Goal: Task Accomplishment & Management: Complete application form

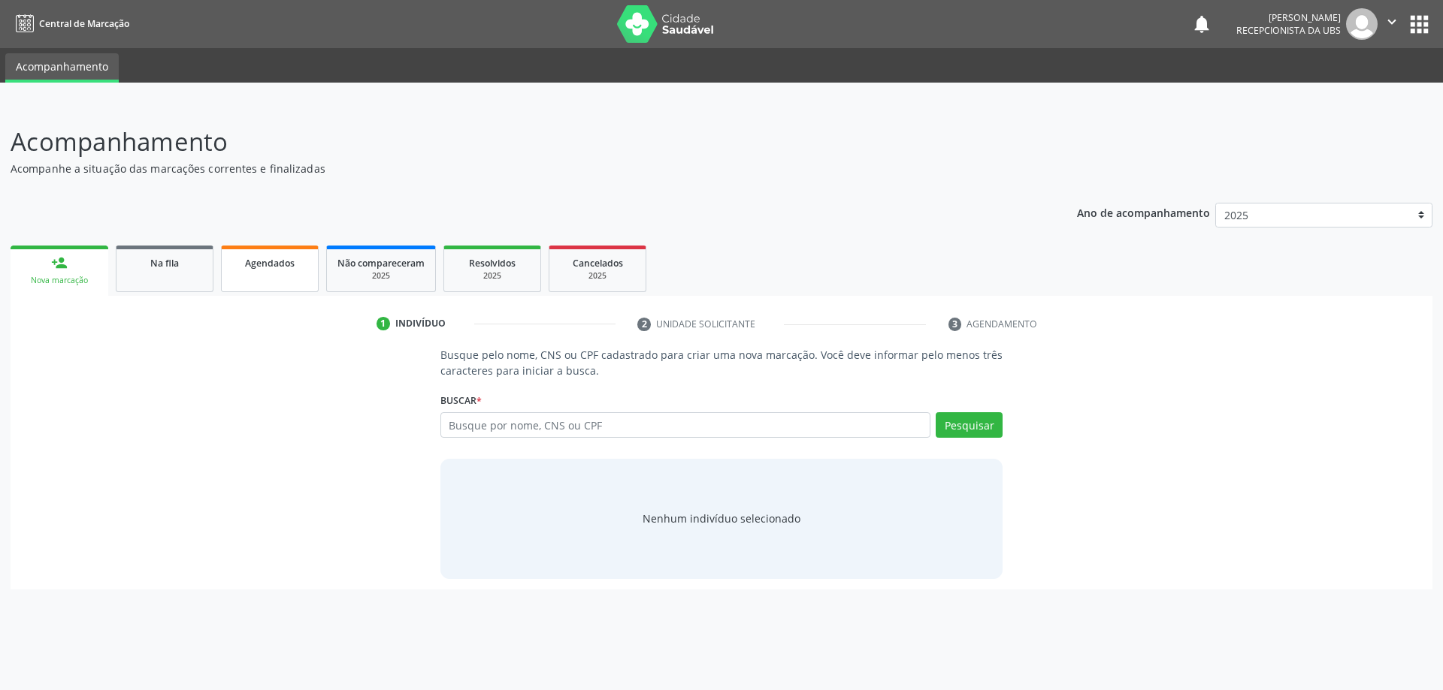
click at [262, 264] on span "Agendados" at bounding box center [270, 263] width 50 height 13
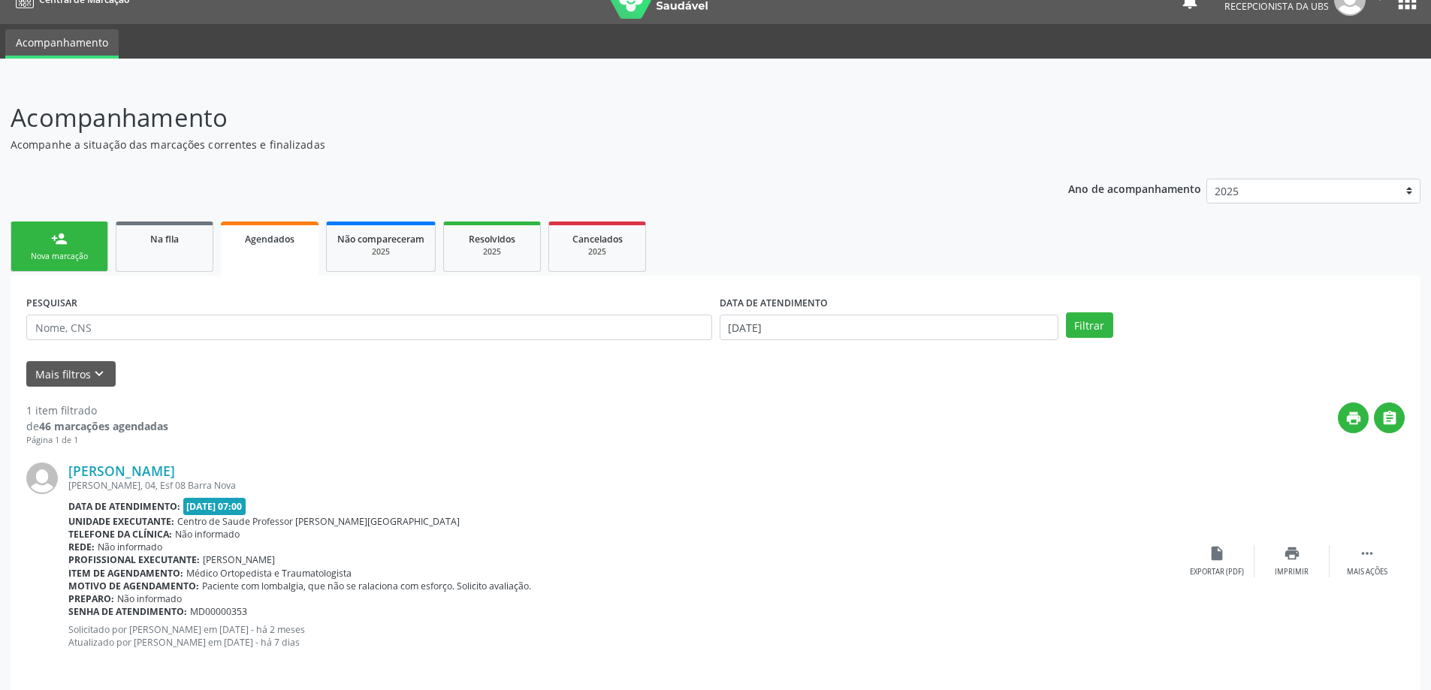
scroll to position [35, 0]
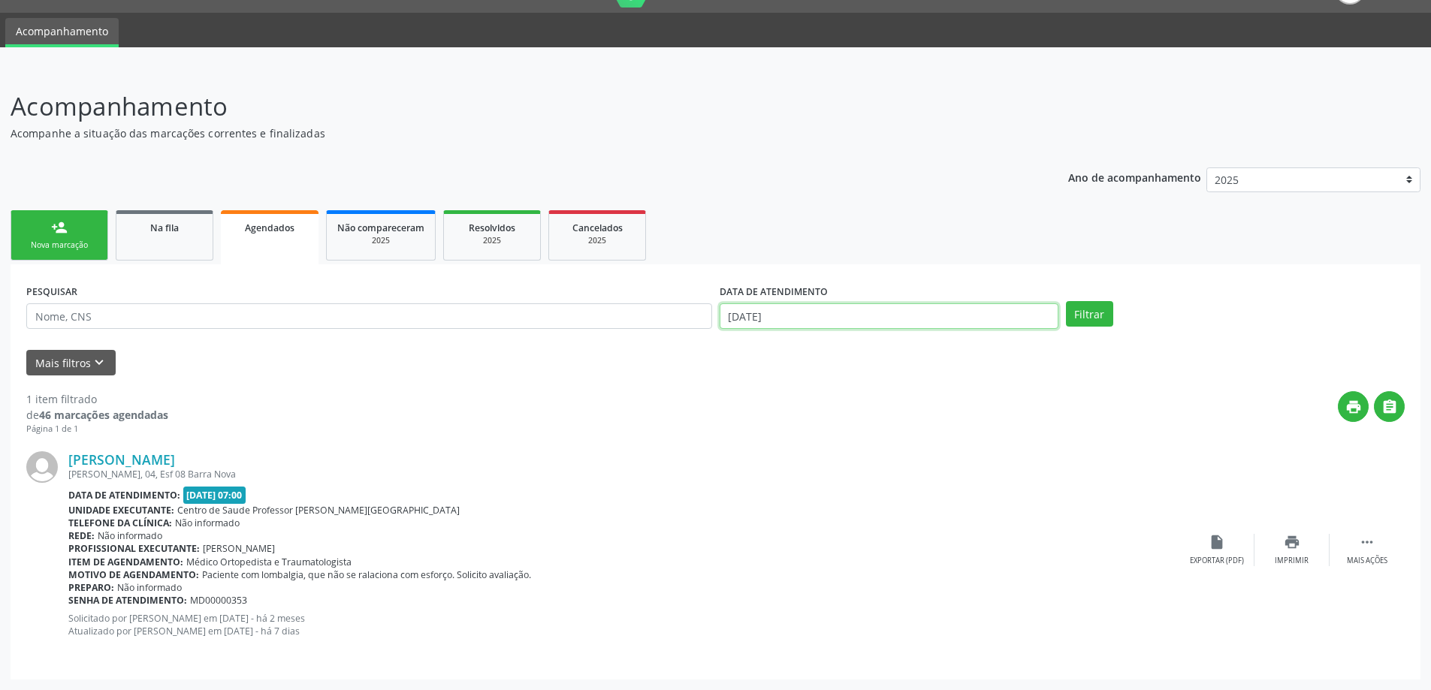
click at [881, 325] on input "01/10/2025" at bounding box center [889, 317] width 339 height 26
click at [830, 390] on span "1" at bounding box center [834, 392] width 29 height 29
type input "01/10/2025"
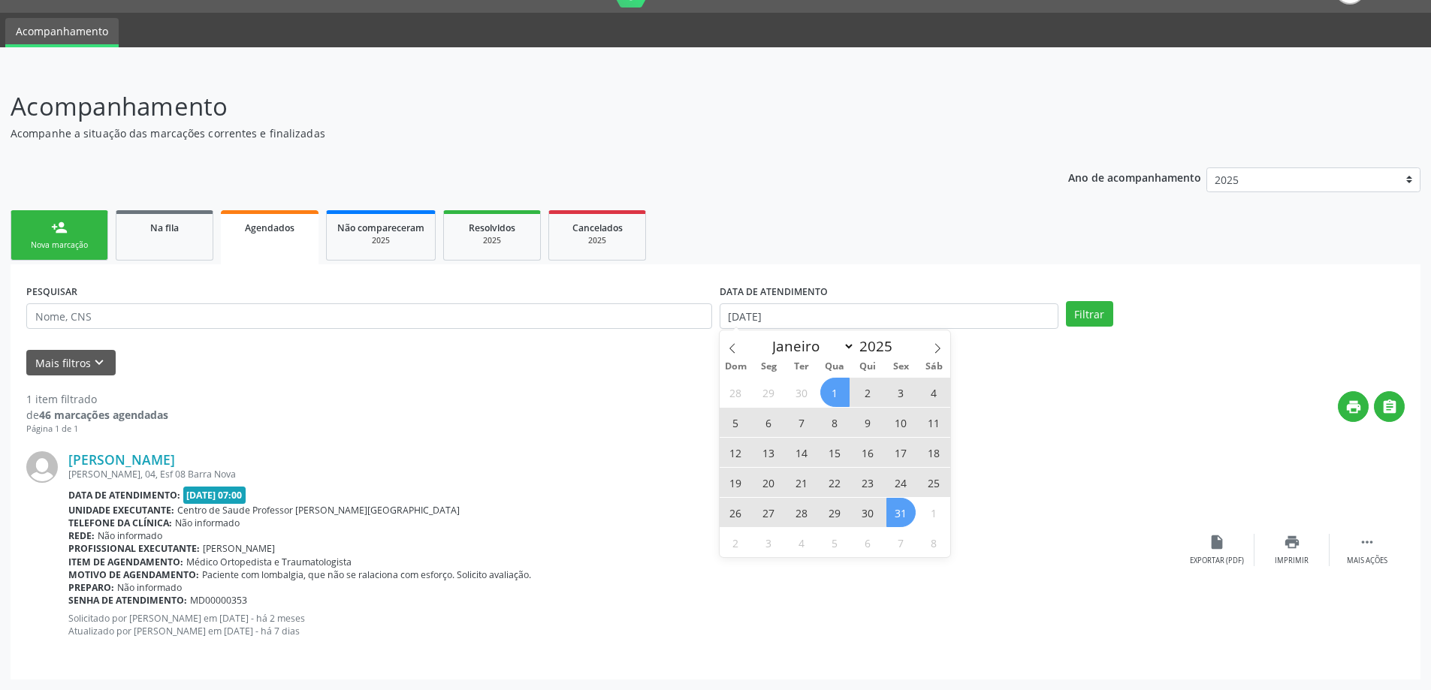
click at [902, 520] on span "31" at bounding box center [901, 512] width 29 height 29
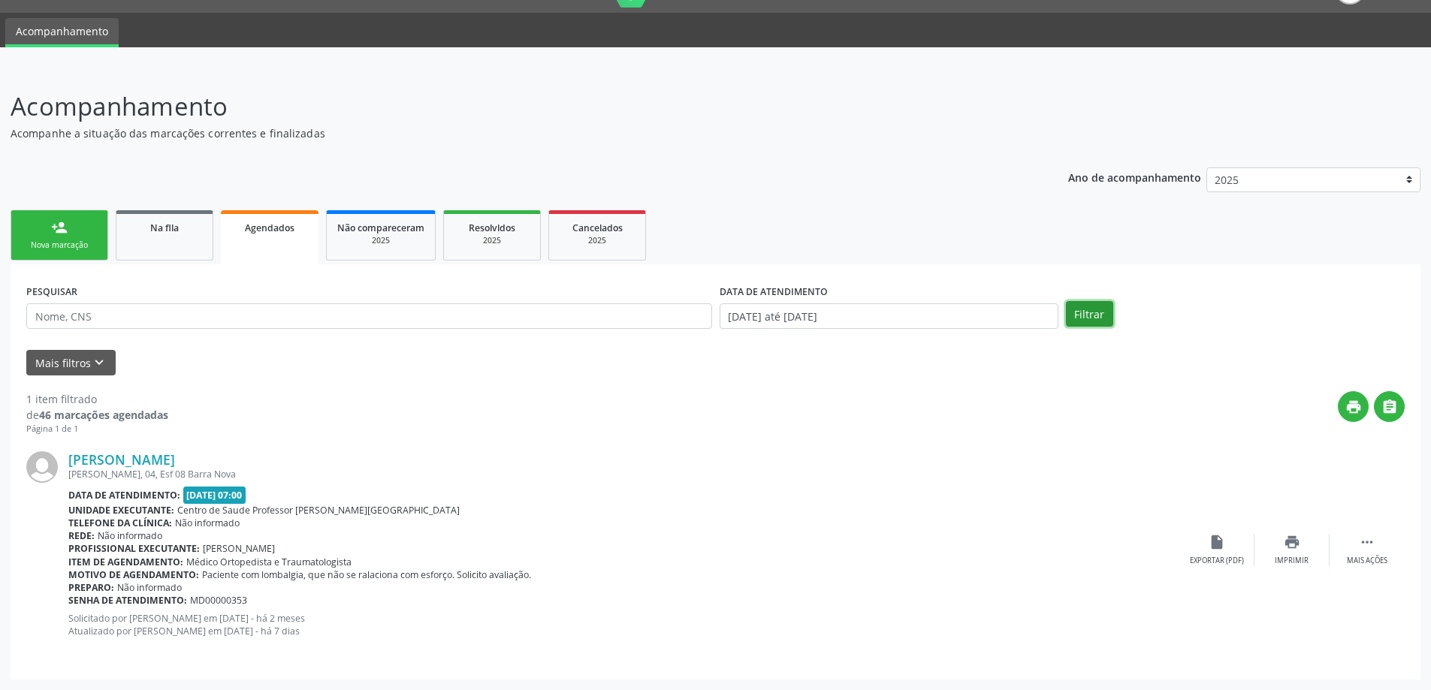
click at [1084, 313] on button "Filtrar" at bounding box center [1089, 314] width 47 height 26
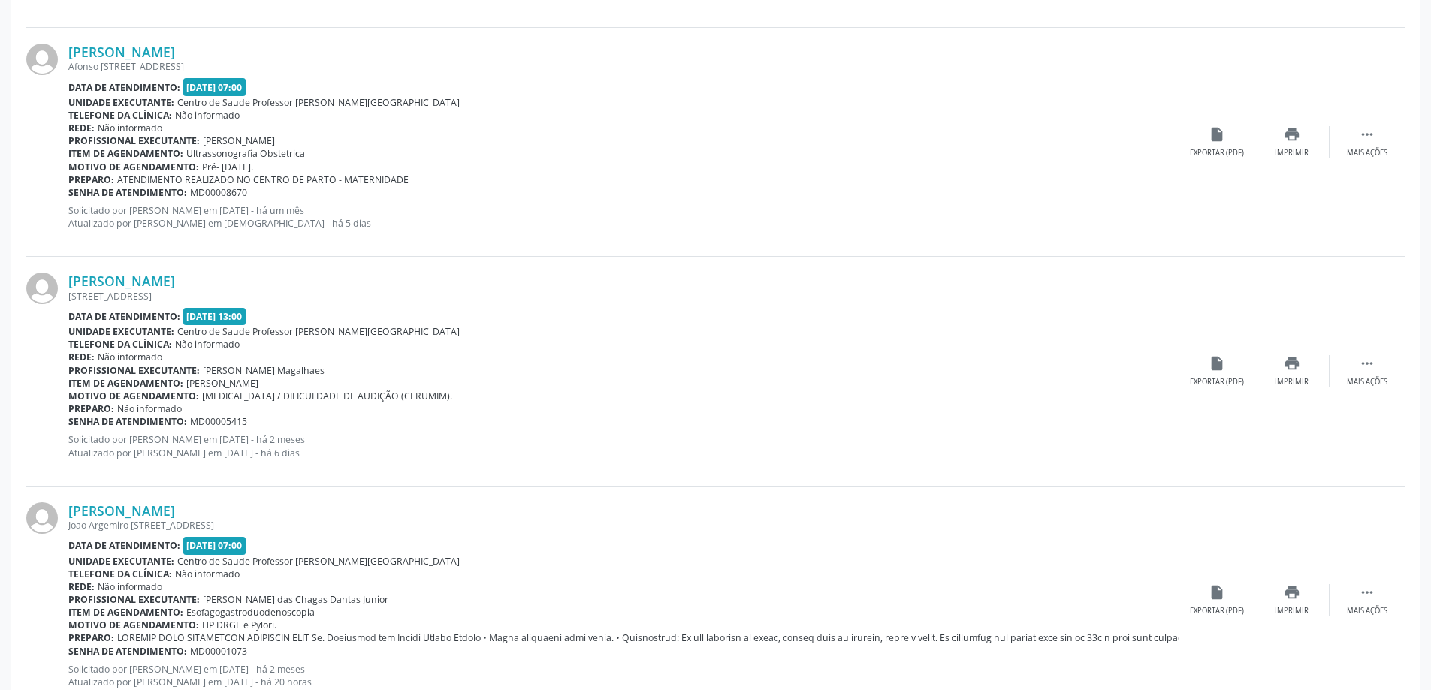
scroll to position [902, 0]
click at [150, 283] on link "Naiara Luiz de Amorim" at bounding box center [121, 281] width 107 height 17
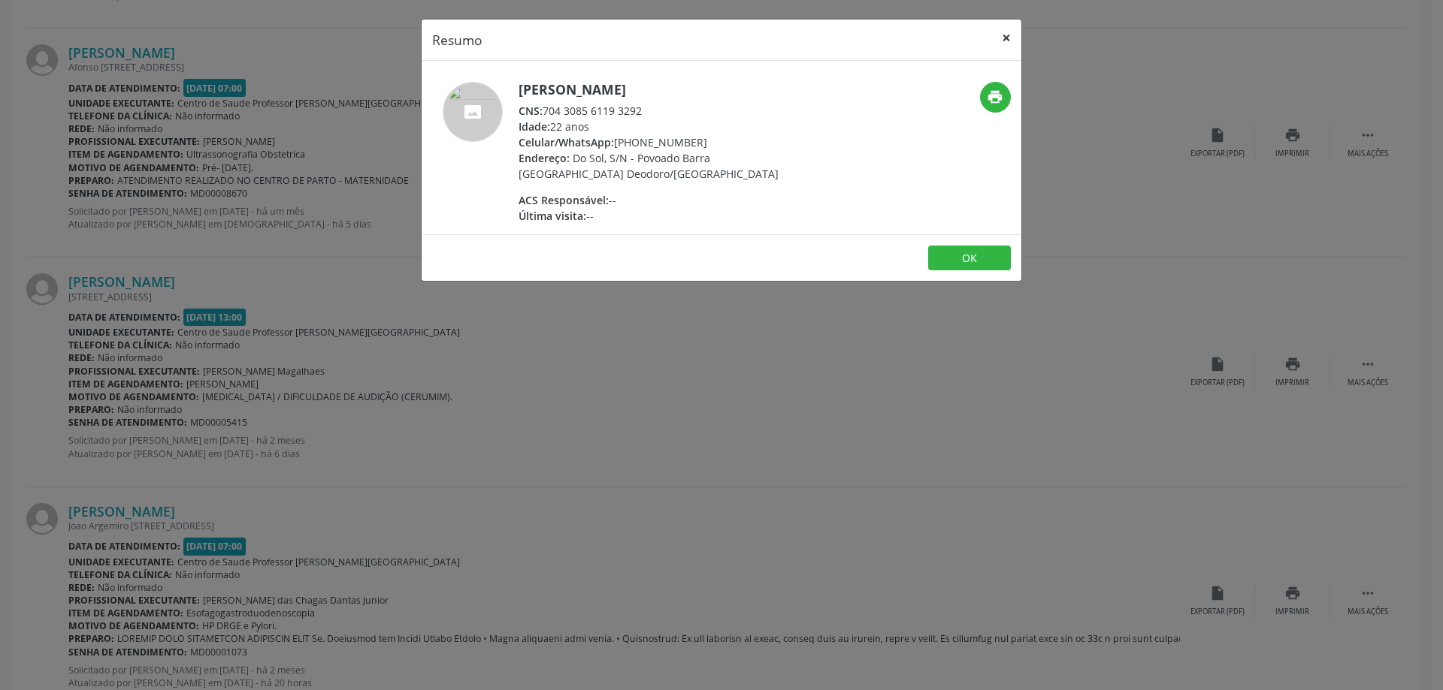
click at [1010, 35] on button "×" at bounding box center [1006, 38] width 30 height 37
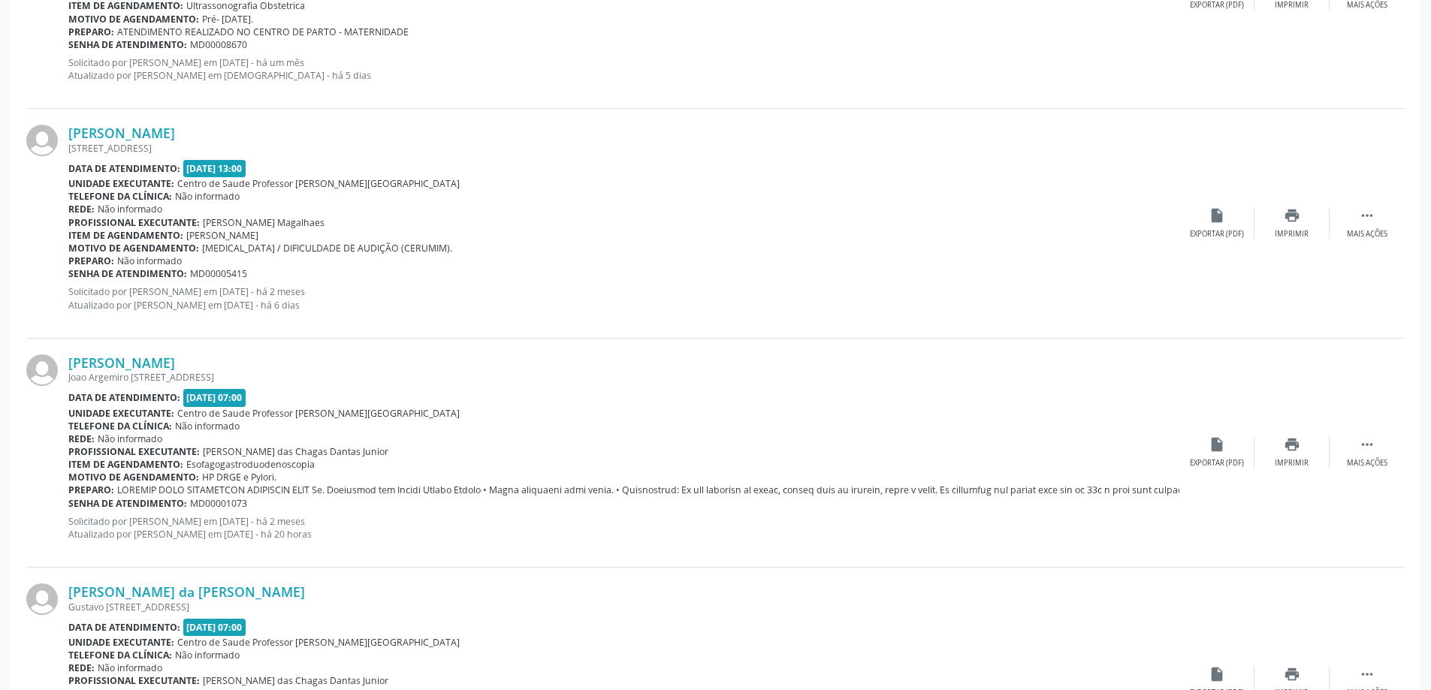
scroll to position [1052, 0]
click at [137, 366] on link "Valquiria Santos Alves" at bounding box center [121, 361] width 107 height 17
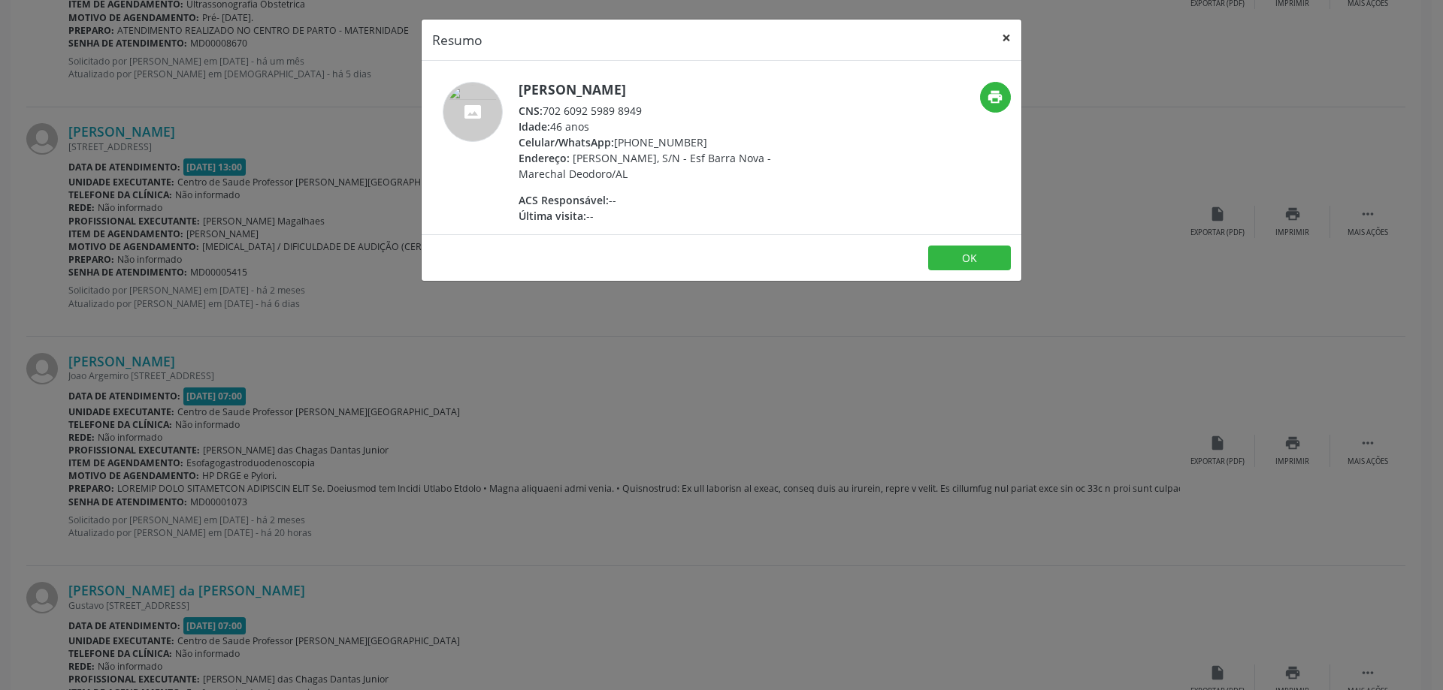
click at [1006, 30] on button "×" at bounding box center [1006, 38] width 30 height 37
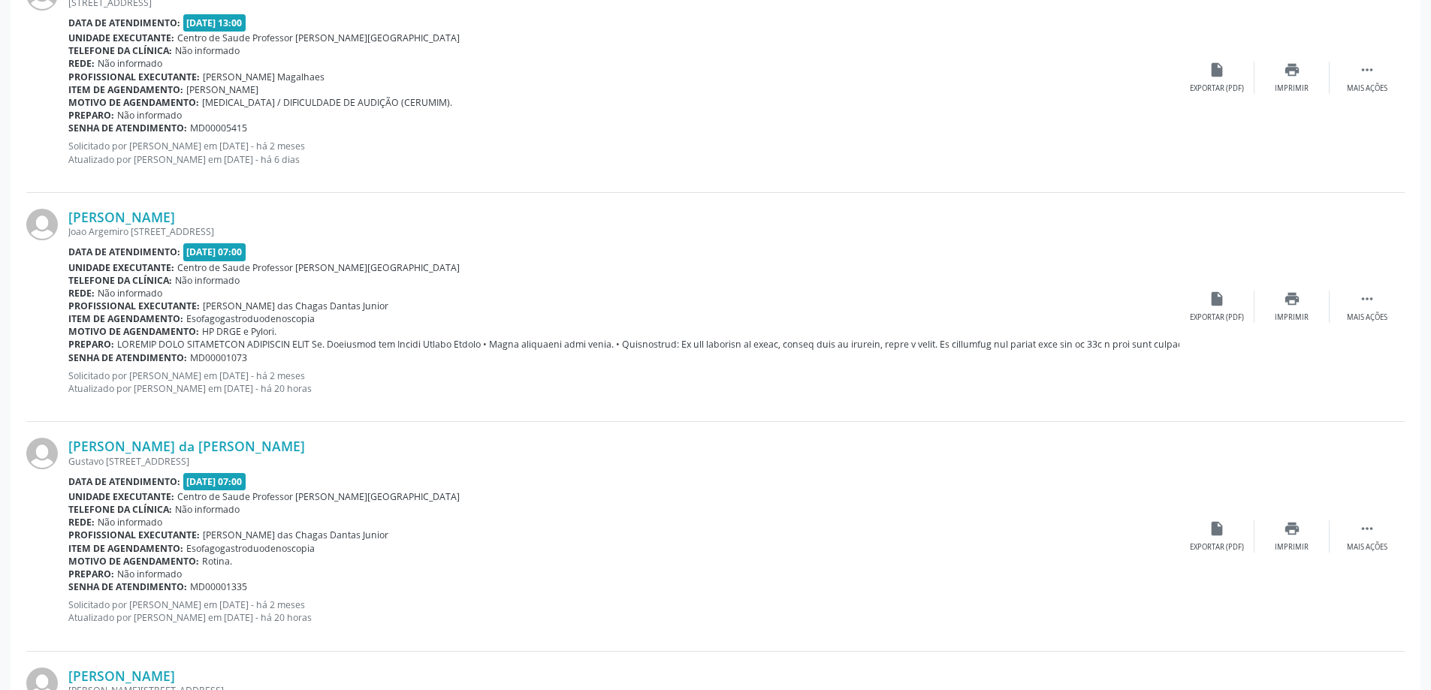
scroll to position [1202, 0]
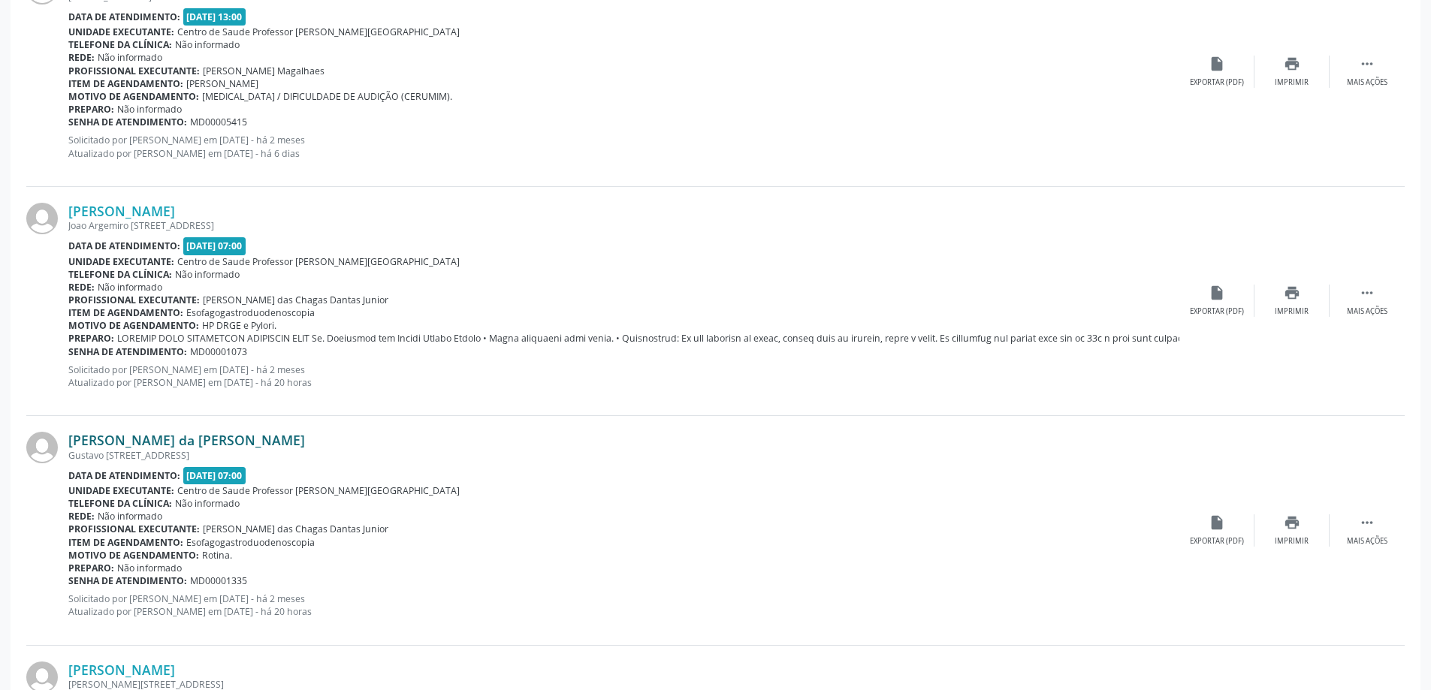
click at [186, 446] on link "Daniel Cabral da Silv Filho" at bounding box center [186, 440] width 237 height 17
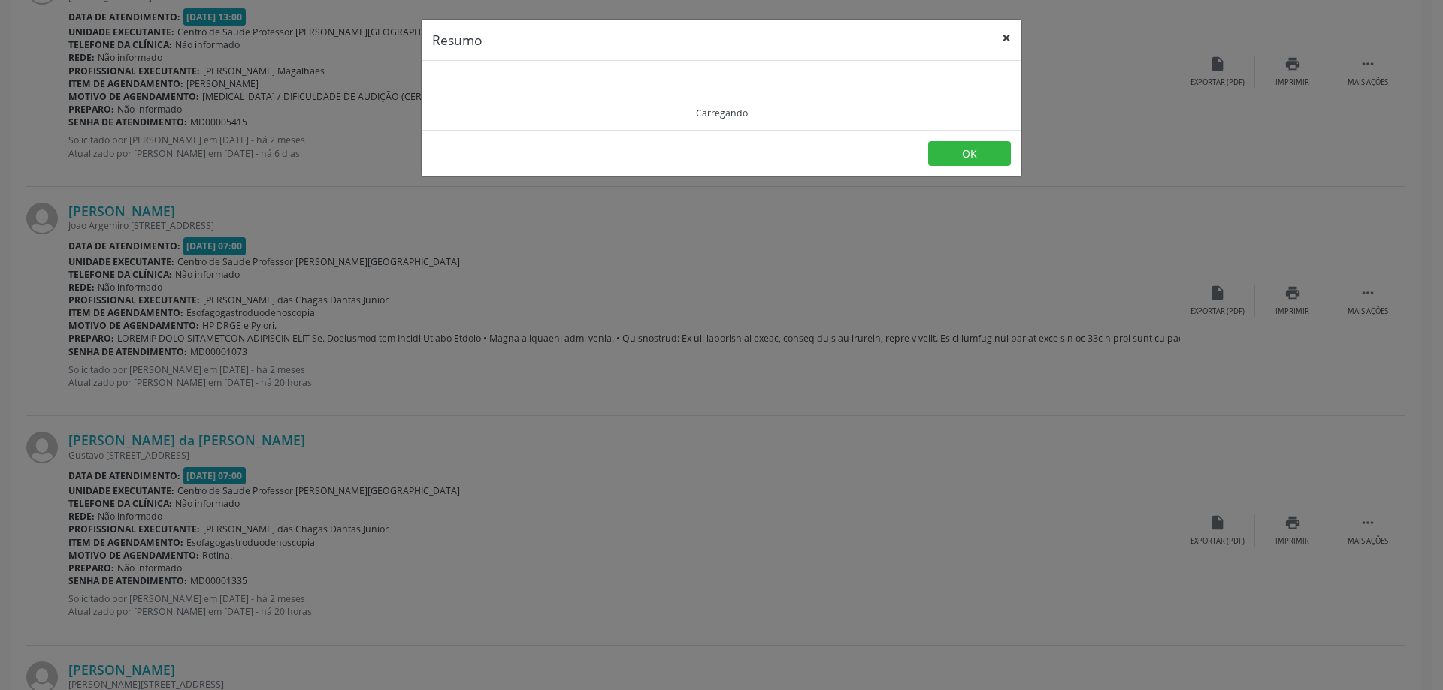
click at [1006, 35] on button "×" at bounding box center [1006, 38] width 30 height 37
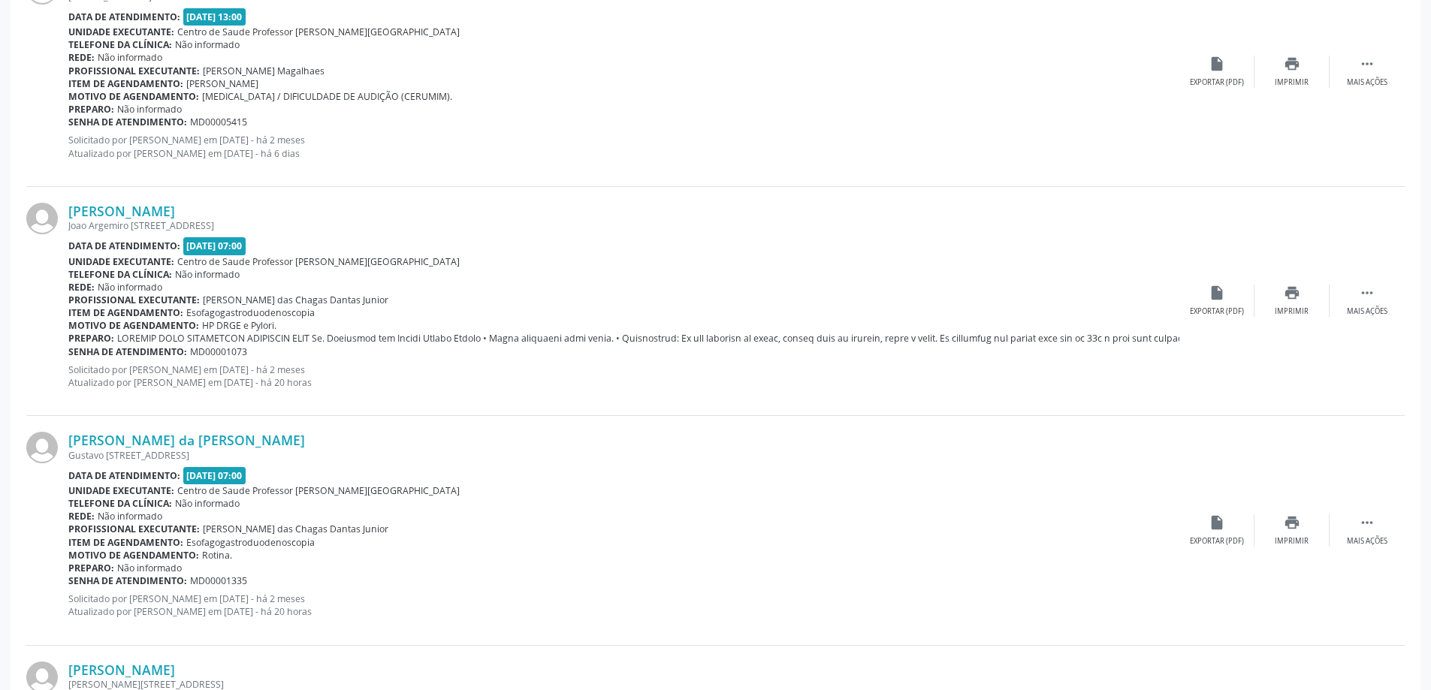
click at [168, 451] on div "Gustavo Simoes M Marques, 34, Povoado Barra Nova" at bounding box center [623, 455] width 1111 height 13
click at [165, 443] on link "Daniel Cabral da Silv Filho" at bounding box center [186, 440] width 237 height 17
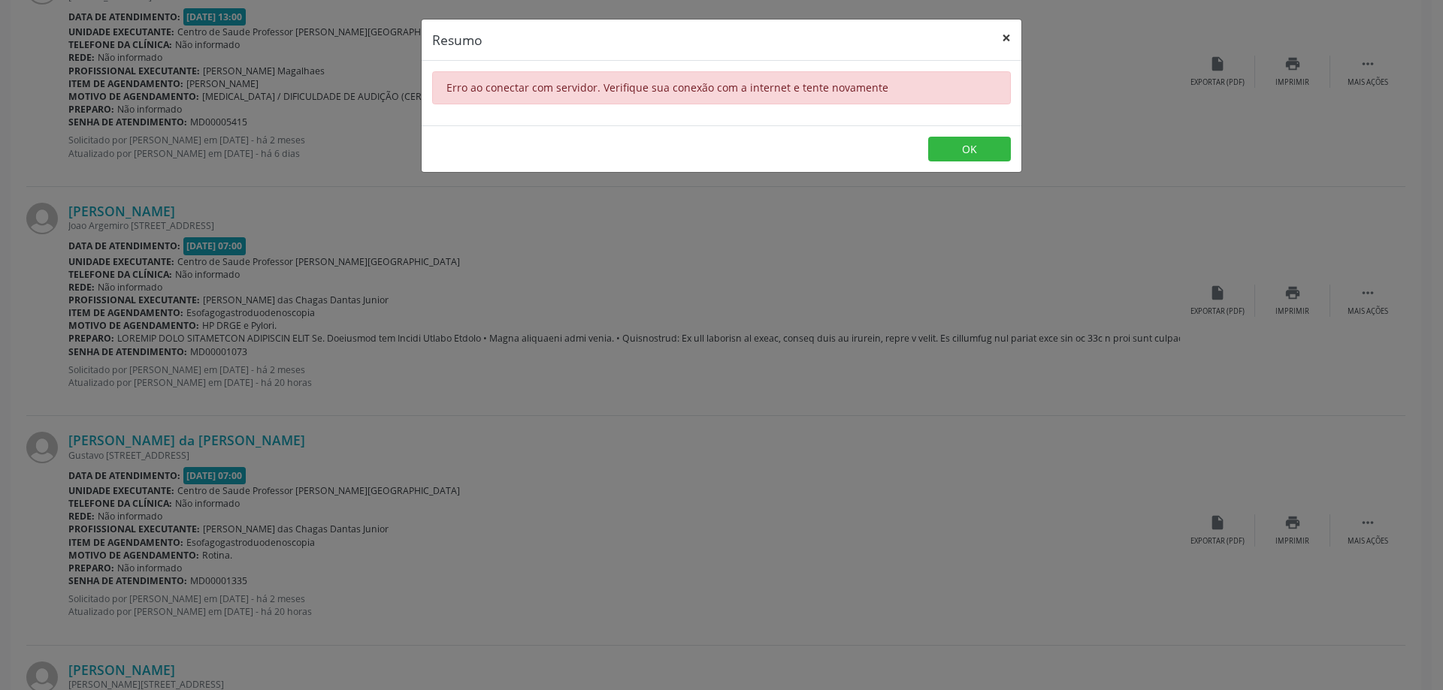
click at [1011, 29] on button "×" at bounding box center [1006, 38] width 30 height 37
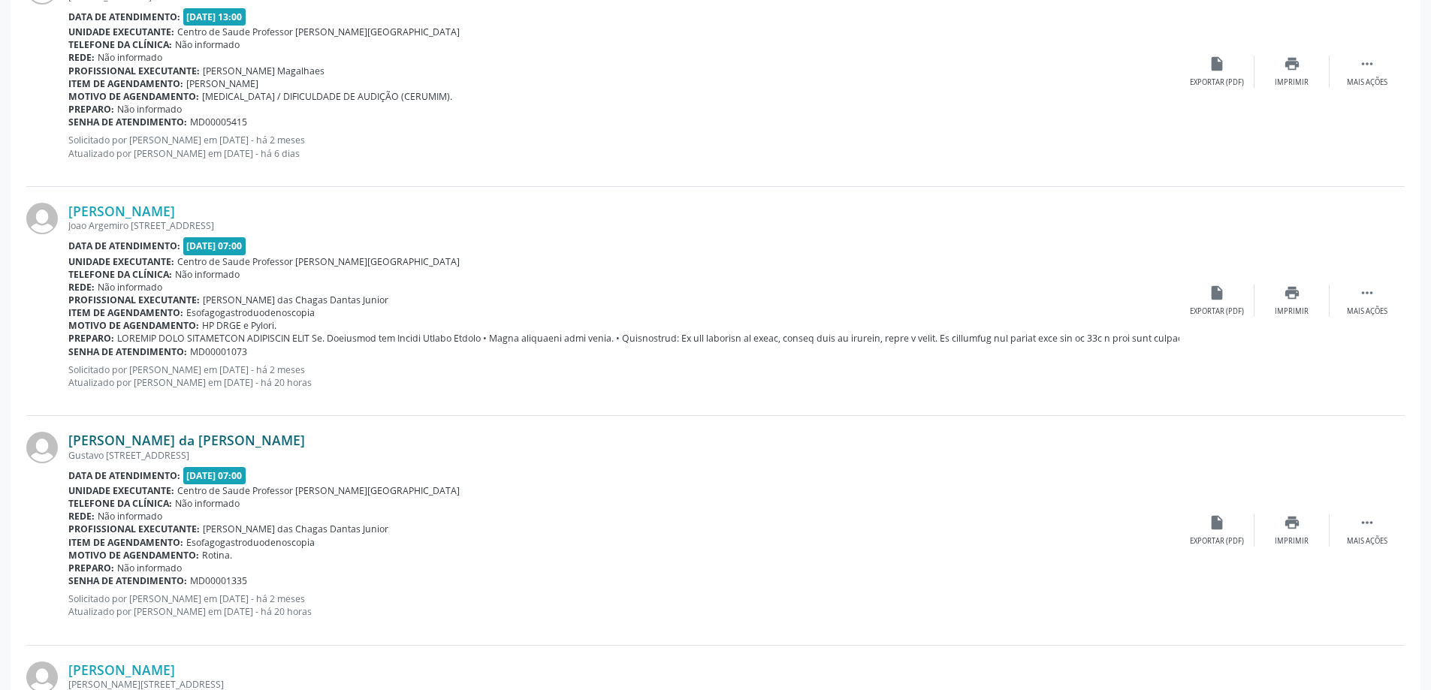
click at [128, 445] on link "Daniel Cabral da Silv Filho" at bounding box center [186, 440] width 237 height 17
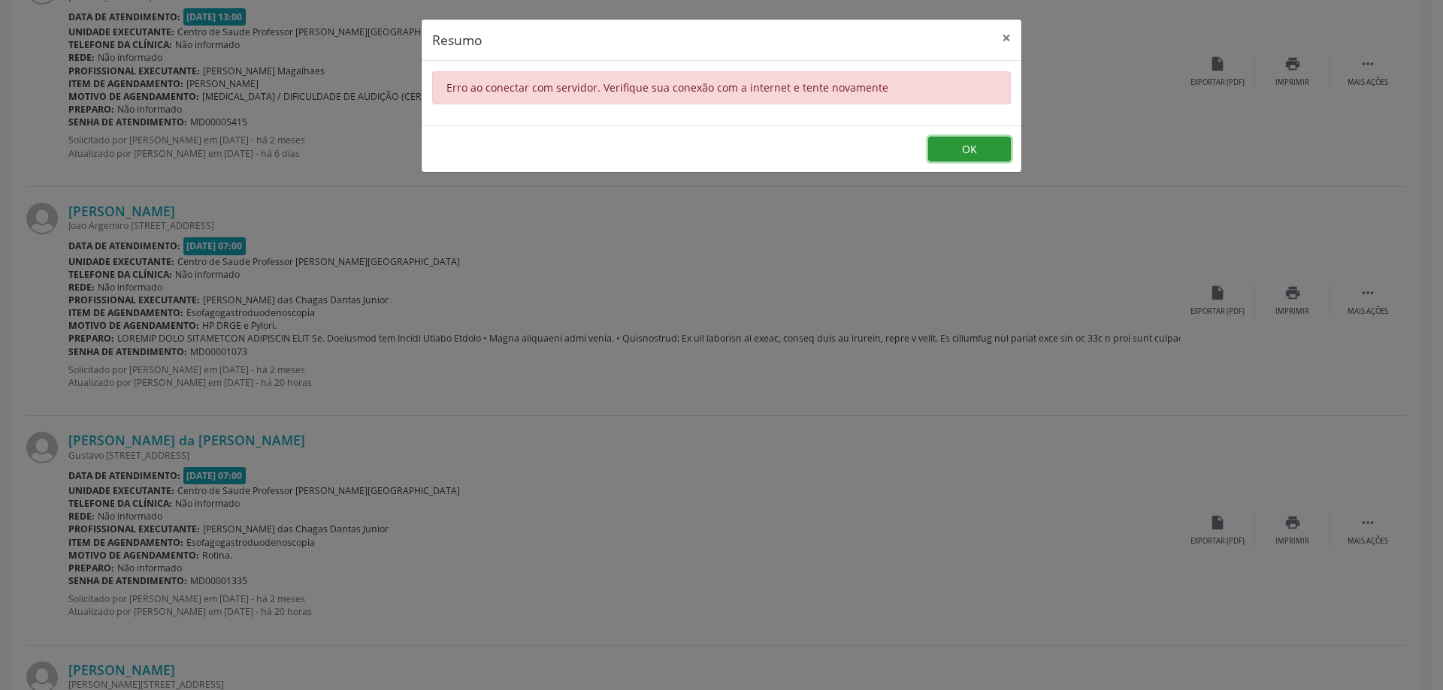
click at [973, 149] on button "OK" at bounding box center [969, 150] width 83 height 26
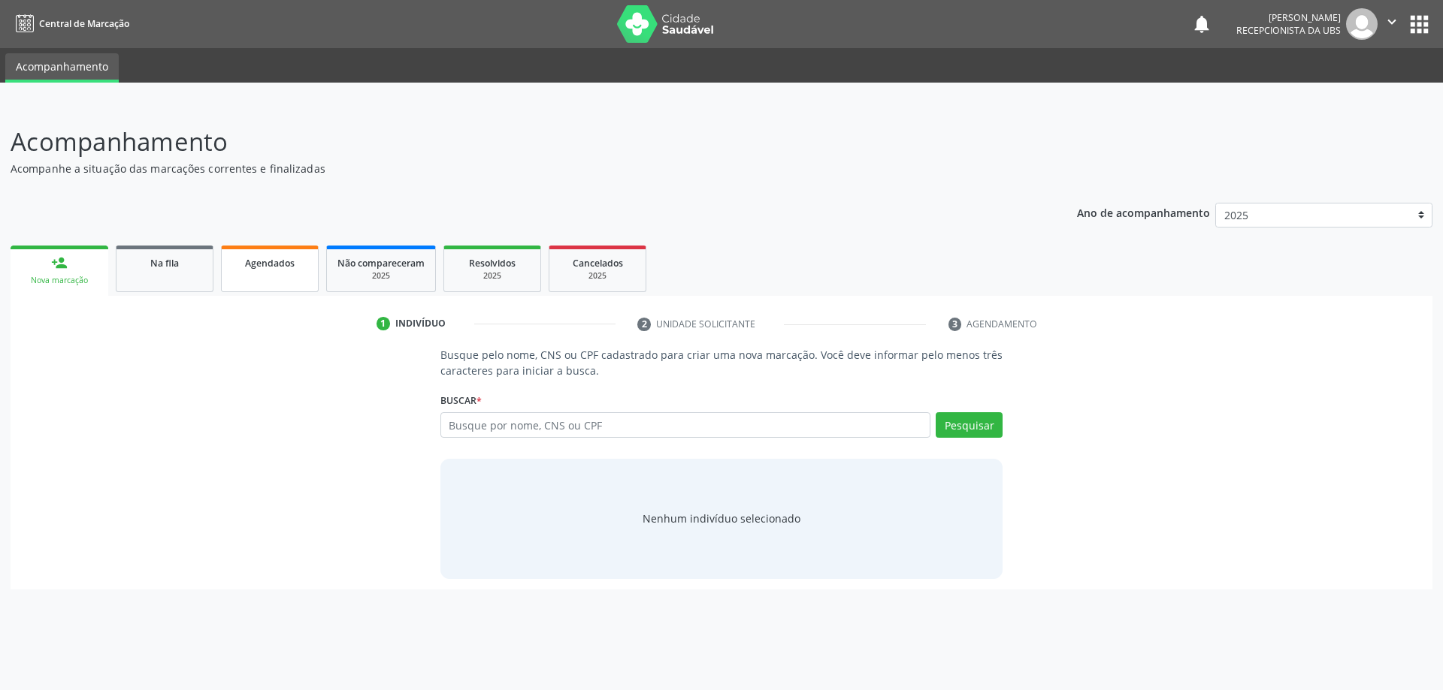
click at [300, 283] on link "Agendados" at bounding box center [270, 269] width 98 height 47
select select "9"
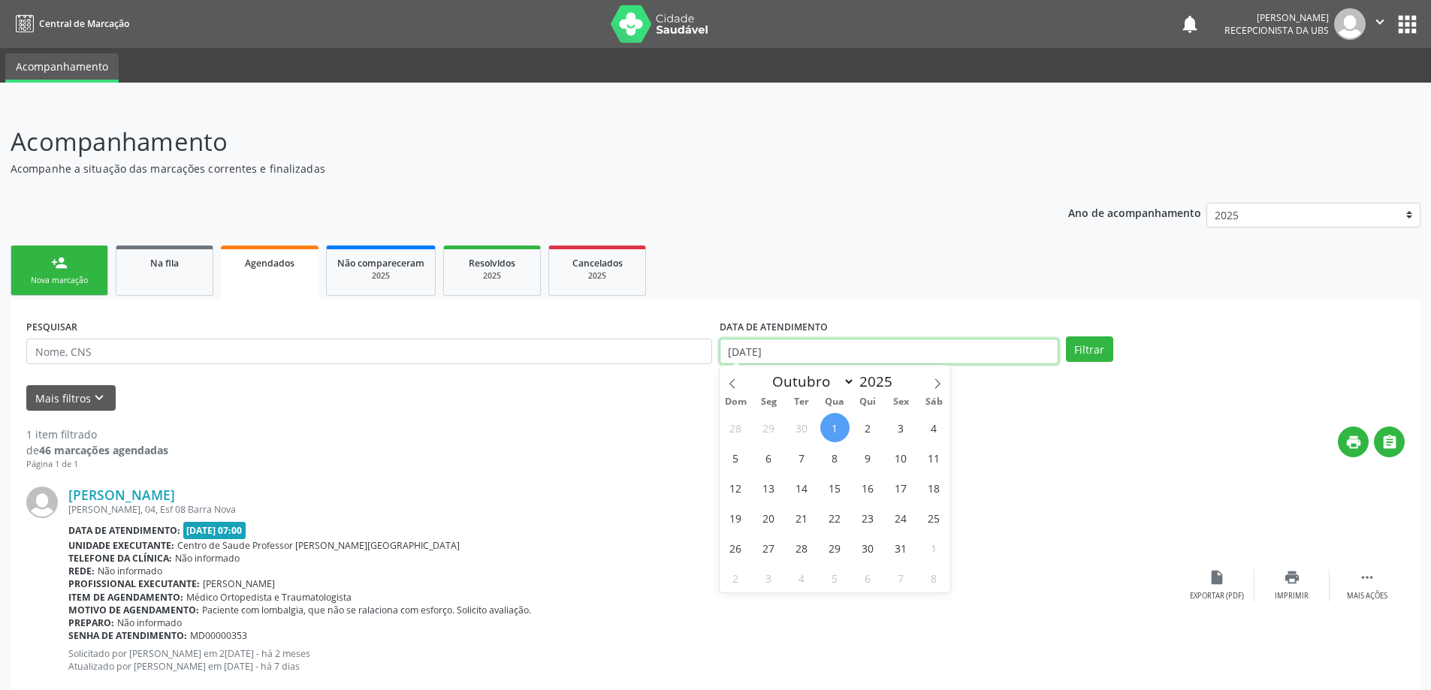
click at [987, 348] on input "01/10/2025" at bounding box center [889, 352] width 339 height 26
click at [839, 422] on span "1" at bounding box center [834, 427] width 29 height 29
type input "01/10/2025"
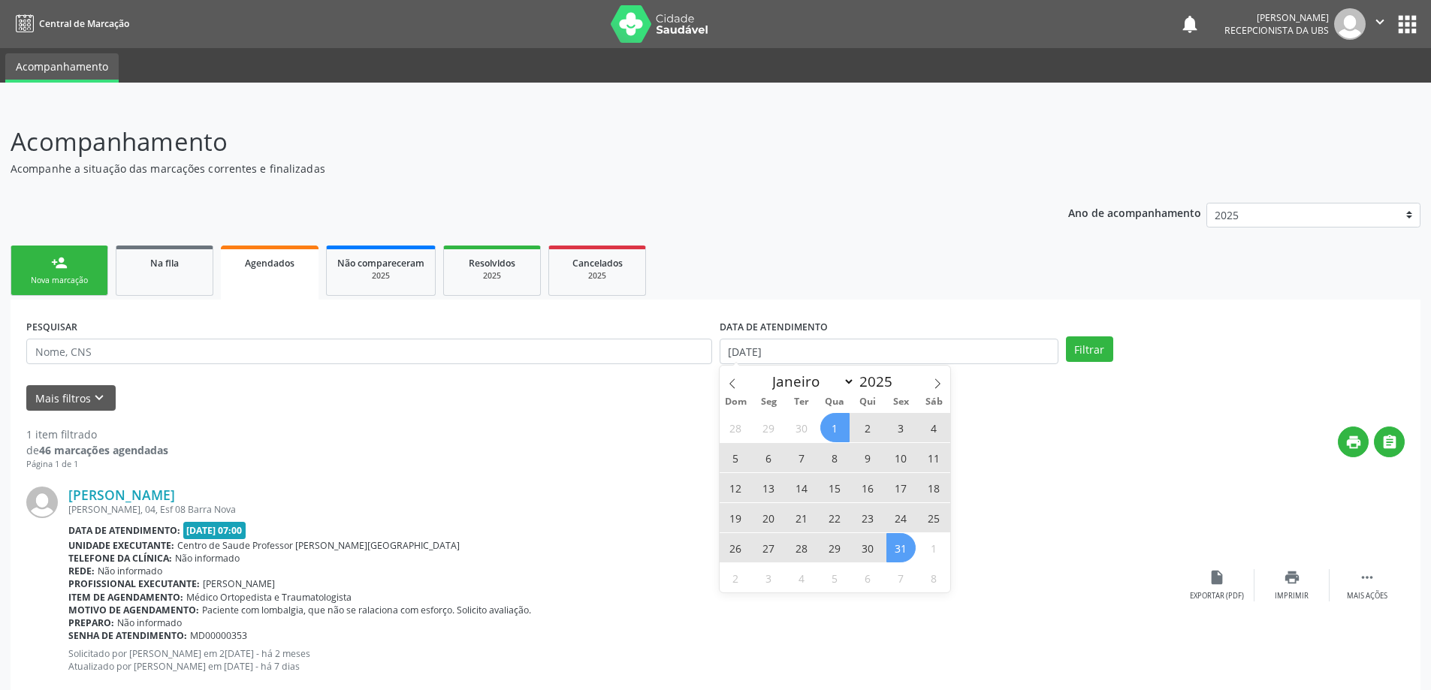
click at [893, 555] on span "31" at bounding box center [901, 547] width 29 height 29
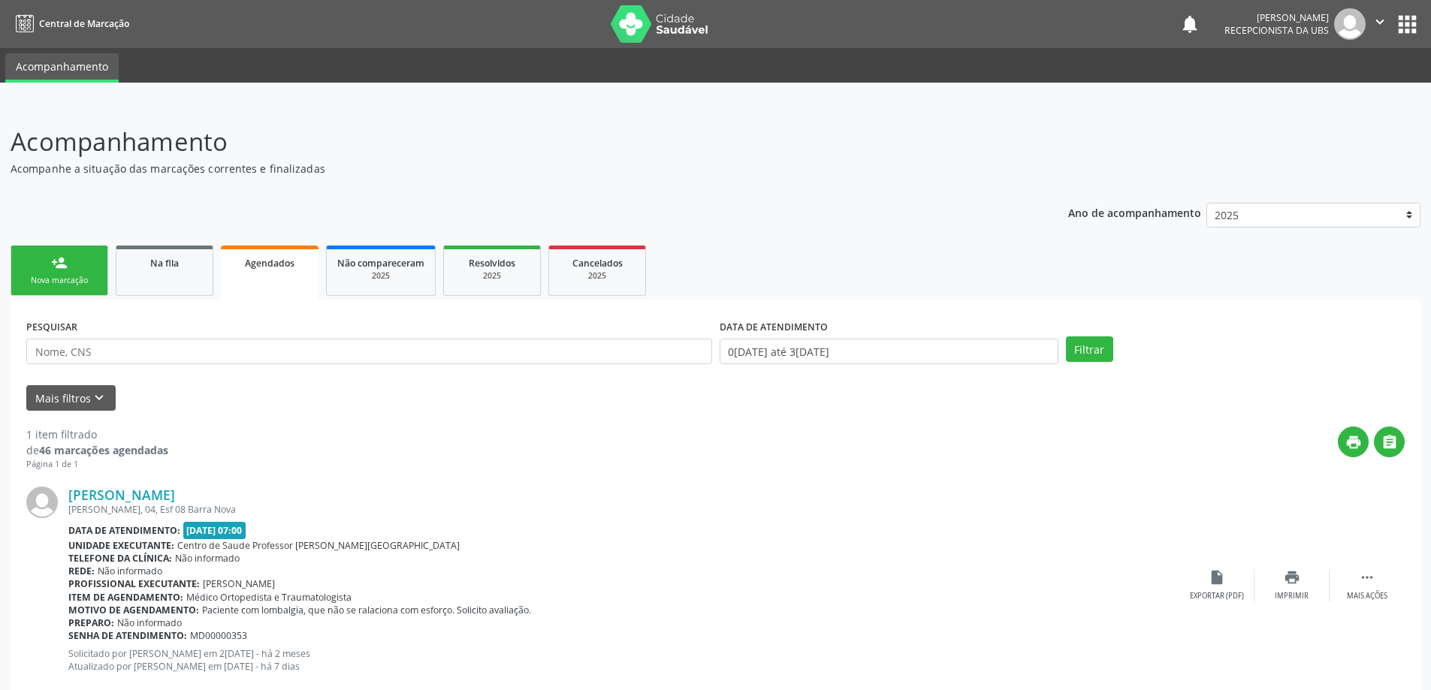
click at [1074, 365] on div "PESQUISAR DATA DE ATENDIMENTO 01/10/2025 até 31/10/2025 Filtrar" at bounding box center [716, 345] width 1386 height 59
click at [1082, 351] on button "Filtrar" at bounding box center [1089, 350] width 47 height 26
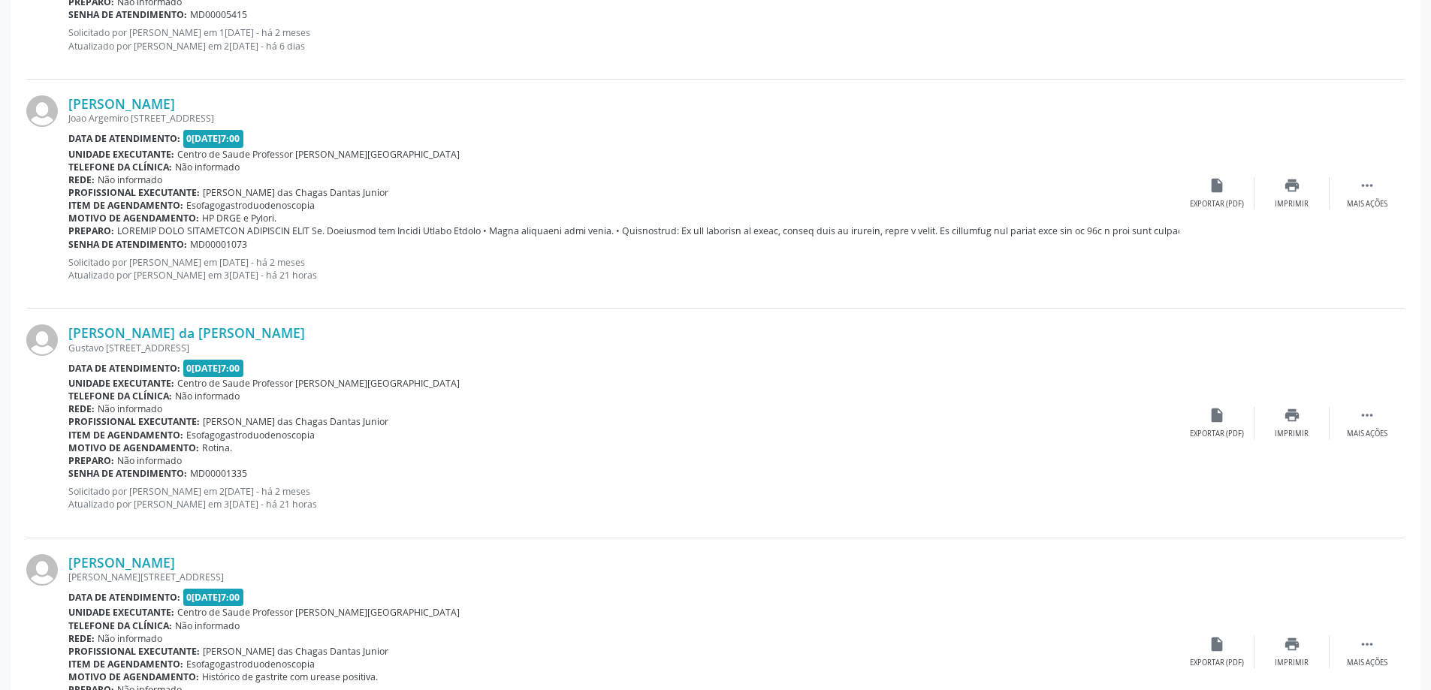
scroll to position [1352, 0]
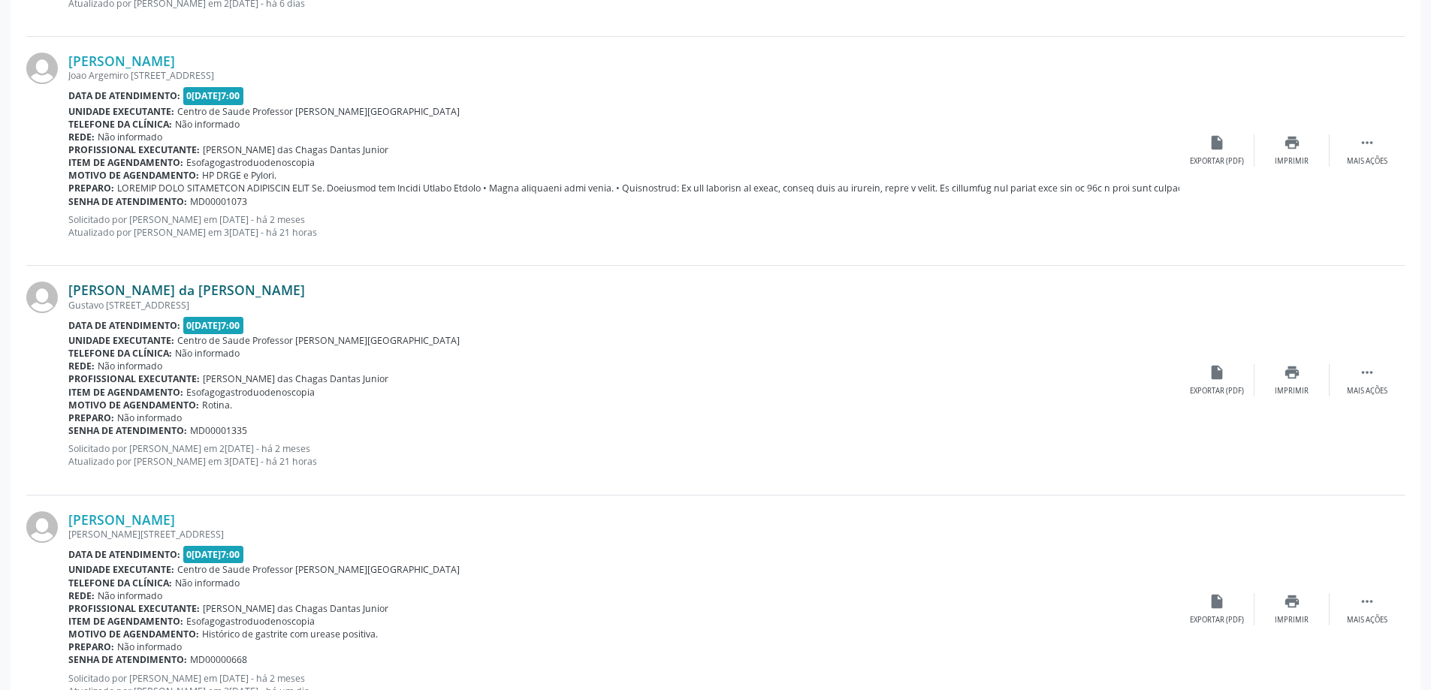
click at [157, 297] on link "Daniel Cabral da Silv Filho" at bounding box center [186, 290] width 237 height 17
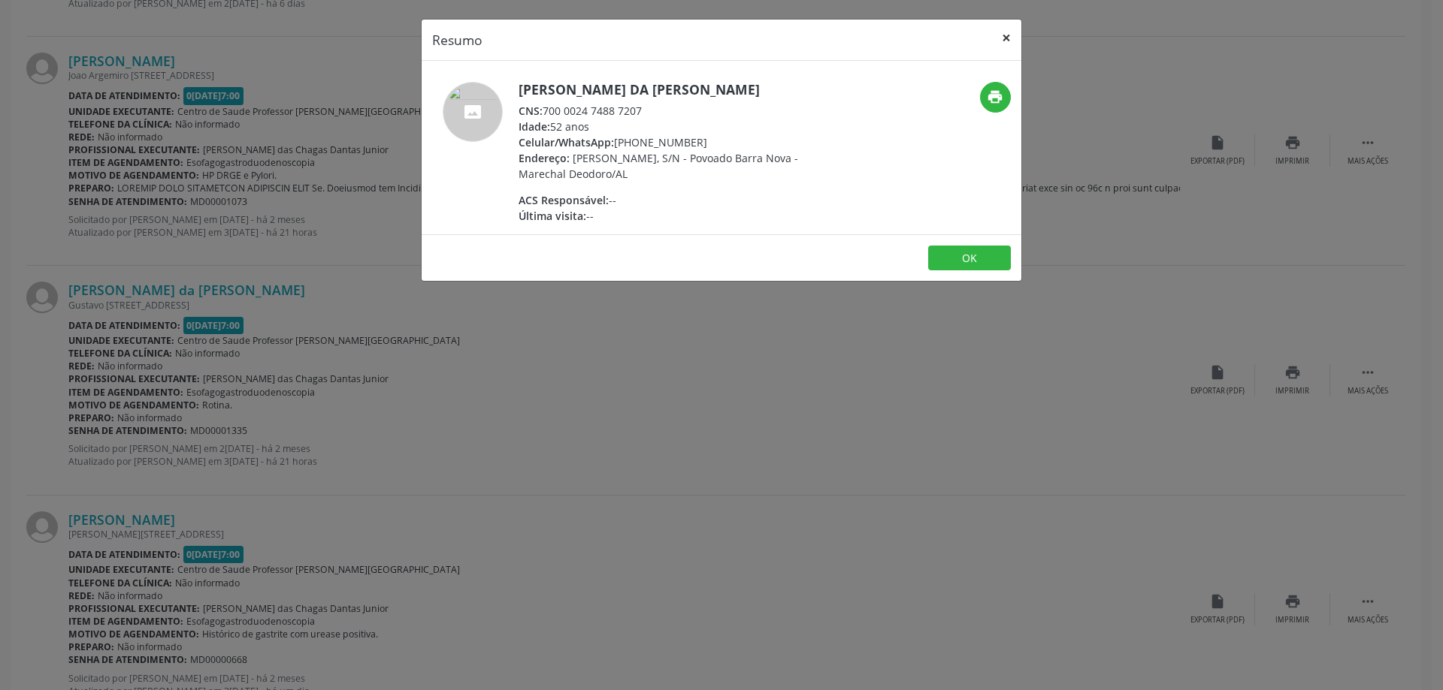
click at [1006, 35] on button "×" at bounding box center [1006, 38] width 30 height 37
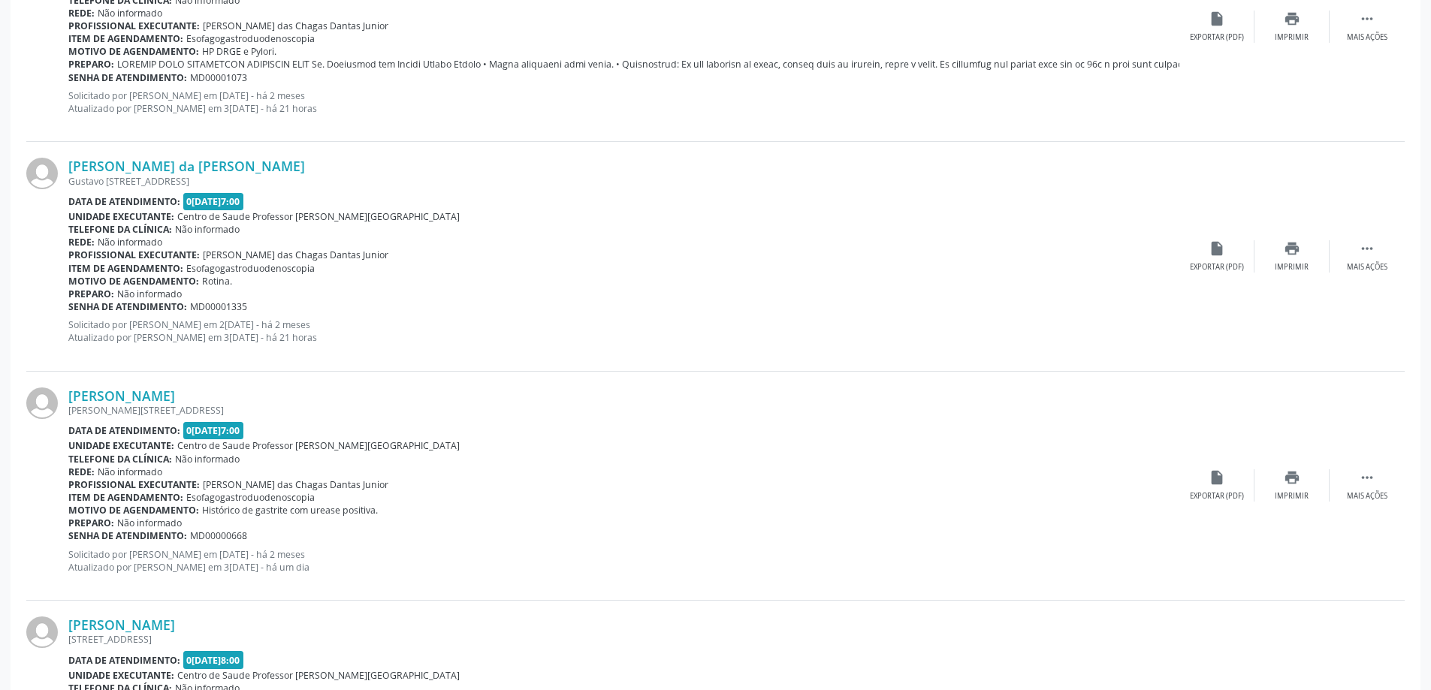
scroll to position [1503, 0]
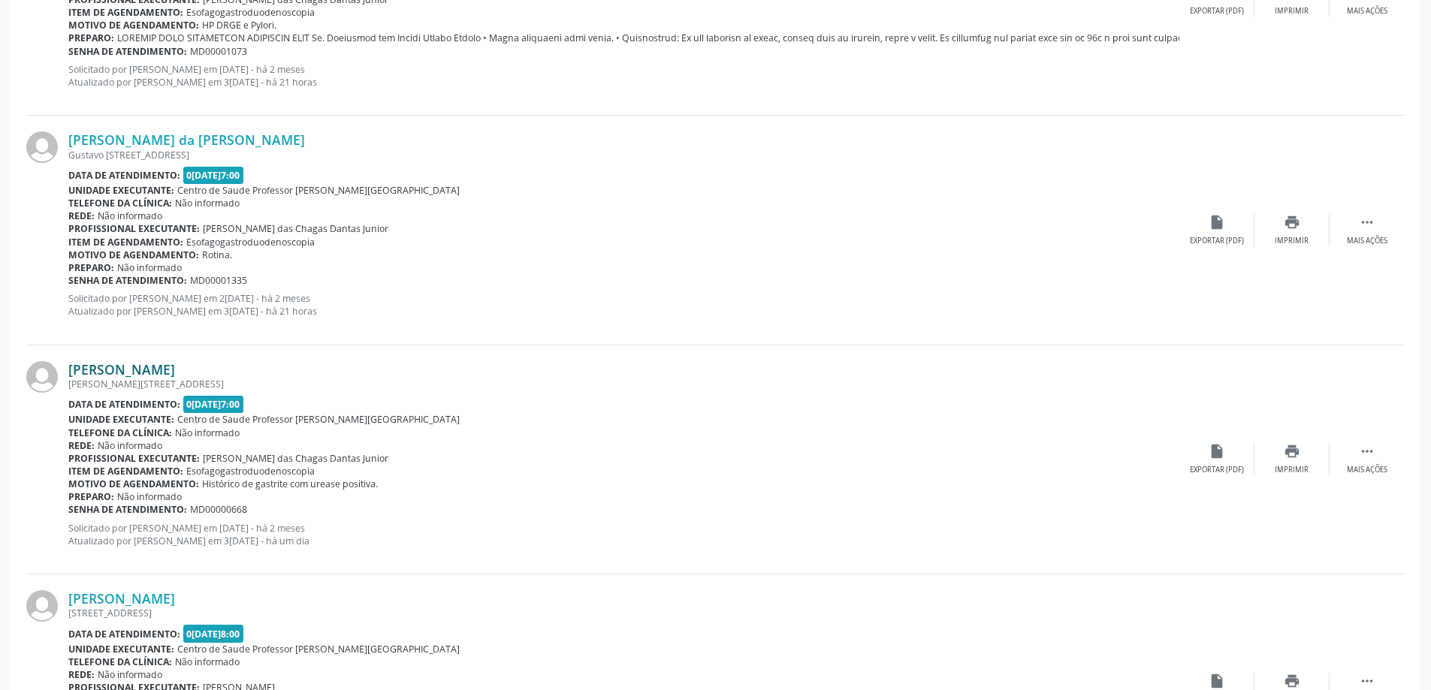
click at [163, 376] on link "Gelvanio Nunes dos Santos" at bounding box center [121, 369] width 107 height 17
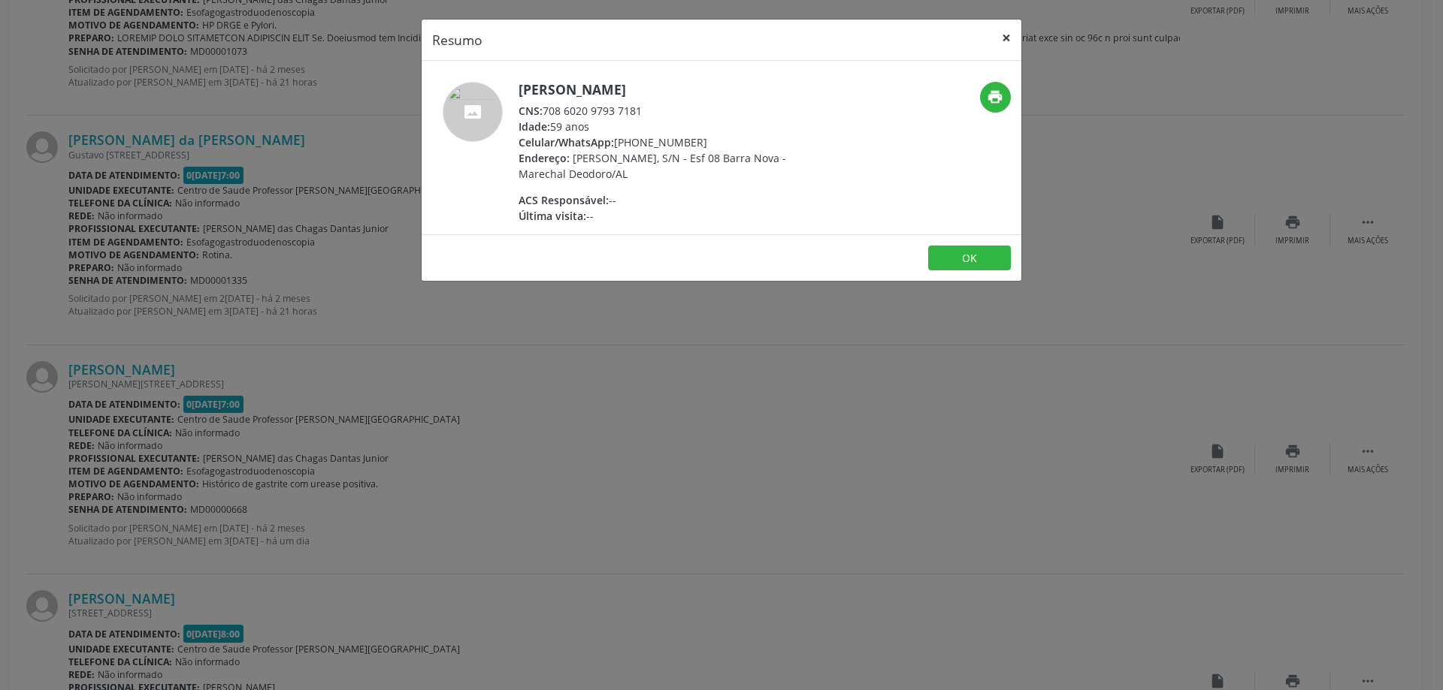
click at [1006, 36] on button "×" at bounding box center [1006, 38] width 30 height 37
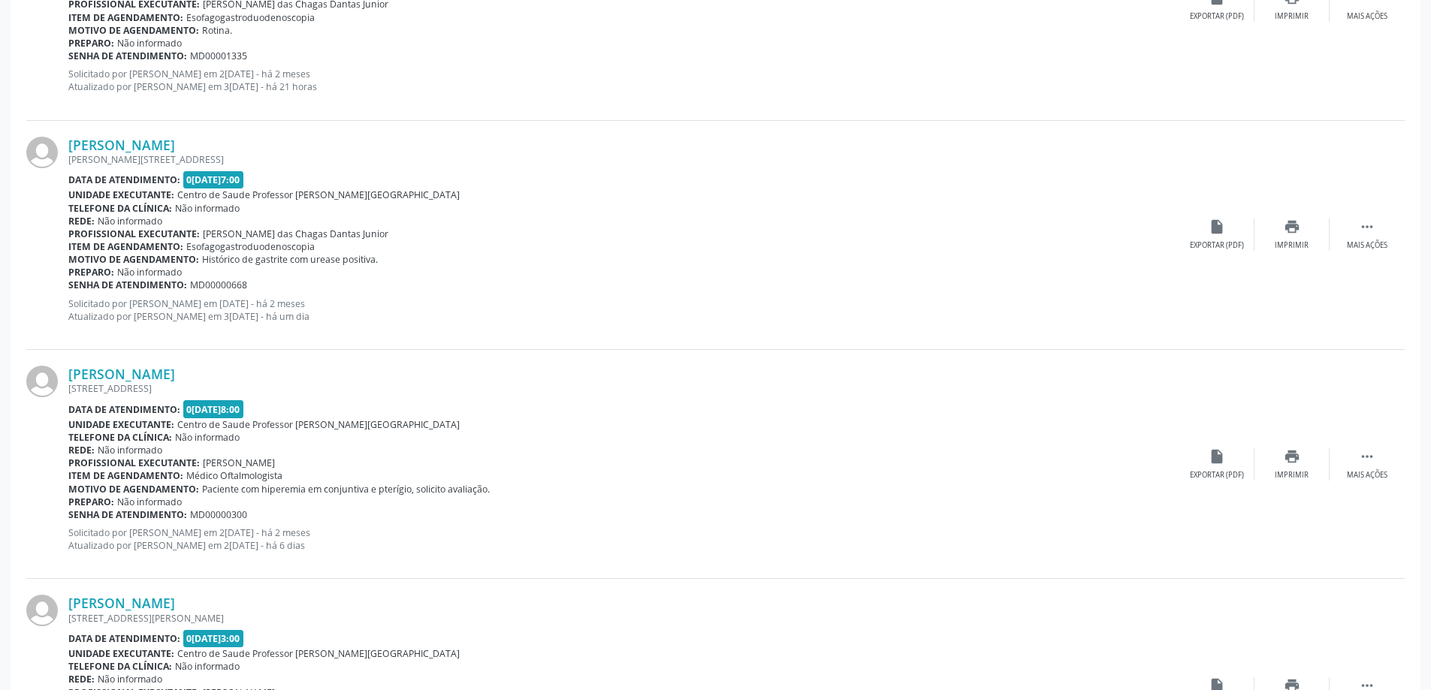
scroll to position [1728, 0]
click at [148, 382] on div "[STREET_ADDRESS]" at bounding box center [623, 388] width 1111 height 13
click at [153, 377] on link "[PERSON_NAME]" at bounding box center [121, 373] width 107 height 17
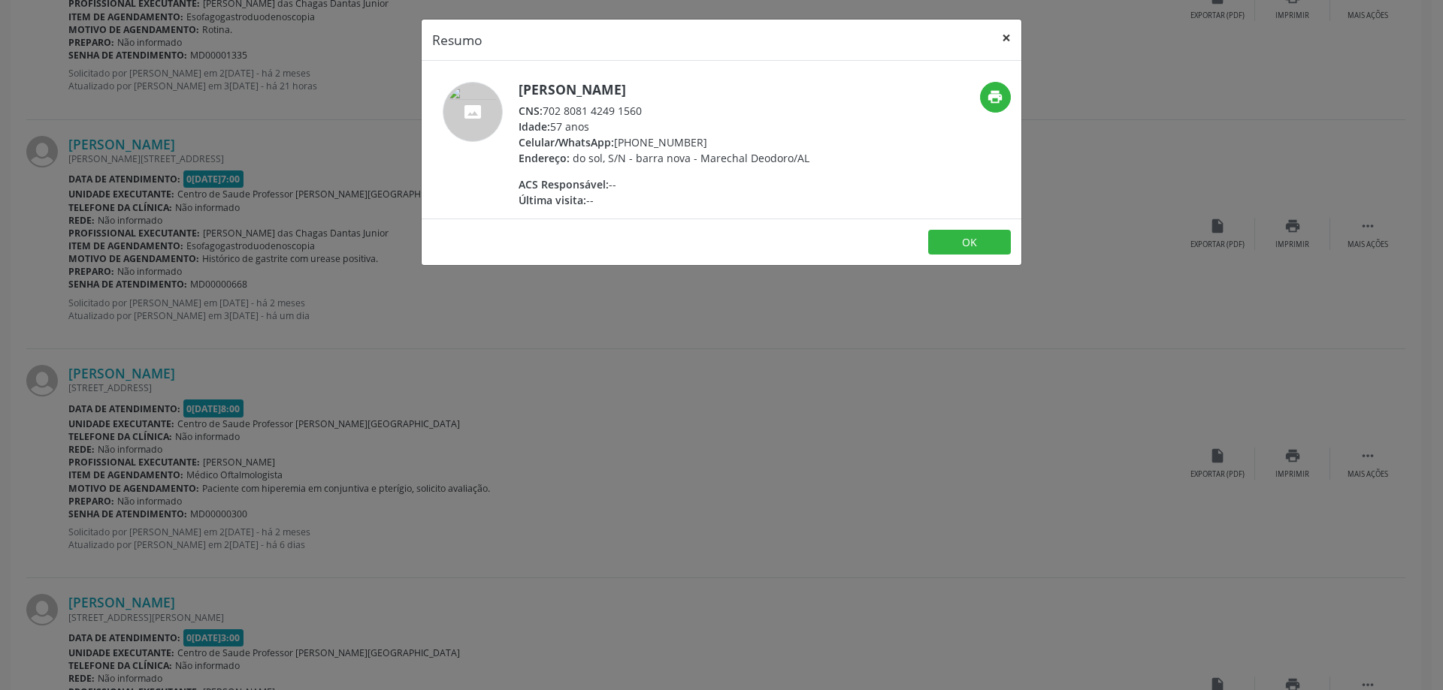
click at [1003, 35] on button "×" at bounding box center [1006, 38] width 30 height 37
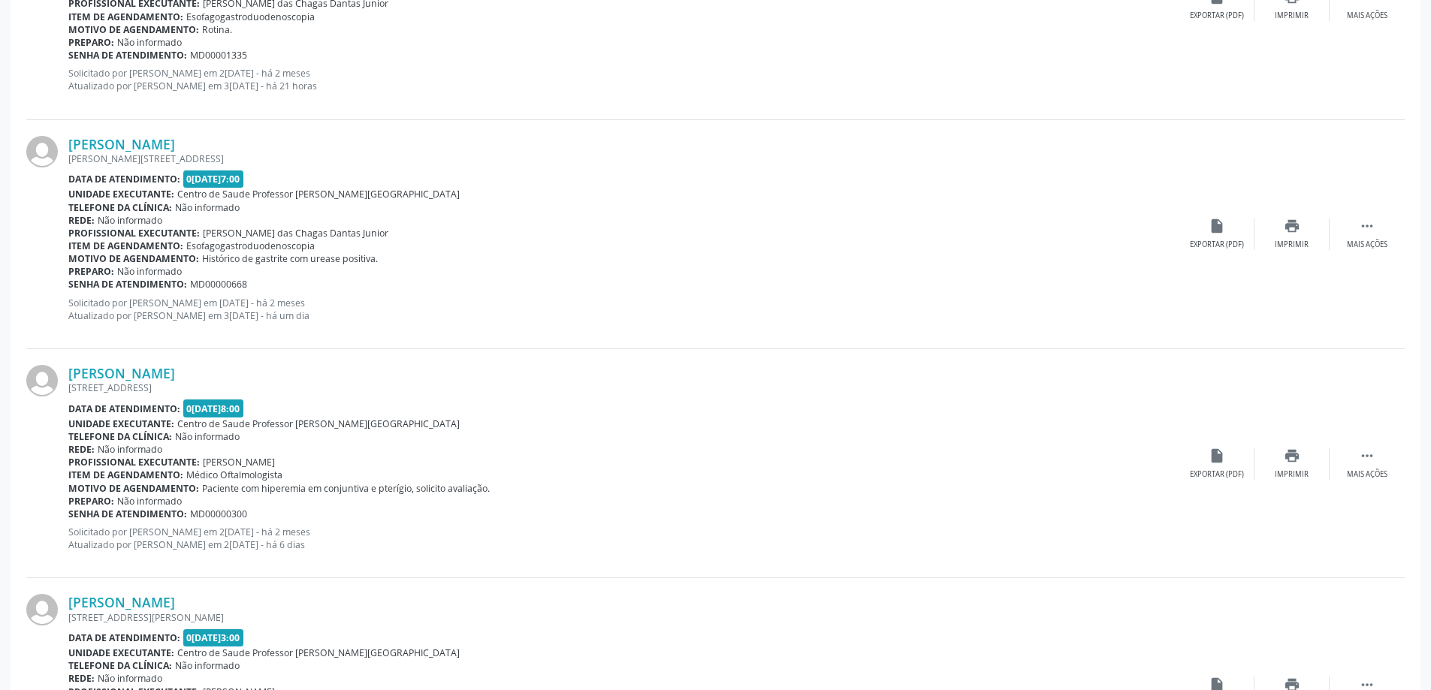
click at [183, 384] on div "[STREET_ADDRESS]" at bounding box center [623, 388] width 1111 height 13
click at [175, 380] on link "[PERSON_NAME]" at bounding box center [121, 373] width 107 height 17
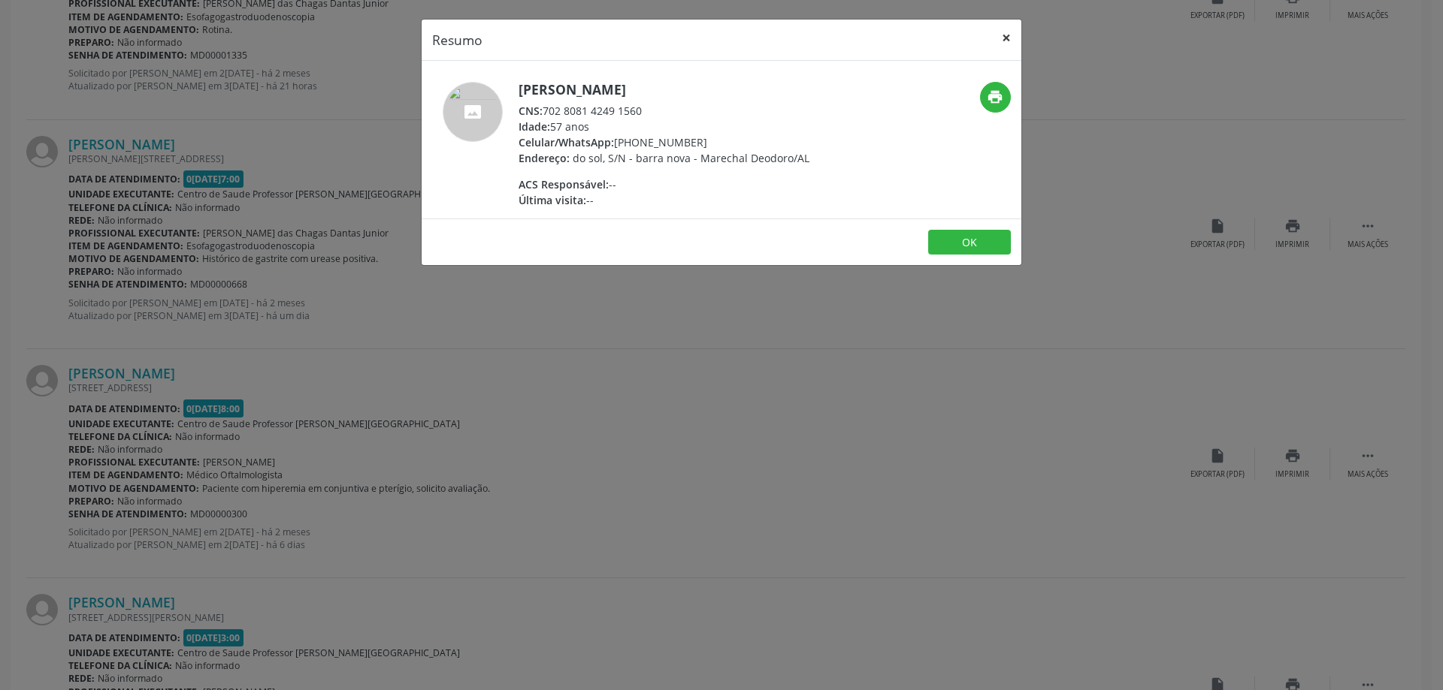
click at [1009, 33] on button "×" at bounding box center [1006, 38] width 30 height 37
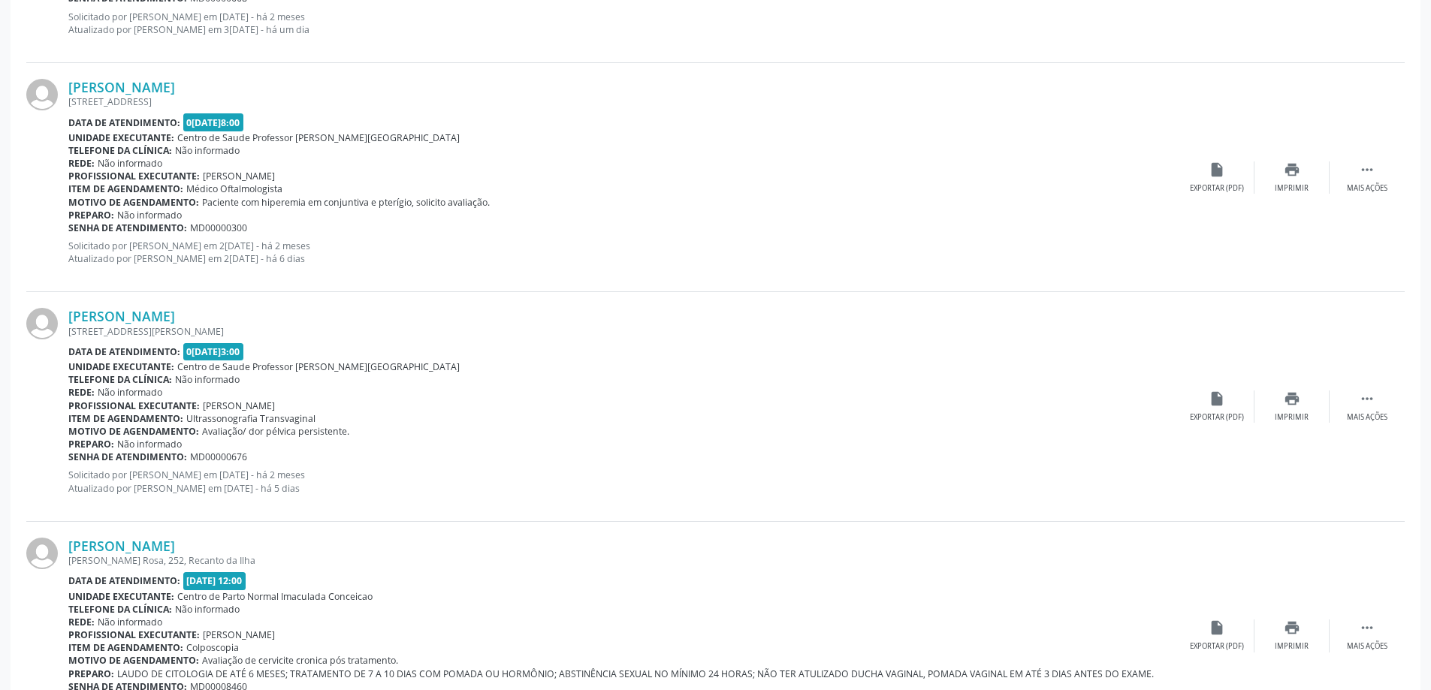
scroll to position [2029, 0]
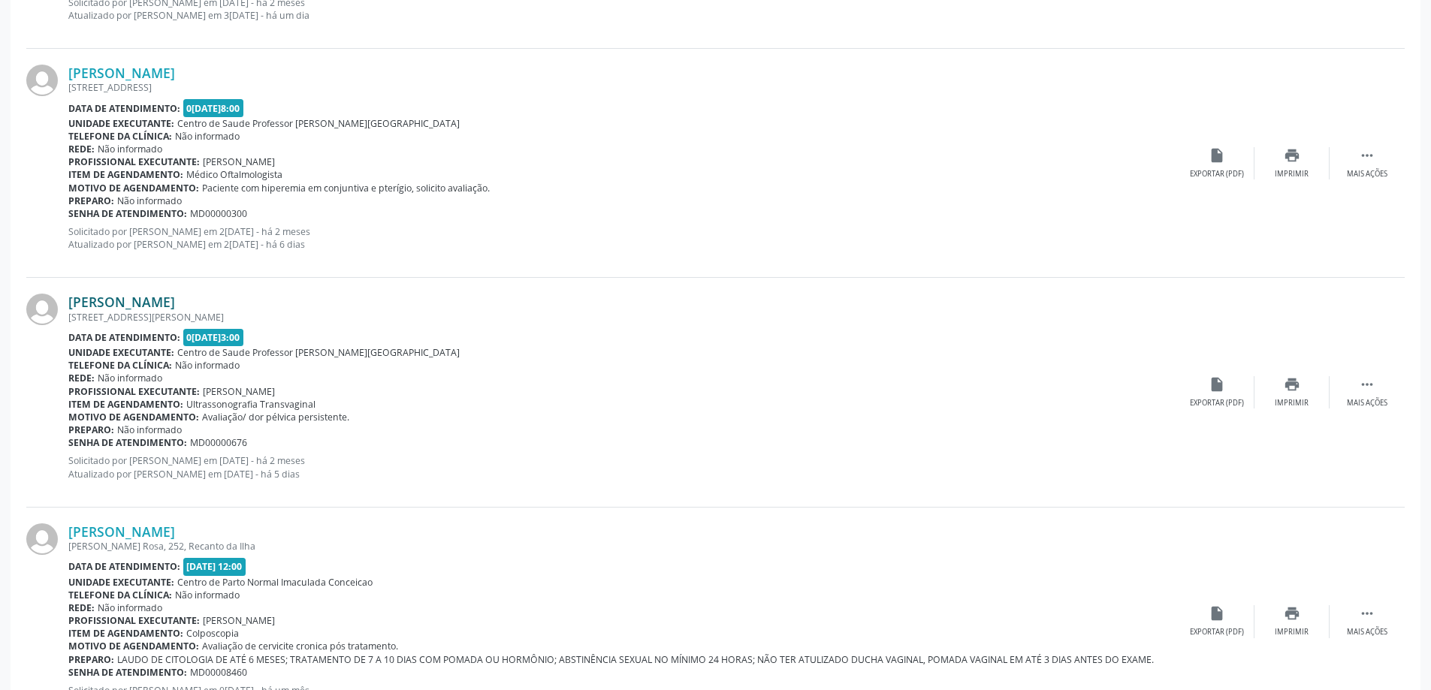
click at [159, 300] on link "Ana Cristina Gomes de Mendonca" at bounding box center [121, 302] width 107 height 17
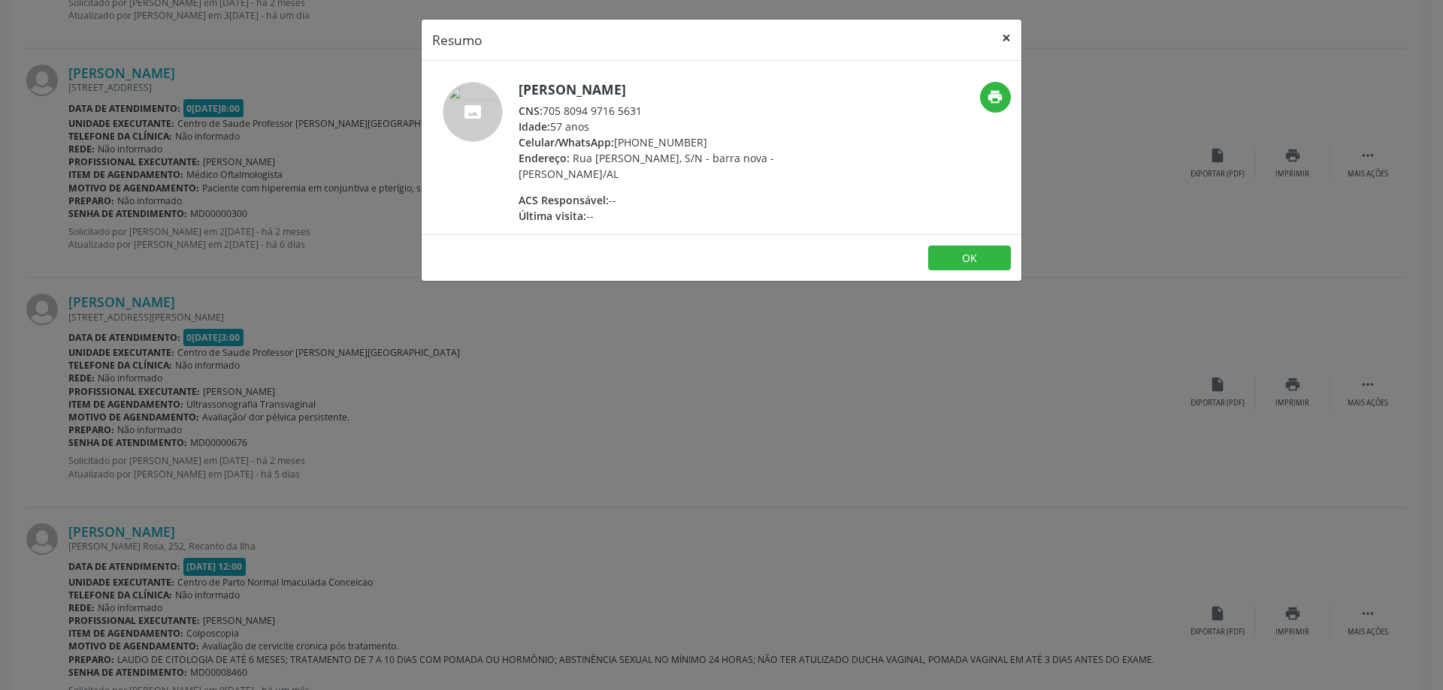
click at [1002, 38] on button "×" at bounding box center [1006, 38] width 30 height 37
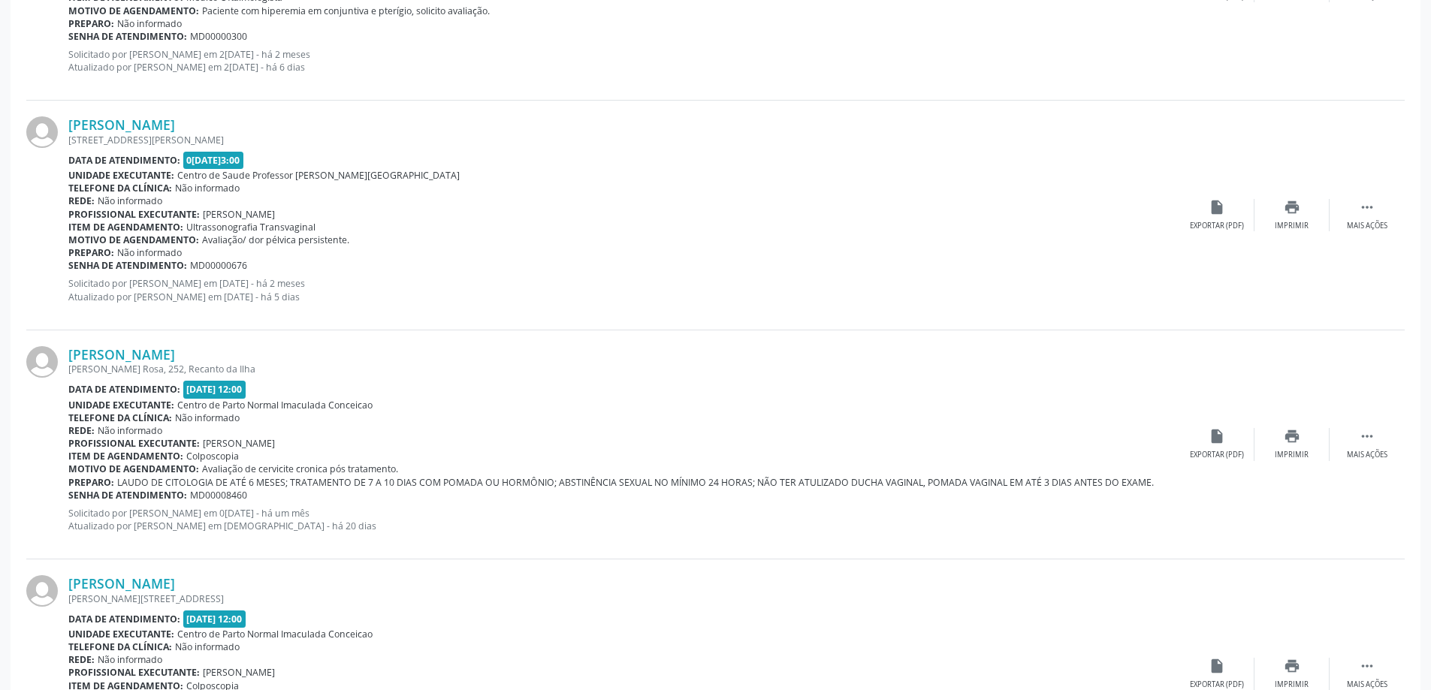
scroll to position [2254, 0]
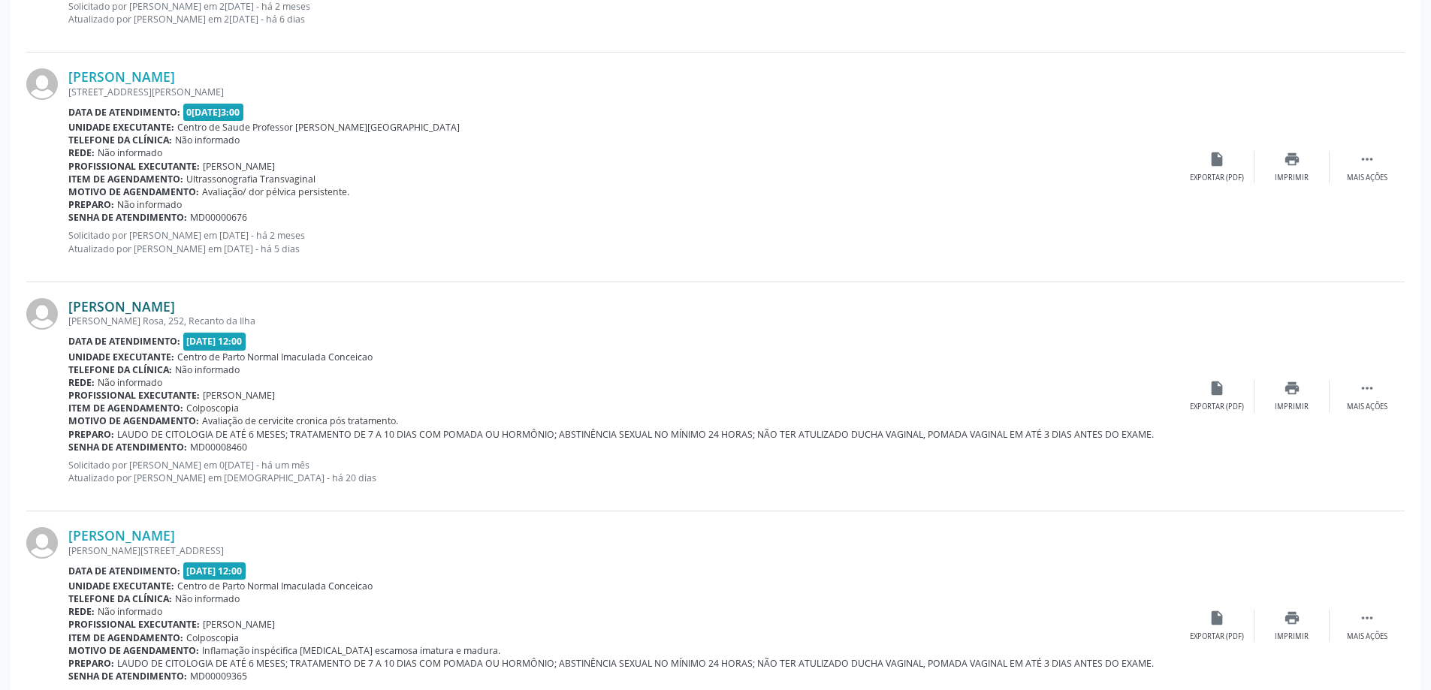
click at [175, 312] on link "Claudineide da Silva" at bounding box center [121, 306] width 107 height 17
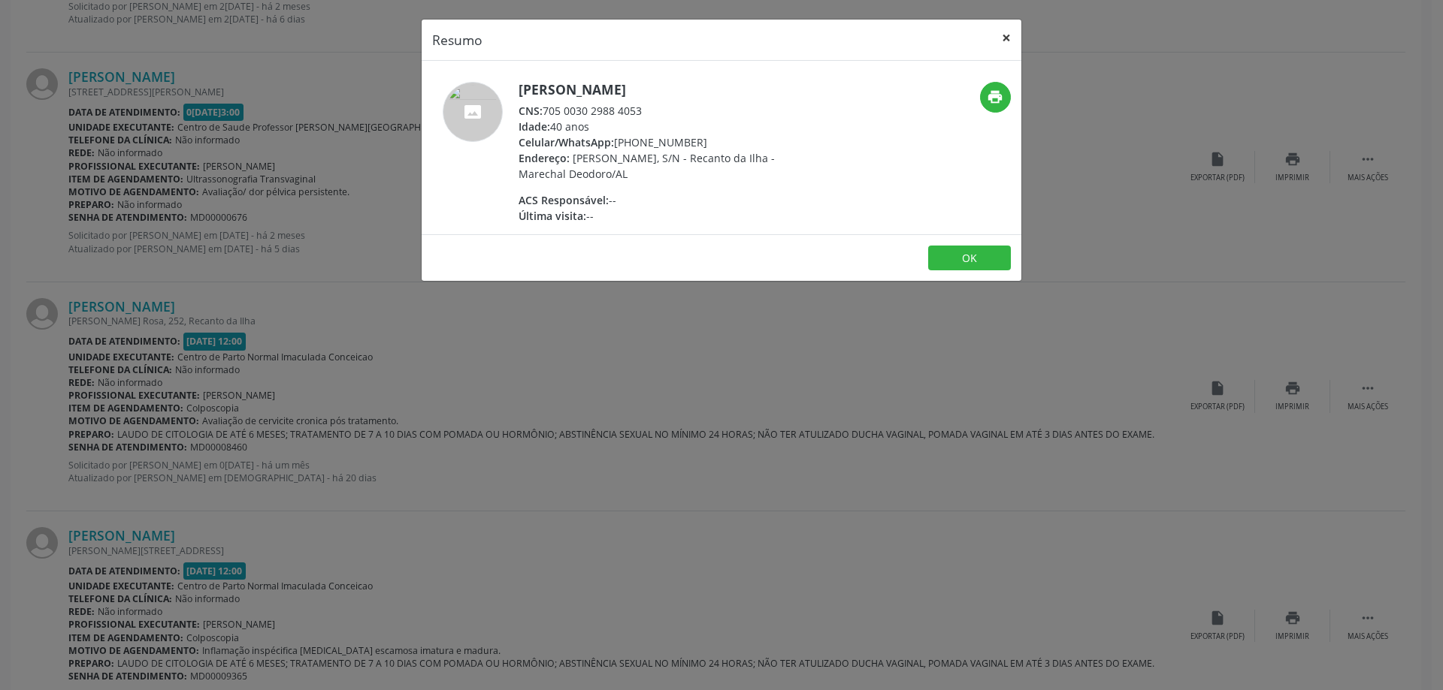
click at [1008, 32] on button "×" at bounding box center [1006, 38] width 30 height 37
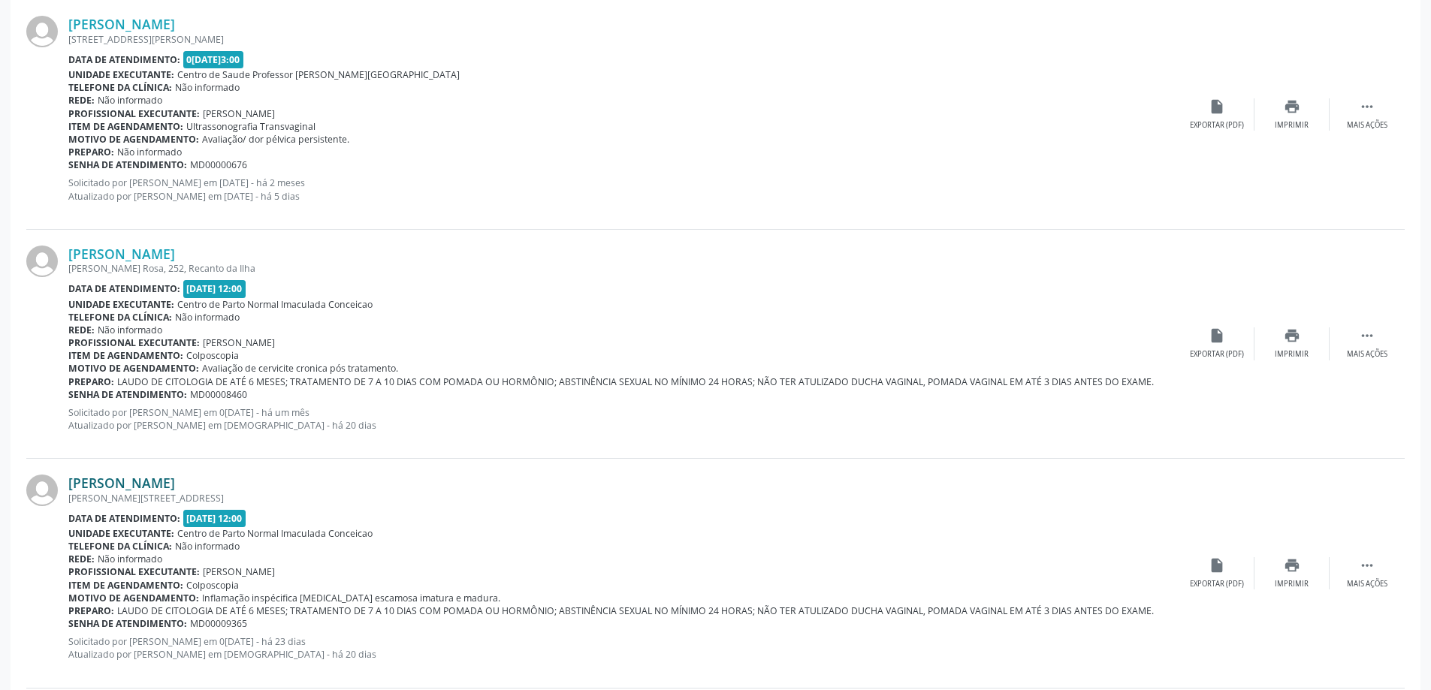
scroll to position [2329, 0]
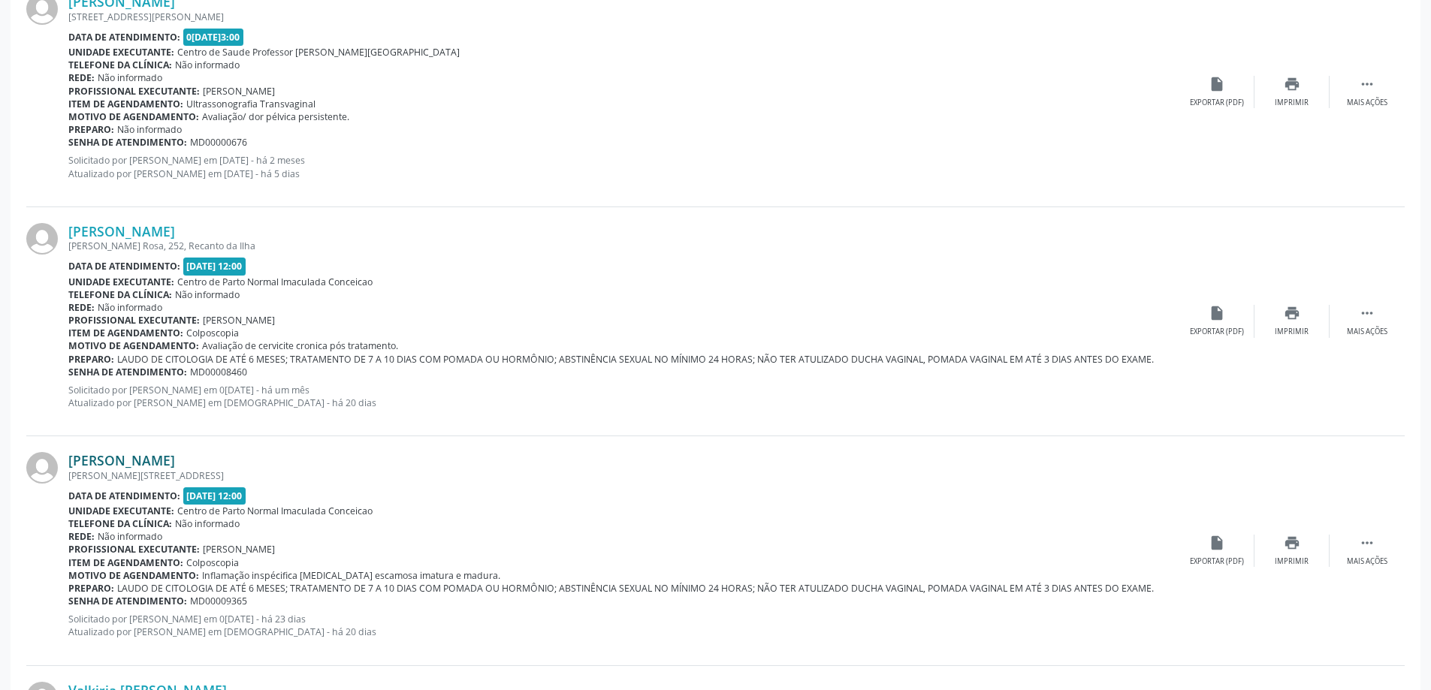
click at [175, 459] on link "Eliziane dos Santos Pedrosa" at bounding box center [121, 460] width 107 height 17
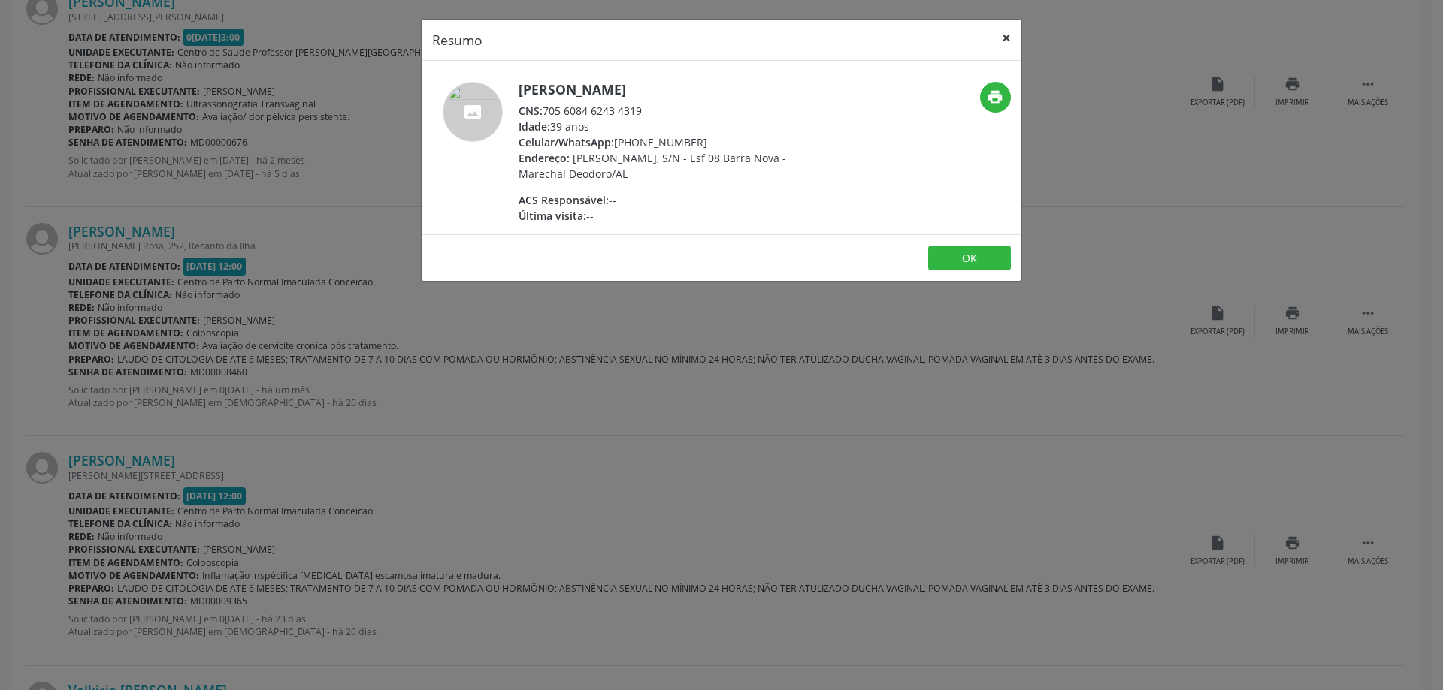
click at [1003, 33] on button "×" at bounding box center [1006, 38] width 30 height 37
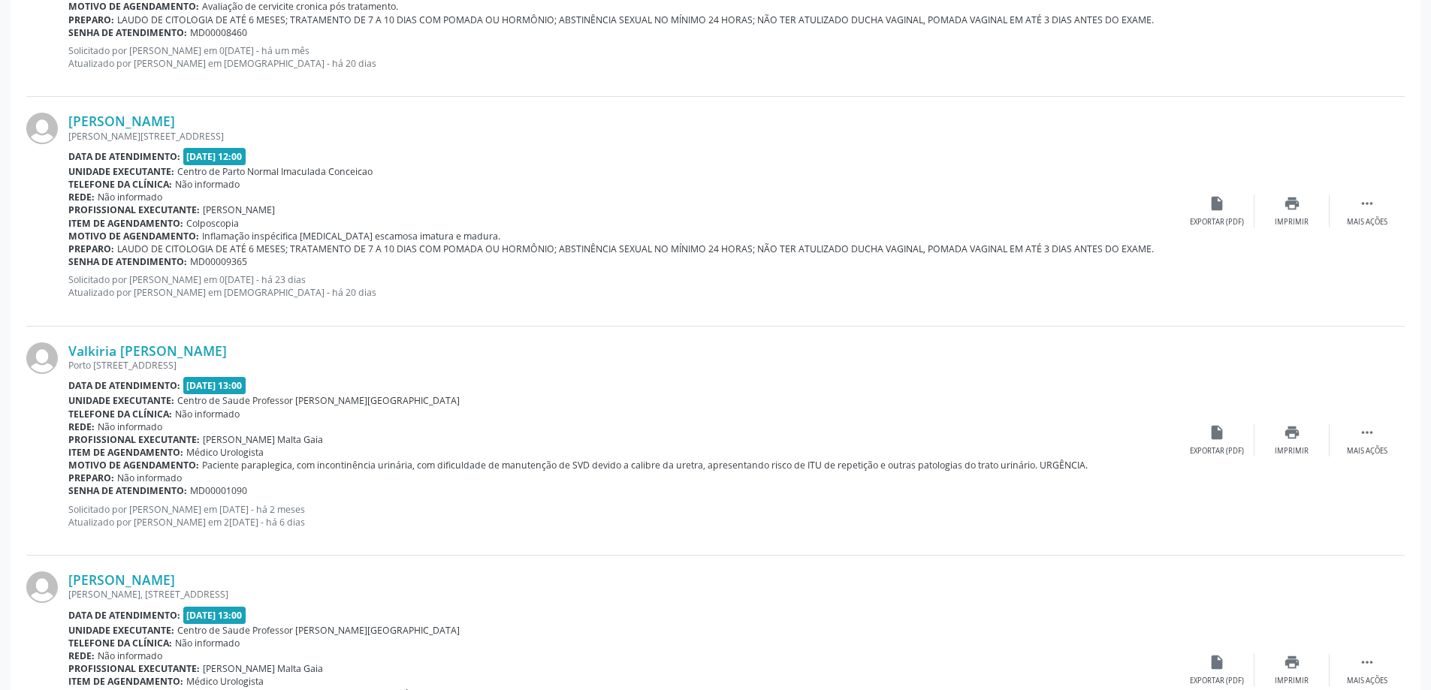
scroll to position [2705, 0]
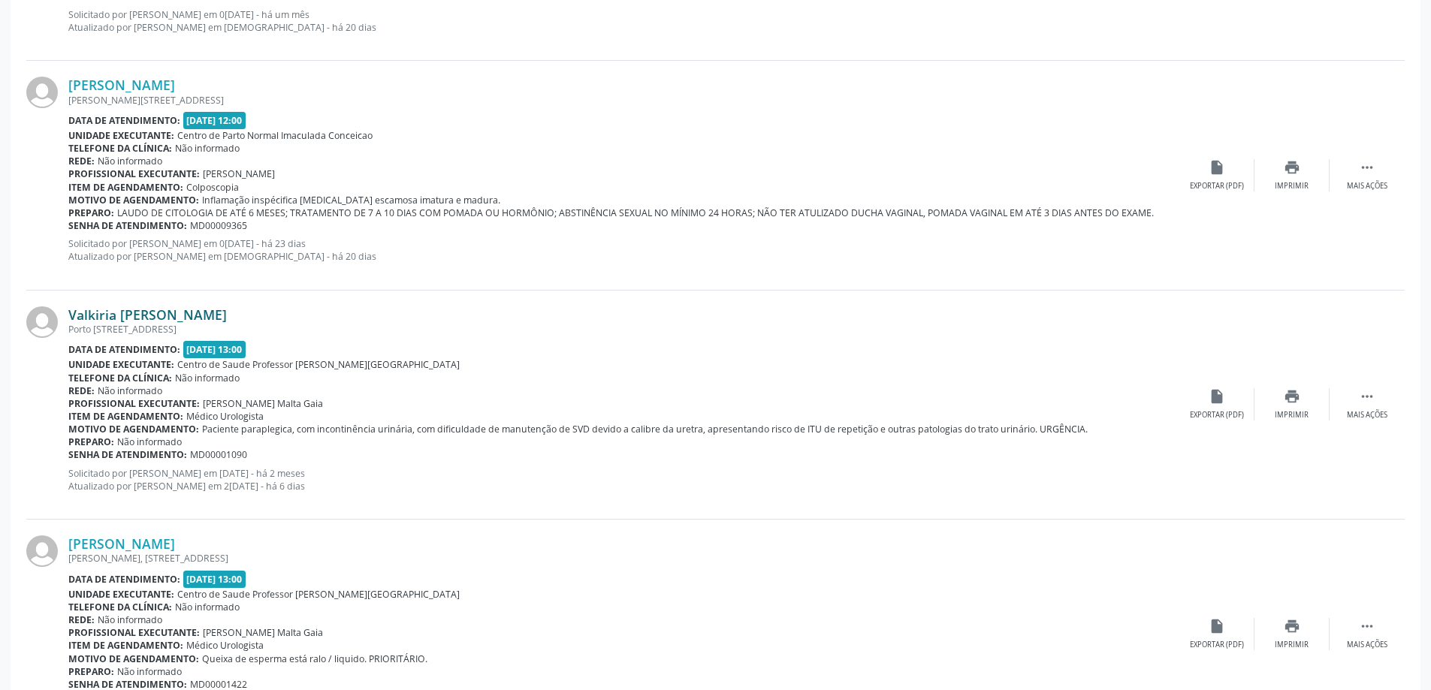
click at [196, 310] on link "Valkiria Maria Martins Veloso Soares" at bounding box center [147, 315] width 159 height 17
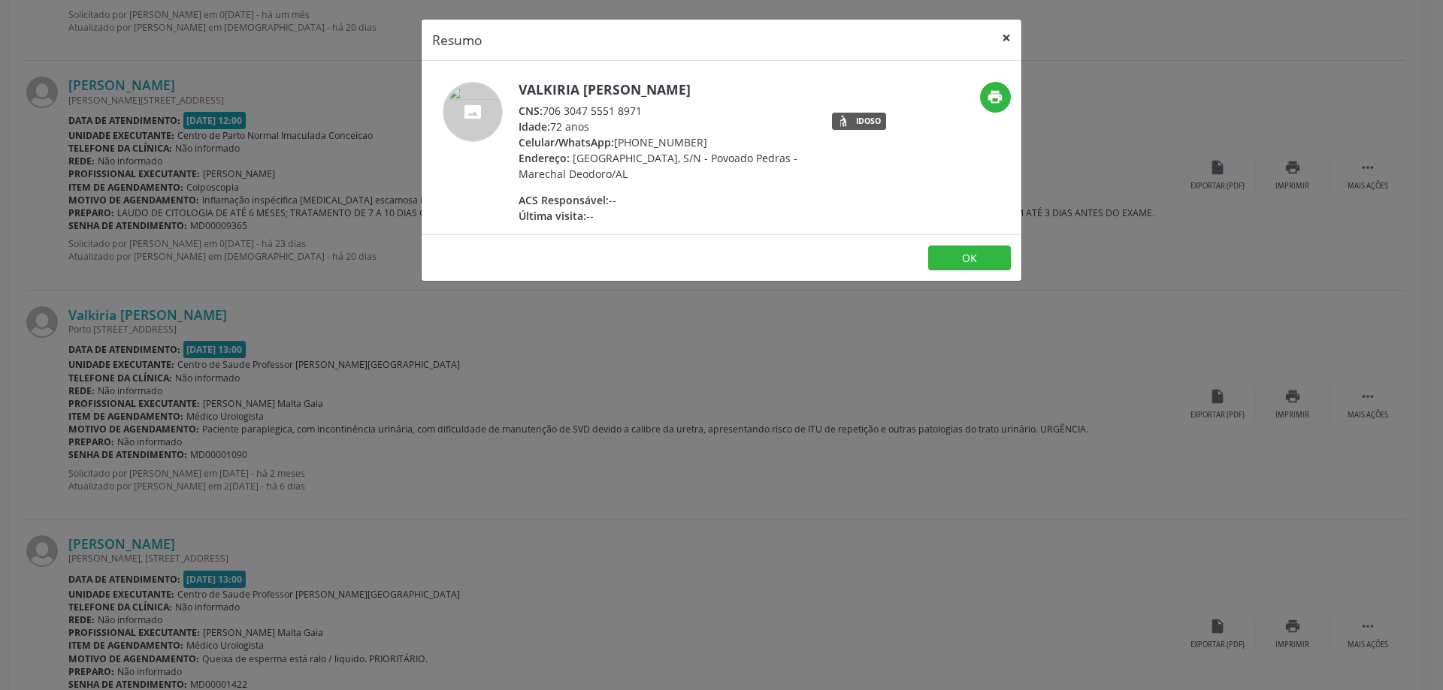
click at [1007, 33] on button "×" at bounding box center [1006, 38] width 30 height 37
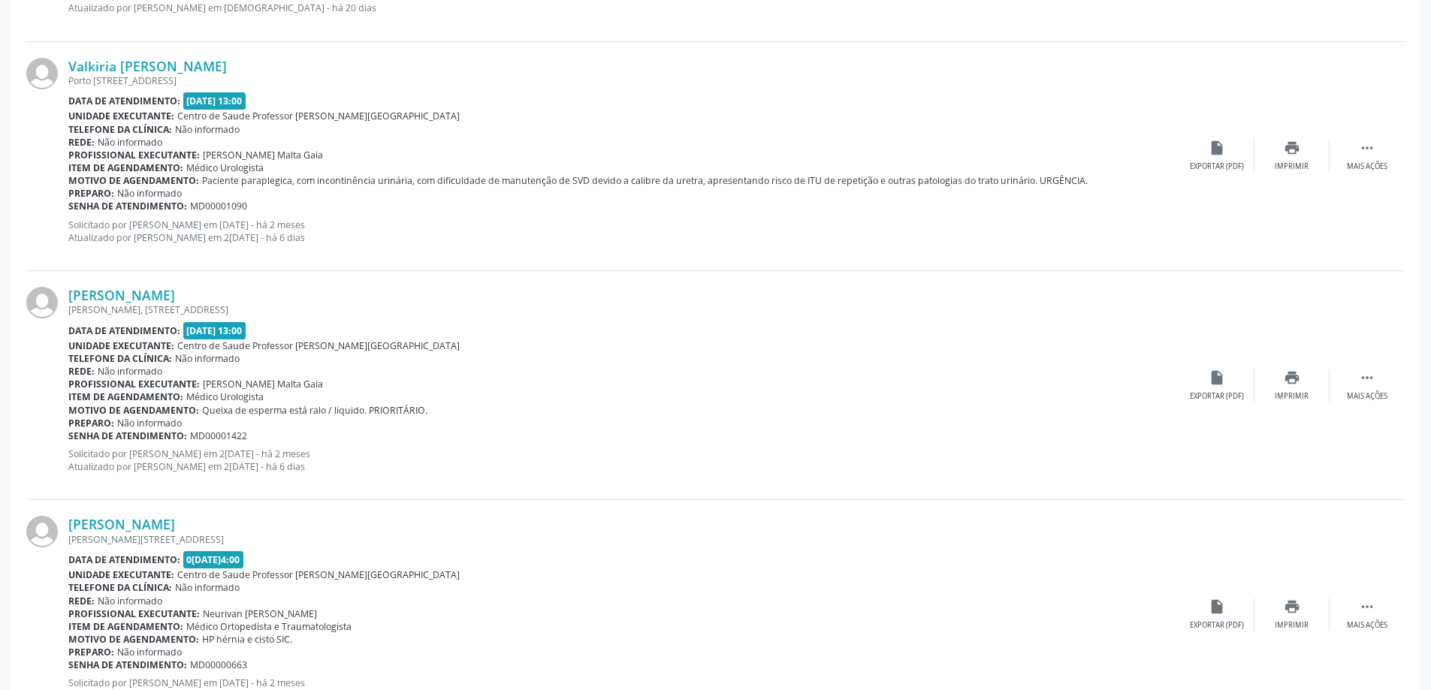
scroll to position [2930, 0]
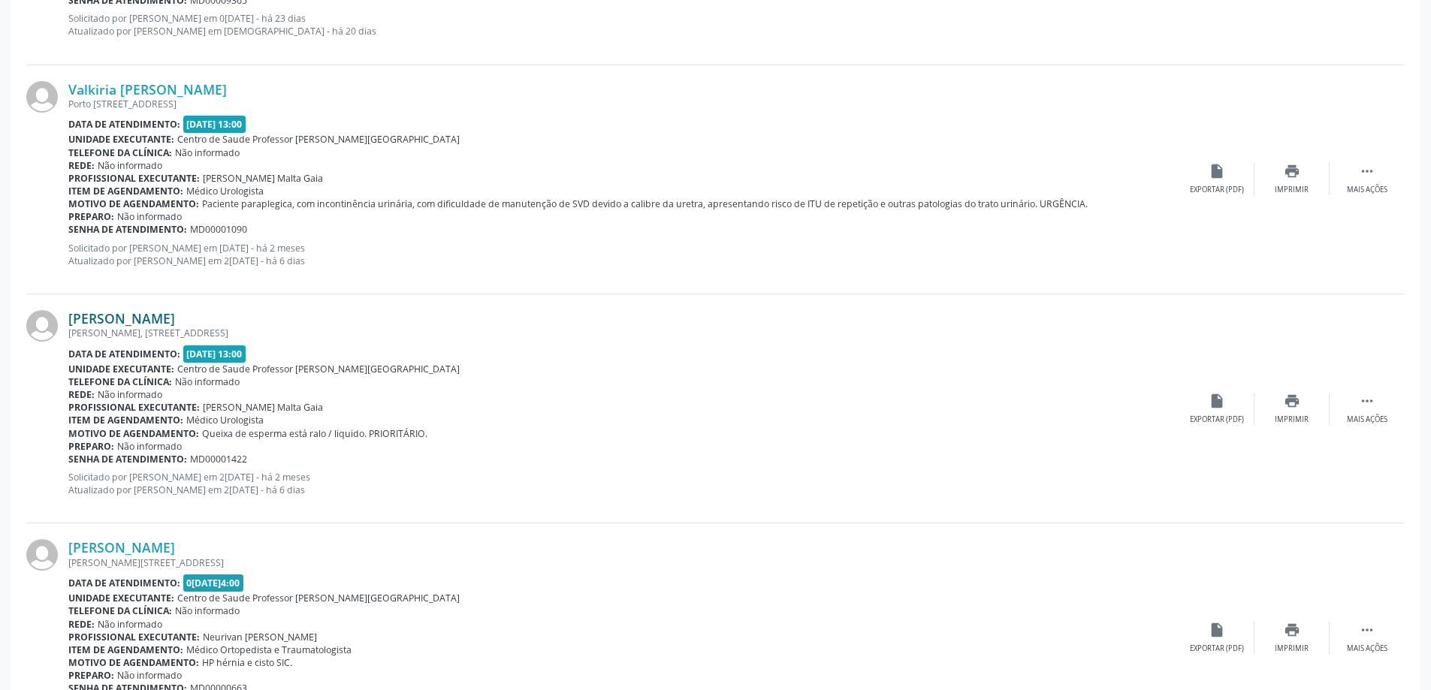
click at [175, 322] on link "Oberto Cardoso dos Santos" at bounding box center [121, 318] width 107 height 17
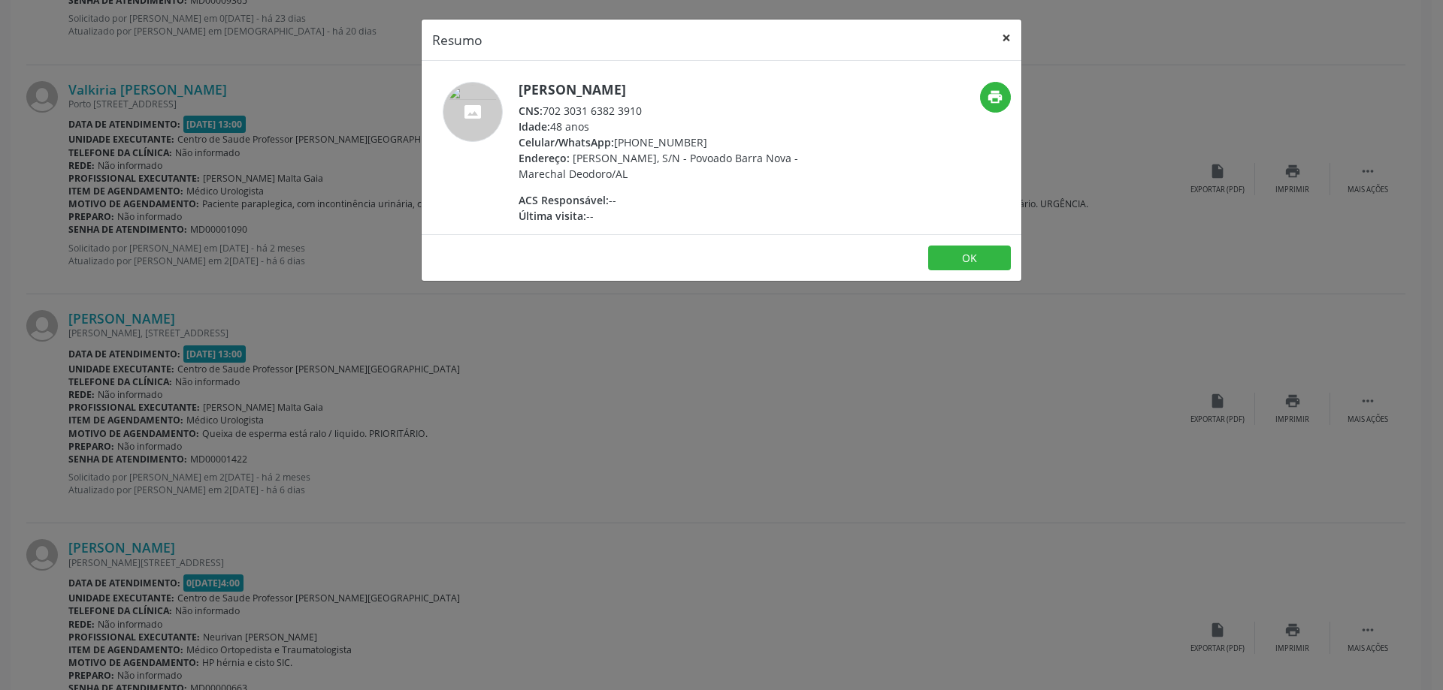
click at [1001, 38] on button "×" at bounding box center [1006, 38] width 30 height 37
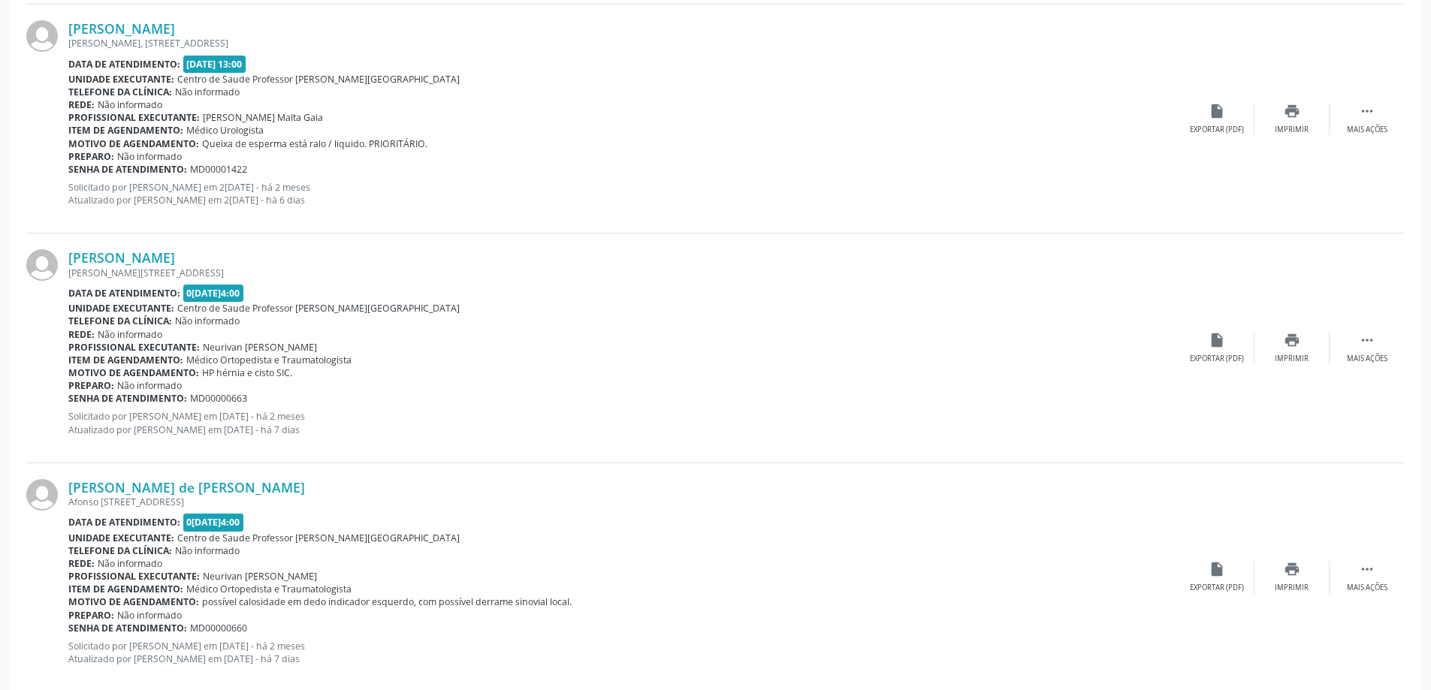
scroll to position [3292, 0]
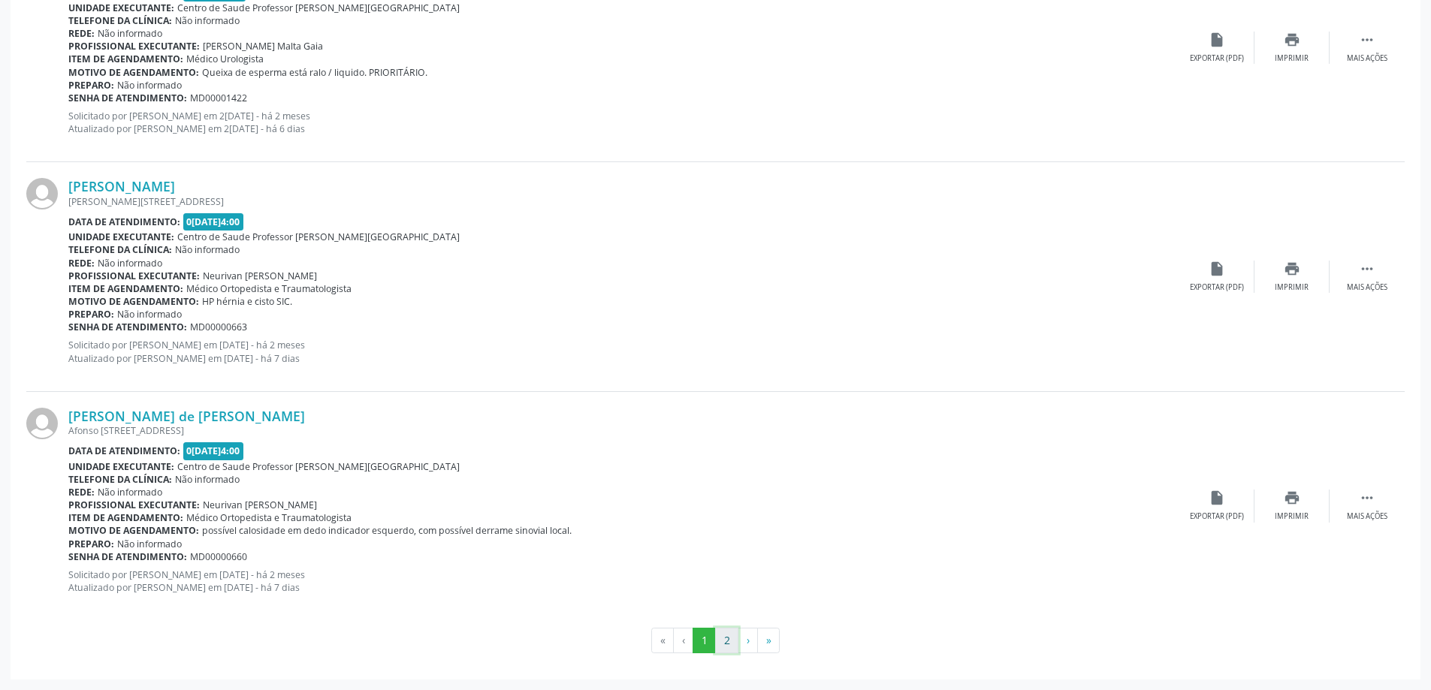
click at [728, 644] on button "2" at bounding box center [726, 641] width 23 height 26
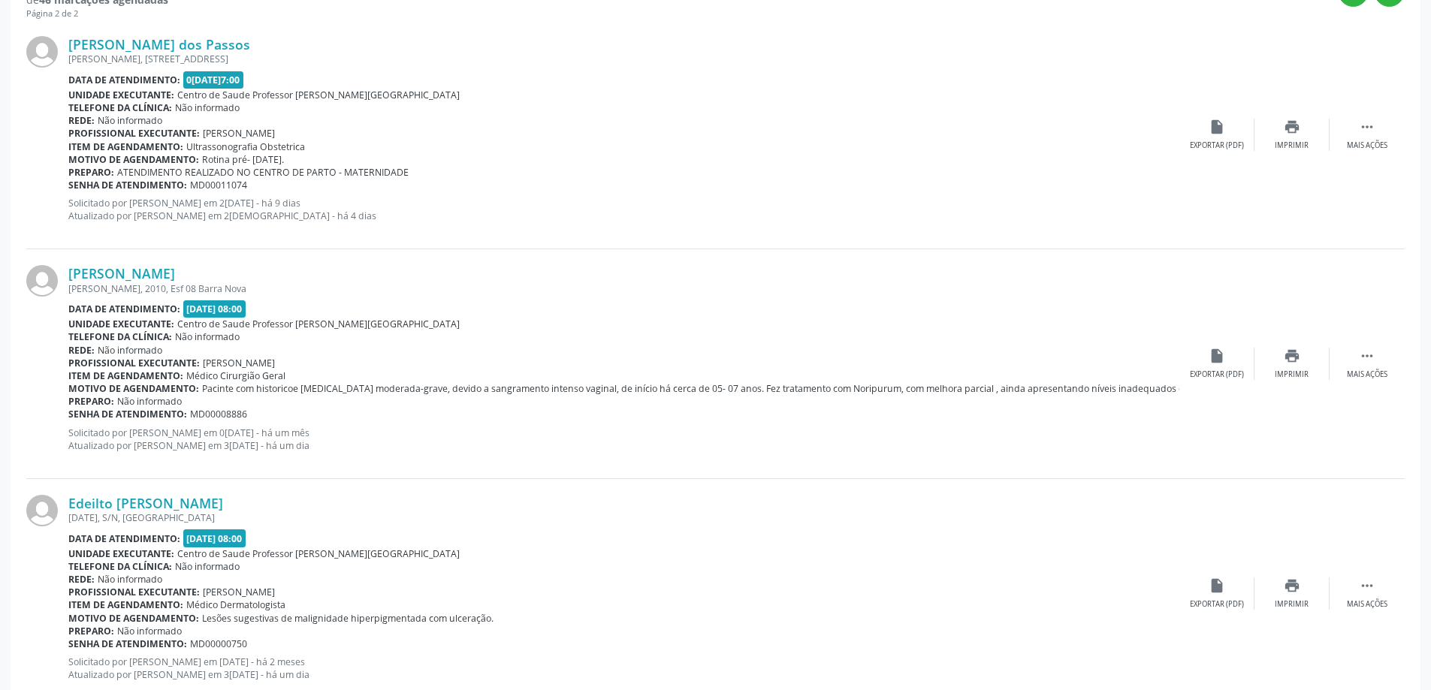
scroll to position [526, 0]
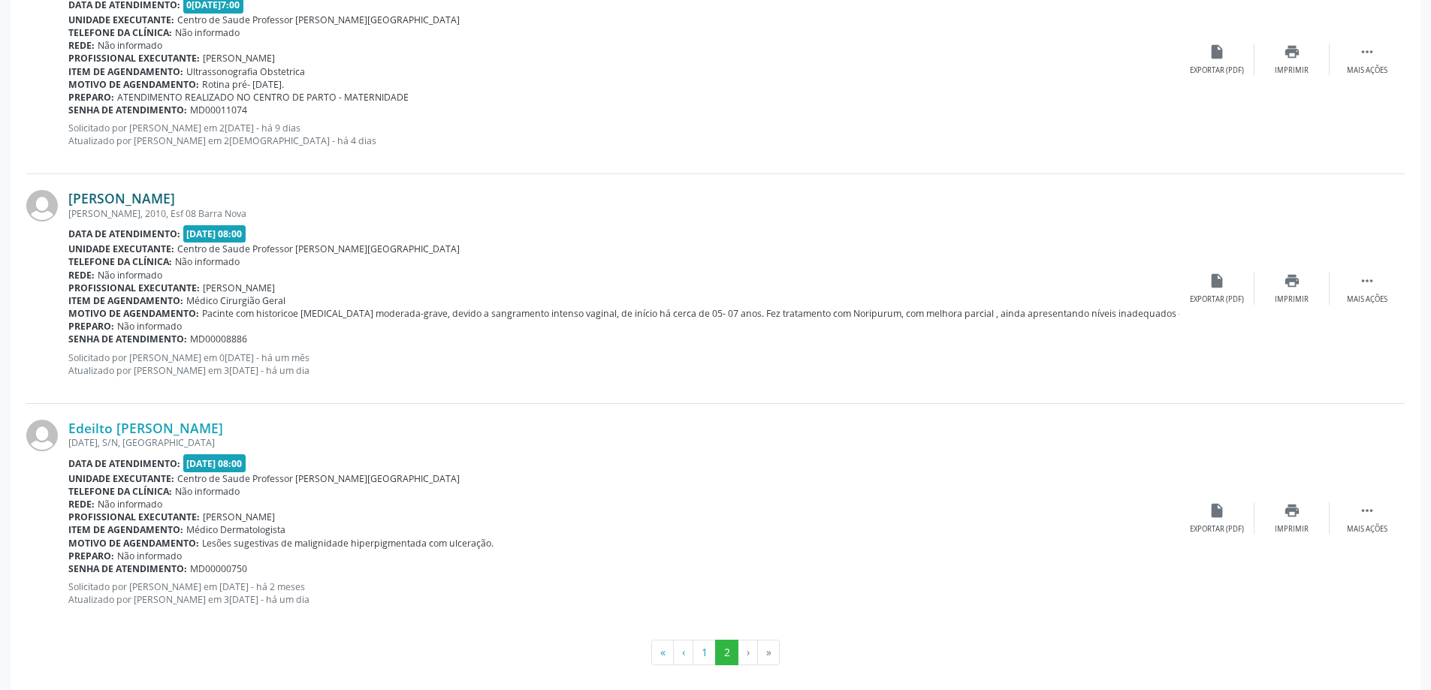
click at [129, 201] on link "Maria Auxiliadora da Silva" at bounding box center [121, 198] width 107 height 17
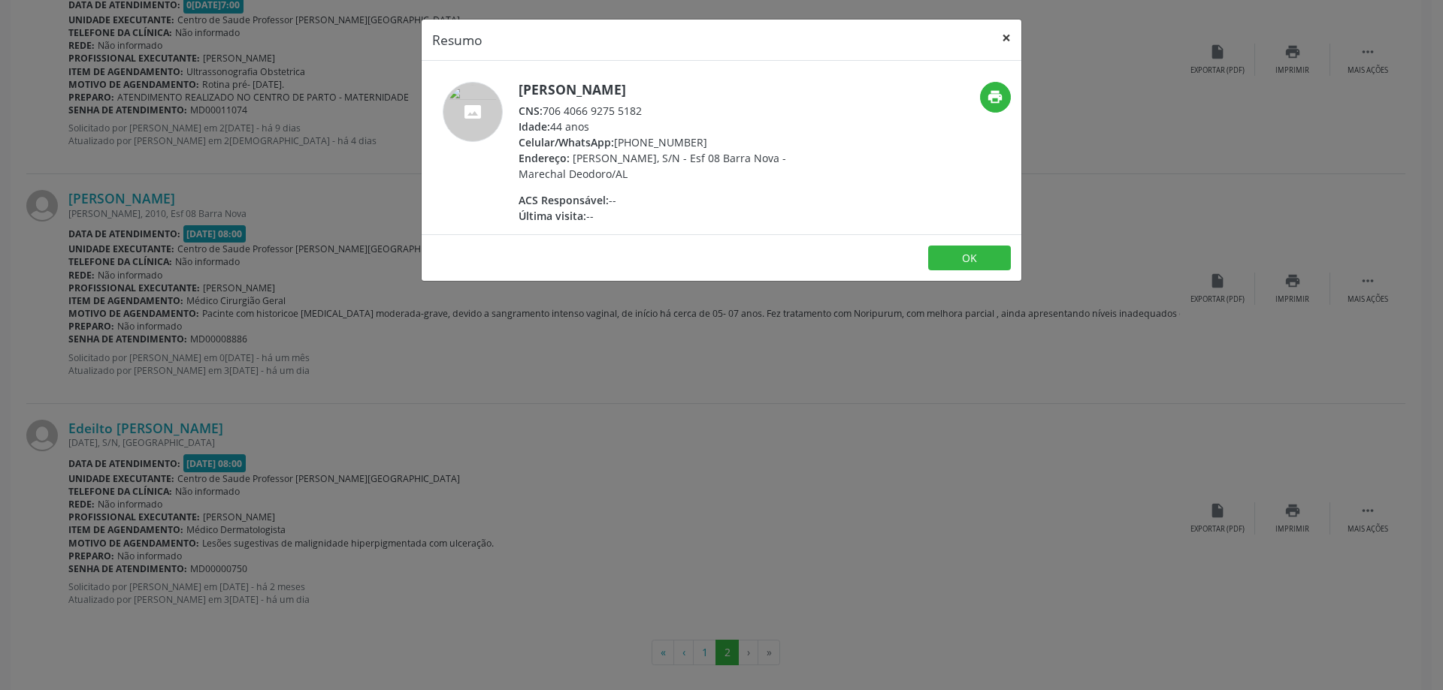
click at [1000, 35] on button "×" at bounding box center [1006, 38] width 30 height 37
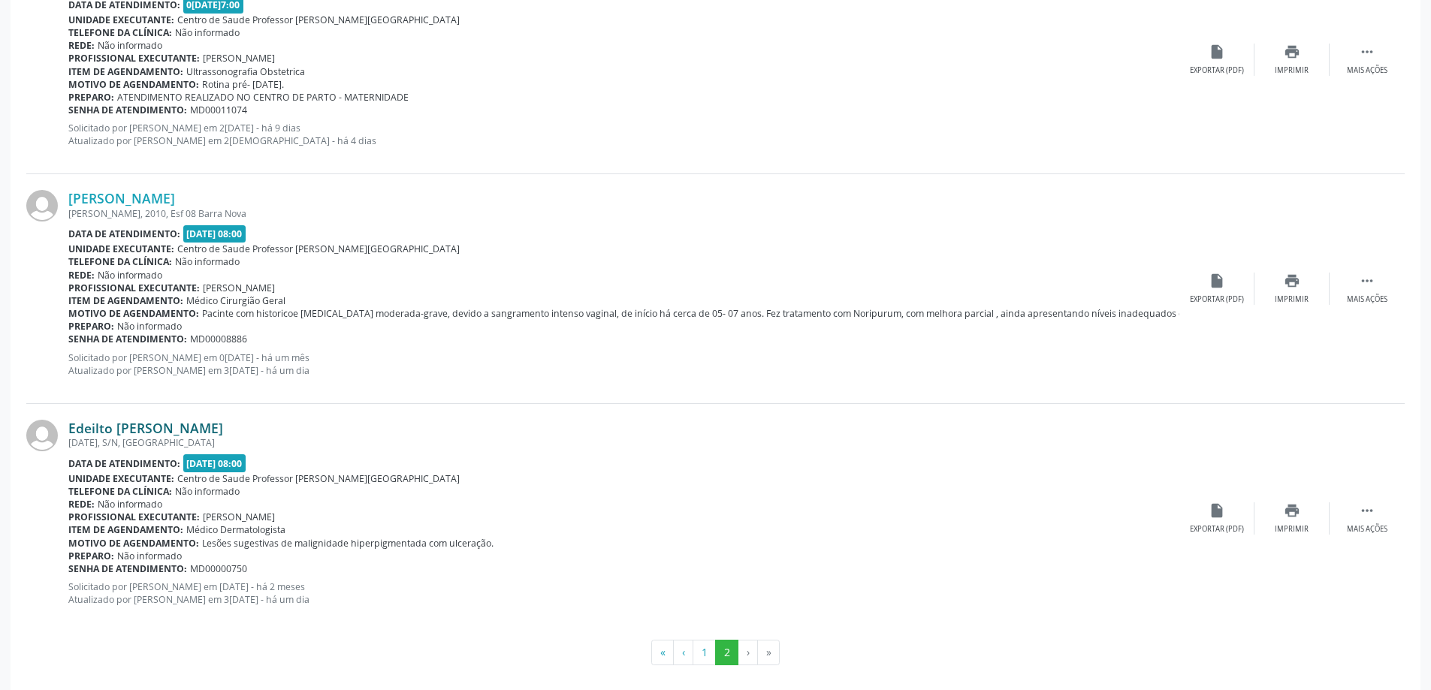
click at [142, 434] on link "Edeilto Adelino dos Santos" at bounding box center [145, 428] width 155 height 17
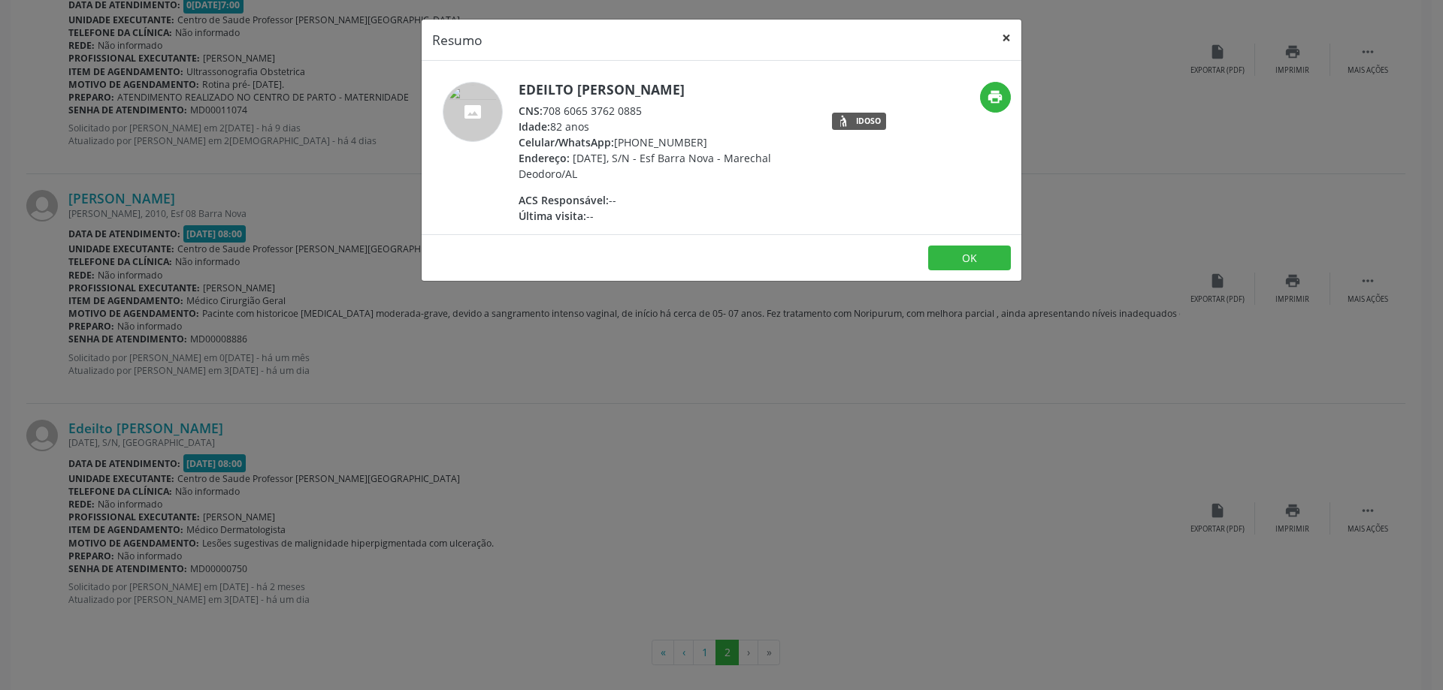
click at [1008, 35] on button "×" at bounding box center [1006, 38] width 30 height 37
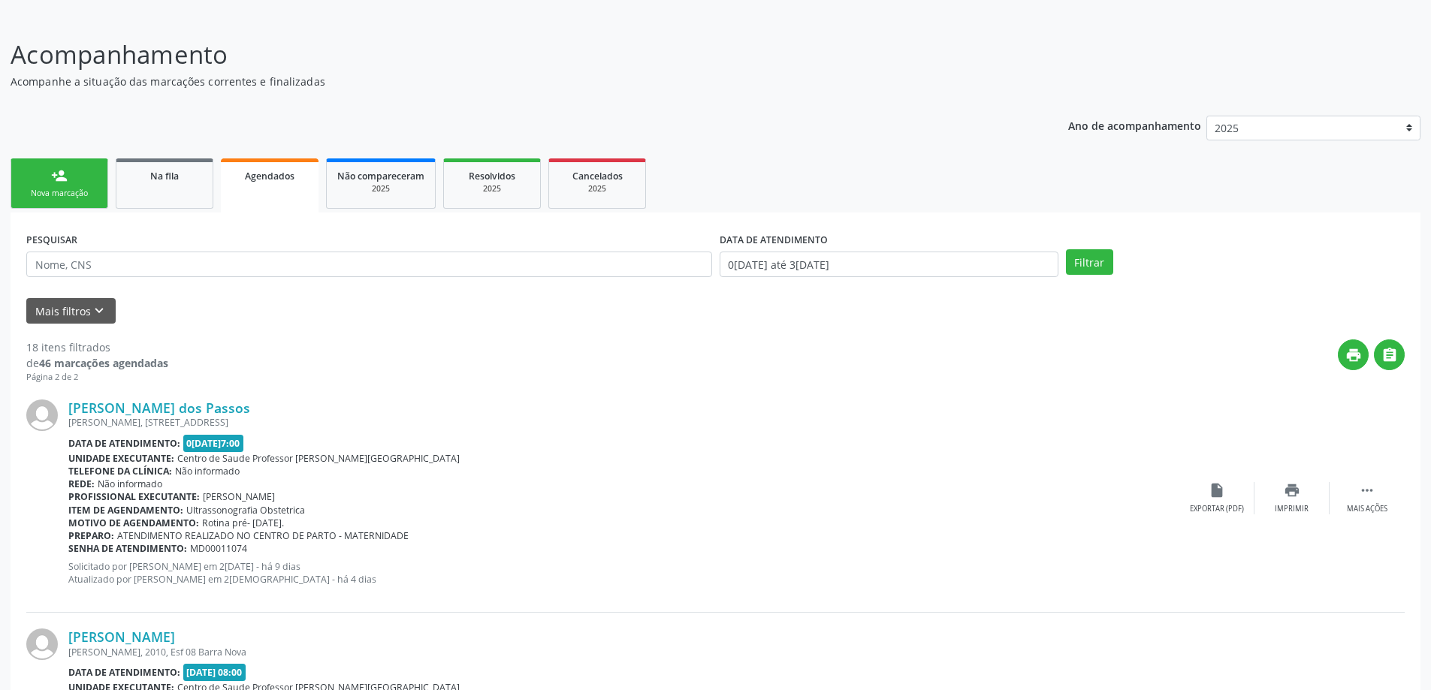
scroll to position [0, 0]
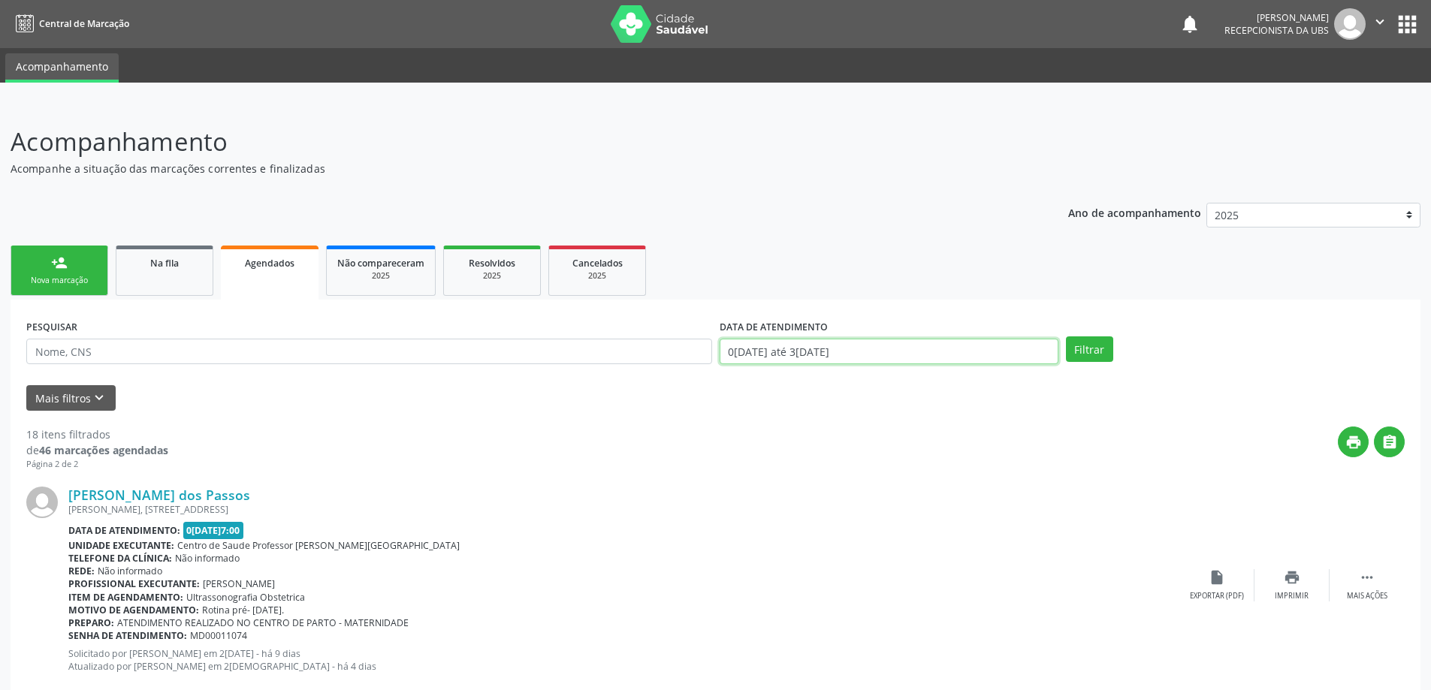
click at [953, 348] on input "01/10/2025 até 31/10/2025" at bounding box center [889, 352] width 339 height 26
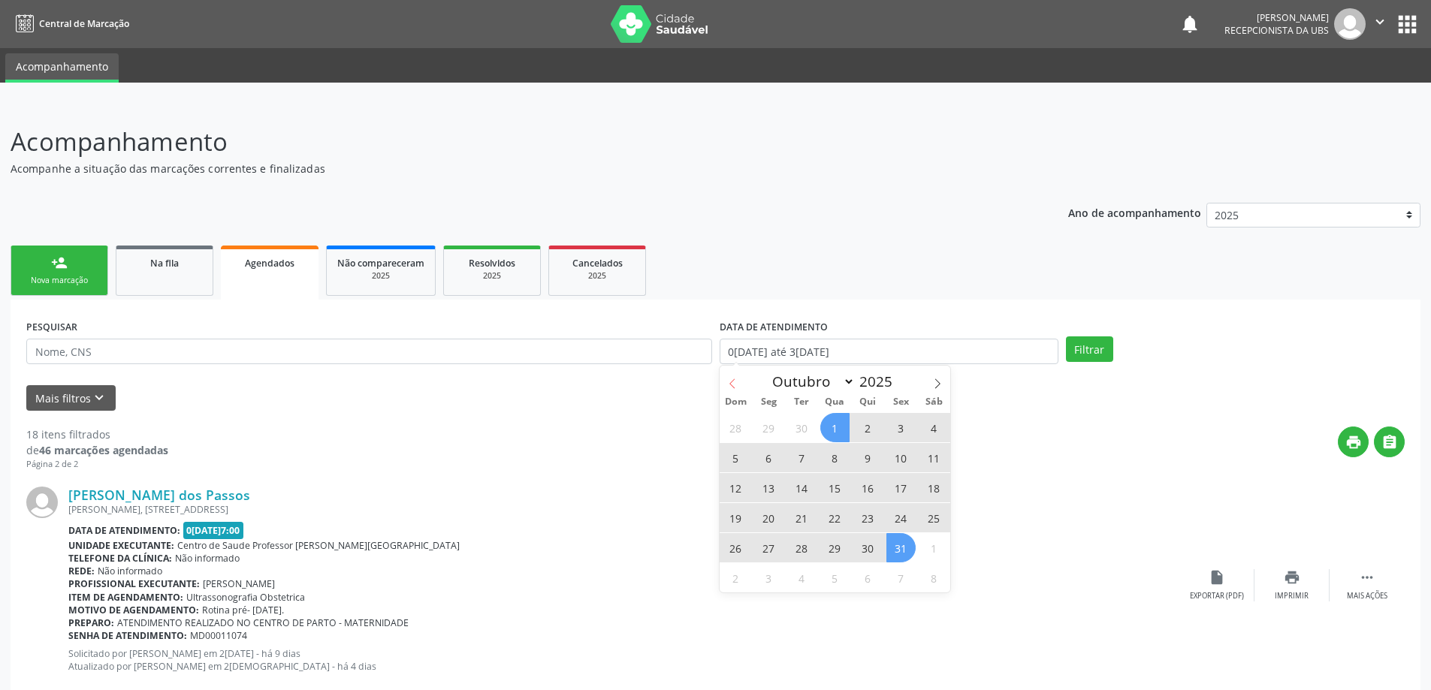
click at [734, 383] on icon at bounding box center [732, 384] width 11 height 11
select select "8"
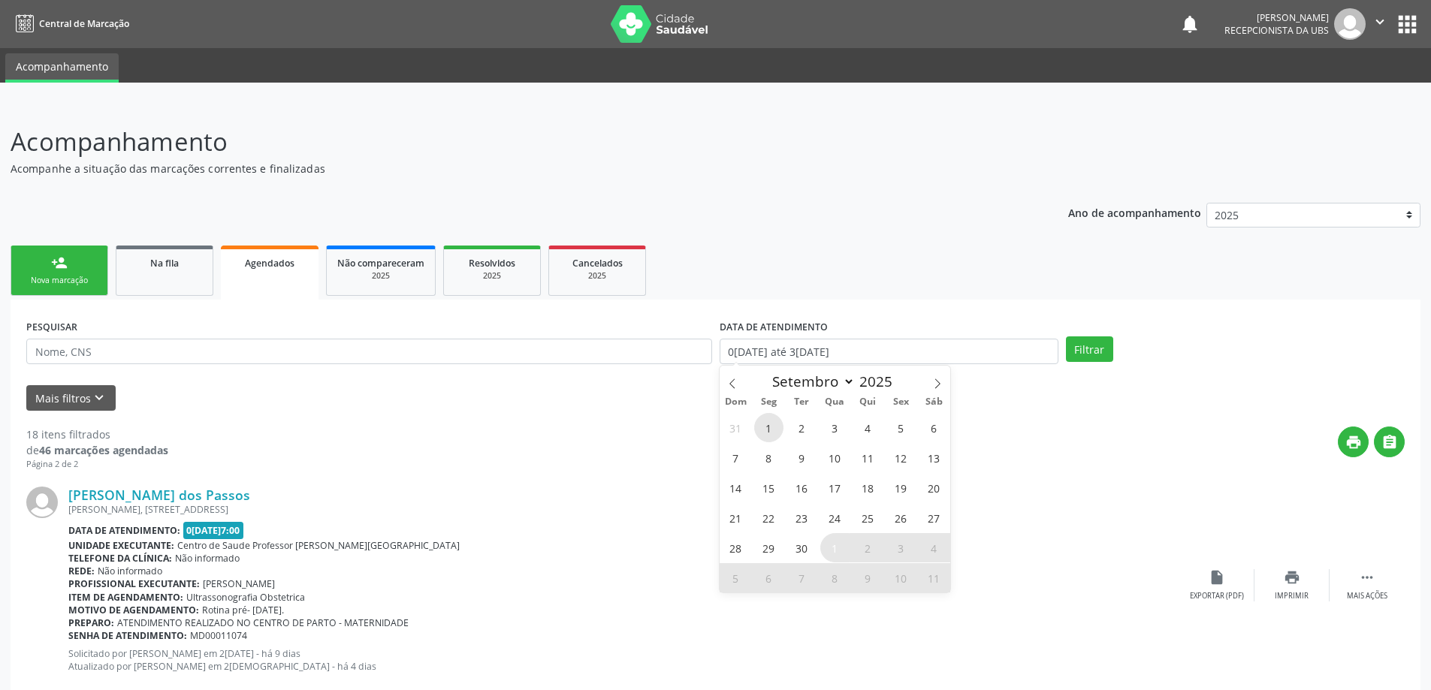
click at [768, 434] on span "1" at bounding box center [768, 427] width 29 height 29
type input "01/09/2025"
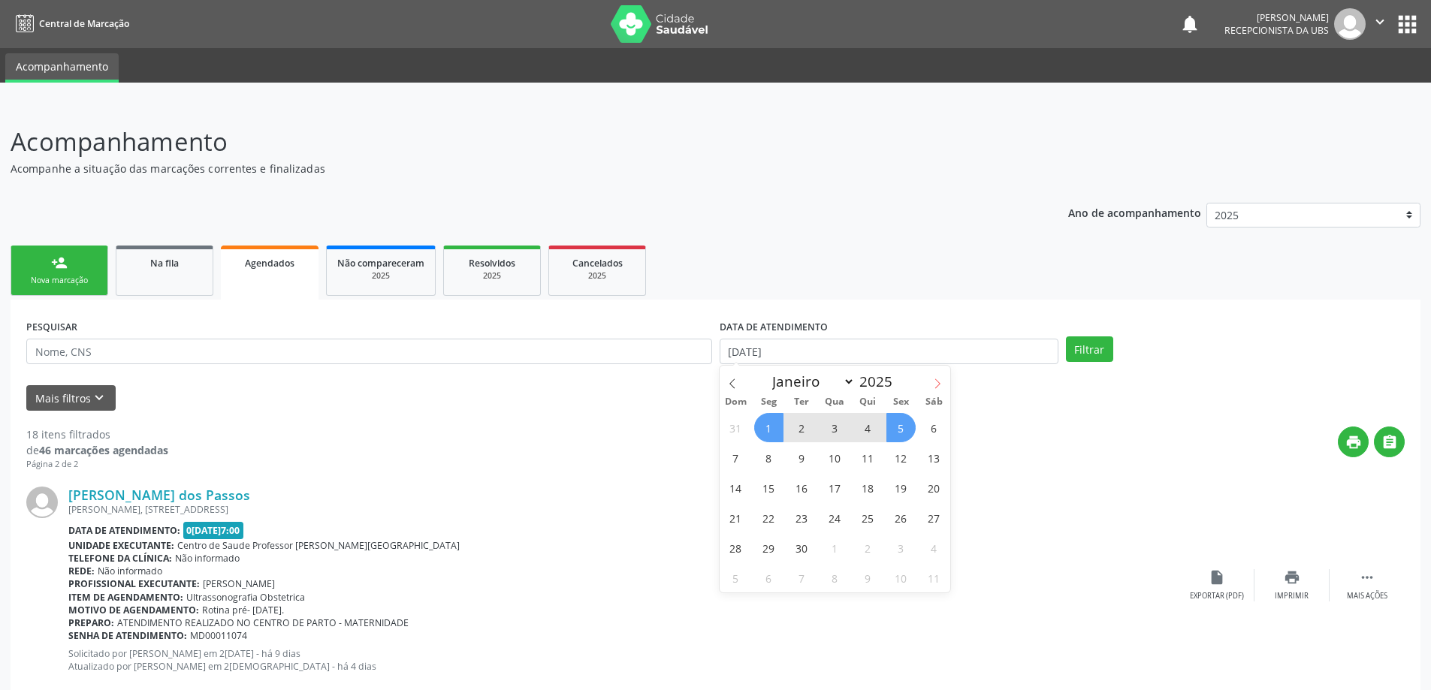
click at [938, 379] on icon at bounding box center [937, 384] width 11 height 11
select select "9"
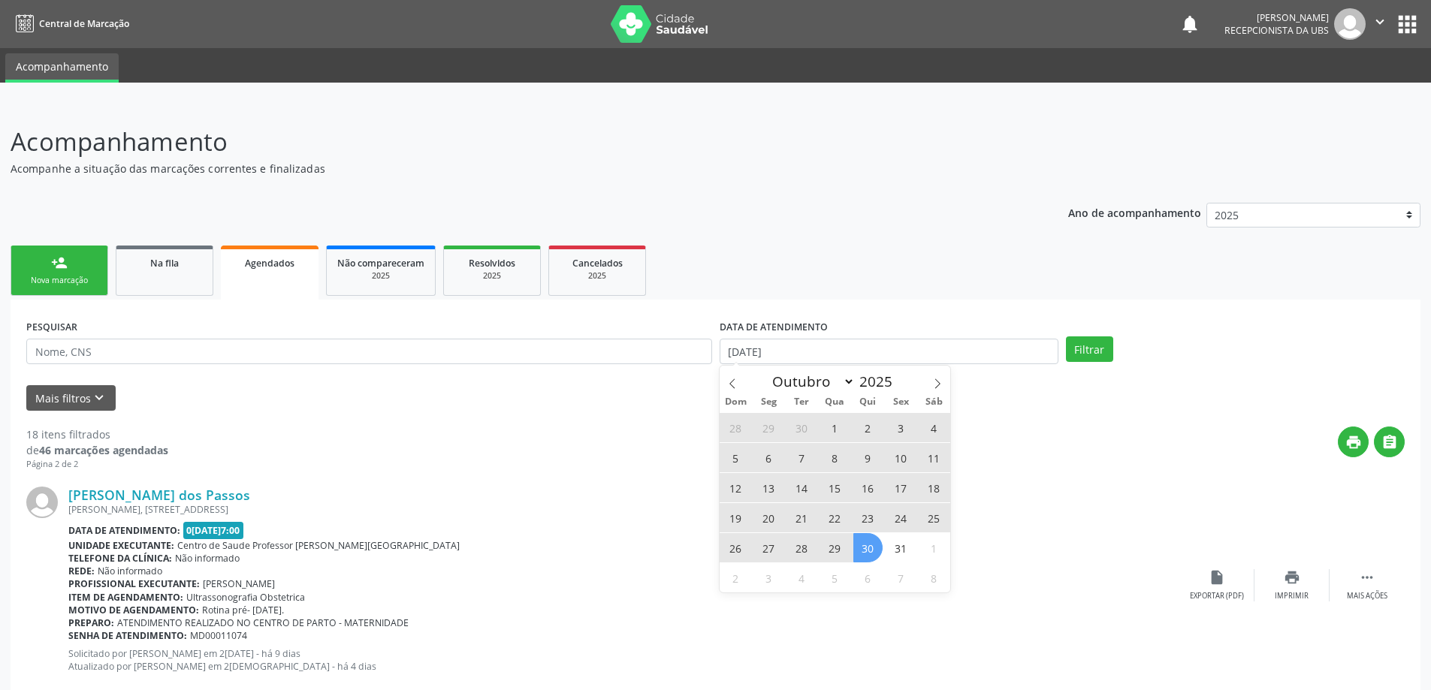
click at [869, 557] on span "30" at bounding box center [868, 547] width 29 height 29
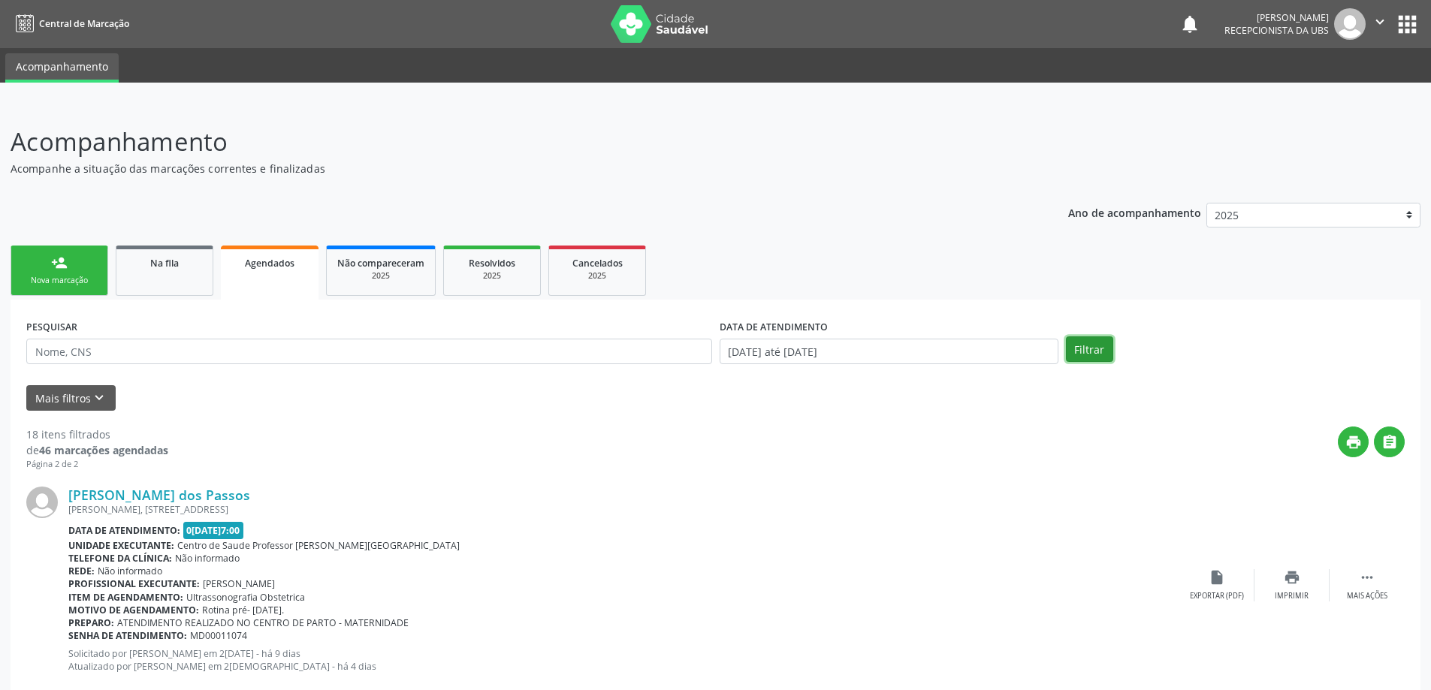
click at [1092, 353] on button "Filtrar" at bounding box center [1089, 350] width 47 height 26
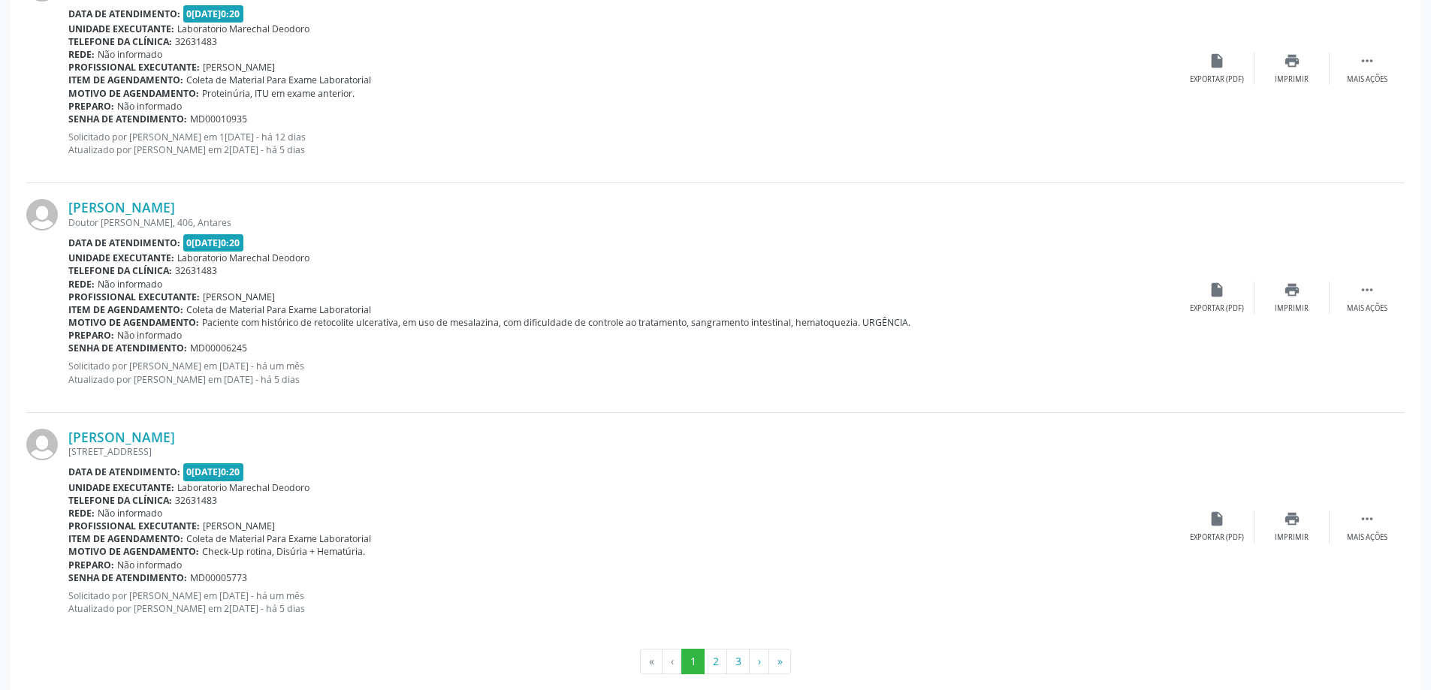
scroll to position [3292, 0]
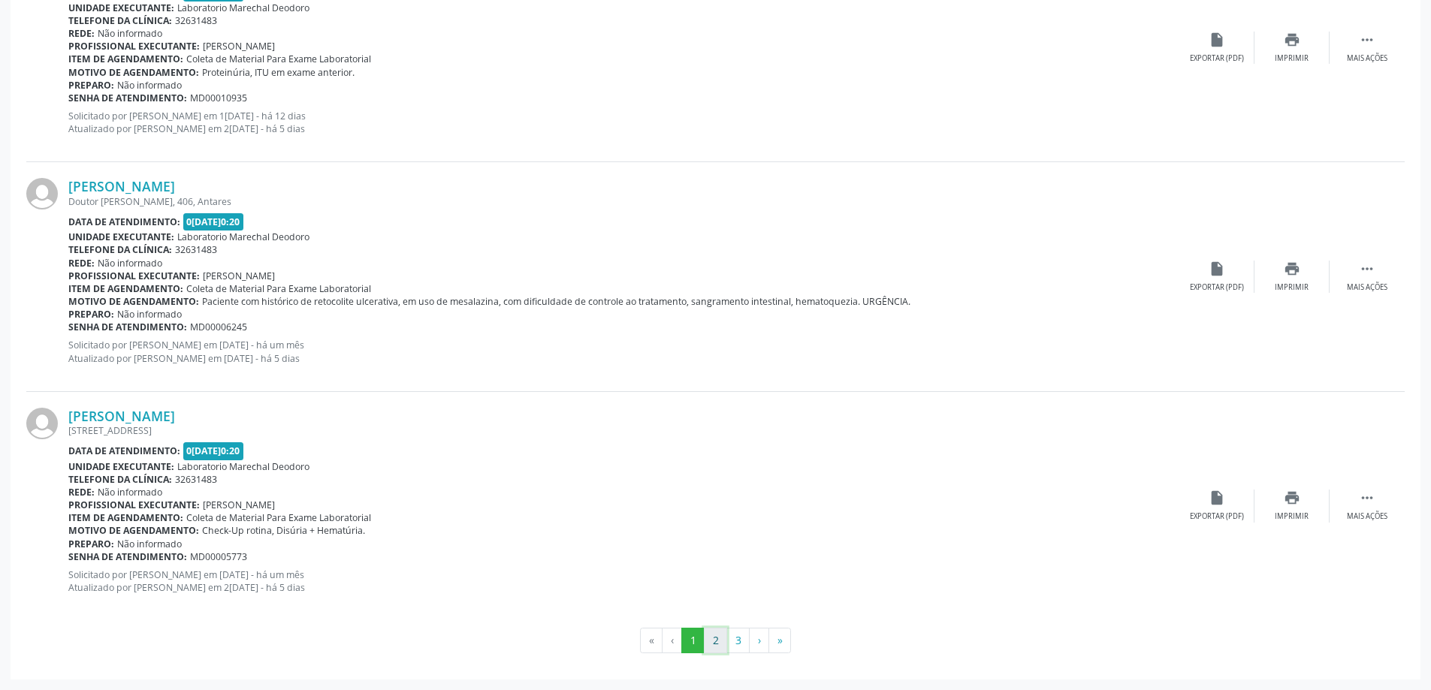
click at [717, 639] on button "2" at bounding box center [715, 641] width 23 height 26
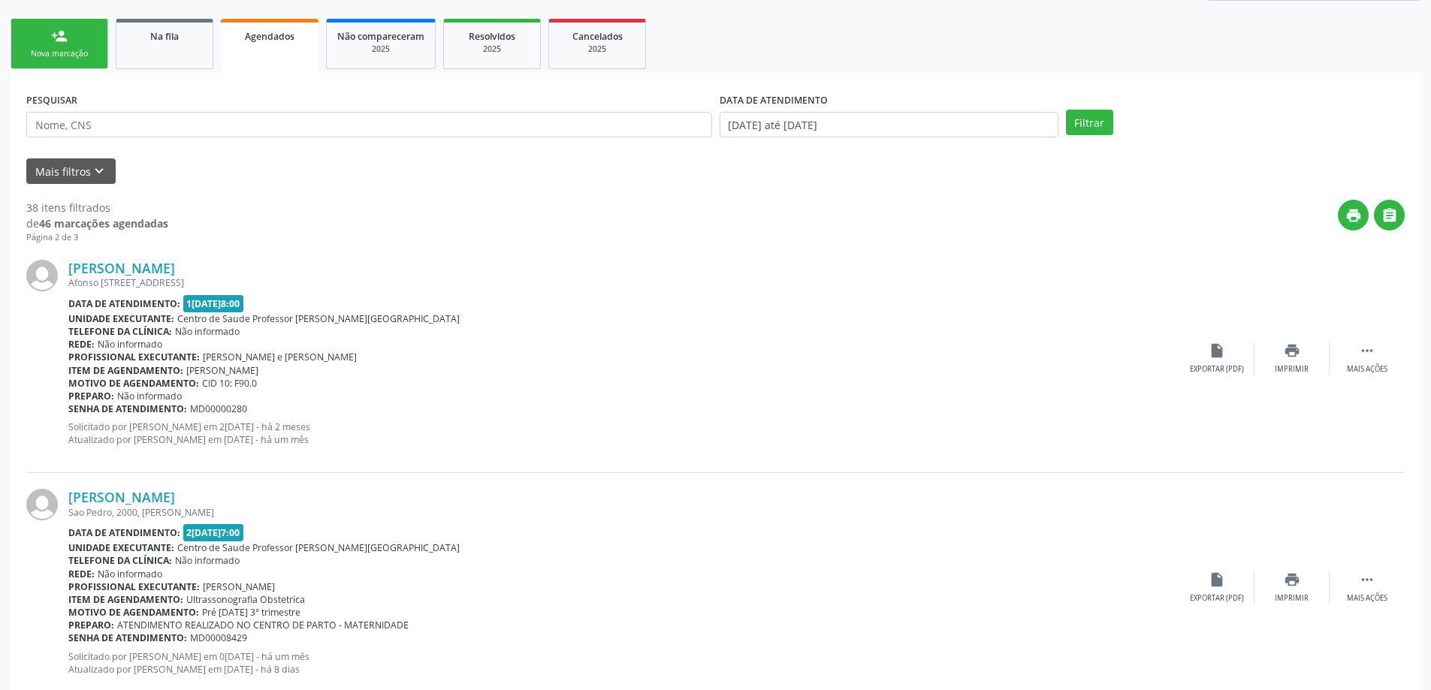
scroll to position [150, 0]
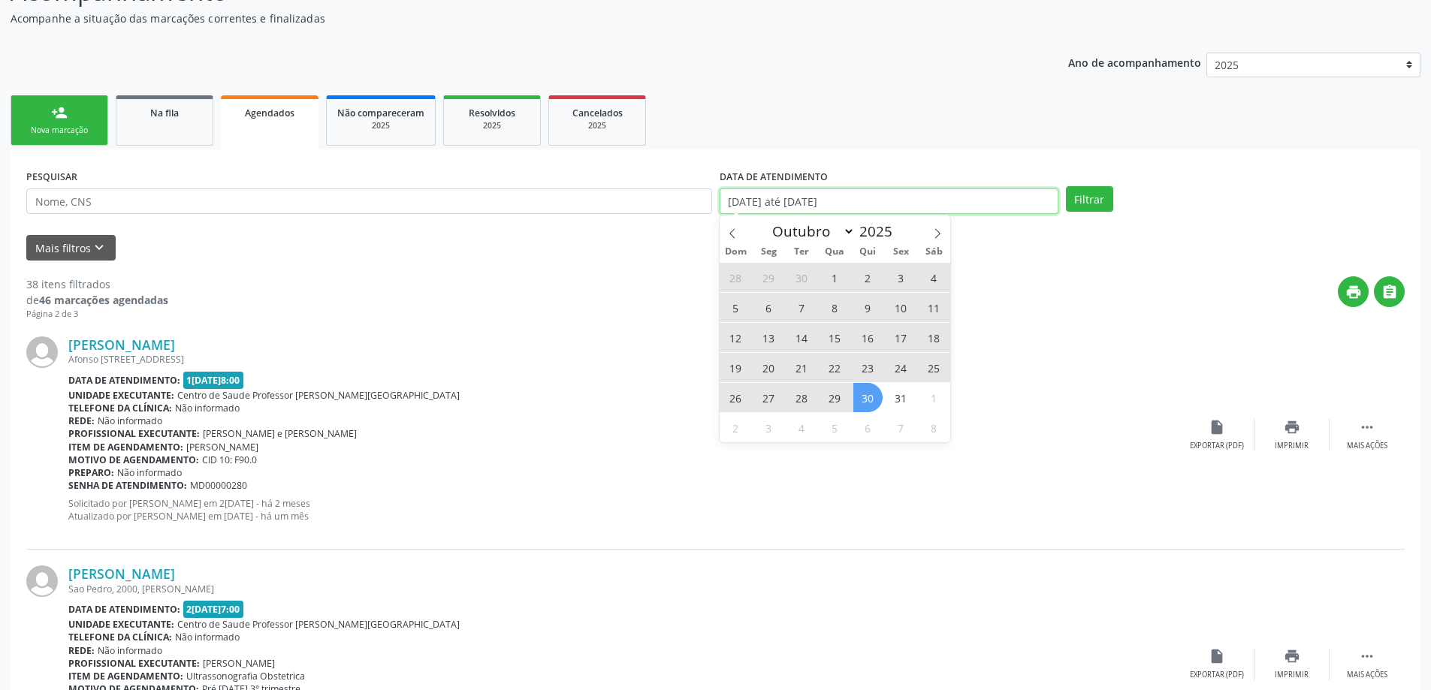
click at [926, 196] on input "01/09/2025 até 30/10/2025" at bounding box center [889, 202] width 339 height 26
click at [837, 278] on span "1" at bounding box center [834, 277] width 29 height 29
type input "01/10/2025"
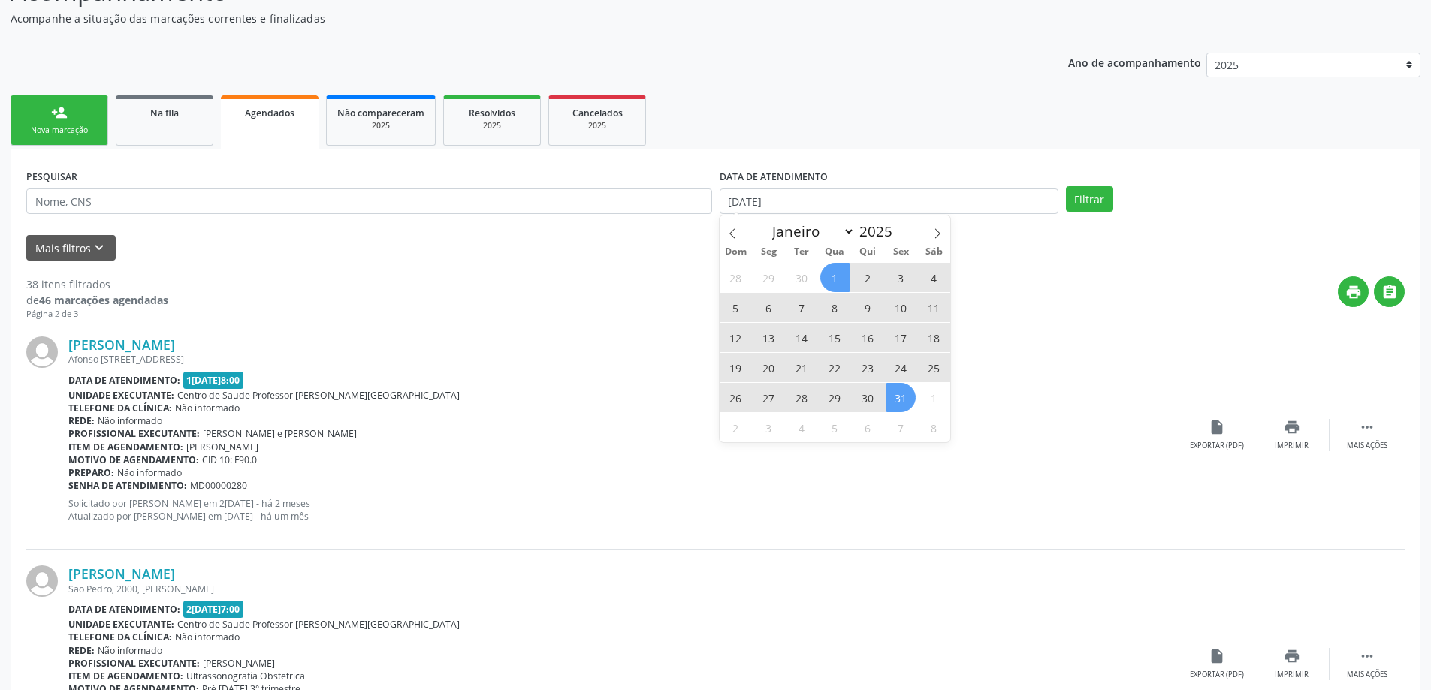
click at [899, 402] on span "31" at bounding box center [901, 397] width 29 height 29
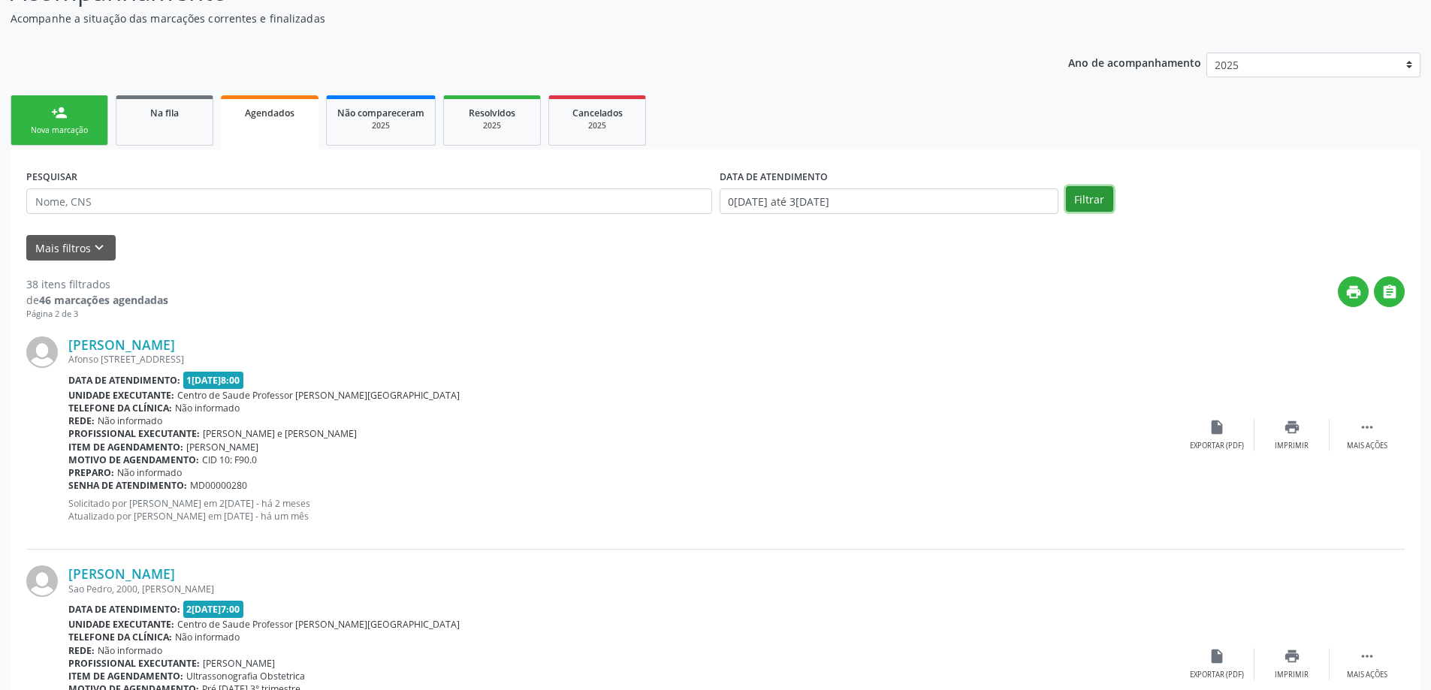
click at [1082, 198] on button "Filtrar" at bounding box center [1089, 199] width 47 height 26
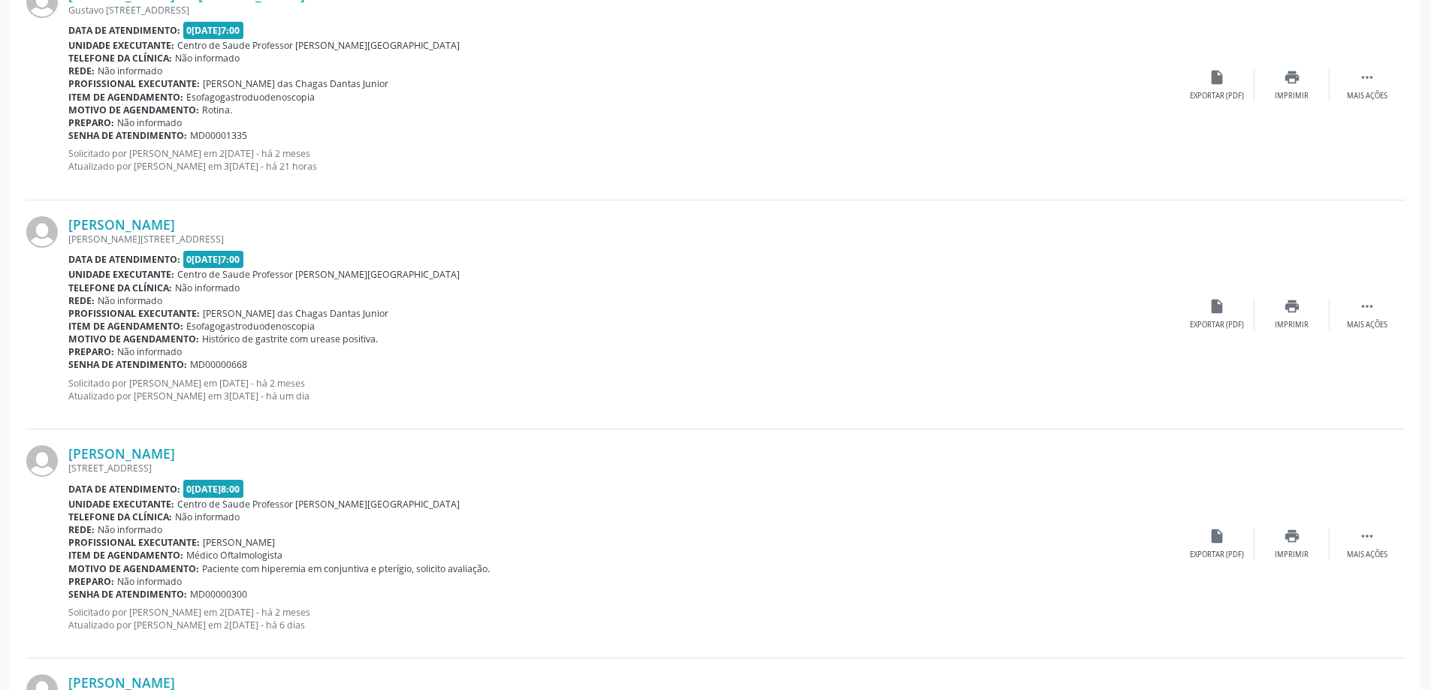
scroll to position [1728, 0]
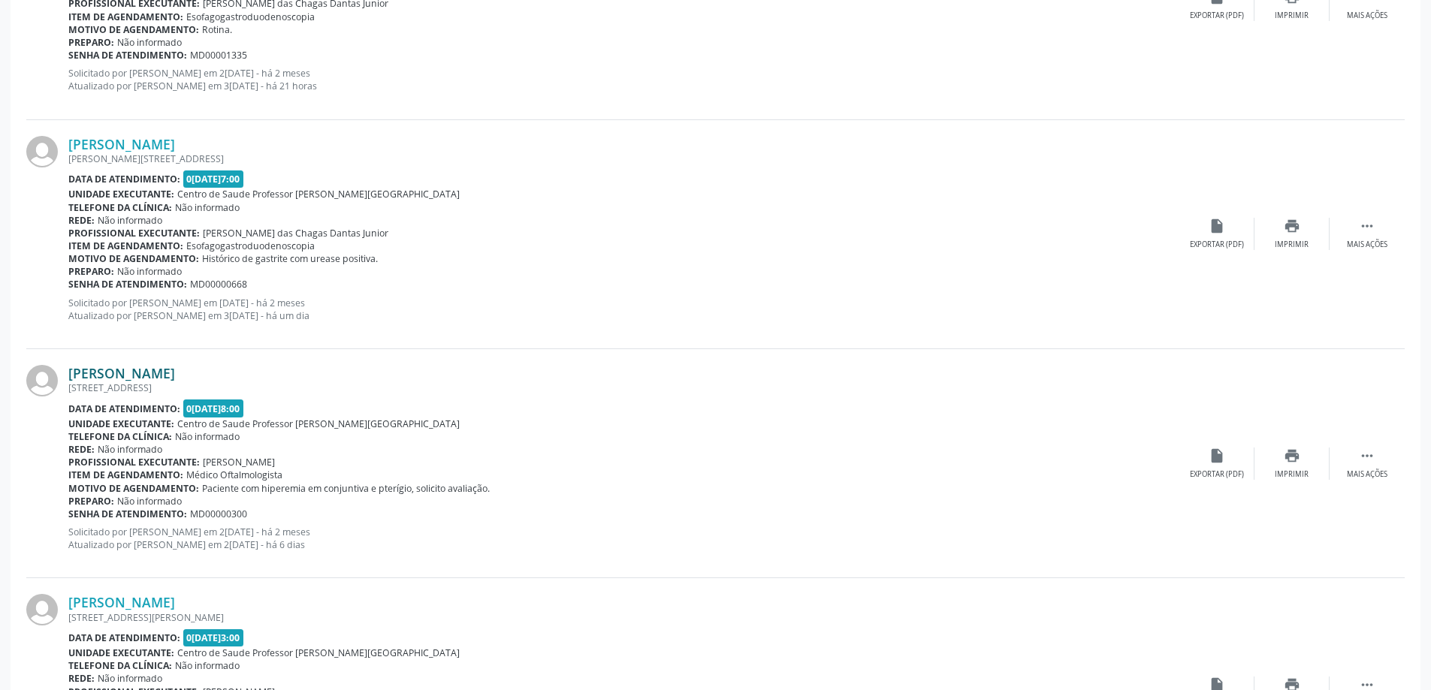
click at [175, 372] on link "[PERSON_NAME]" at bounding box center [121, 373] width 107 height 17
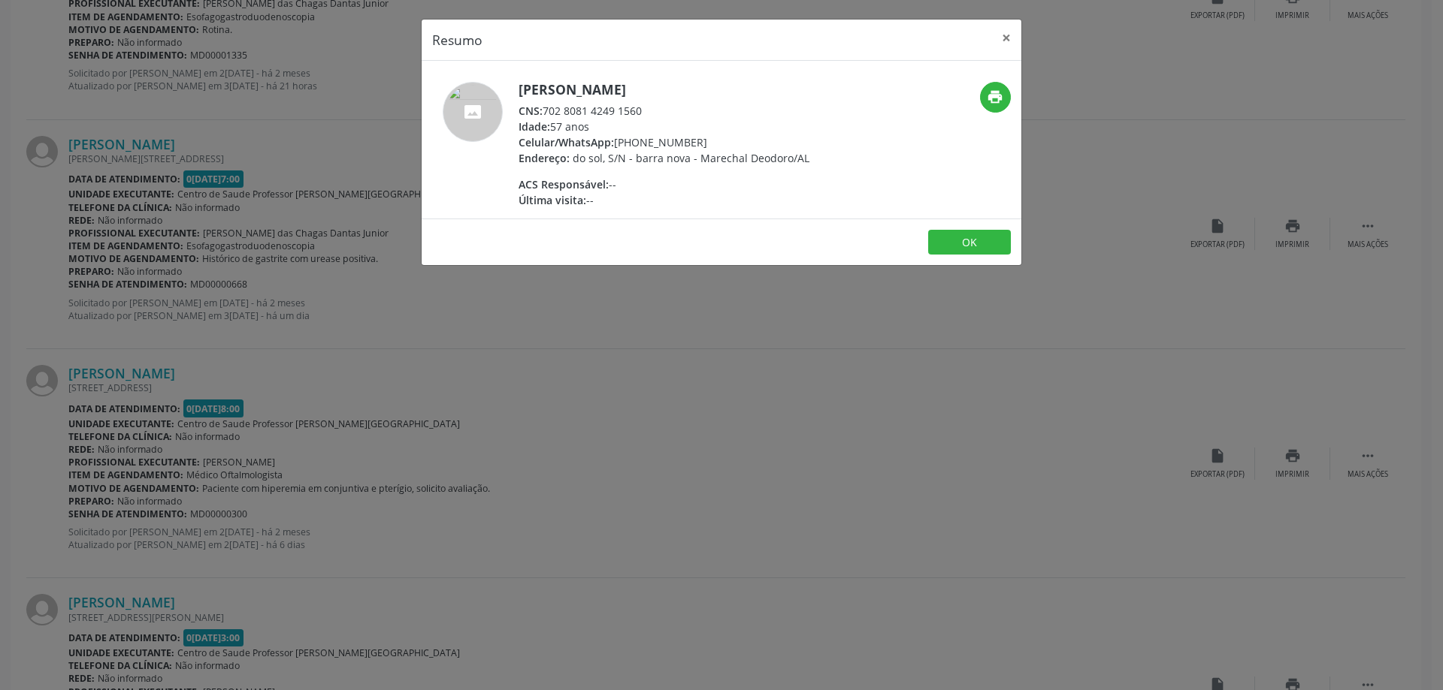
click at [683, 438] on div "Resumo × Ivanildo Francisco da Silva CNS: 702 8081 4249 1560 Idade: 57 anos Cel…" at bounding box center [721, 345] width 1443 height 690
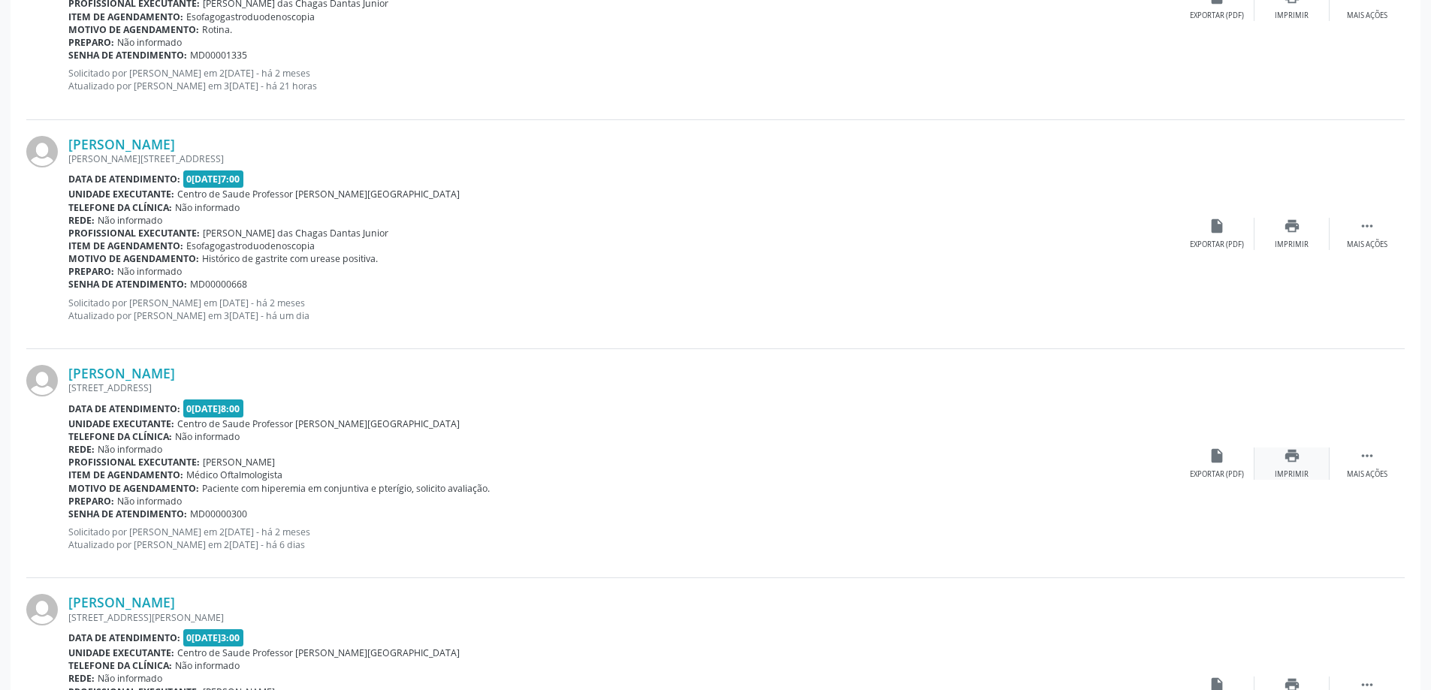
click at [1294, 457] on icon "print" at bounding box center [1292, 456] width 17 height 17
drag, startPoint x: 66, startPoint y: 369, endPoint x: 449, endPoint y: 549, distance: 423.5
click at [449, 549] on div "Ivanildo Francisco da Silva Do Sol, 13, Povoado Barra Nova Data de atendimento:…" at bounding box center [715, 463] width 1379 height 229
click at [961, 454] on div "Rede: Não informado" at bounding box center [623, 449] width 1111 height 13
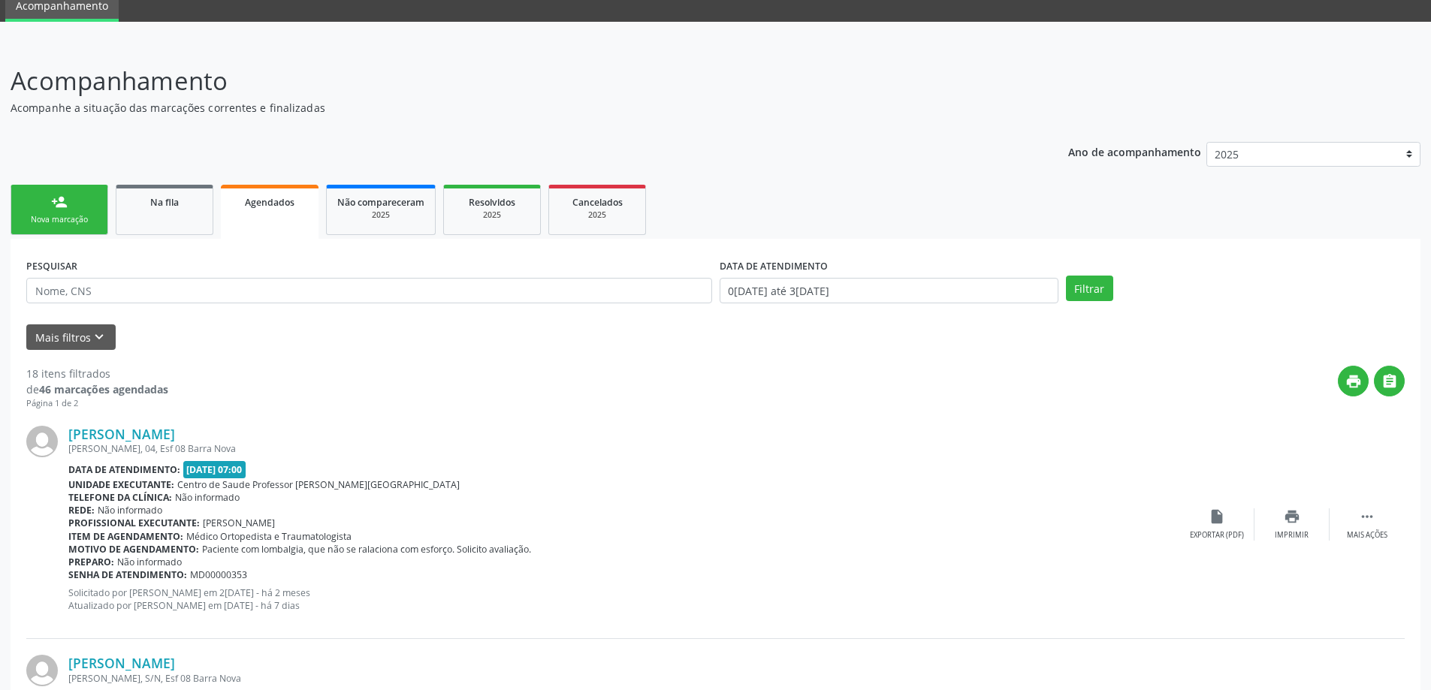
scroll to position [0, 0]
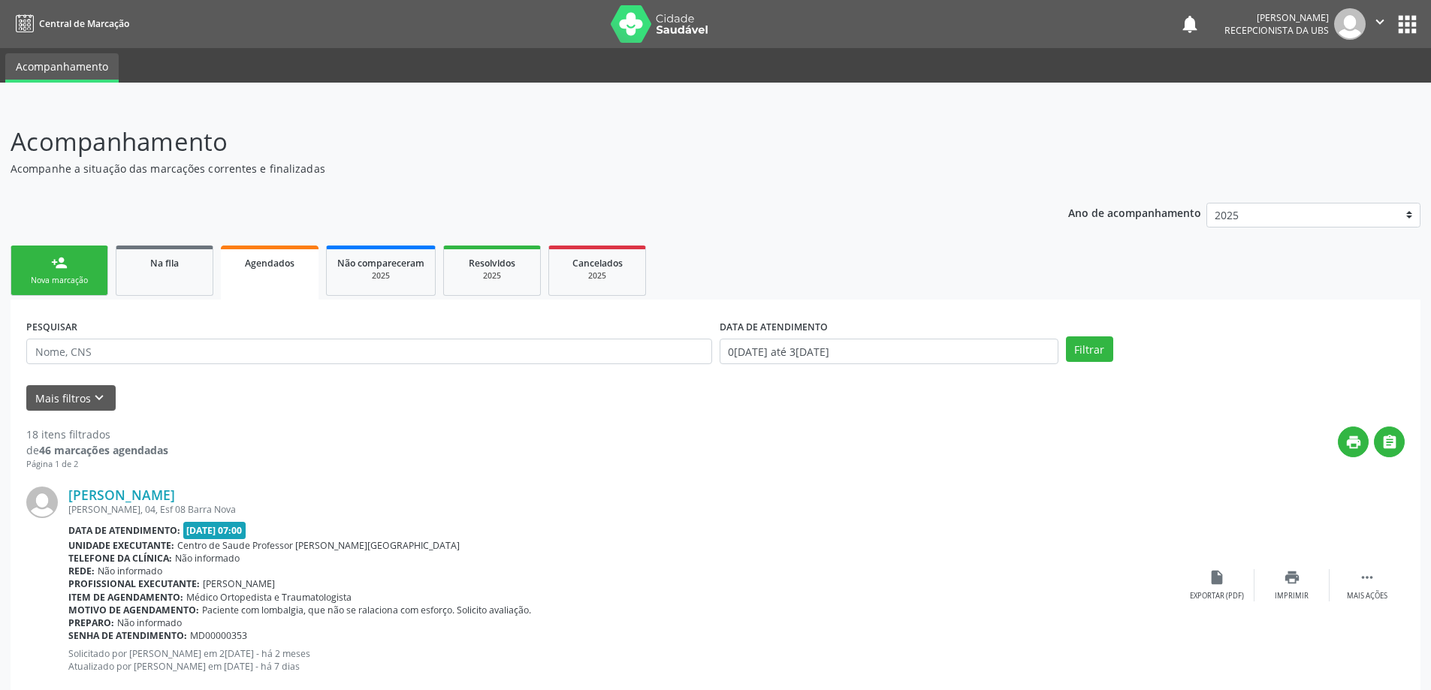
click at [56, 273] on link "person_add Nova marcação" at bounding box center [60, 271] width 98 height 50
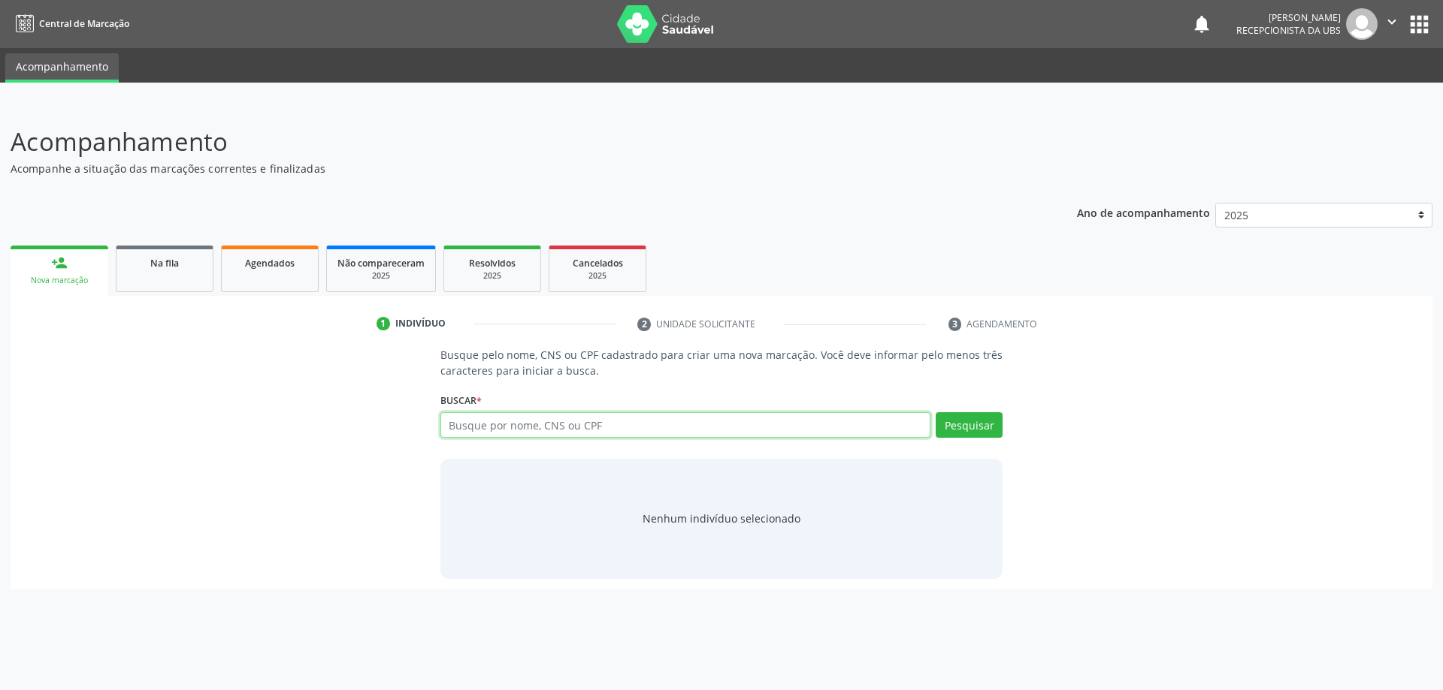
click at [509, 426] on input "text" at bounding box center [685, 425] width 491 height 26
type input "45405328472"
click at [974, 430] on button "Pesquisar" at bounding box center [968, 425] width 67 height 26
type input "45405328472"
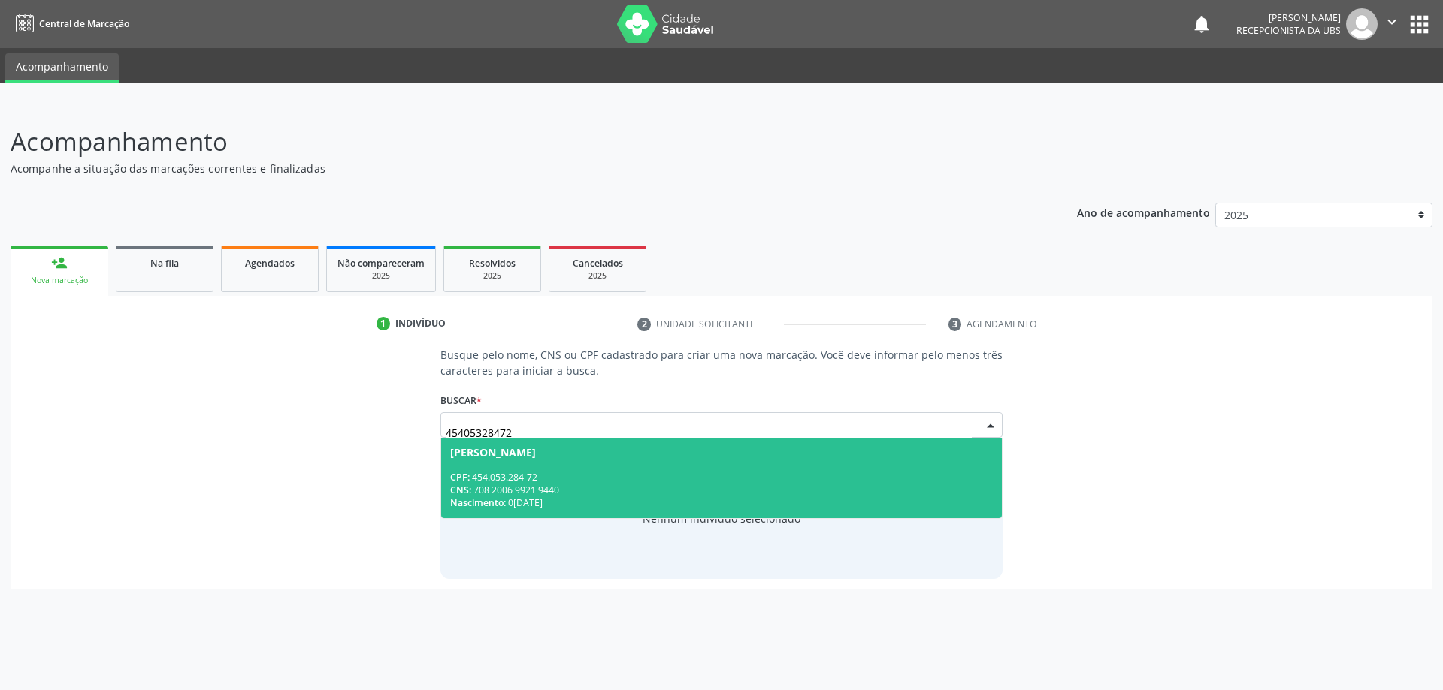
click at [663, 482] on div "CPF: 454.053.284-72" at bounding box center [721, 477] width 543 height 13
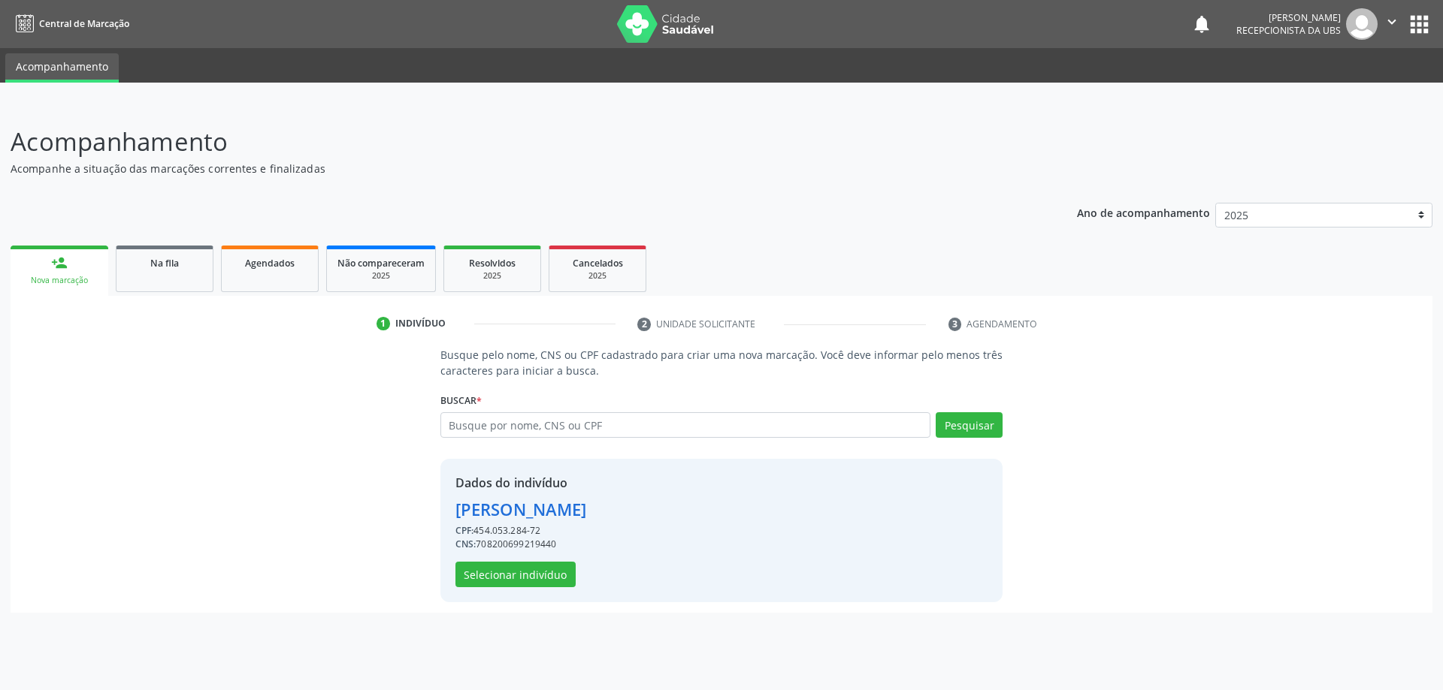
click at [561, 528] on div "CPF: 454.053.284-72" at bounding box center [520, 531] width 131 height 14
click at [508, 581] on button "Selecionar indivíduo" at bounding box center [515, 575] width 120 height 26
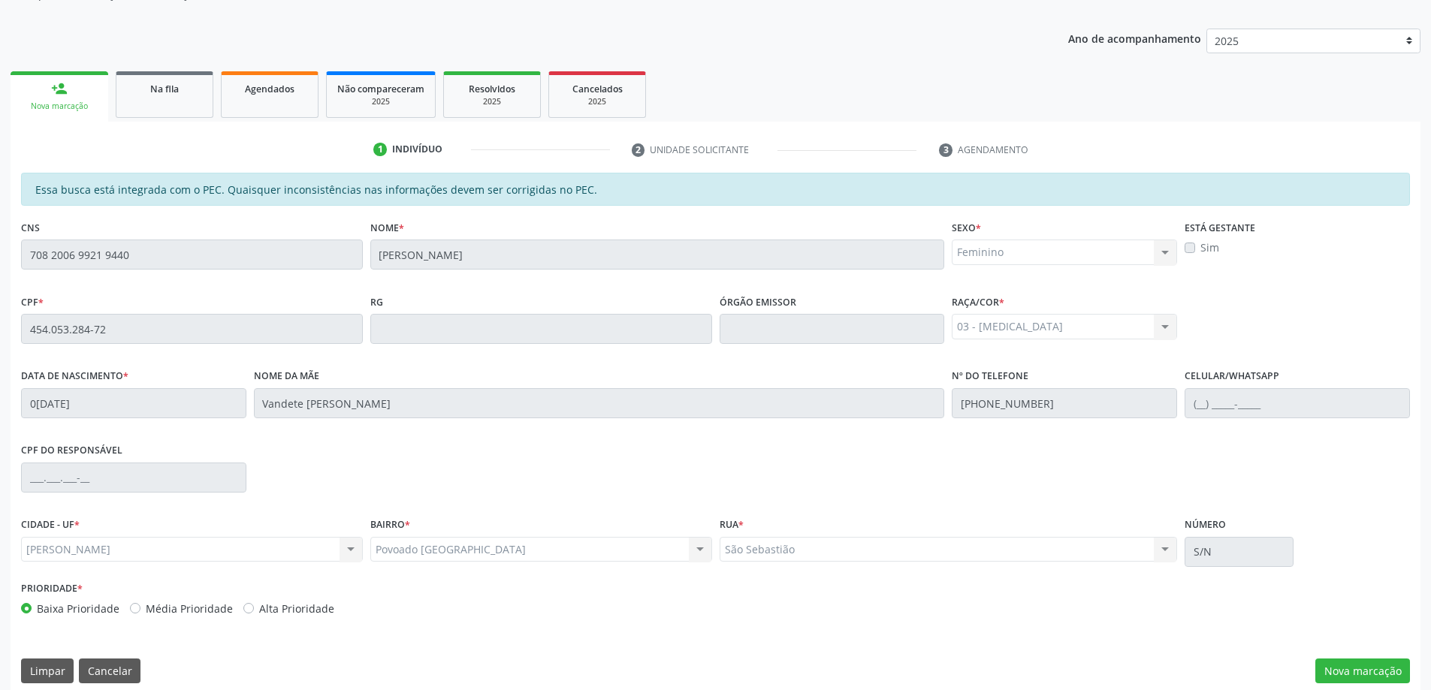
scroll to position [189, 0]
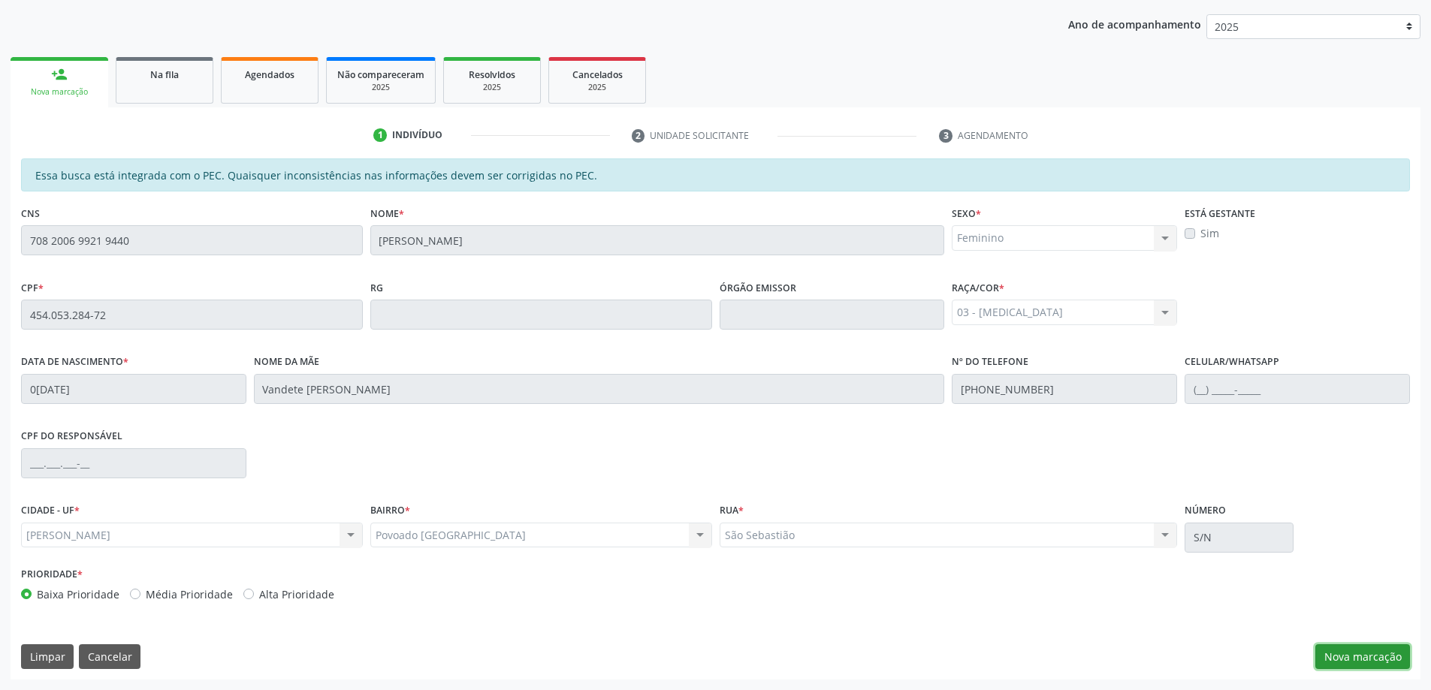
click at [1364, 657] on button "Nova marcação" at bounding box center [1363, 658] width 95 height 26
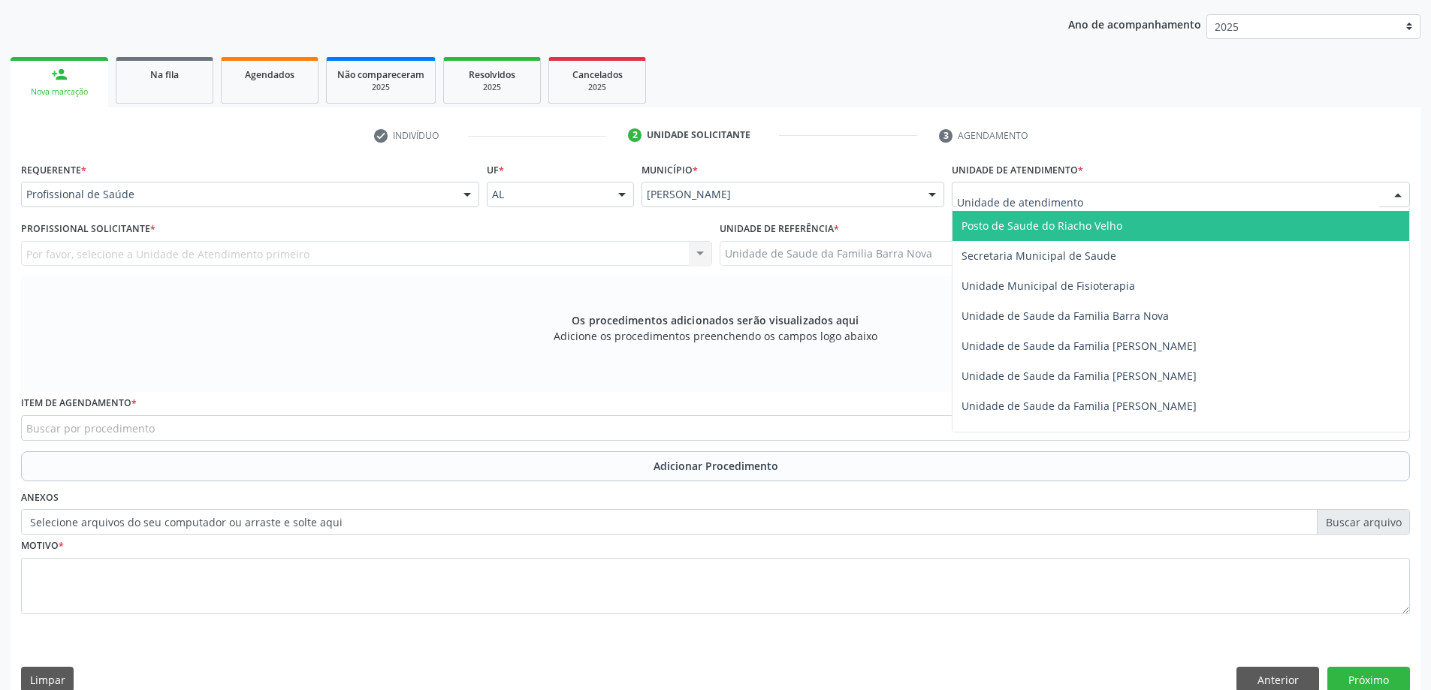
scroll to position [751, 0]
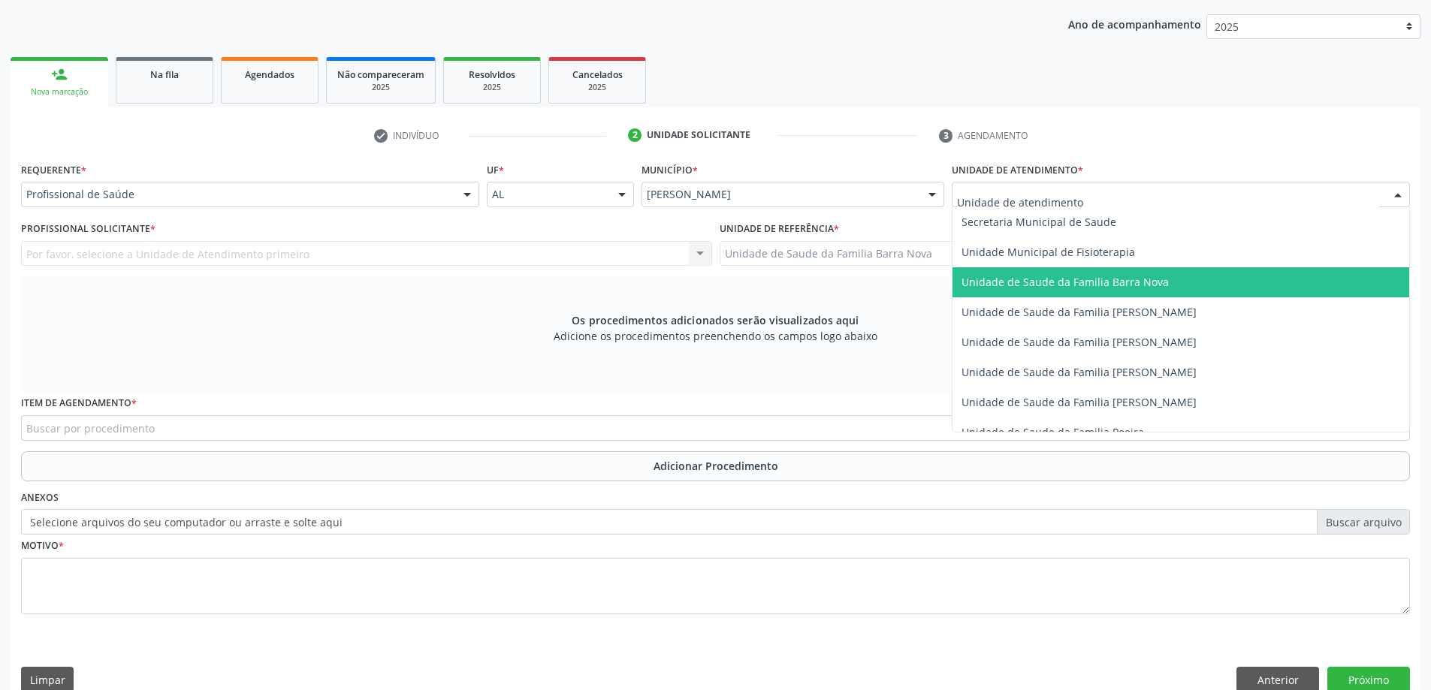
click at [1159, 280] on span "Unidade de Saude da Familia Barra Nova" at bounding box center [1065, 282] width 207 height 14
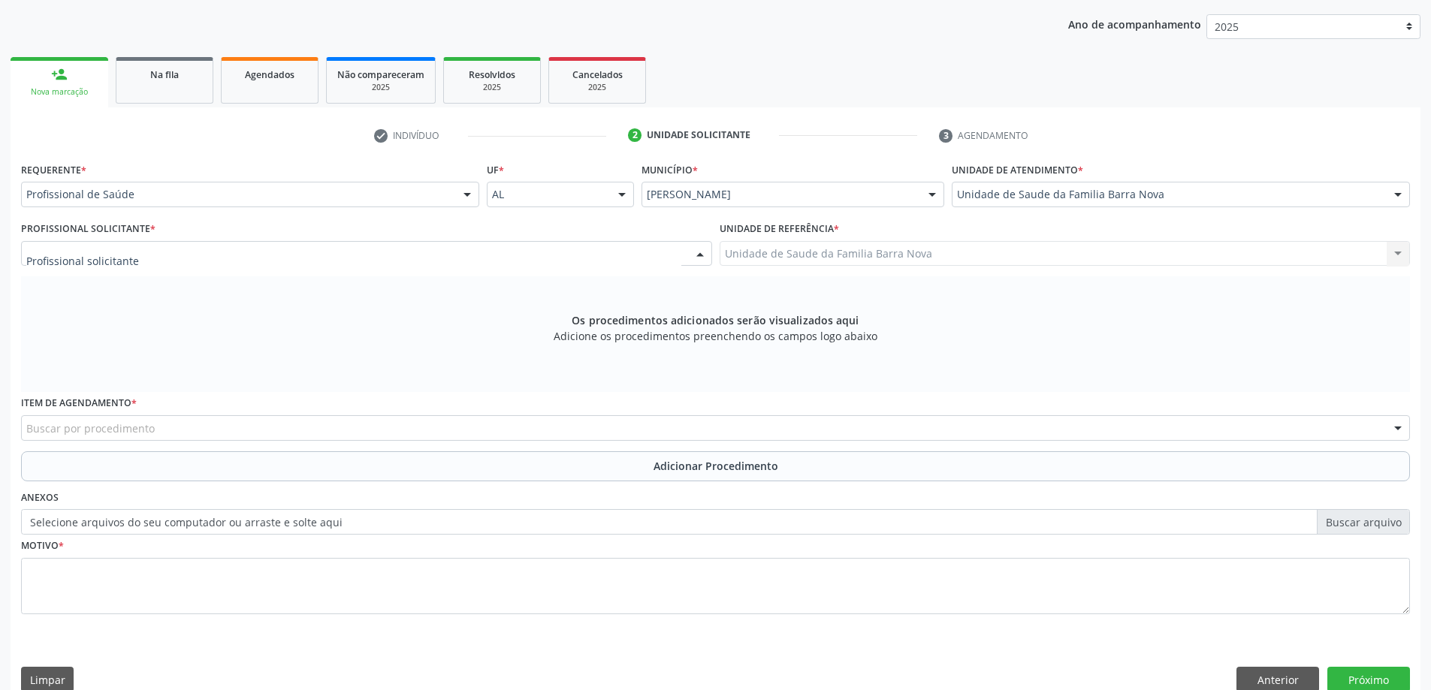
click at [248, 257] on div at bounding box center [366, 254] width 691 height 26
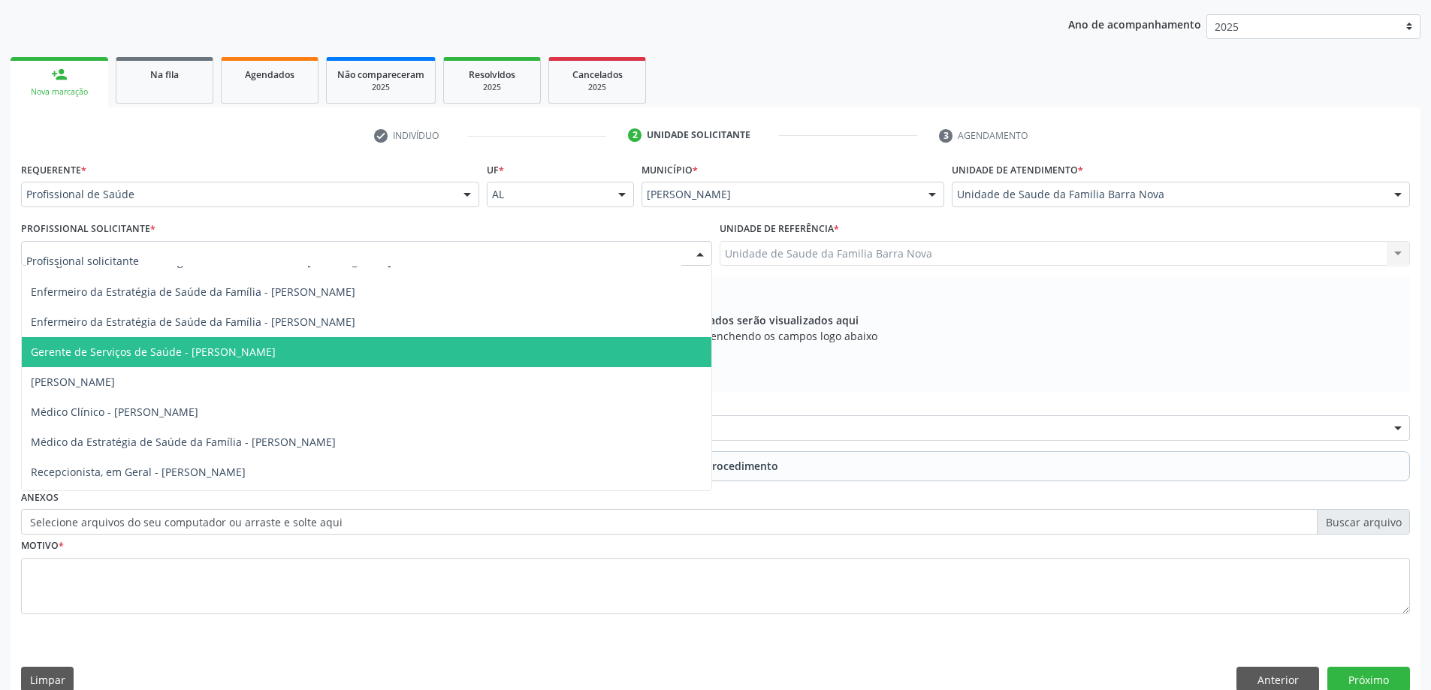
scroll to position [136, 0]
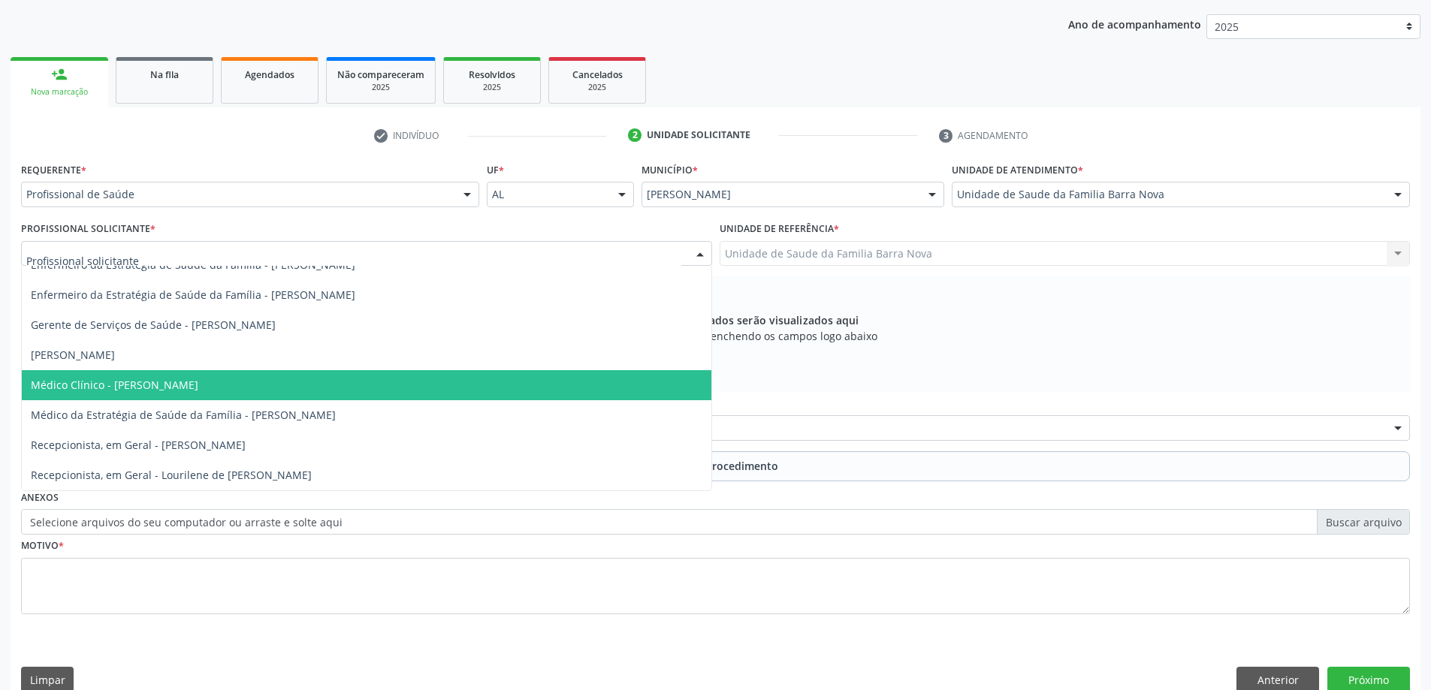
click at [313, 389] on span "Médico Clínico - [PERSON_NAME]" at bounding box center [367, 385] width 690 height 30
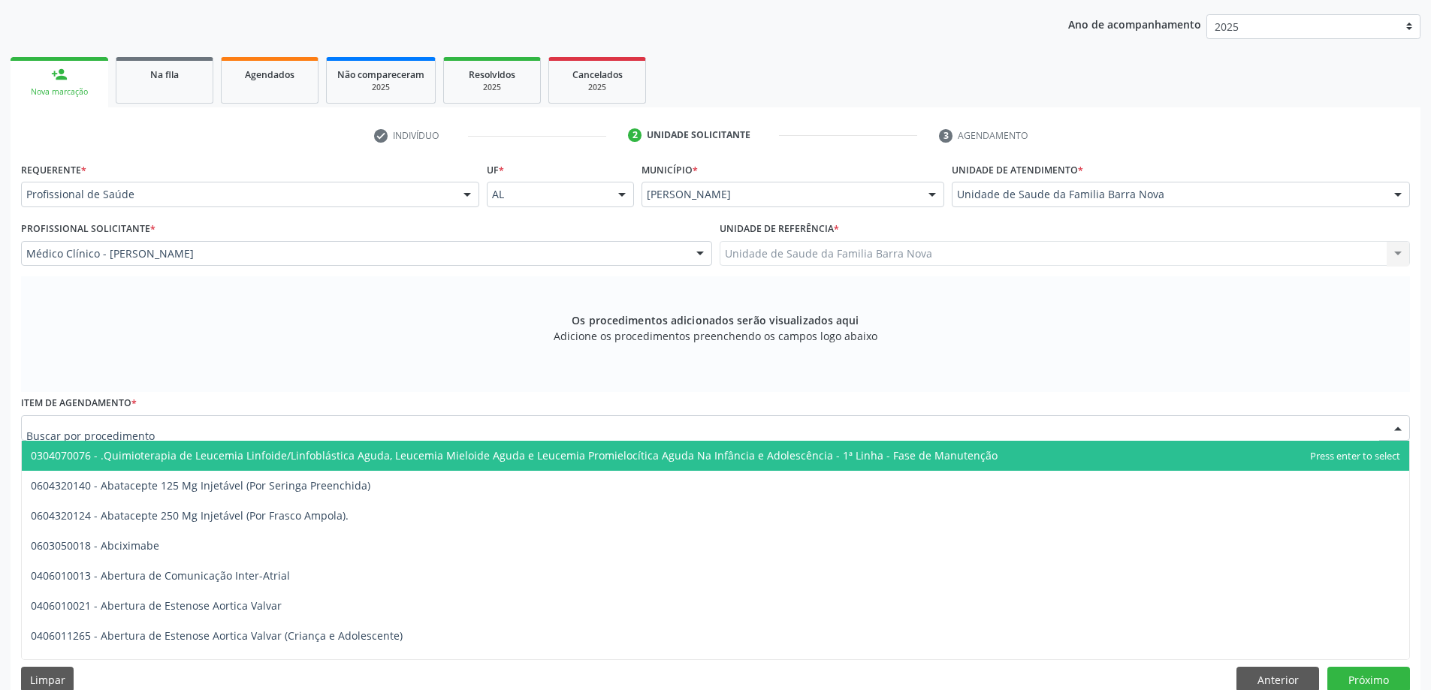
click at [452, 425] on div at bounding box center [715, 428] width 1389 height 26
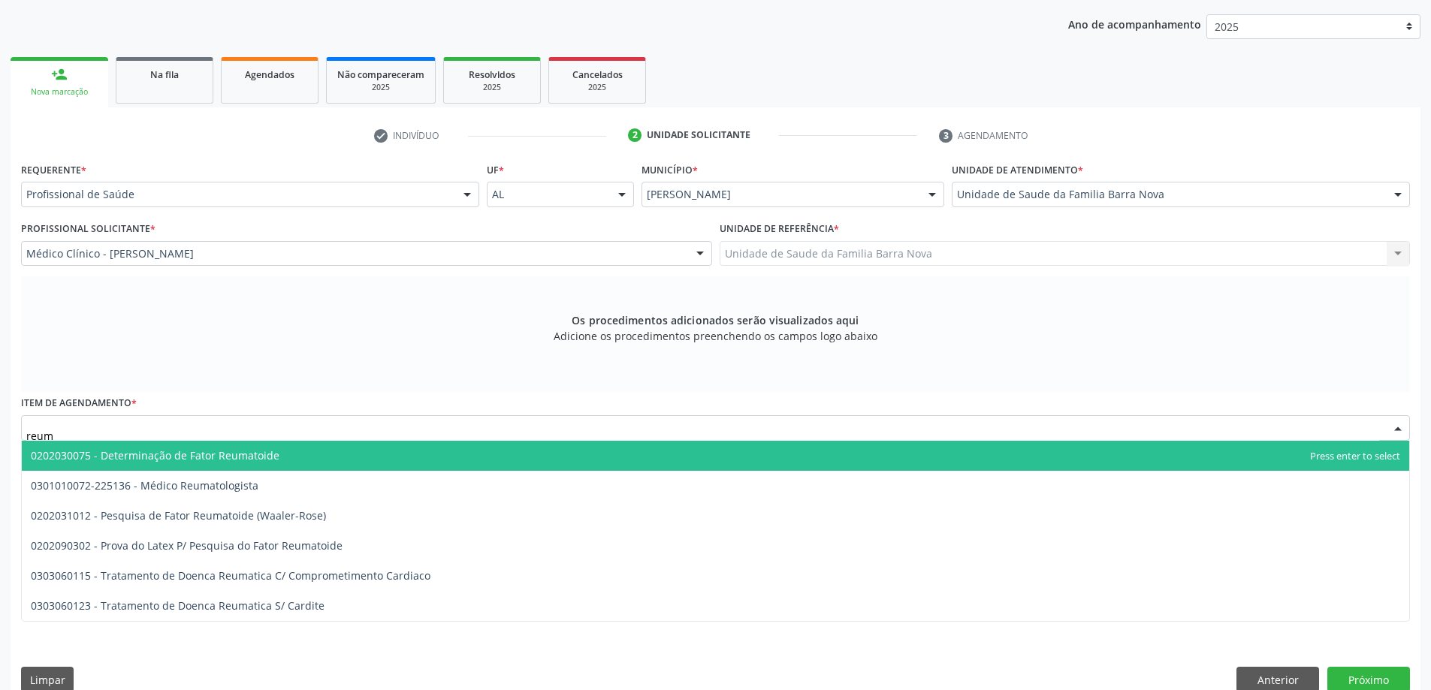
type input "reuma"
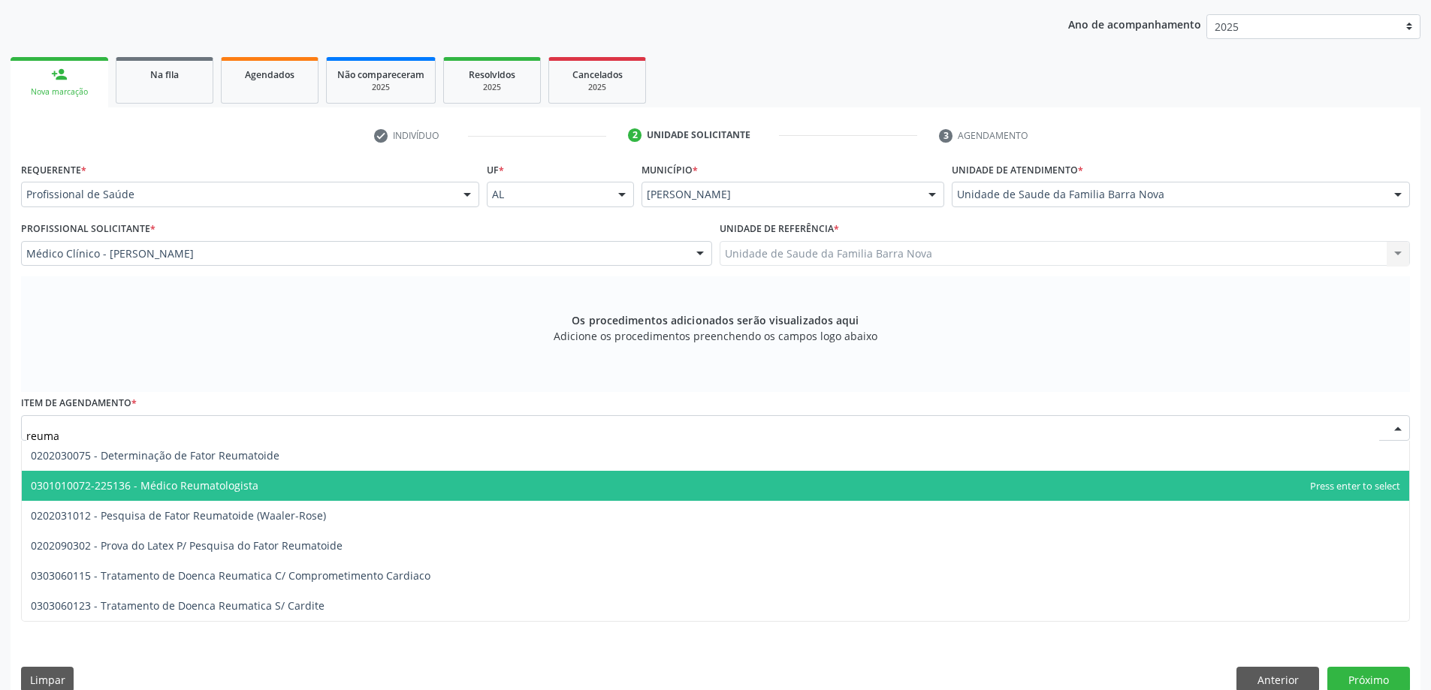
click at [318, 489] on span "0301010072-225136 - Médico Reumatologista" at bounding box center [716, 486] width 1388 height 30
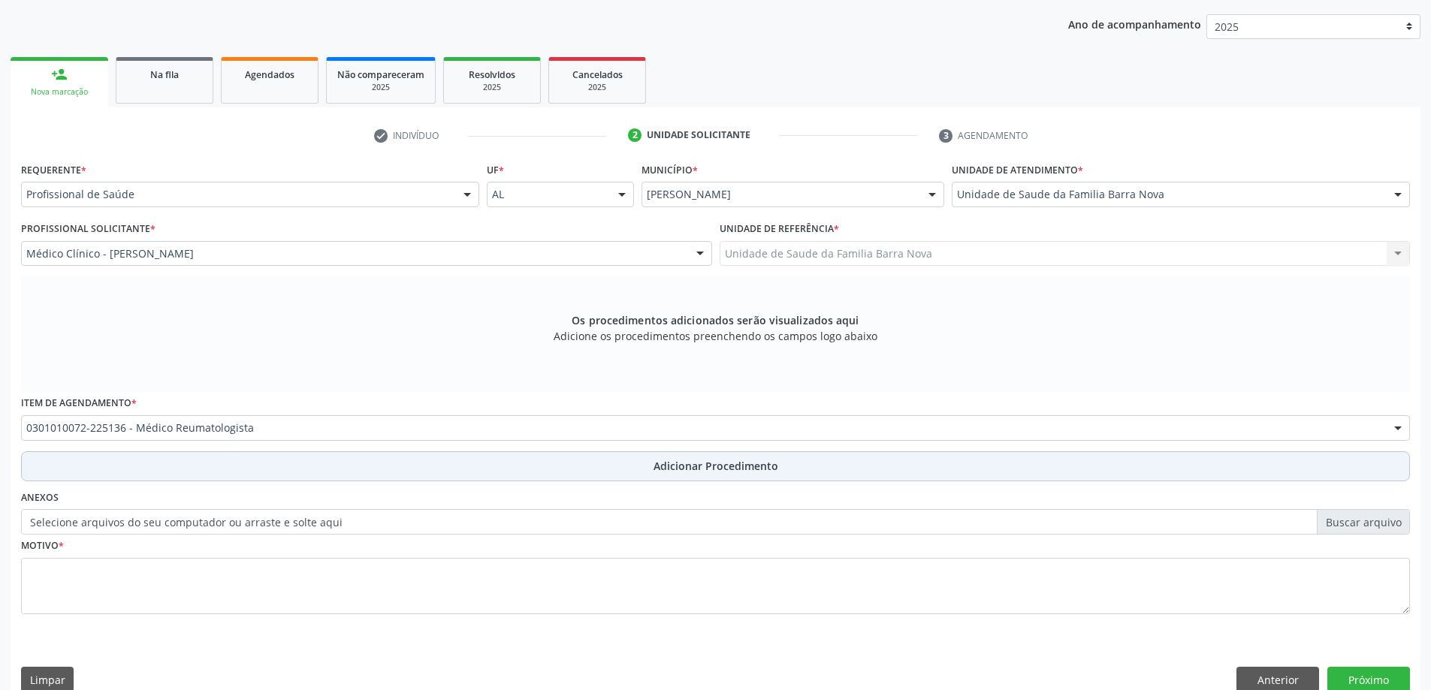
click at [683, 467] on span "Adicionar Procedimento" at bounding box center [716, 466] width 125 height 16
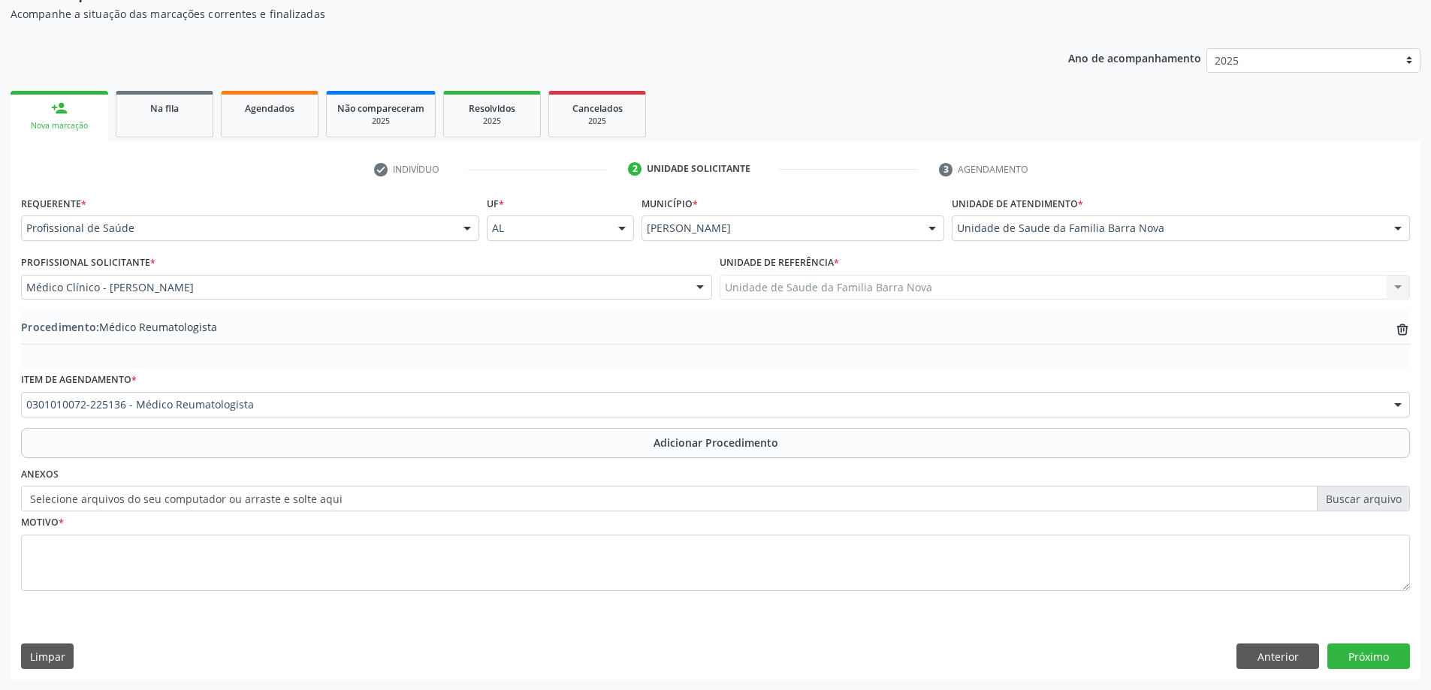
click at [1367, 506] on label "Selecione arquivos do seu computador ou arraste e solte aqui" at bounding box center [715, 499] width 1389 height 26
click at [1367, 506] on input "Selecione arquivos do seu computador ou arraste e solte aqui" at bounding box center [715, 499] width 1389 height 26
click at [1356, 494] on label "Selecione arquivos do seu computador ou arraste e solte aqui" at bounding box center [715, 499] width 1389 height 26
click at [1356, 494] on input "Selecione arquivos do seu computador ou arraste e solte aqui" at bounding box center [715, 499] width 1389 height 26
type input "C:\fakepath\WhatsApp Image 2025-10-01 at 09.51.56.jpeg"
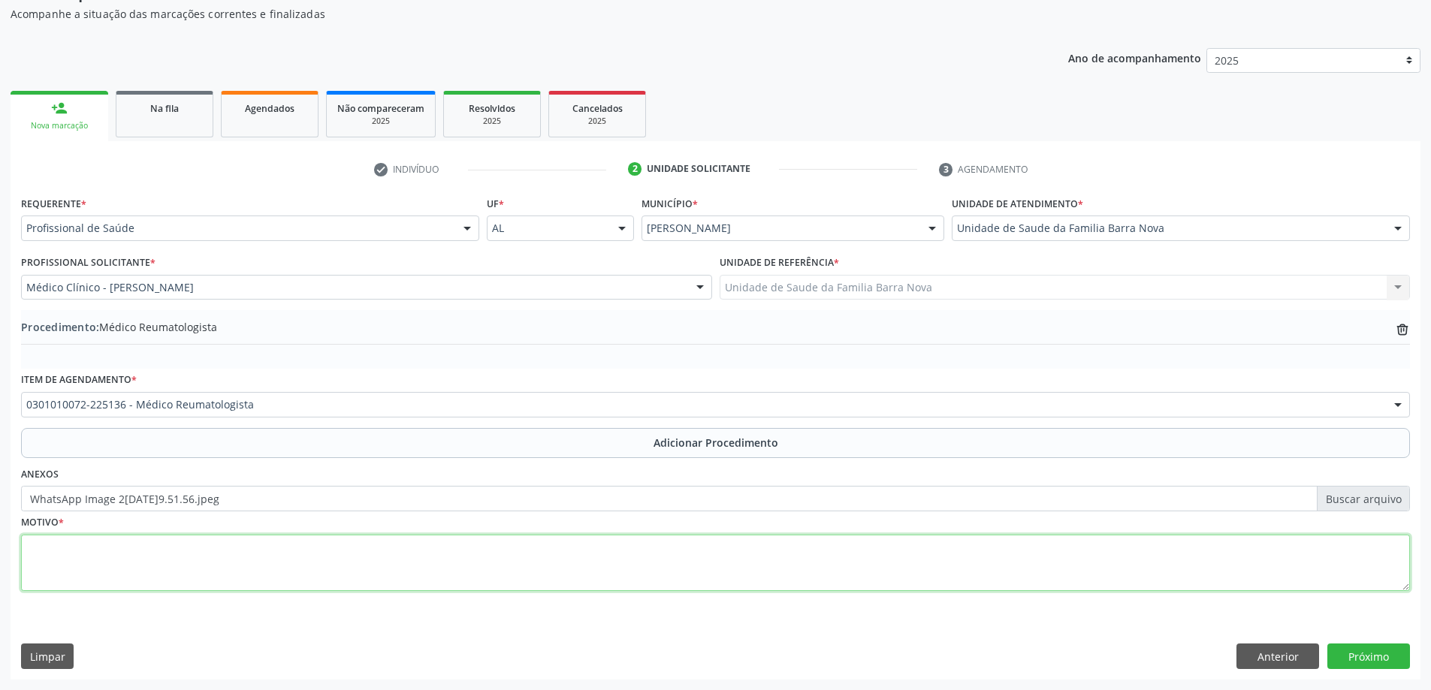
click at [351, 561] on textarea at bounding box center [715, 563] width 1389 height 57
type textarea "d"
type textarea "Dor r edema em joelhos recorrentes."
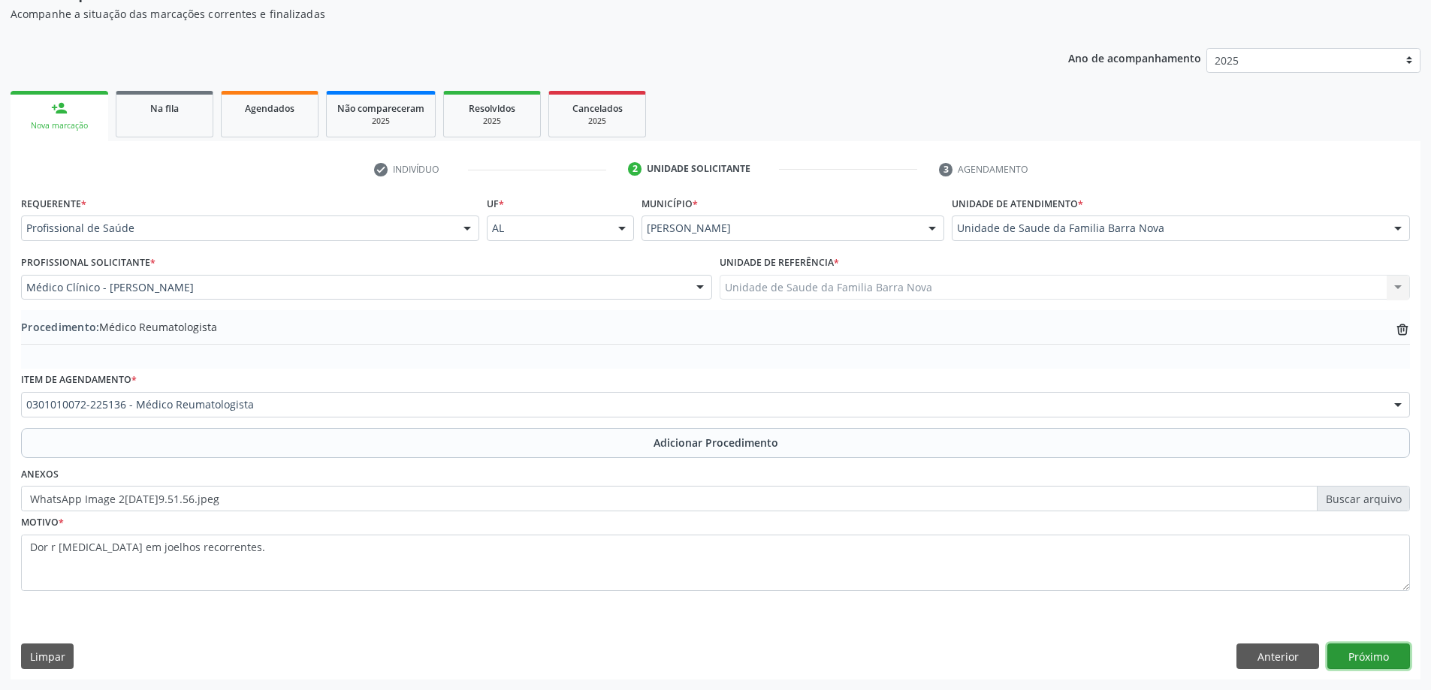
click at [1373, 658] on button "Próximo" at bounding box center [1369, 657] width 83 height 26
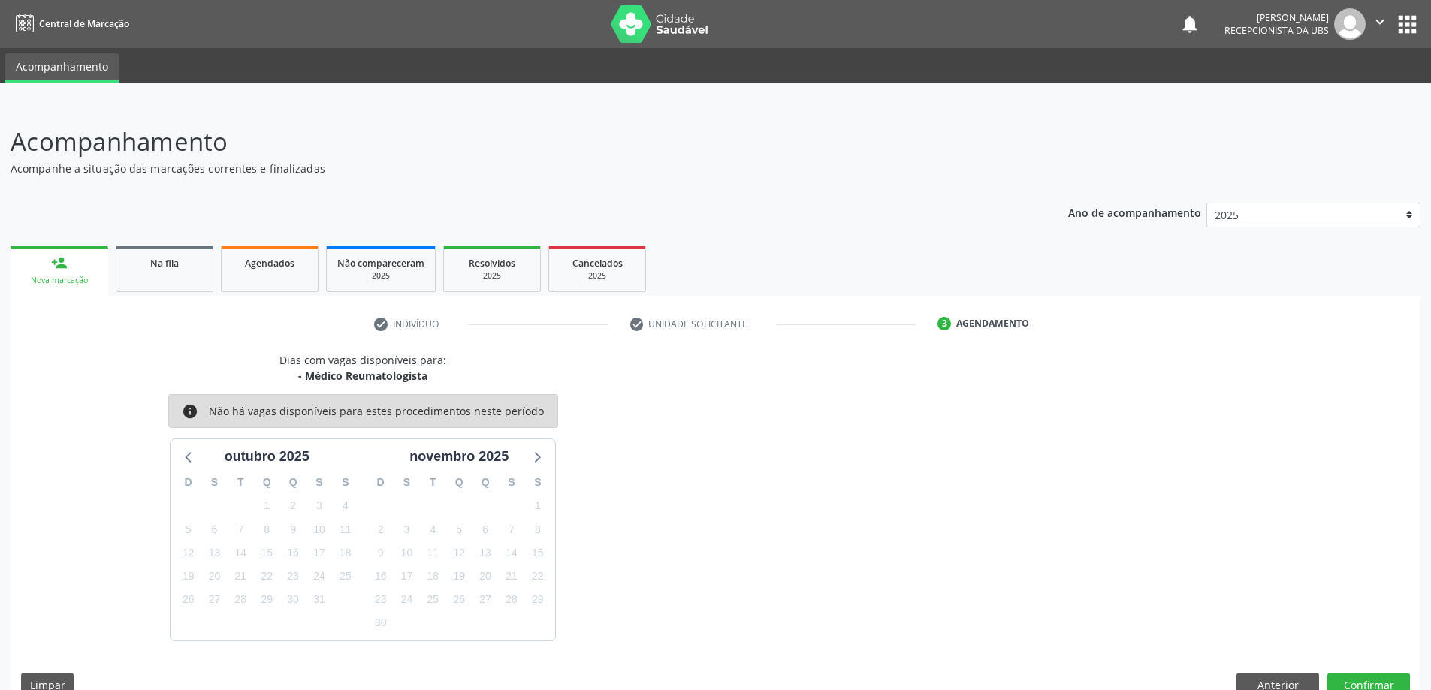
scroll to position [29, 0]
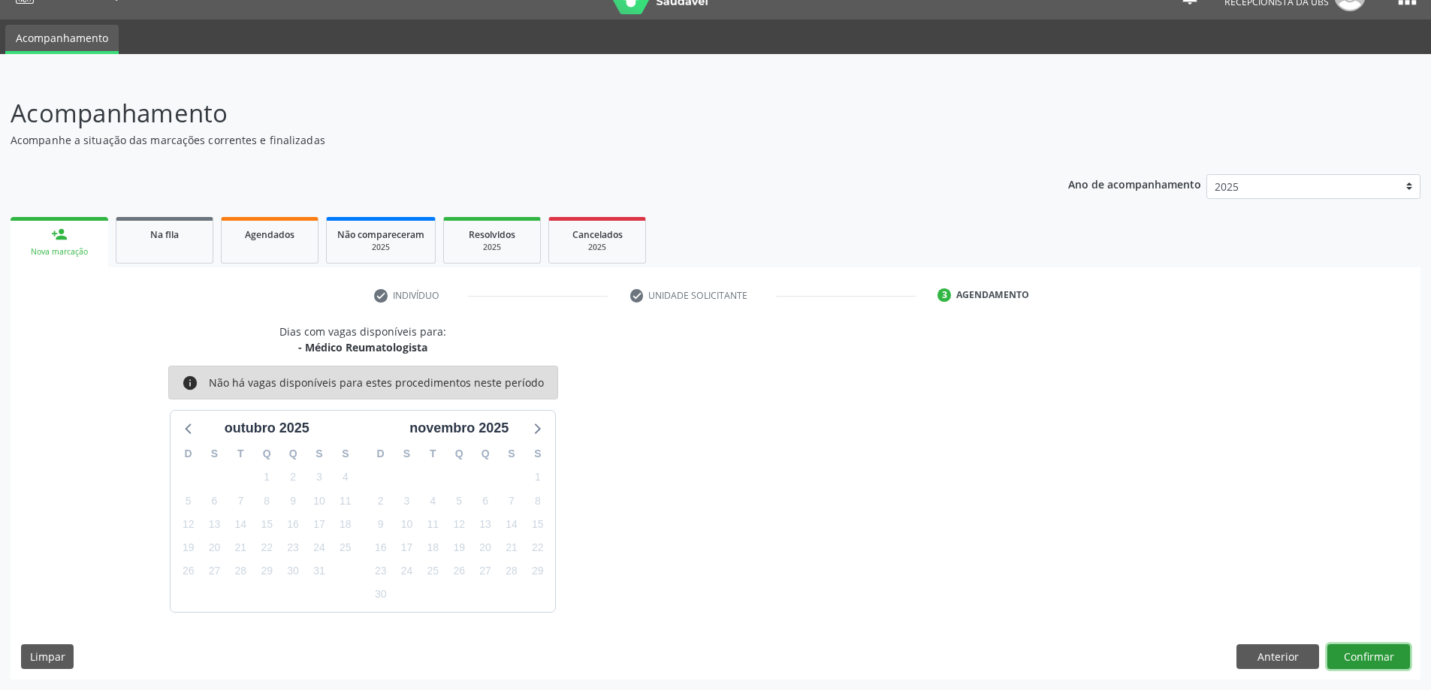
click at [1364, 651] on button "Confirmar" at bounding box center [1369, 658] width 83 height 26
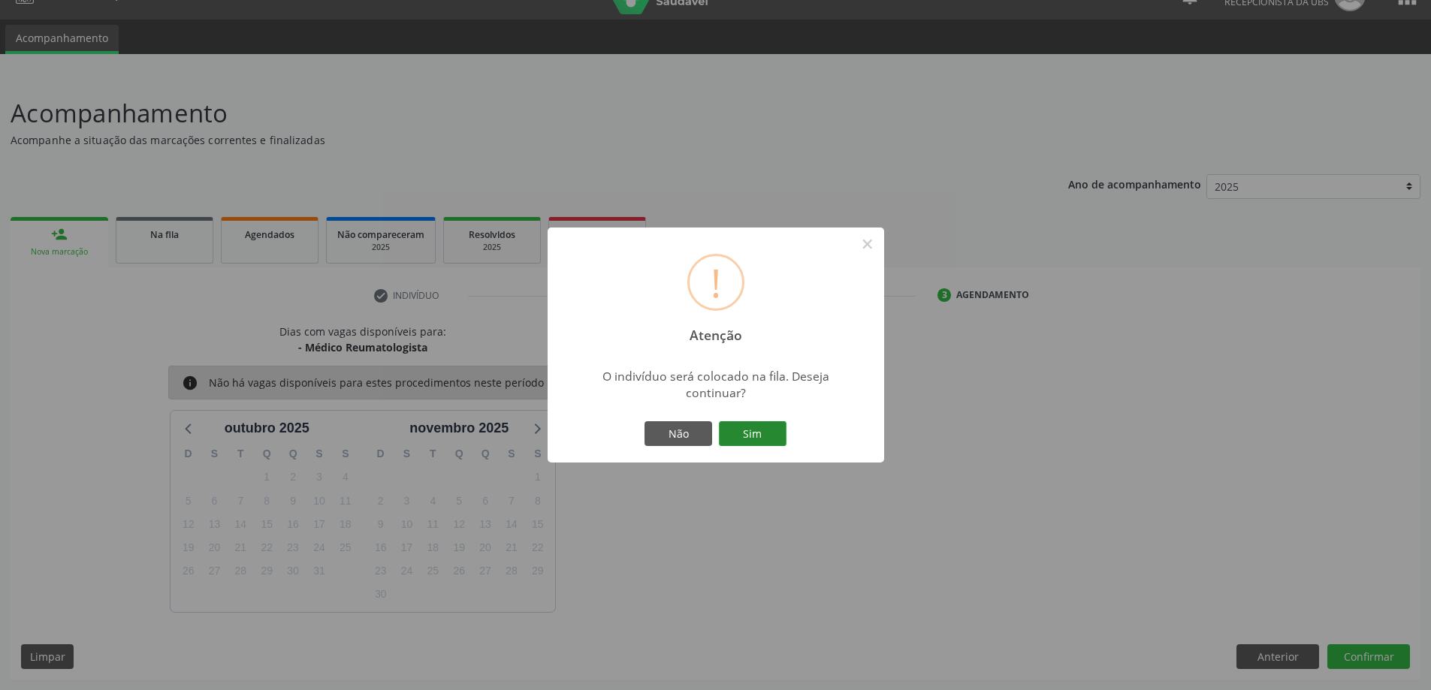
click at [727, 430] on button "Sim" at bounding box center [753, 435] width 68 height 26
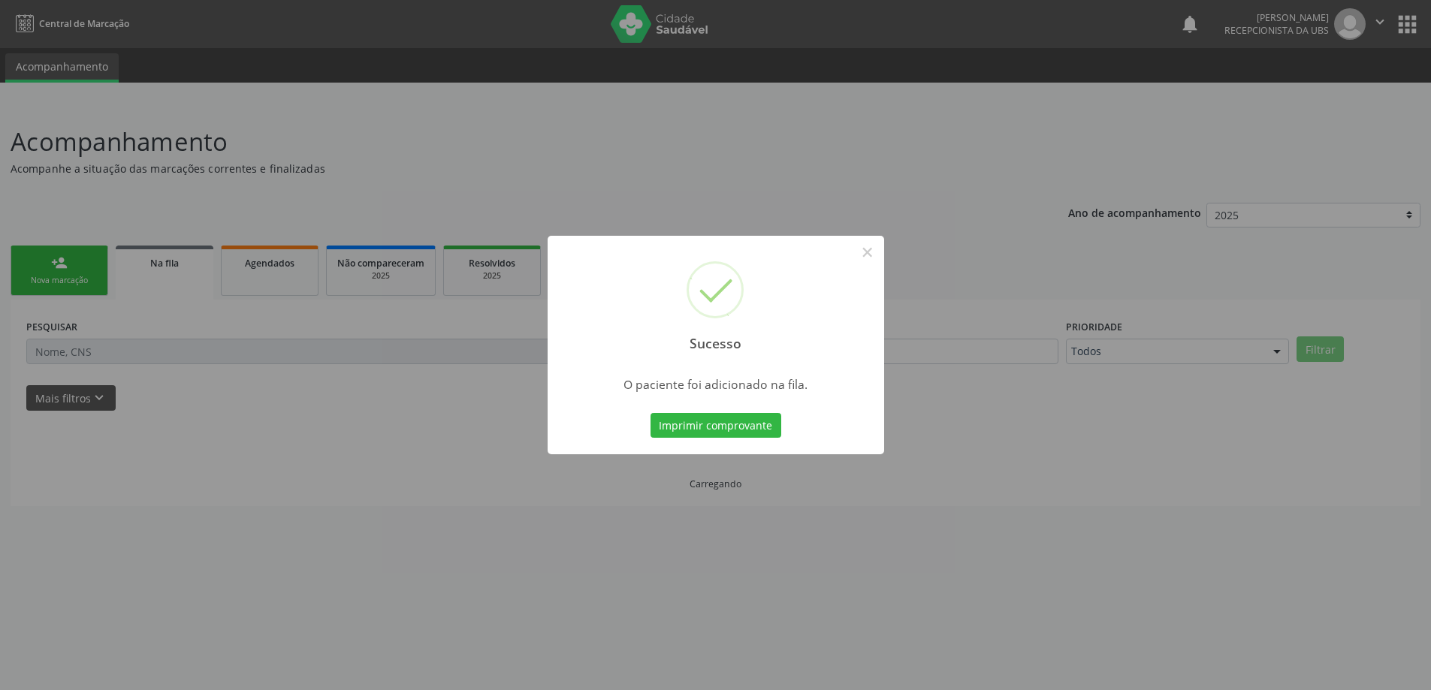
scroll to position [0, 0]
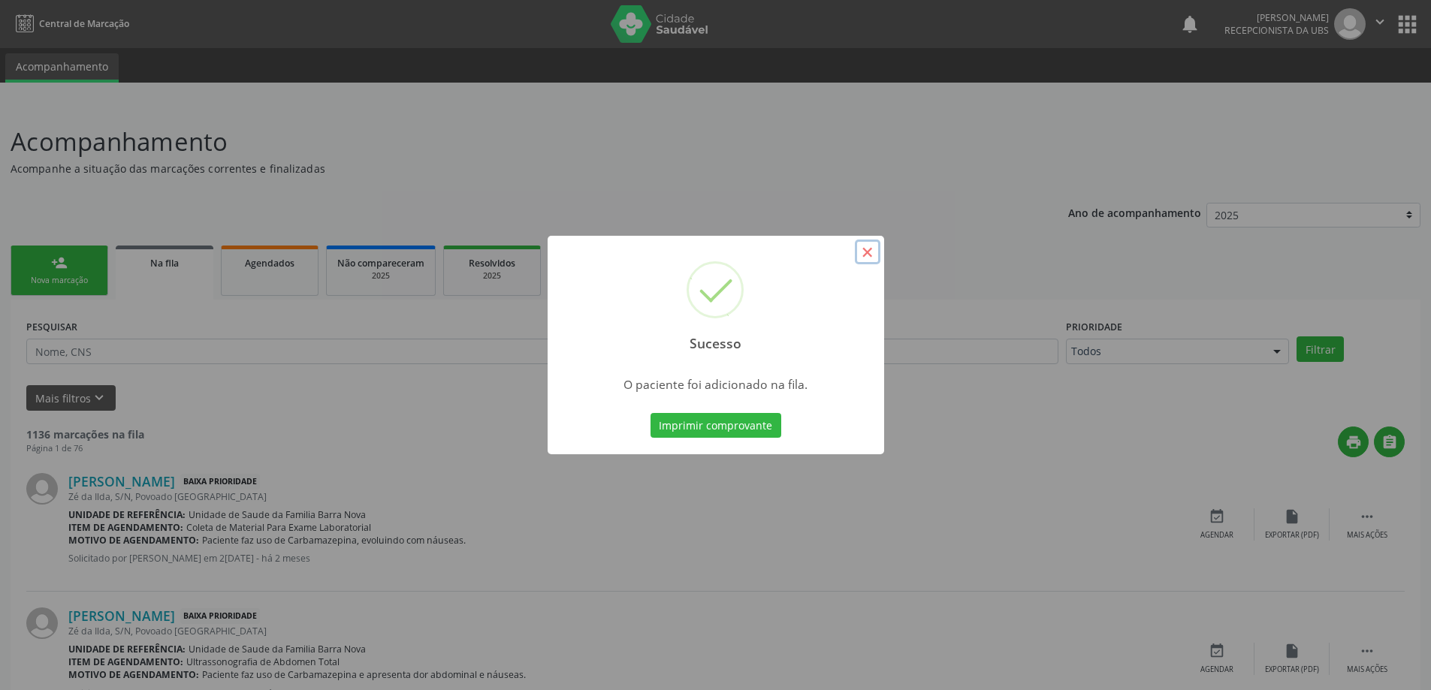
click at [871, 246] on button "×" at bounding box center [868, 253] width 26 height 26
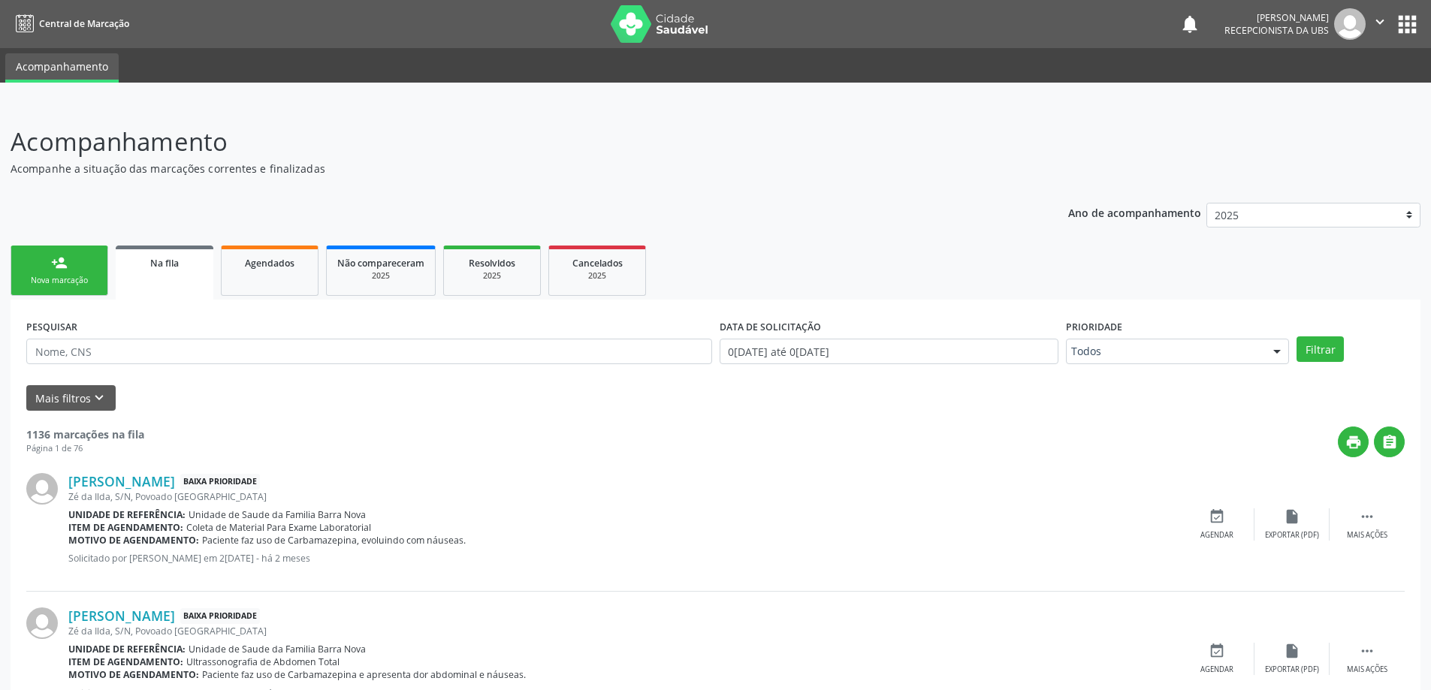
click at [75, 267] on link "person_add Nova marcação" at bounding box center [60, 271] width 98 height 50
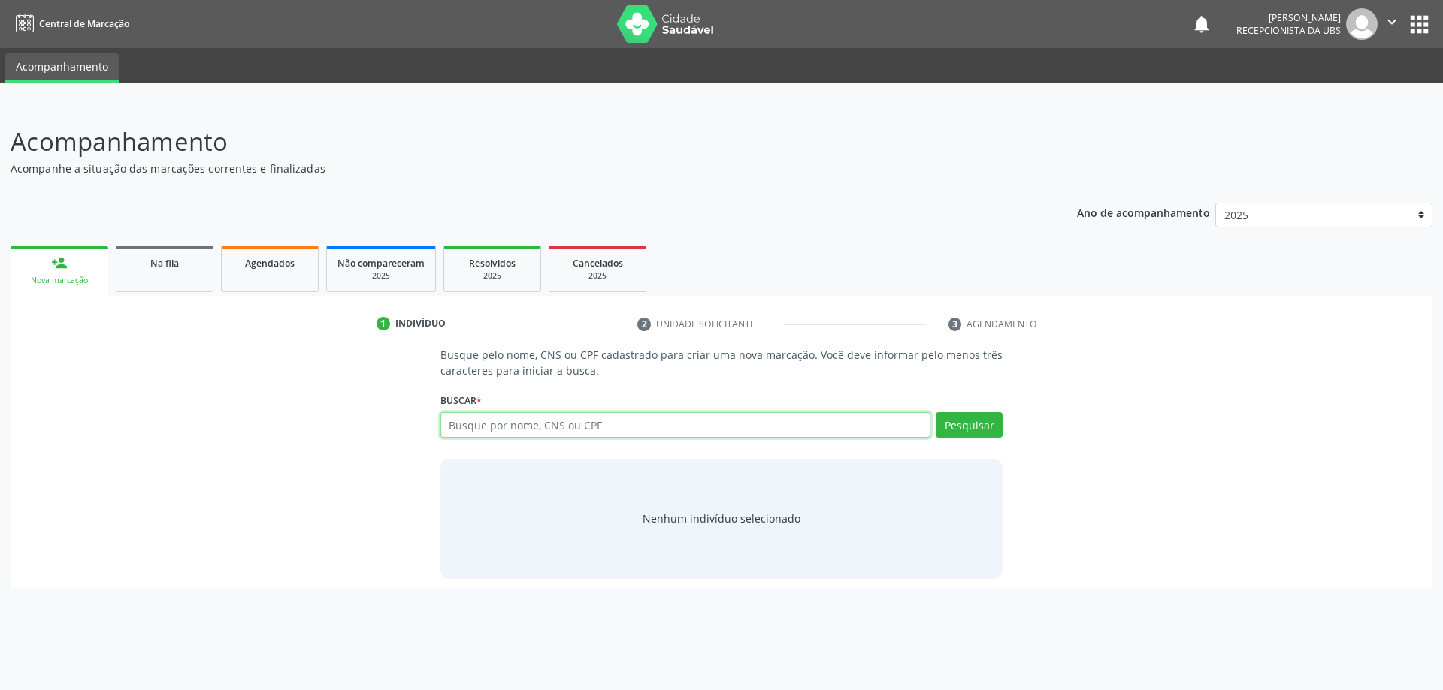
click at [605, 433] on input "text" at bounding box center [685, 425] width 491 height 26
type input "06002017160"
click at [967, 423] on button "Pesquisar" at bounding box center [968, 425] width 67 height 26
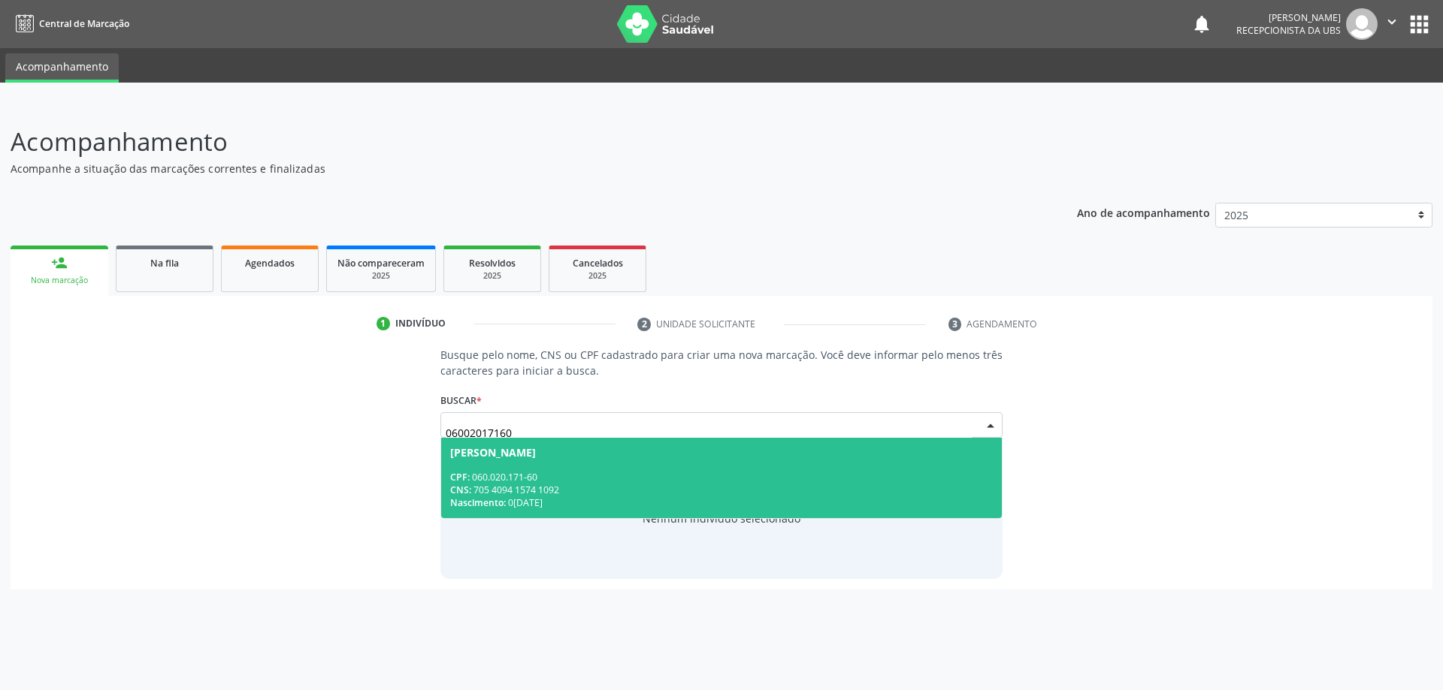
click at [646, 488] on div "CNS: 705 4094 1574 1092" at bounding box center [721, 490] width 543 height 13
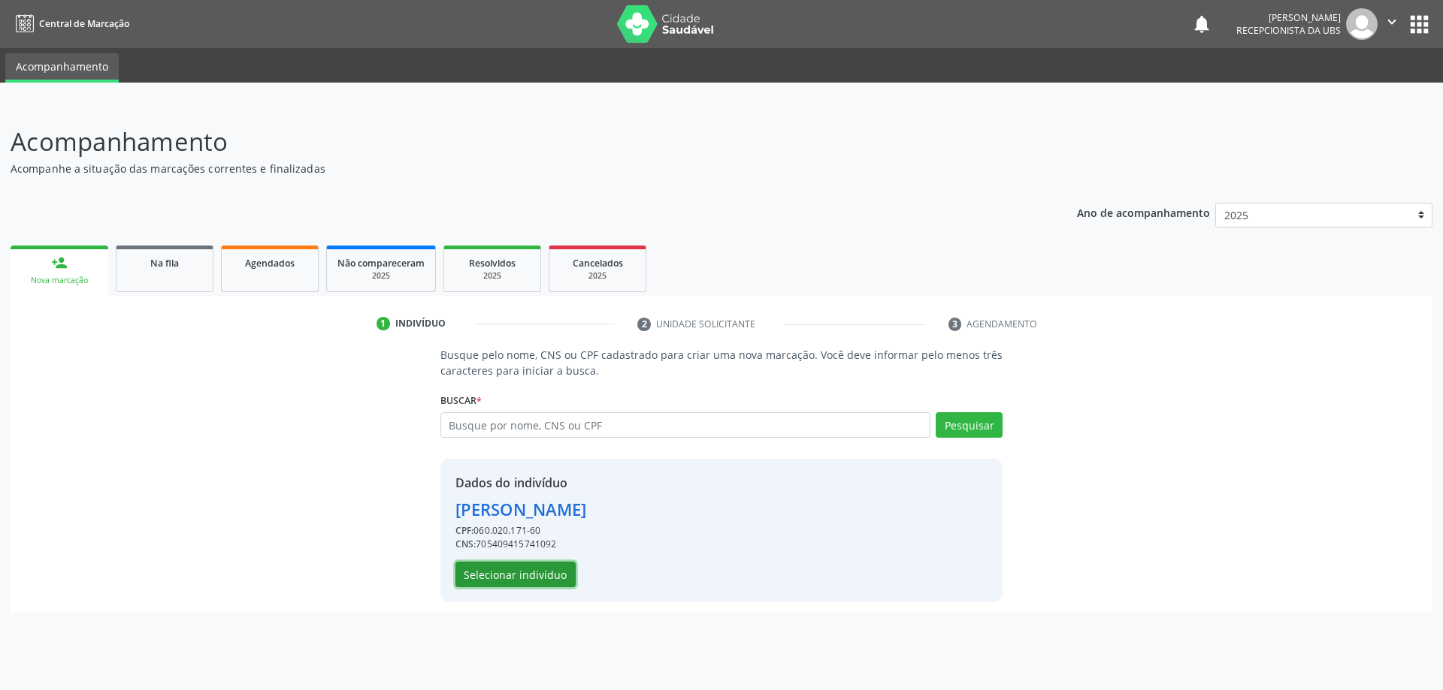
click at [517, 570] on button "Selecionar indivíduo" at bounding box center [515, 575] width 120 height 26
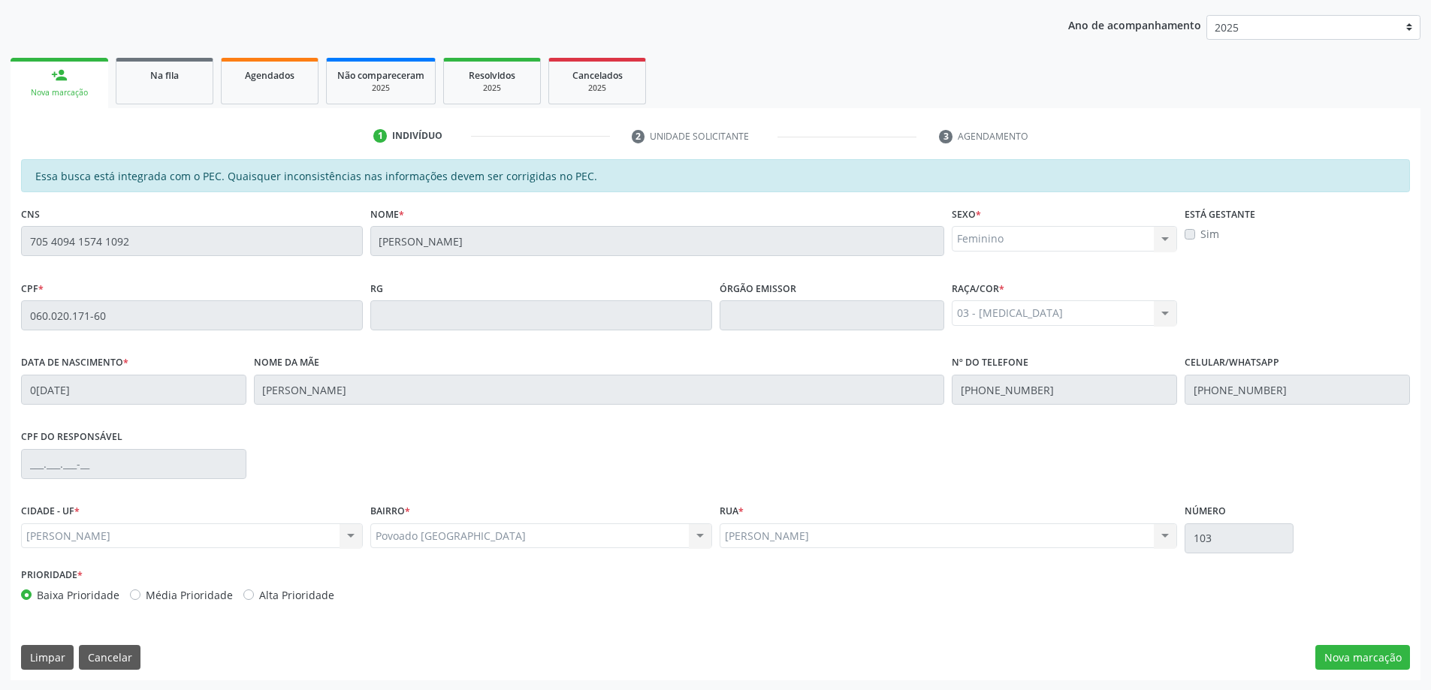
scroll to position [189, 0]
click at [1360, 657] on button "Nova marcação" at bounding box center [1363, 658] width 95 height 26
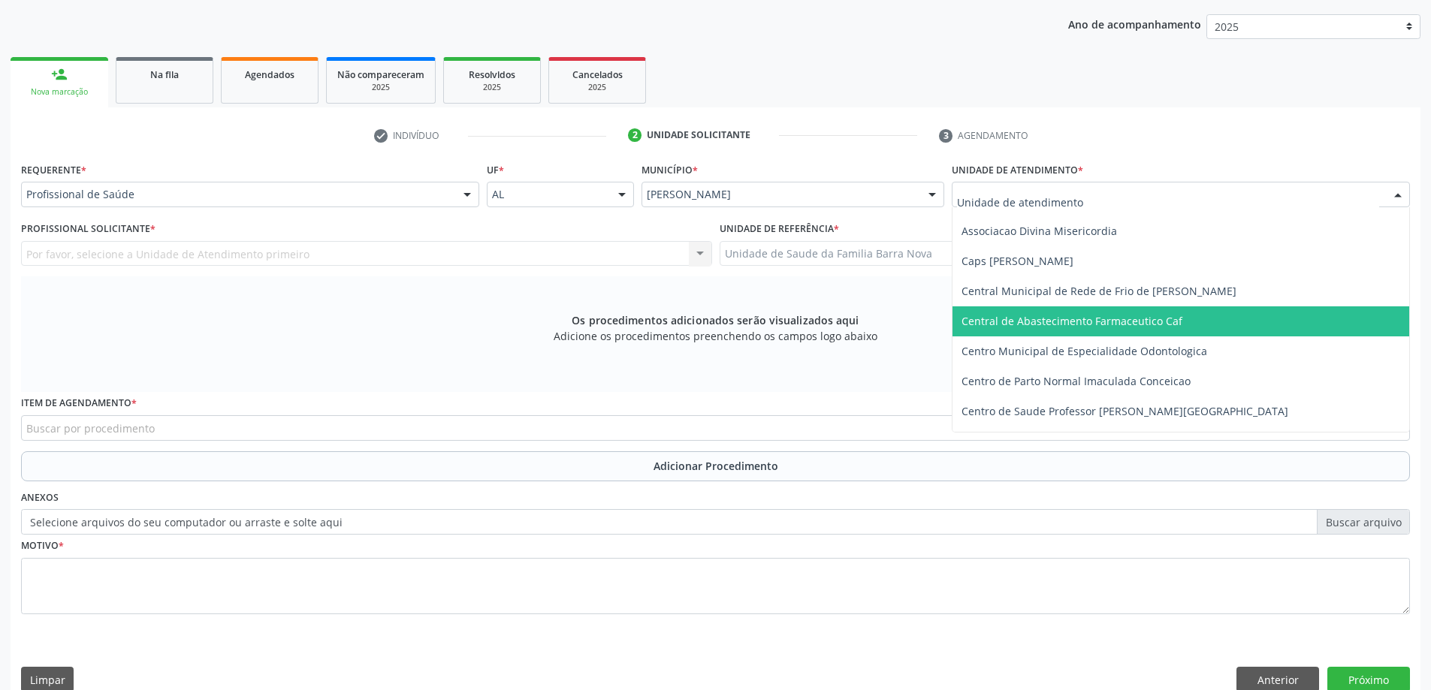
scroll to position [75, 0]
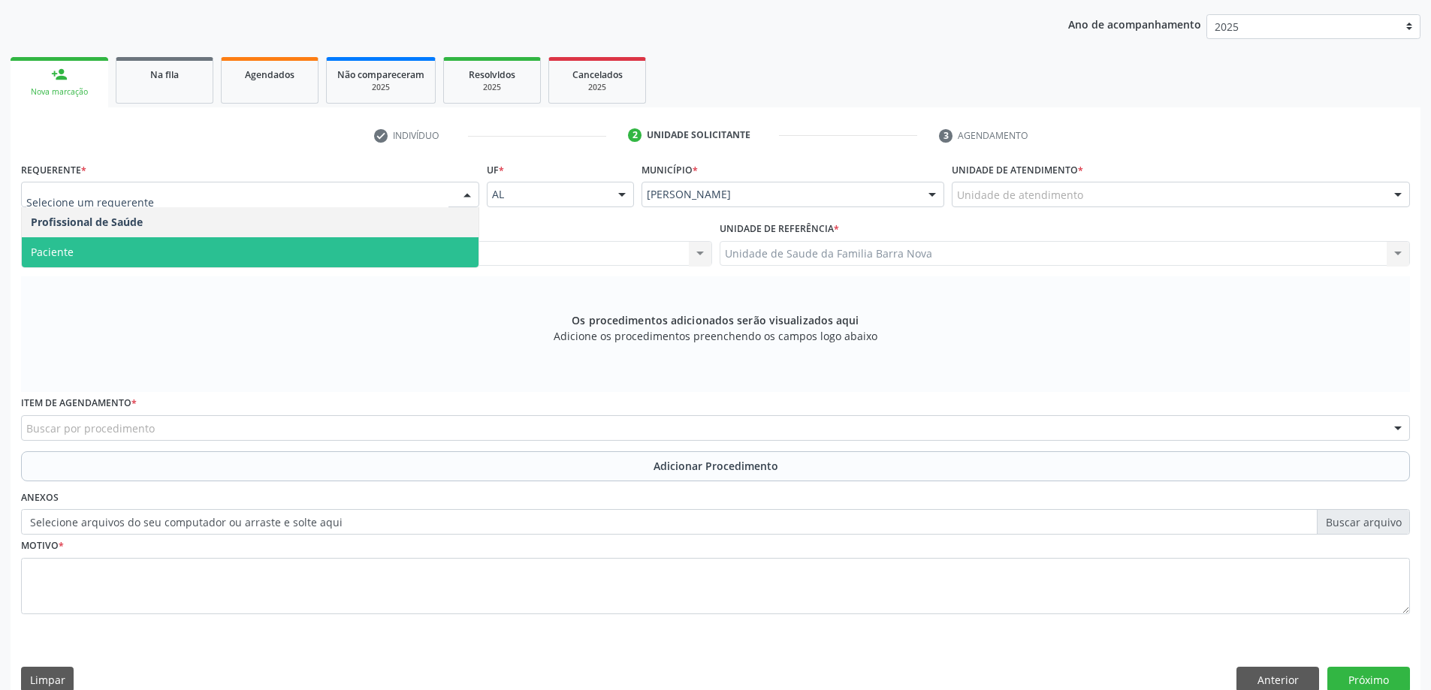
click at [171, 265] on span "Paciente" at bounding box center [250, 252] width 457 height 30
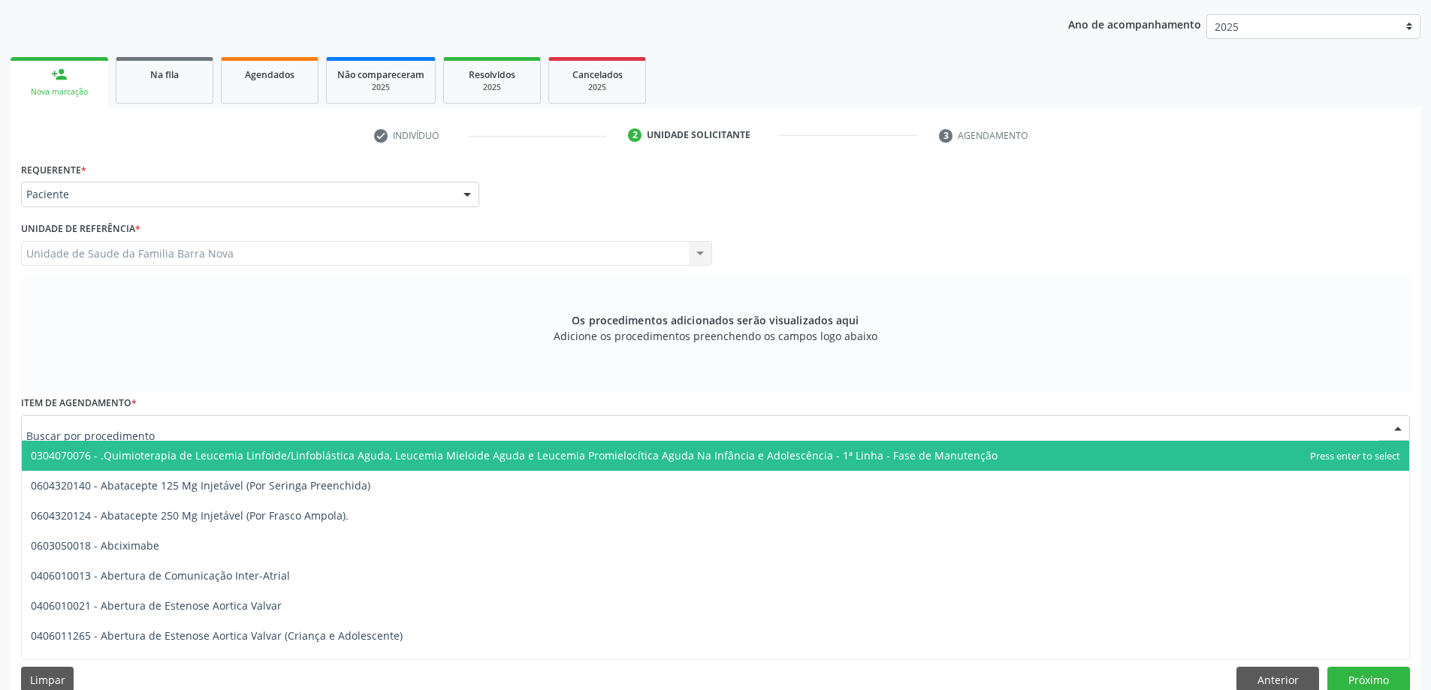
click at [319, 428] on div at bounding box center [715, 428] width 1389 height 26
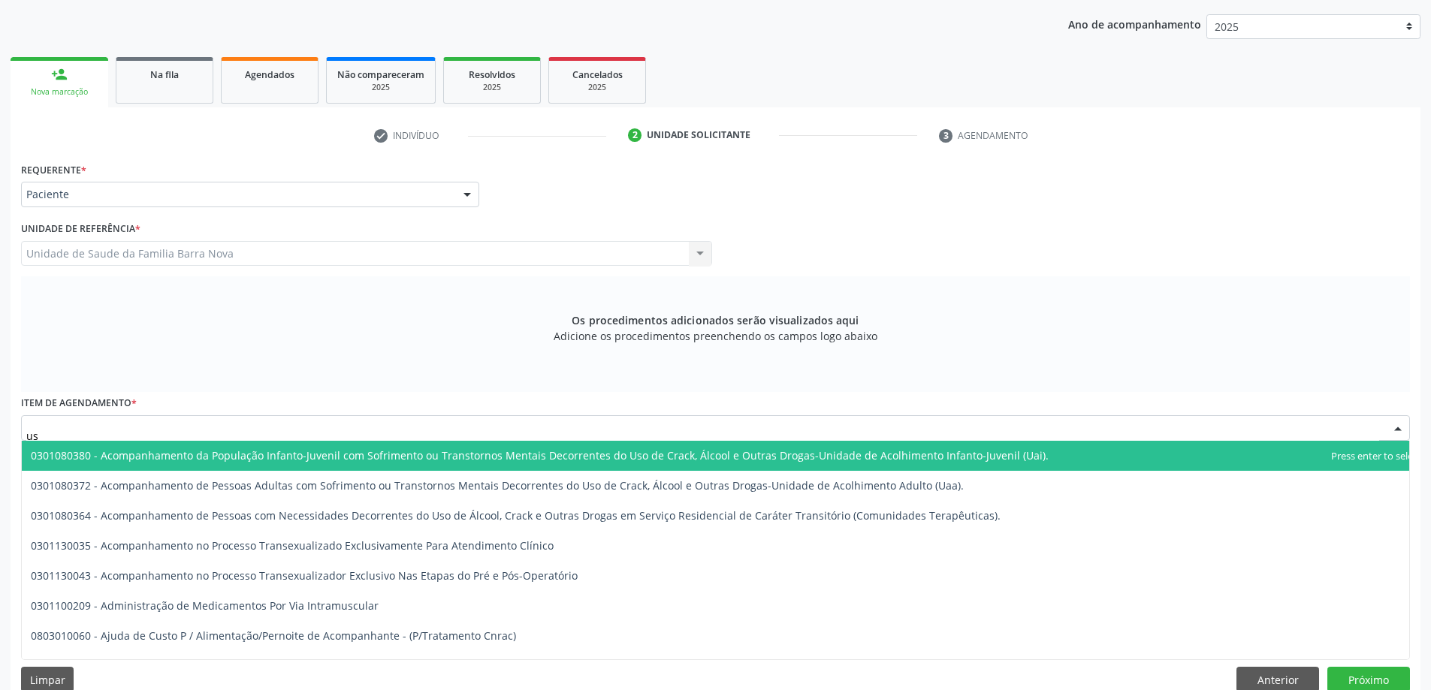
type input "usg"
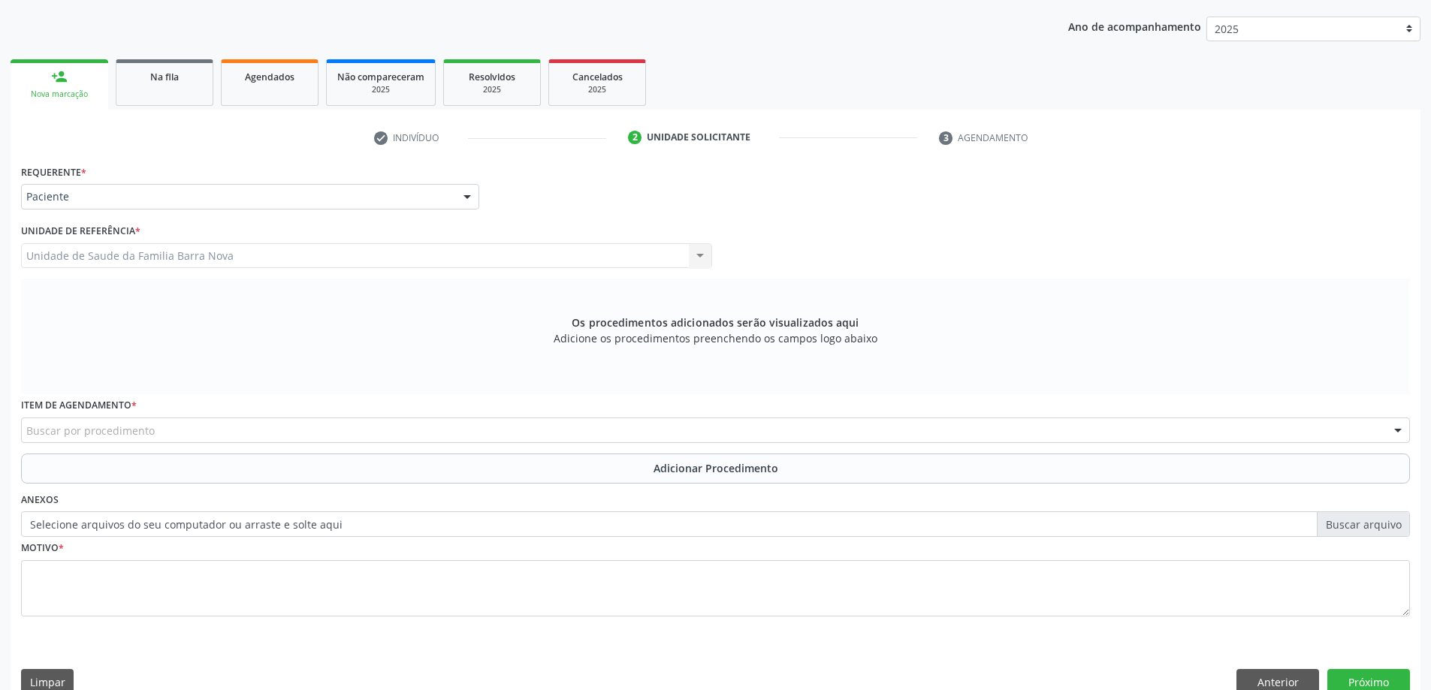
scroll to position [212, 0]
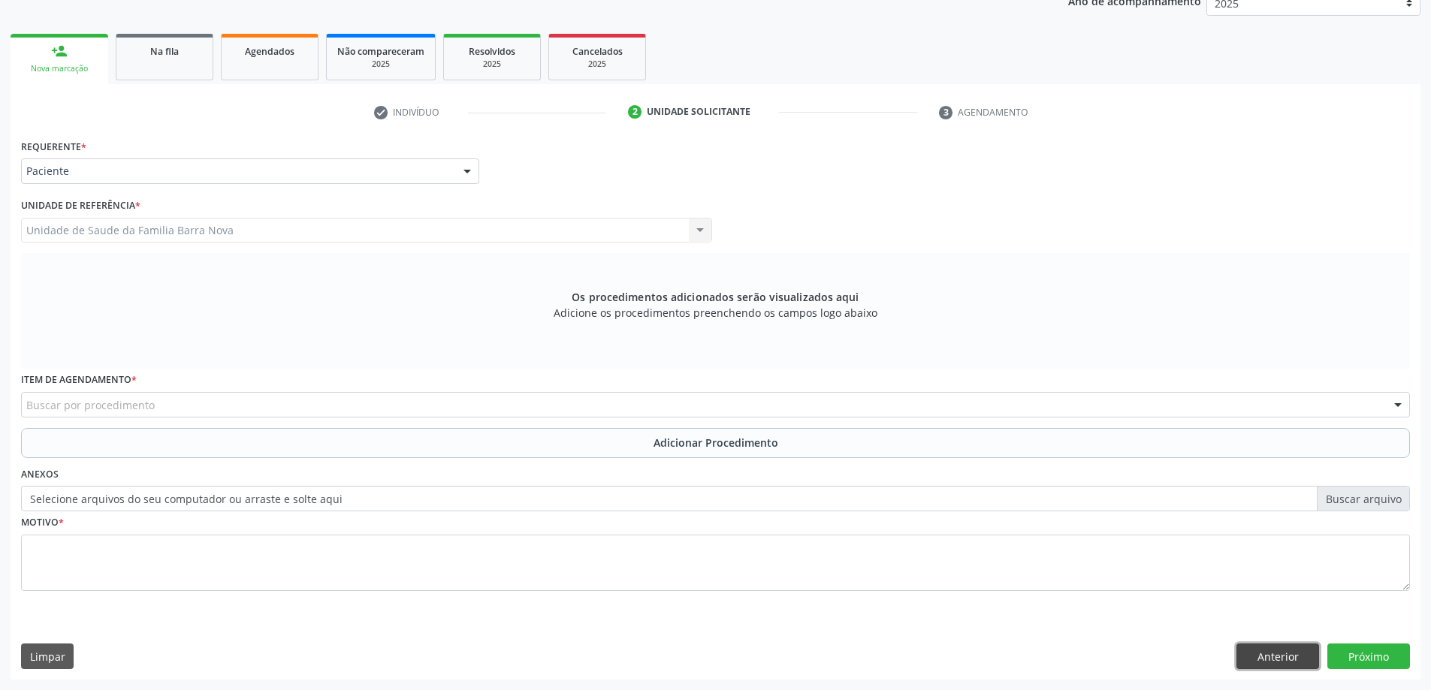
click at [1288, 660] on button "Anterior" at bounding box center [1278, 657] width 83 height 26
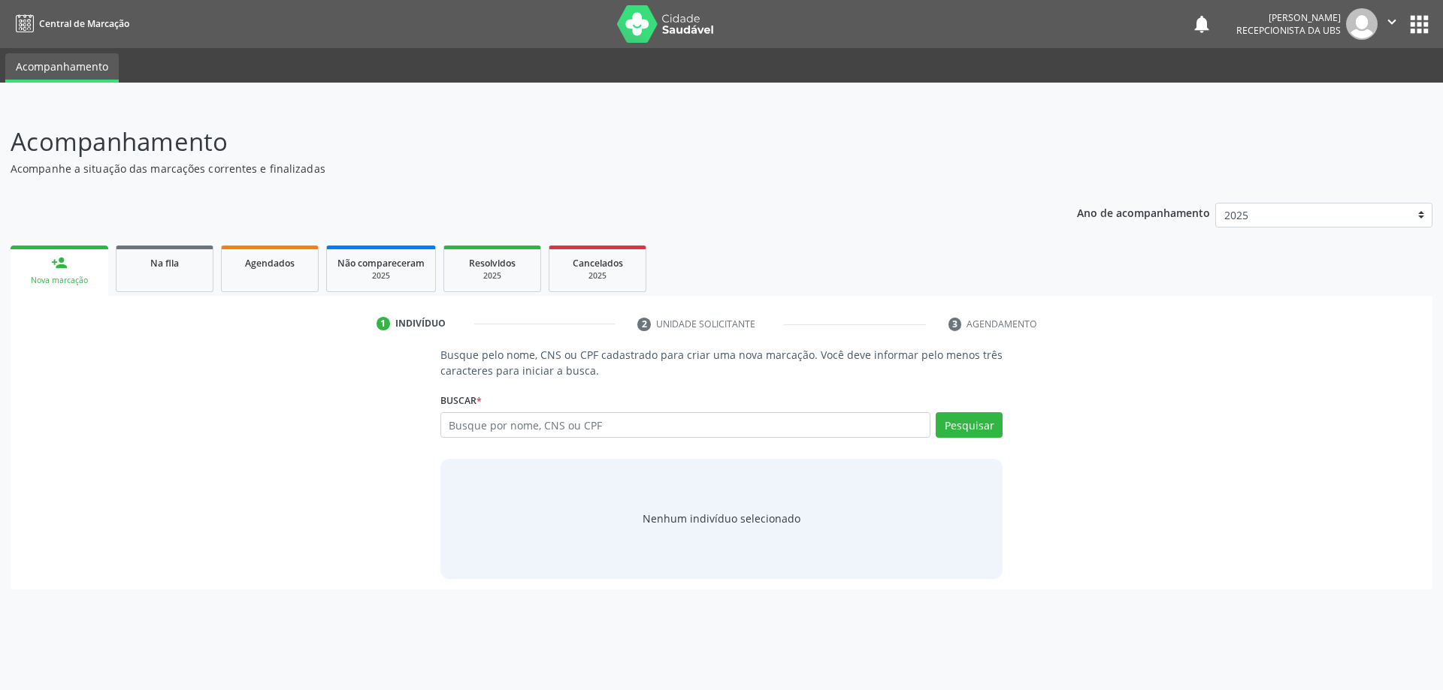
click at [551, 419] on input "text" at bounding box center [685, 425] width 491 height 26
type input "34709223491"
click at [956, 434] on button "Pesquisar" at bounding box center [968, 425] width 67 height 26
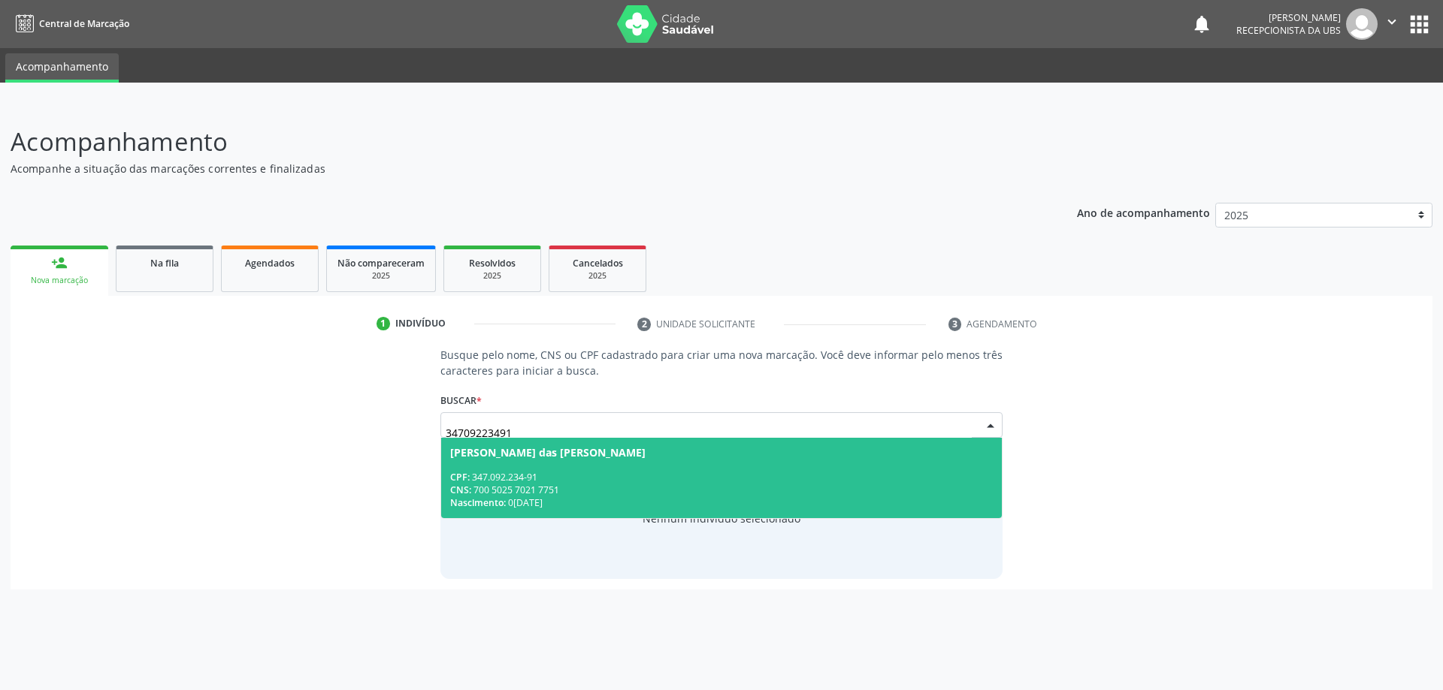
click at [565, 490] on div "CNS: 700 5025 7021 7751" at bounding box center [721, 490] width 543 height 13
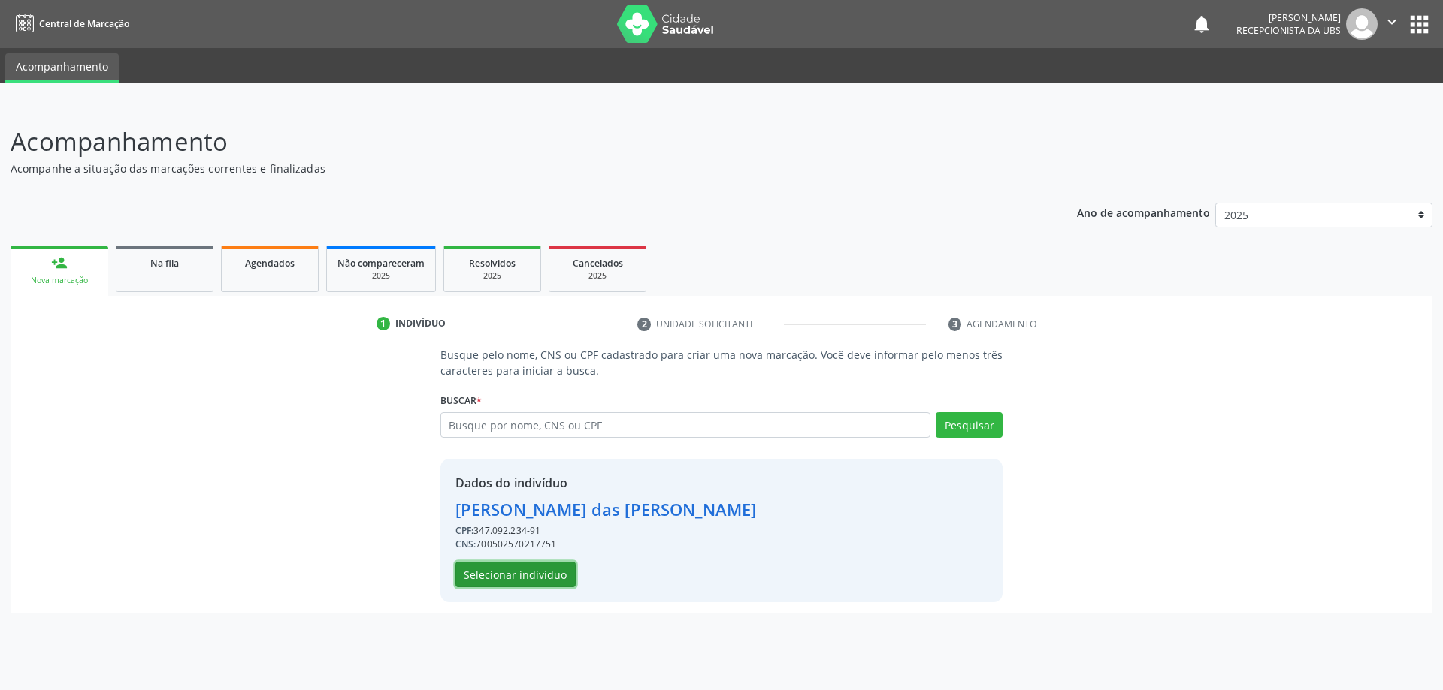
click at [530, 575] on button "Selecionar indivíduo" at bounding box center [515, 575] width 120 height 26
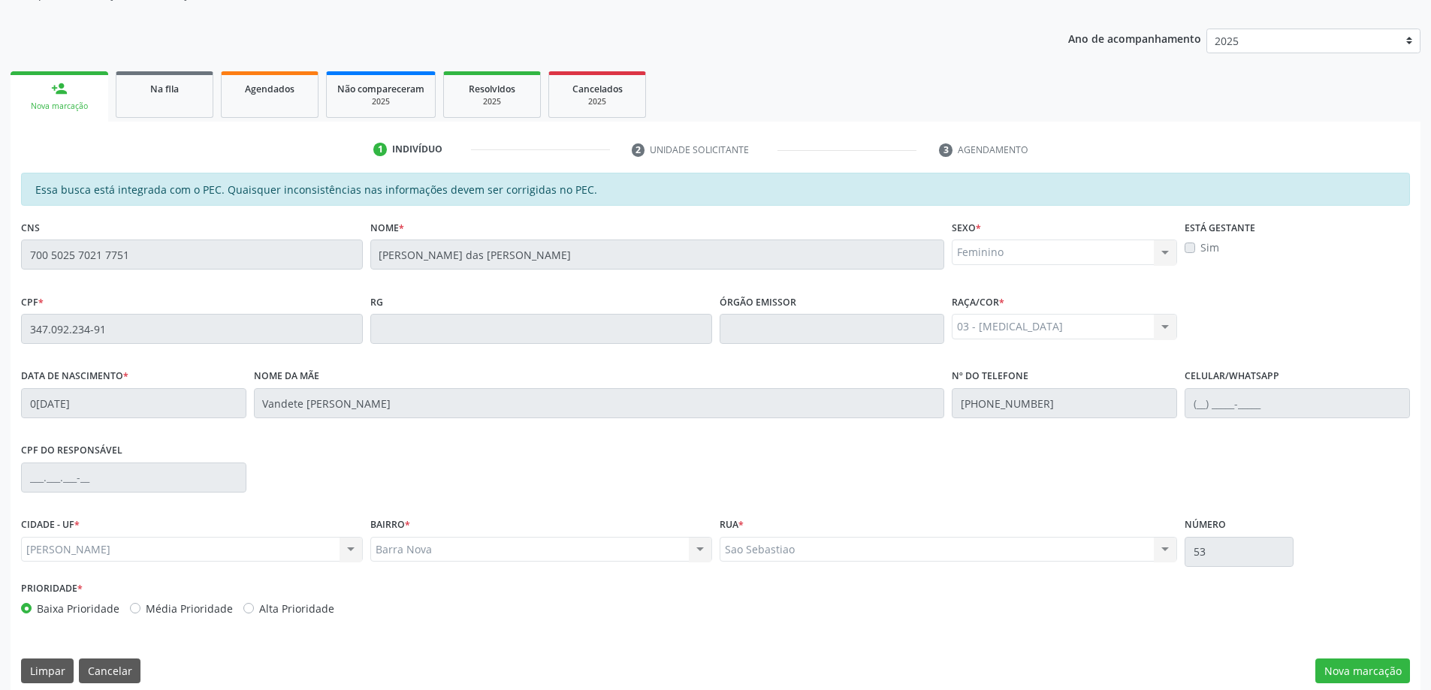
scroll to position [189, 0]
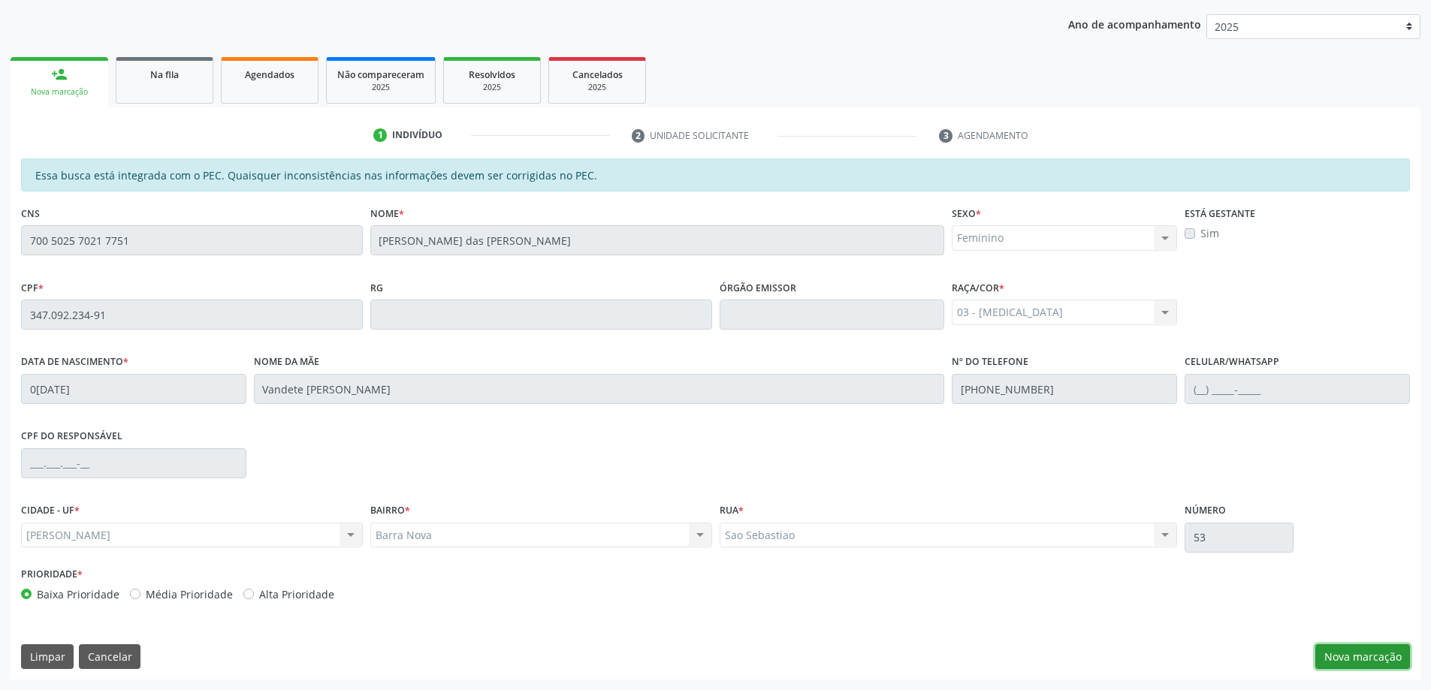
click at [1367, 659] on button "Nova marcação" at bounding box center [1363, 658] width 95 height 26
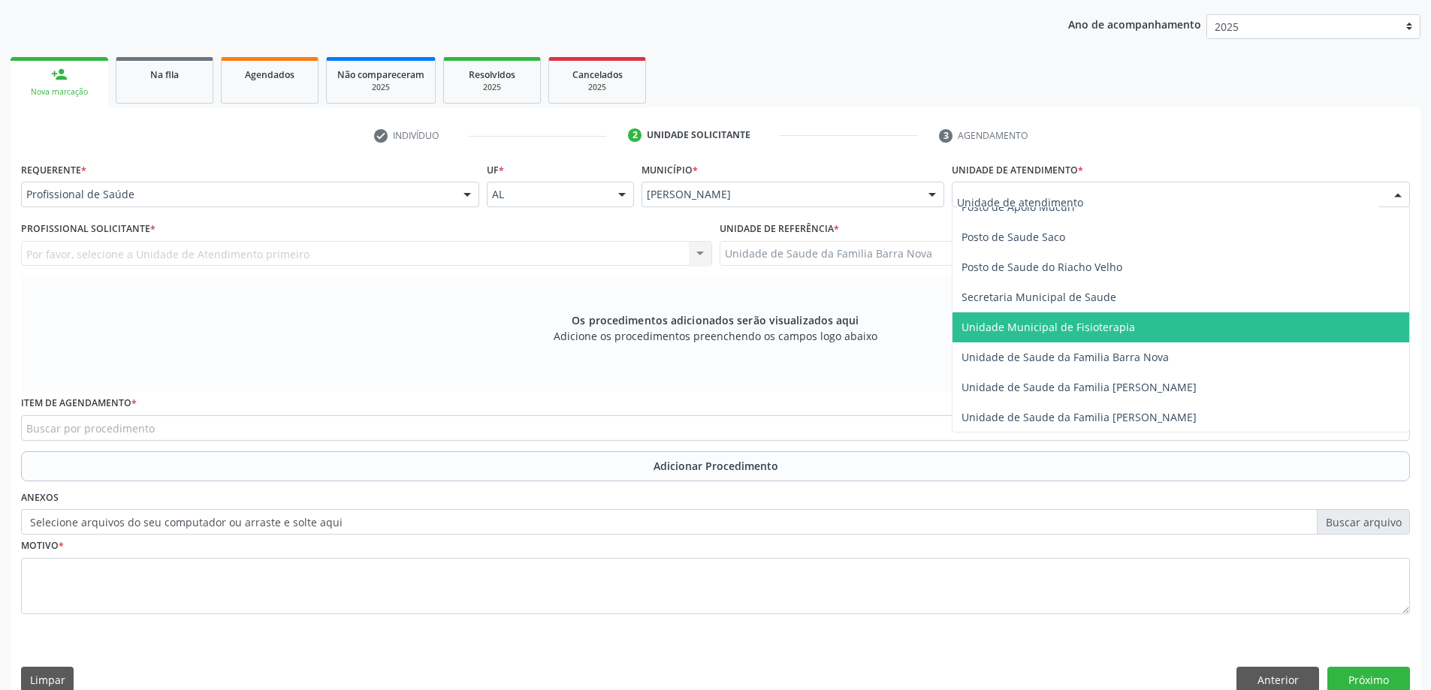
scroll to position [751, 0]
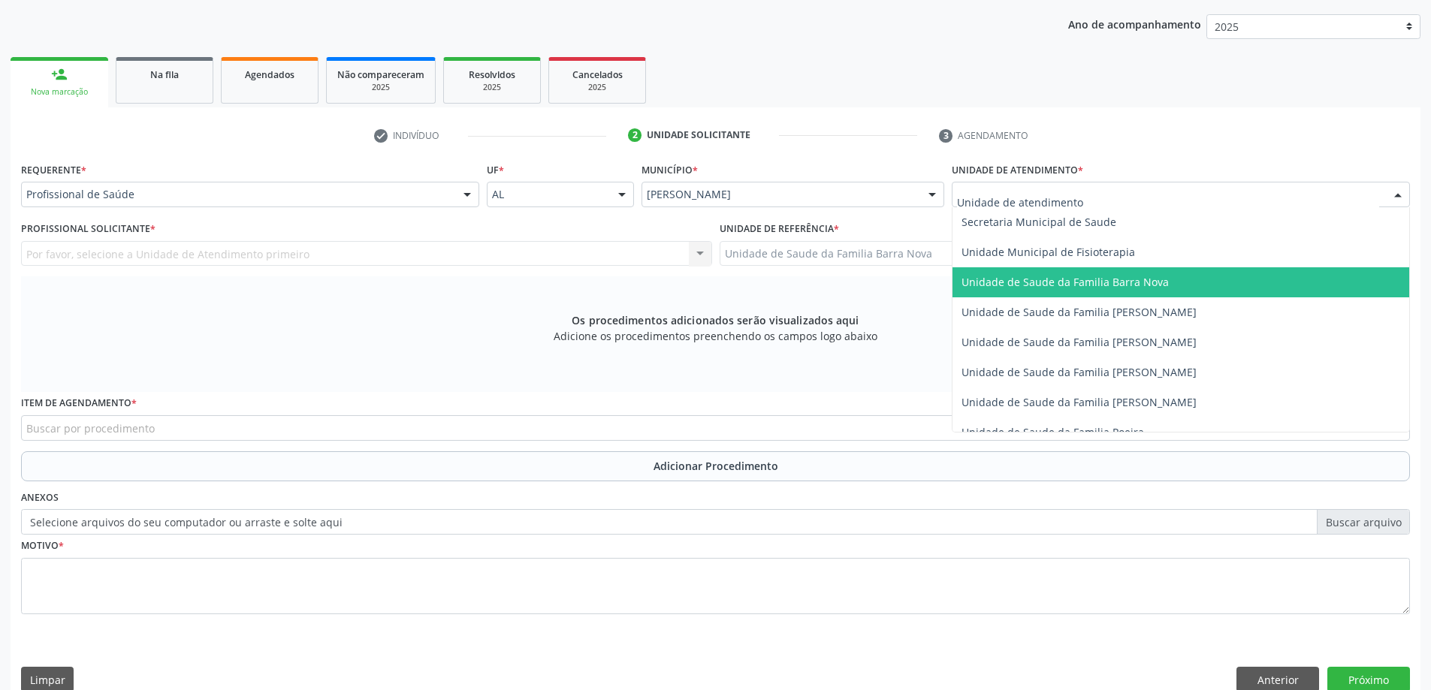
click at [1076, 286] on span "Unidade de Saude da Familia Barra Nova" at bounding box center [1065, 282] width 207 height 14
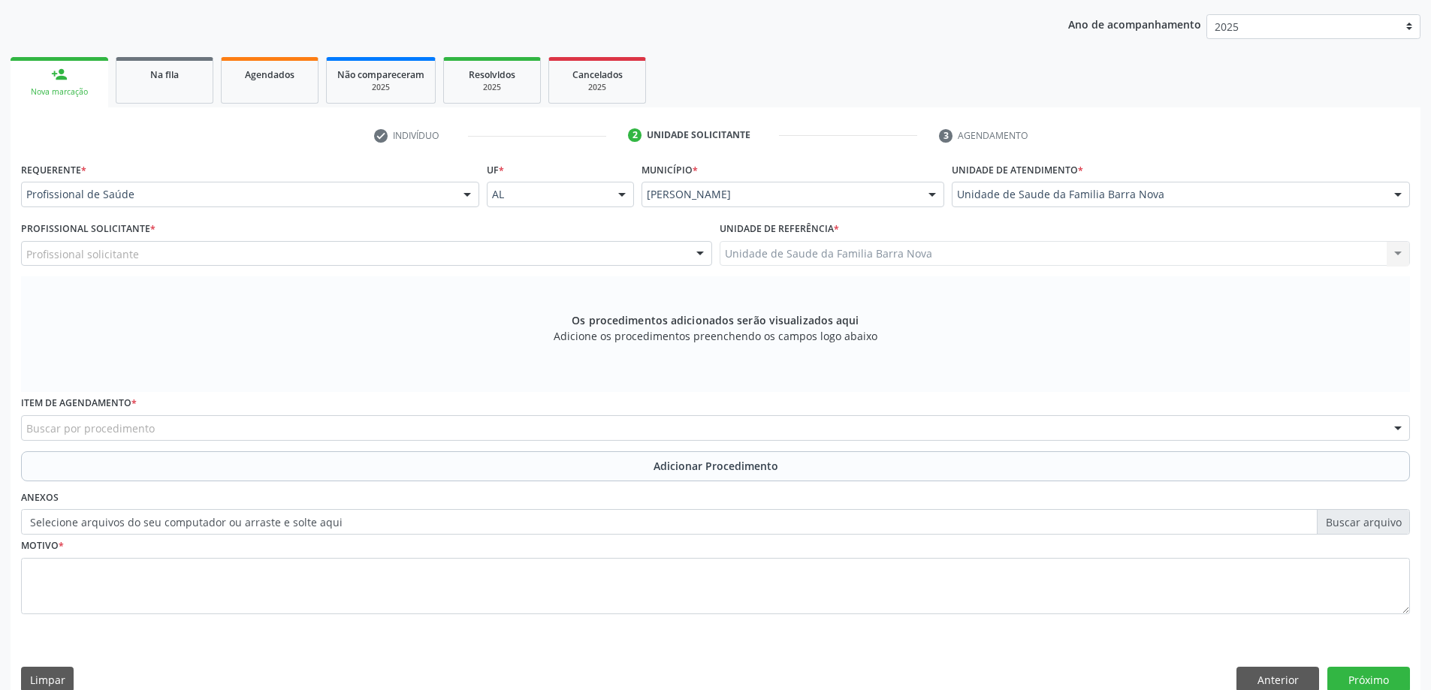
click at [562, 249] on div "Profissional solicitante Assistente Administrativo - Judinete Costa dos Santos …" at bounding box center [366, 254] width 691 height 26
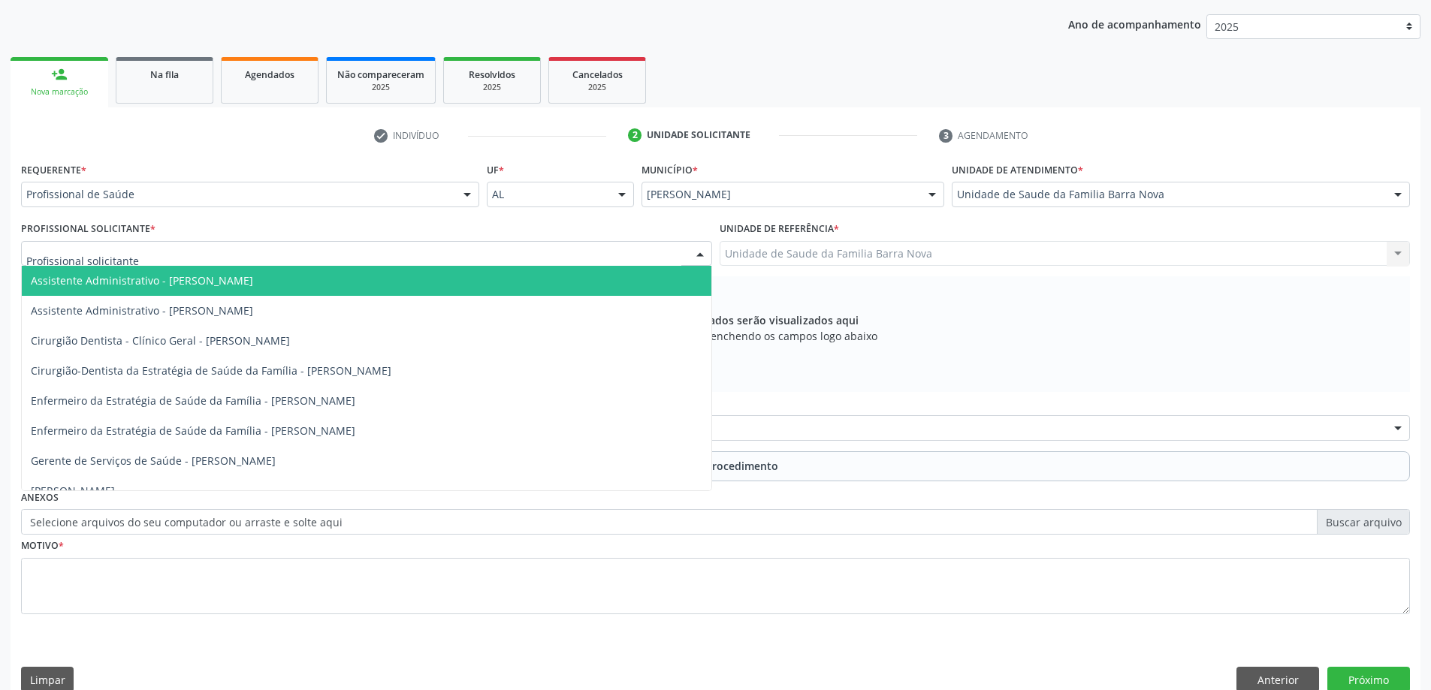
click at [529, 257] on div at bounding box center [366, 254] width 691 height 26
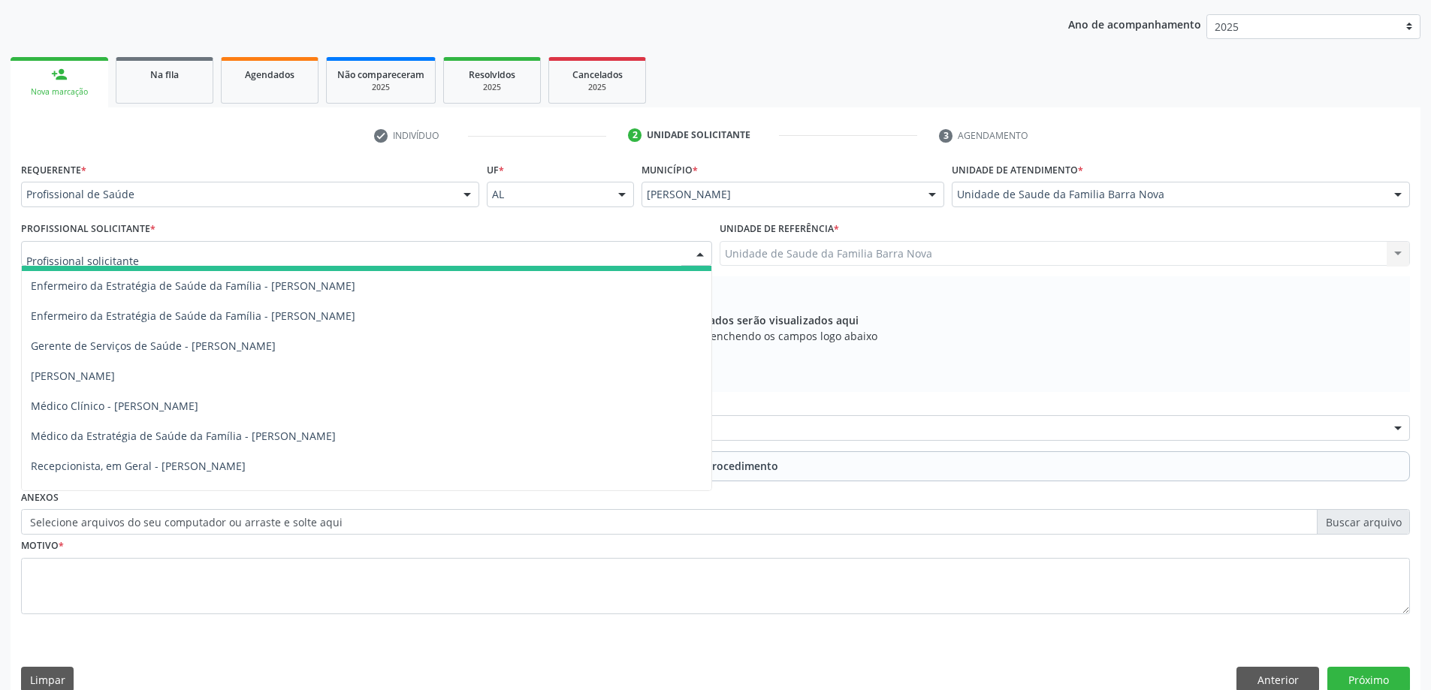
scroll to position [136, 0]
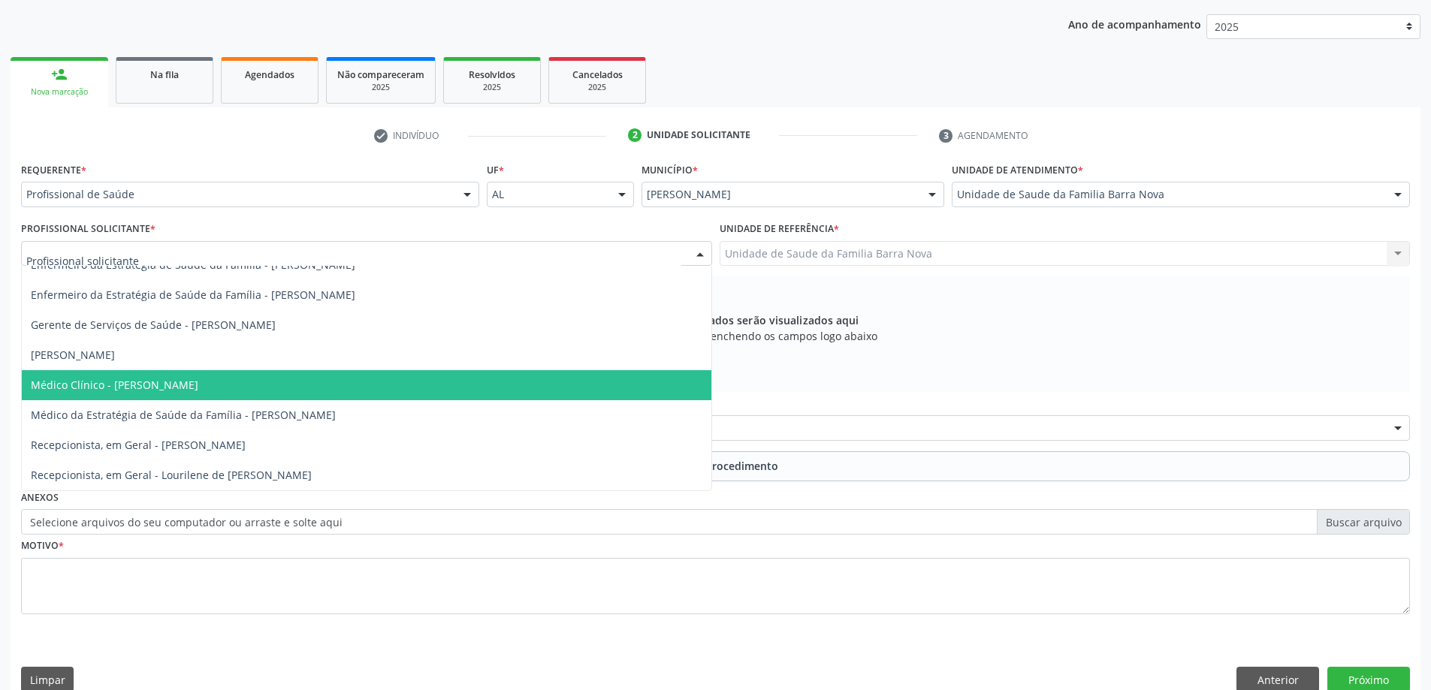
click at [433, 379] on span "Médico Clínico - Zelma Queiroz Mesquita de Souza" at bounding box center [367, 385] width 690 height 30
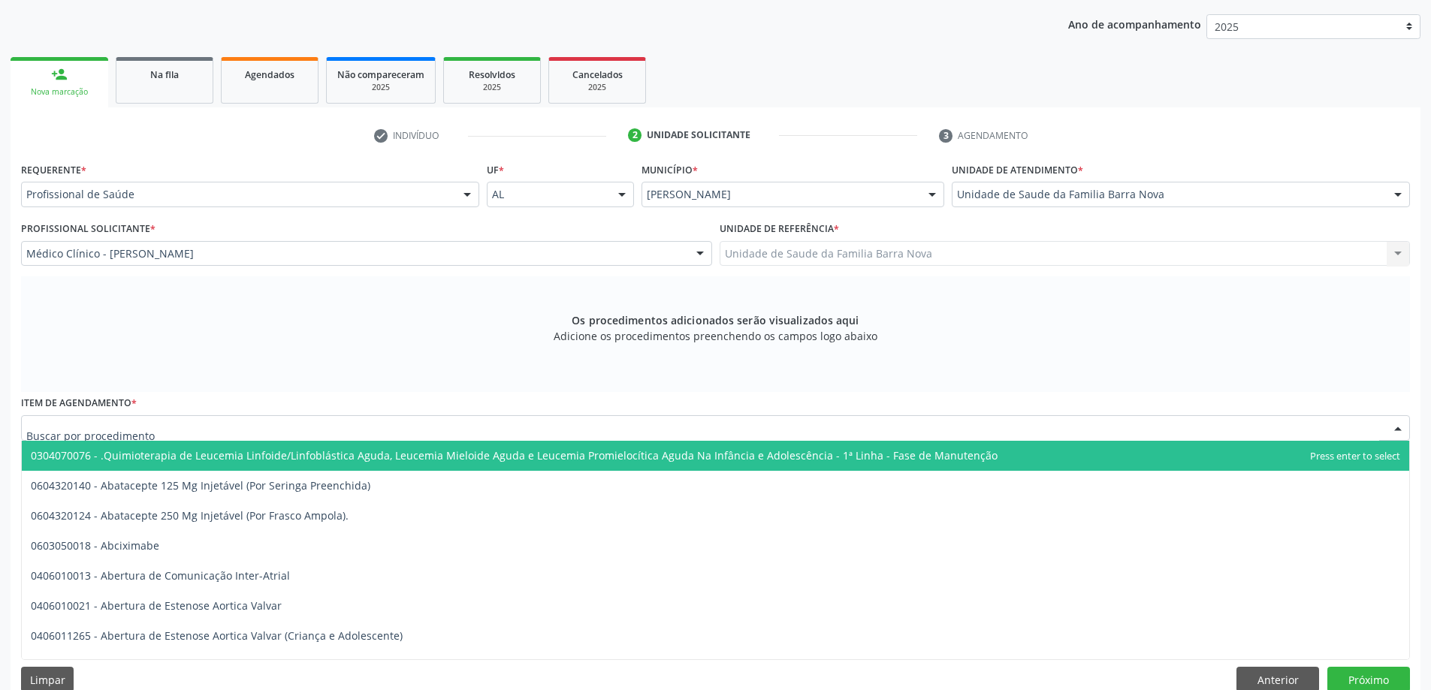
click at [397, 428] on div at bounding box center [715, 428] width 1389 height 26
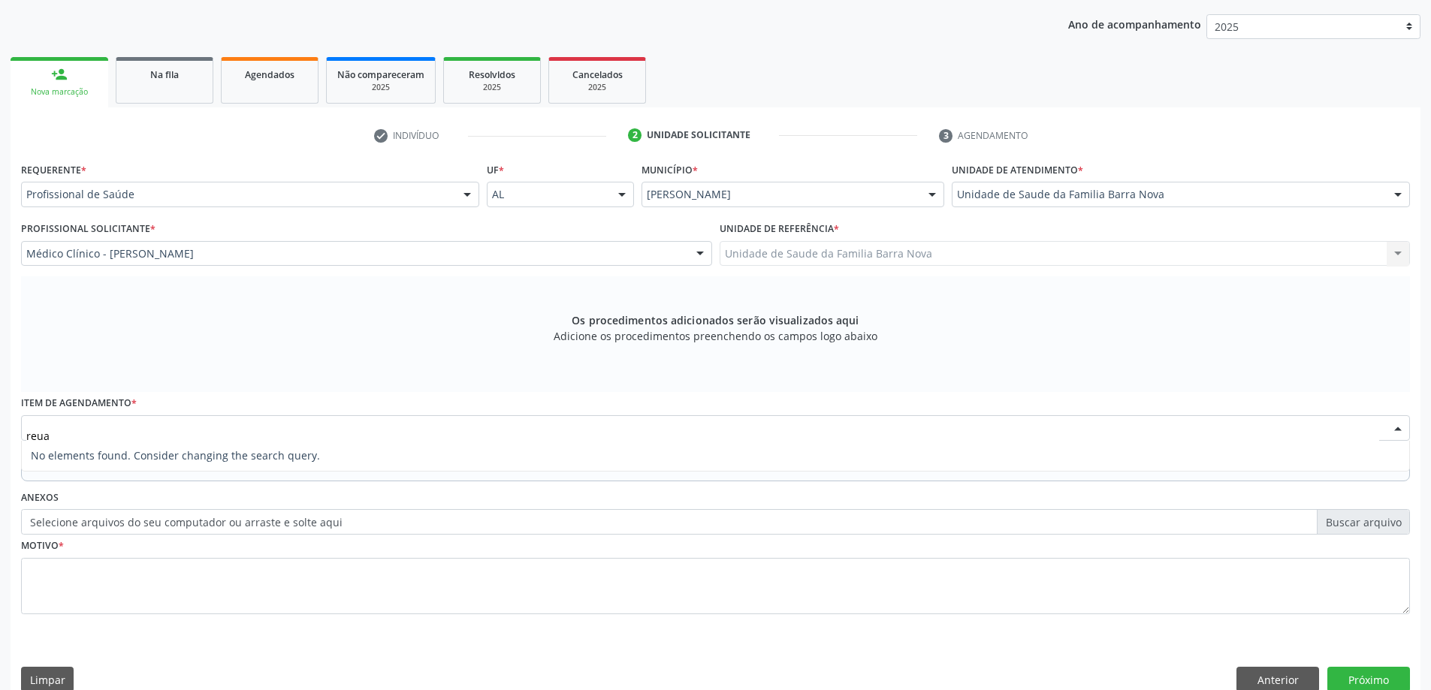
type input "reu"
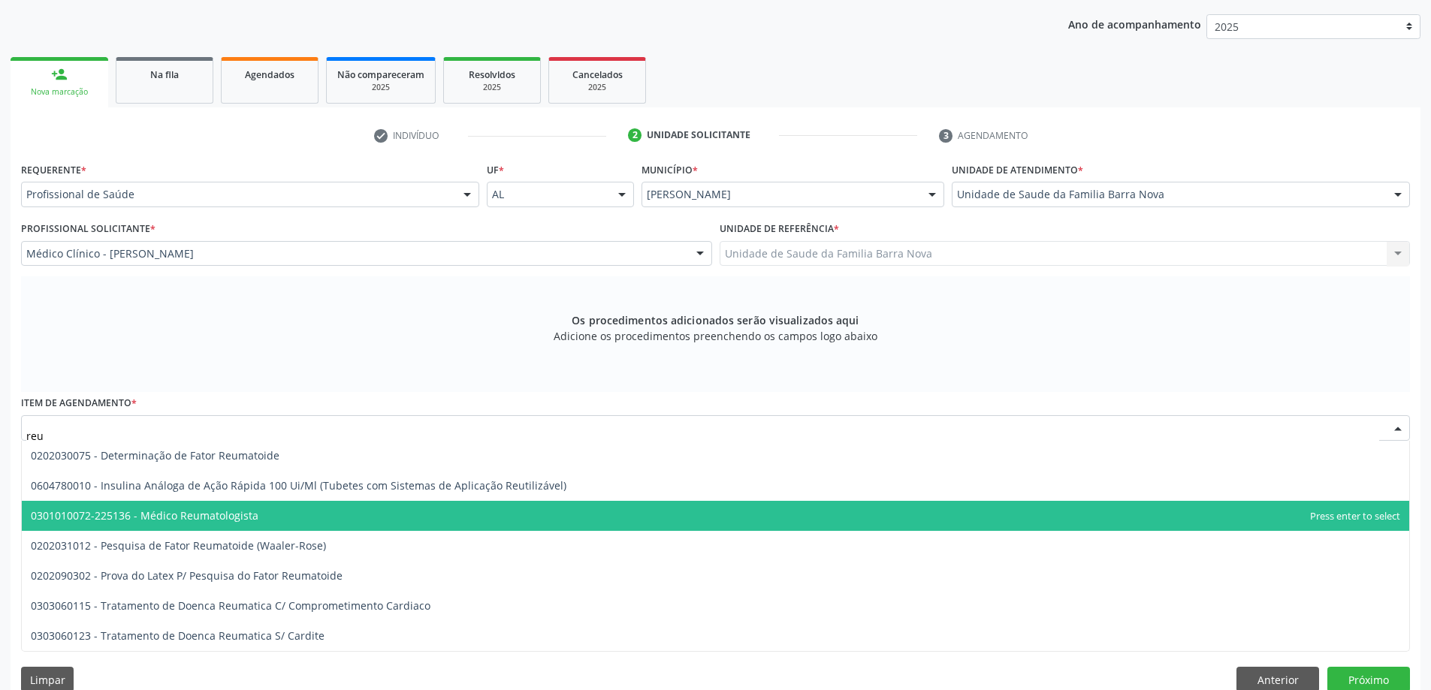
click at [287, 527] on span "0301010072-225136 - Médico Reumatologista" at bounding box center [716, 516] width 1388 height 30
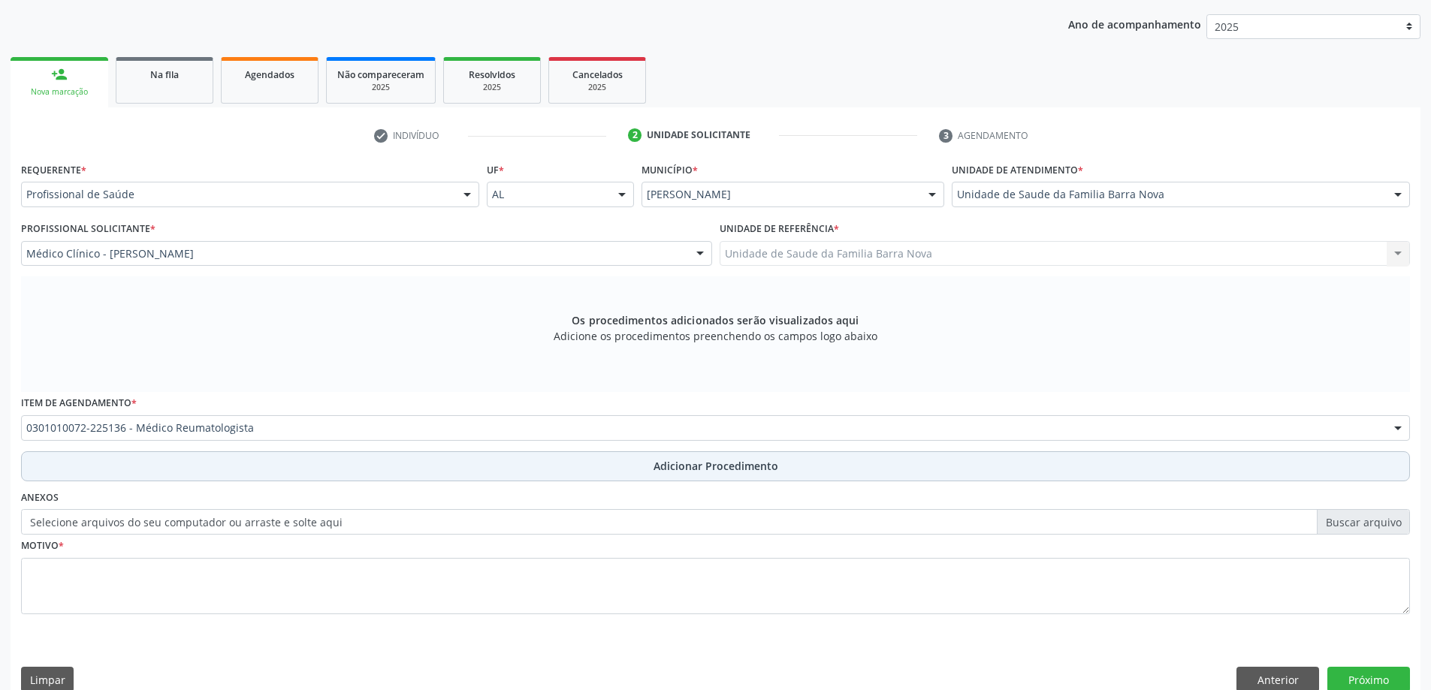
click at [712, 467] on span "Adicionar Procedimento" at bounding box center [716, 466] width 125 height 16
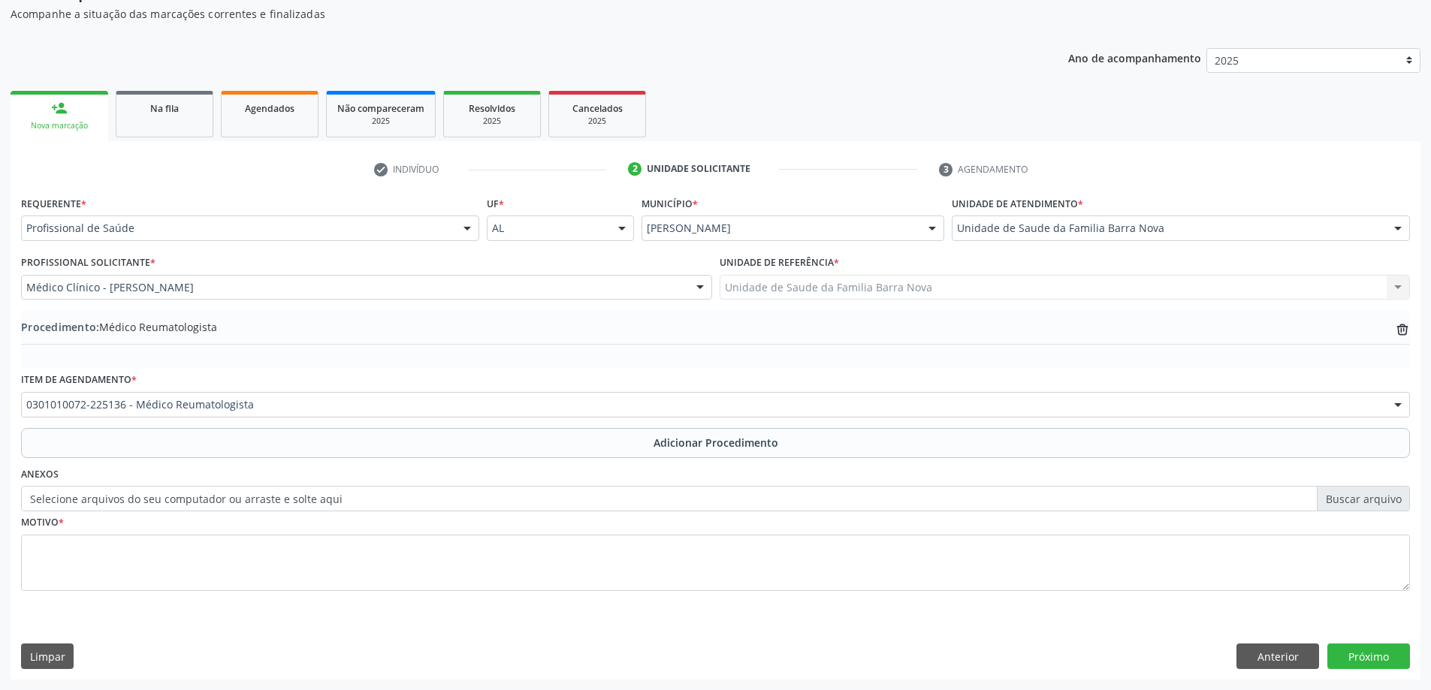
click at [1376, 499] on label "Selecione arquivos do seu computador ou arraste e solte aqui" at bounding box center [715, 499] width 1389 height 26
click at [1376, 499] on input "Selecione arquivos do seu computador ou arraste e solte aqui" at bounding box center [715, 499] width 1389 height 26
type input "C:\fakepath\WhatsApp Image 2025-10-01 at 09.51.14.jpeg"
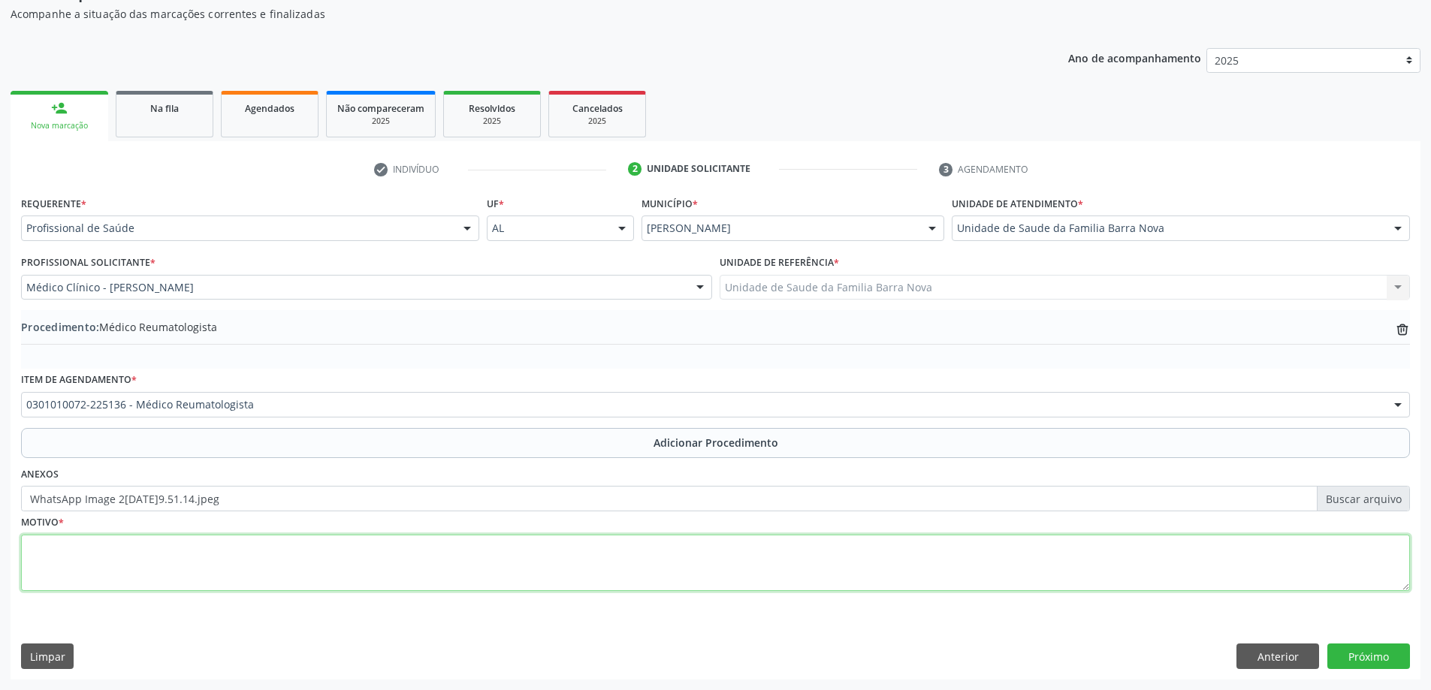
click at [737, 560] on textarea at bounding box center [715, 563] width 1389 height 57
type textarea "Dores em articulações recorrentes, em região coxo femural E."
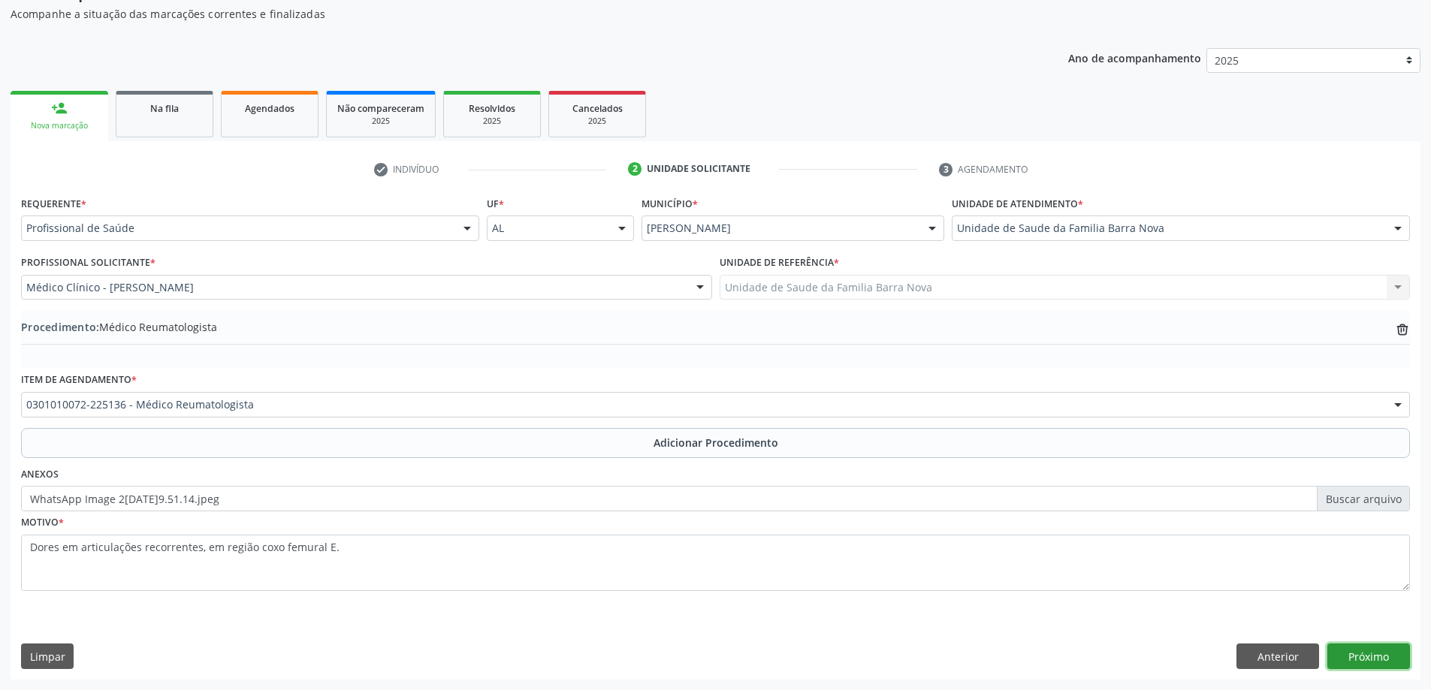
click at [1374, 650] on button "Próximo" at bounding box center [1369, 657] width 83 height 26
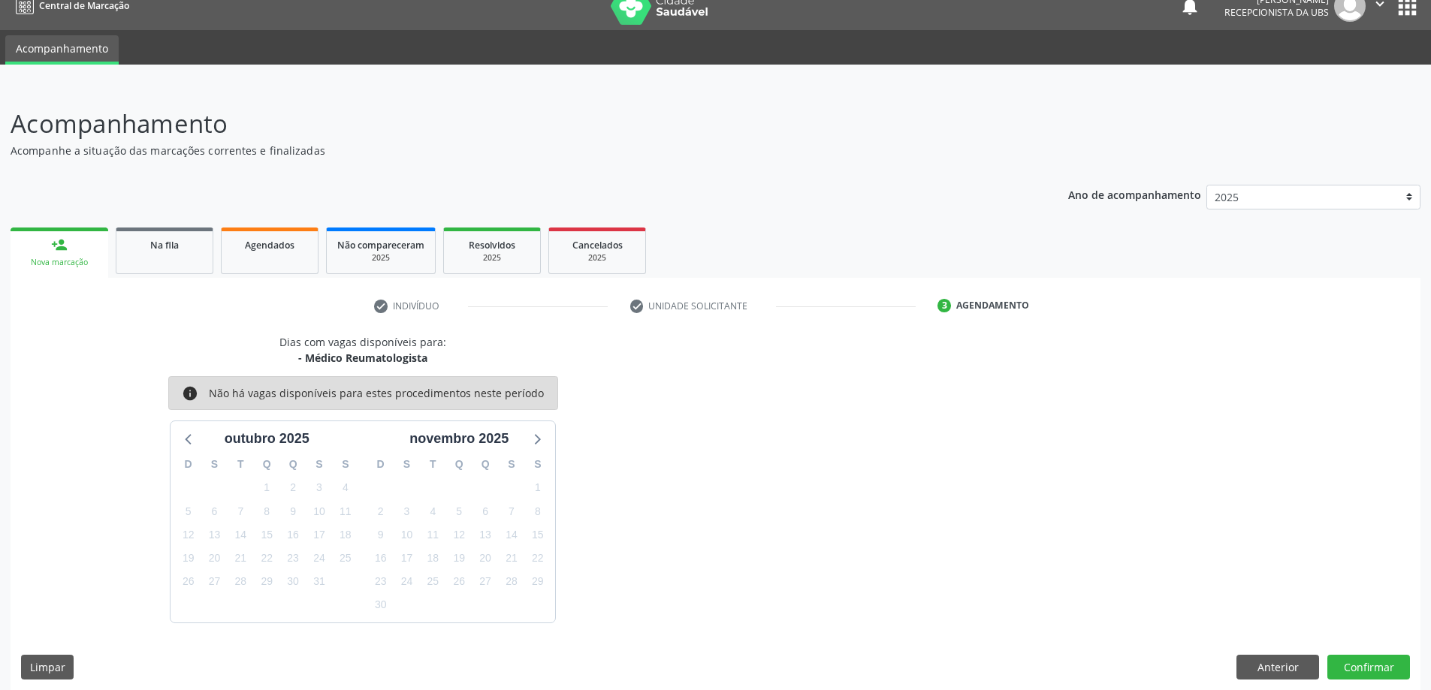
scroll to position [29, 0]
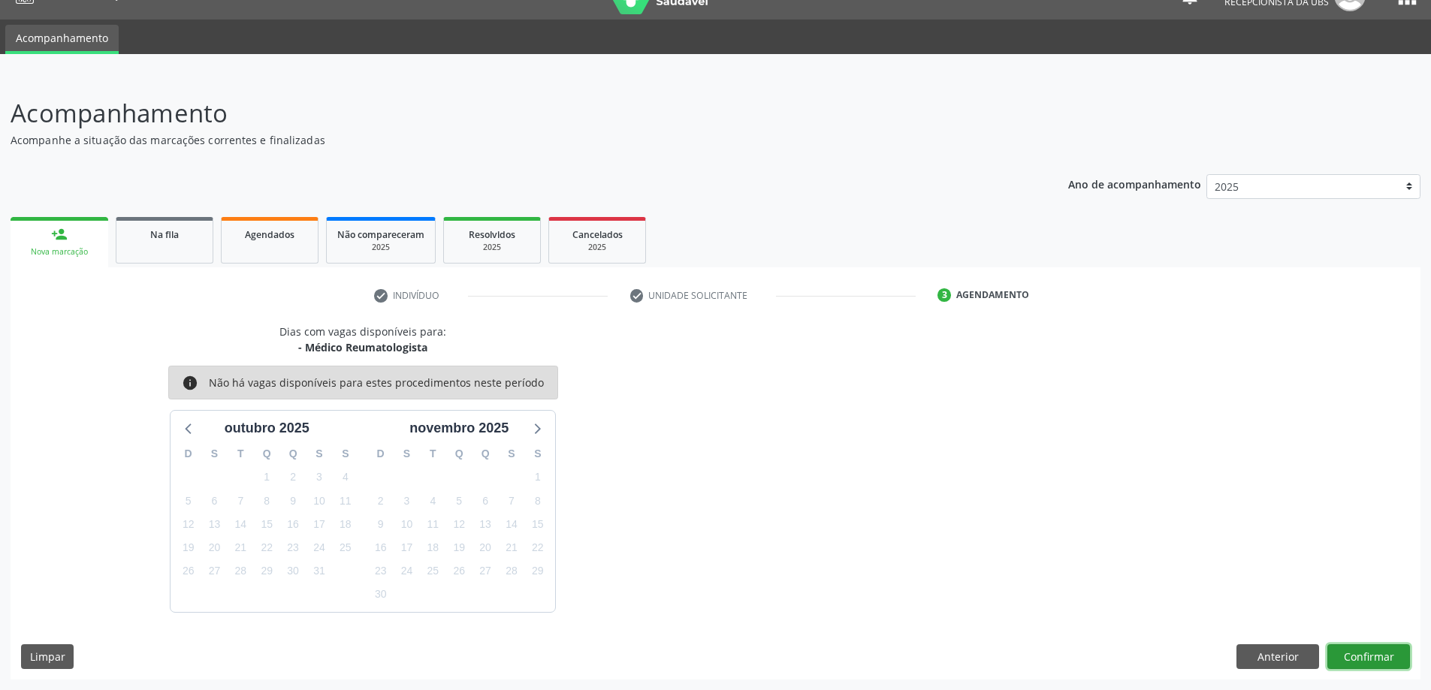
click at [1382, 658] on button "Confirmar" at bounding box center [1369, 658] width 83 height 26
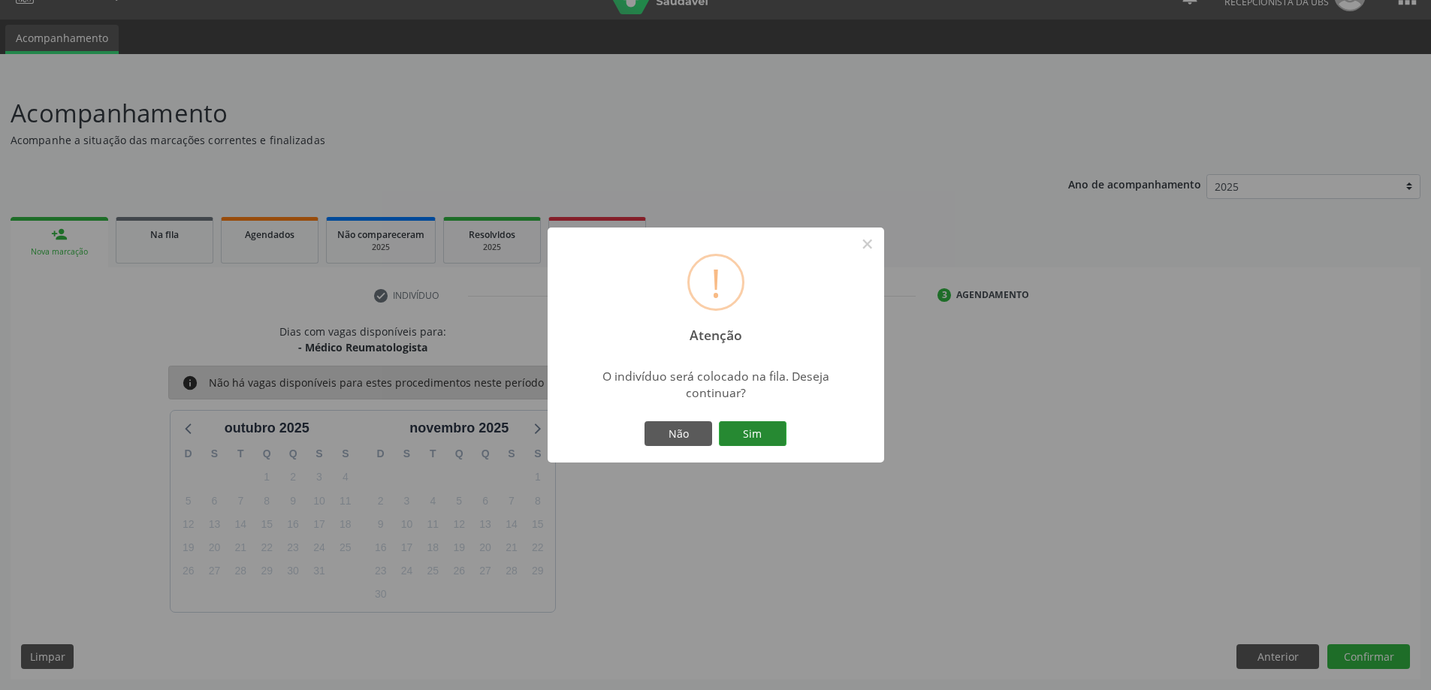
click at [760, 427] on button "Sim" at bounding box center [753, 435] width 68 height 26
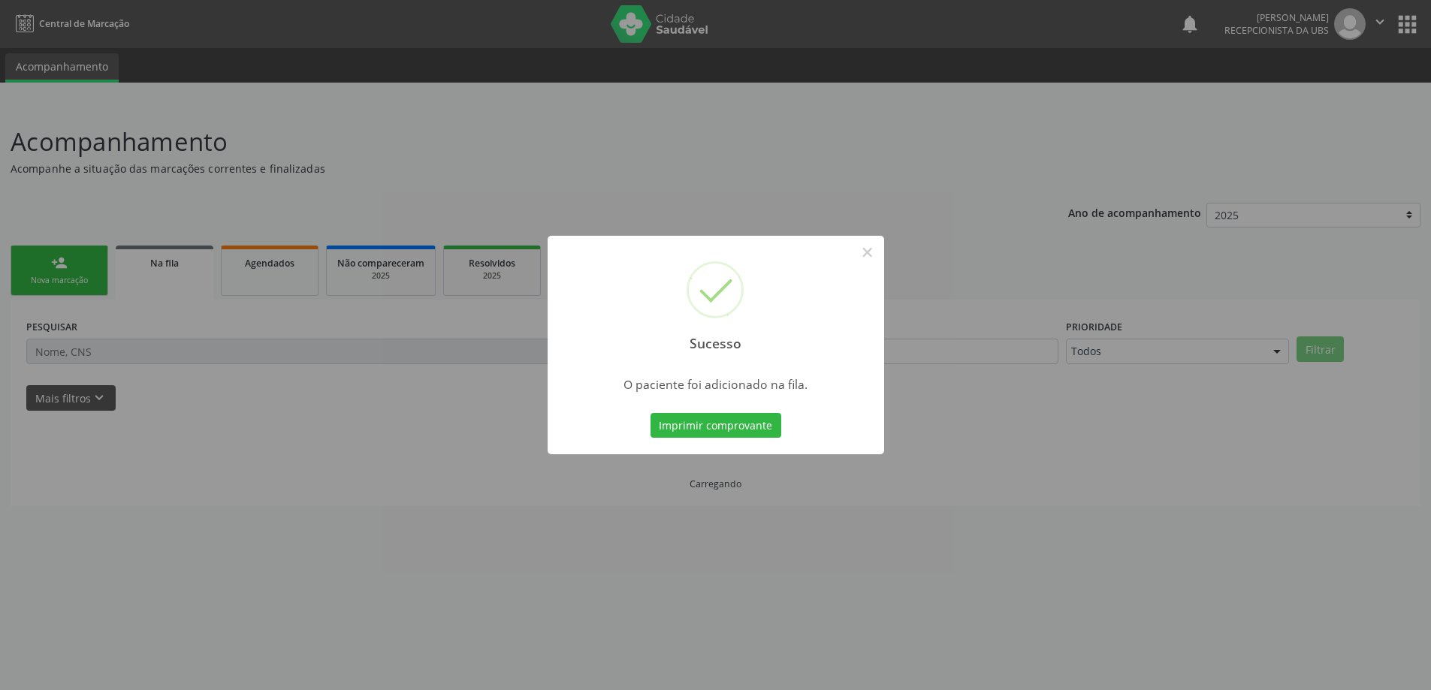
scroll to position [0, 0]
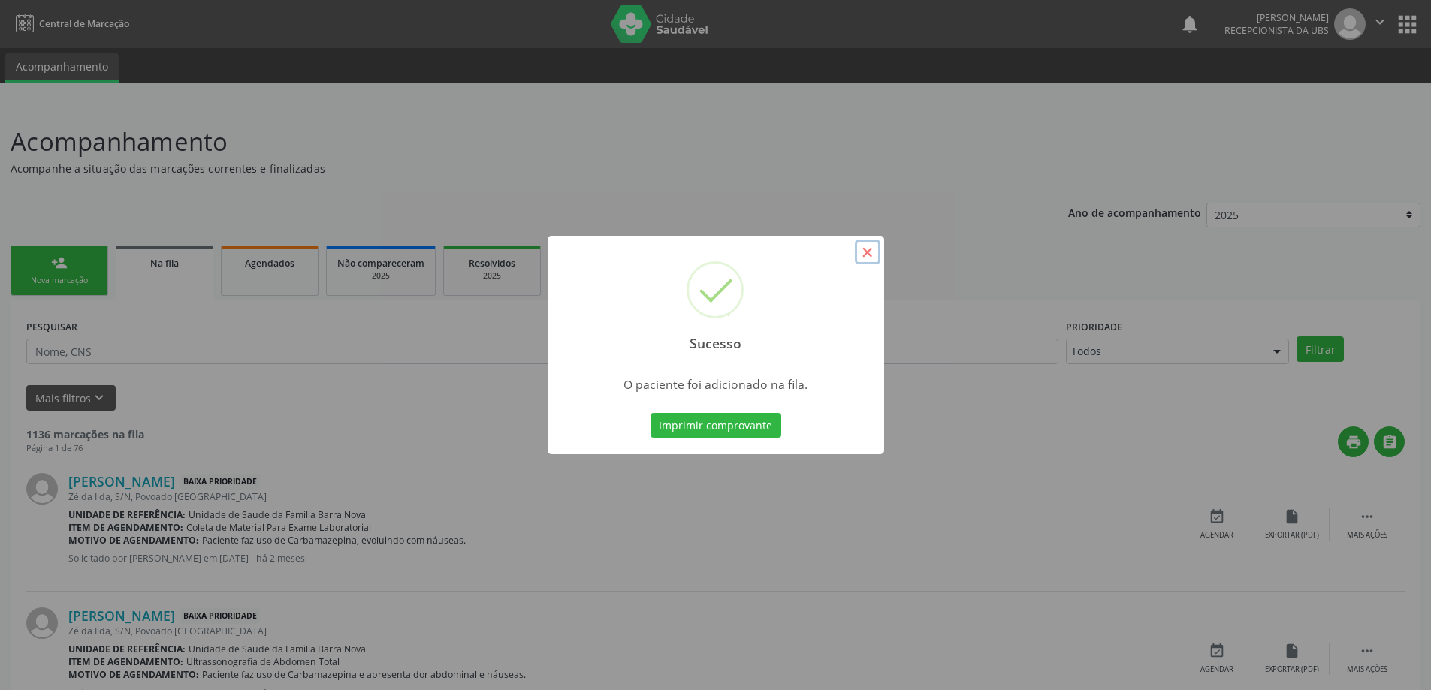
click at [868, 250] on button "×" at bounding box center [868, 253] width 26 height 26
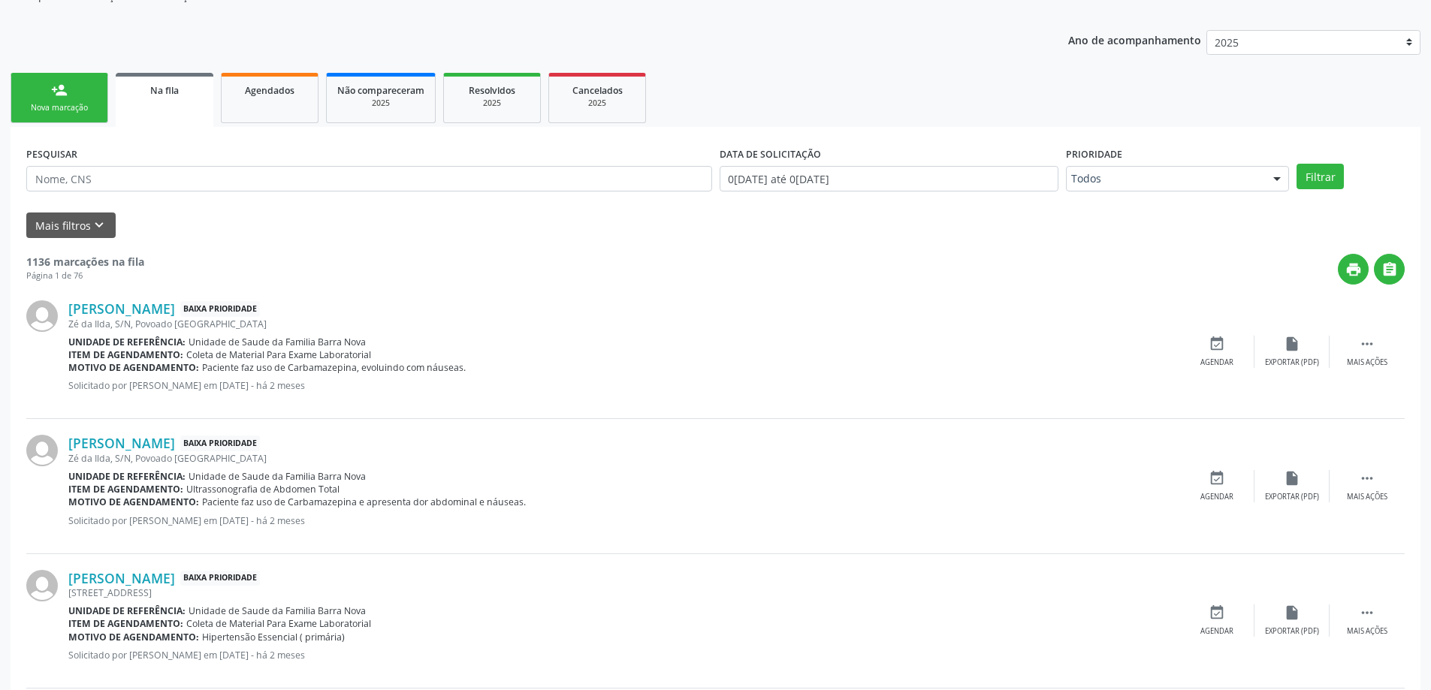
scroll to position [225, 0]
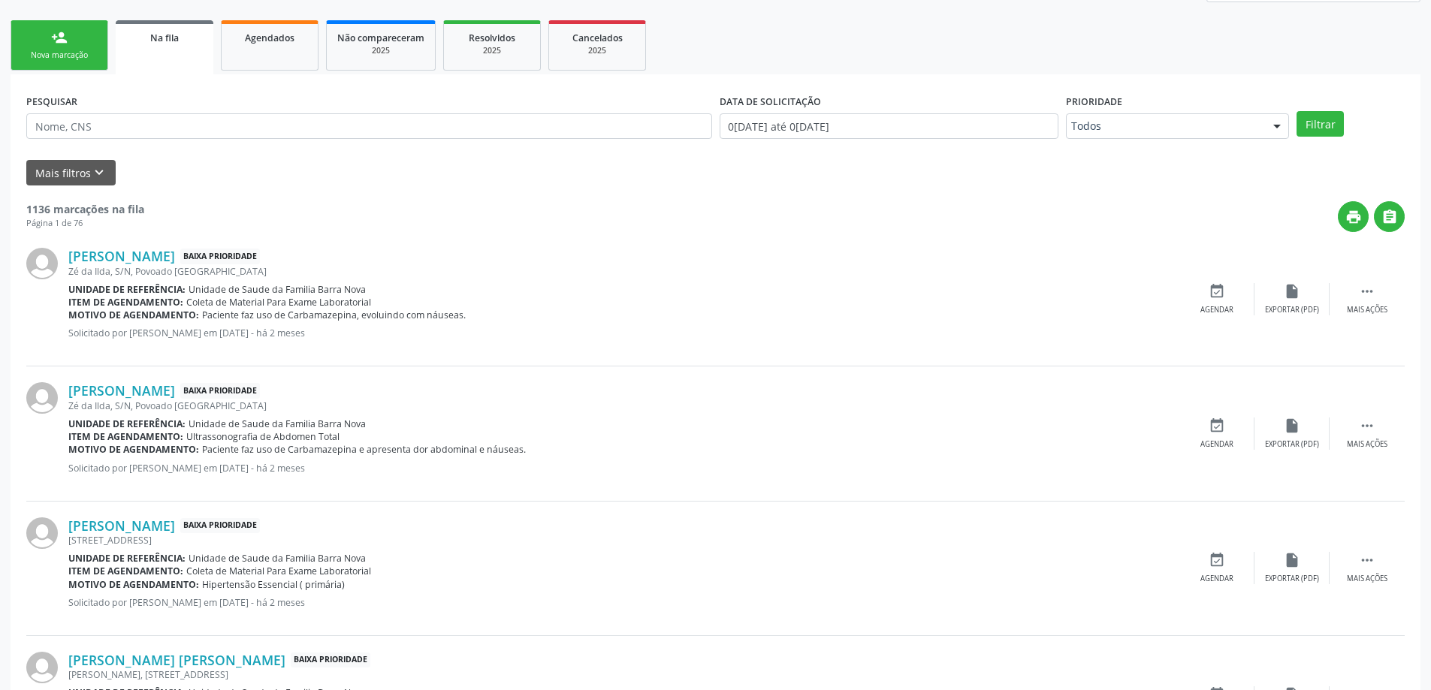
click at [54, 47] on link "person_add Nova marcação" at bounding box center [60, 45] width 98 height 50
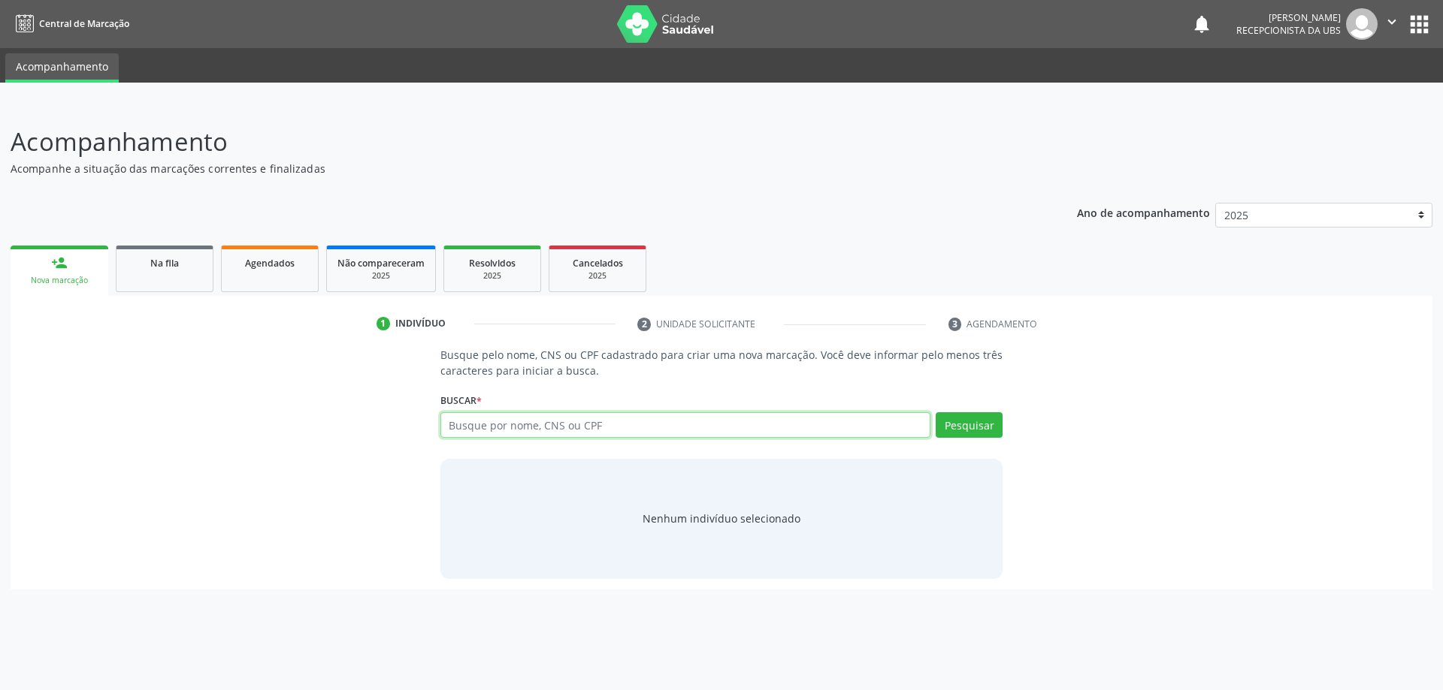
click at [489, 423] on input "text" at bounding box center [685, 425] width 491 height 26
type input "06002017160"
click at [955, 420] on button "Pesquisar" at bounding box center [968, 425] width 67 height 26
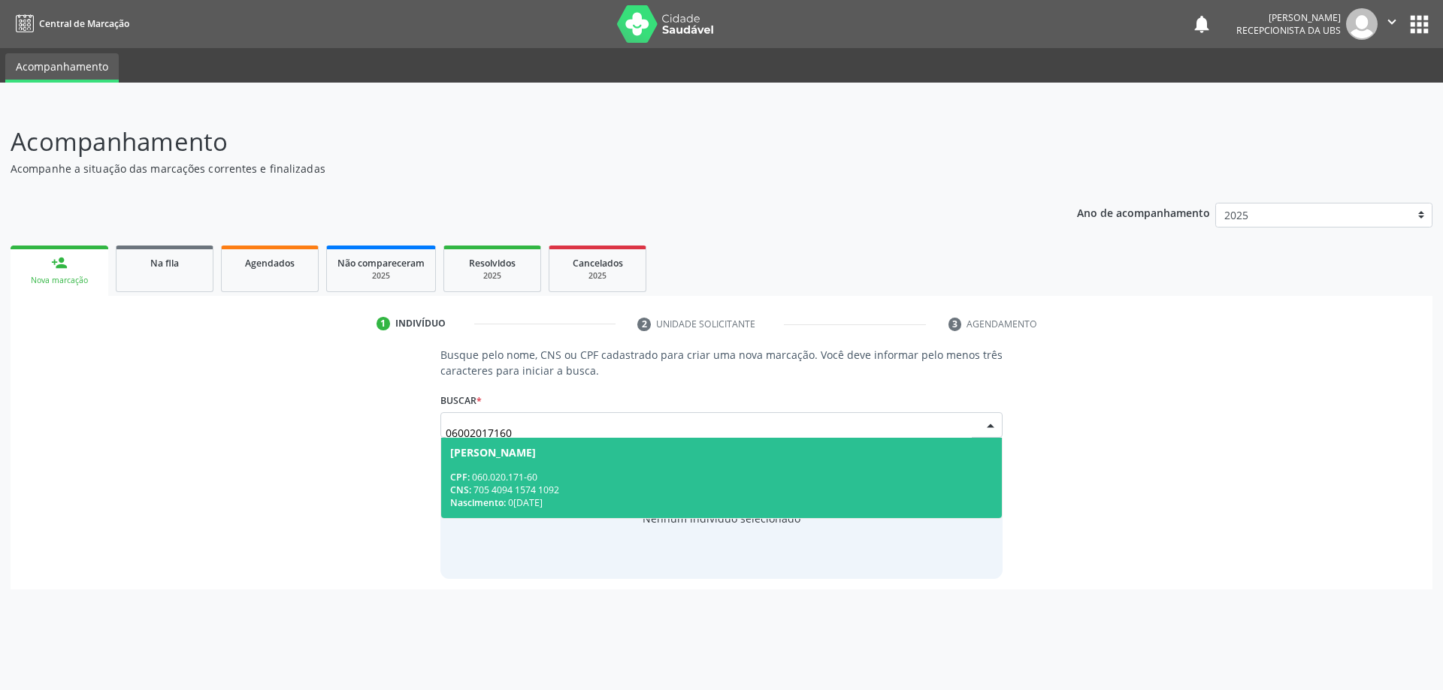
click at [633, 482] on div "CPF: 060.020.171-60" at bounding box center [721, 477] width 543 height 13
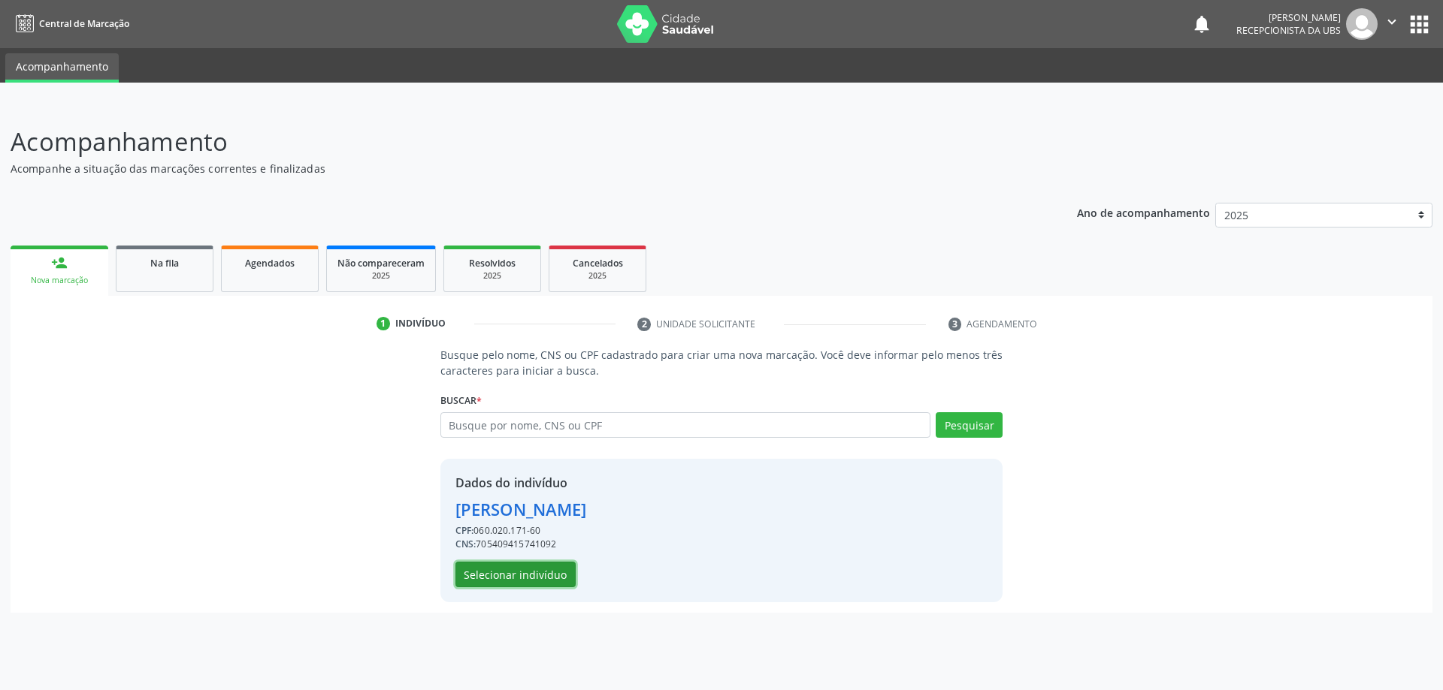
click at [533, 576] on button "Selecionar indivíduo" at bounding box center [515, 575] width 120 height 26
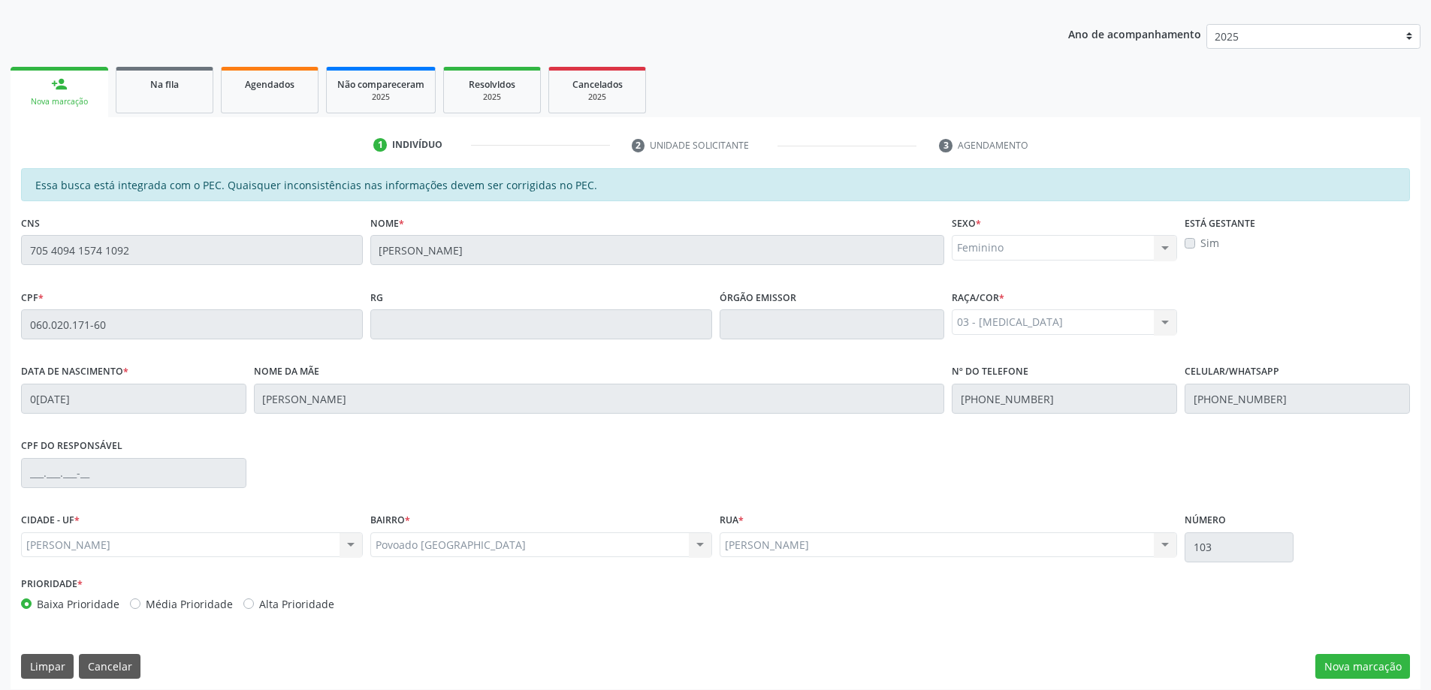
scroll to position [189, 0]
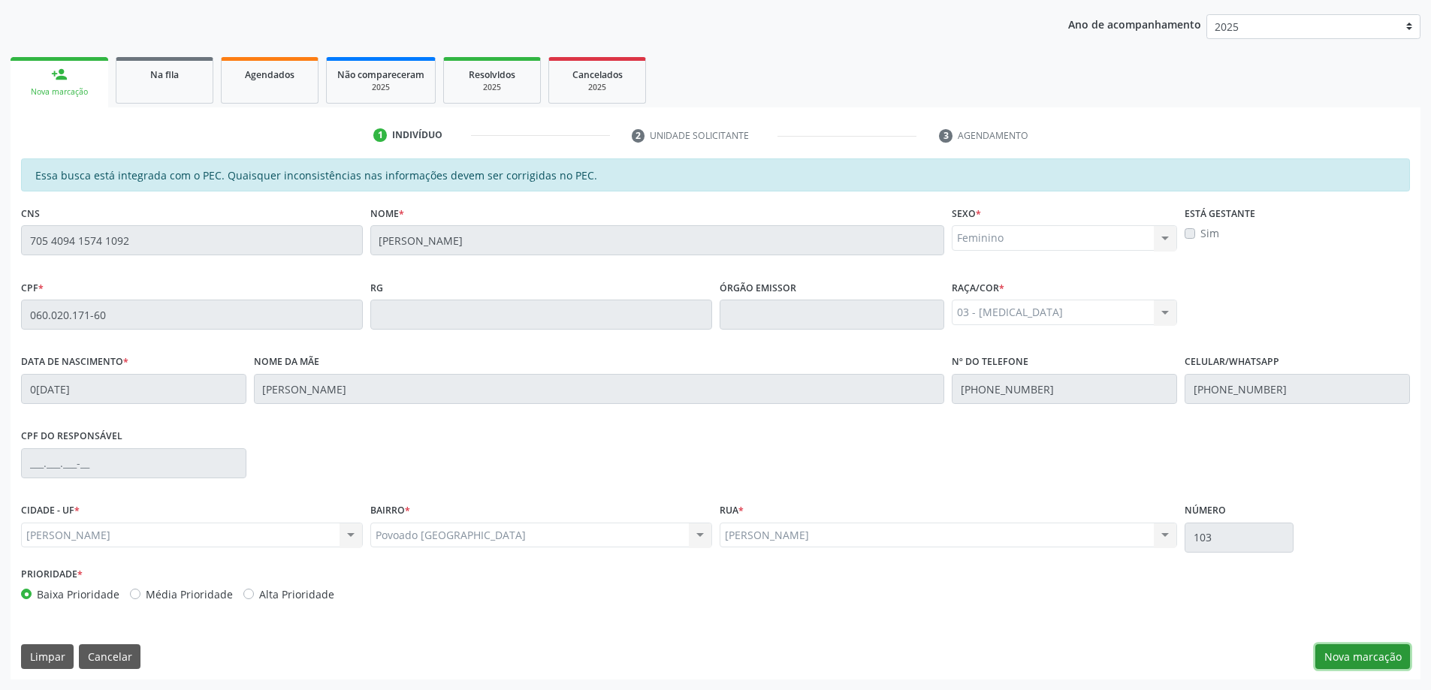
click at [1377, 660] on button "Nova marcação" at bounding box center [1363, 658] width 95 height 26
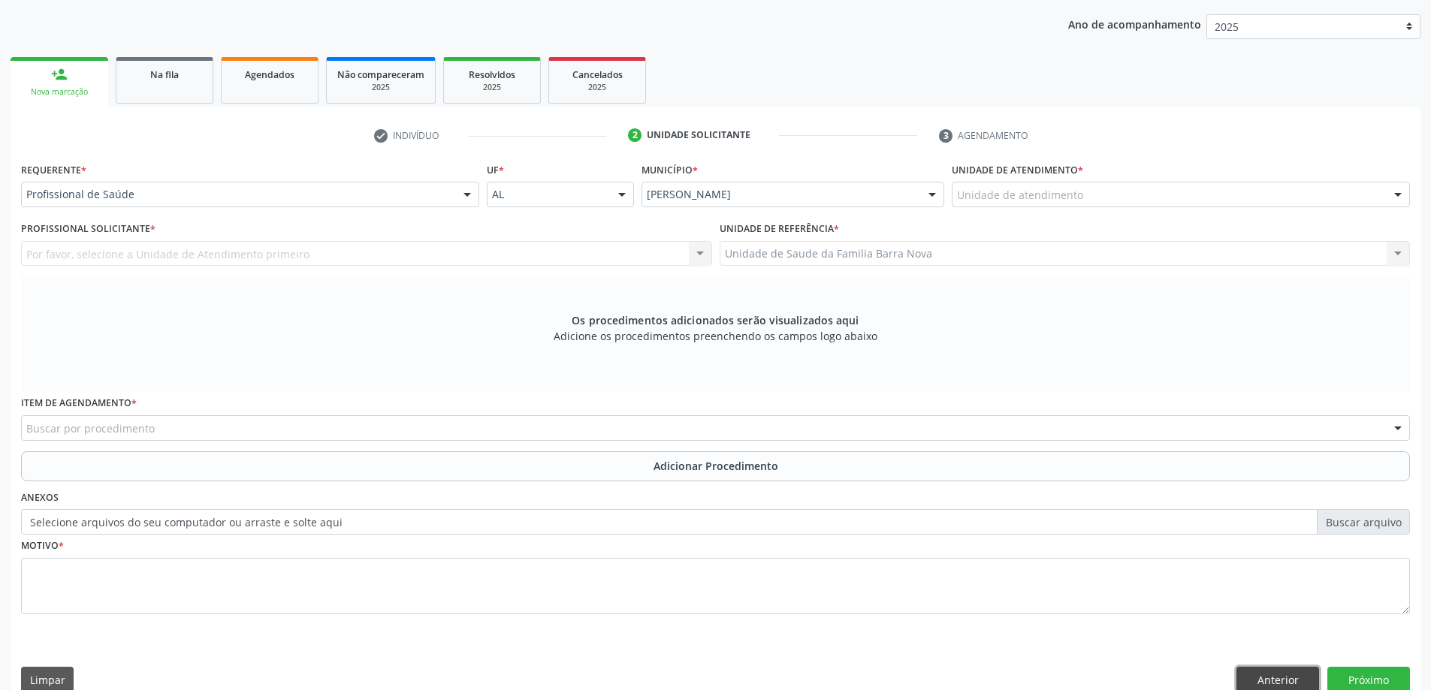
click at [1277, 683] on button "Anterior" at bounding box center [1278, 680] width 83 height 26
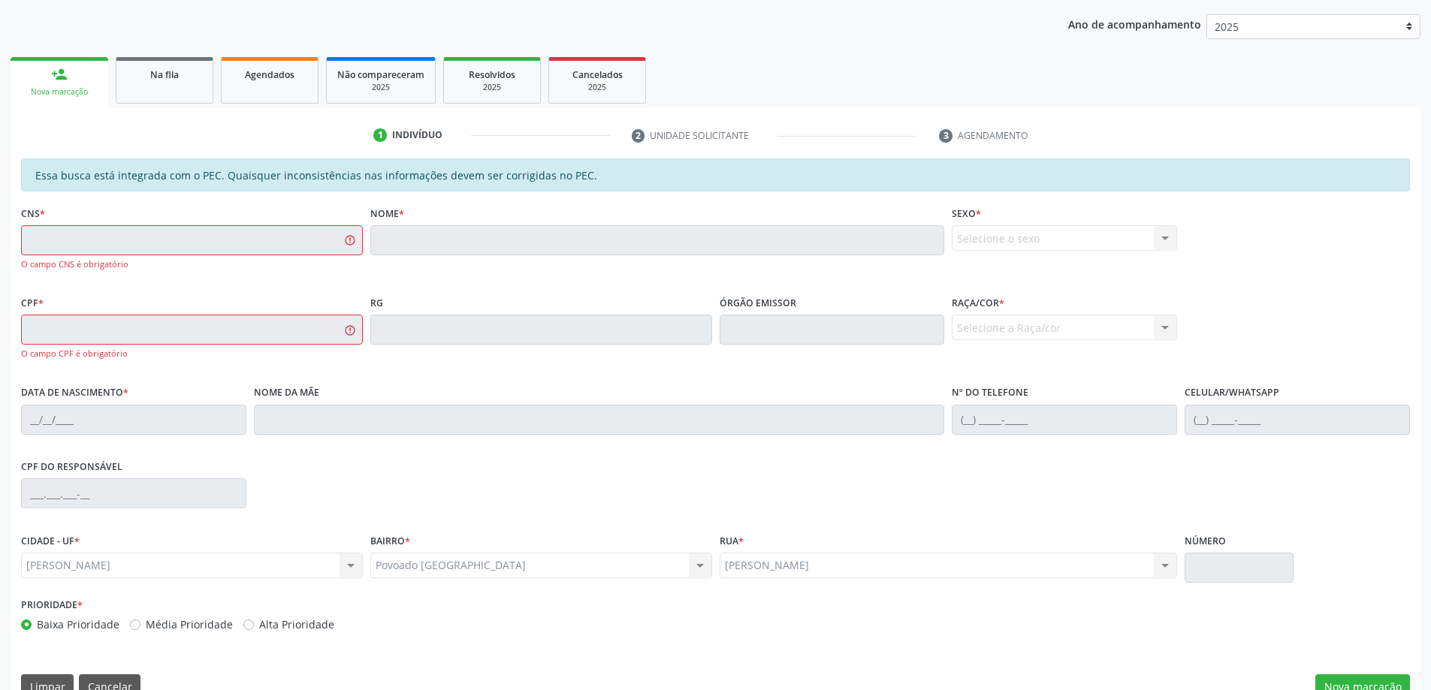
scroll to position [0, 0]
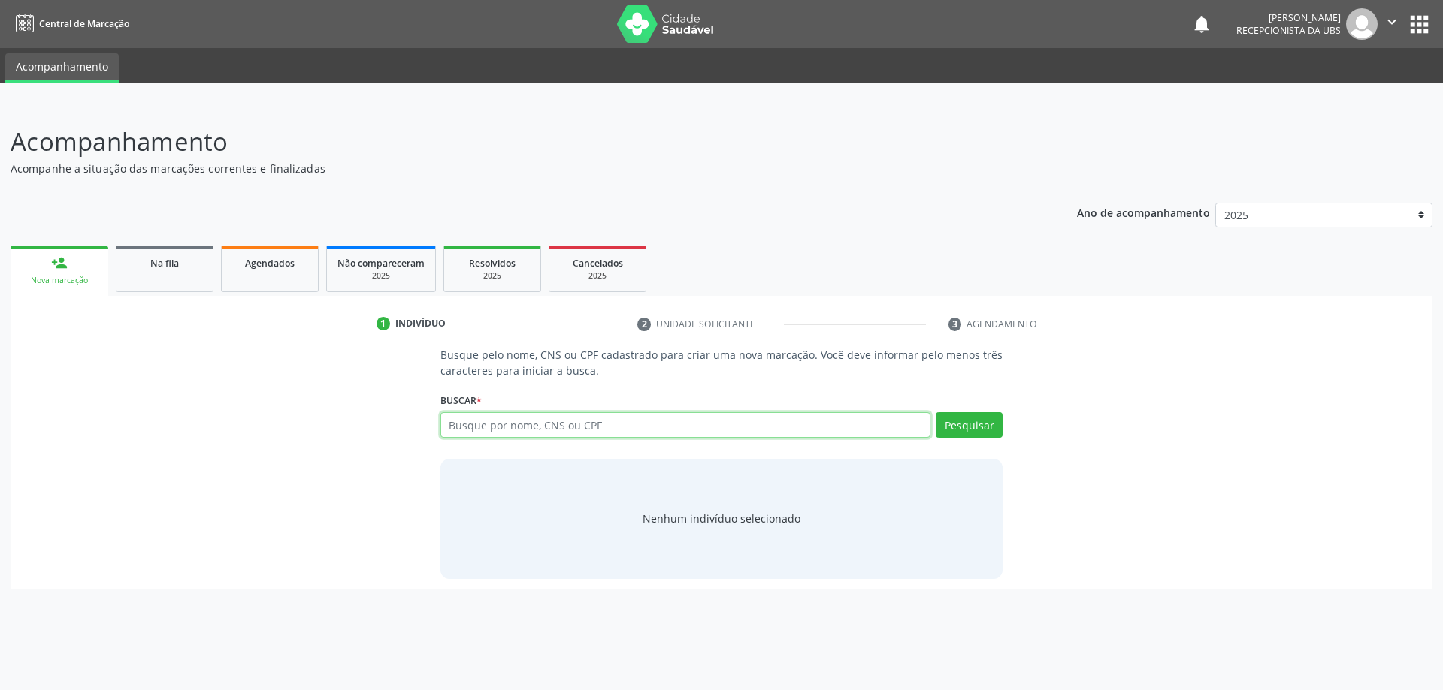
click at [562, 431] on input "text" at bounding box center [685, 425] width 491 height 26
type input "06002017160"
click at [976, 427] on button "Pesquisar" at bounding box center [968, 425] width 67 height 26
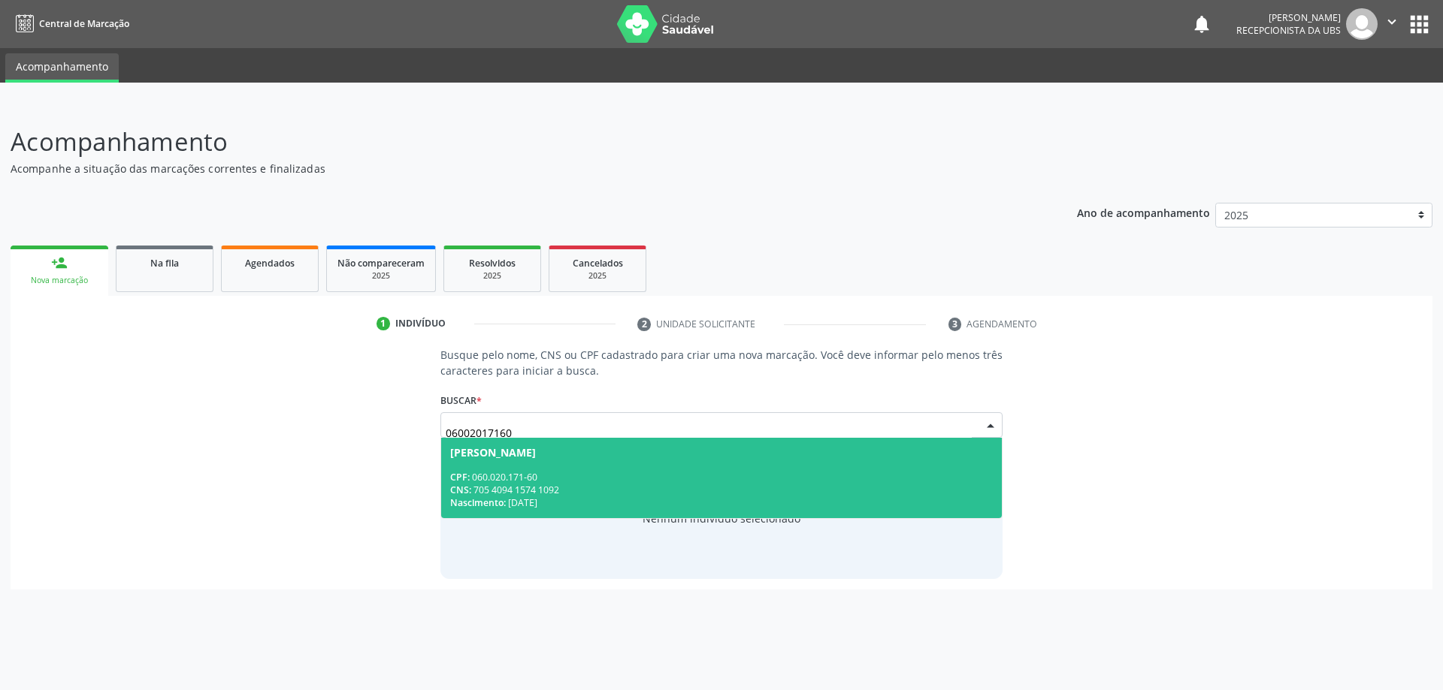
click at [644, 485] on div "CNS: 705 4094 1574 1092" at bounding box center [721, 490] width 543 height 13
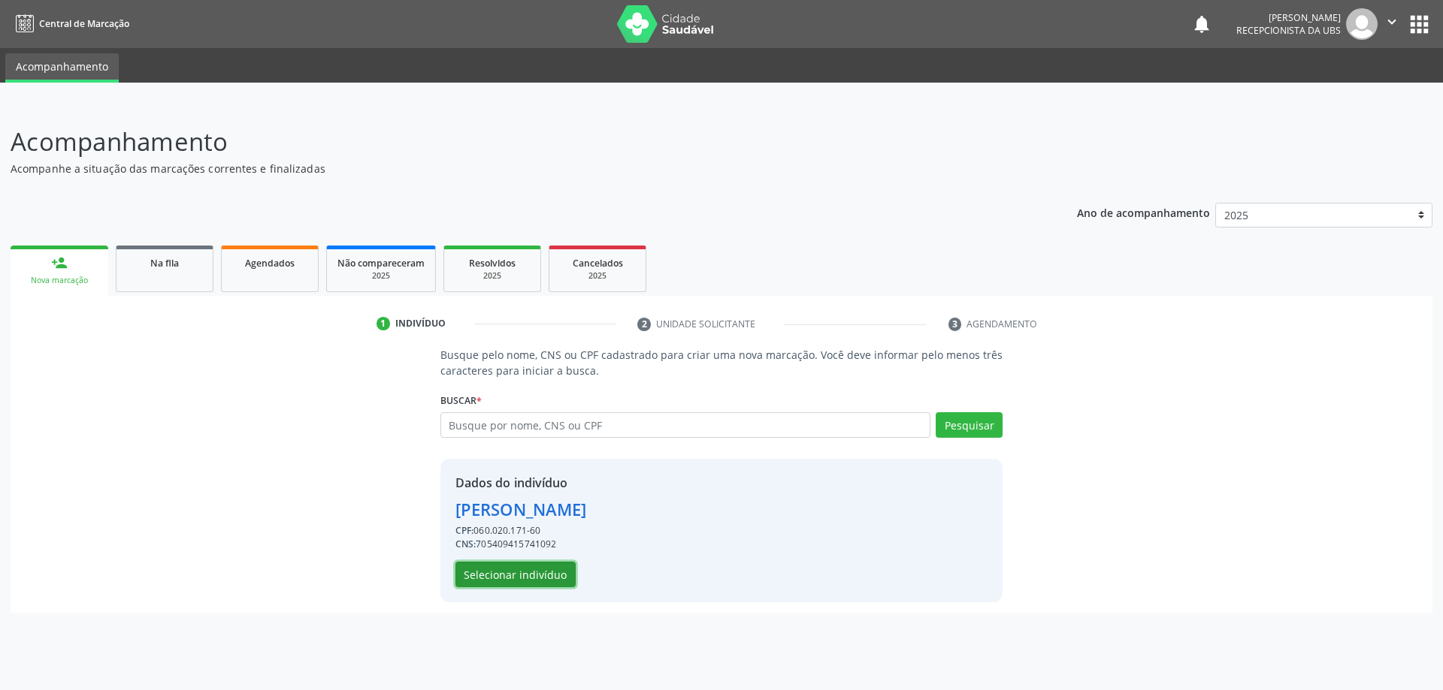
click at [521, 573] on button "Selecionar indivíduo" at bounding box center [515, 575] width 120 height 26
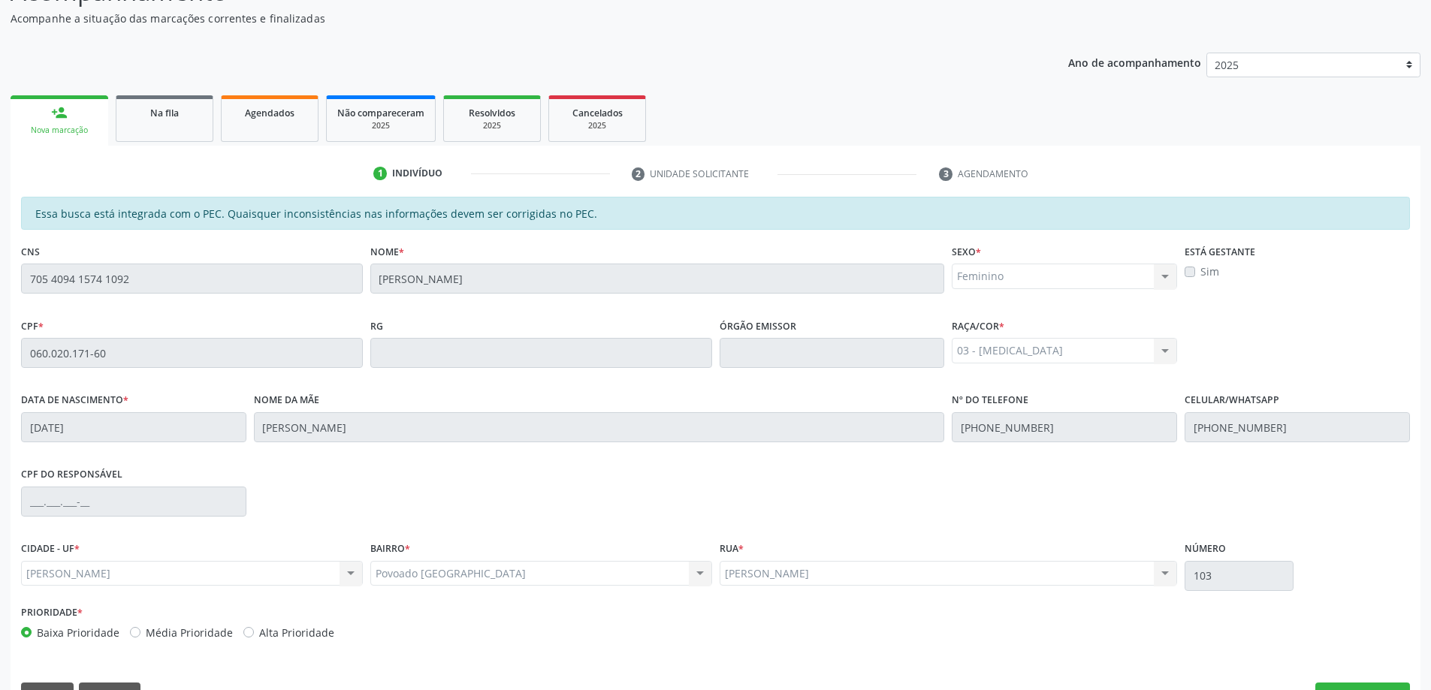
scroll to position [189, 0]
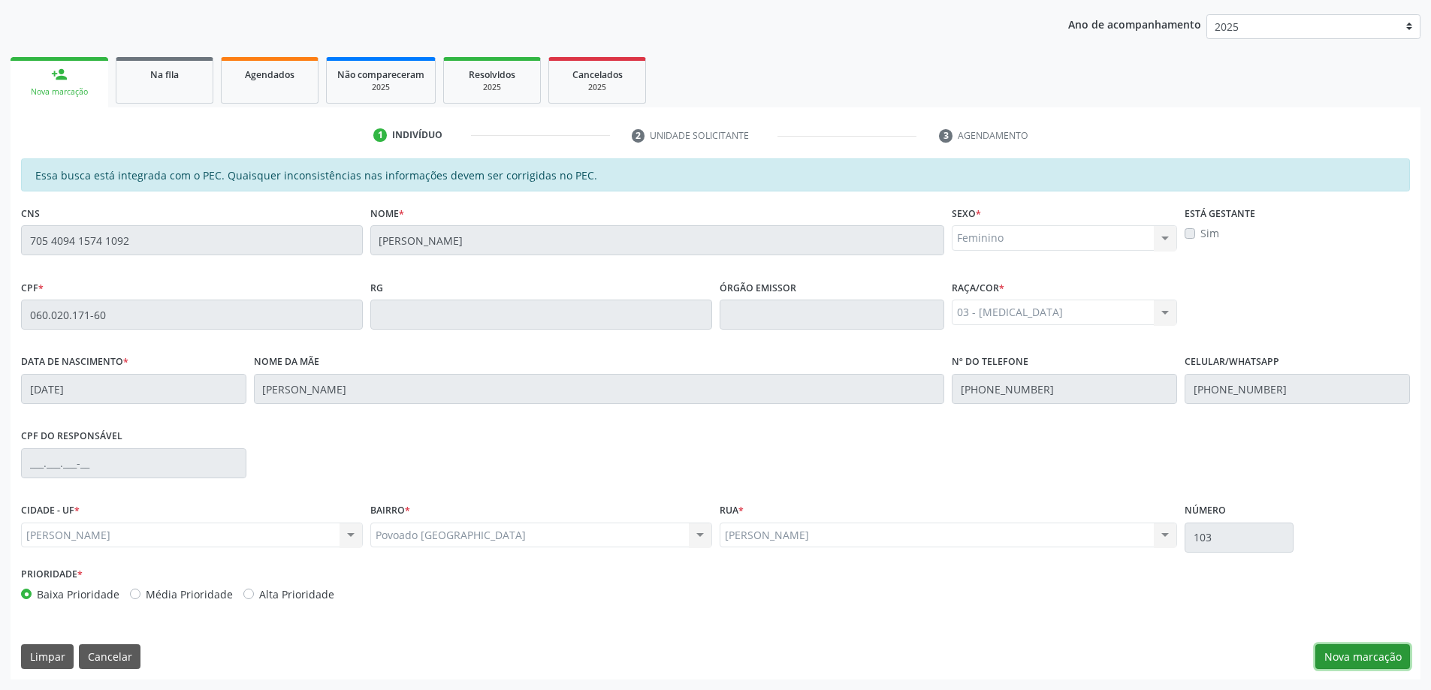
click at [1341, 657] on button "Nova marcação" at bounding box center [1363, 658] width 95 height 26
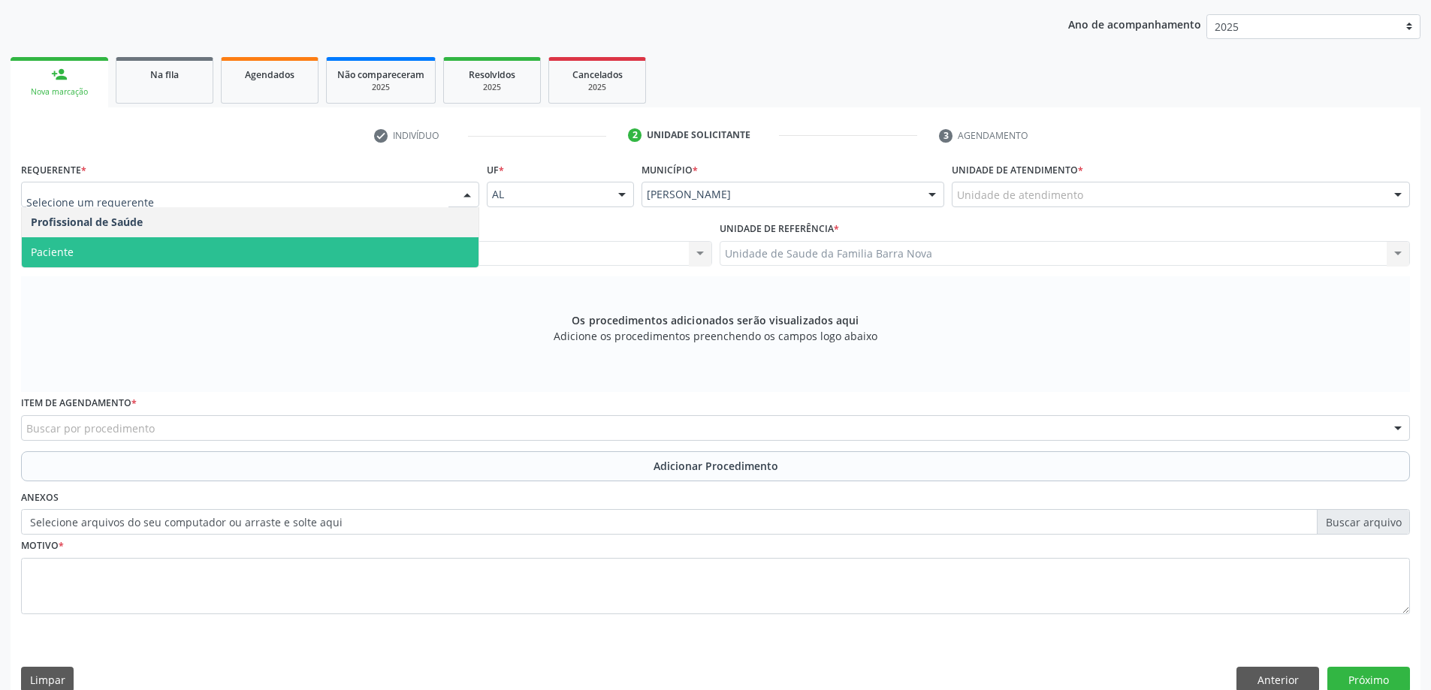
click at [180, 260] on span "Paciente" at bounding box center [250, 252] width 457 height 30
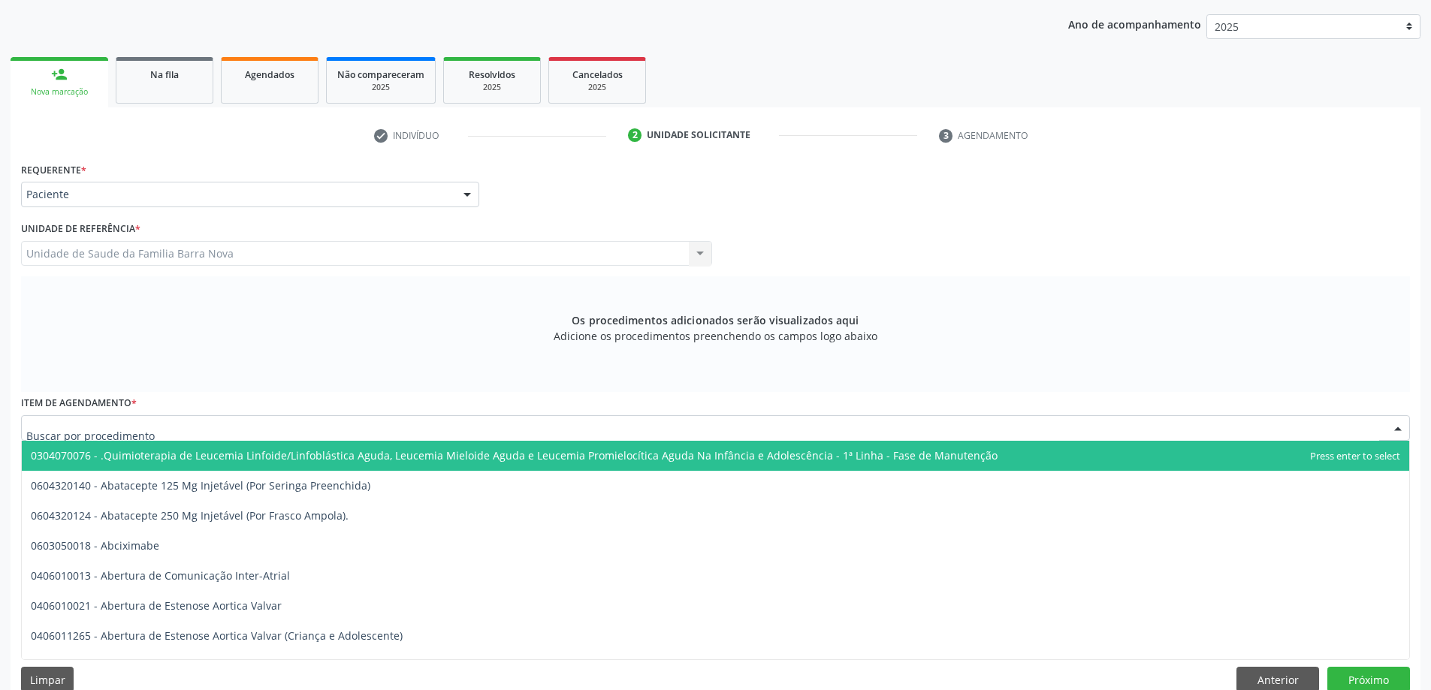
click at [414, 428] on div at bounding box center [715, 428] width 1389 height 26
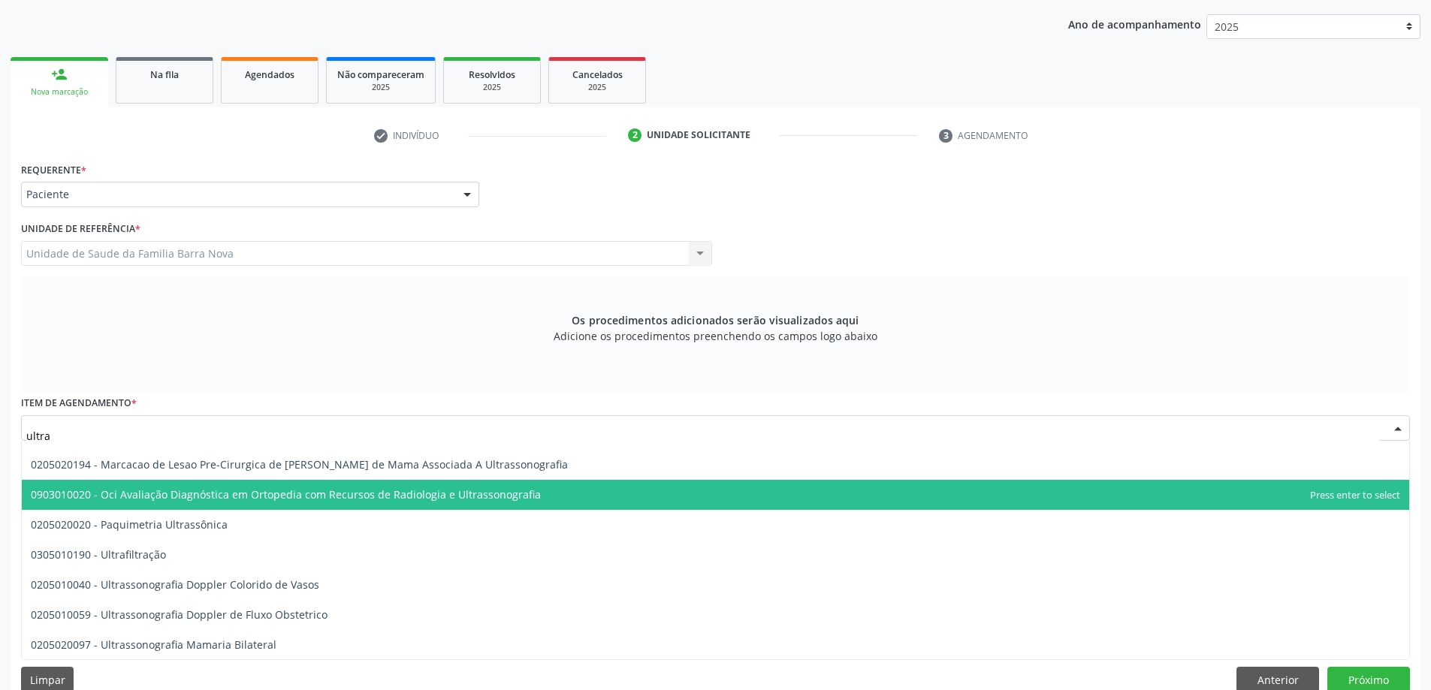
scroll to position [36, 0]
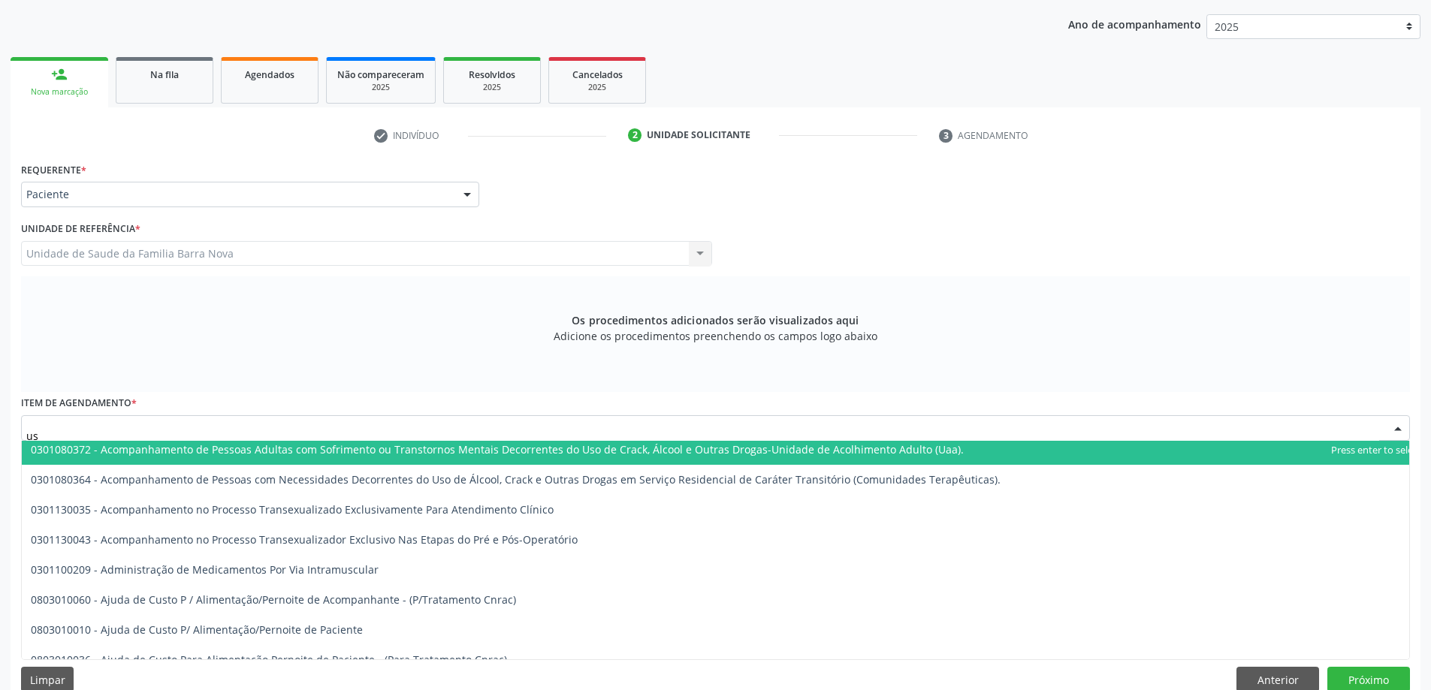
type input "usg"
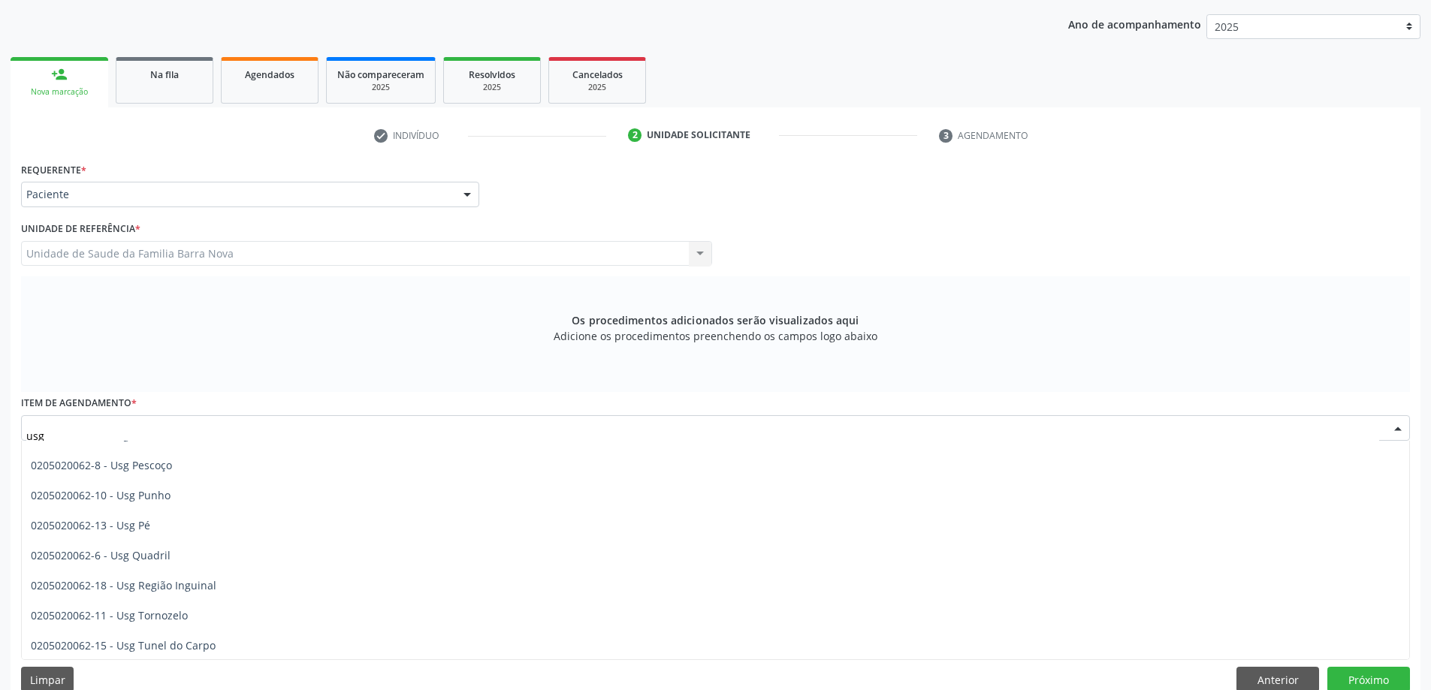
scroll to position [352, 0]
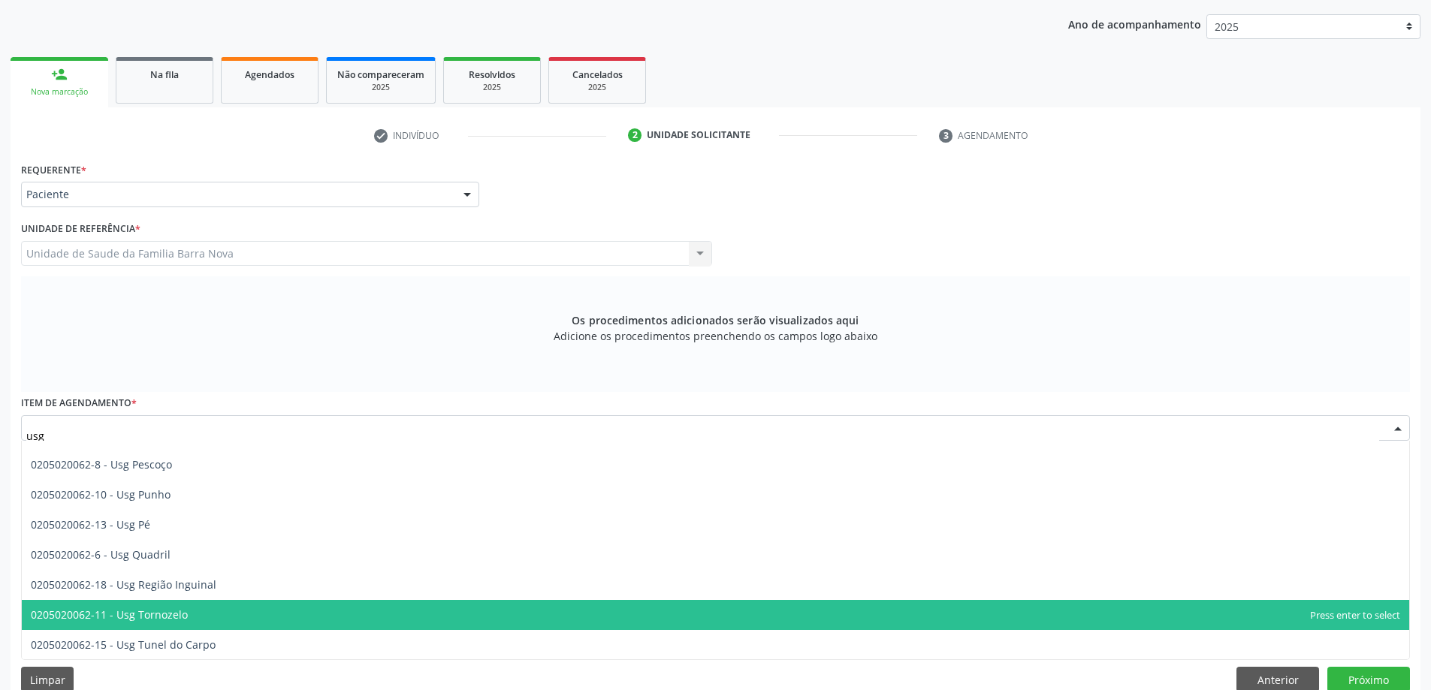
click at [358, 626] on span "0205020062-11 - Usg Tornozelo" at bounding box center [716, 615] width 1388 height 30
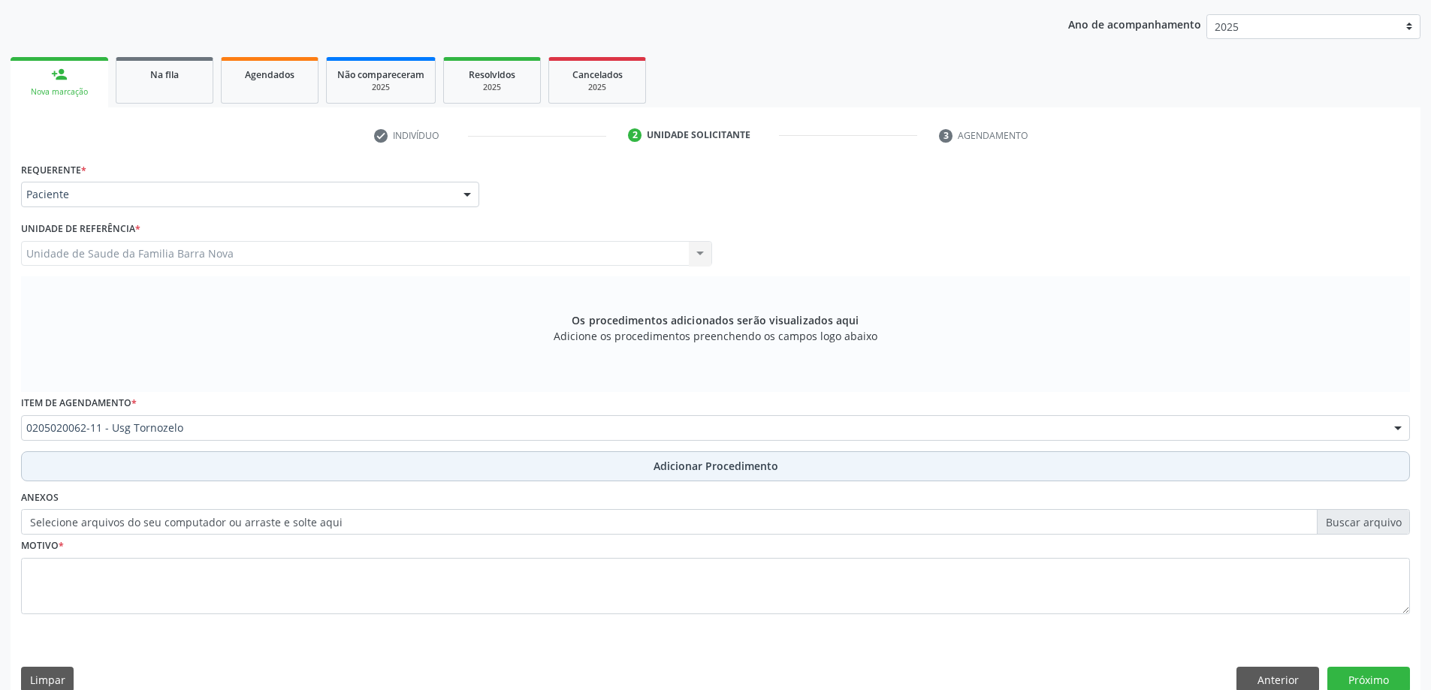
click at [711, 468] on span "Adicionar Procedimento" at bounding box center [716, 466] width 125 height 16
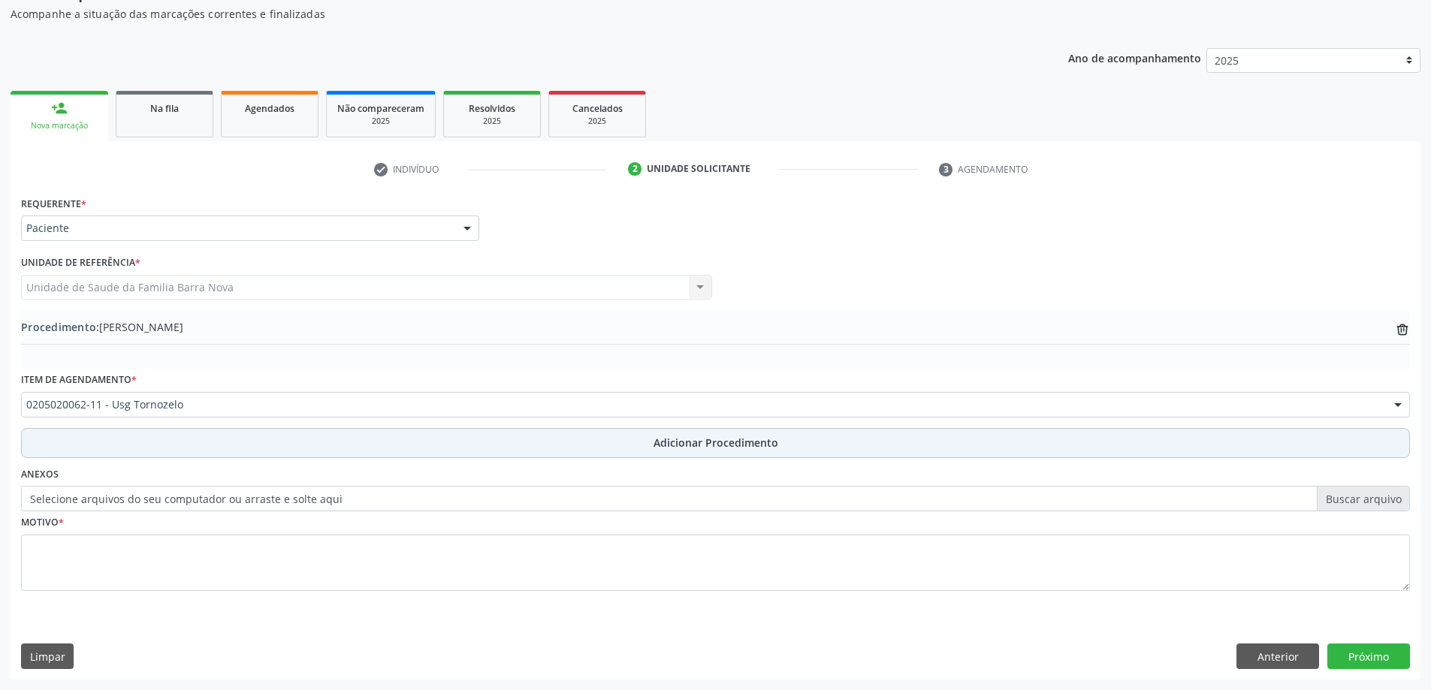
scroll to position [155, 0]
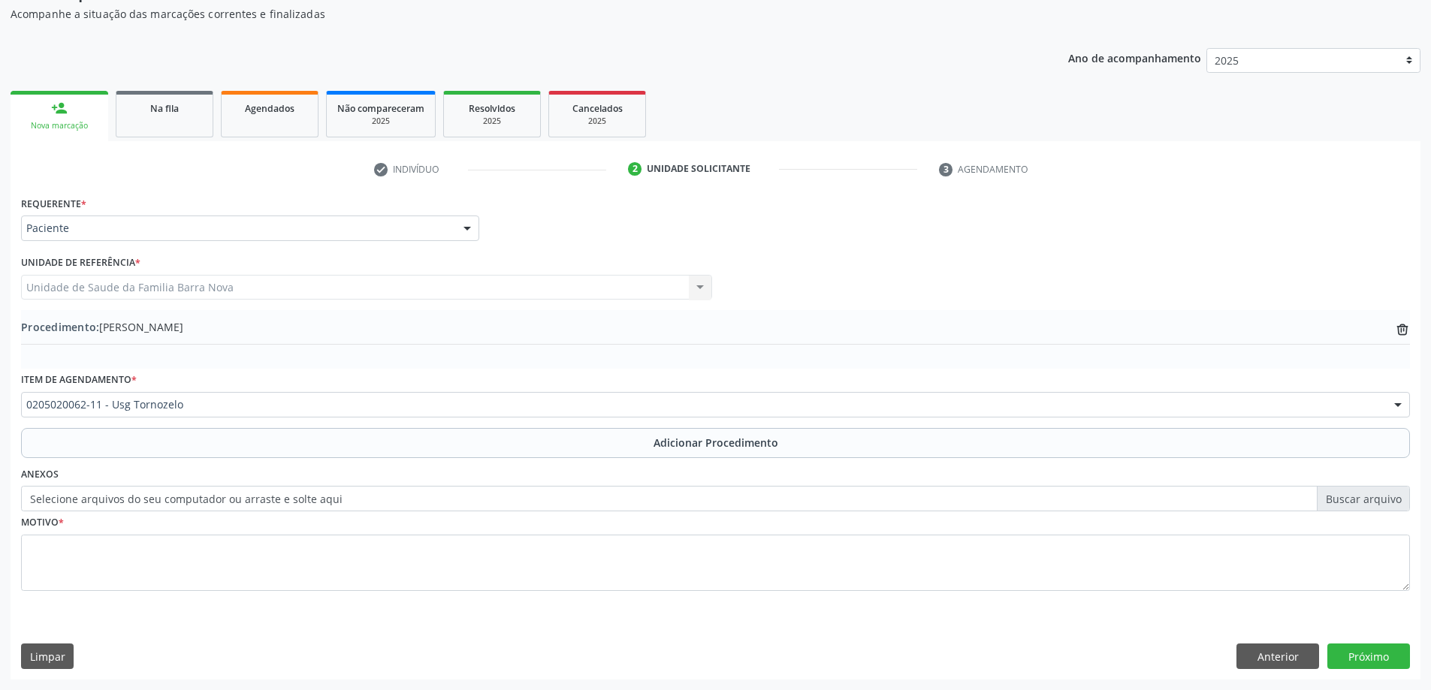
click at [1347, 504] on label "Selecione arquivos do seu computador ou arraste e solte aqui" at bounding box center [715, 499] width 1389 height 26
click at [1347, 504] on input "Selecione arquivos do seu computador ou arraste e solte aqui" at bounding box center [715, 499] width 1389 height 26
type input "C:\fakepath\WhatsApp Image 2025-10-01 at 09.51.46.jpeg"
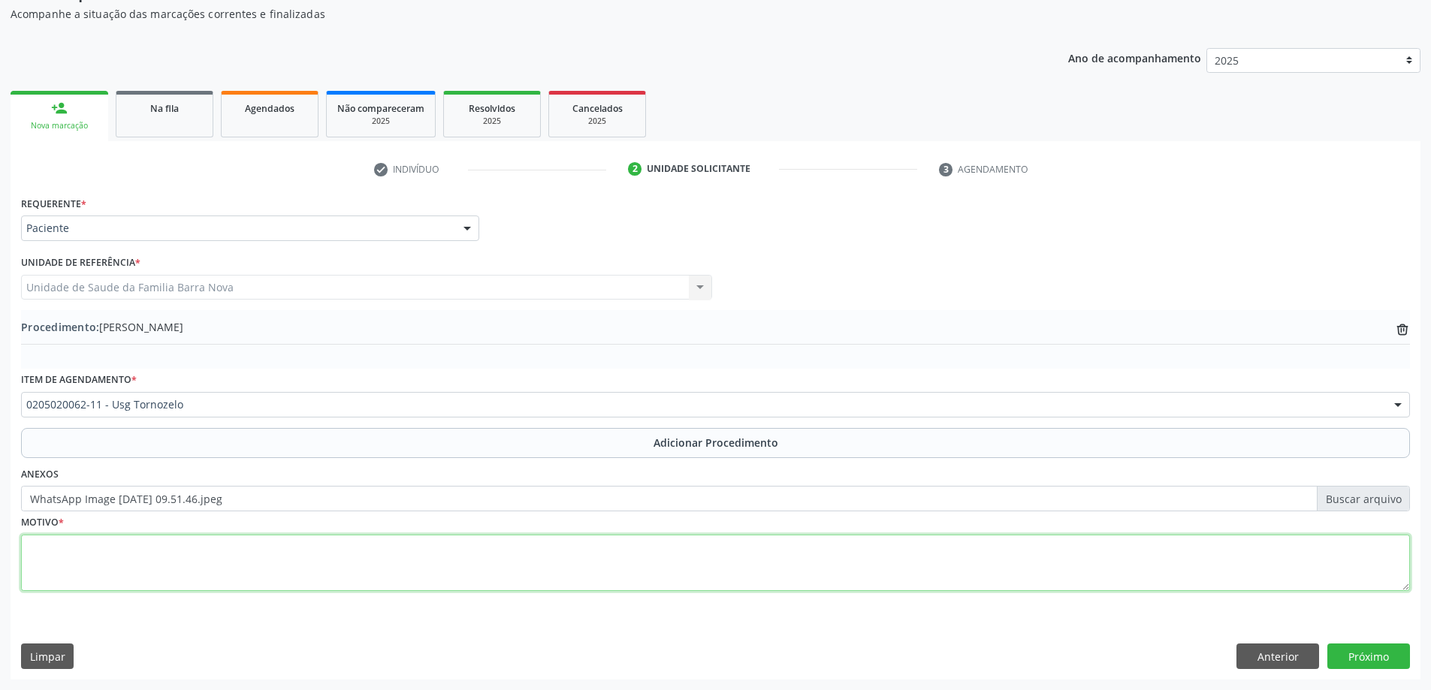
click at [365, 566] on textarea at bounding box center [715, 563] width 1389 height 57
type textarea "a"
type textarea "Avaliação ortopedica."
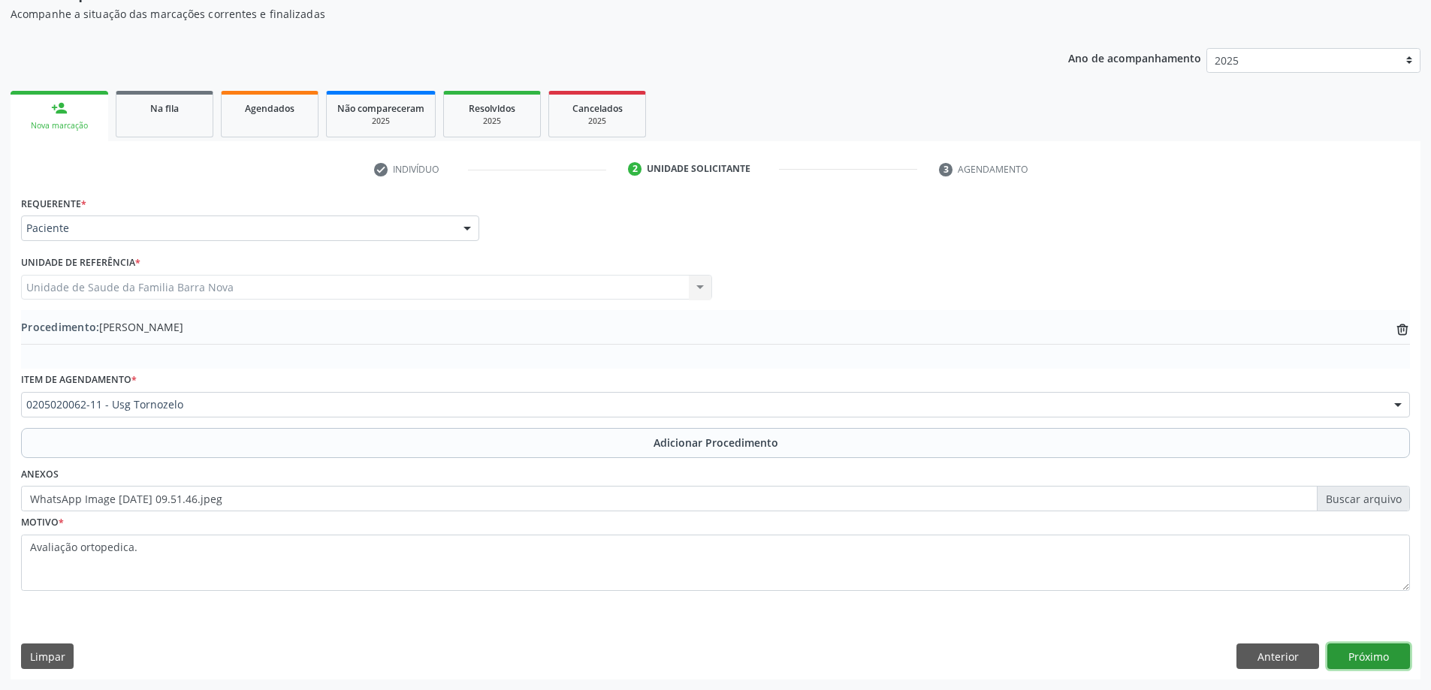
click at [1370, 657] on button "Próximo" at bounding box center [1369, 657] width 83 height 26
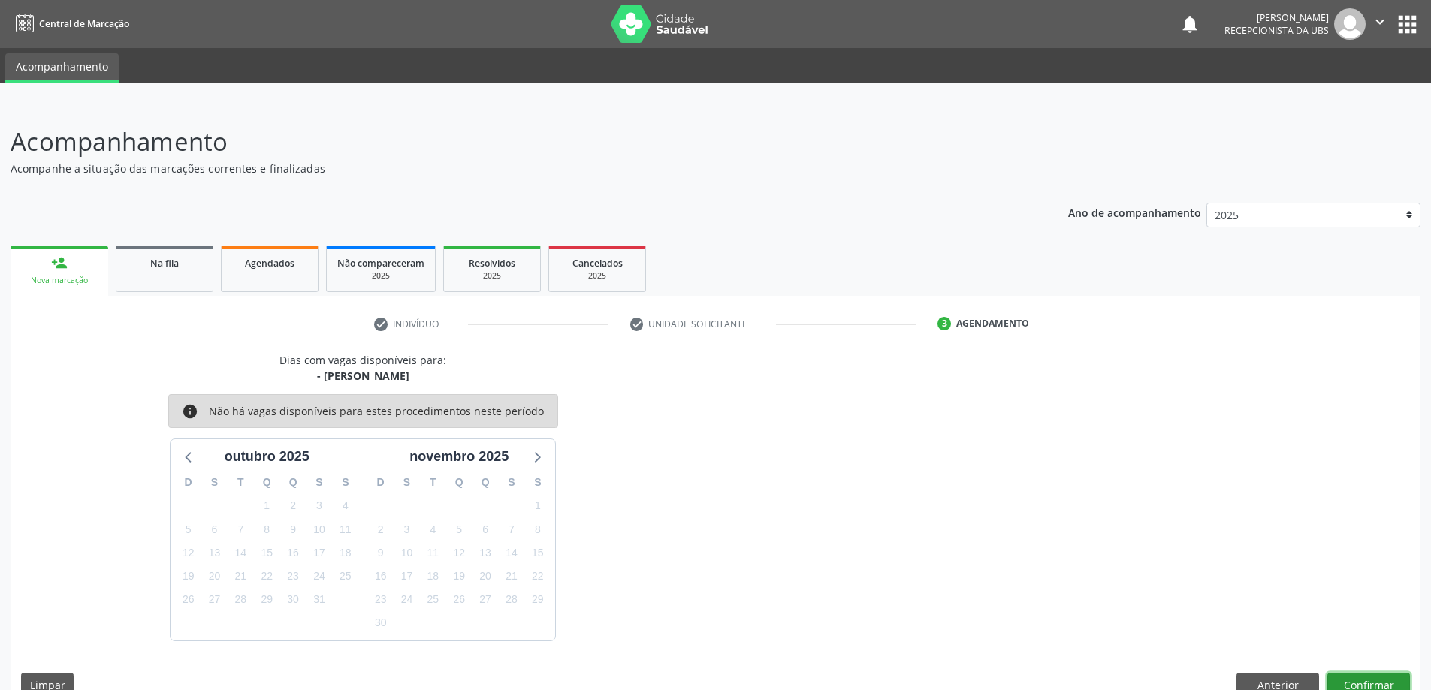
click at [1355, 678] on button "Confirmar" at bounding box center [1369, 686] width 83 height 26
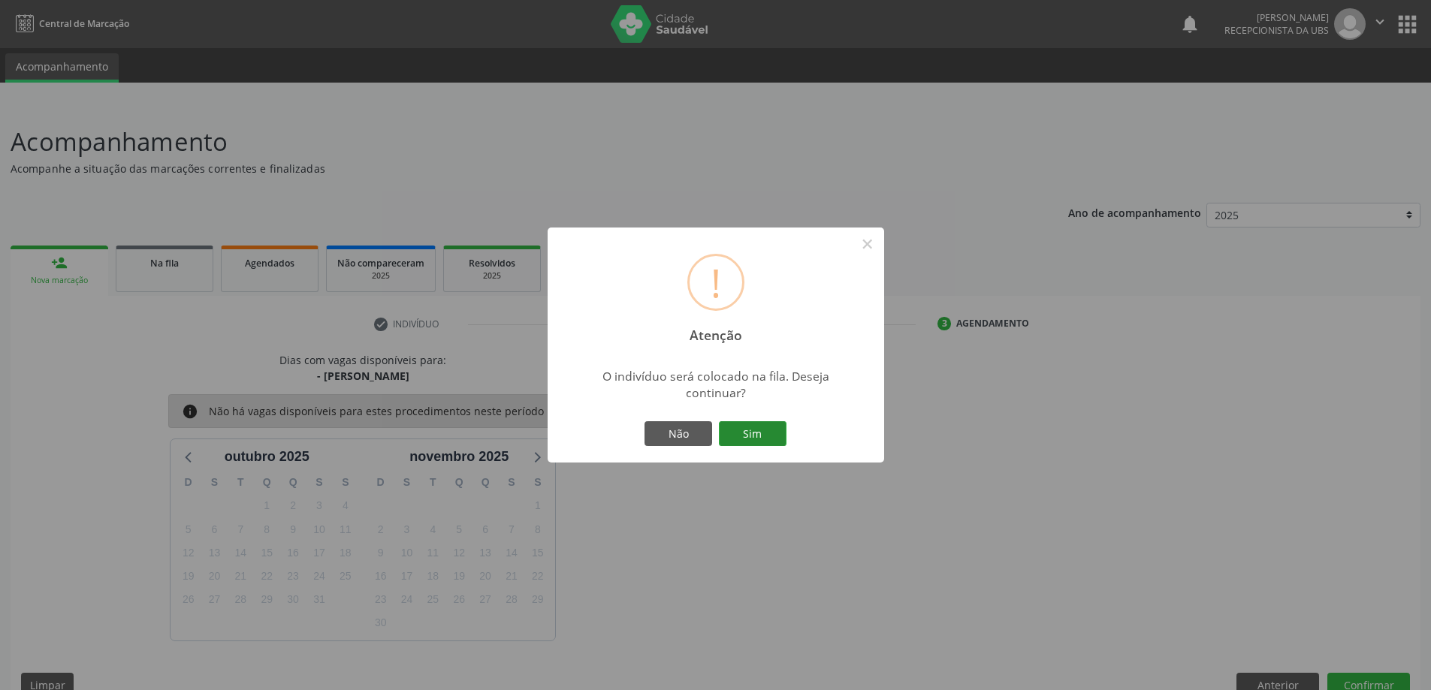
click at [758, 424] on button "Sim" at bounding box center [753, 435] width 68 height 26
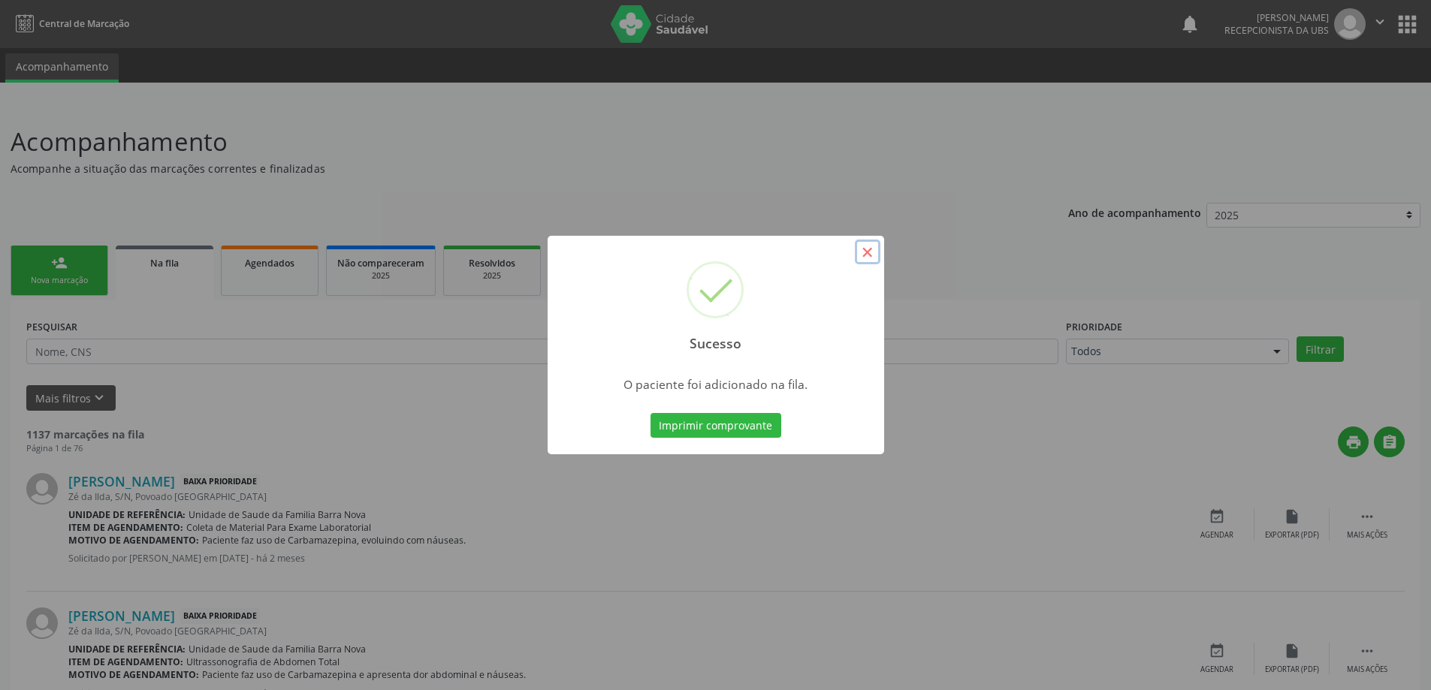
click at [865, 253] on button "×" at bounding box center [868, 253] width 26 height 26
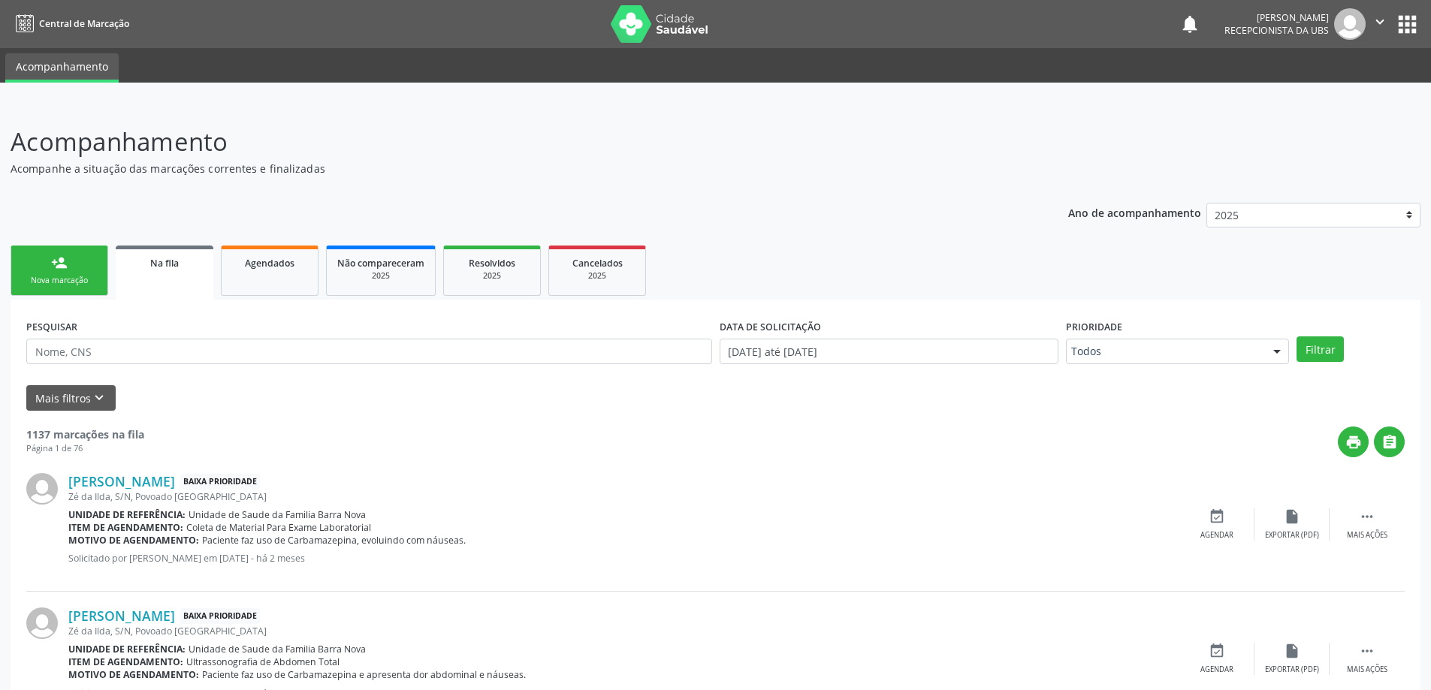
click at [60, 272] on link "person_add Nova marcação" at bounding box center [60, 271] width 98 height 50
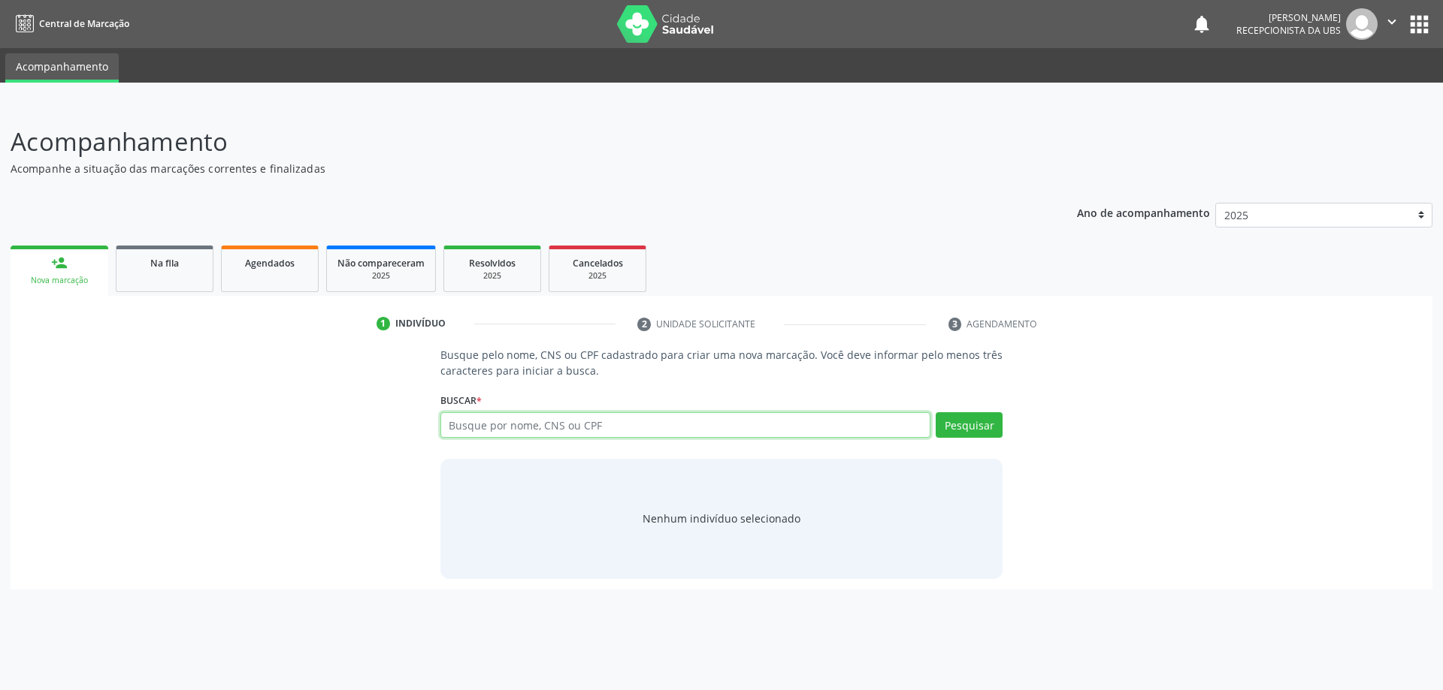
click at [493, 425] on input "text" at bounding box center [685, 425] width 491 height 26
type input "13380621404"
click at [944, 418] on button "Pesquisar" at bounding box center [968, 425] width 67 height 26
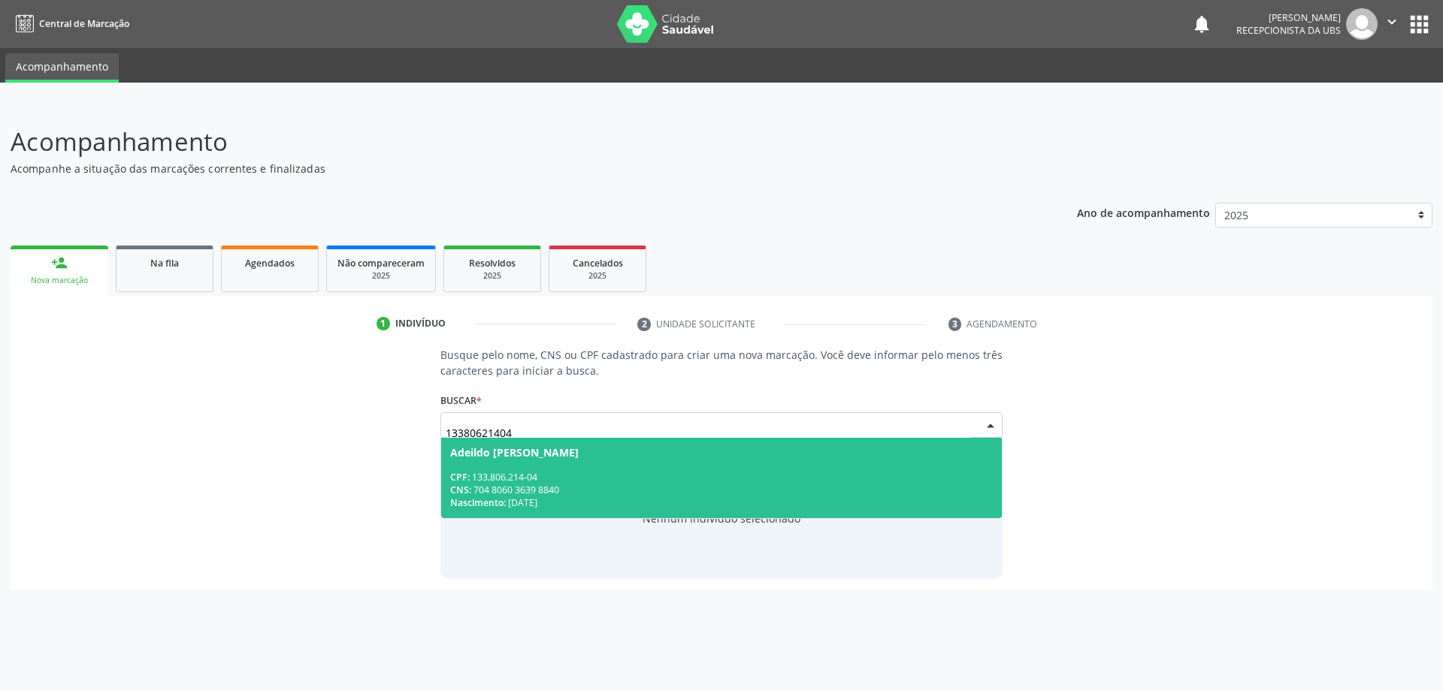
click at [584, 470] on span "Adeildo Veloso da Silva CPF: 133.806.214-04 CNS: 704 8060 3639 8840 Nascimento:…" at bounding box center [721, 478] width 561 height 80
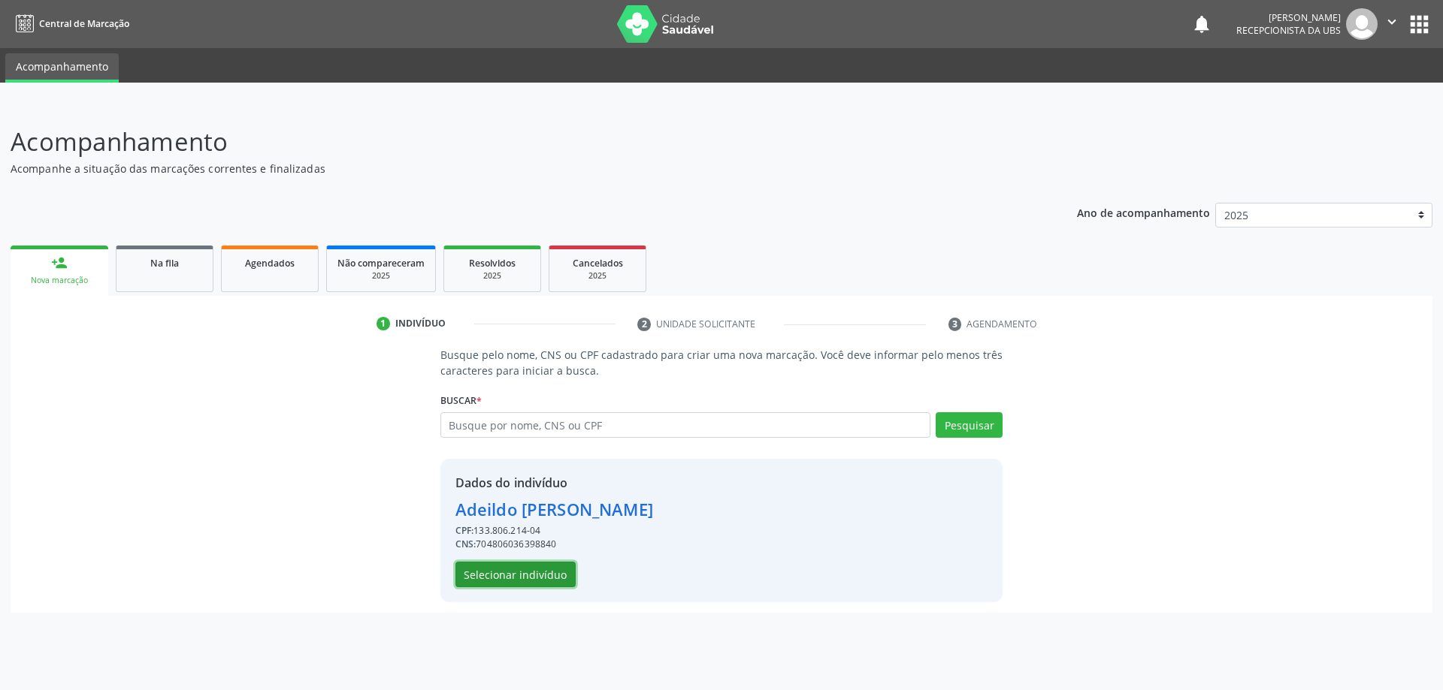
click at [530, 578] on button "Selecionar indivíduo" at bounding box center [515, 575] width 120 height 26
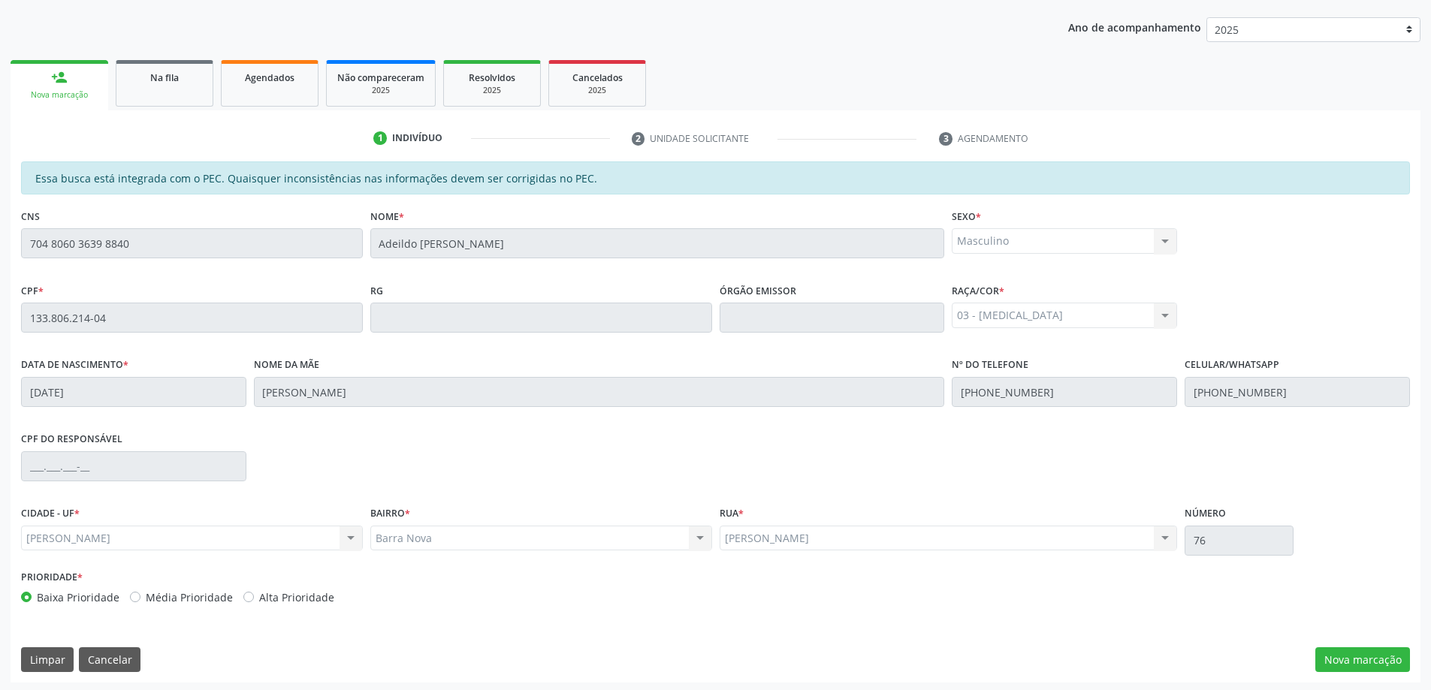
scroll to position [189, 0]
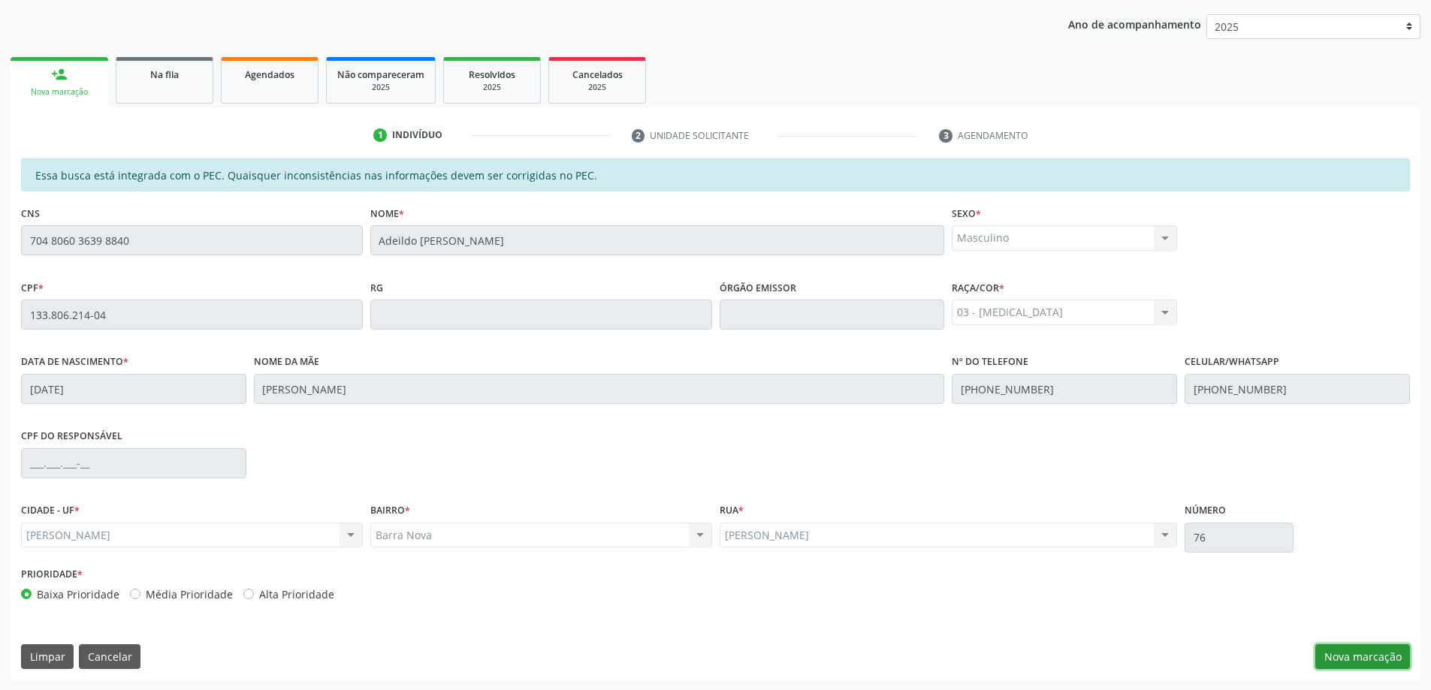
click at [1346, 658] on button "Nova marcação" at bounding box center [1363, 658] width 95 height 26
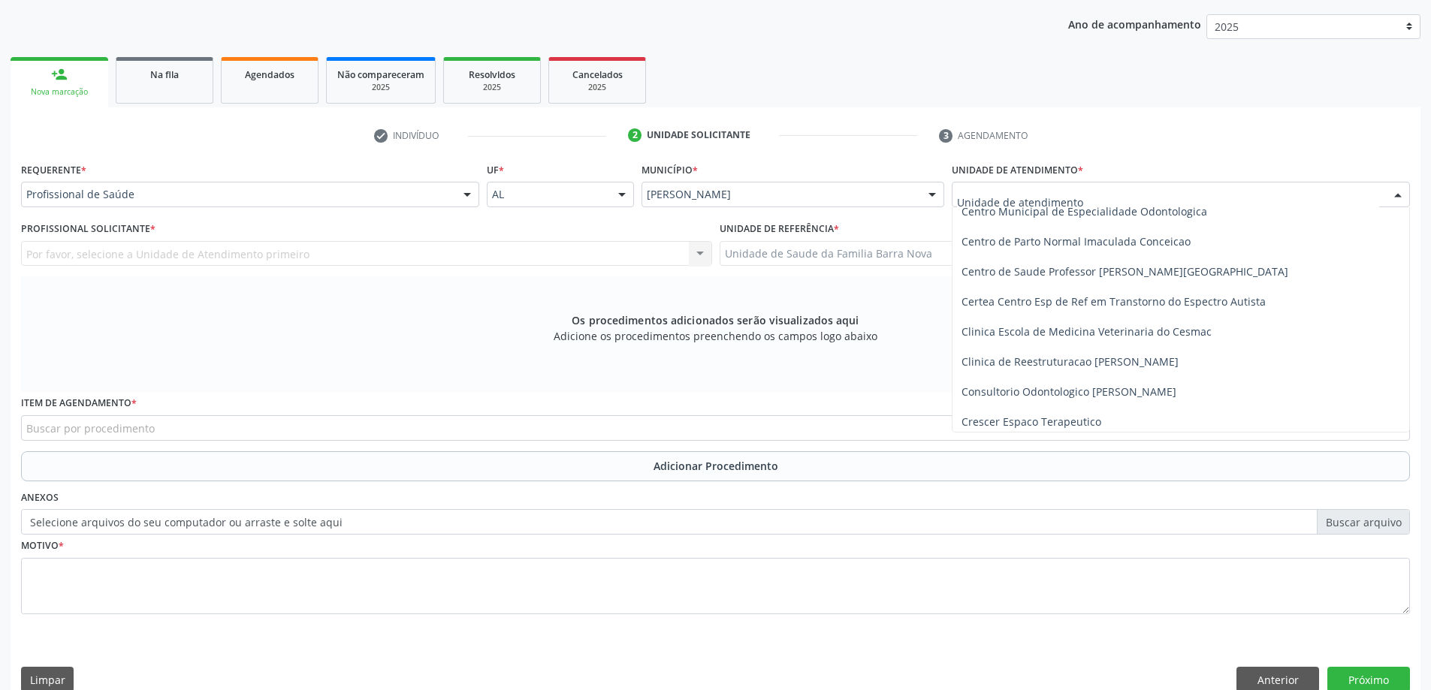
scroll to position [225, 0]
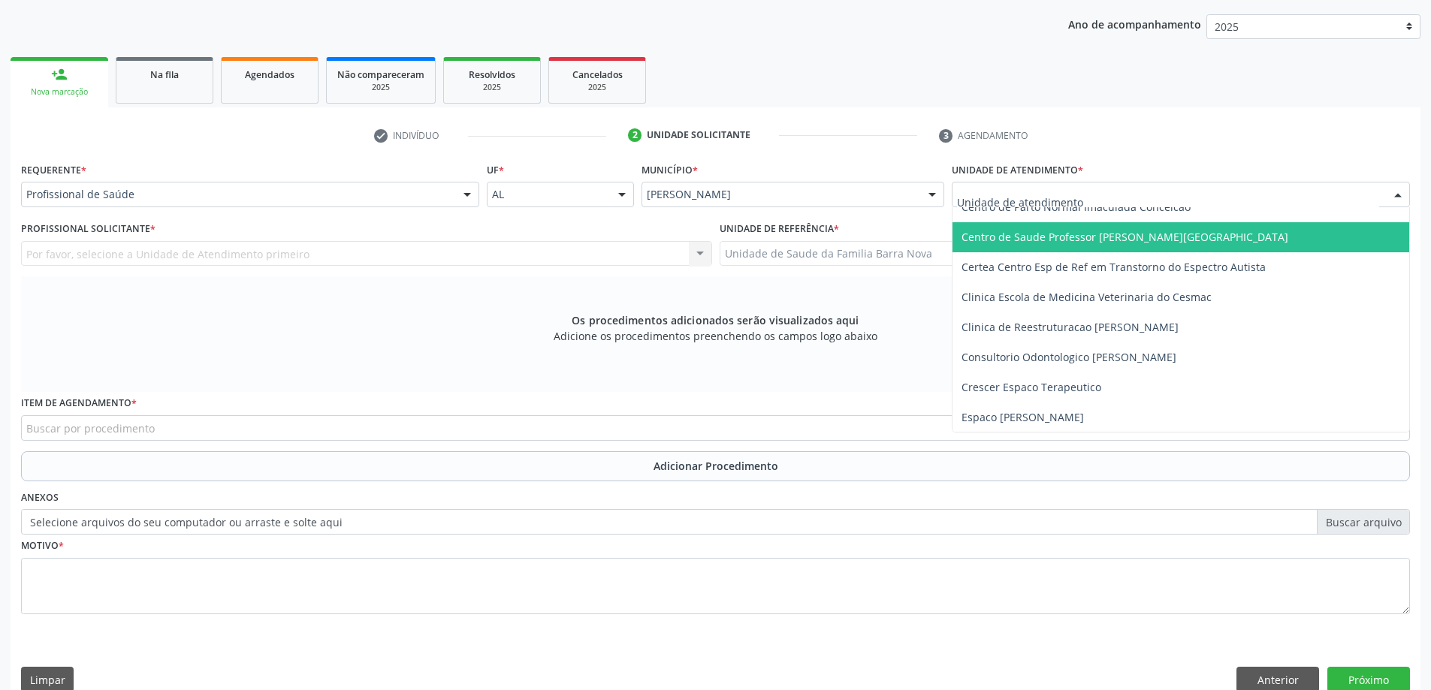
click at [1106, 245] on span "Centro de Saude Professor [PERSON_NAME][GEOGRAPHIC_DATA]" at bounding box center [1181, 237] width 457 height 30
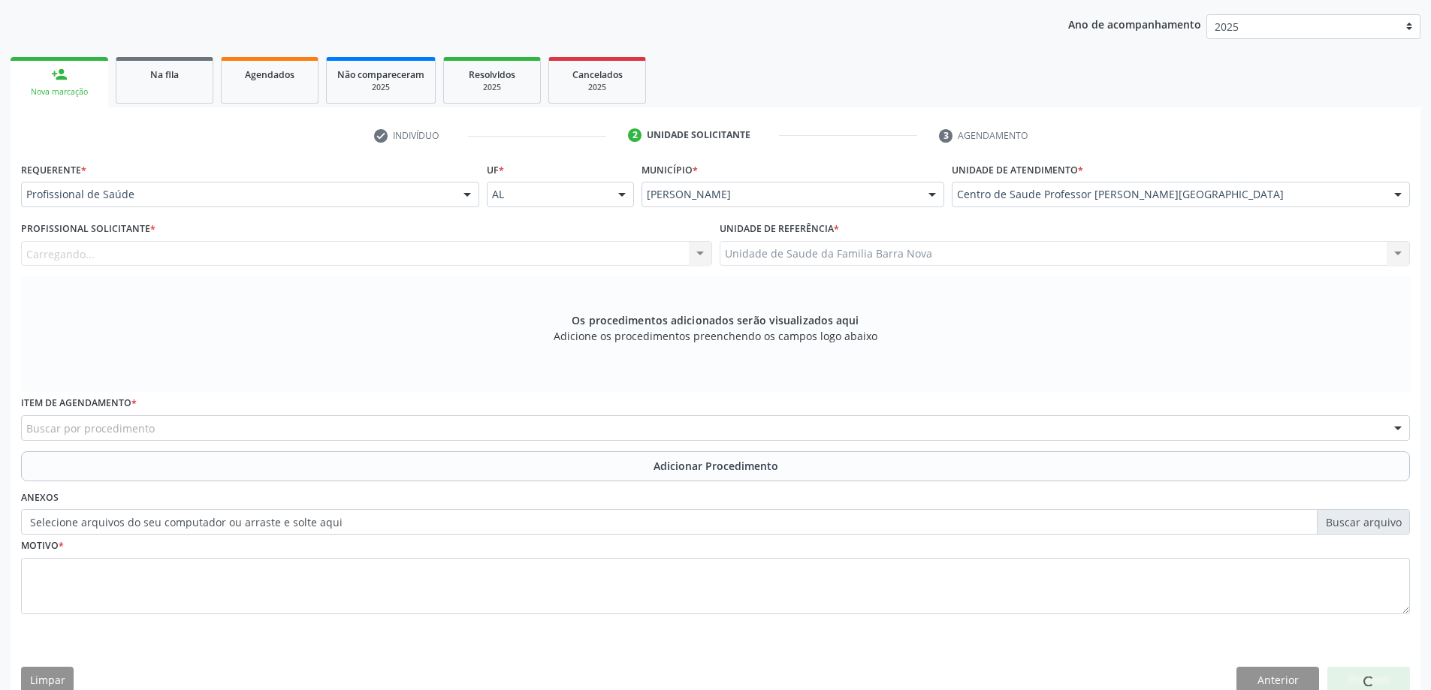
click at [443, 246] on div "Carregando... Nenhum resultado encontrado para: " " Não há nenhuma opção para s…" at bounding box center [366, 254] width 691 height 26
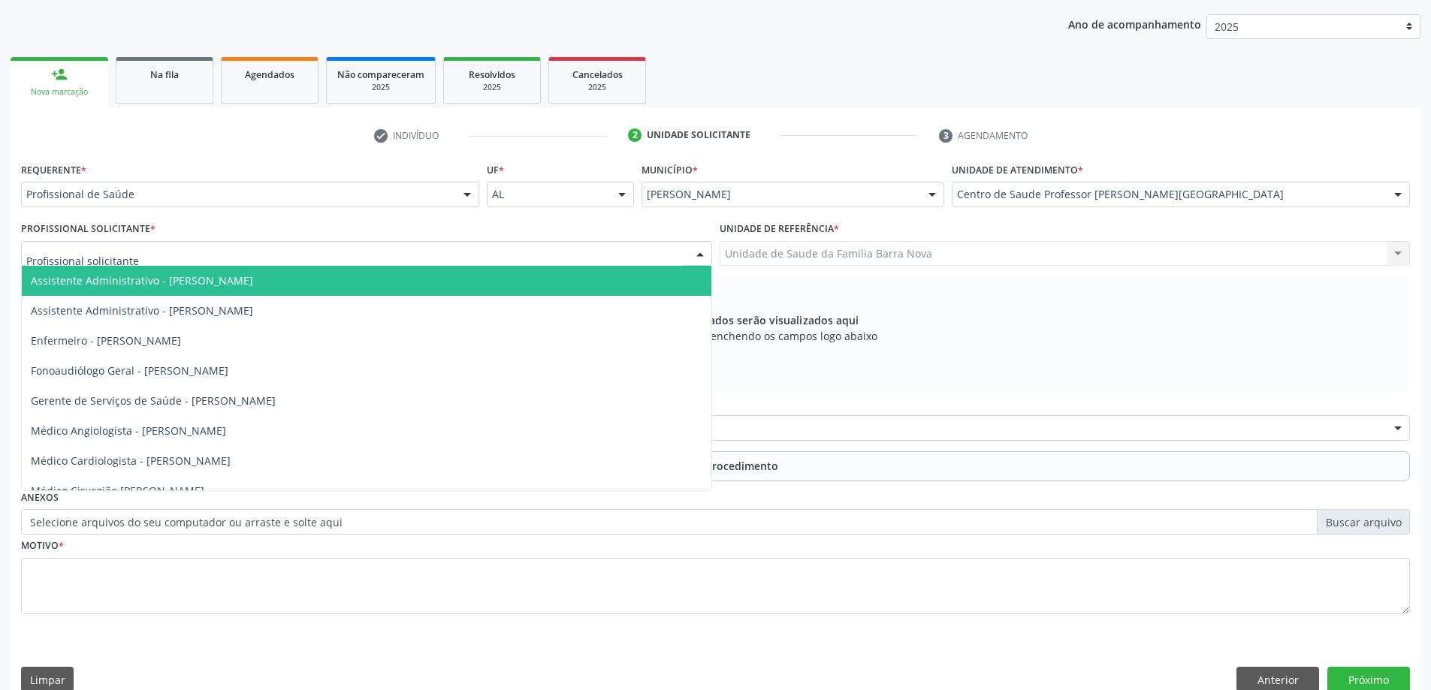
click at [328, 244] on div at bounding box center [366, 254] width 691 height 26
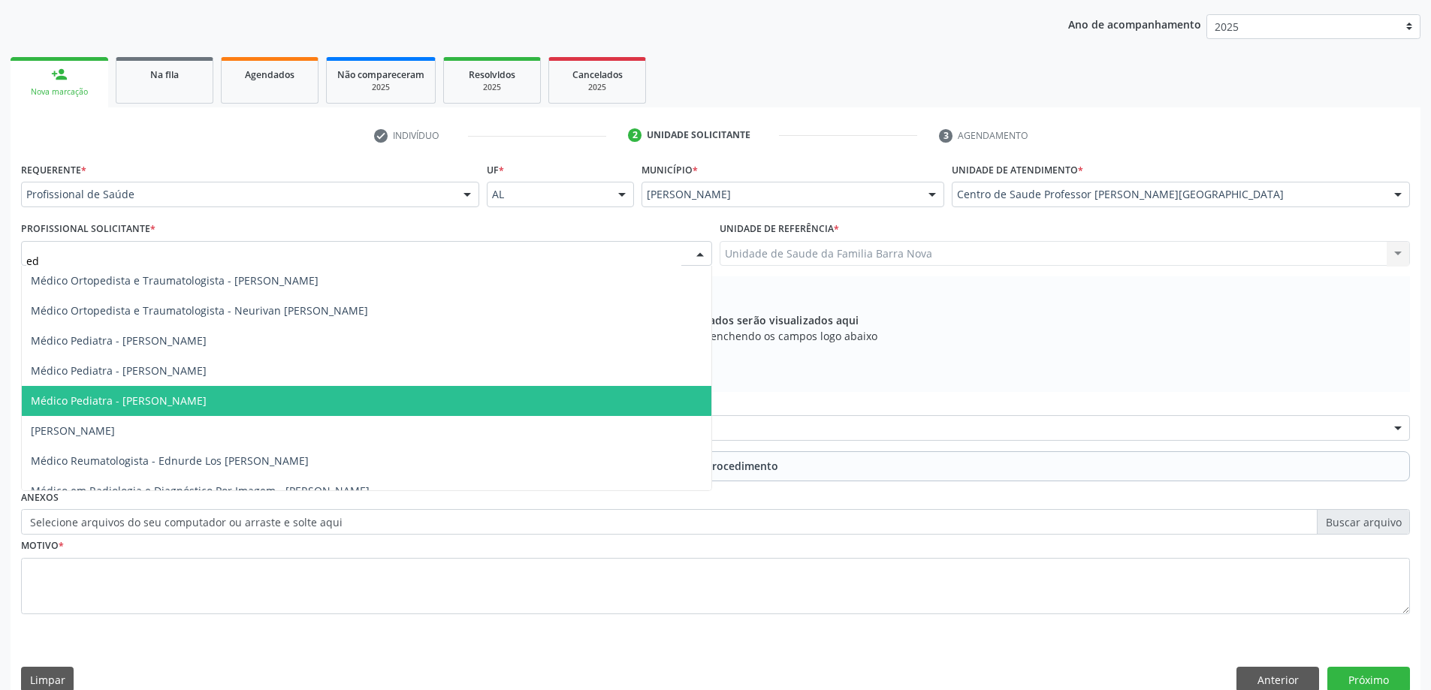
type input "edn"
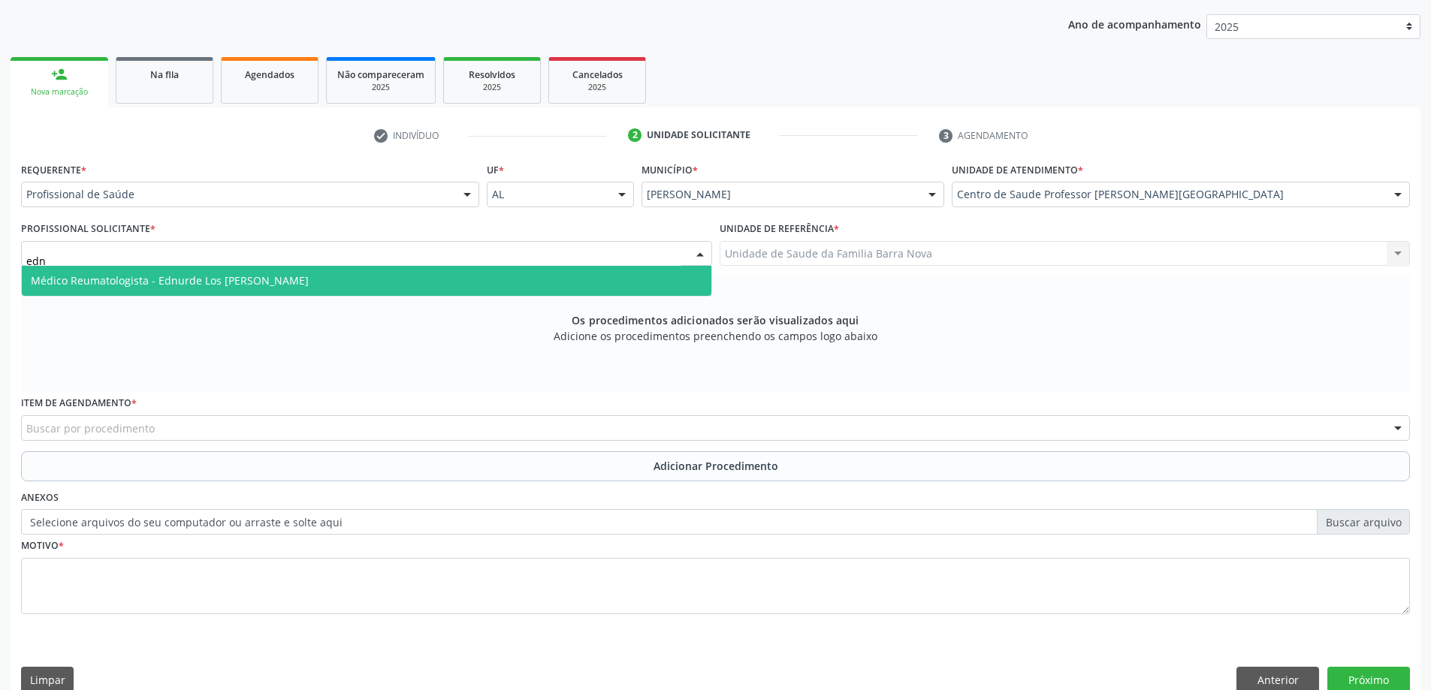
click at [370, 287] on span "Médico Reumatologista - Ednurde Los [PERSON_NAME]" at bounding box center [367, 281] width 690 height 30
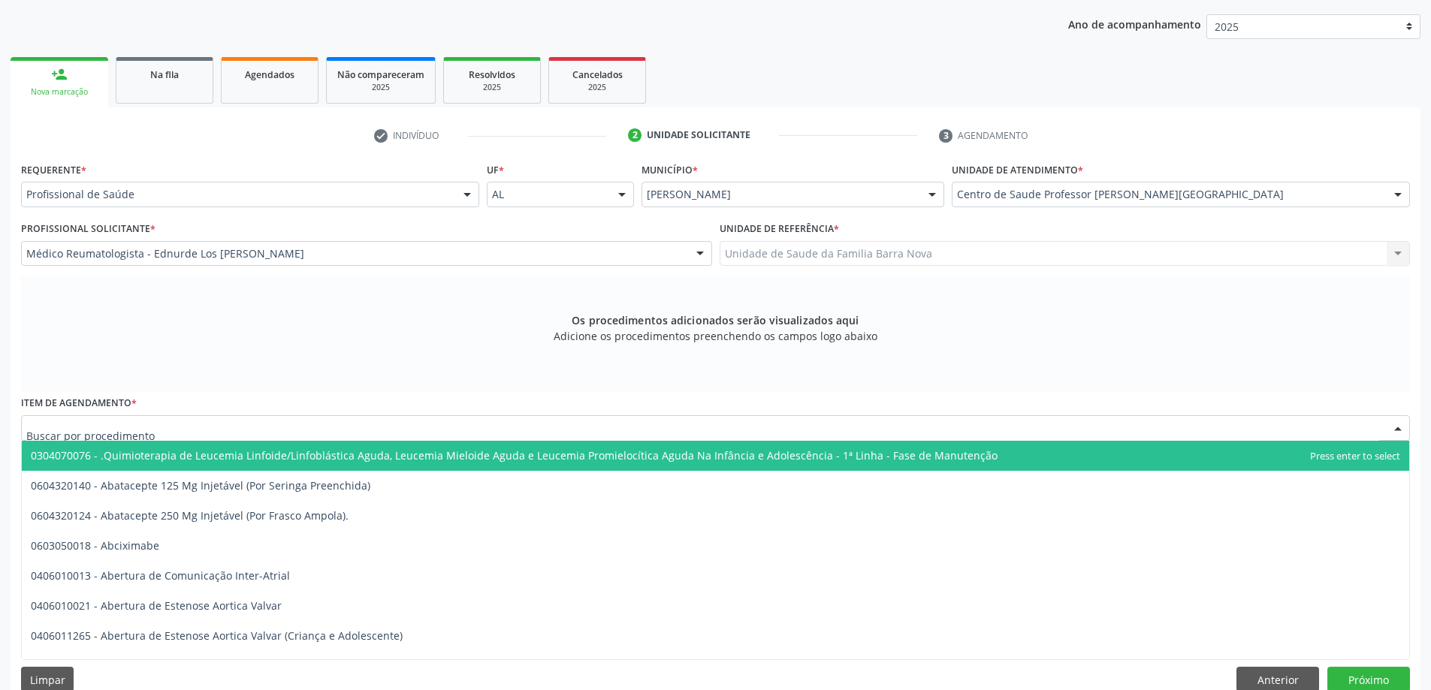
click at [584, 427] on div at bounding box center [715, 428] width 1389 height 26
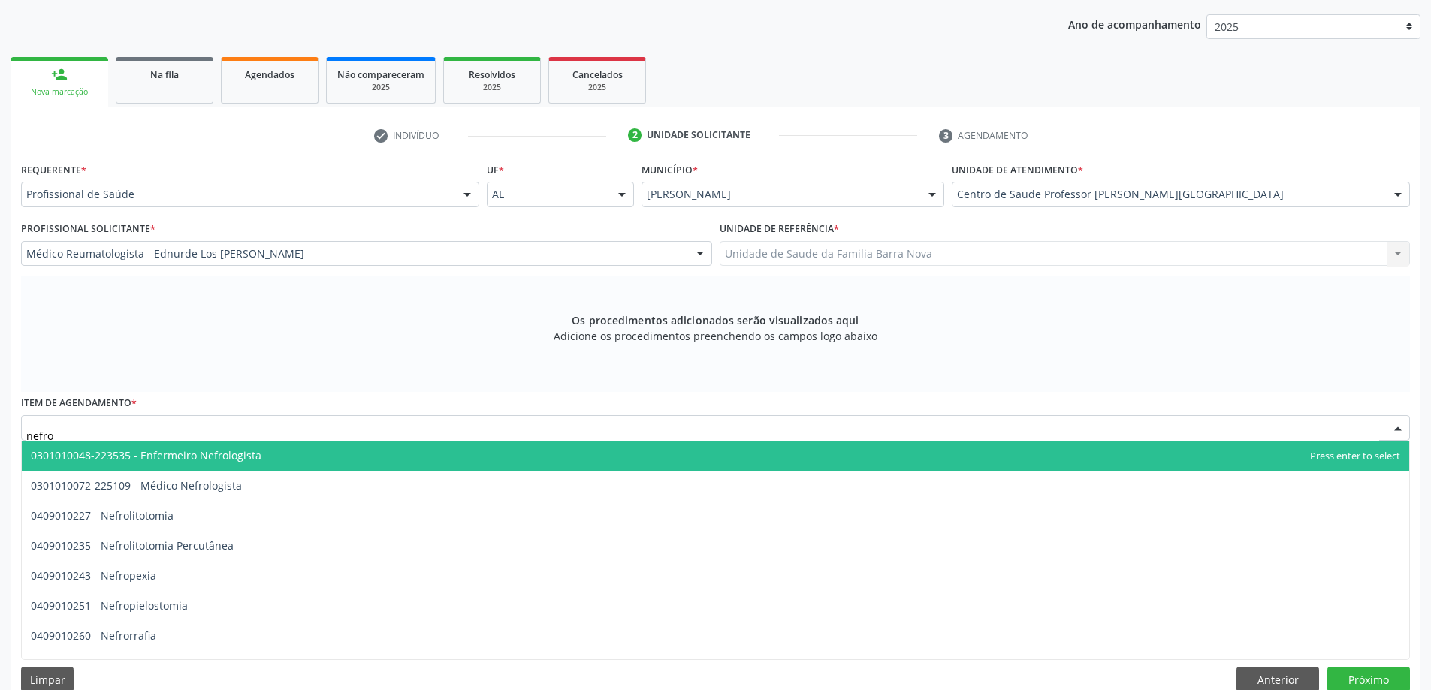
type input "nefrol"
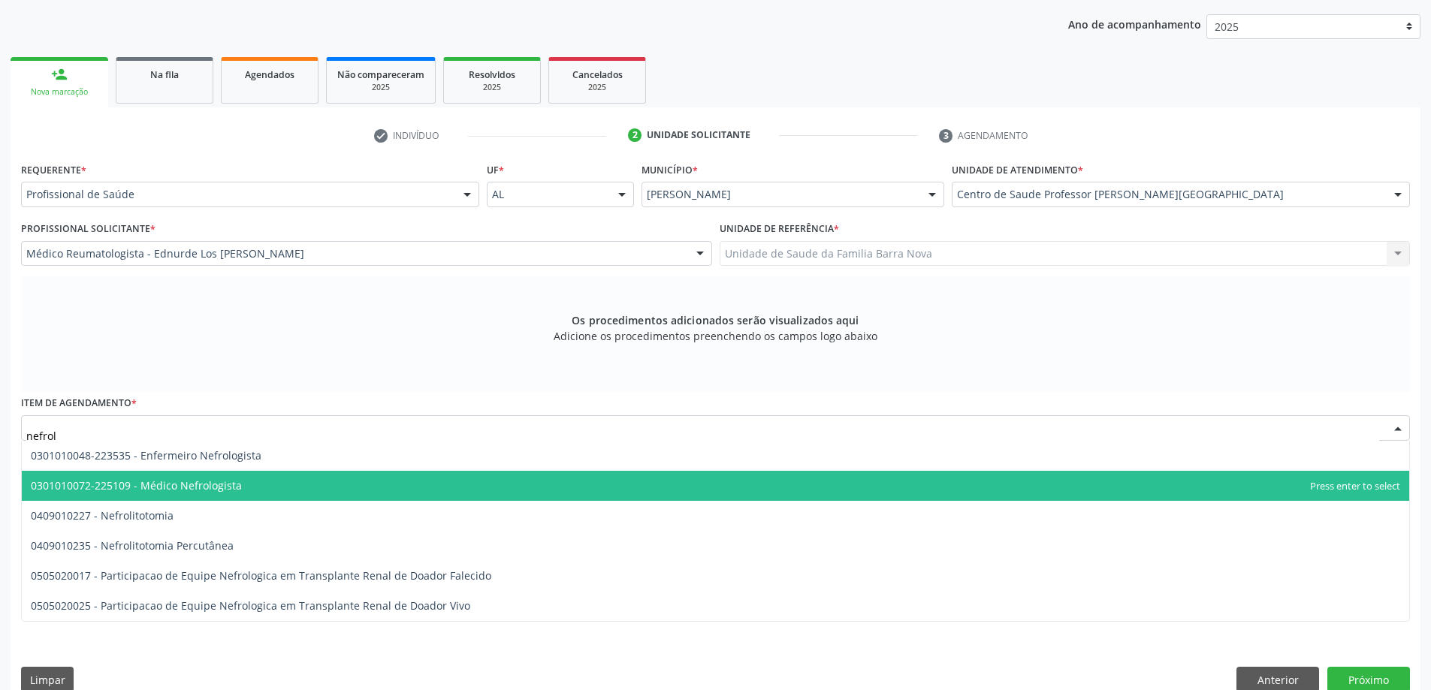
click at [308, 482] on span "0301010072-225109 - Médico Nefrologista" at bounding box center [716, 486] width 1388 height 30
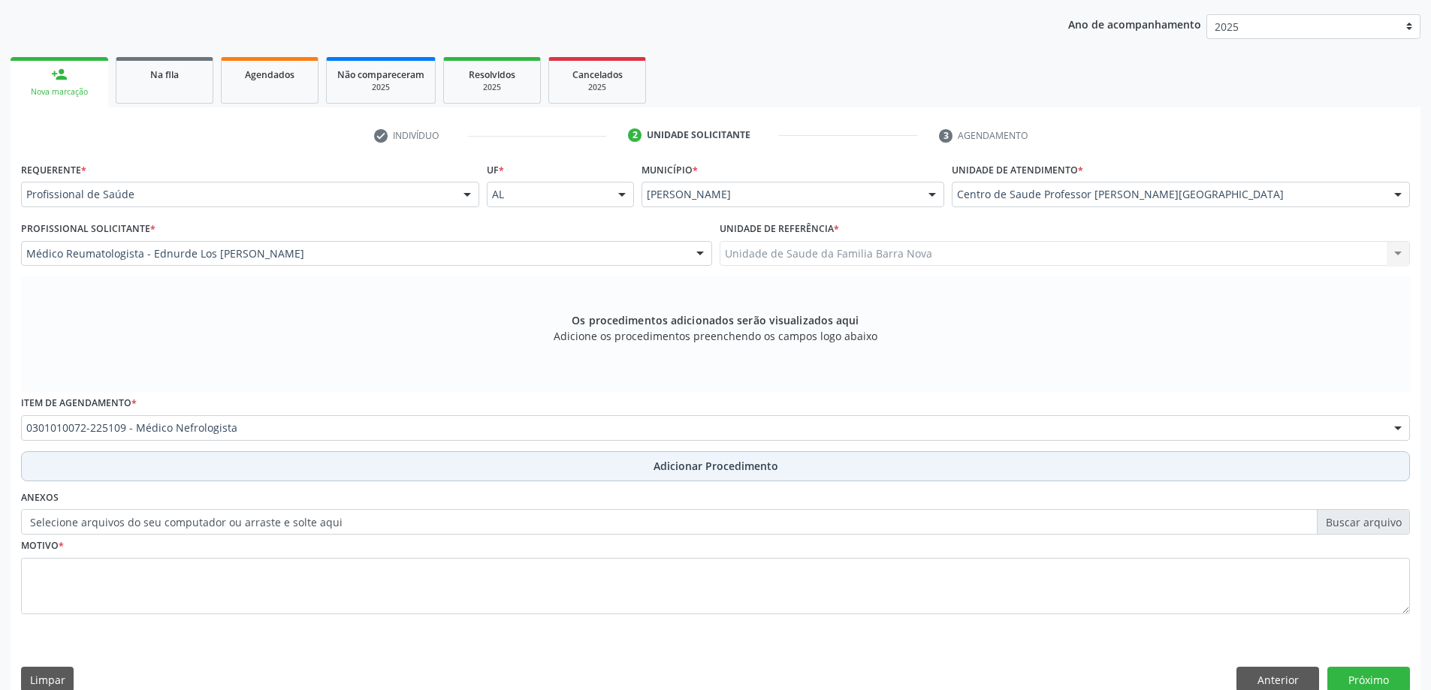
click at [684, 472] on span "Adicionar Procedimento" at bounding box center [716, 466] width 125 height 16
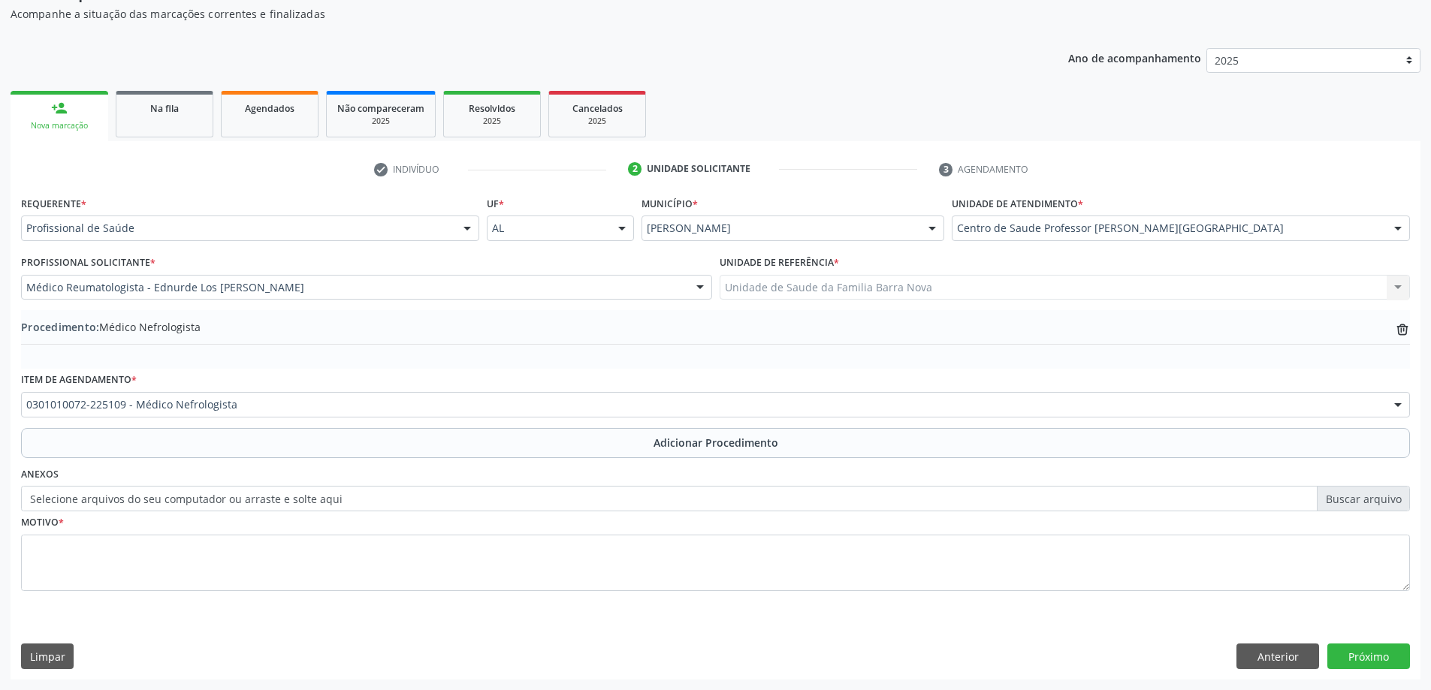
click at [1370, 500] on label "Selecione arquivos do seu computador ou arraste e solte aqui" at bounding box center [715, 499] width 1389 height 26
click at [1370, 500] on input "Selecione arquivos do seu computador ou arraste e solte aqui" at bounding box center [715, 499] width 1389 height 26
type input "C:\fakepath\WhatsApp Image 2025-10-01 at 09.52.08.jpeg"
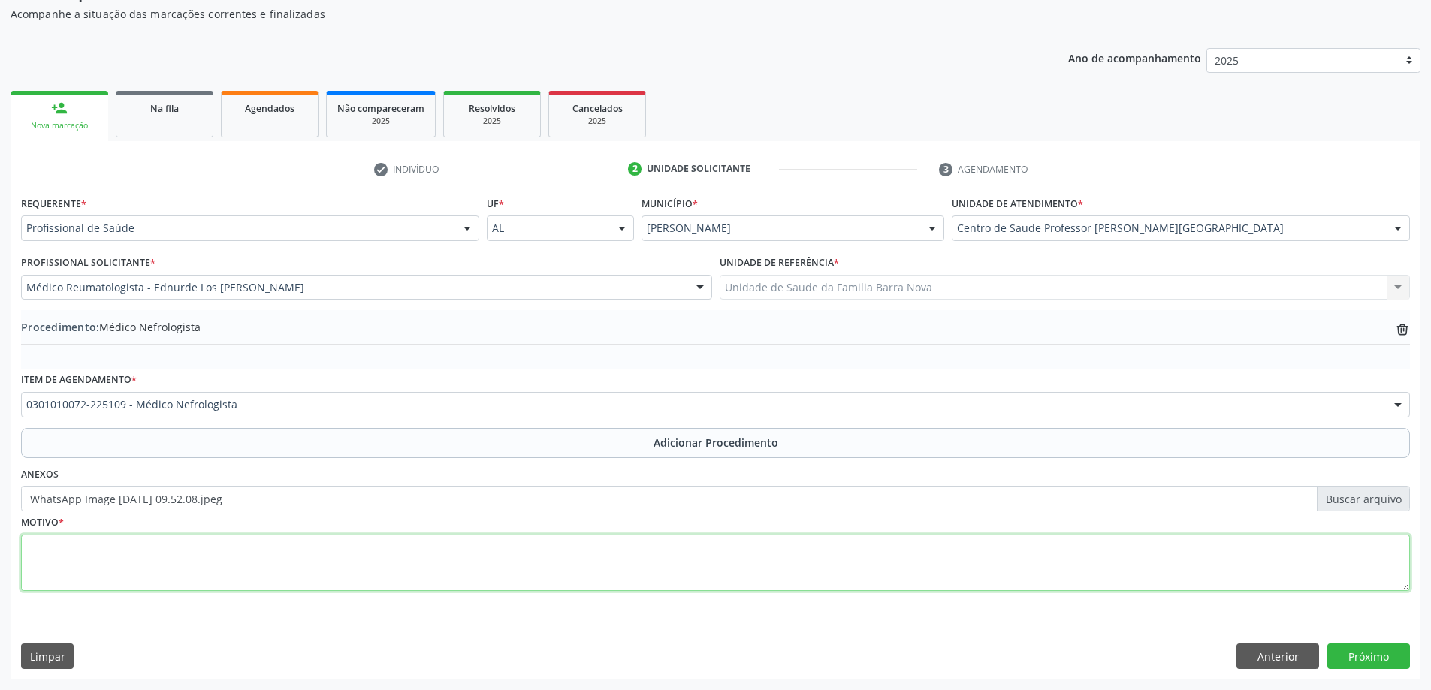
click at [230, 552] on textarea at bounding box center [715, 563] width 1389 height 57
type textarea "Alteração laboratorial severa."
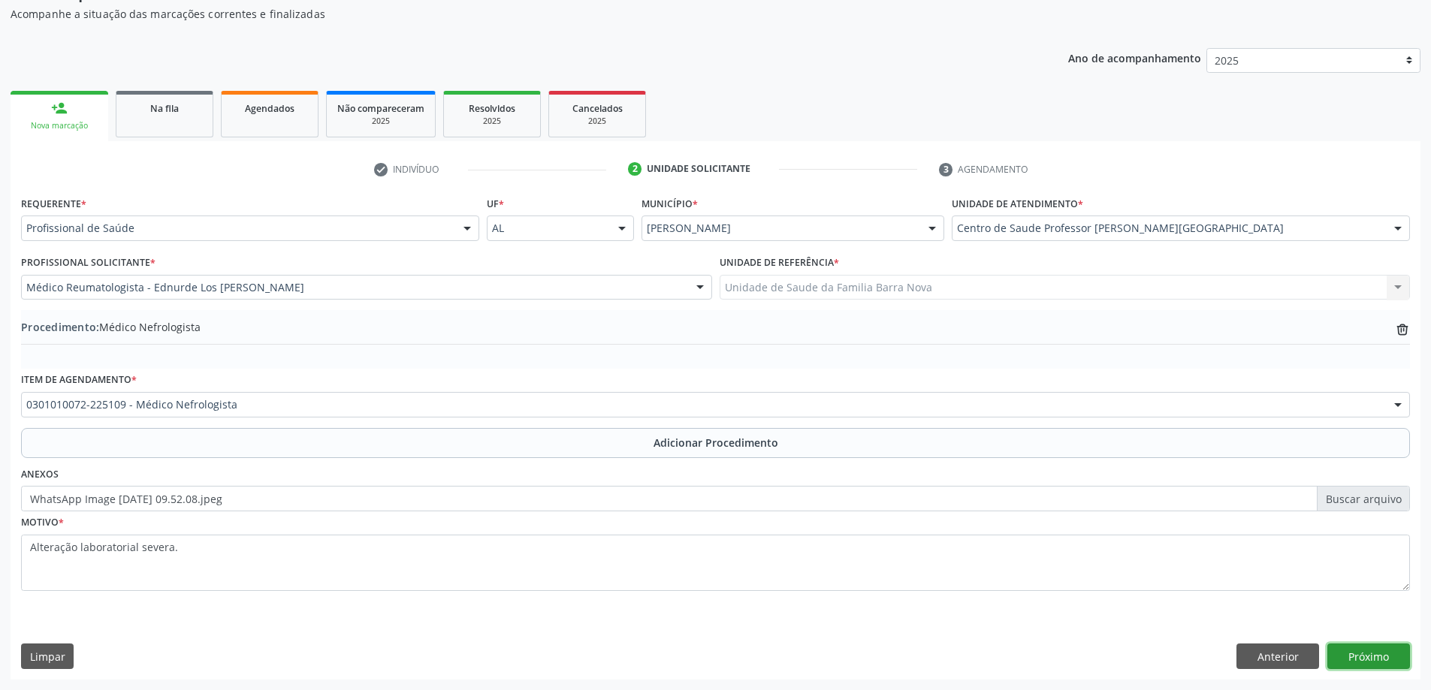
click at [1373, 657] on button "Próximo" at bounding box center [1369, 657] width 83 height 26
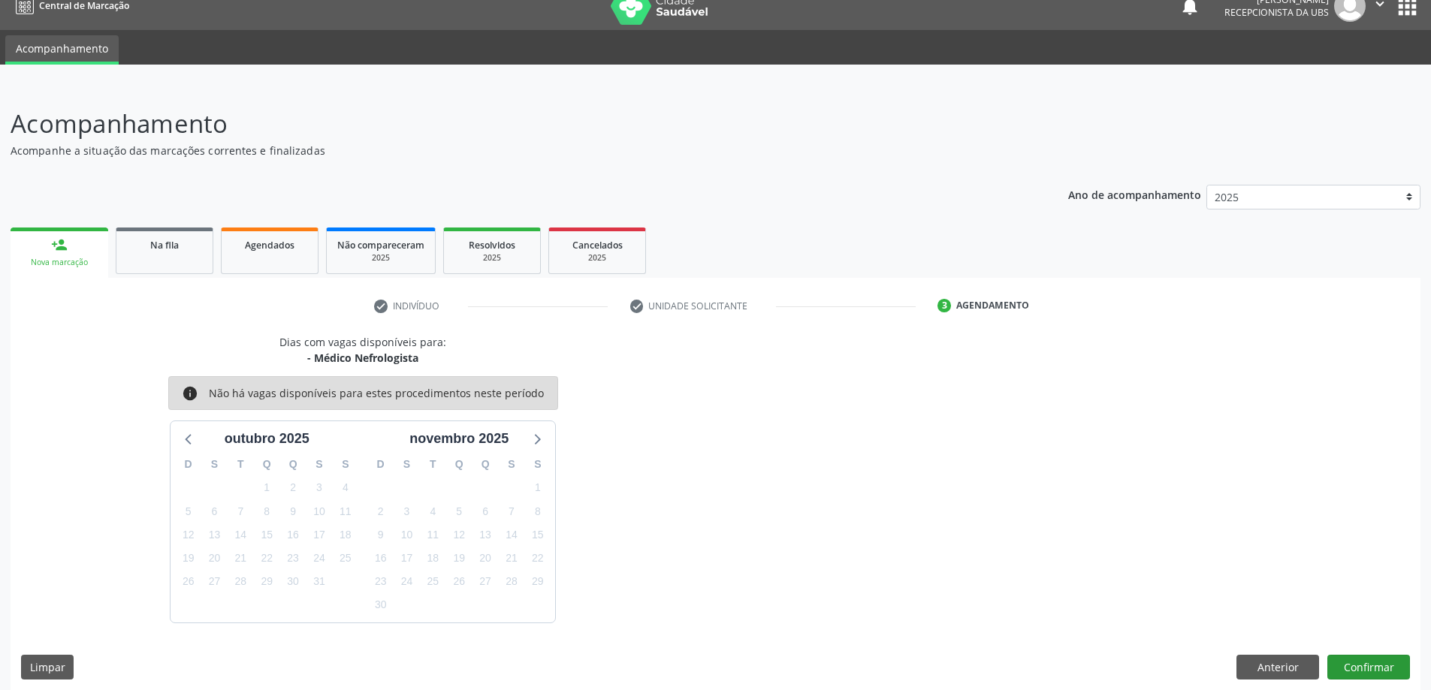
scroll to position [29, 0]
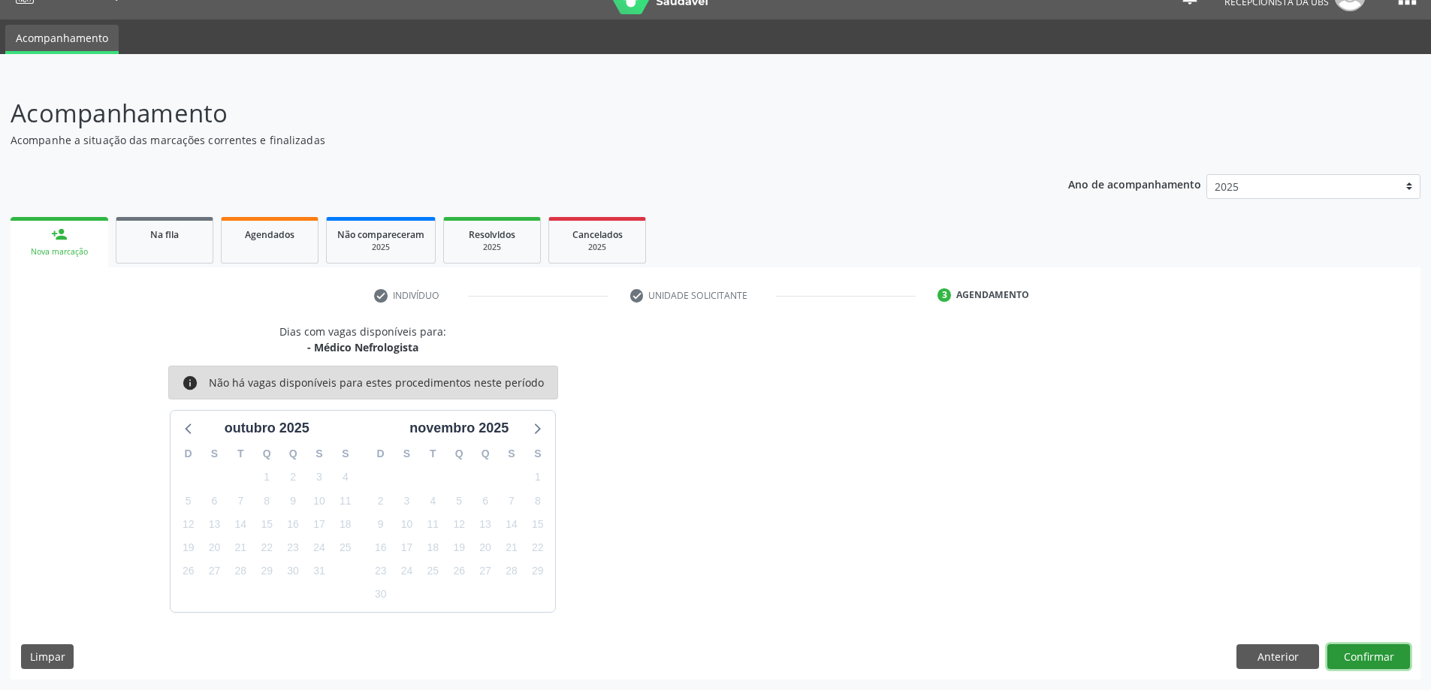
click at [1362, 659] on button "Confirmar" at bounding box center [1369, 658] width 83 height 26
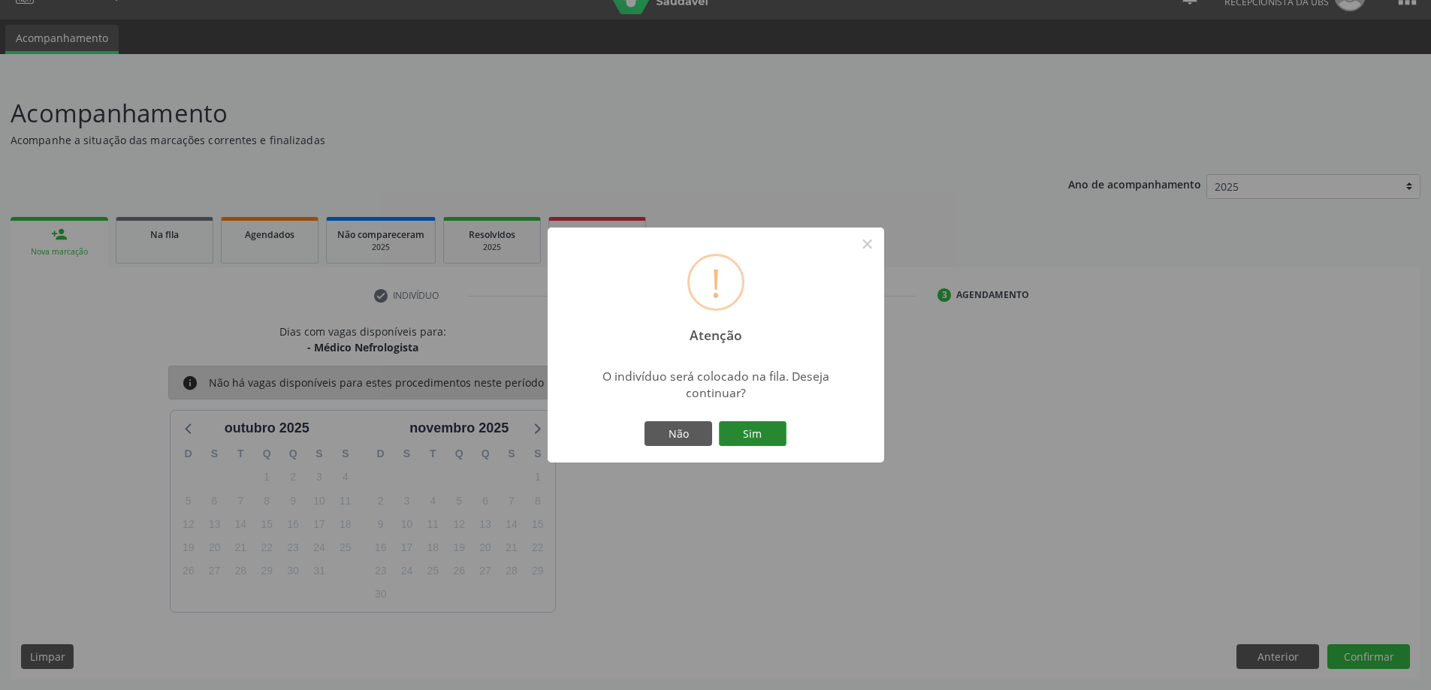
click at [762, 430] on button "Sim" at bounding box center [753, 435] width 68 height 26
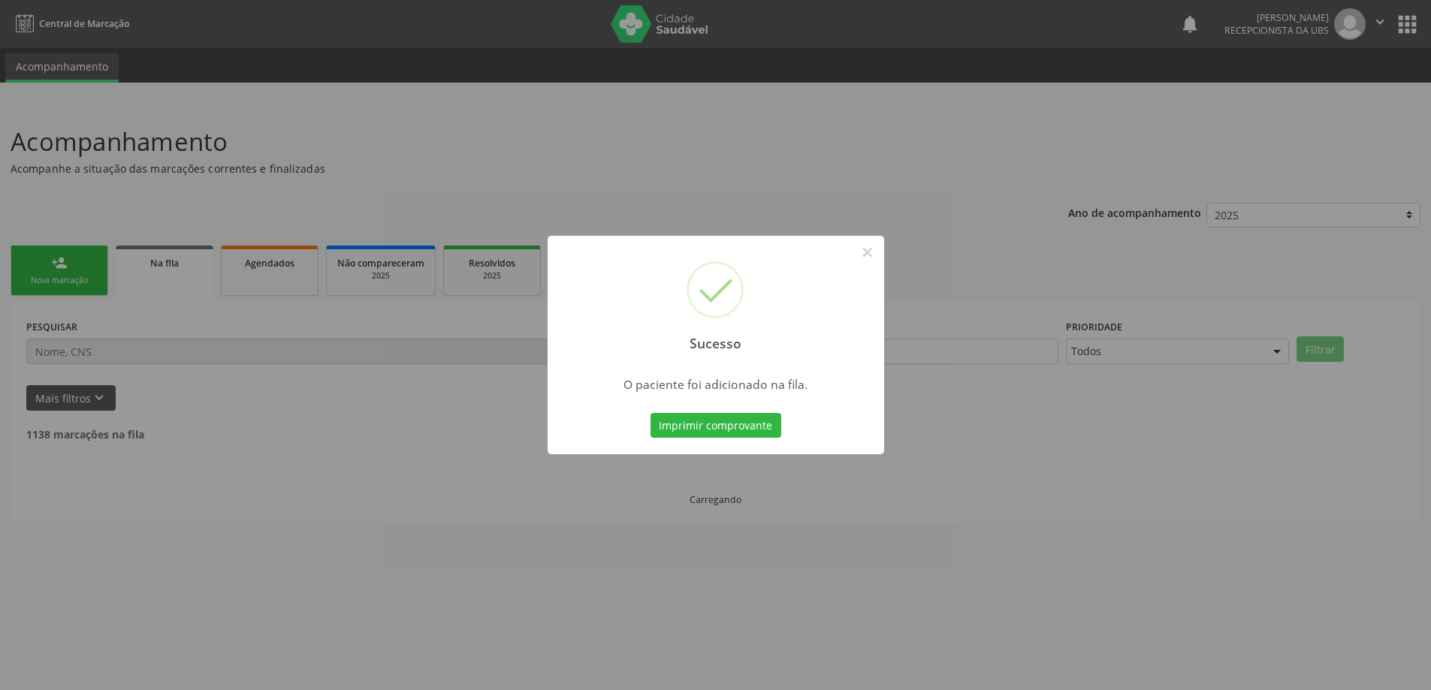
scroll to position [0, 0]
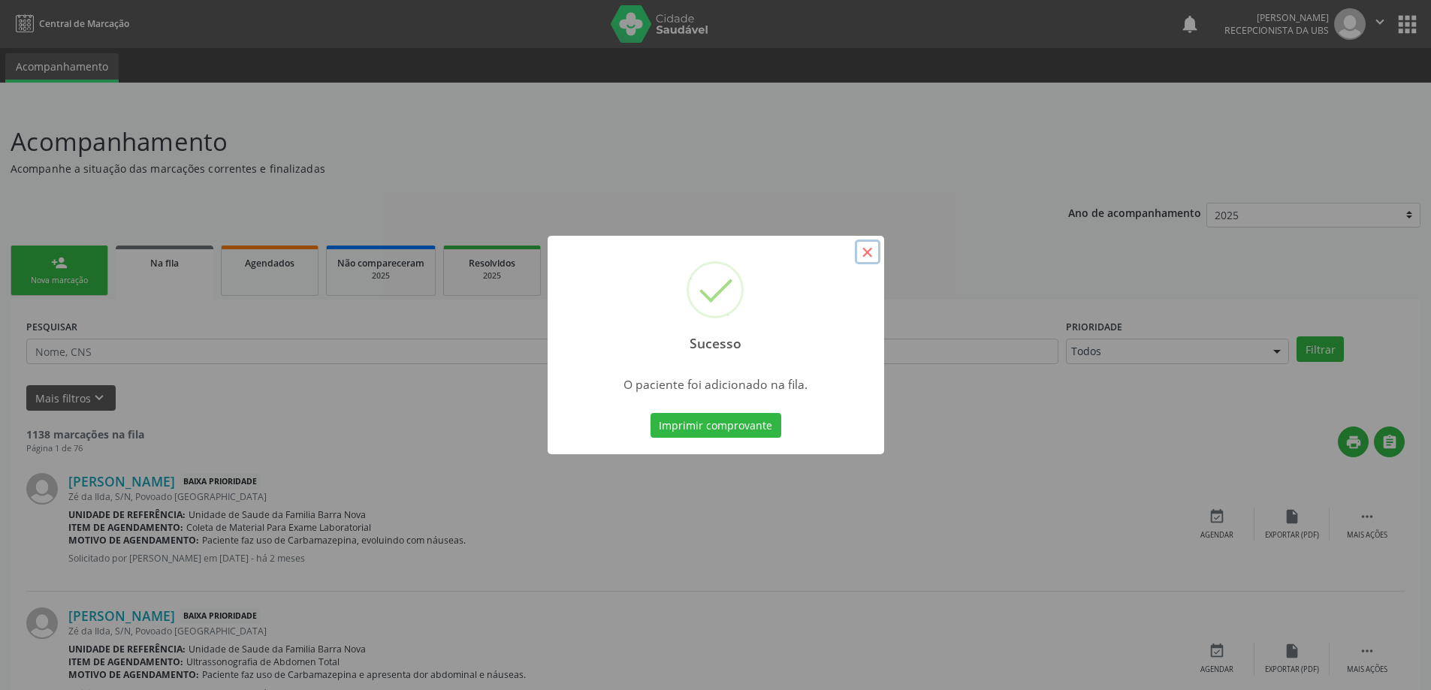
click at [866, 251] on button "×" at bounding box center [868, 253] width 26 height 26
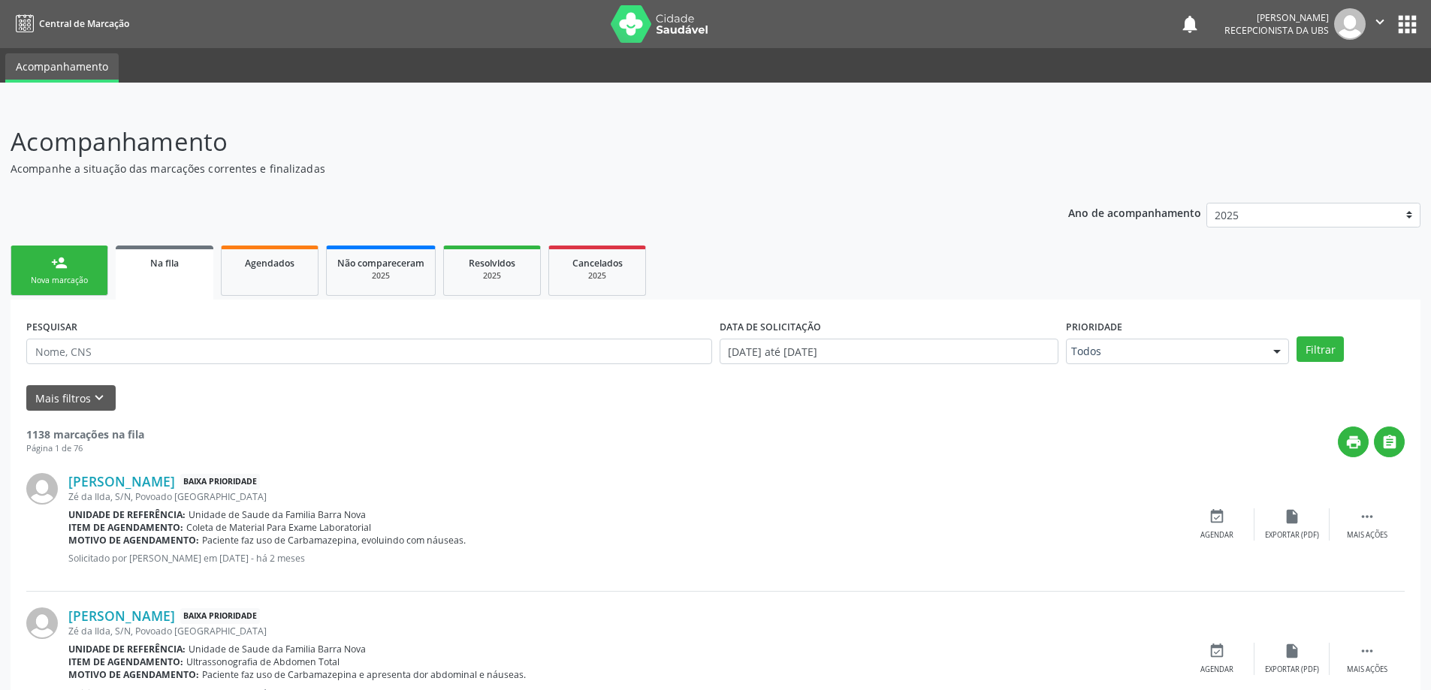
click at [68, 279] on div "Nova marcação" at bounding box center [59, 280] width 75 height 11
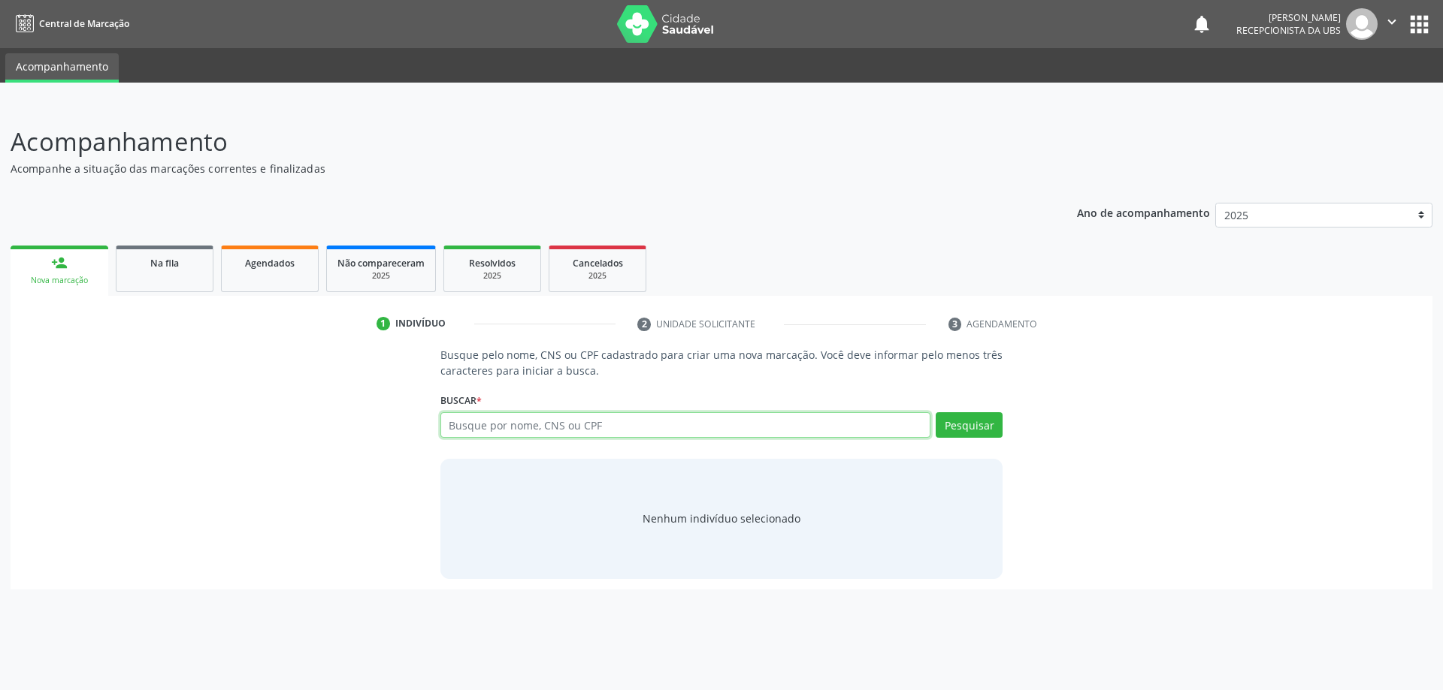
click at [561, 431] on input "text" at bounding box center [685, 425] width 491 height 26
click at [484, 427] on input "707400659" at bounding box center [685, 425] width 491 height 26
click at [509, 430] on input "7074000659" at bounding box center [685, 425] width 491 height 26
type input "707400065986278"
click at [972, 424] on button "Pesquisar" at bounding box center [968, 425] width 67 height 26
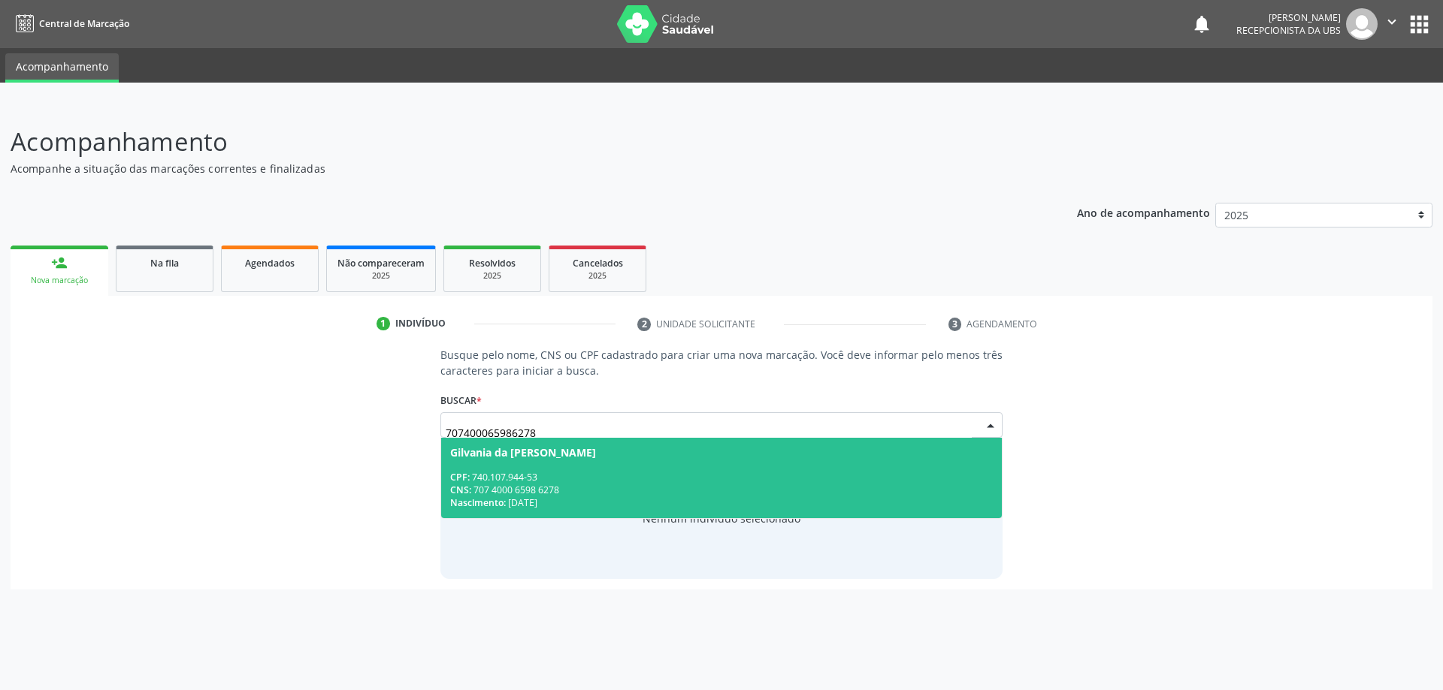
click at [570, 480] on div "CPF: 740.107.944-53" at bounding box center [721, 477] width 543 height 13
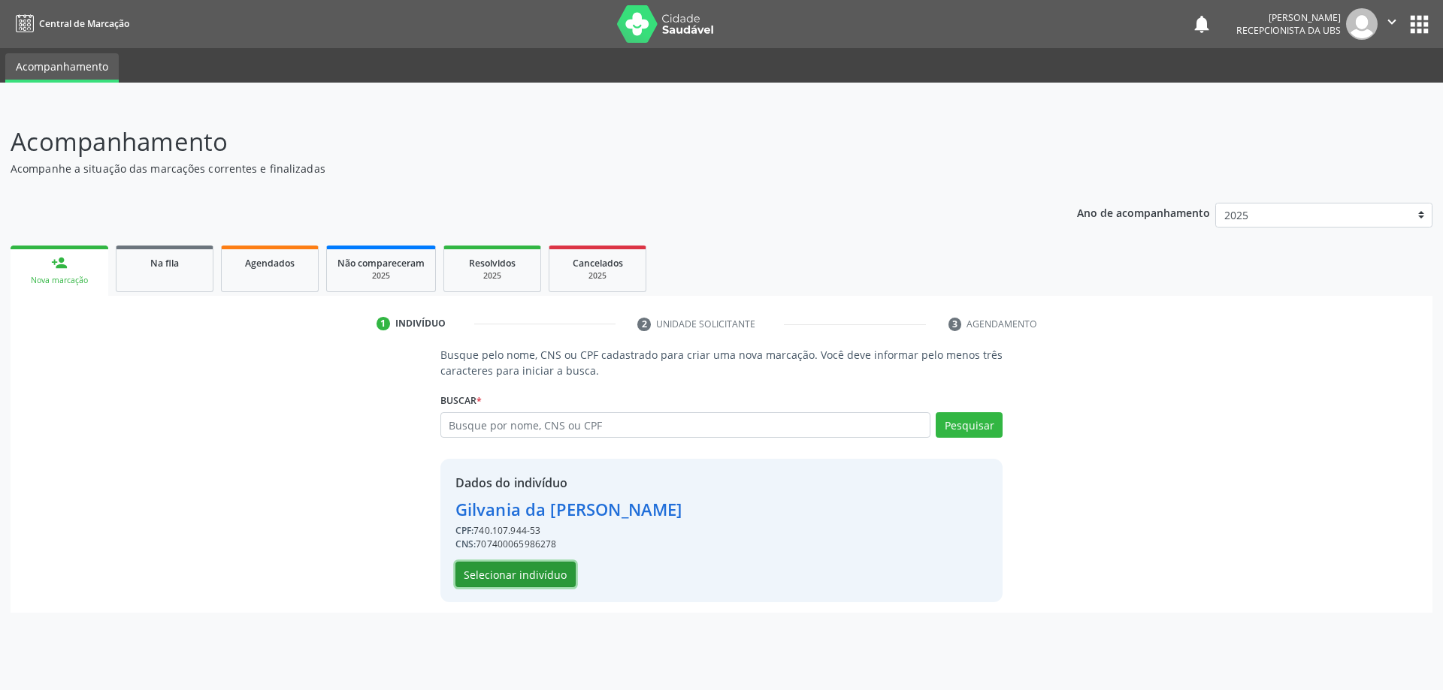
click at [519, 569] on button "Selecionar indivíduo" at bounding box center [515, 575] width 120 height 26
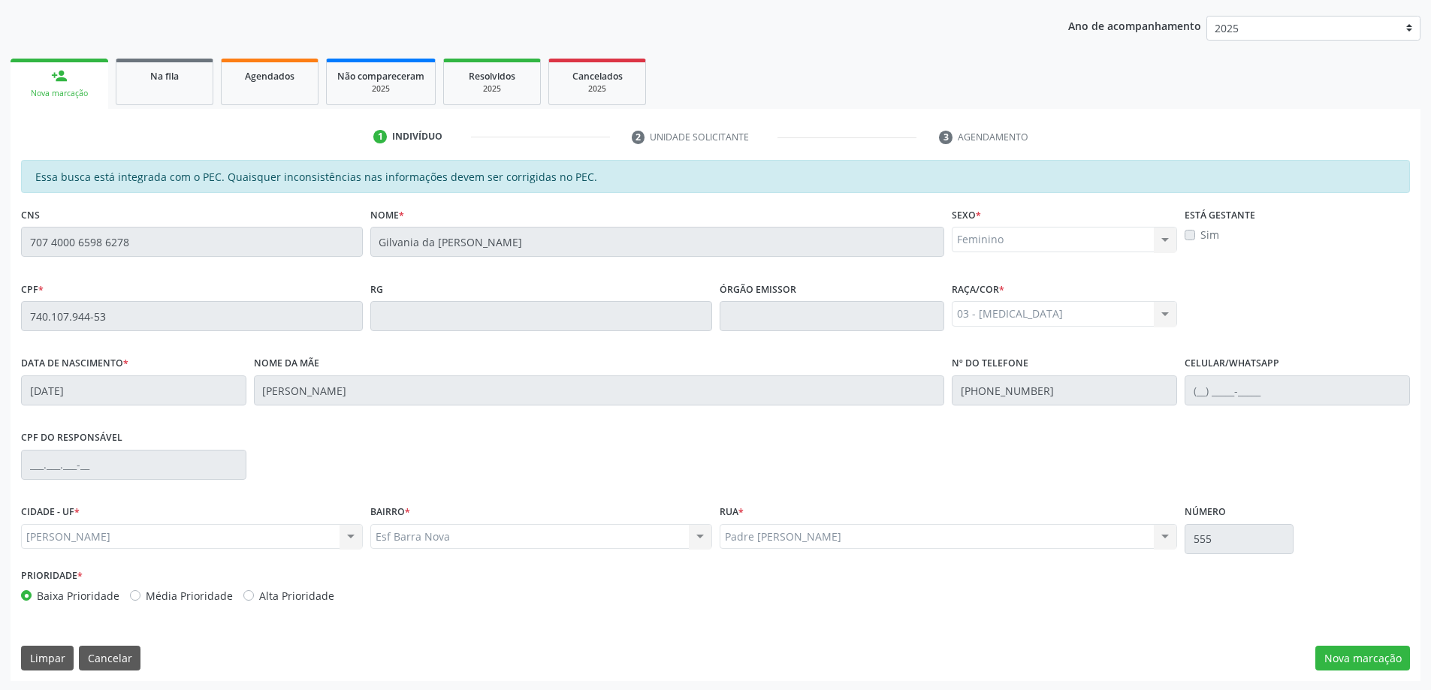
scroll to position [189, 0]
click at [1355, 658] on button "Nova marcação" at bounding box center [1363, 658] width 95 height 26
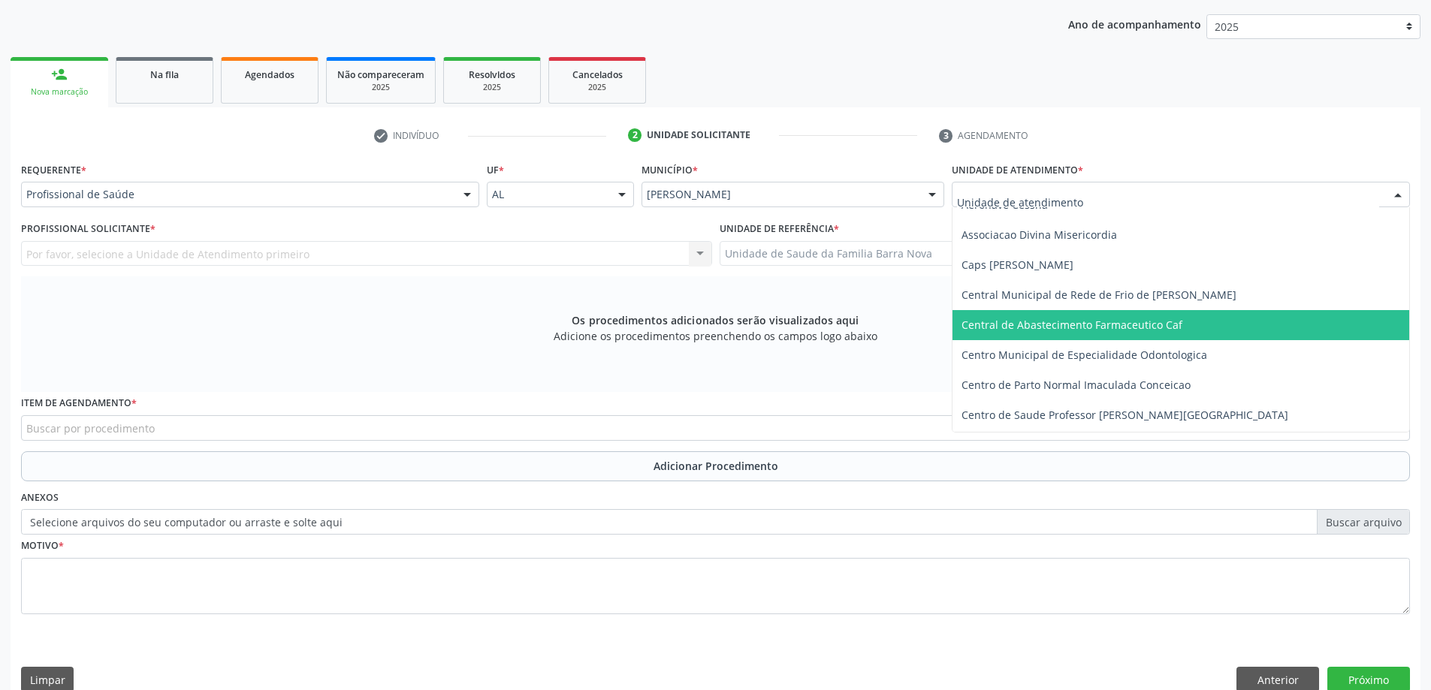
scroll to position [150, 0]
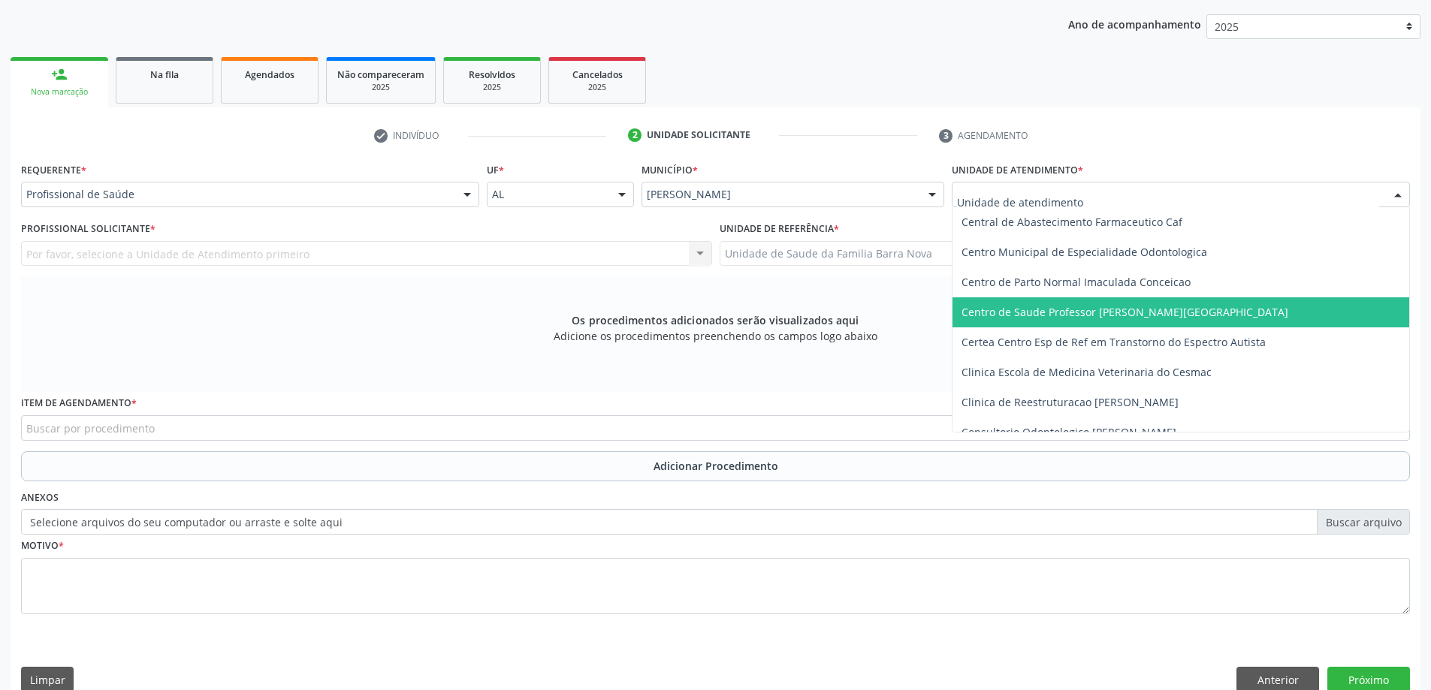
click at [1107, 309] on span "Centro de Saude Professor [PERSON_NAME][GEOGRAPHIC_DATA]" at bounding box center [1125, 312] width 327 height 14
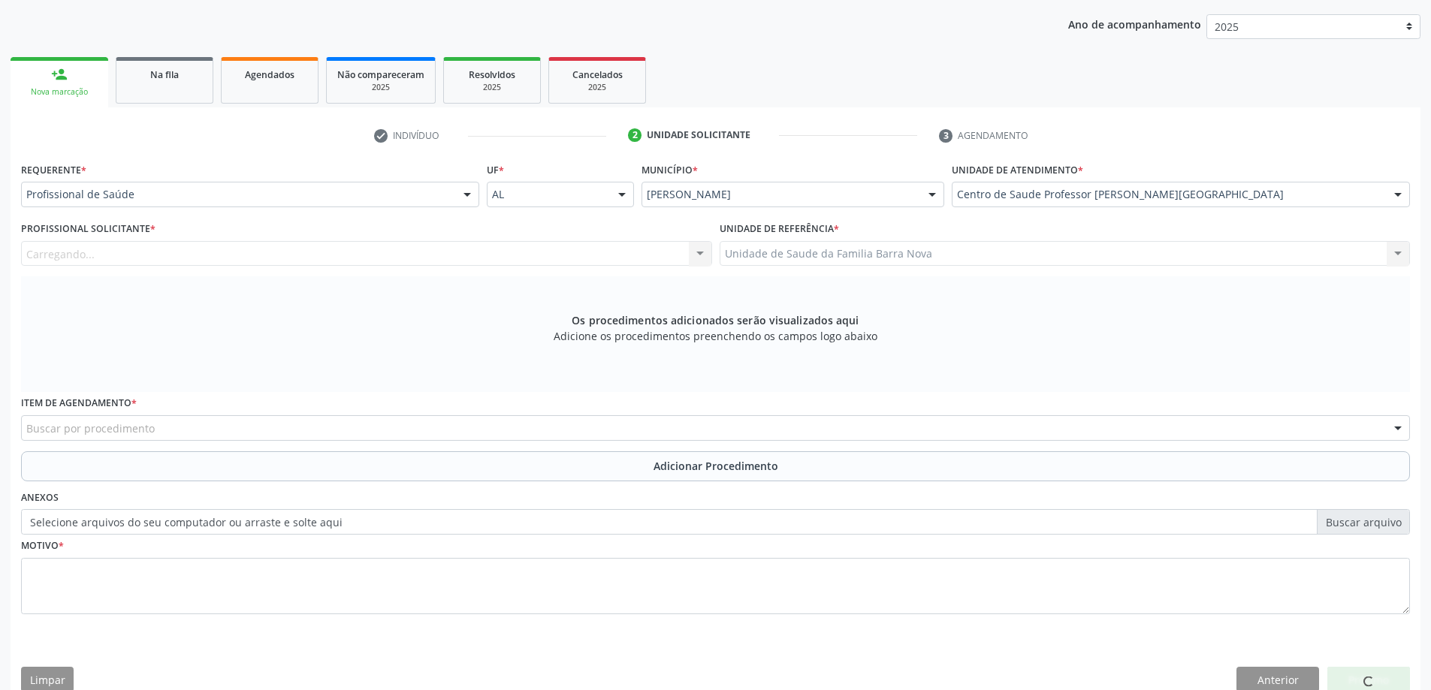
click at [561, 254] on div "Carregando... Nenhum resultado encontrado para: " " Não há nenhuma opção para s…" at bounding box center [366, 254] width 691 height 26
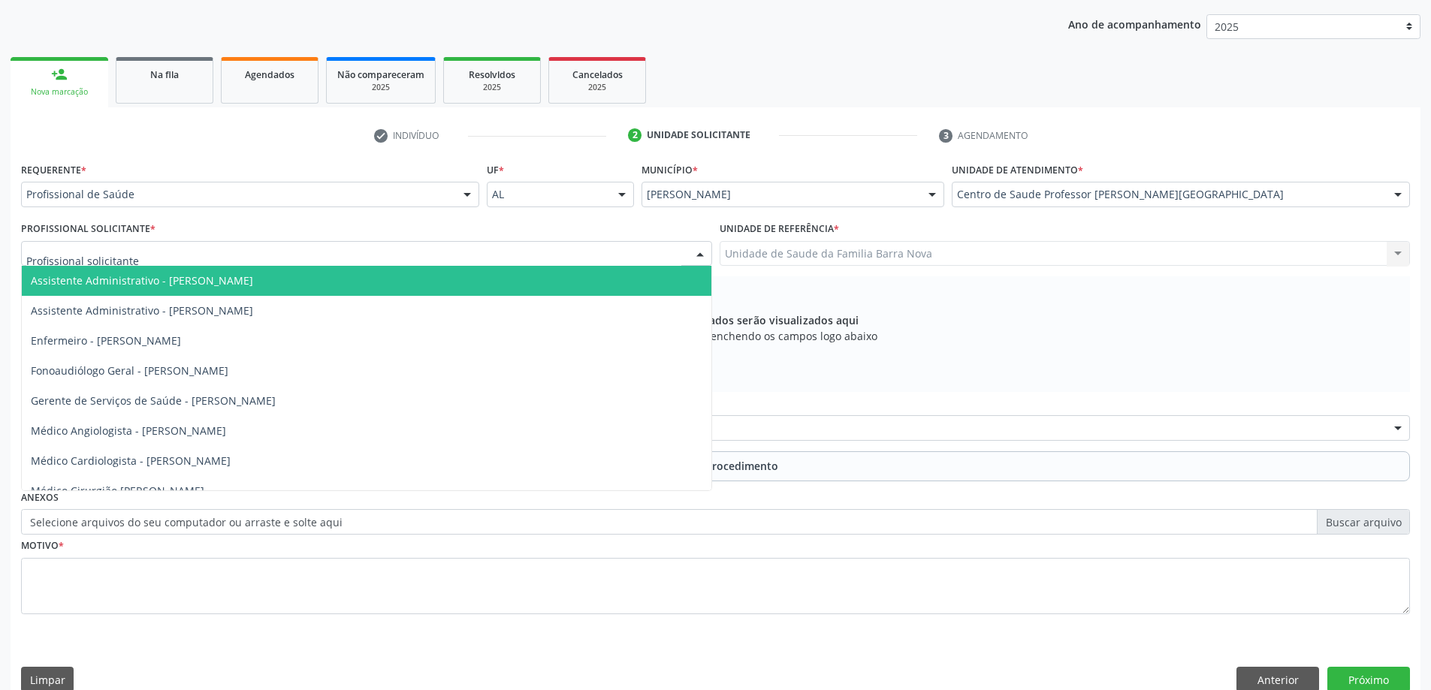
click at [328, 258] on div at bounding box center [366, 254] width 691 height 26
type input "edn"
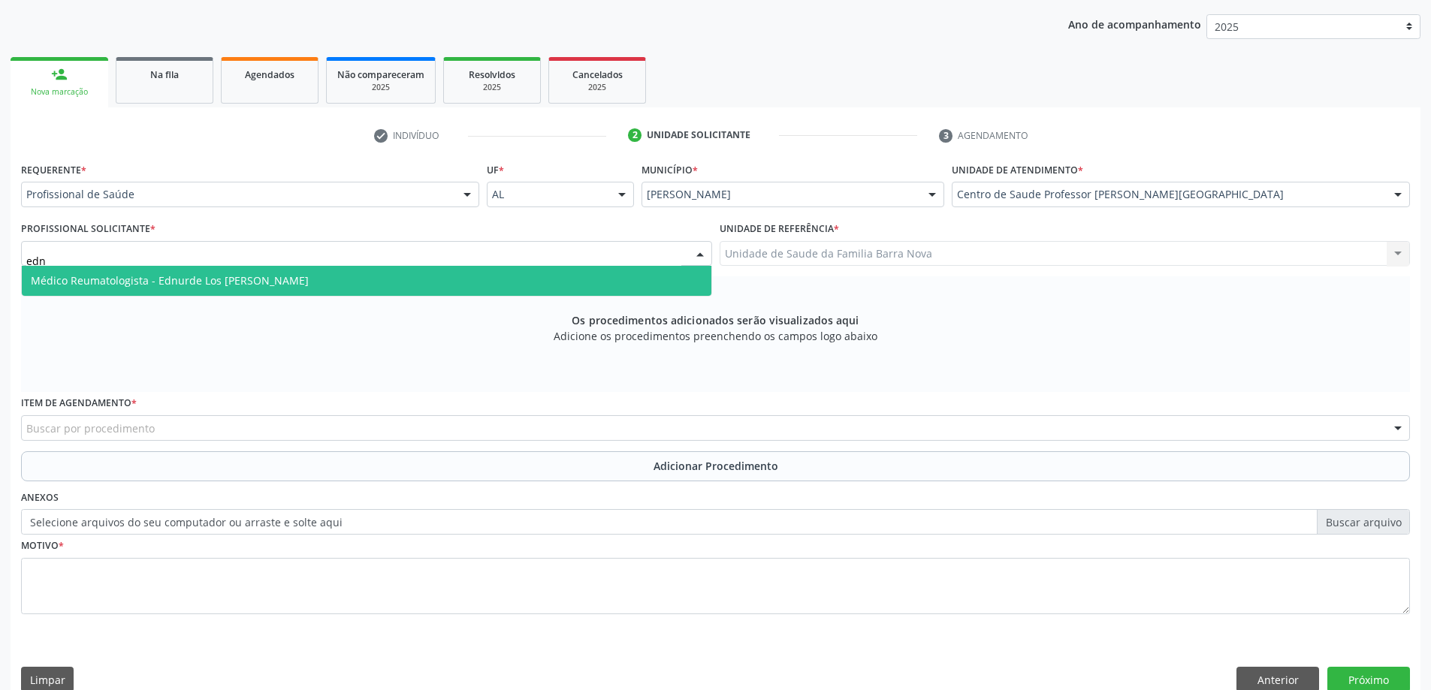
click at [355, 283] on span "Médico Reumatologista - Ednurde Los [PERSON_NAME]" at bounding box center [367, 281] width 690 height 30
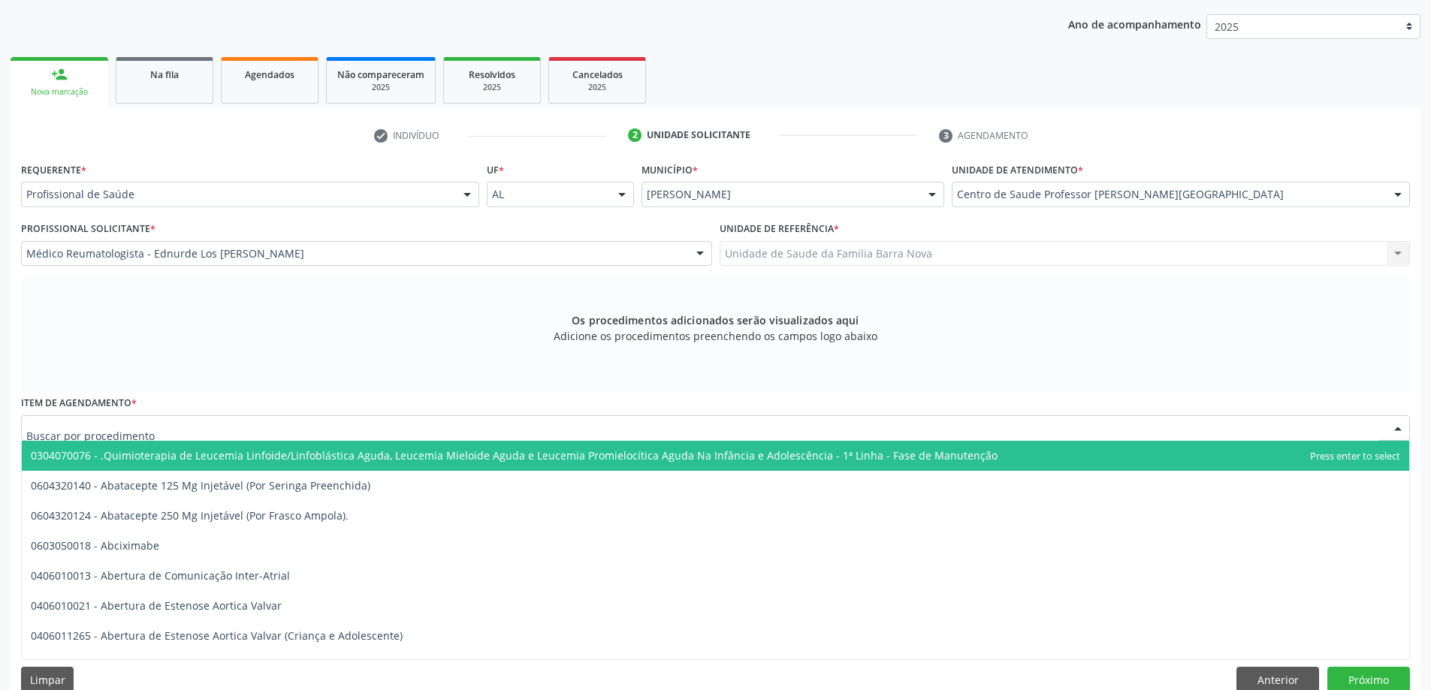
click at [524, 432] on div at bounding box center [715, 428] width 1389 height 26
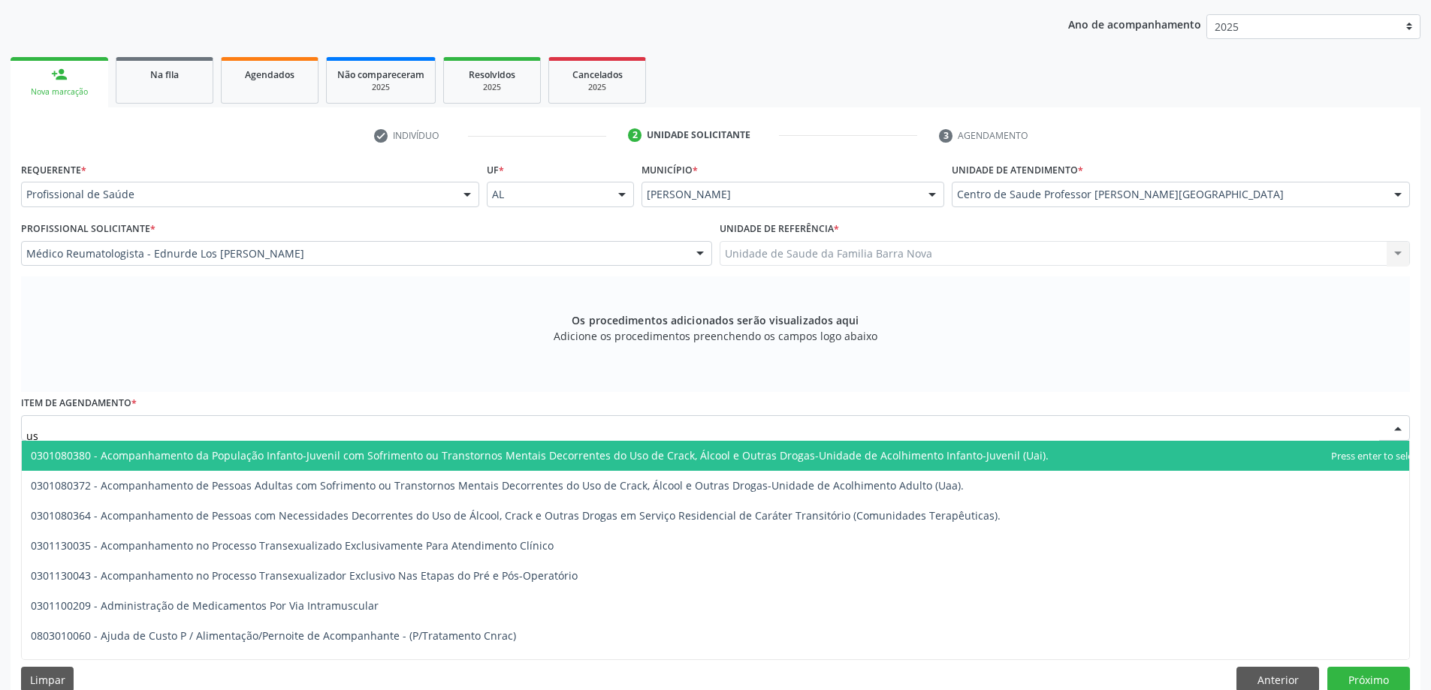
type input "usg"
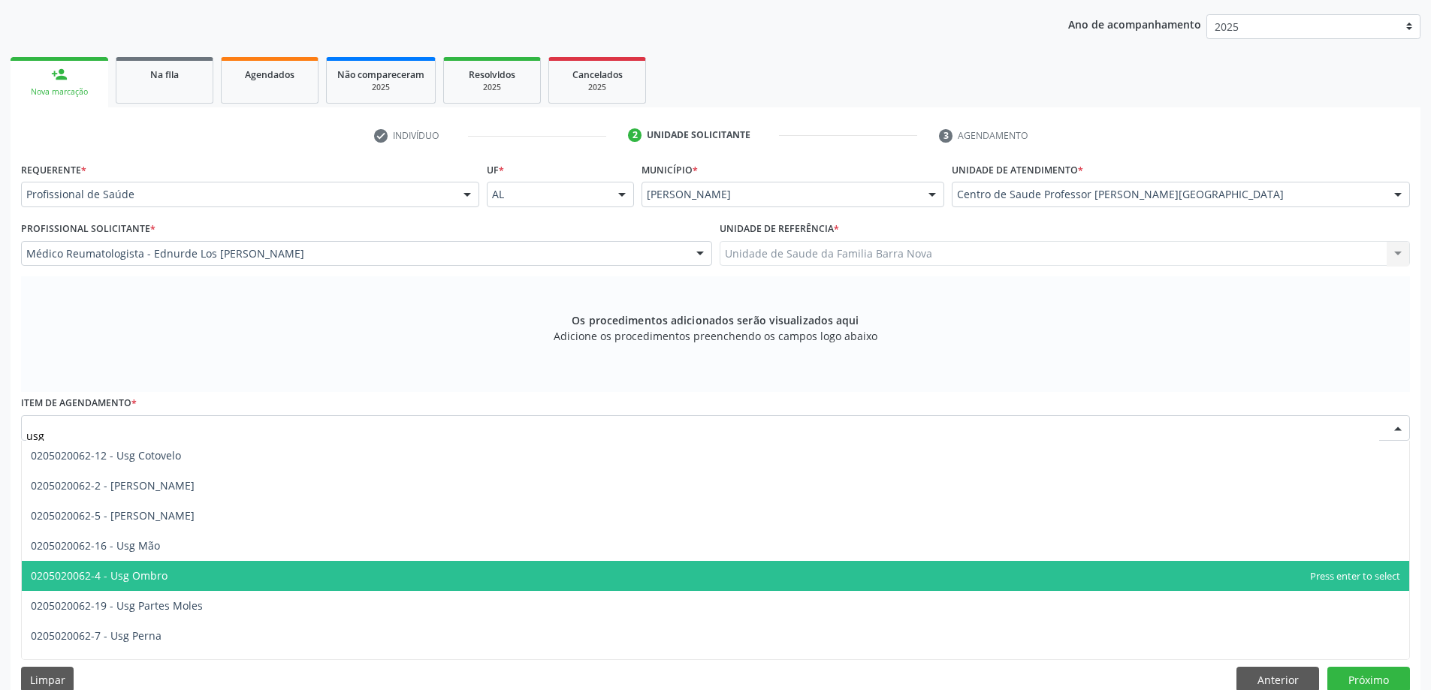
scroll to position [225, 0]
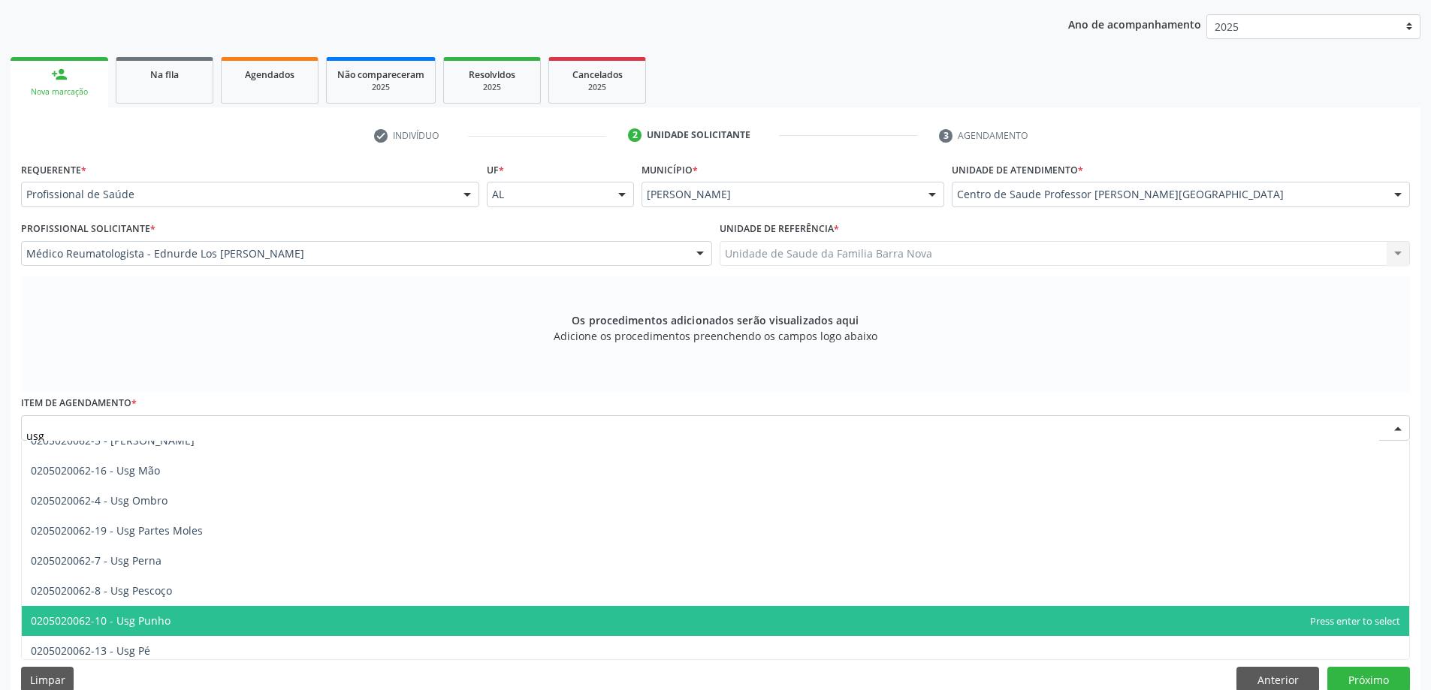
click at [295, 616] on span "0205020062-10 - Usg Punho" at bounding box center [716, 621] width 1388 height 30
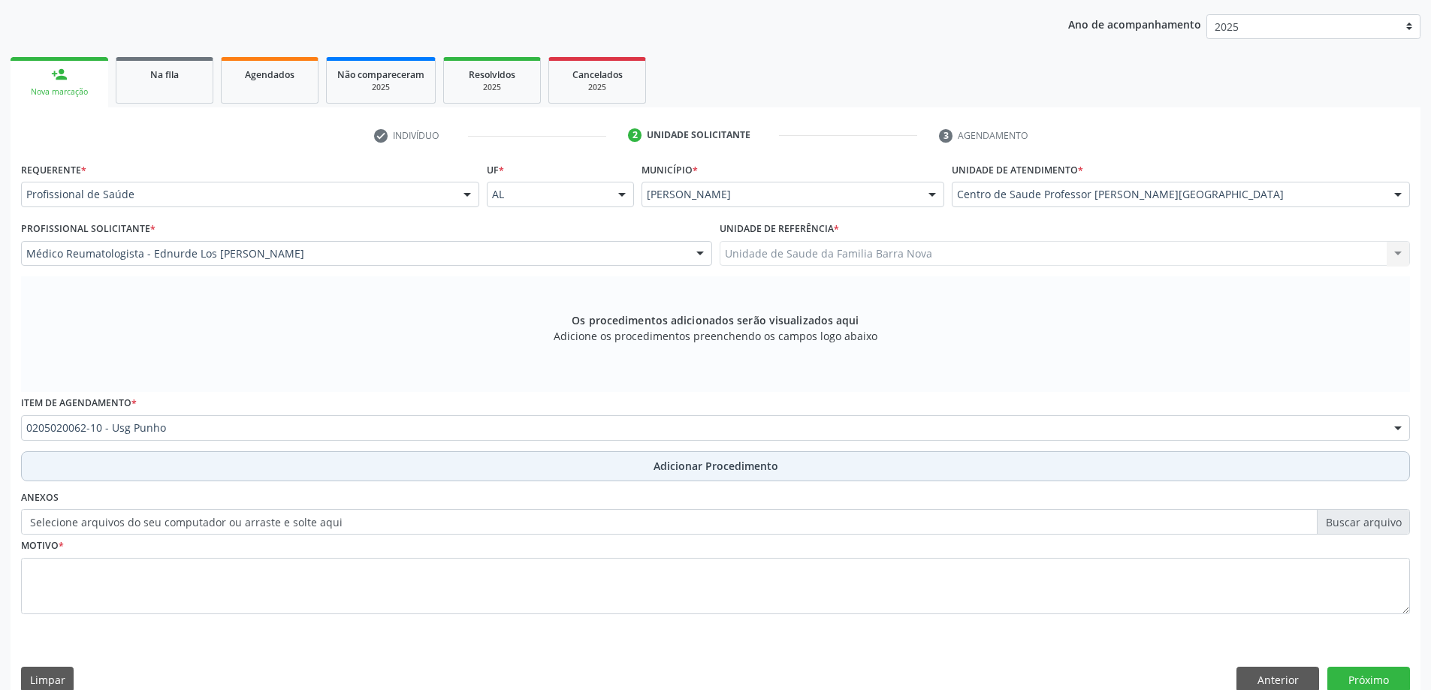
click at [740, 469] on span "Adicionar Procedimento" at bounding box center [716, 466] width 125 height 16
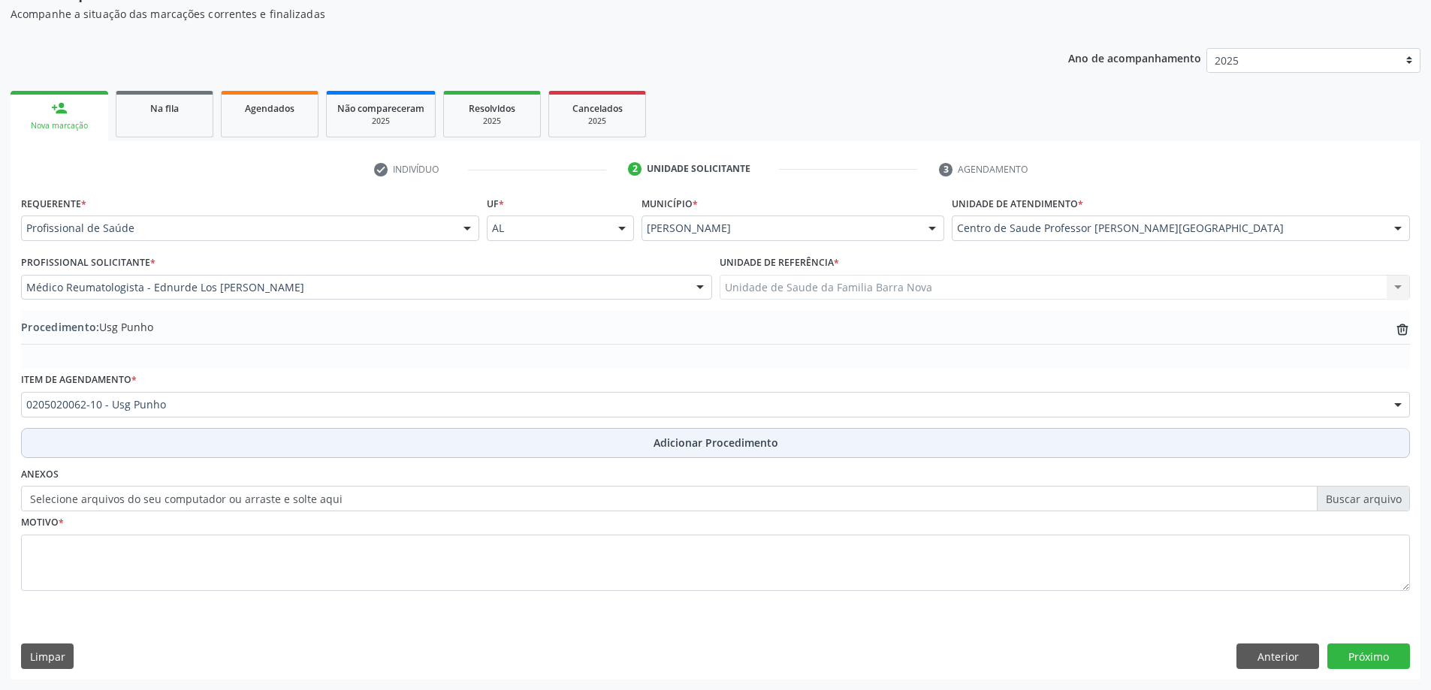
scroll to position [155, 0]
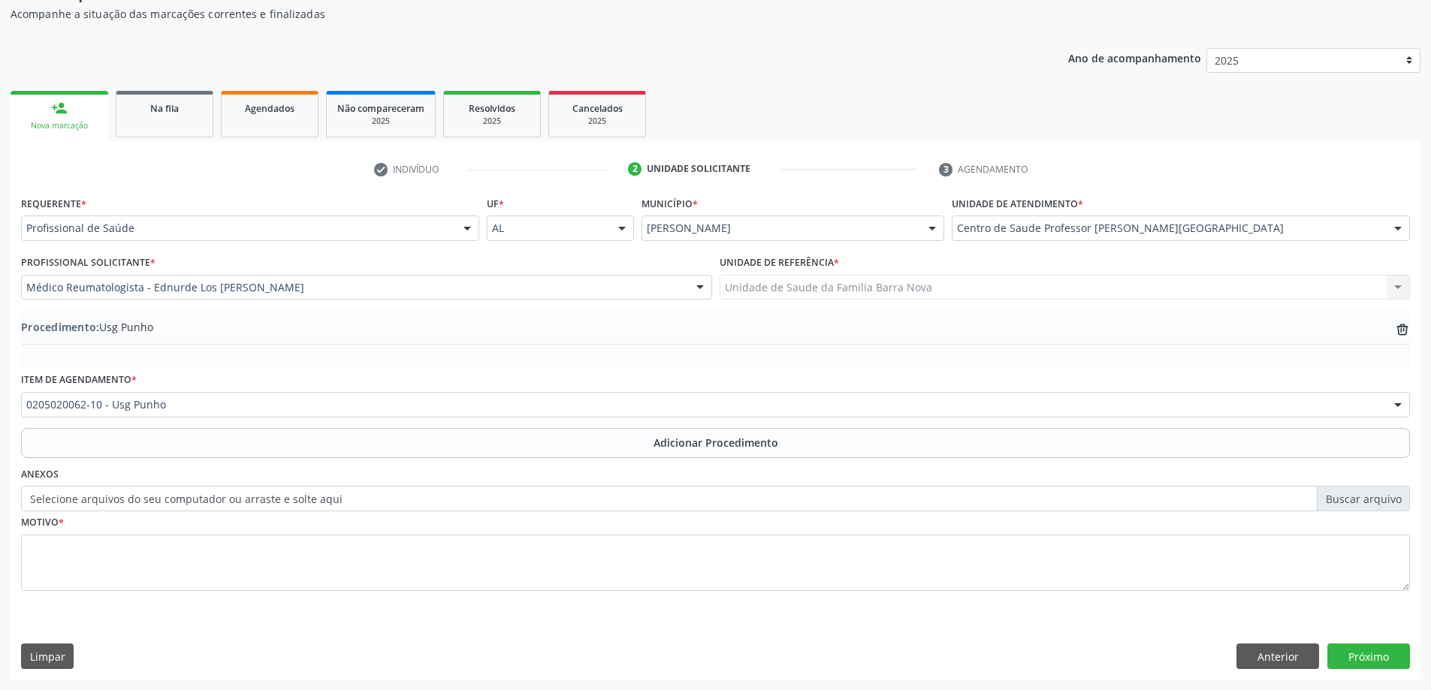
click at [1352, 505] on label "Selecione arquivos do seu computador ou arraste e solte aqui" at bounding box center [715, 499] width 1389 height 26
click at [1352, 505] on input "Selecione arquivos do seu computador ou arraste e solte aqui" at bounding box center [715, 499] width 1389 height 26
type input "C:\fakepath\WhatsApp Image 2025-10-01 at 09.52.21.jpeg"
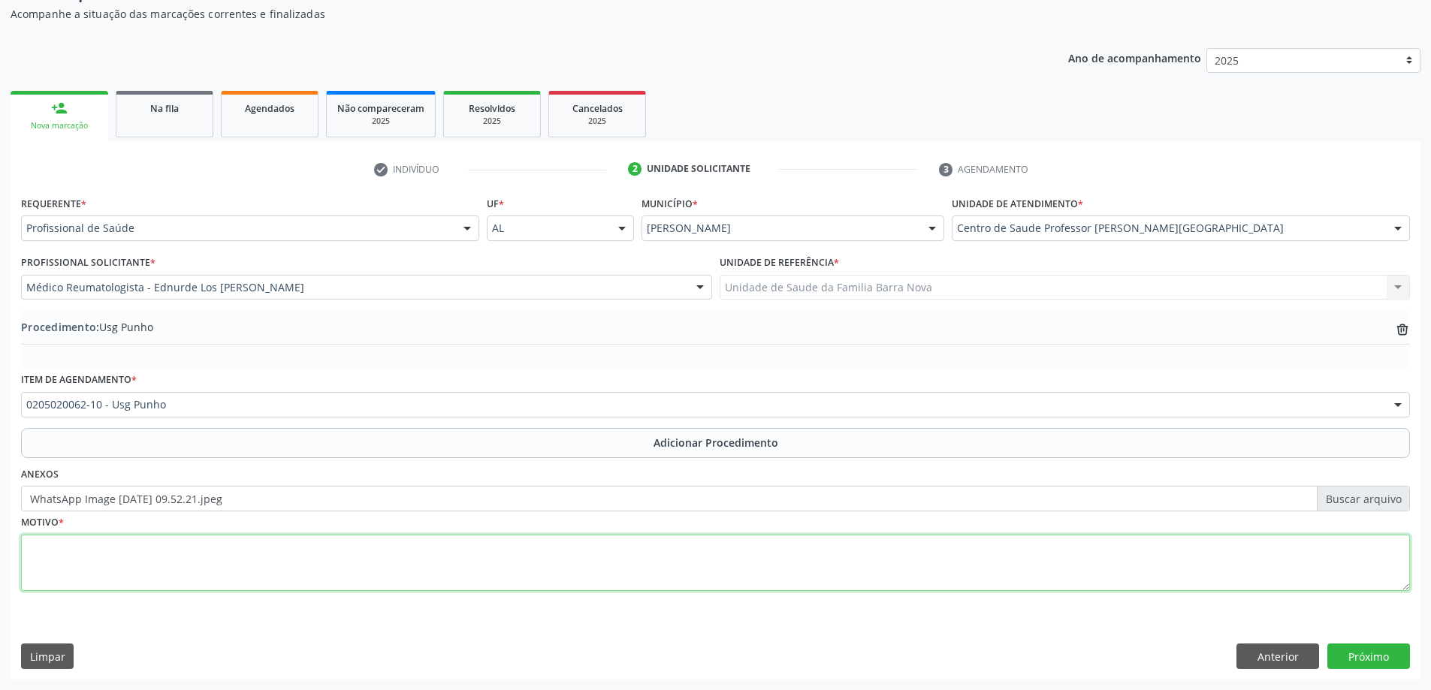
click at [938, 579] on textarea at bounding box center [715, 563] width 1389 height 57
type textarea "Tendosinovite, punhos D e E."
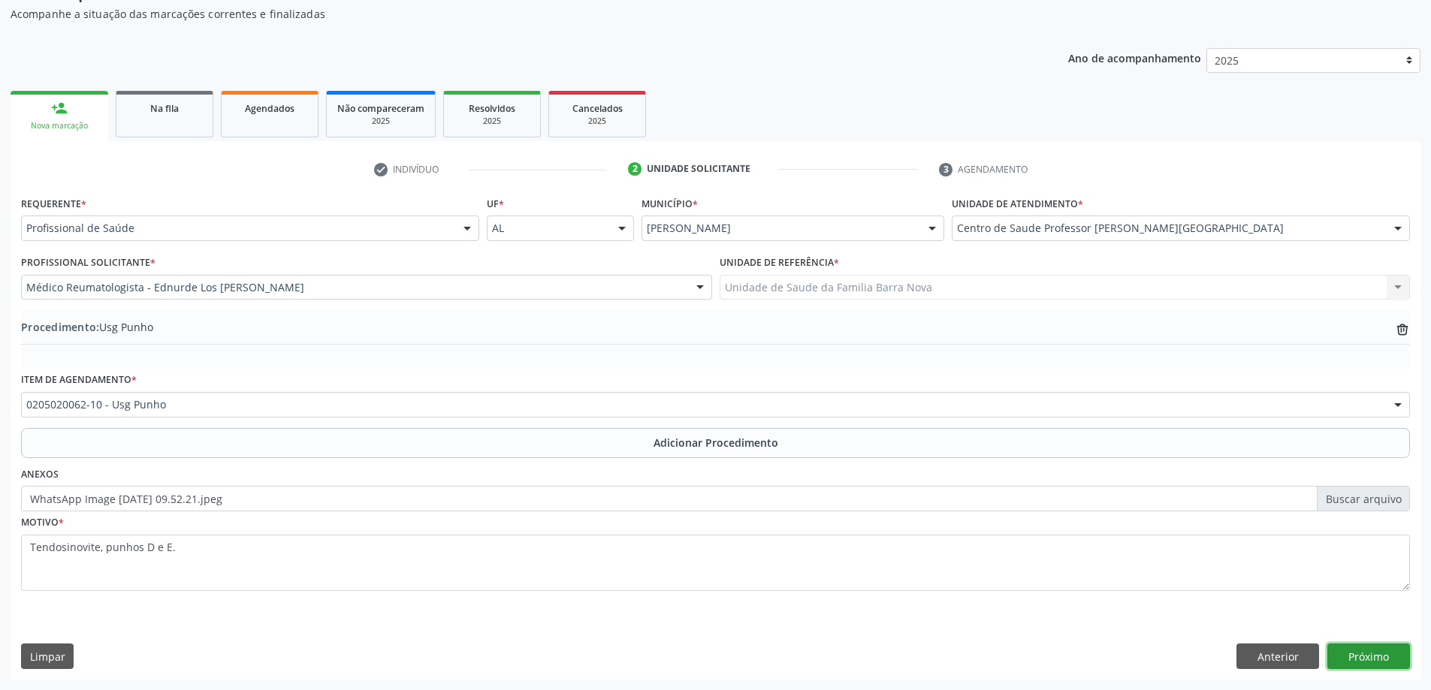
click at [1379, 653] on button "Próximo" at bounding box center [1369, 657] width 83 height 26
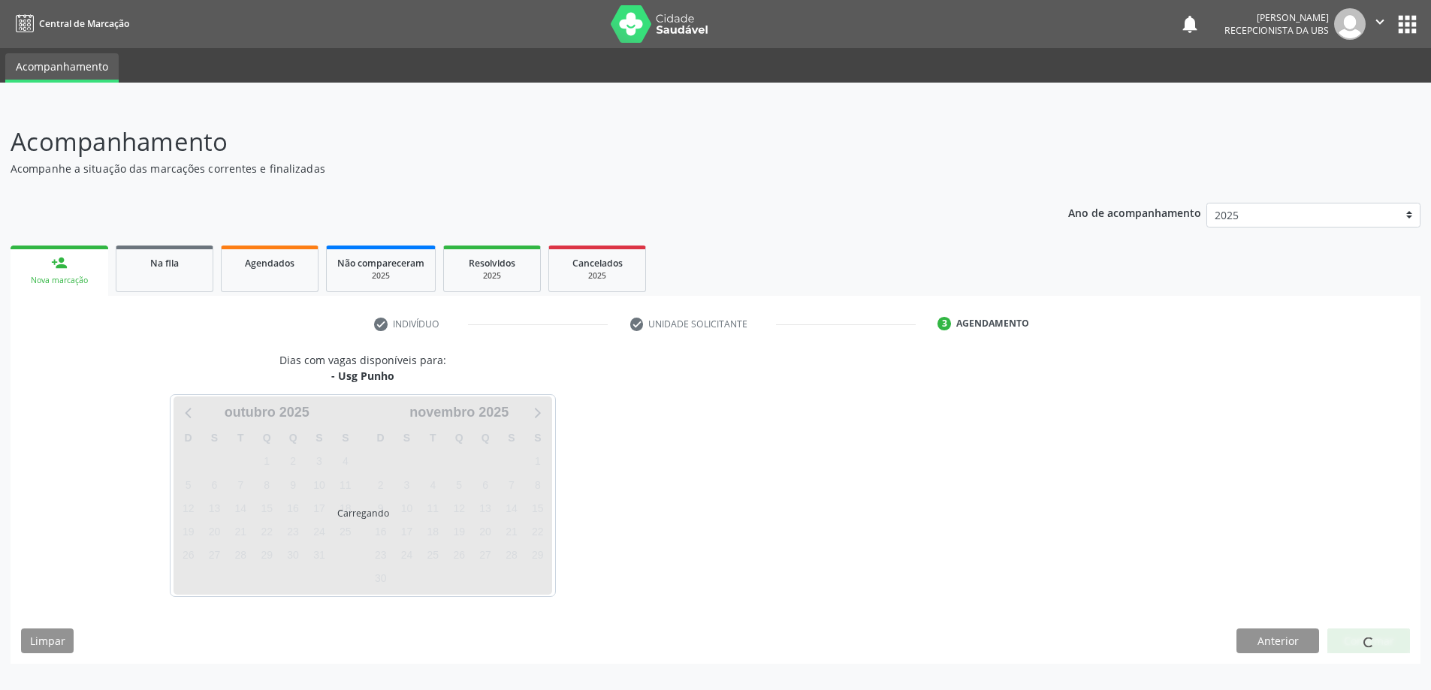
scroll to position [0, 0]
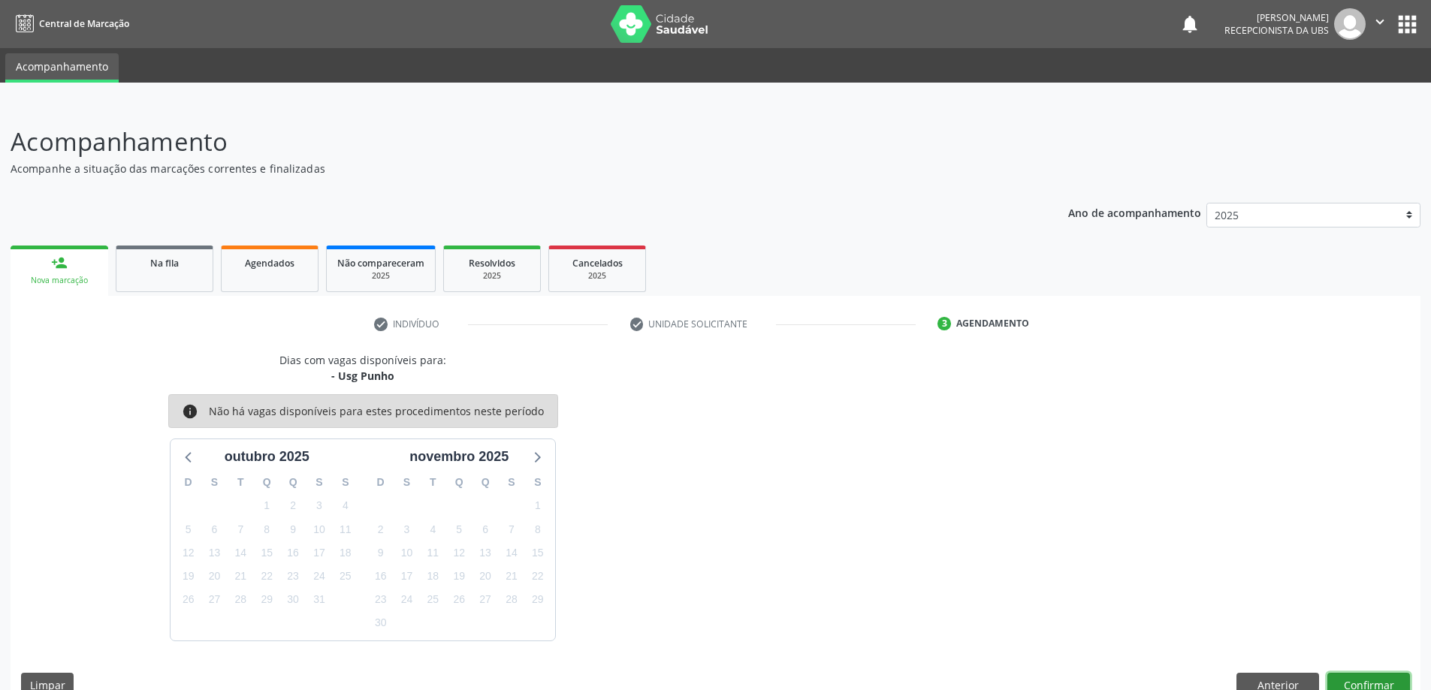
click at [1374, 677] on button "Confirmar" at bounding box center [1369, 686] width 83 height 26
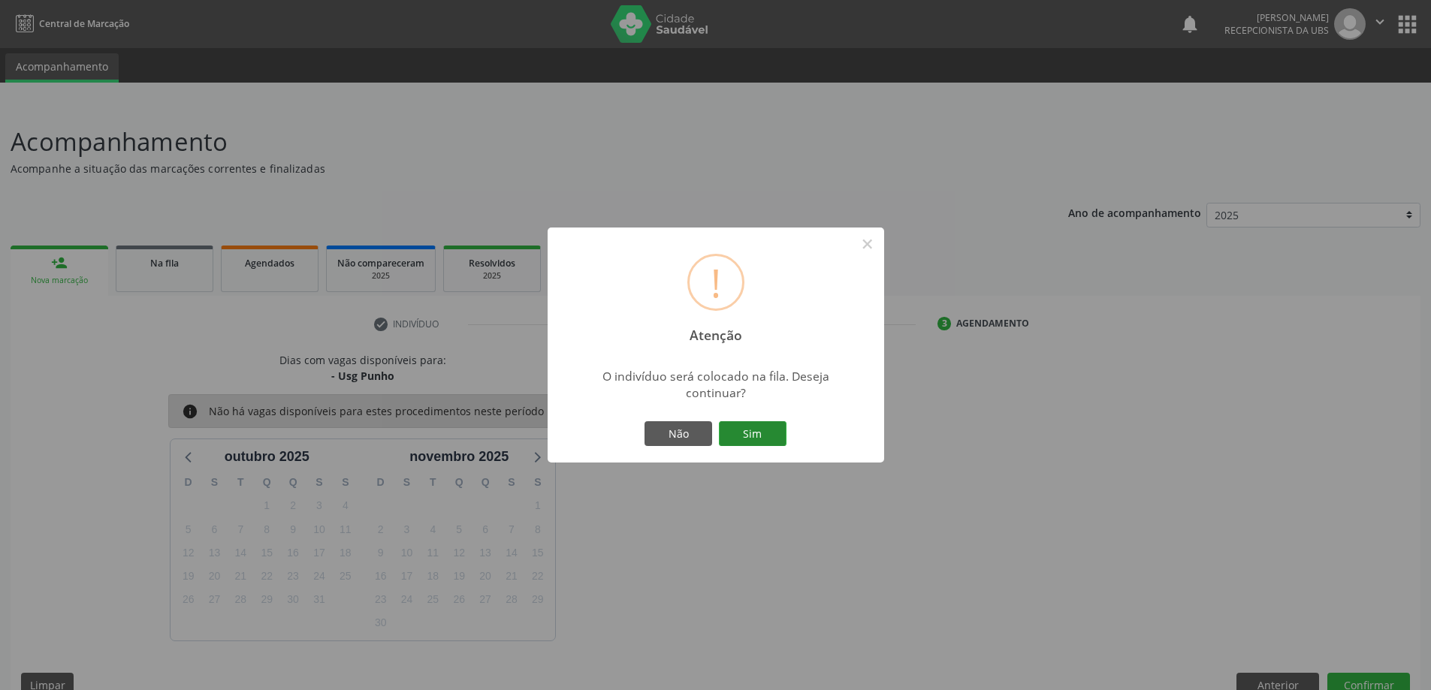
click at [755, 429] on button "Sim" at bounding box center [753, 435] width 68 height 26
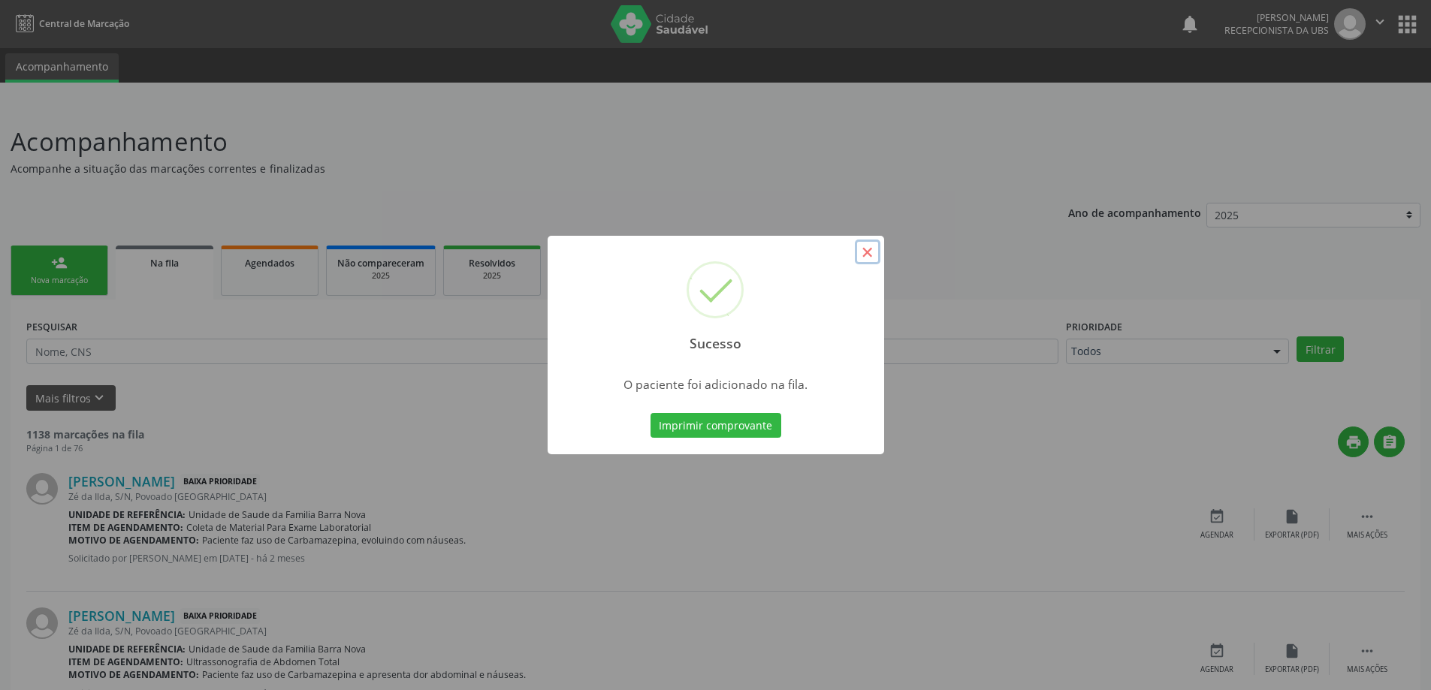
click at [872, 251] on button "×" at bounding box center [868, 253] width 26 height 26
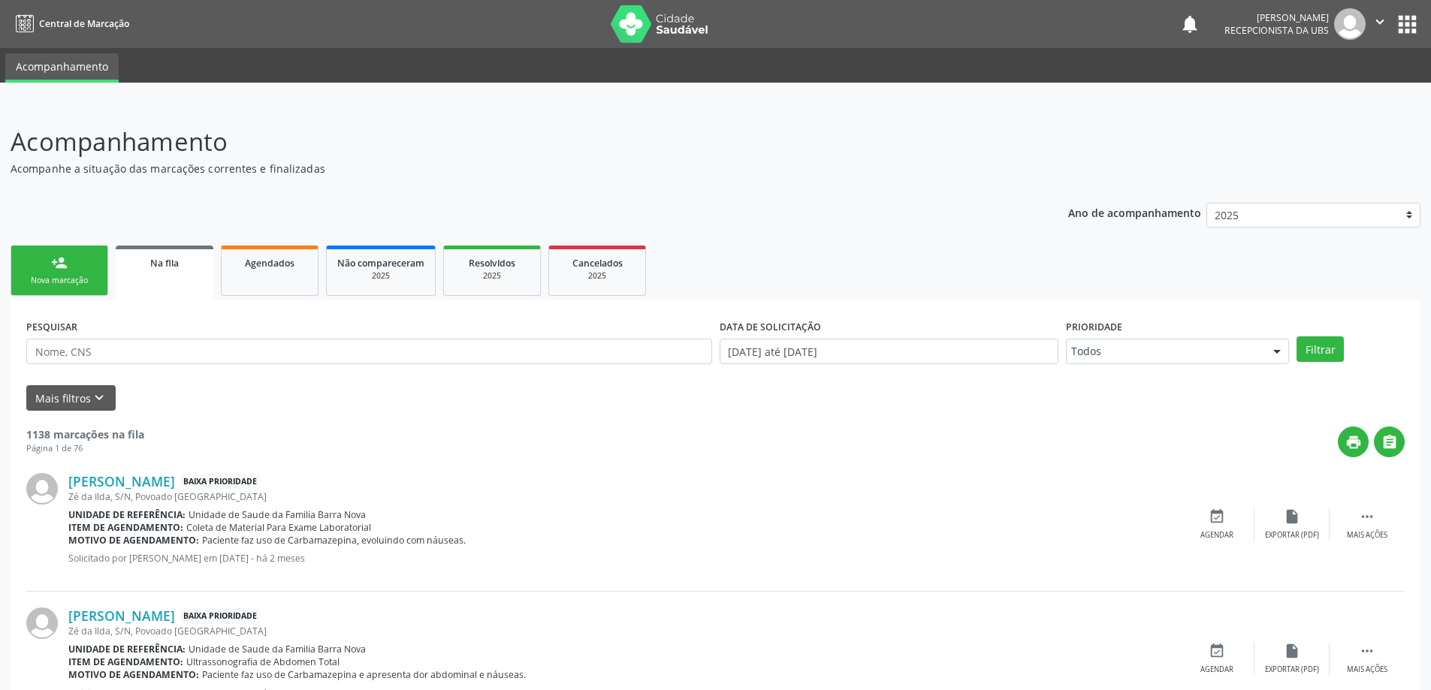
click at [67, 282] on div "Nova marcação" at bounding box center [59, 280] width 75 height 11
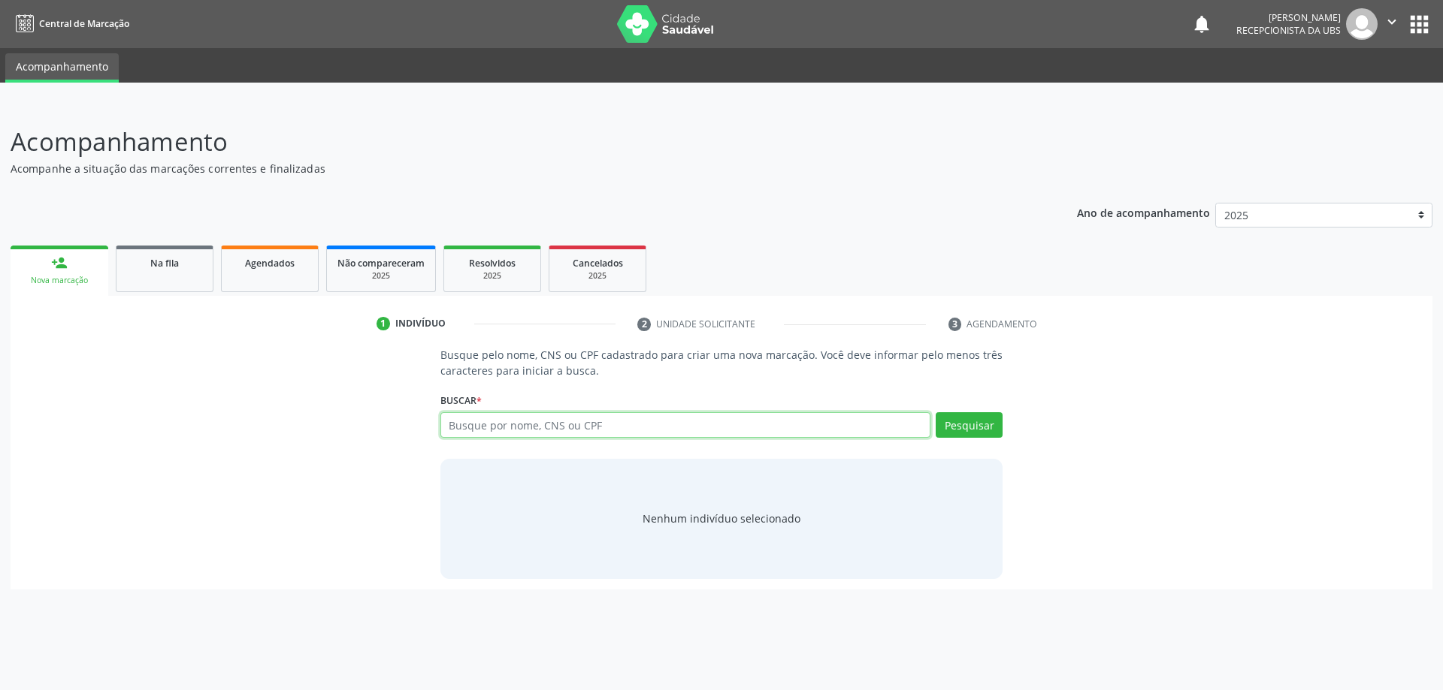
click at [504, 421] on input "text" at bounding box center [685, 425] width 491 height 26
type input "707400065986278"
click at [984, 430] on button "Pesquisar" at bounding box center [968, 425] width 67 height 26
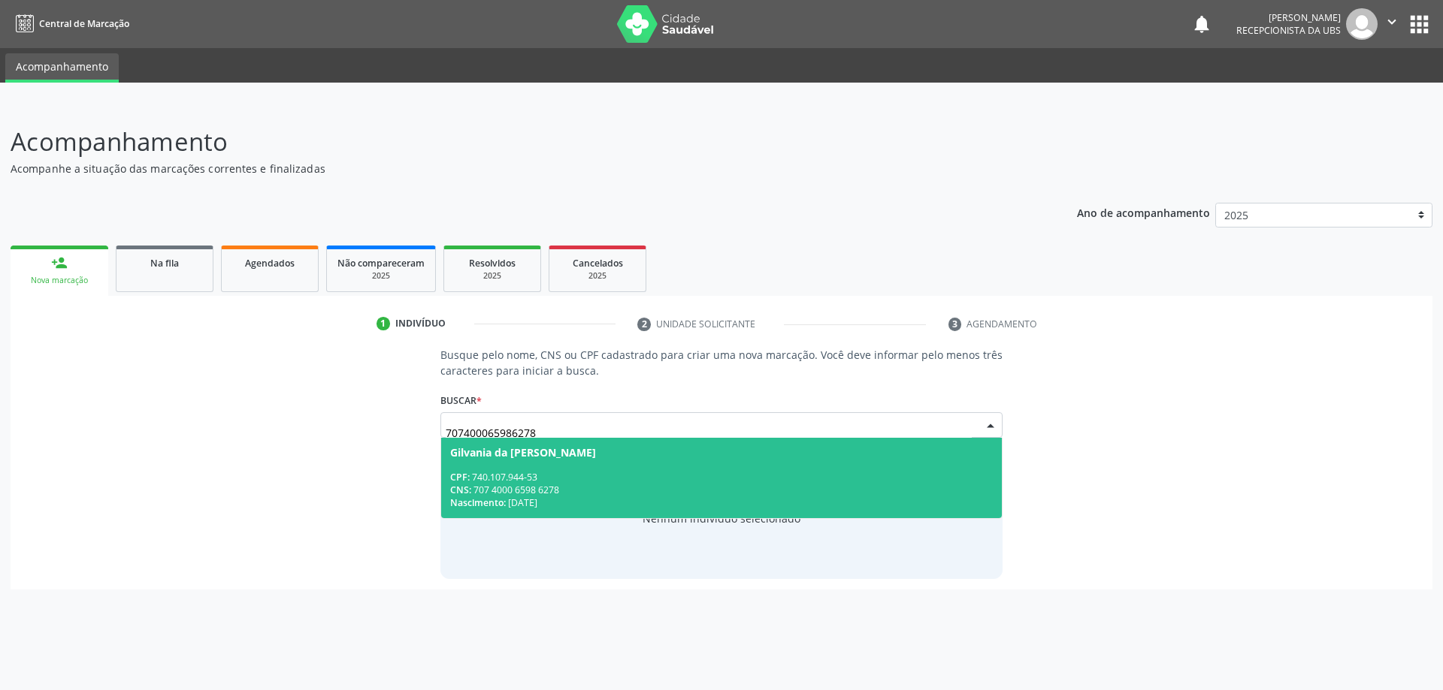
click at [557, 474] on div "CPF: 740.107.944-53" at bounding box center [721, 477] width 543 height 13
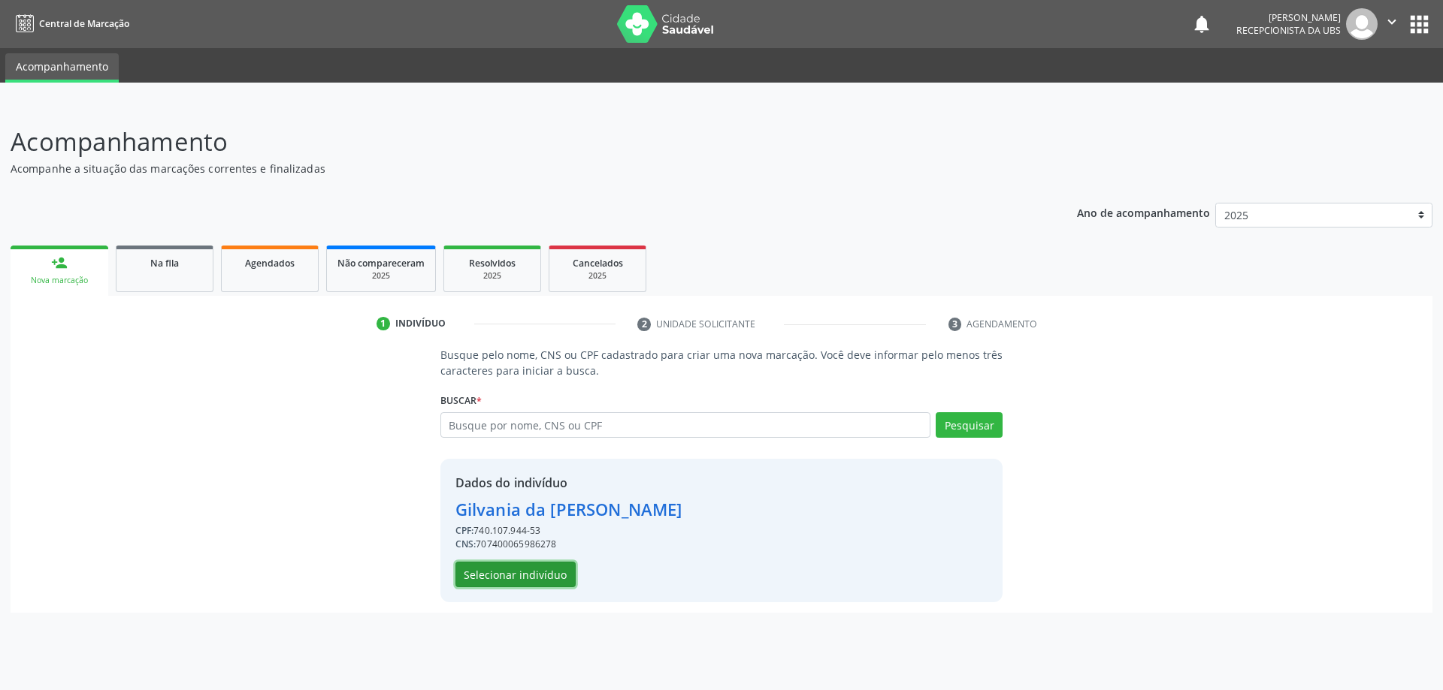
click at [536, 576] on button "Selecionar indivíduo" at bounding box center [515, 575] width 120 height 26
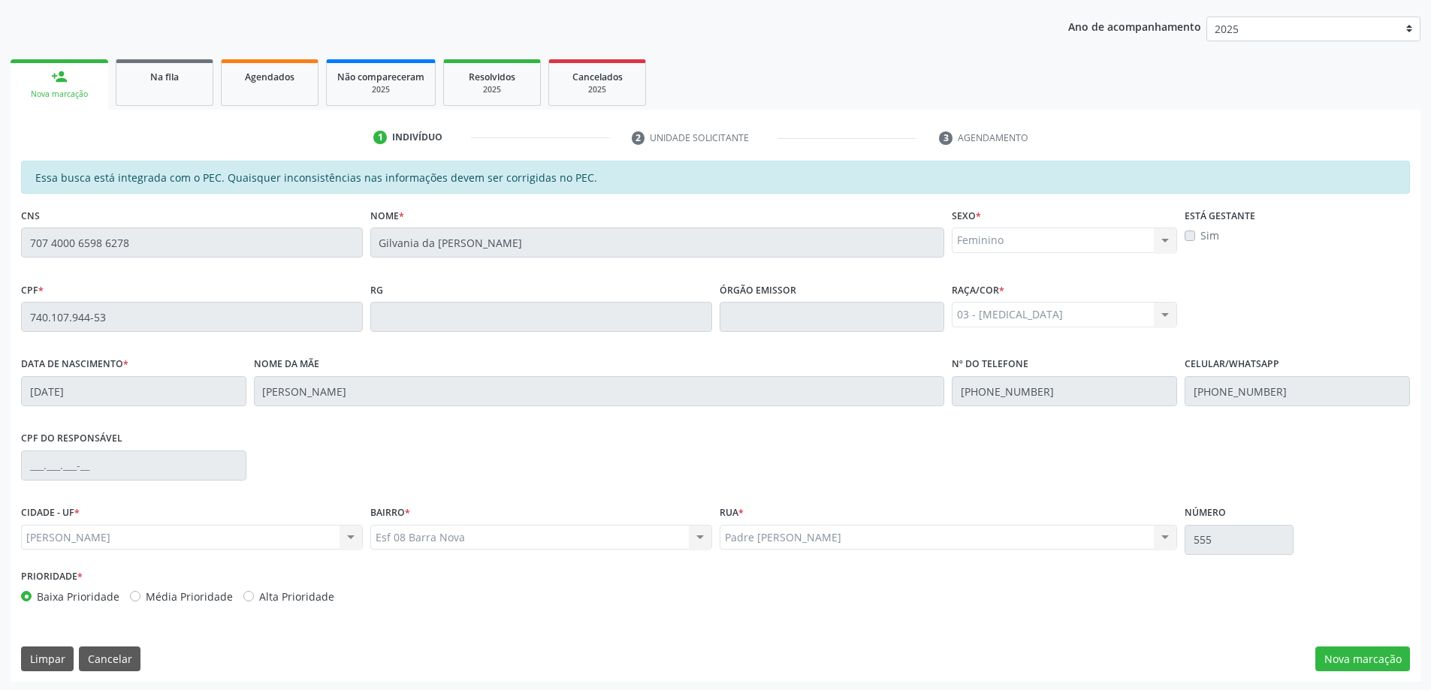
scroll to position [189, 0]
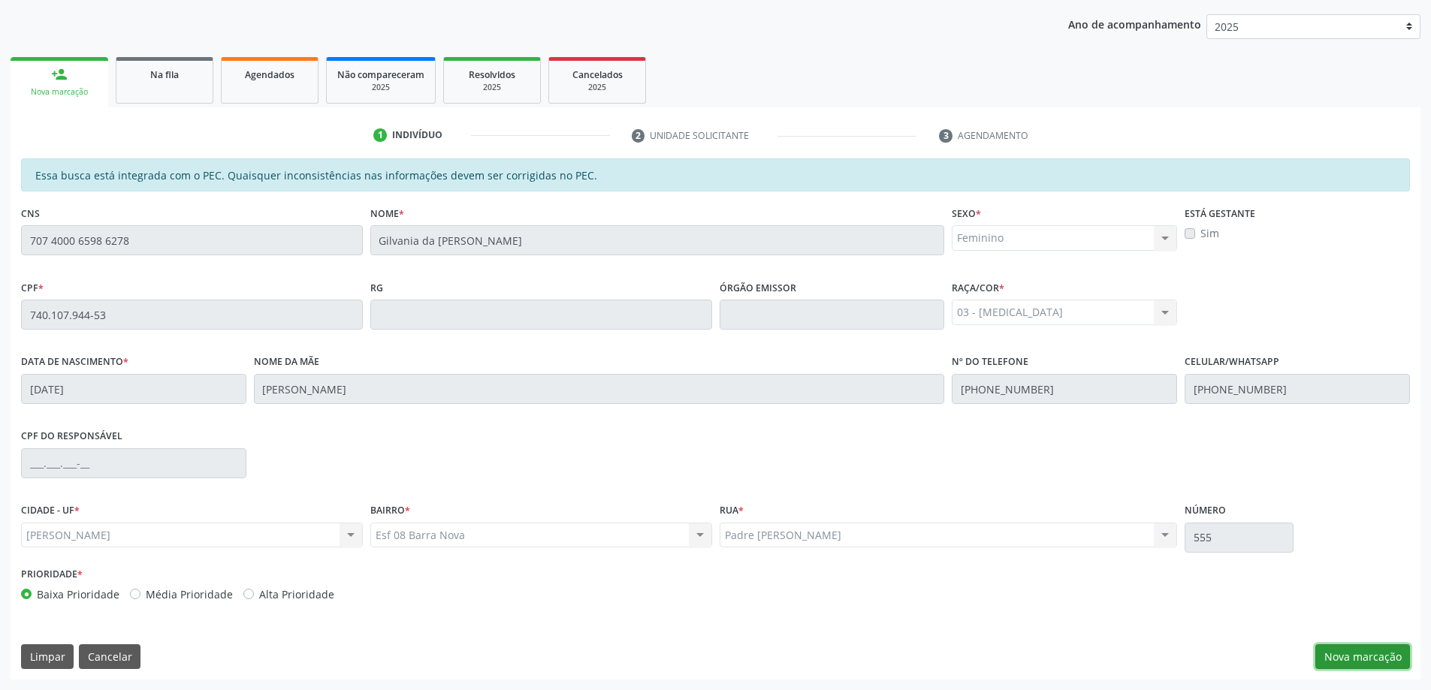
click at [1365, 657] on button "Nova marcação" at bounding box center [1363, 658] width 95 height 26
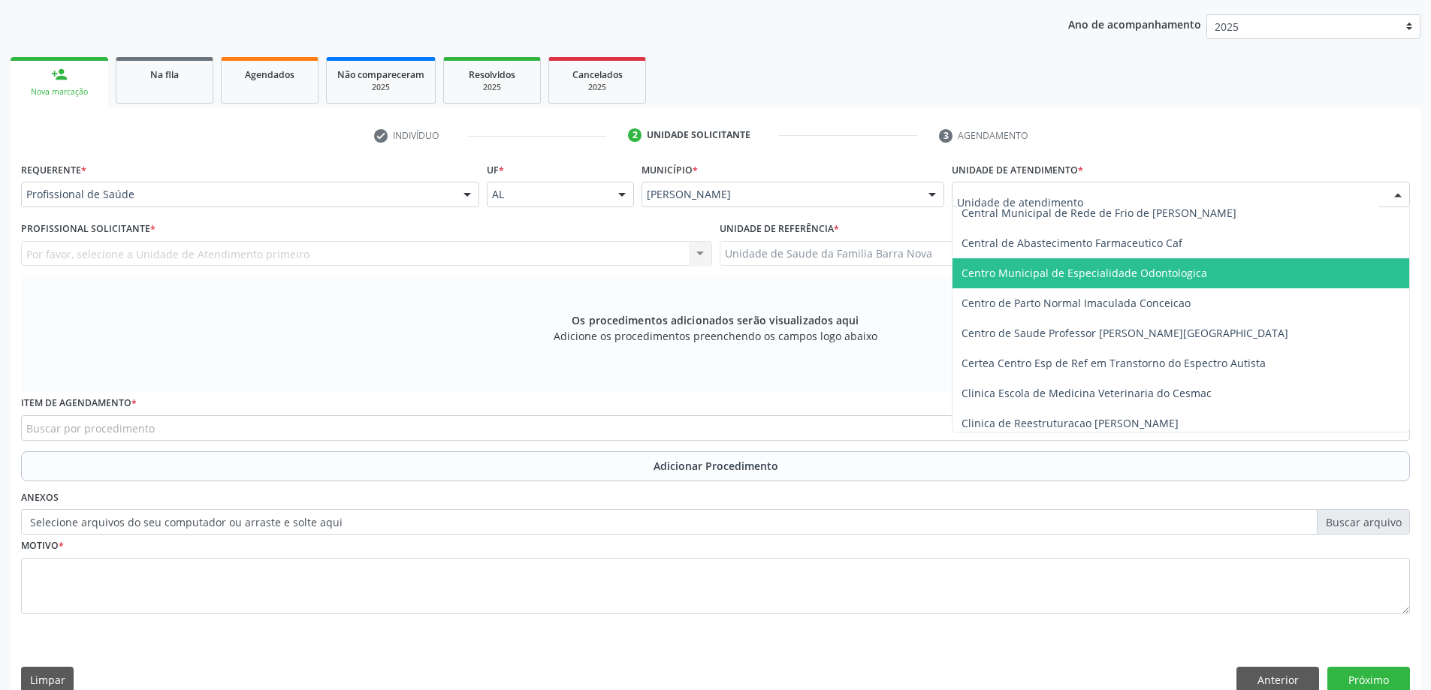
scroll to position [150, 0]
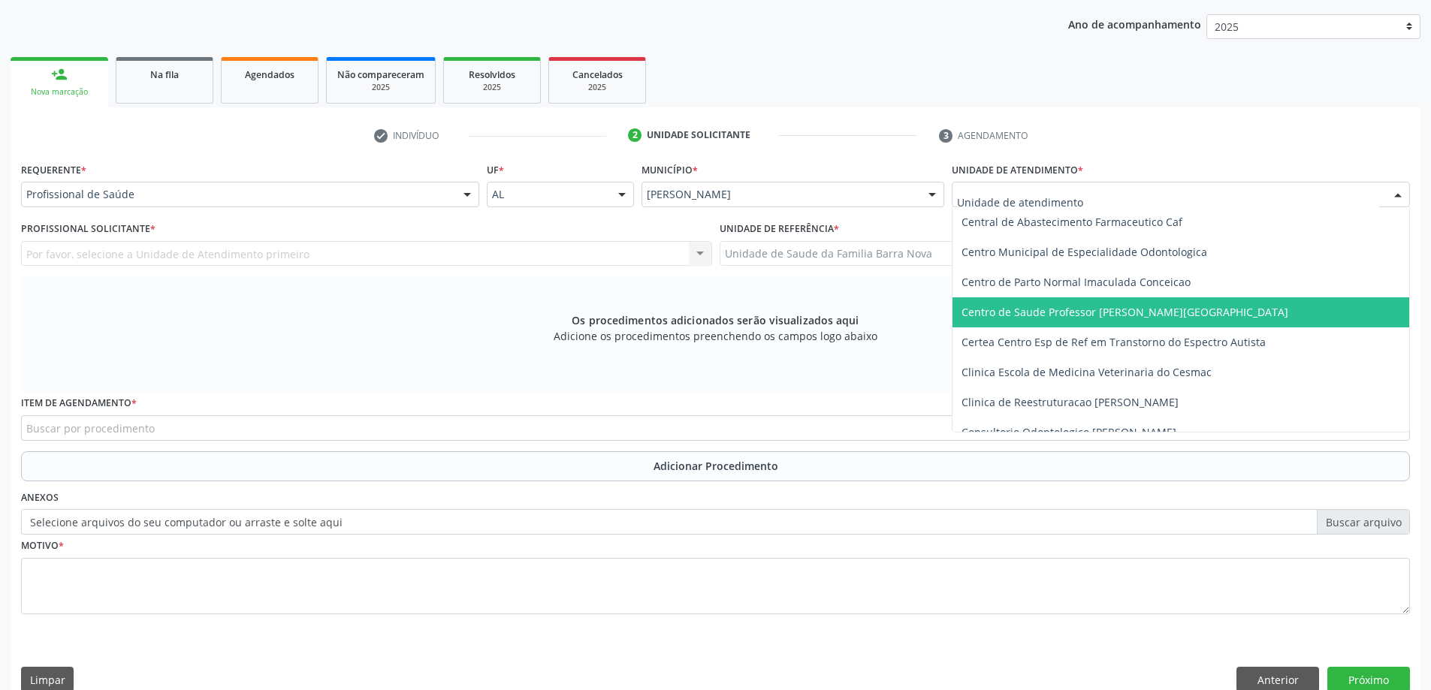
click at [1129, 318] on span "Centro de Saude Professor [PERSON_NAME][GEOGRAPHIC_DATA]" at bounding box center [1125, 312] width 327 height 14
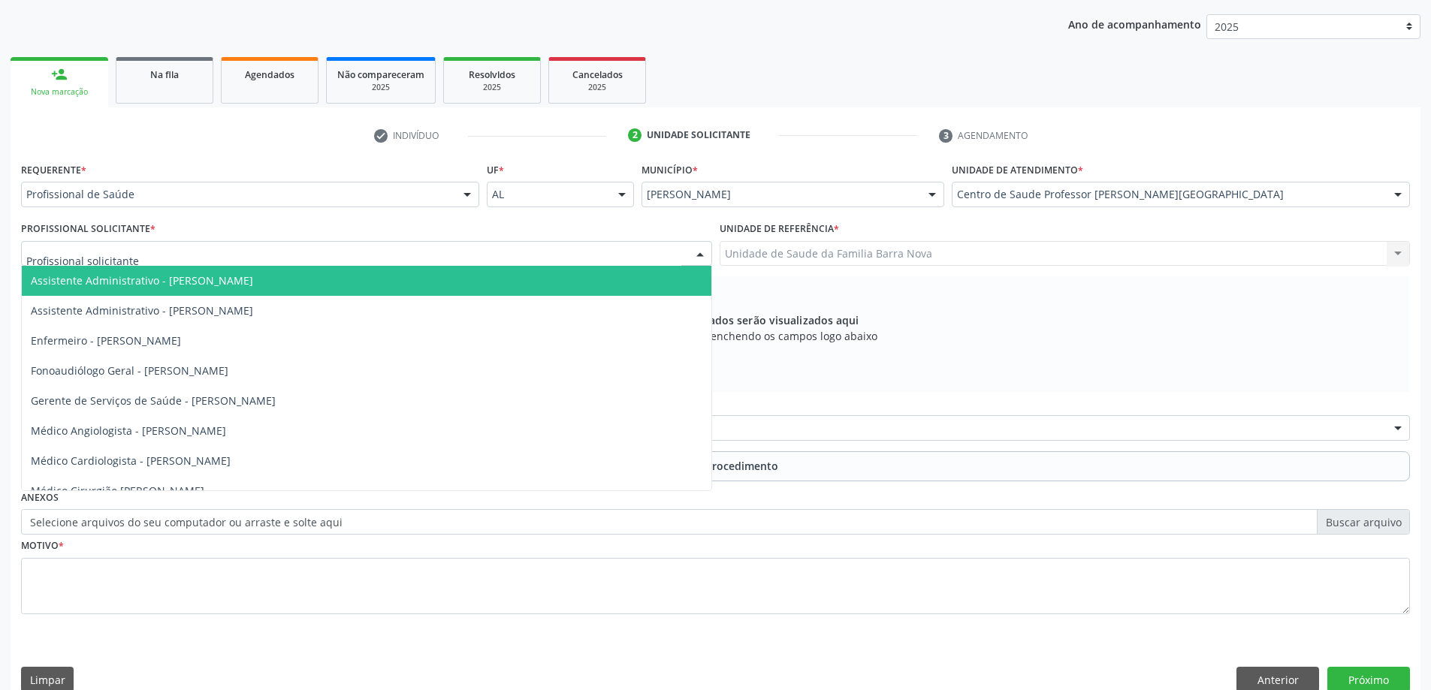
click at [283, 252] on div at bounding box center [366, 254] width 691 height 26
type input "edn"
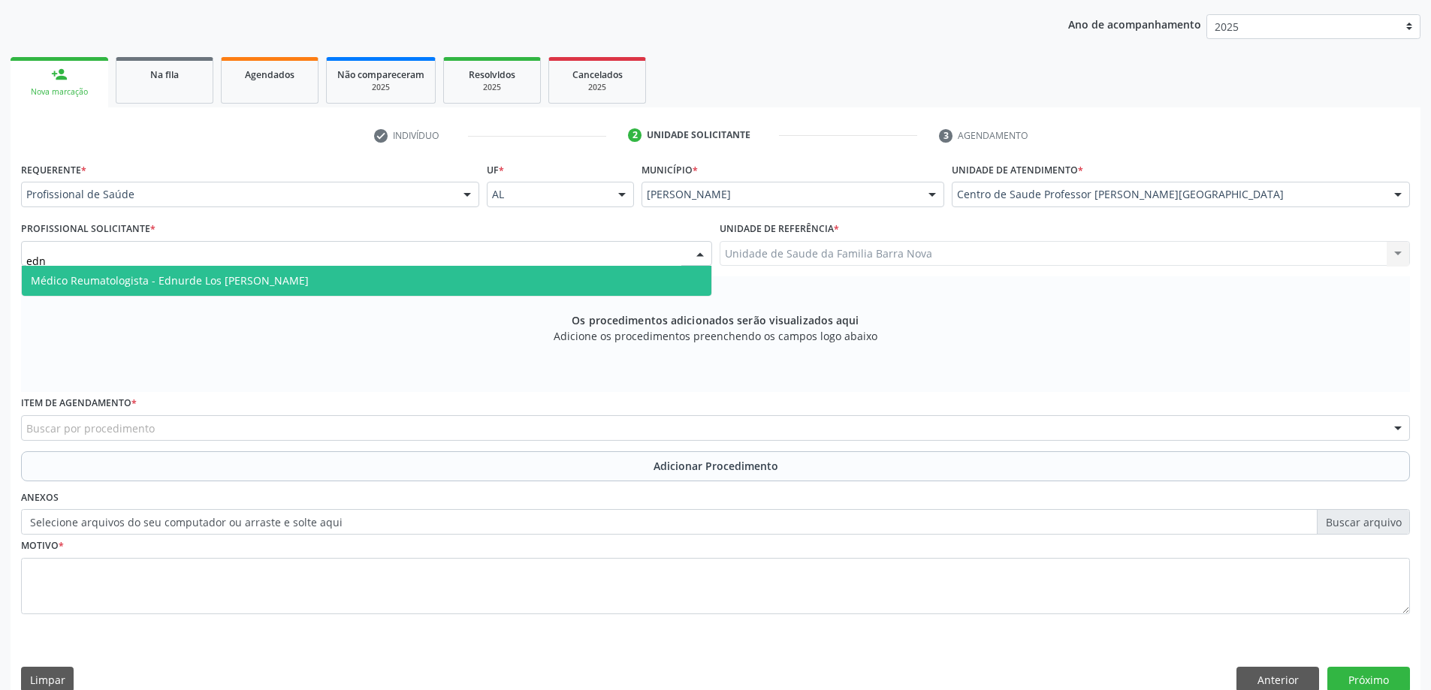
click at [265, 283] on span "Médico Reumatologista - Ednurde Los [PERSON_NAME]" at bounding box center [170, 280] width 278 height 14
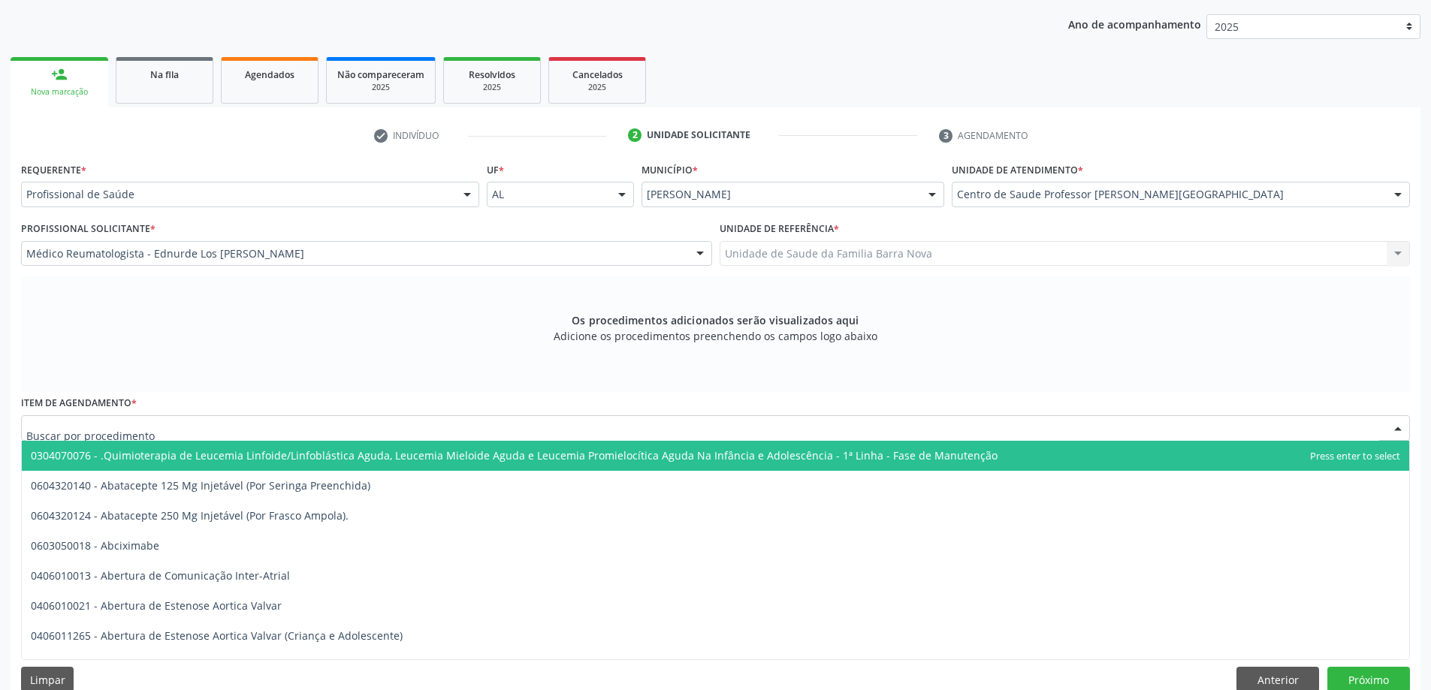
click at [373, 426] on div at bounding box center [715, 428] width 1389 height 26
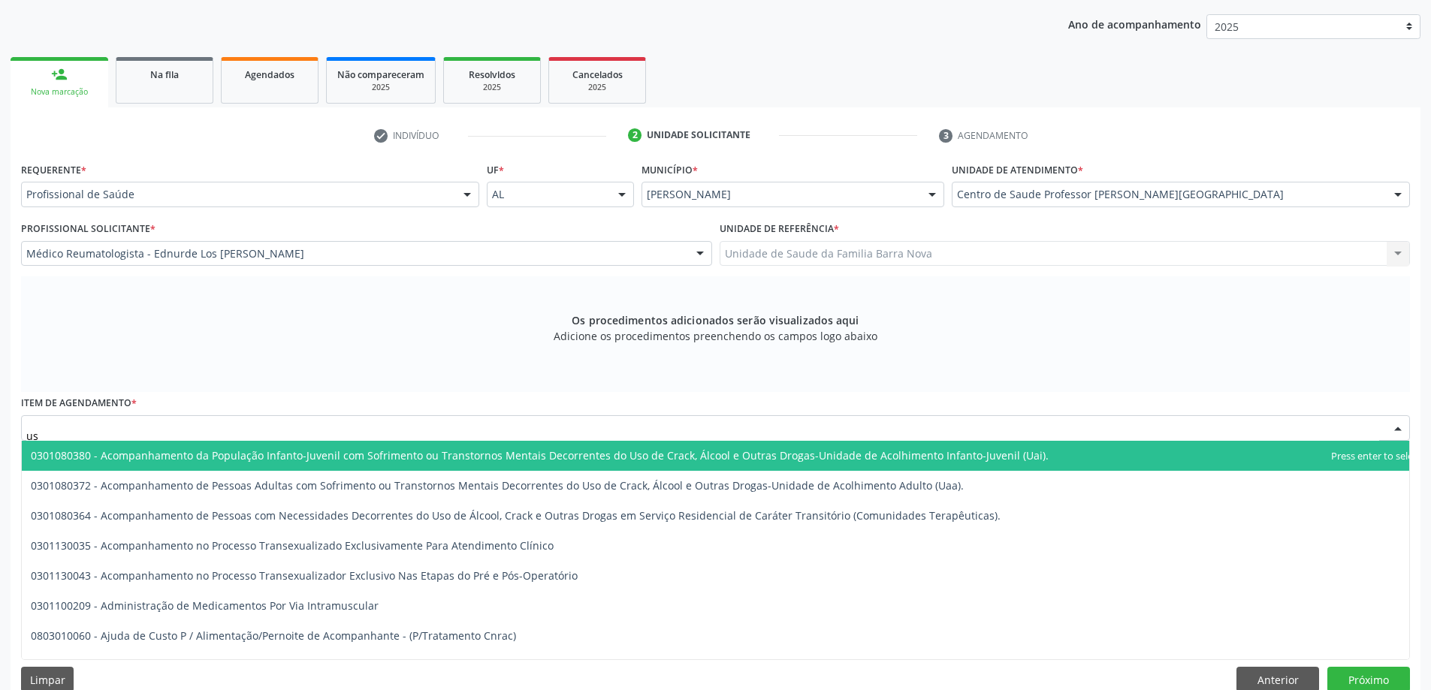
type input "usg"
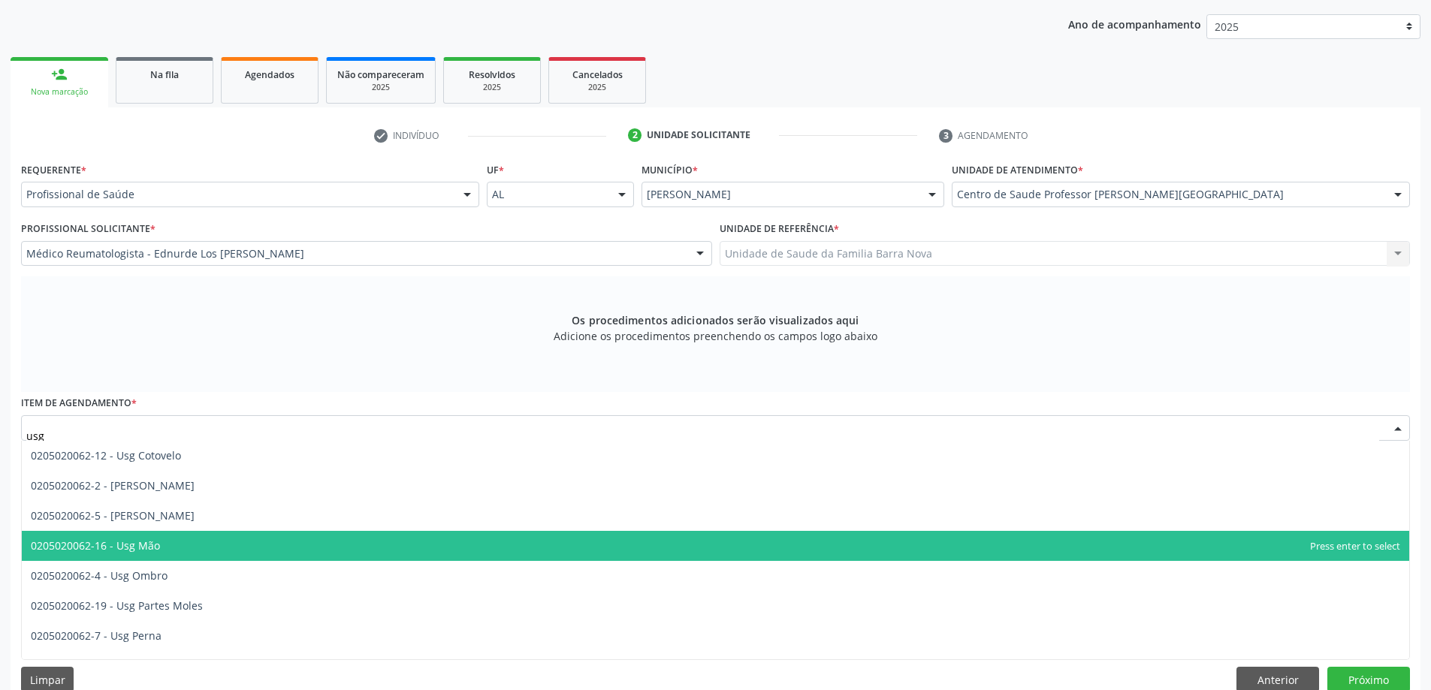
click at [214, 542] on span "0205020062-16 - Usg Mão" at bounding box center [716, 546] width 1388 height 30
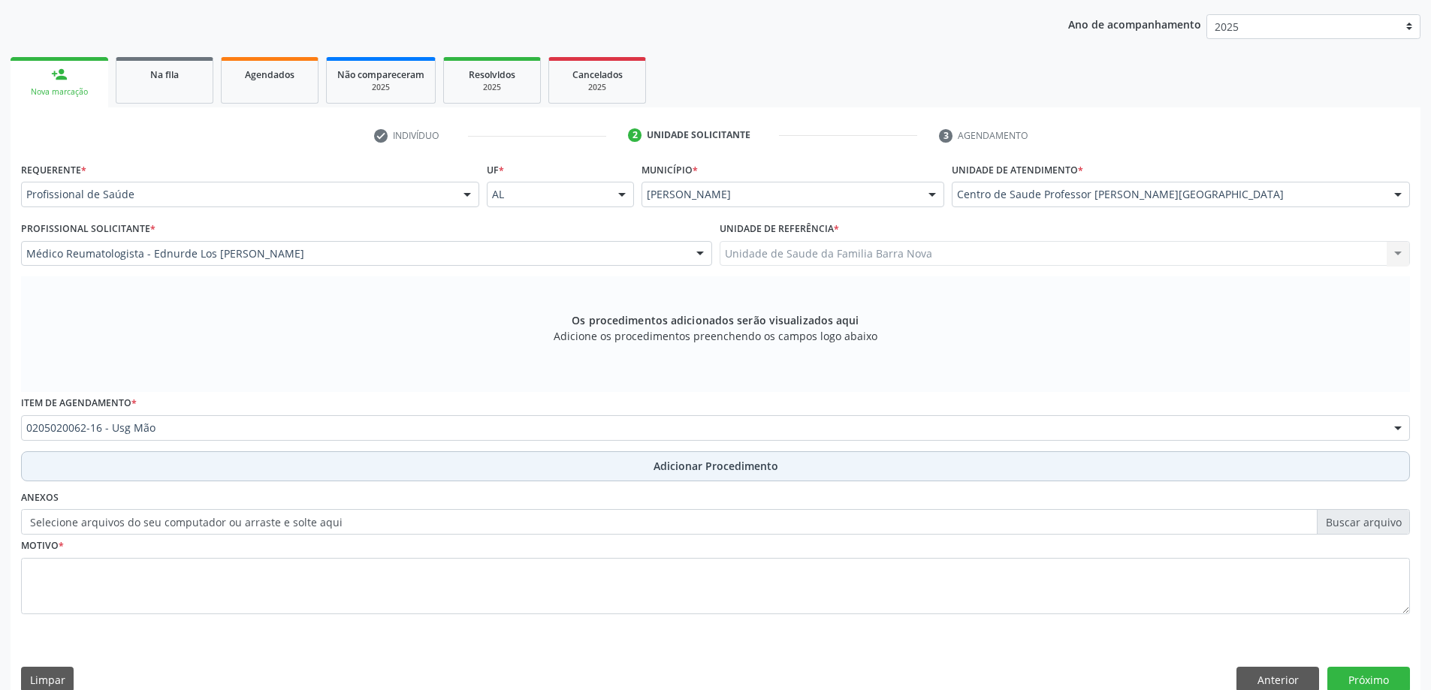
click at [716, 462] on span "Adicionar Procedimento" at bounding box center [716, 466] width 125 height 16
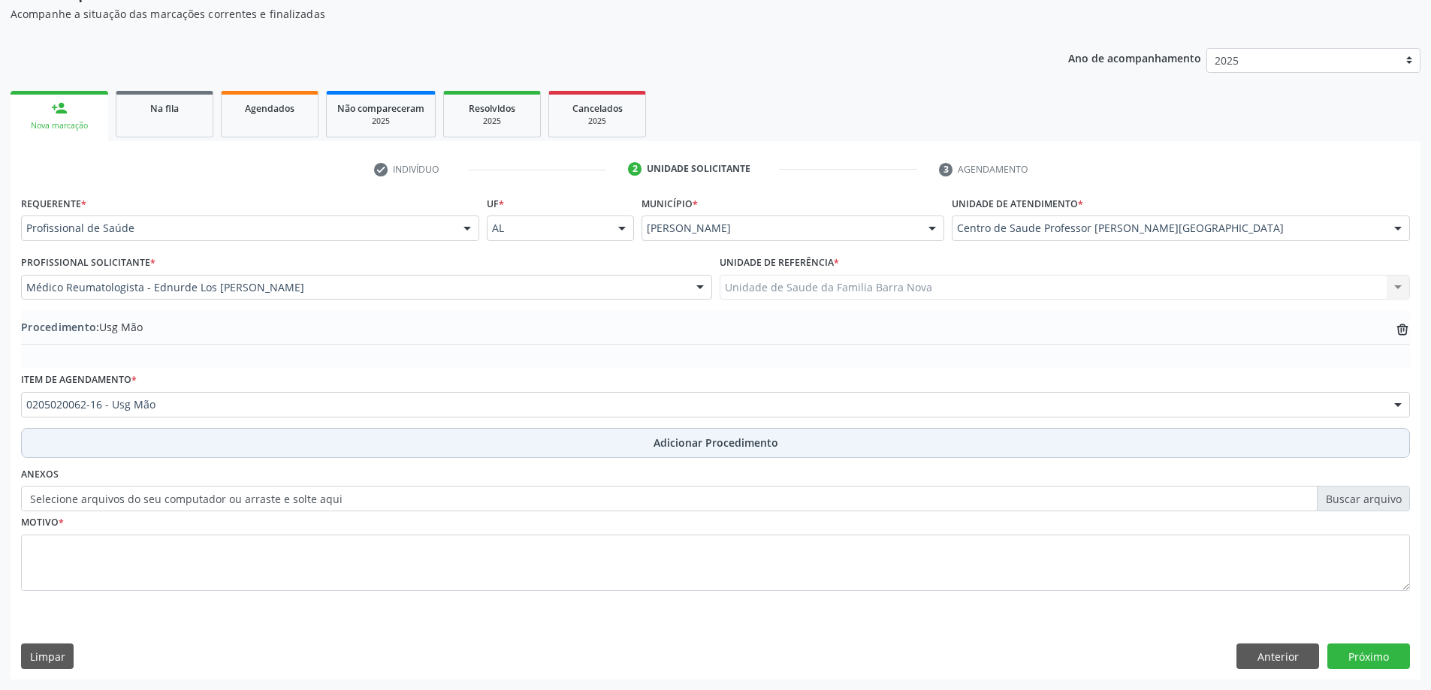
scroll to position [155, 0]
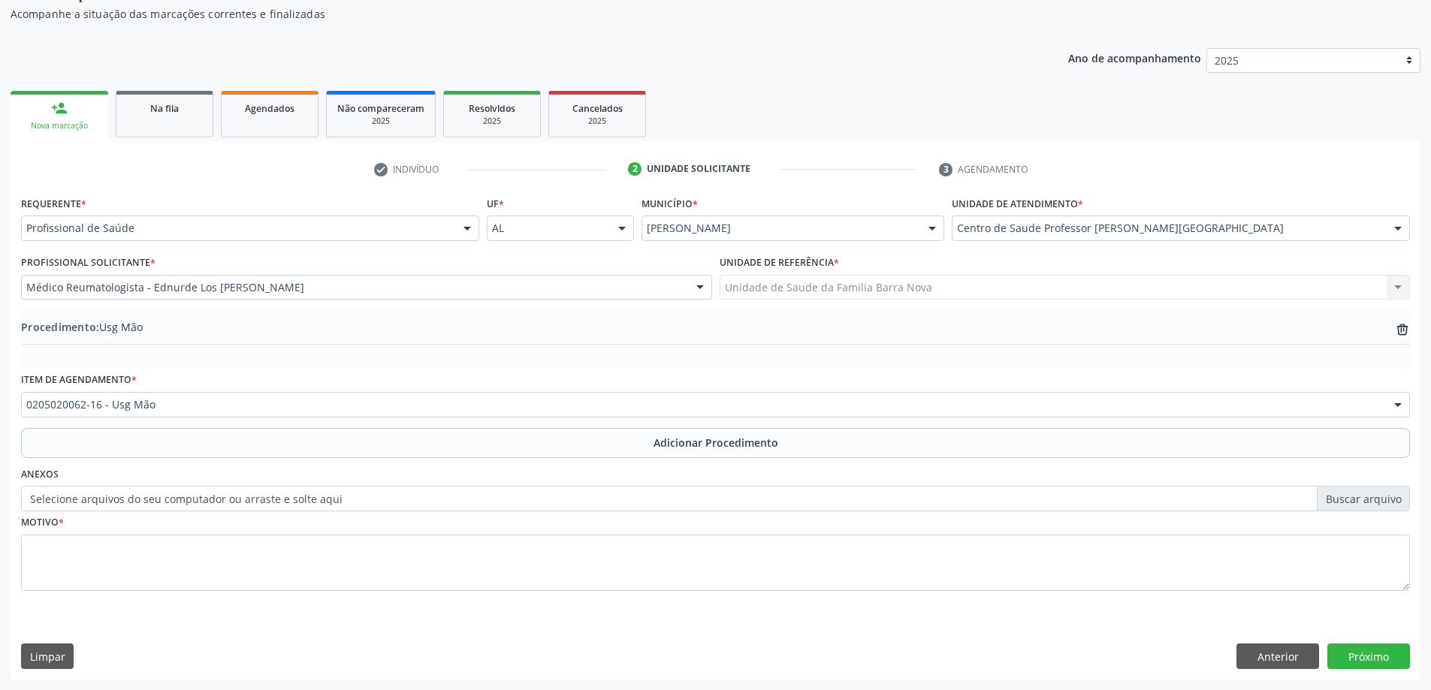
click at [1352, 501] on label "Selecione arquivos do seu computador ou arraste e solte aqui" at bounding box center [715, 499] width 1389 height 26
click at [1352, 501] on input "Selecione arquivos do seu computador ou arraste e solte aqui" at bounding box center [715, 499] width 1389 height 26
type input "C:\fakepath\WhatsApp Image 2025-10-01 at 09.52.21.jpeg"
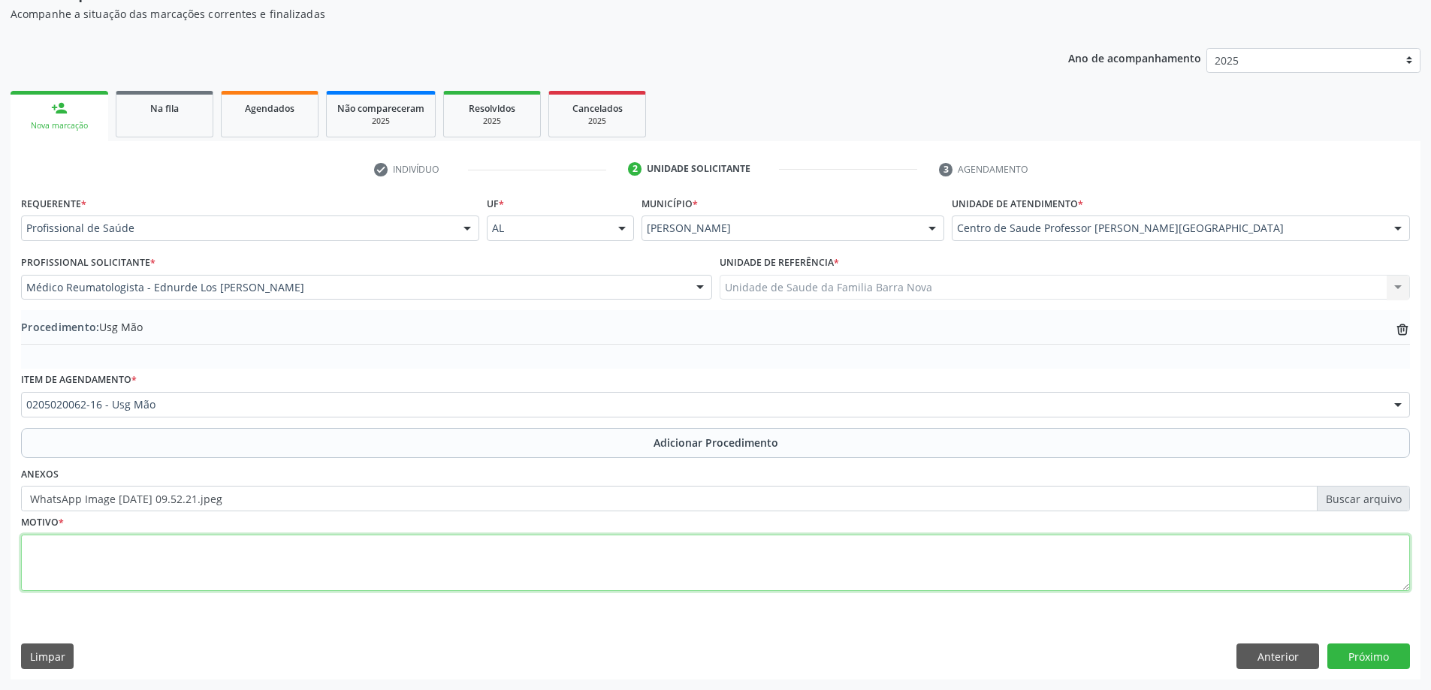
click at [190, 558] on textarea at bounding box center [715, 563] width 1389 height 57
type textarea "Tendosinivite, mãos D e E."
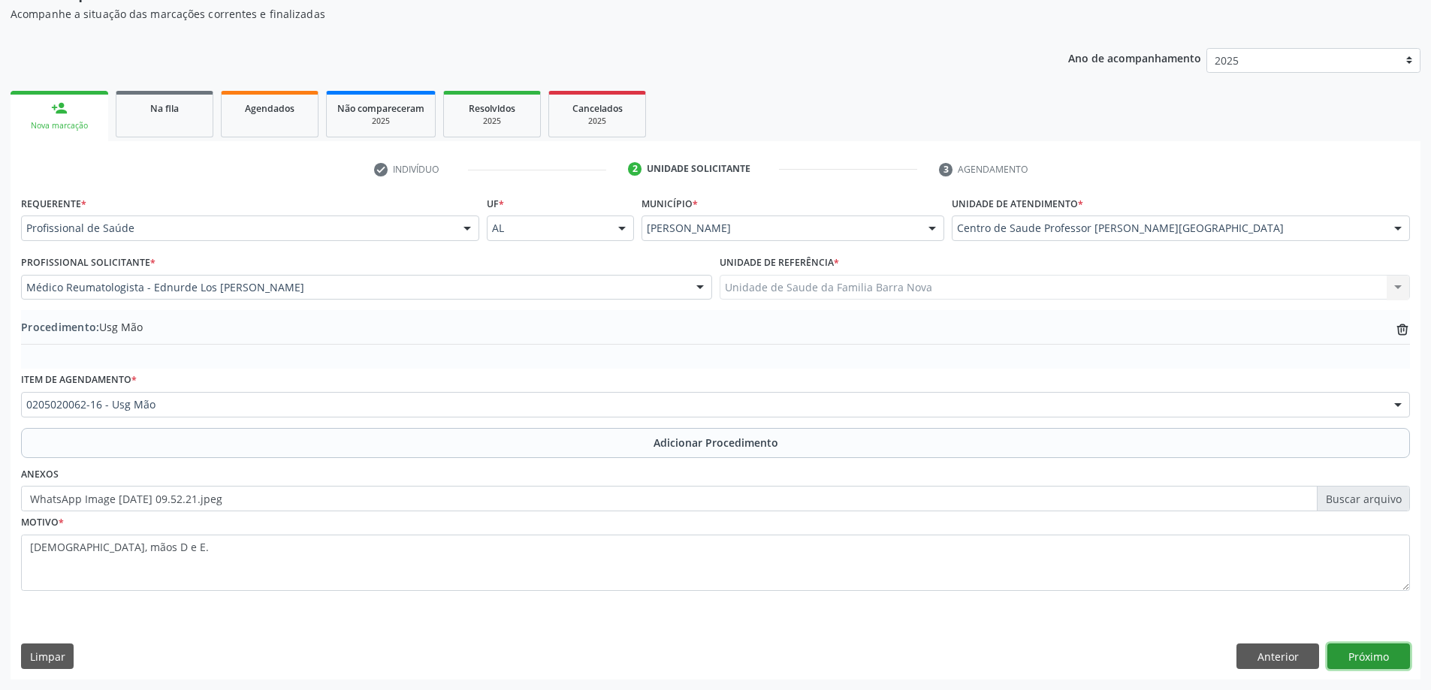
click at [1367, 657] on button "Próximo" at bounding box center [1369, 657] width 83 height 26
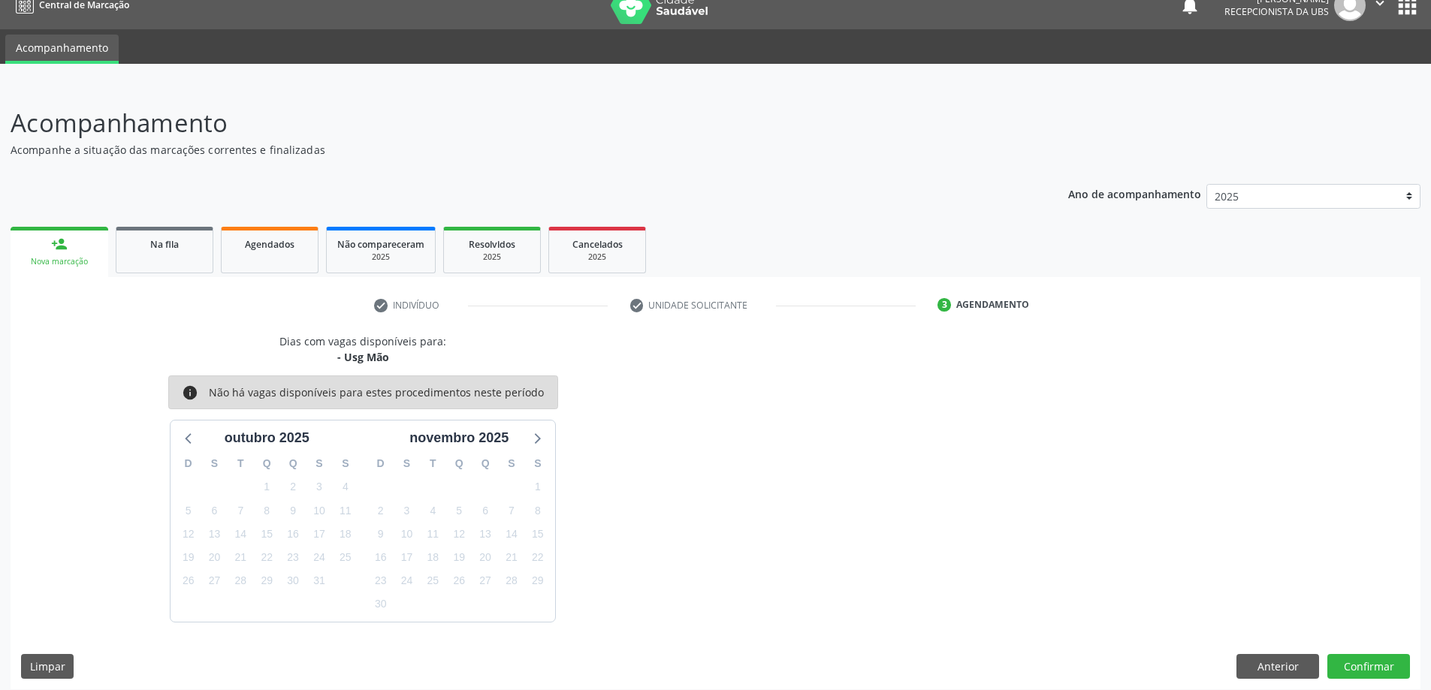
scroll to position [29, 0]
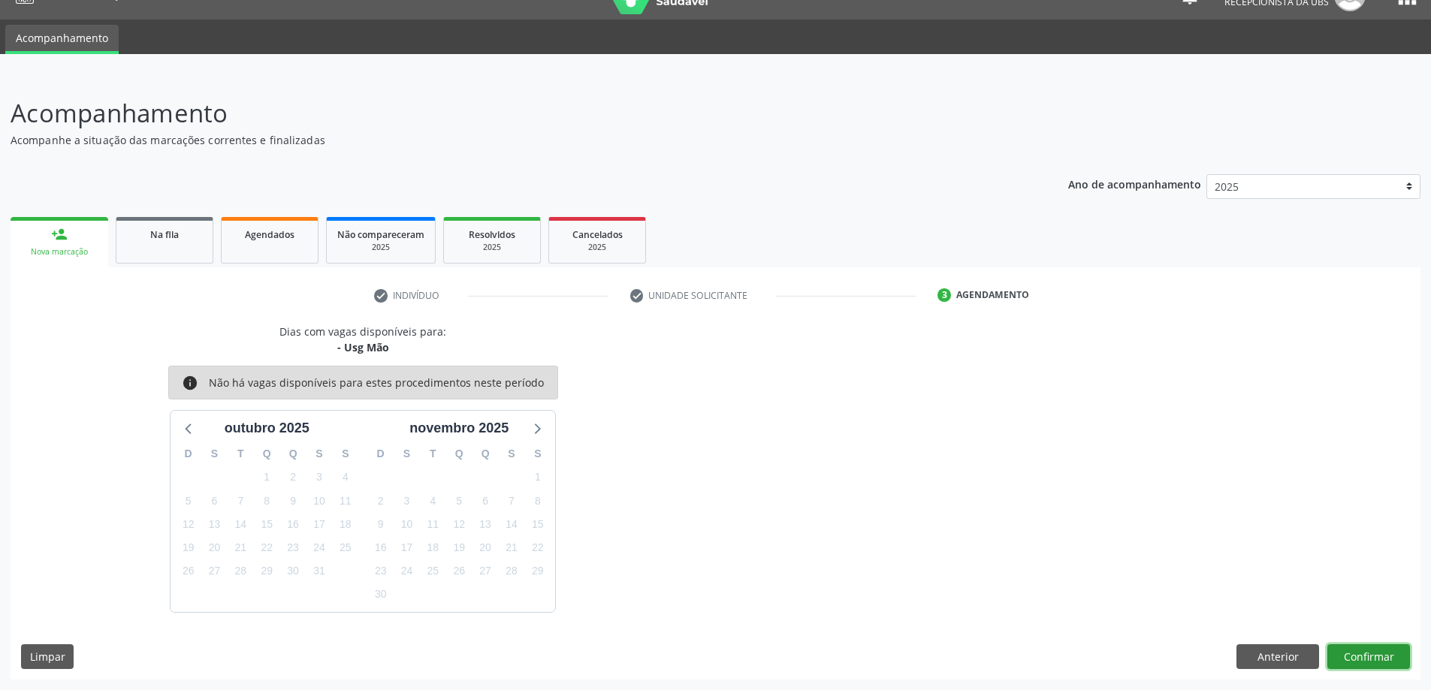
click at [1362, 654] on button "Confirmar" at bounding box center [1369, 658] width 83 height 26
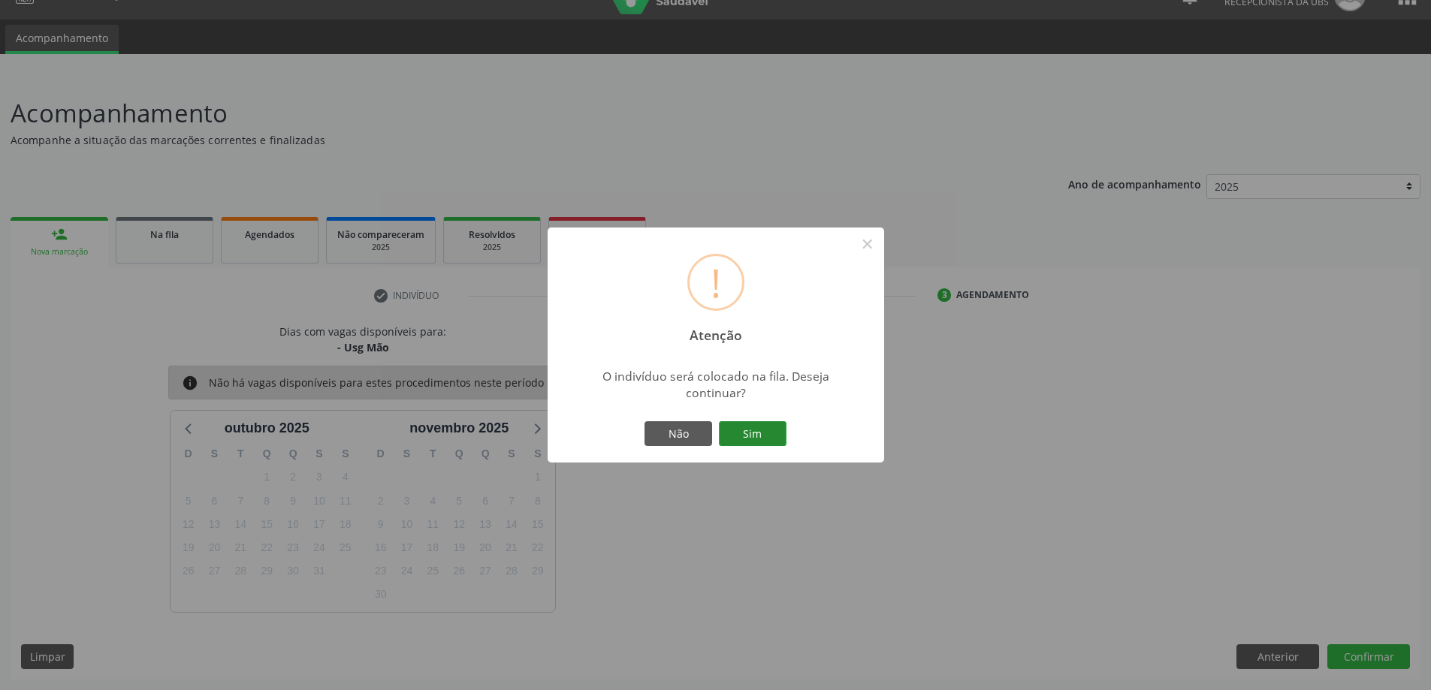
click at [753, 434] on button "Sim" at bounding box center [753, 435] width 68 height 26
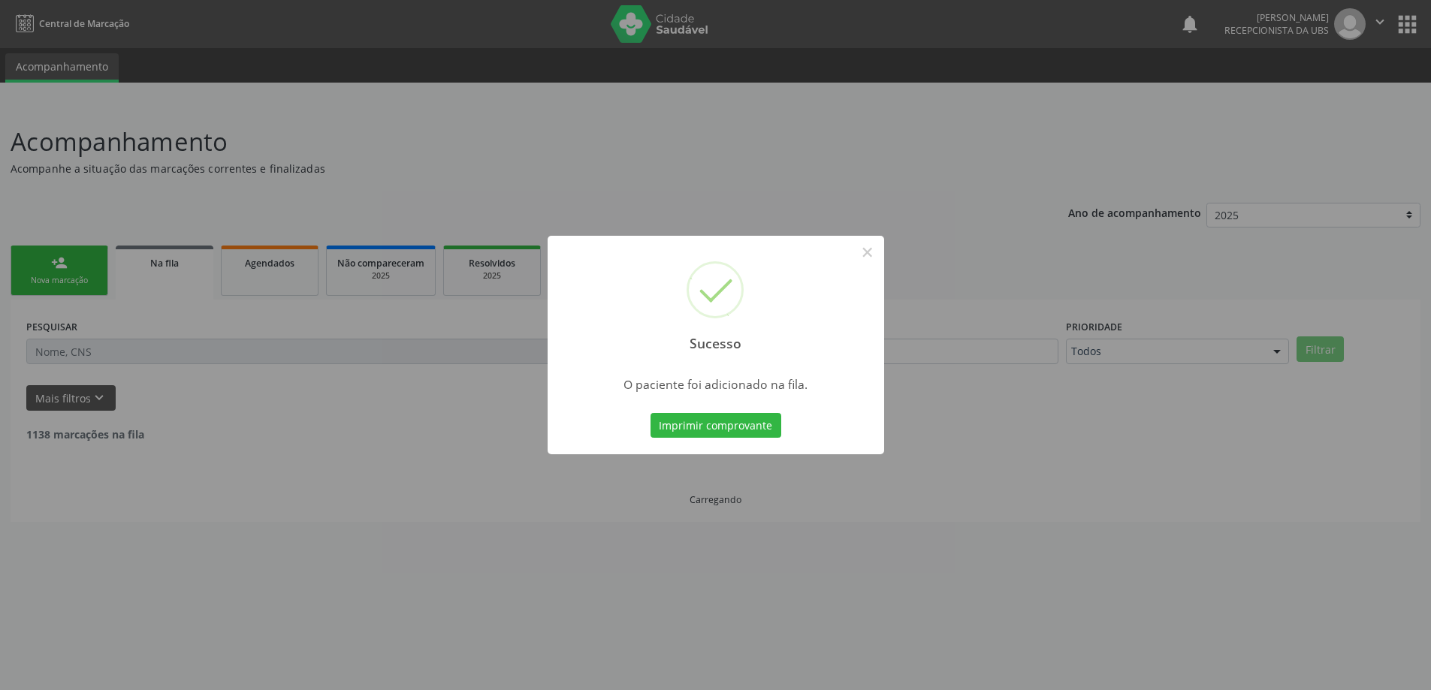
scroll to position [0, 0]
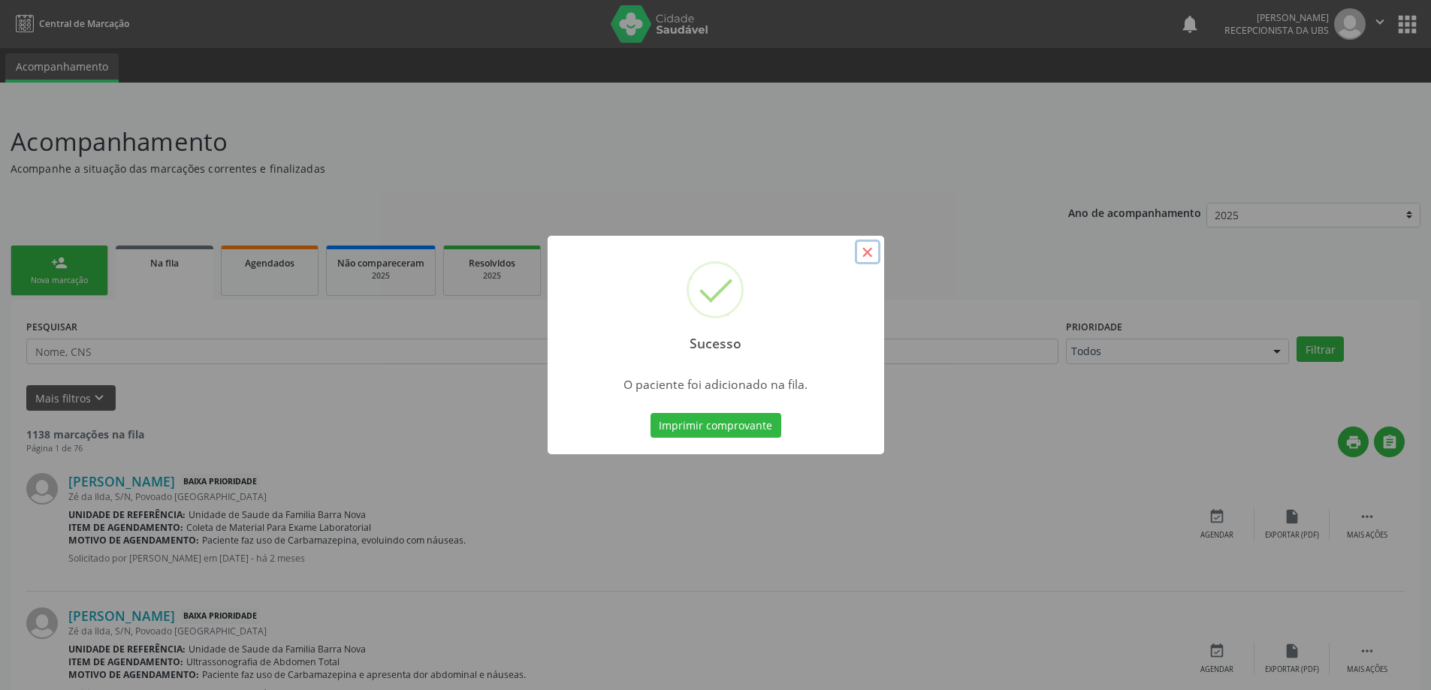
click at [870, 252] on button "×" at bounding box center [868, 253] width 26 height 26
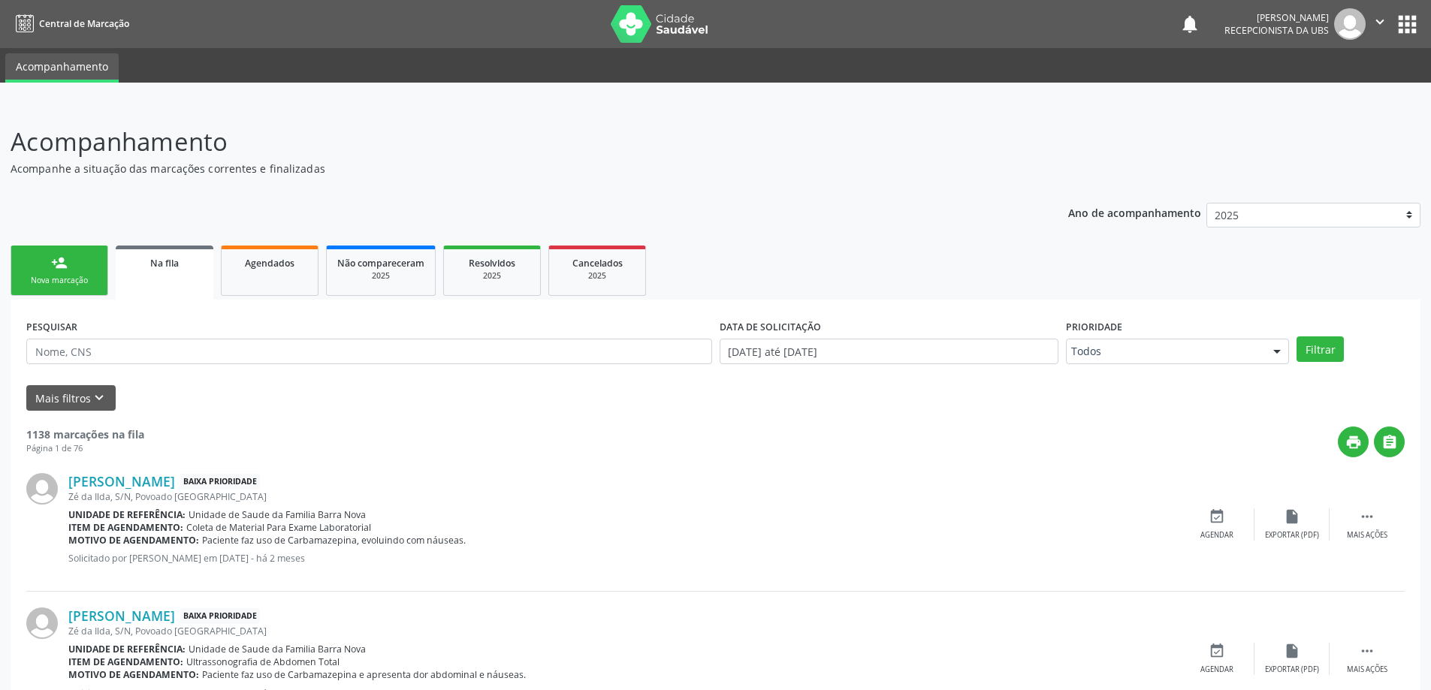
click at [68, 262] on link "person_add Nova marcação" at bounding box center [60, 271] width 98 height 50
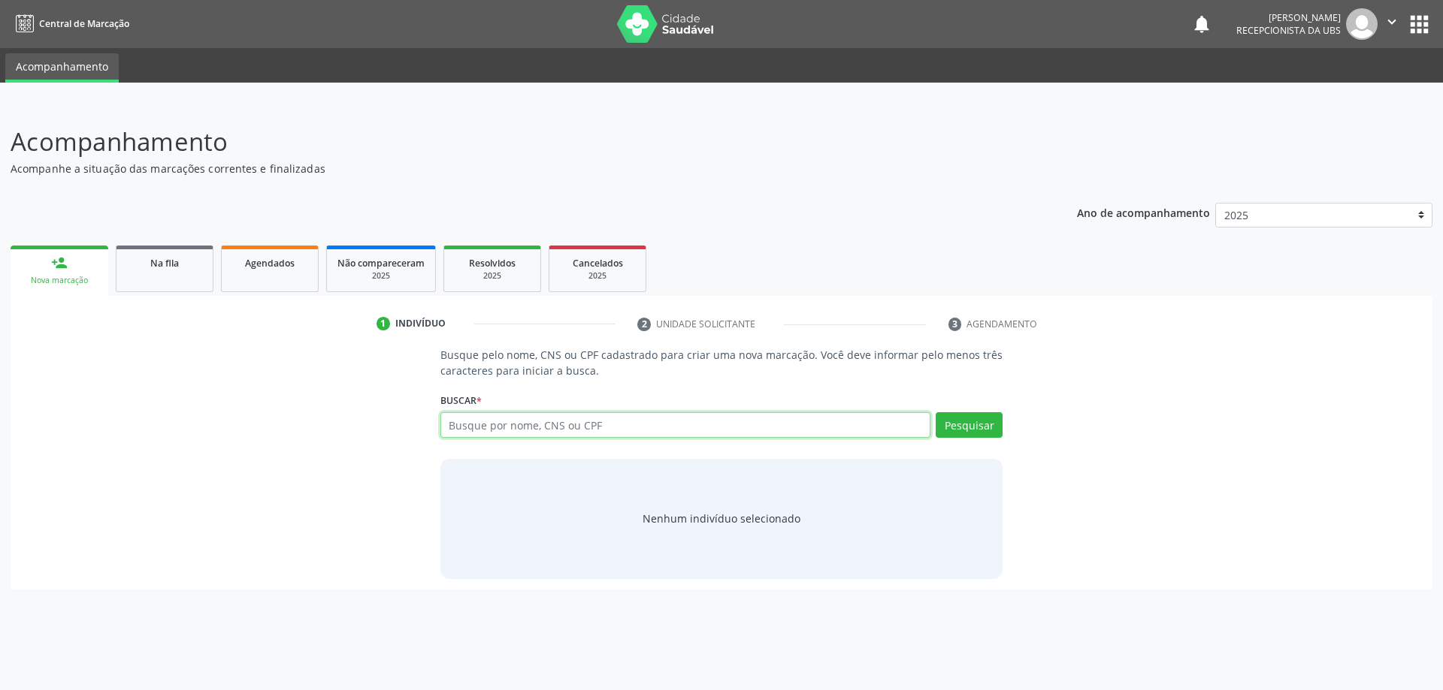
click at [505, 426] on input "text" at bounding box center [685, 425] width 491 height 26
type input "05387063417"
click at [969, 426] on button "Pesquisar" at bounding box center [968, 425] width 67 height 26
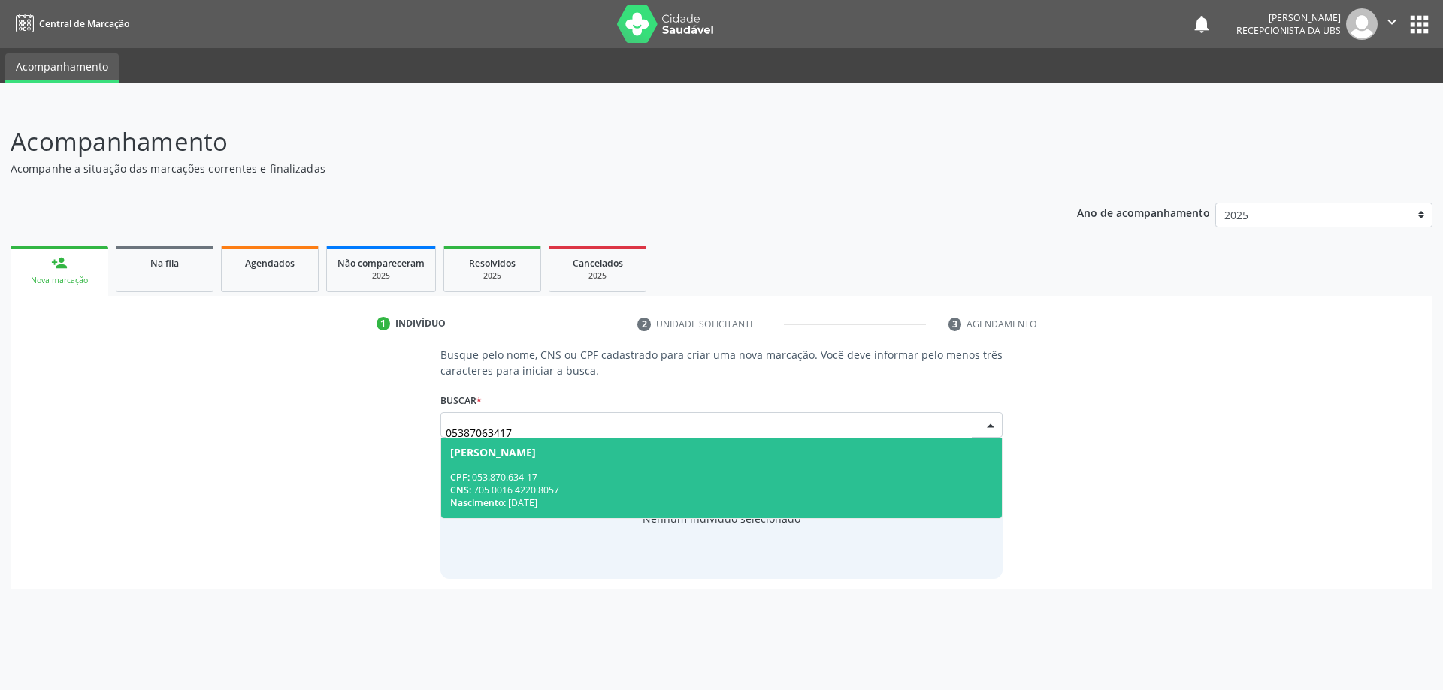
click at [585, 471] on div "CPF: 053.870.634-17" at bounding box center [721, 477] width 543 height 13
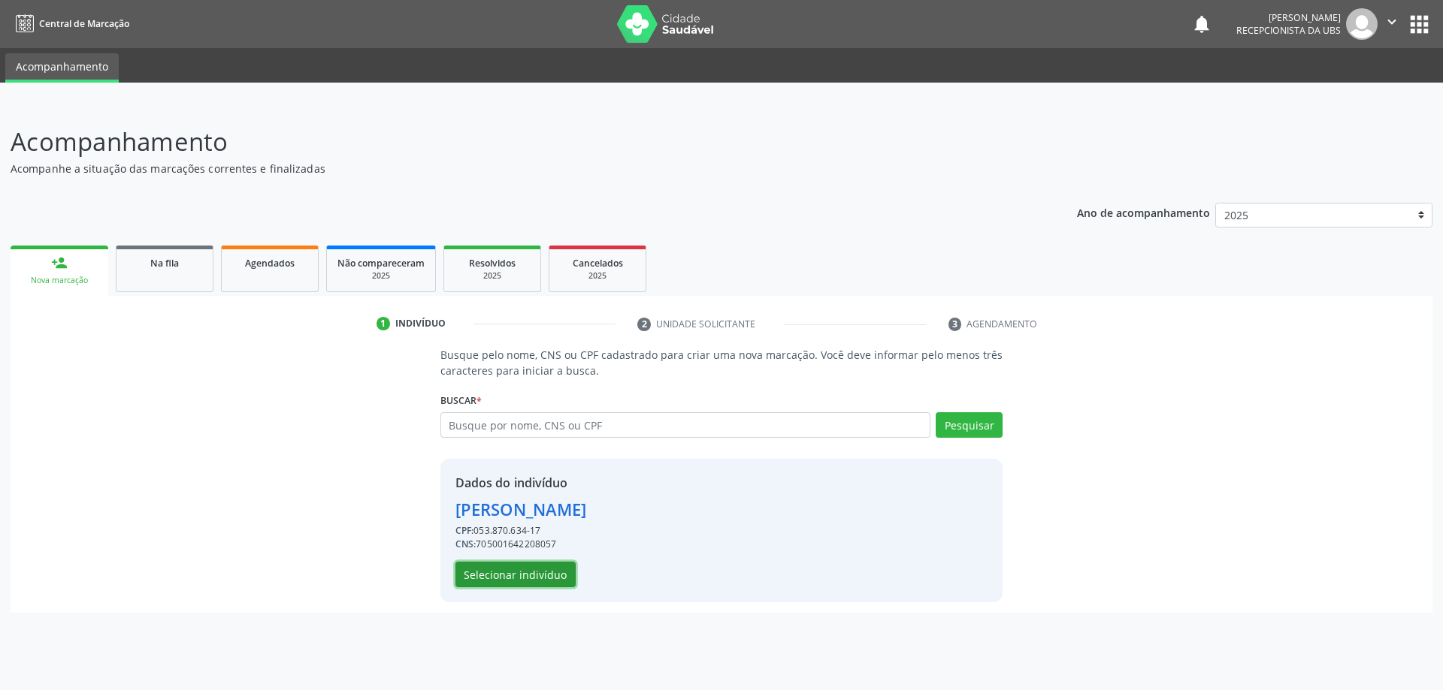
click at [539, 570] on button "Selecionar indivíduo" at bounding box center [515, 575] width 120 height 26
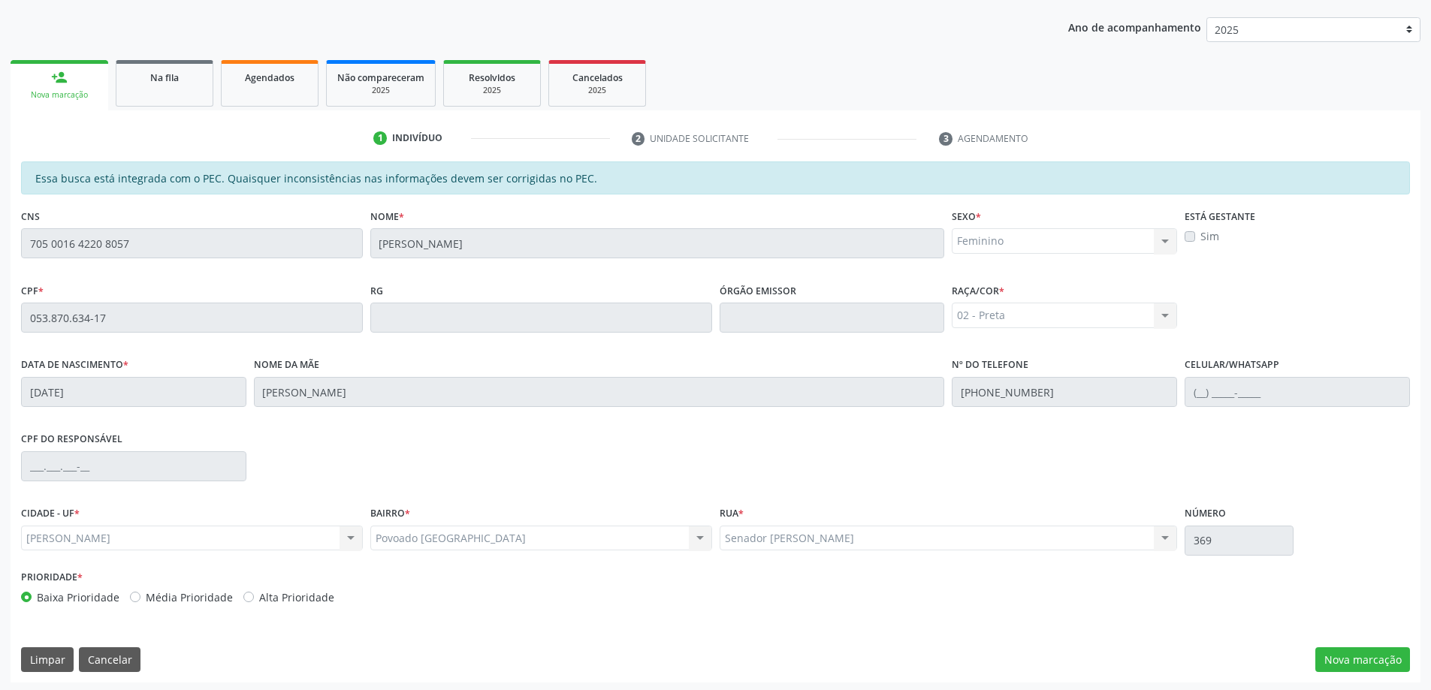
scroll to position [189, 0]
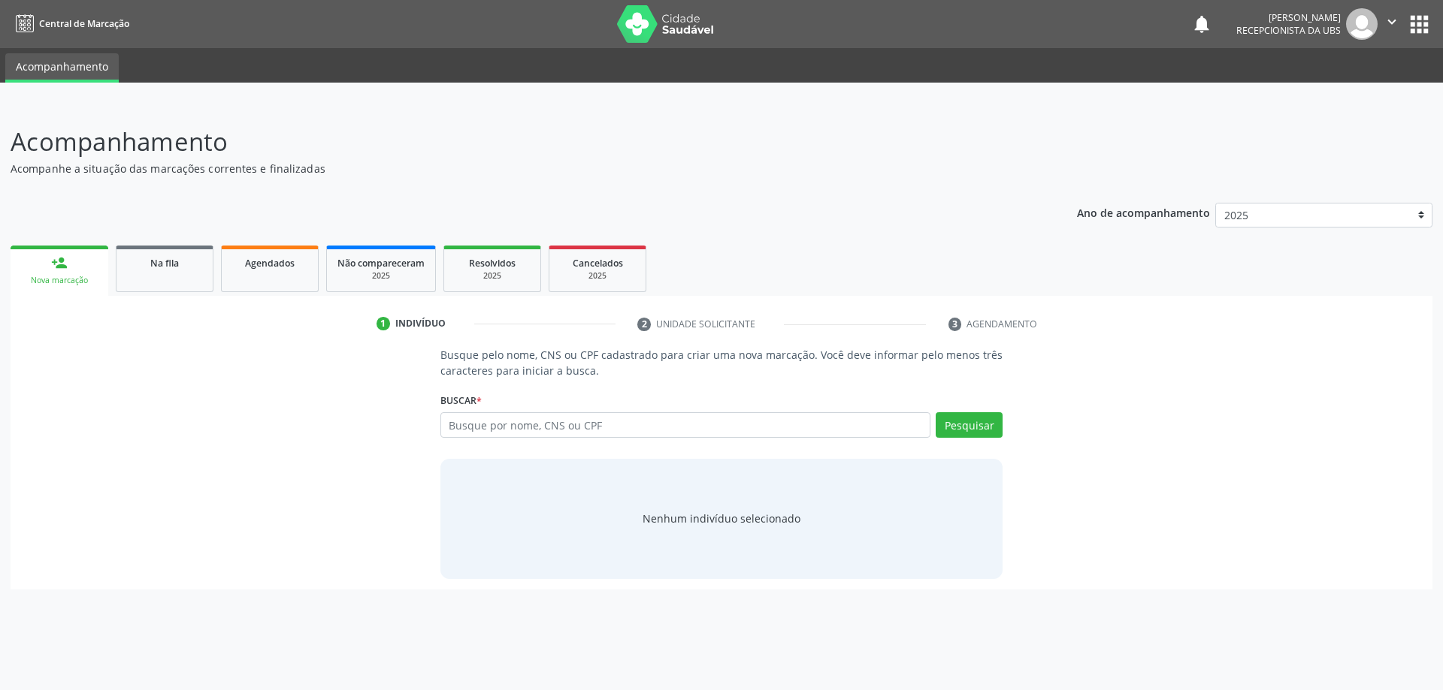
click at [528, 428] on input "text" at bounding box center [685, 425] width 491 height 26
type input "05387063417"
click at [986, 436] on button "Pesquisar" at bounding box center [968, 425] width 67 height 26
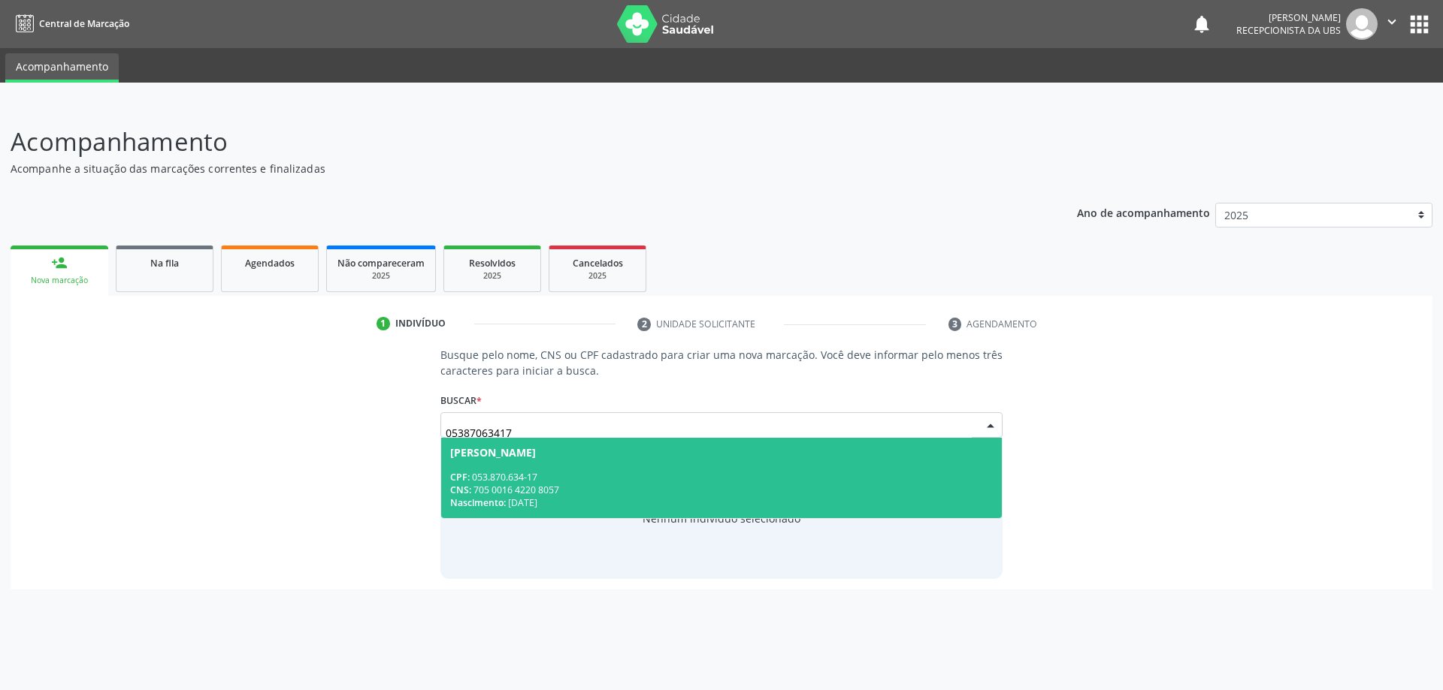
click at [585, 475] on div "CPF: 053.870.634-17" at bounding box center [721, 477] width 543 height 13
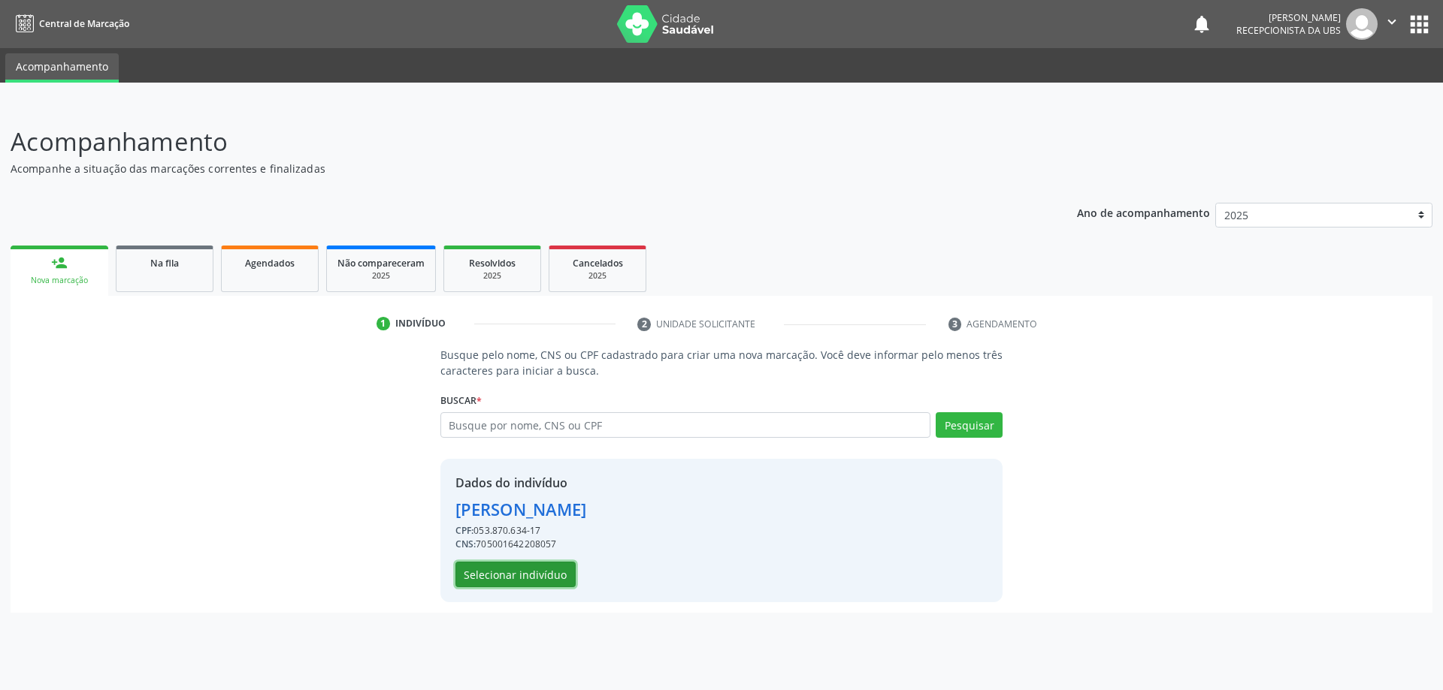
click at [536, 576] on button "Selecionar indivíduo" at bounding box center [515, 575] width 120 height 26
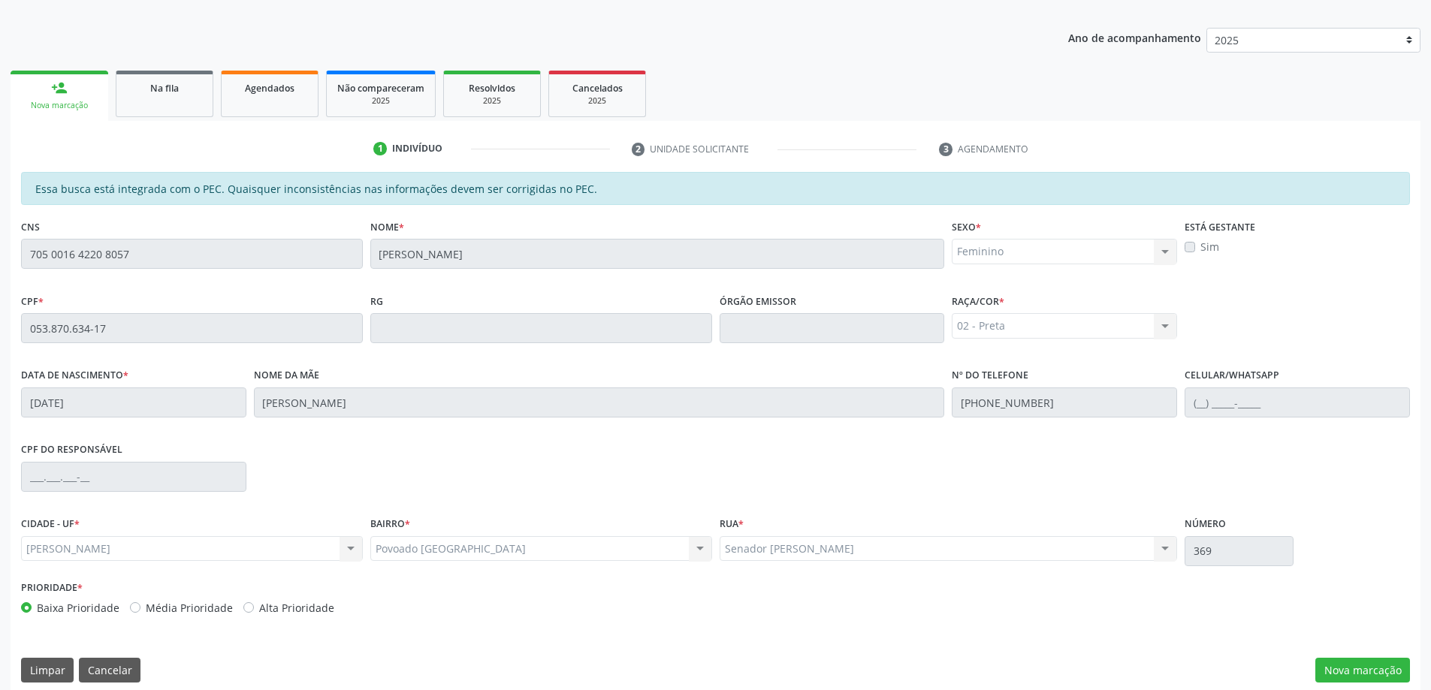
scroll to position [189, 0]
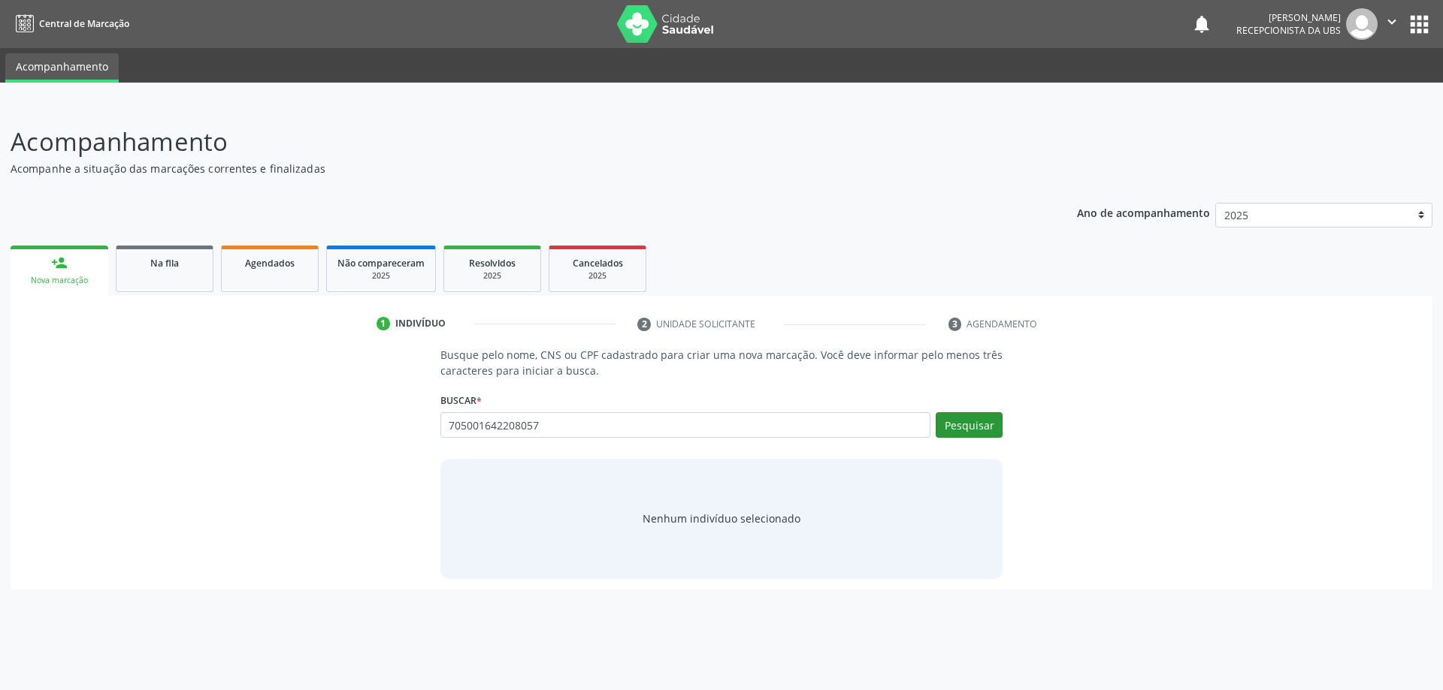
type input "705001642208057"
click at [958, 428] on button "Pesquisar" at bounding box center [968, 425] width 67 height 26
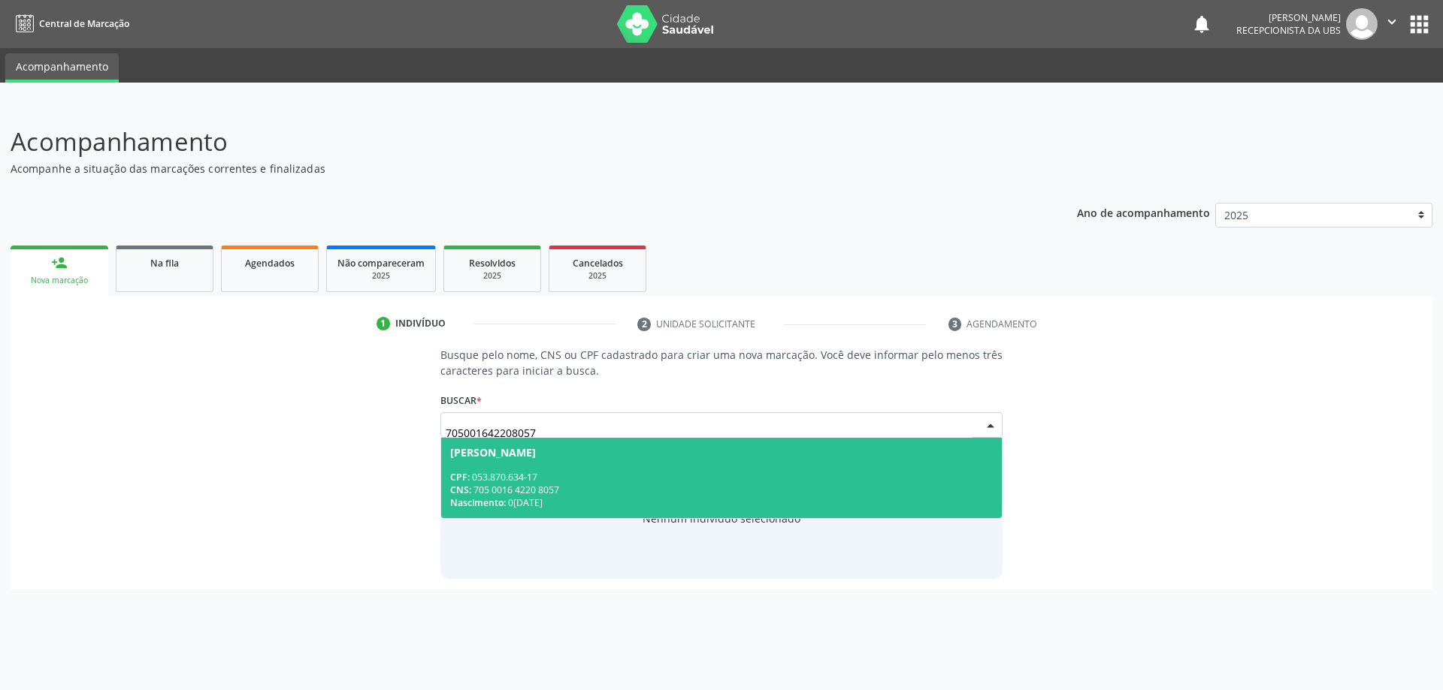
click at [562, 485] on div "CNS: 705 0016 4220 8057" at bounding box center [721, 490] width 543 height 13
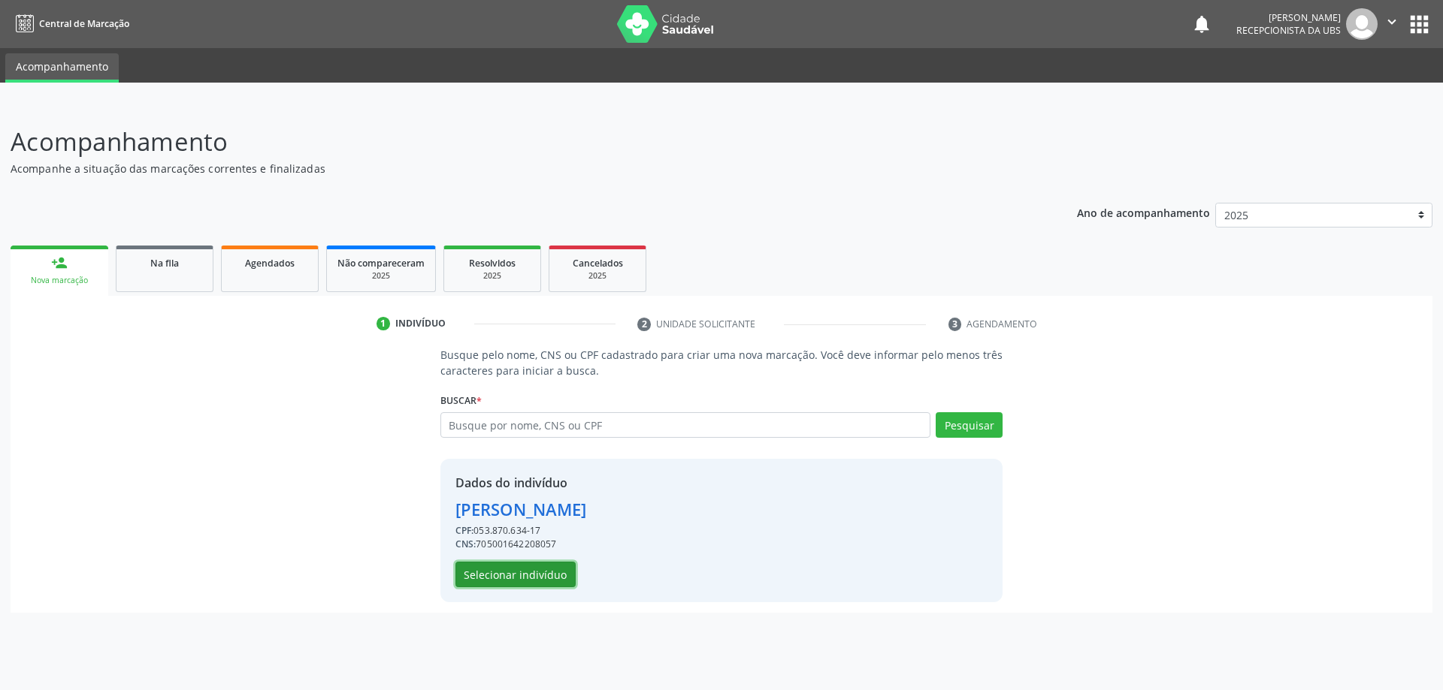
click at [539, 570] on button "Selecionar indivíduo" at bounding box center [515, 575] width 120 height 26
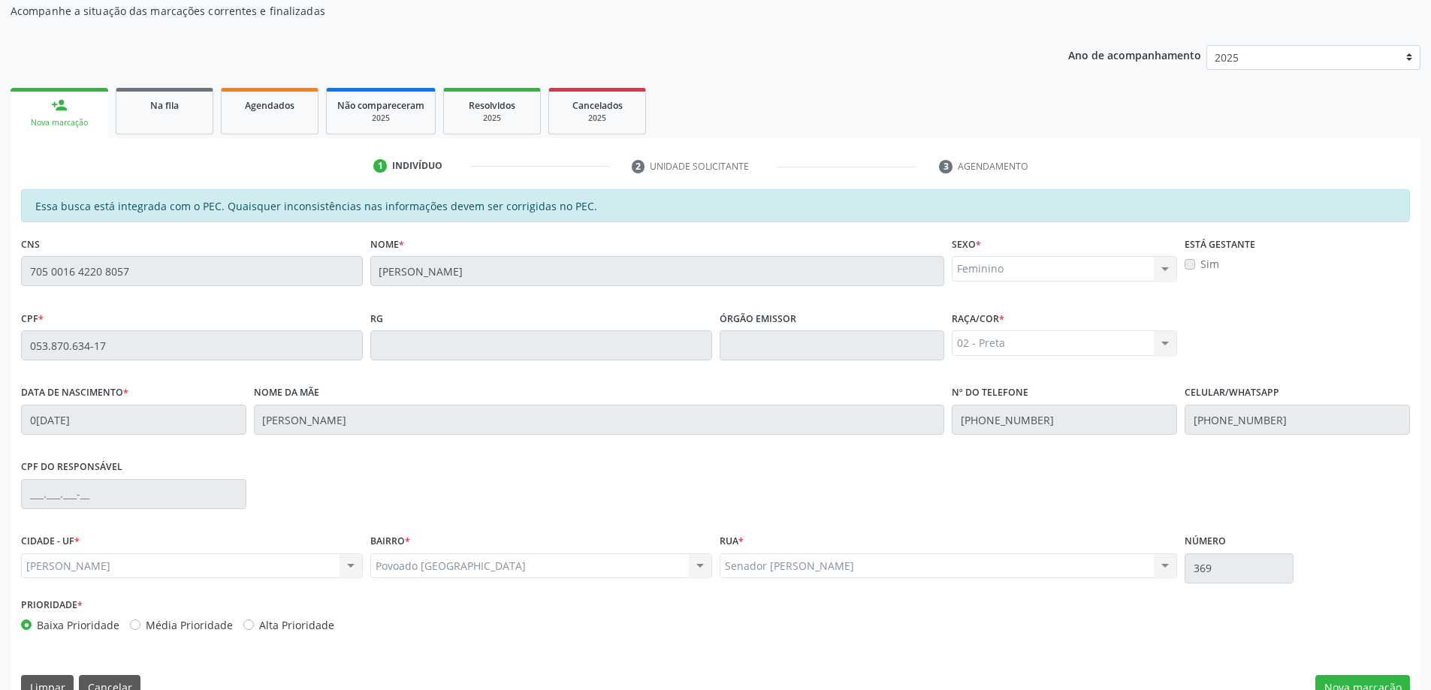
scroll to position [189, 0]
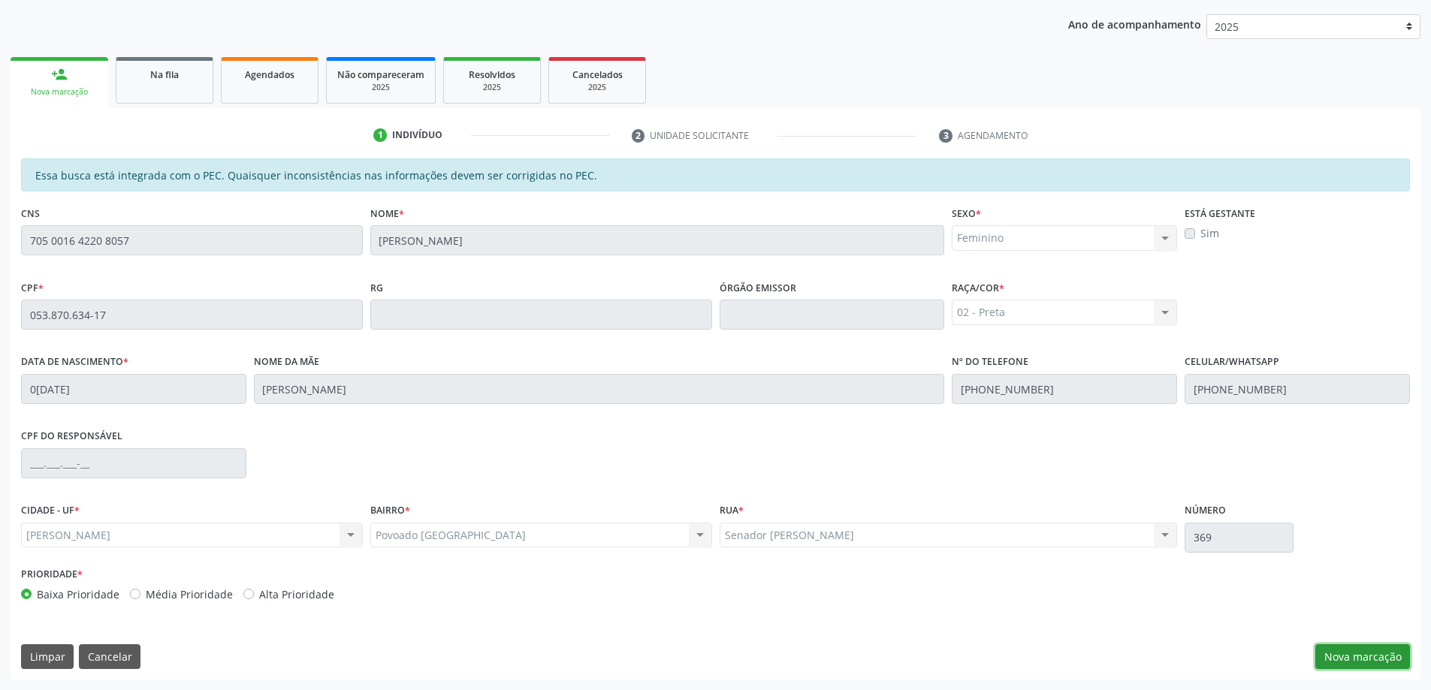
click at [1350, 659] on button "Nova marcação" at bounding box center [1363, 658] width 95 height 26
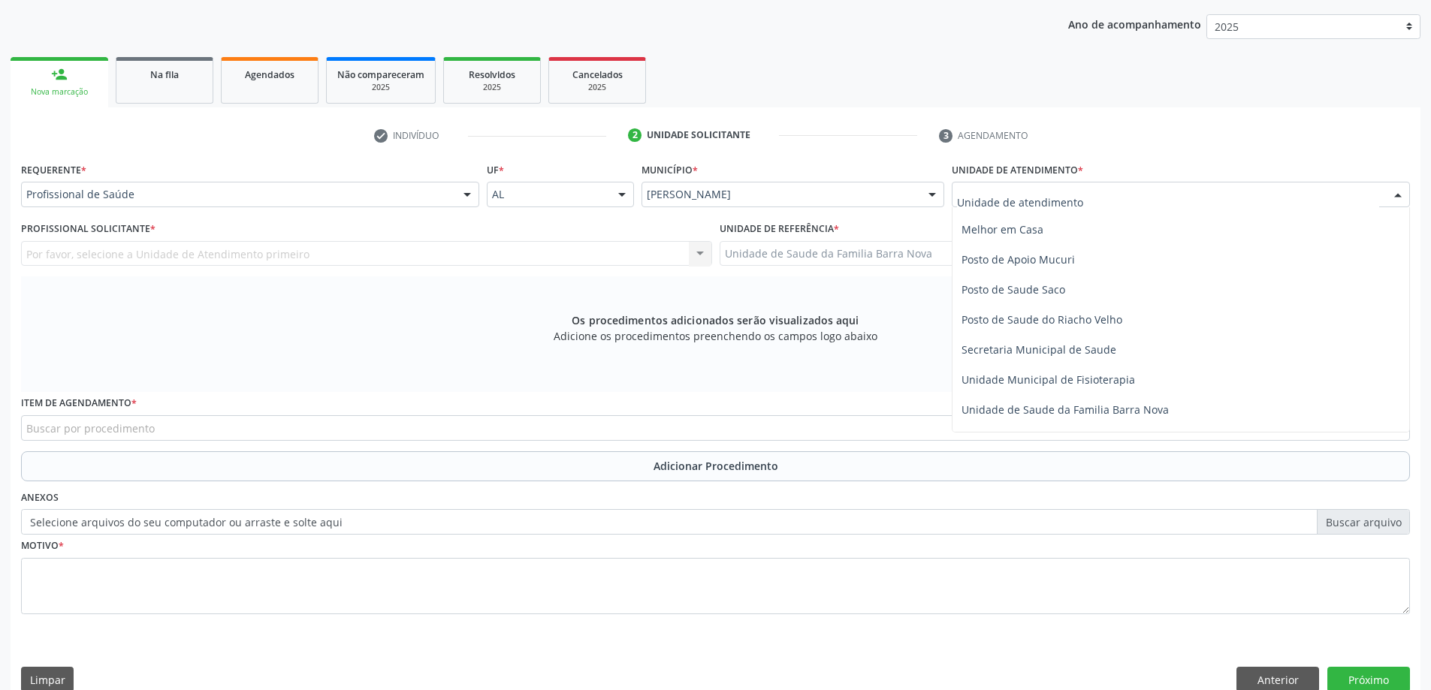
scroll to position [676, 0]
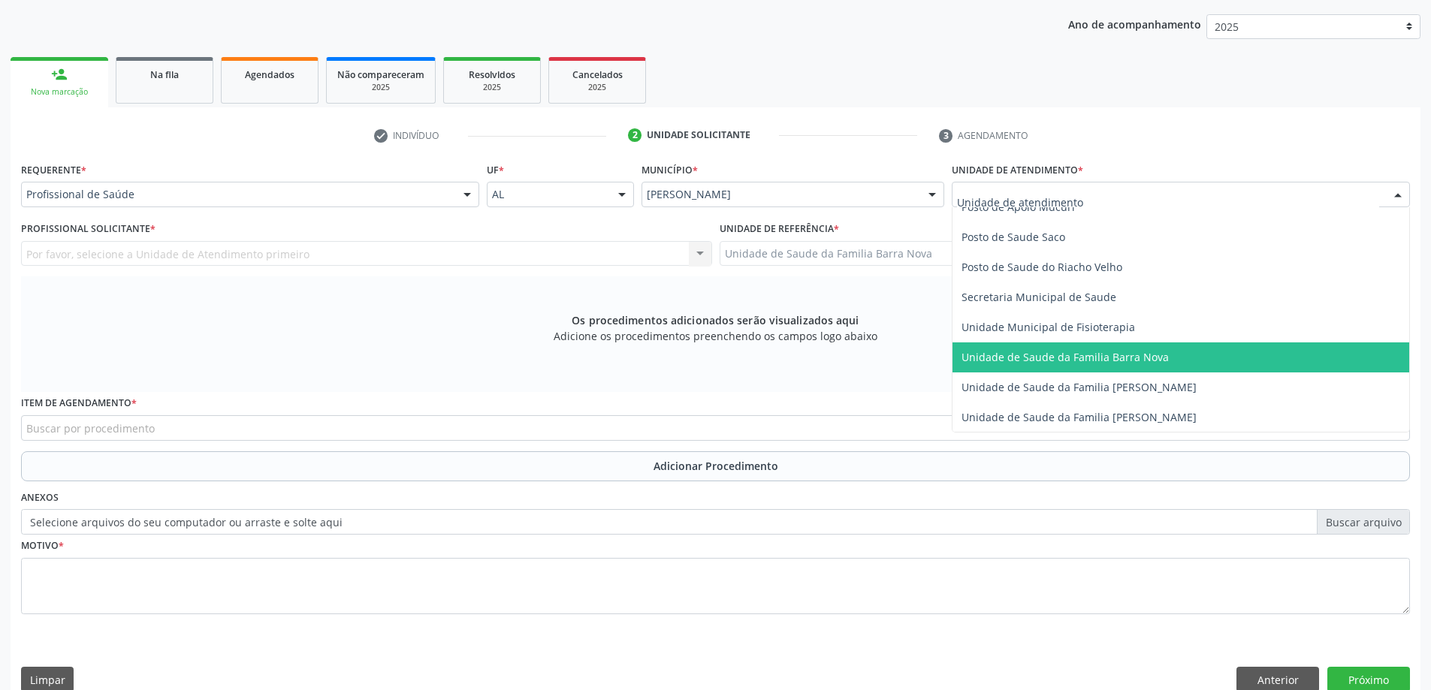
click at [1122, 362] on span "Unidade de Saude da Familia Barra Nova" at bounding box center [1065, 357] width 207 height 14
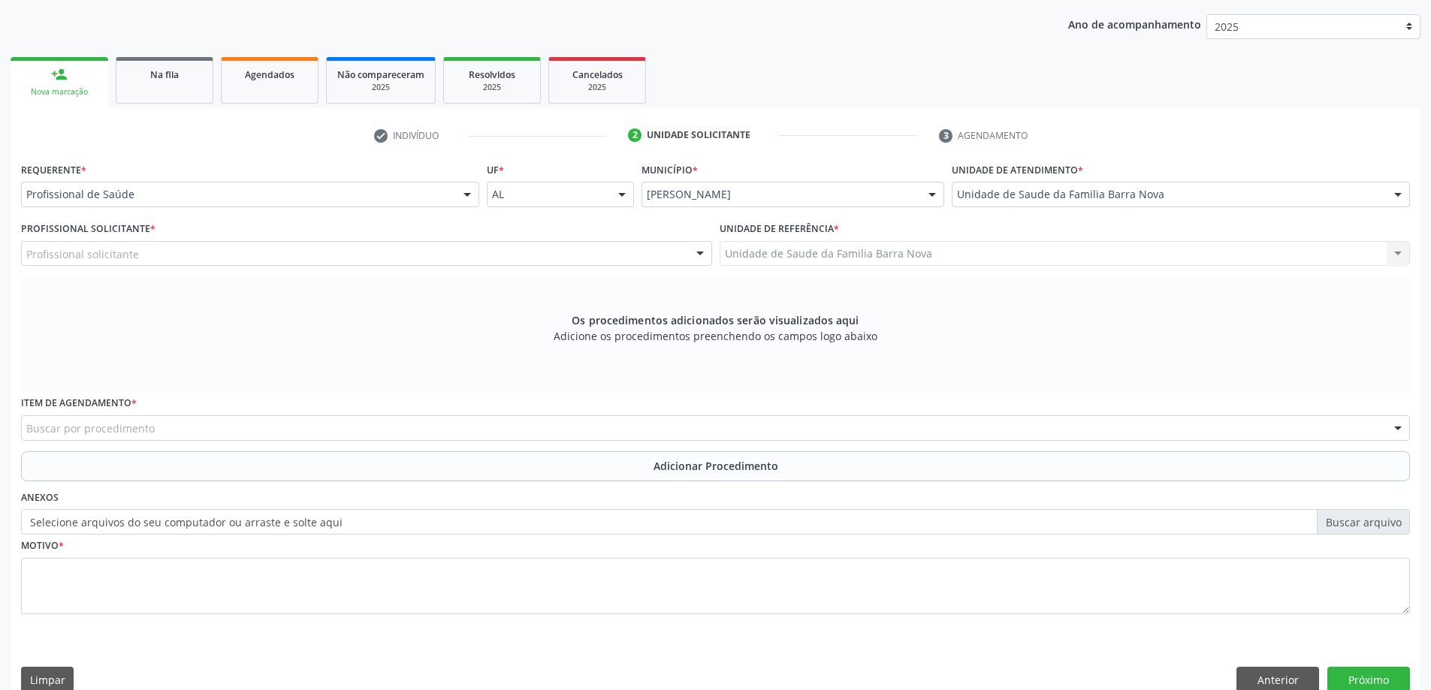
click at [328, 246] on div "Profissional solicitante" at bounding box center [366, 254] width 691 height 26
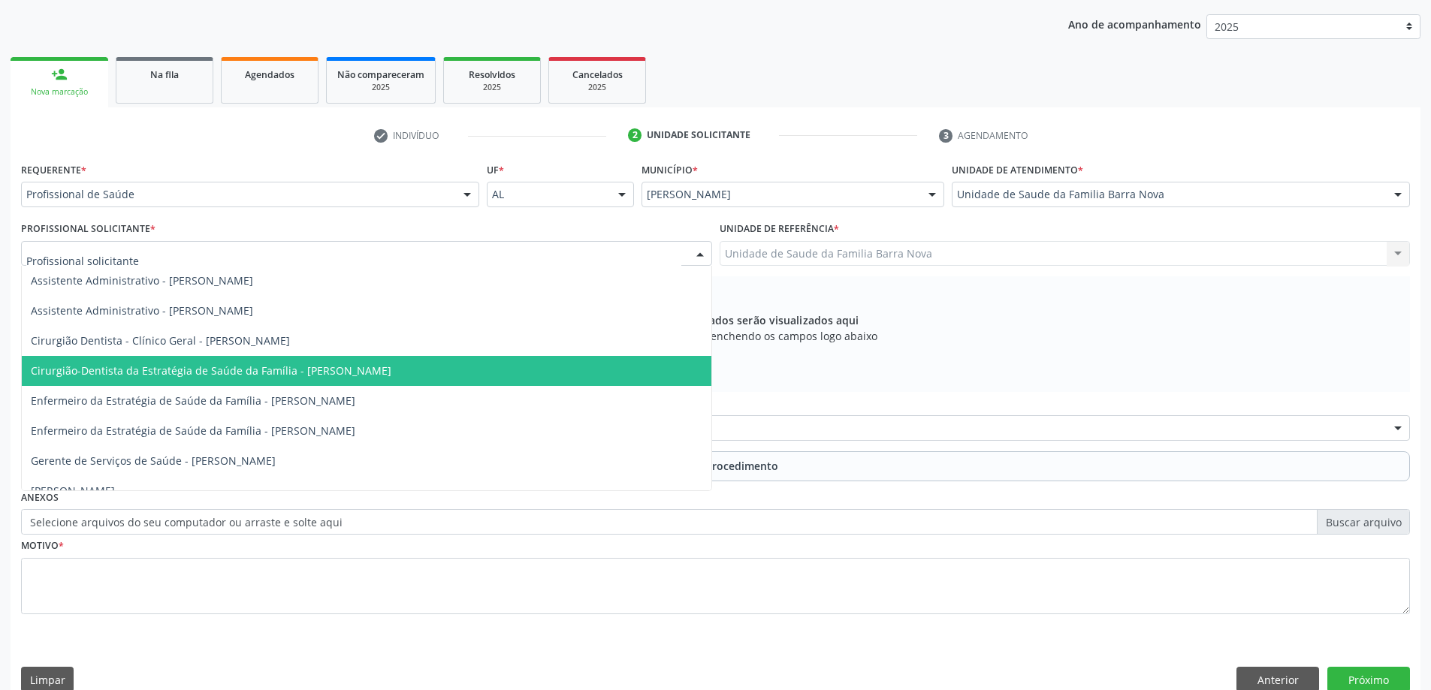
click at [370, 379] on span "Cirurgião-Dentista da Estratégia de Saúde da Família - [PERSON_NAME]" at bounding box center [367, 371] width 690 height 30
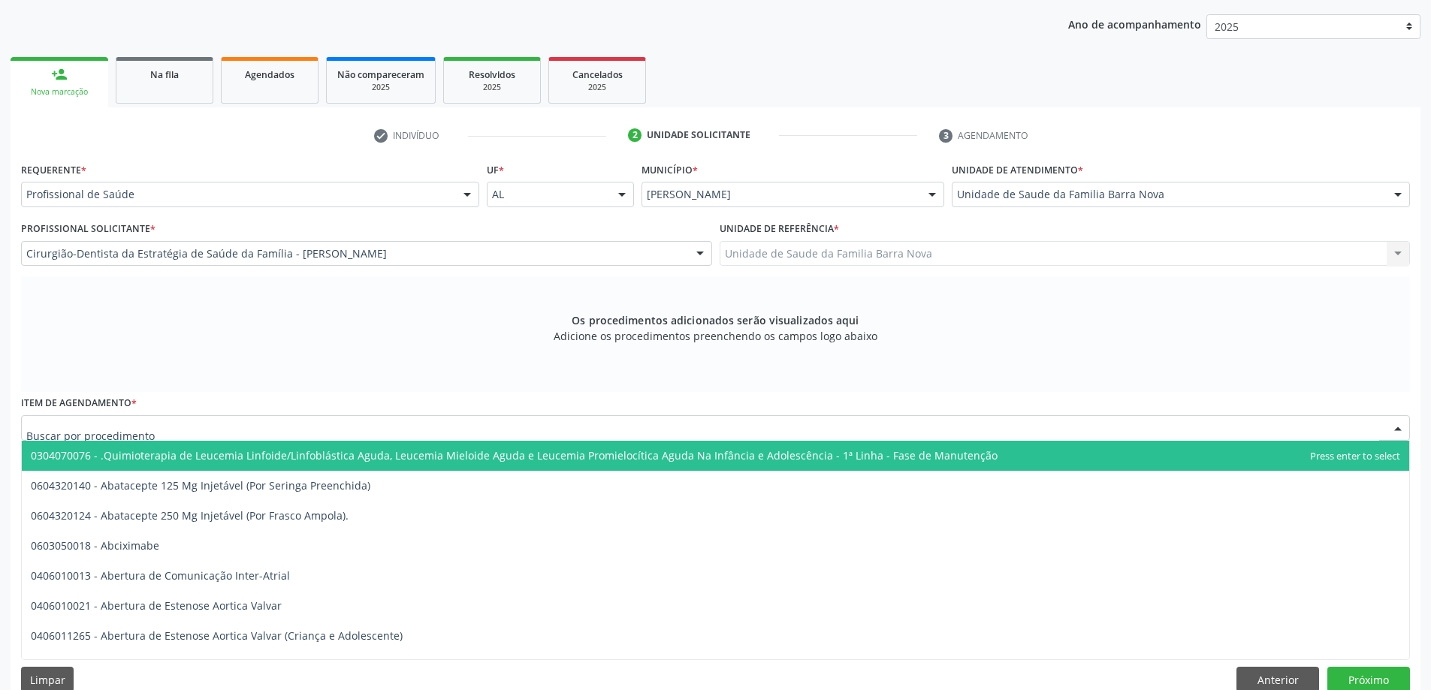
click at [553, 433] on div at bounding box center [715, 428] width 1389 height 26
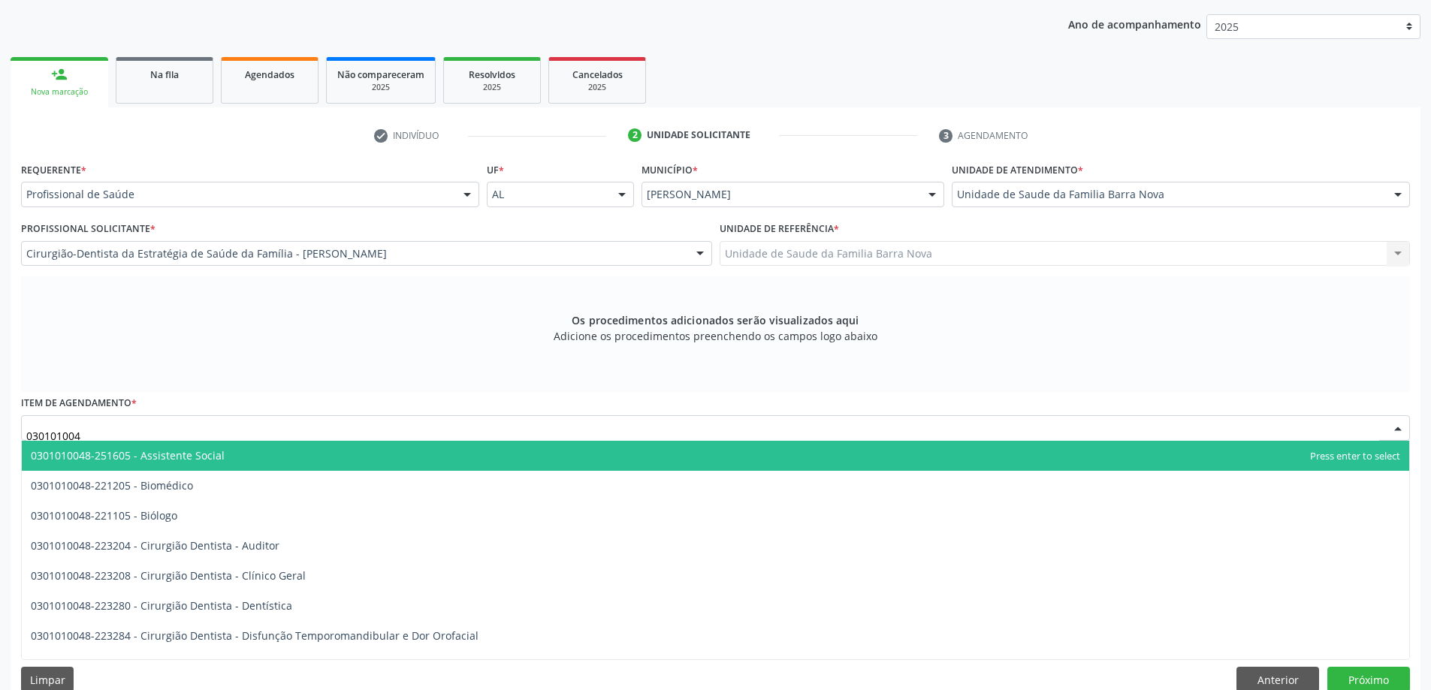
type input "0301010048"
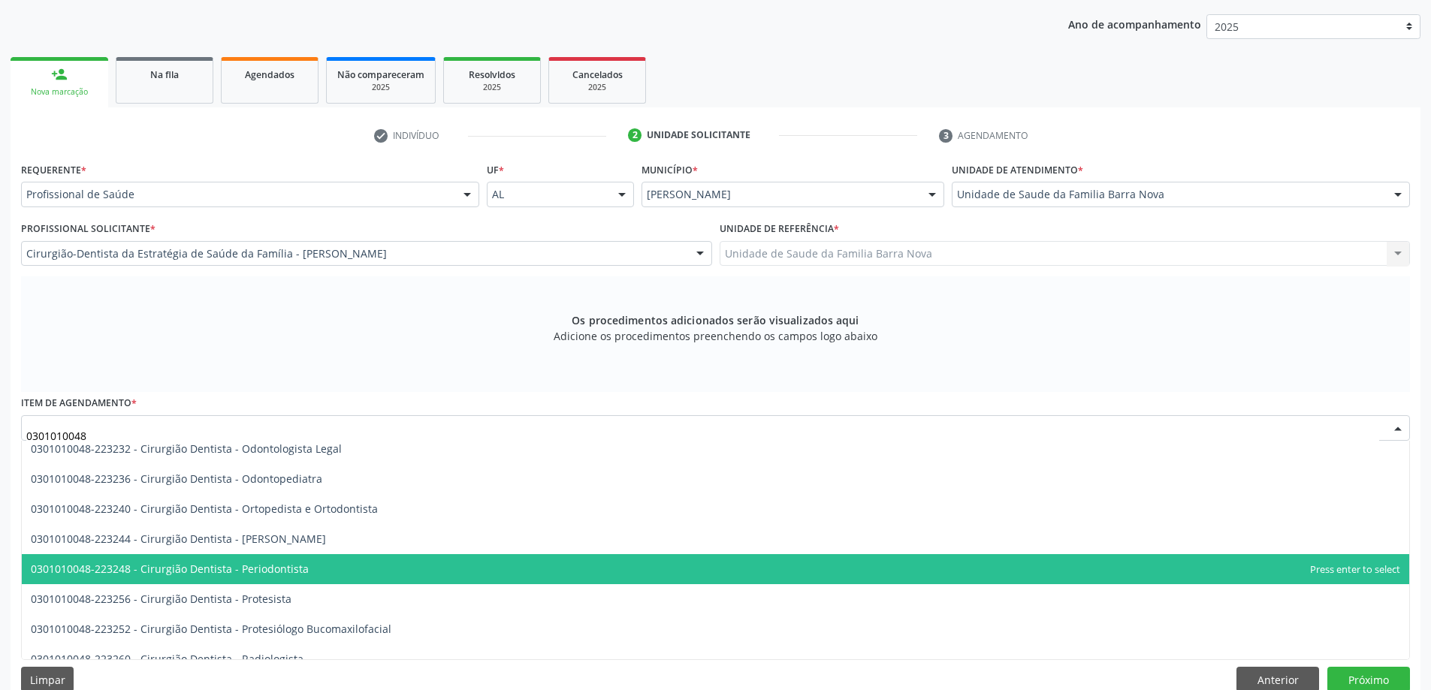
scroll to position [451, 0]
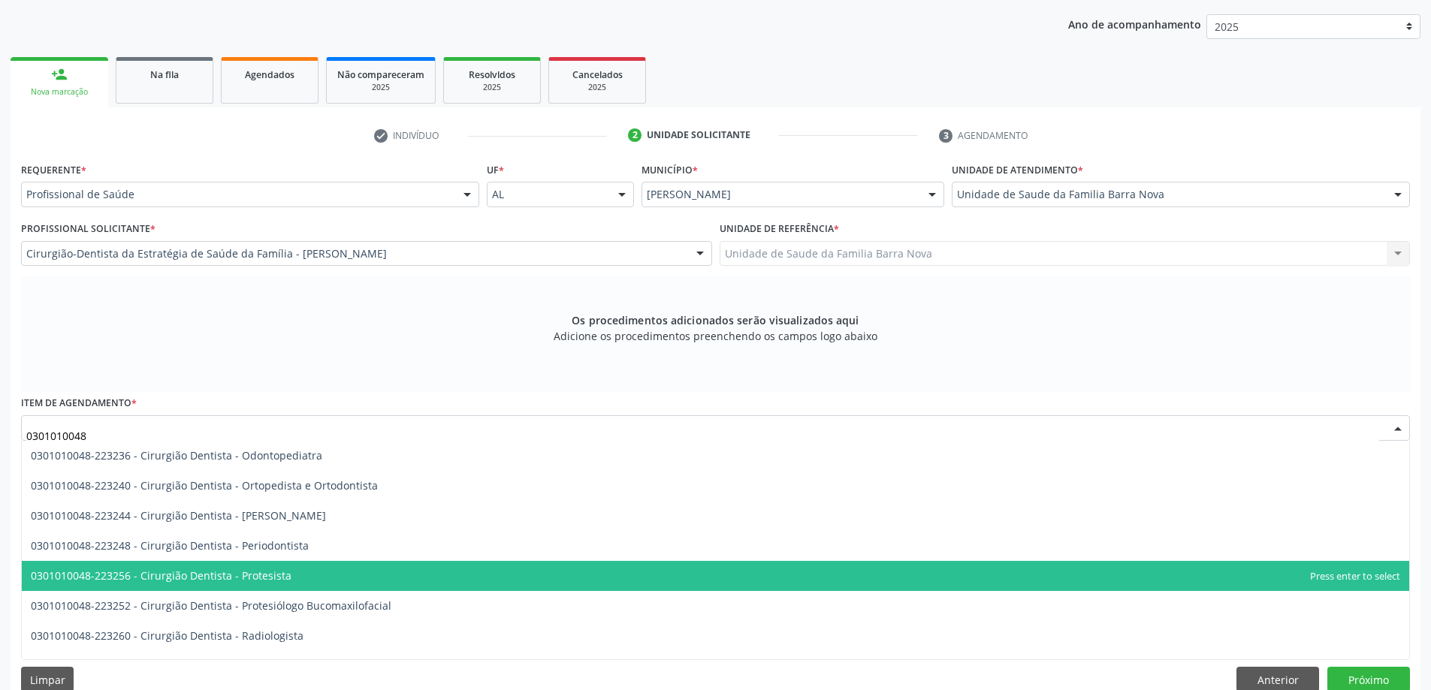
click at [332, 582] on span "0301010048-223256 - Cirurgião Dentista - Protesista" at bounding box center [716, 576] width 1388 height 30
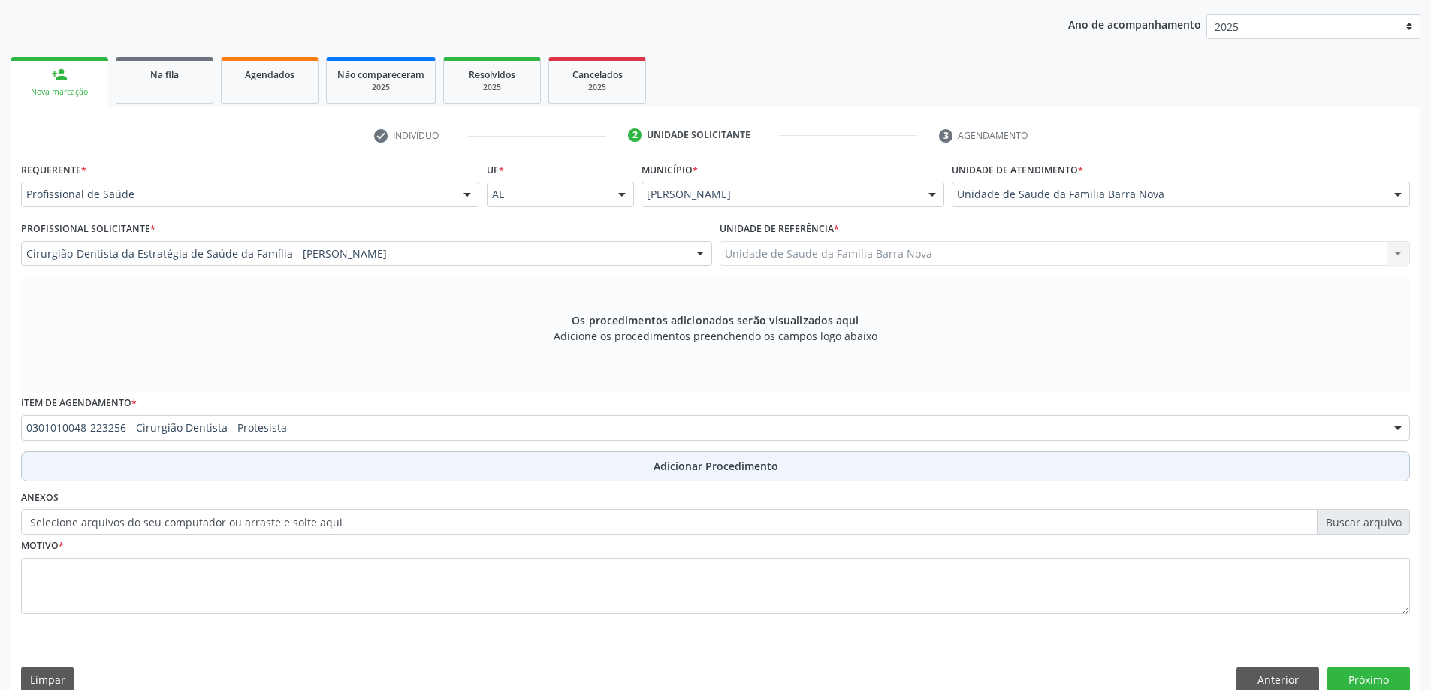
click at [706, 472] on span "Adicionar Procedimento" at bounding box center [716, 466] width 125 height 16
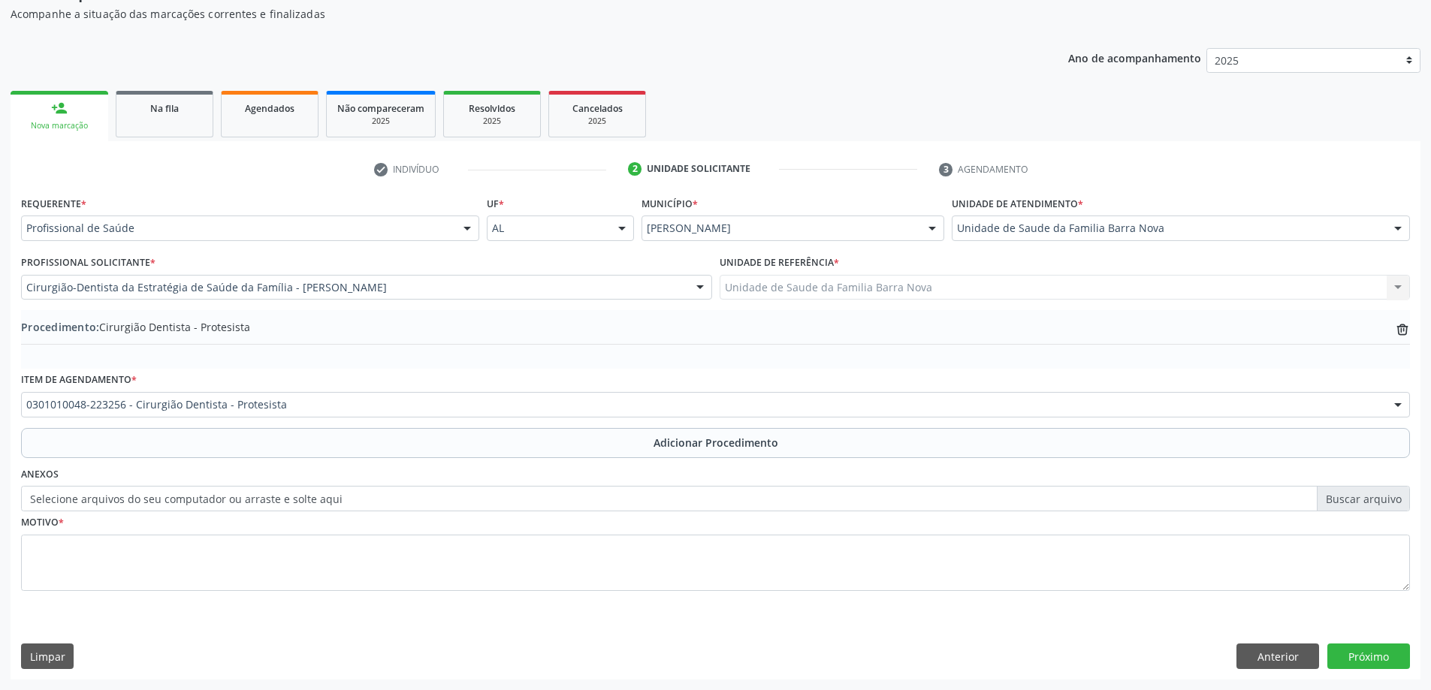
click at [1349, 500] on label "Selecione arquivos do seu computador ou arraste e solte aqui" at bounding box center [715, 499] width 1389 height 26
click at [1349, 500] on input "Selecione arquivos do seu computador ou arraste e solte aqui" at bounding box center [715, 499] width 1389 height 26
click at [1367, 500] on label "Selecione arquivos do seu computador ou arraste e solte aqui" at bounding box center [715, 499] width 1389 height 26
click at [1367, 500] on input "Selecione arquivos do seu computador ou arraste e solte aqui" at bounding box center [715, 499] width 1389 height 26
type input "C:\fakepath\WhatsApp Image 2025-10-01 at 10.59.11.jpeg"
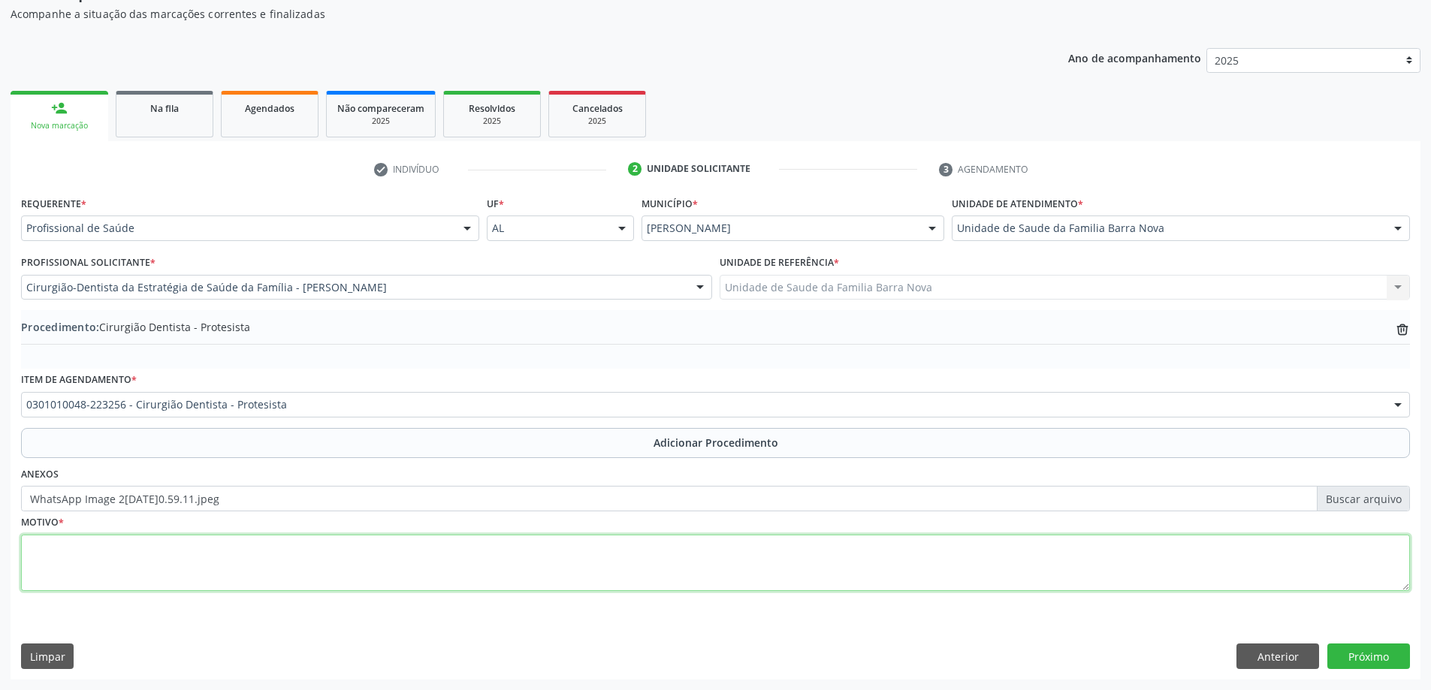
click at [498, 562] on textarea at bounding box center [715, 563] width 1389 height 57
type textarea "Protese parcial superior e inferior."
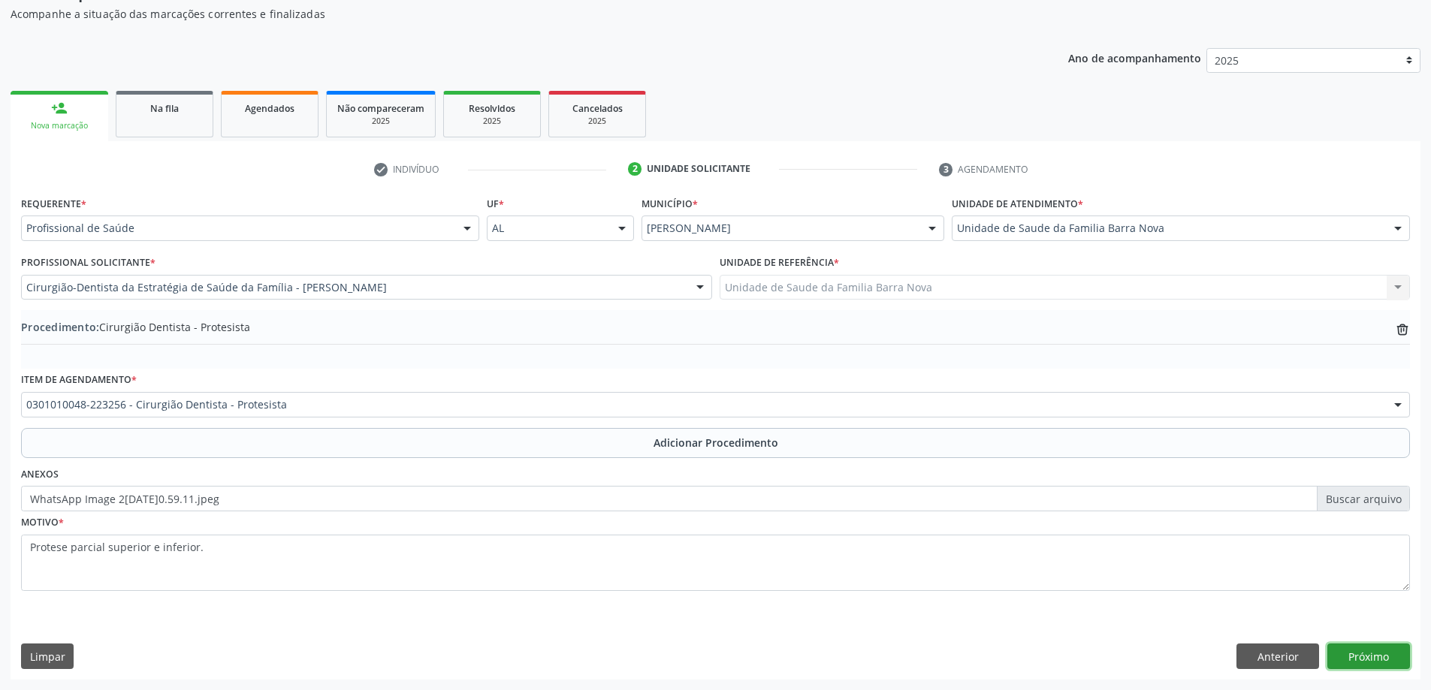
click at [1366, 660] on button "Próximo" at bounding box center [1369, 657] width 83 height 26
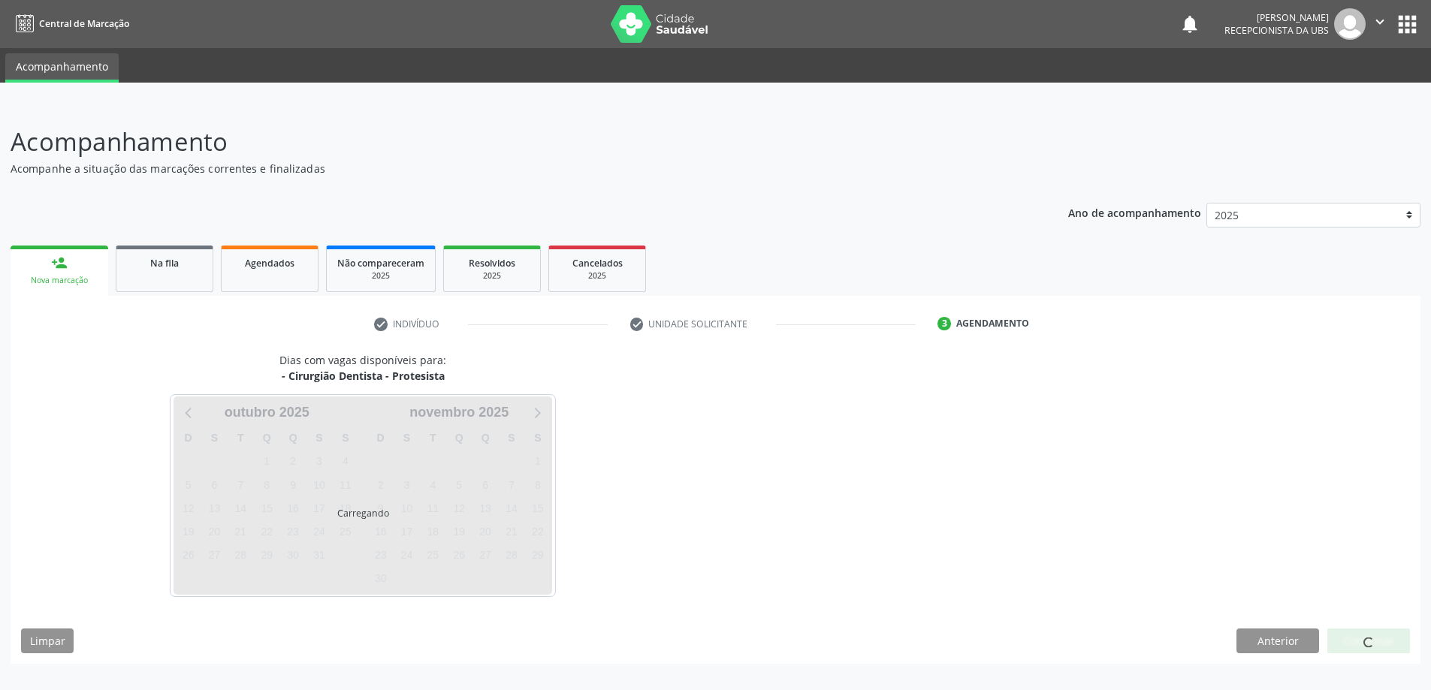
scroll to position [0, 0]
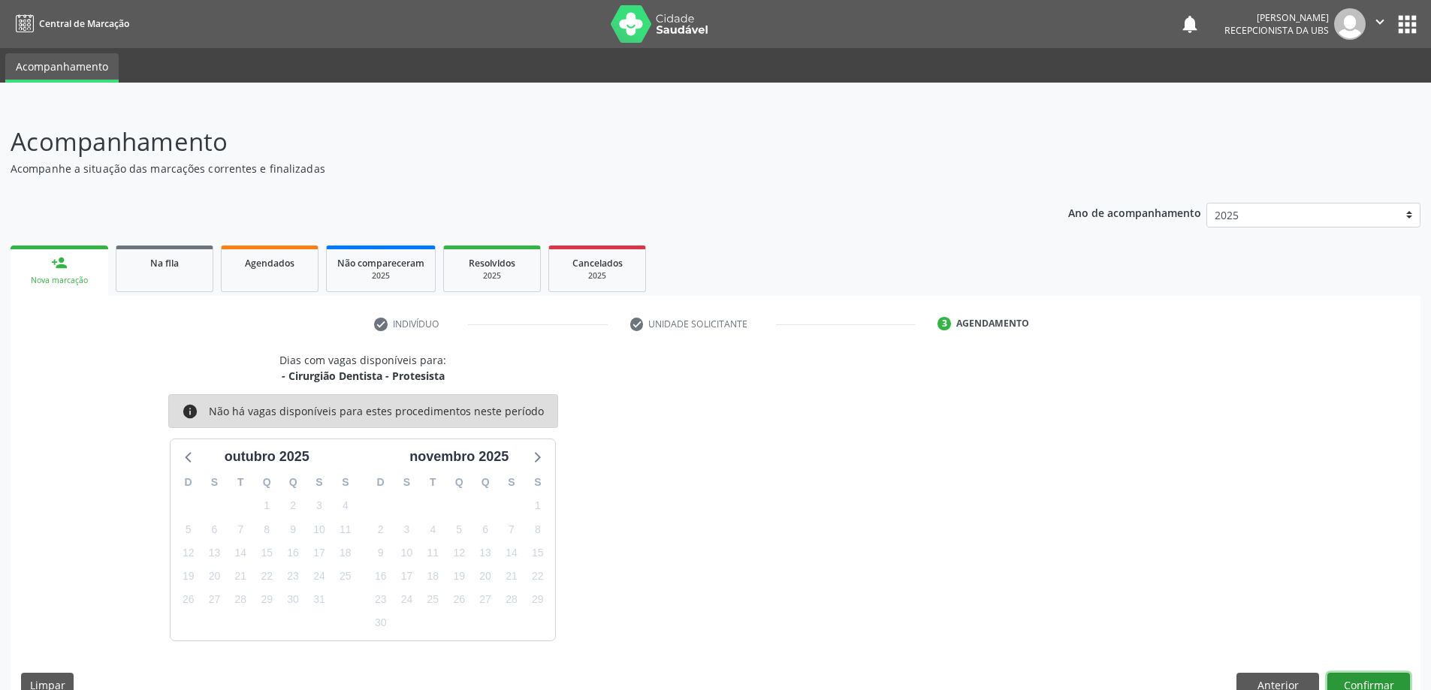
click at [1373, 679] on button "Confirmar" at bounding box center [1369, 686] width 83 height 26
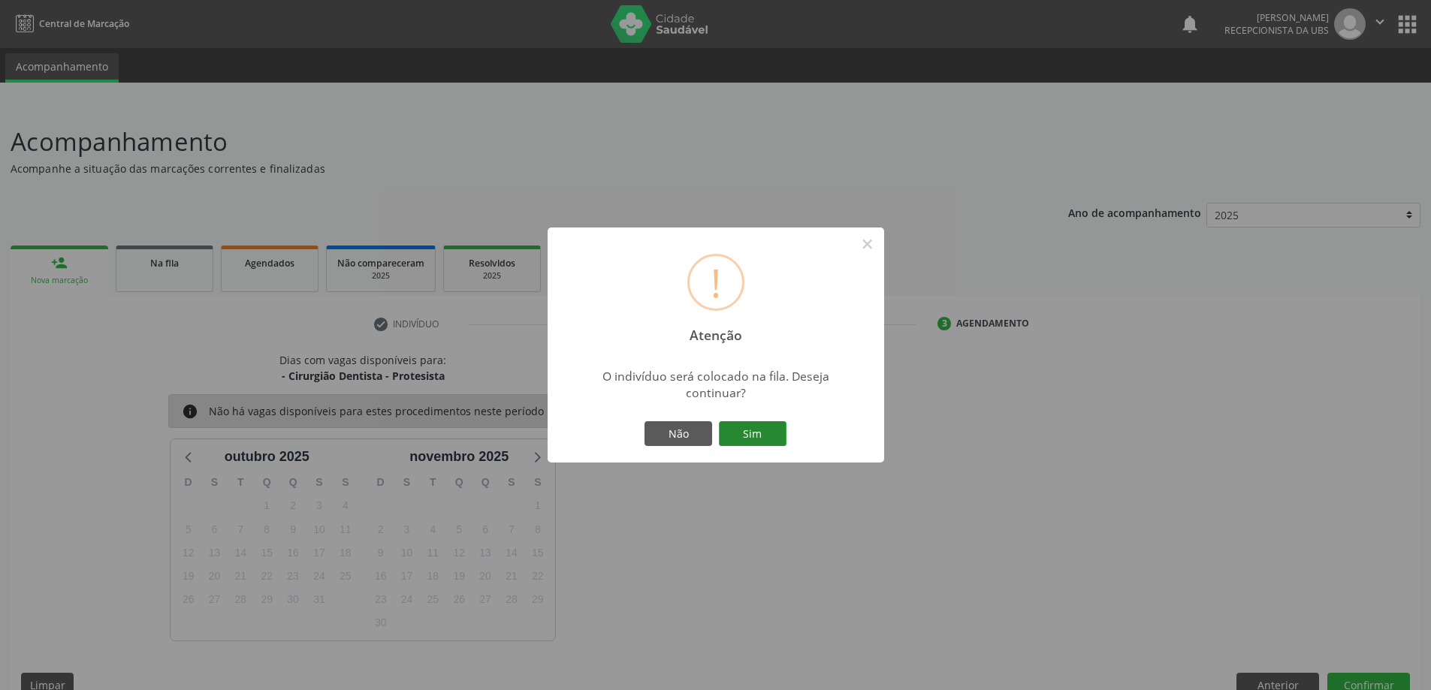
click at [739, 429] on button "Sim" at bounding box center [753, 435] width 68 height 26
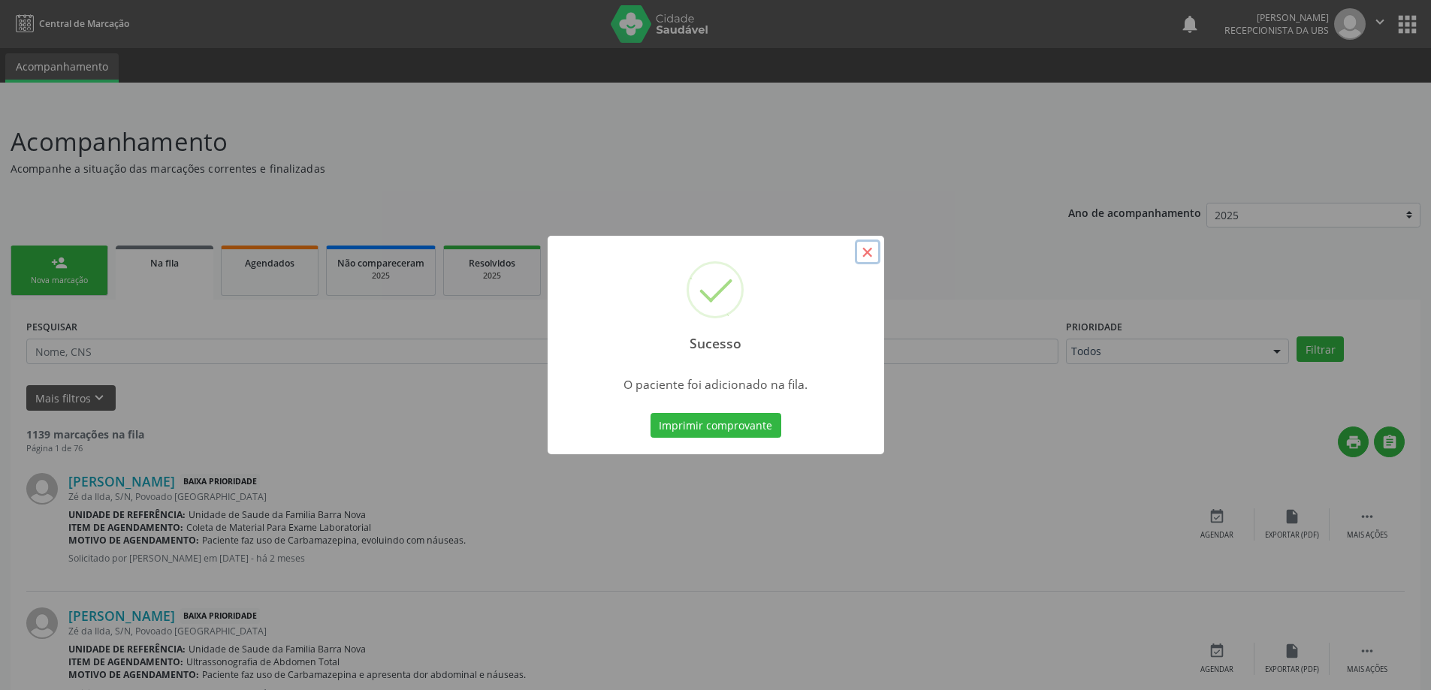
click at [866, 249] on button "×" at bounding box center [868, 253] width 26 height 26
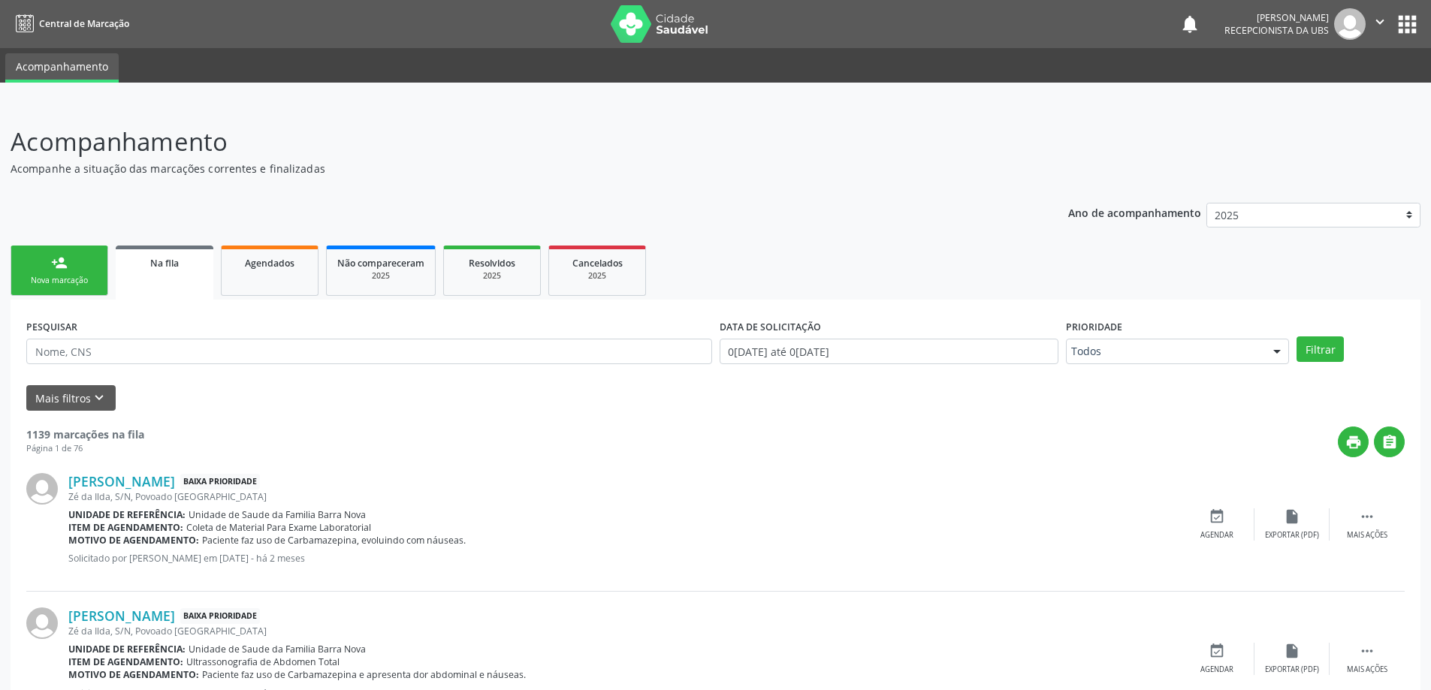
click at [32, 269] on link "person_add Nova marcação" at bounding box center [60, 271] width 98 height 50
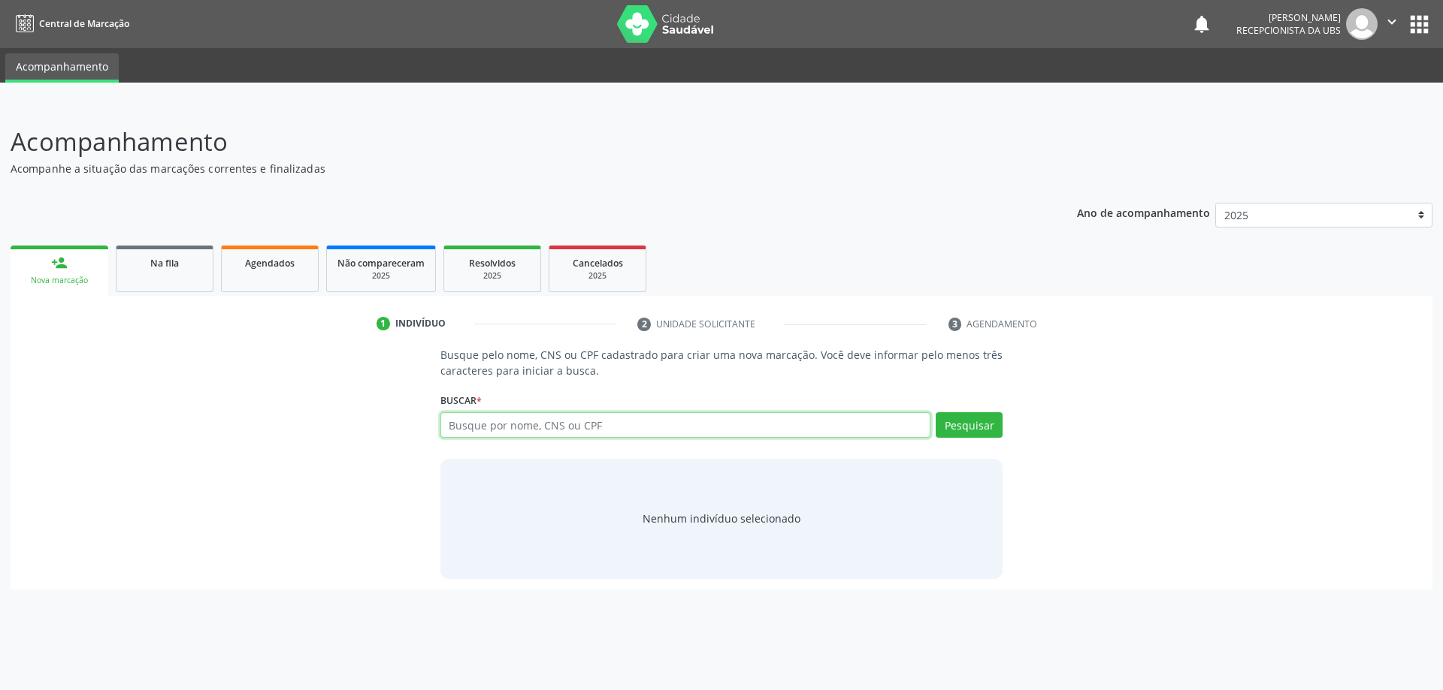
click at [546, 429] on input "text" at bounding box center [685, 425] width 491 height 26
type input "707400065986278"
click at [978, 419] on button "Pesquisar" at bounding box center [968, 425] width 67 height 26
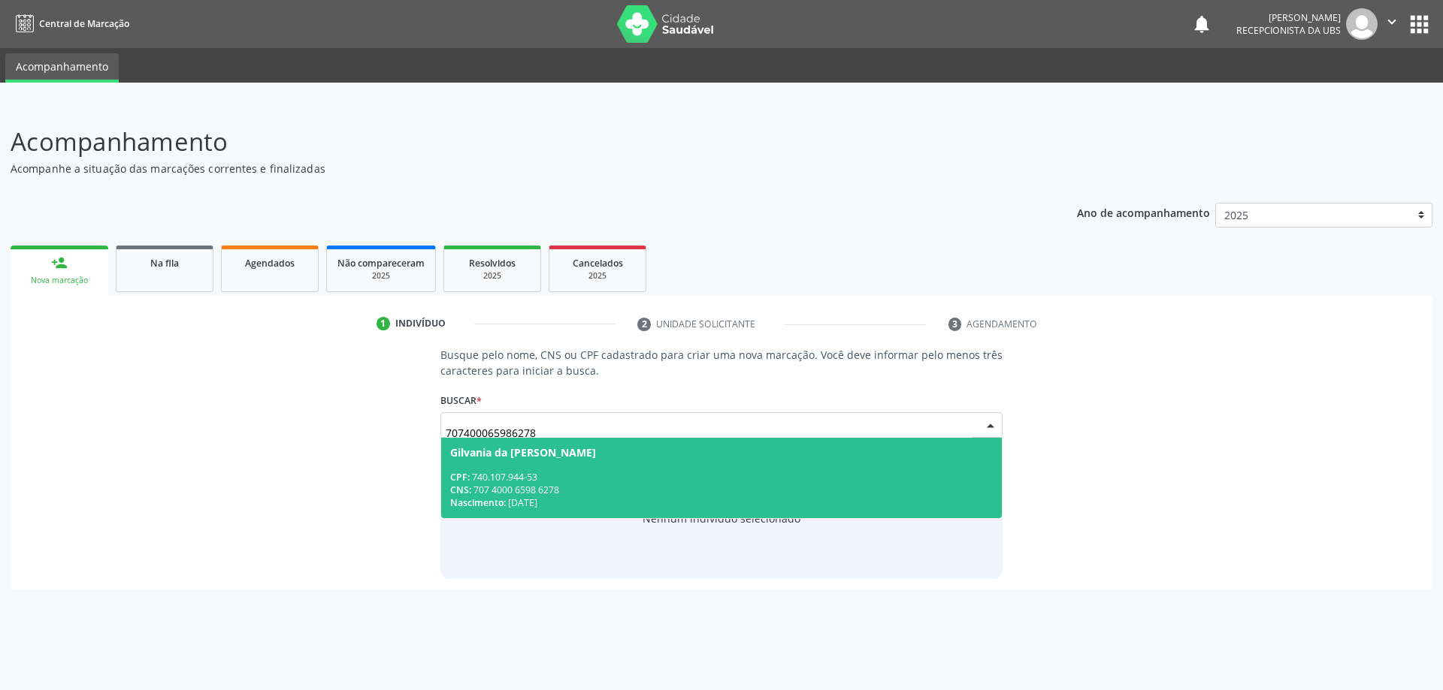
click at [582, 485] on div "CNS: 707 4000 6598 6278" at bounding box center [721, 490] width 543 height 13
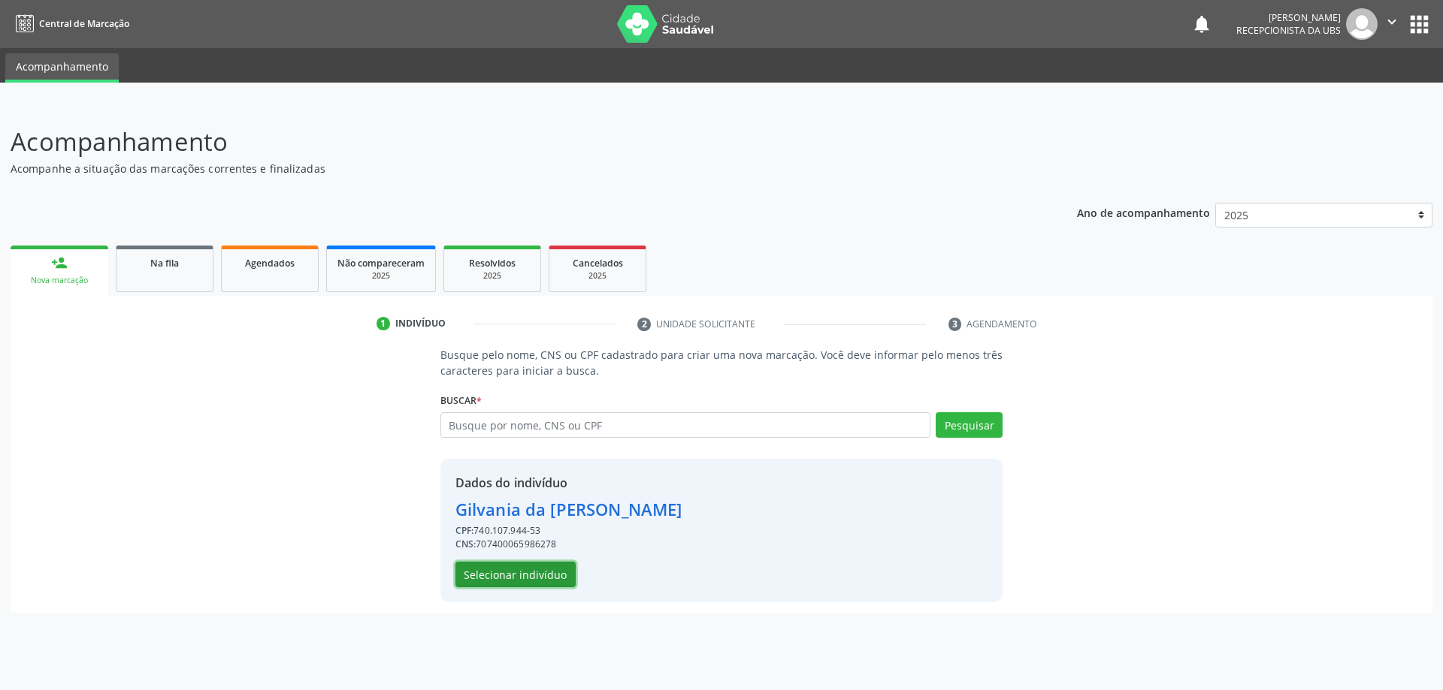
click at [532, 580] on button "Selecionar indivíduo" at bounding box center [515, 575] width 120 height 26
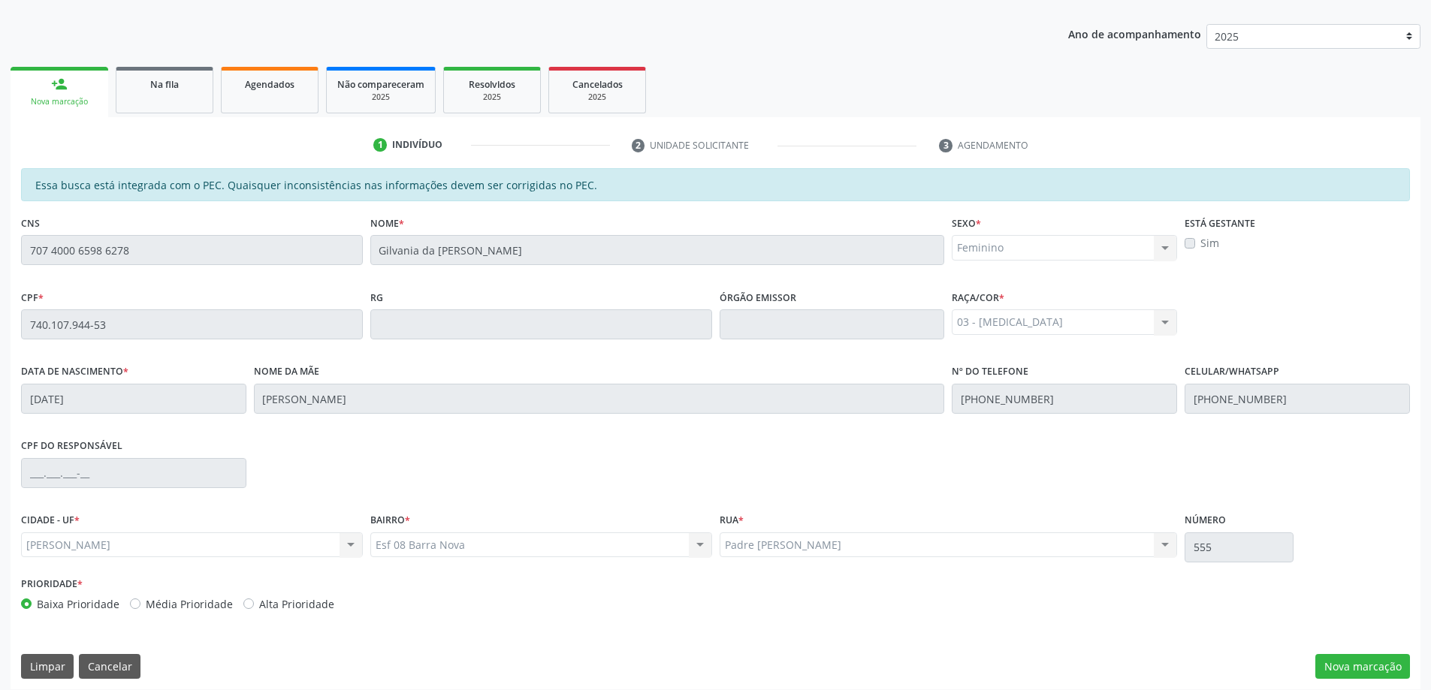
scroll to position [189, 0]
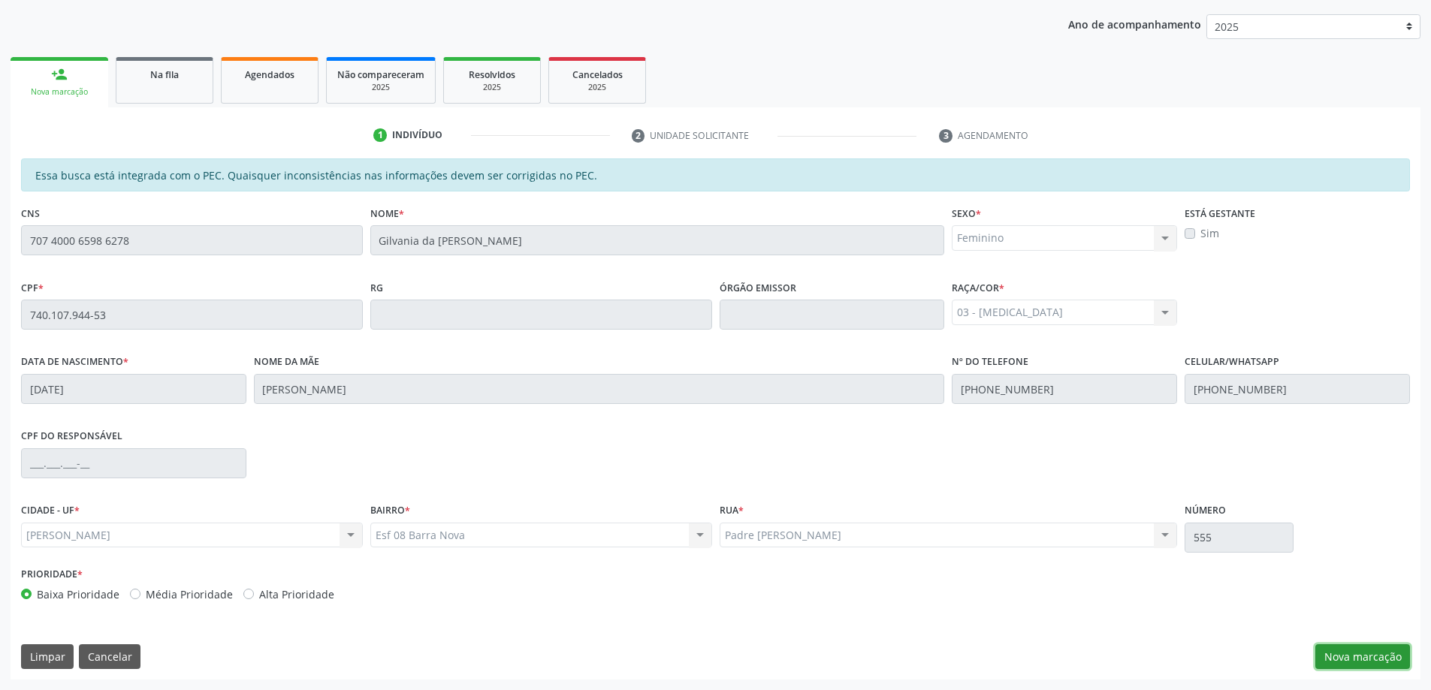
click at [1359, 656] on button "Nova marcação" at bounding box center [1363, 658] width 95 height 26
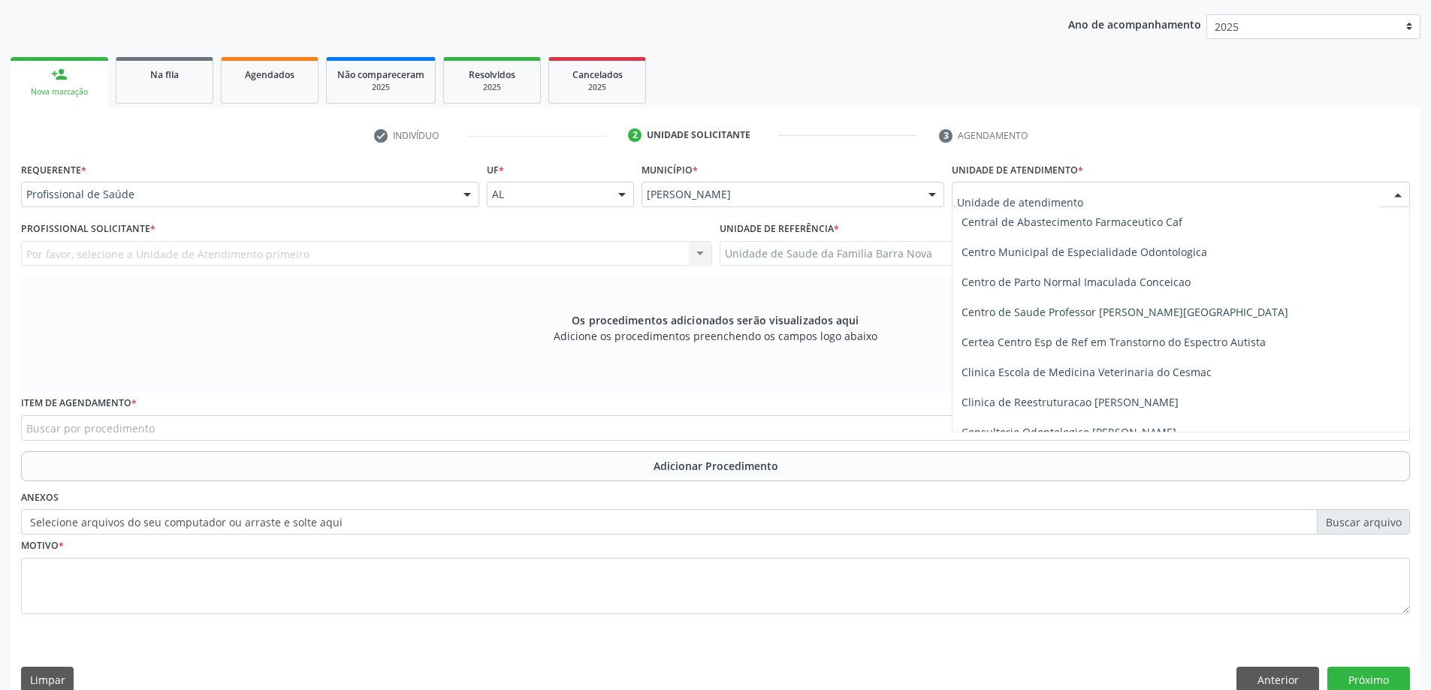
scroll to position [225, 0]
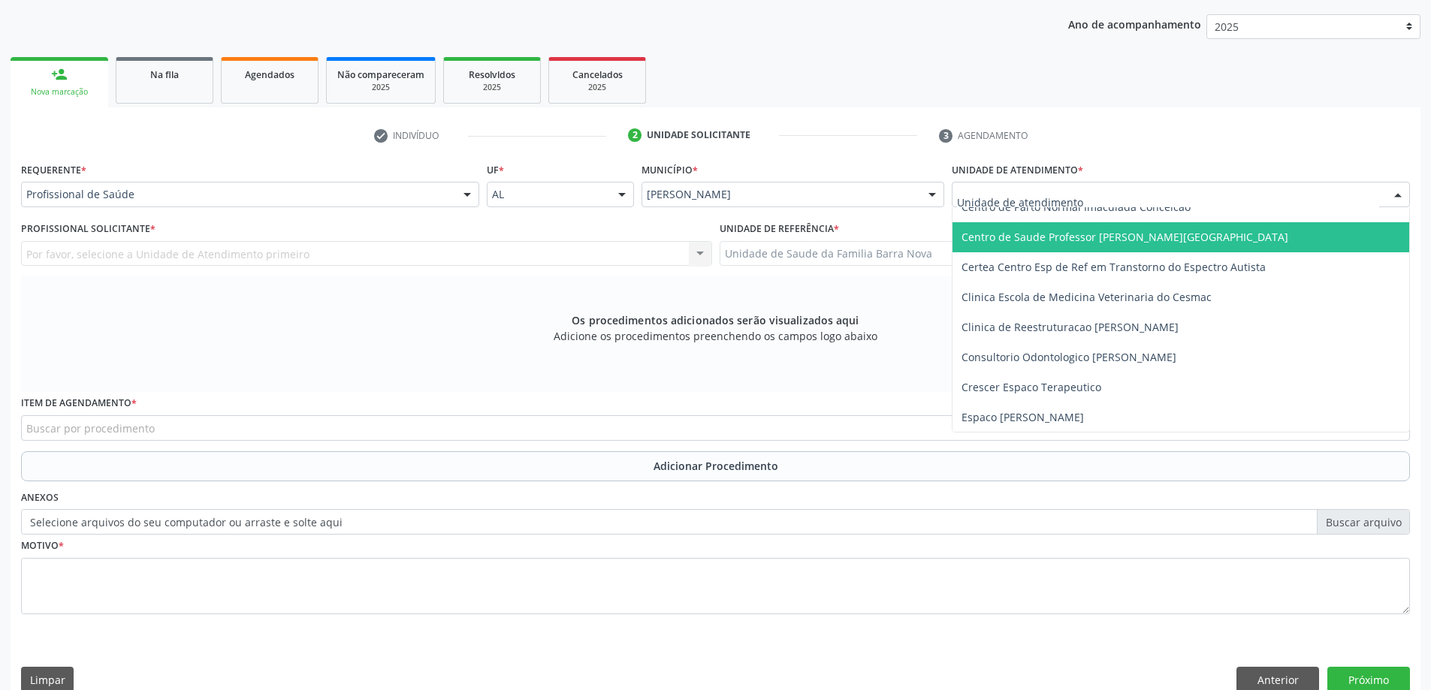
click at [1044, 240] on span "Centro de Saude Professor [PERSON_NAME][GEOGRAPHIC_DATA]" at bounding box center [1125, 237] width 327 height 14
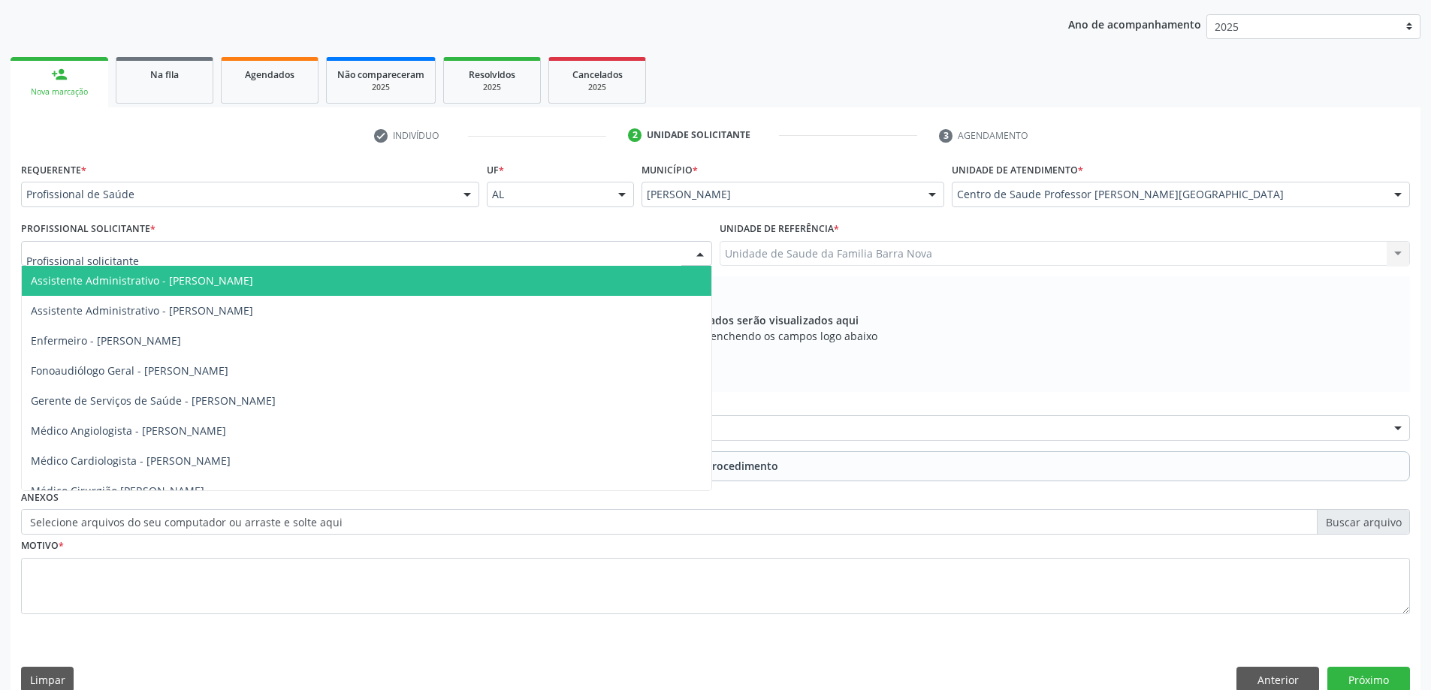
click at [205, 251] on div at bounding box center [366, 254] width 691 height 26
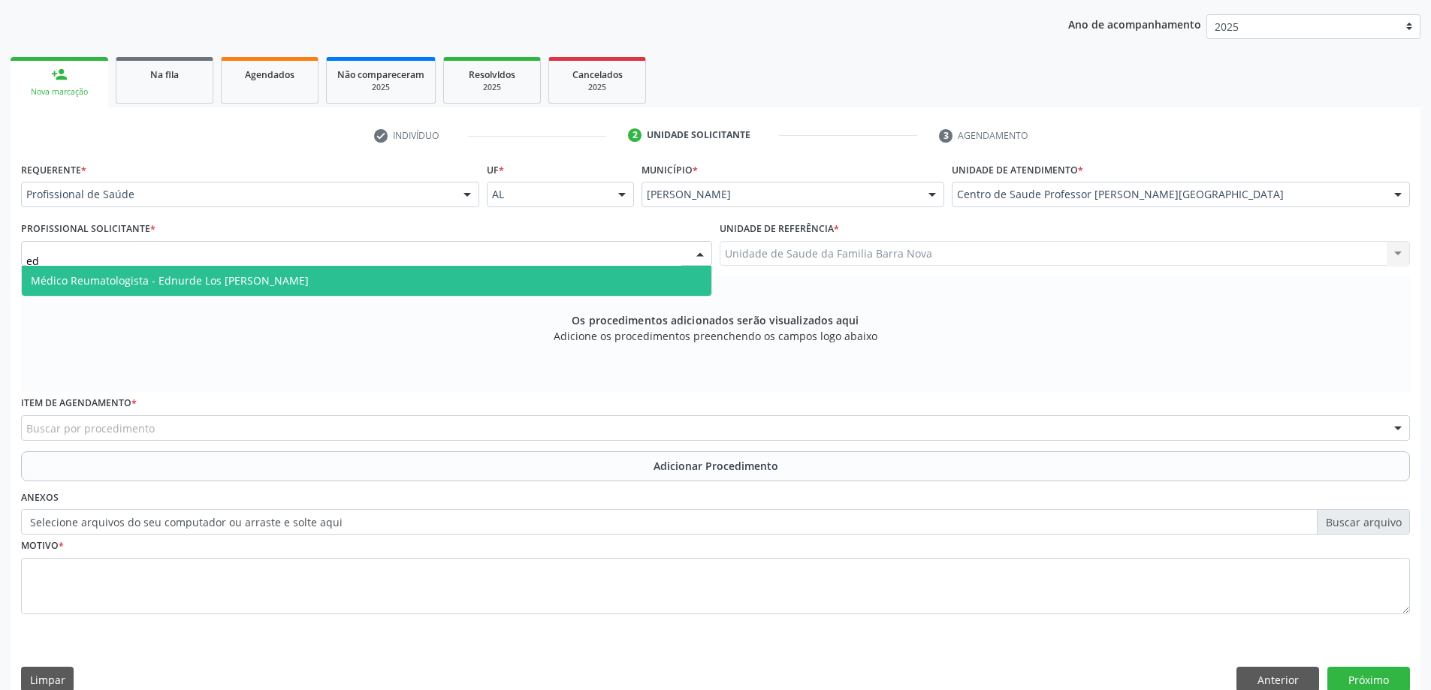
type input "edn"
click at [299, 283] on span "Médico Reumatologista - Ednurde Los [PERSON_NAME]" at bounding box center [367, 281] width 690 height 30
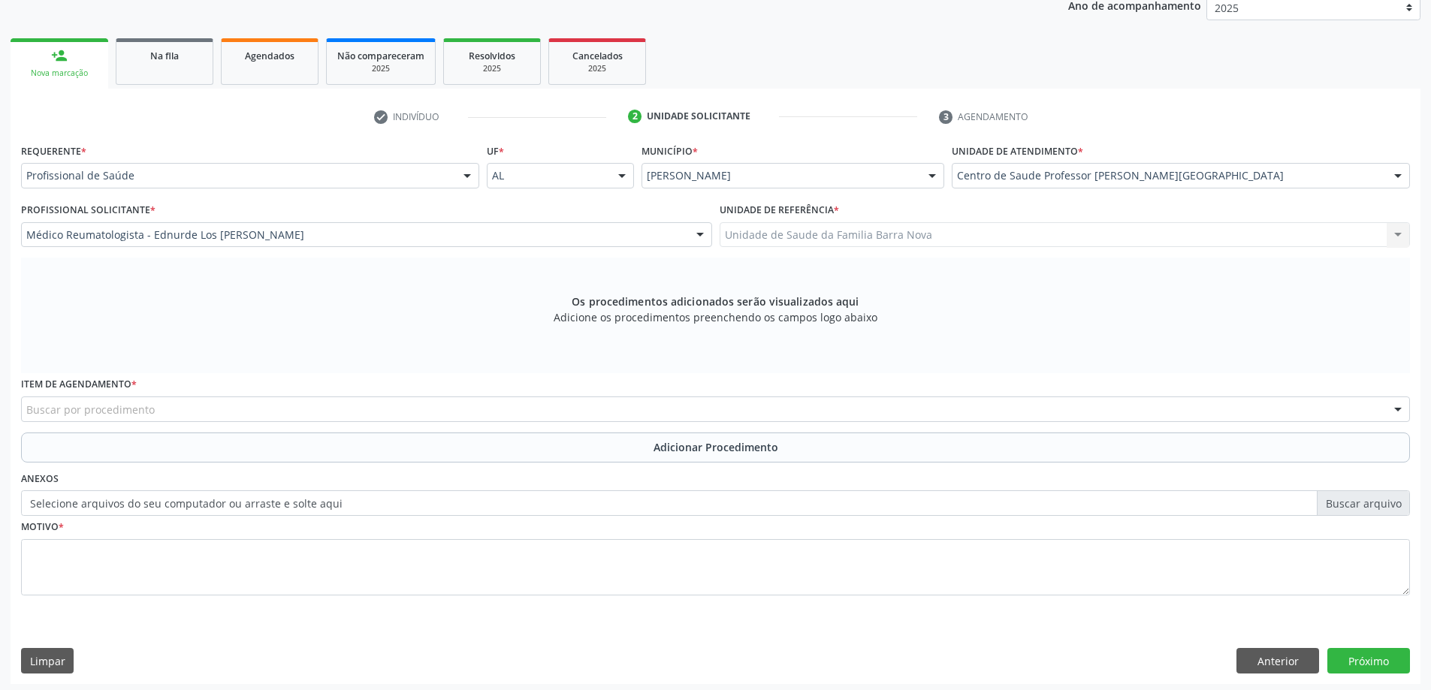
scroll to position [212, 0]
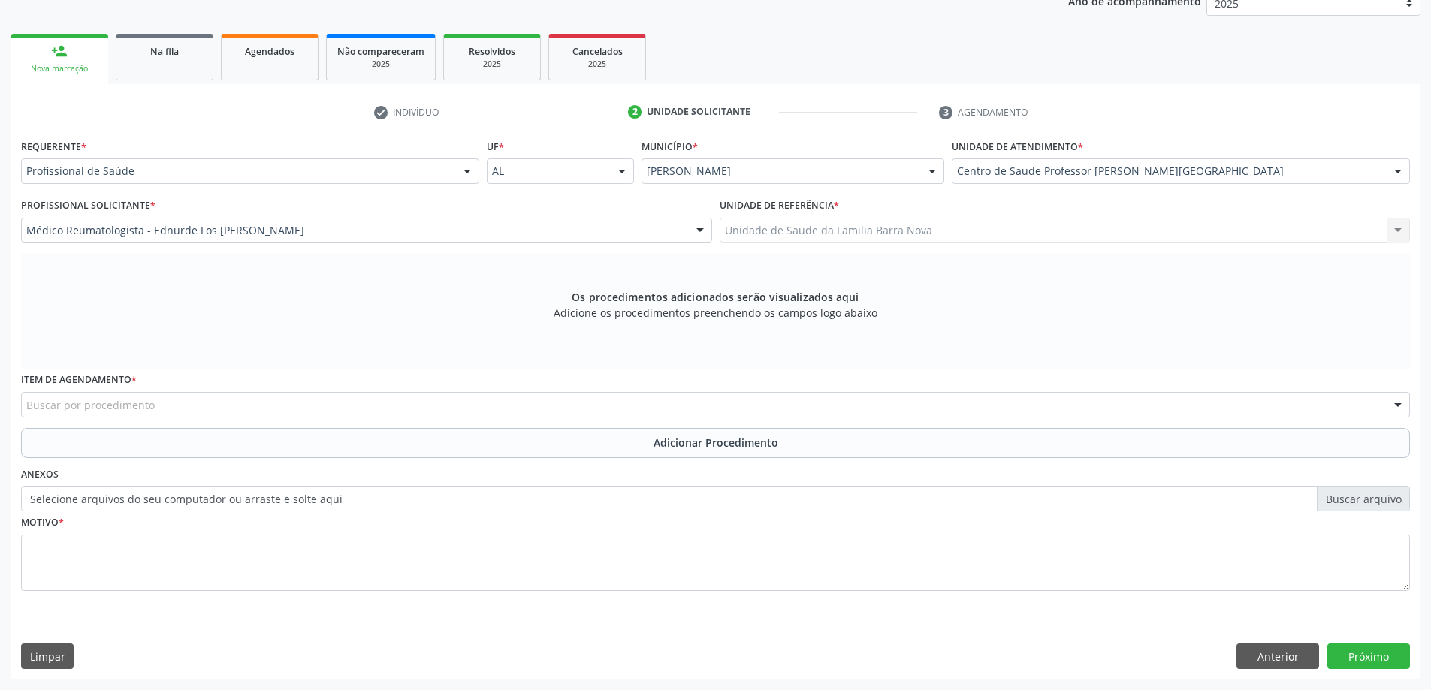
click at [412, 409] on div "Buscar por procedimento" at bounding box center [715, 405] width 1389 height 26
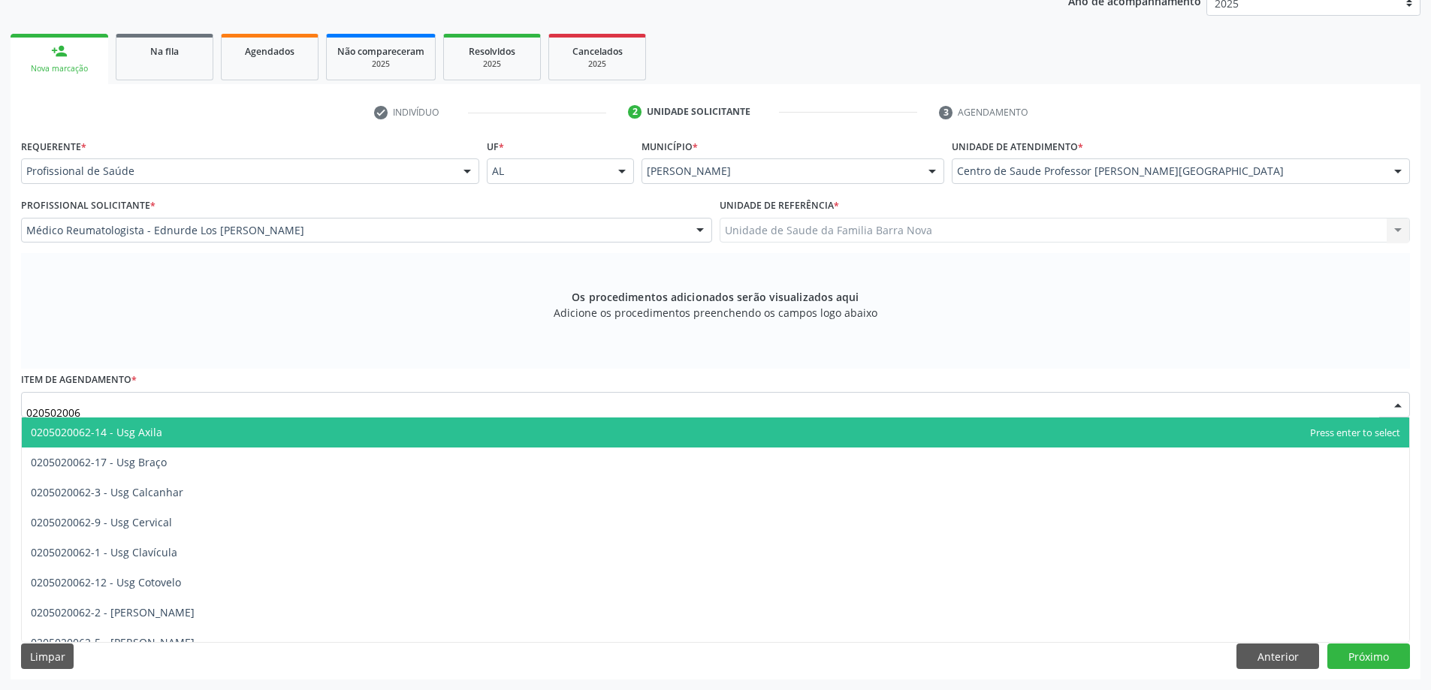
type input "0205020062"
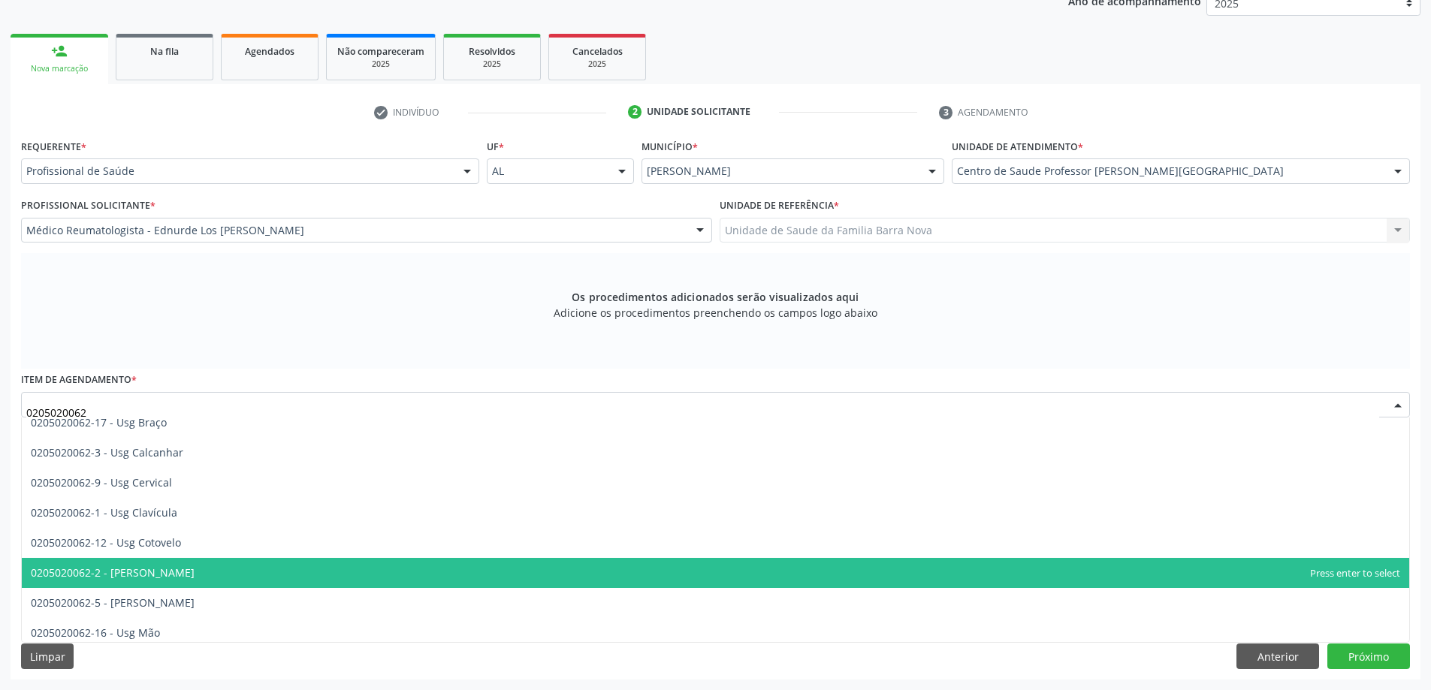
scroll to position [75, 0]
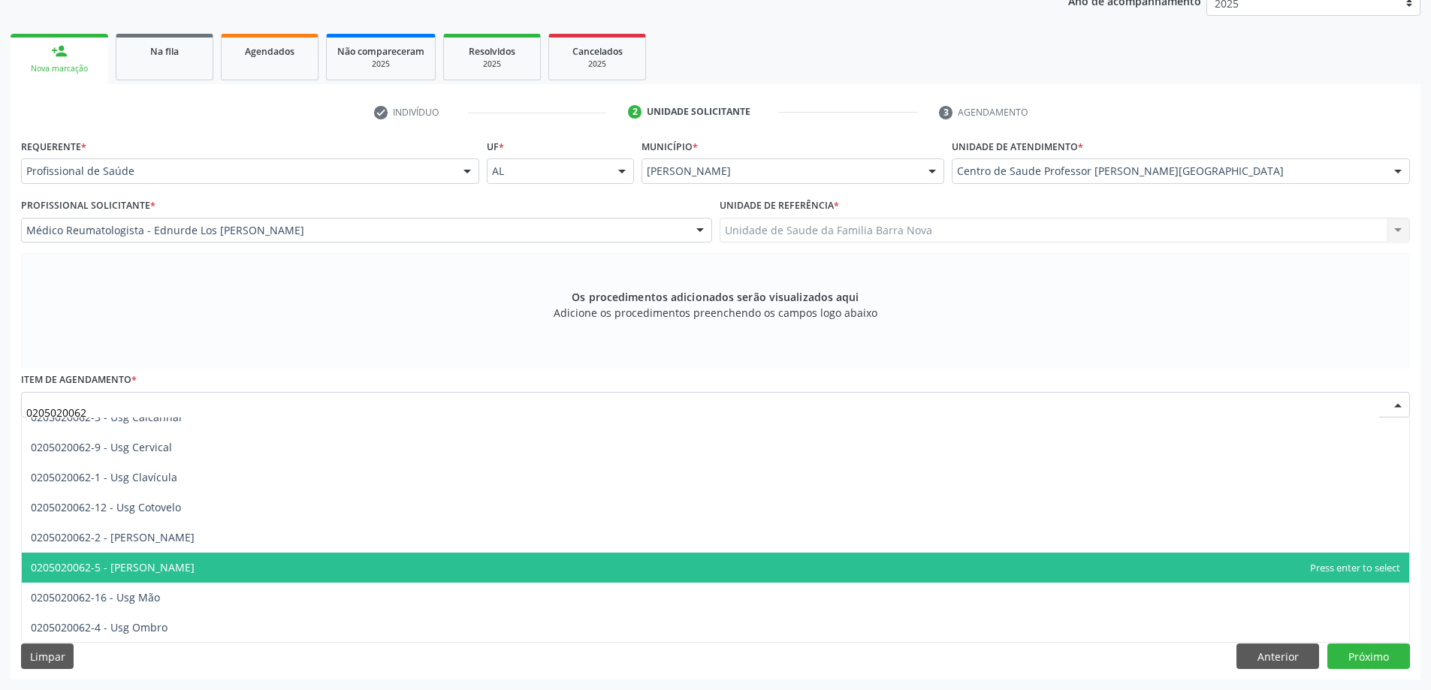
click at [316, 562] on span "0205020062-5 - [PERSON_NAME]" at bounding box center [716, 568] width 1388 height 30
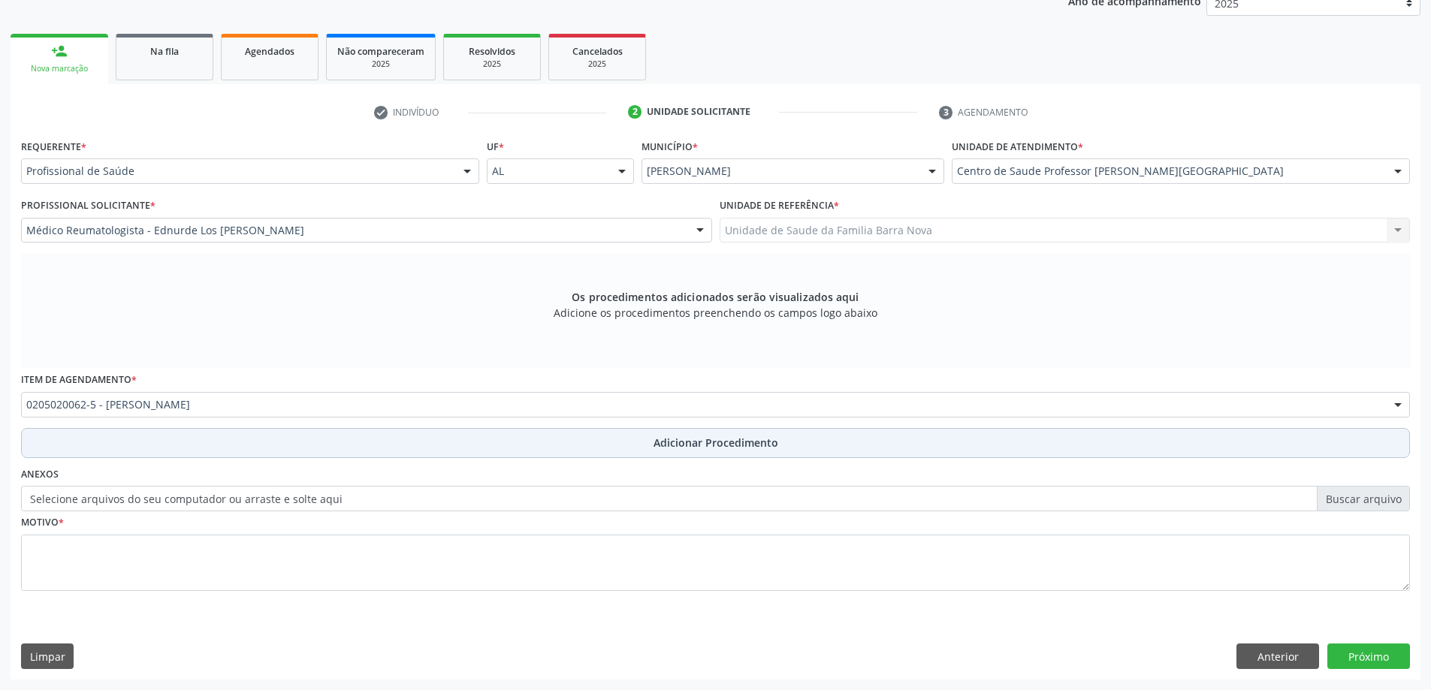
click at [707, 446] on span "Adicionar Procedimento" at bounding box center [716, 443] width 125 height 16
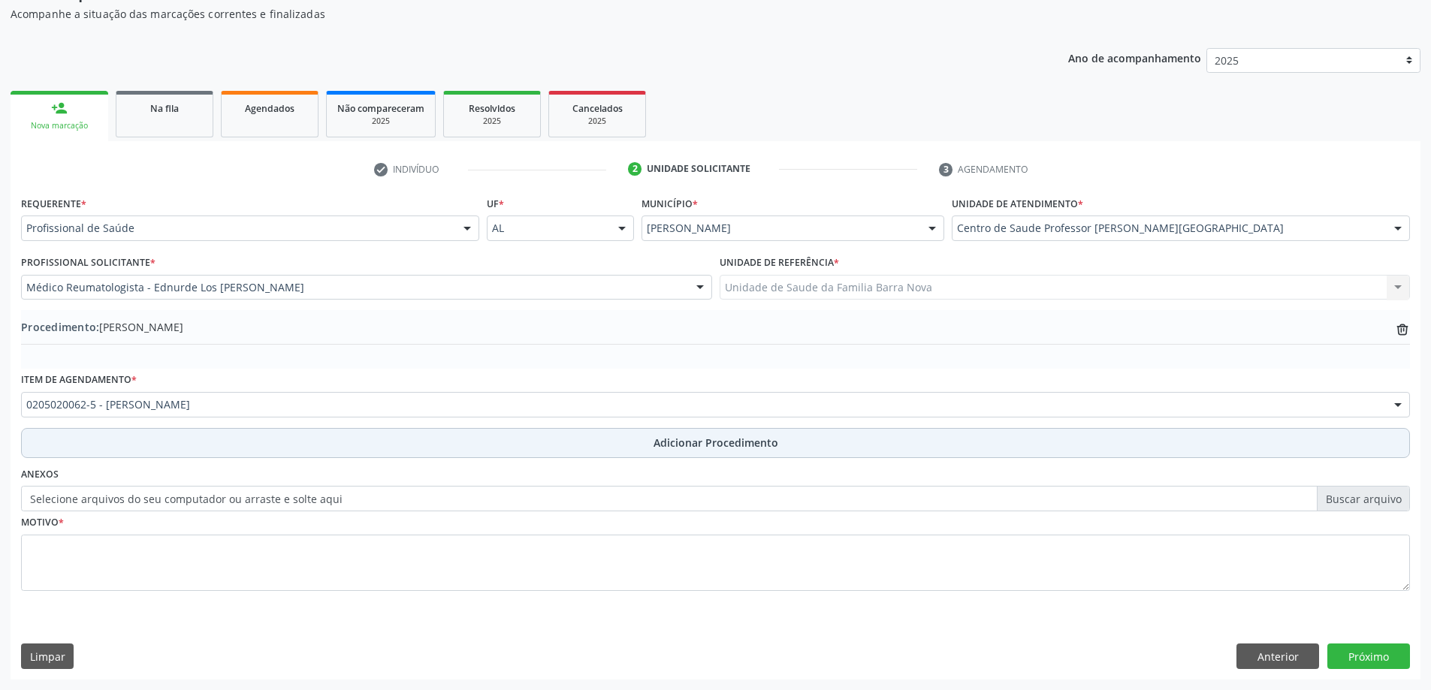
scroll to position [155, 0]
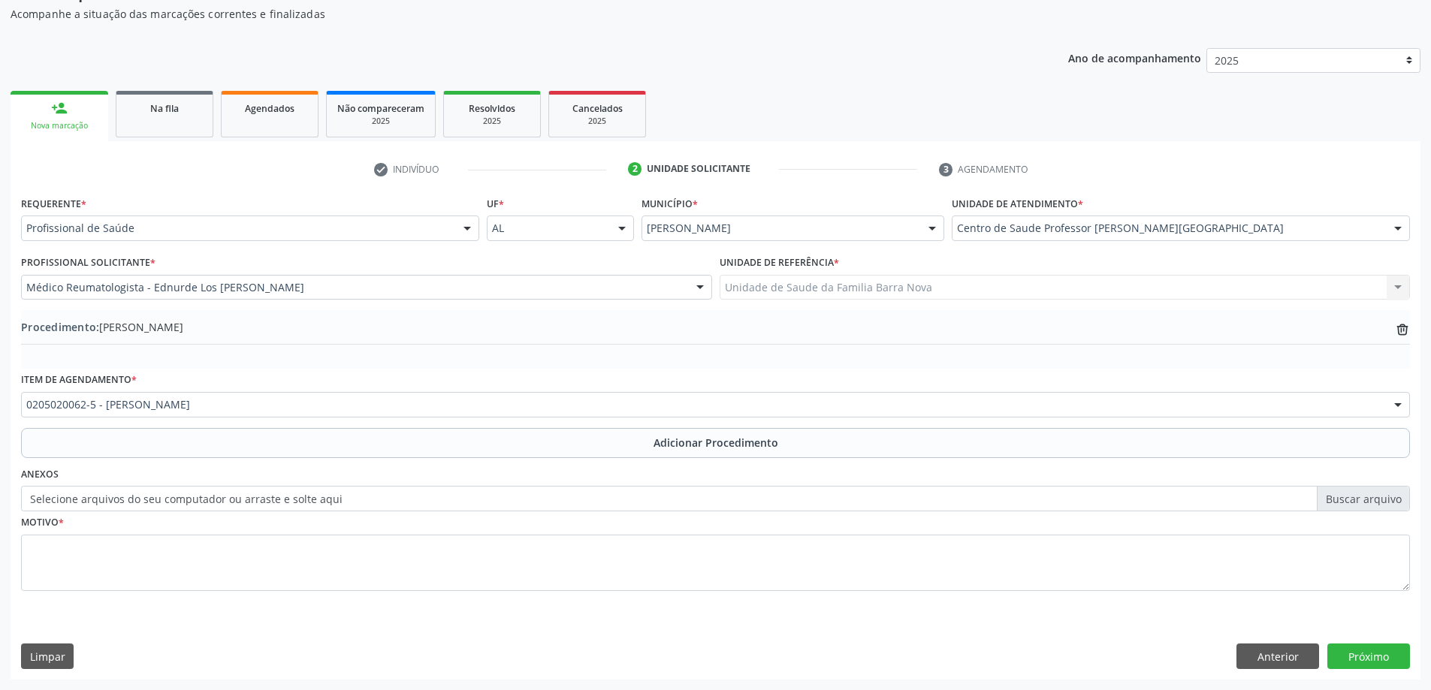
click at [1377, 495] on label "Selecione arquivos do seu computador ou arraste e solte aqui" at bounding box center [715, 499] width 1389 height 26
click at [1377, 495] on input "Selecione arquivos do seu computador ou arraste e solte aqui" at bounding box center [715, 499] width 1389 height 26
type input "C:\fakepath\WhatsApp Image 2025-10-01 at 09.52.34.jpeg"
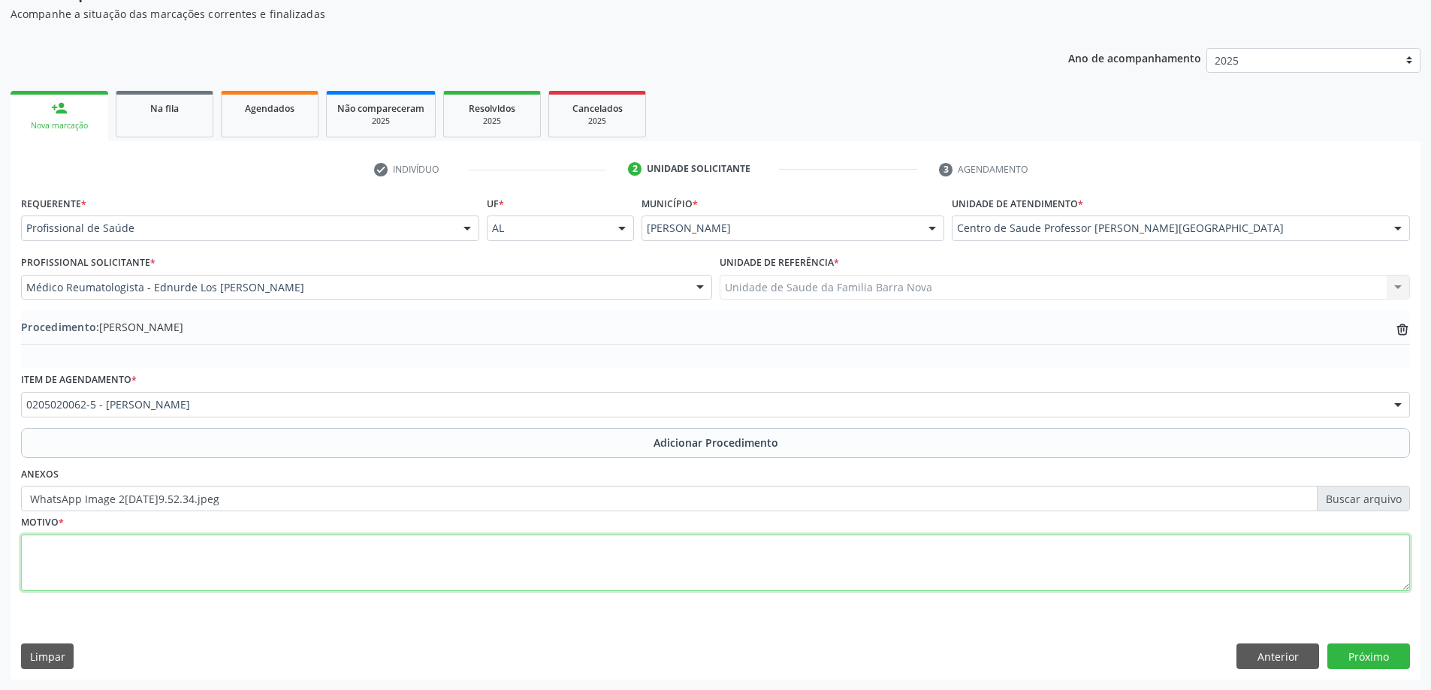
click at [431, 571] on textarea at bounding box center [715, 563] width 1389 height 57
type textarea "g"
click at [229, 547] on textarea "Gonartrose( artrose do joelho) gonalgia cm limitação D e E." at bounding box center [715, 563] width 1389 height 57
click at [295, 548] on textarea "Gonartrose( artrose do joelho) gonalgia com limitação D e E." at bounding box center [715, 563] width 1389 height 57
type textarea "Gonartrose( artrose do joelho) gonalgia com limitação dos joelhos D e E."
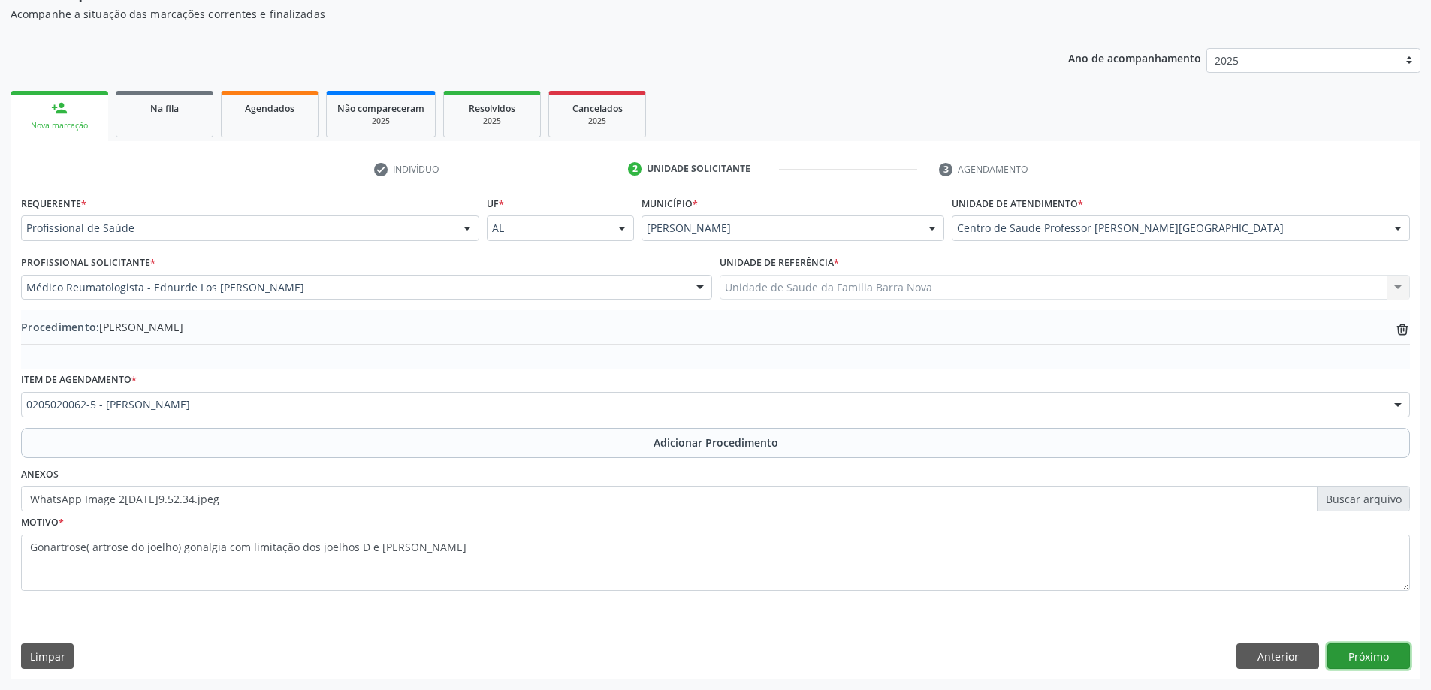
click at [1369, 654] on button "Próximo" at bounding box center [1369, 657] width 83 height 26
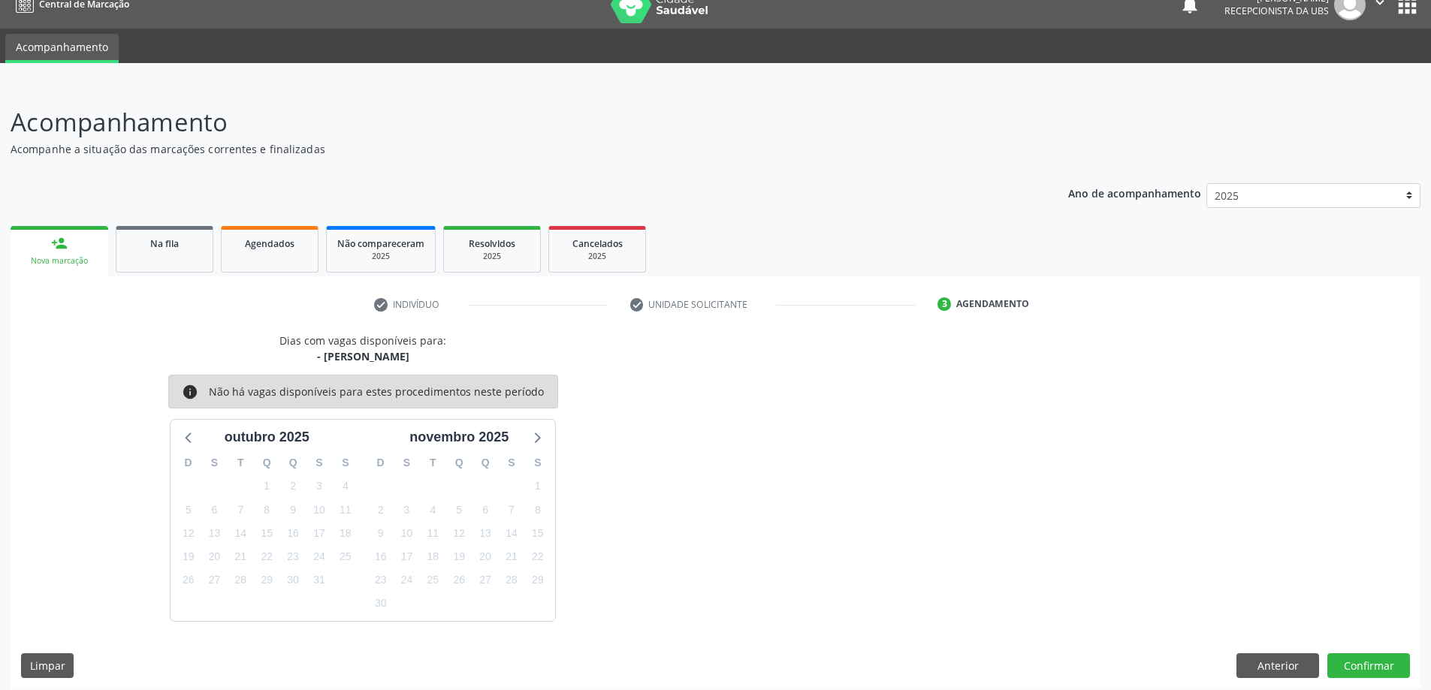
scroll to position [29, 0]
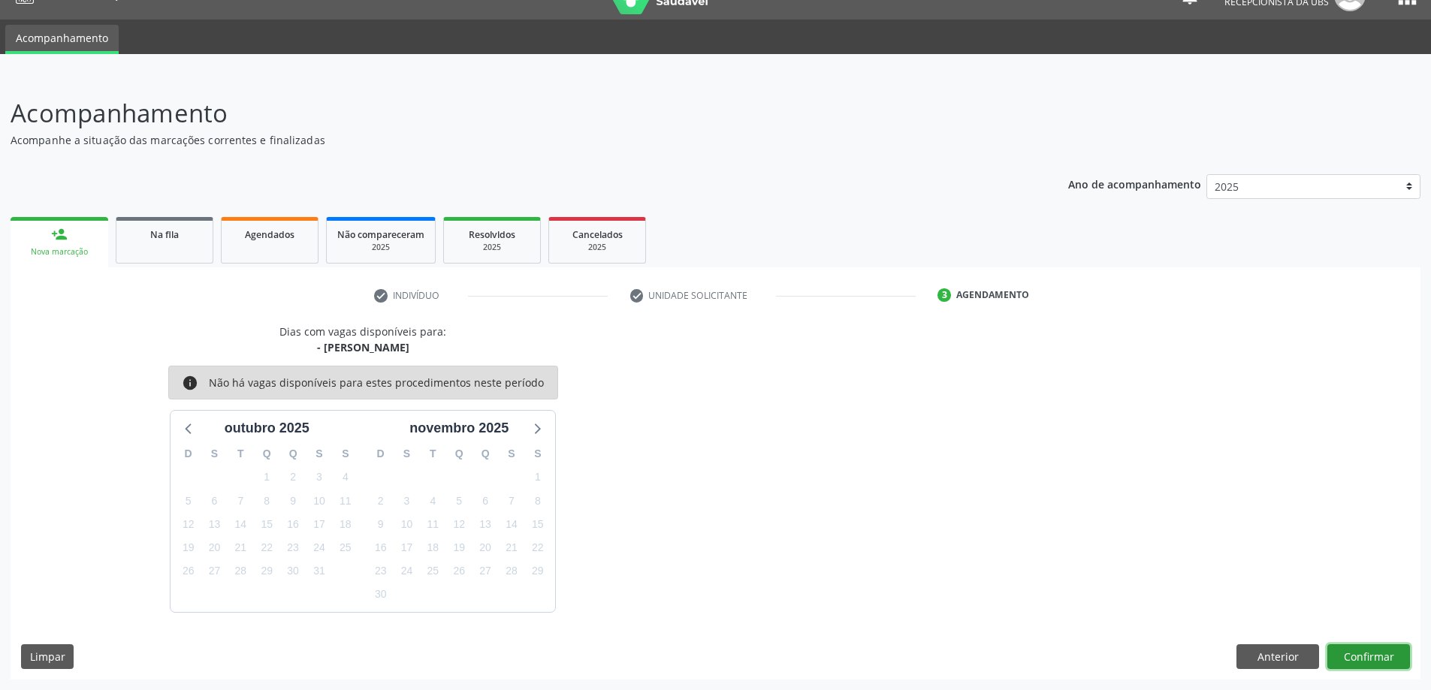
click at [1350, 657] on button "Confirmar" at bounding box center [1369, 658] width 83 height 26
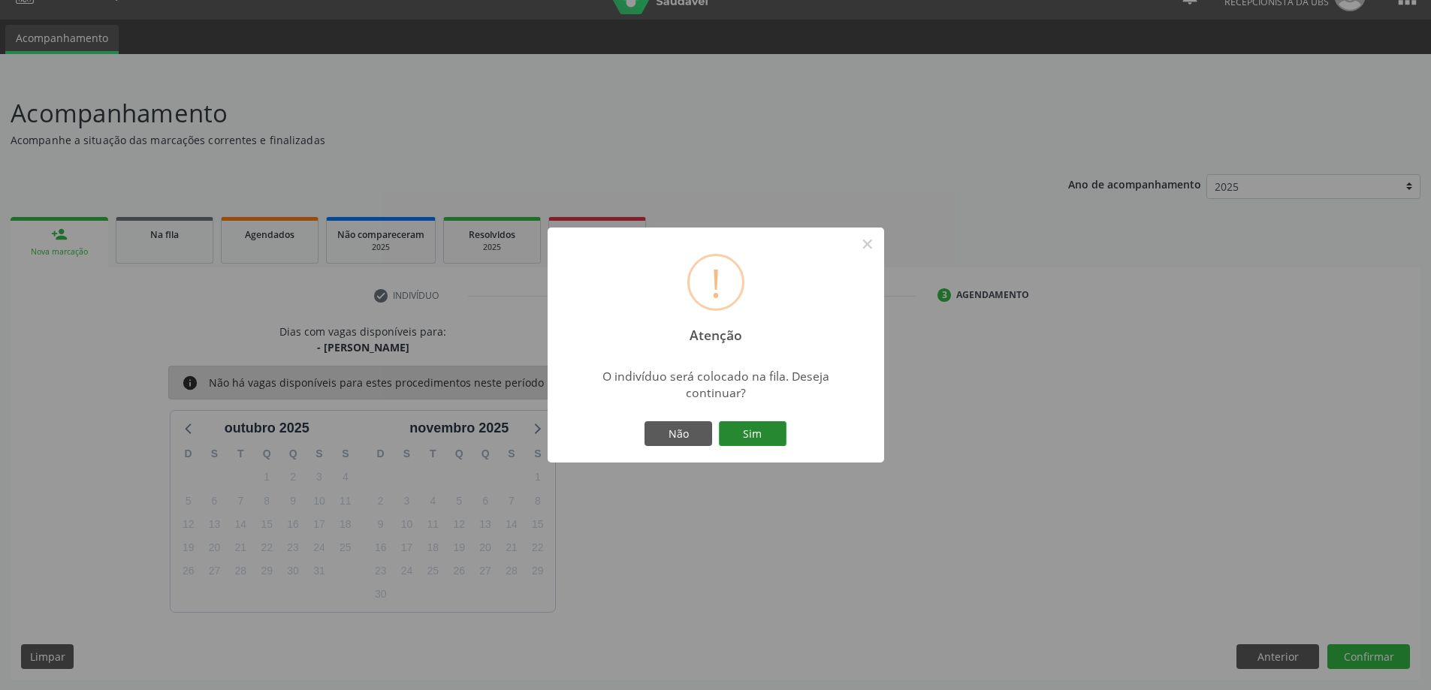
click at [754, 437] on button "Sim" at bounding box center [753, 435] width 68 height 26
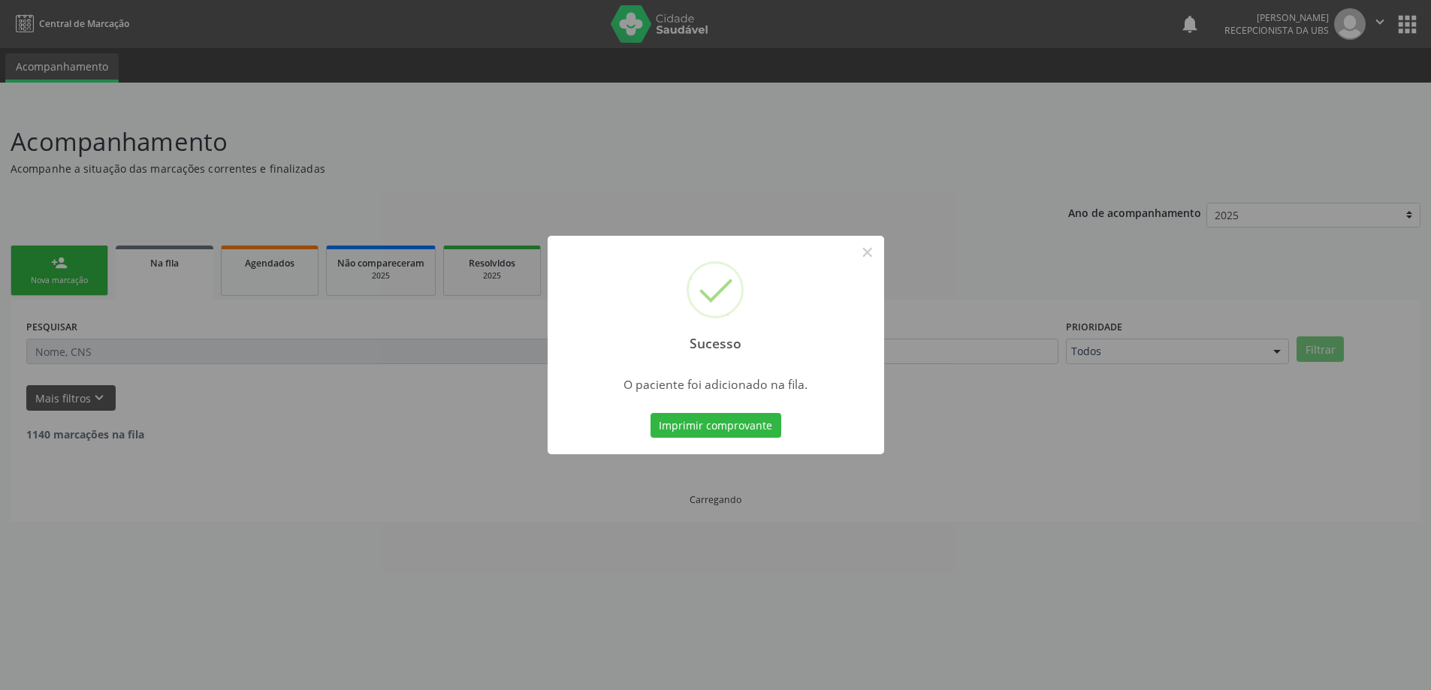
scroll to position [0, 0]
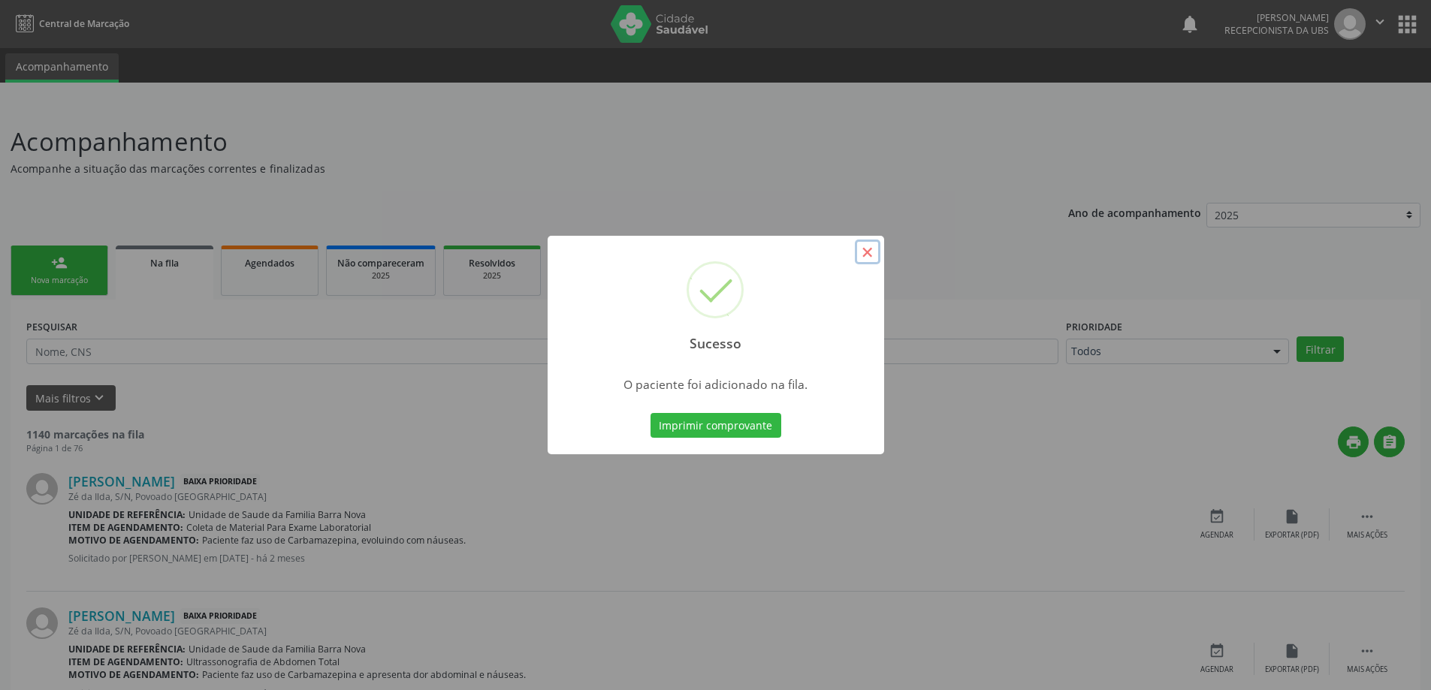
click at [868, 250] on button "×" at bounding box center [868, 253] width 26 height 26
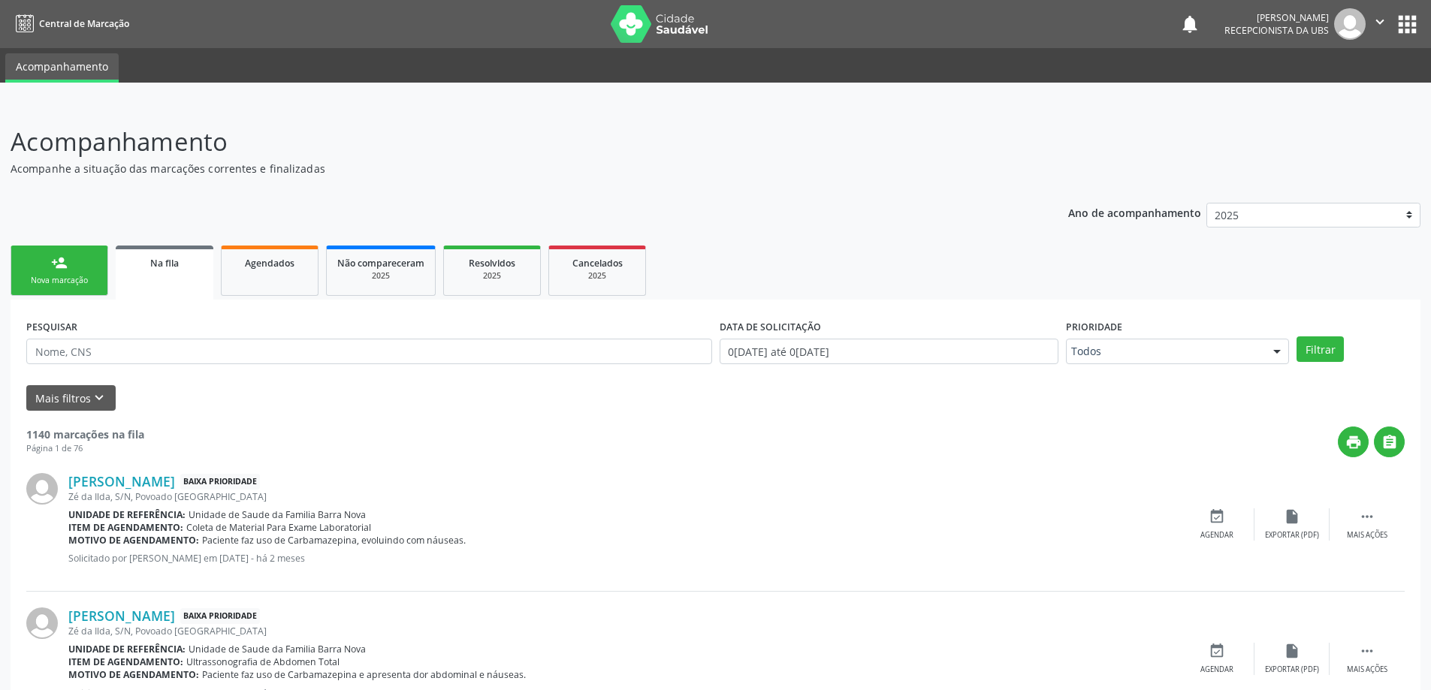
click at [62, 270] on div "person_add" at bounding box center [59, 263] width 17 height 17
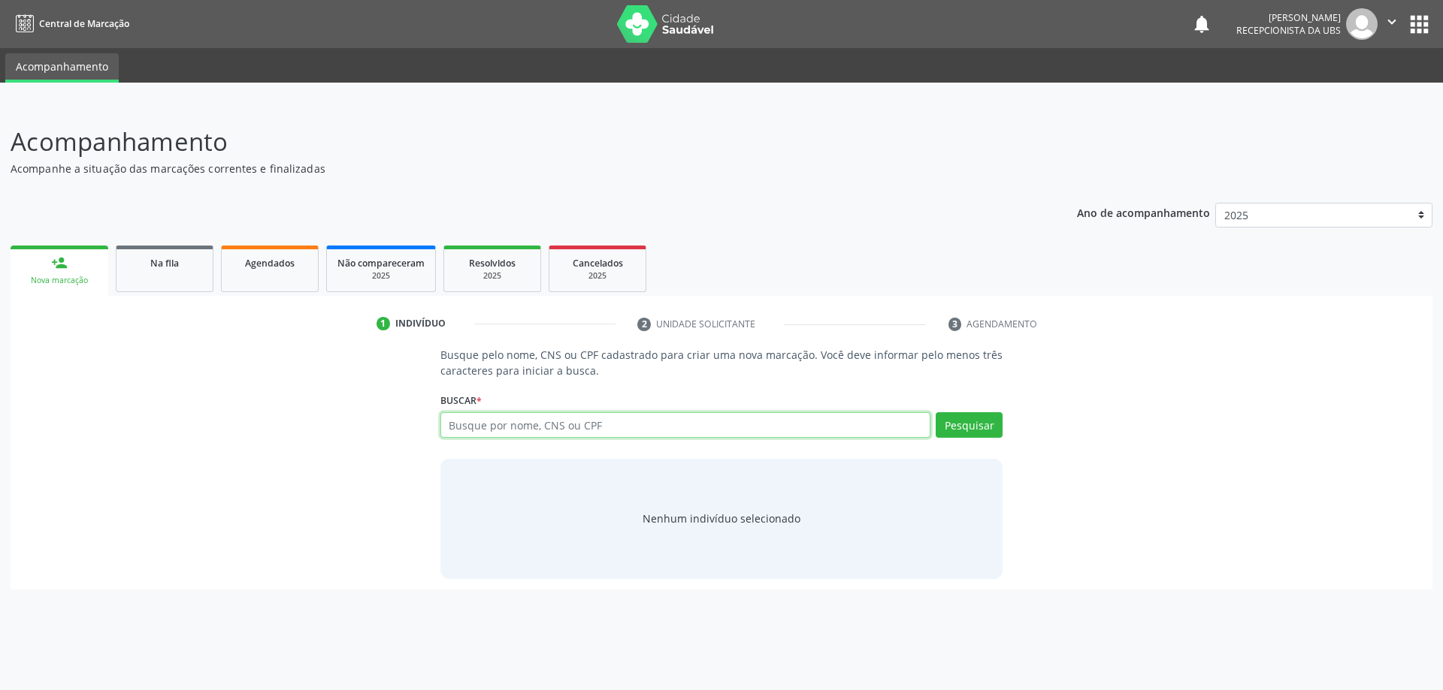
click at [542, 429] on input "text" at bounding box center [685, 425] width 491 height 26
type input "14998520458"
click at [975, 428] on button "Pesquisar" at bounding box center [968, 425] width 67 height 26
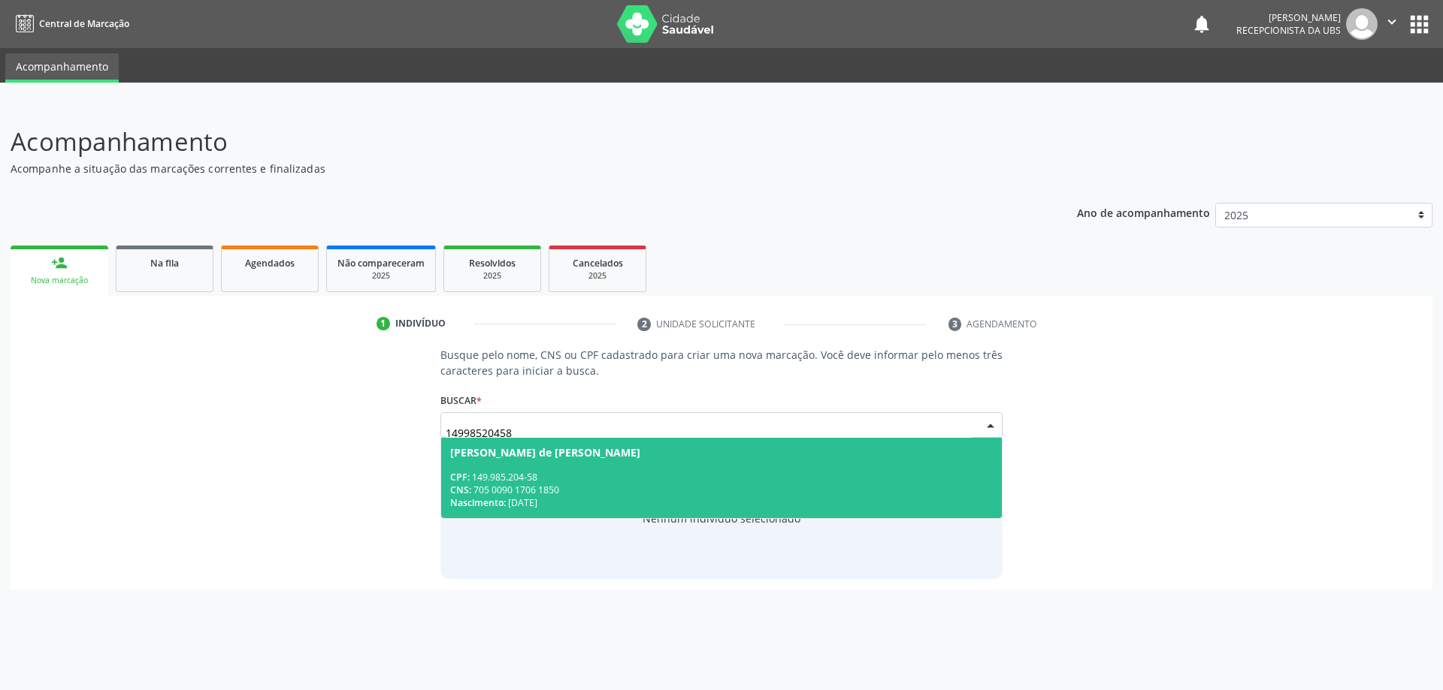
click at [628, 473] on div "CPF: 149.985.204-58" at bounding box center [721, 477] width 543 height 13
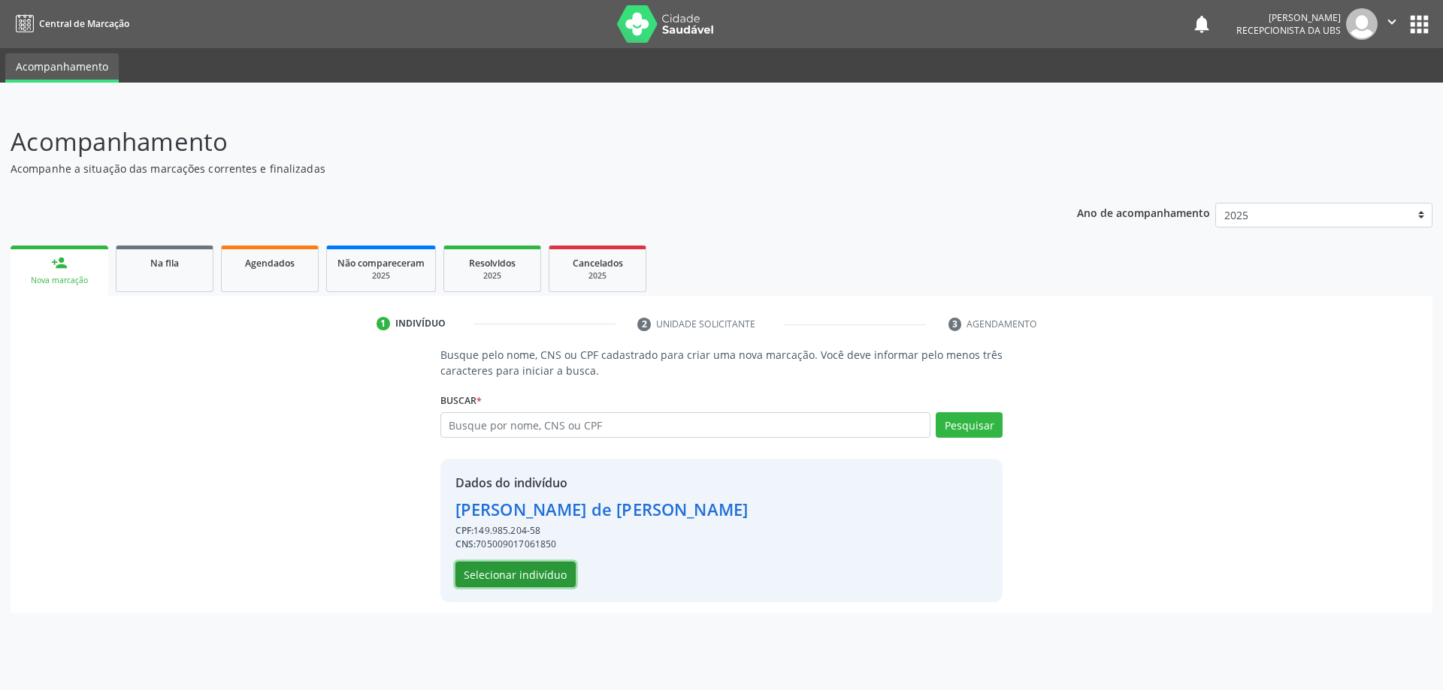
click at [539, 573] on button "Selecionar indivíduo" at bounding box center [515, 575] width 120 height 26
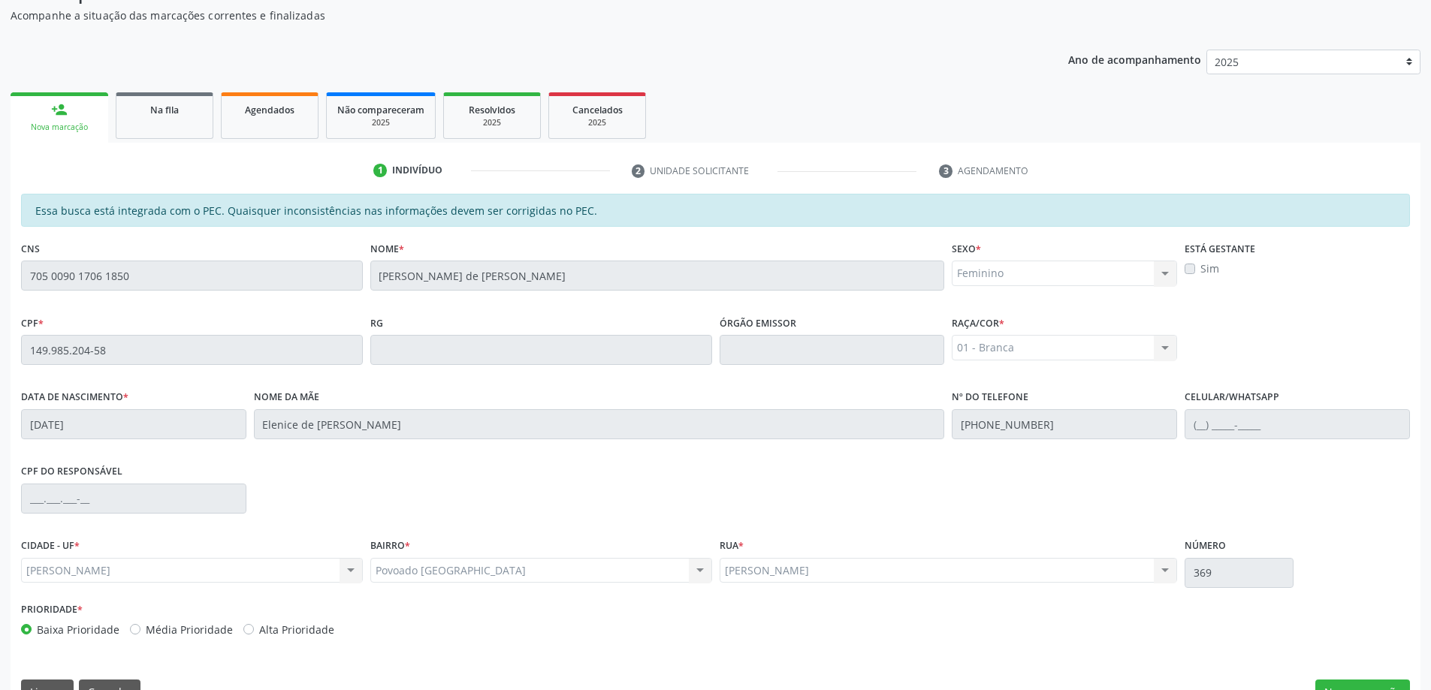
scroll to position [189, 0]
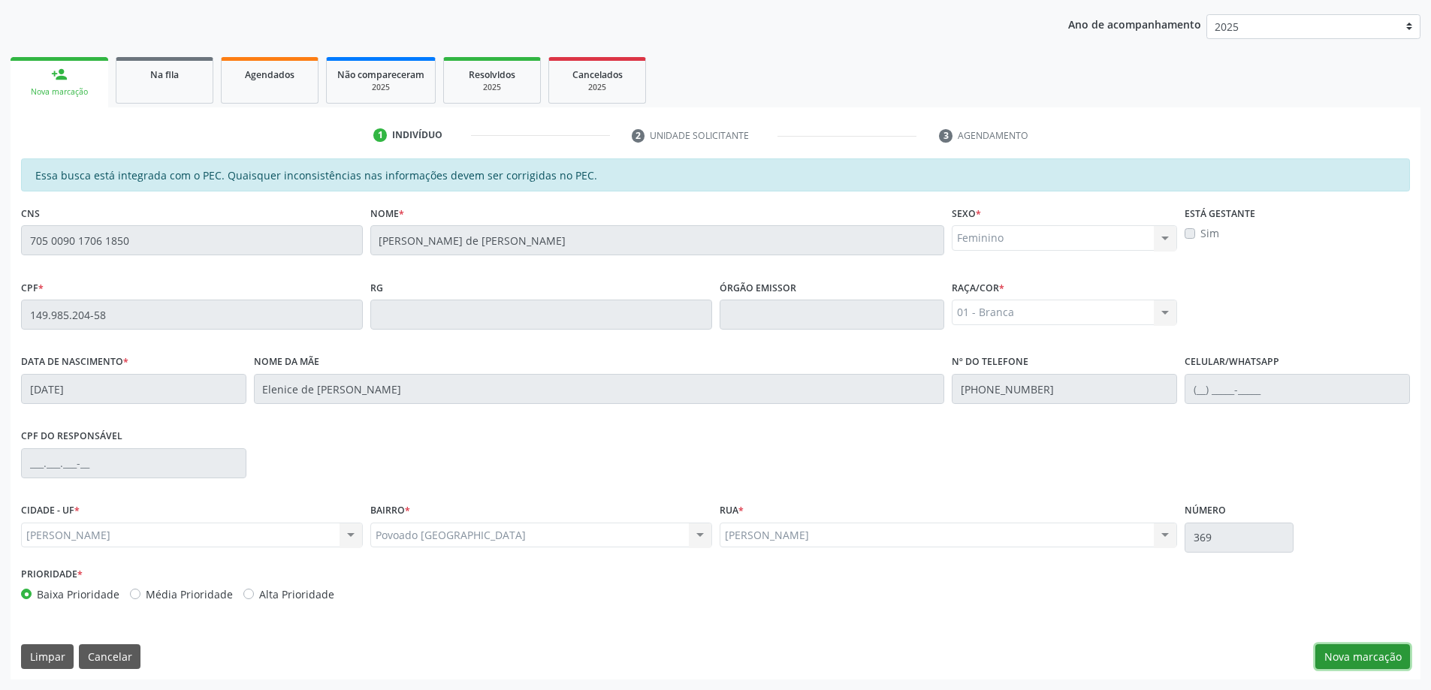
click at [1364, 662] on button "Nova marcação" at bounding box center [1363, 658] width 95 height 26
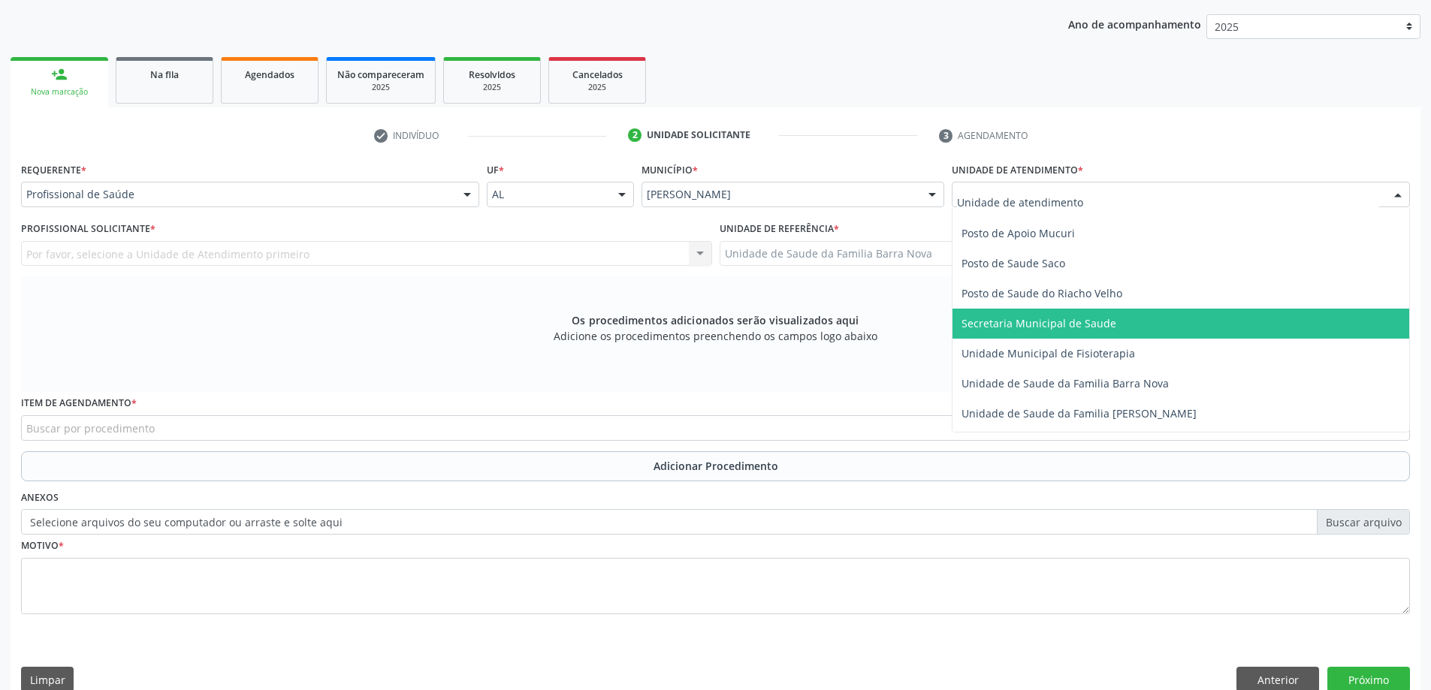
scroll to position [676, 0]
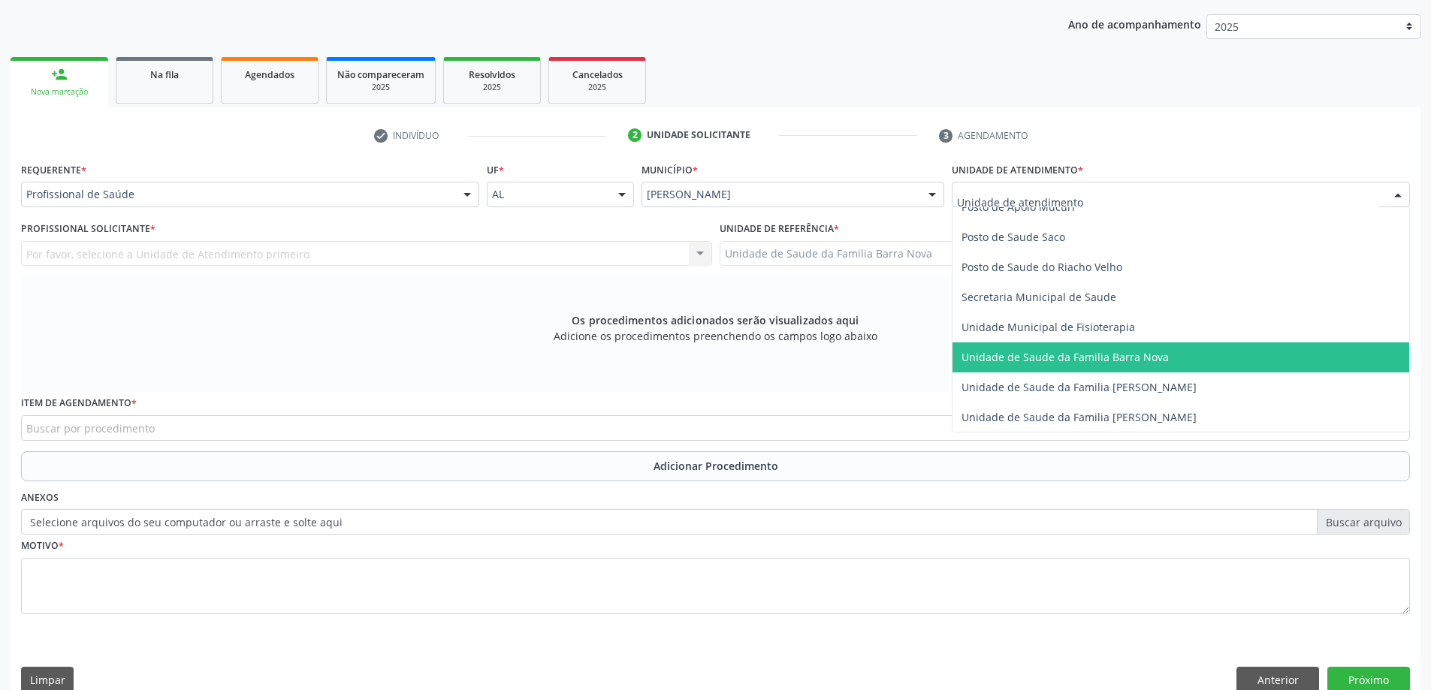
click at [1051, 368] on span "Unidade de Saude da Familia Barra Nova" at bounding box center [1181, 358] width 457 height 30
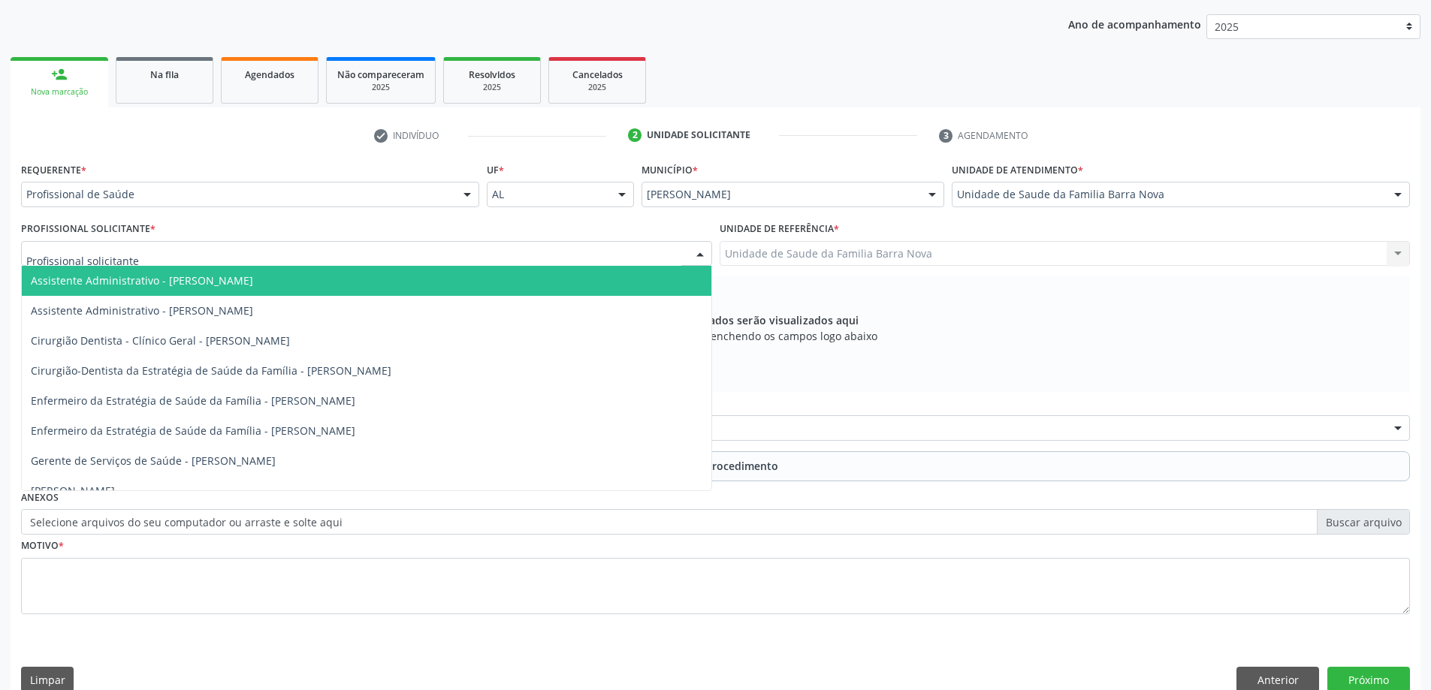
click at [434, 258] on div at bounding box center [366, 254] width 691 height 26
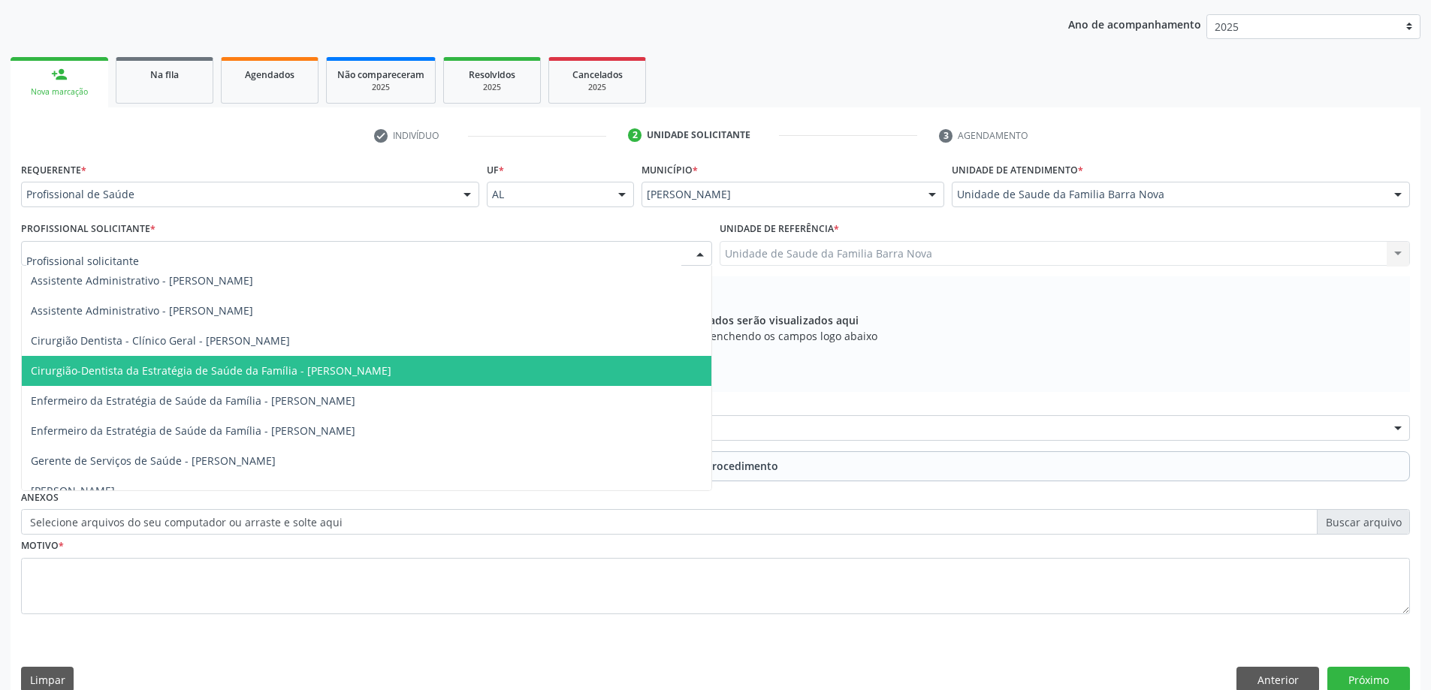
click at [391, 376] on span "Cirurgião-Dentista da Estratégia de Saúde da Família - [PERSON_NAME]" at bounding box center [211, 371] width 361 height 14
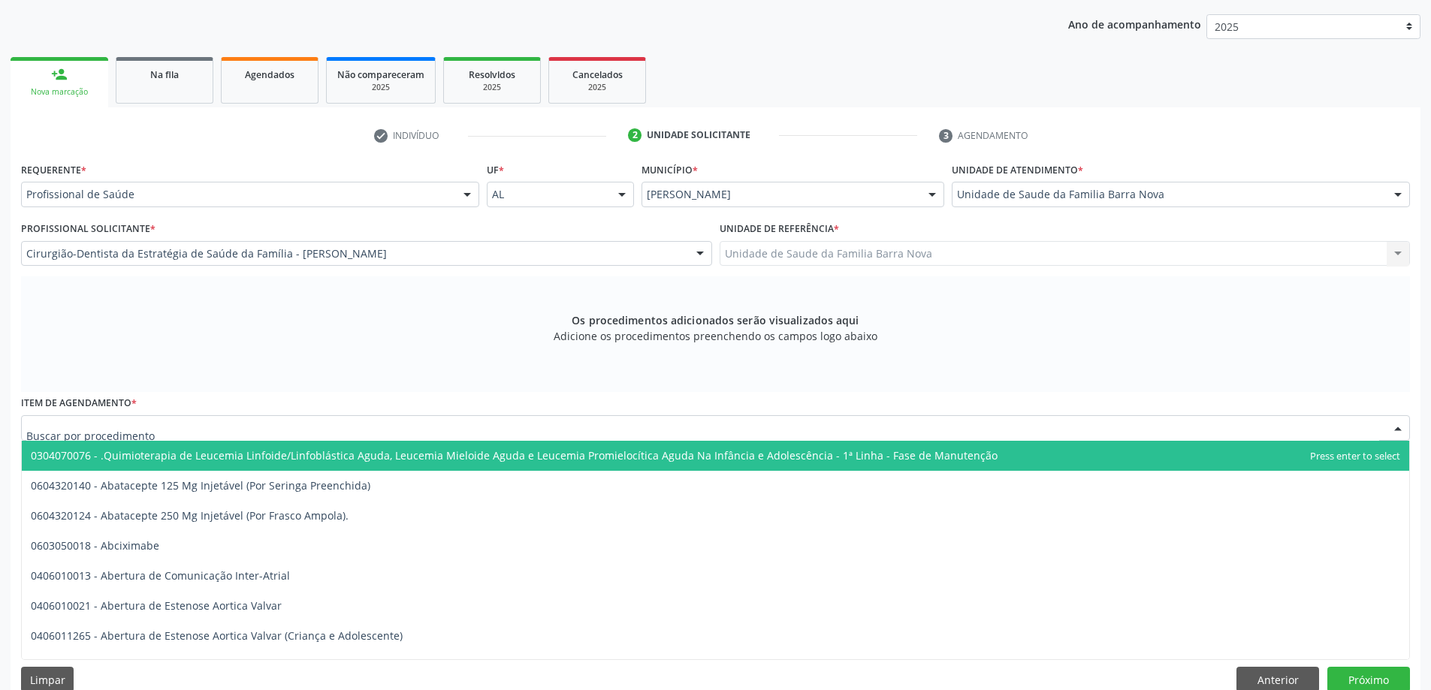
click at [421, 428] on div at bounding box center [715, 428] width 1389 height 26
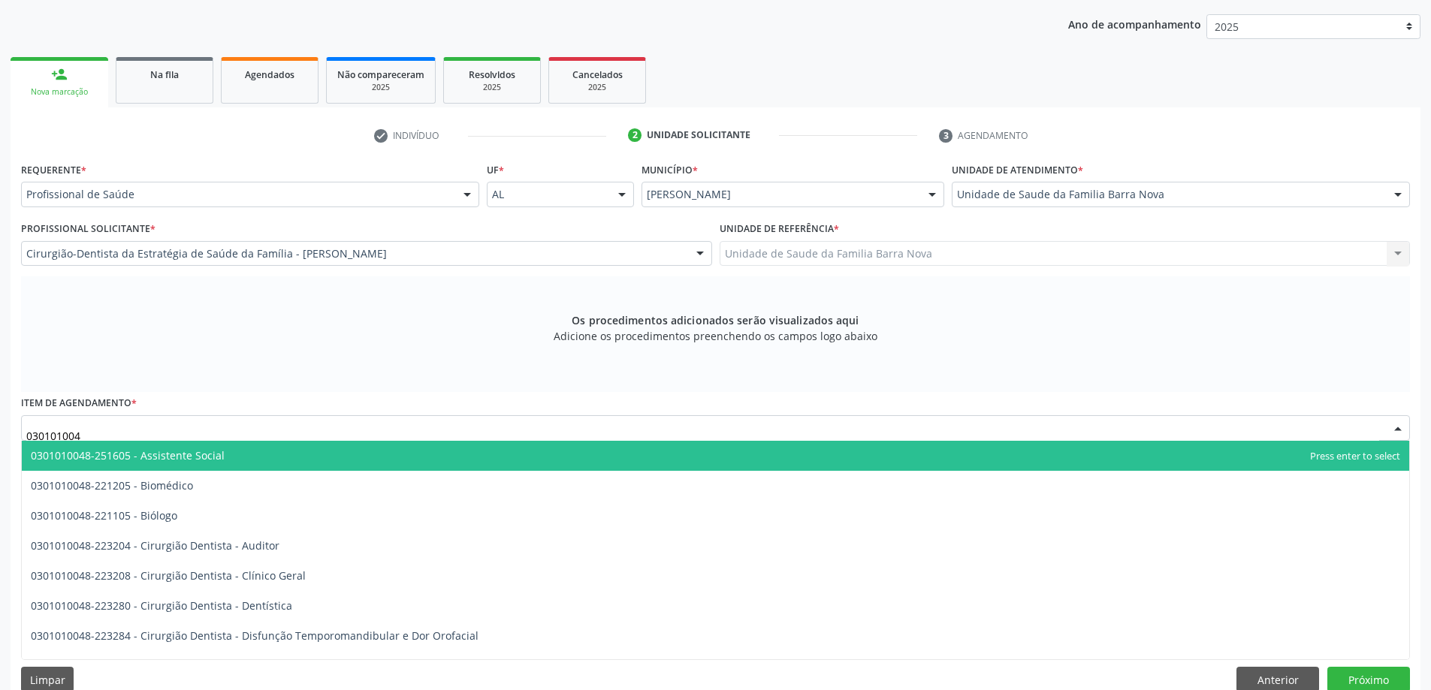
type input "0301010048"
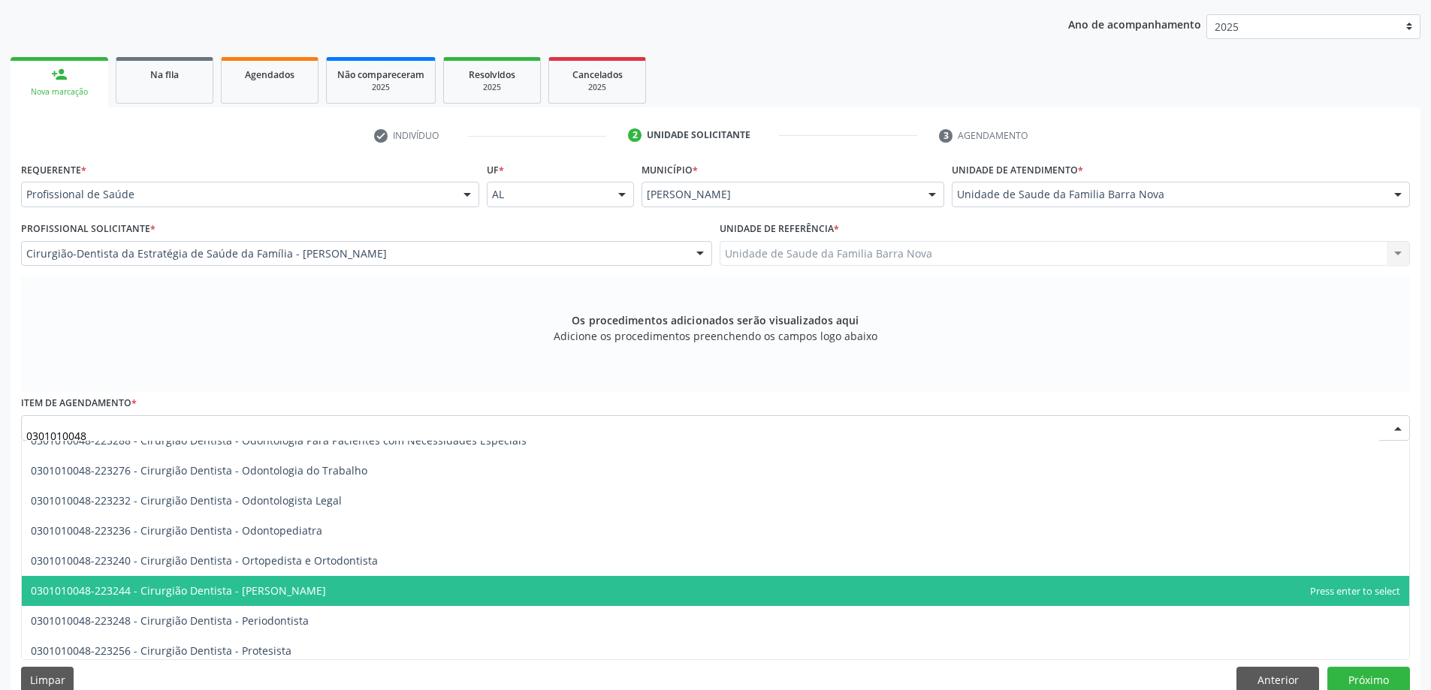
scroll to position [451, 0]
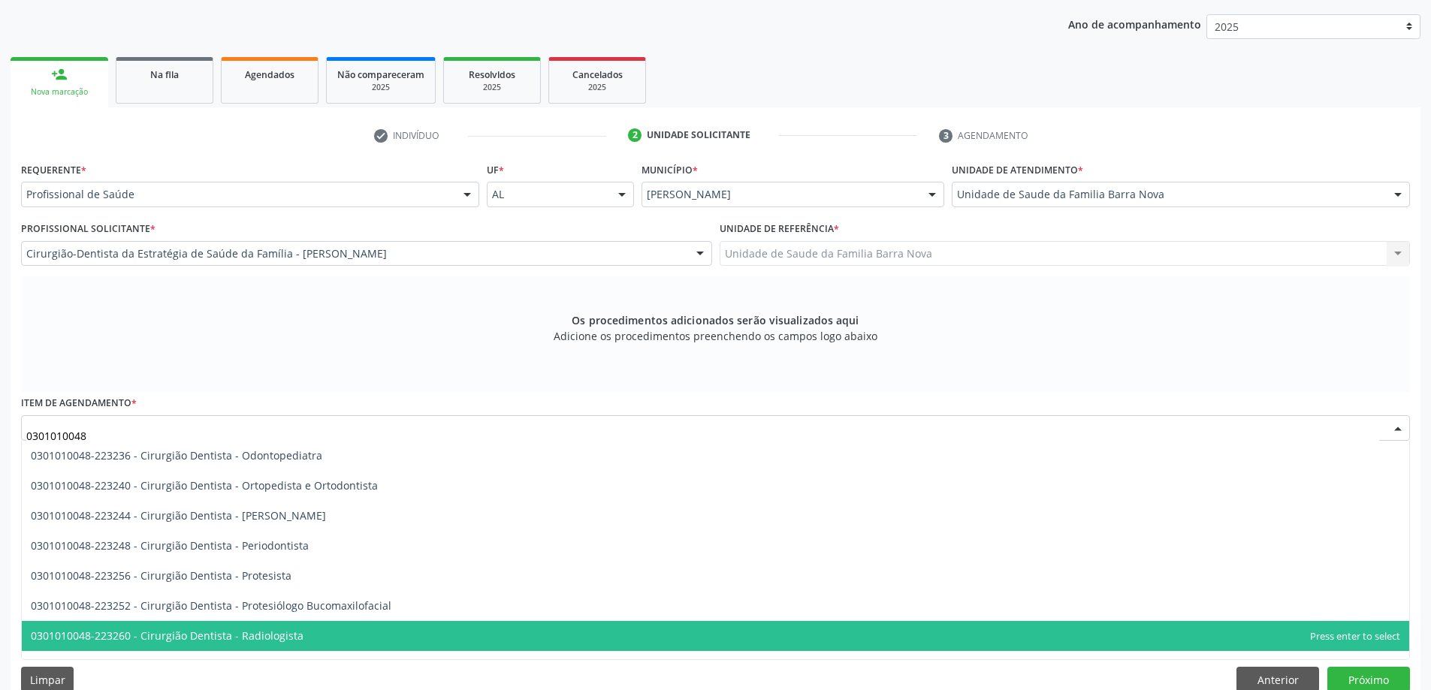
click at [347, 632] on span "0301010048-223260 - Cirurgião Dentista - Radiologista" at bounding box center [716, 636] width 1388 height 30
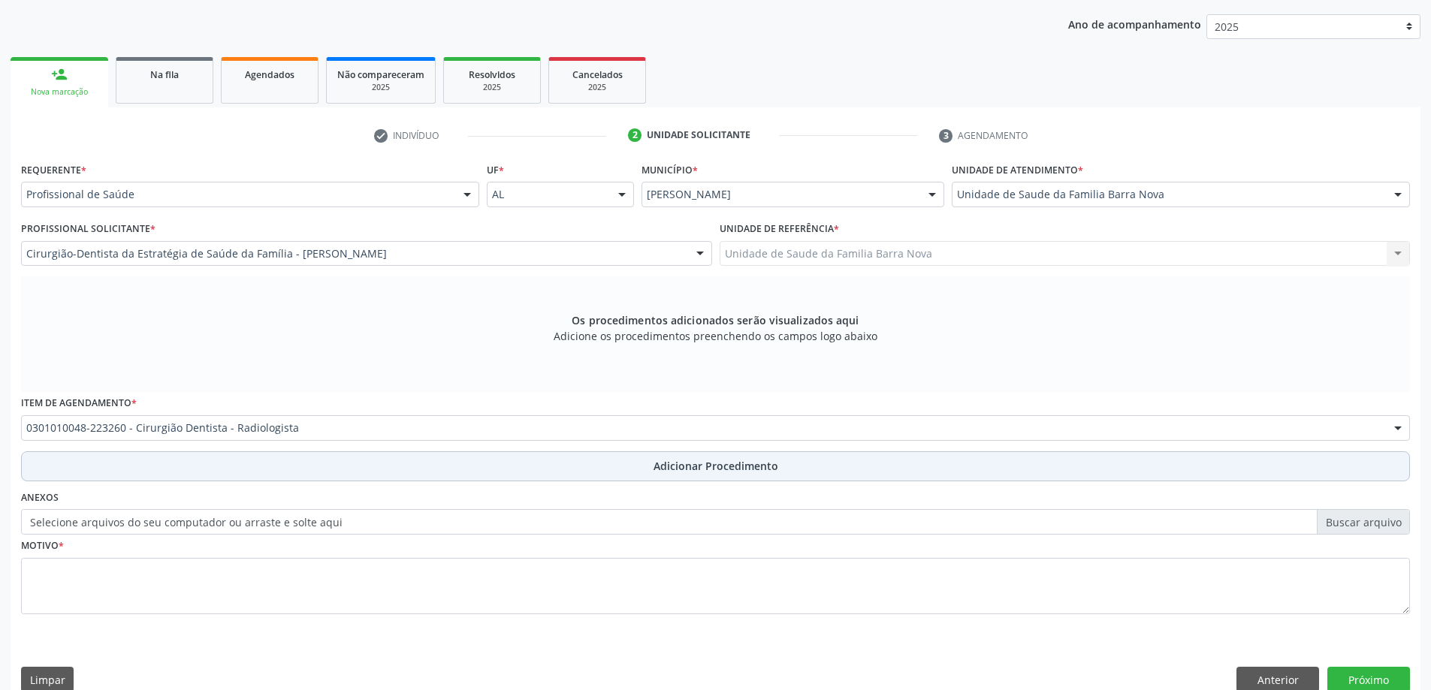
click at [705, 473] on span "Adicionar Procedimento" at bounding box center [716, 466] width 125 height 16
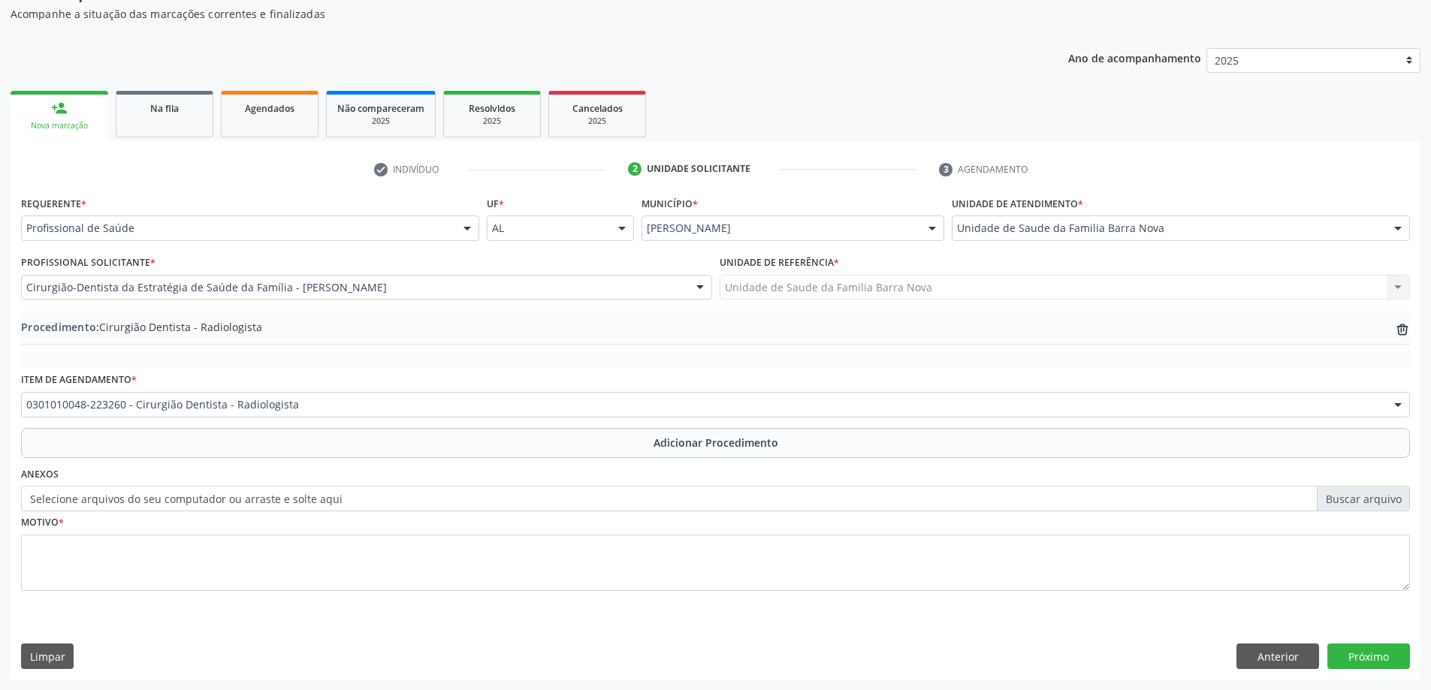
click at [1348, 503] on label "Selecione arquivos do seu computador ou arraste e solte aqui" at bounding box center [715, 499] width 1389 height 26
click at [1348, 503] on input "Selecione arquivos do seu computador ou arraste e solte aqui" at bounding box center [715, 499] width 1389 height 26
type input "C:\fakepath\WhatsApp Image 2025-10-01 at 11.22.42.jpeg"
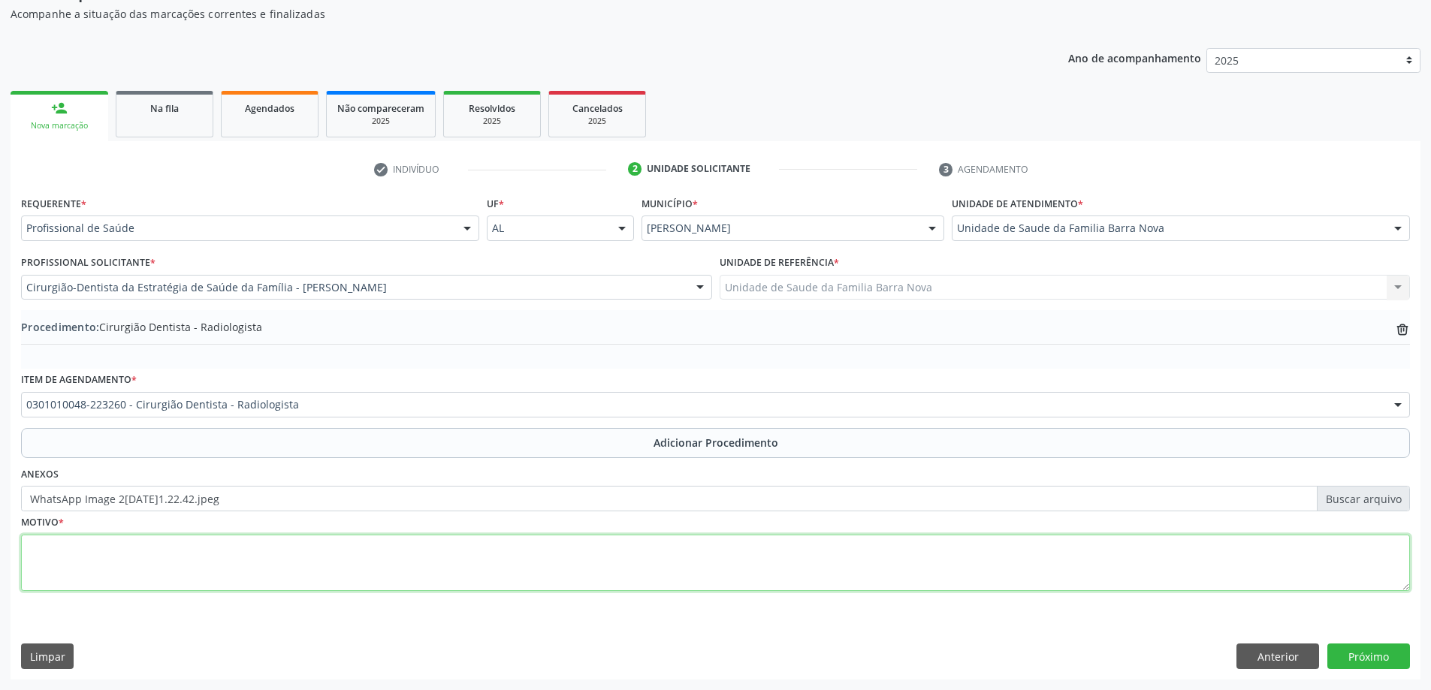
click at [408, 543] on textarea at bounding box center [715, 563] width 1389 height 57
click at [183, 548] on textarea "Raio X periapical do elemento 26 e 37" at bounding box center [715, 563] width 1389 height 57
click at [226, 554] on textarea "Raio X periapical do elemento 36 e 37" at bounding box center [715, 563] width 1389 height 57
type textarea "Raio X periapical do elemento 36 e 37."
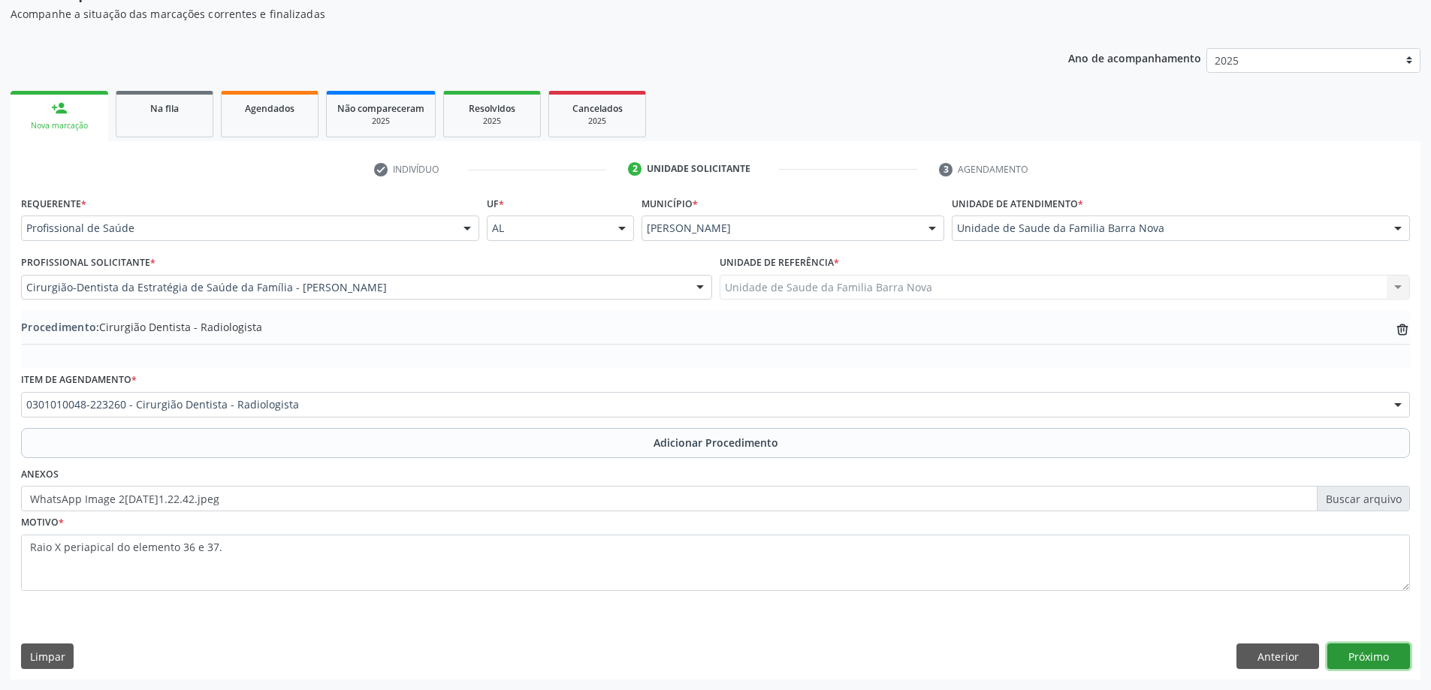
click at [1383, 657] on button "Próximo" at bounding box center [1369, 657] width 83 height 26
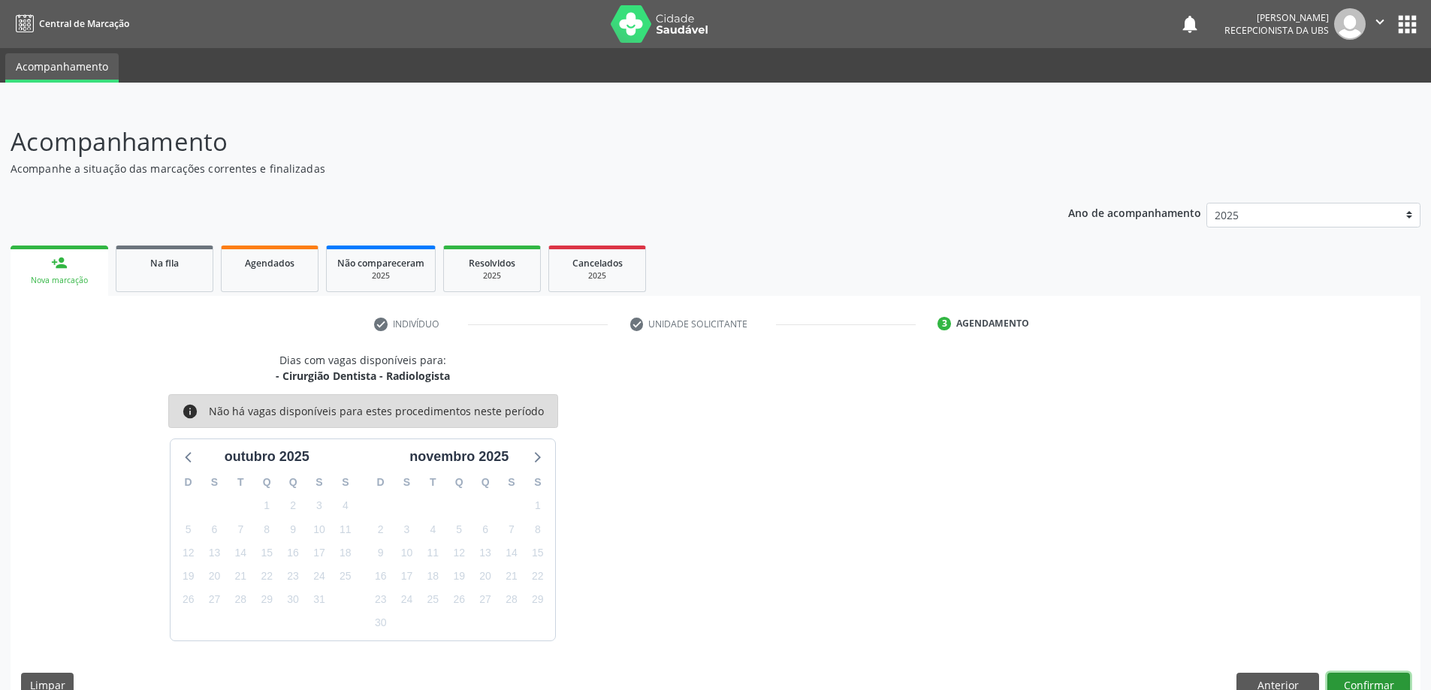
click at [1351, 686] on button "Confirmar" at bounding box center [1369, 686] width 83 height 26
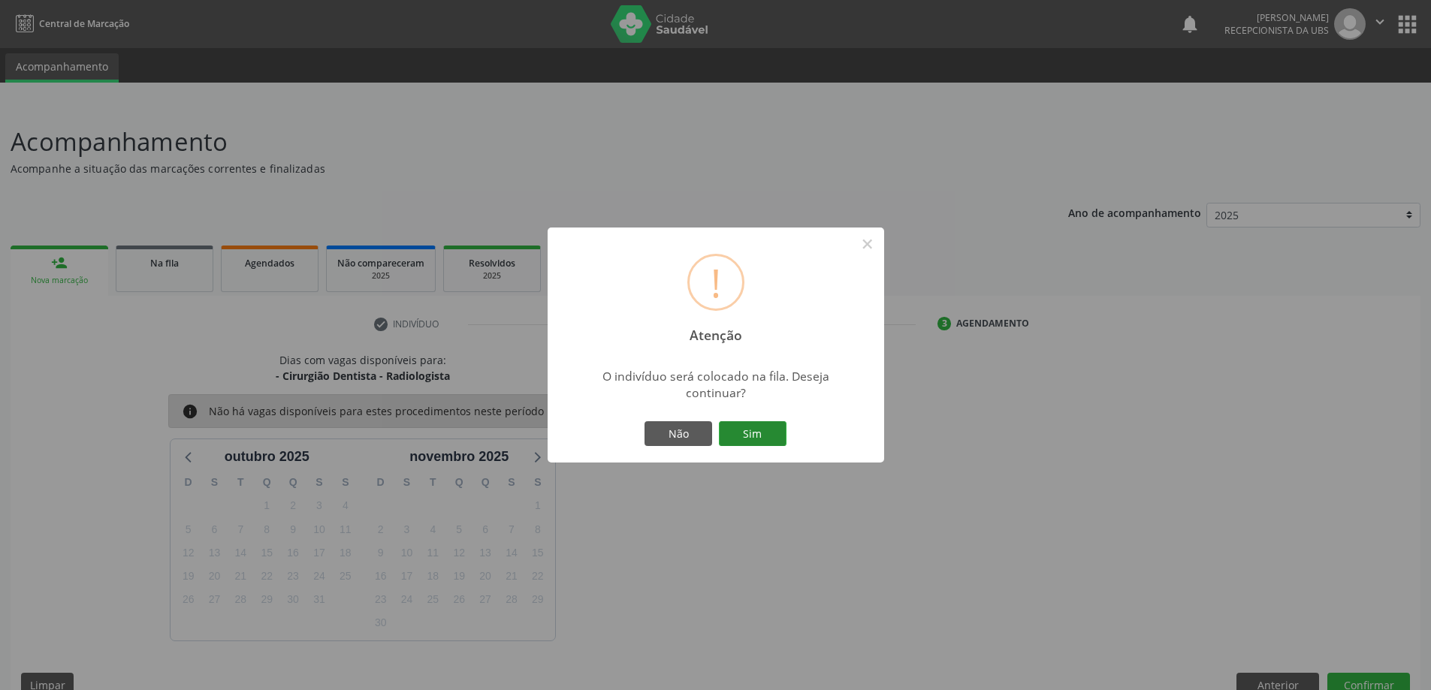
click at [754, 434] on button "Sim" at bounding box center [753, 435] width 68 height 26
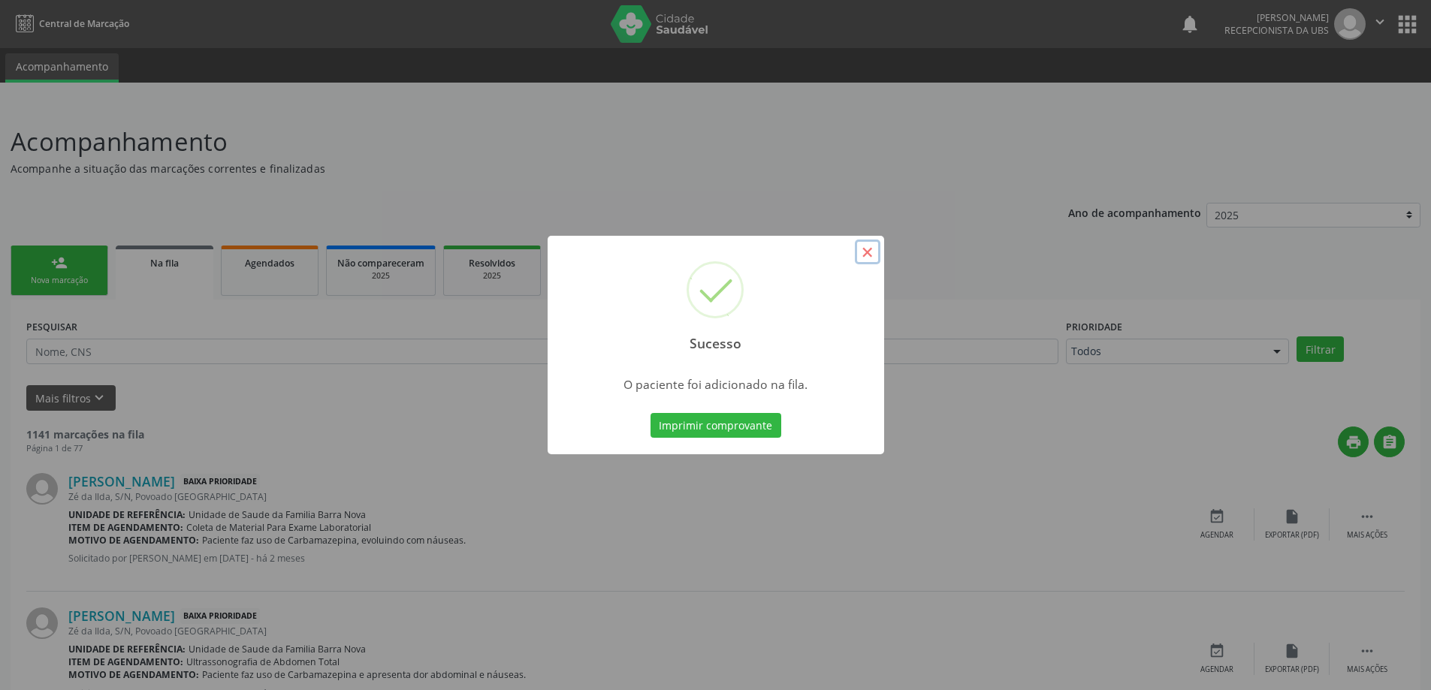
click at [866, 252] on button "×" at bounding box center [868, 253] width 26 height 26
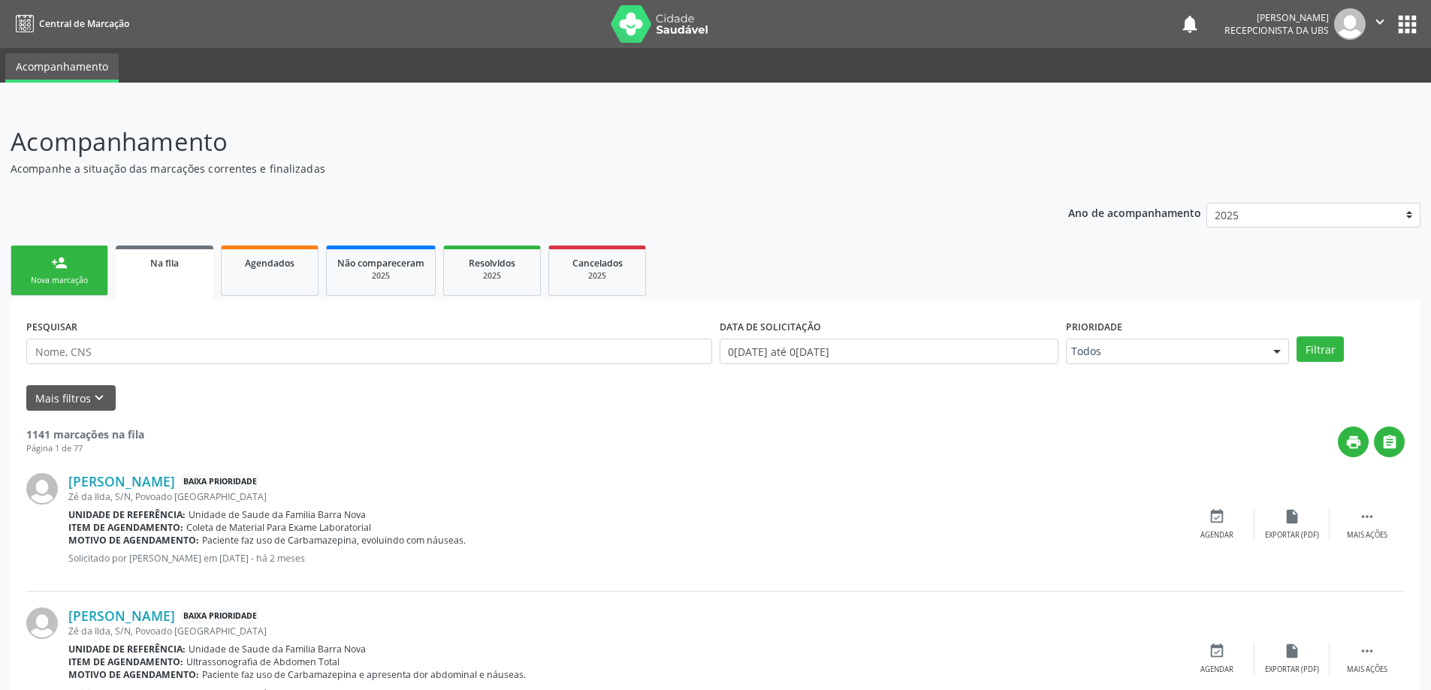
click at [52, 270] on div "person_add" at bounding box center [59, 263] width 17 height 17
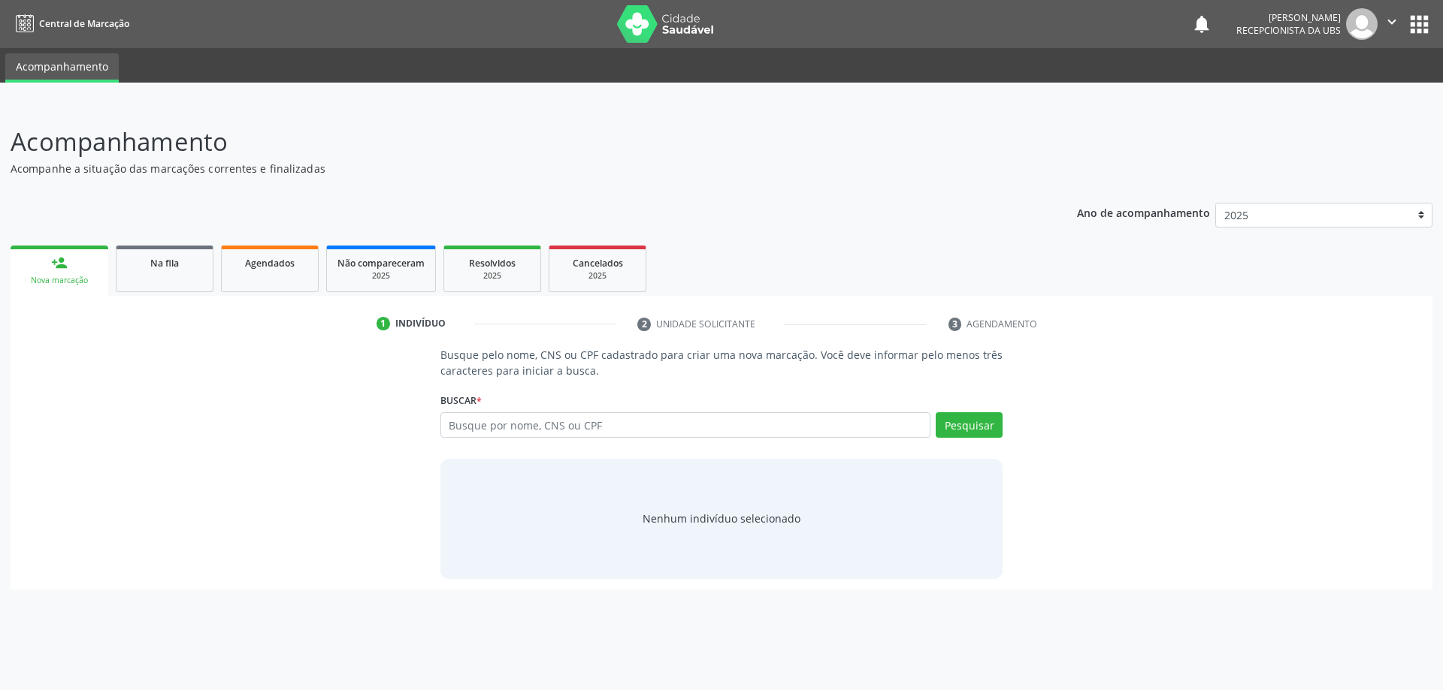
click at [522, 439] on div "Busque por nome, CNS ou CPF Nenhum resultado encontrado para: " " Digite nome, …" at bounding box center [721, 430] width 563 height 36
click at [513, 429] on input "text" at bounding box center [685, 425] width 491 height 26
type input "87083442487"
click at [970, 424] on button "Pesquisar" at bounding box center [968, 425] width 67 height 26
type input "87083442487"
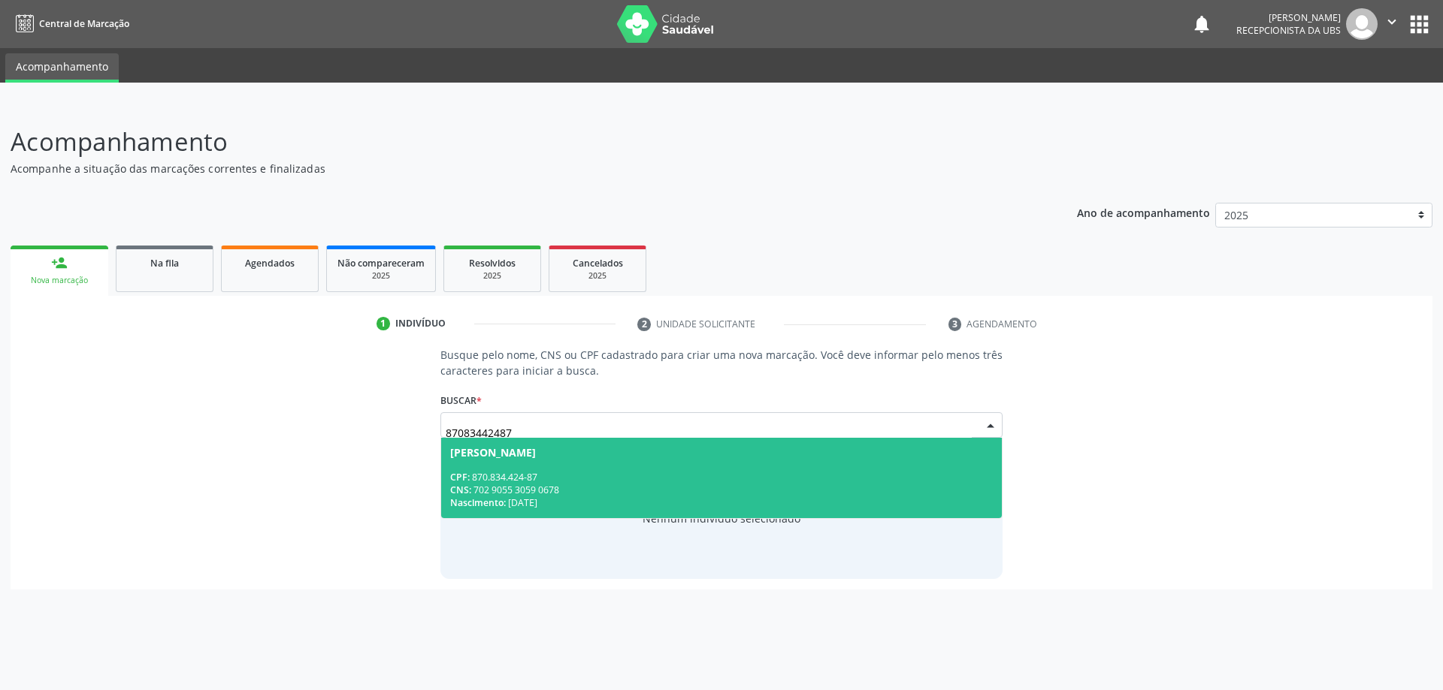
click at [589, 486] on div "CNS: 702 9055 3059 0678" at bounding box center [721, 490] width 543 height 13
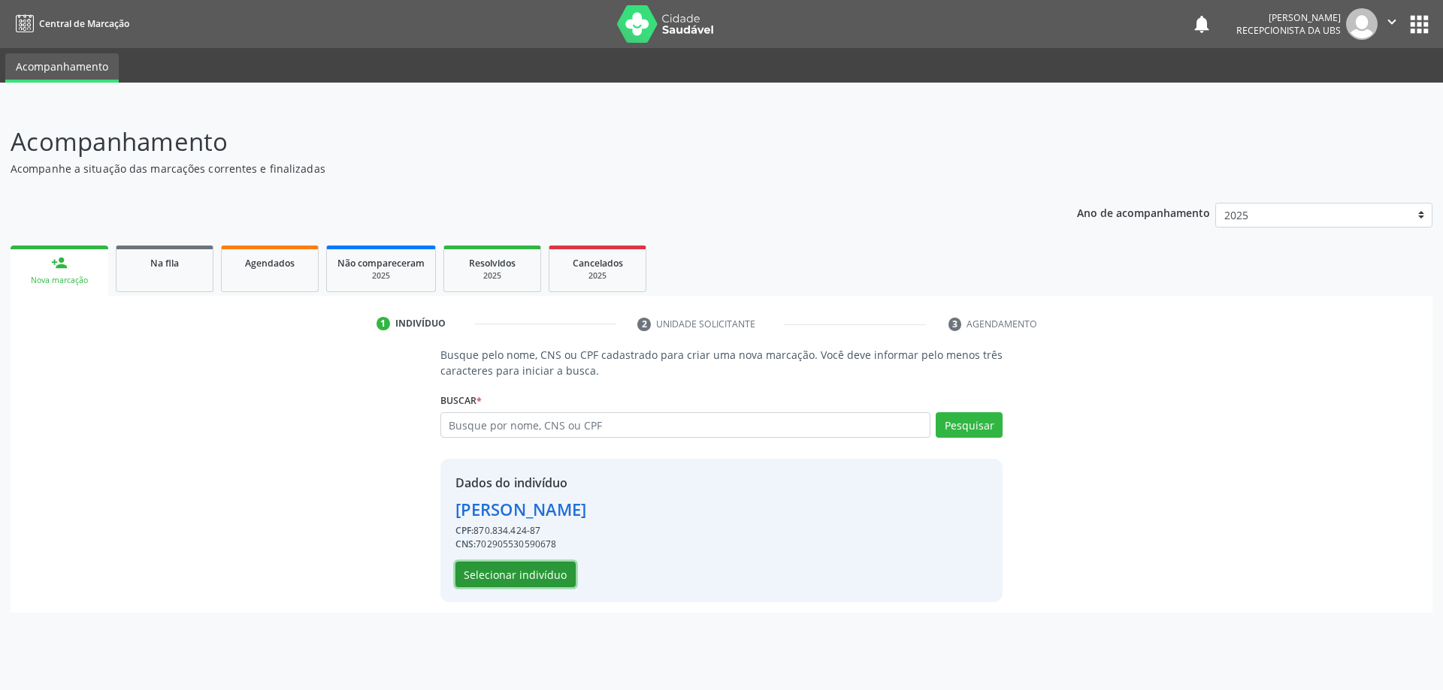
click at [502, 571] on button "Selecionar indivíduo" at bounding box center [515, 575] width 120 height 26
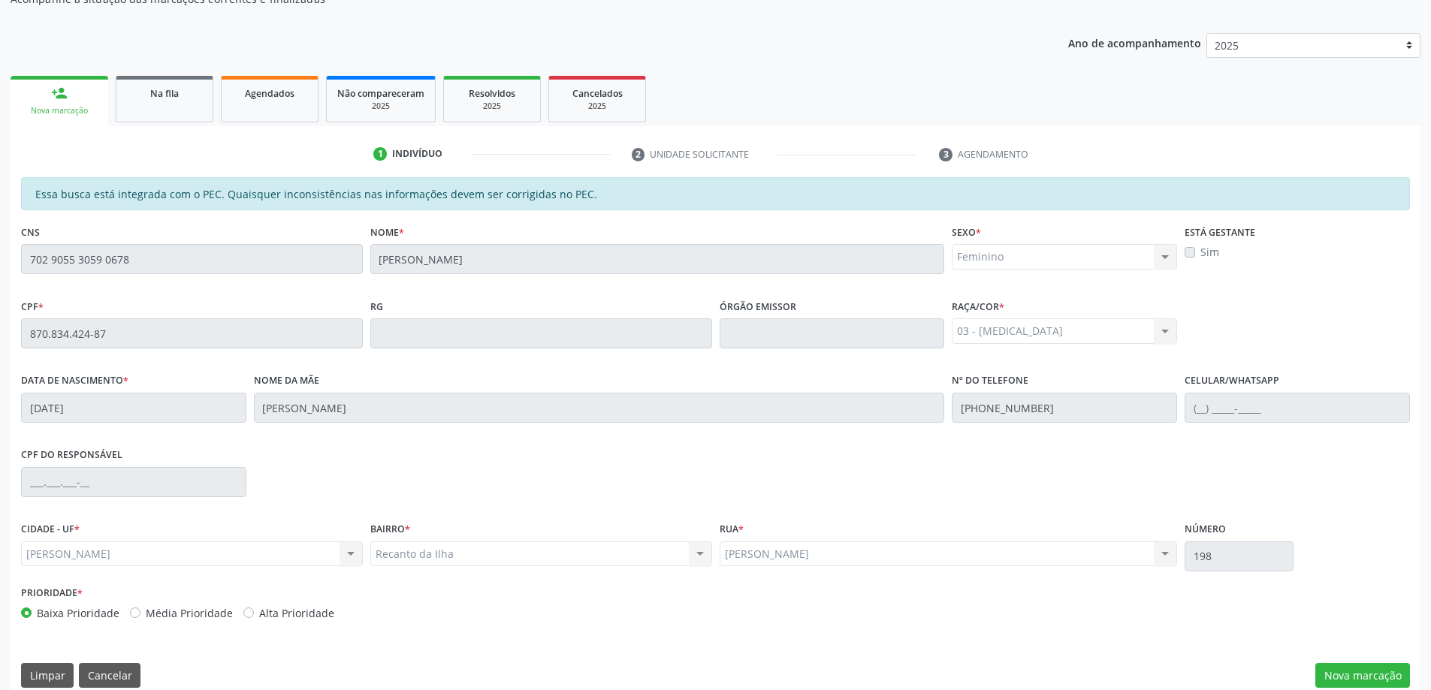
scroll to position [189, 0]
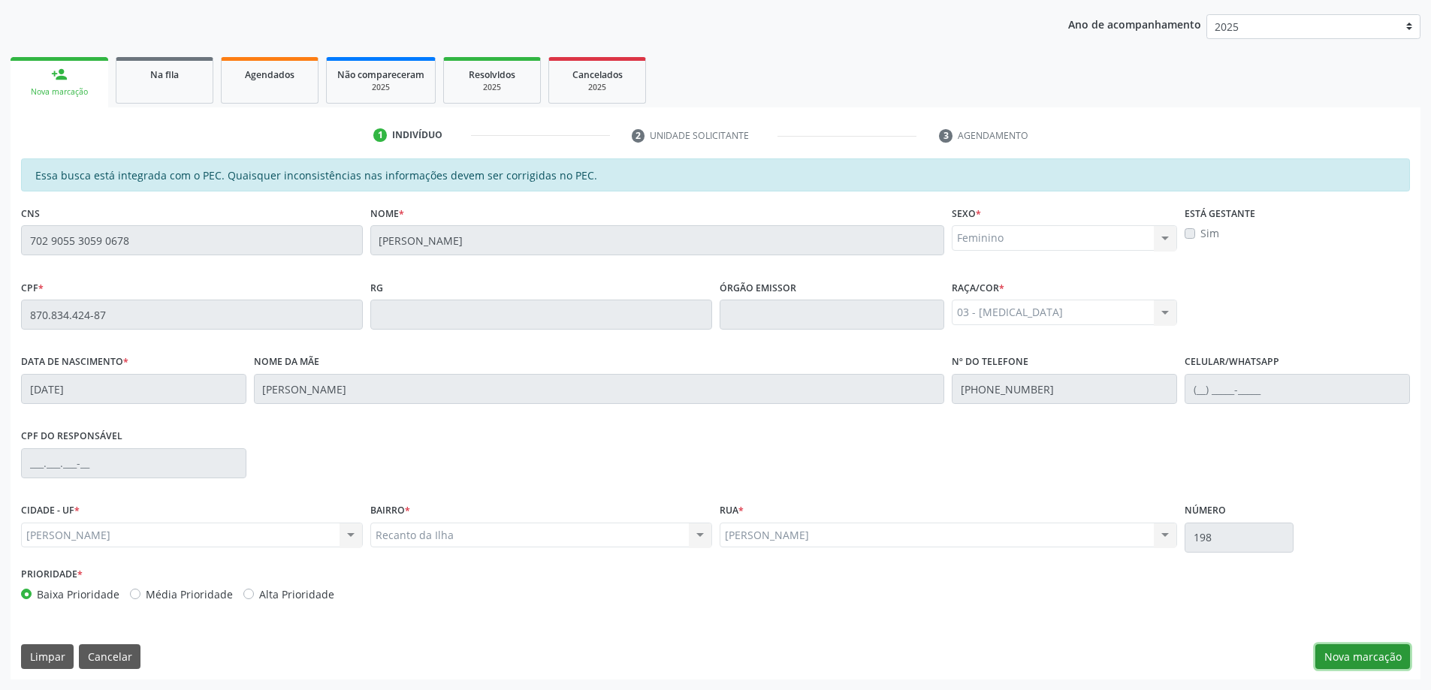
click at [1375, 651] on button "Nova marcação" at bounding box center [1363, 658] width 95 height 26
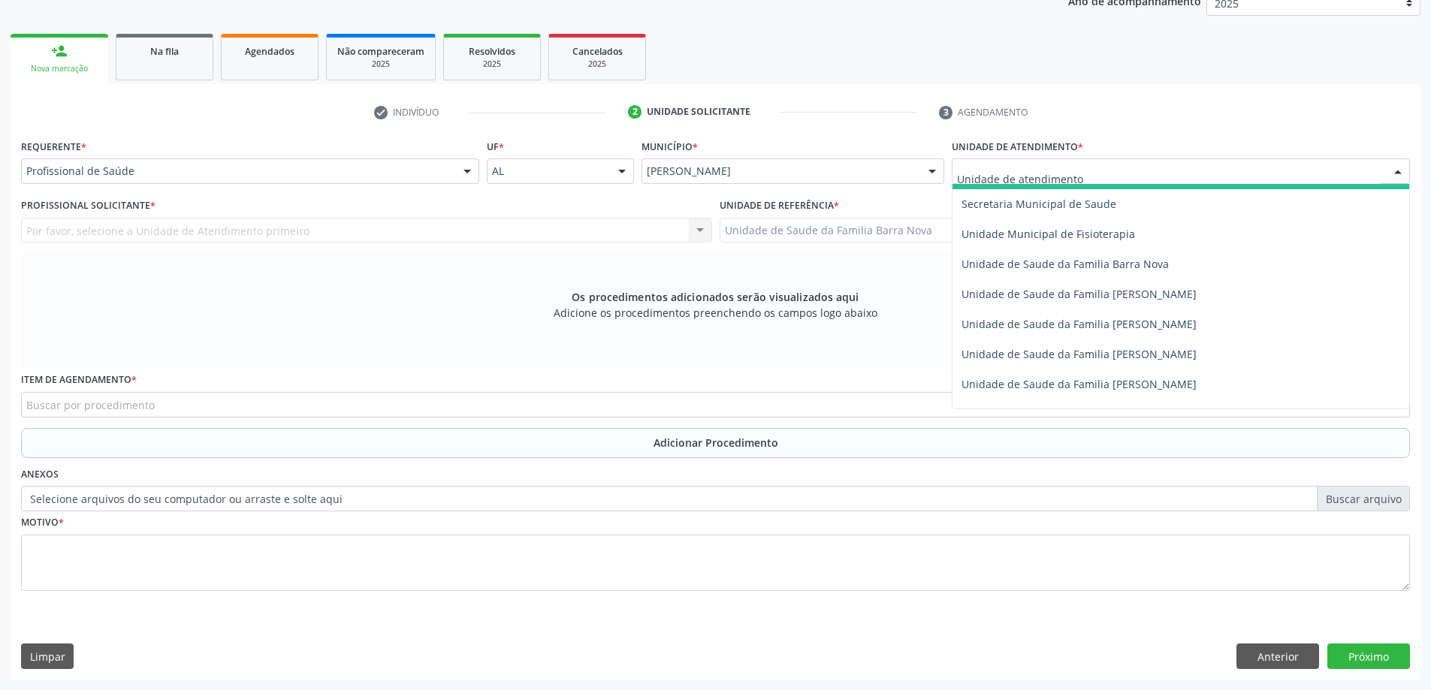
scroll to position [751, 0]
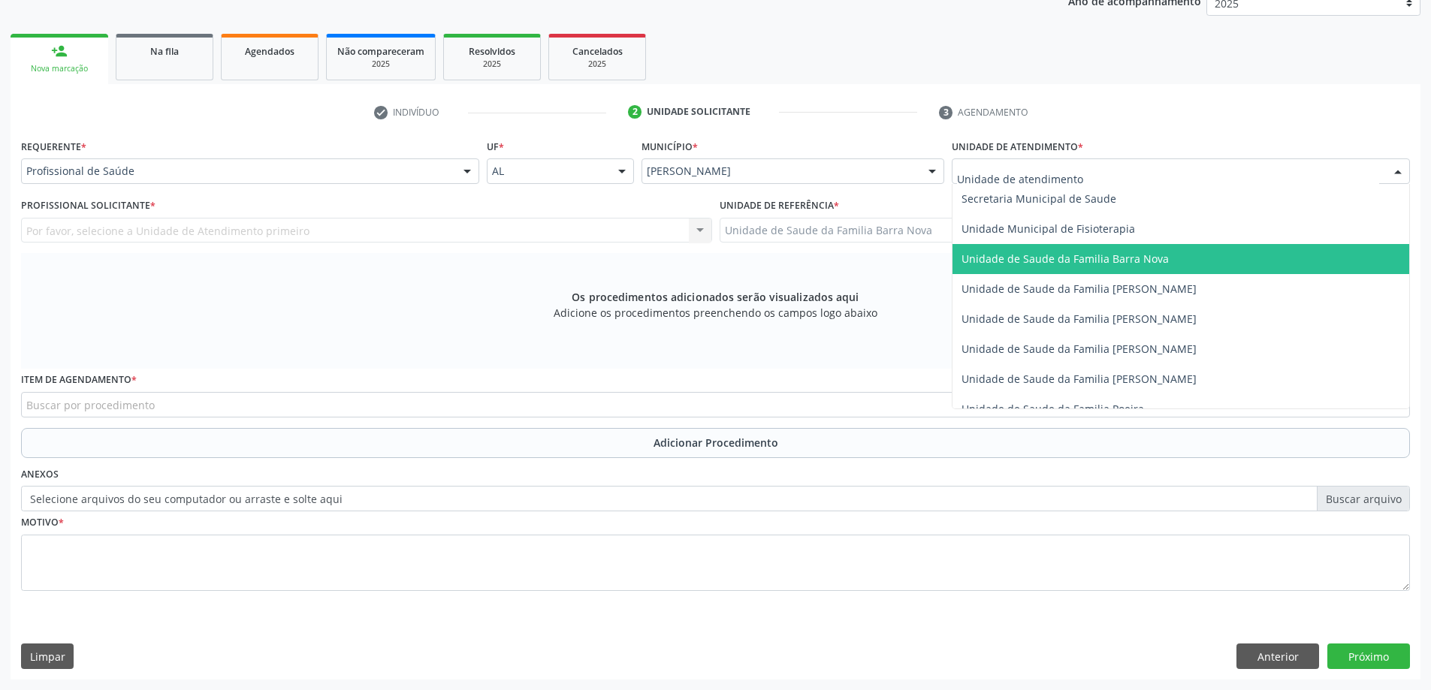
click at [1096, 270] on span "Unidade de Saude da Familia Barra Nova" at bounding box center [1181, 259] width 457 height 30
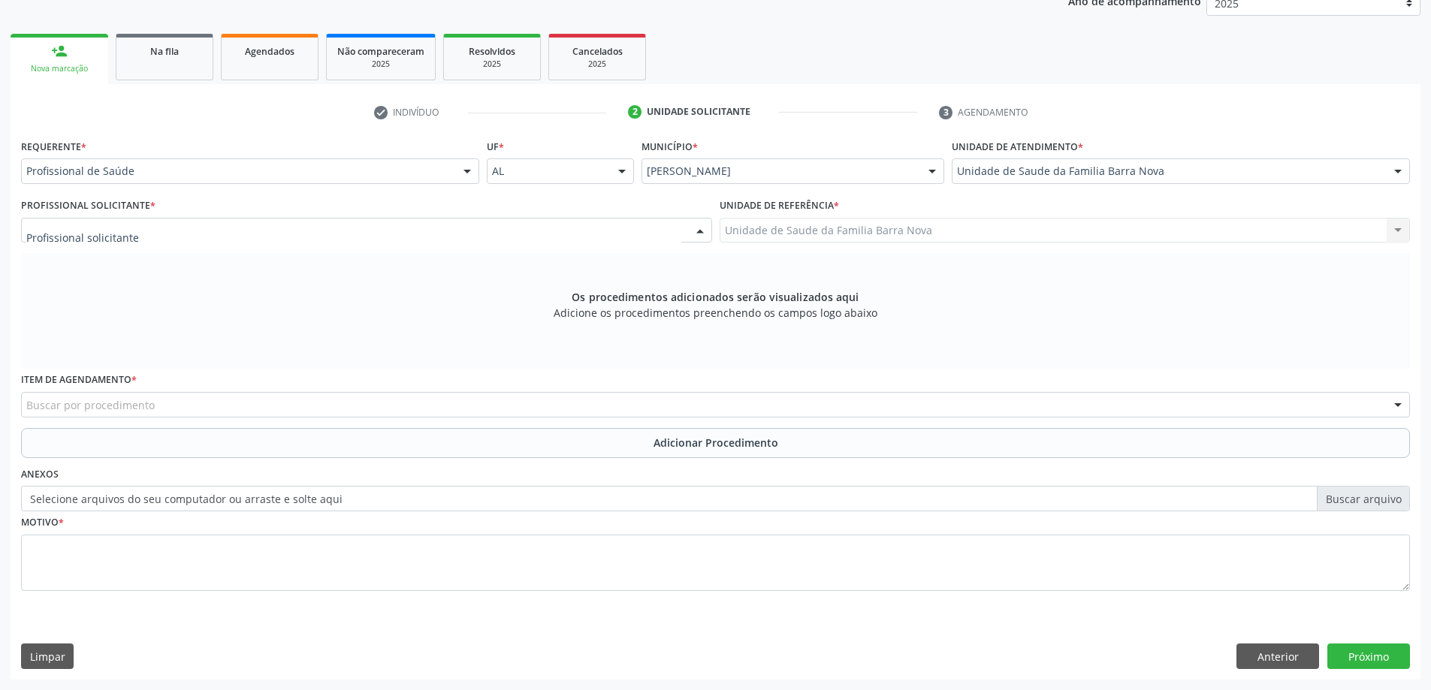
click at [429, 231] on div at bounding box center [366, 231] width 691 height 26
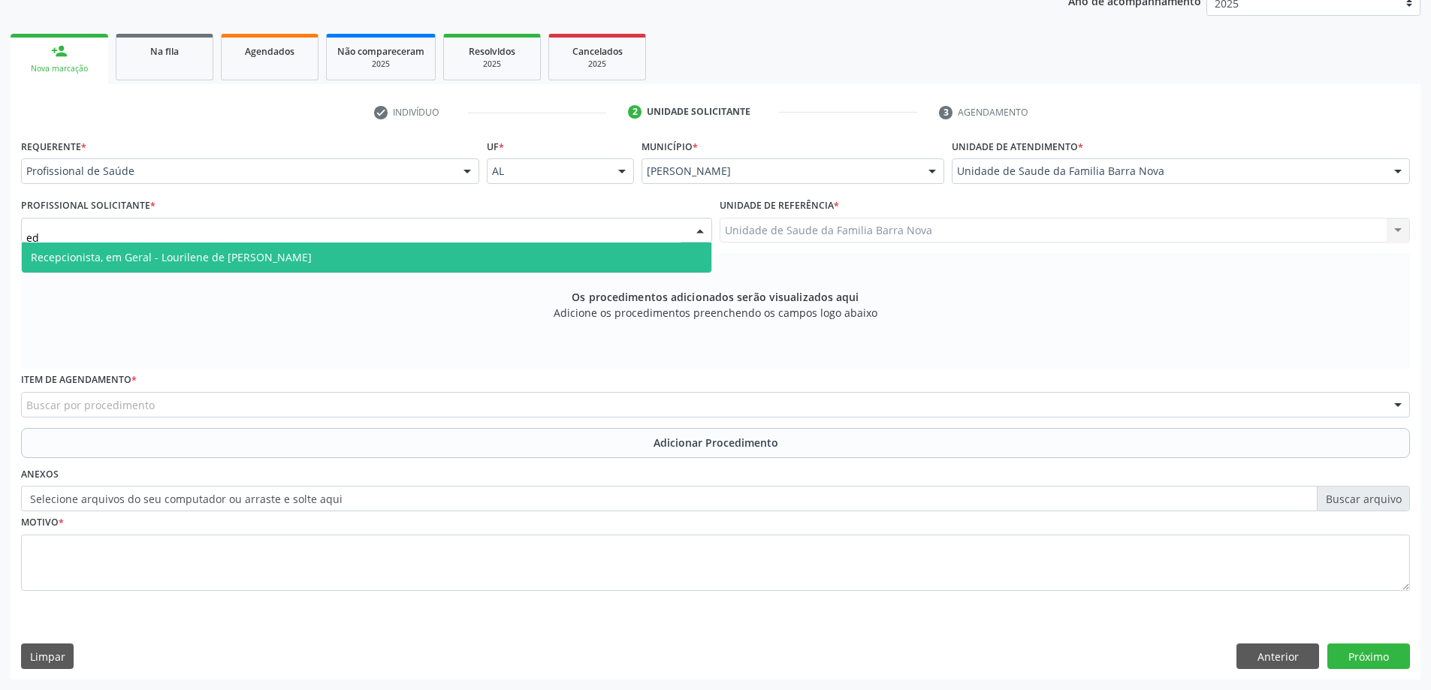
type input "e"
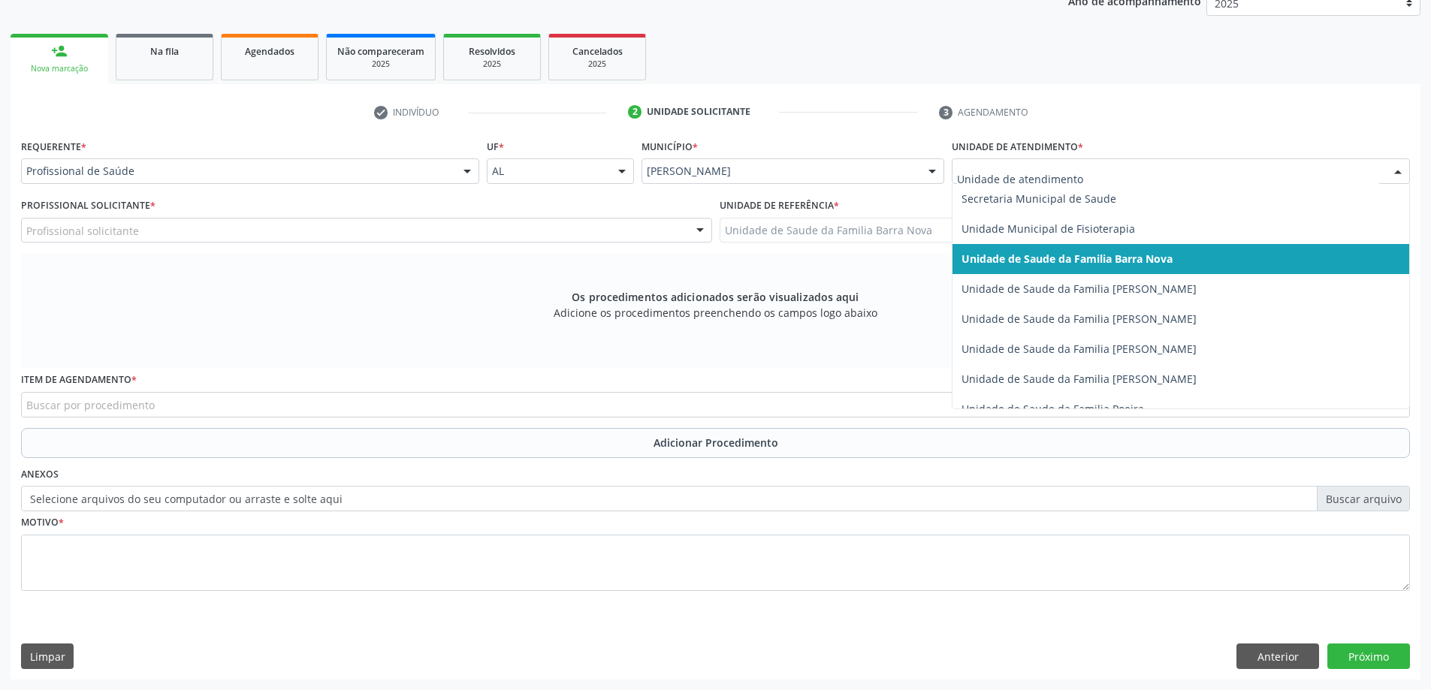
click at [1400, 170] on div at bounding box center [1398, 172] width 23 height 26
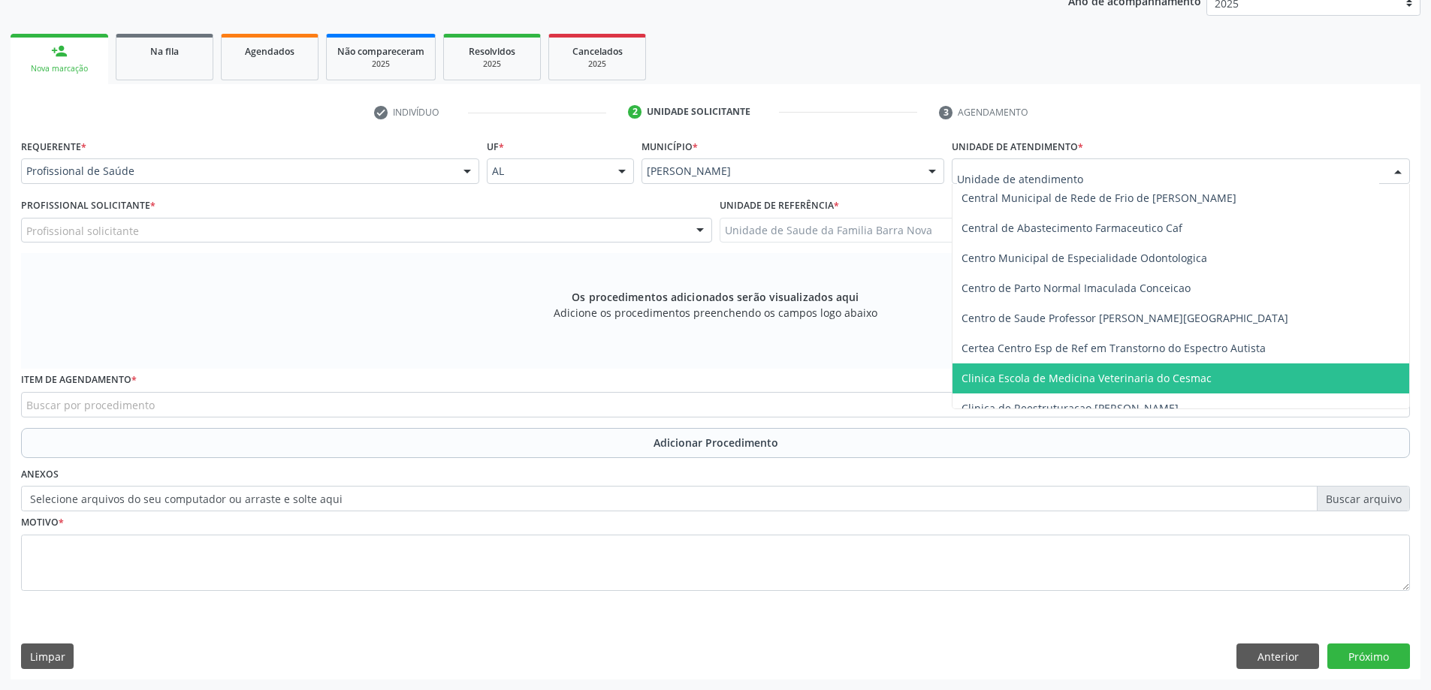
scroll to position [75, 0]
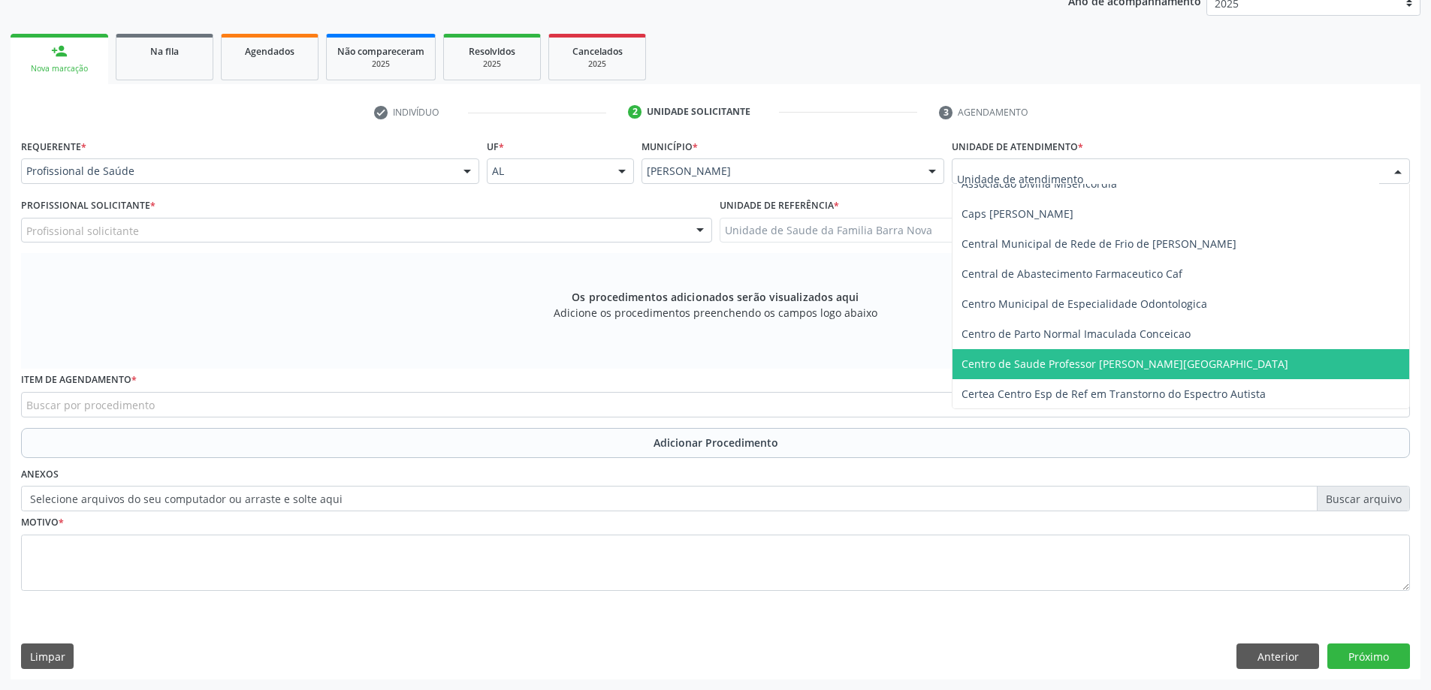
click at [1170, 352] on span "Centro de Saude Professor [PERSON_NAME][GEOGRAPHIC_DATA]" at bounding box center [1181, 364] width 457 height 30
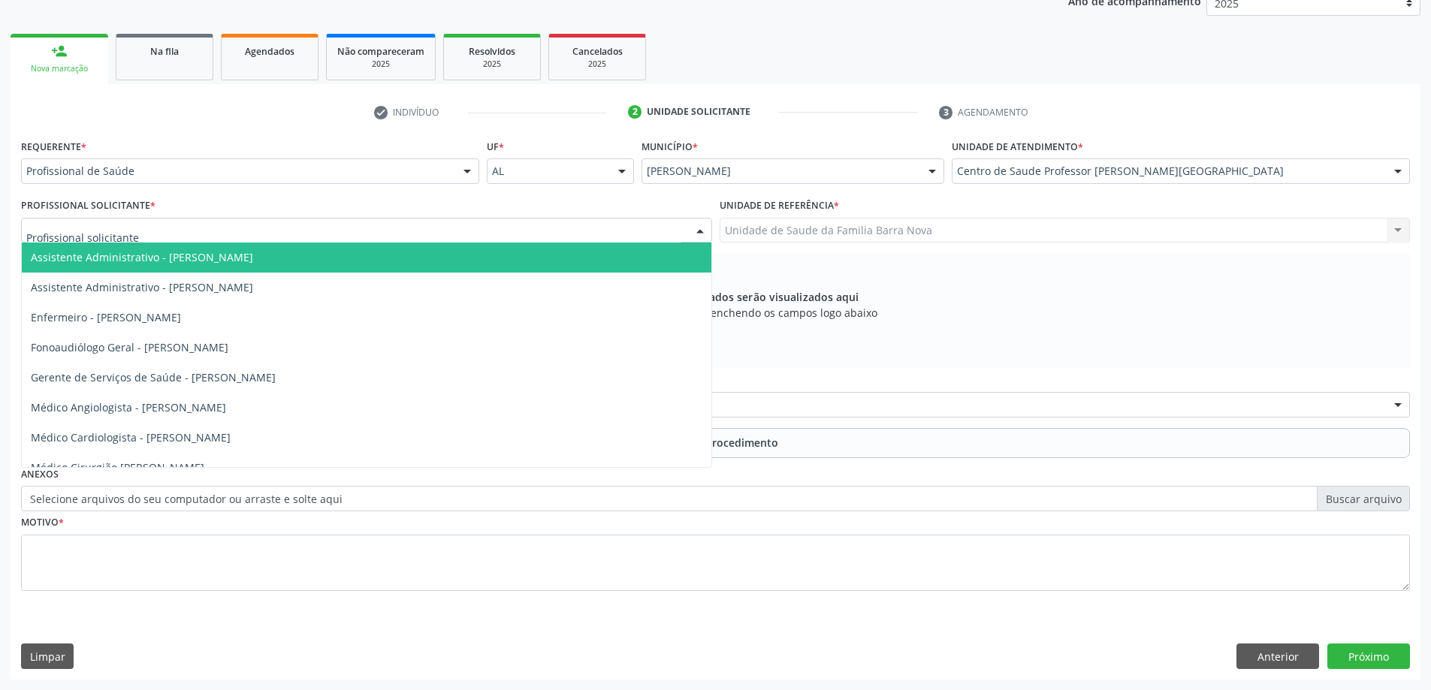
click at [604, 232] on div at bounding box center [366, 231] width 691 height 26
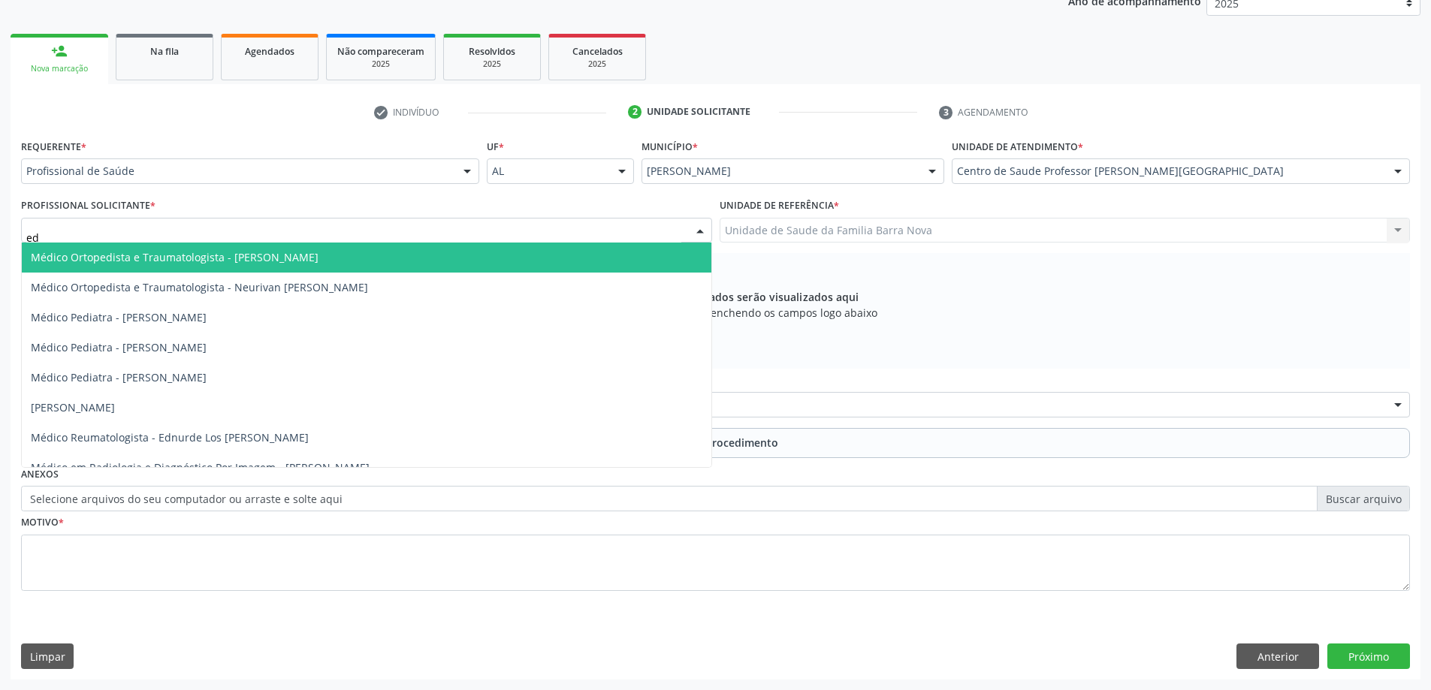
type input "edn"
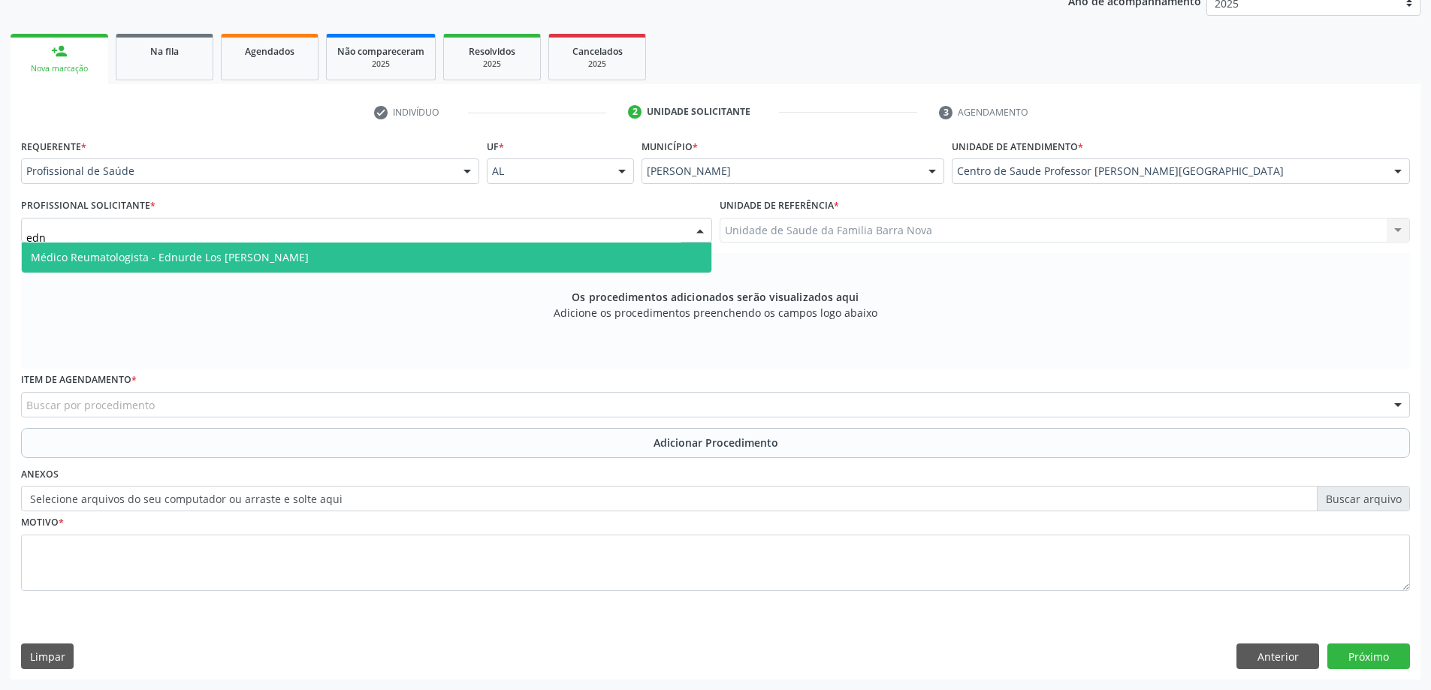
click at [314, 255] on span "Médico Reumatologista - Ednurde Los [PERSON_NAME]" at bounding box center [367, 258] width 690 height 30
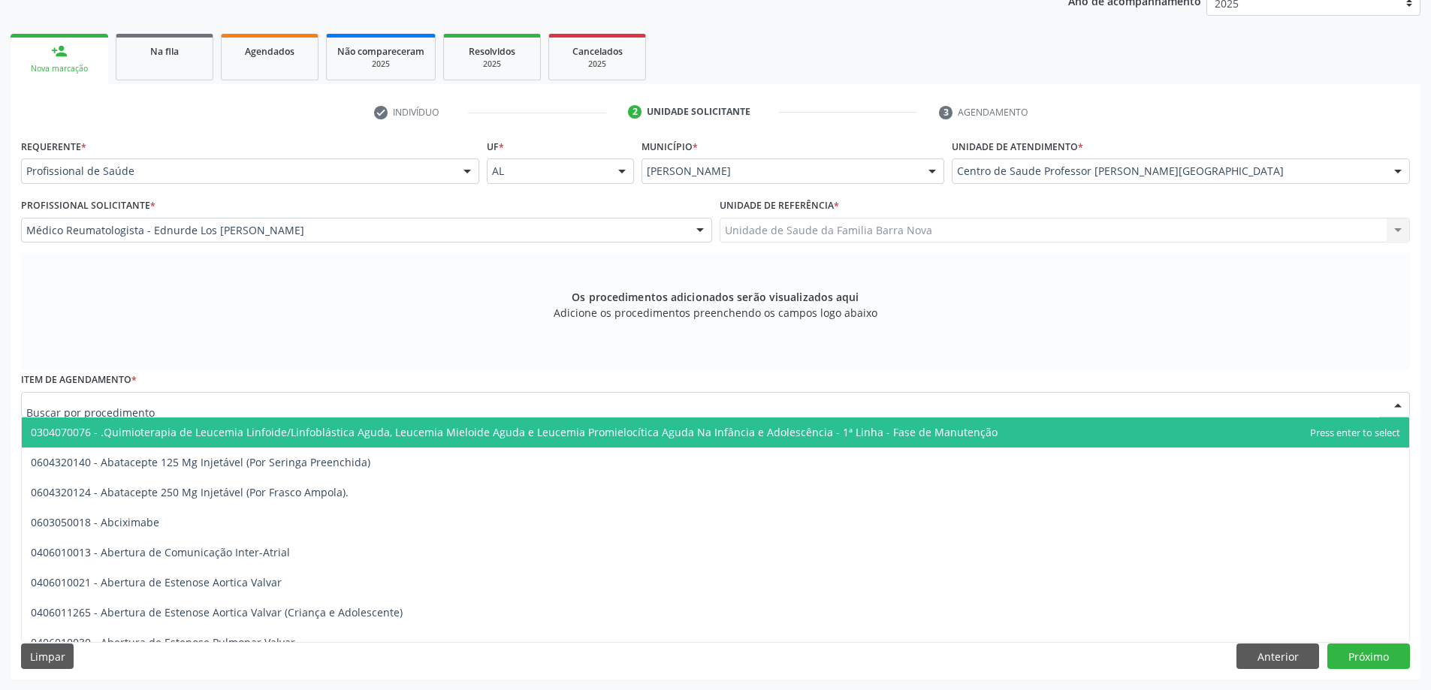
click at [654, 407] on div at bounding box center [715, 405] width 1389 height 26
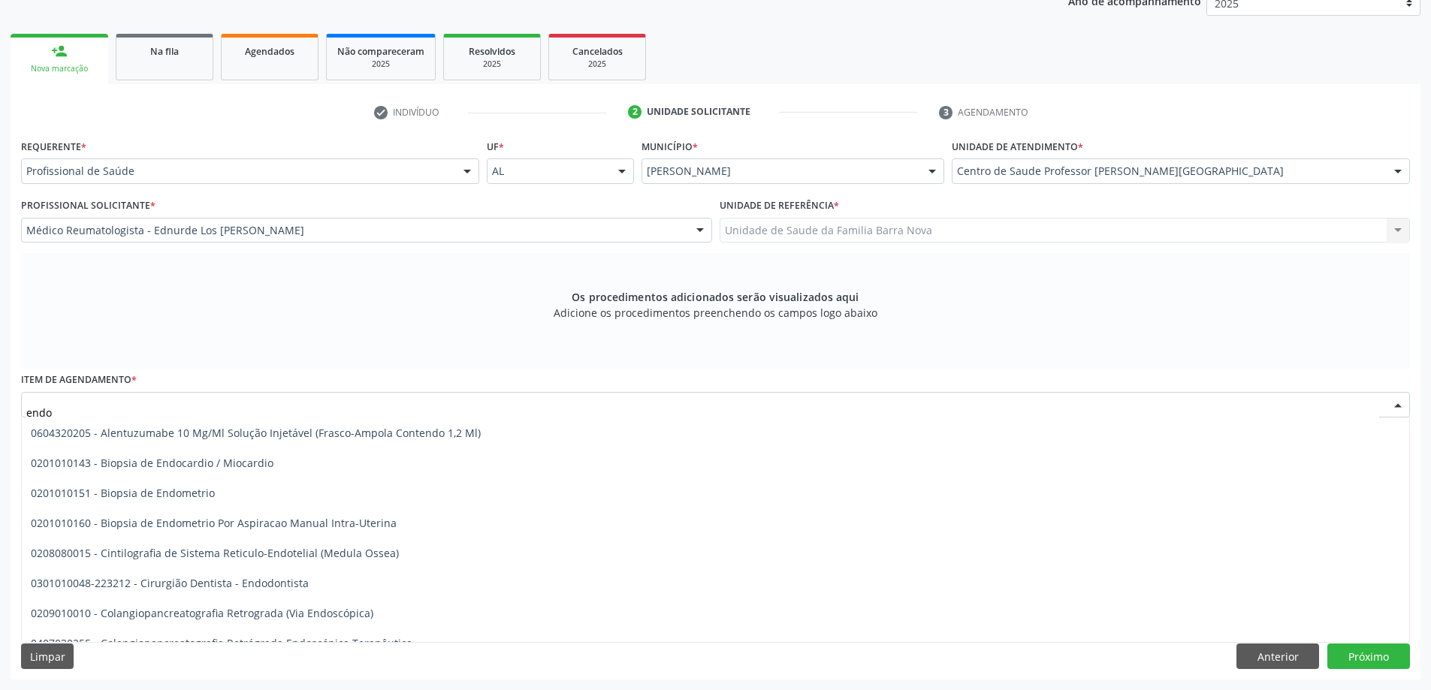
scroll to position [0, 0]
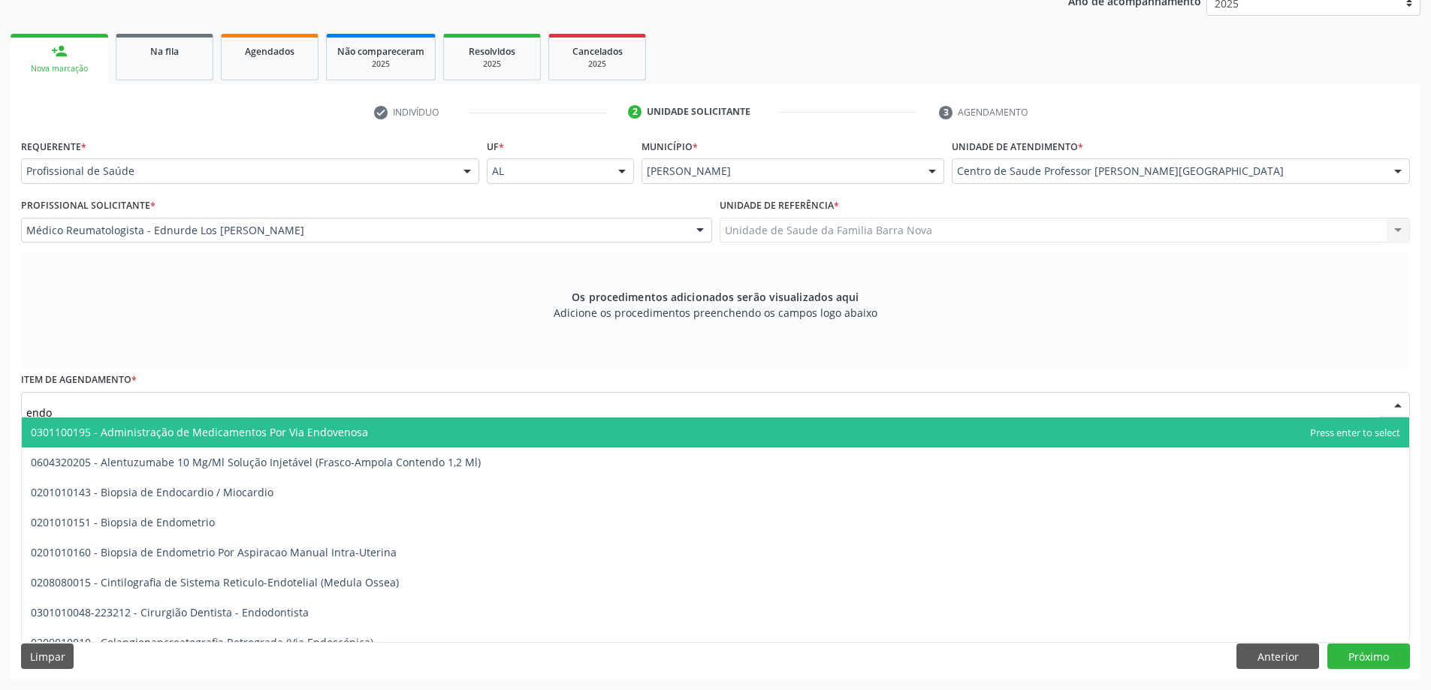
click at [157, 406] on input "endo" at bounding box center [702, 412] width 1353 height 30
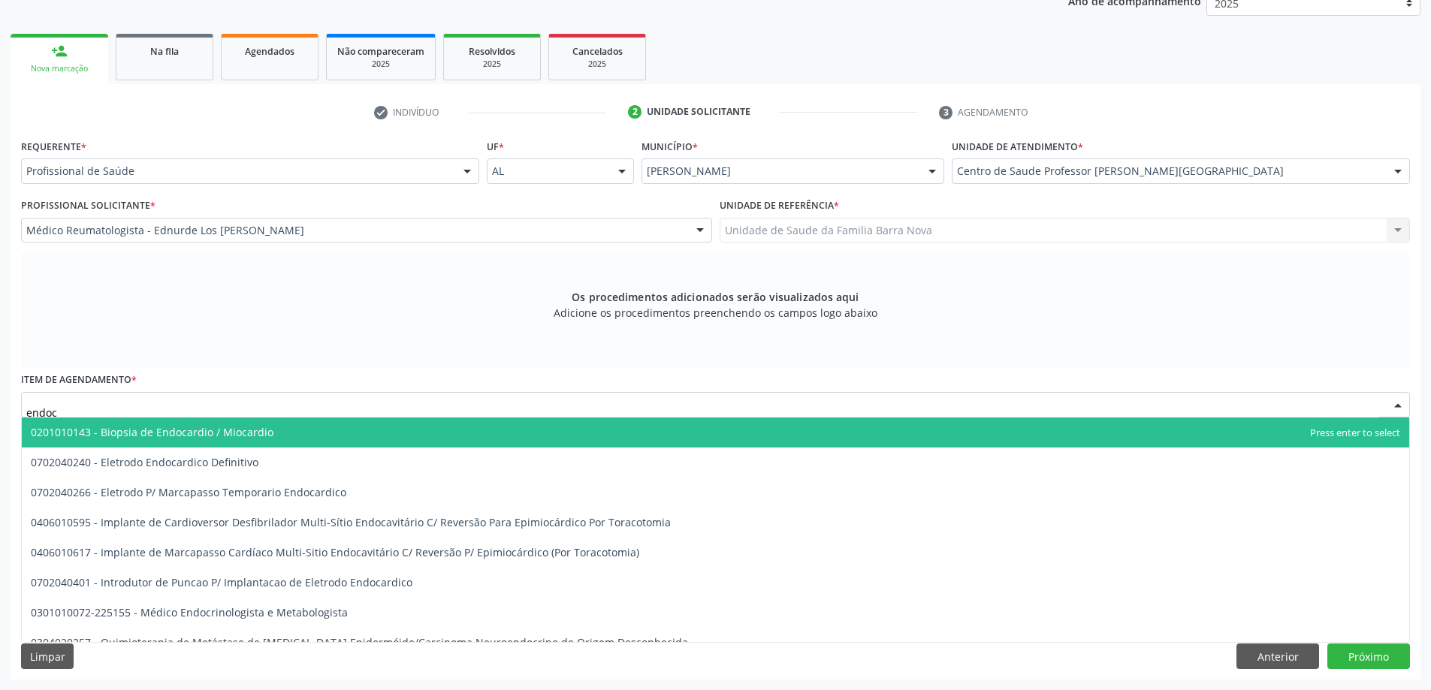
type input "endocr"
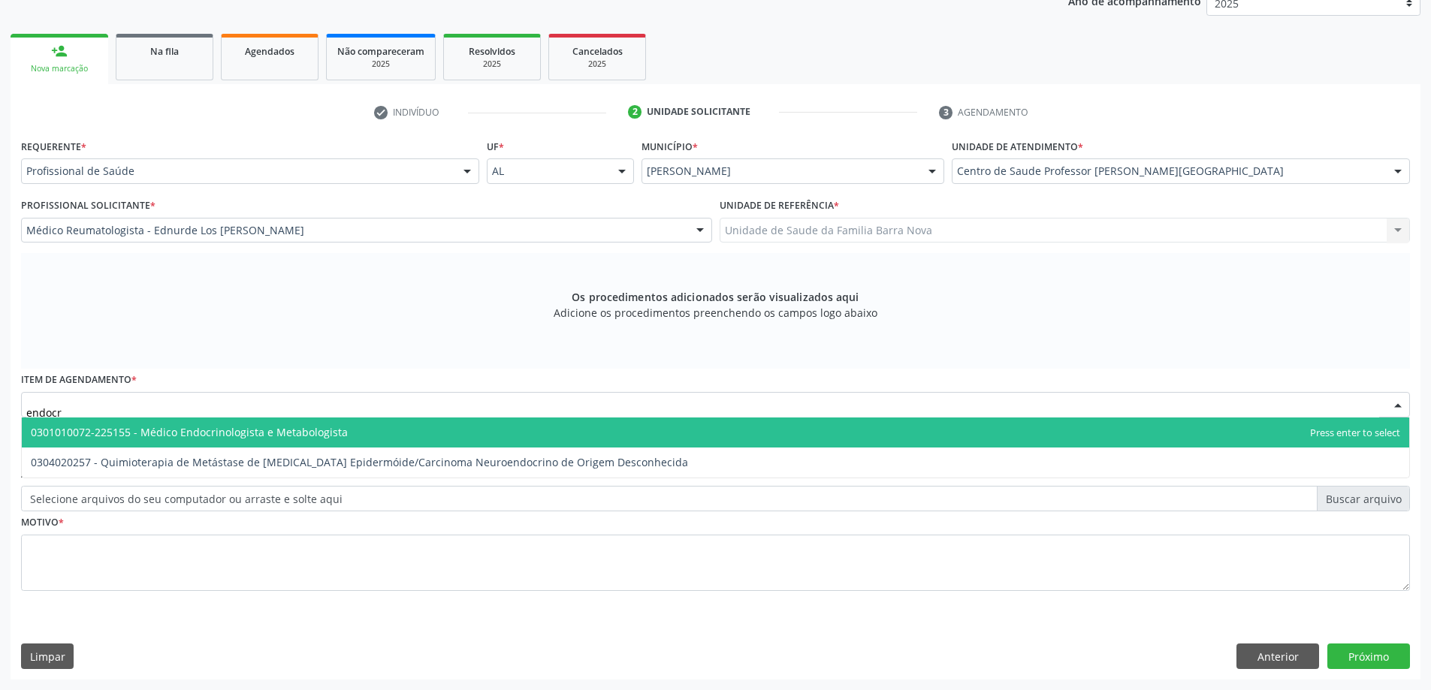
click at [280, 434] on span "0301010072-225155 - Médico Endocrinologista e Metabologista" at bounding box center [189, 432] width 317 height 14
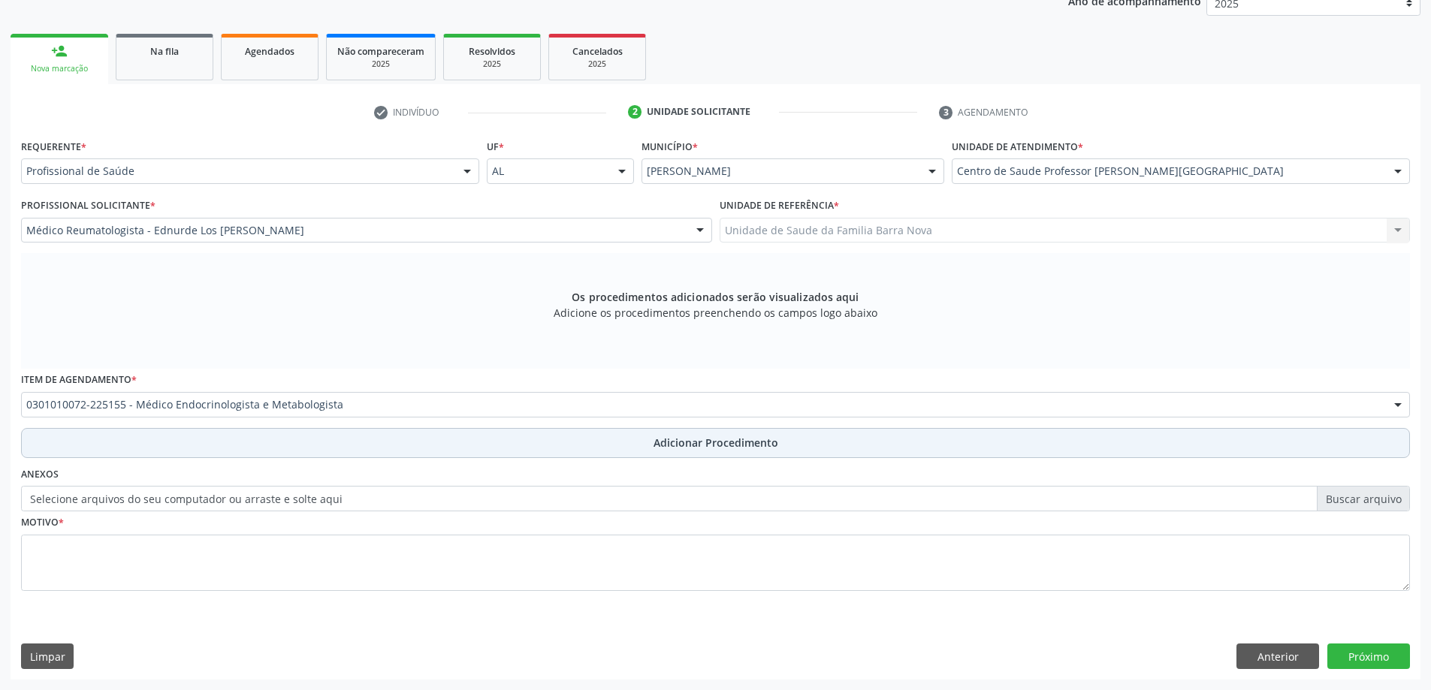
click at [730, 440] on span "Adicionar Procedimento" at bounding box center [716, 443] width 125 height 16
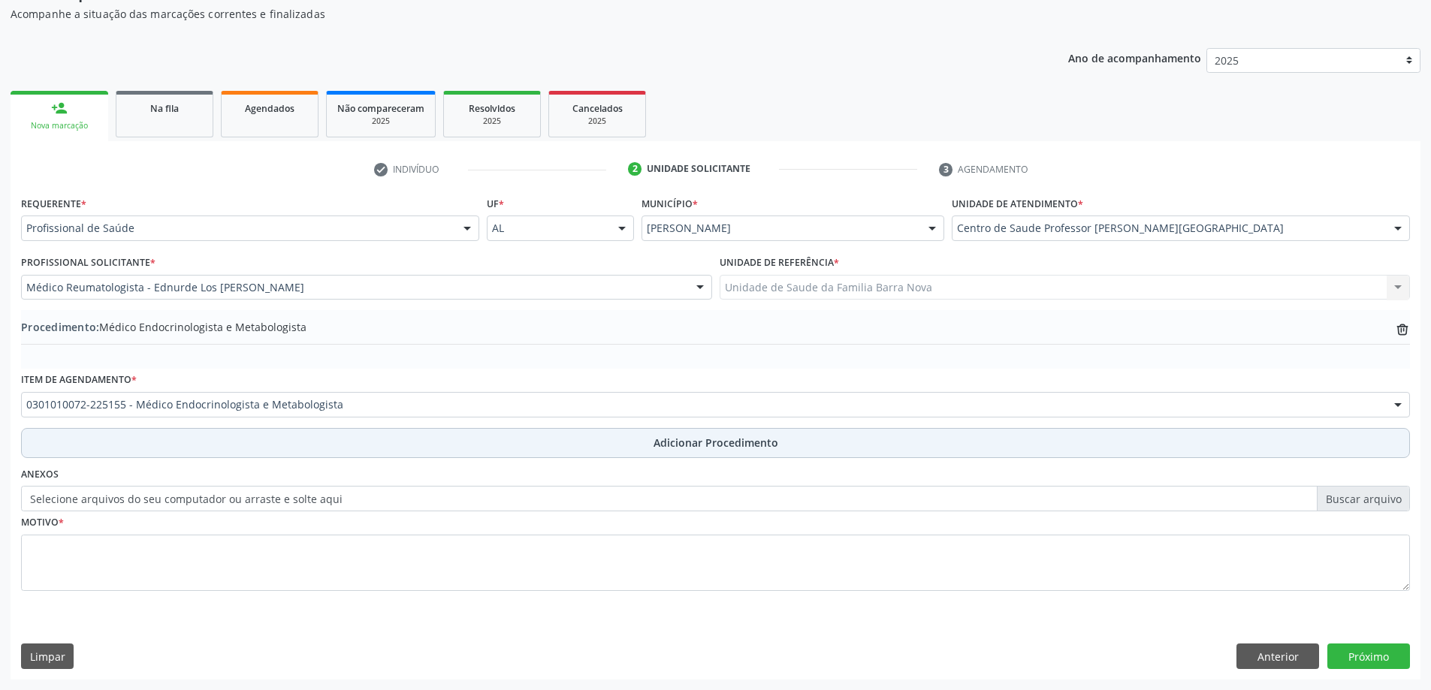
scroll to position [155, 0]
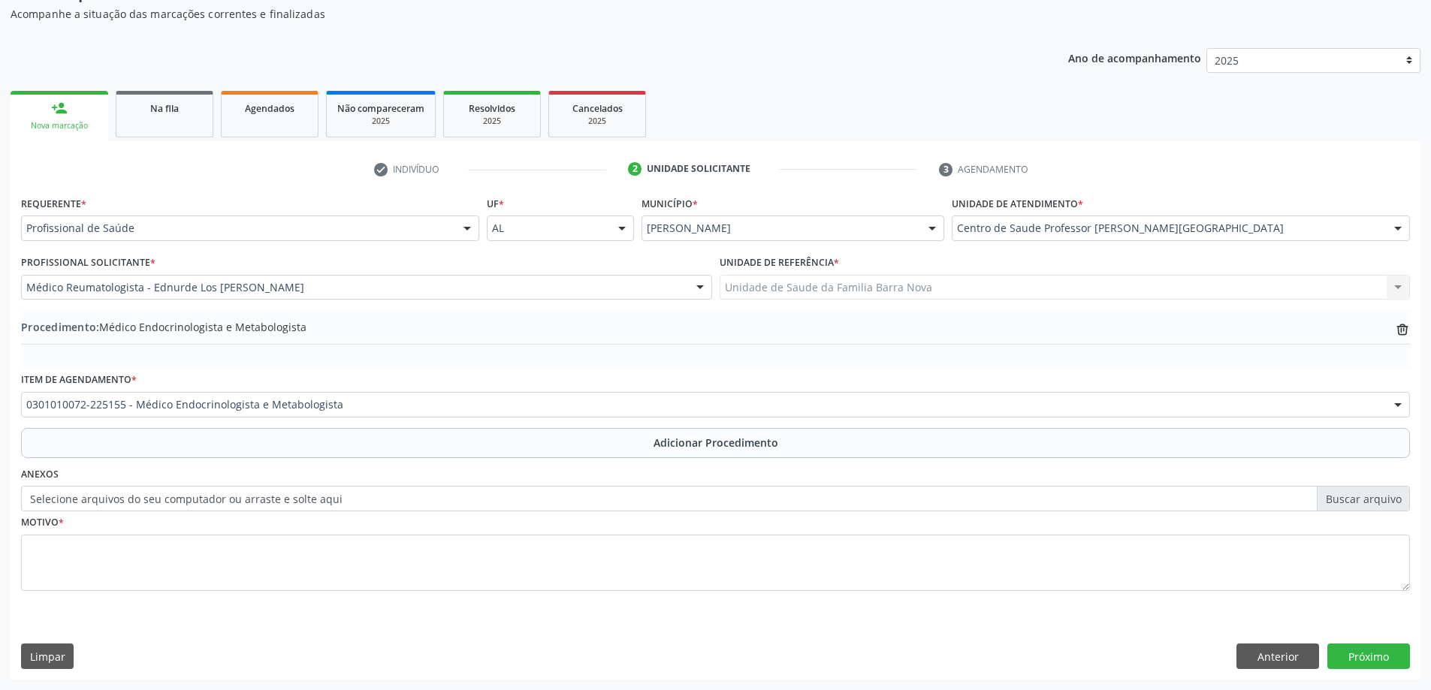
click at [1349, 496] on label "Selecione arquivos do seu computador ou arraste e solte aqui" at bounding box center [715, 499] width 1389 height 26
click at [1349, 496] on input "Selecione arquivos do seu computador ou arraste e solte aqui" at bounding box center [715, 499] width 1389 height 26
type input "C:\fakepath\WhatsApp Image 2025-10-01 at 09.50.55.jpeg"
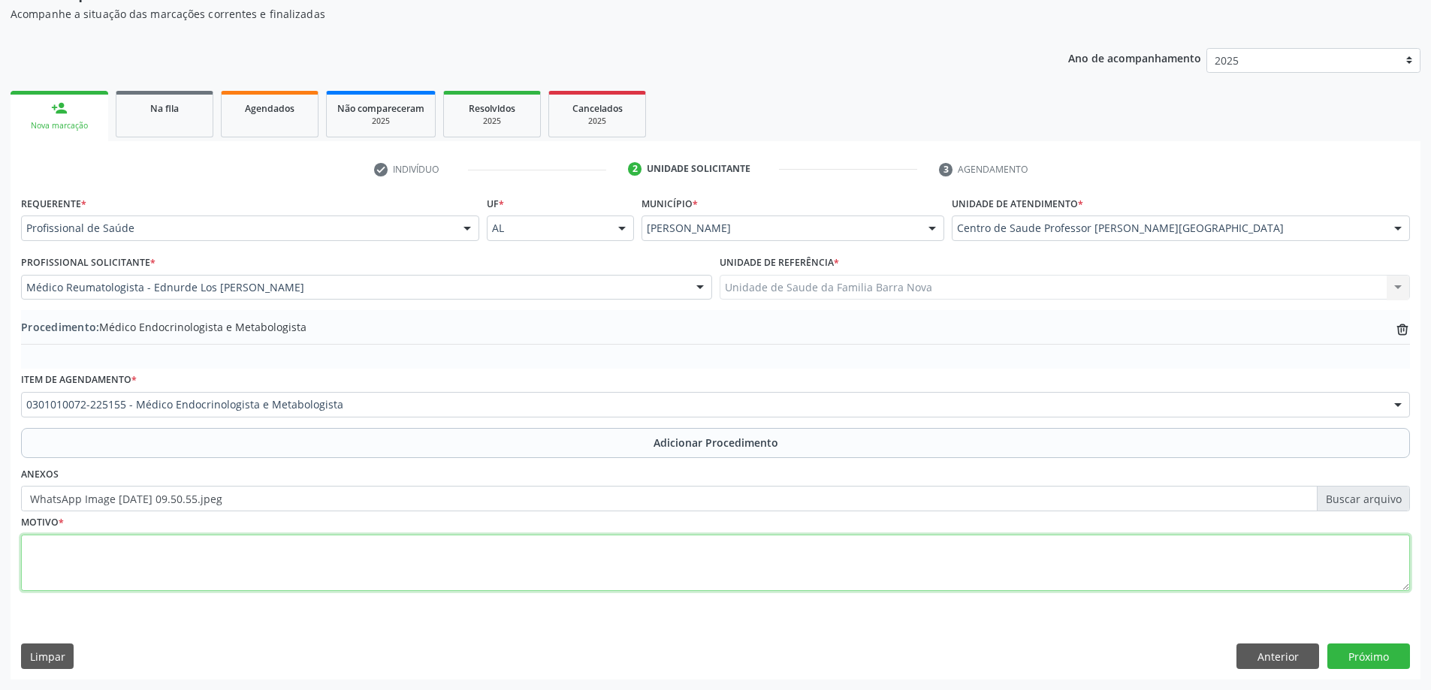
click at [498, 564] on textarea at bounding box center [715, 563] width 1389 height 57
type textarea "Alterações na tireoide."
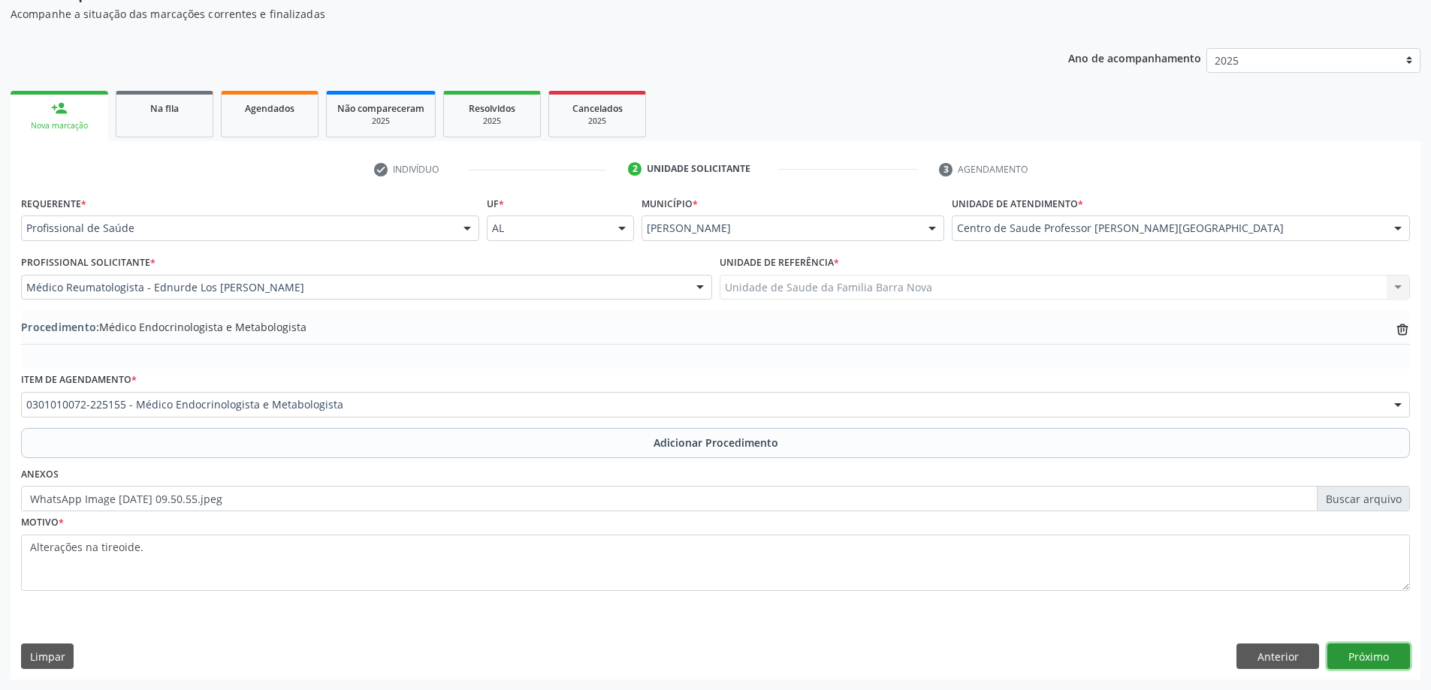
click at [1370, 664] on button "Próximo" at bounding box center [1369, 657] width 83 height 26
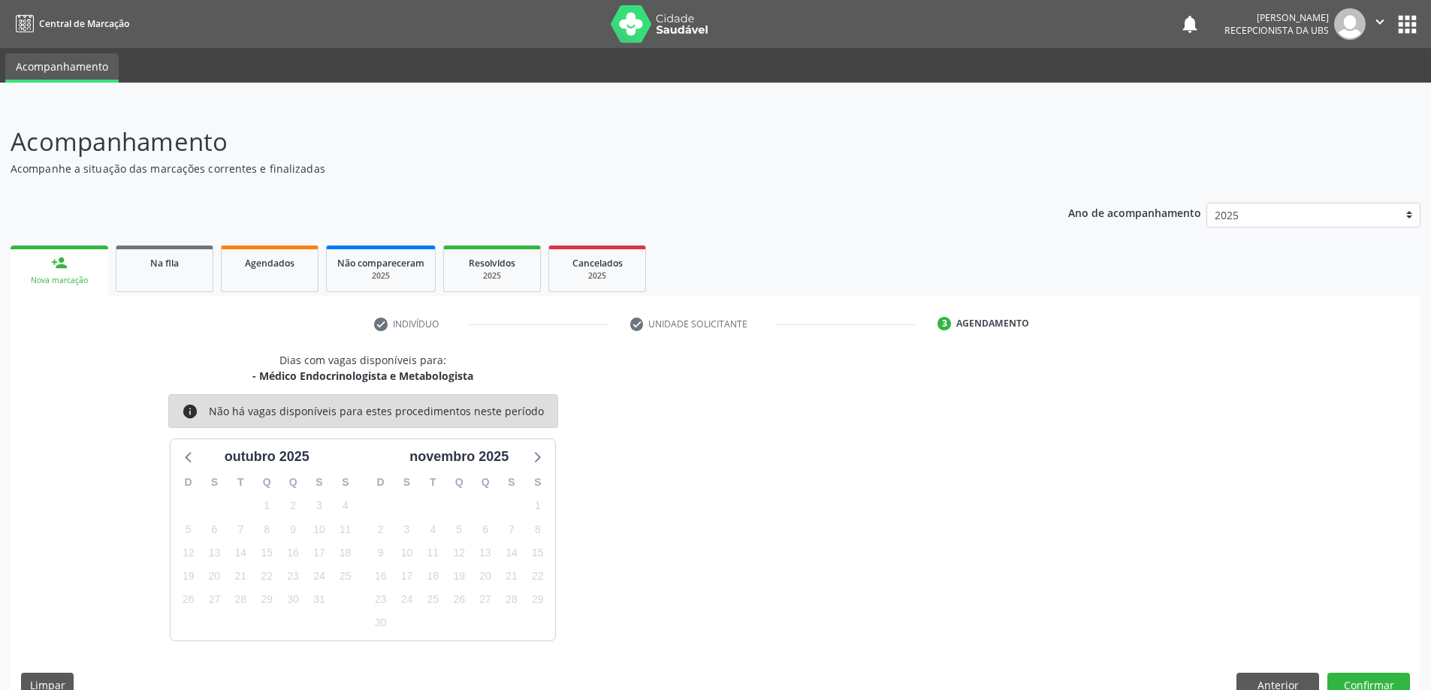
scroll to position [29, 0]
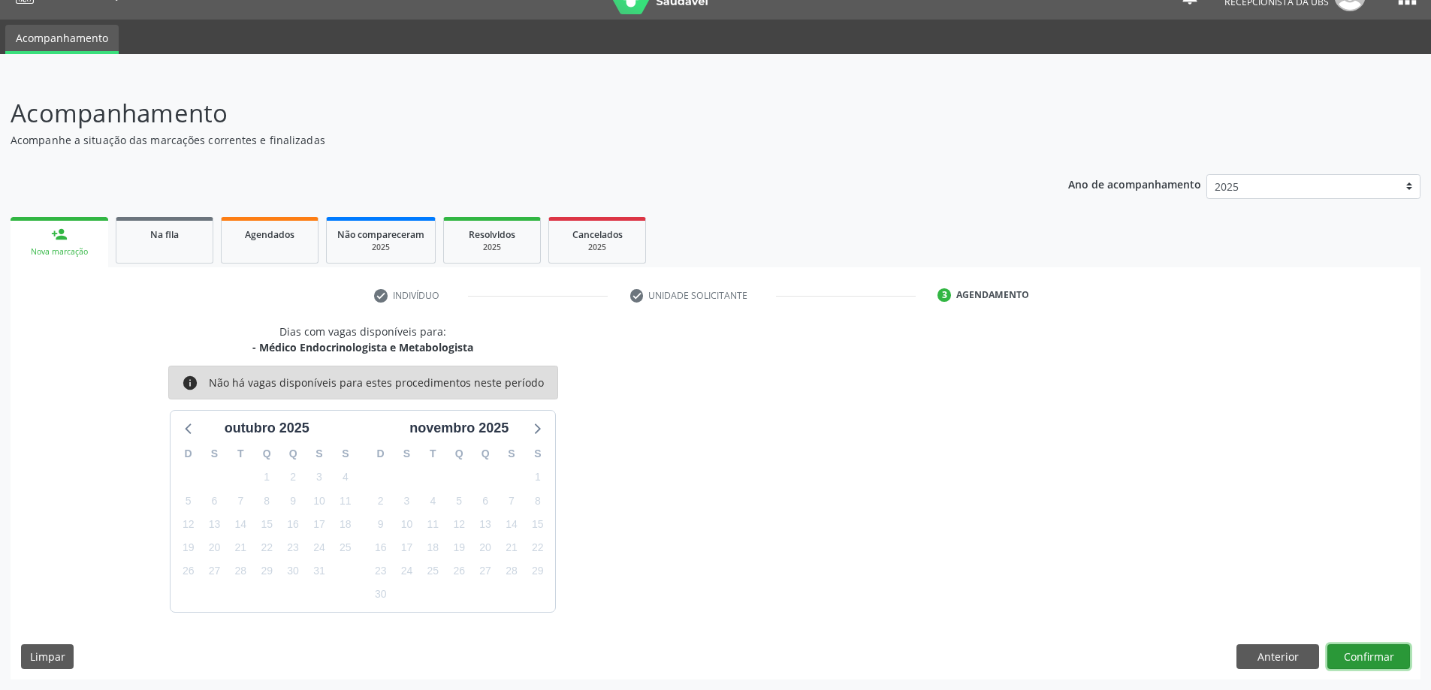
click at [1376, 655] on button "Confirmar" at bounding box center [1369, 658] width 83 height 26
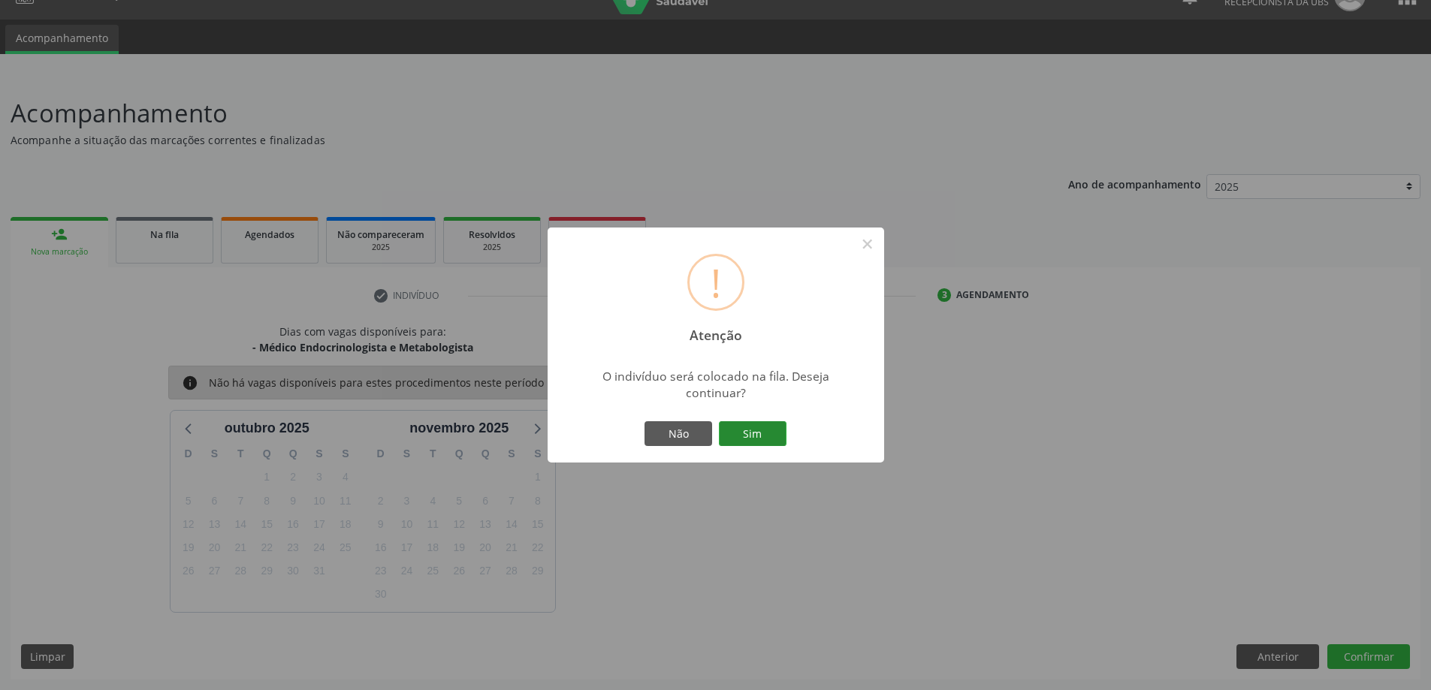
click at [751, 434] on button "Sim" at bounding box center [753, 435] width 68 height 26
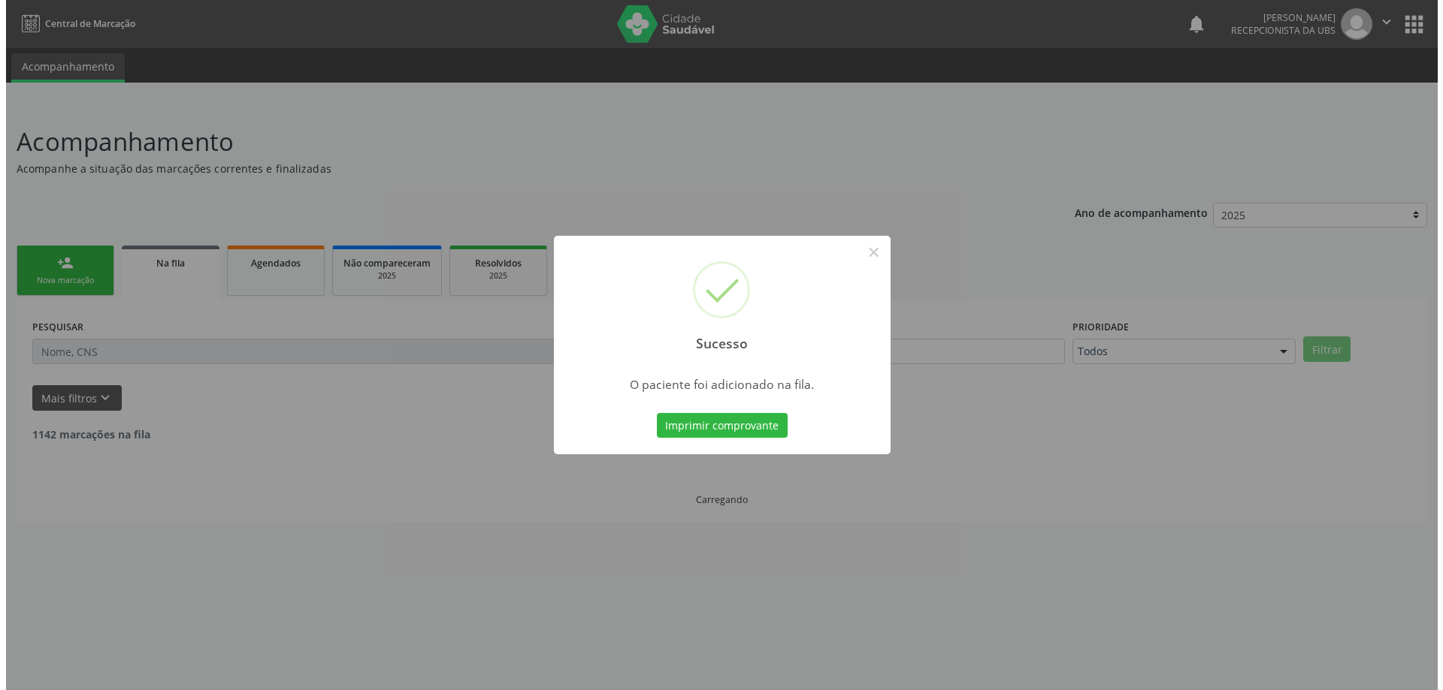
scroll to position [0, 0]
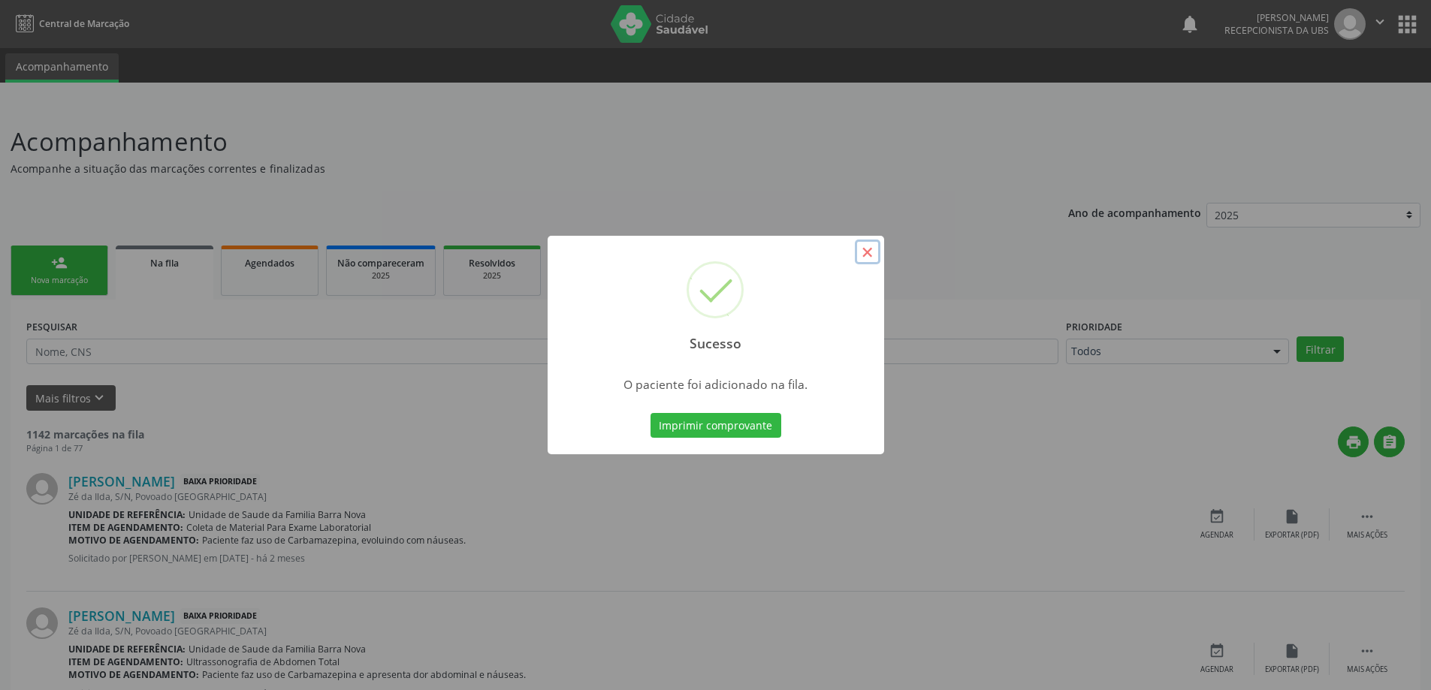
click at [869, 256] on button "×" at bounding box center [868, 253] width 26 height 26
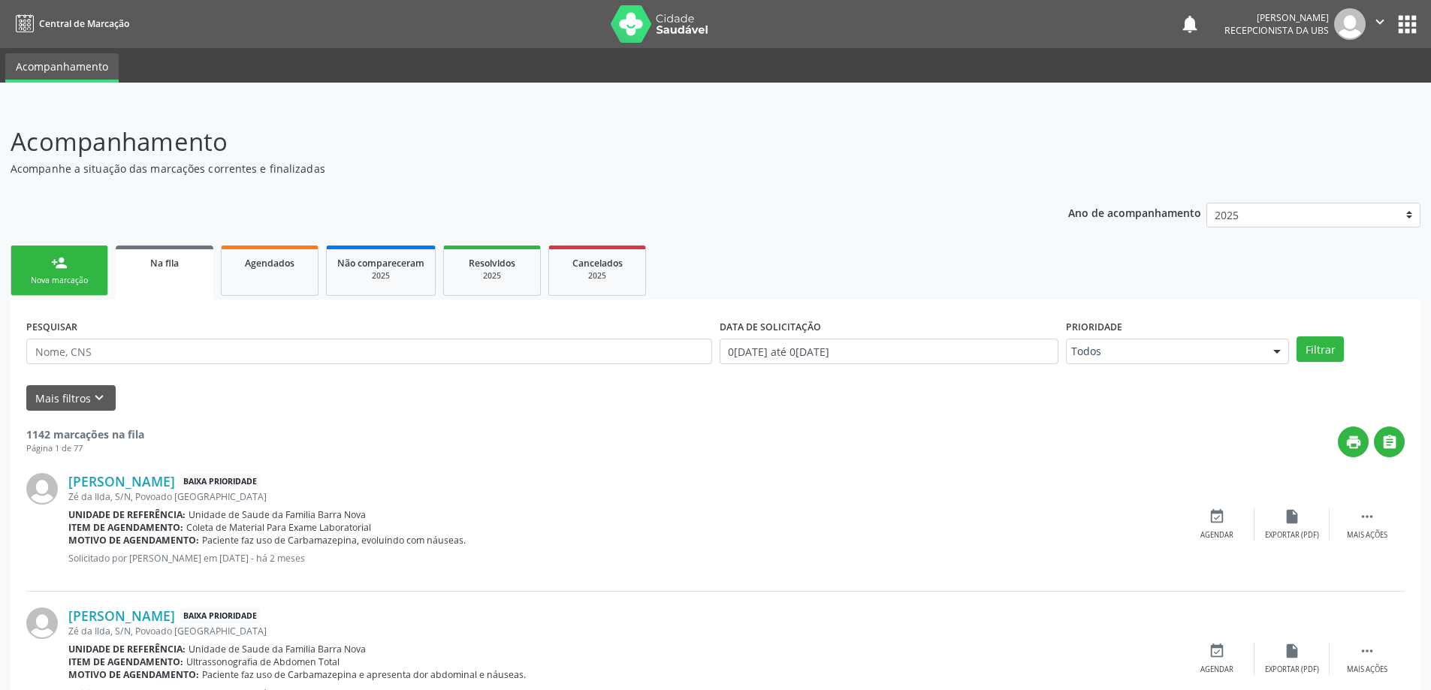
click at [47, 258] on link "person_add Nova marcação" at bounding box center [60, 271] width 98 height 50
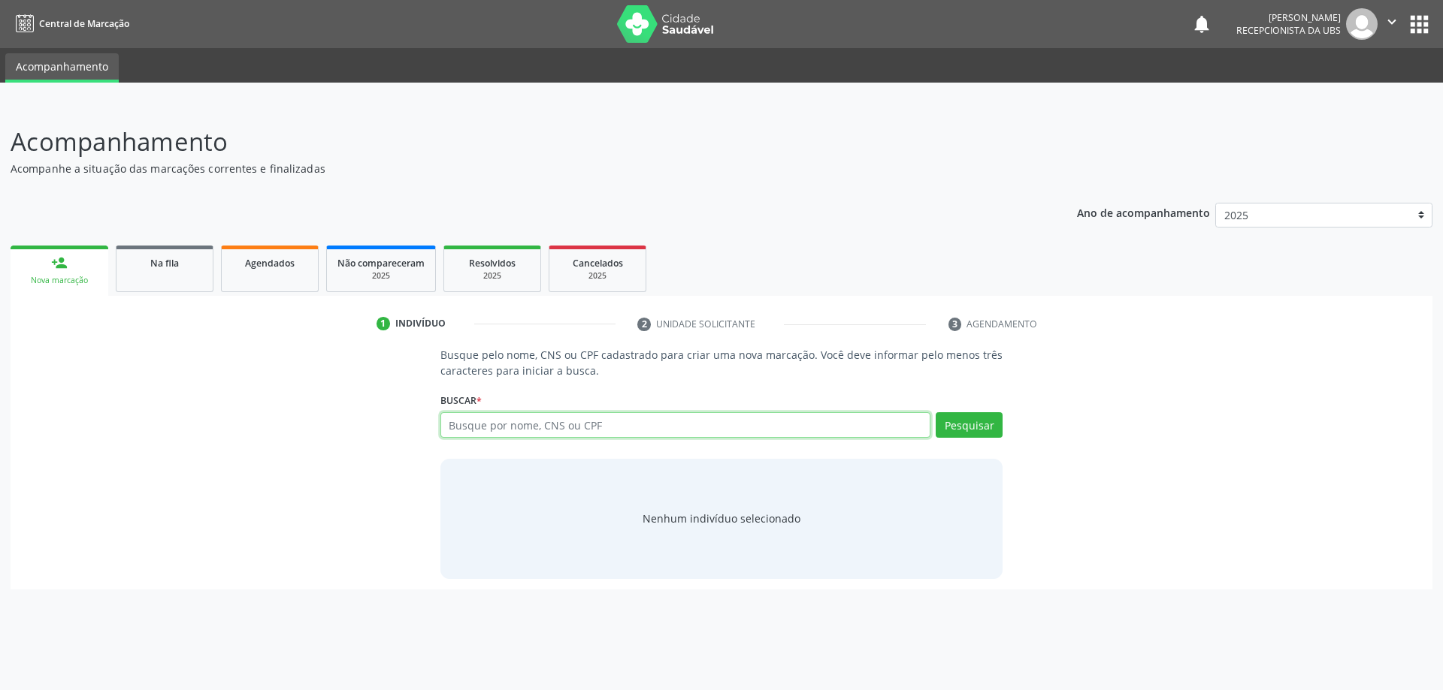
click at [585, 426] on input "text" at bounding box center [685, 425] width 491 height 26
type input "706201580466763"
click at [962, 420] on button "Pesquisar" at bounding box center [968, 425] width 67 height 26
type input "706201580466763"
click at [528, 428] on input "706201580466763" at bounding box center [685, 425] width 491 height 26
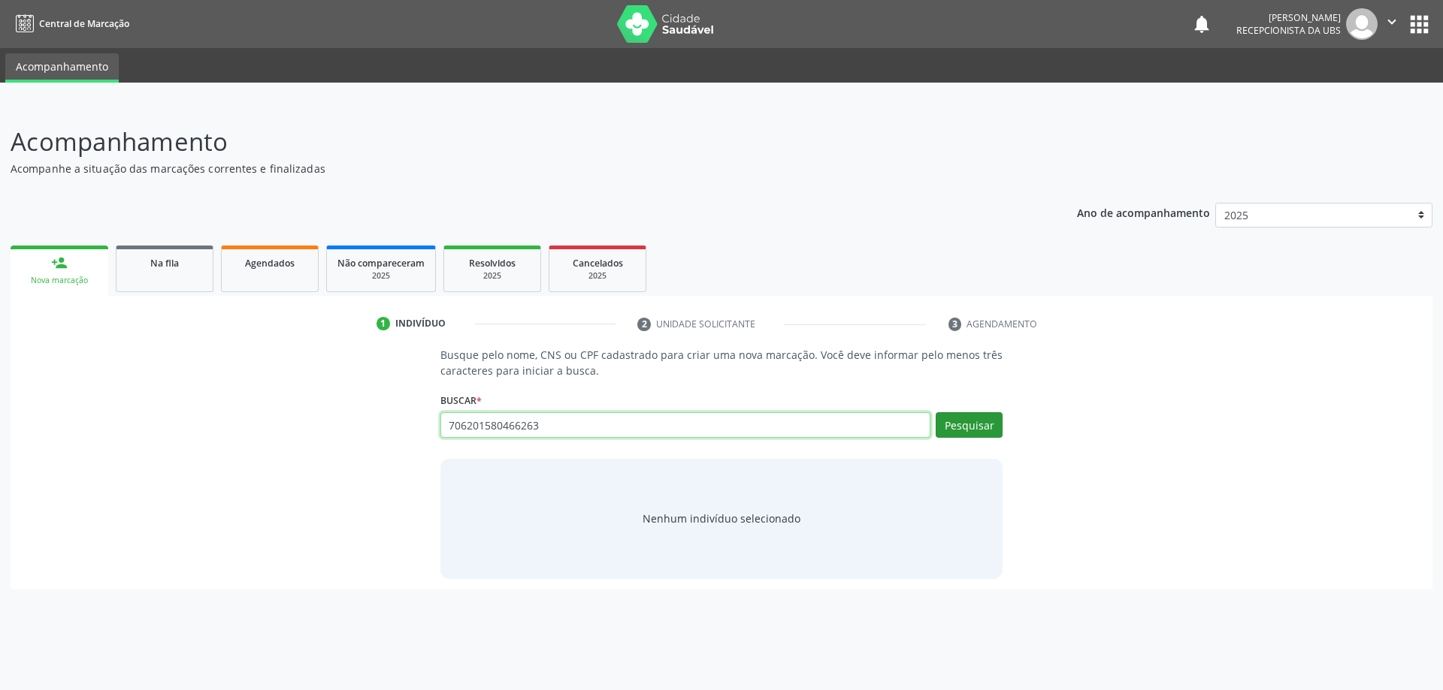
type input "706201580466263"
click at [961, 427] on button "Pesquisar" at bounding box center [968, 425] width 67 height 26
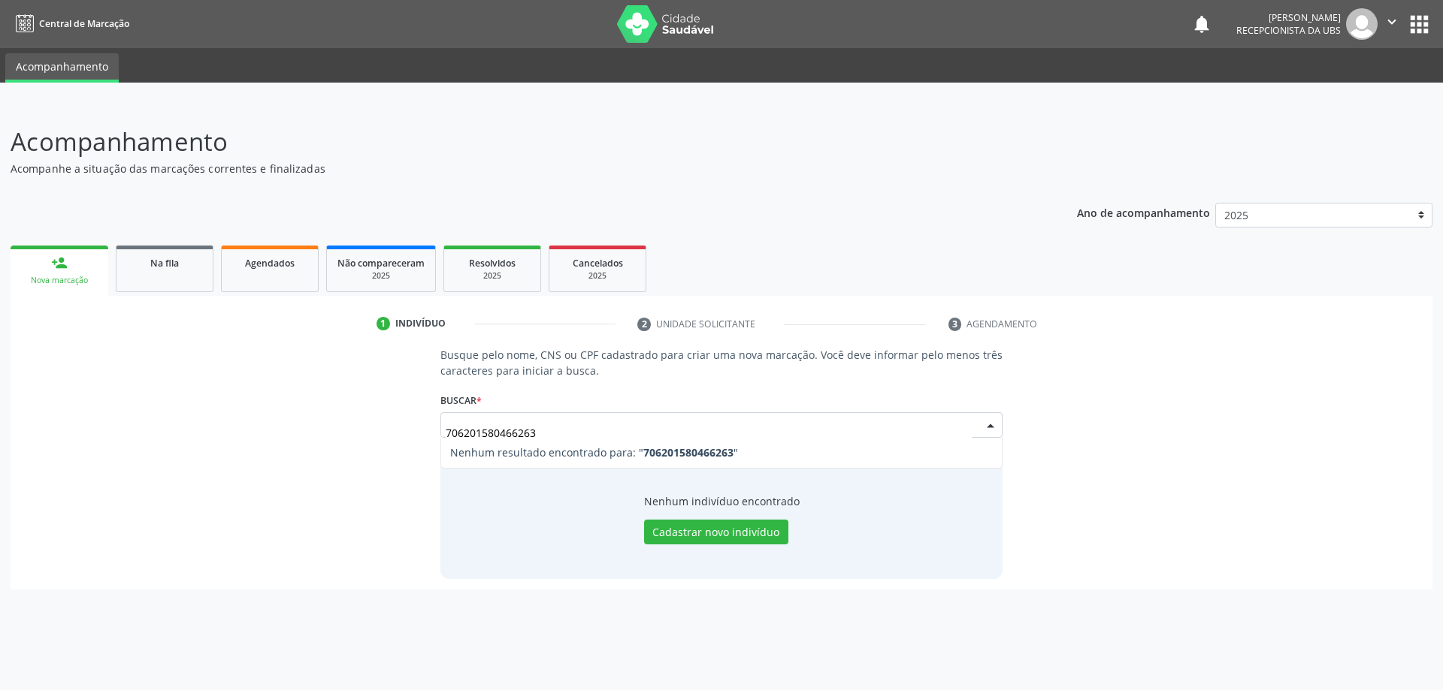
click at [613, 431] on input "706201580466263" at bounding box center [709, 433] width 527 height 30
type input "7"
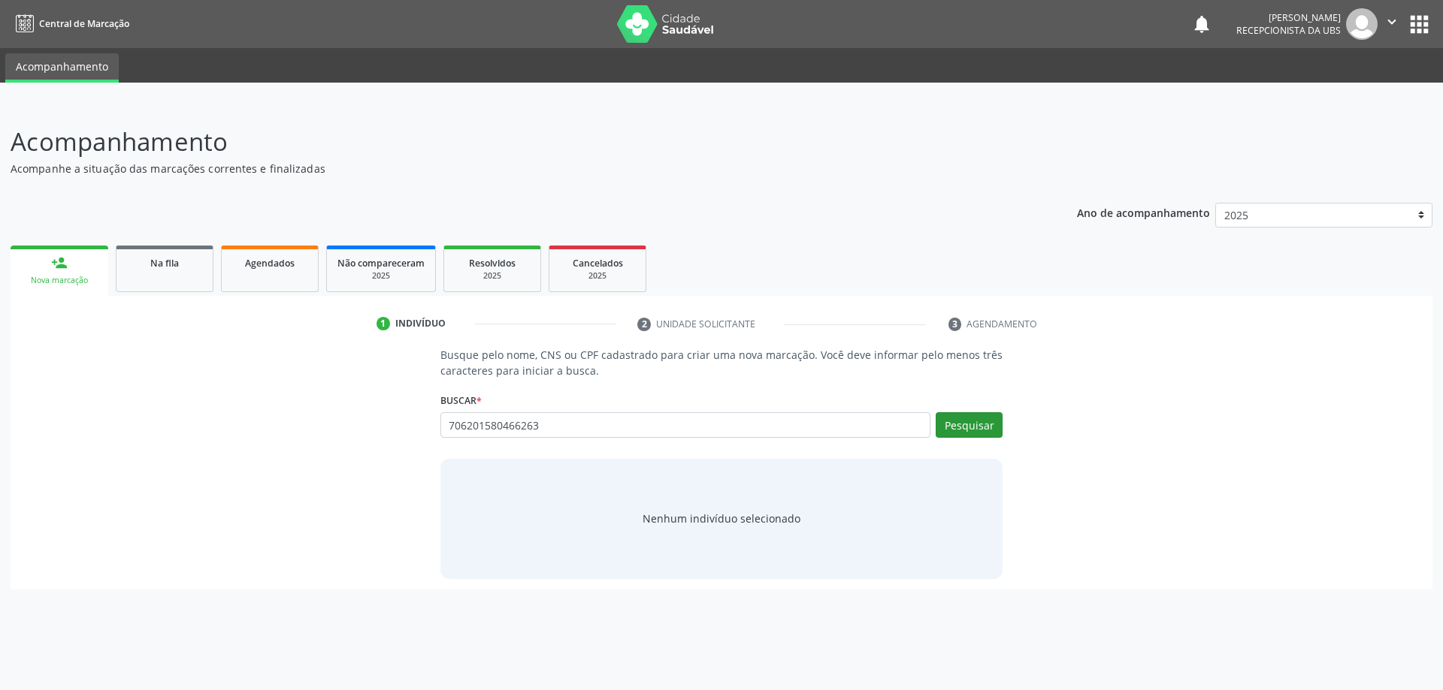
type input "706201580466263"
click at [992, 418] on button "Pesquisar" at bounding box center [968, 425] width 67 height 26
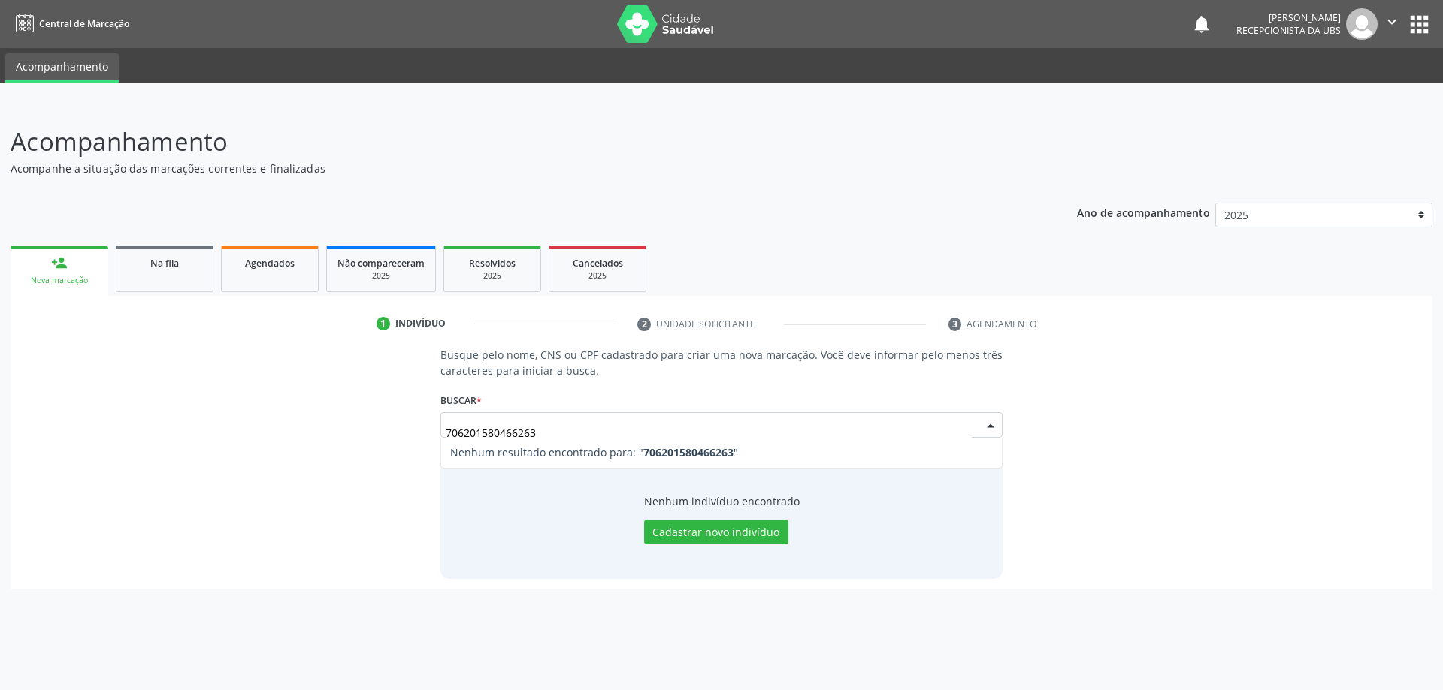
drag, startPoint x: 551, startPoint y: 430, endPoint x: 350, endPoint y: 419, distance: 201.6
click at [352, 427] on div "Busque pelo nome, CNS ou CPF cadastrado para criar uma nova marcação. Você deve…" at bounding box center [721, 462] width 1401 height 231
paste input "757.400.014-04"
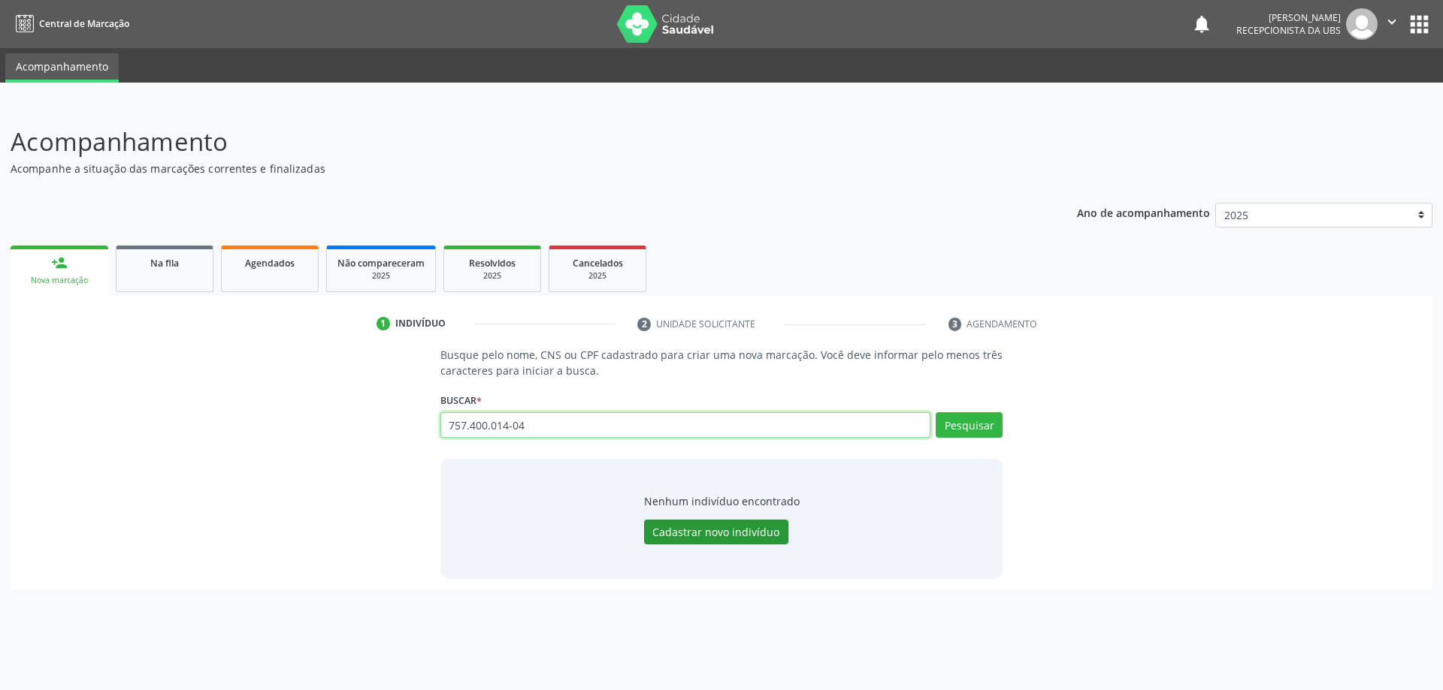
type input "757.400.014-04"
drag, startPoint x: 706, startPoint y: 533, endPoint x: 933, endPoint y: 443, distance: 244.2
click at [933, 443] on div "Busque pelo nome, CNS ou CPF cadastrado para criar uma nova marcação. Você deve…" at bounding box center [722, 462] width 584 height 231
click at [956, 423] on button "Pesquisar" at bounding box center [968, 425] width 67 height 26
click at [594, 427] on input "757.400.014-04" at bounding box center [685, 425] width 491 height 26
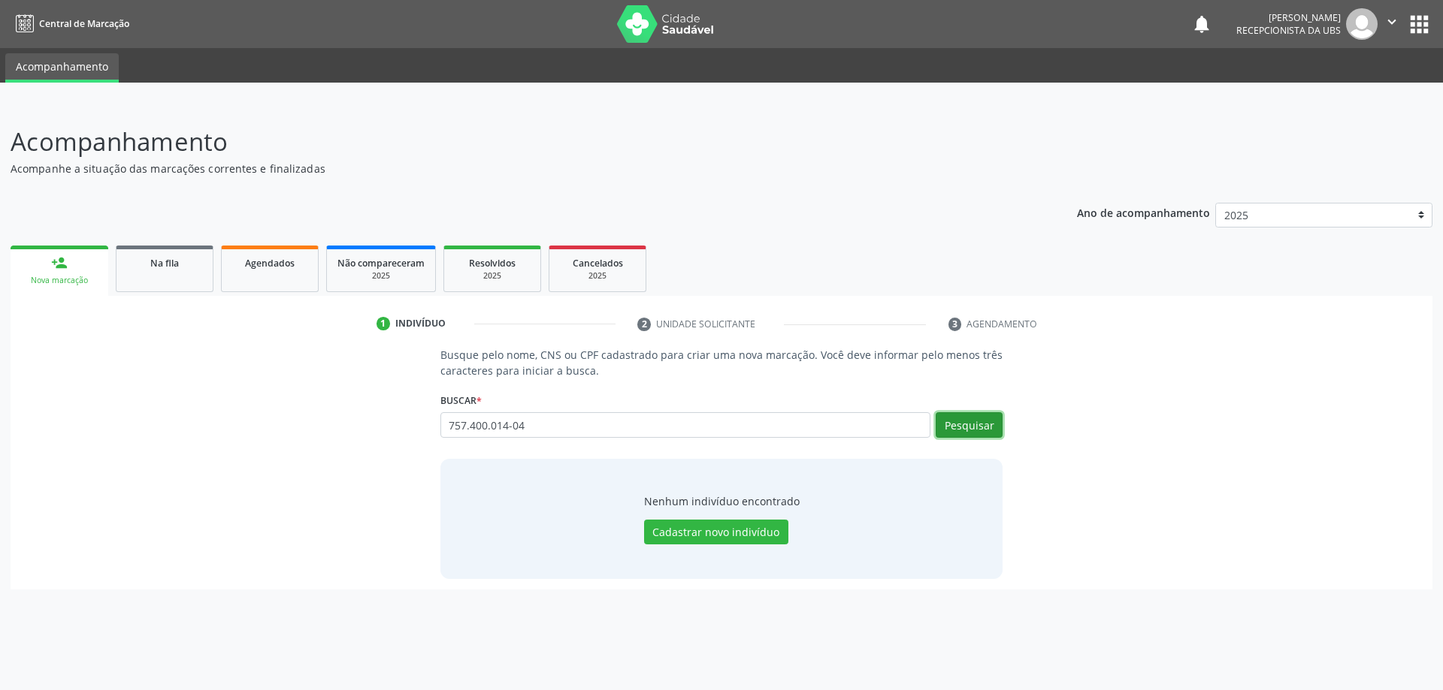
click at [962, 428] on button "Pesquisar" at bounding box center [968, 425] width 67 height 26
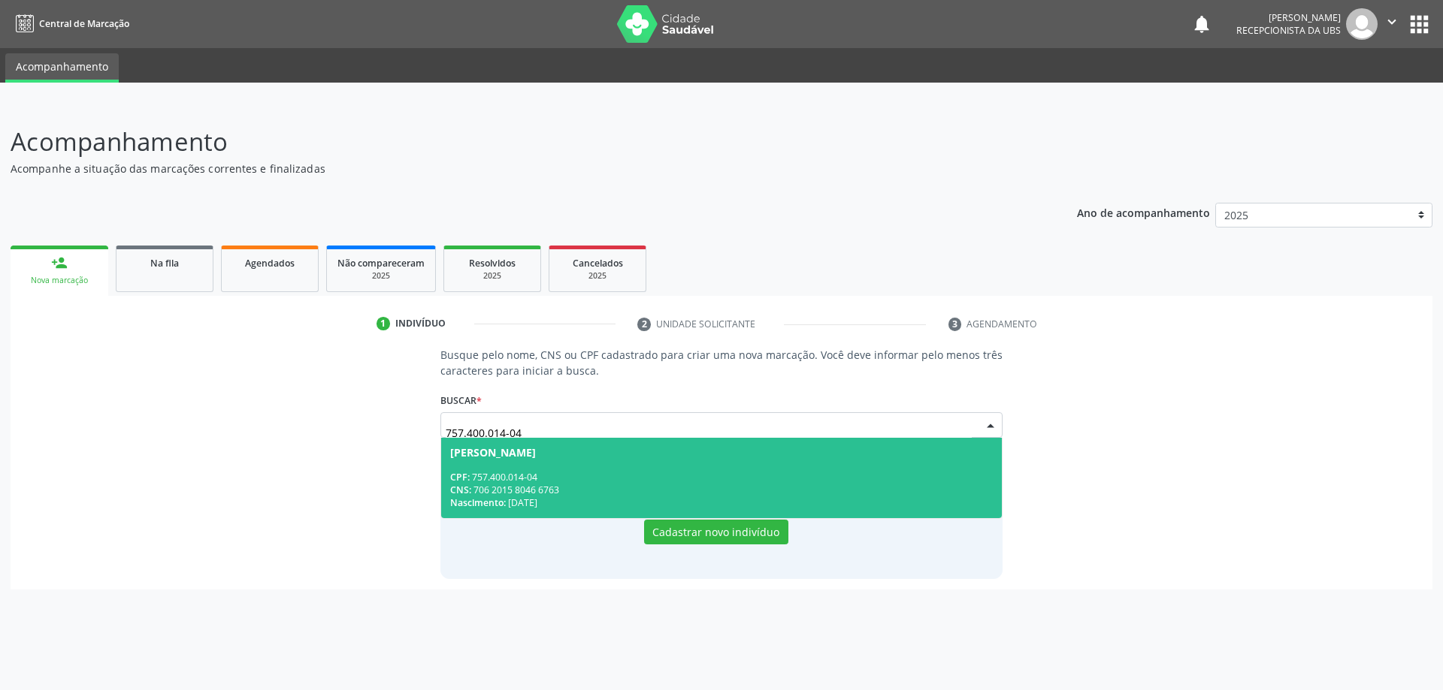
click at [572, 464] on span "[PERSON_NAME] CPF: 757.400.014-04 CNS: 706 2015 8046 6763 Nascimento: [DATE]" at bounding box center [721, 478] width 561 height 80
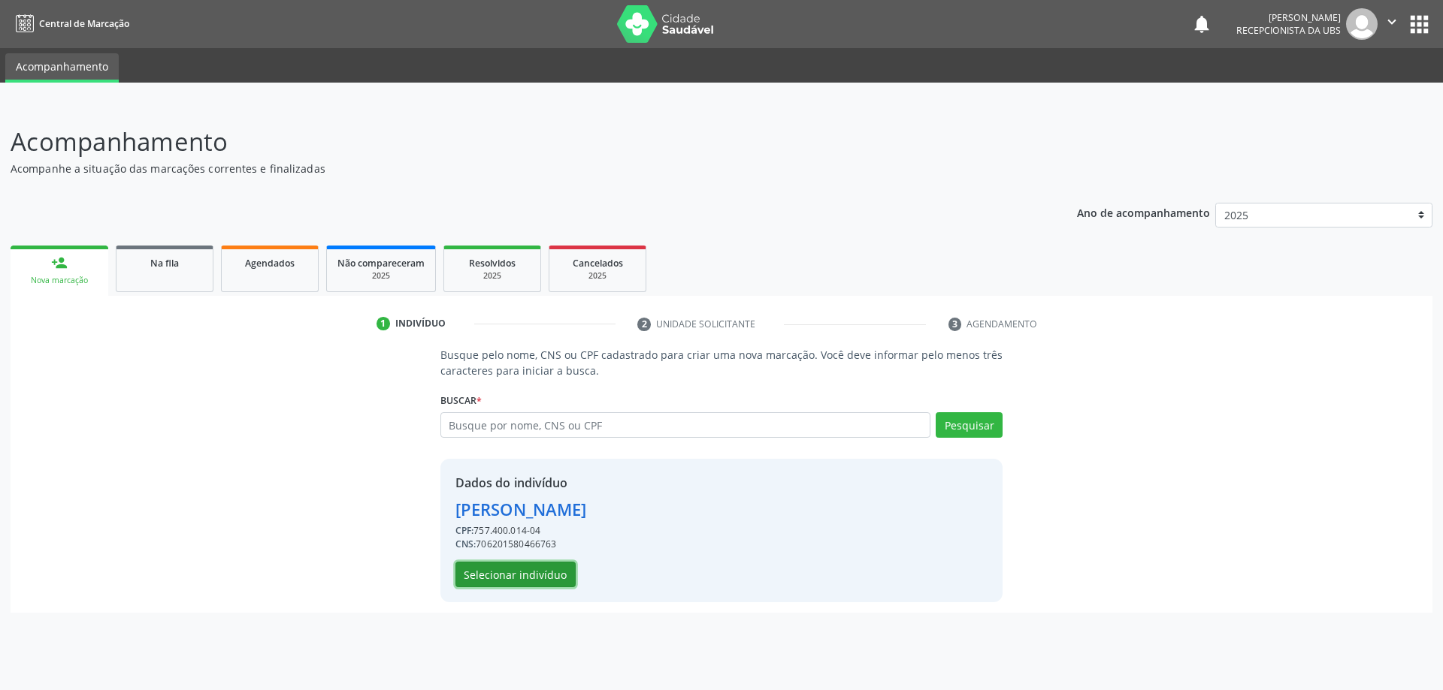
click at [534, 576] on button "Selecionar indivíduo" at bounding box center [515, 575] width 120 height 26
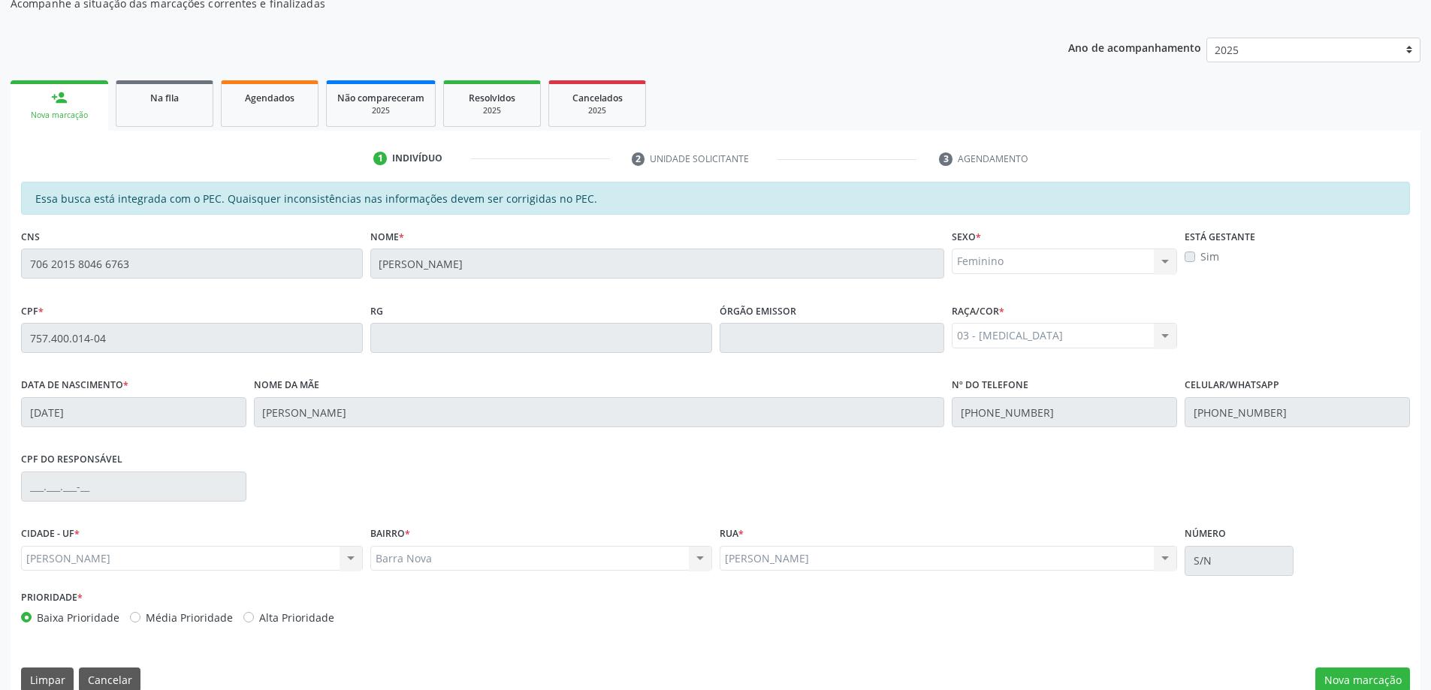
scroll to position [189, 0]
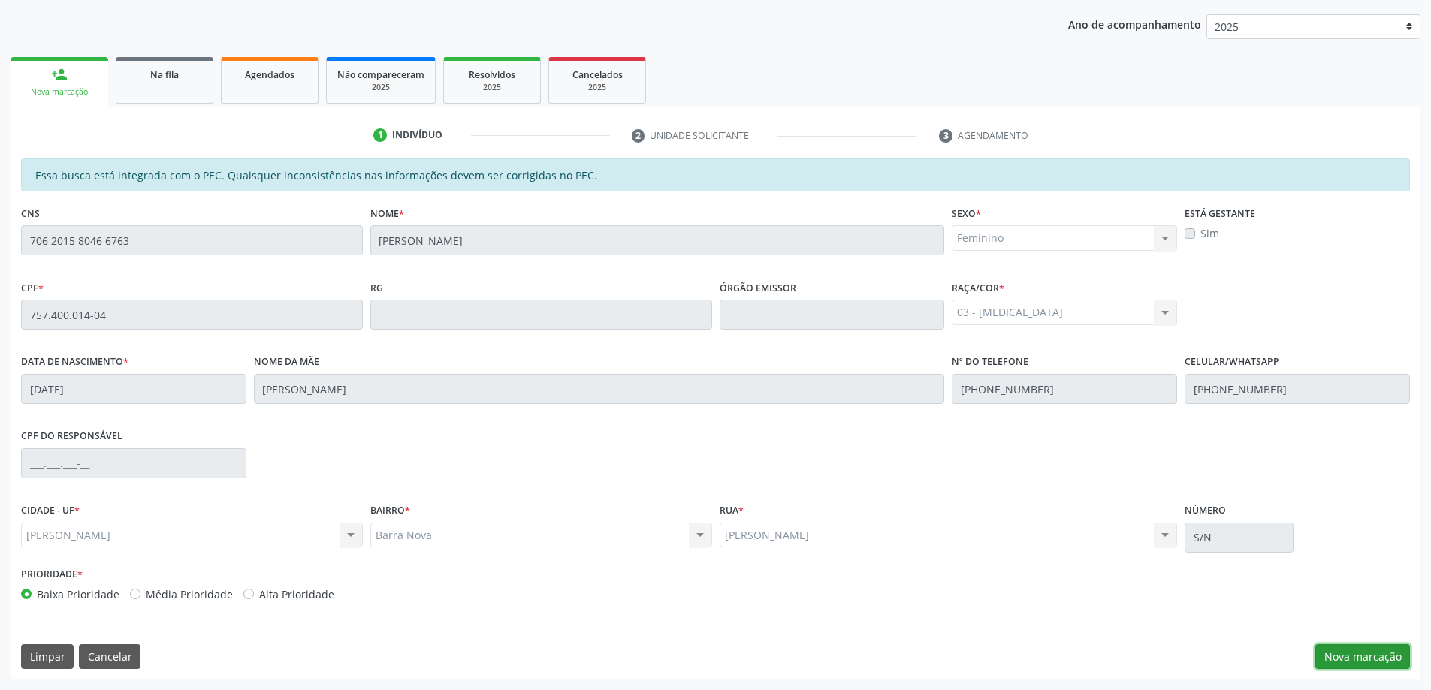
click at [1370, 660] on button "Nova marcação" at bounding box center [1363, 658] width 95 height 26
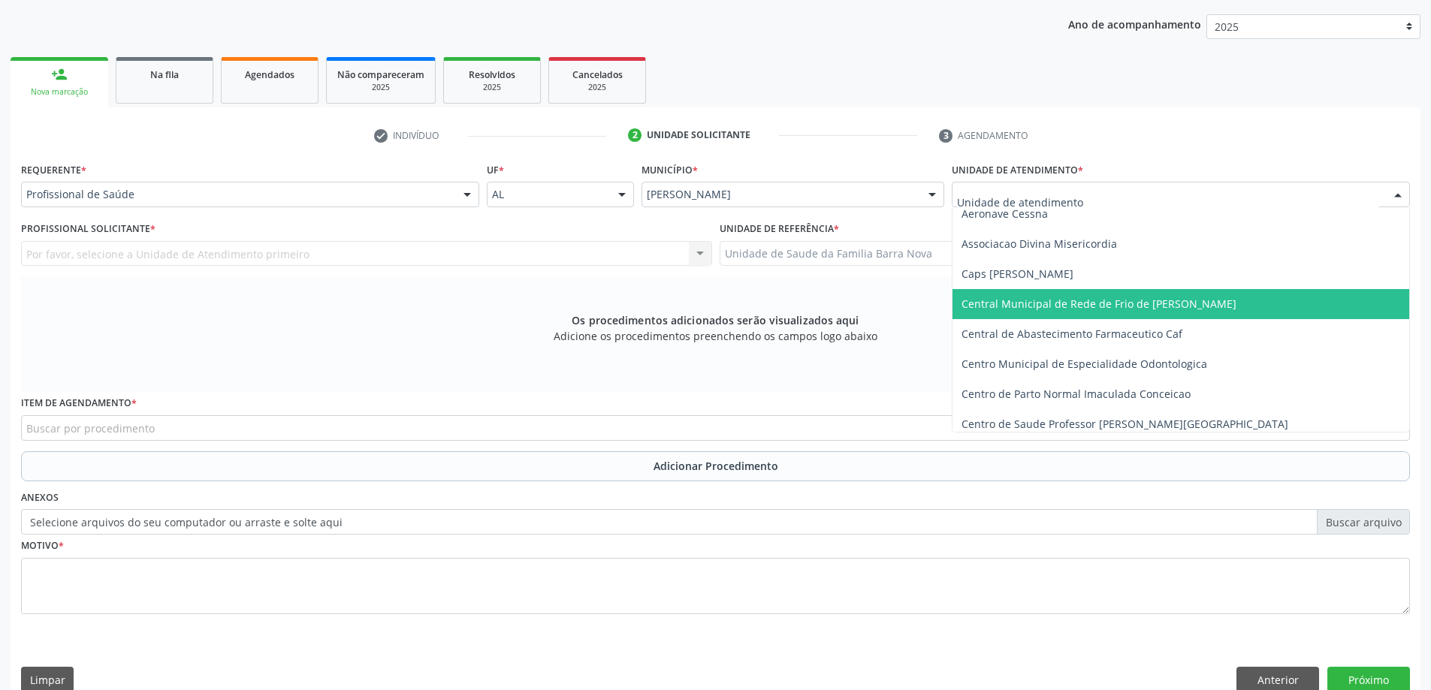
scroll to position [150, 0]
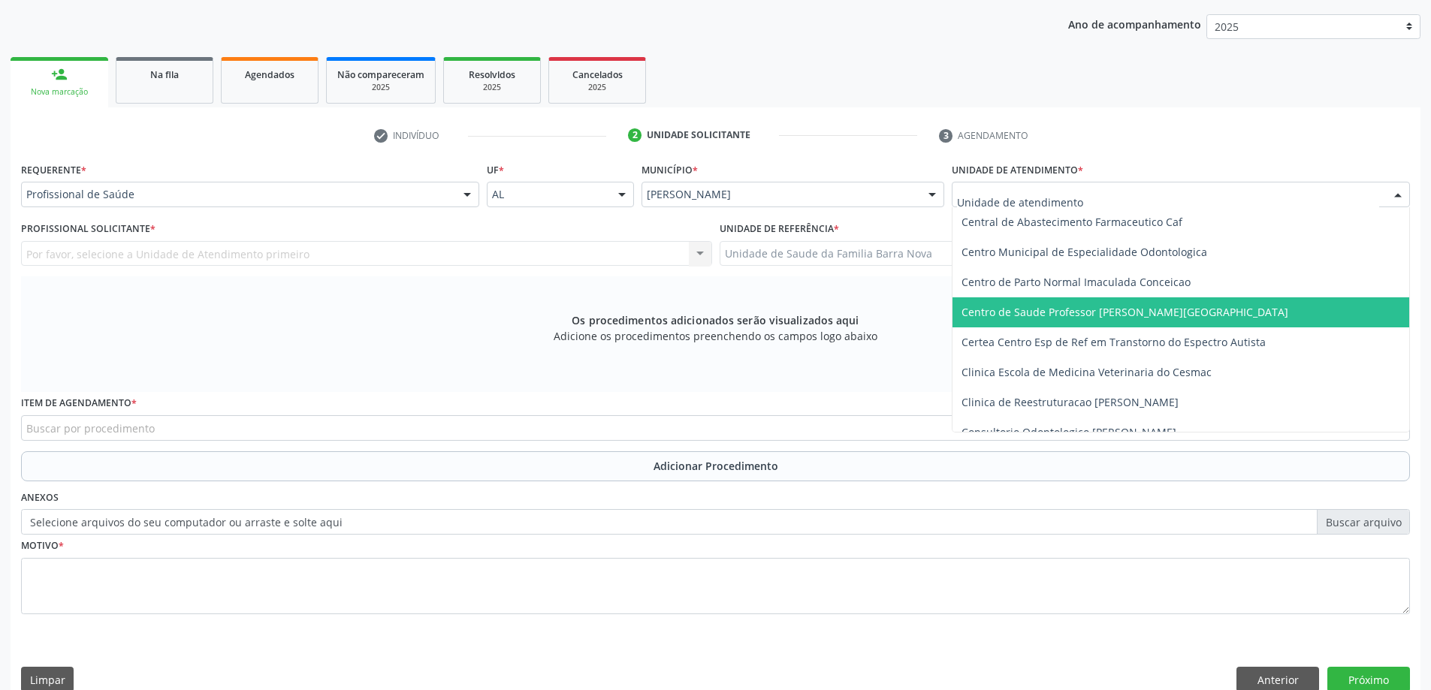
click at [1015, 313] on span "Centro de Saude Professor [PERSON_NAME][GEOGRAPHIC_DATA]" at bounding box center [1125, 312] width 327 height 14
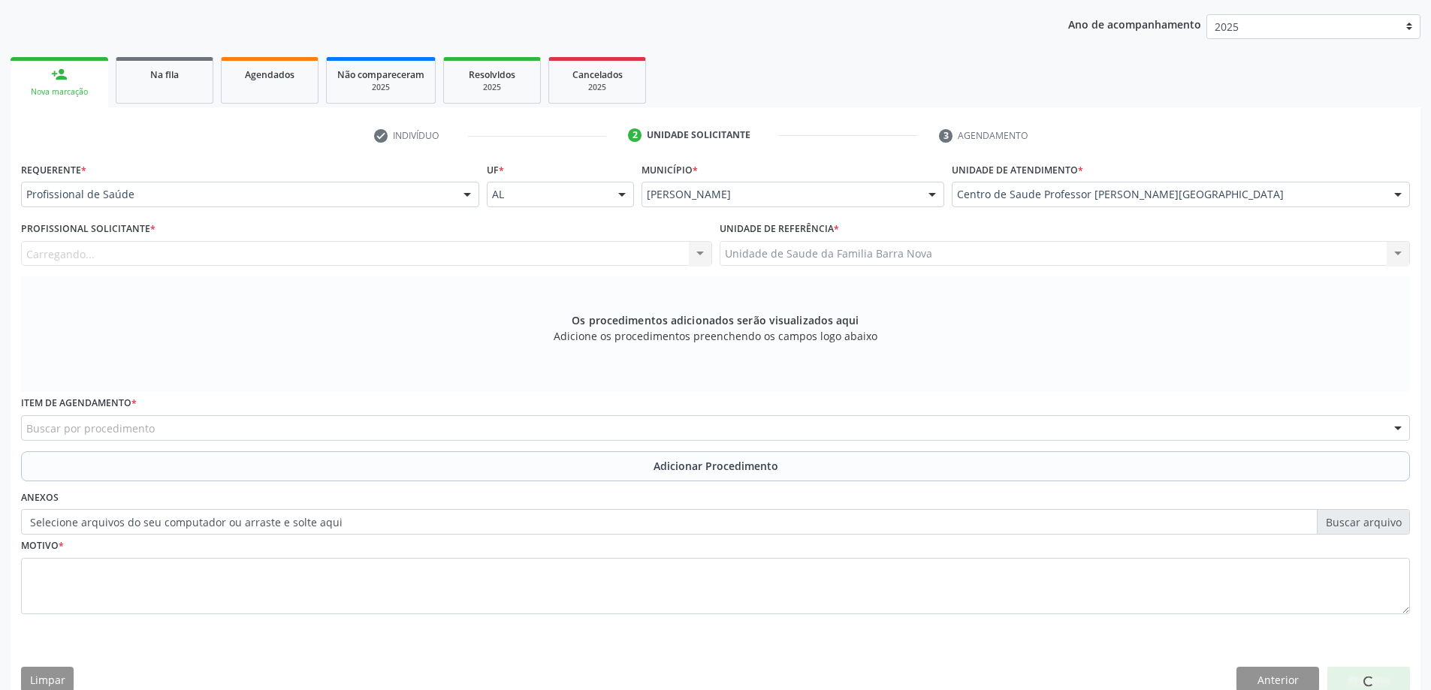
click at [310, 251] on div "Carregando... Nenhum resultado encontrado para: " " Não há nenhuma opção para s…" at bounding box center [366, 254] width 691 height 26
click at [309, 251] on div "Profissional solicitante" at bounding box center [366, 254] width 691 height 26
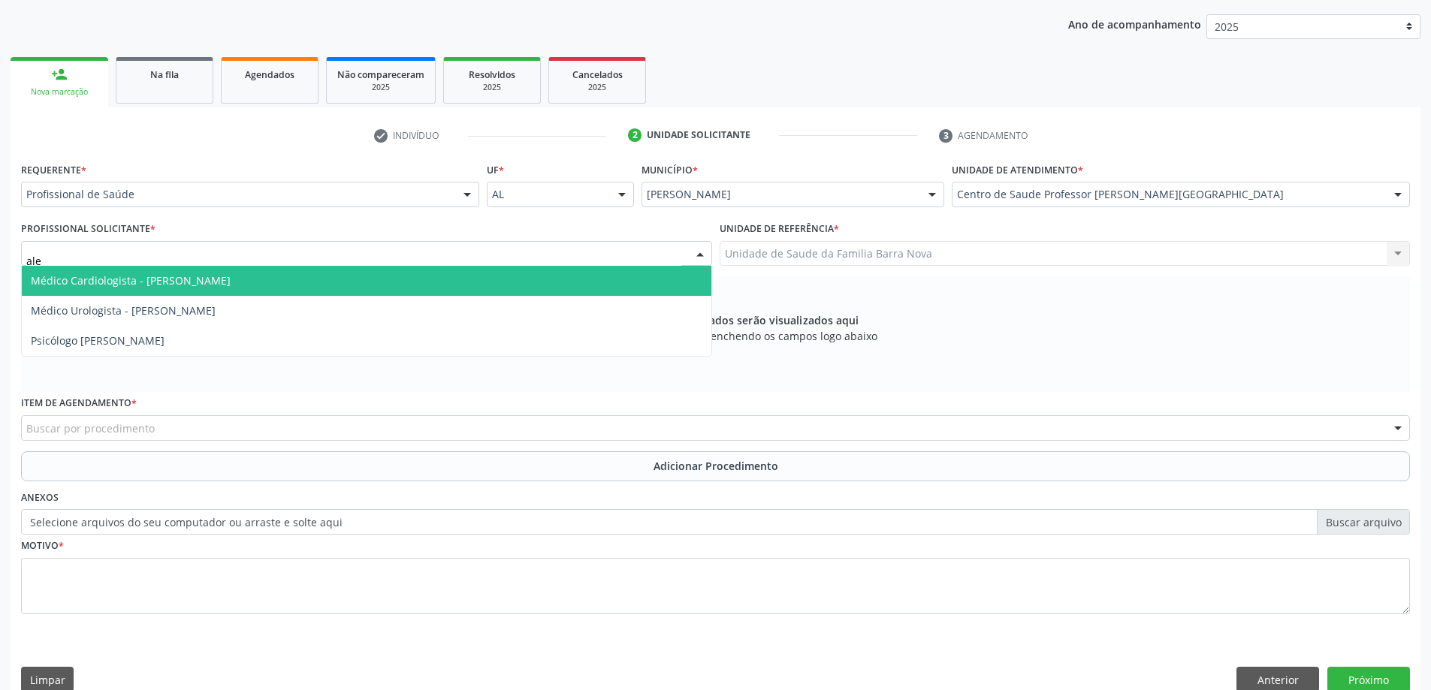
type input "[PERSON_NAME]"
click at [336, 290] on span "Médico Cardiologista - [PERSON_NAME]" at bounding box center [367, 281] width 690 height 30
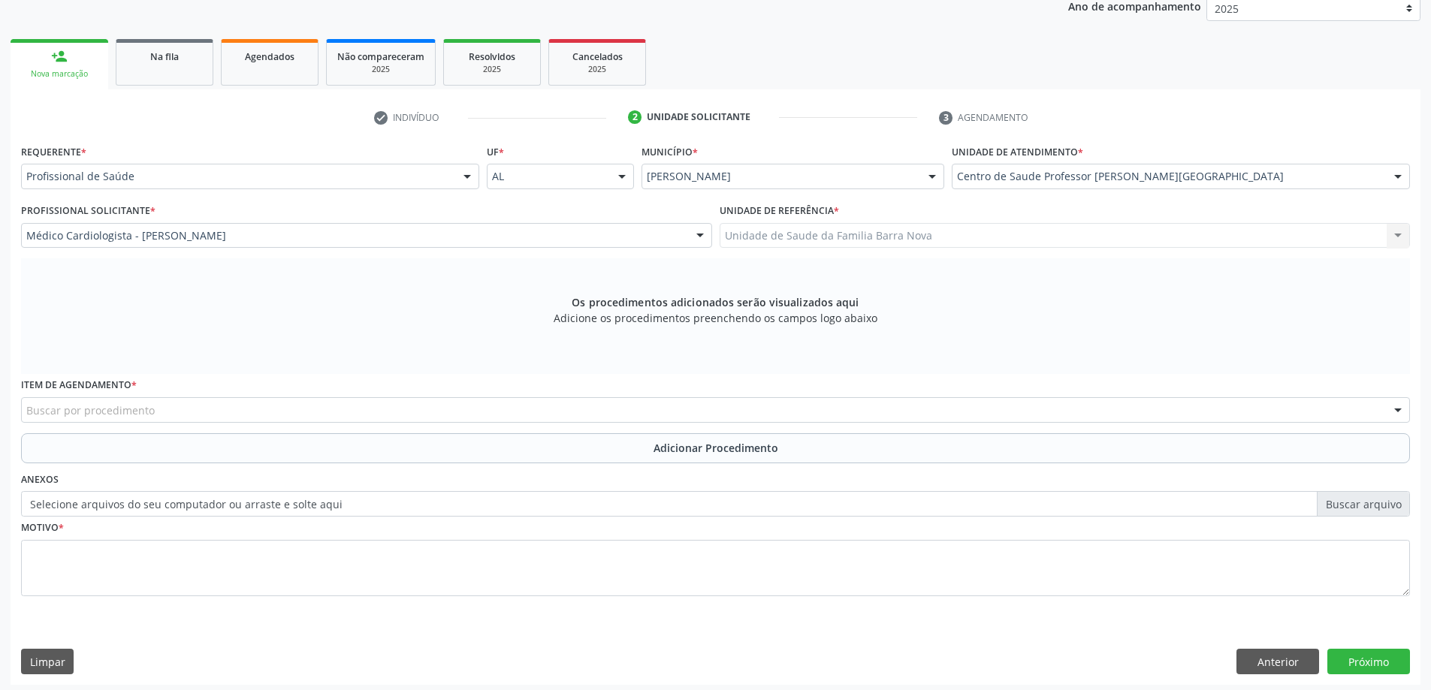
scroll to position [212, 0]
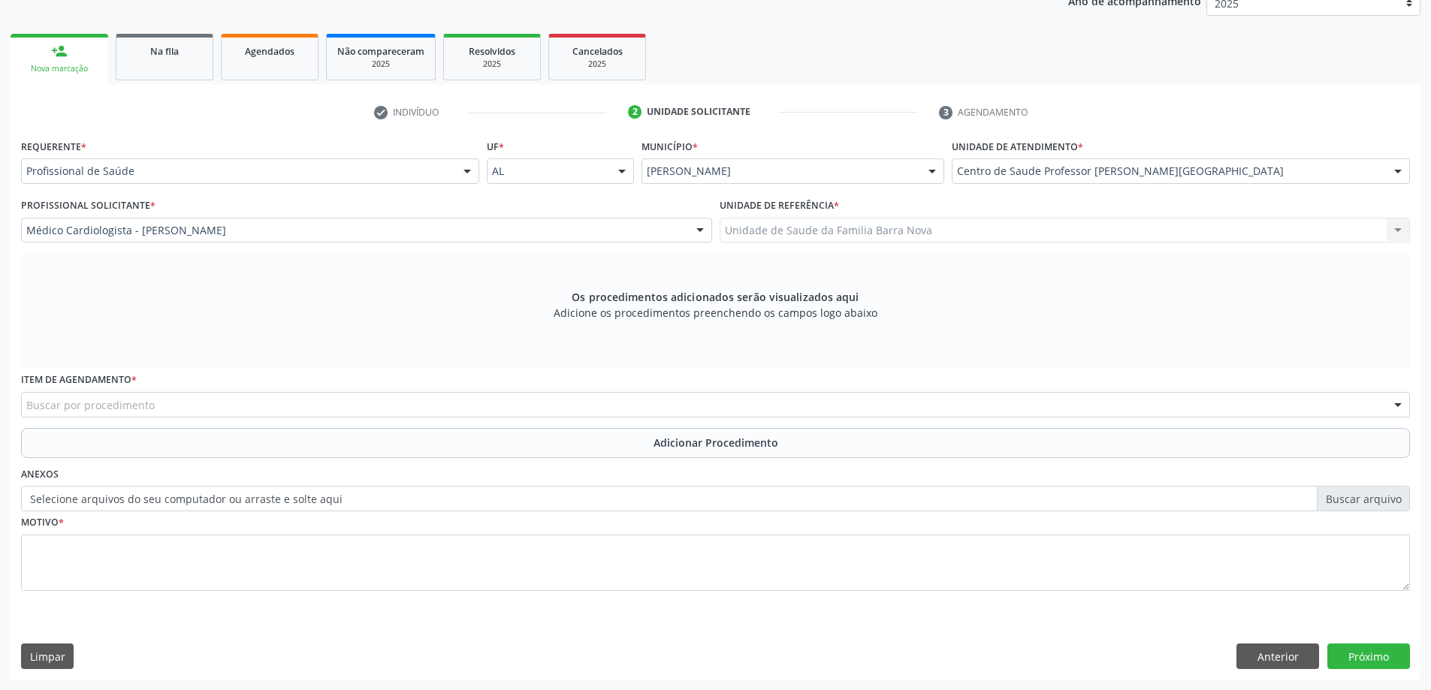
click at [633, 400] on div "Buscar por procedimento" at bounding box center [715, 405] width 1389 height 26
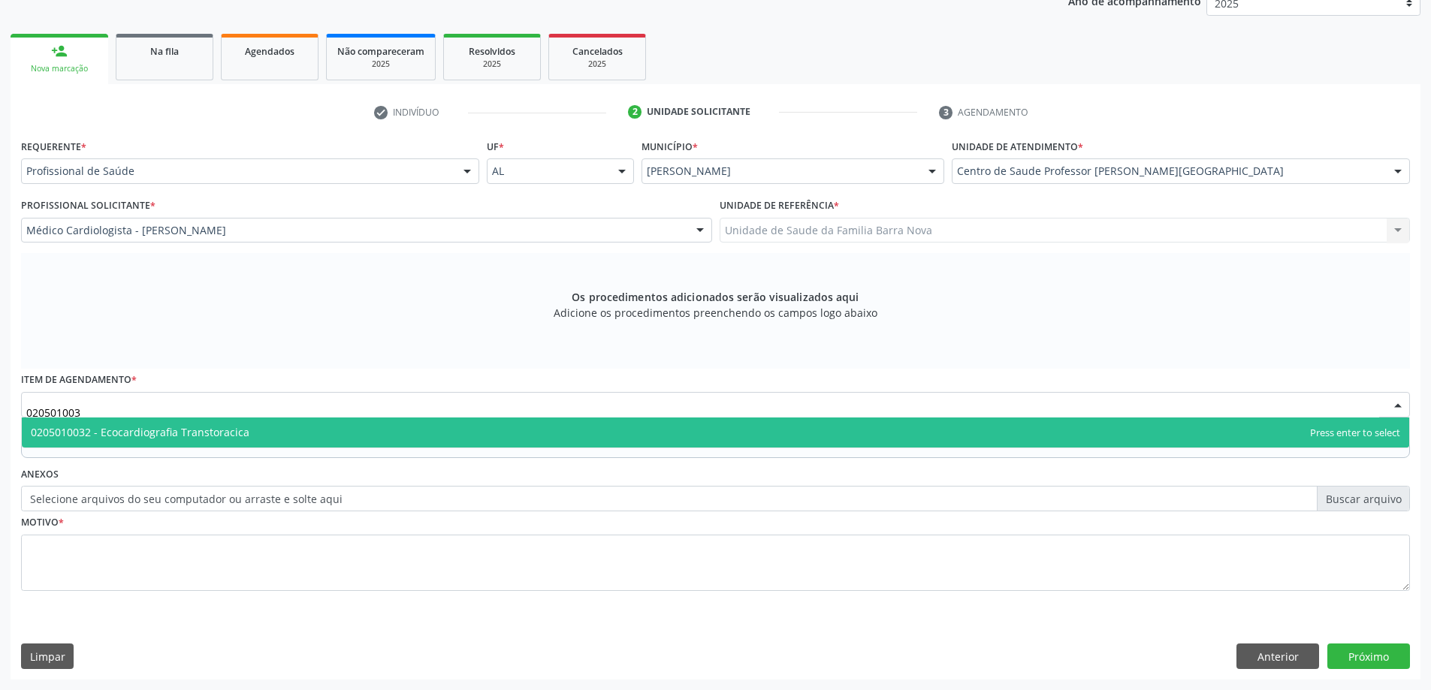
type input "0205010032"
click at [457, 436] on span "0205010032 - Ecocardiografia Transtoracica" at bounding box center [716, 433] width 1388 height 30
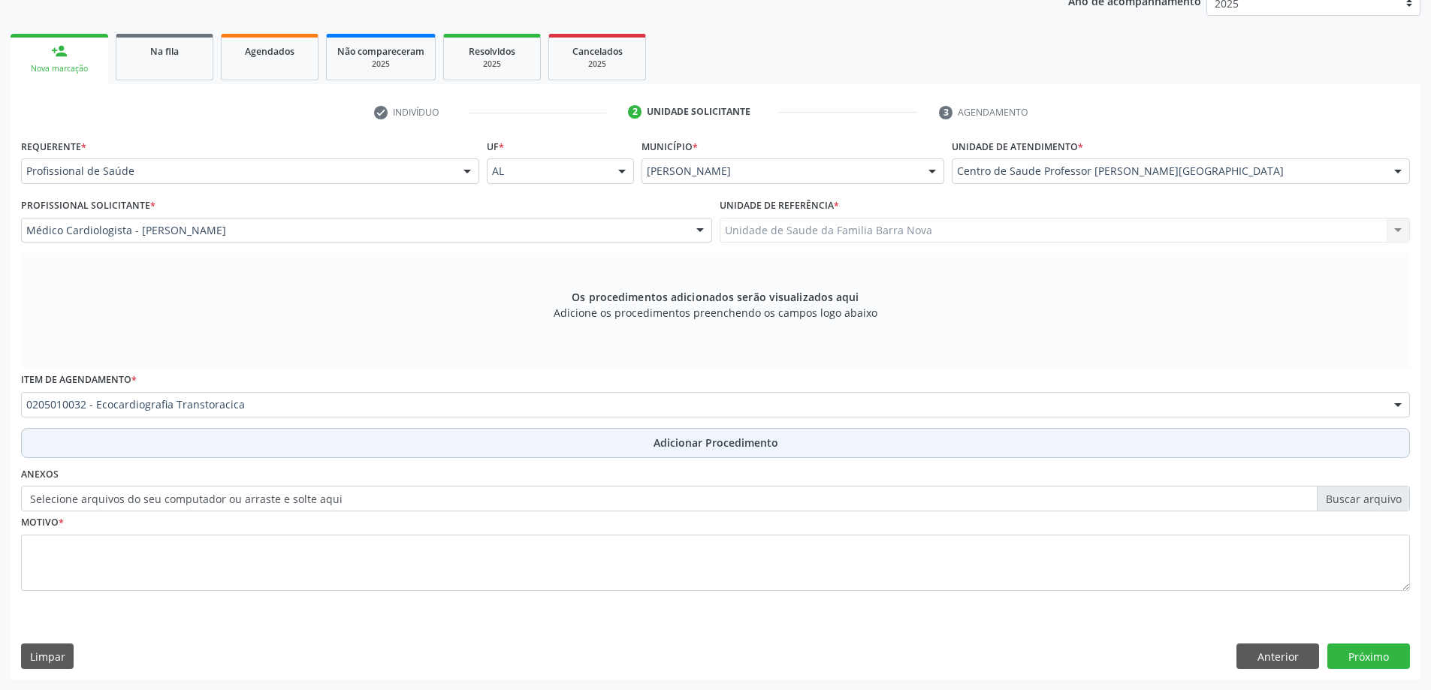
click at [756, 442] on span "Adicionar Procedimento" at bounding box center [716, 443] width 125 height 16
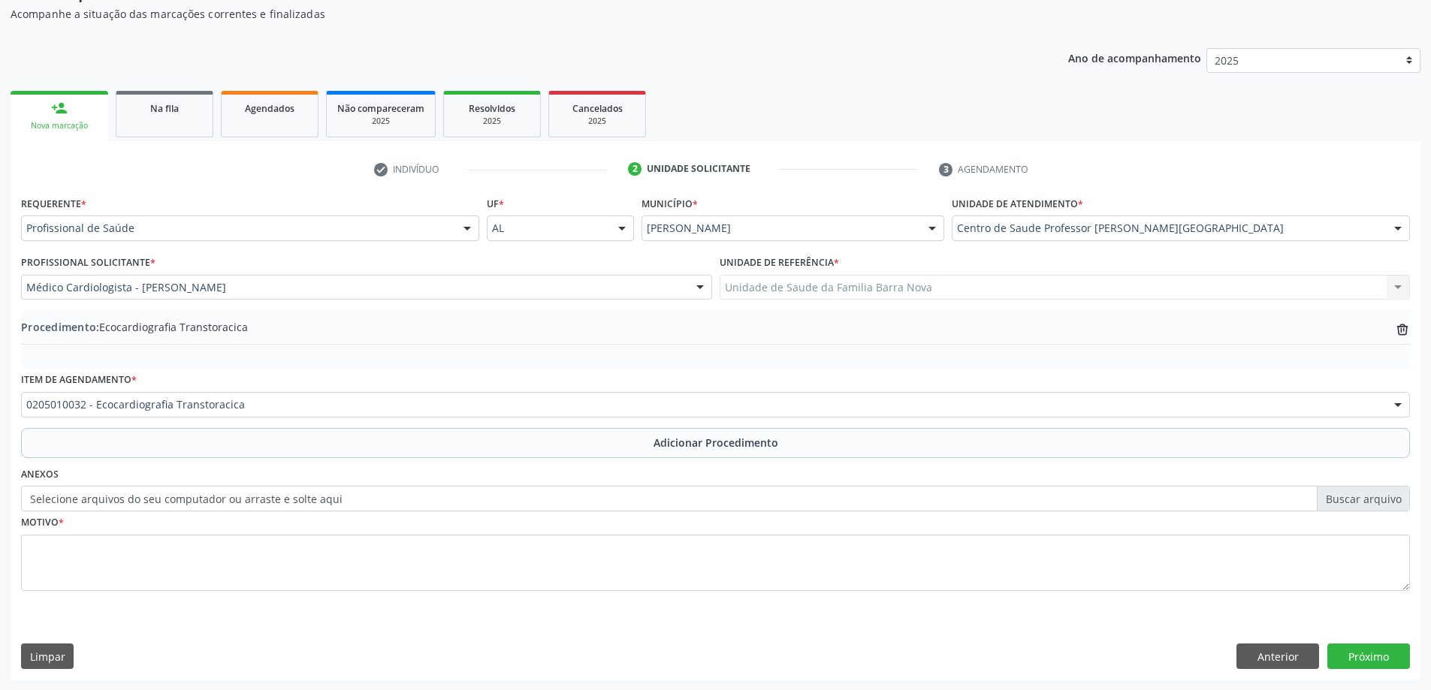
click at [1346, 504] on label "Selecione arquivos do seu computador ou arraste e solte aqui" at bounding box center [715, 499] width 1389 height 26
click at [1346, 504] on input "Selecione arquivos do seu computador ou arraste e solte aqui" at bounding box center [715, 499] width 1389 height 26
type input "C:\fakepath\WhatsApp Image [DATE] 12.16.53.jpeg"
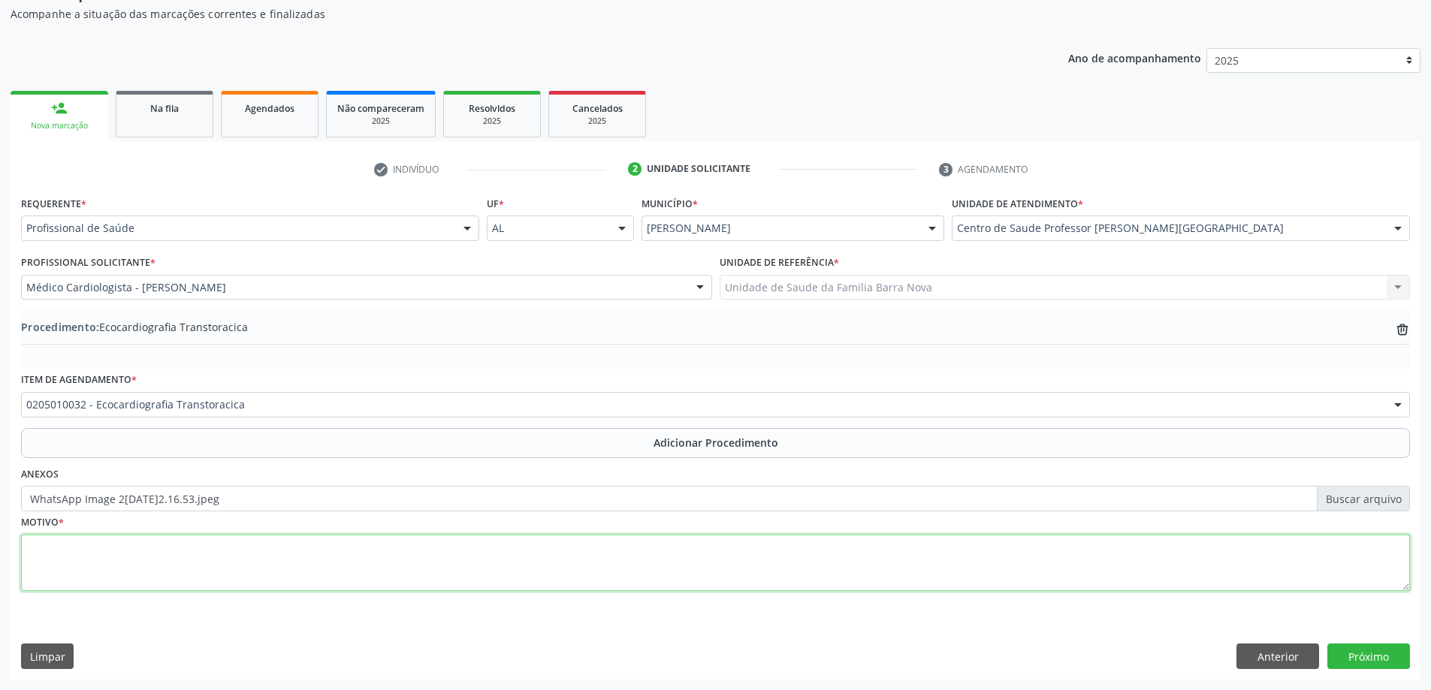
click at [403, 563] on textarea at bounding box center [715, 563] width 1389 height 57
type textarea "HAS."
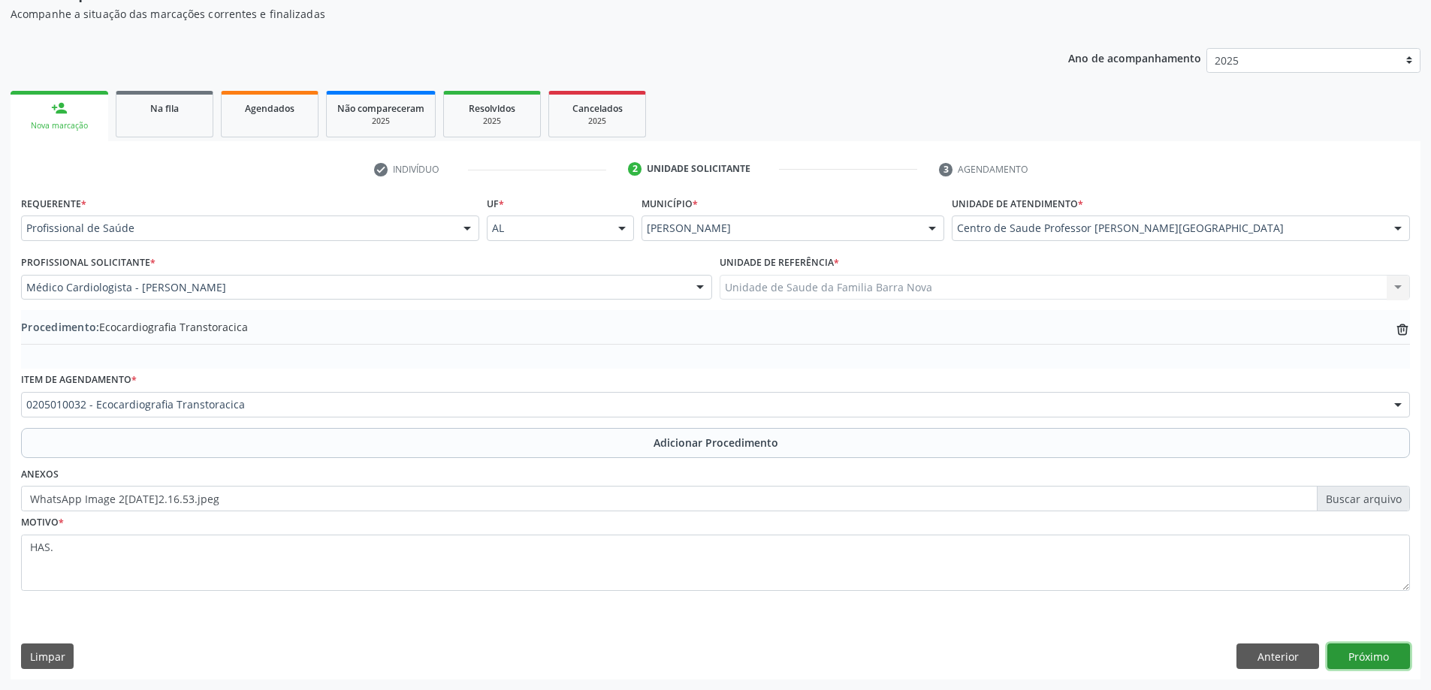
click at [1341, 657] on button "Próximo" at bounding box center [1369, 657] width 83 height 26
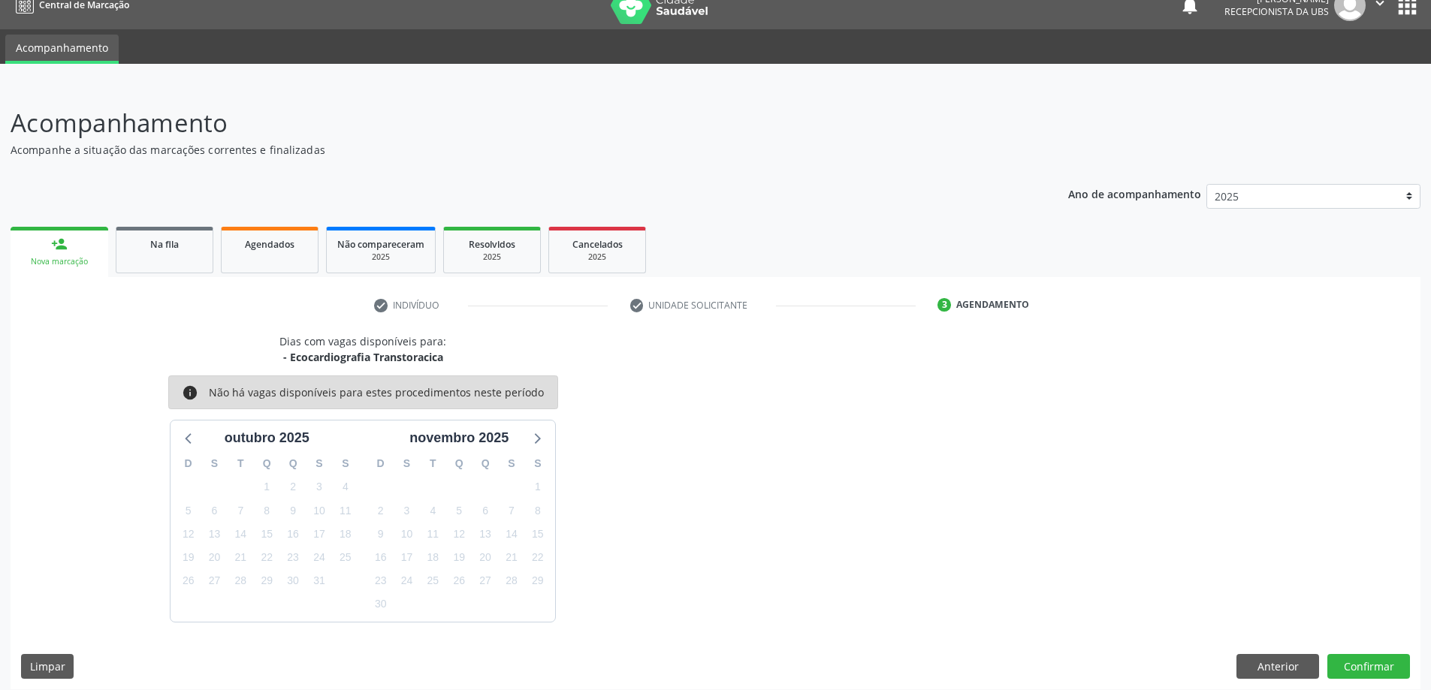
scroll to position [29, 0]
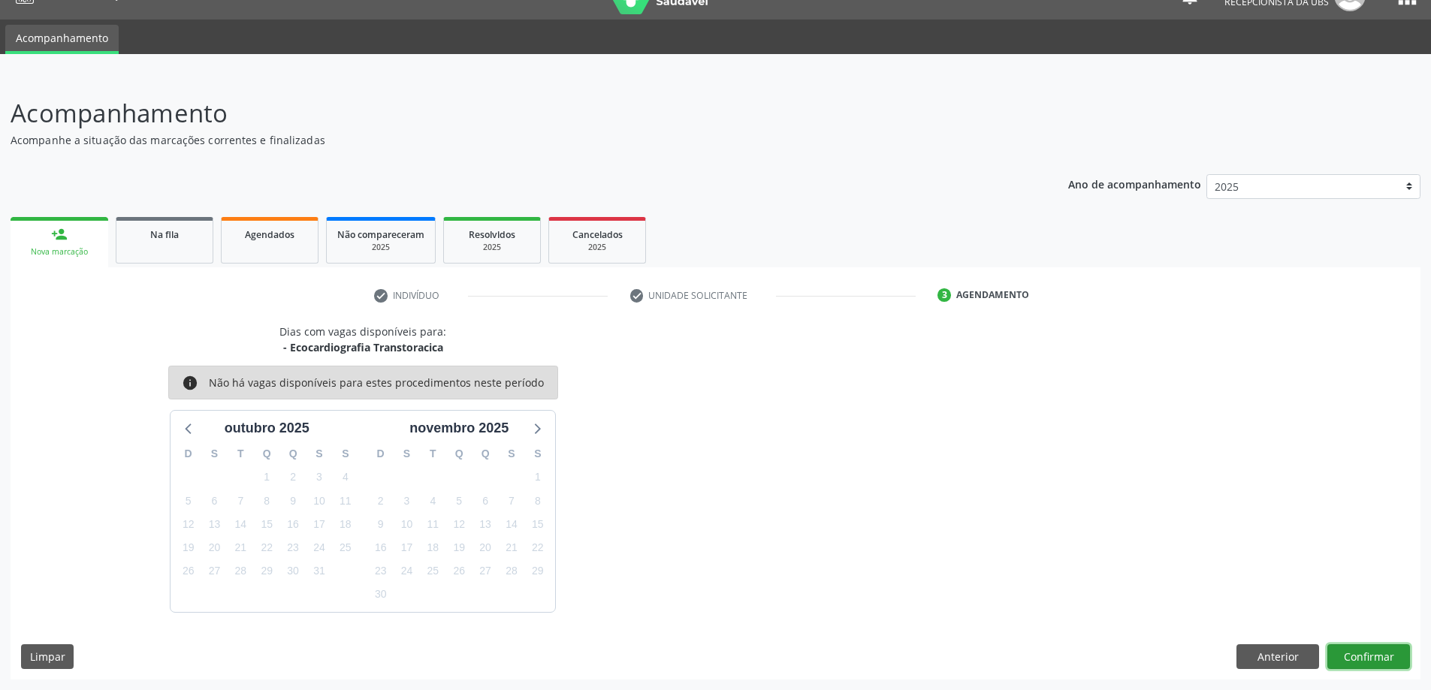
click at [1348, 656] on button "Confirmar" at bounding box center [1369, 658] width 83 height 26
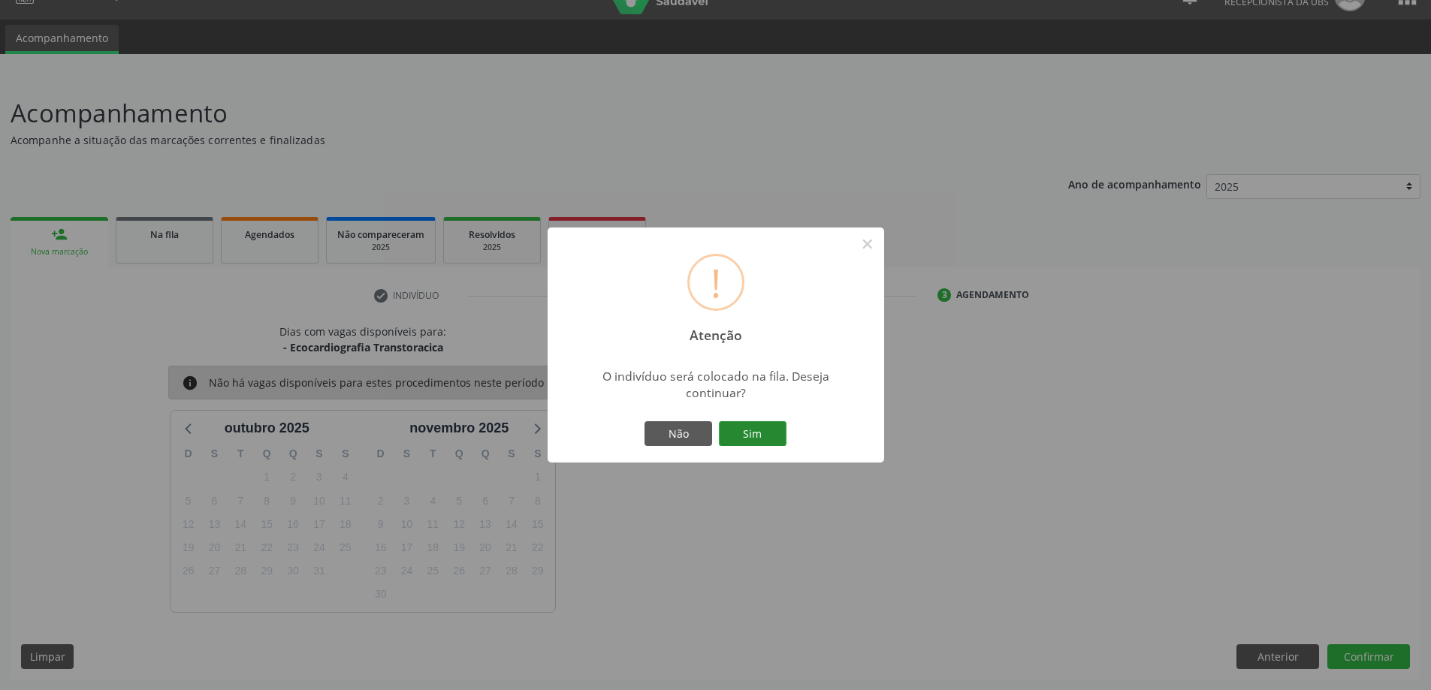
click at [758, 432] on button "Sim" at bounding box center [753, 435] width 68 height 26
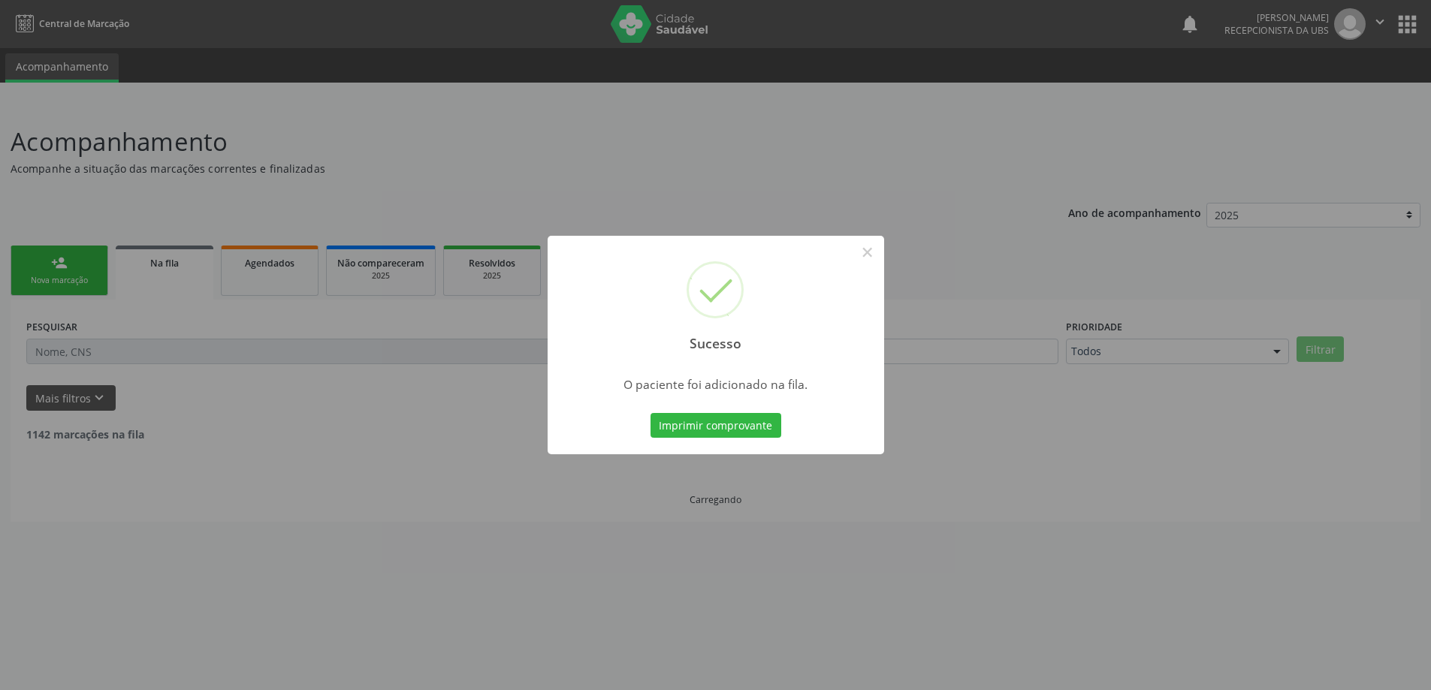
scroll to position [0, 0]
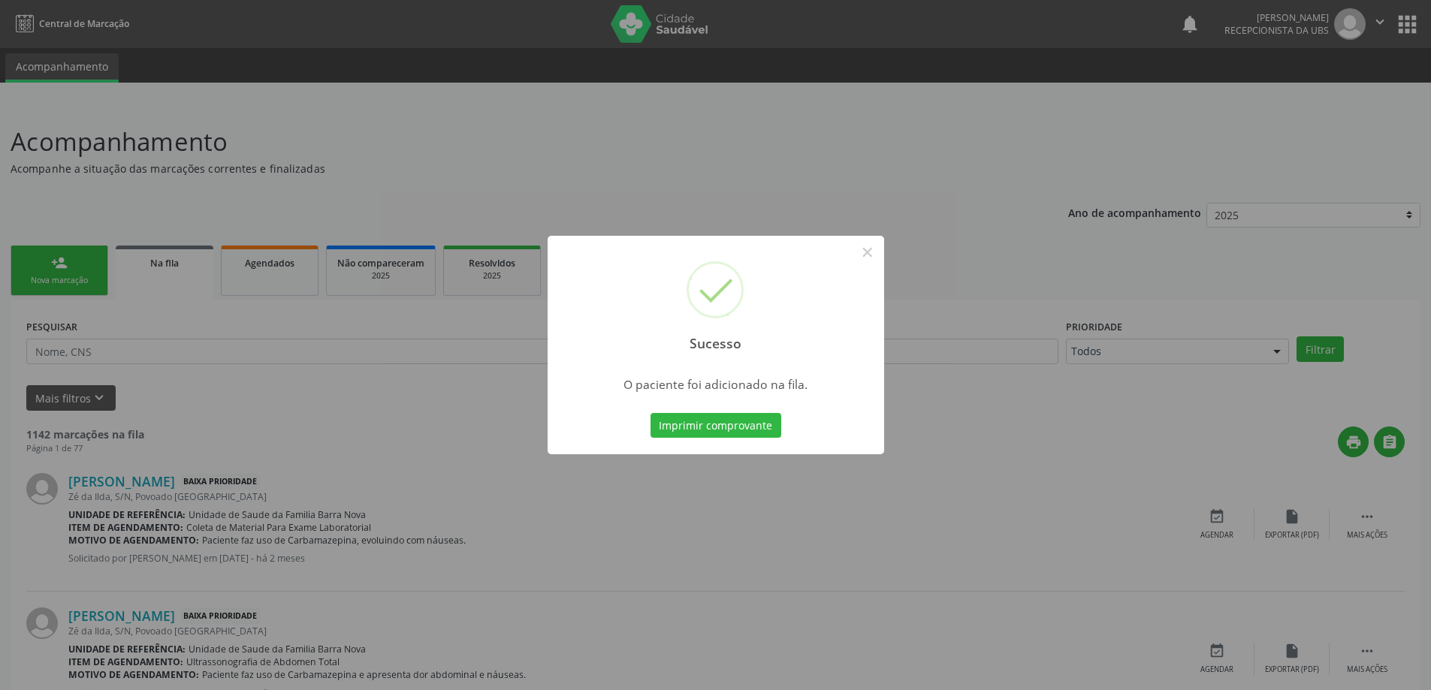
click at [651, 413] on button "Imprimir comprovante" at bounding box center [716, 426] width 131 height 26
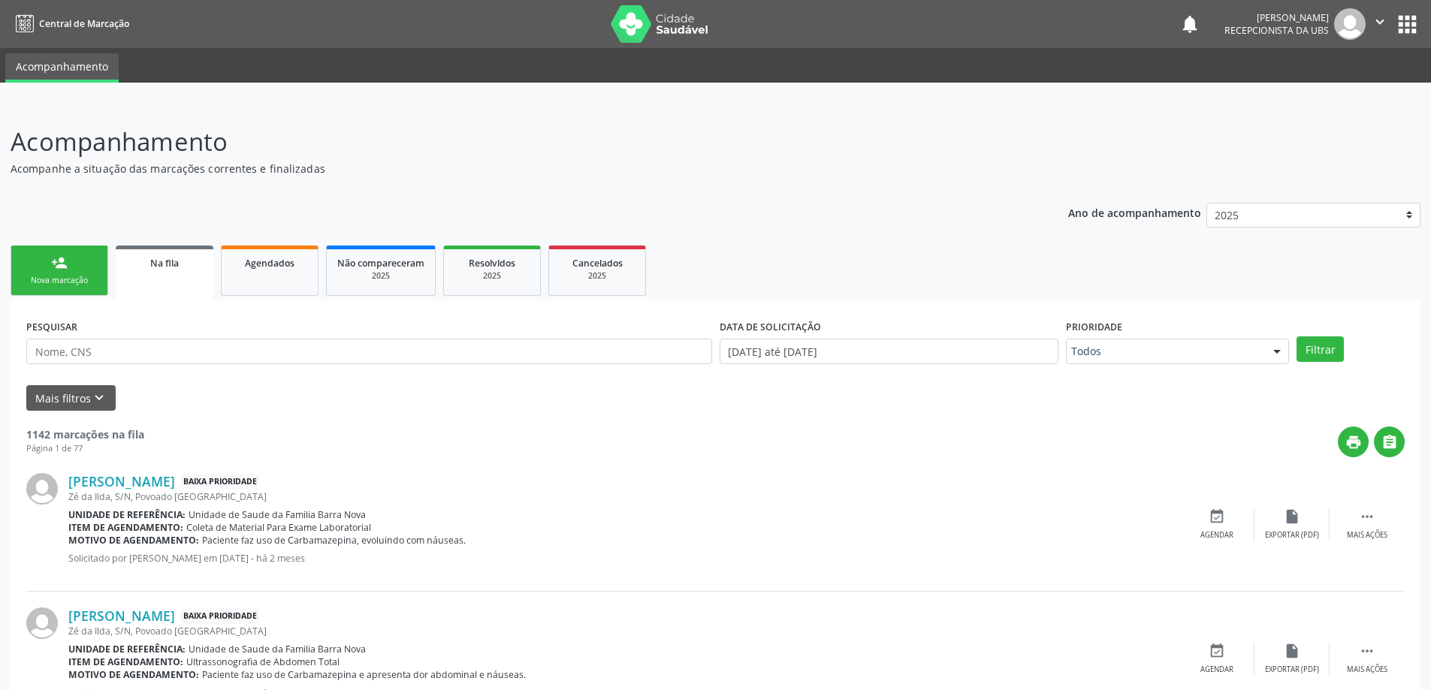
click at [58, 283] on div "Nova marcação" at bounding box center [59, 280] width 75 height 11
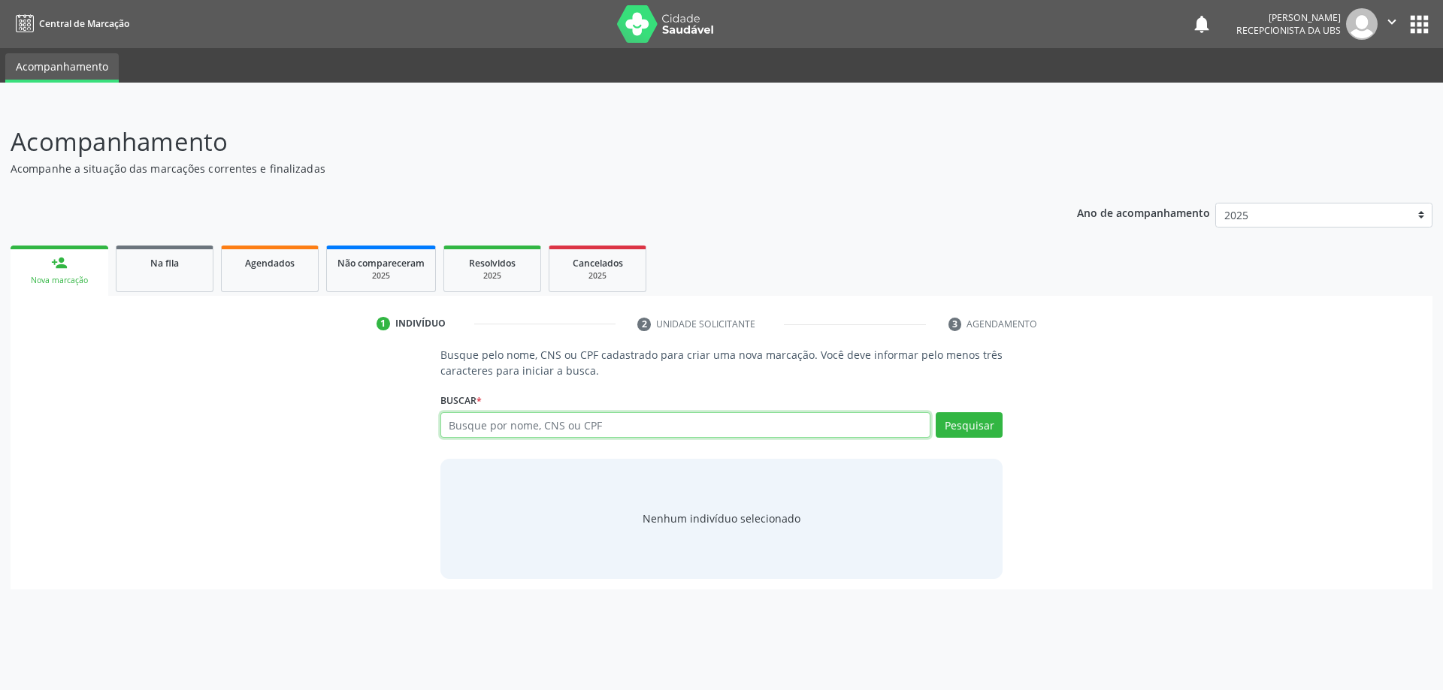
click at [614, 431] on input "text" at bounding box center [685, 425] width 491 height 26
type input "701809269821574"
click at [965, 422] on button "Pesquisar" at bounding box center [968, 425] width 67 height 26
type input "701809269821574"
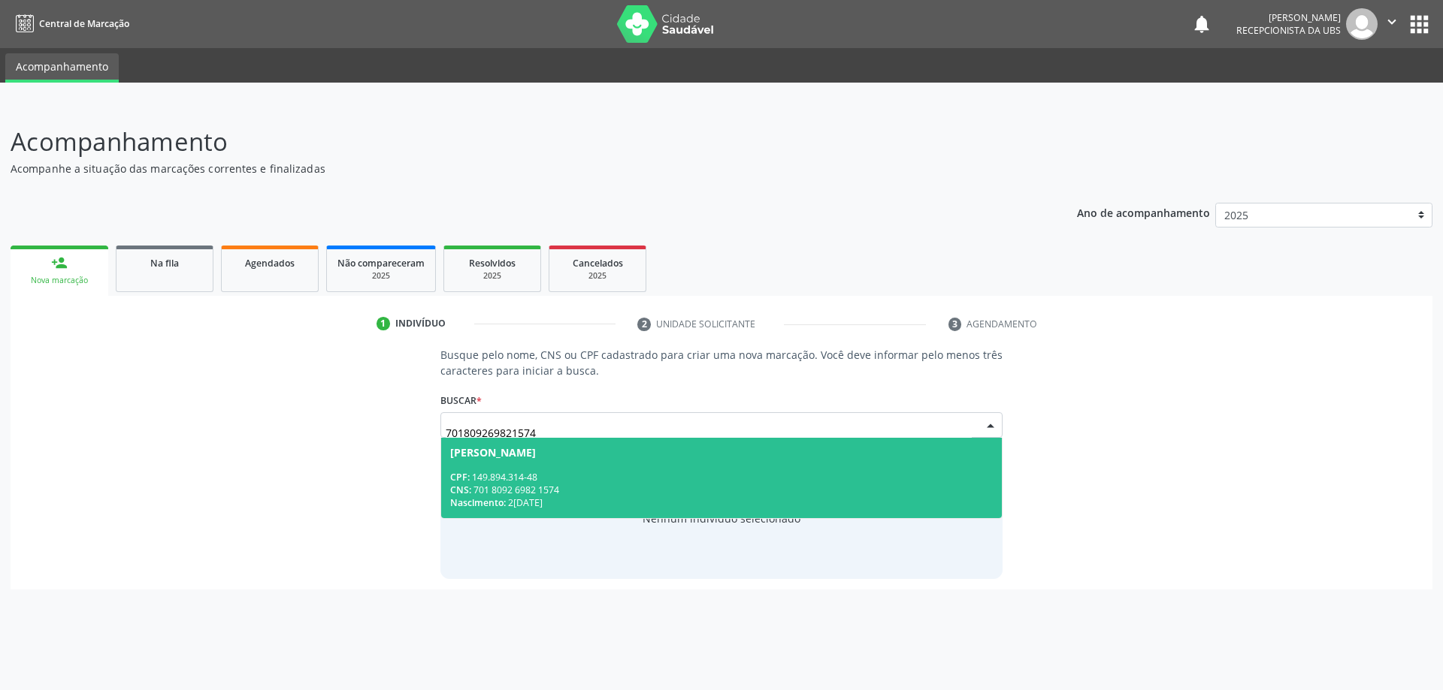
click at [643, 476] on div "CPF: 149.894.314-48" at bounding box center [721, 477] width 543 height 13
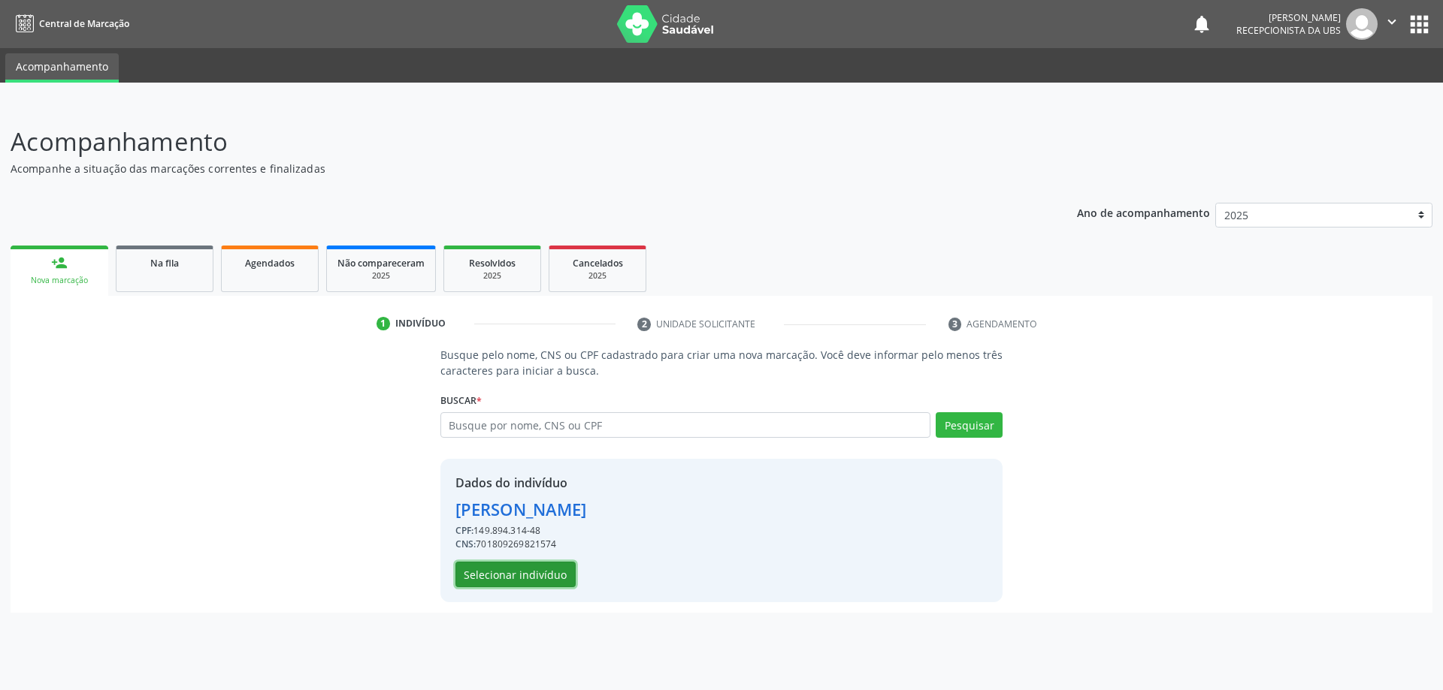
click at [523, 579] on button "Selecionar indivíduo" at bounding box center [515, 575] width 120 height 26
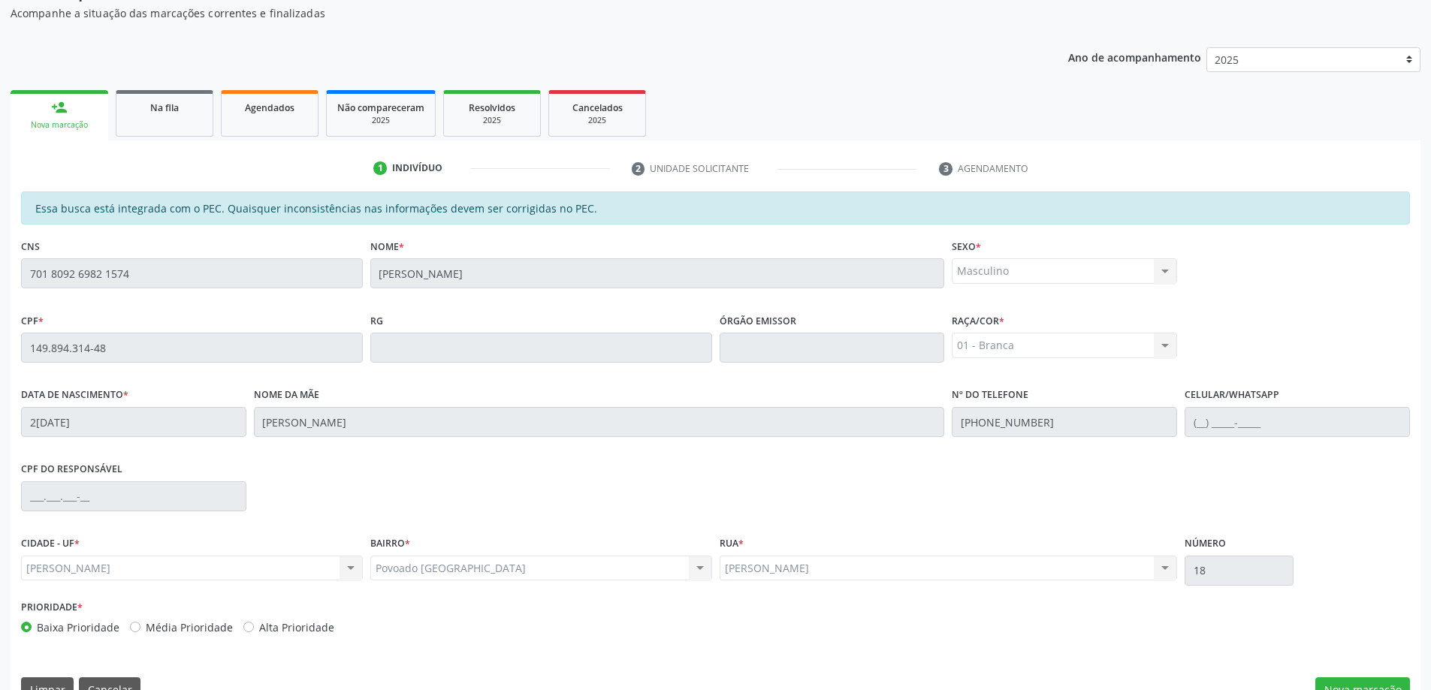
scroll to position [189, 0]
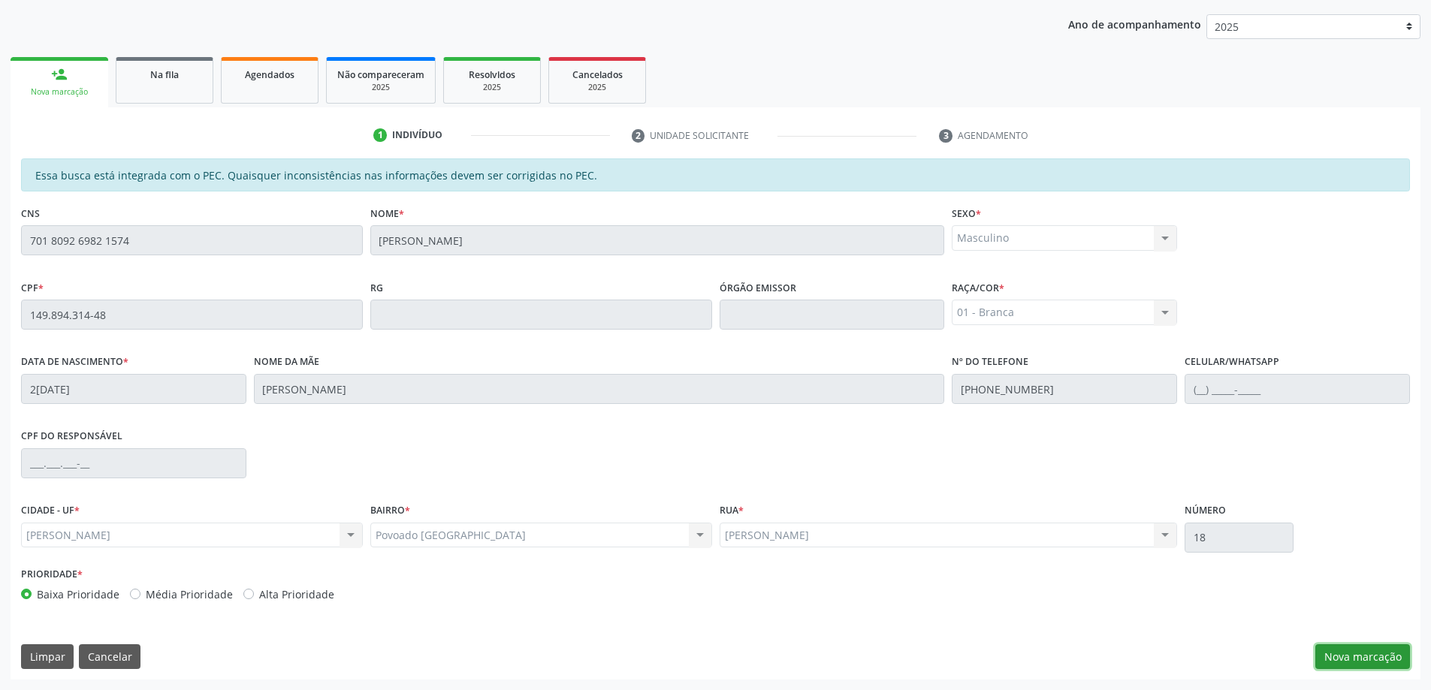
click at [1358, 655] on button "Nova marcação" at bounding box center [1363, 658] width 95 height 26
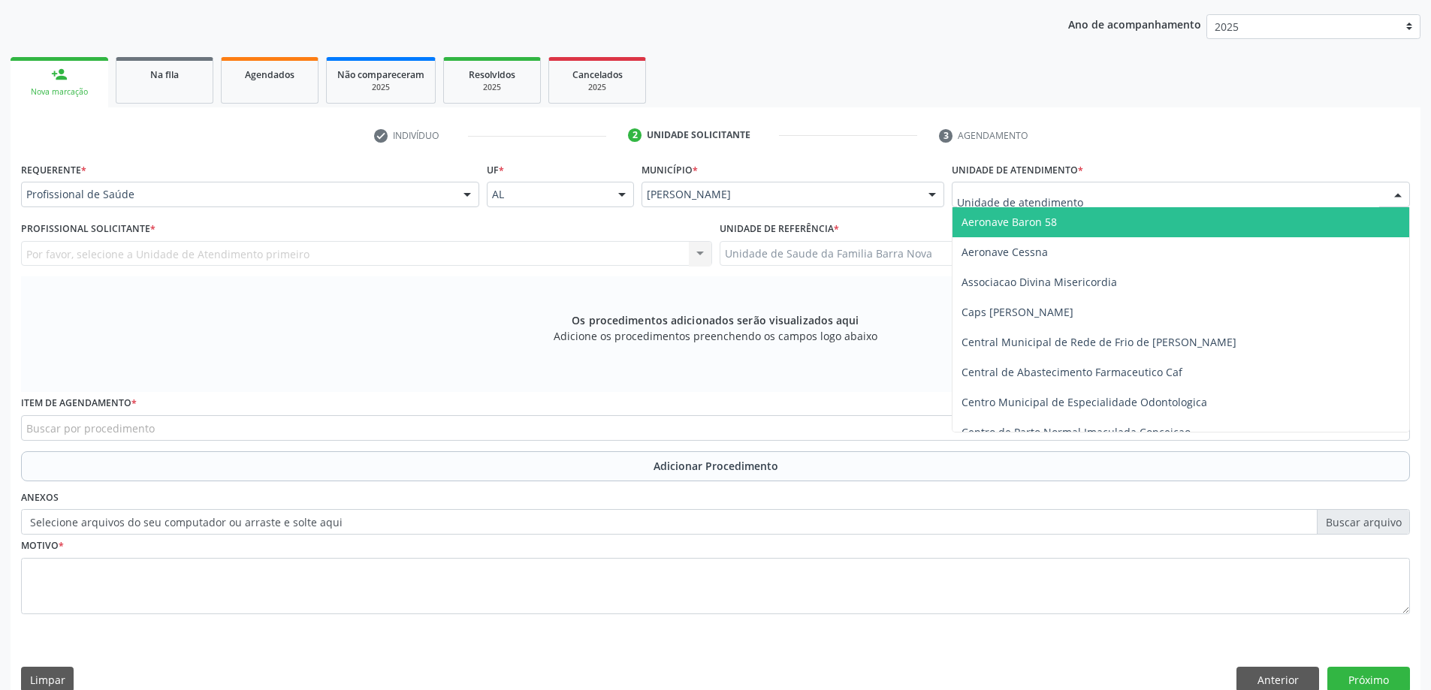
click at [996, 205] on div at bounding box center [1181, 195] width 458 height 26
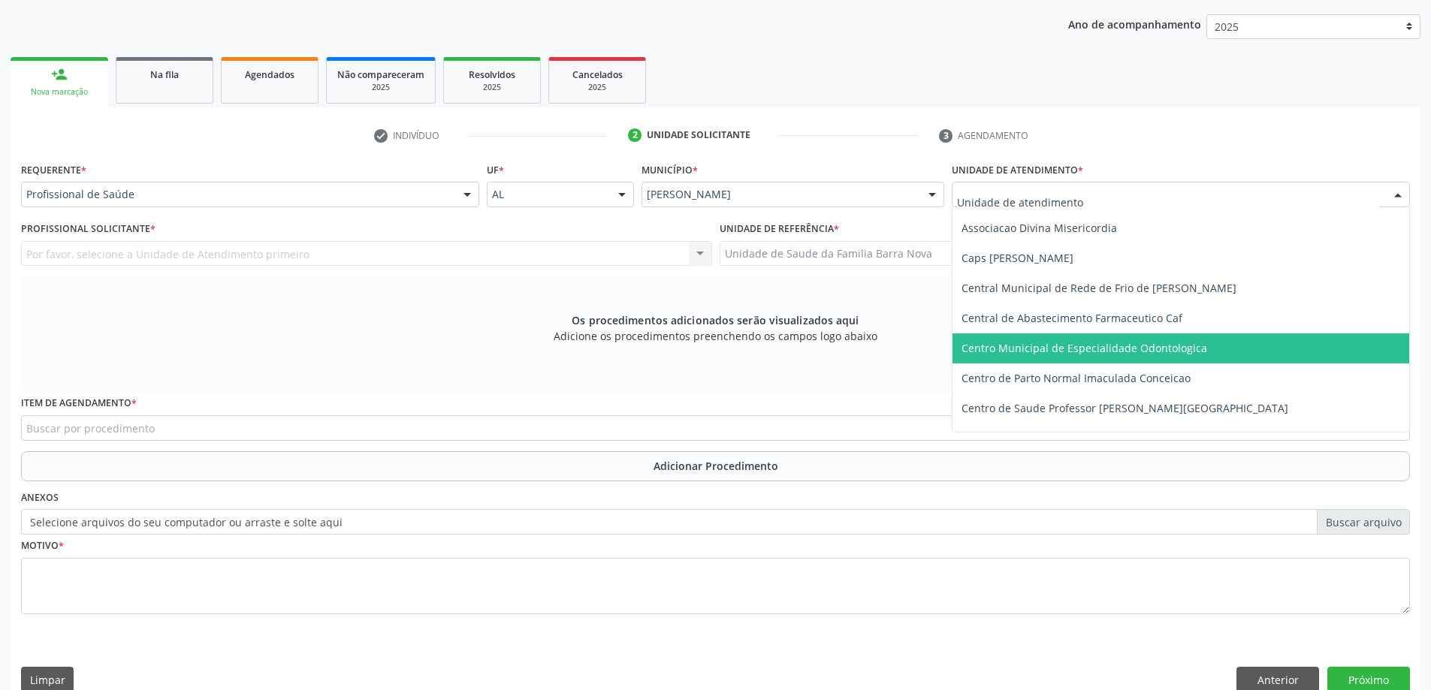
scroll to position [150, 0]
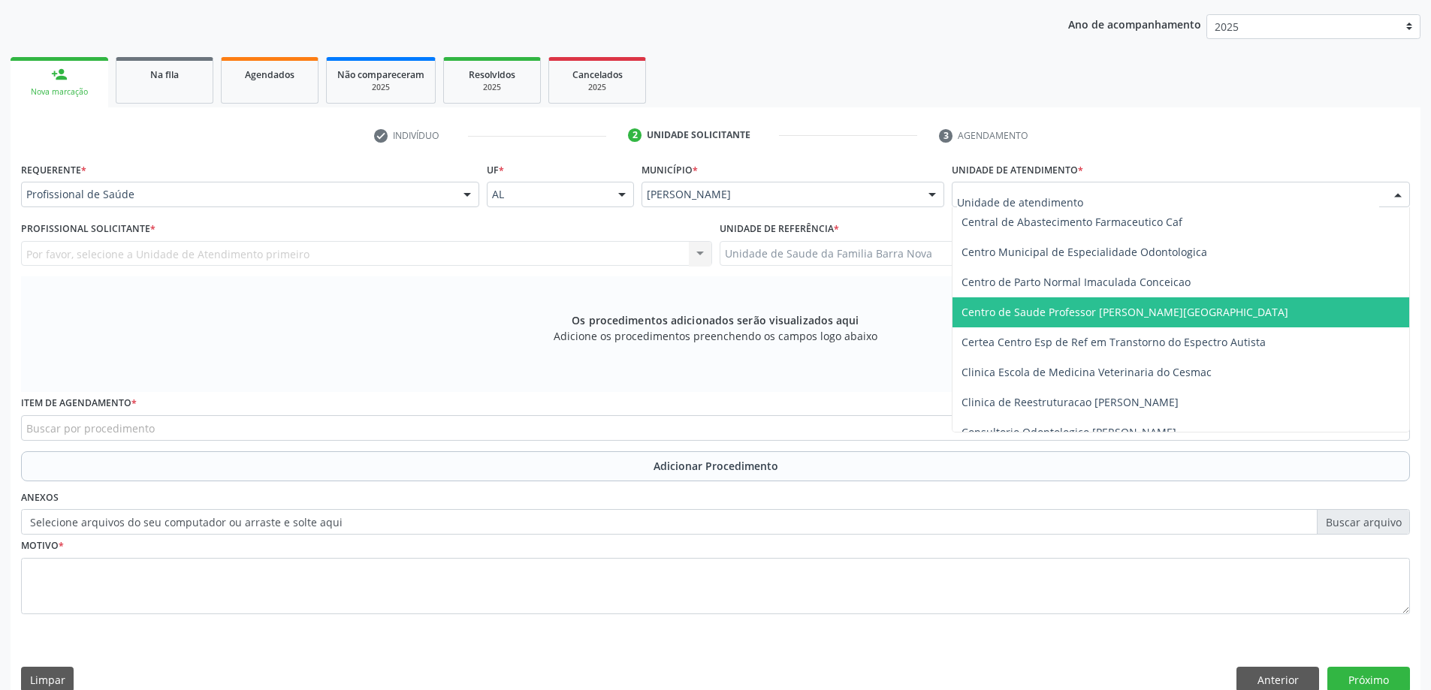
click at [1118, 309] on span "Centro de Saude Professor [PERSON_NAME][GEOGRAPHIC_DATA]" at bounding box center [1125, 312] width 327 height 14
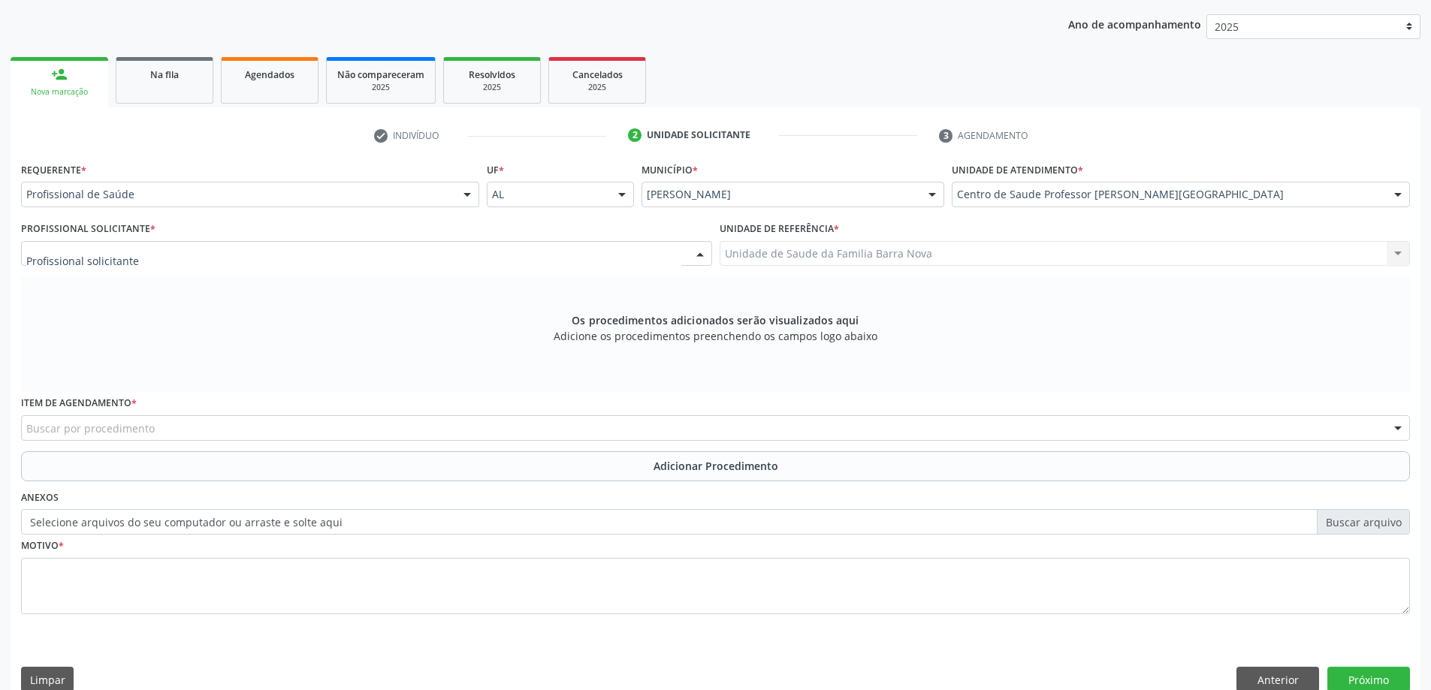
click at [236, 257] on div at bounding box center [366, 254] width 691 height 26
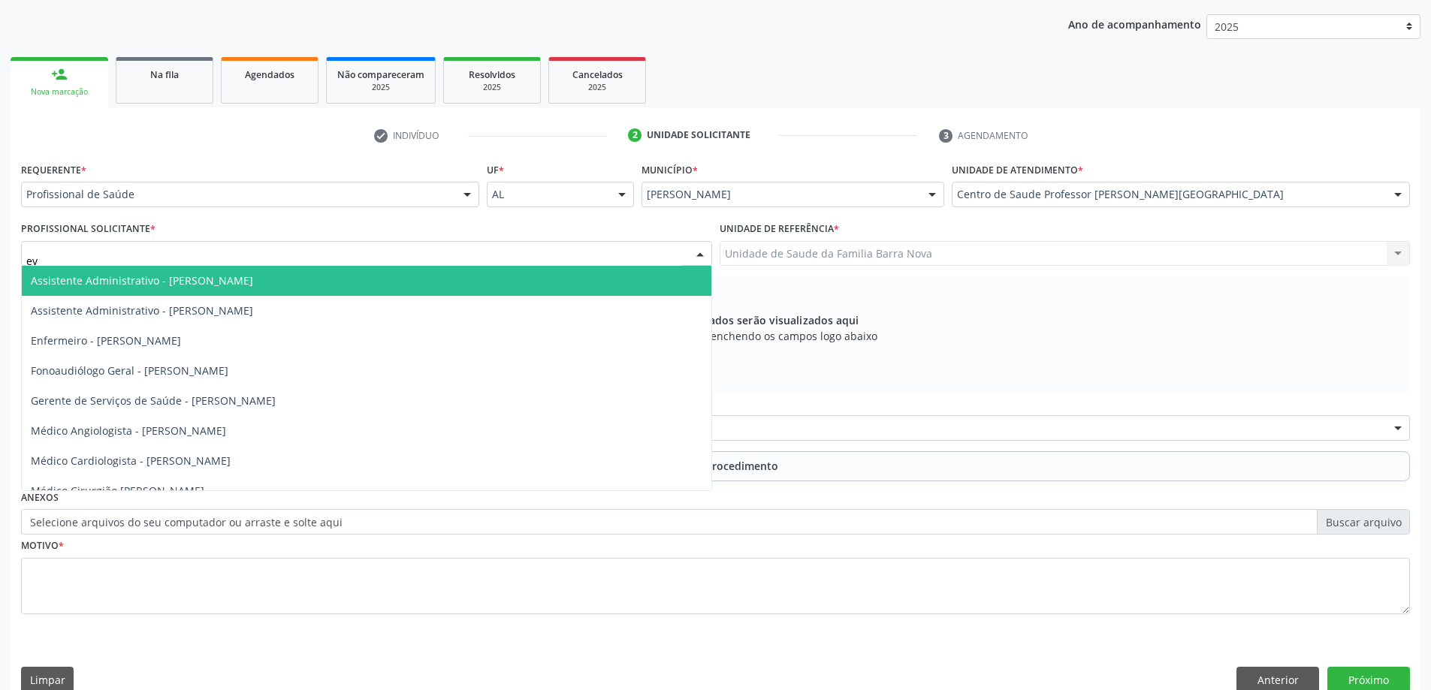
type input "eve"
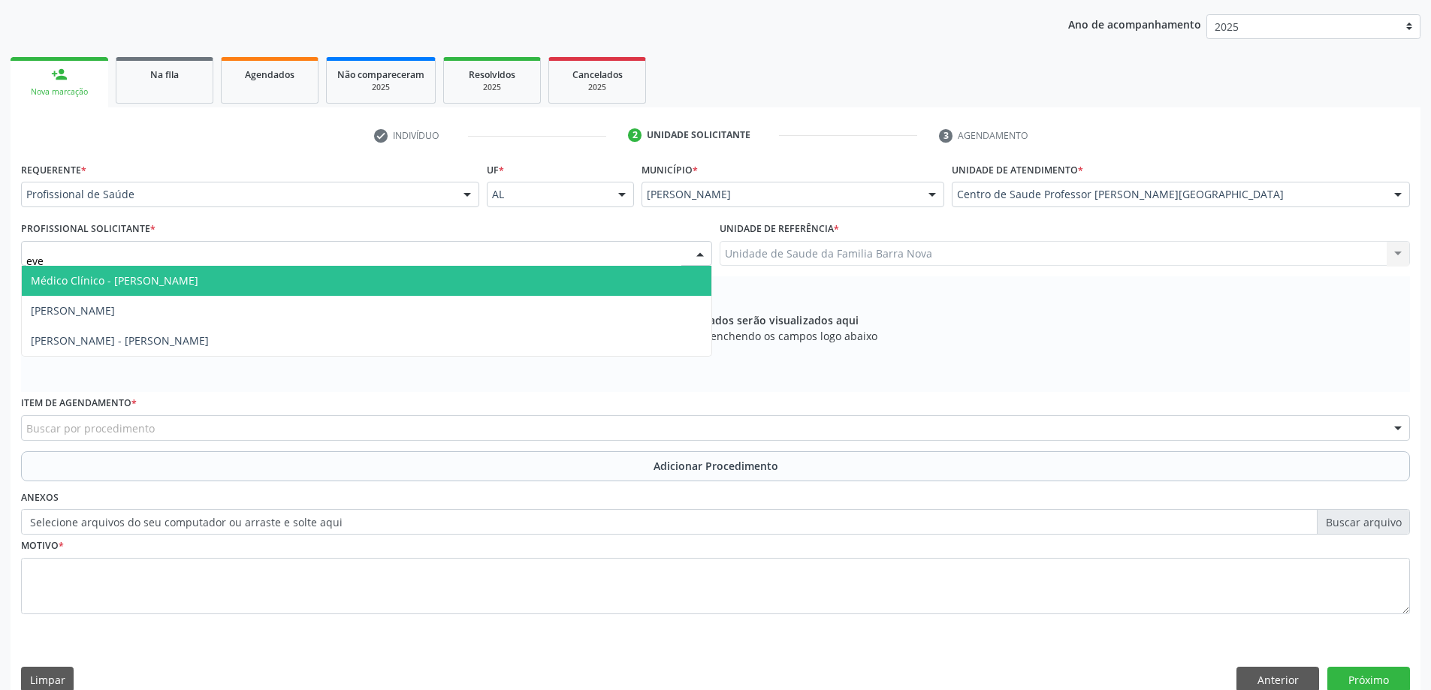
click at [216, 283] on span "Médico Clínico - [PERSON_NAME]" at bounding box center [367, 281] width 690 height 30
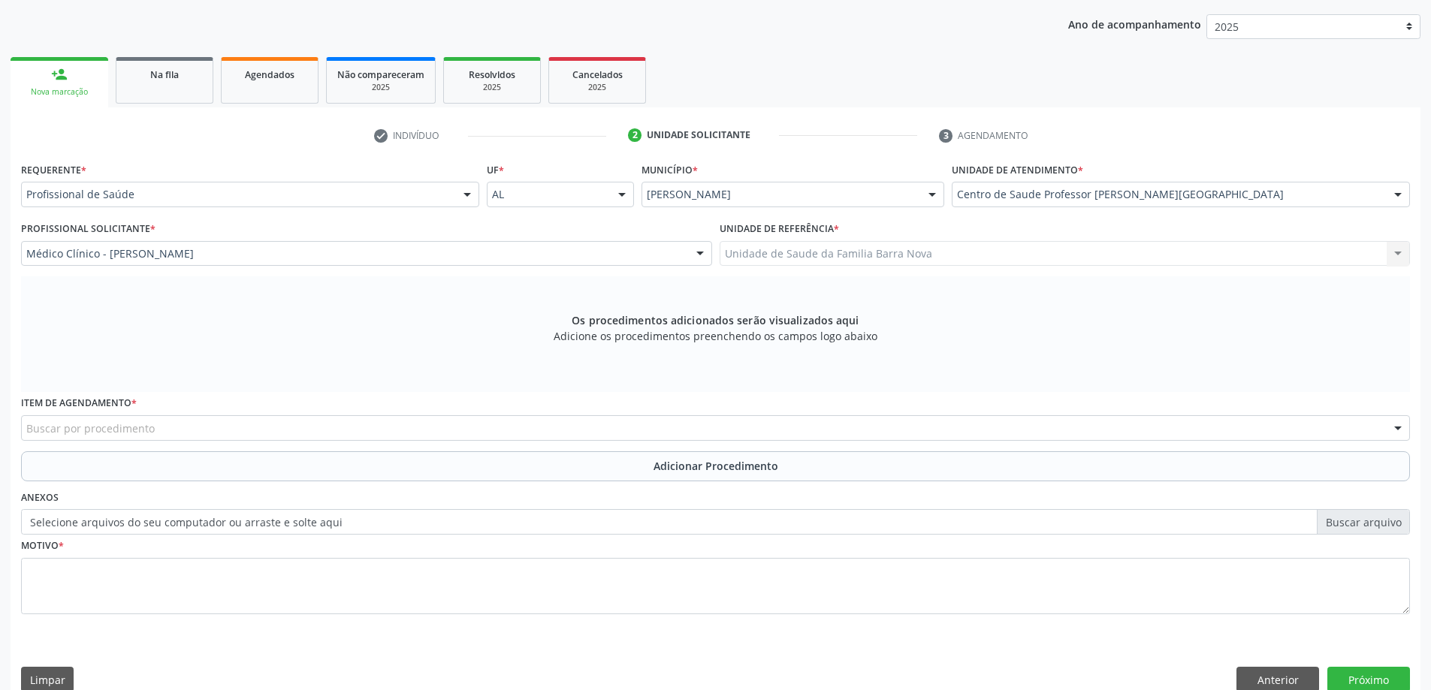
click at [696, 429] on div "Buscar por procedimento" at bounding box center [715, 428] width 1389 height 26
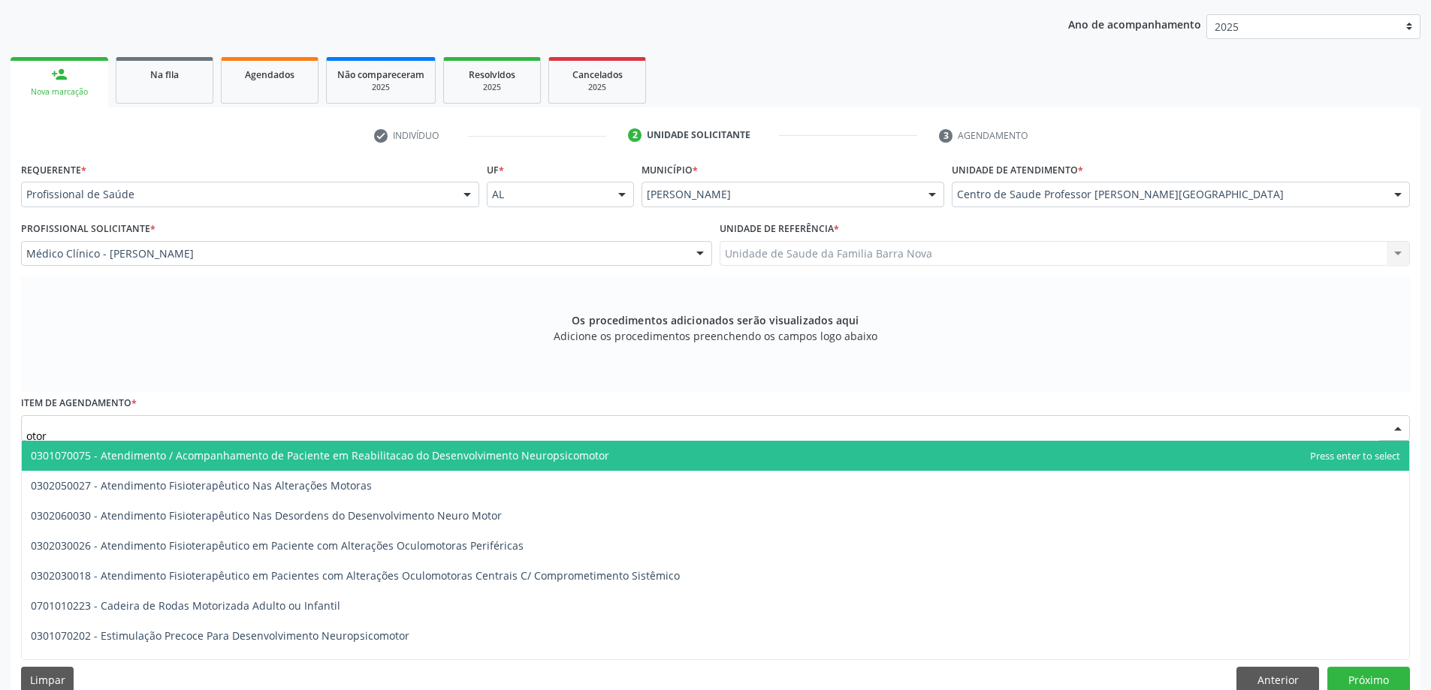
type input "otorr"
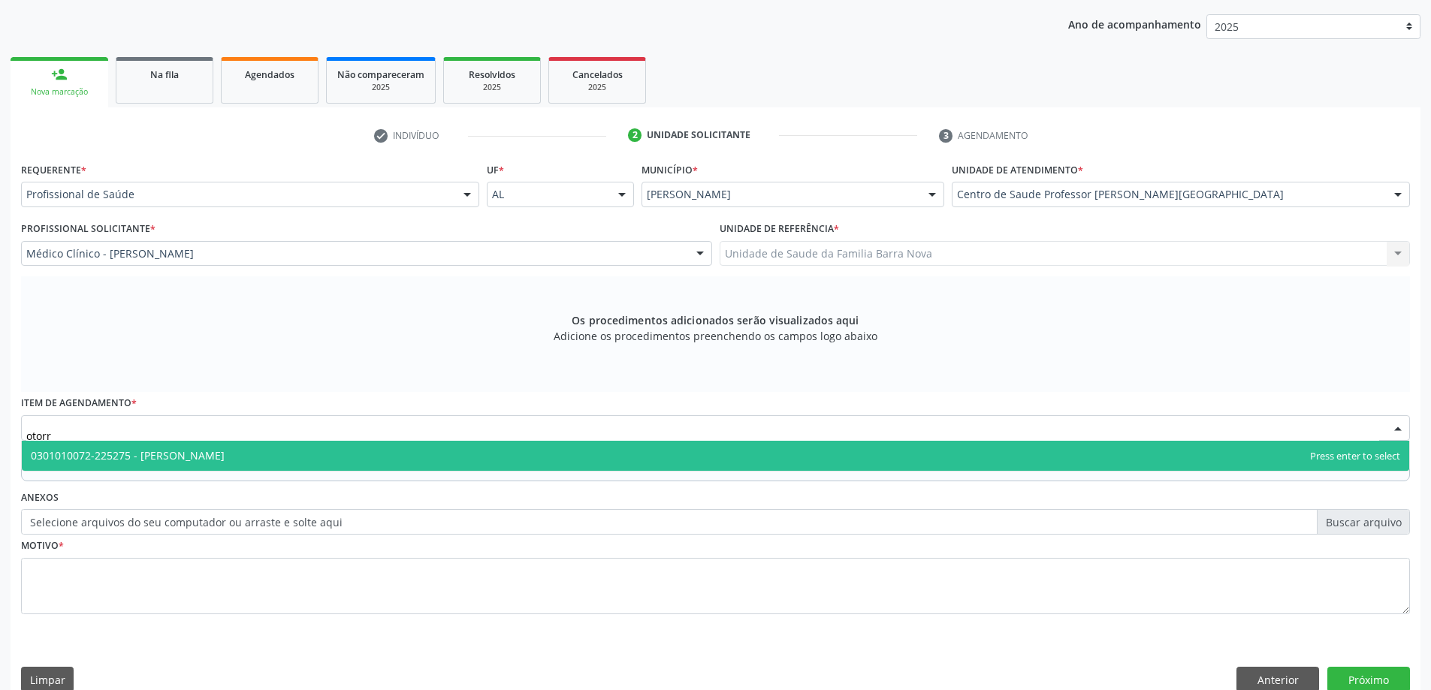
click at [293, 461] on span "0301010072-225275 - [PERSON_NAME]" at bounding box center [716, 456] width 1388 height 30
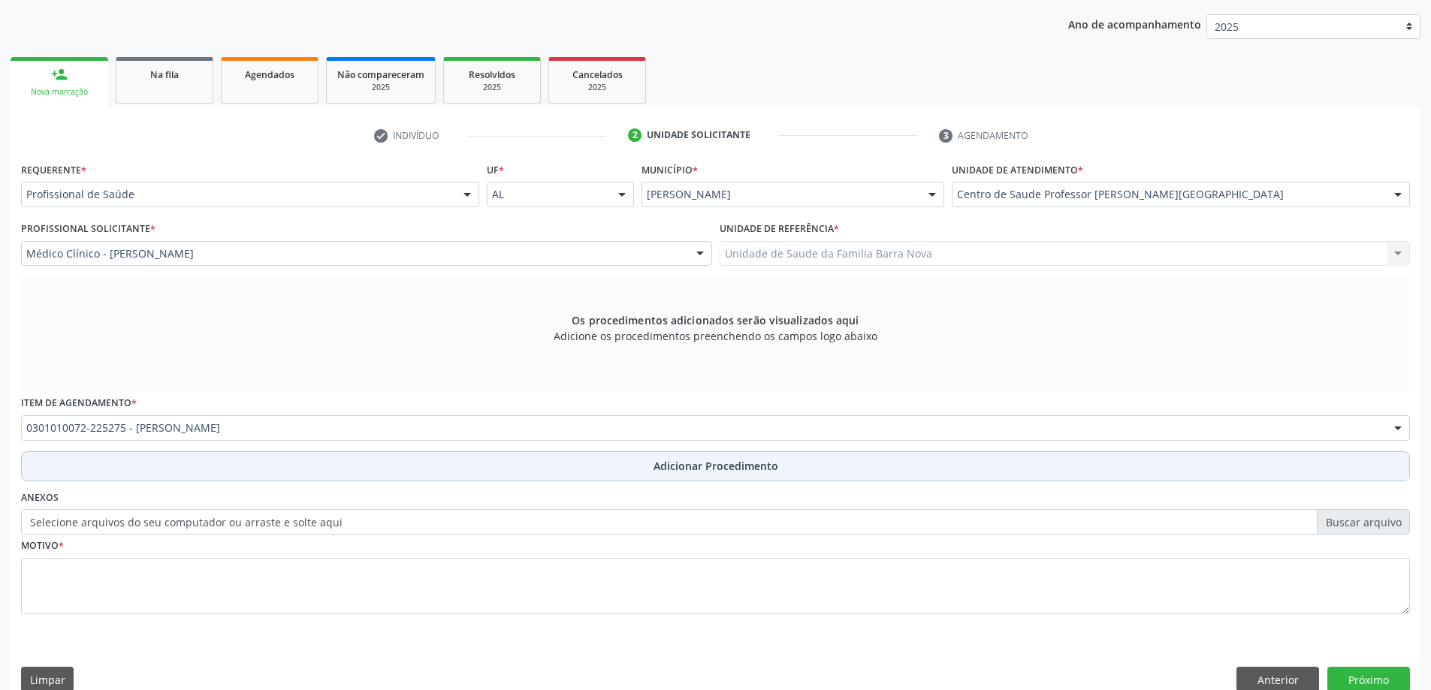
click at [749, 469] on span "Adicionar Procedimento" at bounding box center [716, 466] width 125 height 16
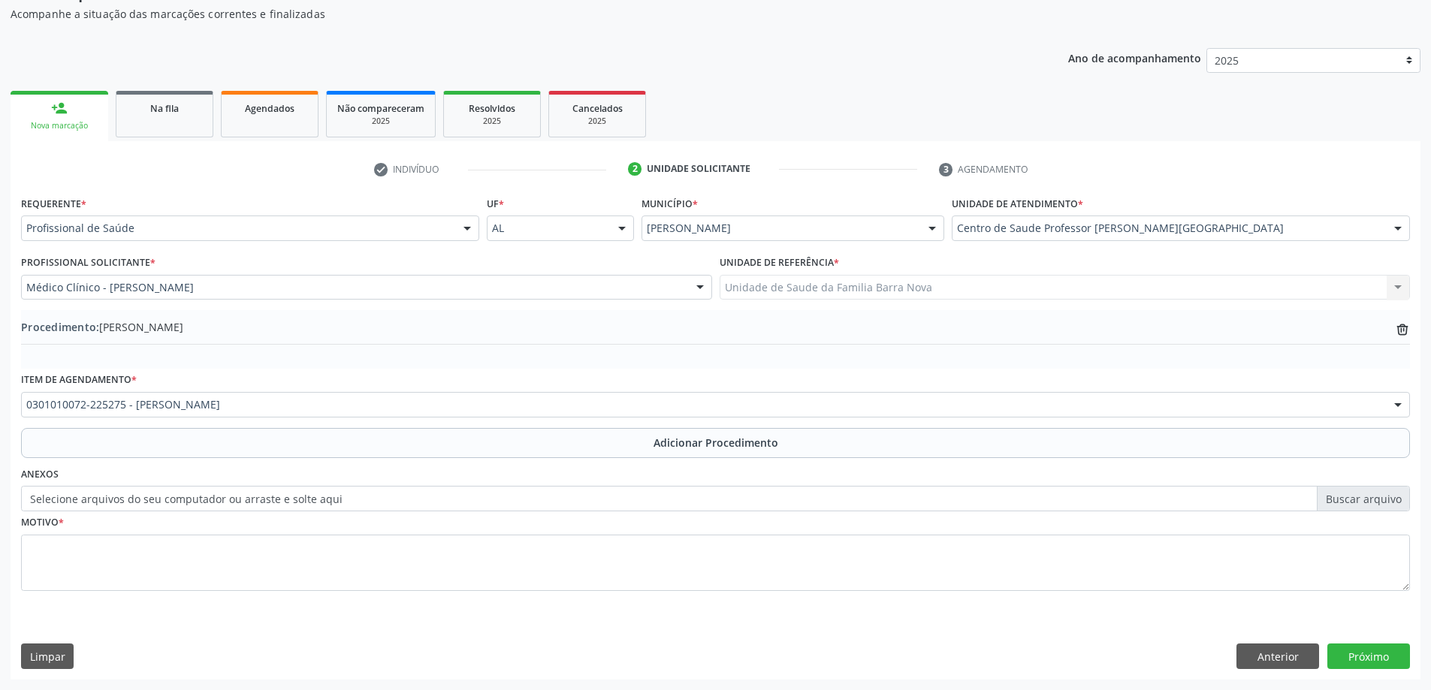
click at [1359, 500] on label "Selecione arquivos do seu computador ou arraste e solte aqui" at bounding box center [715, 499] width 1389 height 26
click at [1359, 500] on input "Selecione arquivos do seu computador ou arraste e solte aqui" at bounding box center [715, 499] width 1389 height 26
type input "C:\fakepath\WhatsApp Image 2[DATE]1.38.23.jpeg"
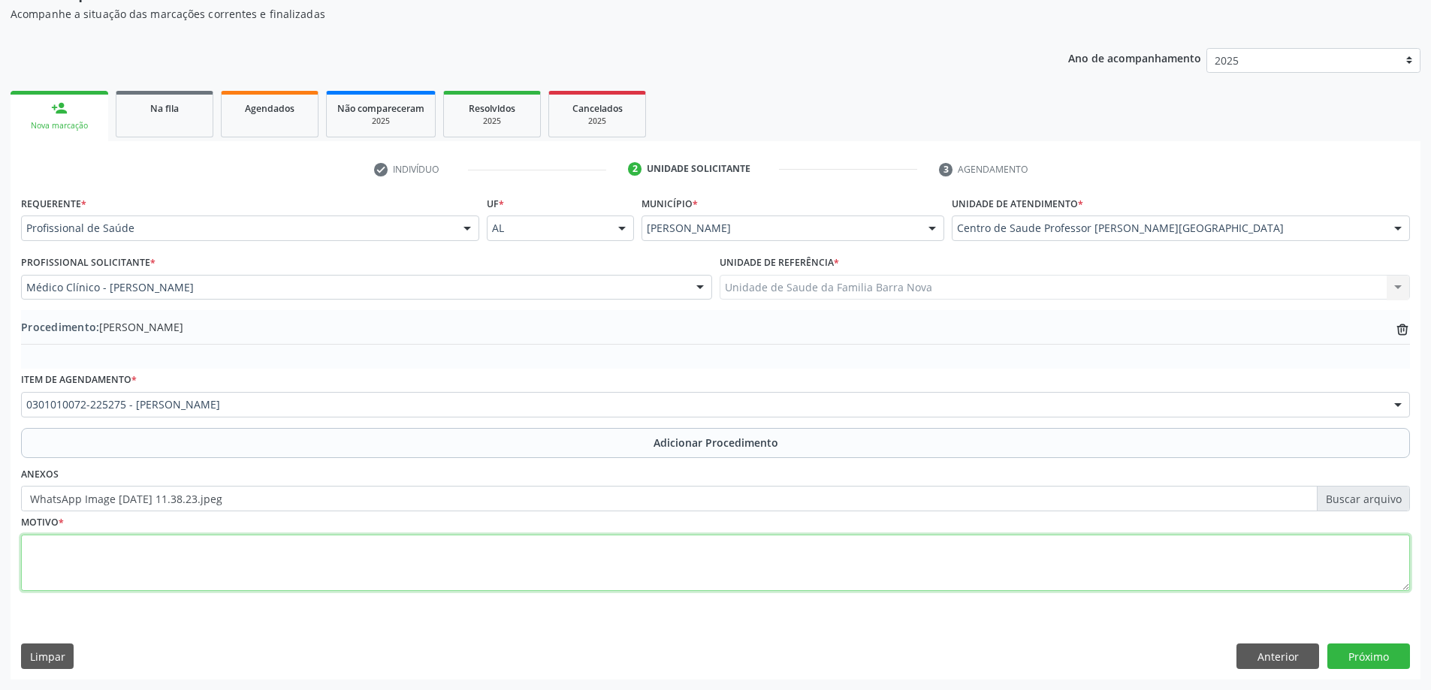
click at [362, 574] on textarea at bounding box center [715, 563] width 1389 height 57
type textarea "Avaliação ."
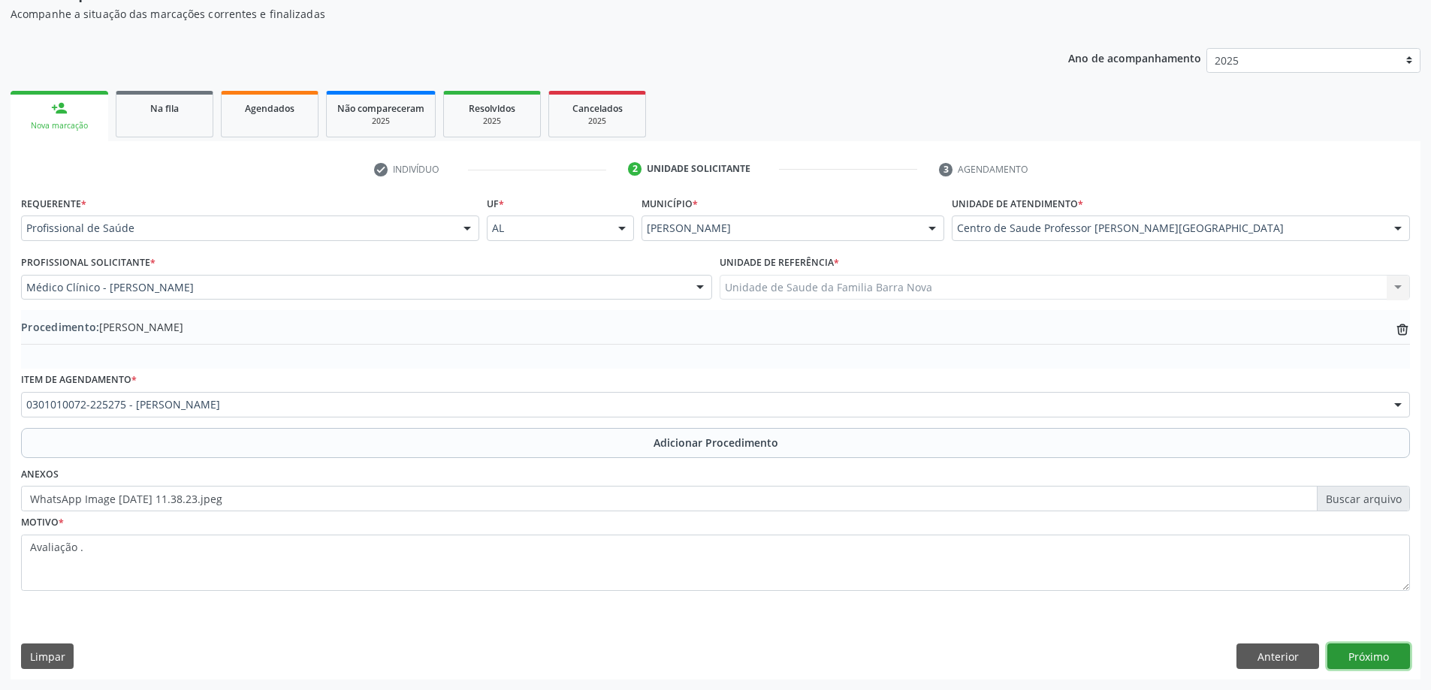
click at [1376, 659] on button "Próximo" at bounding box center [1369, 657] width 83 height 26
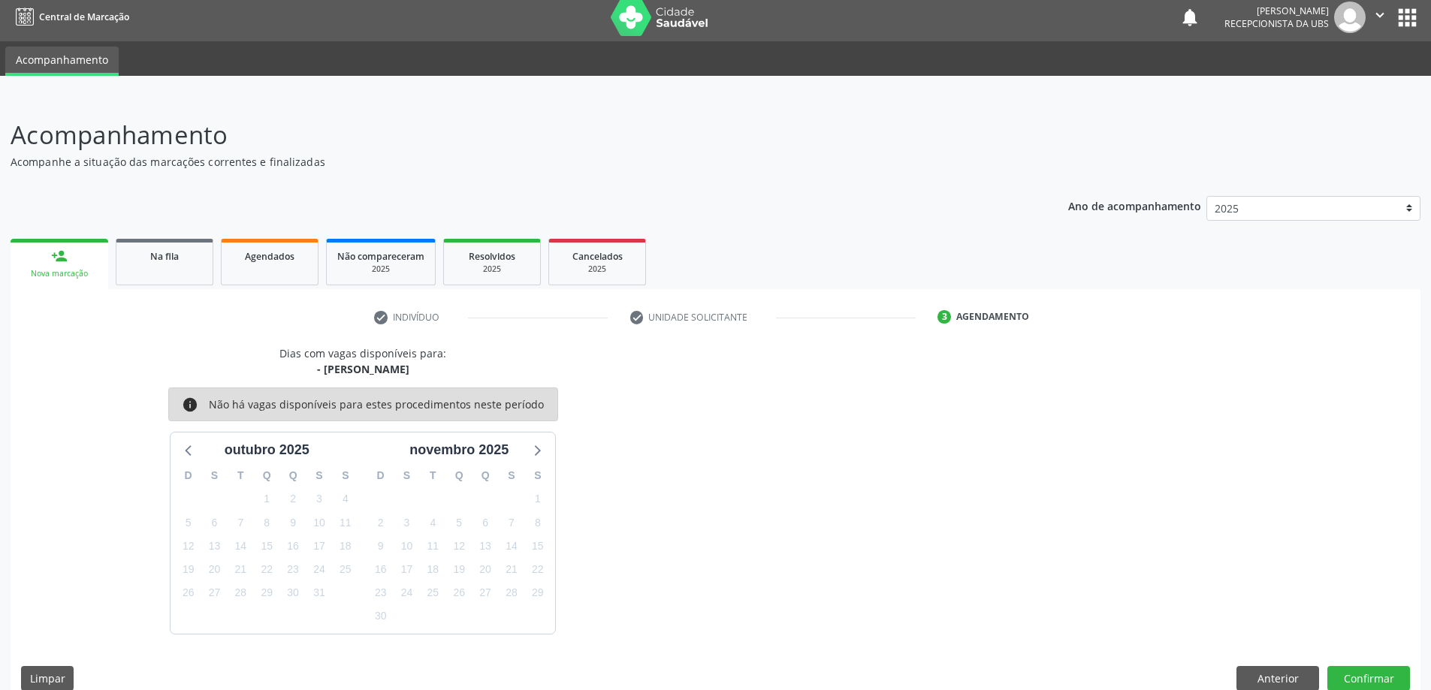
scroll to position [29, 0]
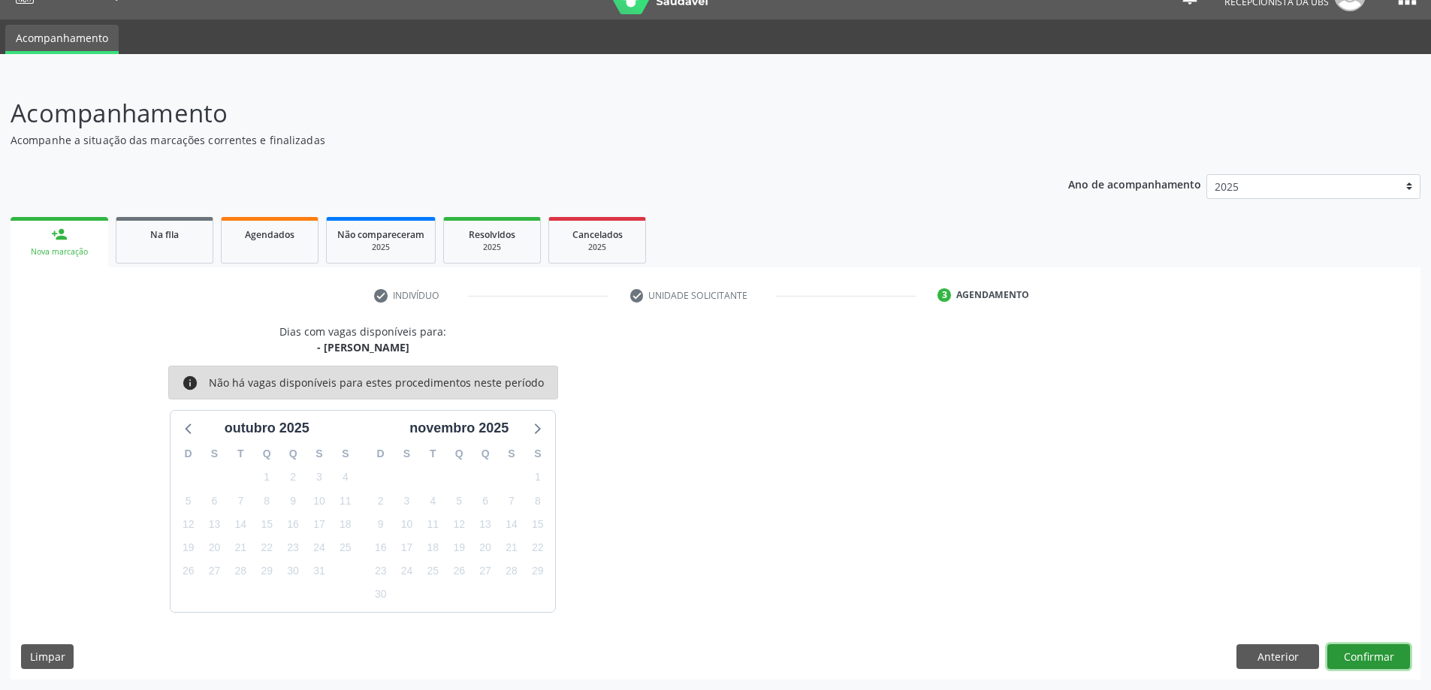
click at [1373, 654] on button "Confirmar" at bounding box center [1369, 658] width 83 height 26
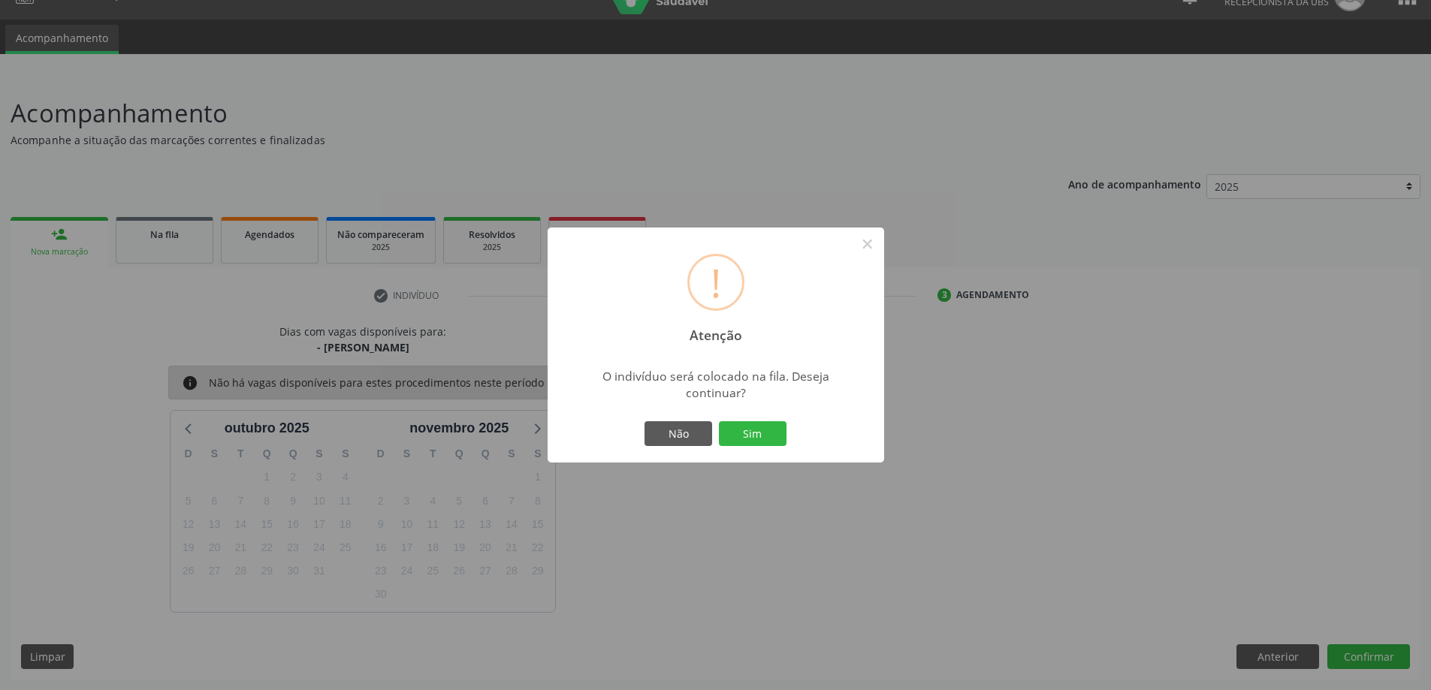
click at [749, 431] on button "Sim" at bounding box center [753, 435] width 68 height 26
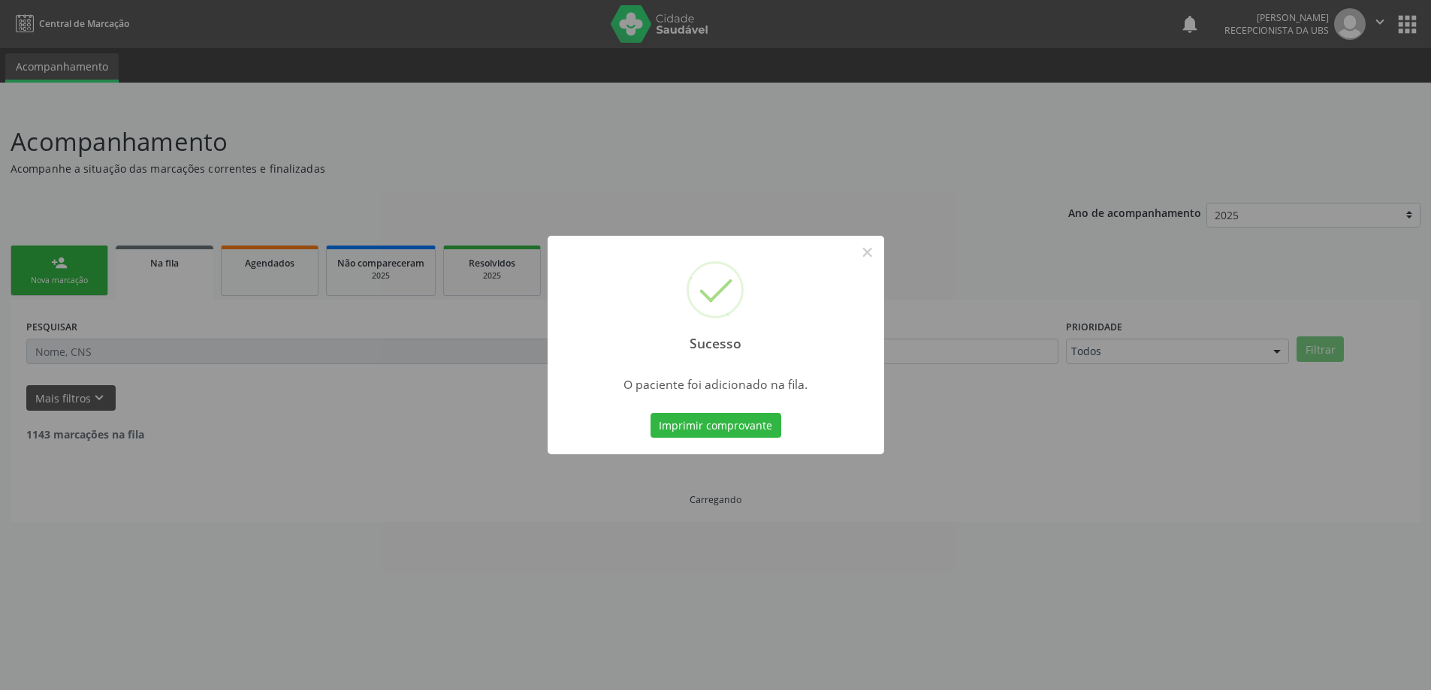
scroll to position [0, 0]
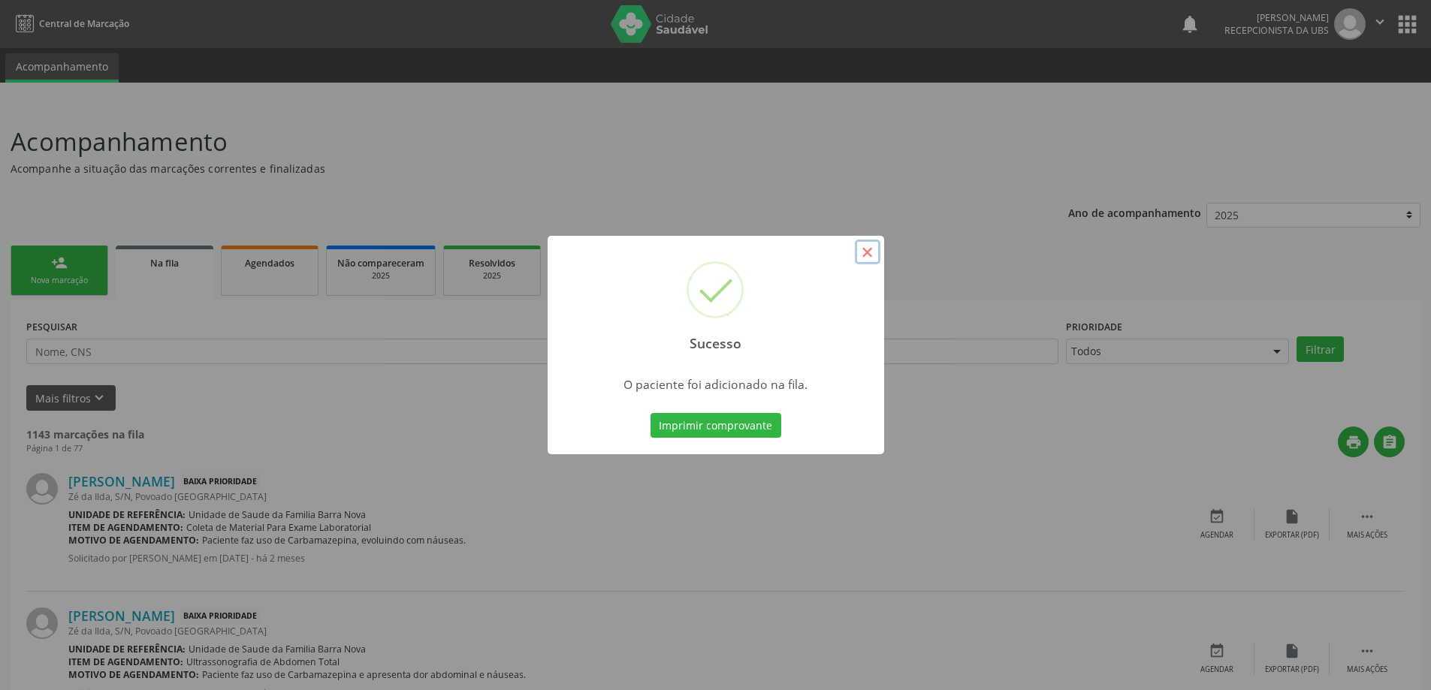
click at [869, 250] on button "×" at bounding box center [868, 253] width 26 height 26
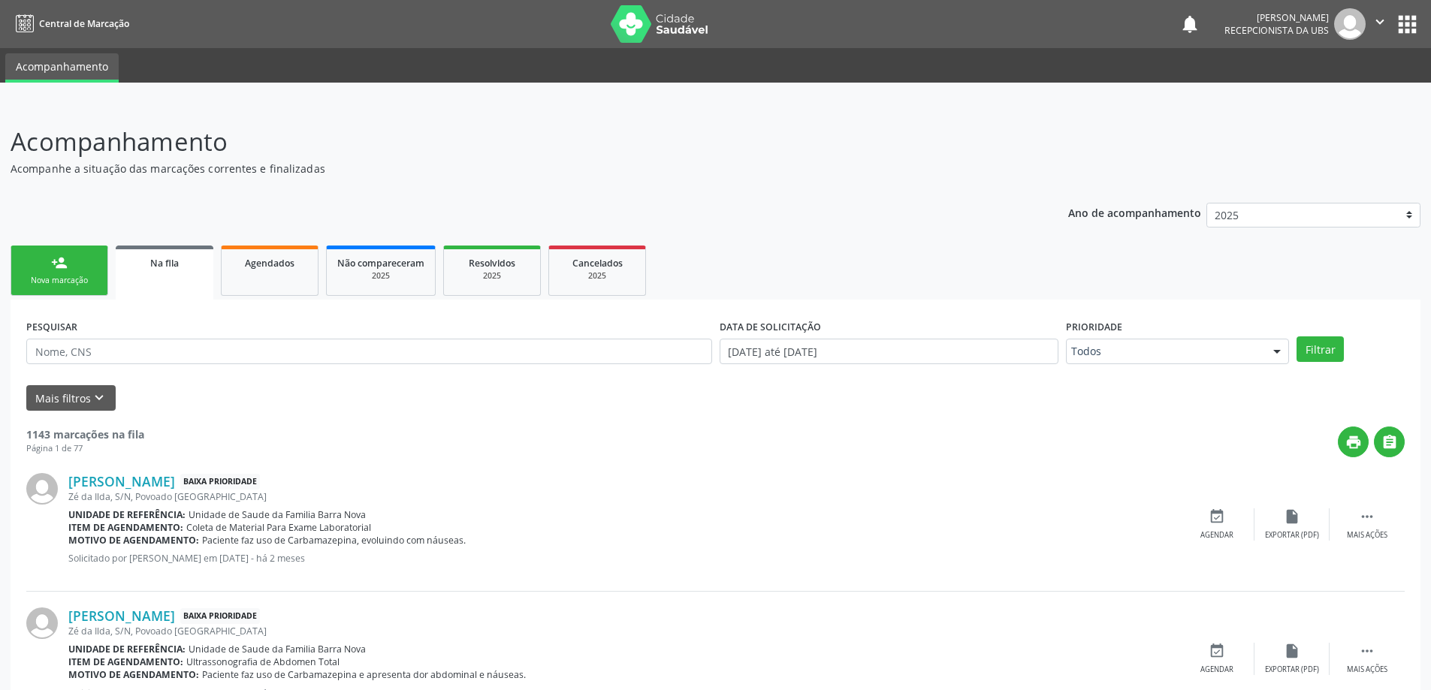
click at [35, 261] on link "person_add Nova marcação" at bounding box center [60, 271] width 98 height 50
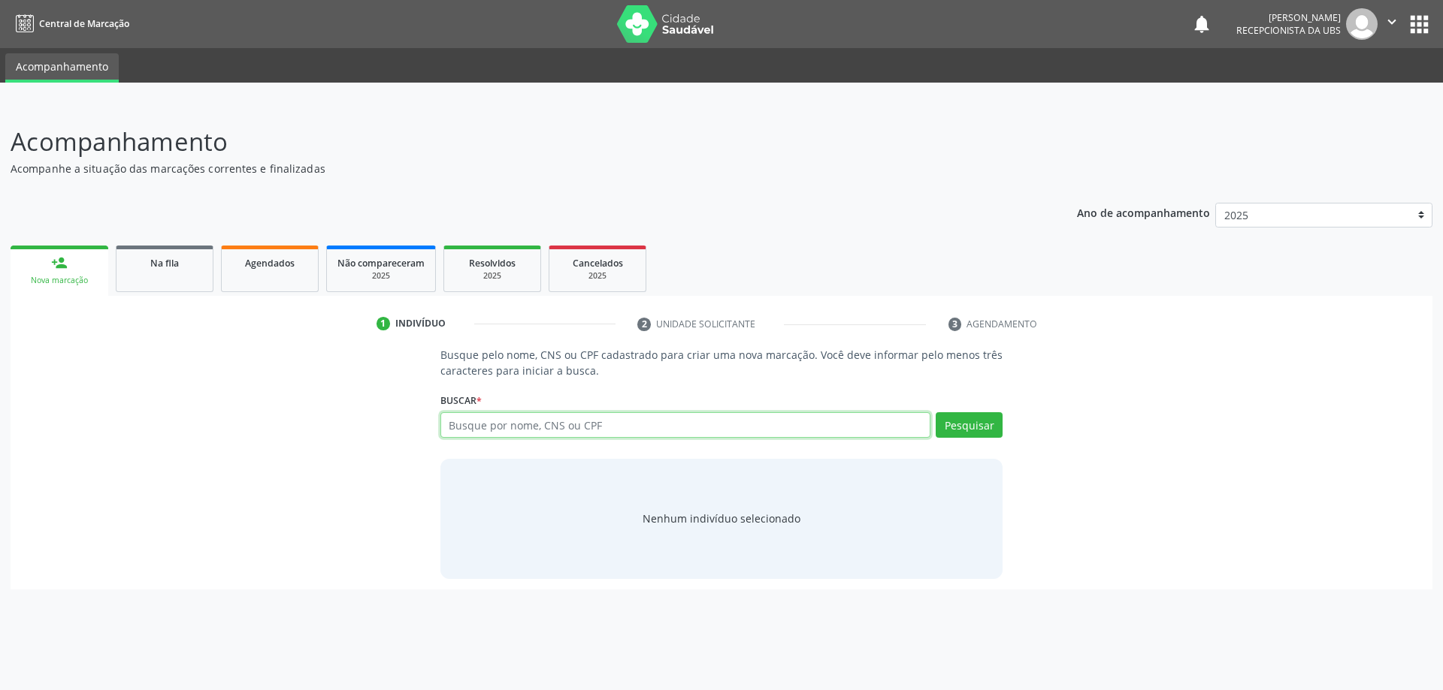
click at [516, 430] on input "text" at bounding box center [685, 425] width 491 height 26
type input "708601557236784"
click at [972, 430] on button "Pesquisar" at bounding box center [968, 425] width 67 height 26
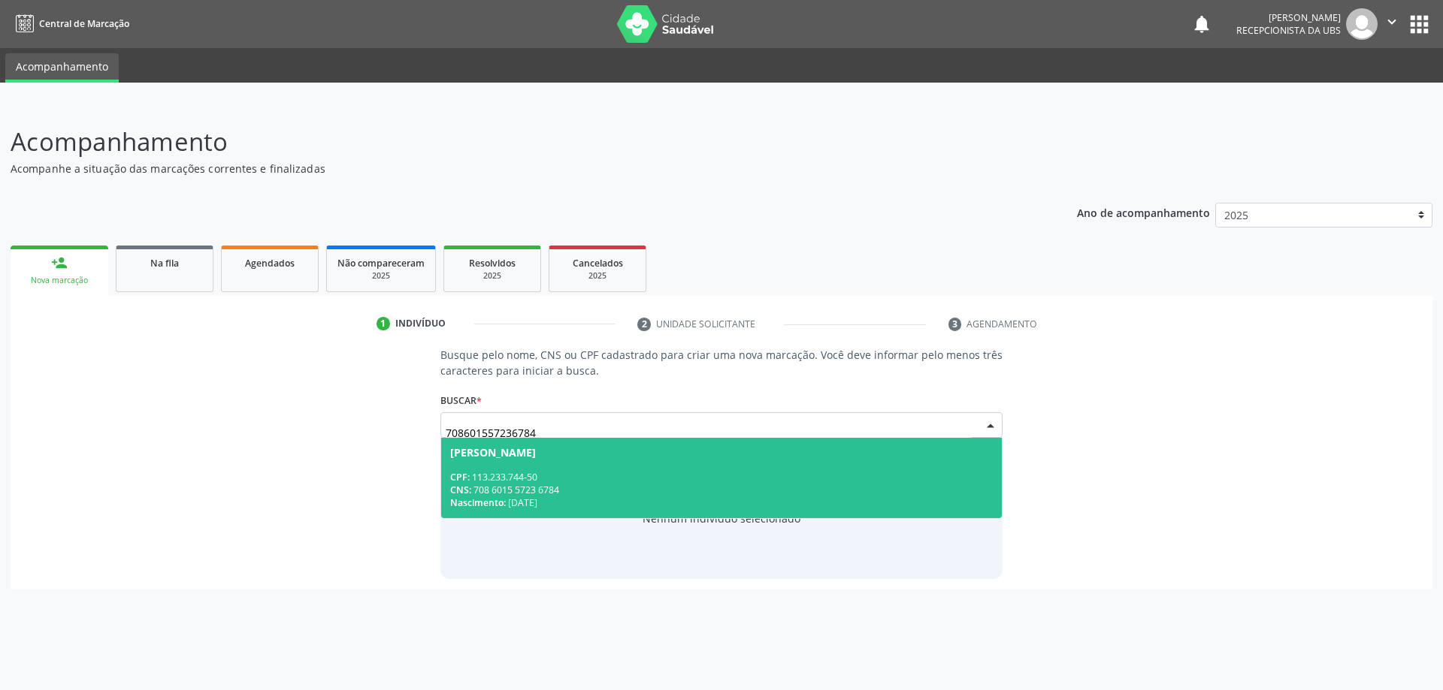
click at [633, 482] on div "CPF: 113.233.744-50" at bounding box center [721, 477] width 543 height 13
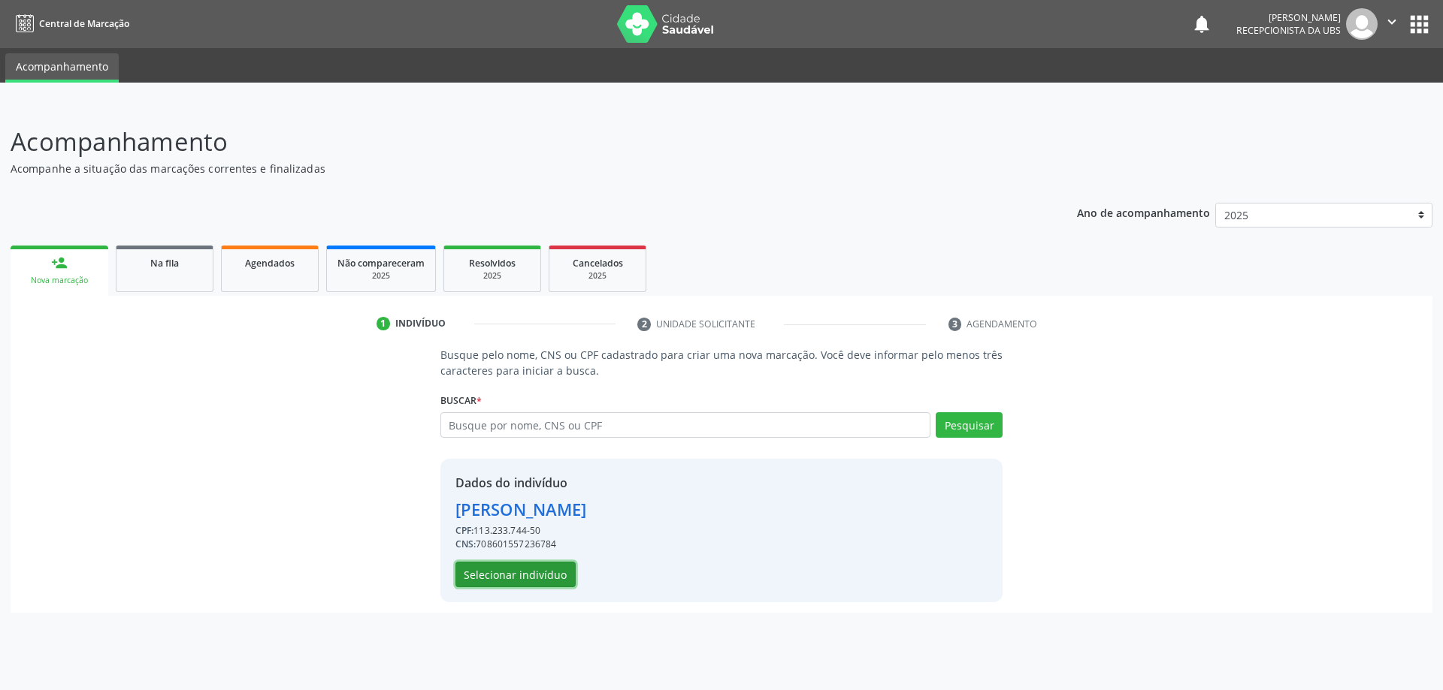
click at [545, 576] on button "Selecionar indivíduo" at bounding box center [515, 575] width 120 height 26
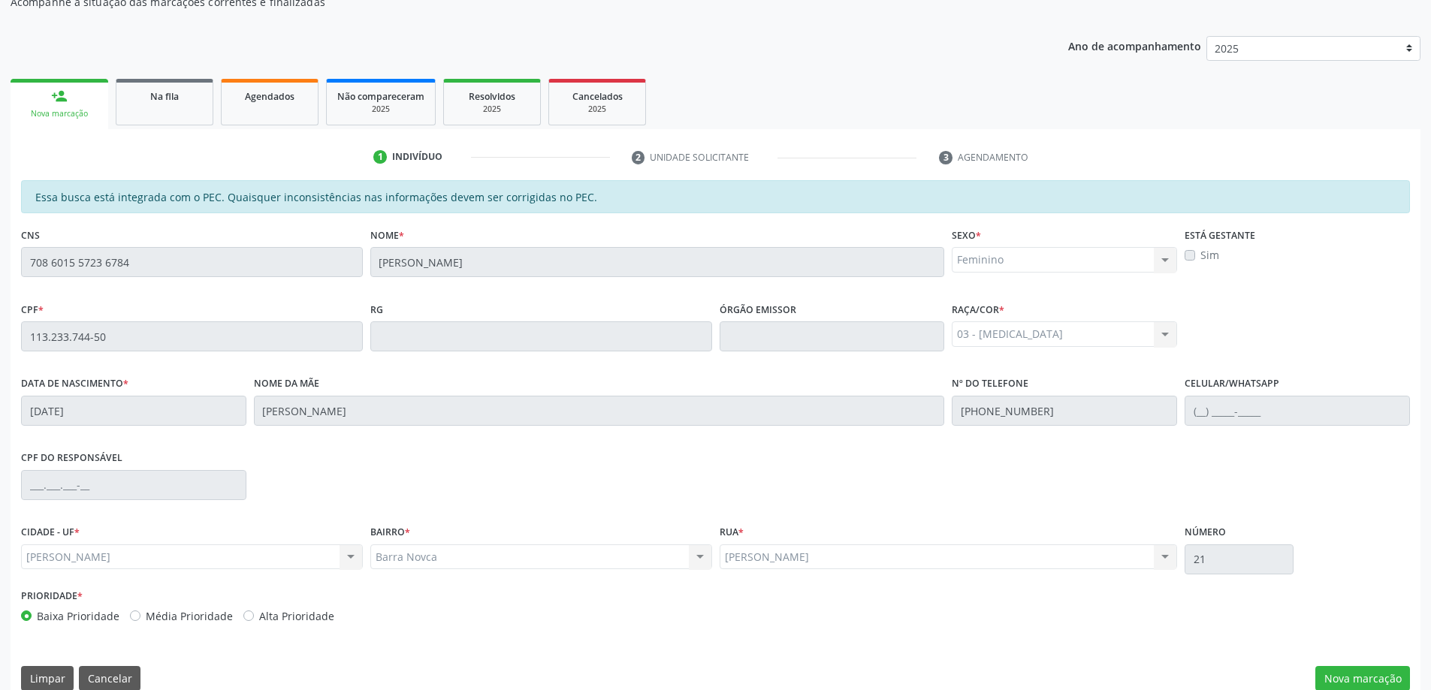
scroll to position [189, 0]
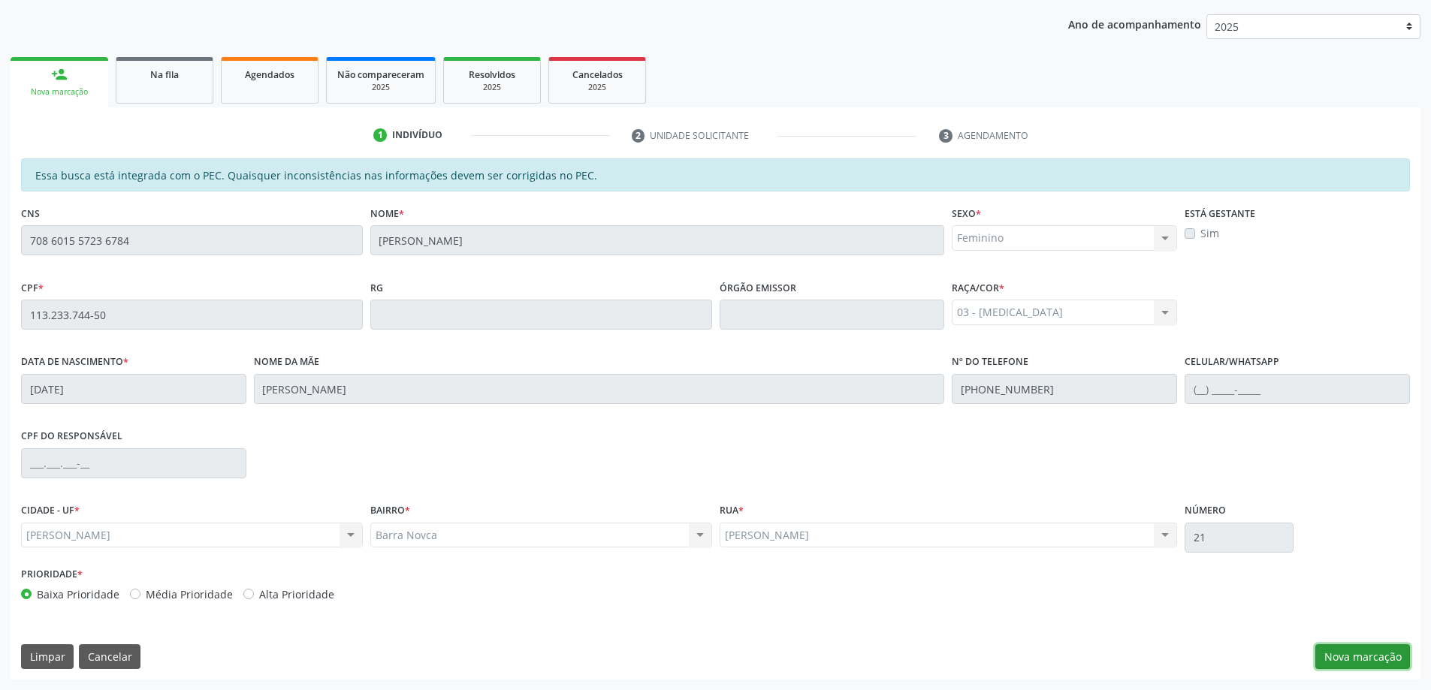
click at [1346, 656] on button "Nova marcação" at bounding box center [1363, 658] width 95 height 26
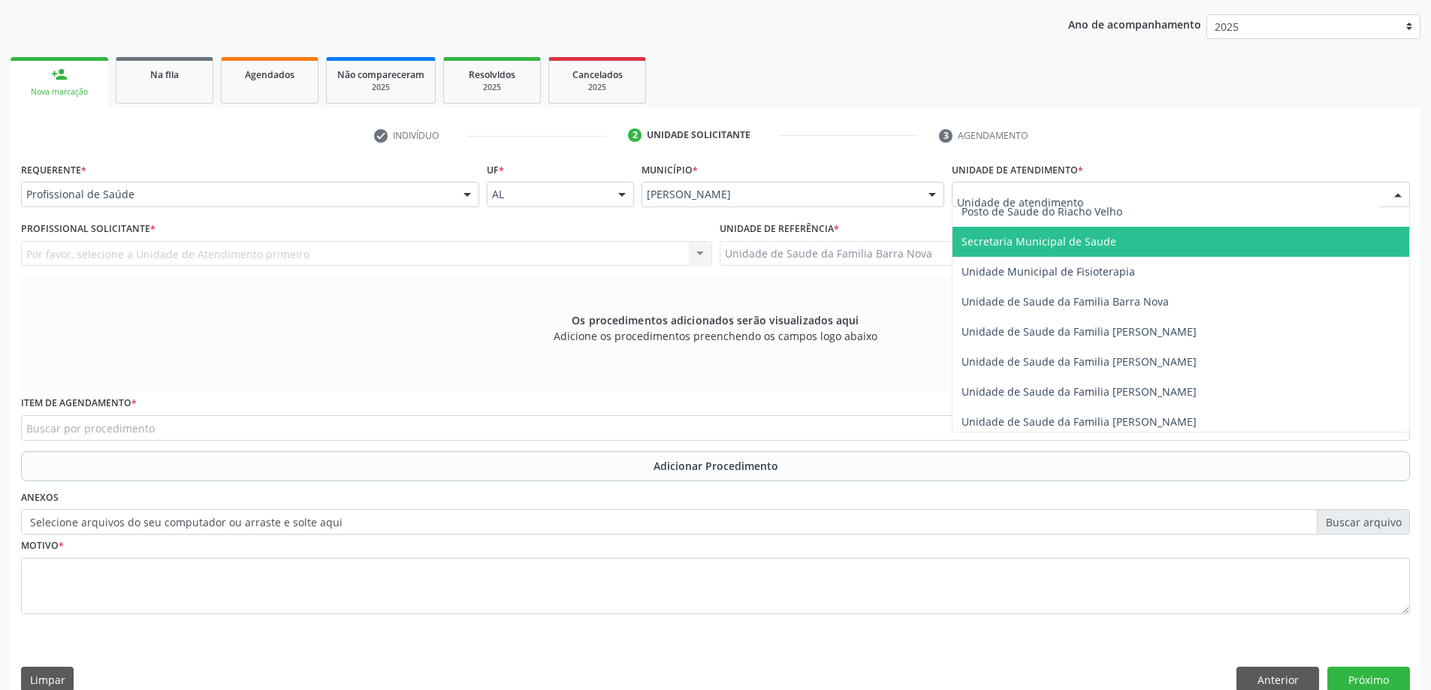
scroll to position [751, 0]
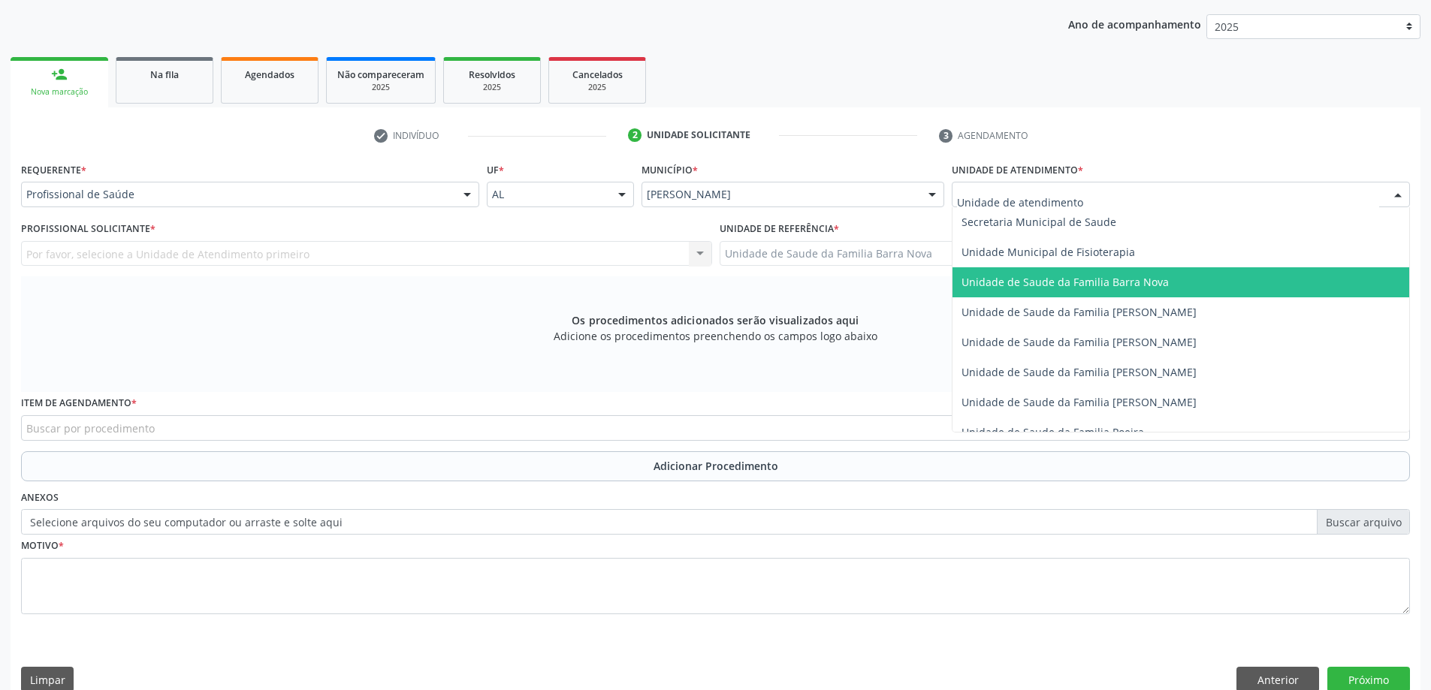
click at [1107, 291] on span "Unidade de Saude da Familia Barra Nova" at bounding box center [1181, 282] width 457 height 30
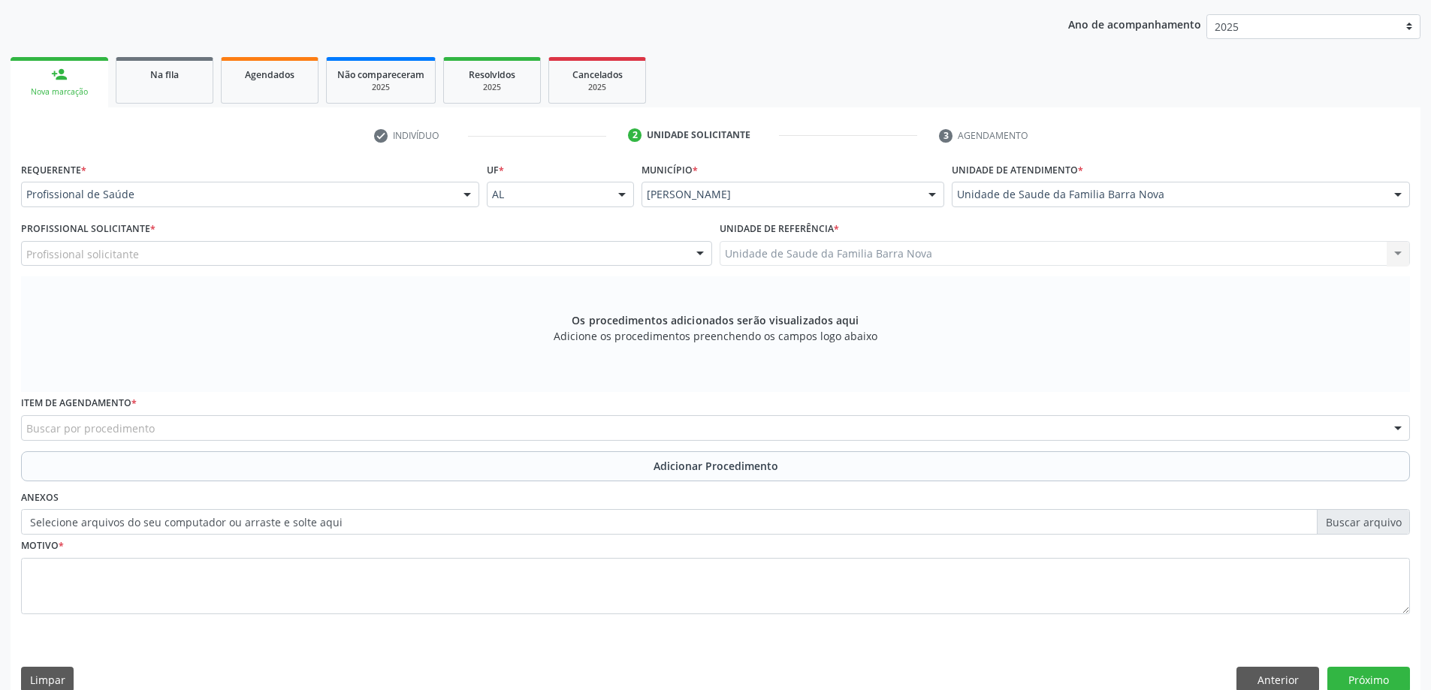
click at [267, 249] on div "Profissional solicitante" at bounding box center [366, 254] width 691 height 26
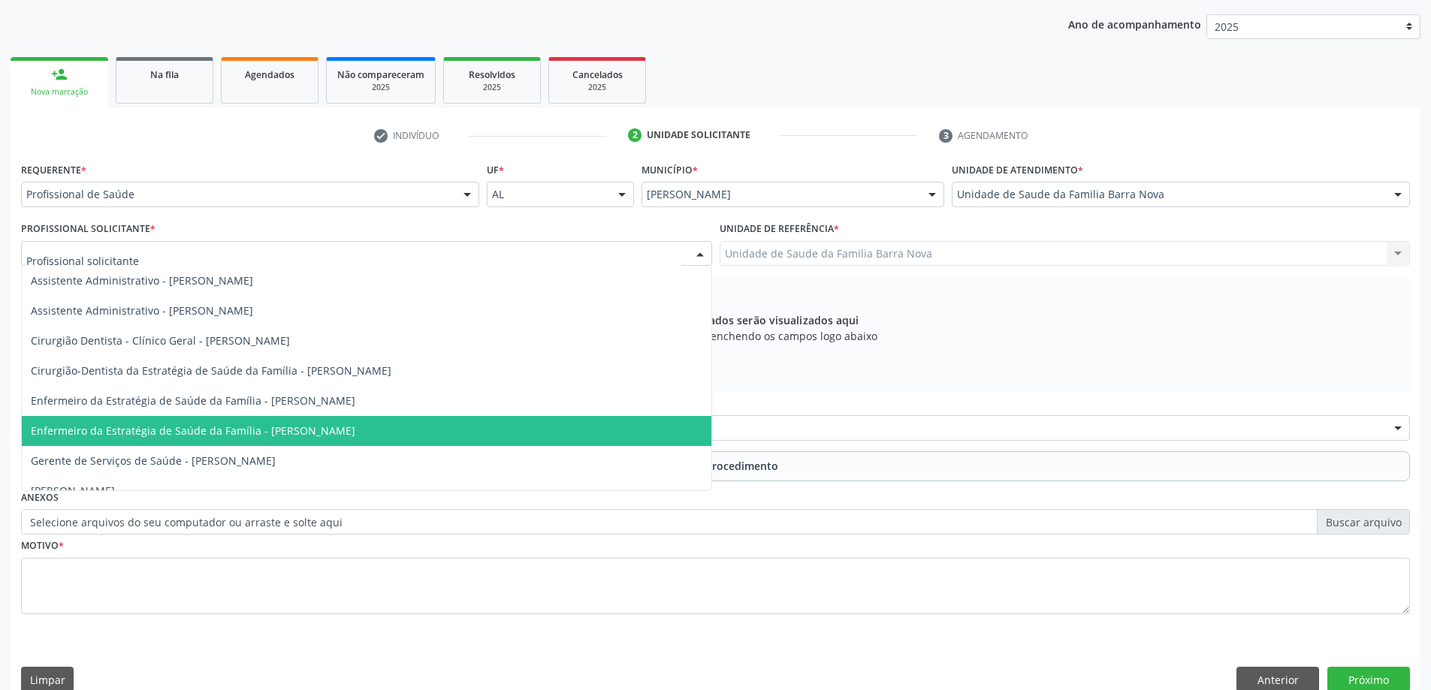
click at [346, 431] on span "Enfermeiro da Estratégia de Saúde da Família - [PERSON_NAME]" at bounding box center [193, 431] width 325 height 14
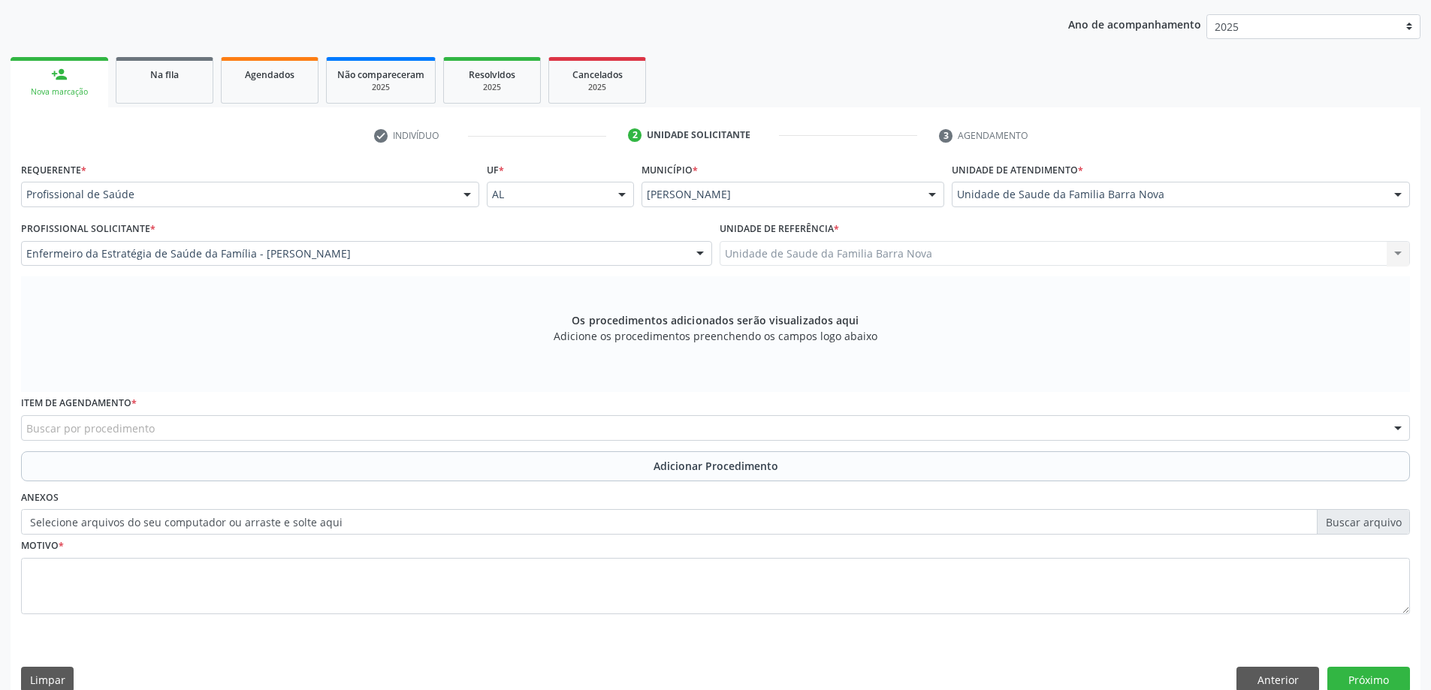
click at [327, 429] on div "Buscar por procedimento" at bounding box center [715, 428] width 1389 height 26
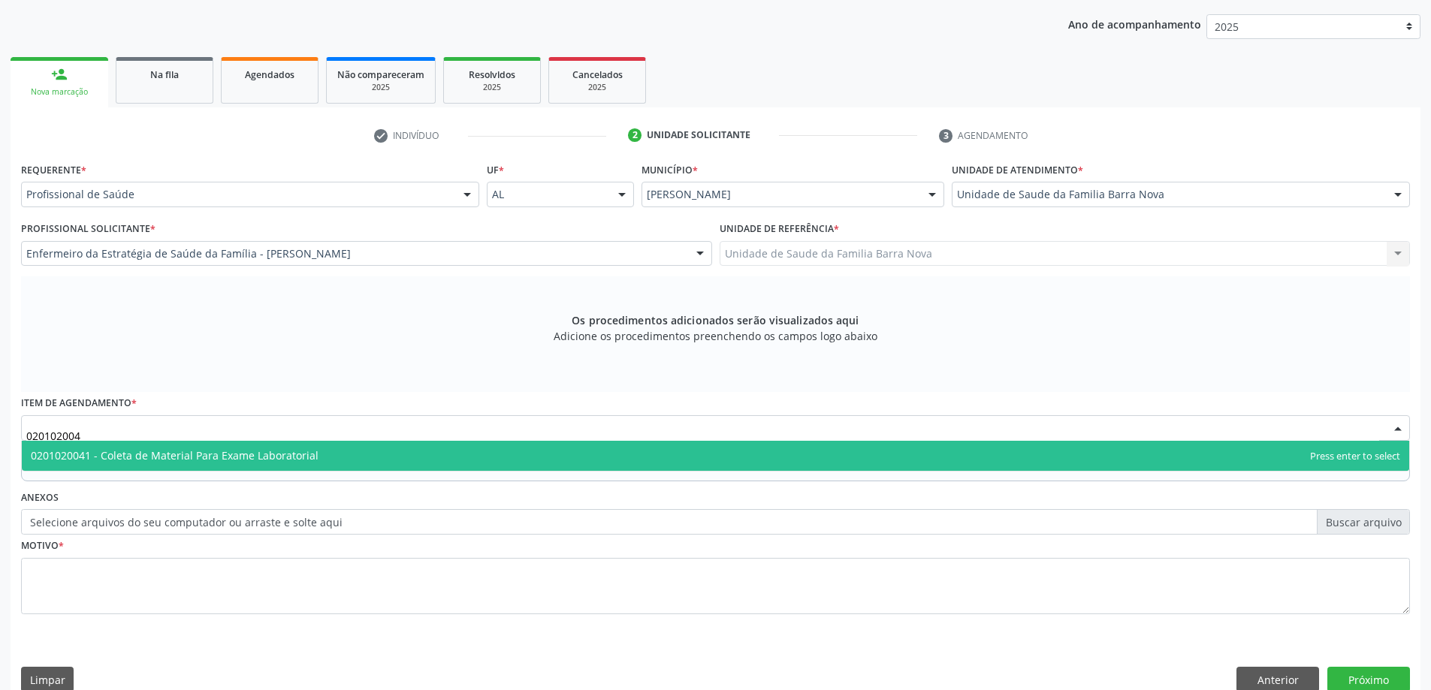
type input "0201020041"
click at [343, 455] on span "0201020041 - Coleta de Material Para Exame Laboratorial" at bounding box center [716, 456] width 1388 height 30
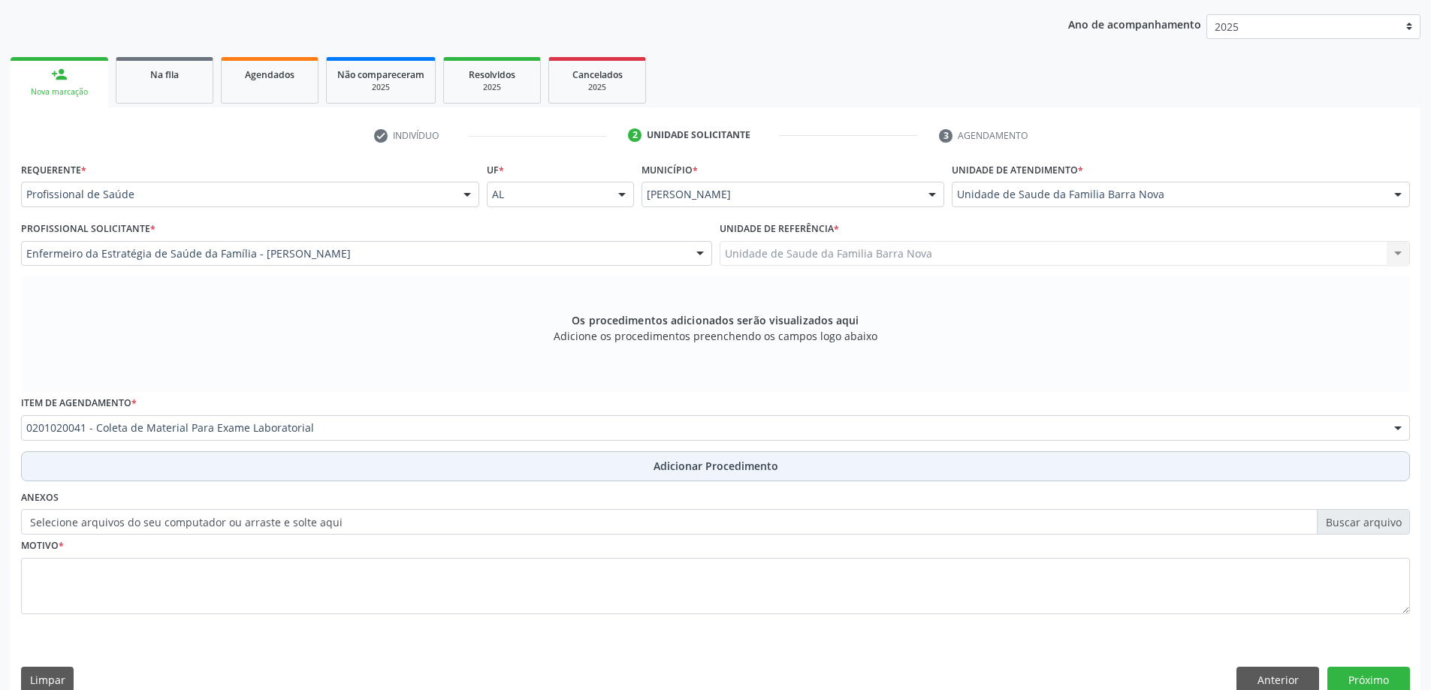
click at [717, 469] on span "Adicionar Procedimento" at bounding box center [716, 466] width 125 height 16
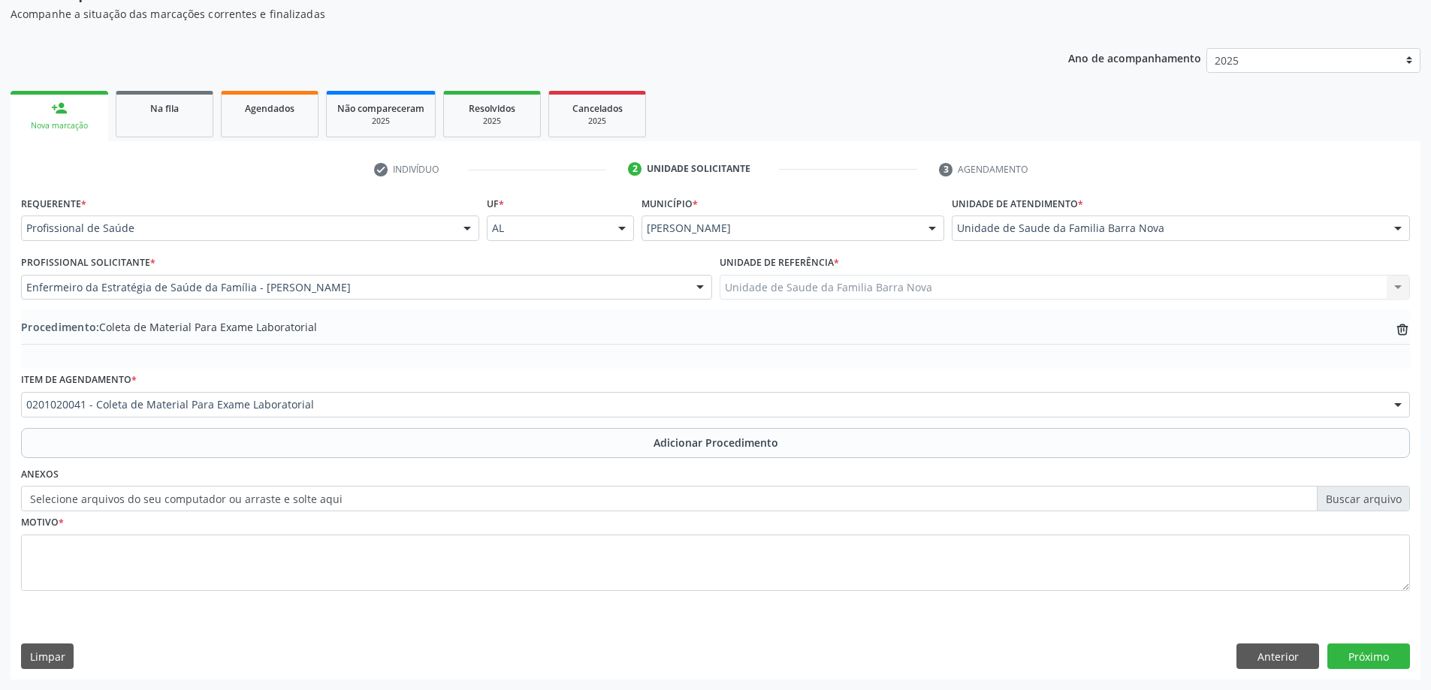
scroll to position [155, 0]
click at [1379, 503] on label "Selecione arquivos do seu computador ou arraste e solte aqui" at bounding box center [715, 499] width 1389 height 26
click at [1379, 503] on input "Selecione arquivos do seu computador ou arraste e solte aqui" at bounding box center [715, 499] width 1389 height 26
type input "C:\fakepath\WhatsApp Image [DATE] 11.42.10.jpeg"
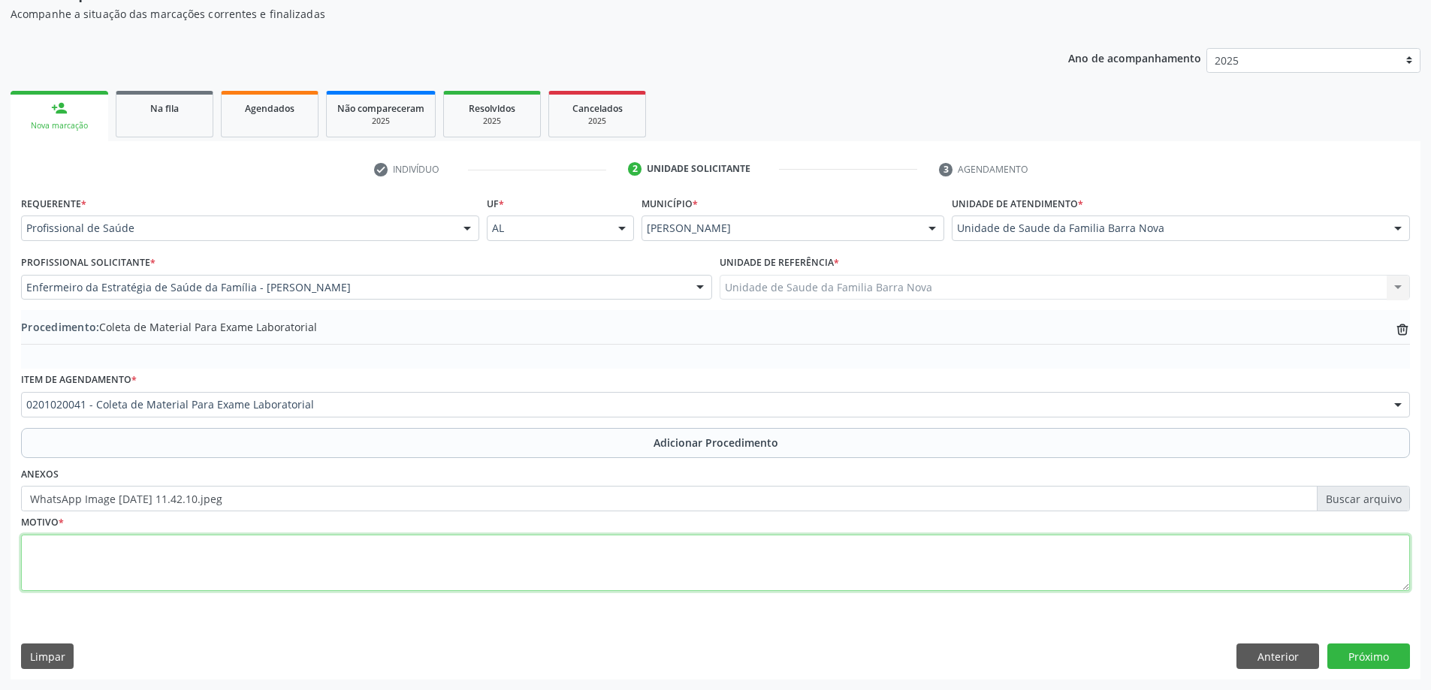
click at [702, 561] on textarea at bounding box center [715, 563] width 1389 height 57
type textarea "Rotina."
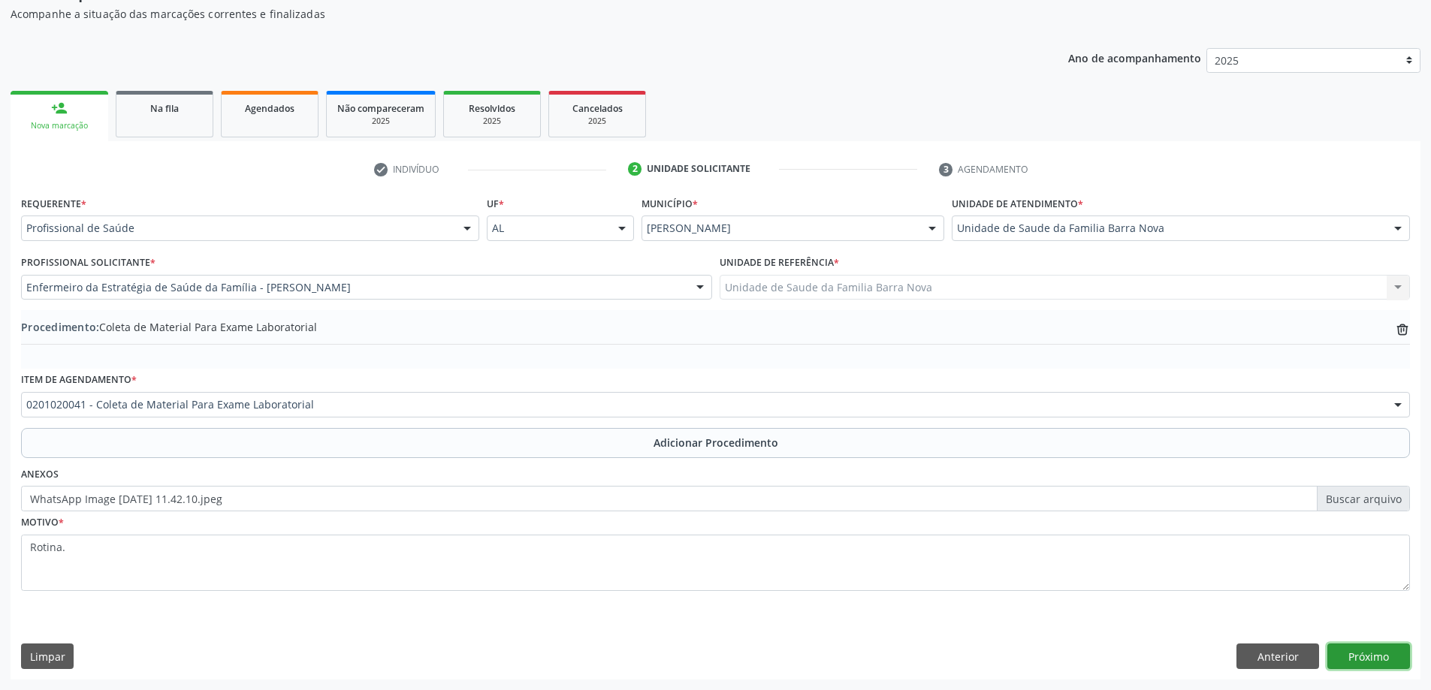
click at [1376, 655] on button "Próximo" at bounding box center [1369, 657] width 83 height 26
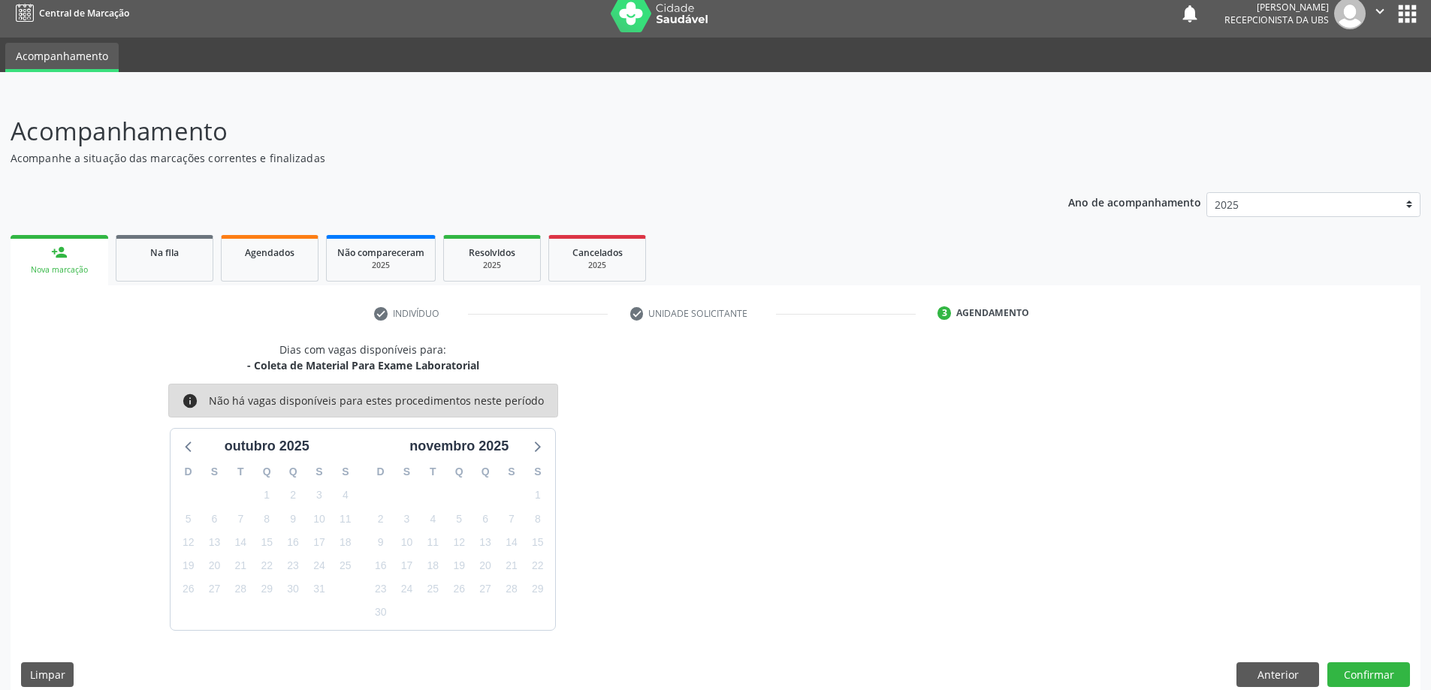
scroll to position [29, 0]
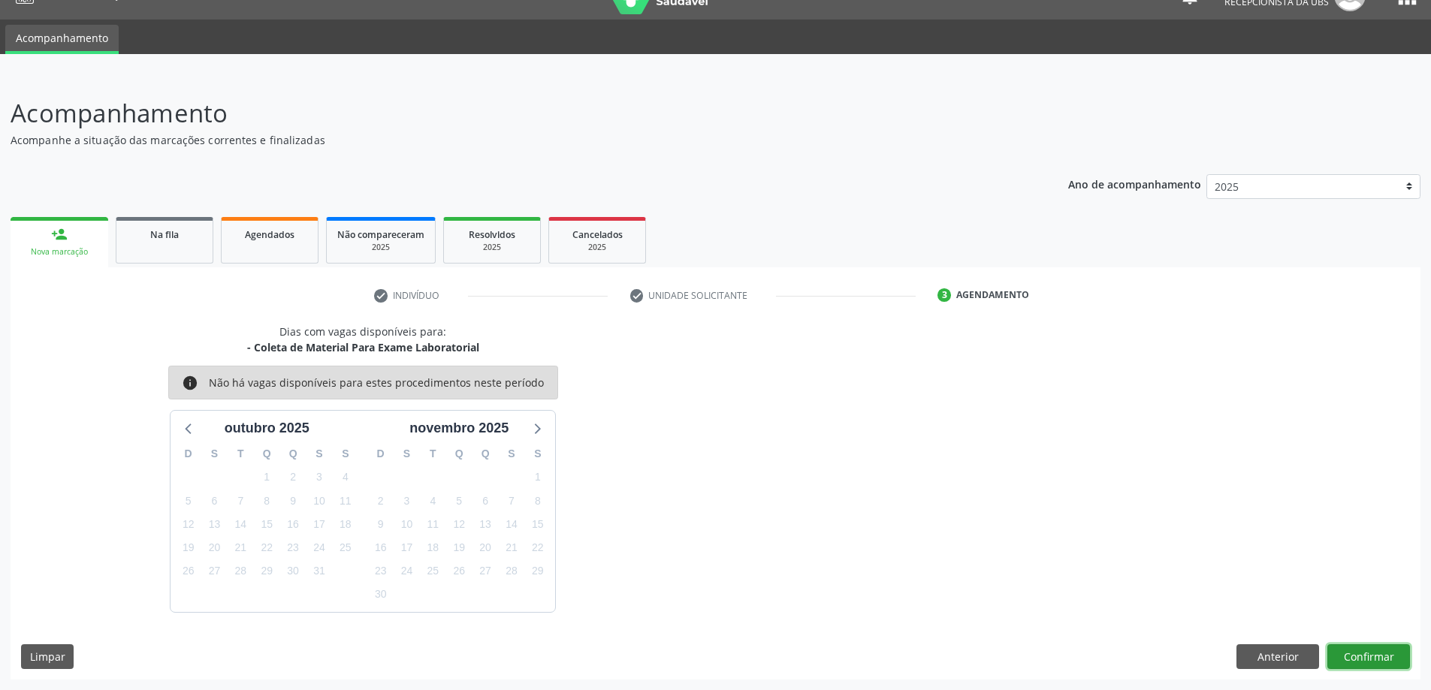
click at [1363, 651] on button "Confirmar" at bounding box center [1369, 658] width 83 height 26
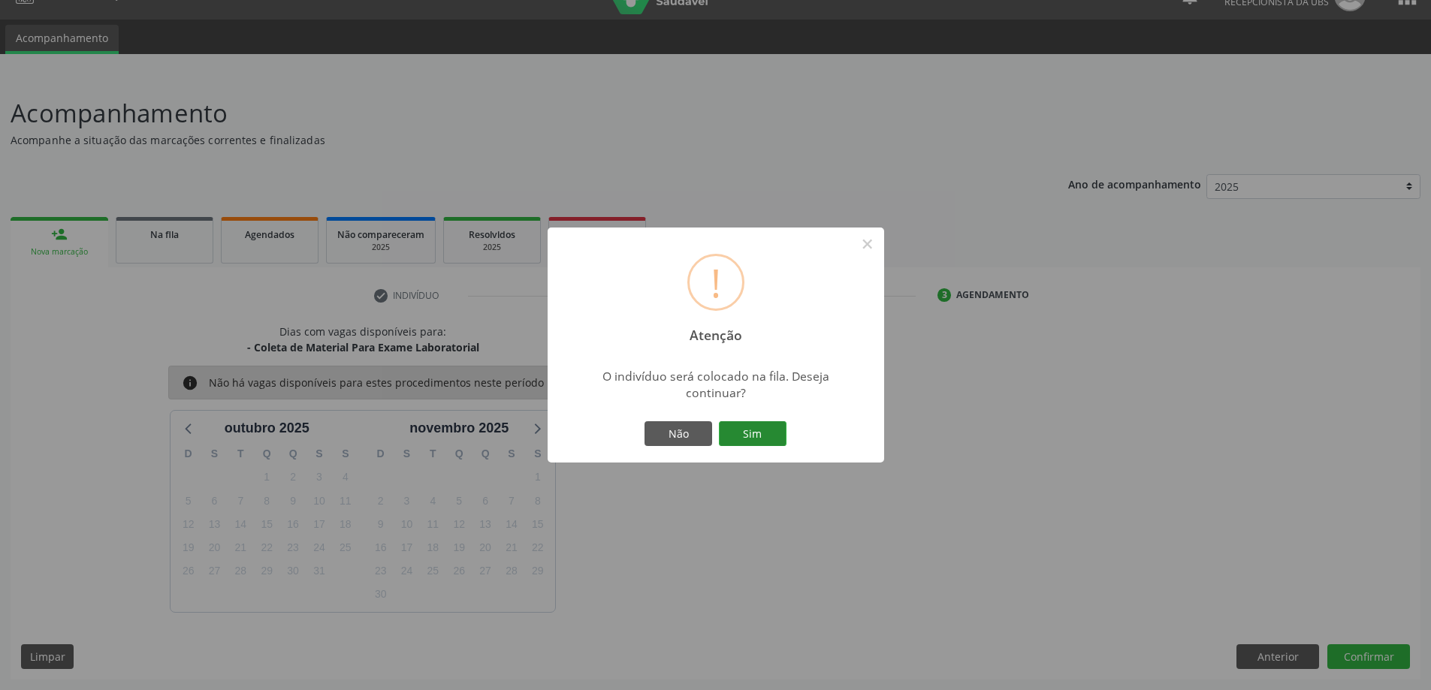
click at [750, 424] on button "Sim" at bounding box center [753, 435] width 68 height 26
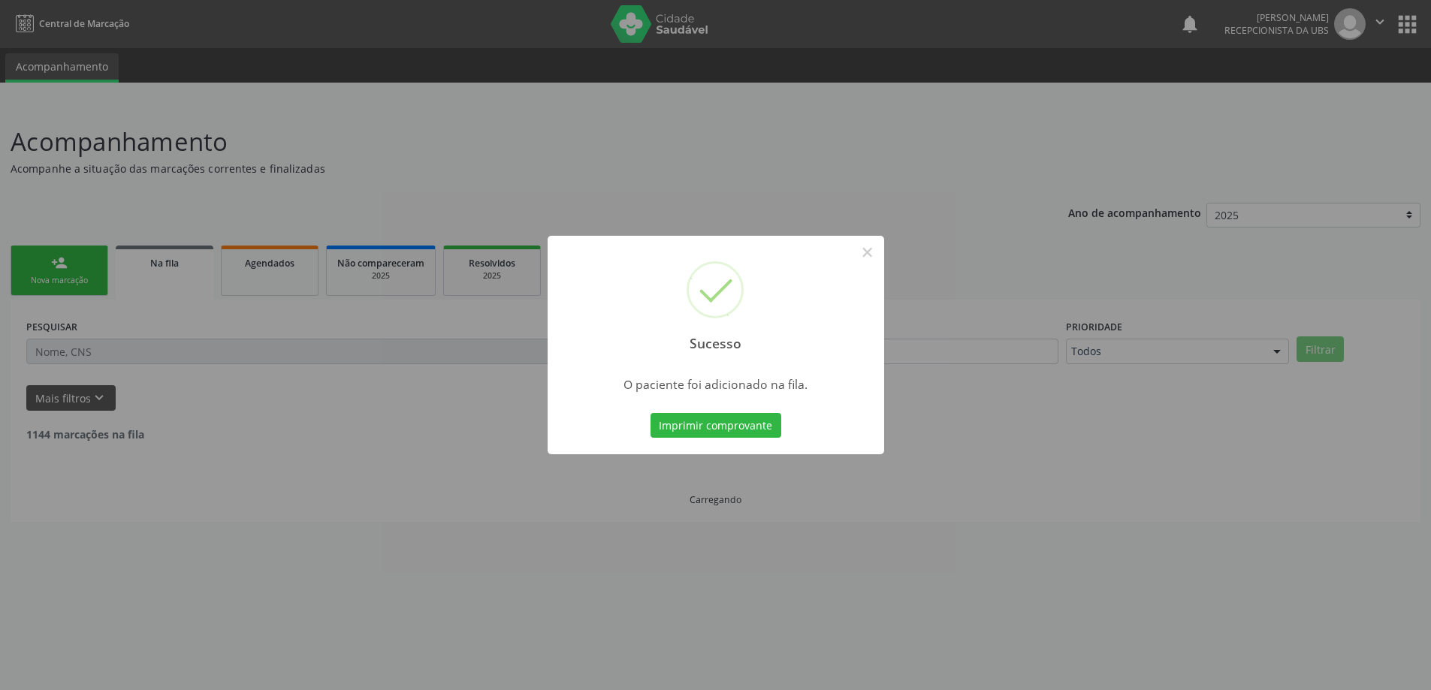
scroll to position [0, 0]
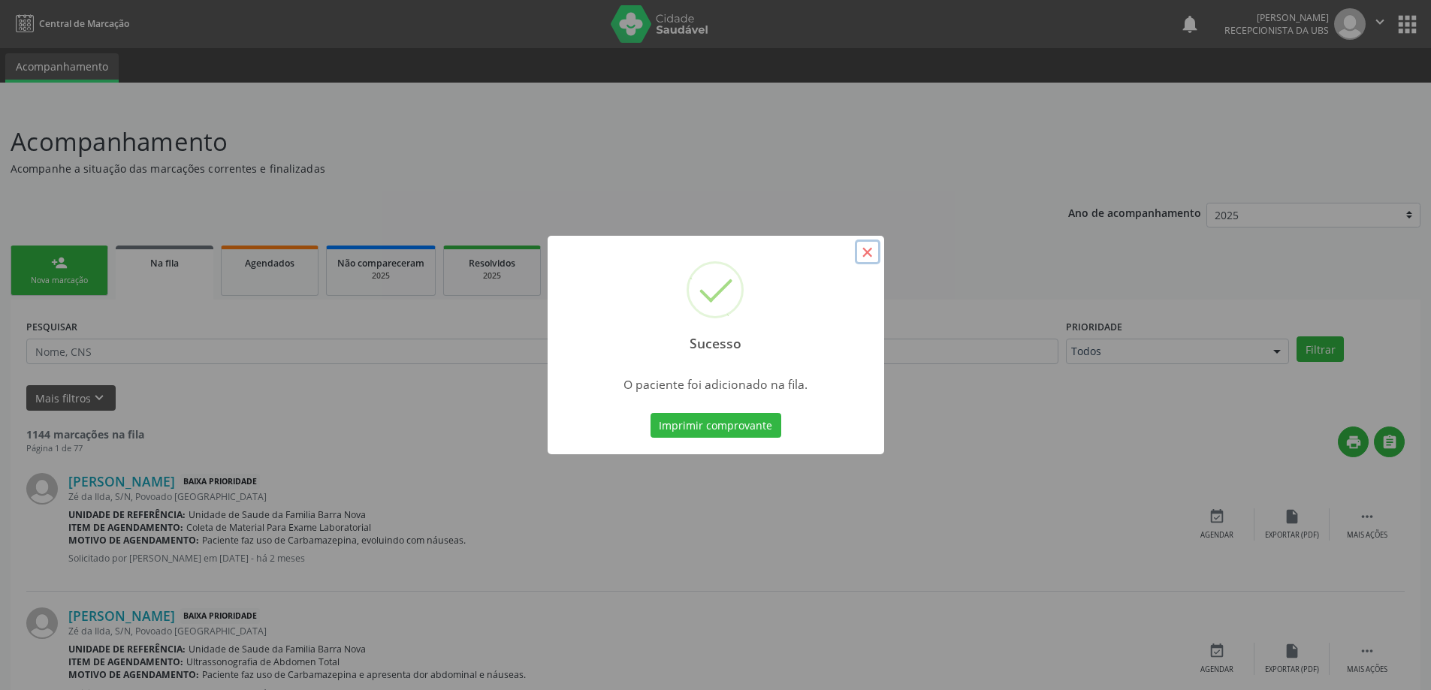
click at [867, 250] on button "×" at bounding box center [868, 253] width 26 height 26
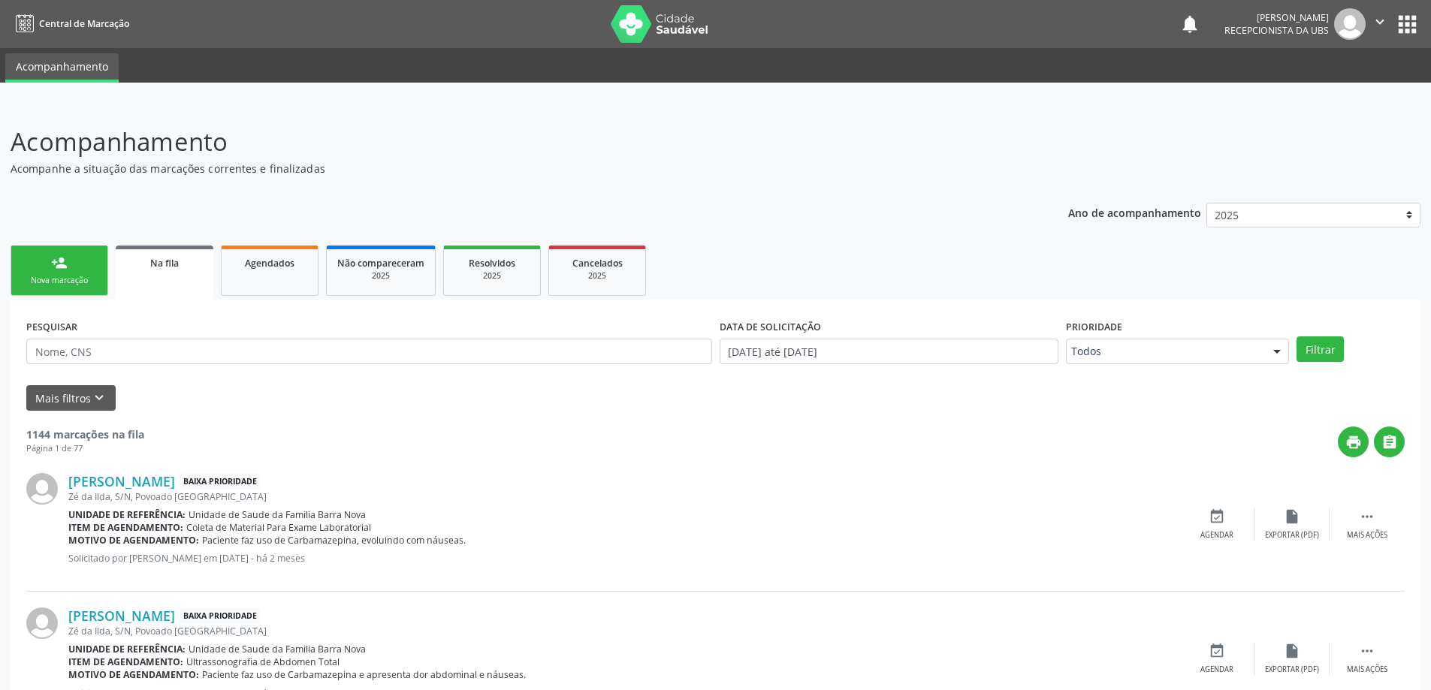
click at [54, 255] on div "person_add" at bounding box center [59, 263] width 17 height 17
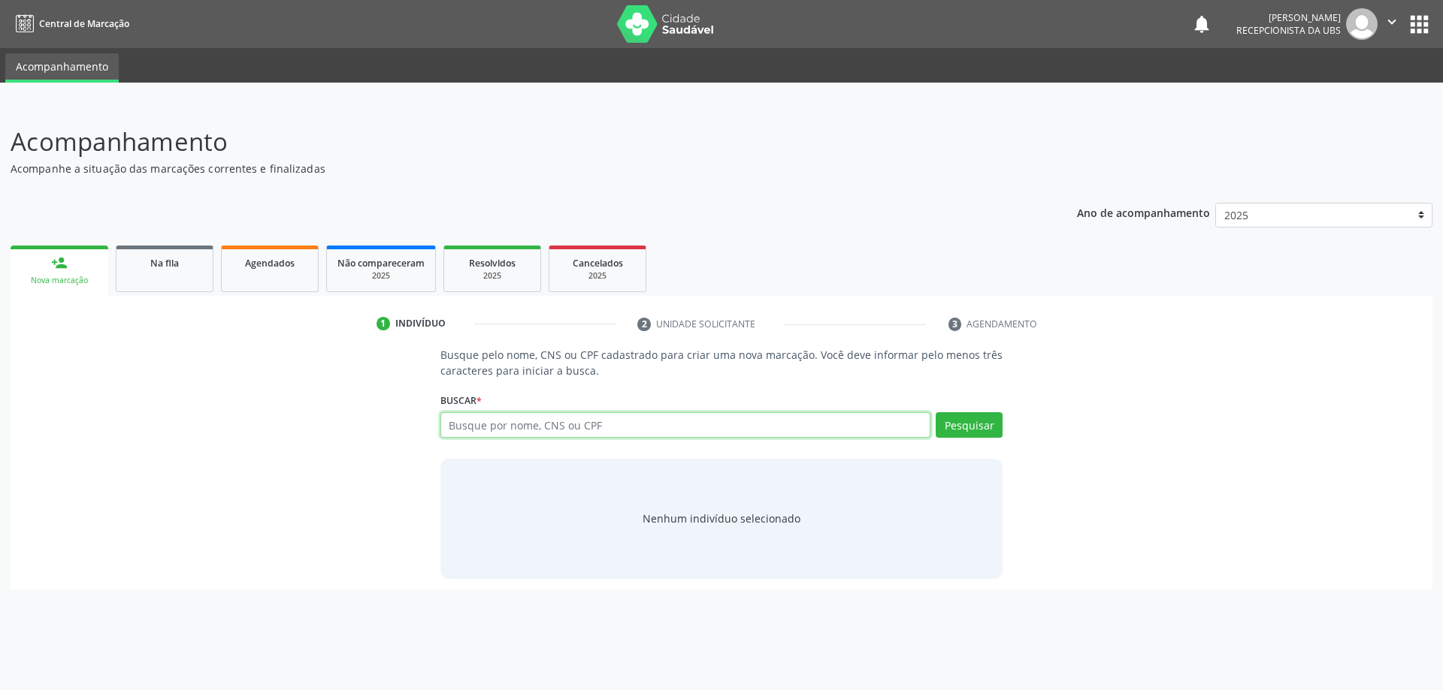
click at [473, 426] on input "text" at bounding box center [685, 425] width 491 height 26
type input "700205952187628"
click at [976, 426] on button "Pesquisar" at bounding box center [968, 425] width 67 height 26
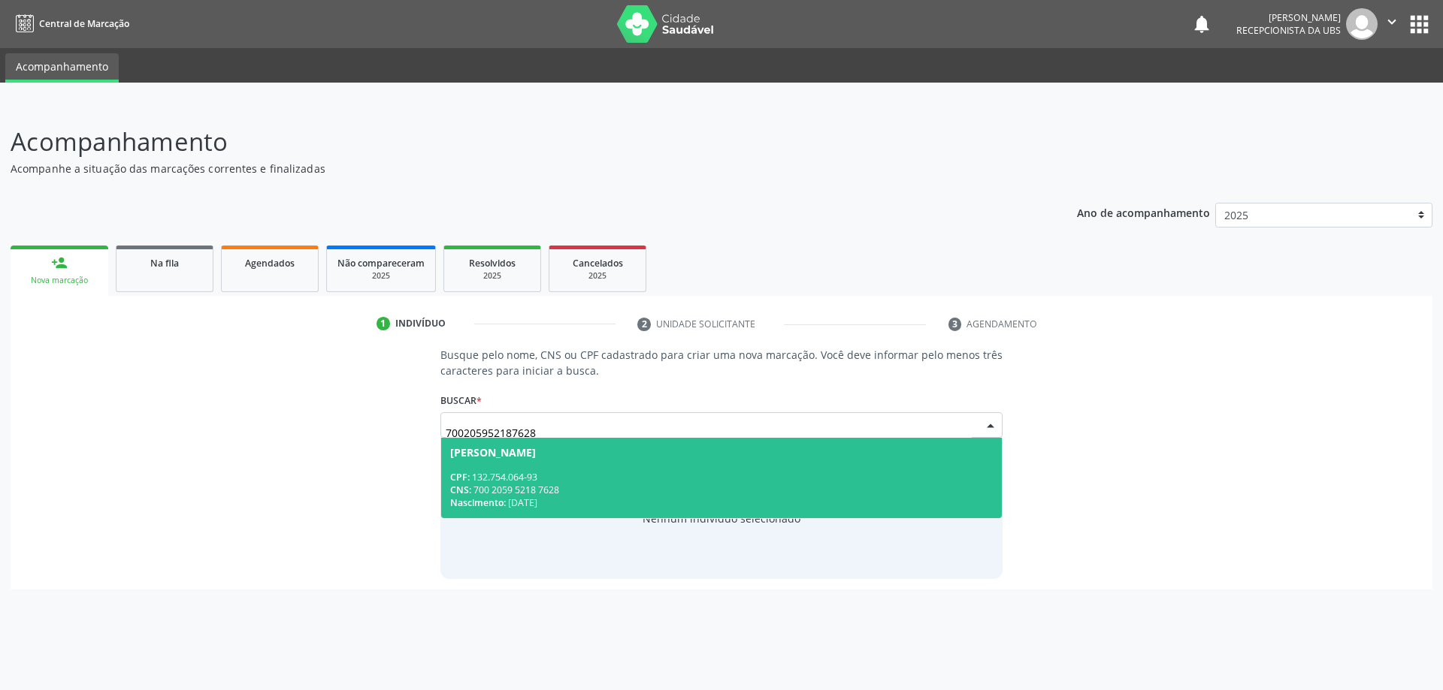
click at [642, 473] on div "CPF: 132.754.064-93" at bounding box center [721, 477] width 543 height 13
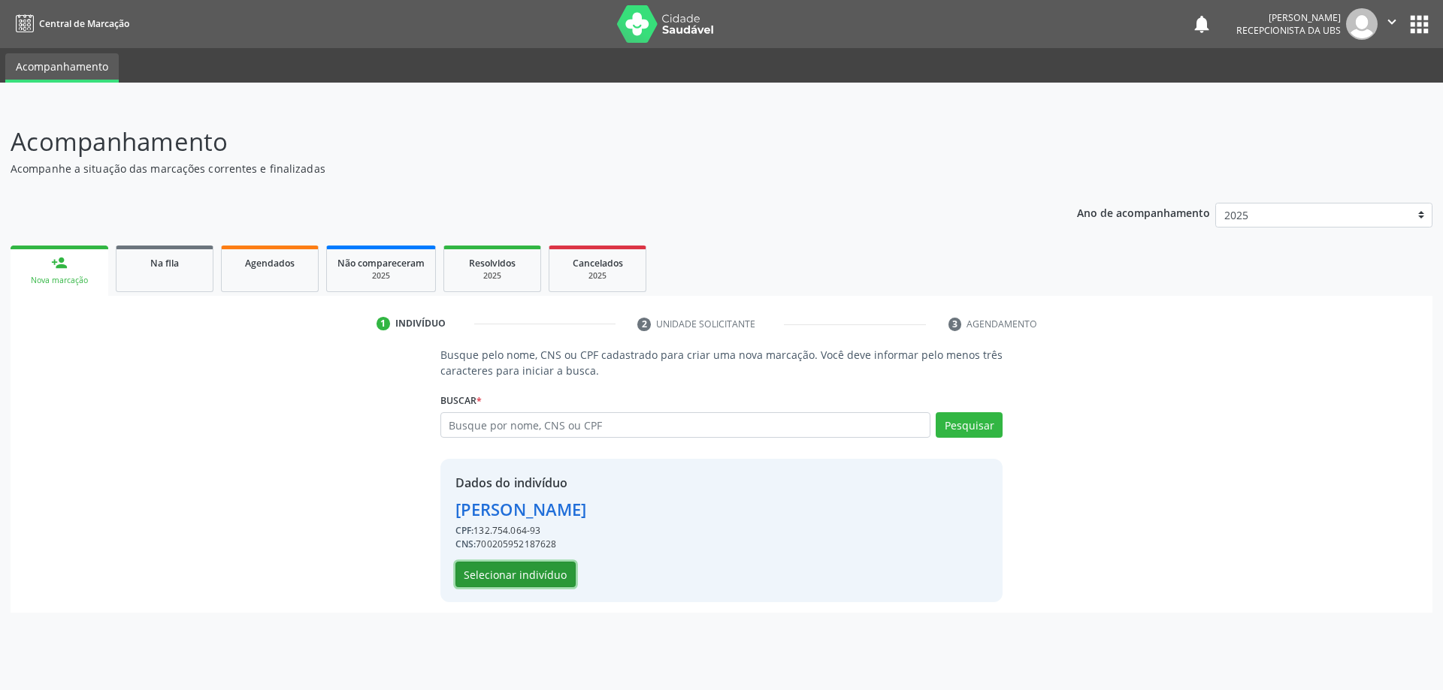
click at [533, 579] on button "Selecionar indivíduo" at bounding box center [515, 575] width 120 height 26
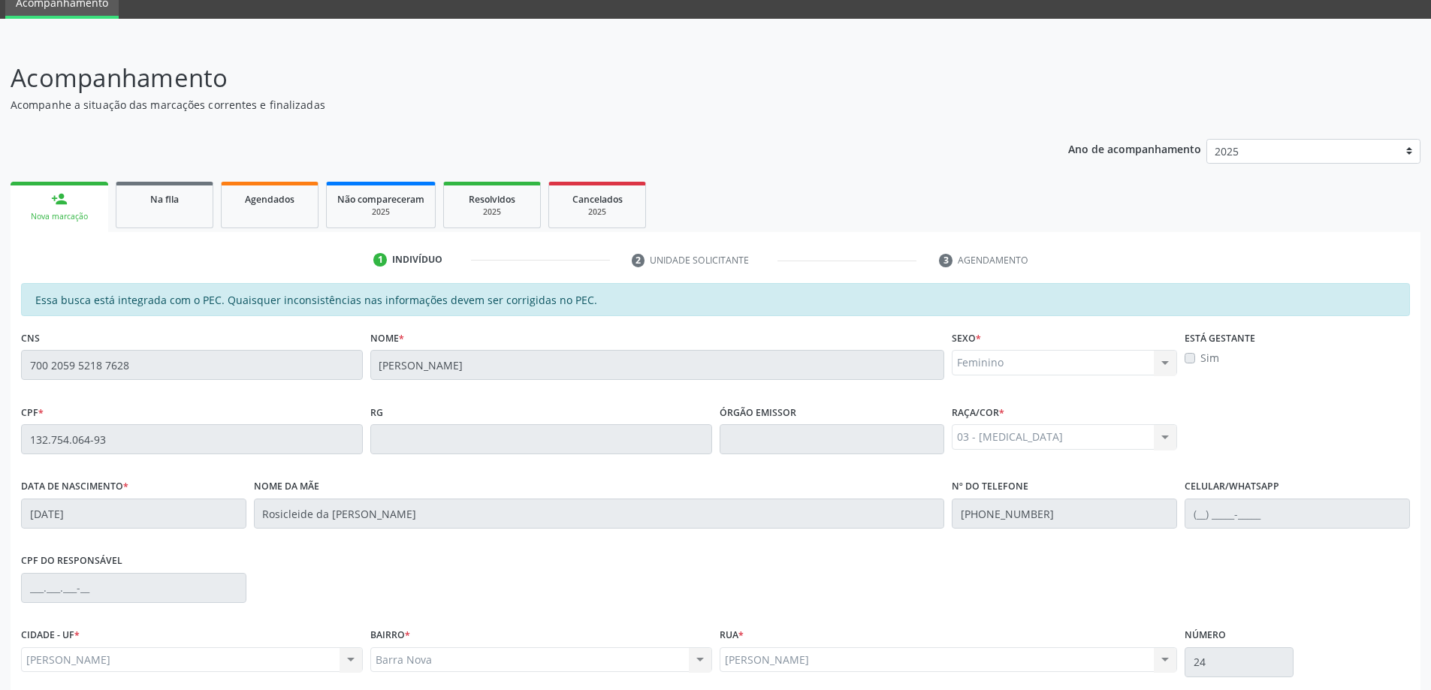
scroll to position [189, 0]
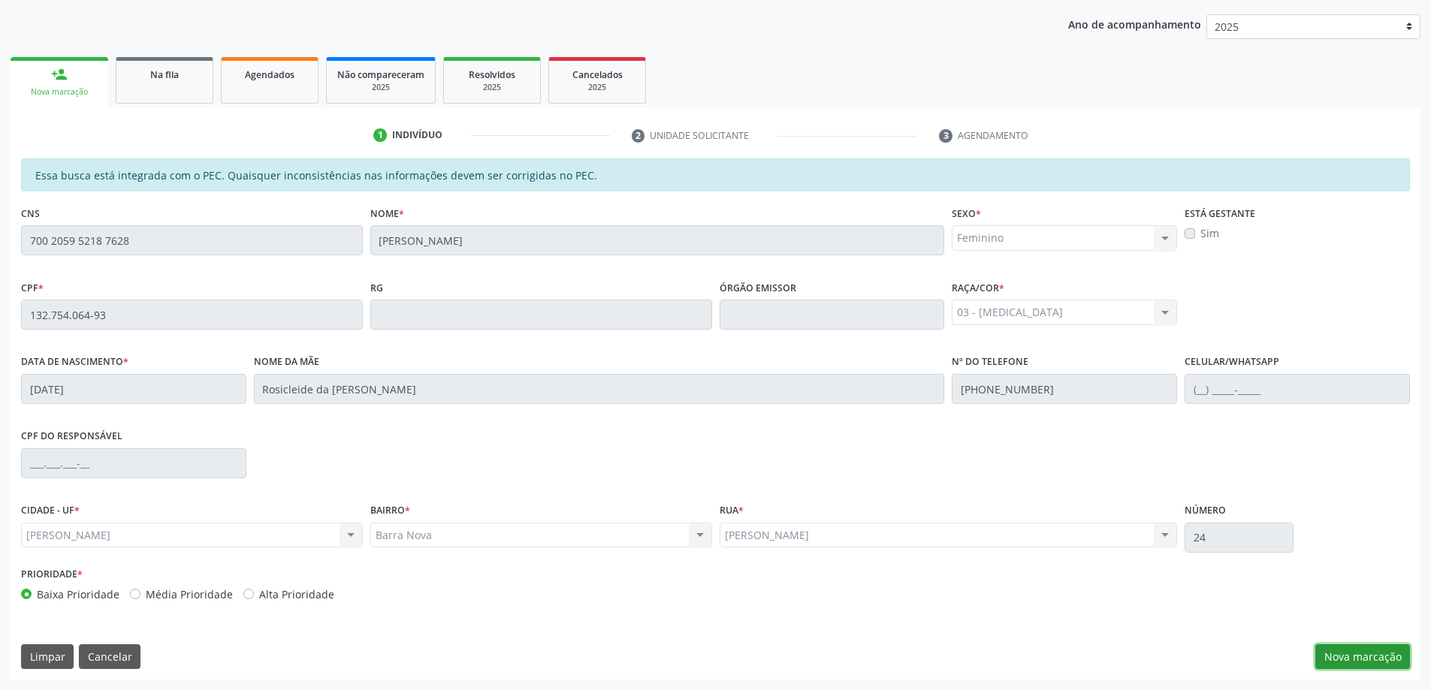
click at [1356, 661] on button "Nova marcação" at bounding box center [1363, 658] width 95 height 26
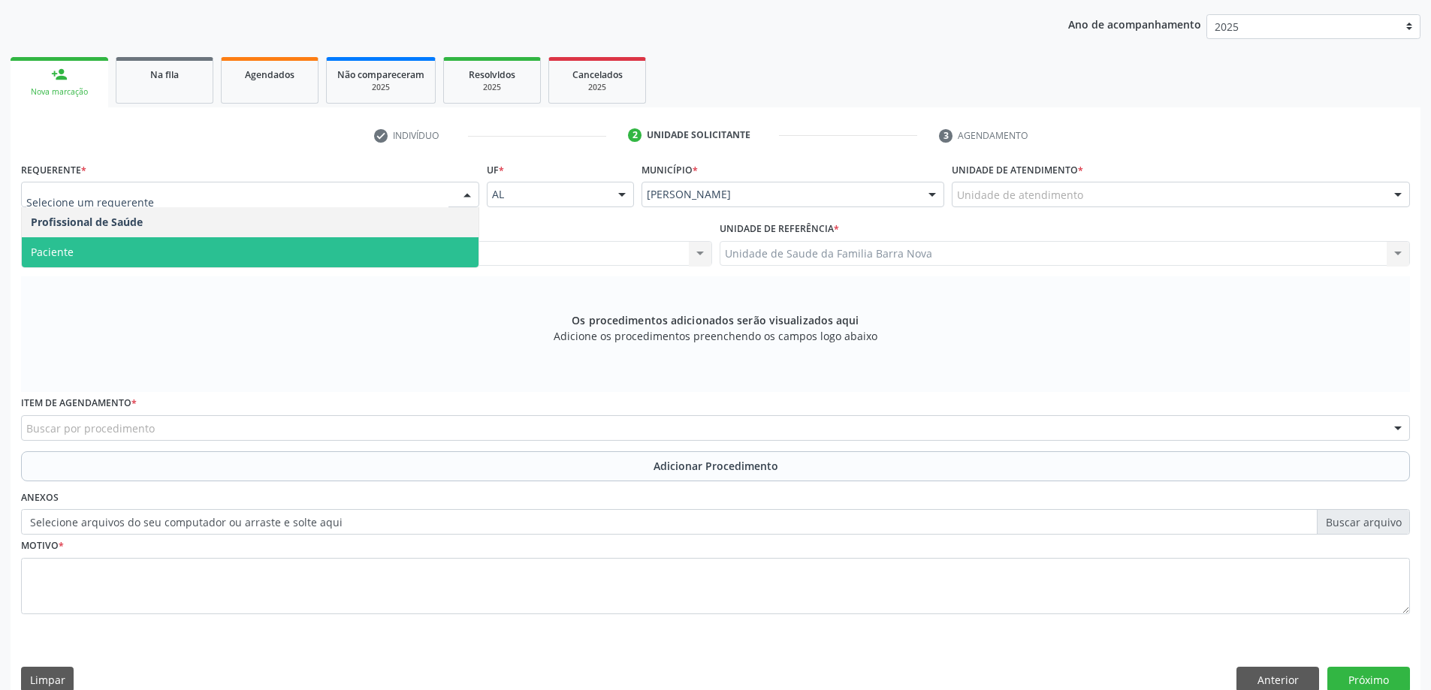
click at [268, 258] on span "Paciente" at bounding box center [250, 252] width 457 height 30
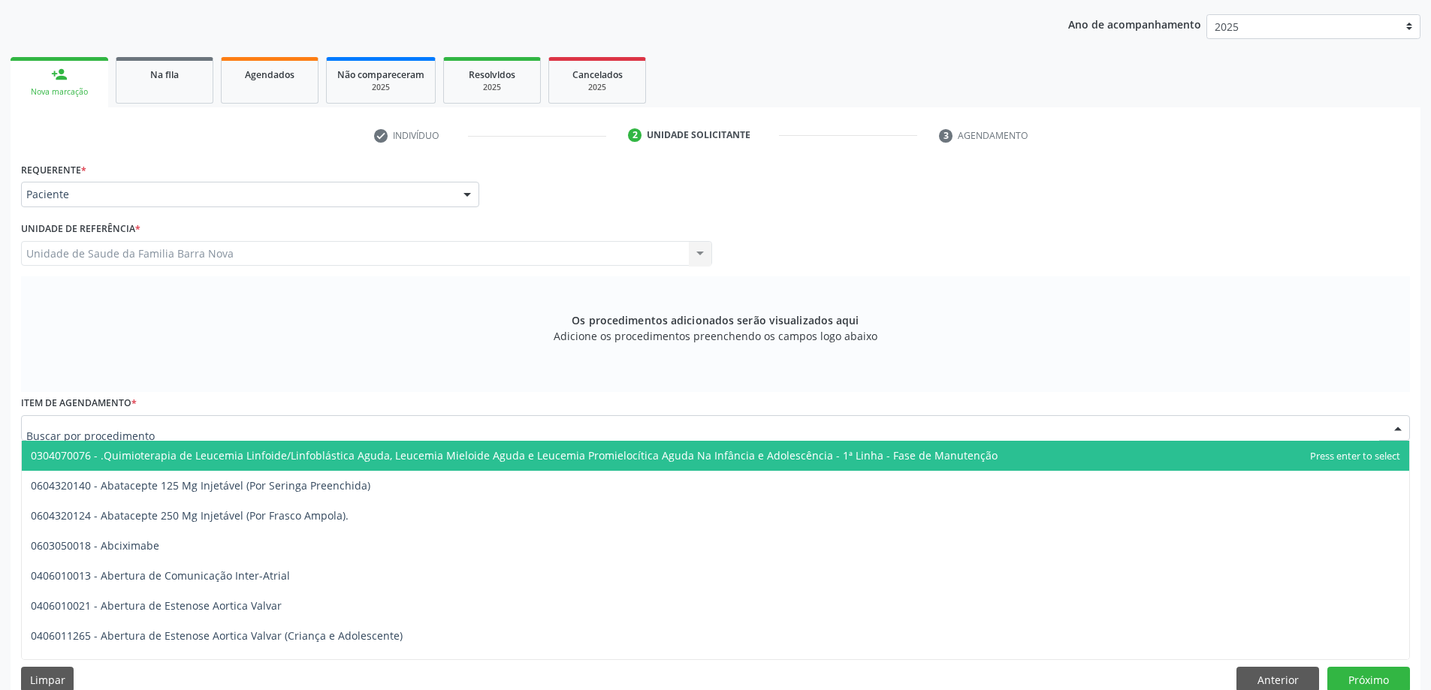
click at [423, 433] on div at bounding box center [715, 428] width 1389 height 26
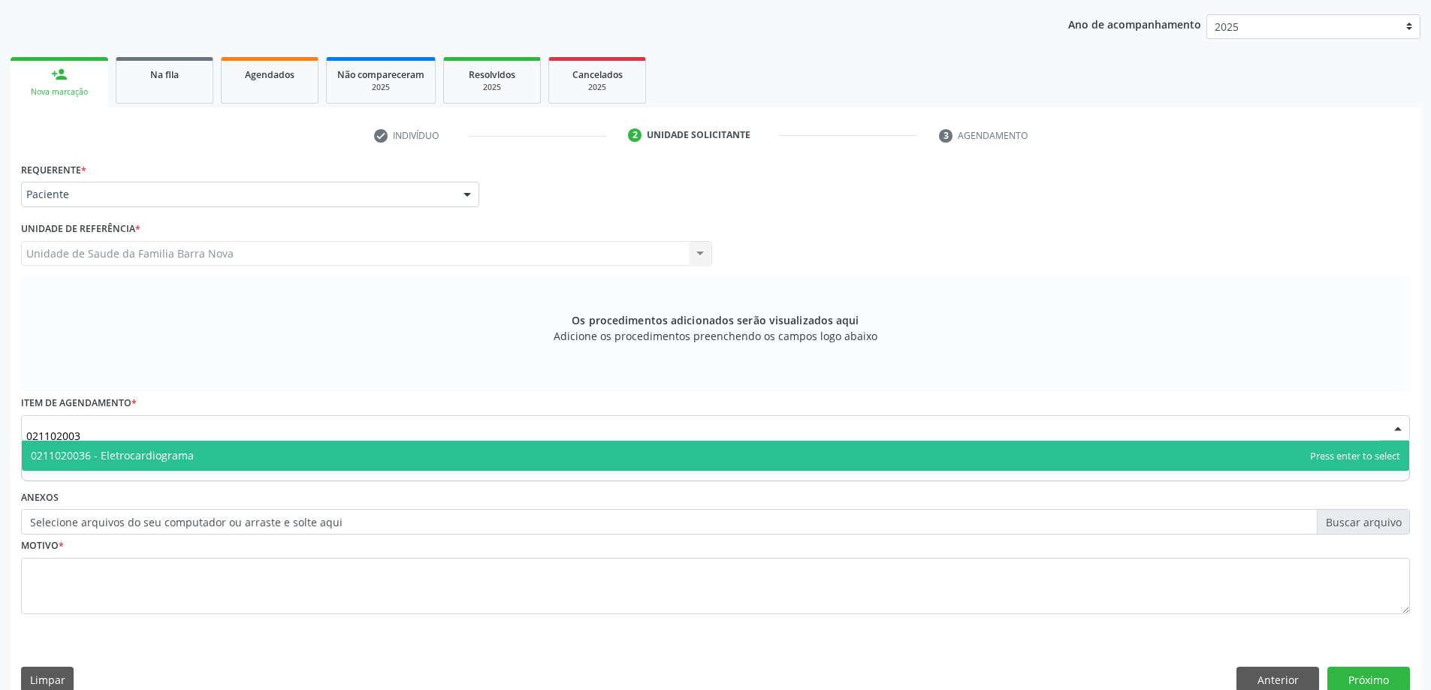
type input "0211020036"
click at [343, 461] on span "0211020036 - Eletrocardiograma" at bounding box center [716, 456] width 1388 height 30
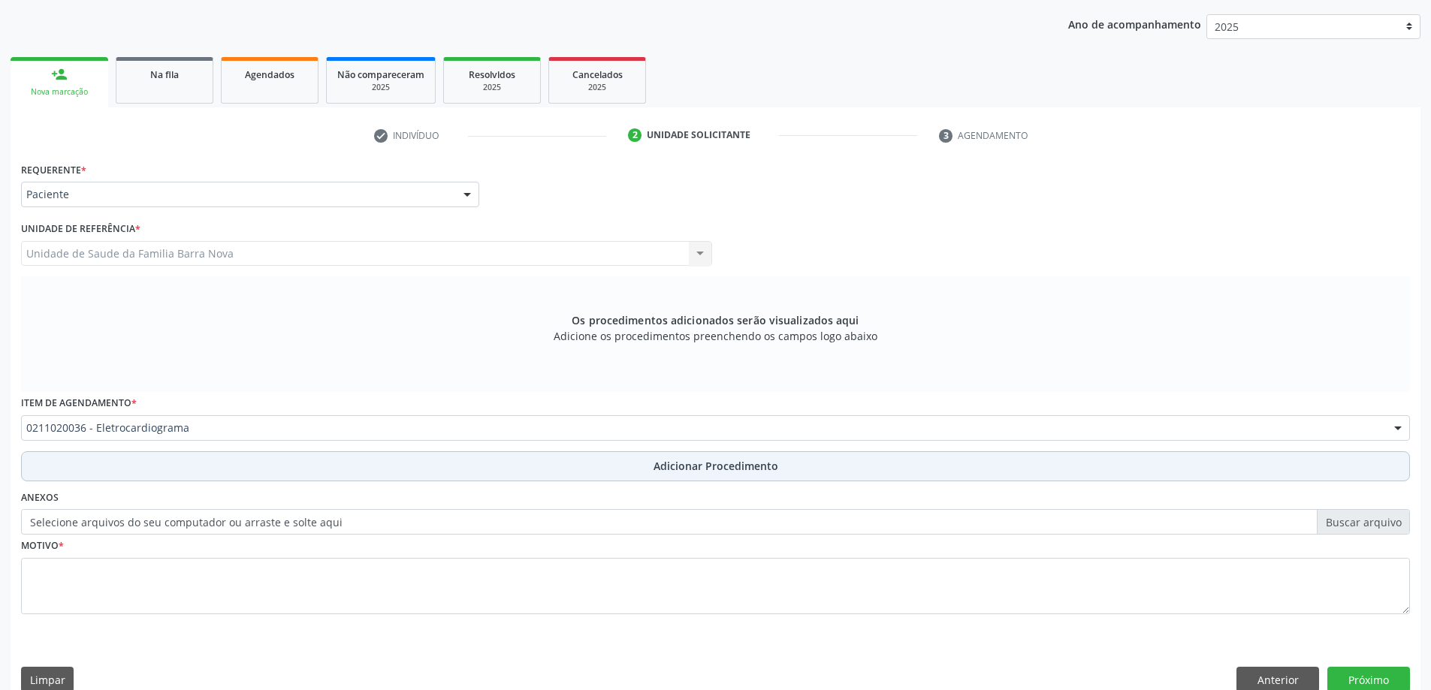
click at [695, 467] on span "Adicionar Procedimento" at bounding box center [716, 466] width 125 height 16
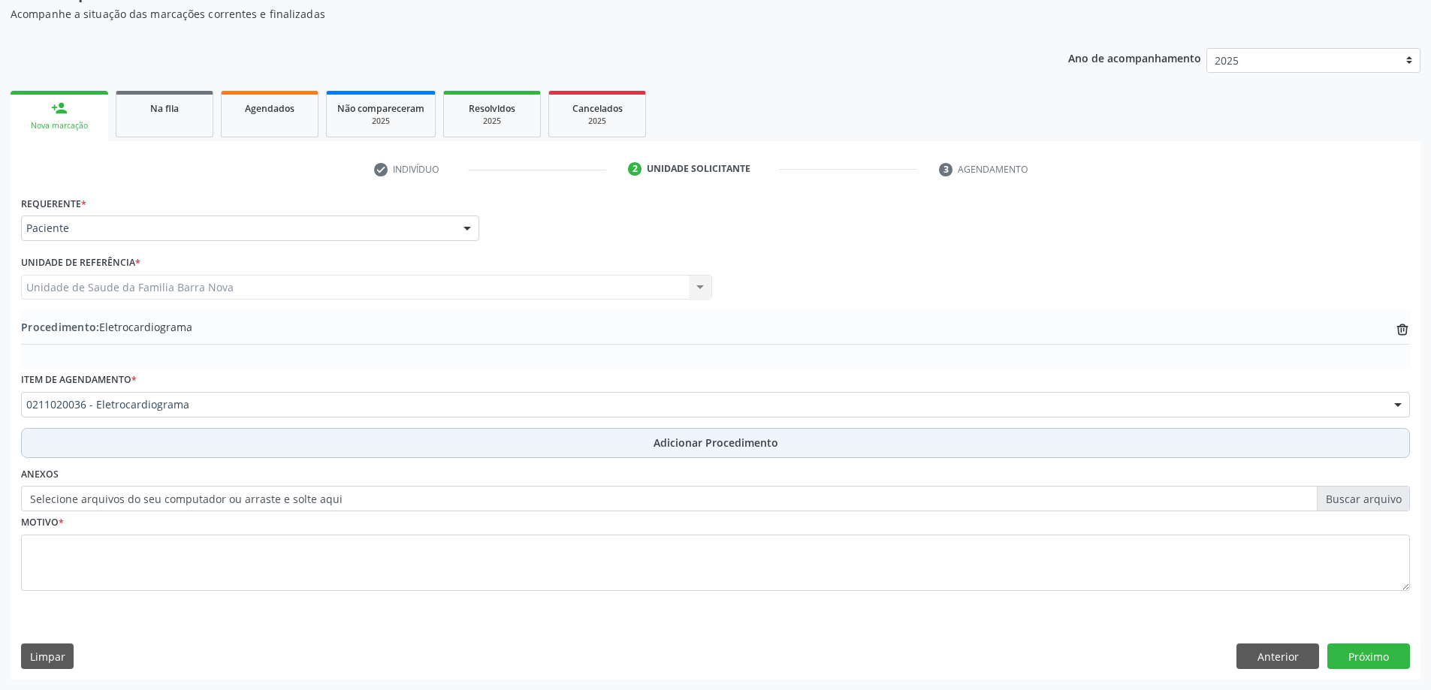
scroll to position [155, 0]
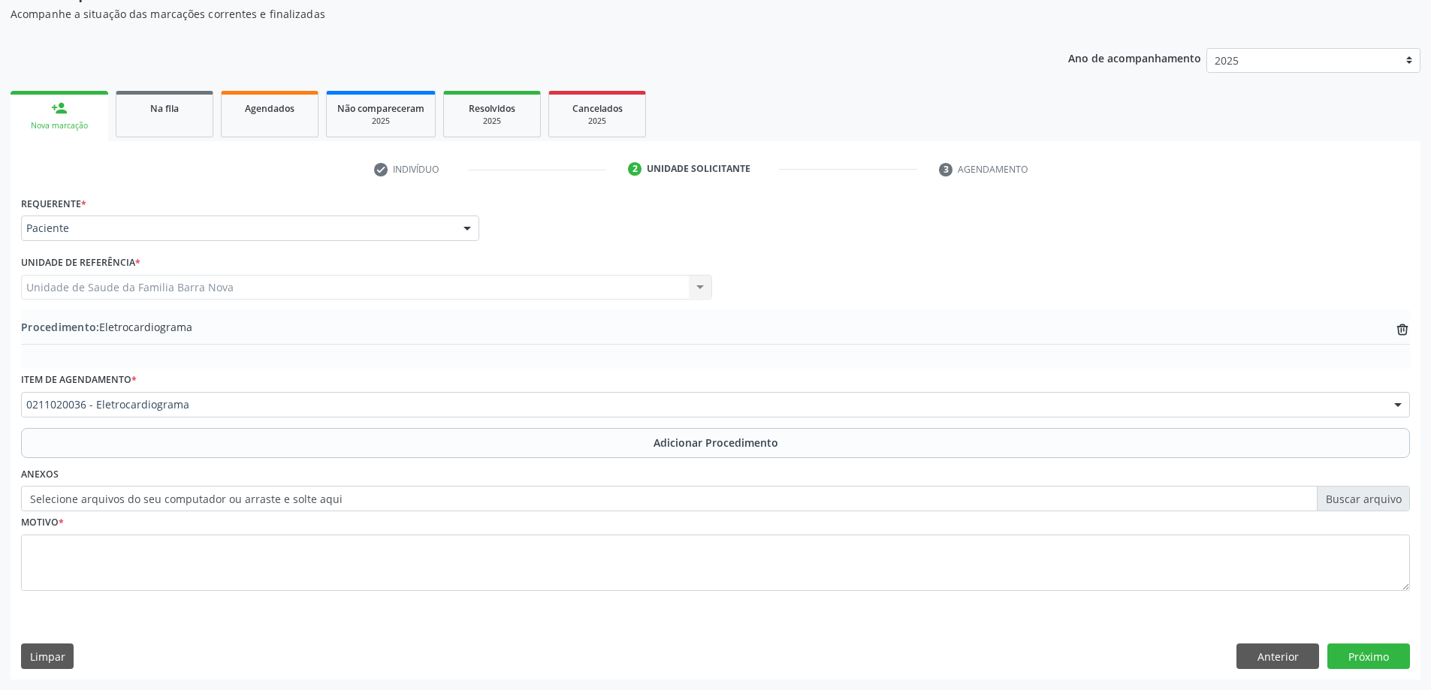
click at [1364, 500] on label "Selecione arquivos do seu computador ou arraste e solte aqui" at bounding box center [715, 499] width 1389 height 26
click at [1364, 500] on input "Selecione arquivos do seu computador ou arraste e solte aqui" at bounding box center [715, 499] width 1389 height 26
type input "C:\fakepath\WhatsApp Image 2[DATE]1.41.52.jpeg"
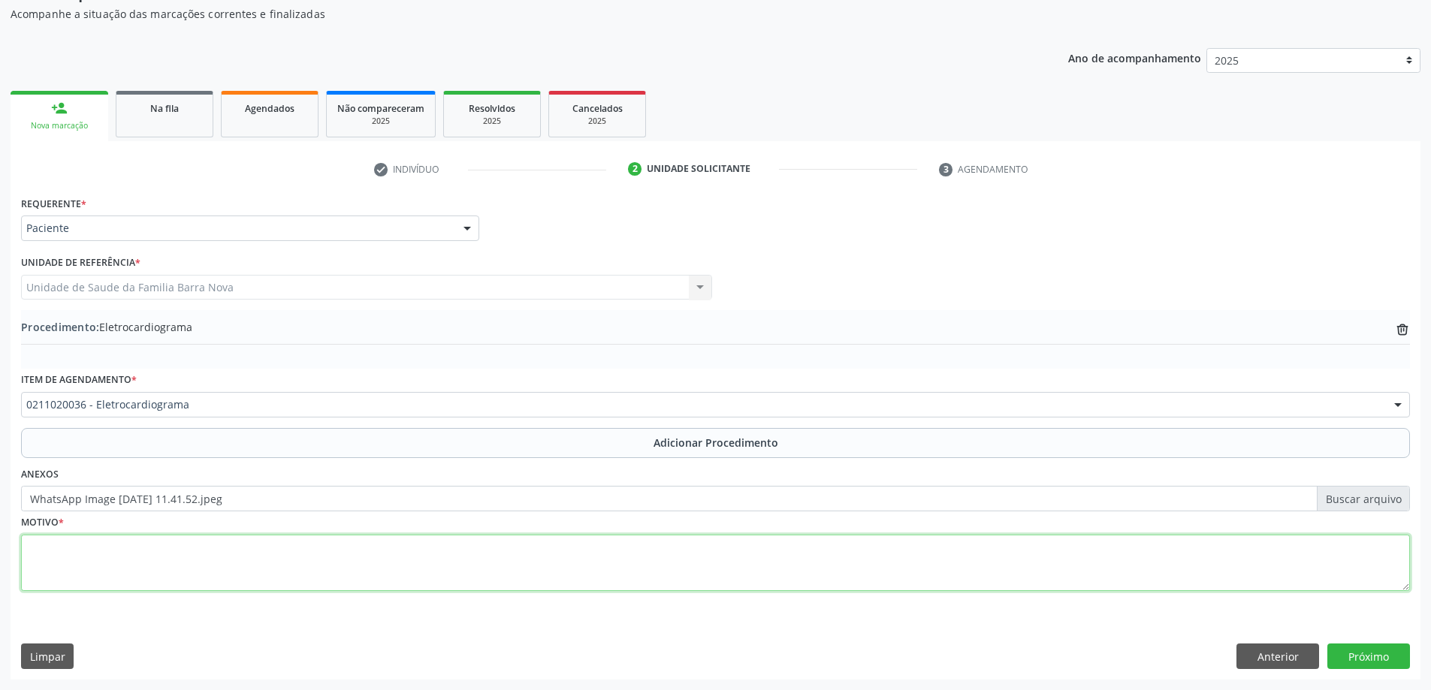
click at [749, 576] on textarea at bounding box center [715, 563] width 1389 height 57
type textarea "Taquicardia + dor toracica."
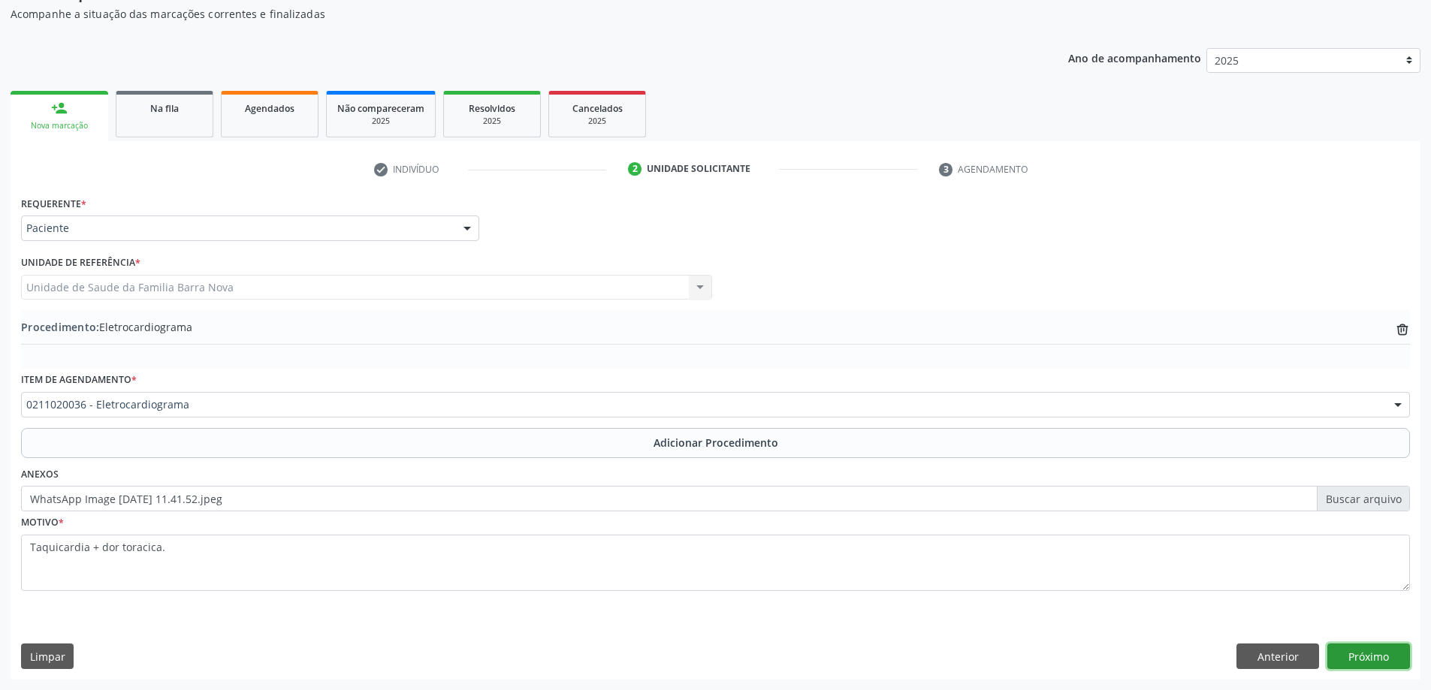
click at [1370, 654] on button "Próximo" at bounding box center [1369, 657] width 83 height 26
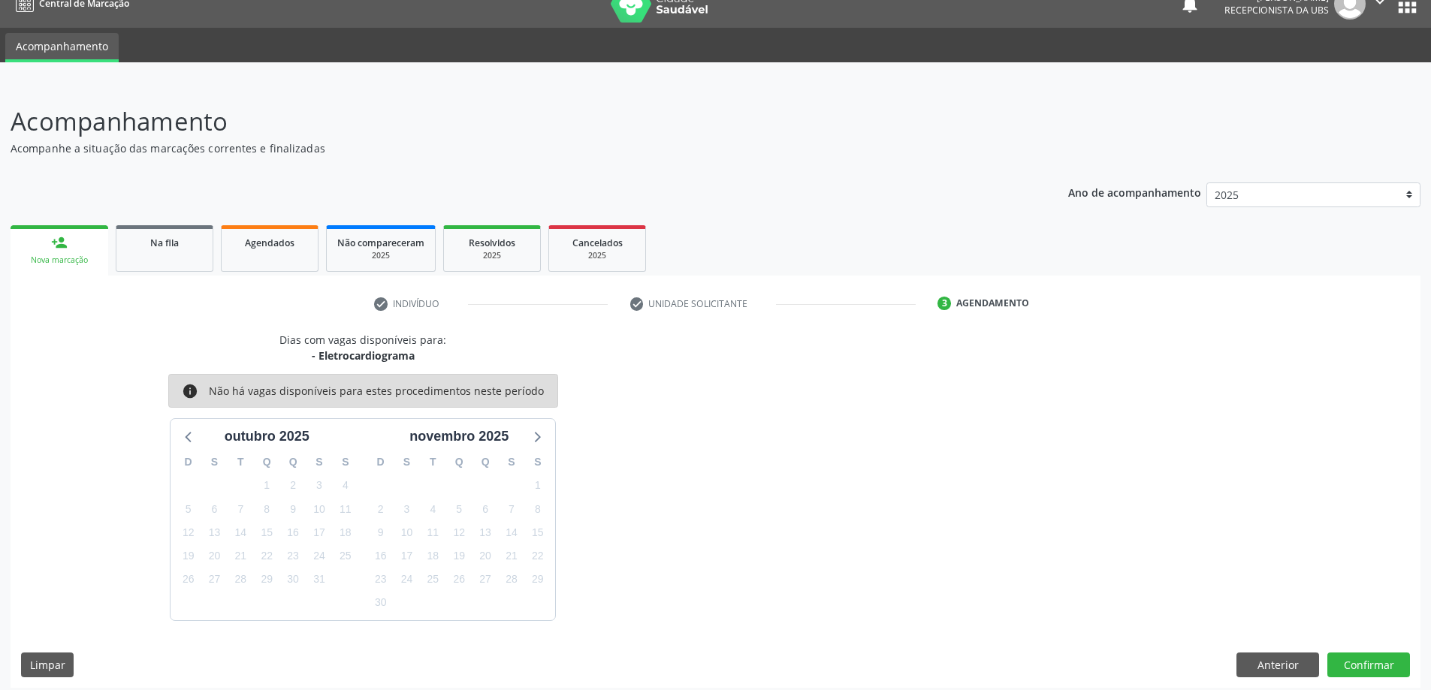
scroll to position [29, 0]
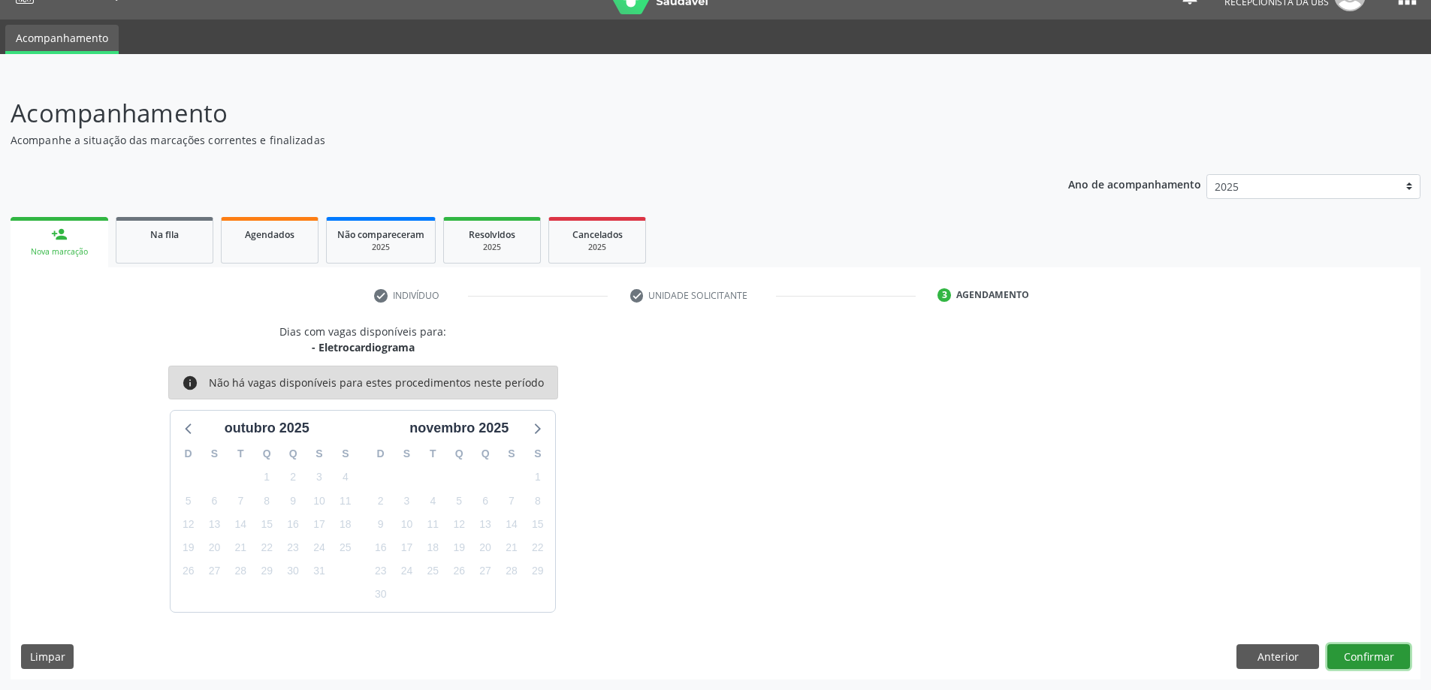
click at [1362, 655] on button "Confirmar" at bounding box center [1369, 658] width 83 height 26
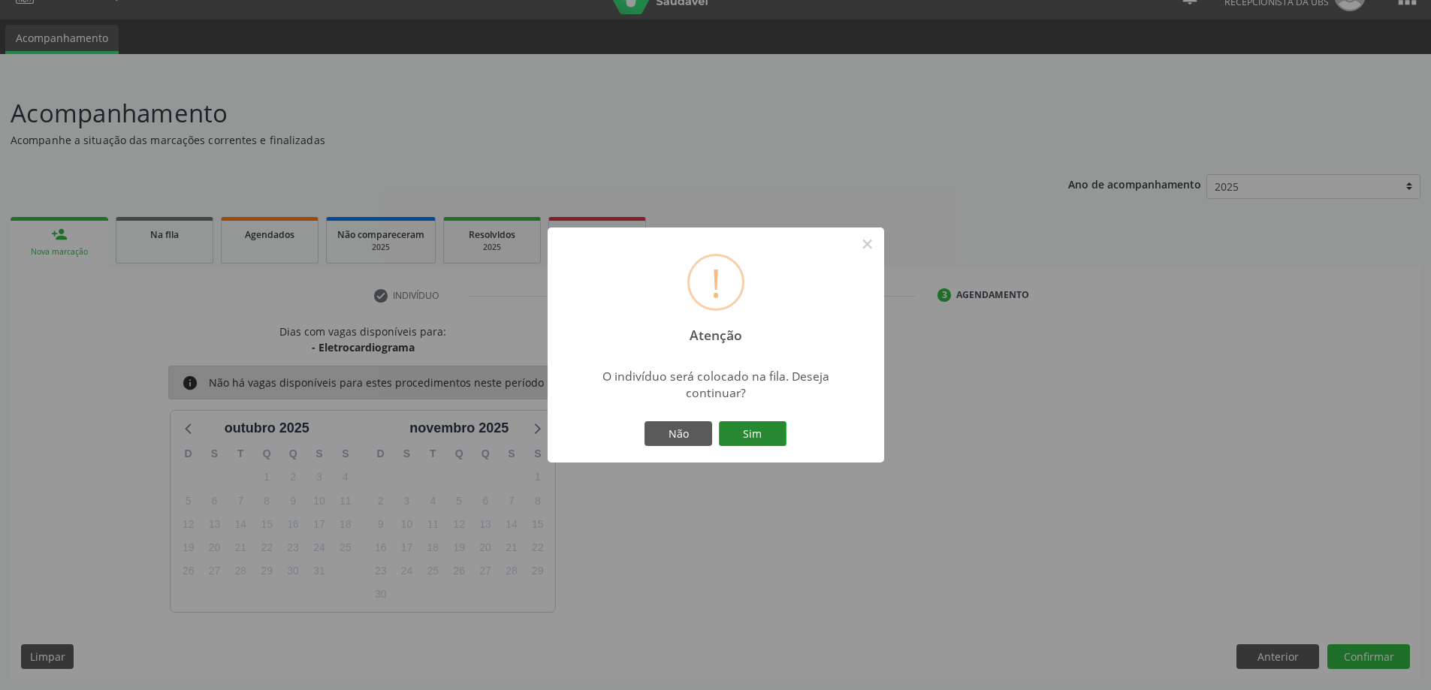
click at [762, 434] on button "Sim" at bounding box center [753, 435] width 68 height 26
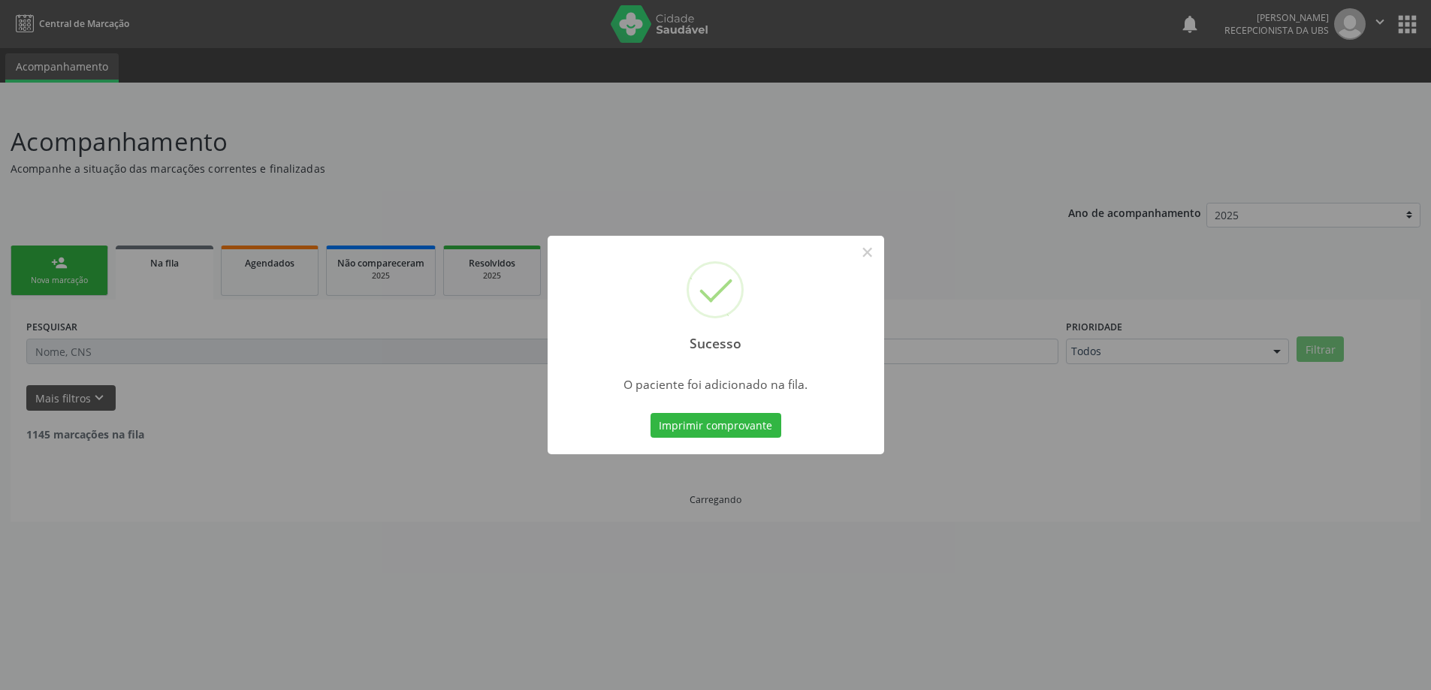
scroll to position [0, 0]
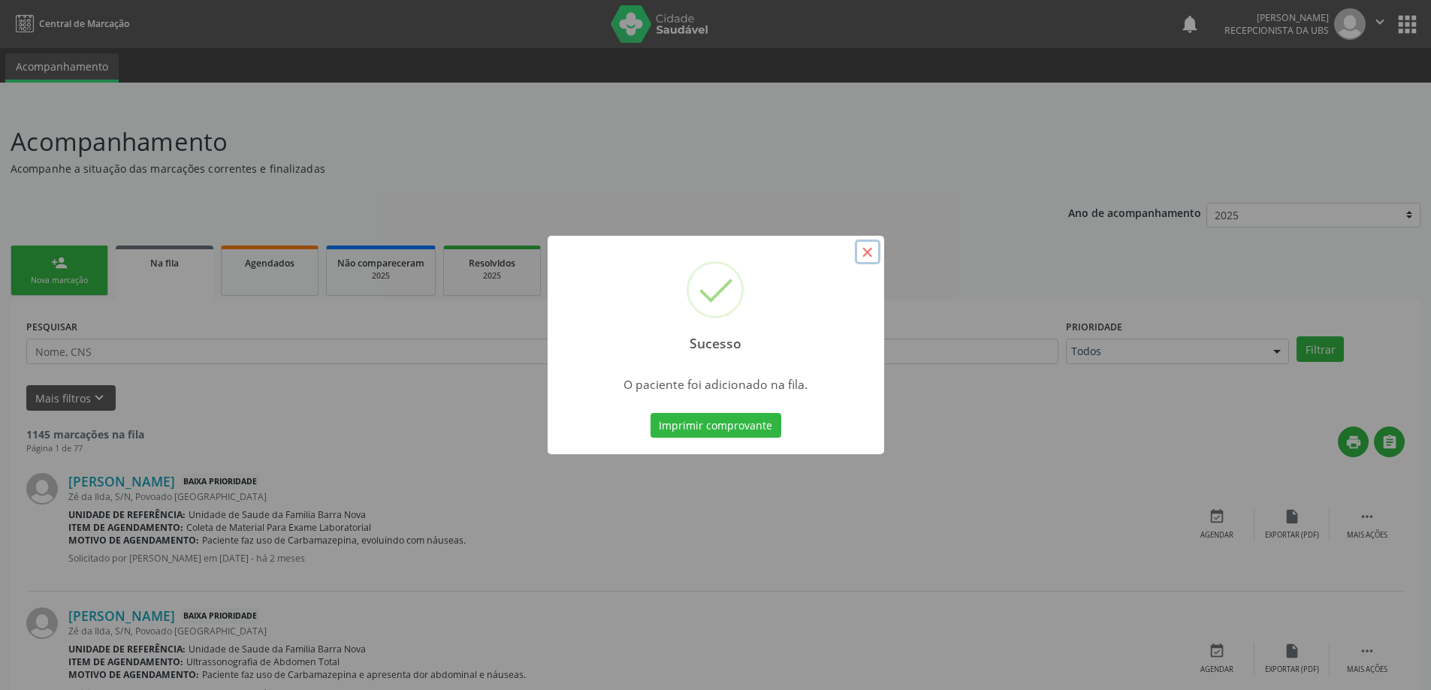
click at [866, 254] on button "×" at bounding box center [868, 253] width 26 height 26
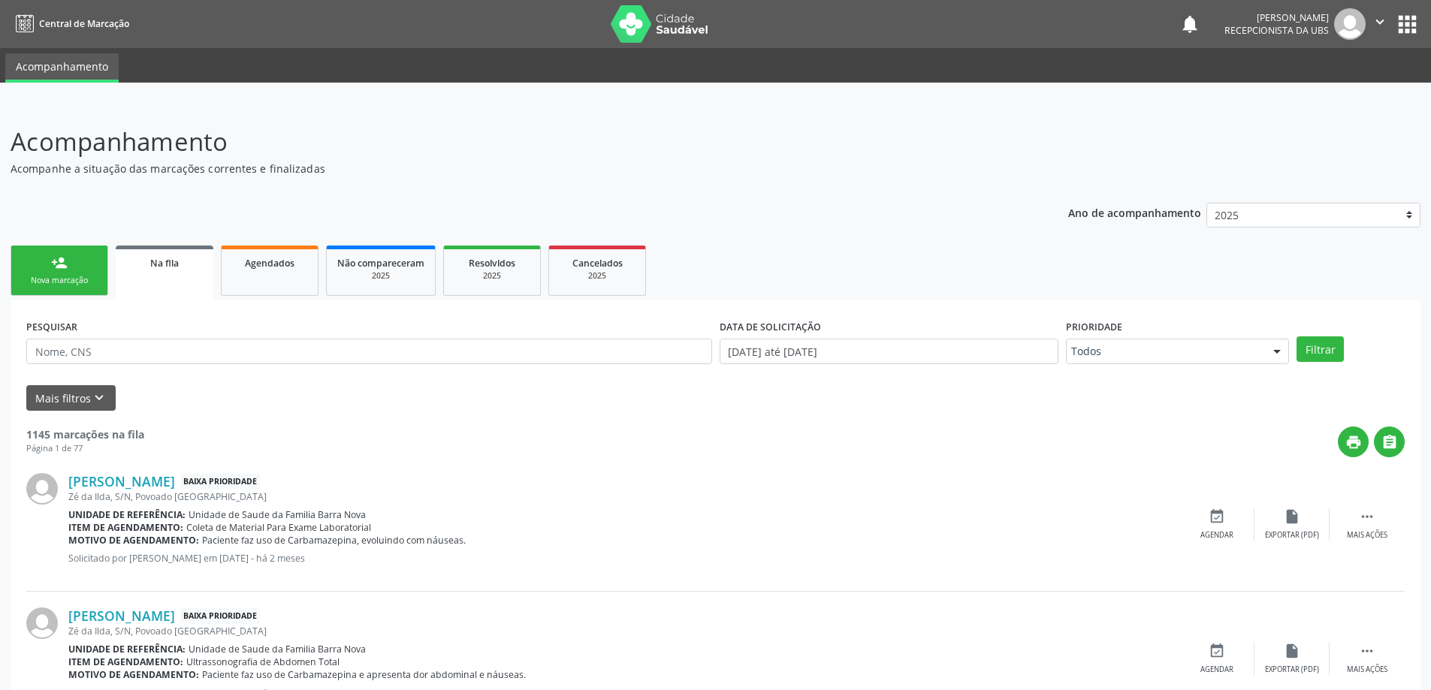
click at [64, 267] on div "person_add" at bounding box center [59, 263] width 17 height 17
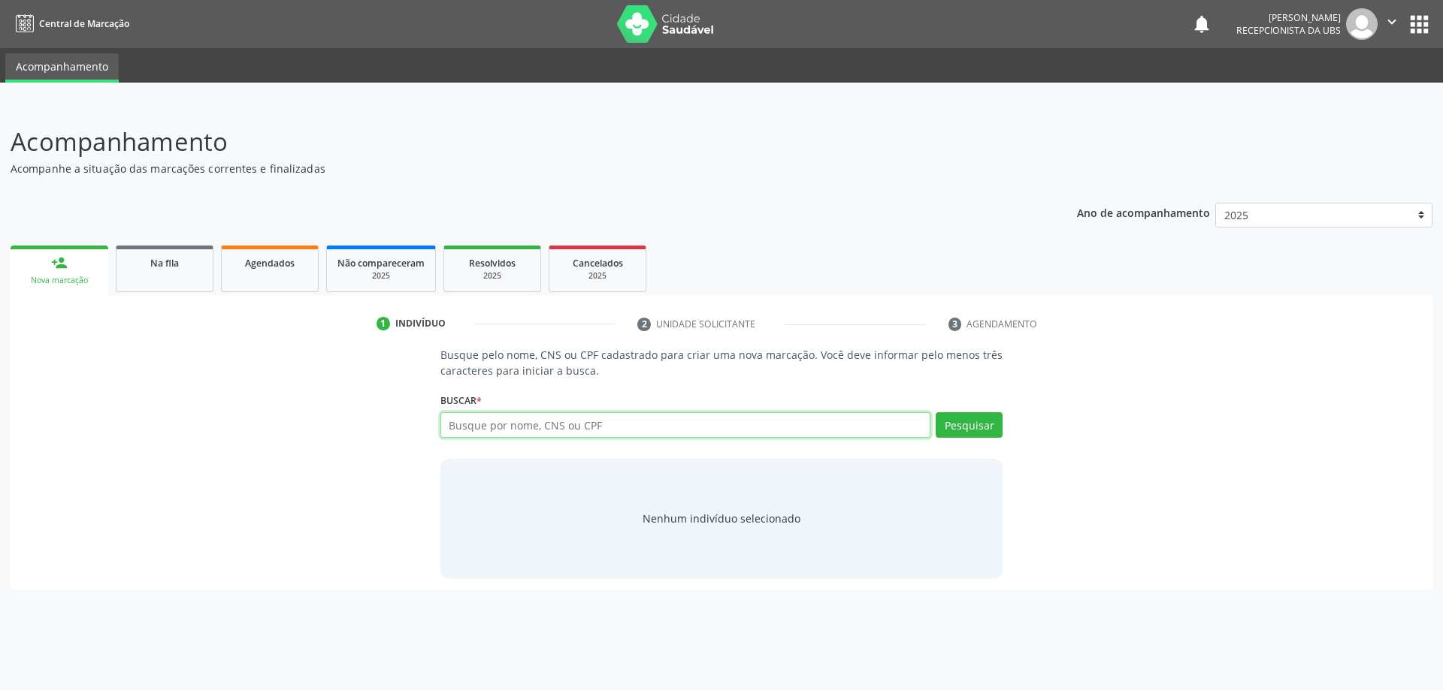
click at [526, 428] on input "text" at bounding box center [685, 425] width 491 height 26
type input "706807771096022"
click at [984, 428] on button "Pesquisar" at bounding box center [968, 425] width 67 height 26
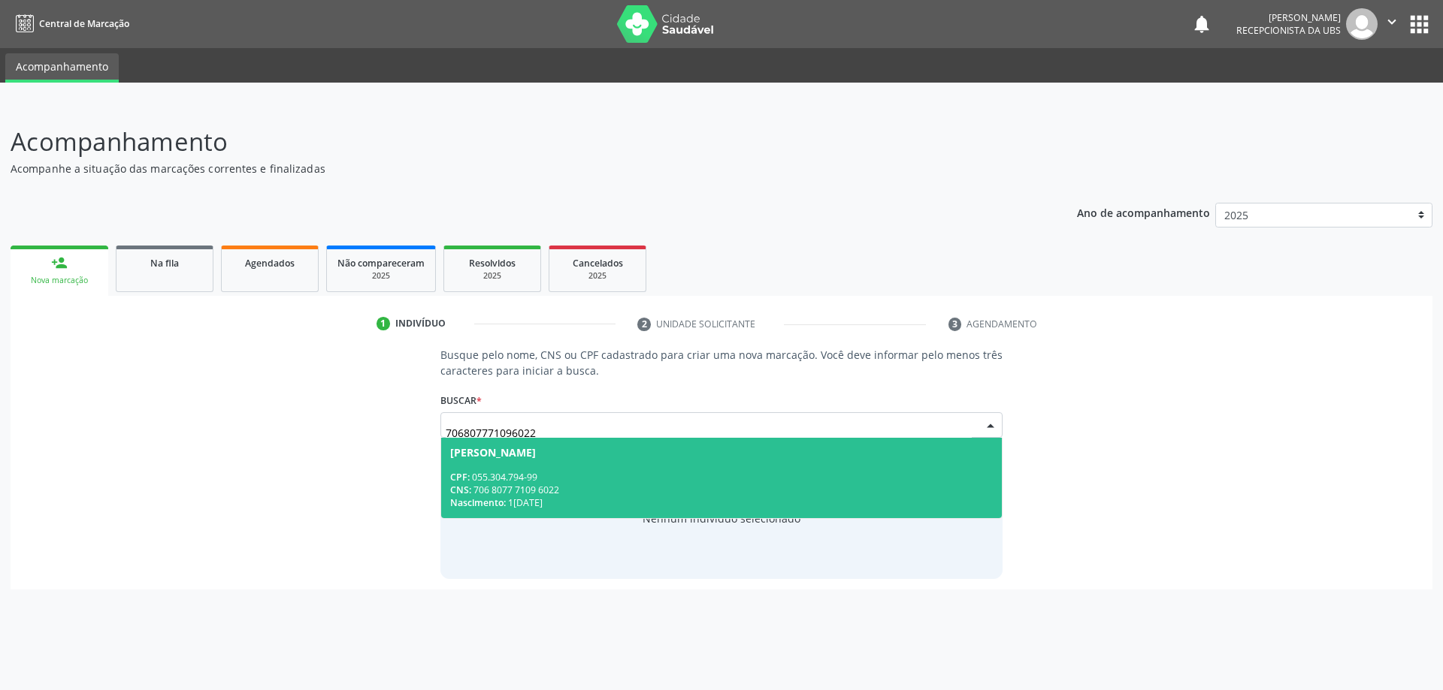
click at [654, 477] on div "CPF: 055.304.794-99" at bounding box center [721, 477] width 543 height 13
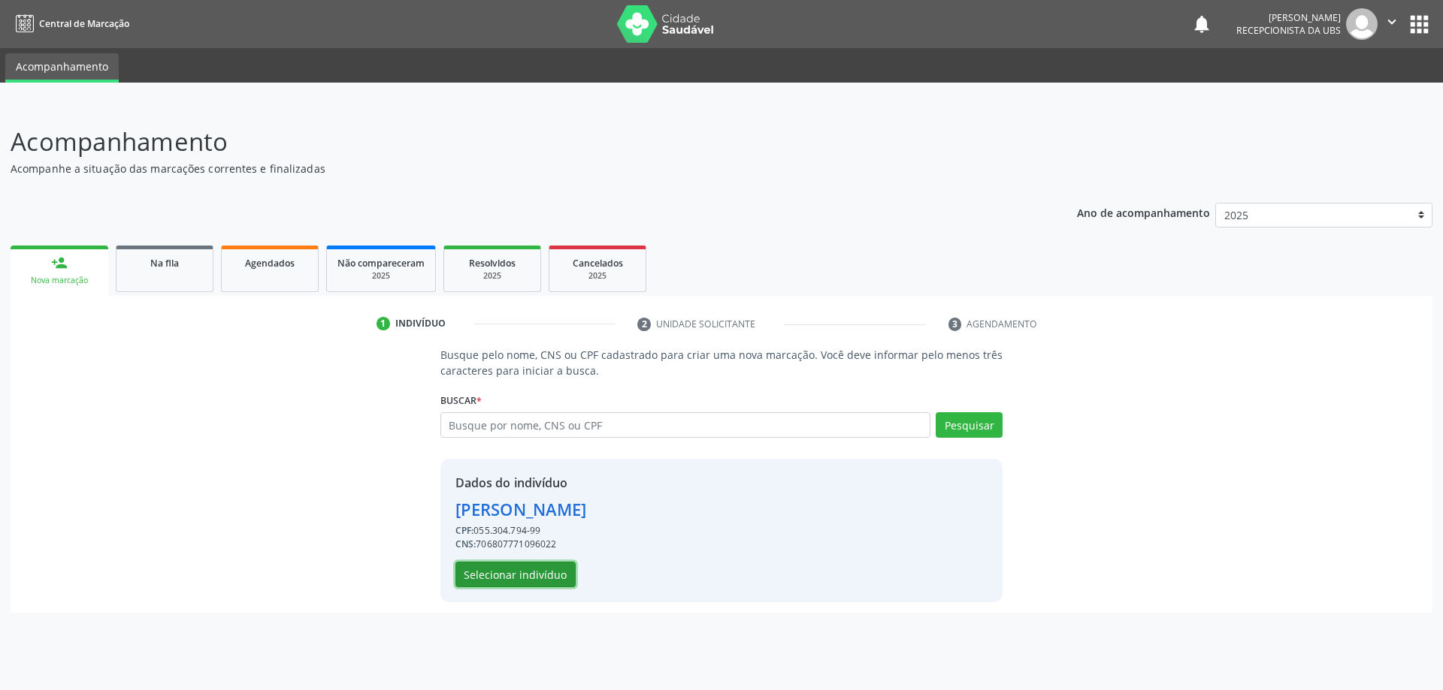
click at [536, 579] on button "Selecionar indivíduo" at bounding box center [515, 575] width 120 height 26
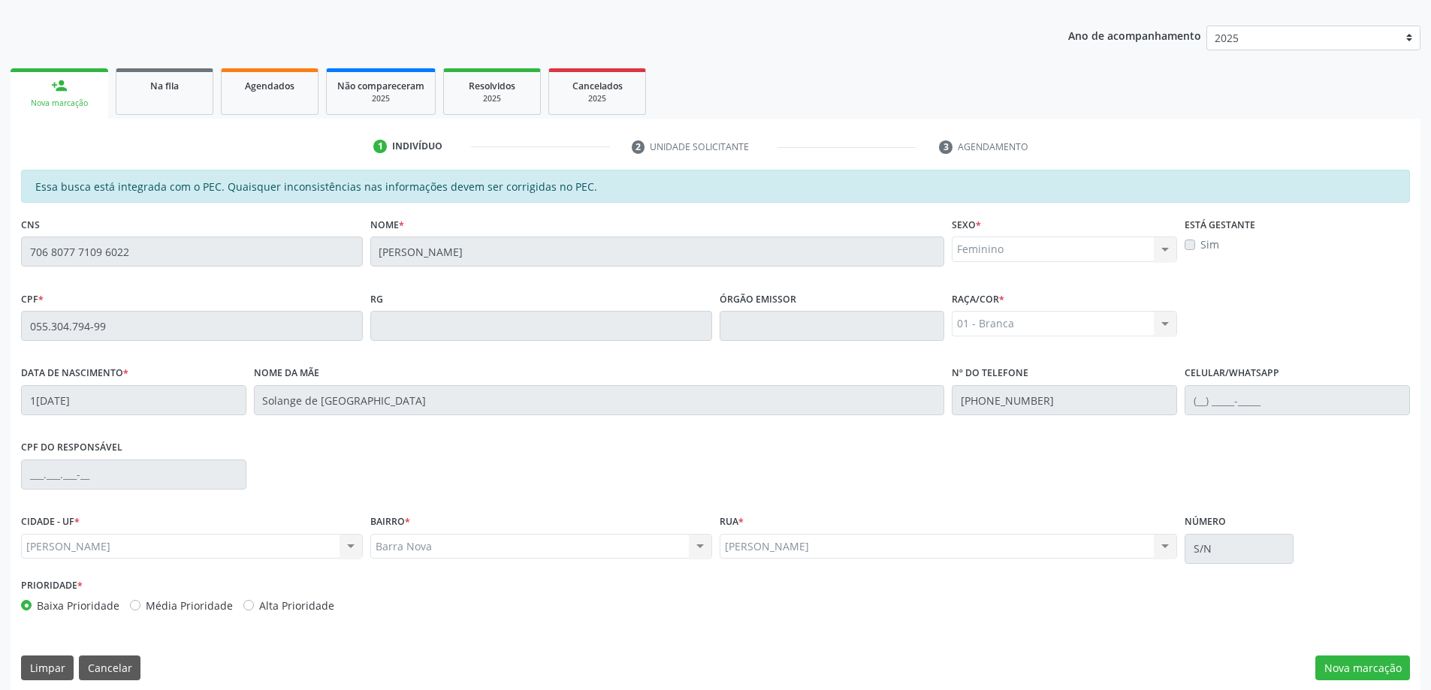
scroll to position [189, 0]
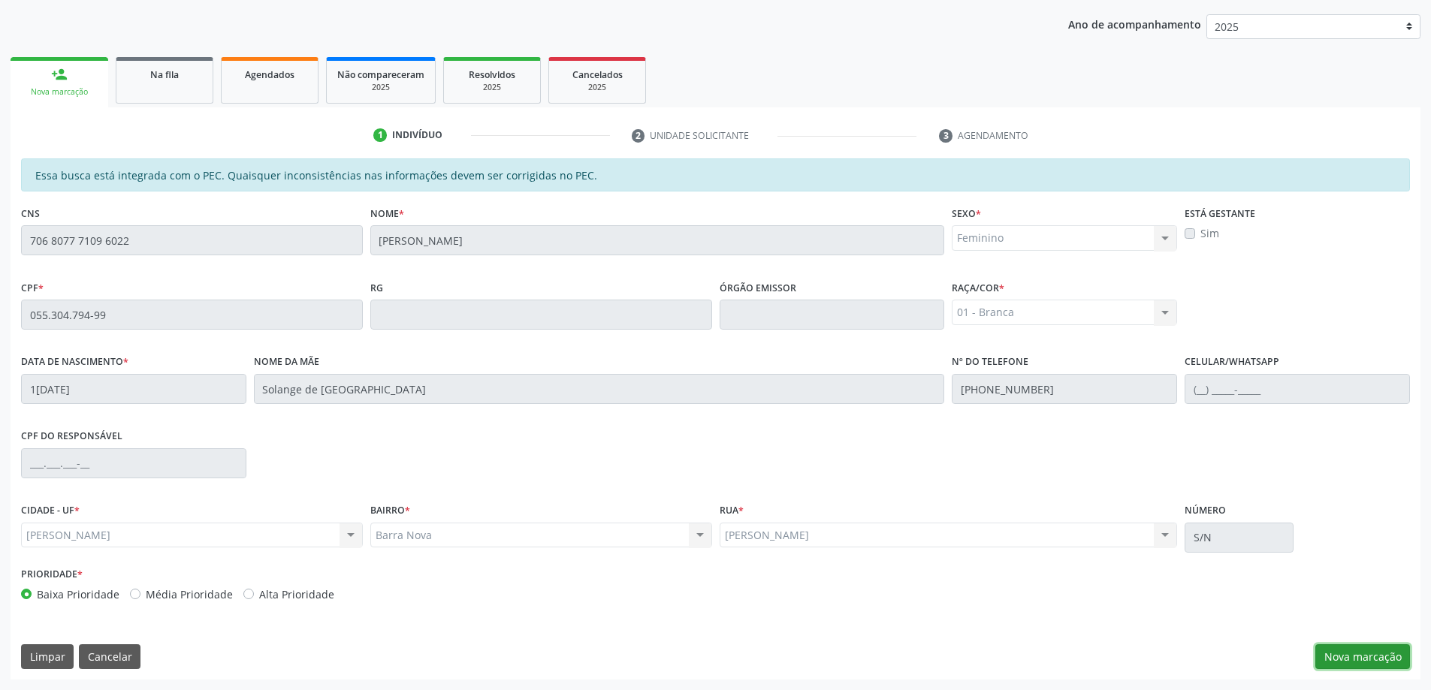
click at [1355, 657] on button "Nova marcação" at bounding box center [1363, 658] width 95 height 26
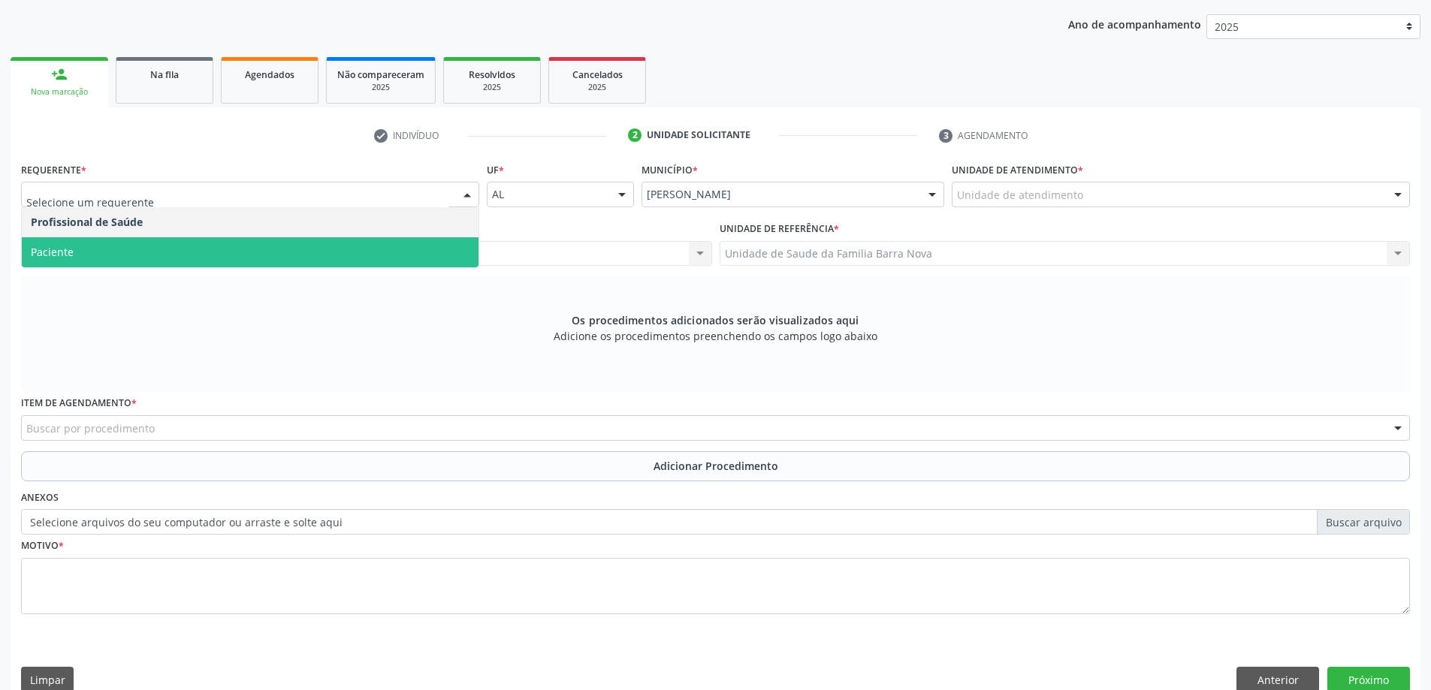
click at [141, 252] on span "Paciente" at bounding box center [250, 252] width 457 height 30
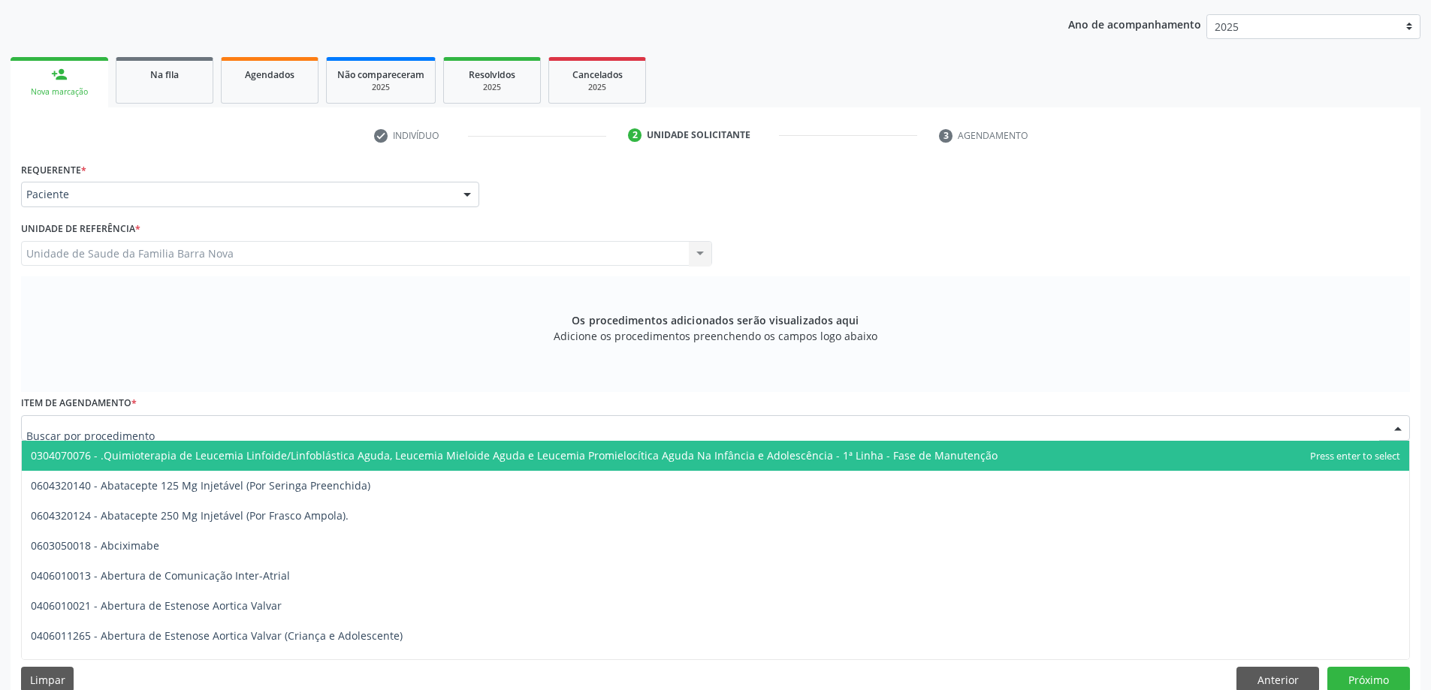
click at [308, 431] on div at bounding box center [715, 428] width 1389 height 26
click at [296, 427] on div at bounding box center [715, 428] width 1389 height 26
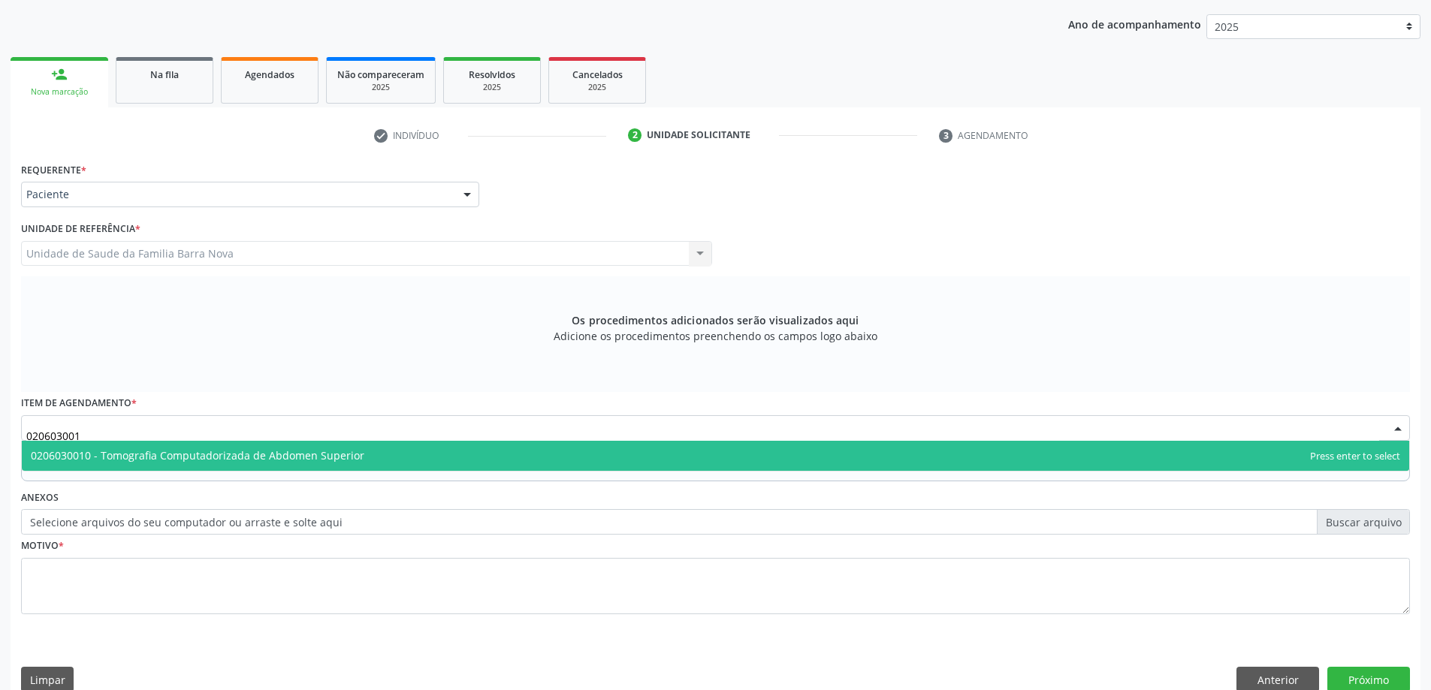
type input "0206030010"
click at [365, 458] on span "0206030010 - Tomografia Computadorizada de Abdomen Superior" at bounding box center [716, 456] width 1388 height 30
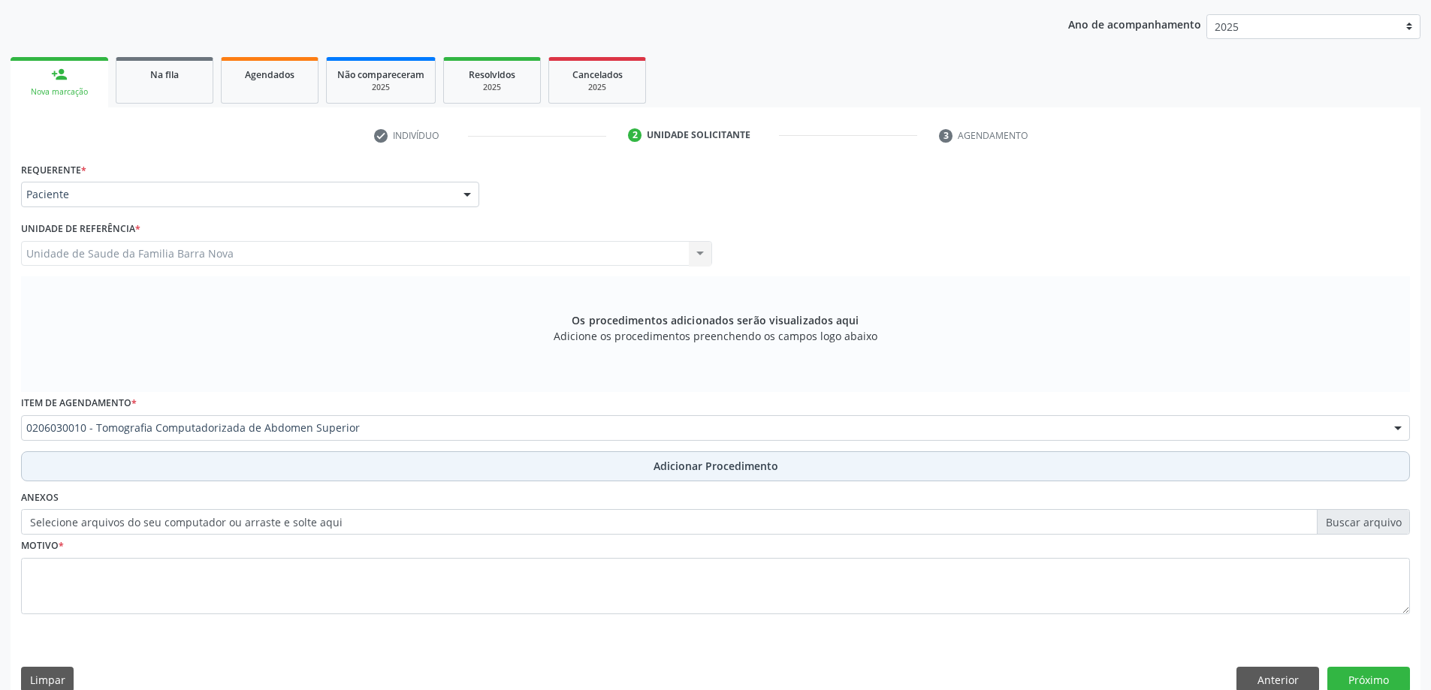
click at [678, 465] on span "Adicionar Procedimento" at bounding box center [716, 466] width 125 height 16
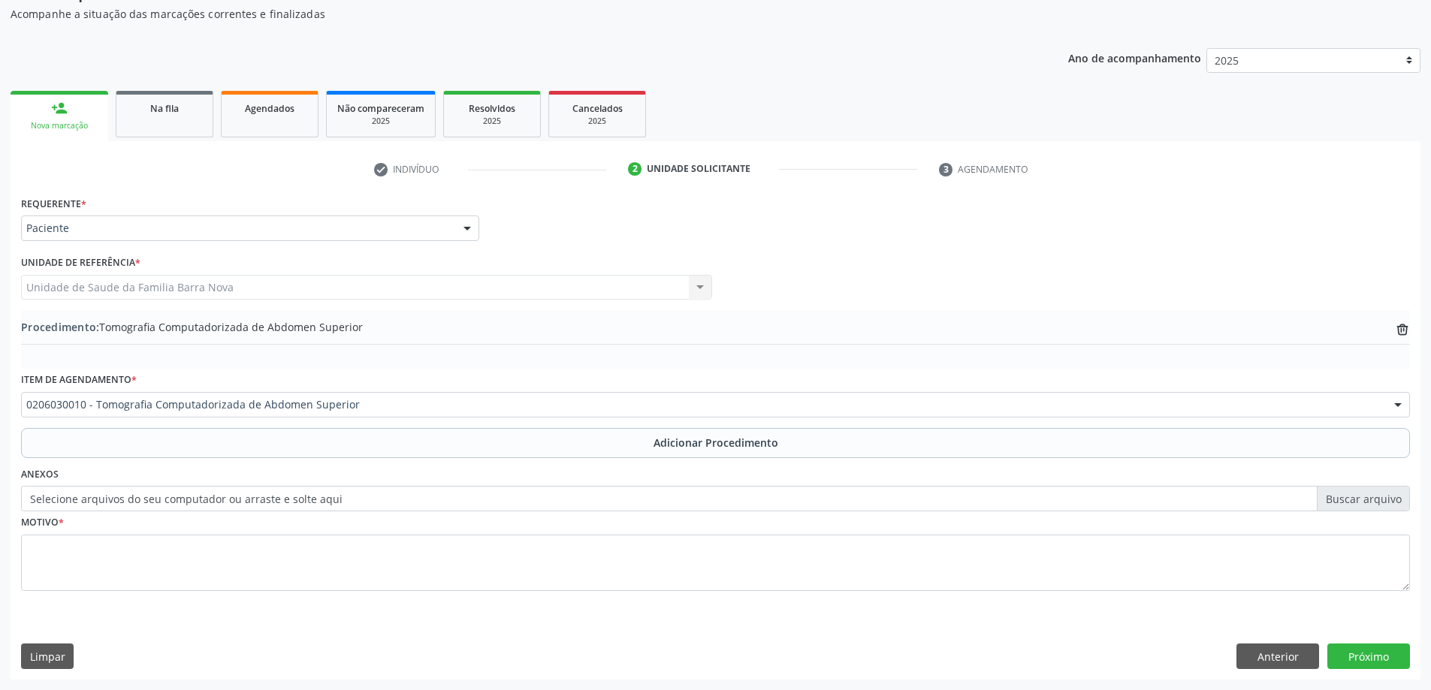
click at [1382, 495] on label "Selecione arquivos do seu computador ou arraste e solte aqui" at bounding box center [715, 499] width 1389 height 26
click at [1382, 495] on input "Selecione arquivos do seu computador ou arraste e solte aqui" at bounding box center [715, 499] width 1389 height 26
type input "C:\fakepath\WhatsApp Image [DATE] 11.41.36.jpeg"
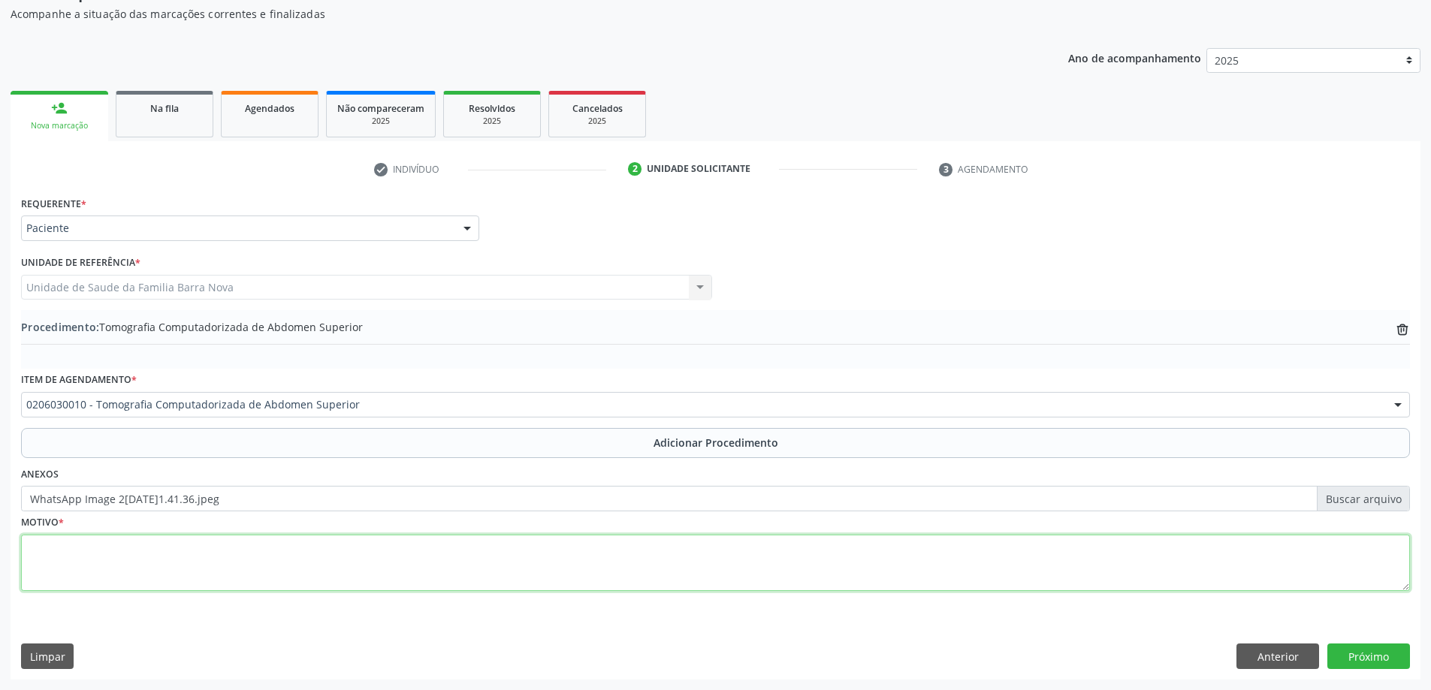
click at [249, 542] on textarea at bounding box center [715, 563] width 1389 height 57
paste textarea "litíase urinária"
click at [32, 548] on textarea "litíase urinária" at bounding box center [715, 563] width 1389 height 57
click at [29, 547] on textarea "itíase urinária" at bounding box center [715, 563] width 1389 height 57
click at [107, 548] on textarea "Litíase urinária" at bounding box center [715, 563] width 1389 height 57
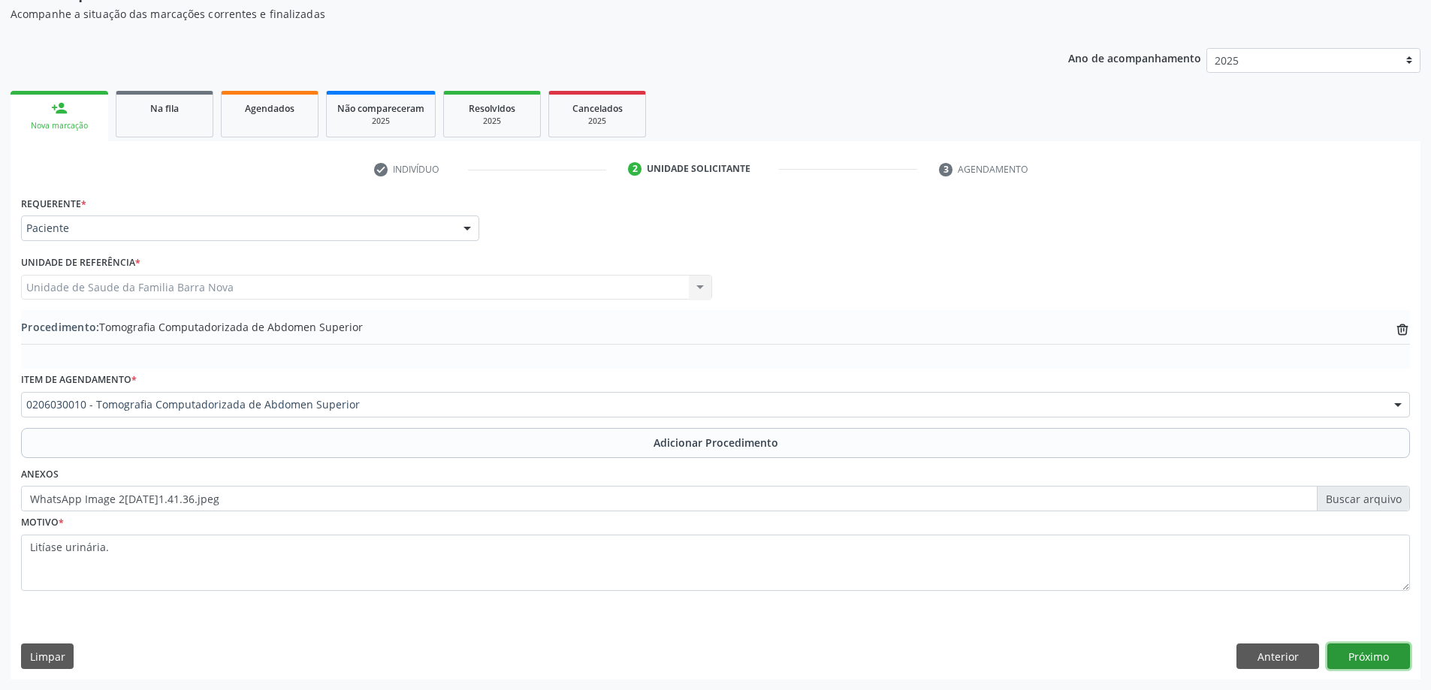
click at [1375, 657] on button "Próximo" at bounding box center [1369, 657] width 83 height 26
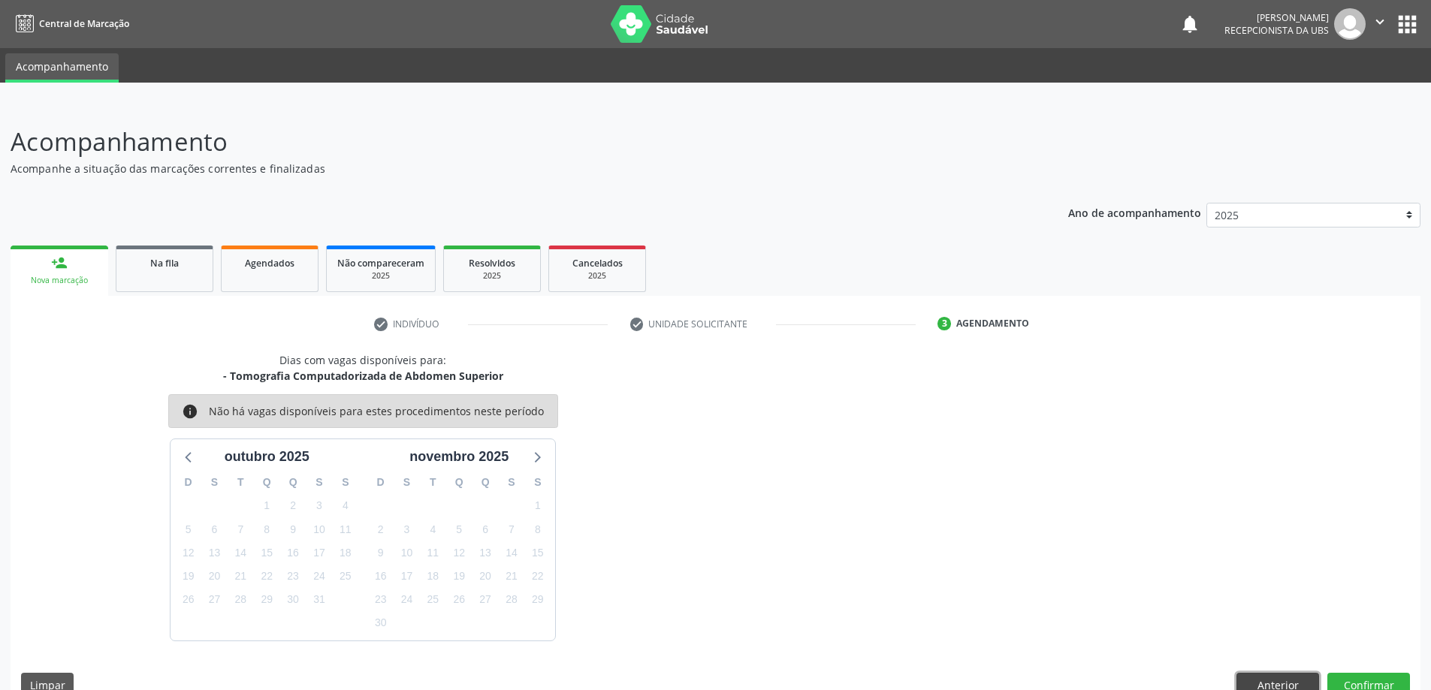
click at [1271, 677] on button "Anterior" at bounding box center [1278, 686] width 83 height 26
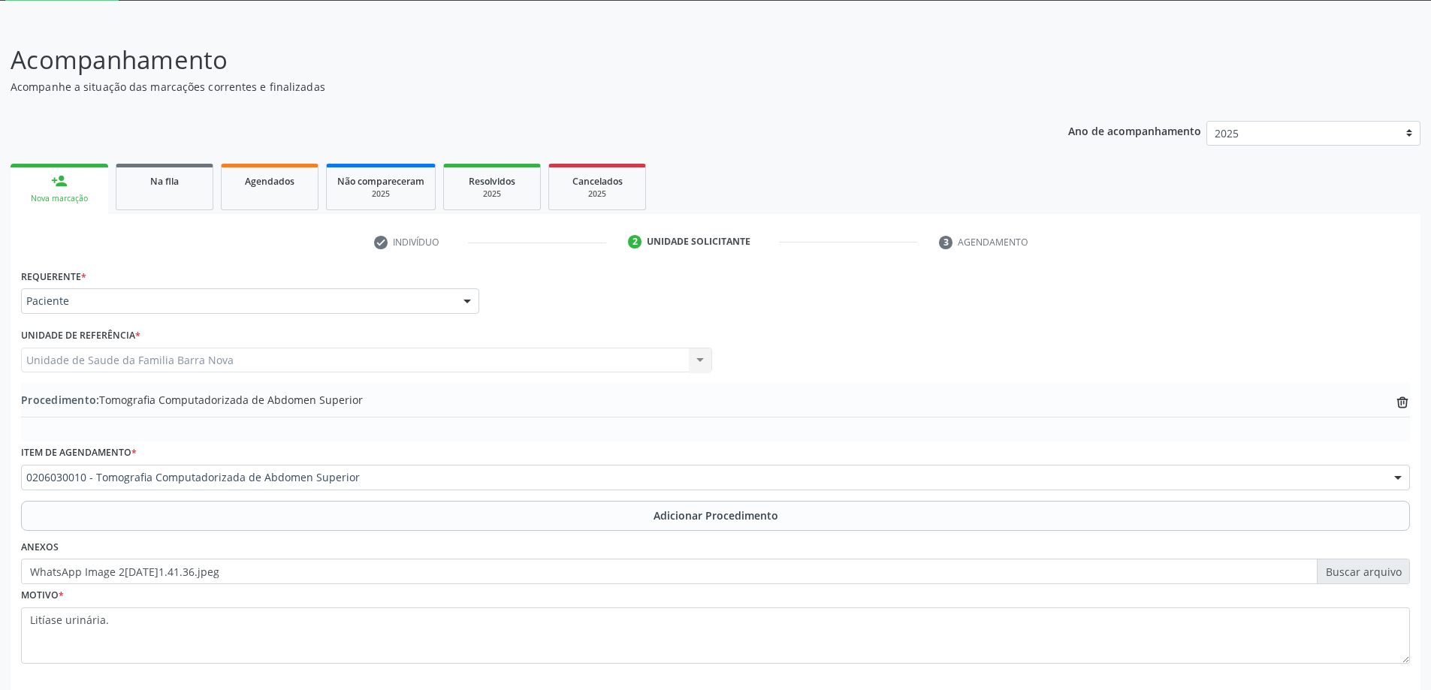
scroll to position [155, 0]
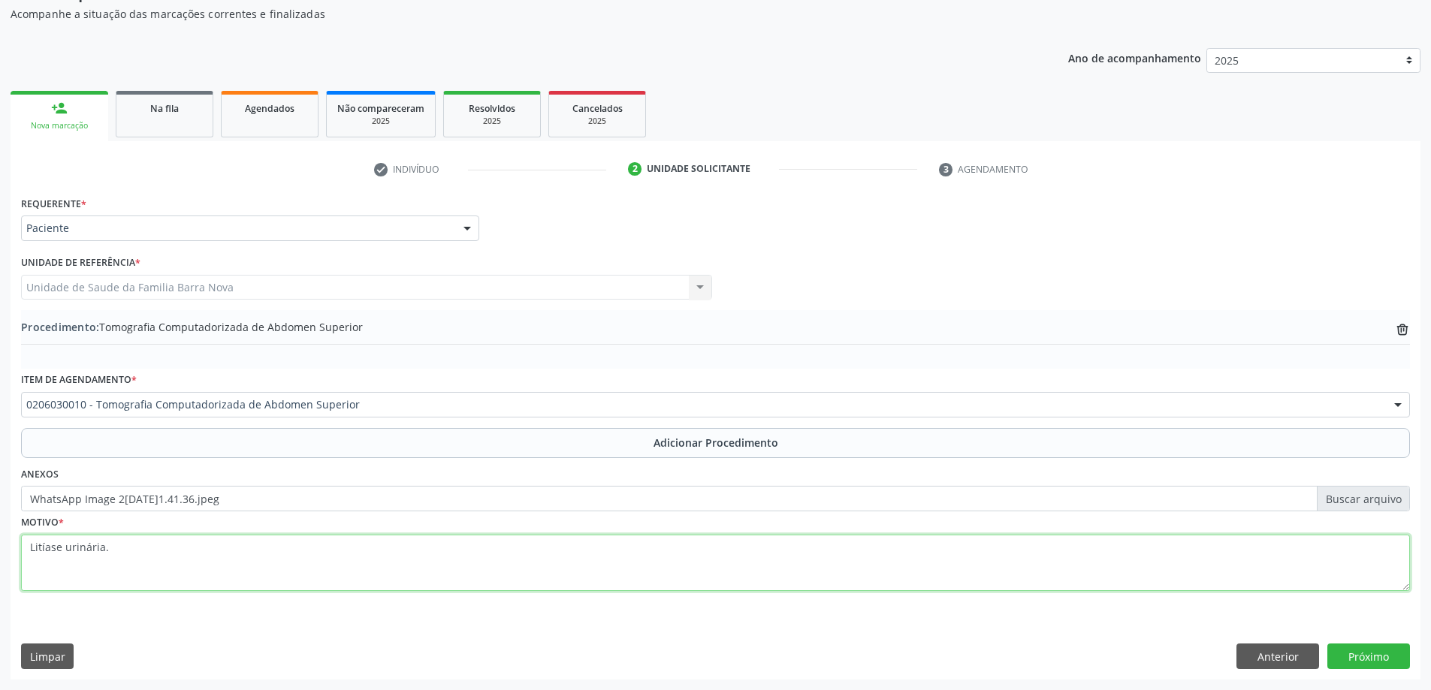
click at [204, 545] on textarea "Litíase urinária." at bounding box center [715, 563] width 1389 height 57
paste textarea "litíase urinária"
type textarea "Litíase urinária."
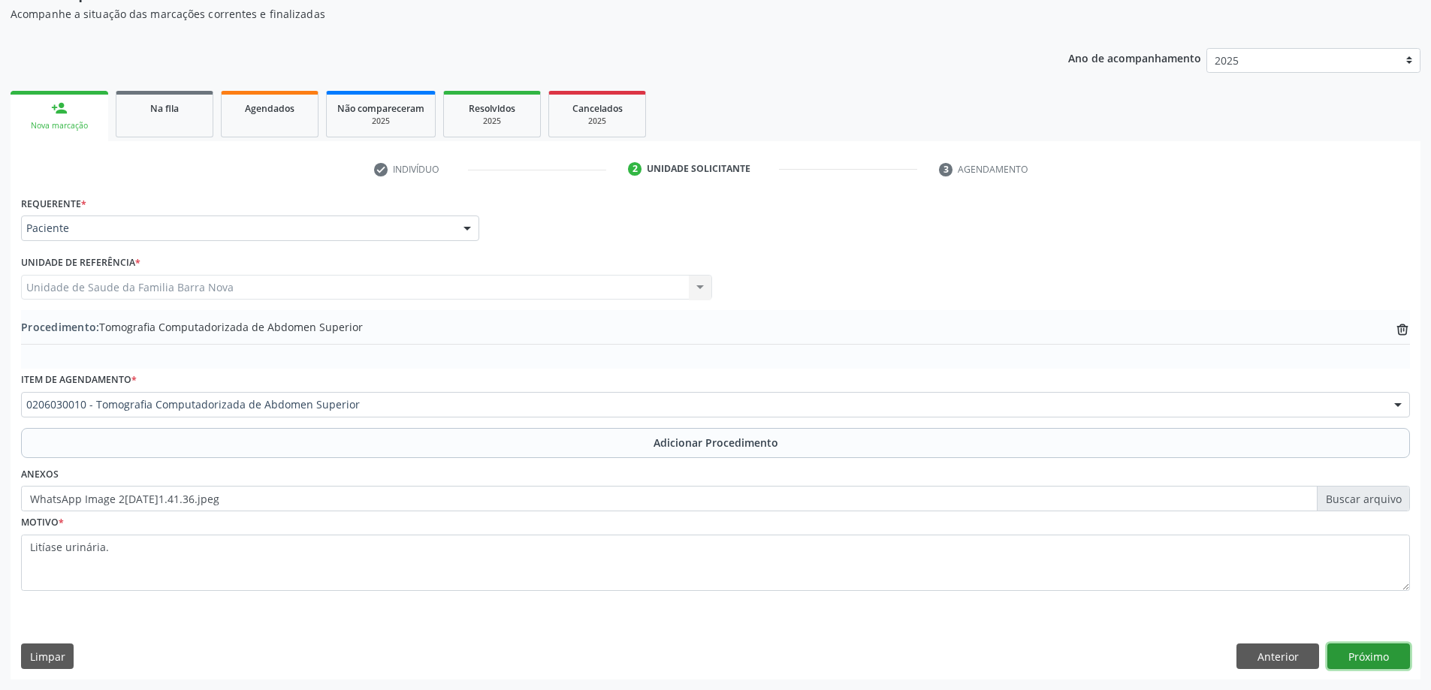
click at [1388, 655] on button "Próximo" at bounding box center [1369, 657] width 83 height 26
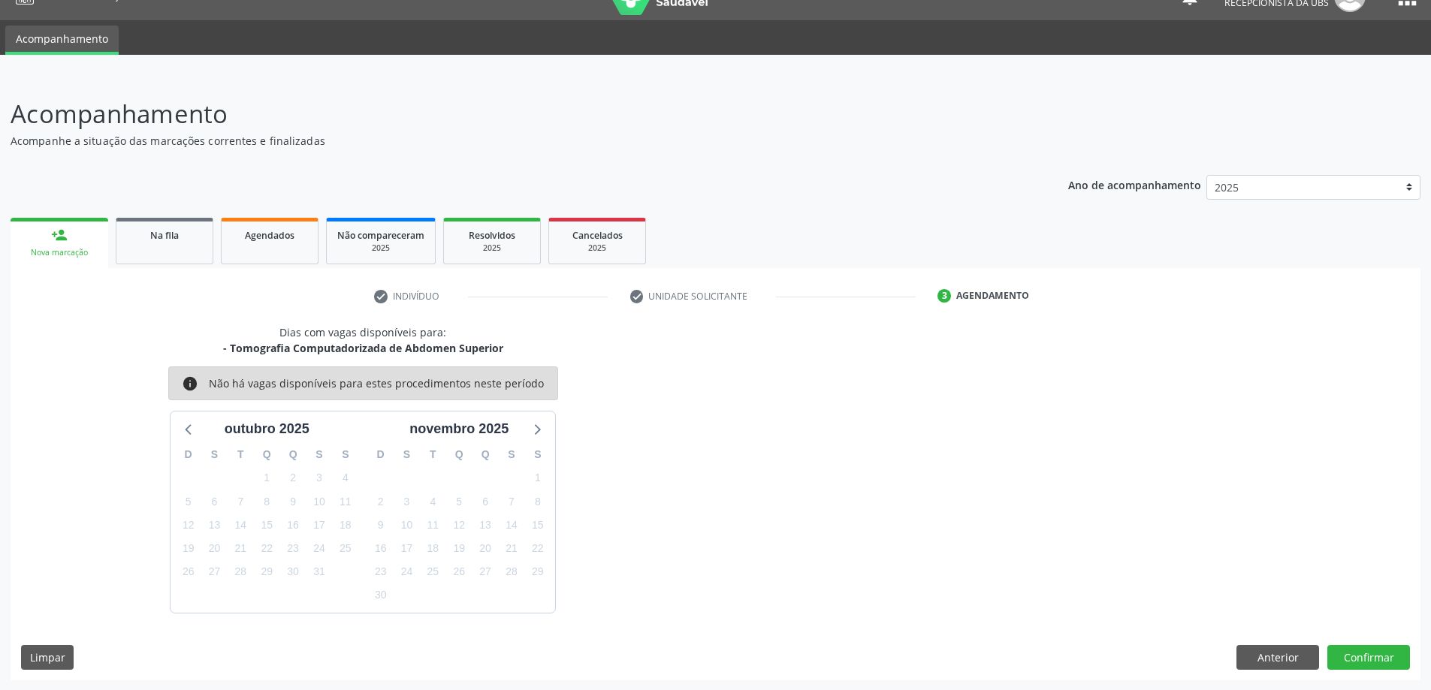
scroll to position [29, 0]
click at [1361, 654] on button "Confirmar" at bounding box center [1369, 658] width 83 height 26
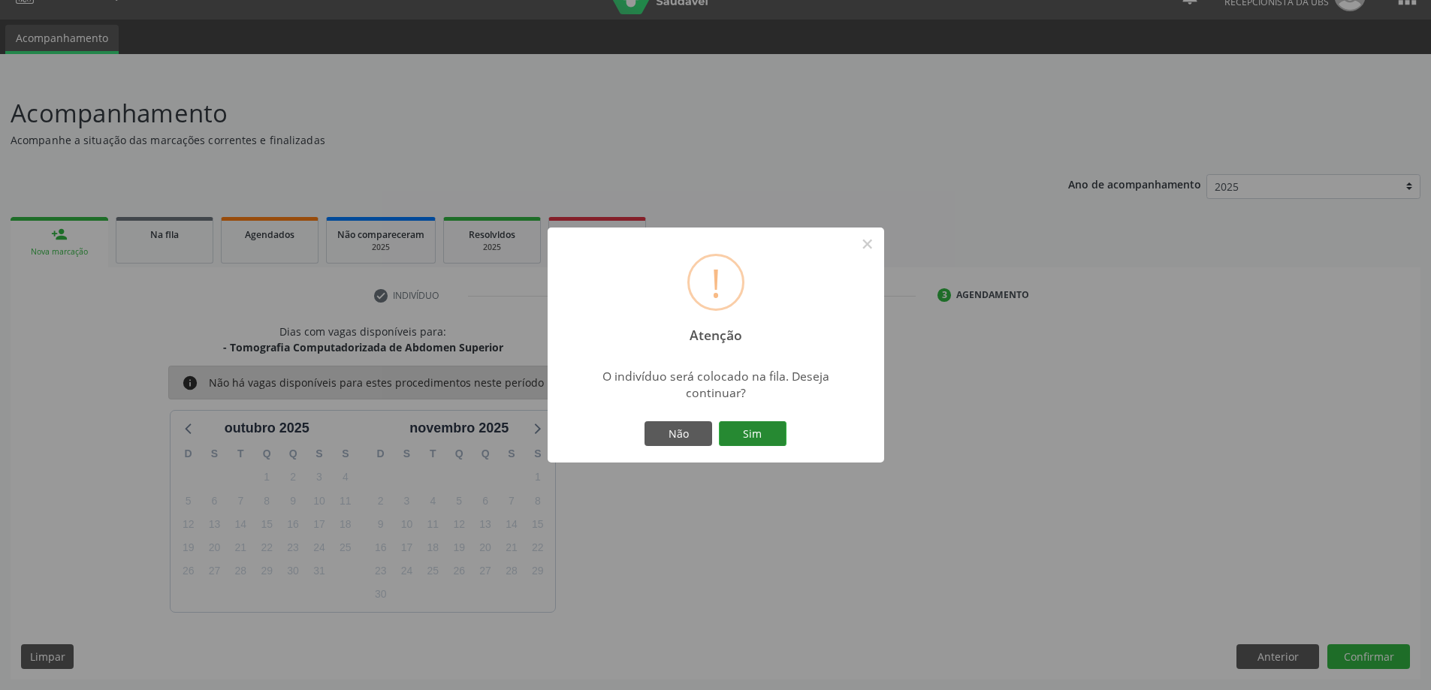
click at [751, 429] on button "Sim" at bounding box center [753, 435] width 68 height 26
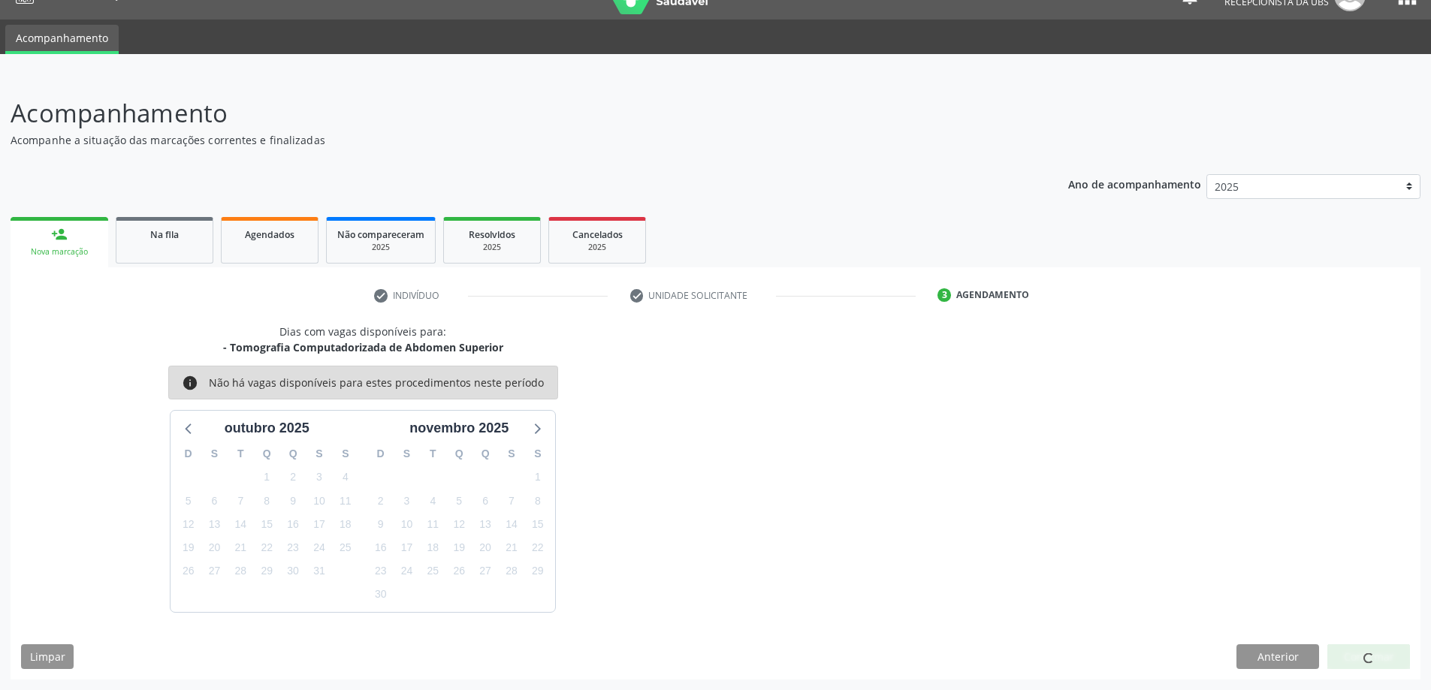
scroll to position [0, 0]
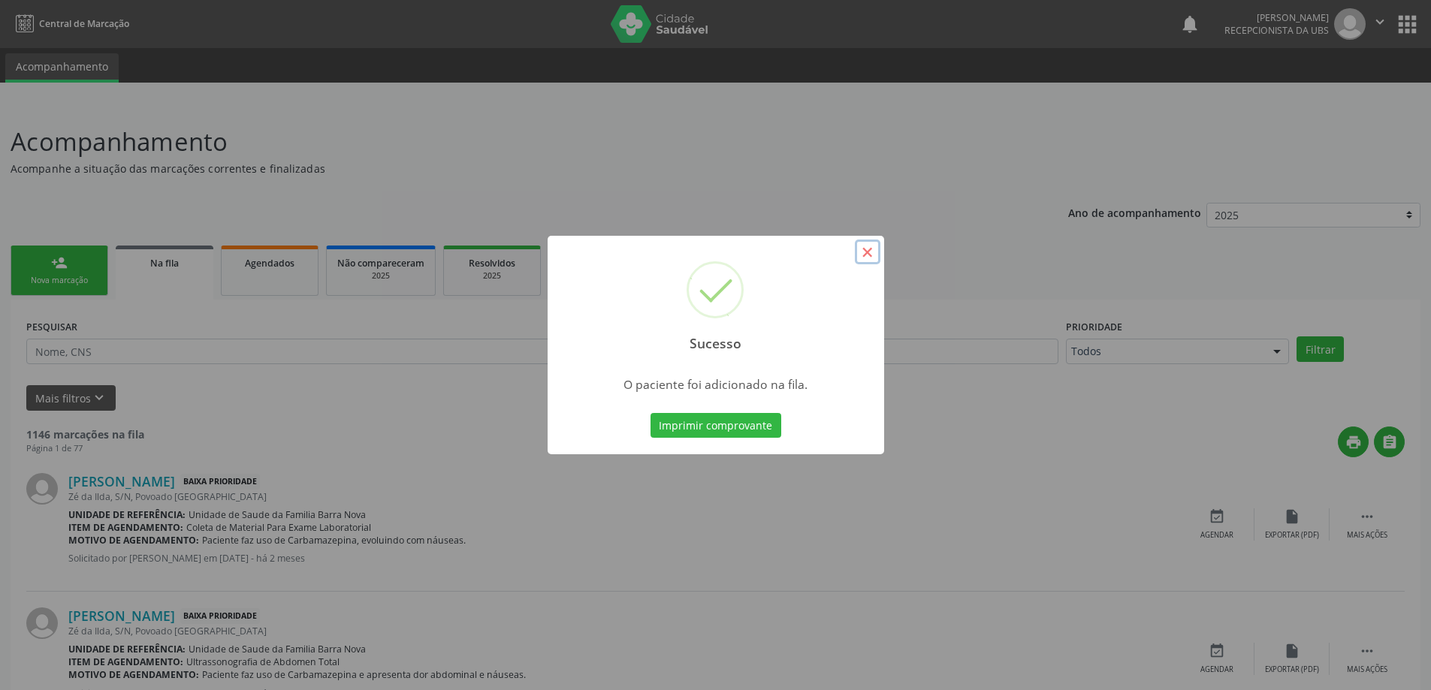
click at [869, 249] on button "×" at bounding box center [868, 253] width 26 height 26
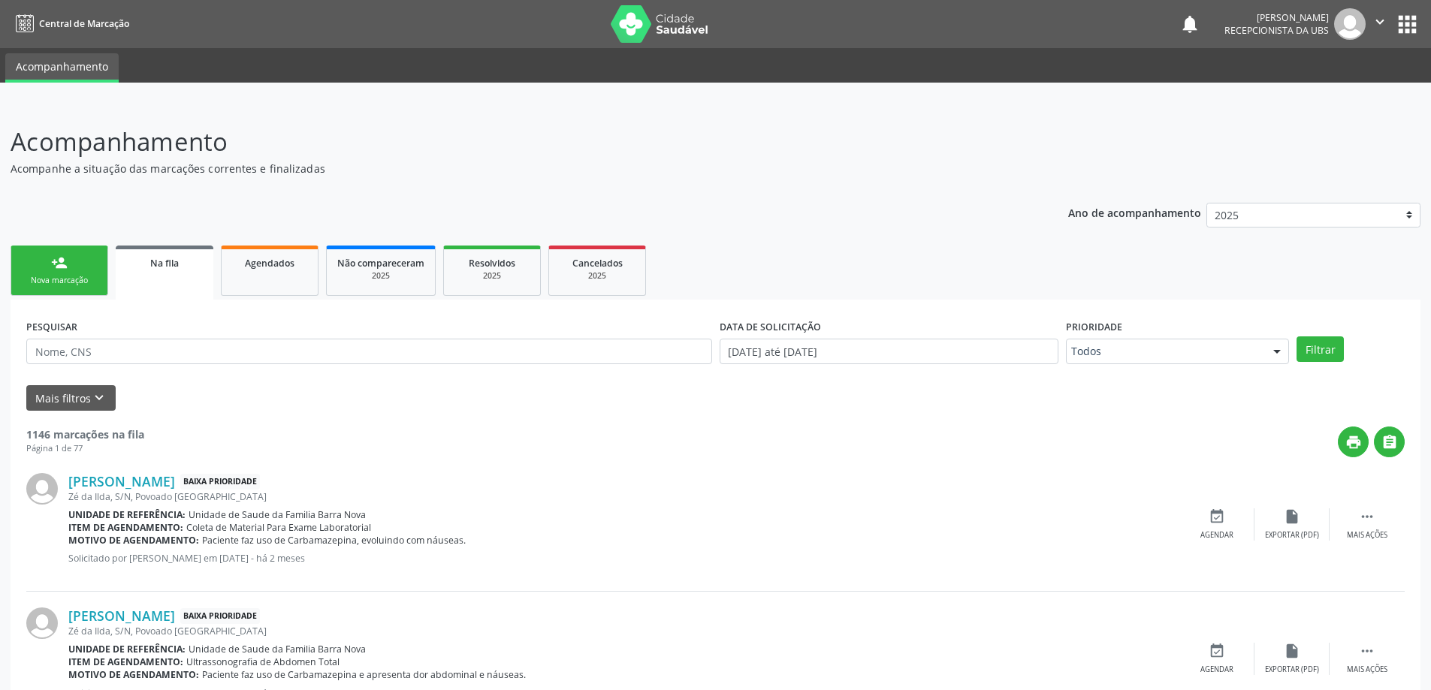
click at [71, 280] on div "Nova marcação" at bounding box center [59, 280] width 75 height 11
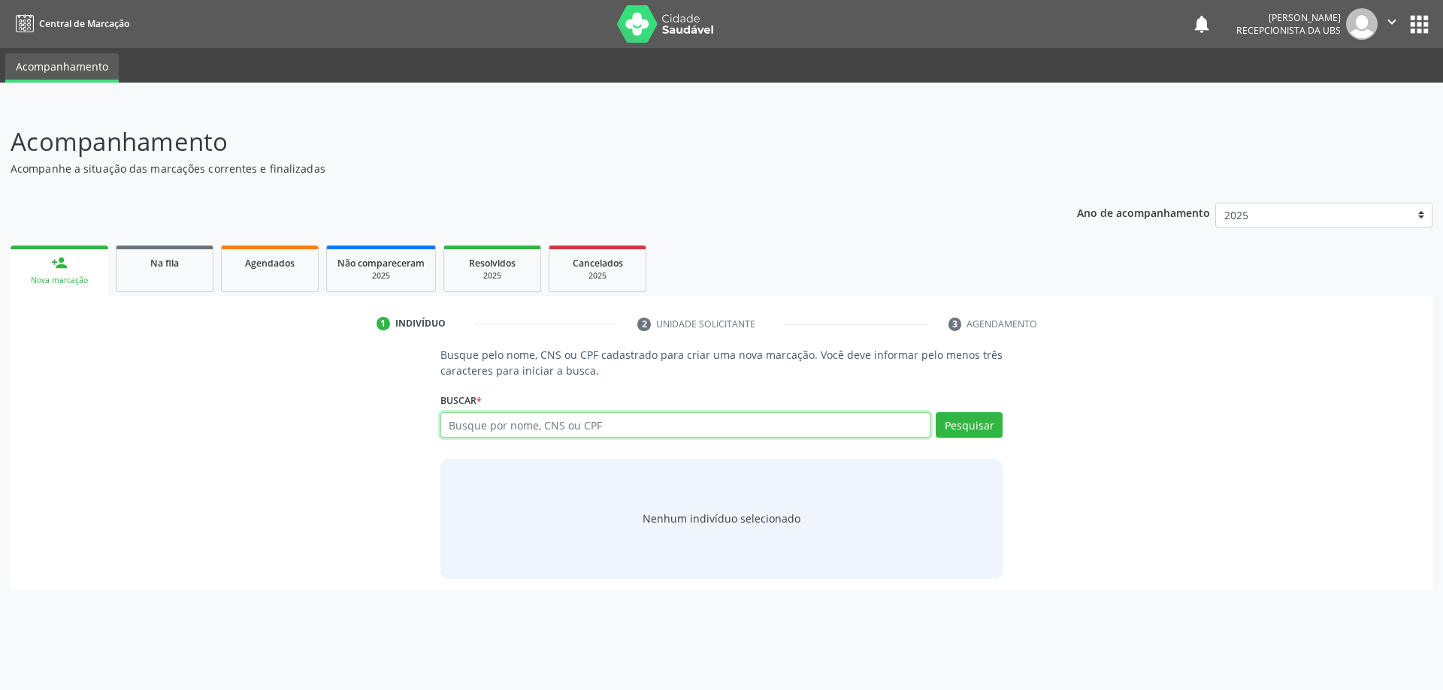
click at [573, 421] on input "text" at bounding box center [685, 425] width 491 height 26
type input "7"
type input "0"
type input "707400065986278"
click at [995, 424] on button "Pesquisar" at bounding box center [968, 425] width 67 height 26
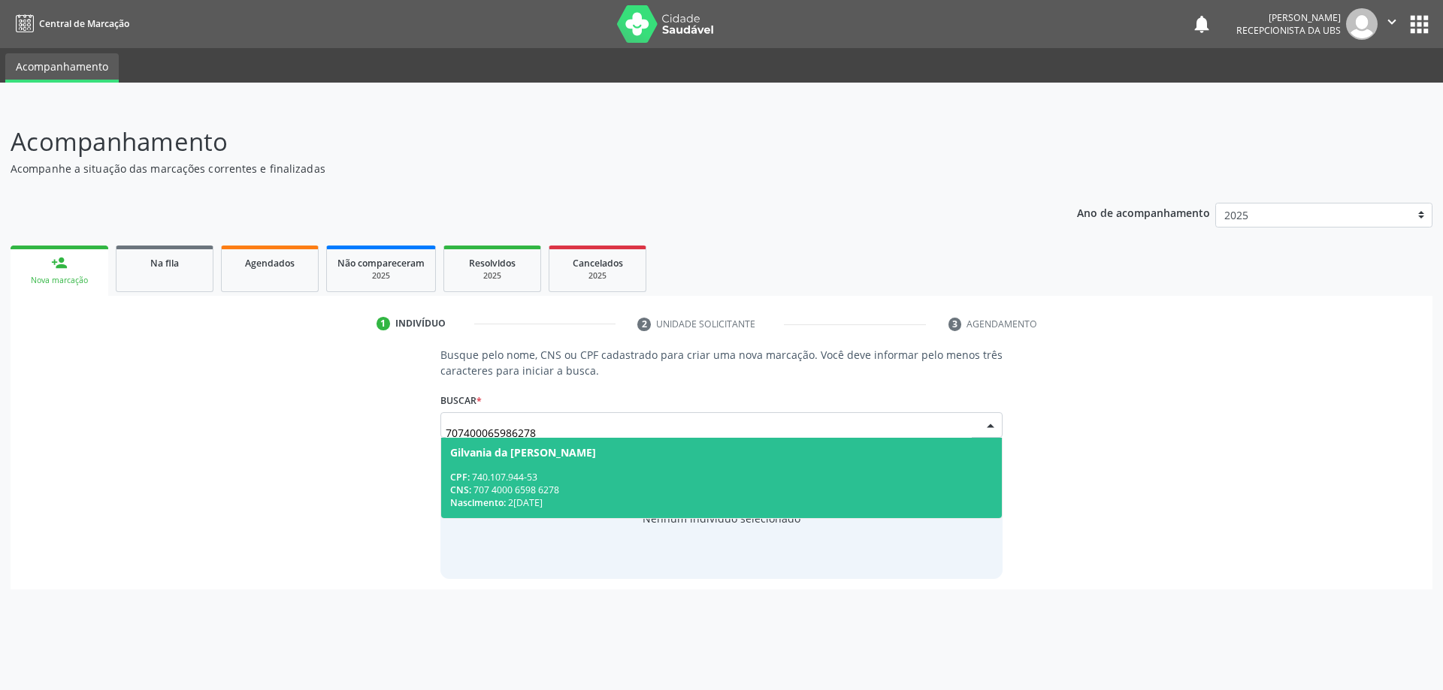
click at [618, 486] on div "CNS: 707 4000 6598 6278" at bounding box center [721, 490] width 543 height 13
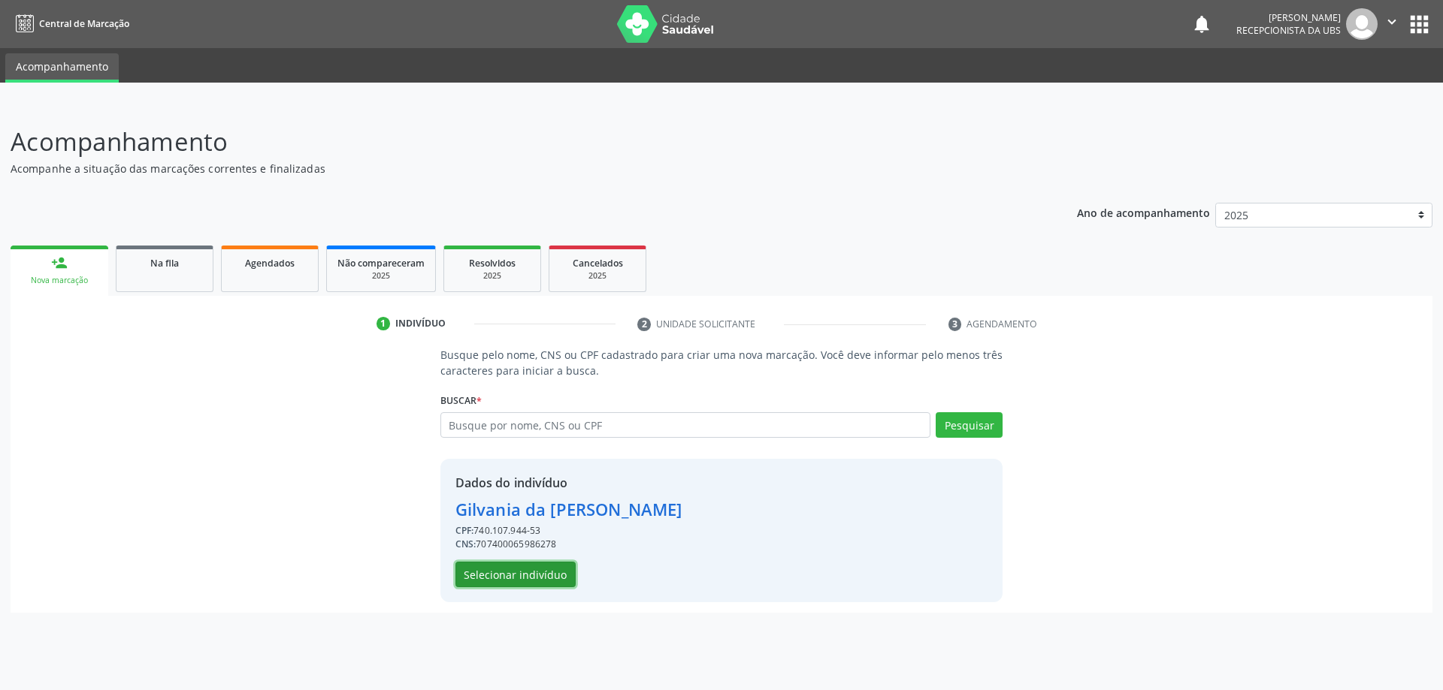
click at [539, 551] on div "Dados do indivíduo [PERSON_NAME] CPF: 740.107.944-53 CNS: 707400065986278 Selec…" at bounding box center [568, 530] width 227 height 113
click at [544, 558] on div "Dados do indivíduo [PERSON_NAME] CPF: 740.107.944-53 CNS: 707400065986278 Selec…" at bounding box center [568, 530] width 227 height 113
click at [544, 565] on button "Selecionar indivíduo" at bounding box center [515, 575] width 120 height 26
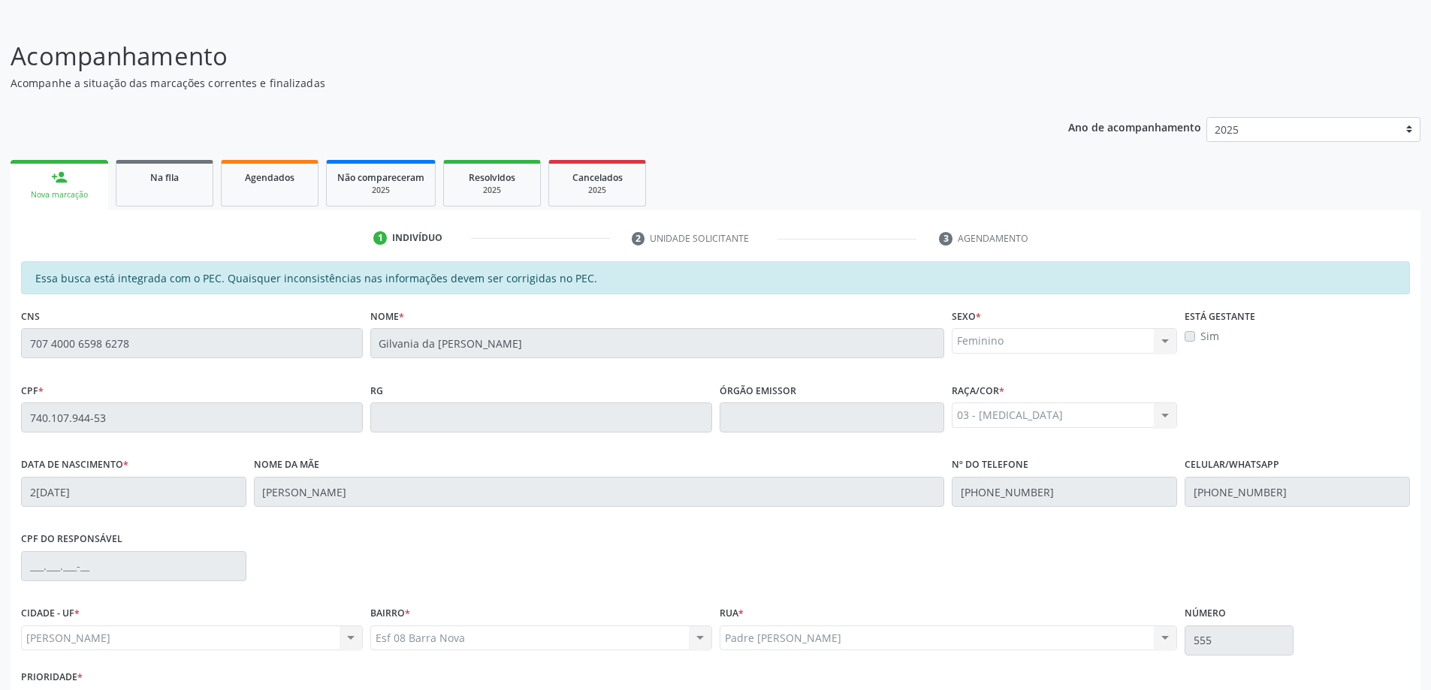
scroll to position [189, 0]
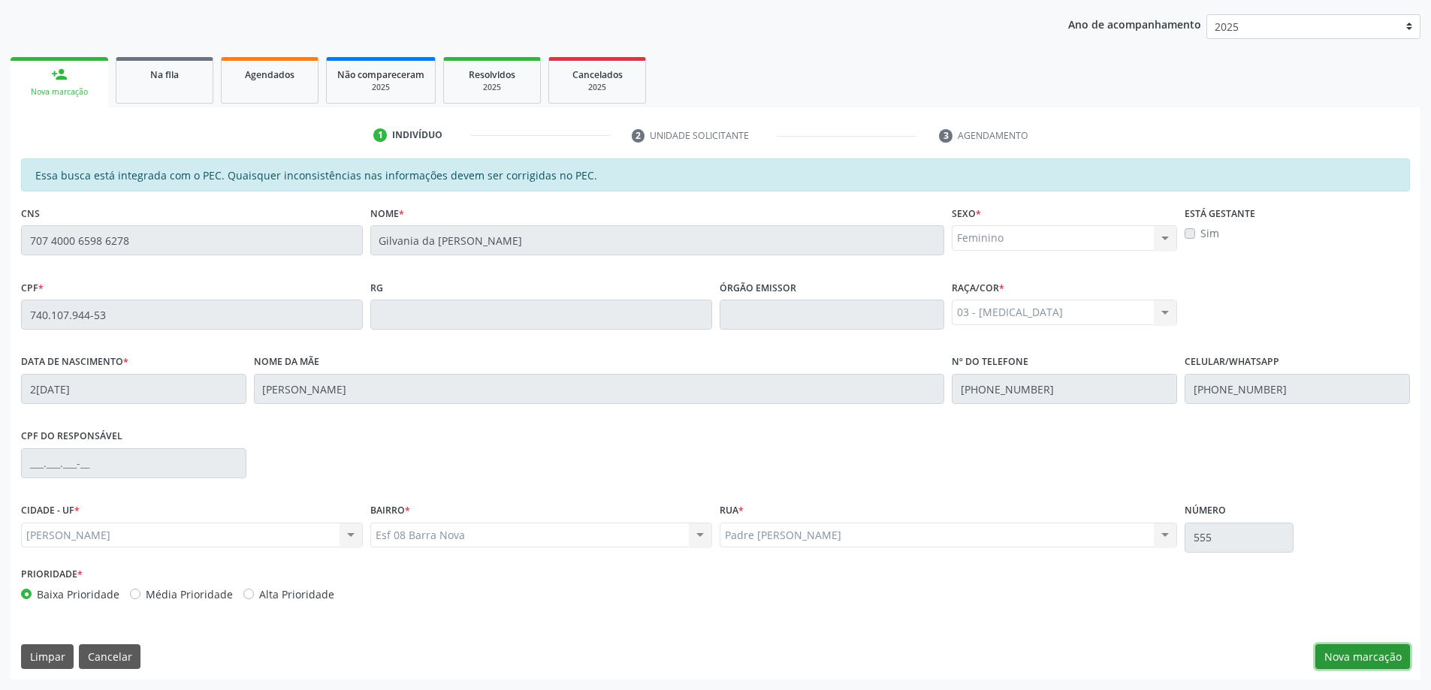
click at [1388, 657] on button "Nova marcação" at bounding box center [1363, 658] width 95 height 26
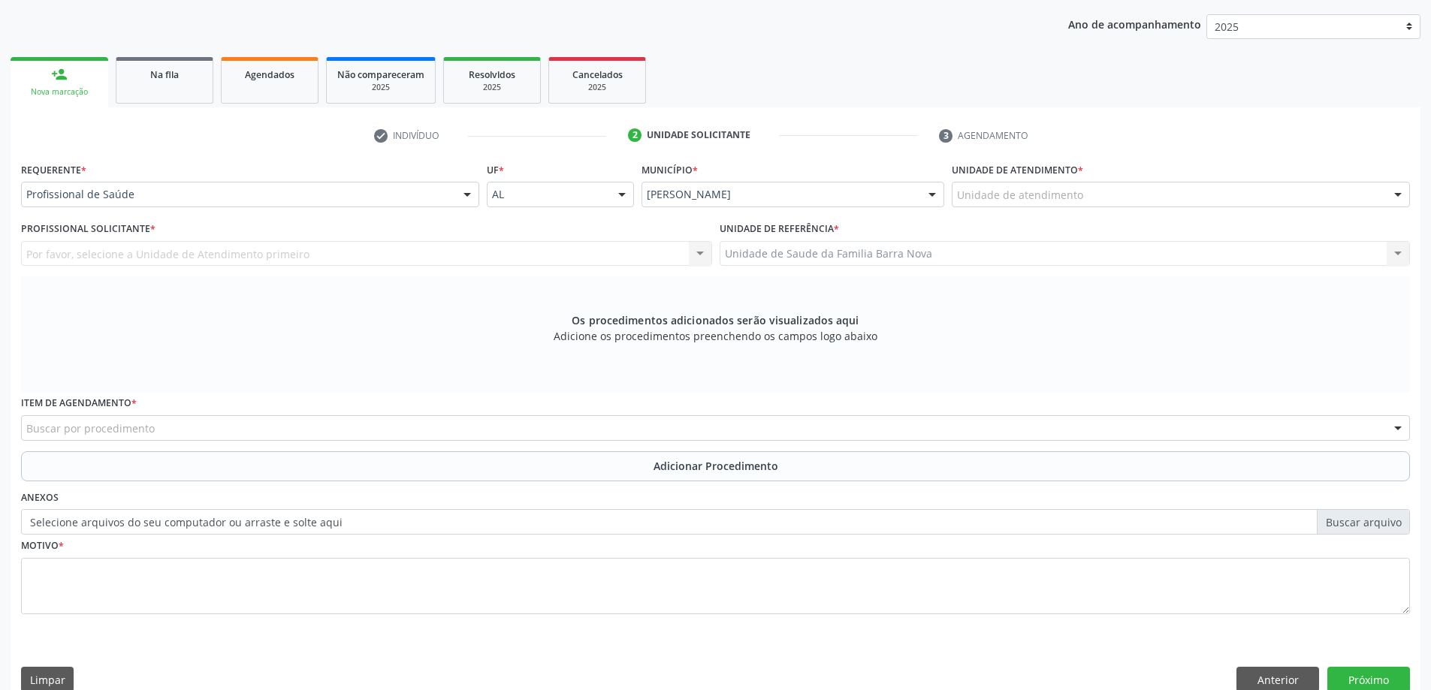
click at [1096, 190] on div "Unidade de atendimento" at bounding box center [1181, 195] width 458 height 26
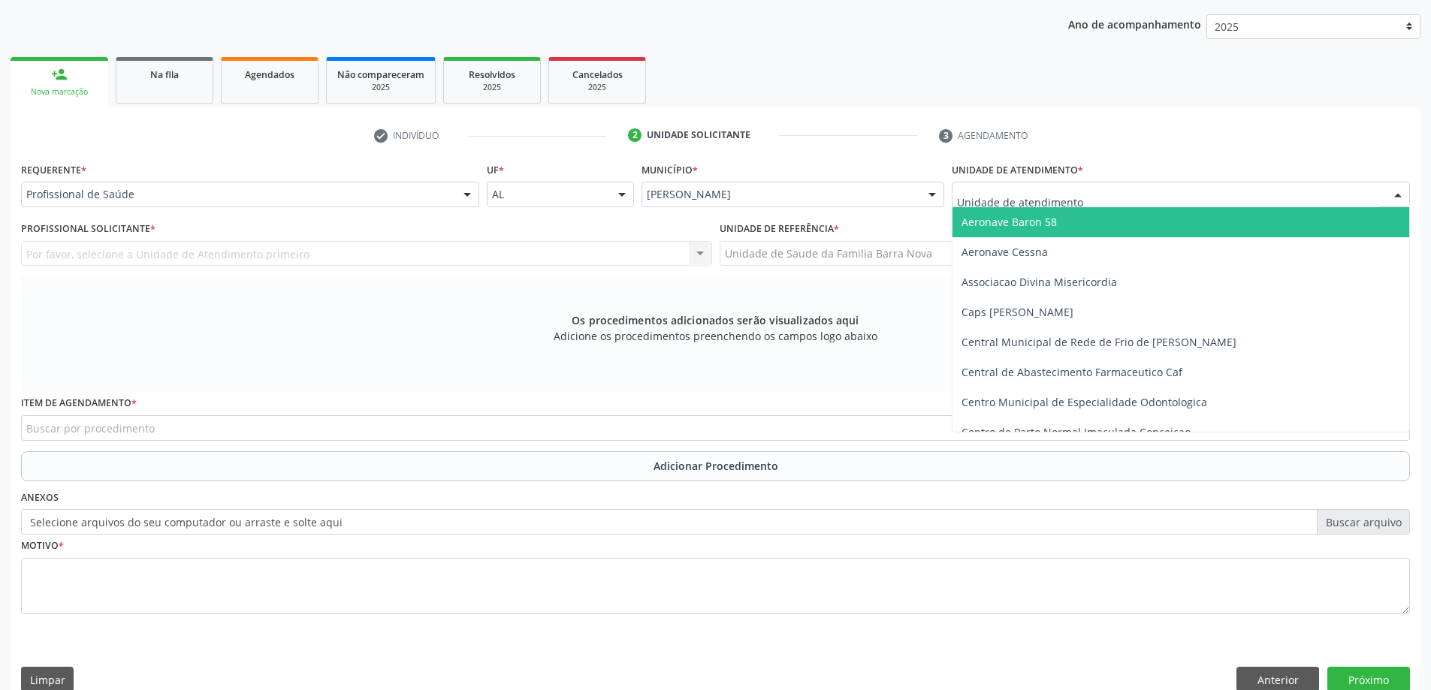
type input "w"
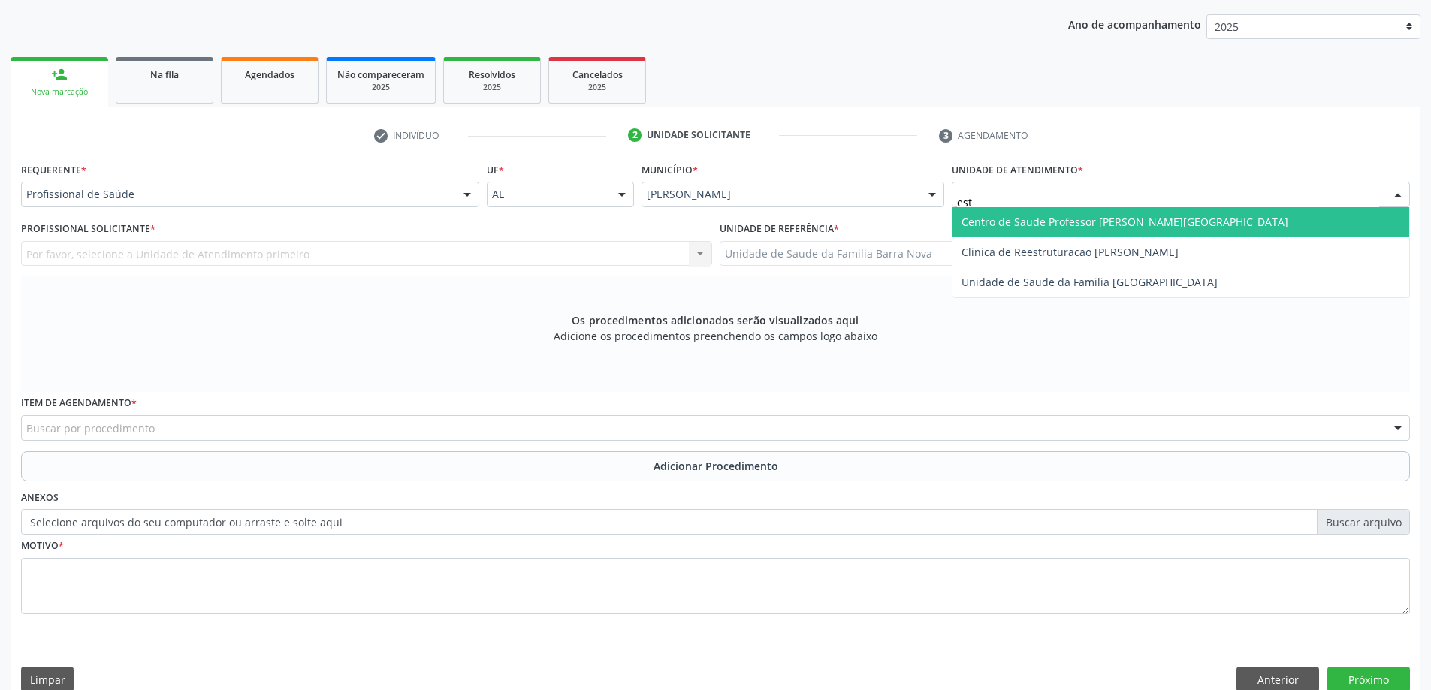
type input "esta"
click at [1126, 224] on span "Centro de Saude Professor [PERSON_NAME][GEOGRAPHIC_DATA]" at bounding box center [1125, 222] width 327 height 14
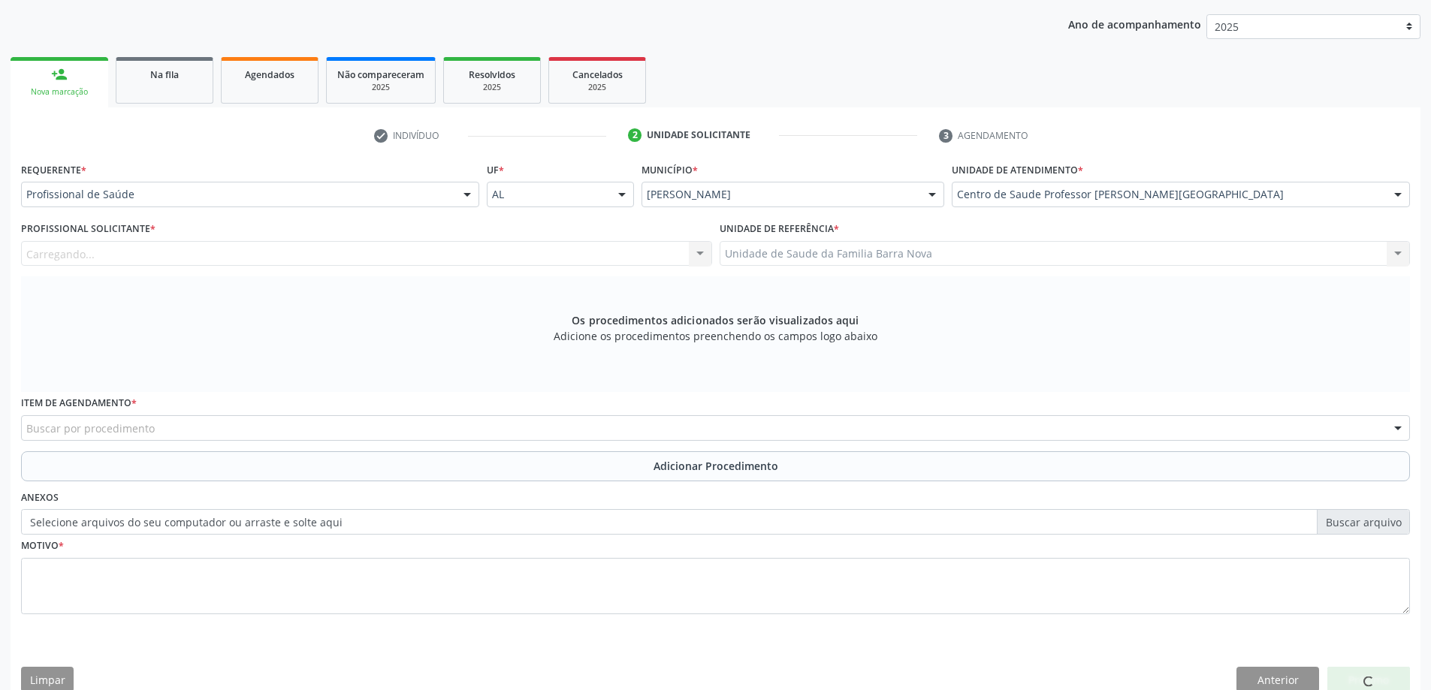
click at [190, 267] on div "Profissional Solicitante * [GEOGRAPHIC_DATA]... Nenhum resultado encontrado par…" at bounding box center [366, 247] width 699 height 59
click at [213, 253] on div at bounding box center [366, 254] width 691 height 26
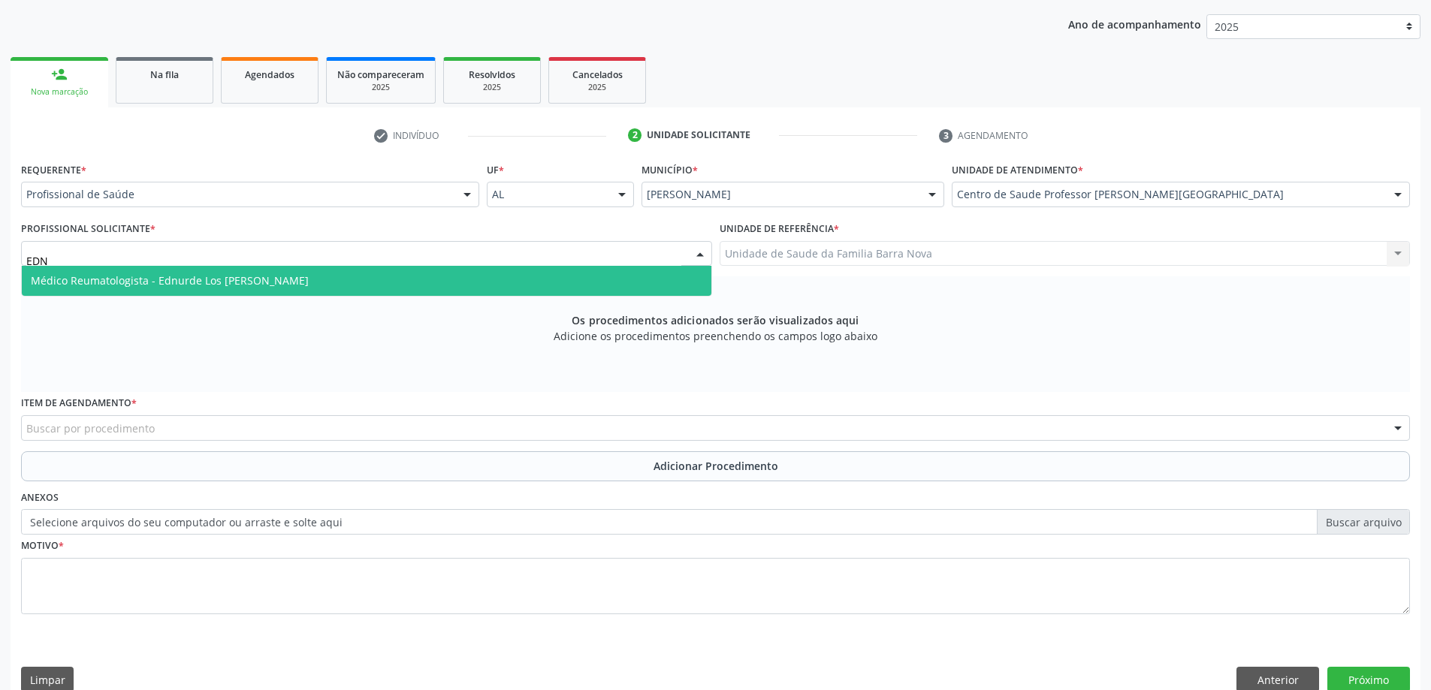
type input "EDNU"
click at [216, 283] on span "Médico Reumatologista - Ednurde Los [PERSON_NAME]" at bounding box center [170, 280] width 278 height 14
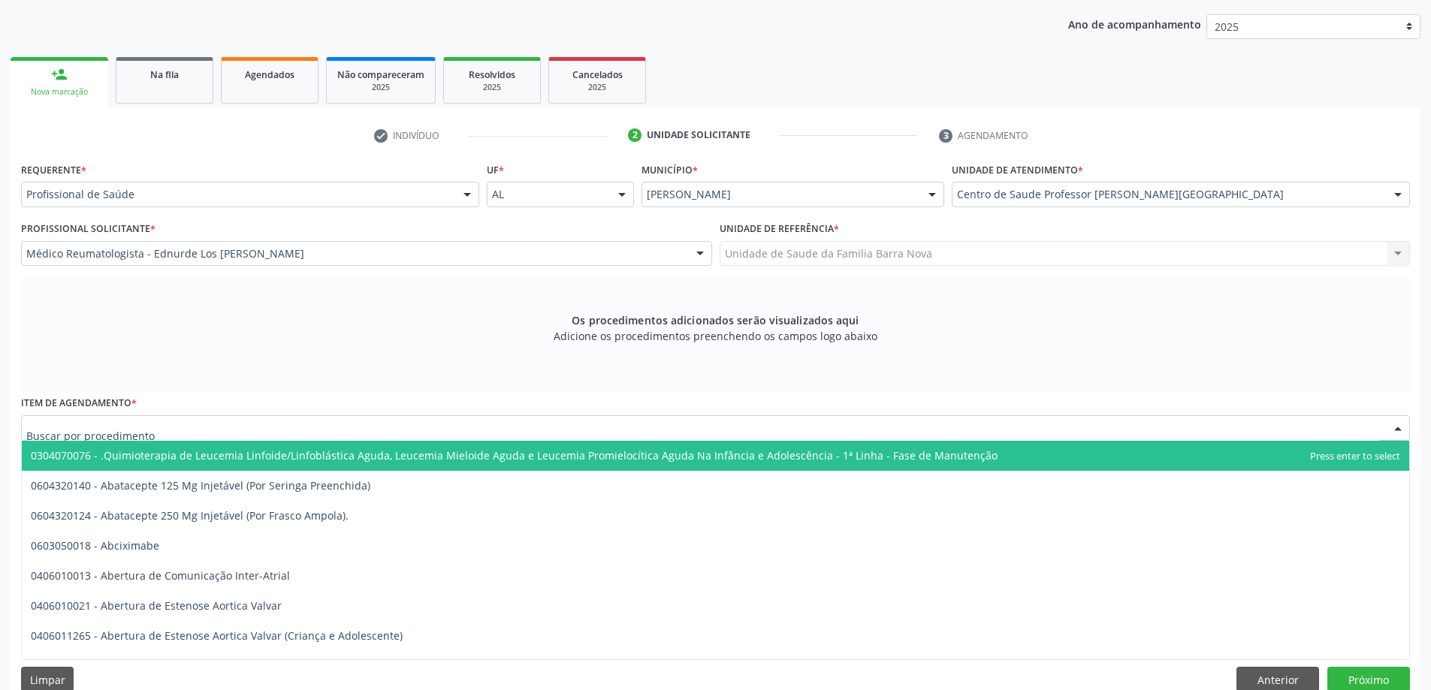
click at [185, 427] on div at bounding box center [715, 428] width 1389 height 26
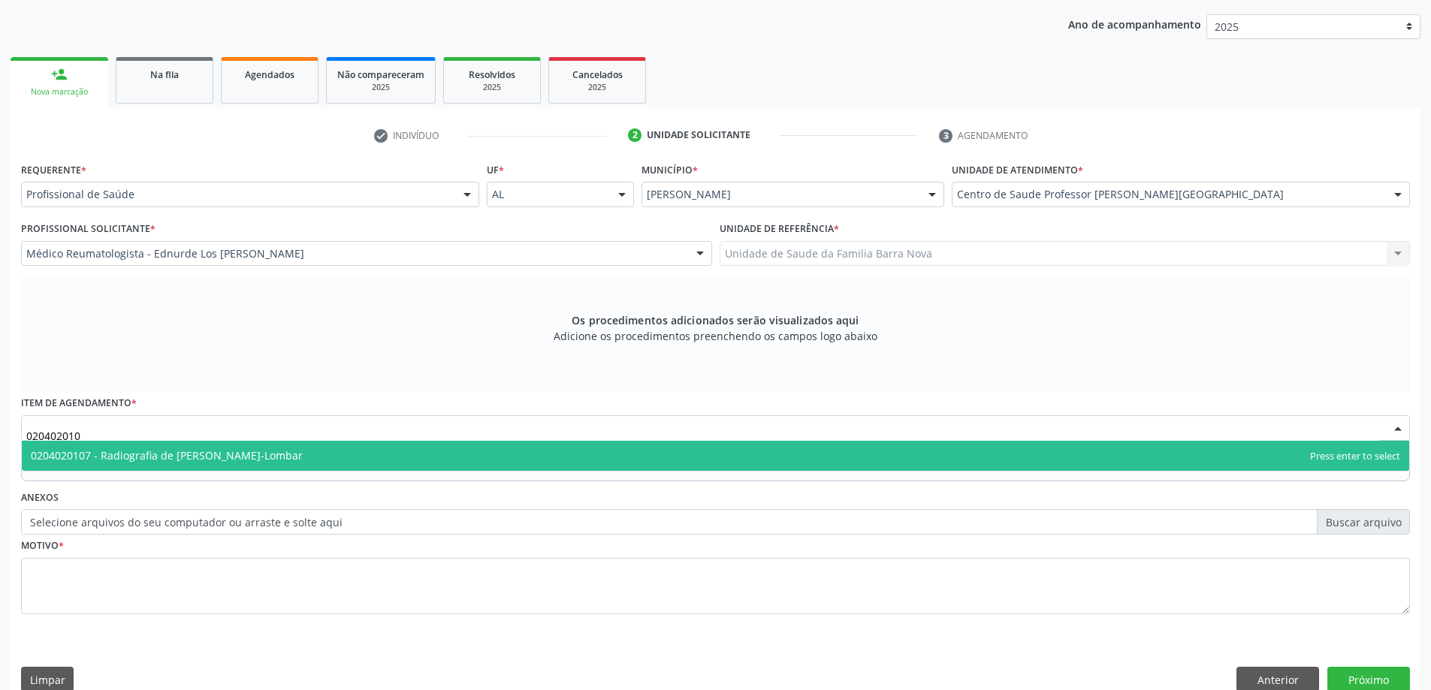
type input "0204020107"
click at [246, 457] on span "0204020107 - Radiografia de [PERSON_NAME]-Lombar" at bounding box center [167, 456] width 272 height 14
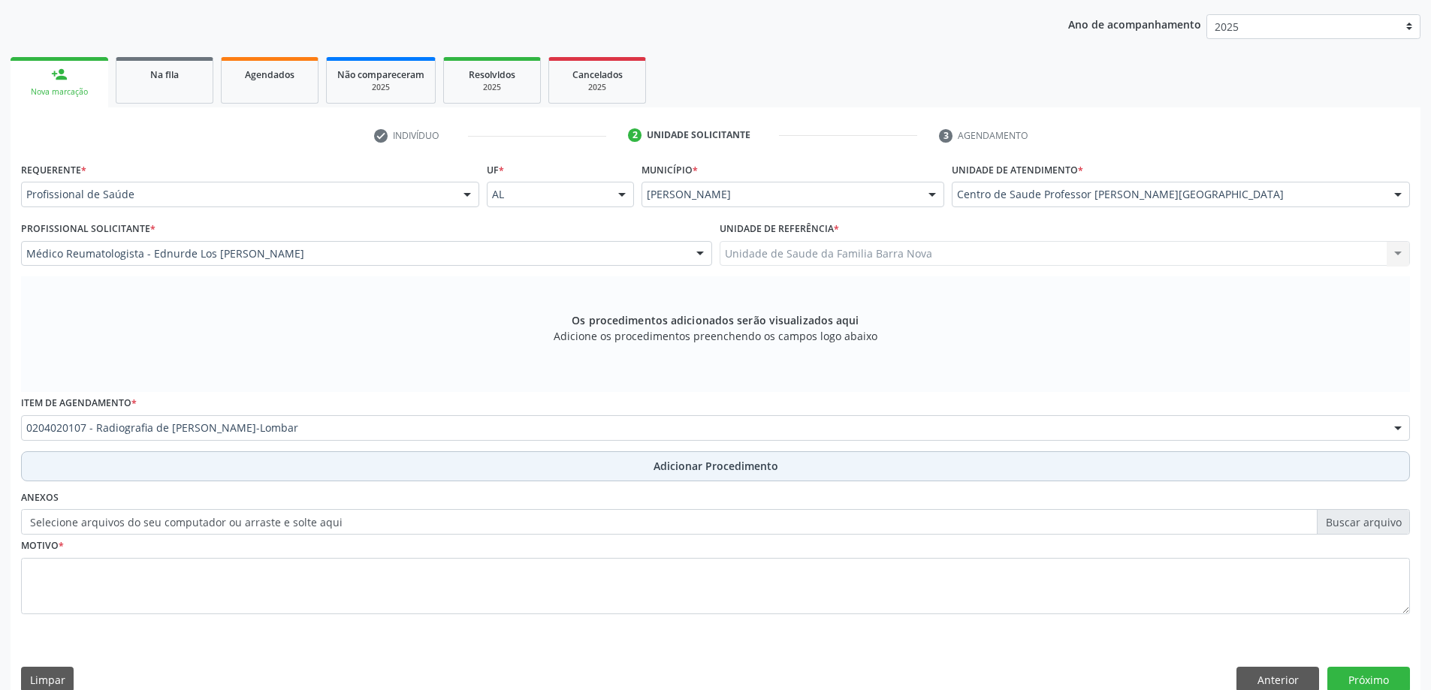
click at [314, 473] on button "Adicionar Procedimento" at bounding box center [715, 467] width 1389 height 30
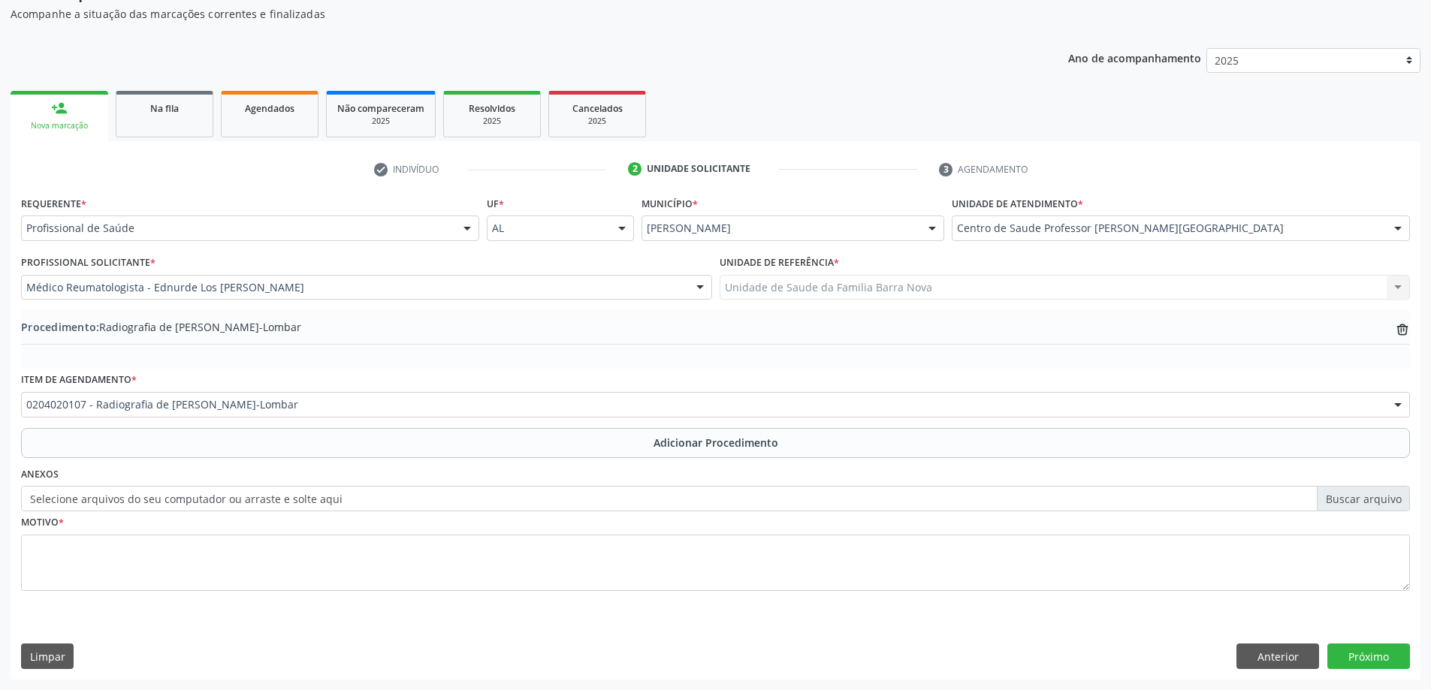
click at [239, 505] on label "Selecione arquivos do seu computador ou arraste e solte aqui" at bounding box center [715, 499] width 1389 height 26
click at [239, 505] on input "Selecione arquivos do seu computador ou arraste e solte aqui" at bounding box center [715, 499] width 1389 height 26
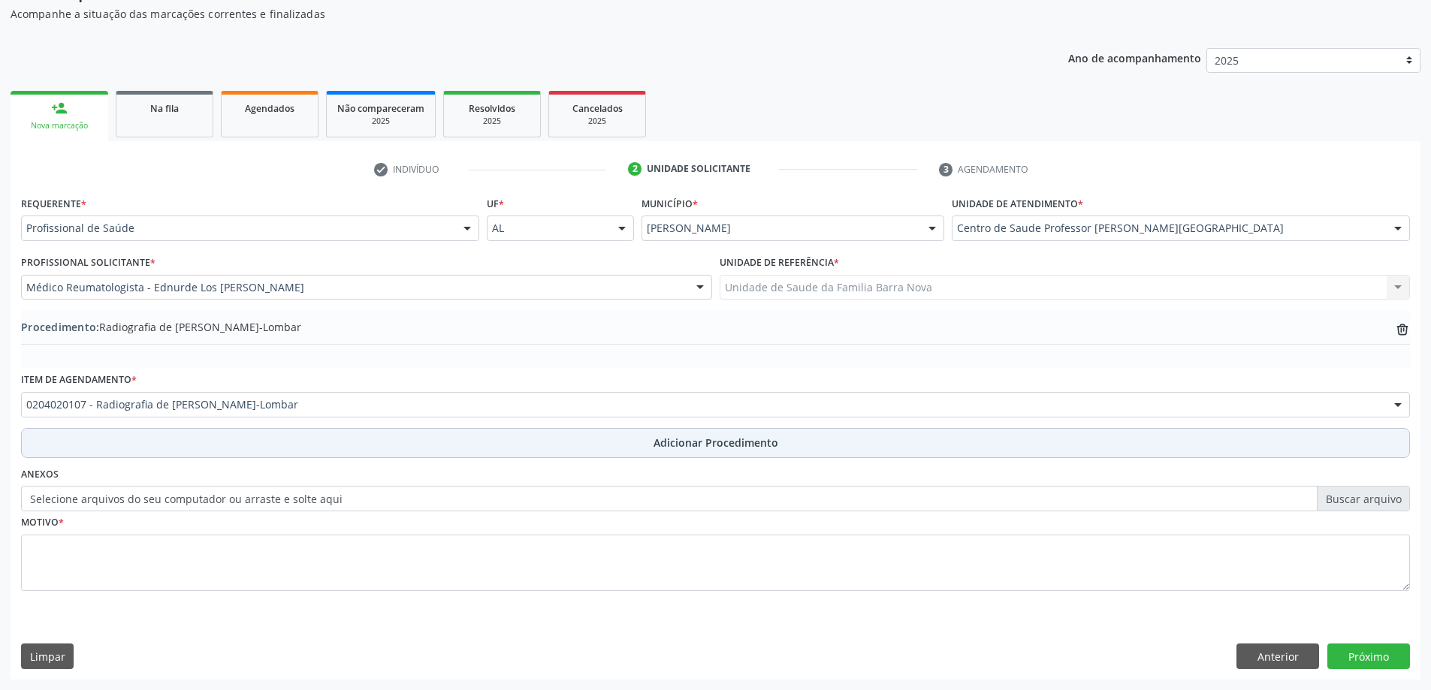
click at [344, 440] on button "Adicionar Procedimento" at bounding box center [715, 443] width 1389 height 30
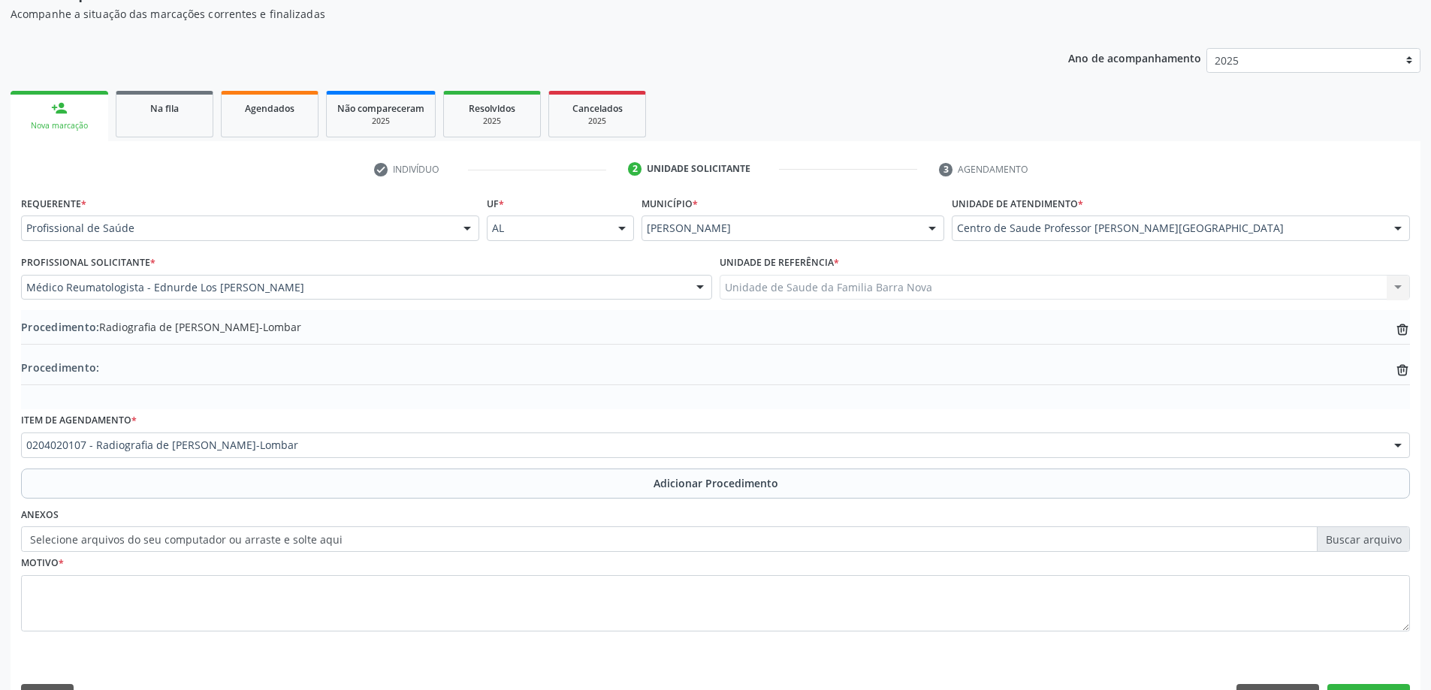
click at [312, 548] on label "Selecione arquivos do seu computador ou arraste e solte aqui" at bounding box center [715, 540] width 1389 height 26
click at [312, 548] on input "Selecione arquivos do seu computador ou arraste e solte aqui" at bounding box center [715, 540] width 1389 height 26
type input "C:\fakepath\WhatsApp Image 2[DATE]9.53.07.jpeg"
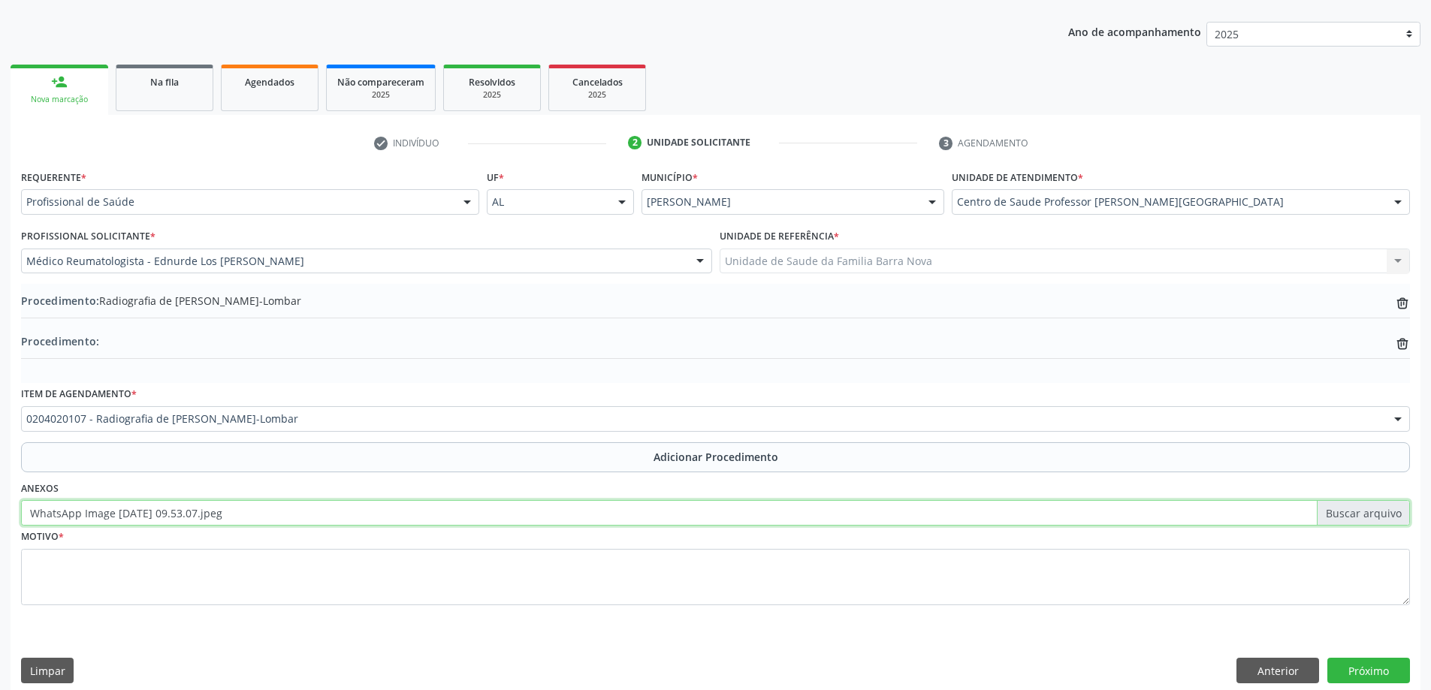
scroll to position [195, 0]
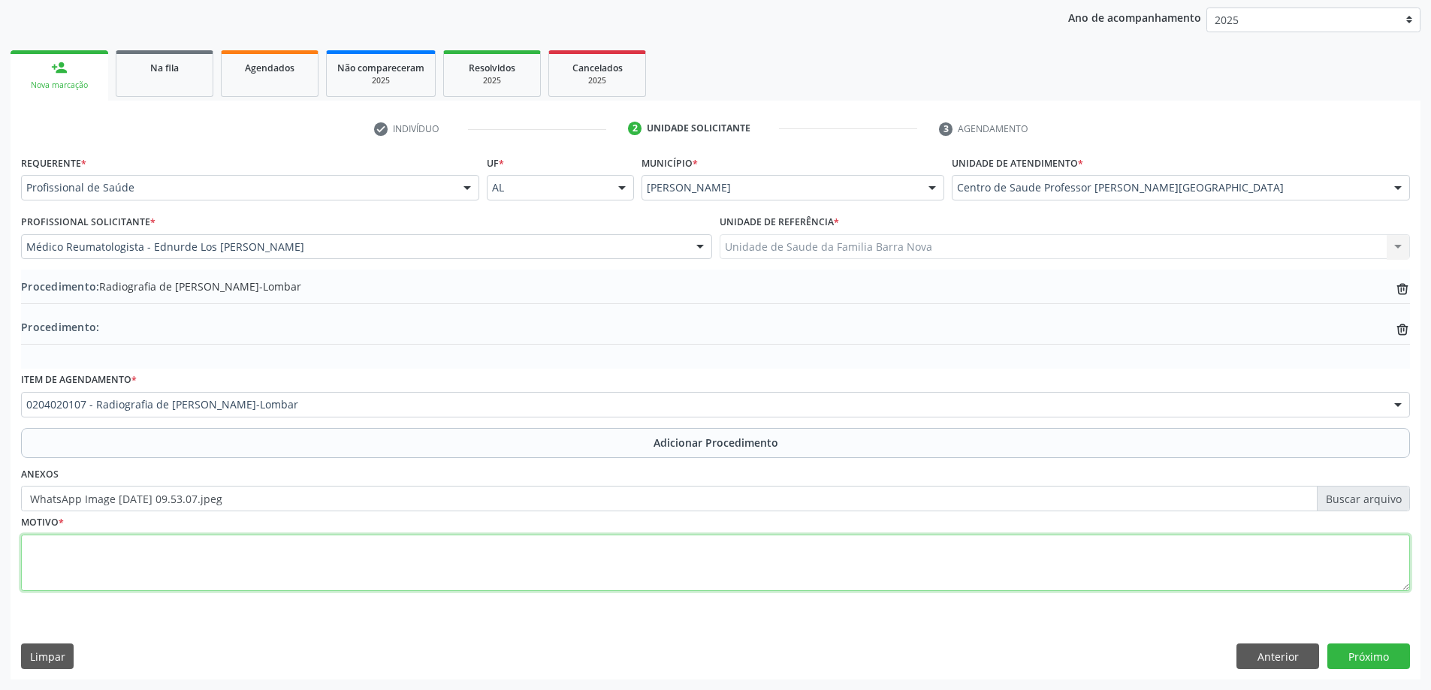
click at [1153, 557] on textarea at bounding box center [715, 563] width 1389 height 57
type textarea "DORSOLOMBAGIA MECANICA."
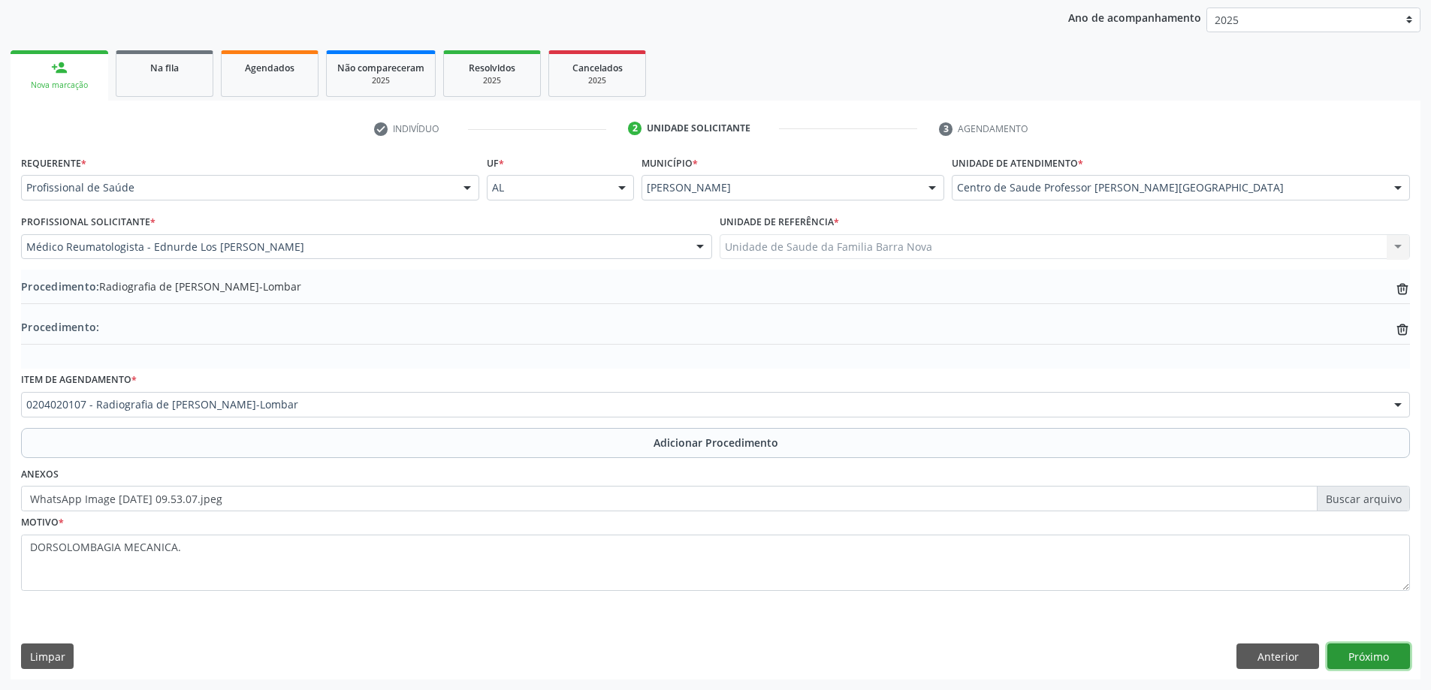
click at [1382, 650] on button "Próximo" at bounding box center [1369, 657] width 83 height 26
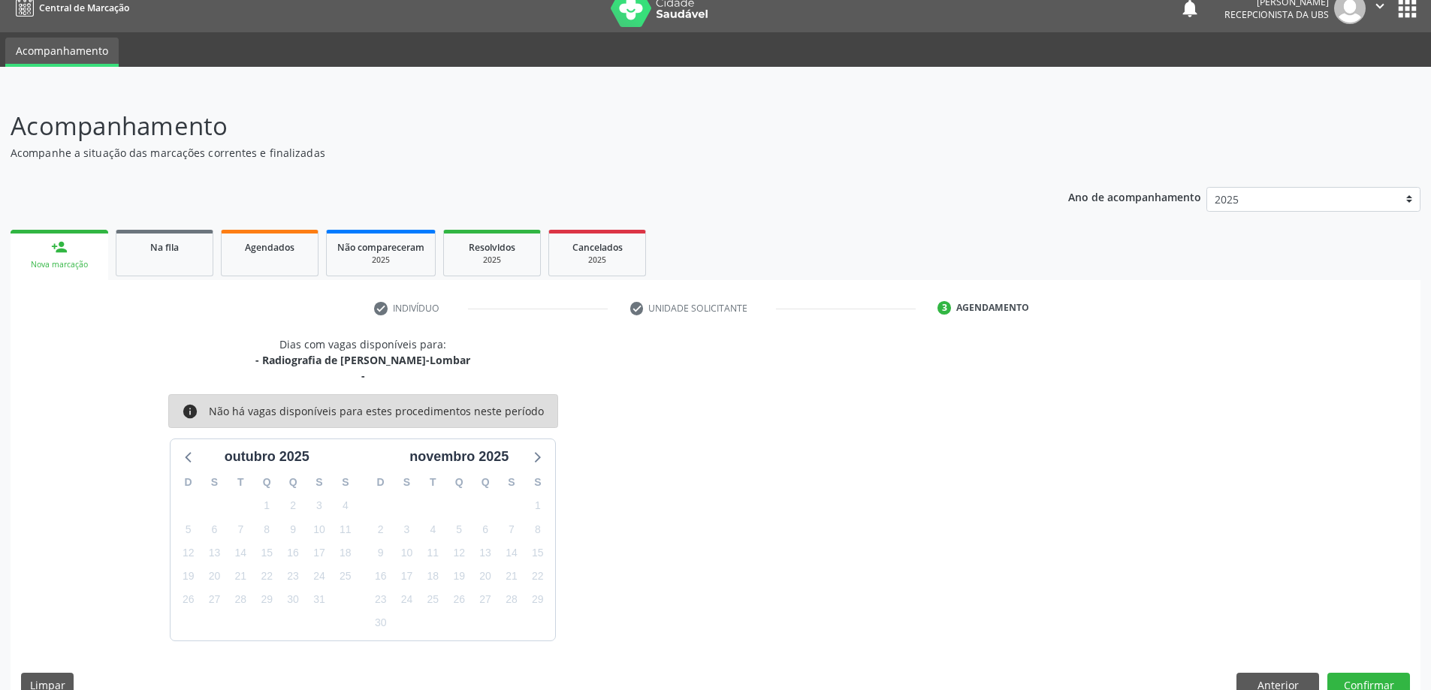
scroll to position [44, 0]
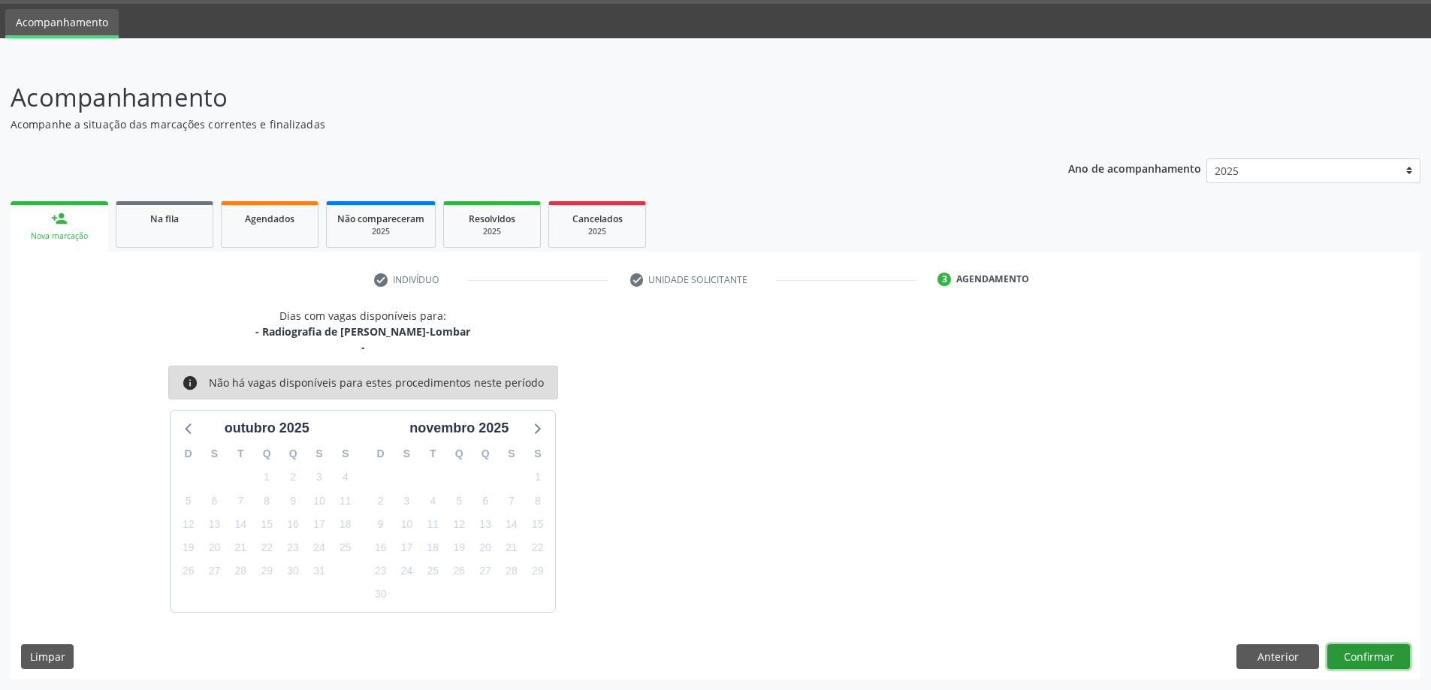
click at [1363, 650] on button "Confirmar" at bounding box center [1369, 658] width 83 height 26
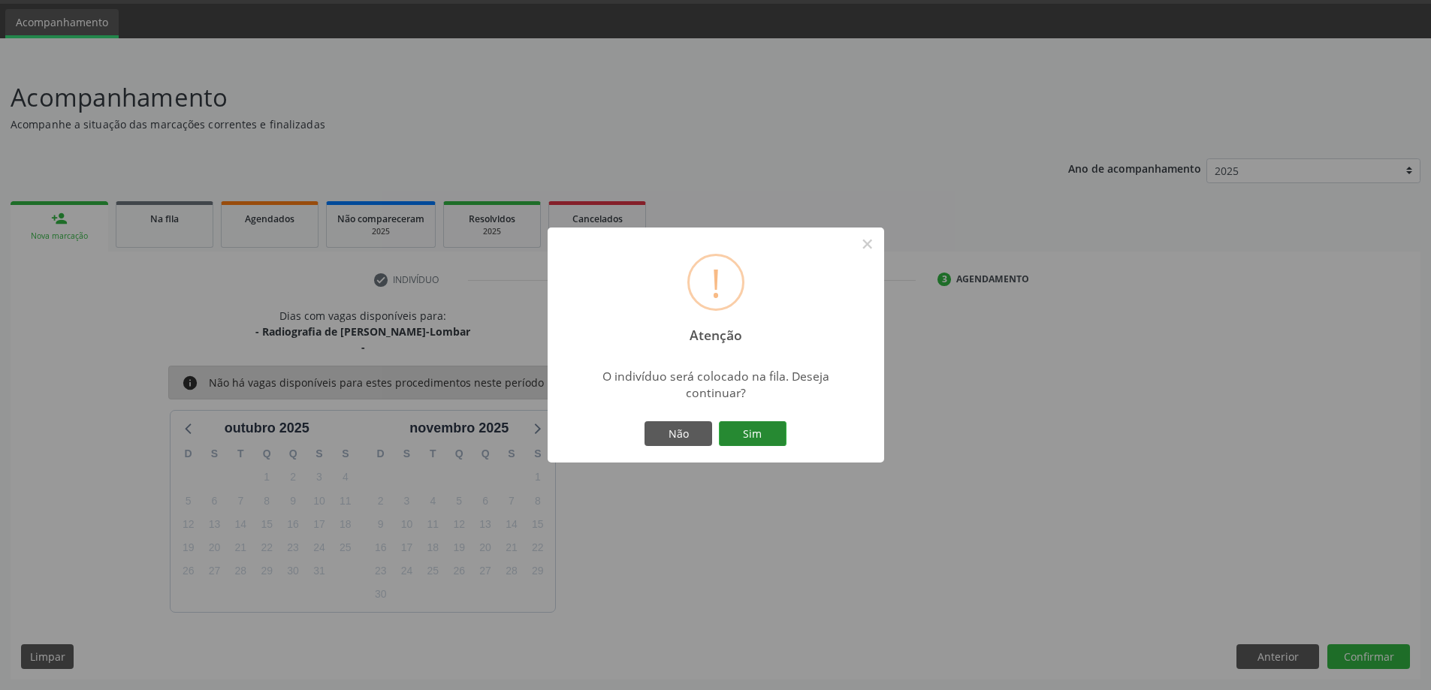
click at [774, 439] on button "Sim" at bounding box center [753, 435] width 68 height 26
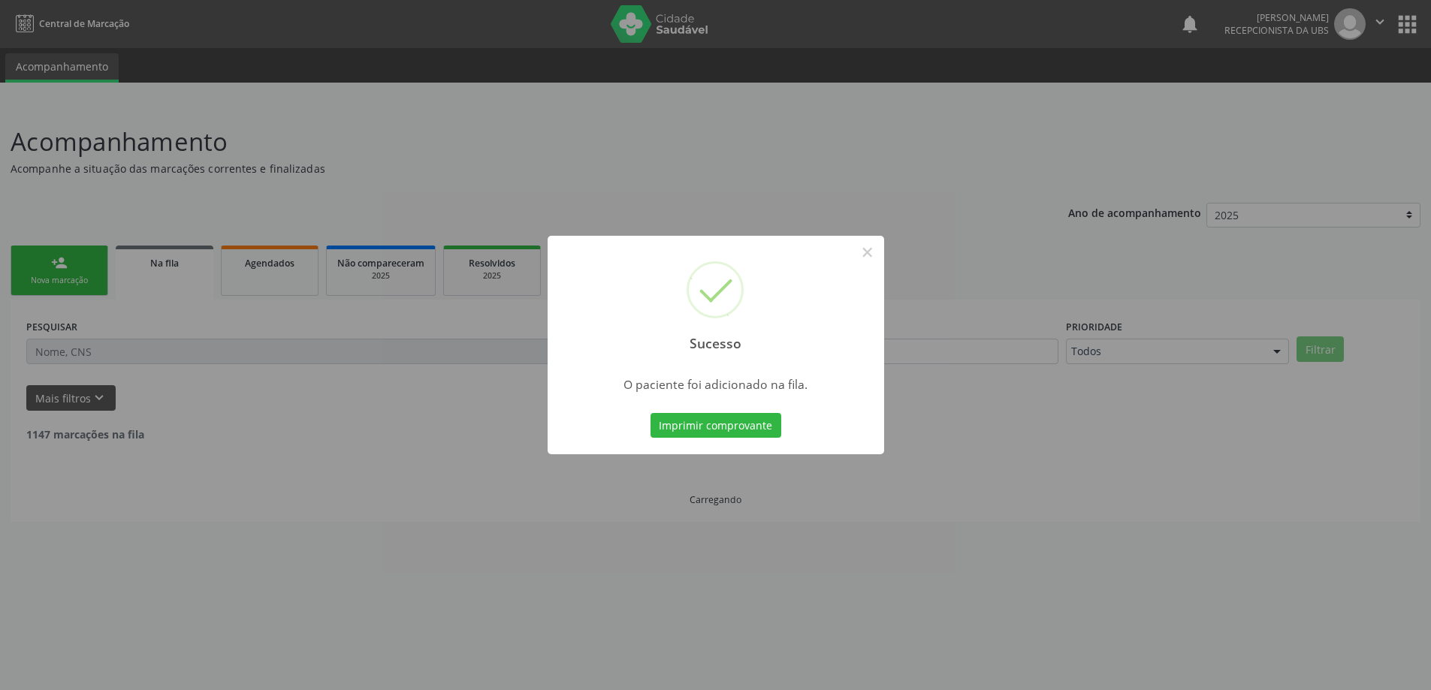
scroll to position [0, 0]
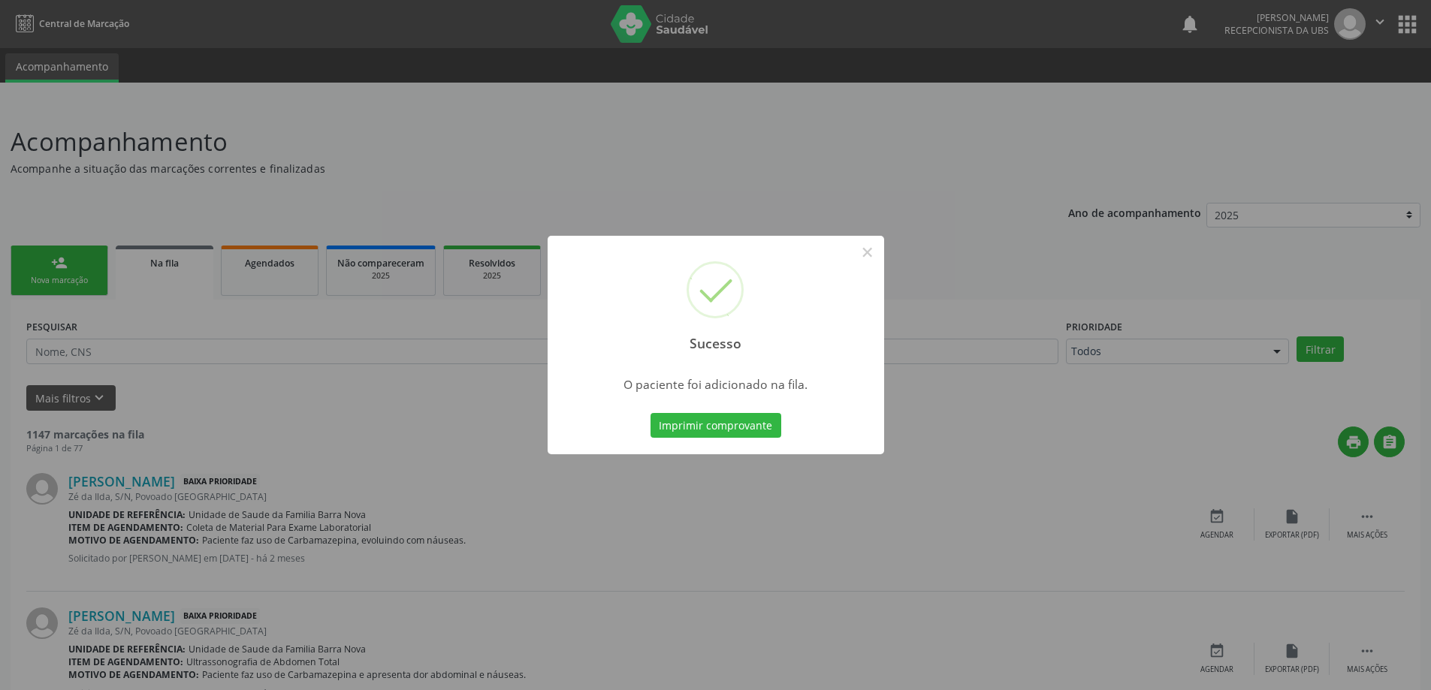
click at [1050, 443] on div "Sucesso × O paciente foi adicionado na fila. Imprimir comprovante Cancel" at bounding box center [715, 345] width 1431 height 690
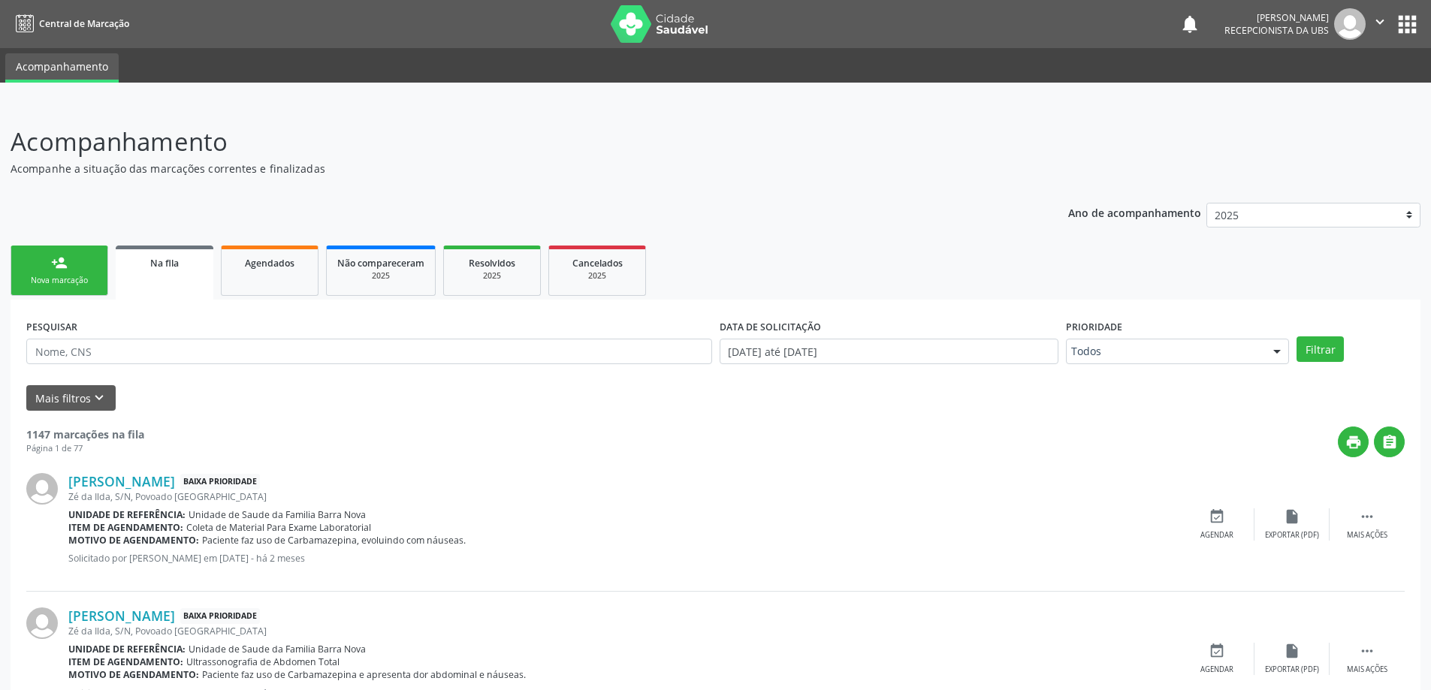
click at [68, 271] on link "person_add Nova marcação" at bounding box center [60, 271] width 98 height 50
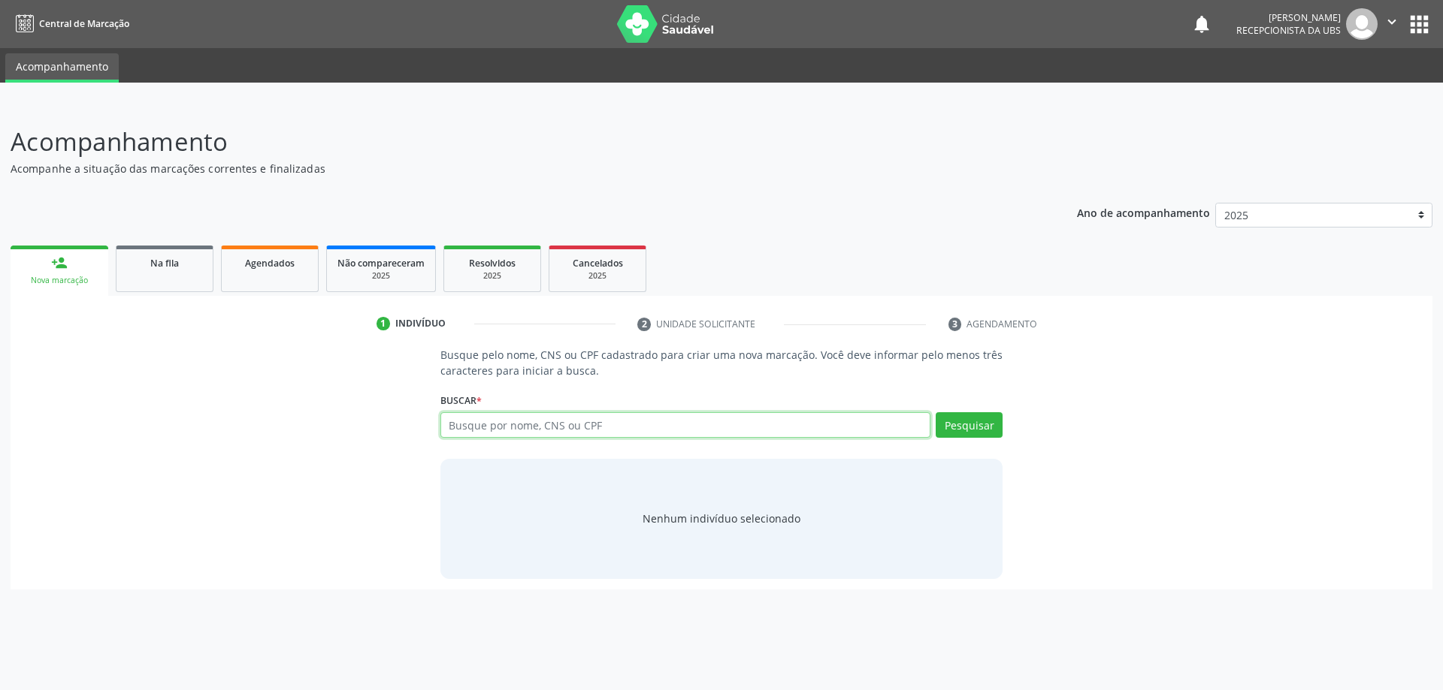
click at [551, 430] on input "text" at bounding box center [685, 425] width 491 height 26
type input "707400065986278"
click at [982, 428] on button "Pesquisar" at bounding box center [968, 425] width 67 height 26
type input "707400065986278"
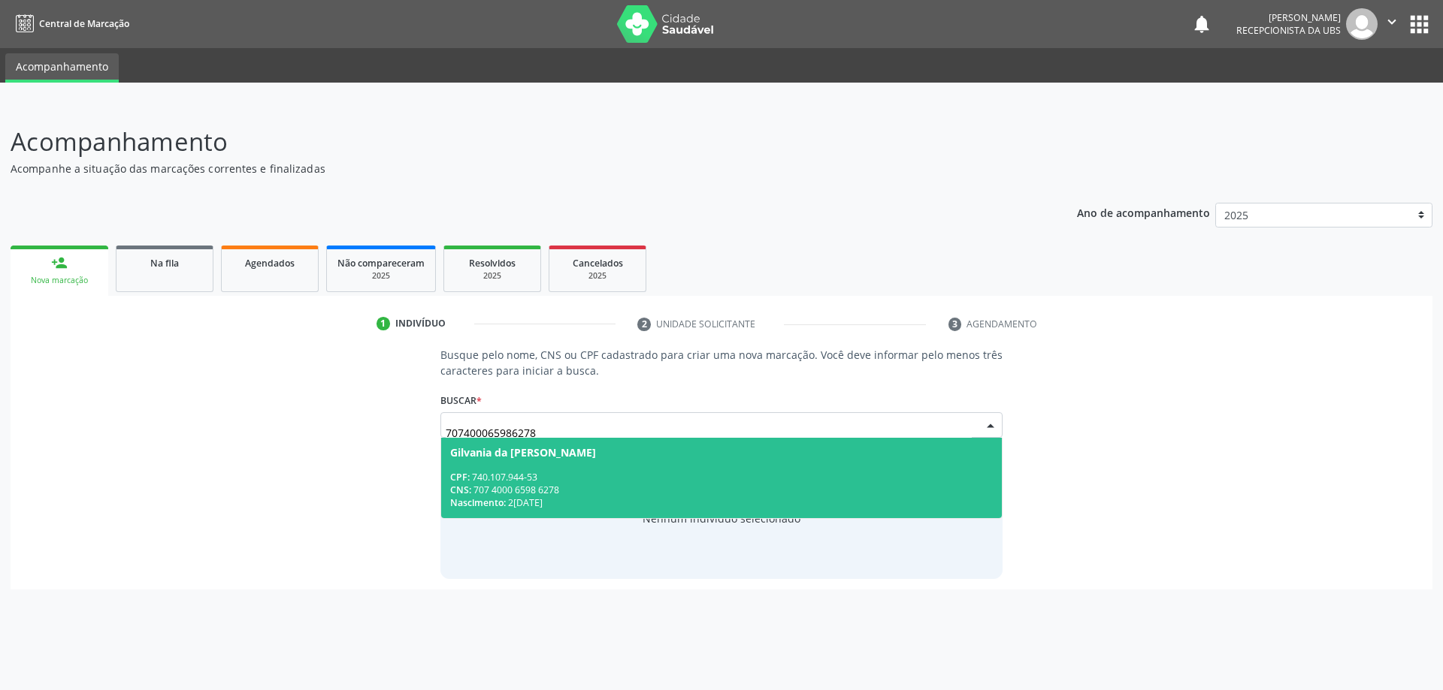
drag, startPoint x: 712, startPoint y: 467, endPoint x: 722, endPoint y: 461, distance: 11.5
click at [712, 467] on span "Gilvania da [PERSON_NAME] CPF: 740.107.944-53 CNS: 707 4000 6598 6278 Nasciment…" at bounding box center [721, 478] width 561 height 80
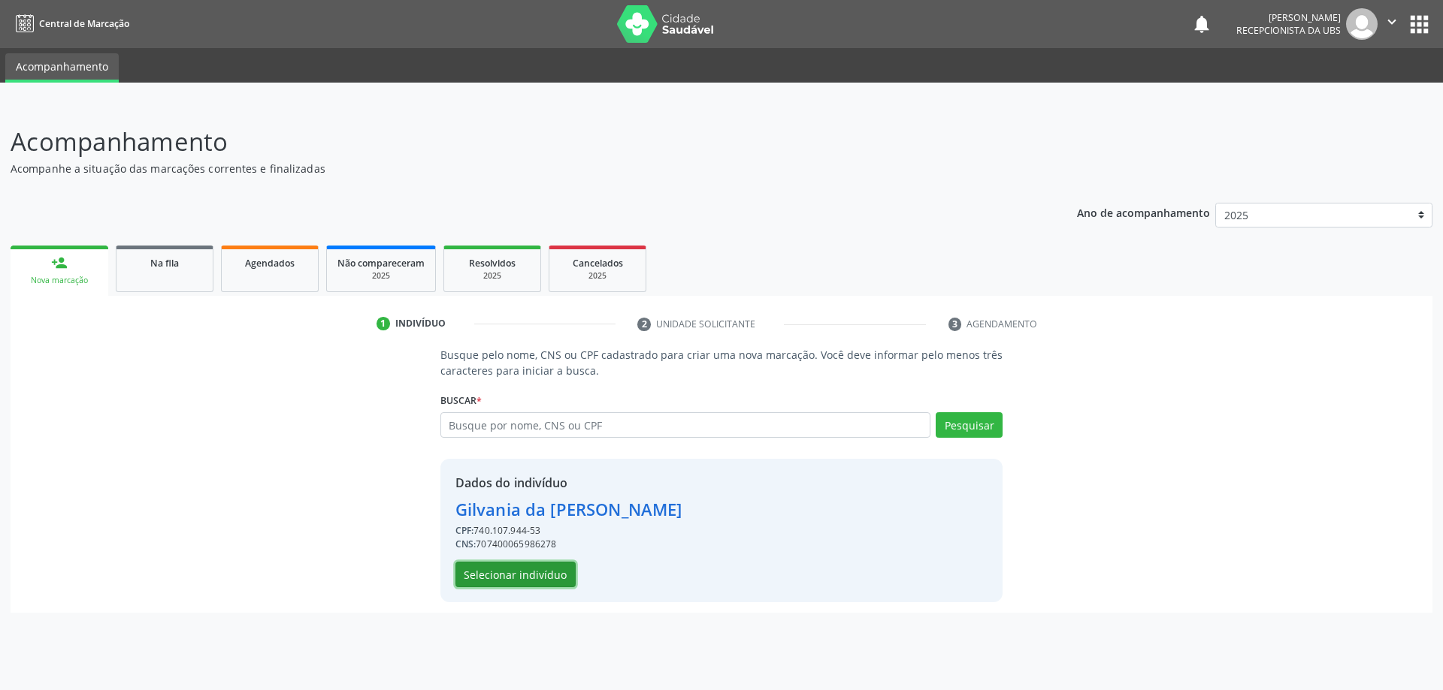
click at [545, 570] on button "Selecionar indivíduo" at bounding box center [515, 575] width 120 height 26
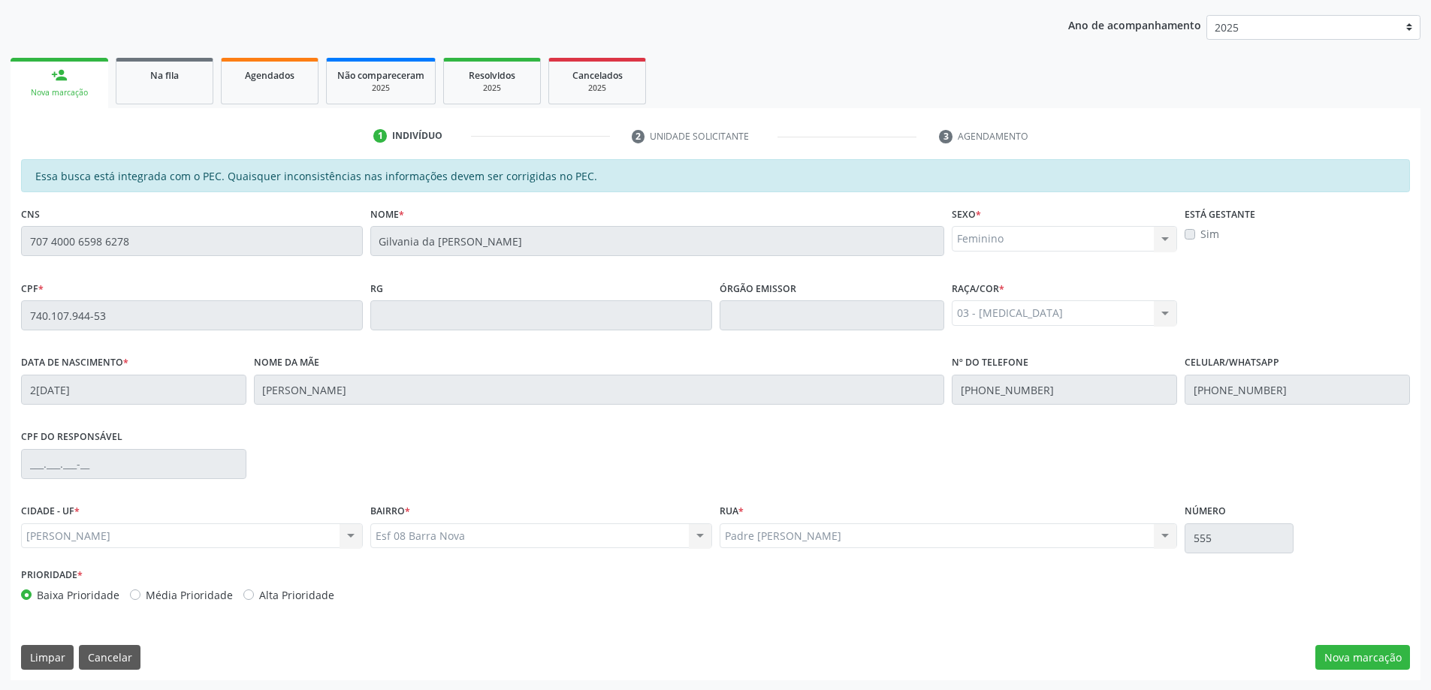
scroll to position [189, 0]
click at [1361, 664] on button "Nova marcação" at bounding box center [1363, 658] width 95 height 26
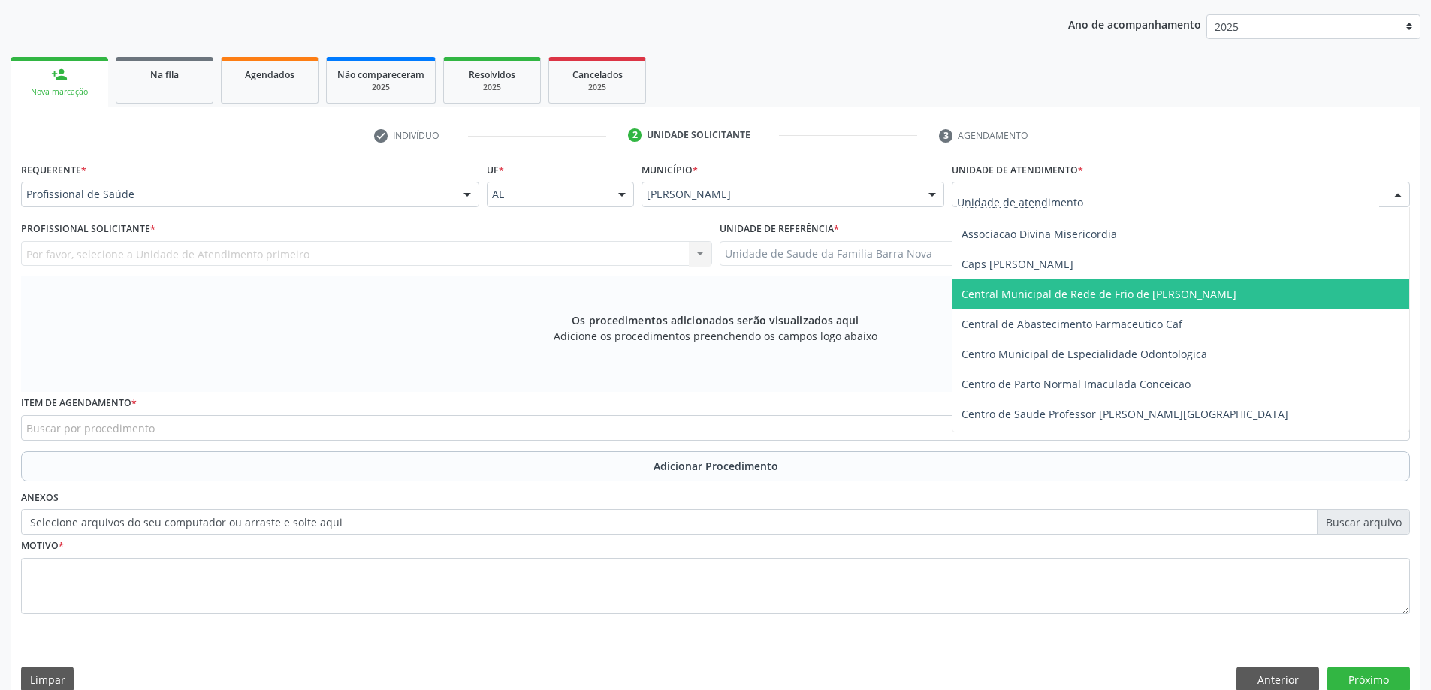
scroll to position [75, 0]
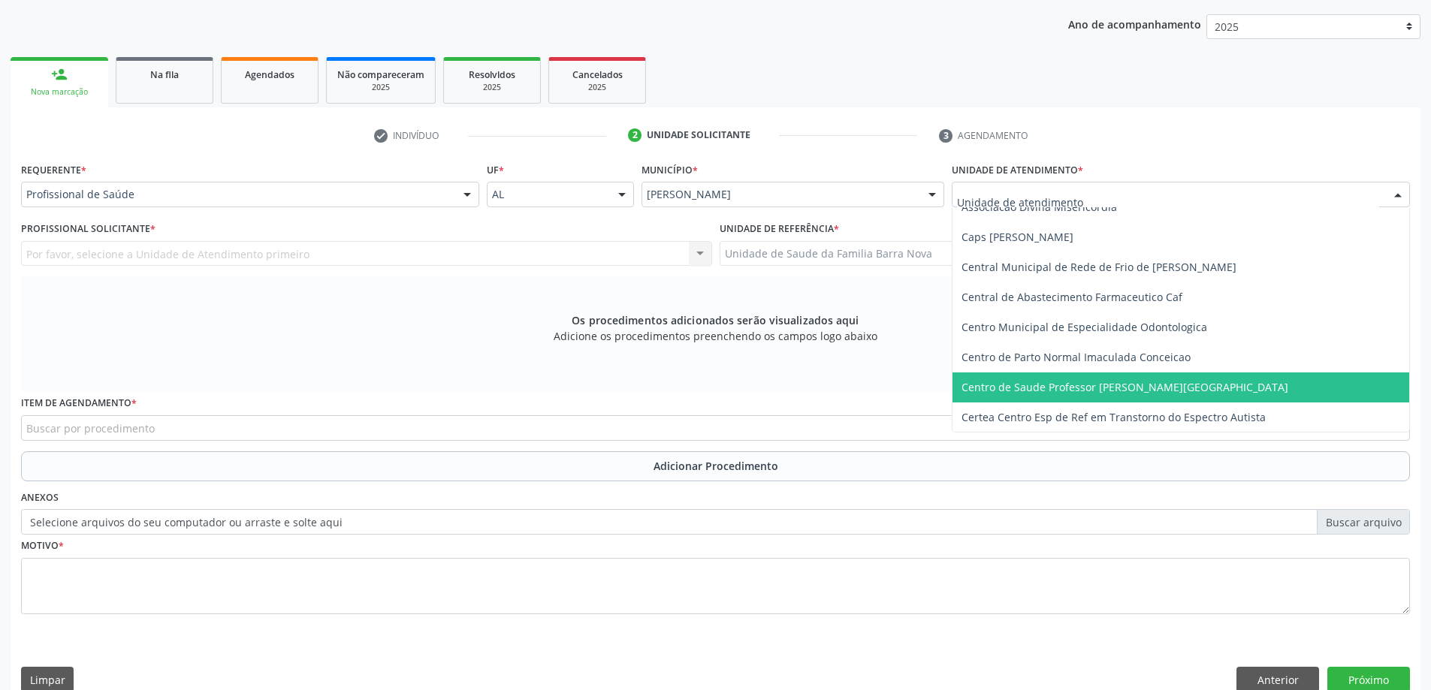
click at [1086, 397] on span "Centro de Saude Professor [PERSON_NAME][GEOGRAPHIC_DATA]" at bounding box center [1181, 388] width 457 height 30
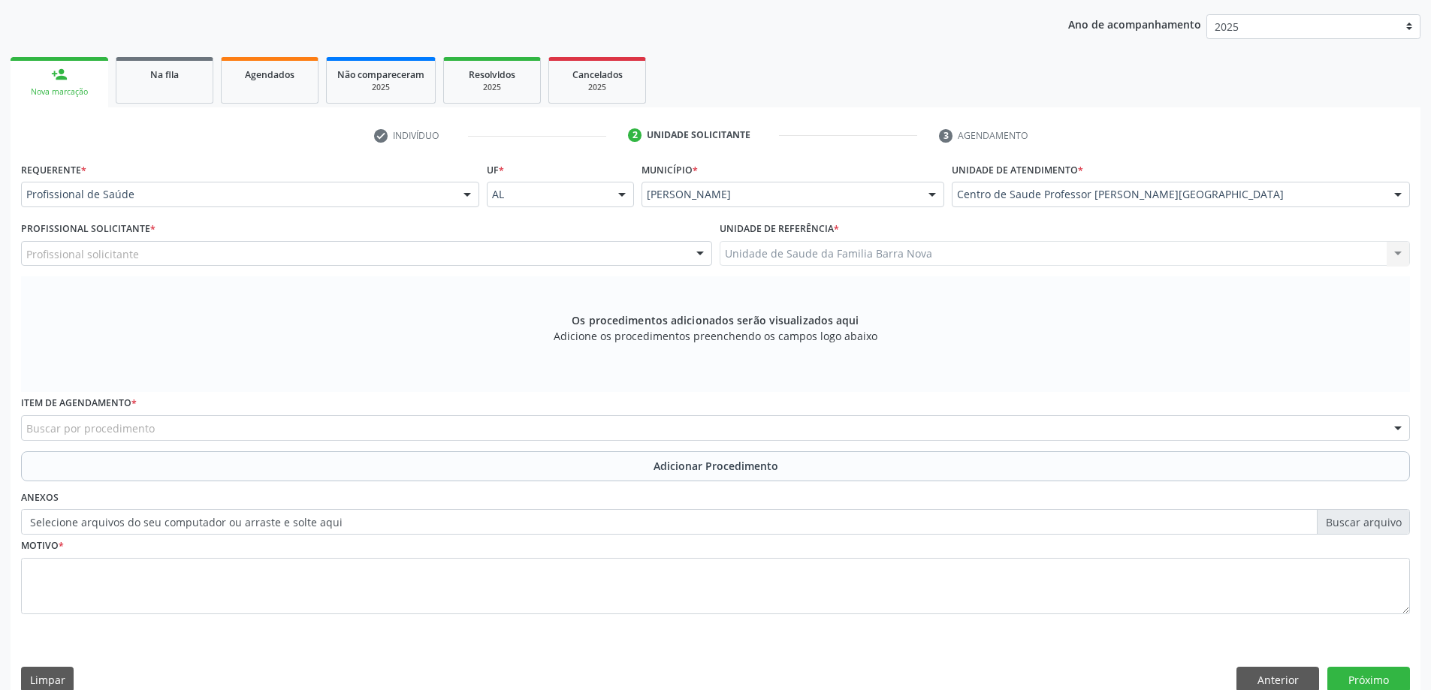
click at [303, 257] on div "Profissional solicitante" at bounding box center [366, 254] width 691 height 26
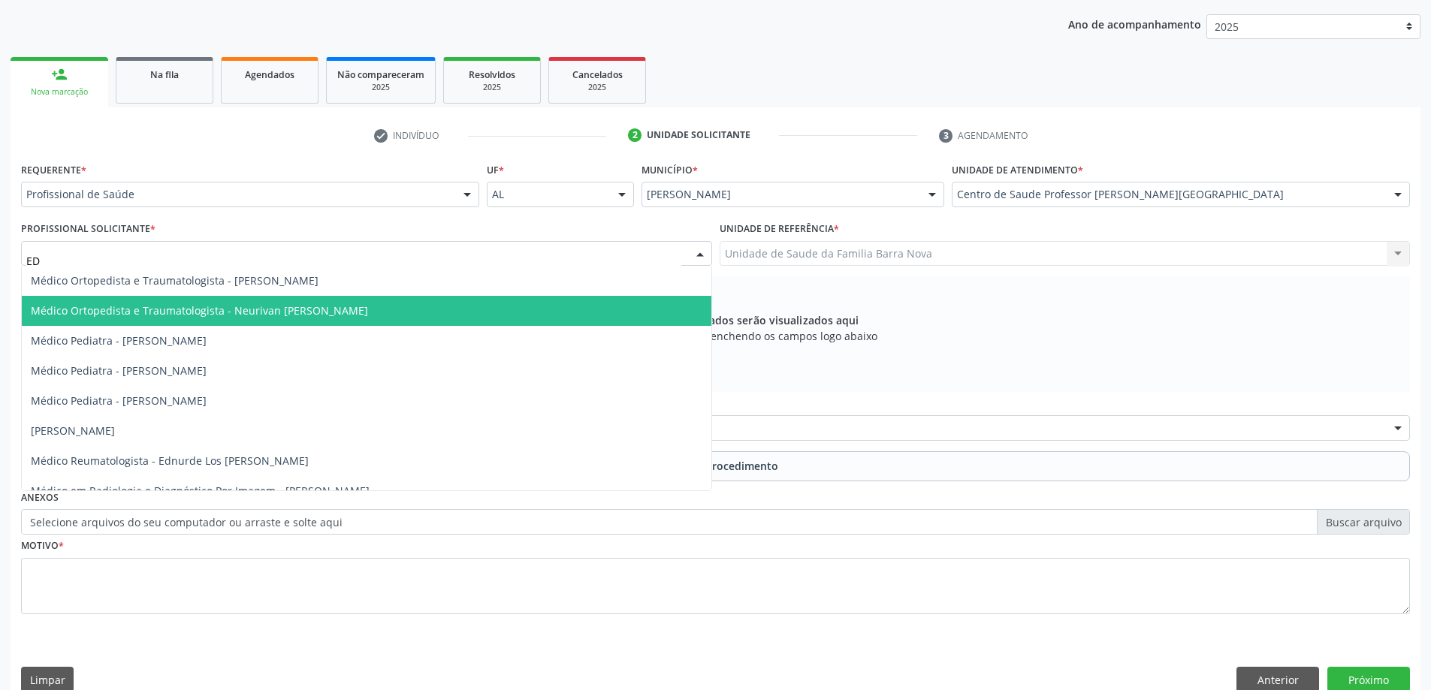
type input "EDN"
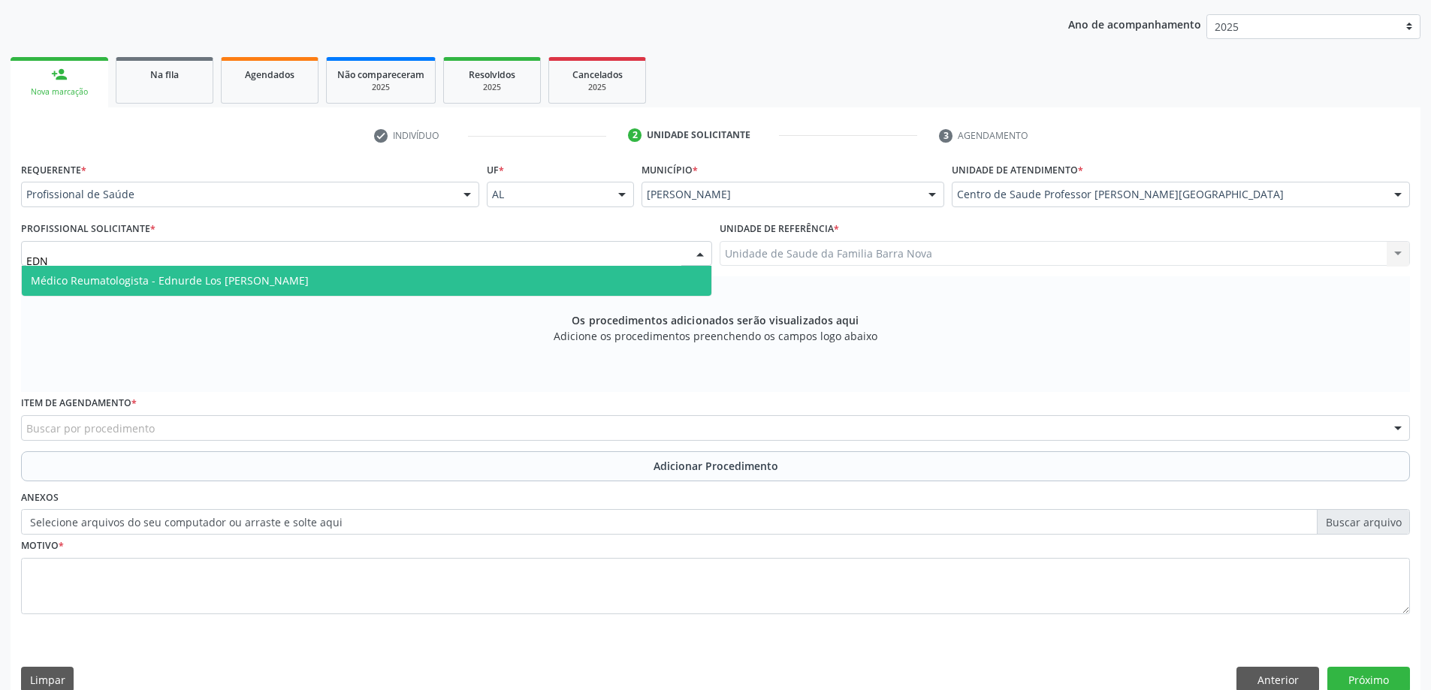
click at [317, 286] on span "Médico Reumatologista - Ednurde Los [PERSON_NAME]" at bounding box center [367, 281] width 690 height 30
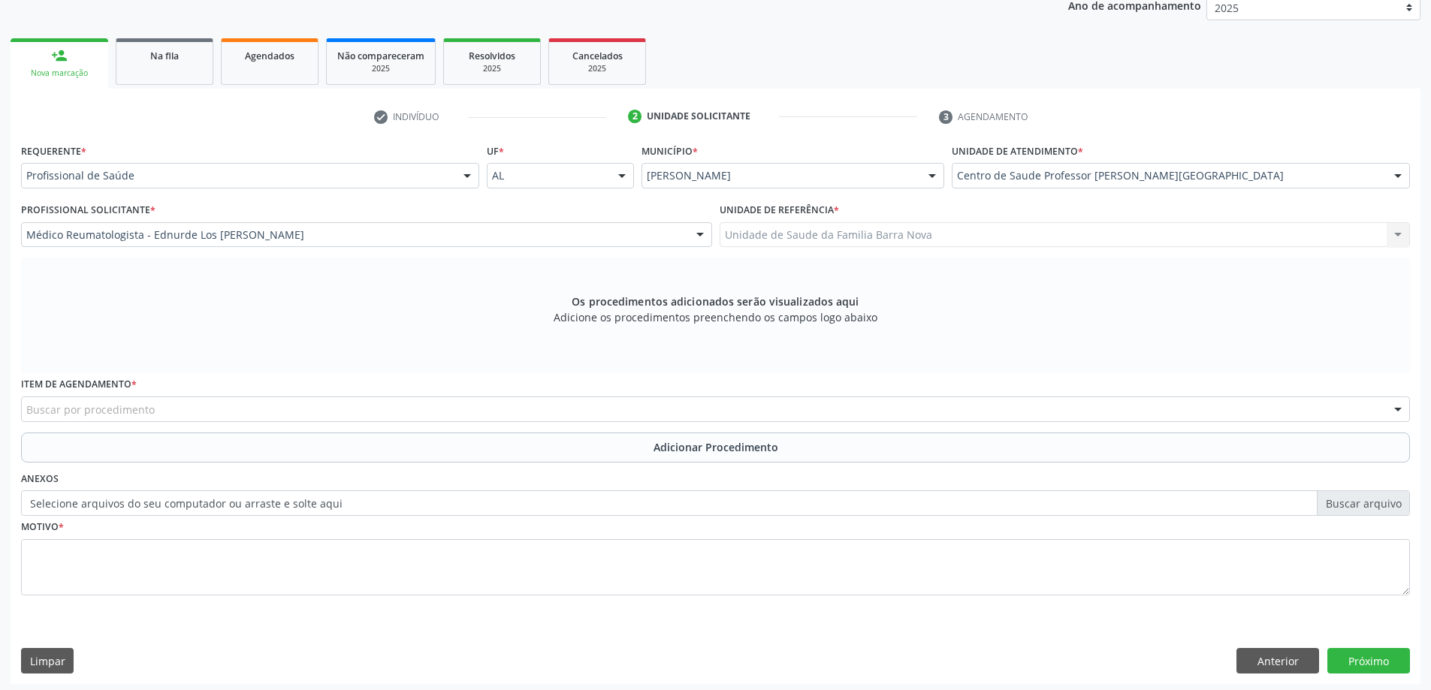
scroll to position [212, 0]
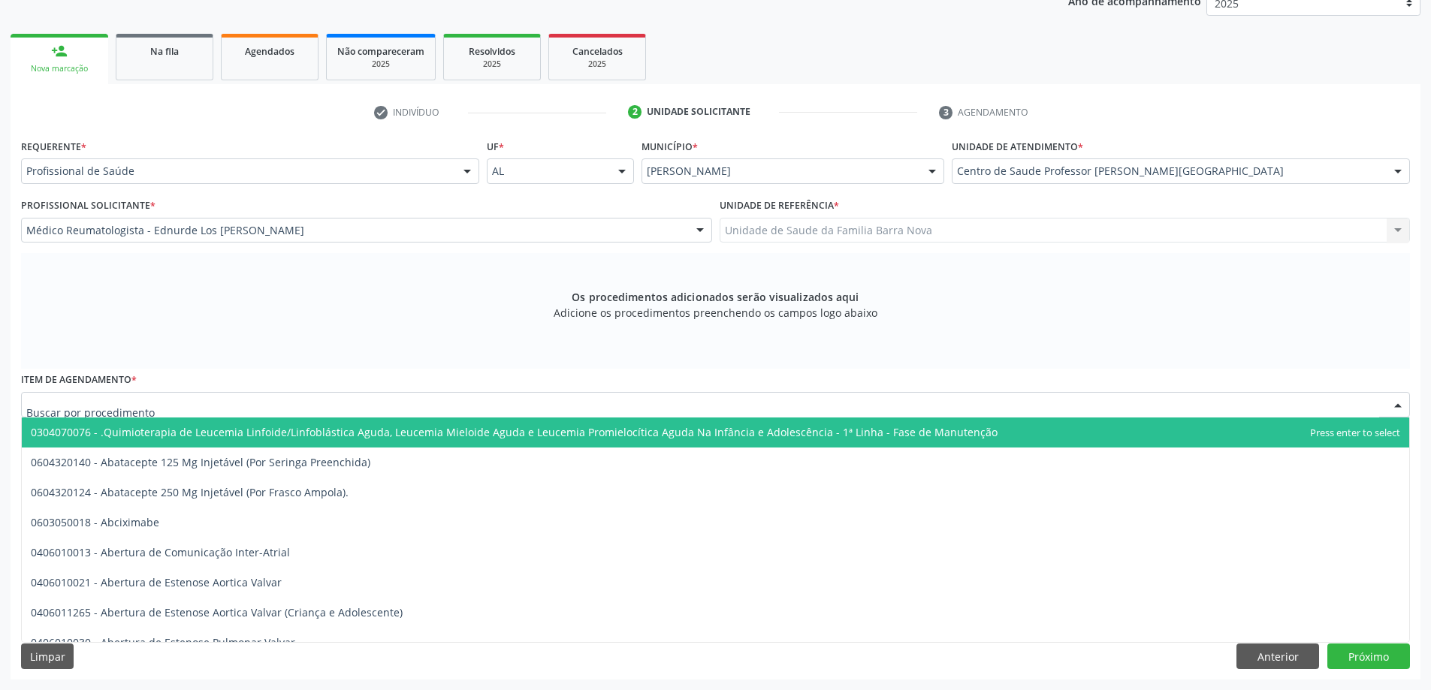
click at [449, 401] on div at bounding box center [715, 405] width 1389 height 26
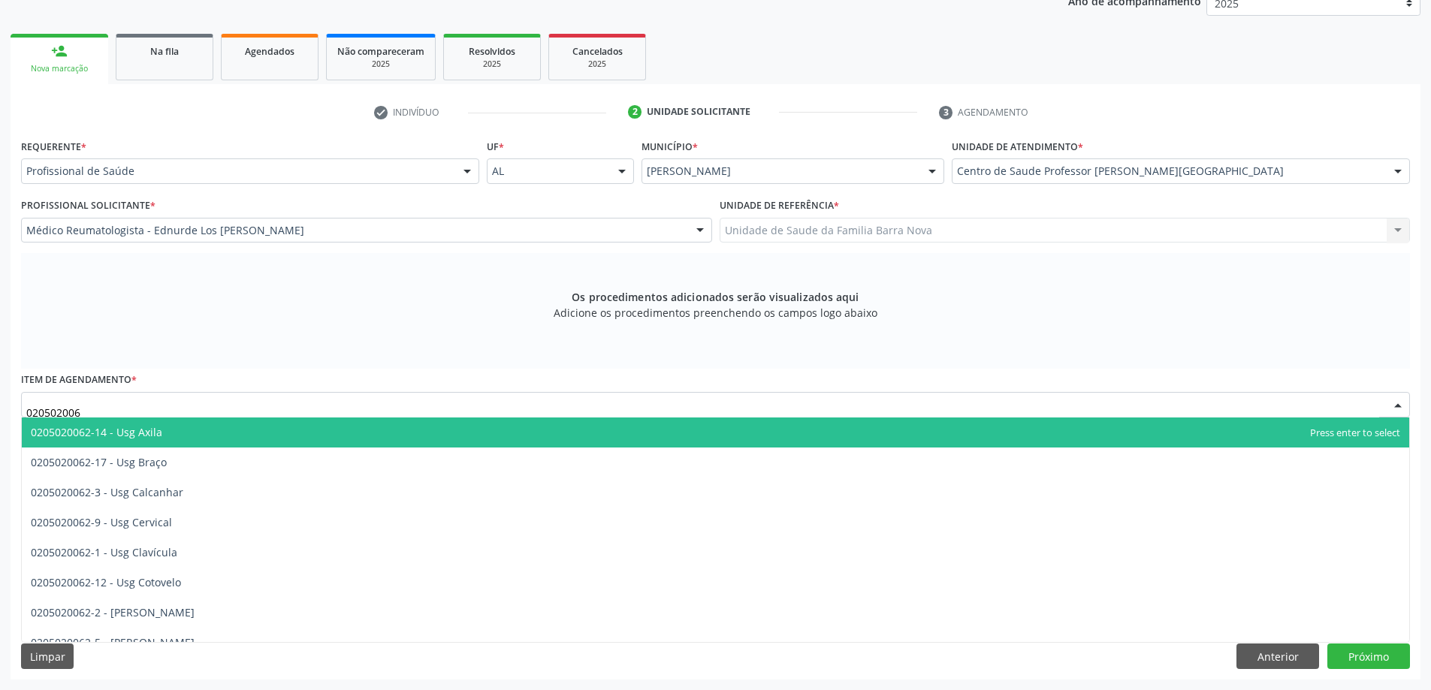
type input "0205020062"
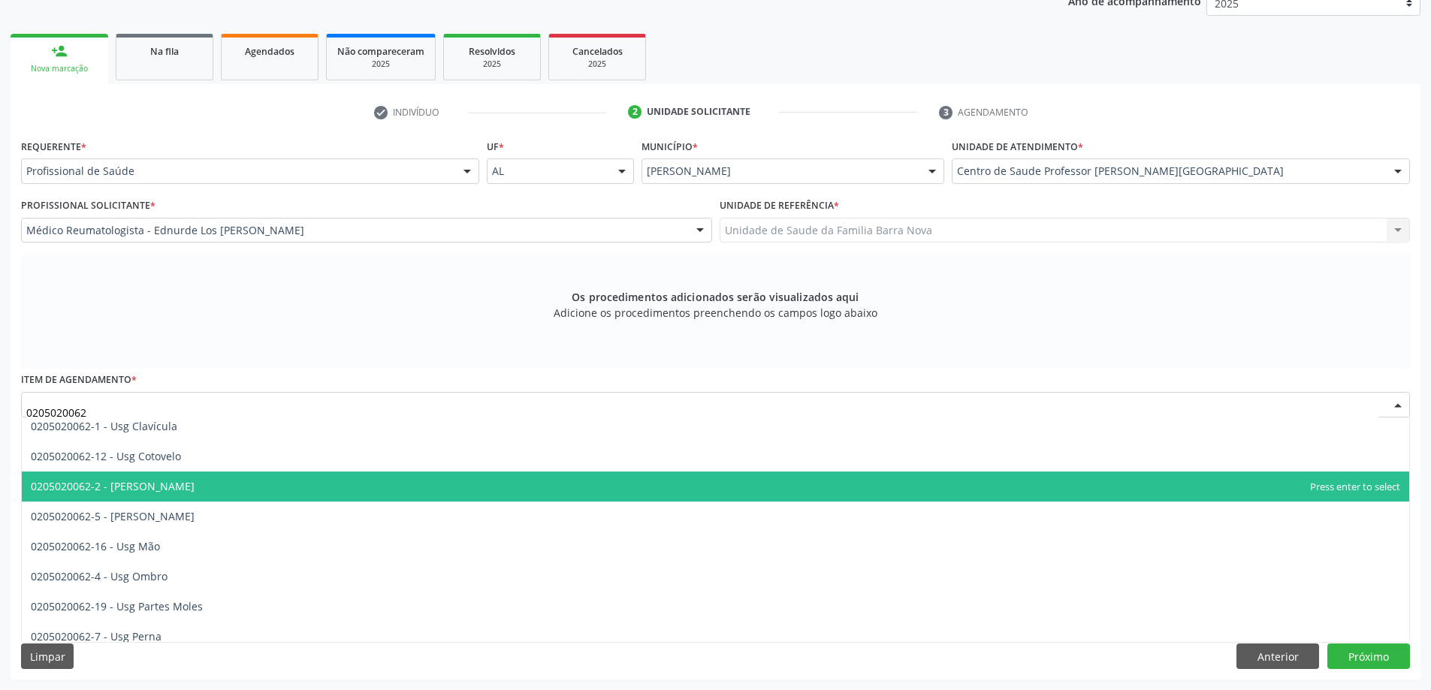
scroll to position [150, 0]
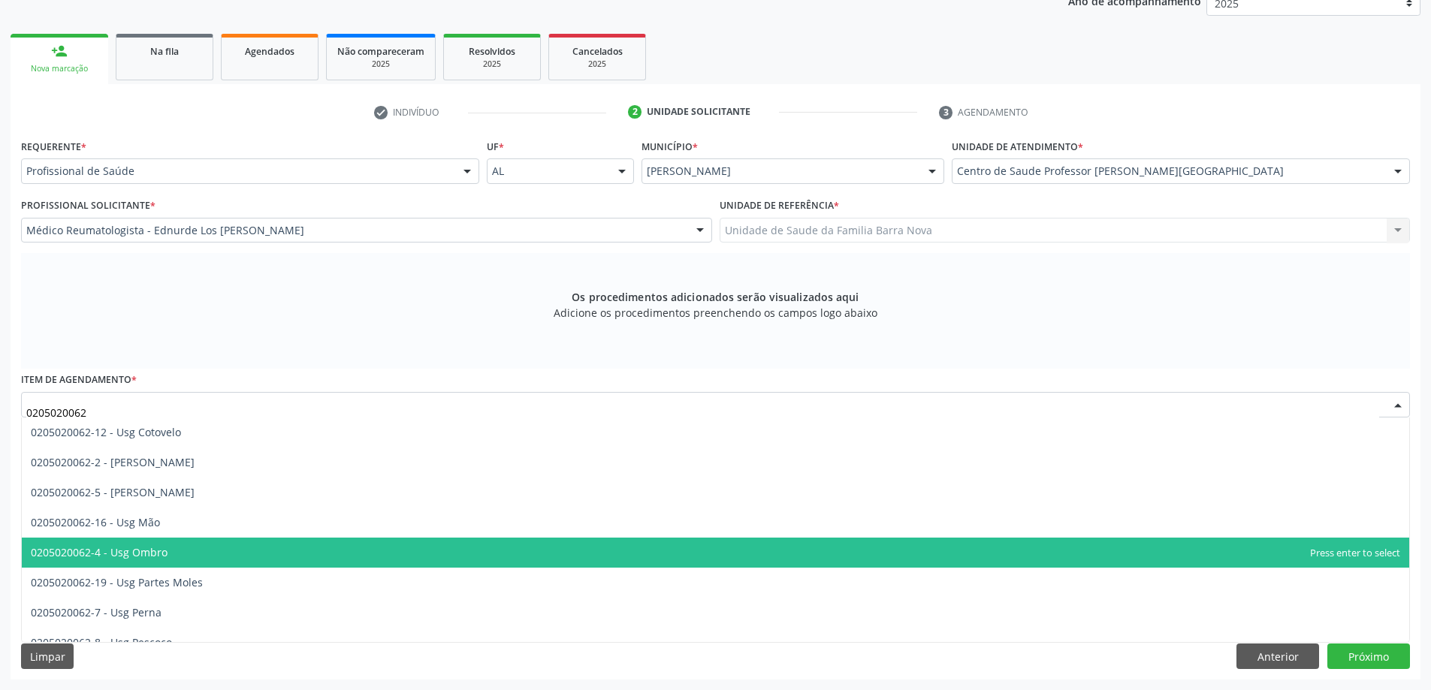
click at [253, 559] on span "0205020062-4 - Usg Ombro" at bounding box center [716, 553] width 1388 height 30
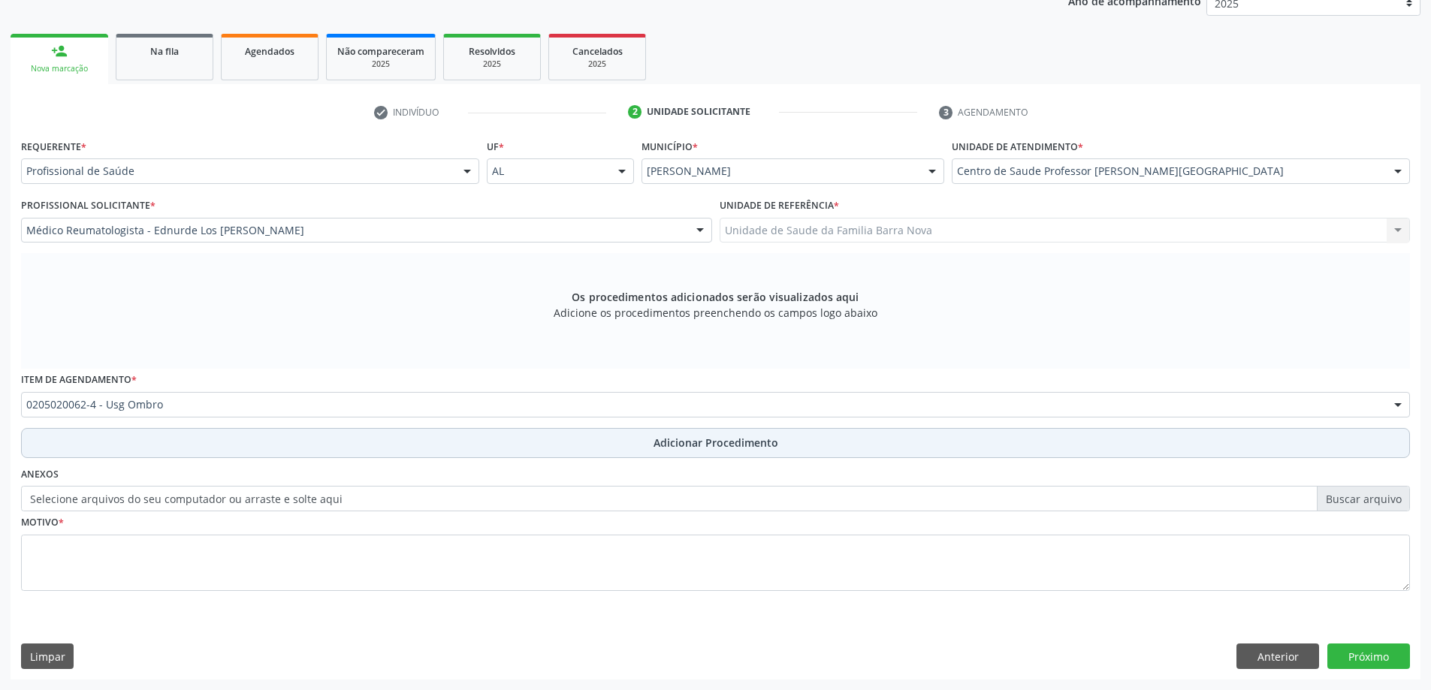
click at [754, 440] on span "Adicionar Procedimento" at bounding box center [716, 443] width 125 height 16
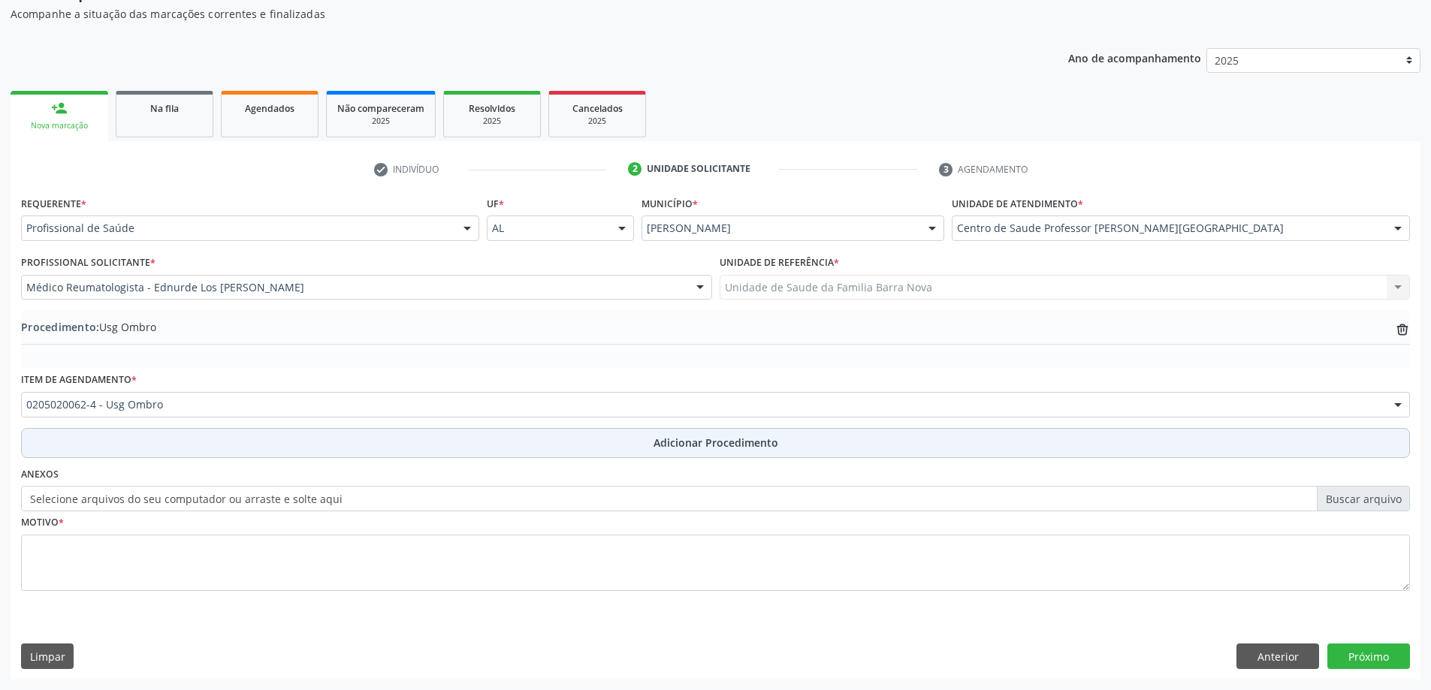
scroll to position [155, 0]
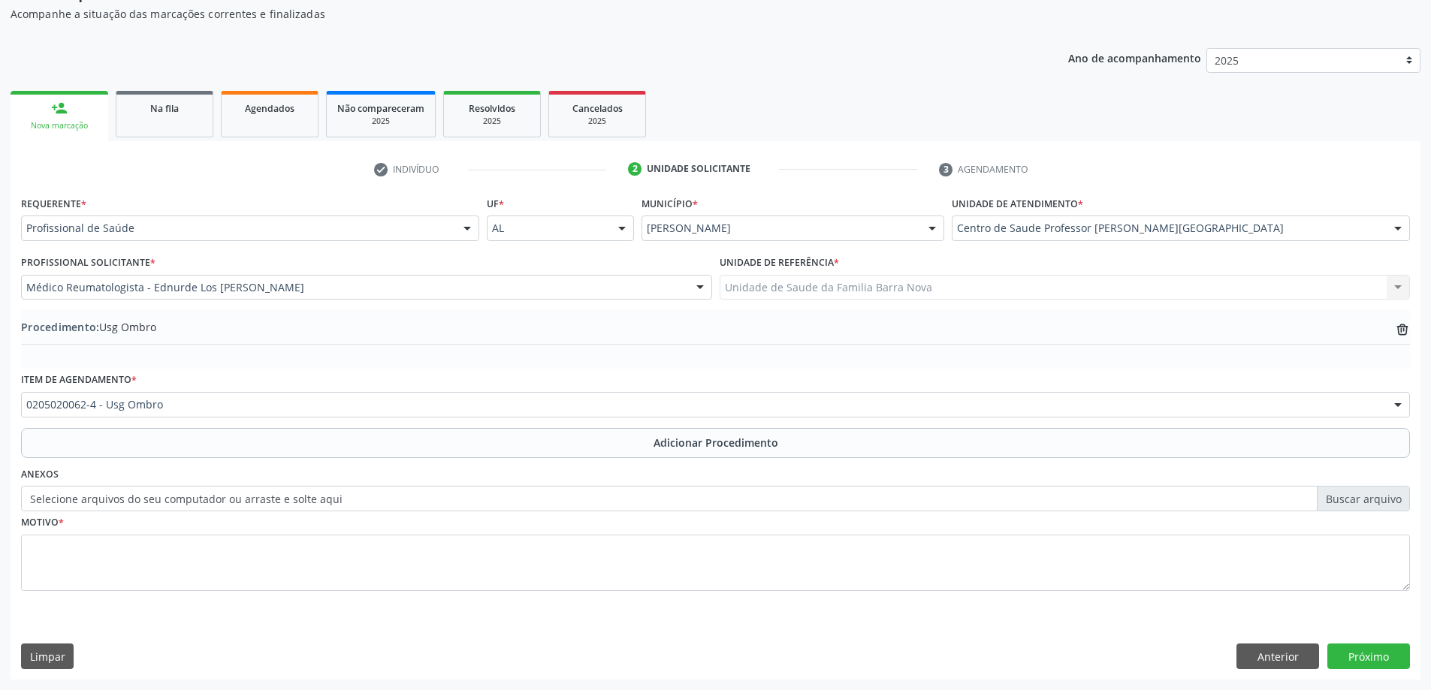
click at [1329, 499] on label "Selecione arquivos do seu computador ou arraste e solte aqui" at bounding box center [715, 499] width 1389 height 26
click at [1329, 499] on input "Selecione arquivos do seu computador ou arraste e solte aqui" at bounding box center [715, 499] width 1389 height 26
type input "C:\fakepath\WhatsApp Image 2[DATE]9.53.18.jpeg"
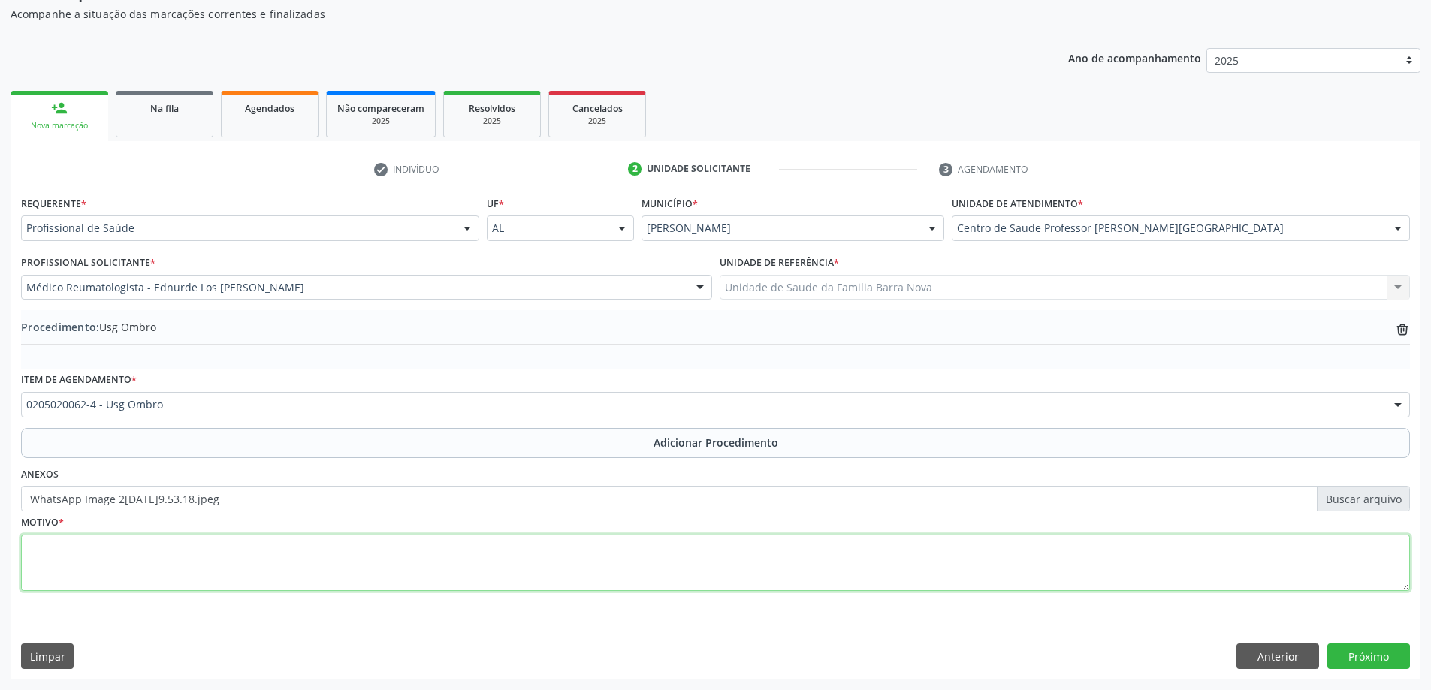
click at [240, 551] on textarea at bounding box center [715, 563] width 1389 height 57
type textarea "o"
click at [72, 555] on textarea "Omalgiasevera" at bounding box center [715, 563] width 1389 height 57
click at [153, 538] on textarea "Omalgia severa" at bounding box center [715, 563] width 1389 height 57
type textarea "Omalgia severa em ombros E e D."
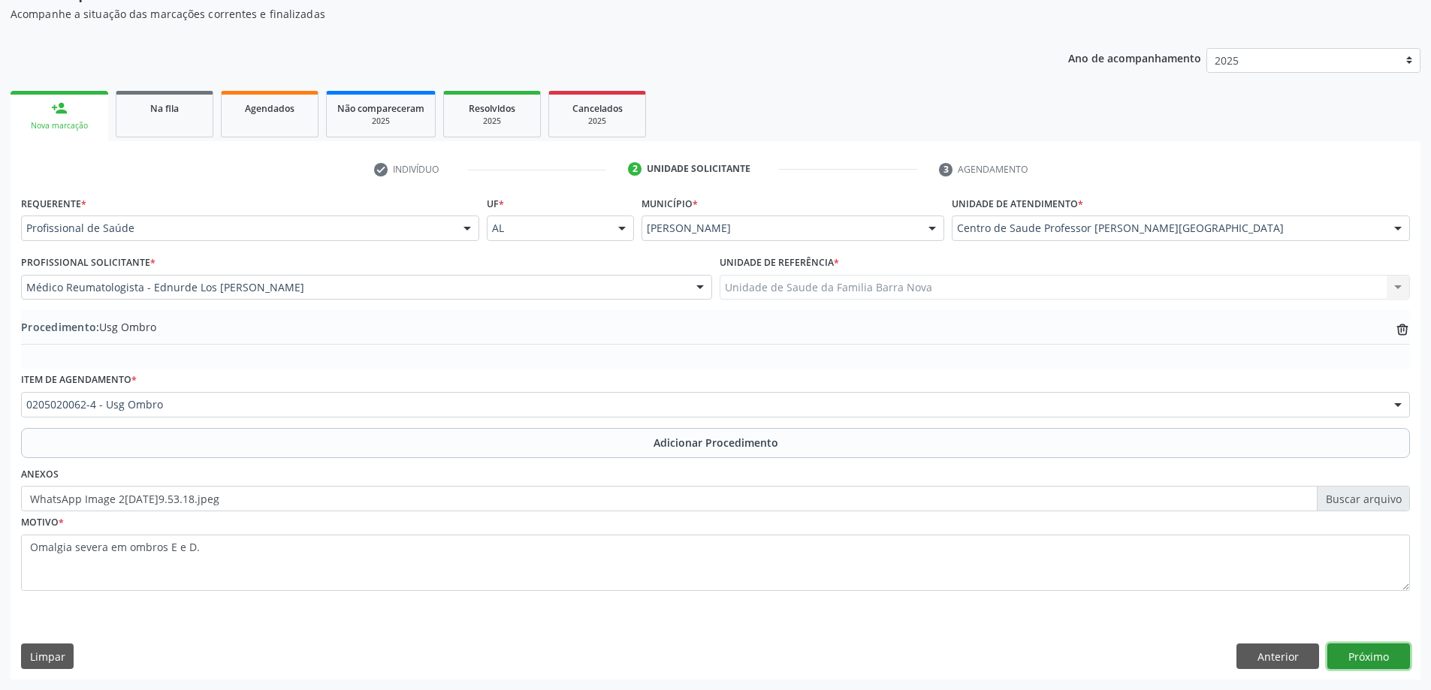
click at [1374, 651] on button "Próximo" at bounding box center [1369, 657] width 83 height 26
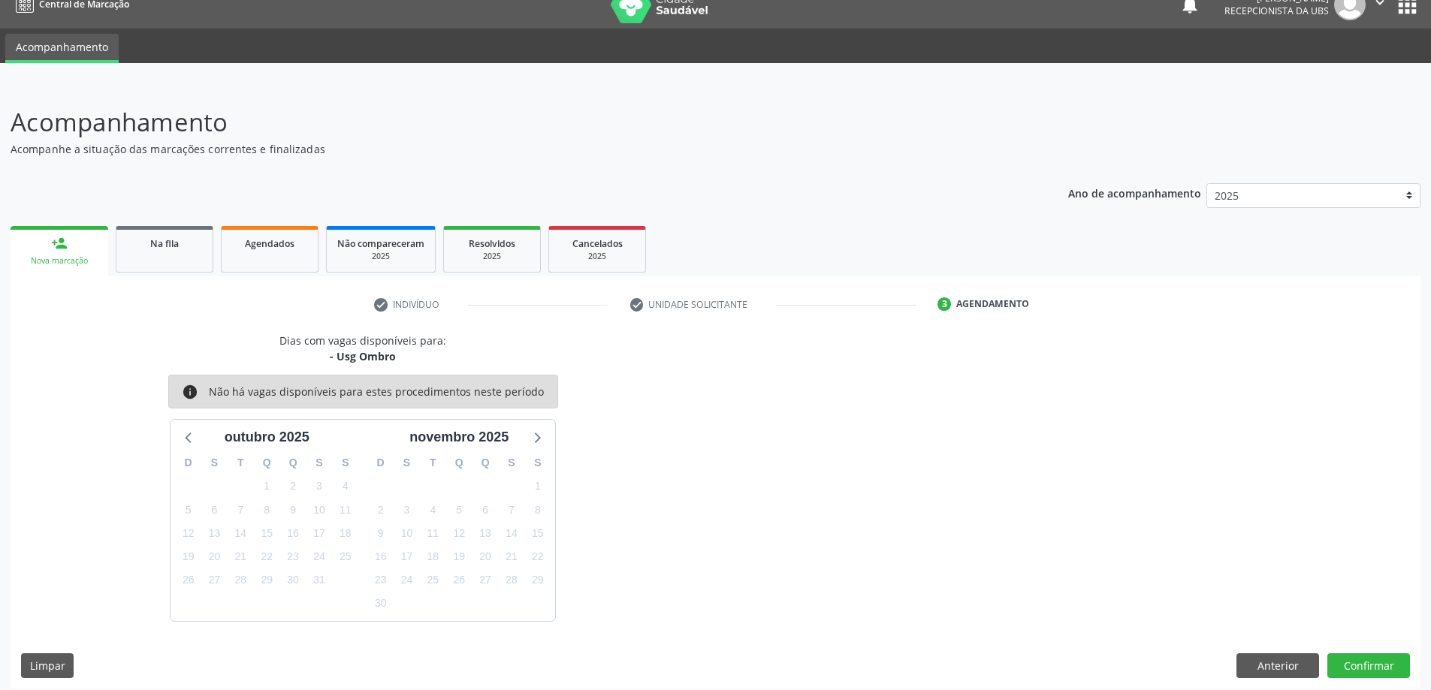
scroll to position [29, 0]
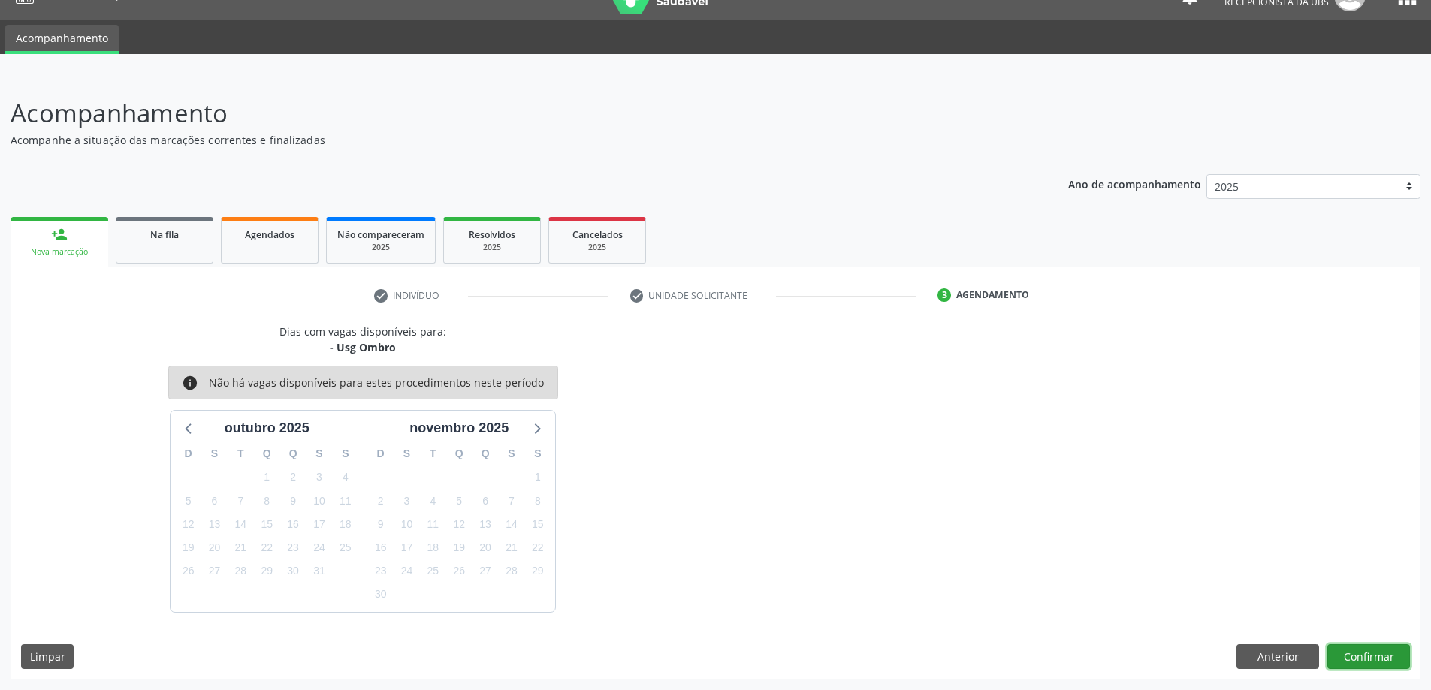
click at [1366, 657] on button "Confirmar" at bounding box center [1369, 658] width 83 height 26
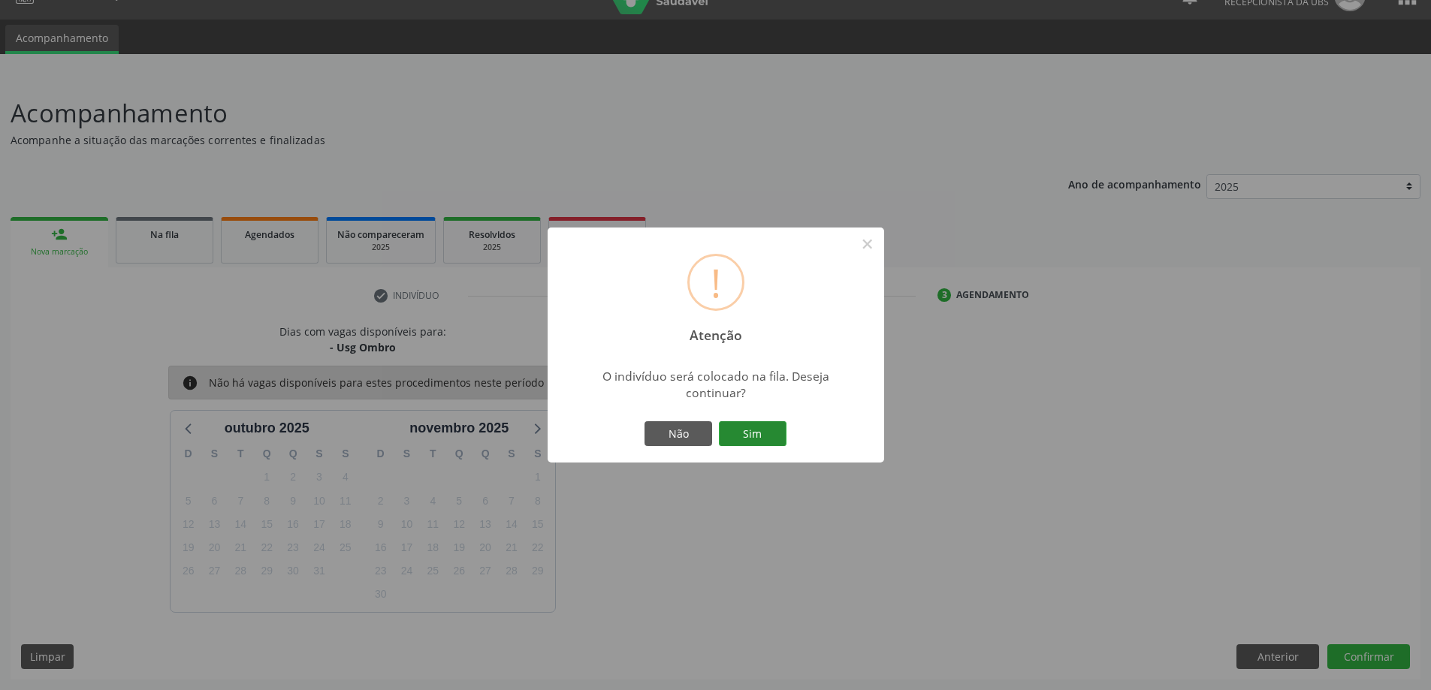
click at [742, 428] on button "Sim" at bounding box center [753, 435] width 68 height 26
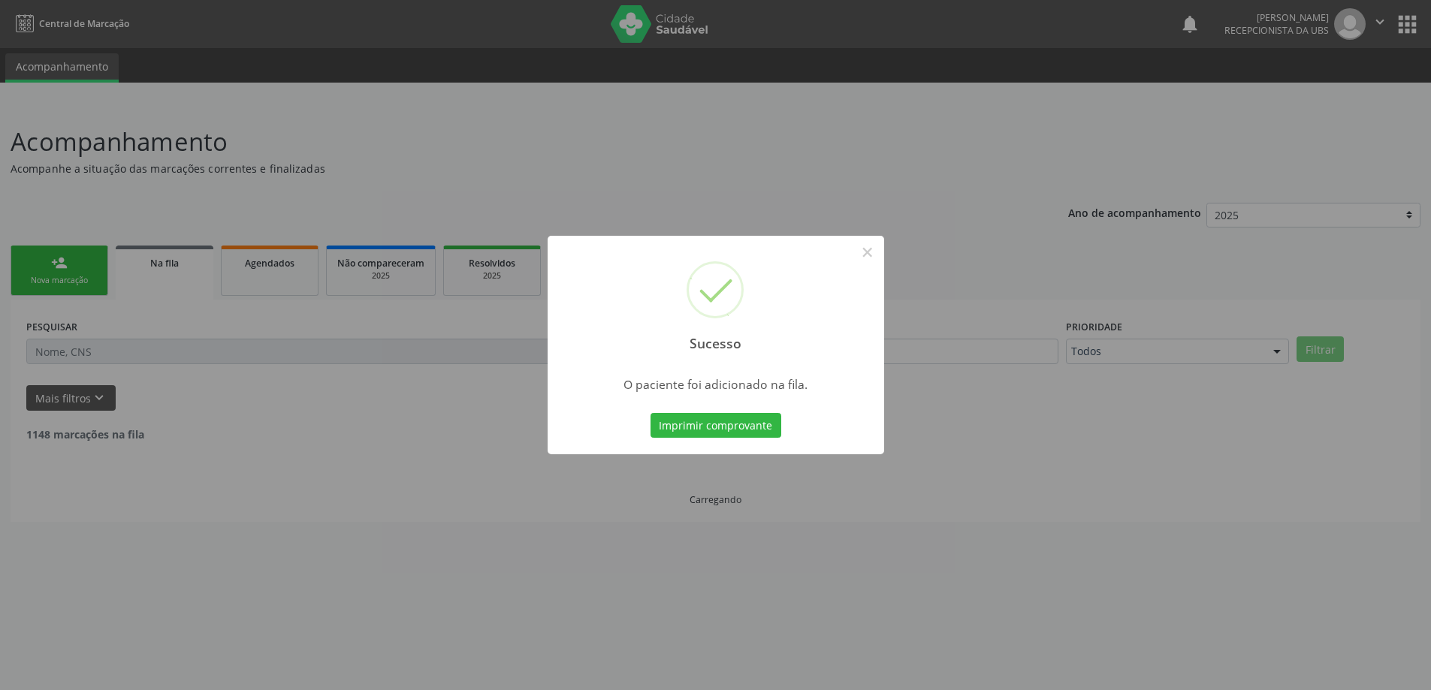
scroll to position [0, 0]
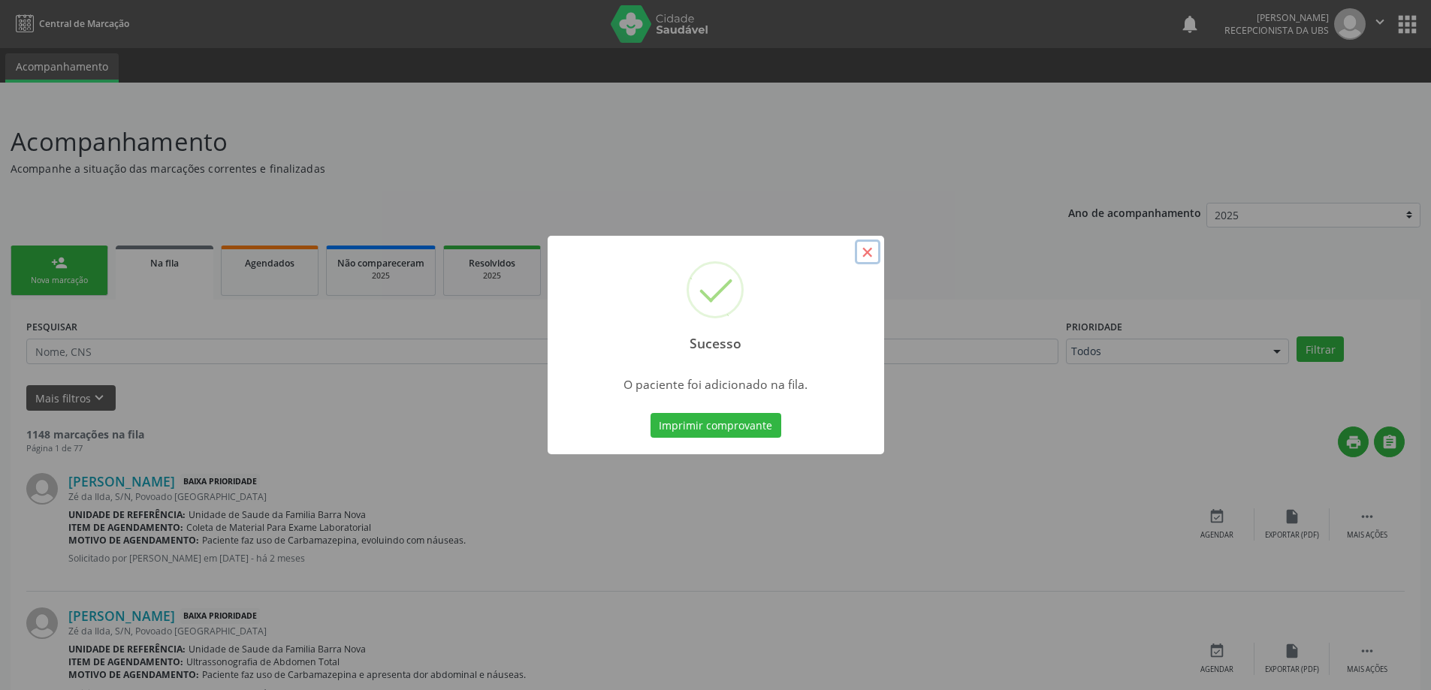
click at [872, 254] on button "×" at bounding box center [868, 253] width 26 height 26
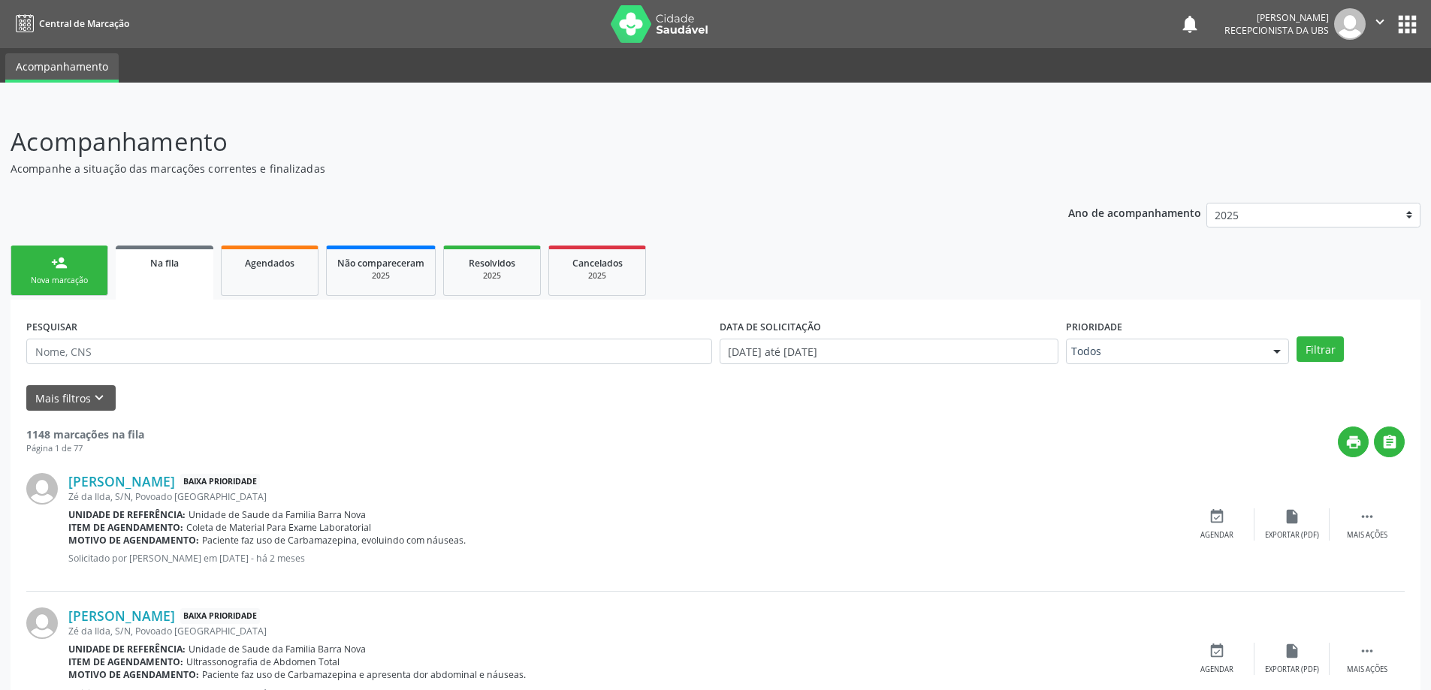
click at [63, 285] on div "Nova marcação" at bounding box center [59, 280] width 75 height 11
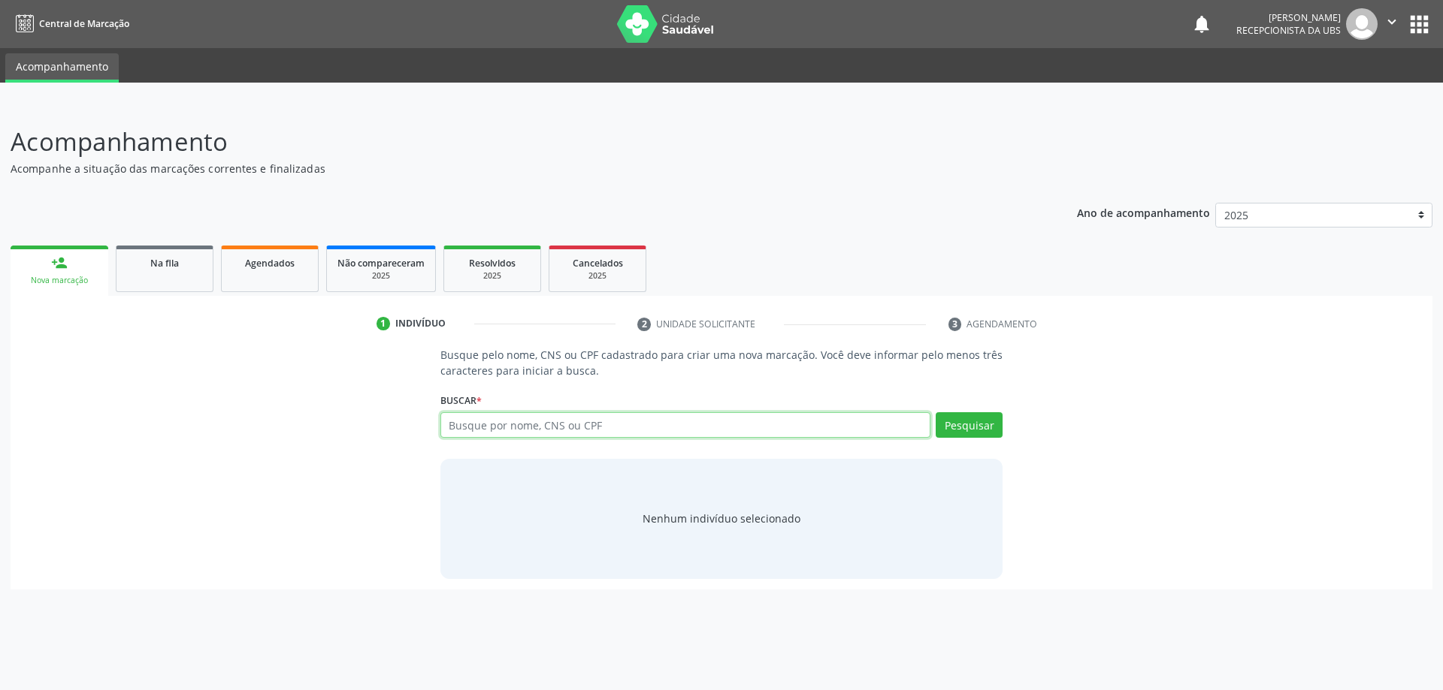
click at [538, 428] on input "text" at bounding box center [685, 425] width 491 height 26
type input "707400065986278"
click at [968, 424] on button "Pesquisar" at bounding box center [968, 425] width 67 height 26
type input "707400065986278"
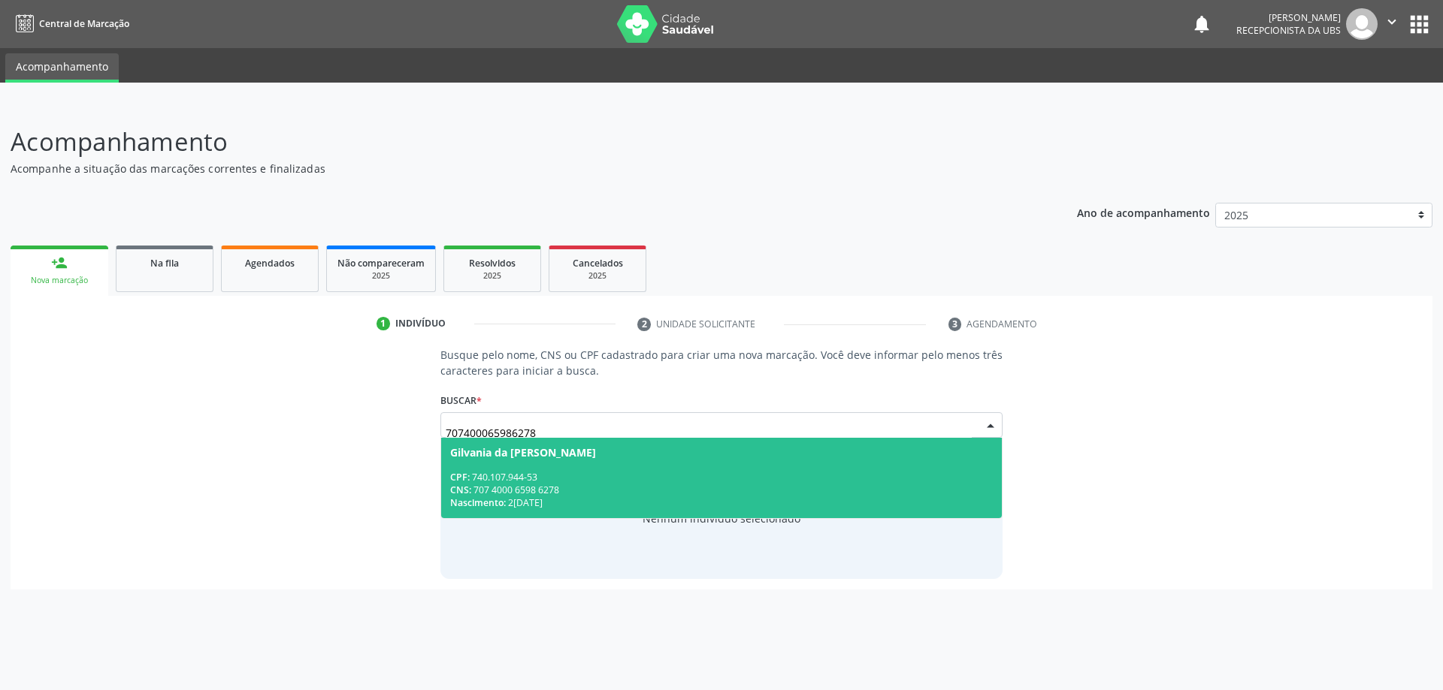
click at [606, 485] on div "CNS: 707 4000 6598 6278" at bounding box center [721, 490] width 543 height 13
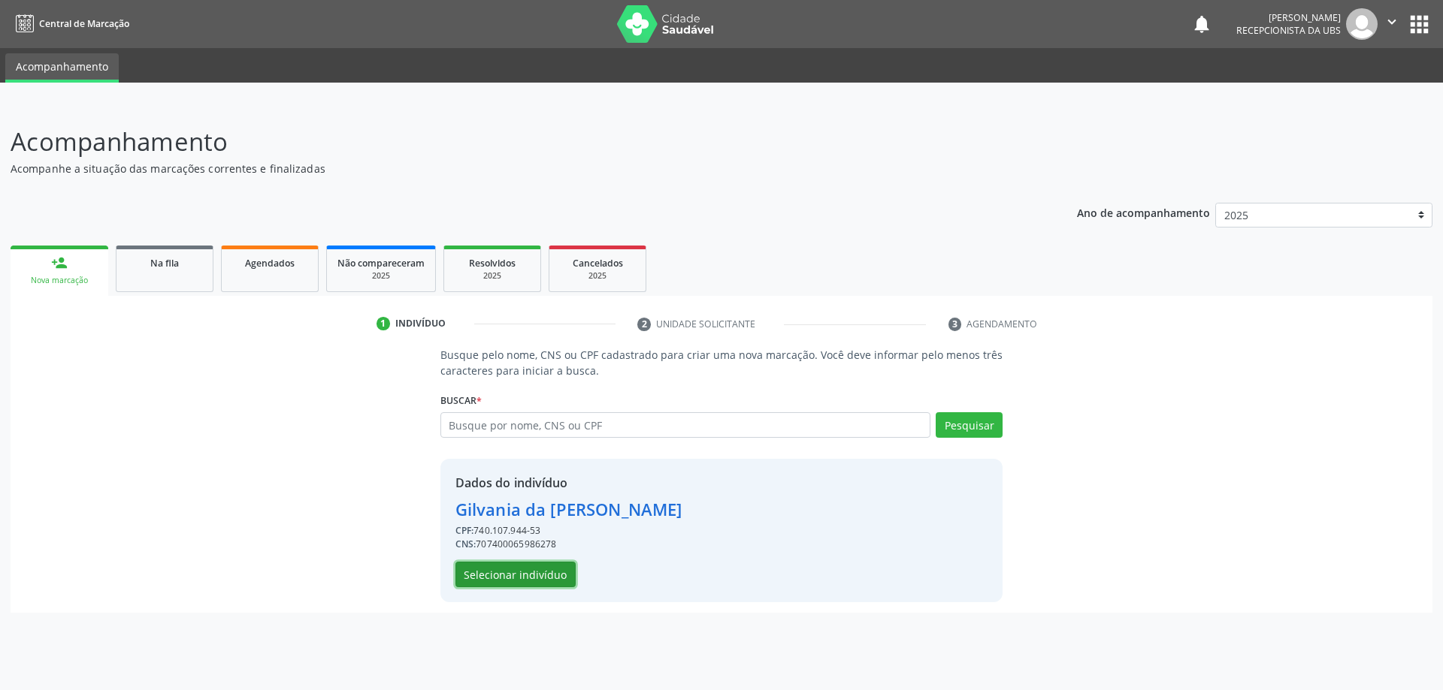
click at [525, 570] on button "Selecionar indivíduo" at bounding box center [515, 575] width 120 height 26
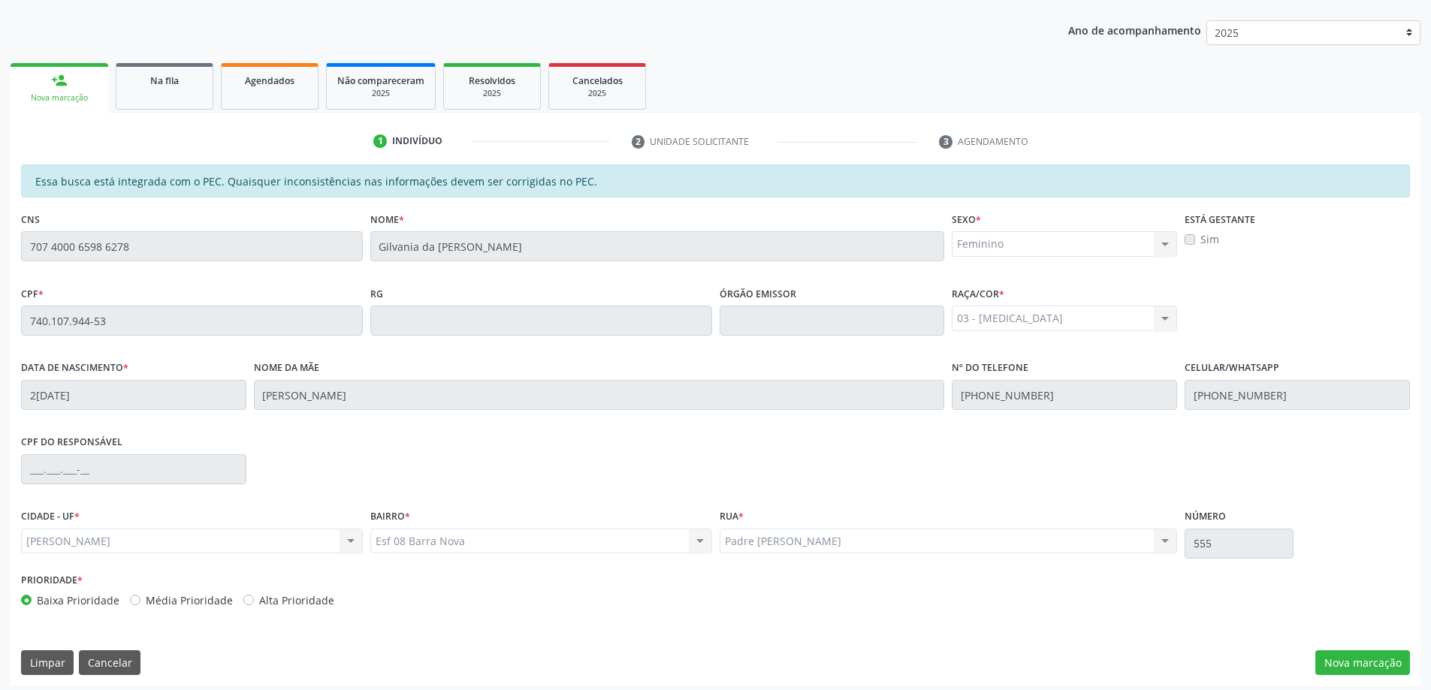
scroll to position [189, 0]
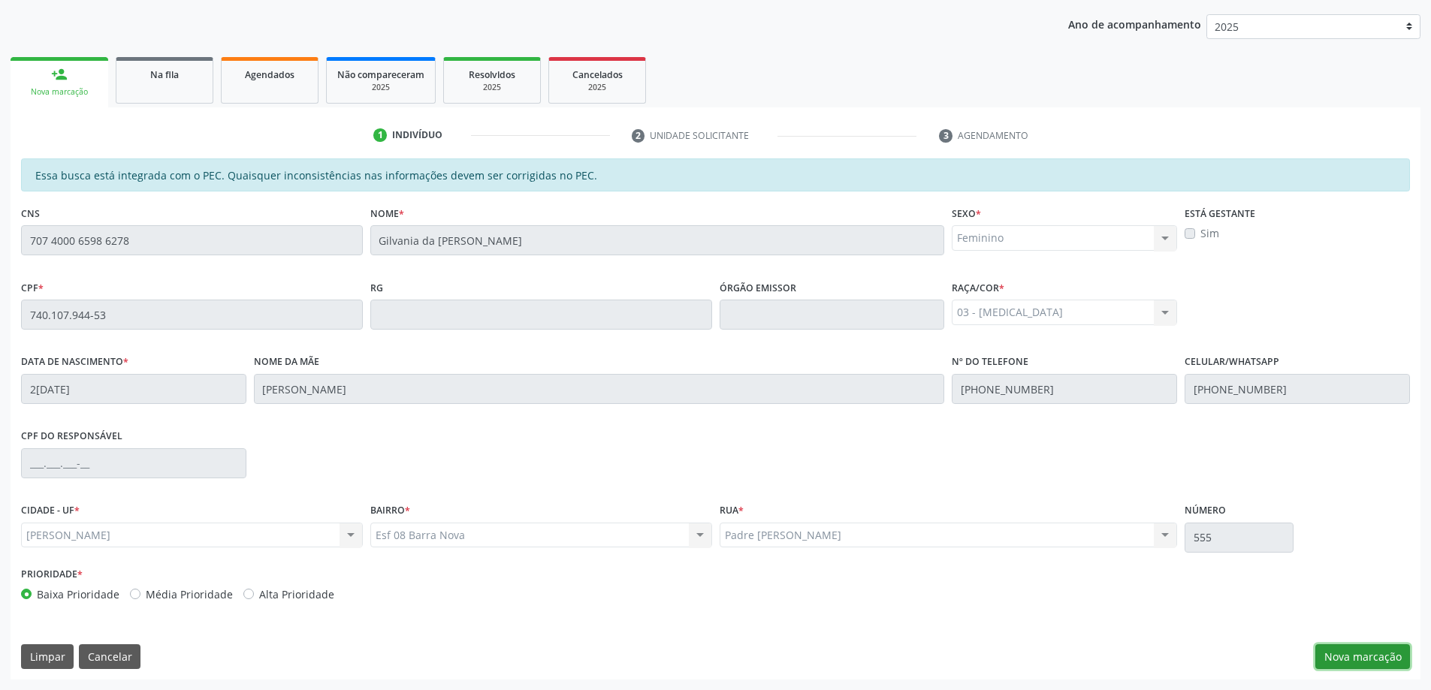
click at [1349, 660] on button "Nova marcação" at bounding box center [1363, 658] width 95 height 26
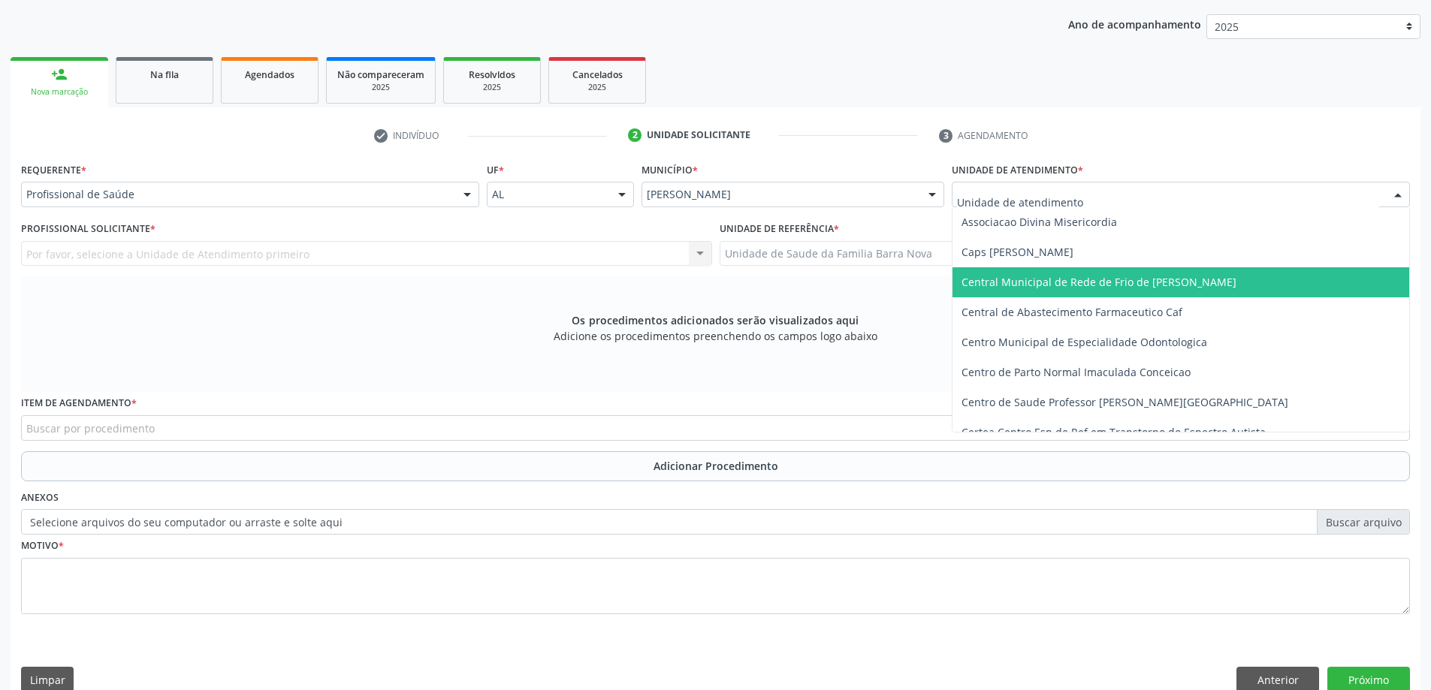
scroll to position [150, 0]
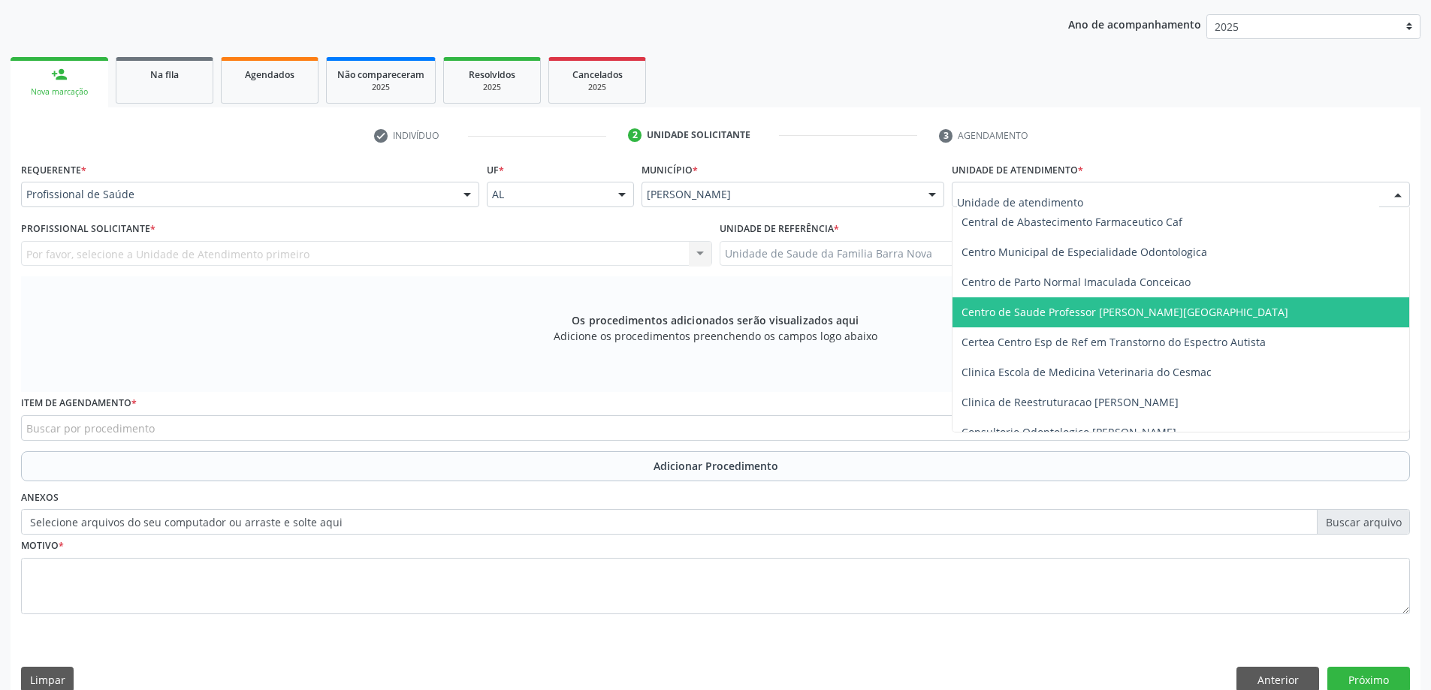
click at [1125, 303] on span "Centro de Saude Professor [PERSON_NAME][GEOGRAPHIC_DATA]" at bounding box center [1181, 313] width 457 height 30
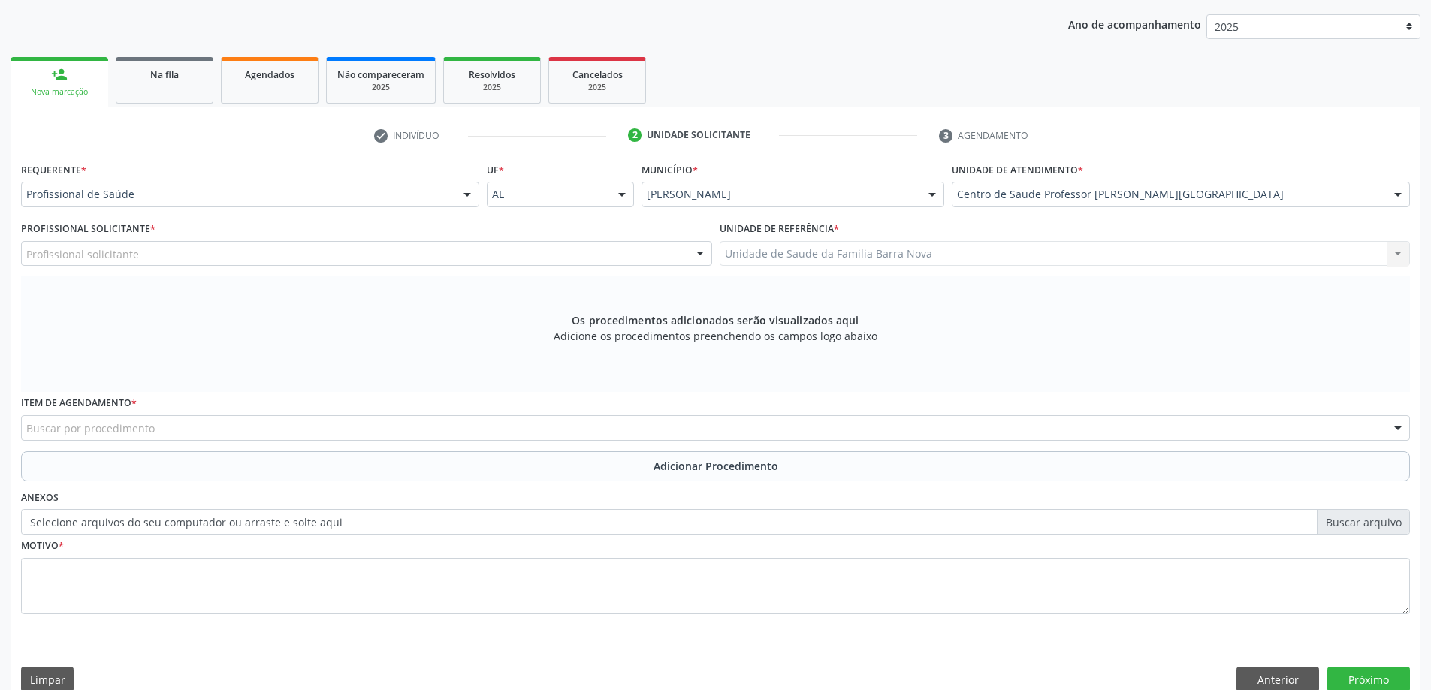
click at [638, 255] on div "Profissional solicitante" at bounding box center [366, 254] width 691 height 26
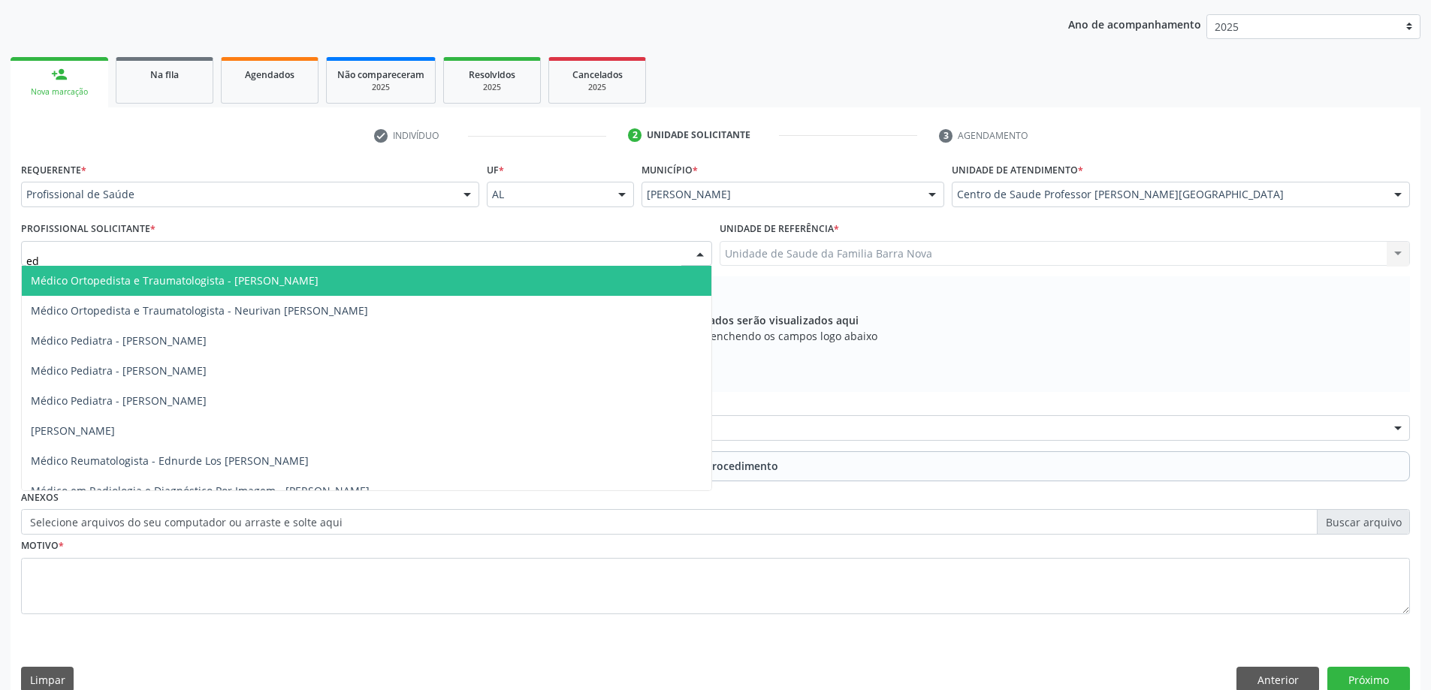
type input "edn"
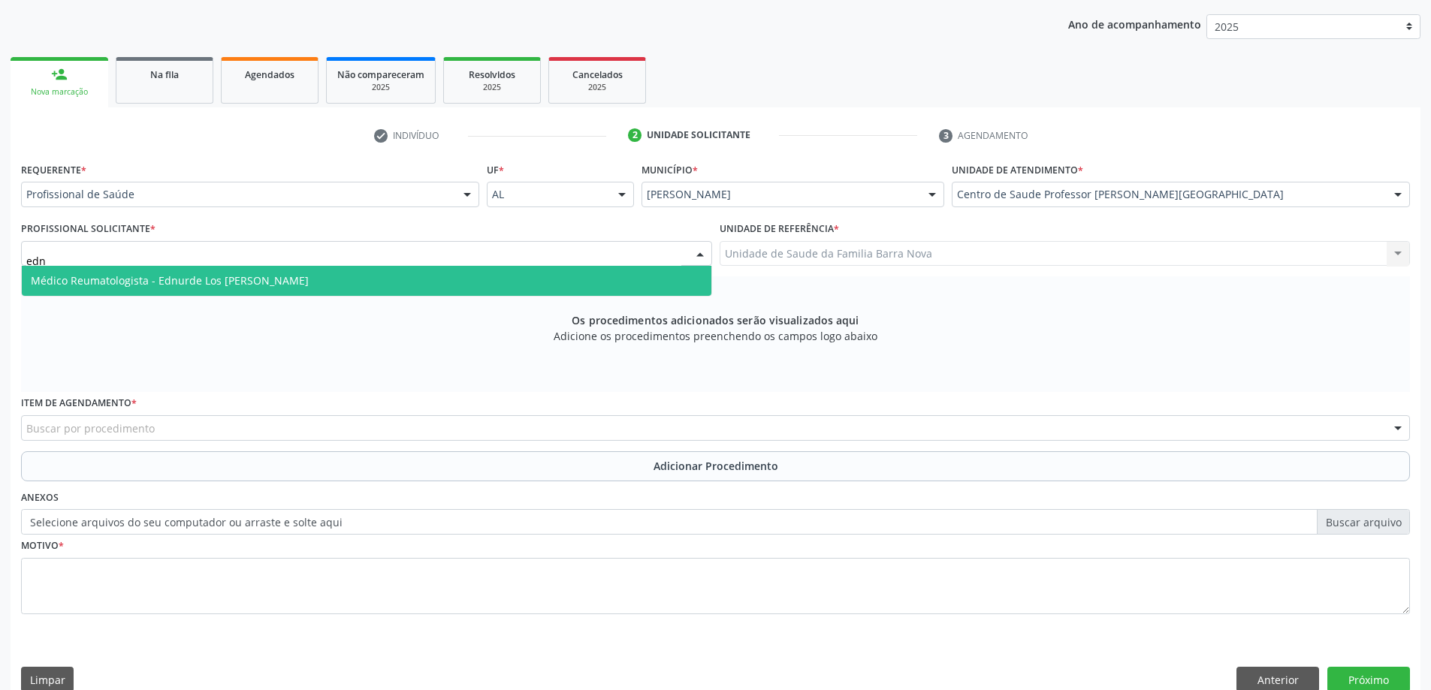
click at [519, 295] on span "Médico Reumatologista - Ednurde Los [PERSON_NAME]" at bounding box center [367, 281] width 690 height 30
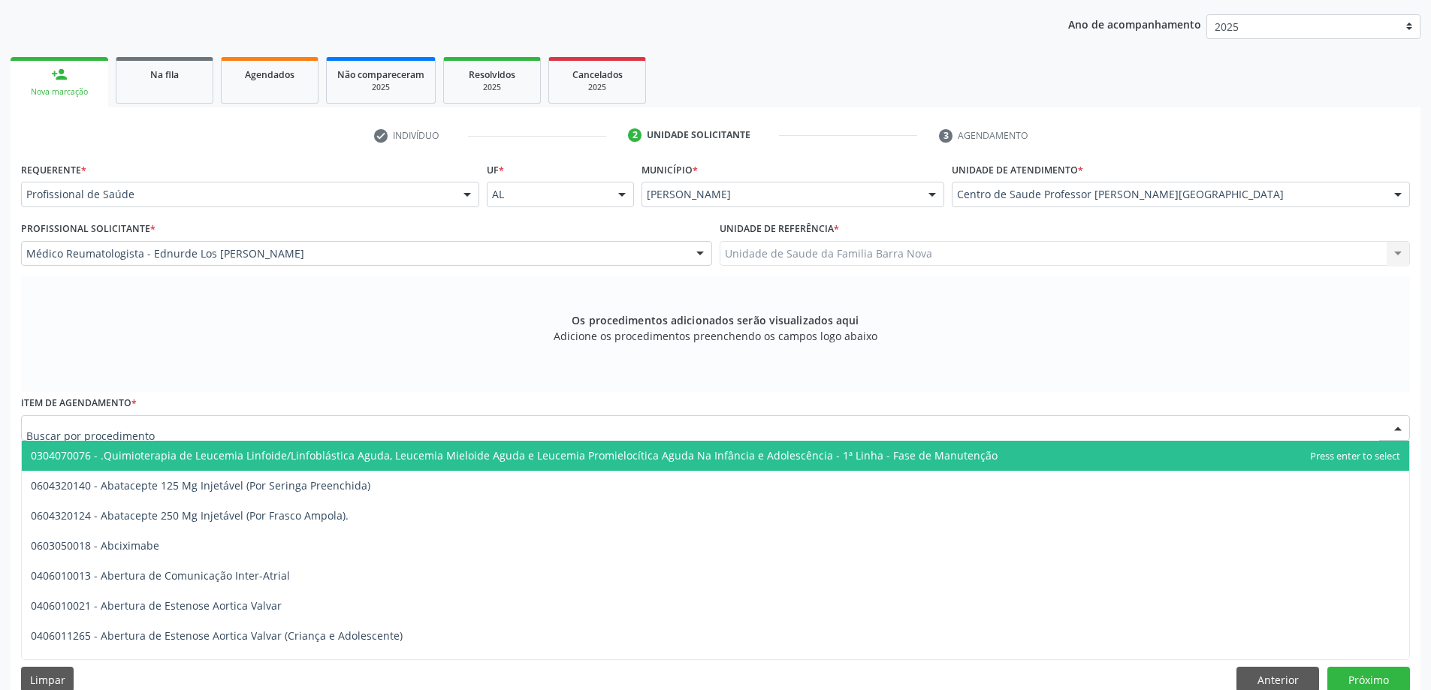
click at [569, 435] on div at bounding box center [715, 428] width 1389 height 26
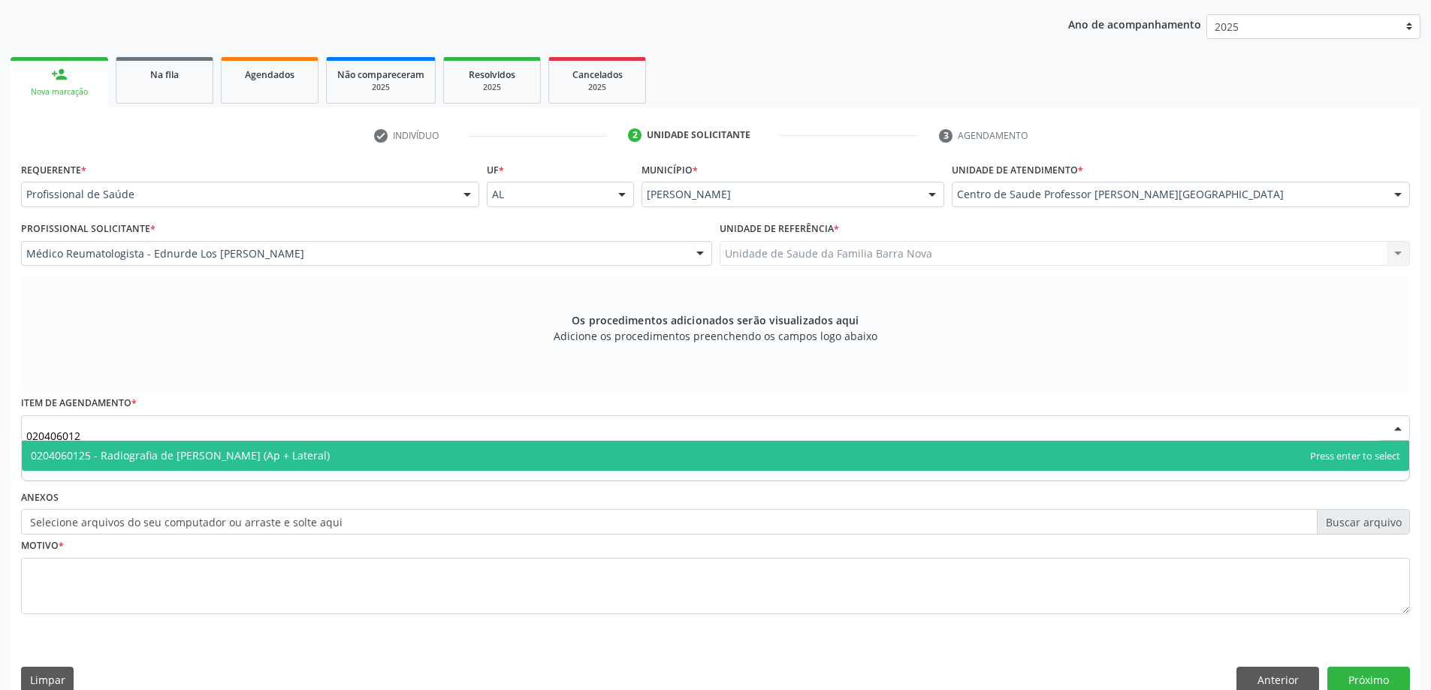
type input "0204060125"
click at [622, 458] on span "0204060125 - Radiografia de [PERSON_NAME] (Ap + Lateral)" at bounding box center [716, 456] width 1388 height 30
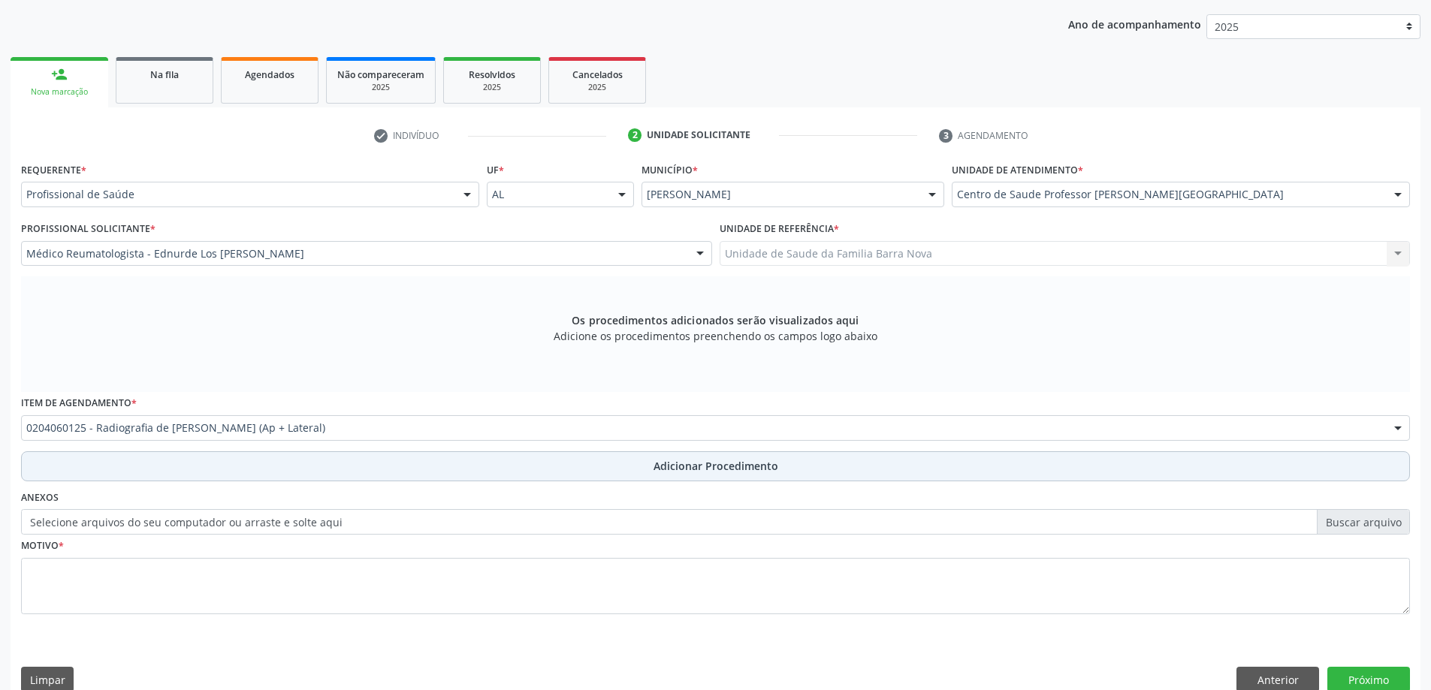
click at [723, 467] on span "Adicionar Procedimento" at bounding box center [716, 466] width 125 height 16
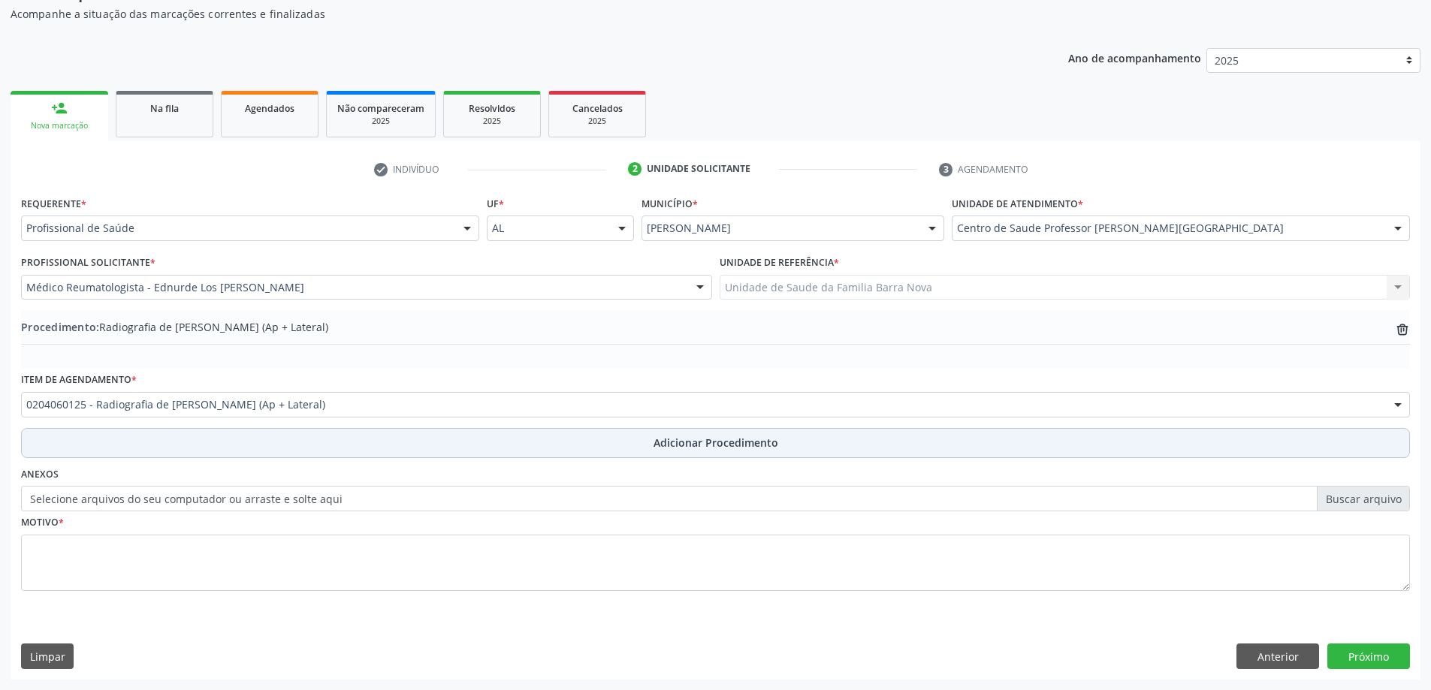
scroll to position [155, 0]
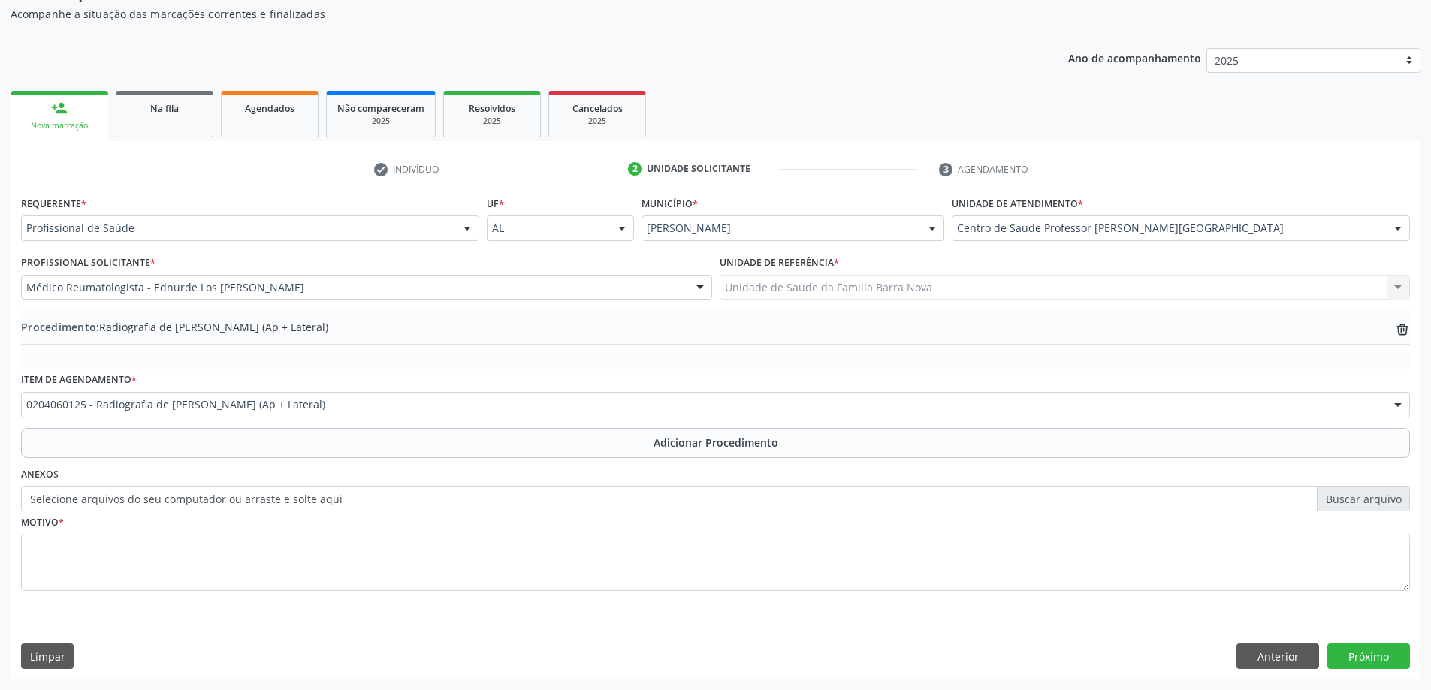
click at [1349, 505] on label "Selecione arquivos do seu computador ou arraste e solte aqui" at bounding box center [715, 499] width 1389 height 26
click at [1349, 505] on input "Selecione arquivos do seu computador ou arraste e solte aqui" at bounding box center [715, 499] width 1389 height 26
type input "C:\fakepath\WhatsApp Image [DATE] 09.53.28.jpeg"
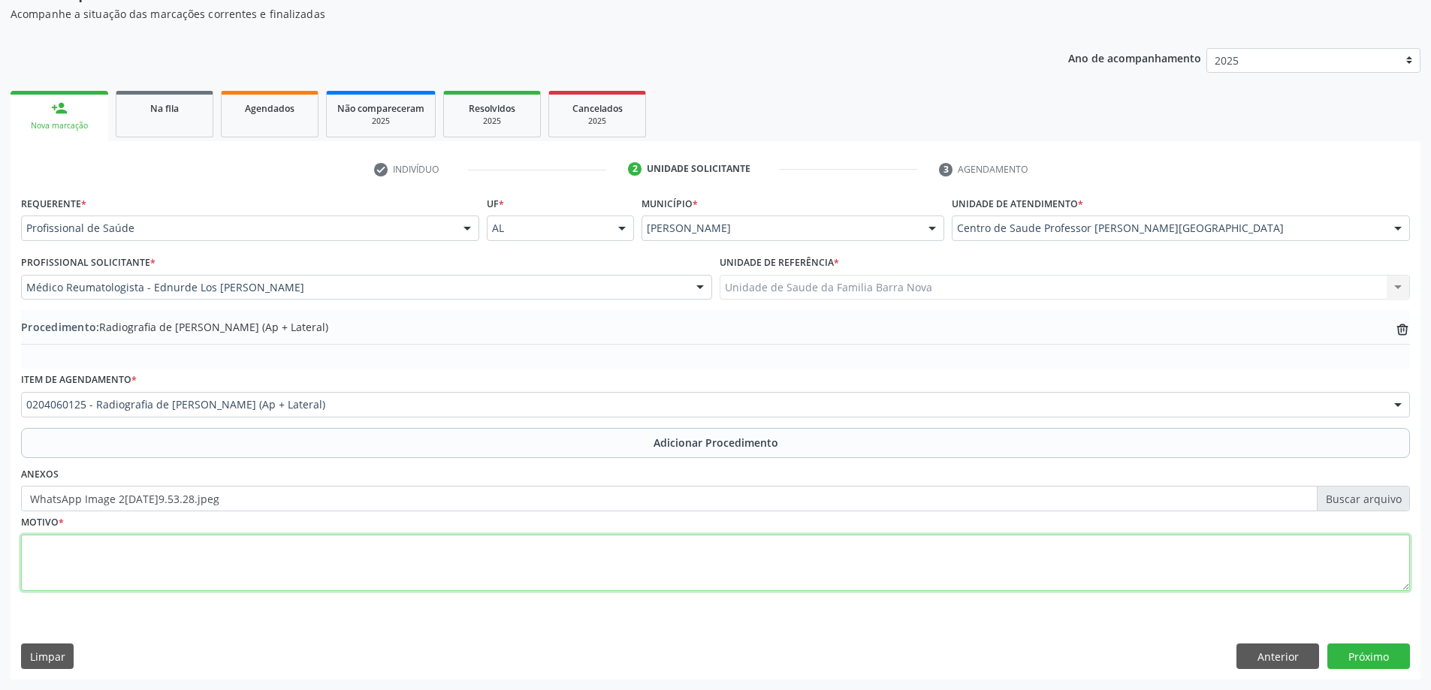
click at [578, 542] on textarea at bounding box center [715, 563] width 1389 height 57
type textarea "Dor e dificuldade de deambulação."
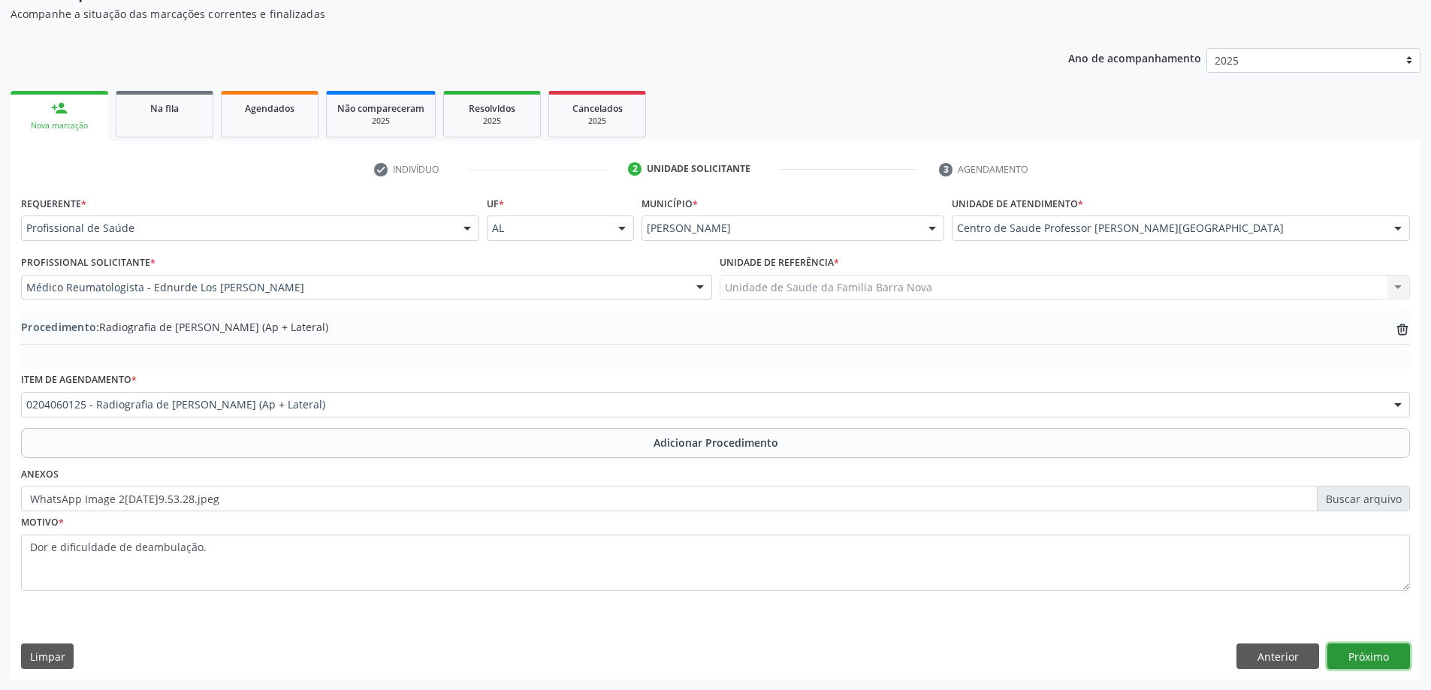
click at [1375, 659] on button "Próximo" at bounding box center [1369, 657] width 83 height 26
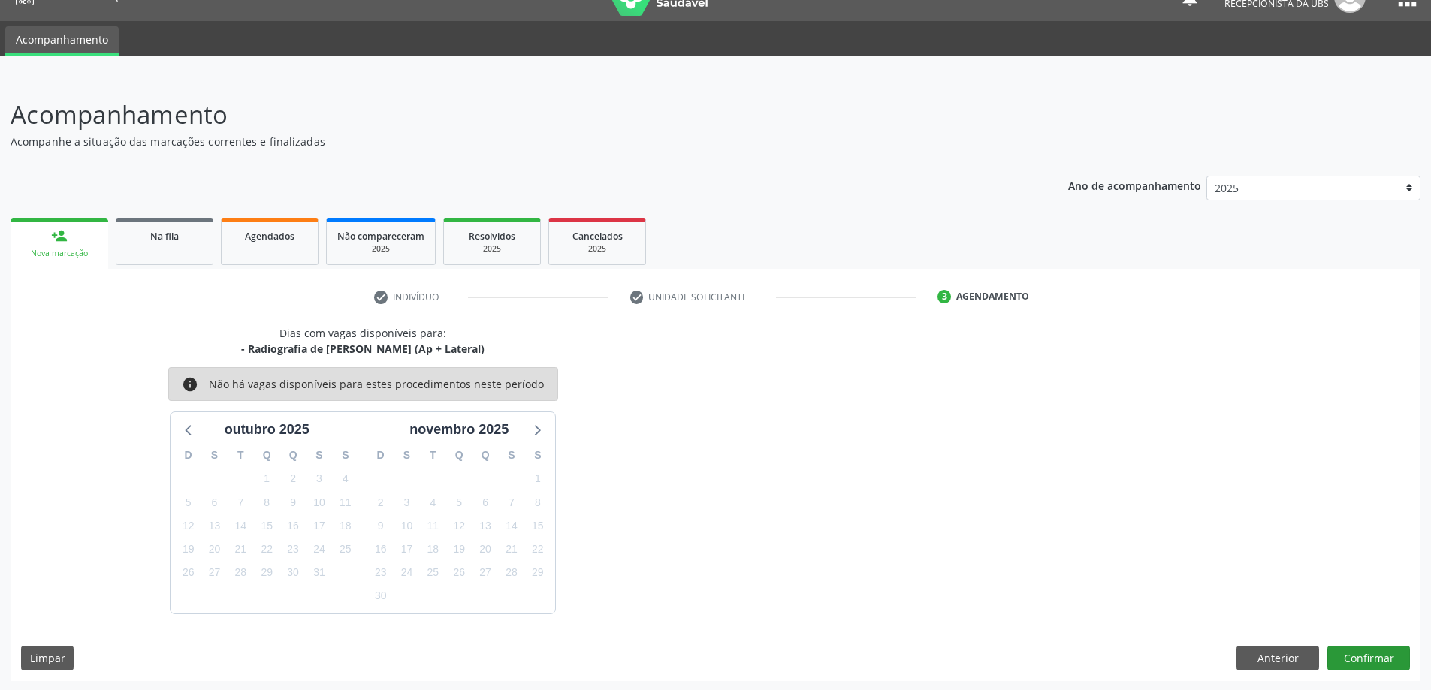
scroll to position [29, 0]
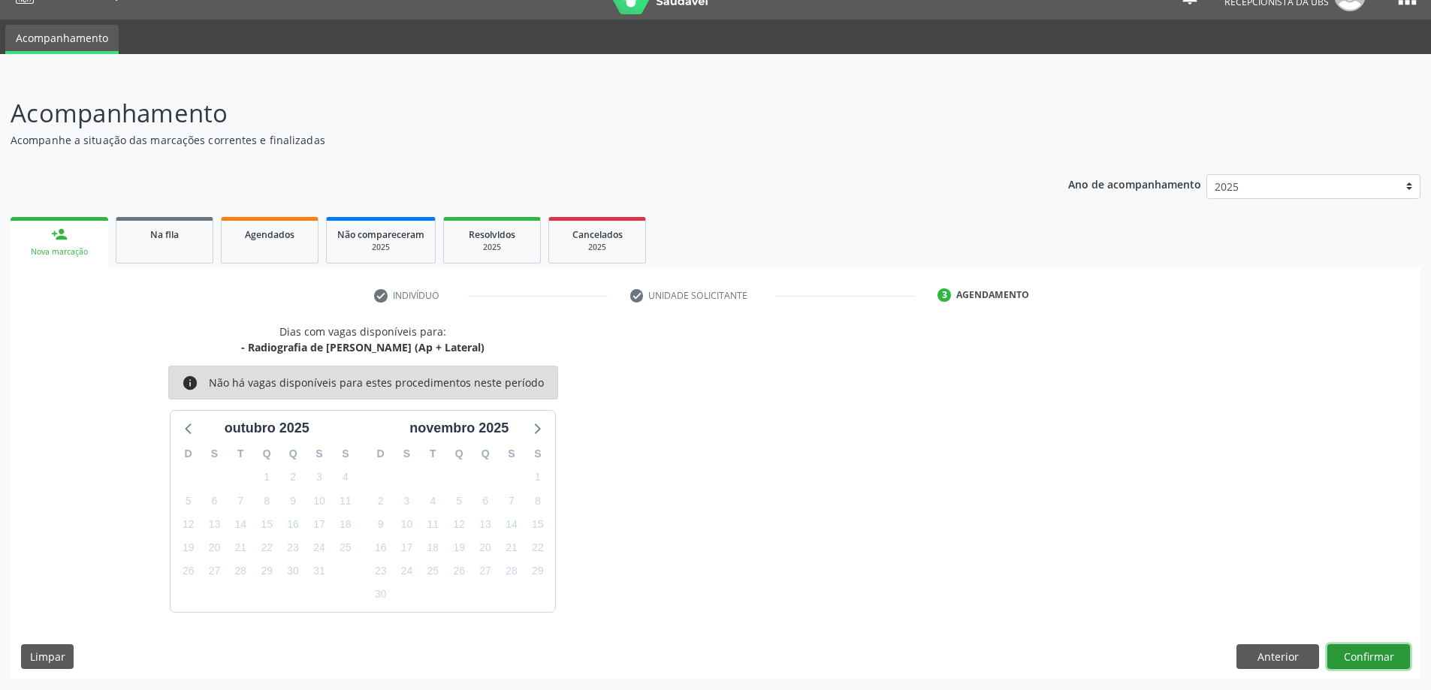
click at [1364, 654] on button "Confirmar" at bounding box center [1369, 658] width 83 height 26
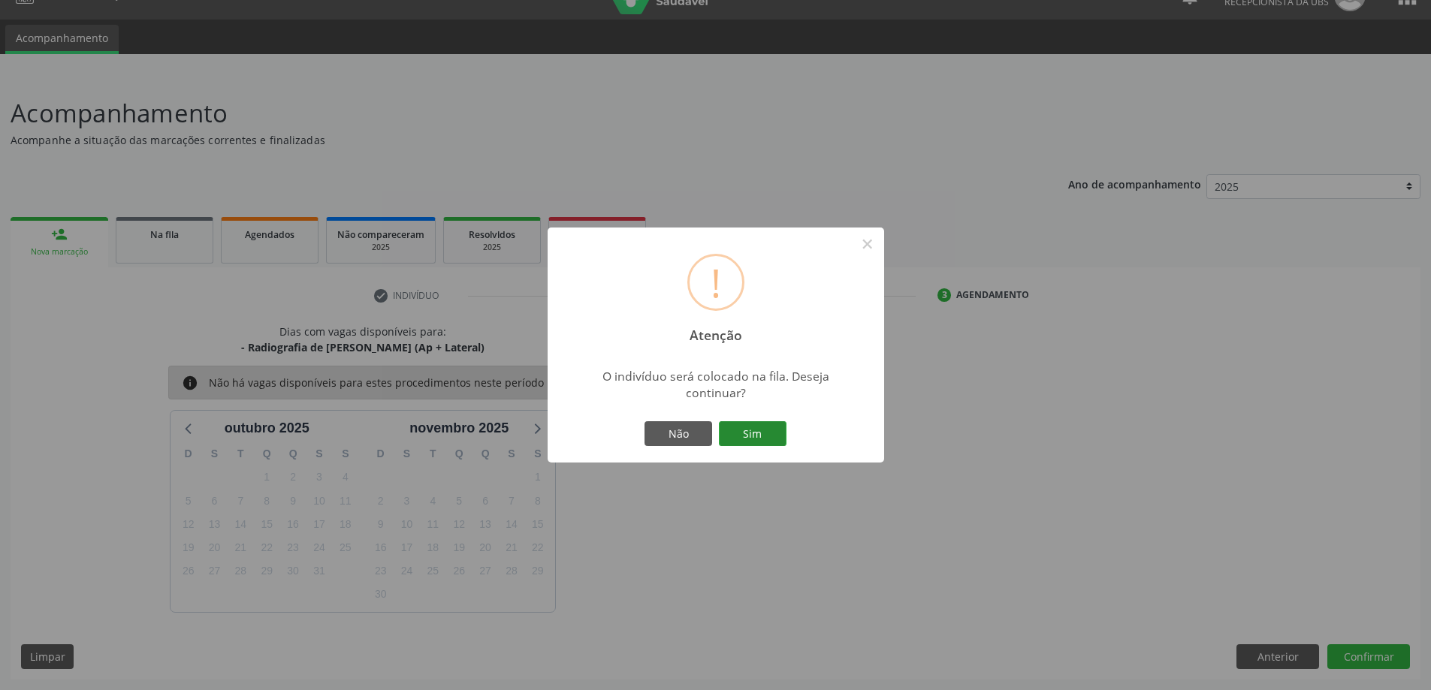
click at [749, 431] on button "Sim" at bounding box center [753, 435] width 68 height 26
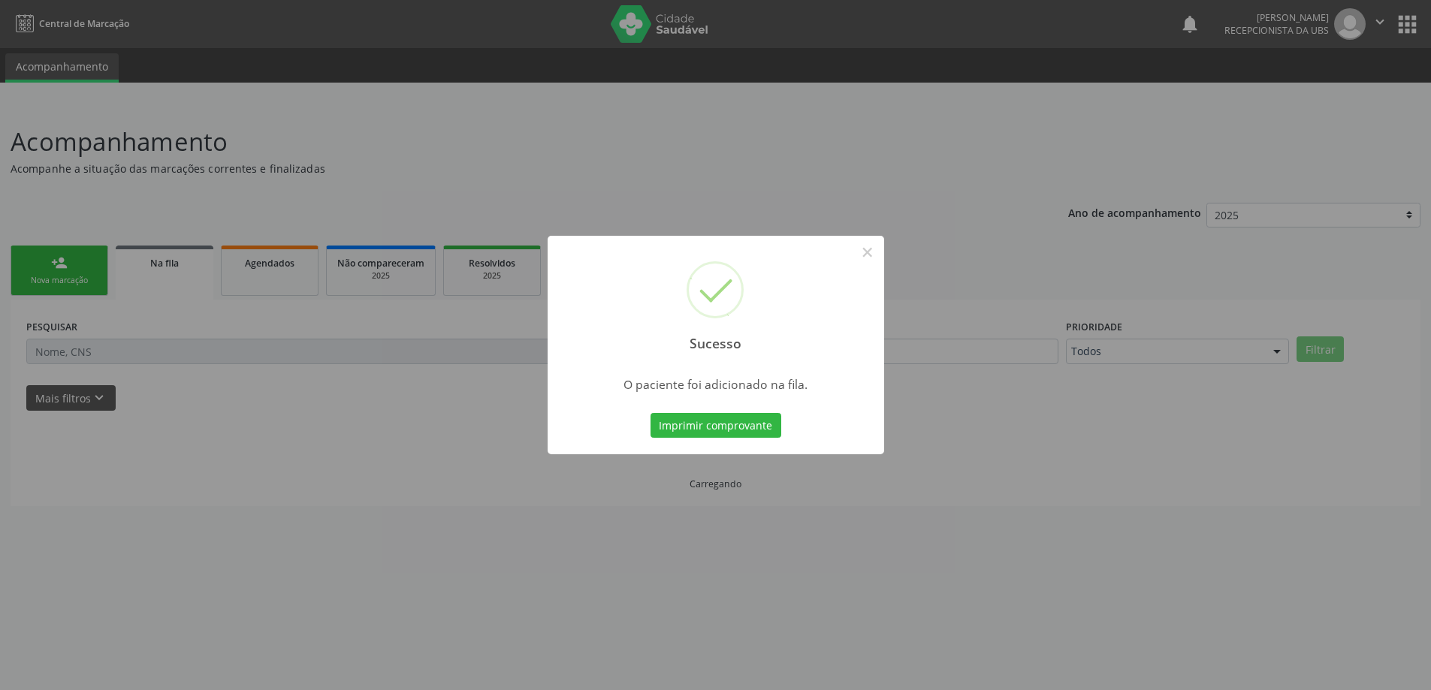
scroll to position [0, 0]
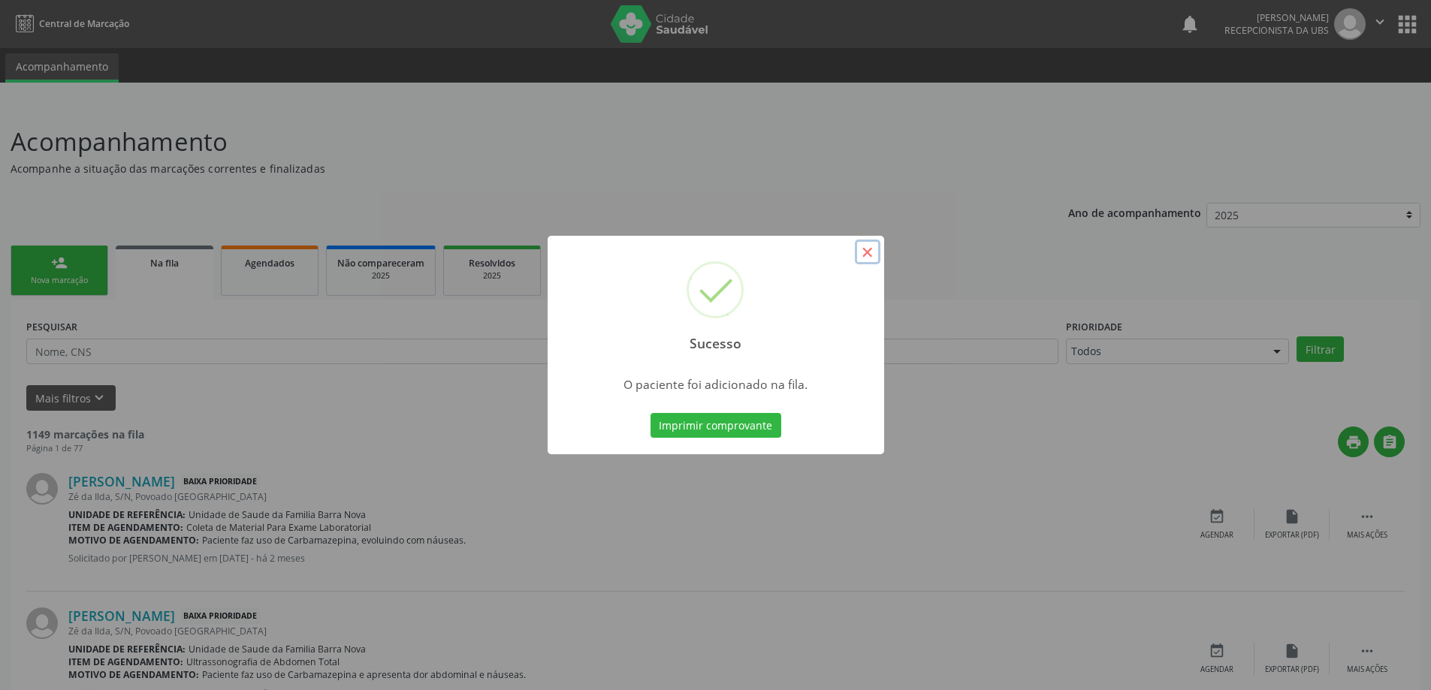
click at [868, 252] on button "×" at bounding box center [868, 253] width 26 height 26
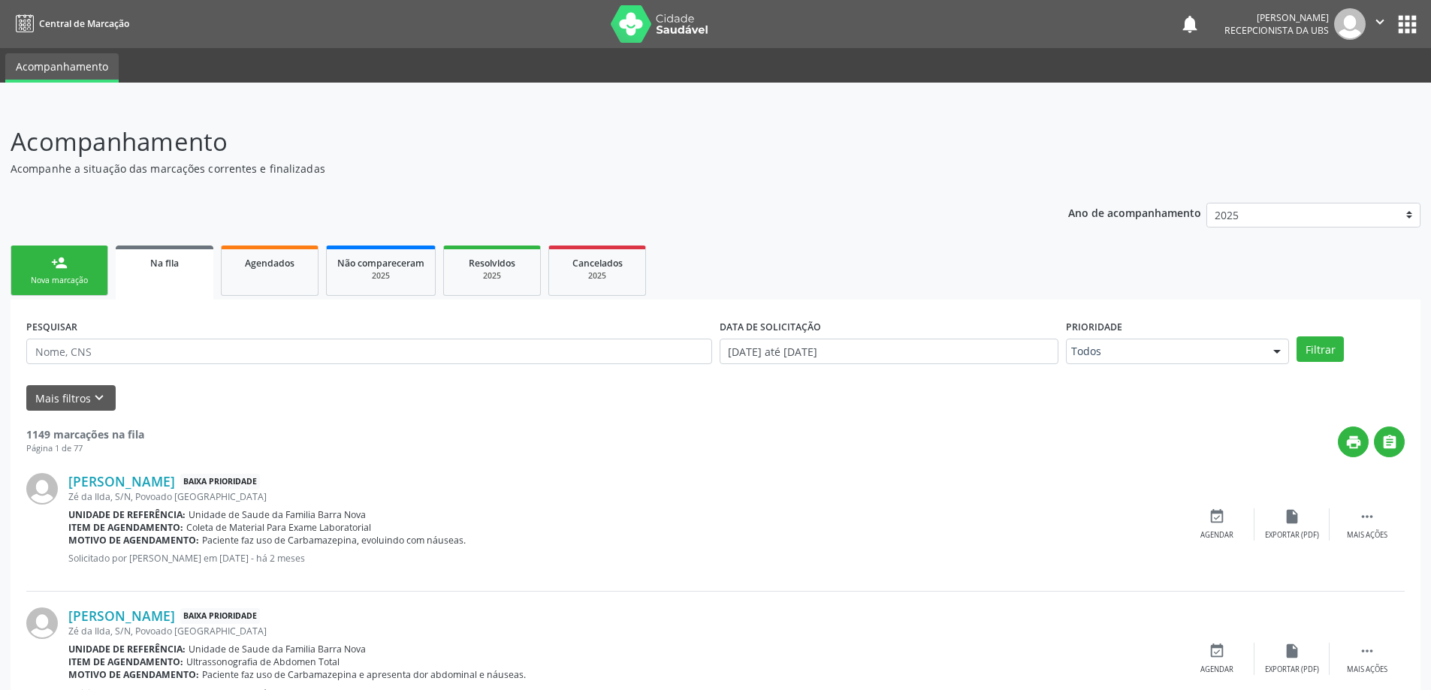
click at [68, 276] on div "Nova marcação" at bounding box center [59, 280] width 75 height 11
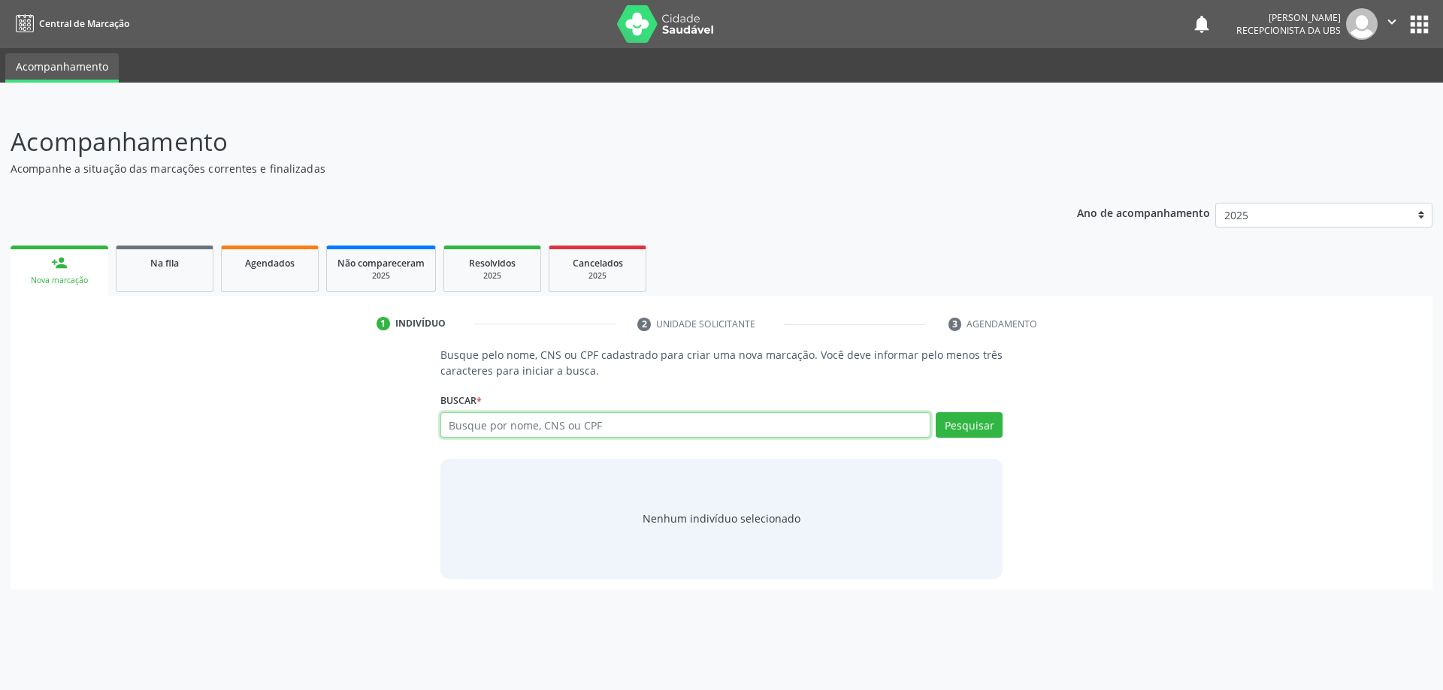
click at [481, 427] on input "text" at bounding box center [685, 425] width 491 height 26
type input "708701169244193"
click at [974, 426] on button "Pesquisar" at bounding box center [968, 425] width 67 height 26
type input "708701169244193"
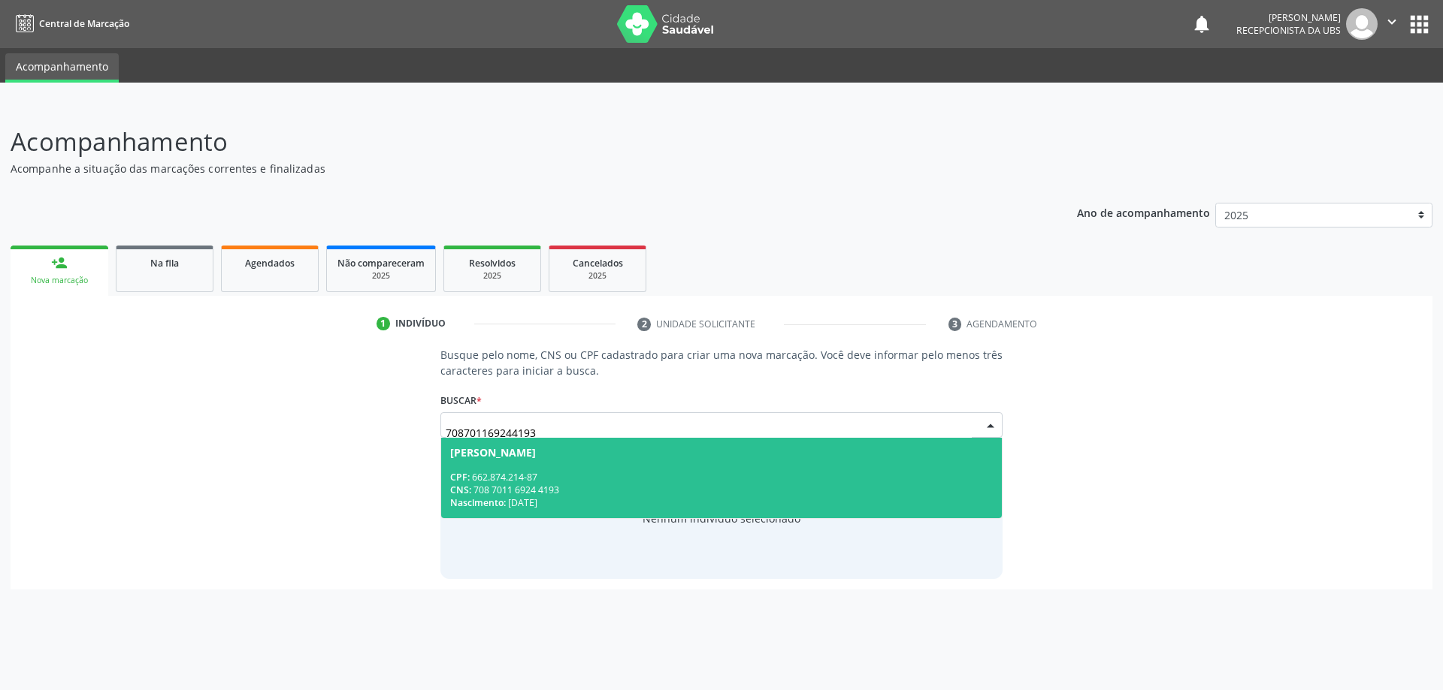
click at [643, 471] on div "CPF: 662.874.214-87" at bounding box center [721, 477] width 543 height 13
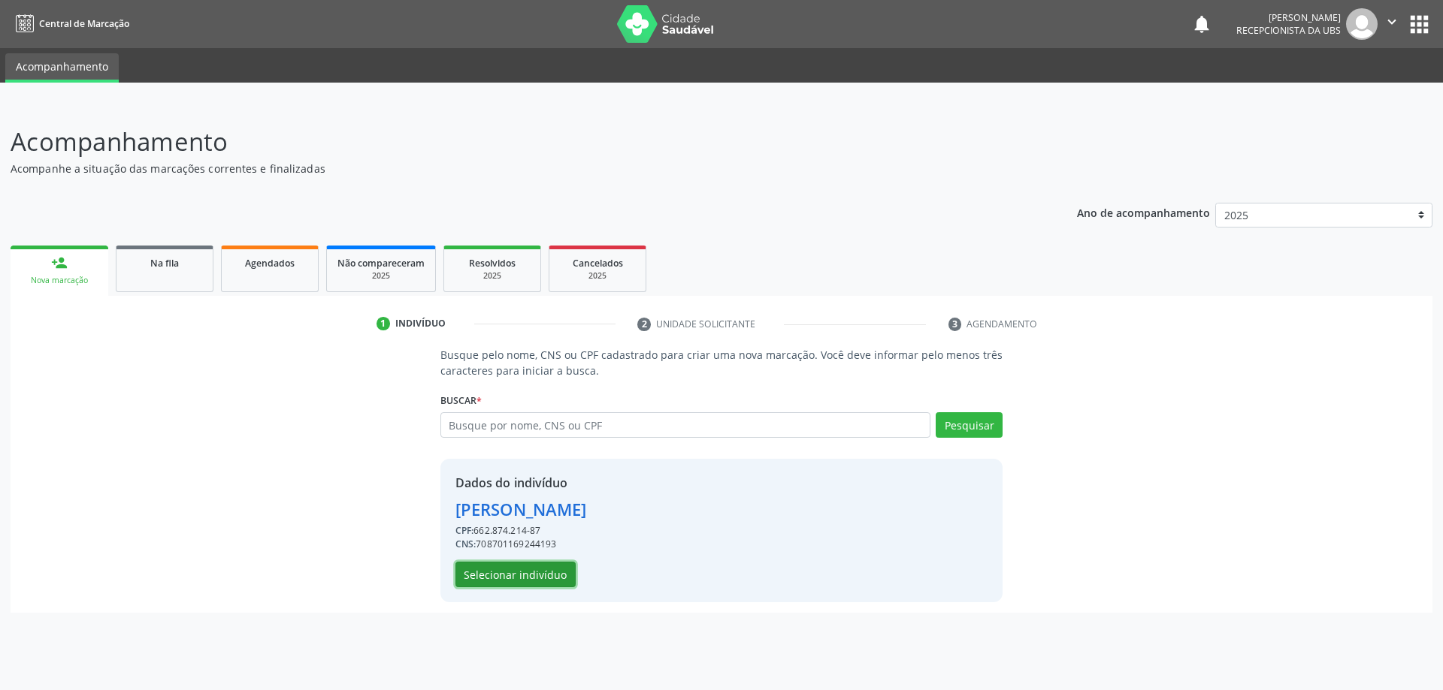
click at [505, 573] on button "Selecionar indivíduo" at bounding box center [515, 575] width 120 height 26
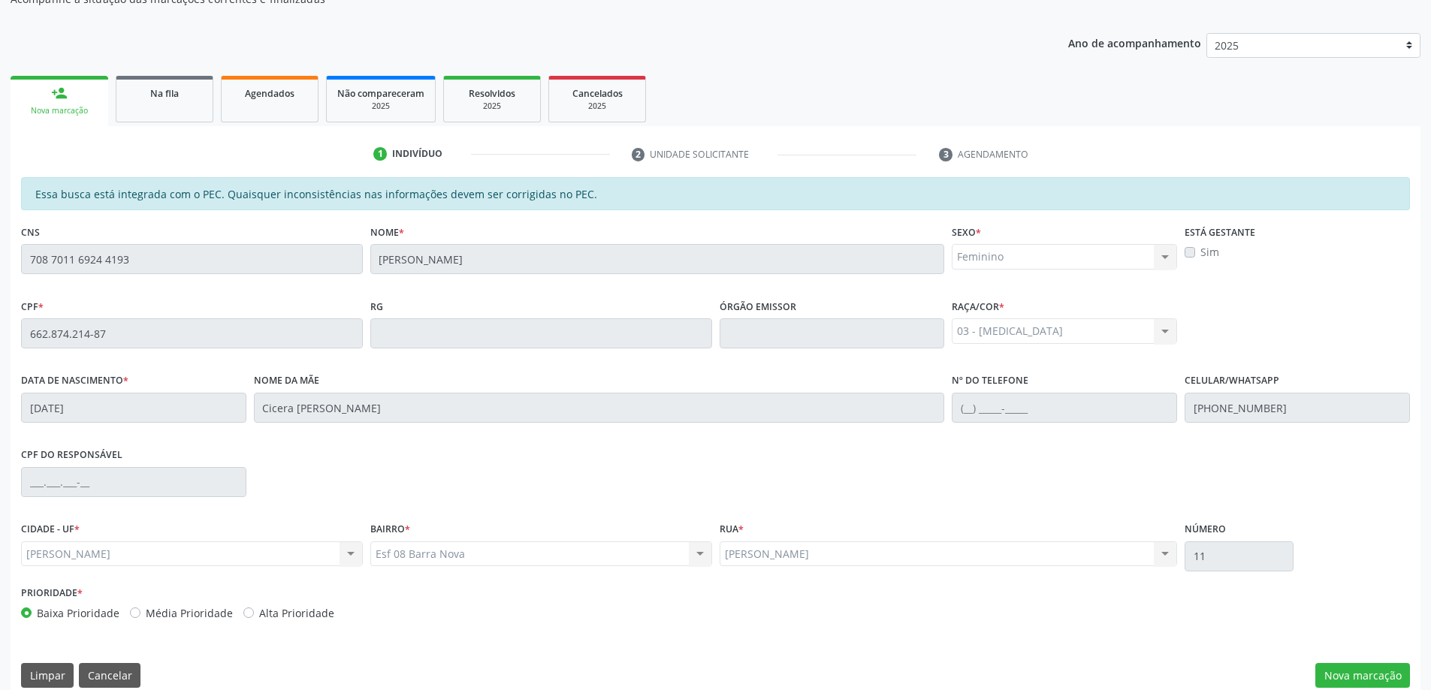
scroll to position [189, 0]
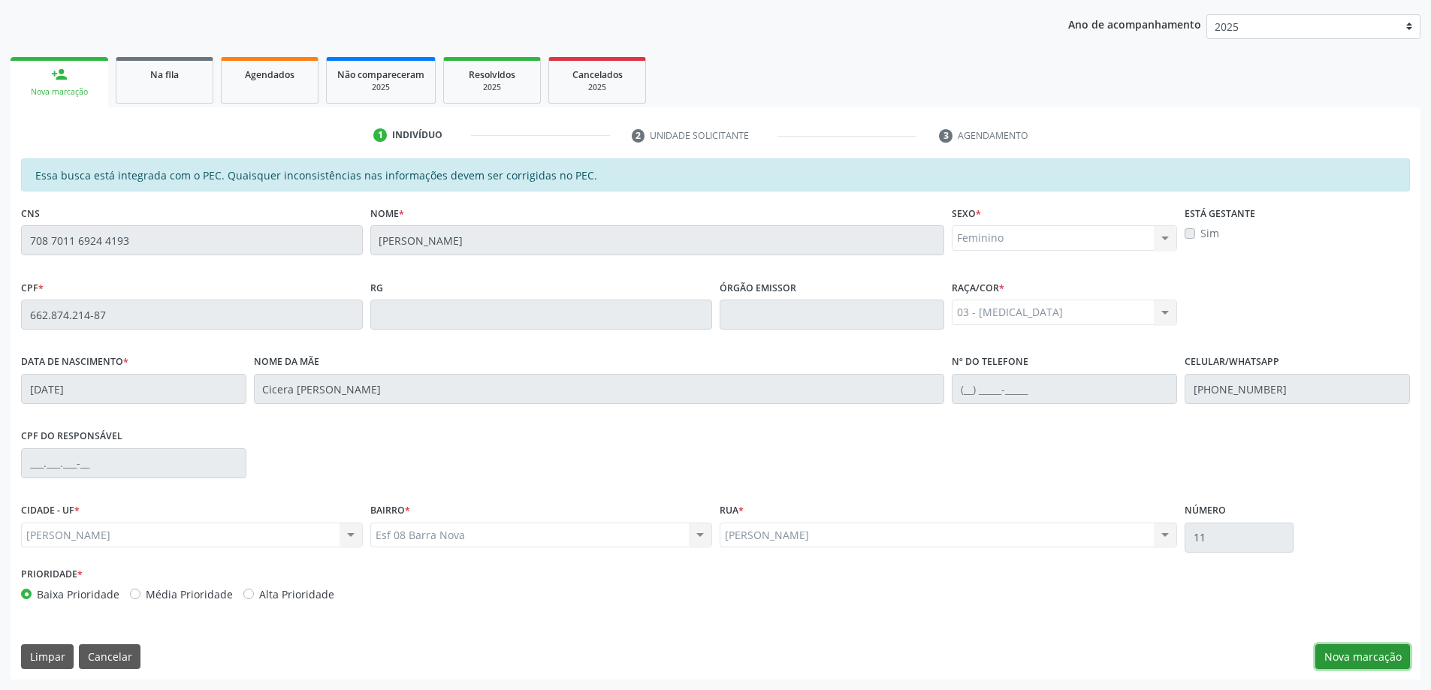
click at [1350, 660] on button "Nova marcação" at bounding box center [1363, 658] width 95 height 26
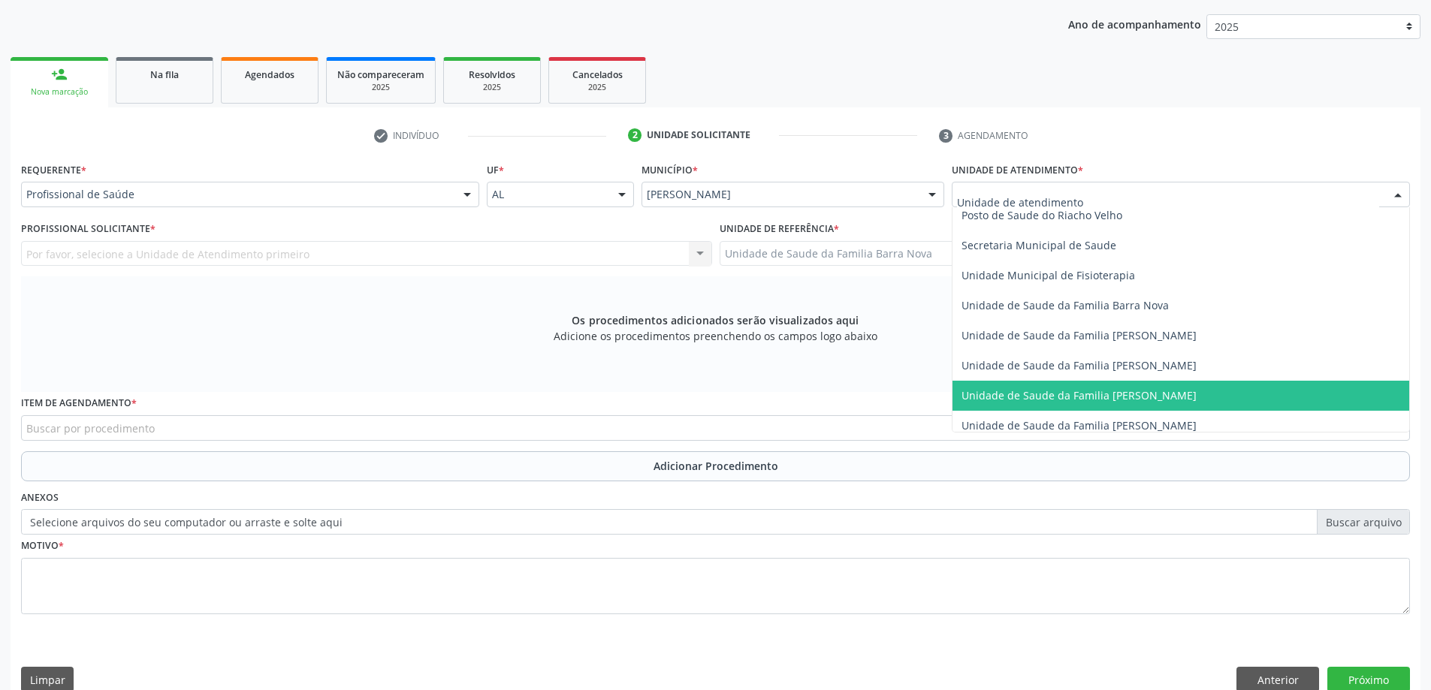
scroll to position [751, 0]
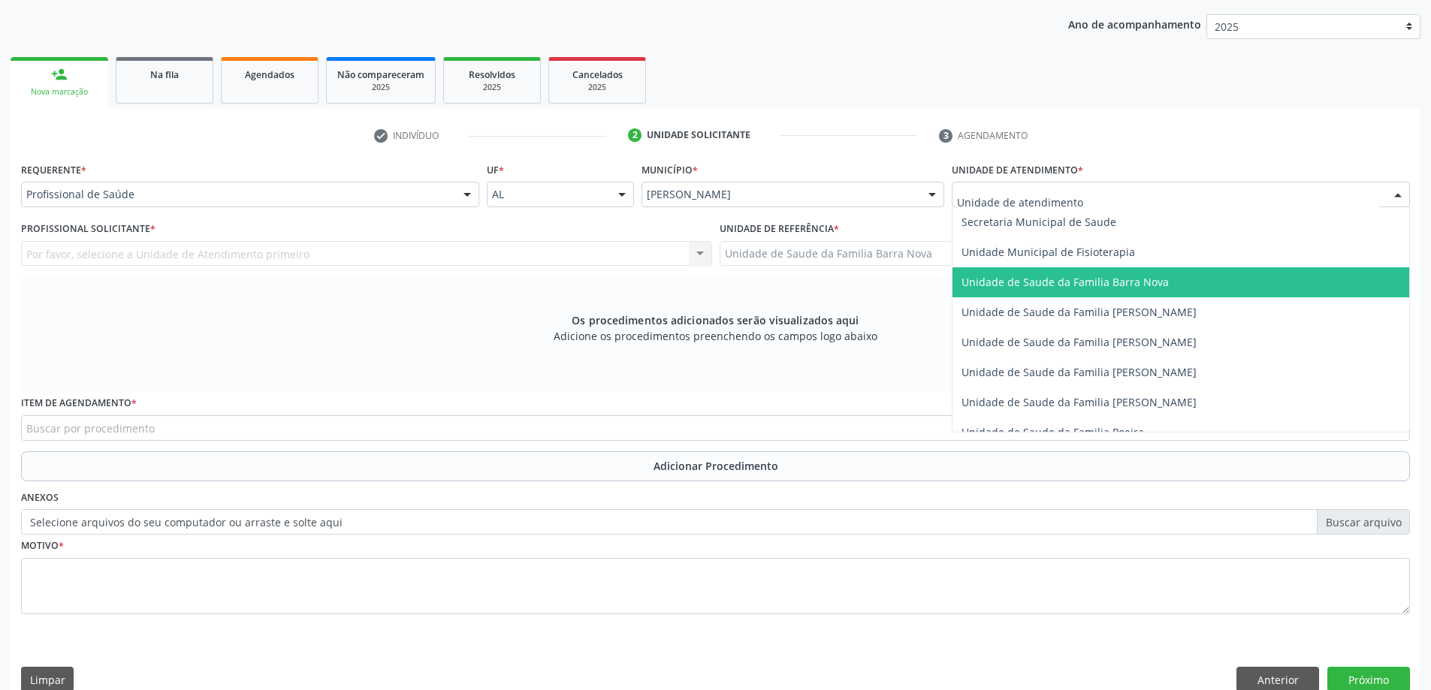
click at [1152, 291] on span "Unidade de Saude da Familia Barra Nova" at bounding box center [1181, 282] width 457 height 30
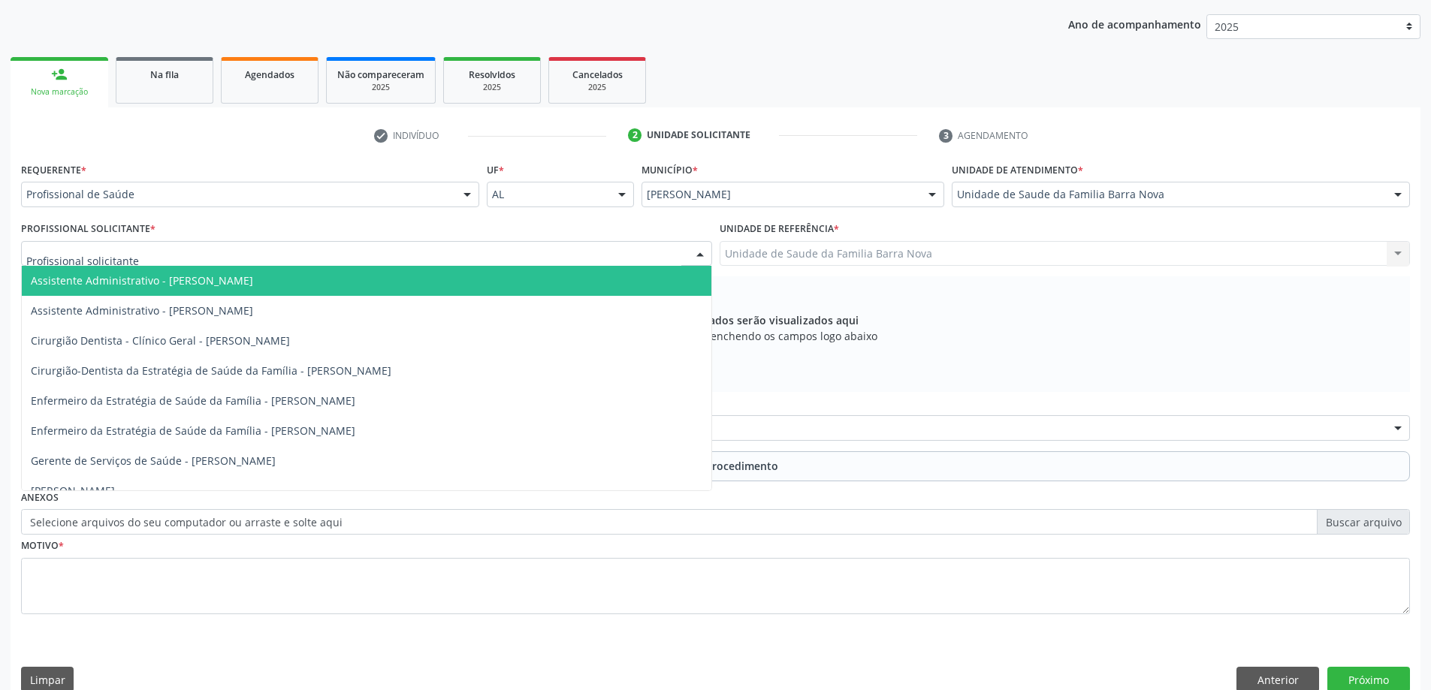
click at [273, 249] on div at bounding box center [366, 254] width 691 height 26
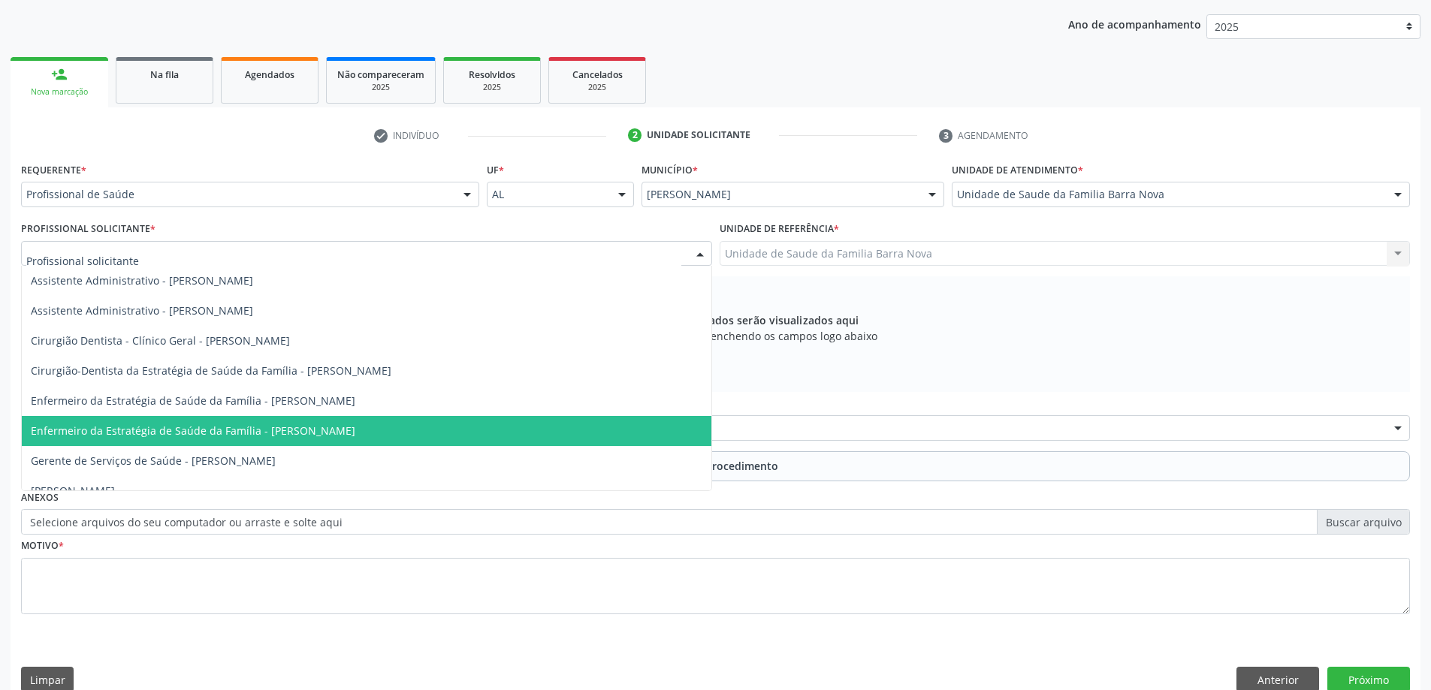
click at [328, 433] on span "Enfermeiro da Estratégia de Saúde da Família - [PERSON_NAME]" at bounding box center [193, 431] width 325 height 14
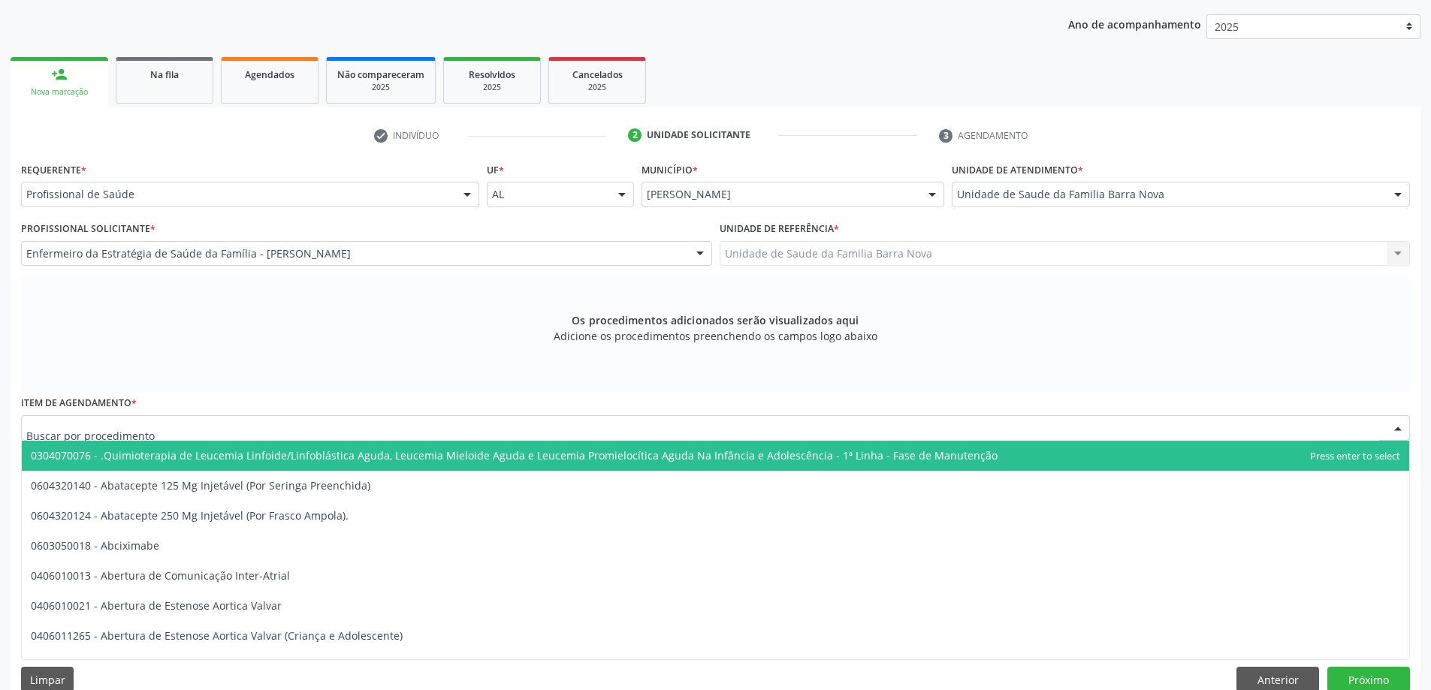
click at [346, 426] on div at bounding box center [715, 428] width 1389 height 26
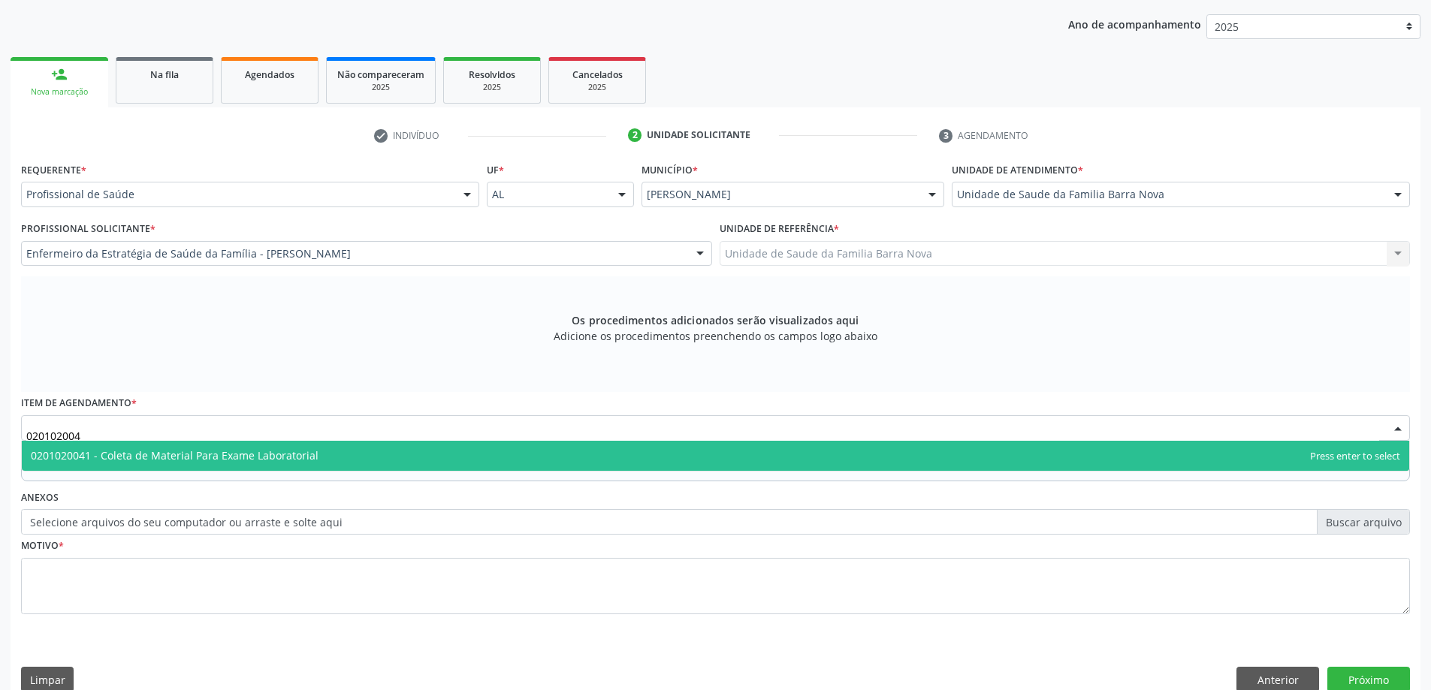
type input "0201020041"
click at [351, 458] on span "0201020041 - Coleta de Material Para Exame Laboratorial" at bounding box center [716, 456] width 1388 height 30
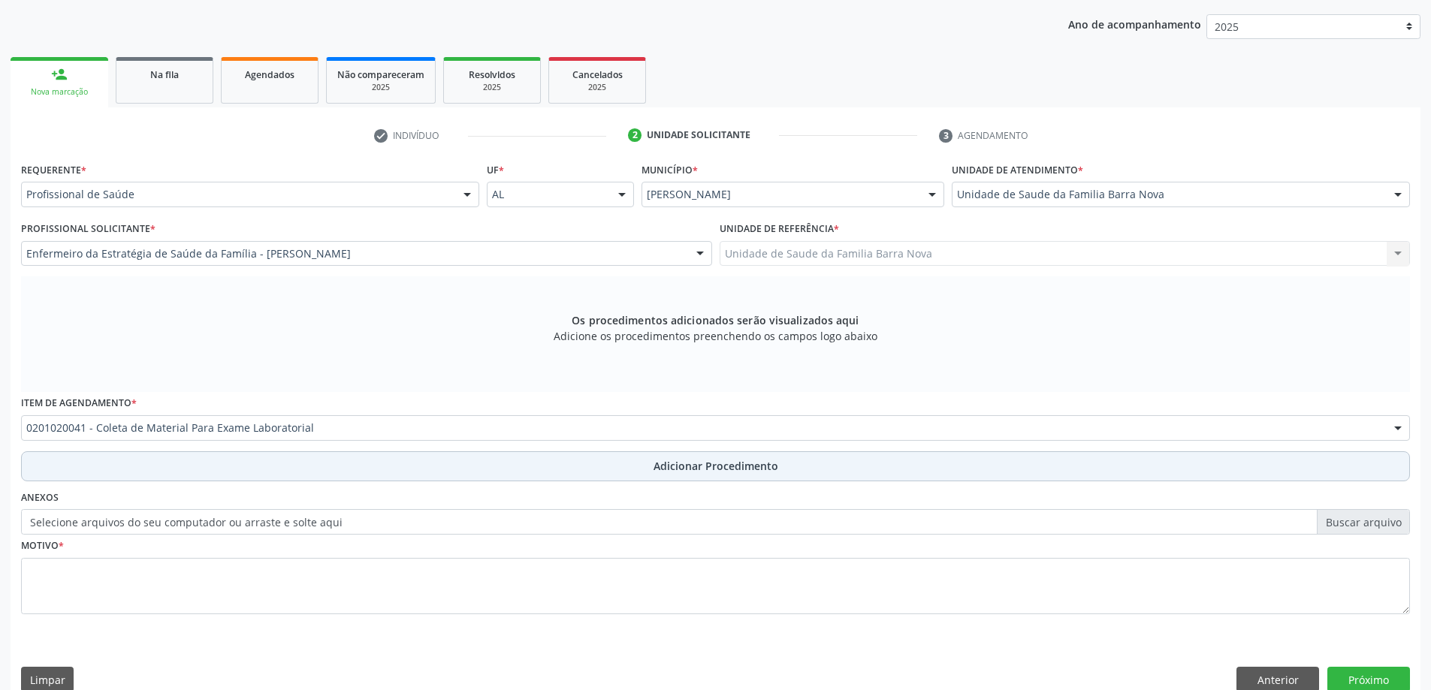
click at [674, 470] on span "Adicionar Procedimento" at bounding box center [716, 466] width 125 height 16
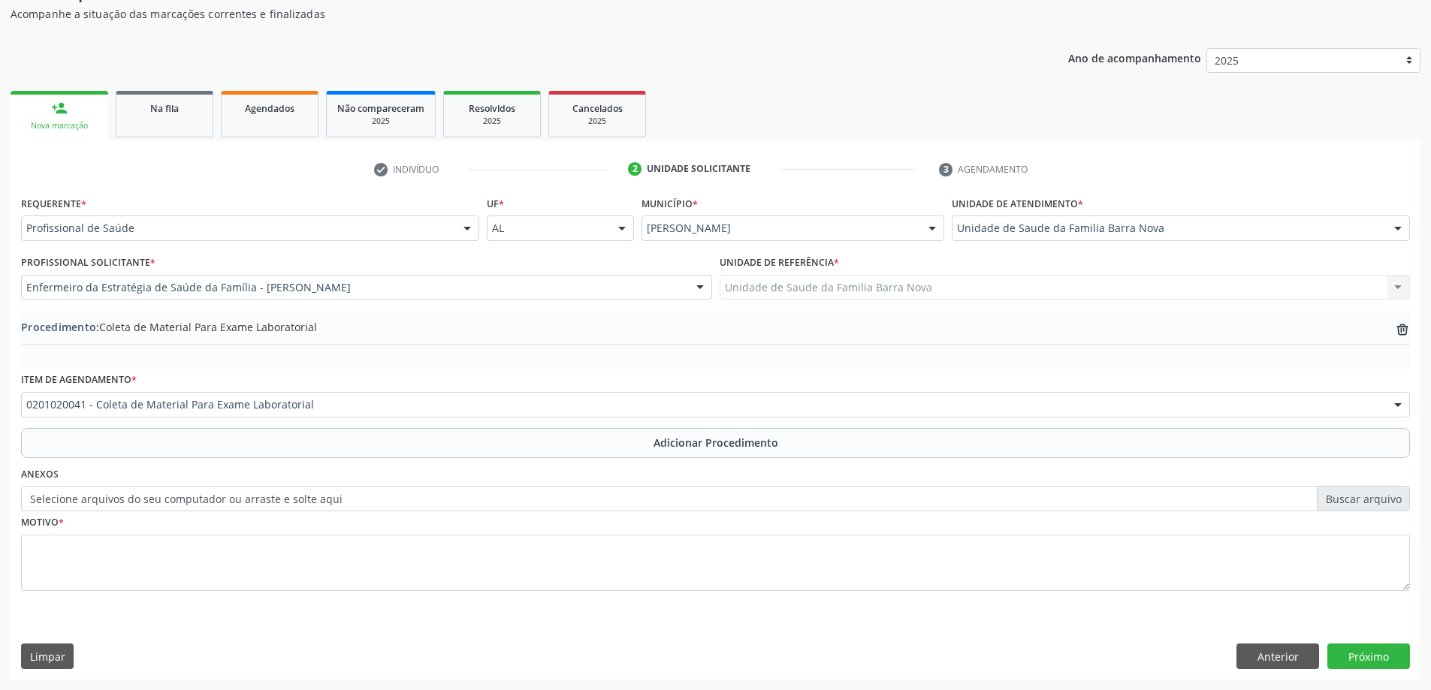
click at [1367, 499] on label "Selecione arquivos do seu computador ou arraste e solte aqui" at bounding box center [715, 499] width 1389 height 26
click at [1367, 499] on input "Selecione arquivos do seu computador ou arraste e solte aqui" at bounding box center [715, 499] width 1389 height 26
type input "C:\fakepath\WhatsApp Image 2[DATE]9.53.39.jpeg"
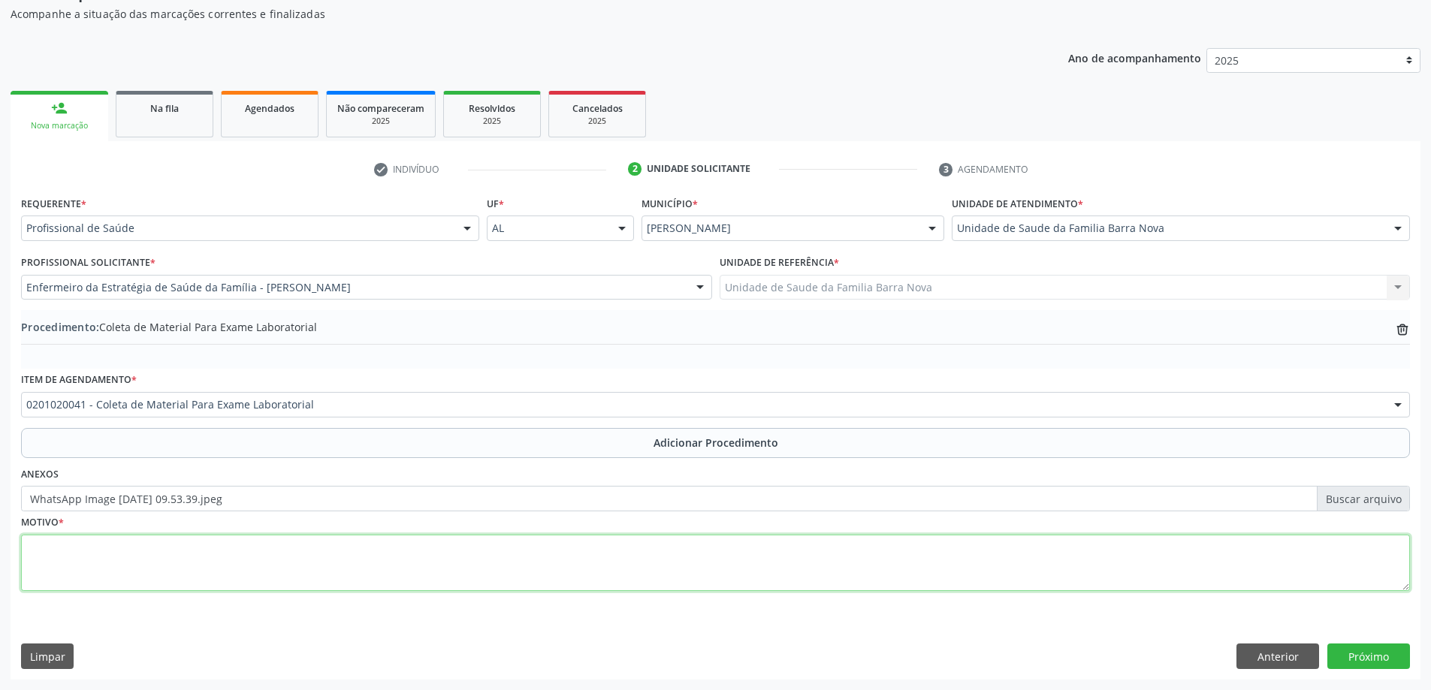
click at [347, 557] on textarea at bounding box center [715, 563] width 1389 height 57
type textarea "DM, perda de peso."
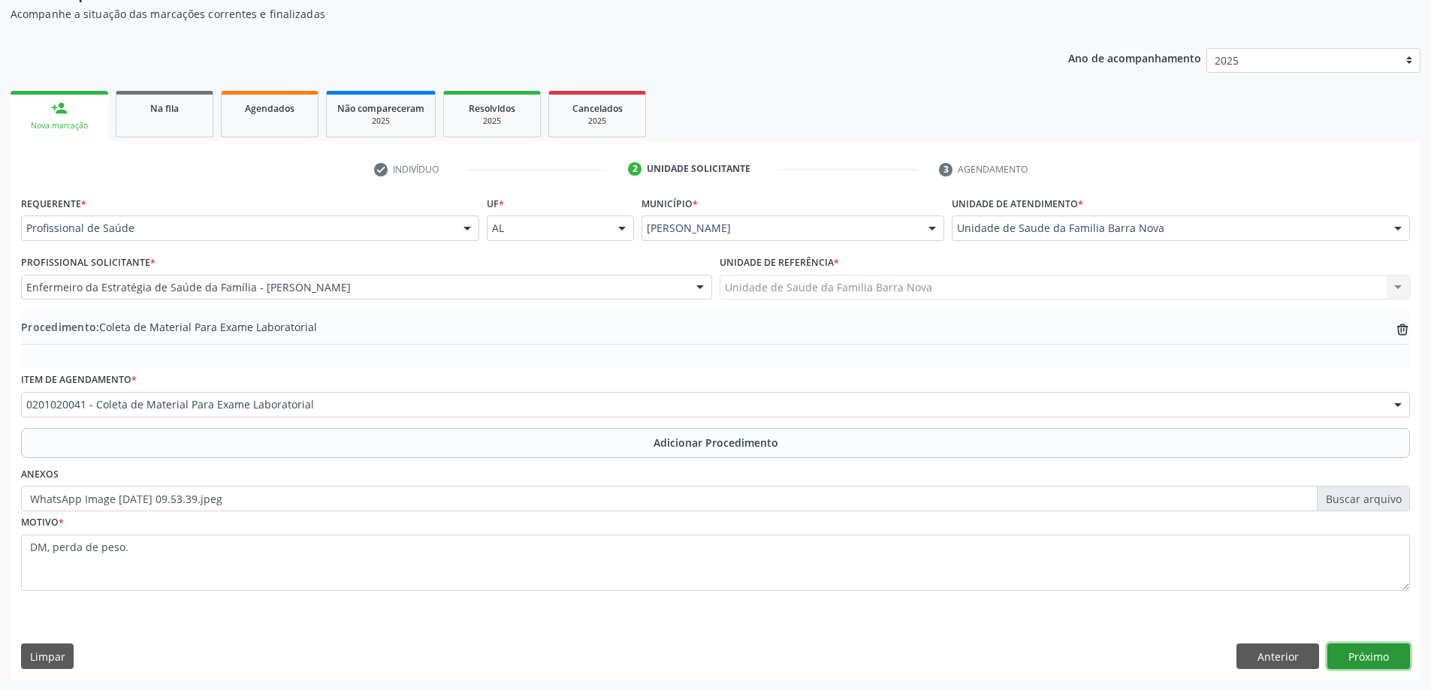
click at [1353, 654] on button "Próximo" at bounding box center [1369, 657] width 83 height 26
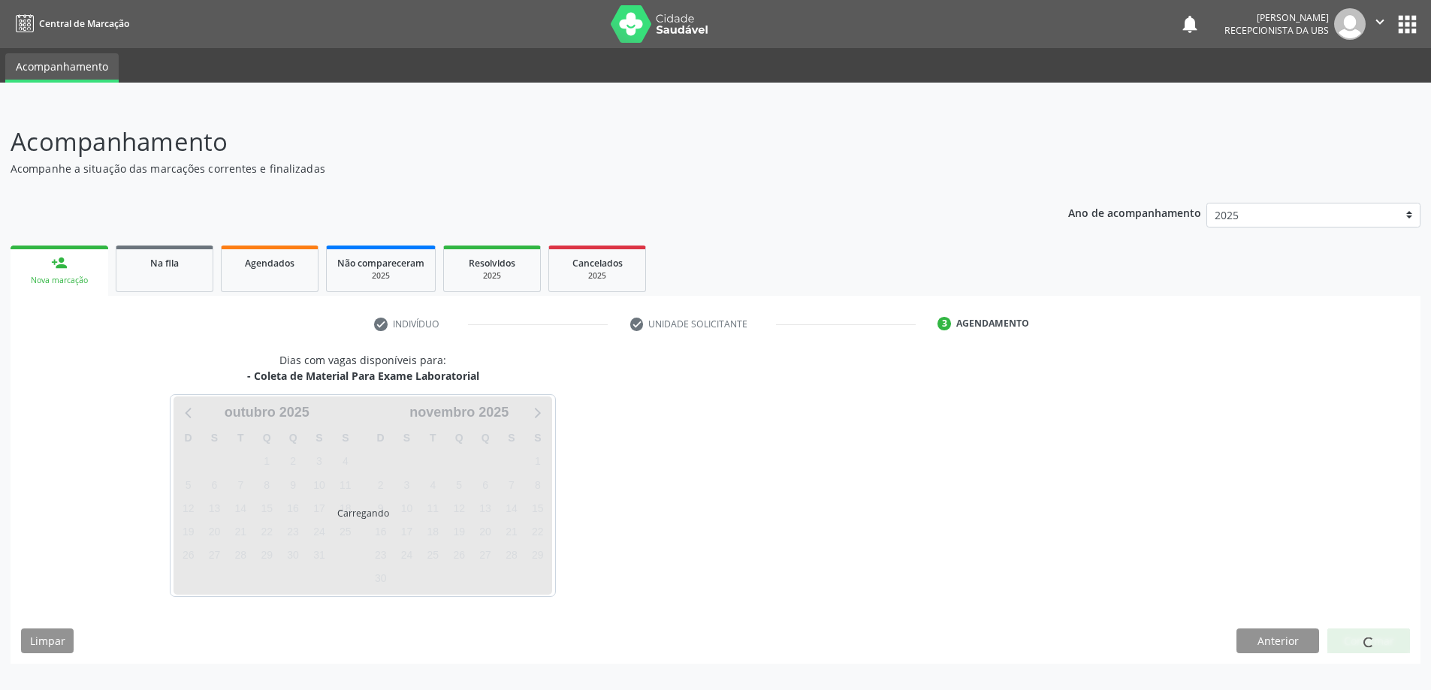
scroll to position [0, 0]
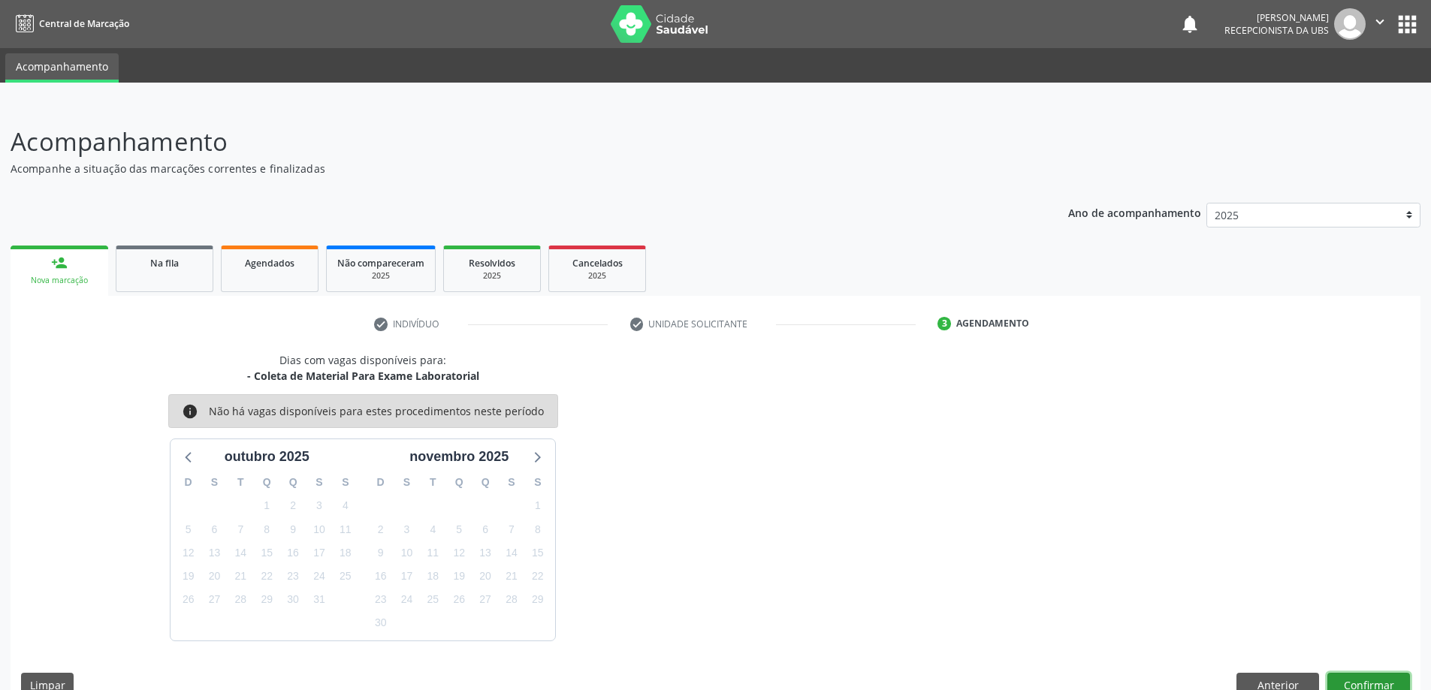
click at [1358, 681] on button "Confirmar" at bounding box center [1369, 686] width 83 height 26
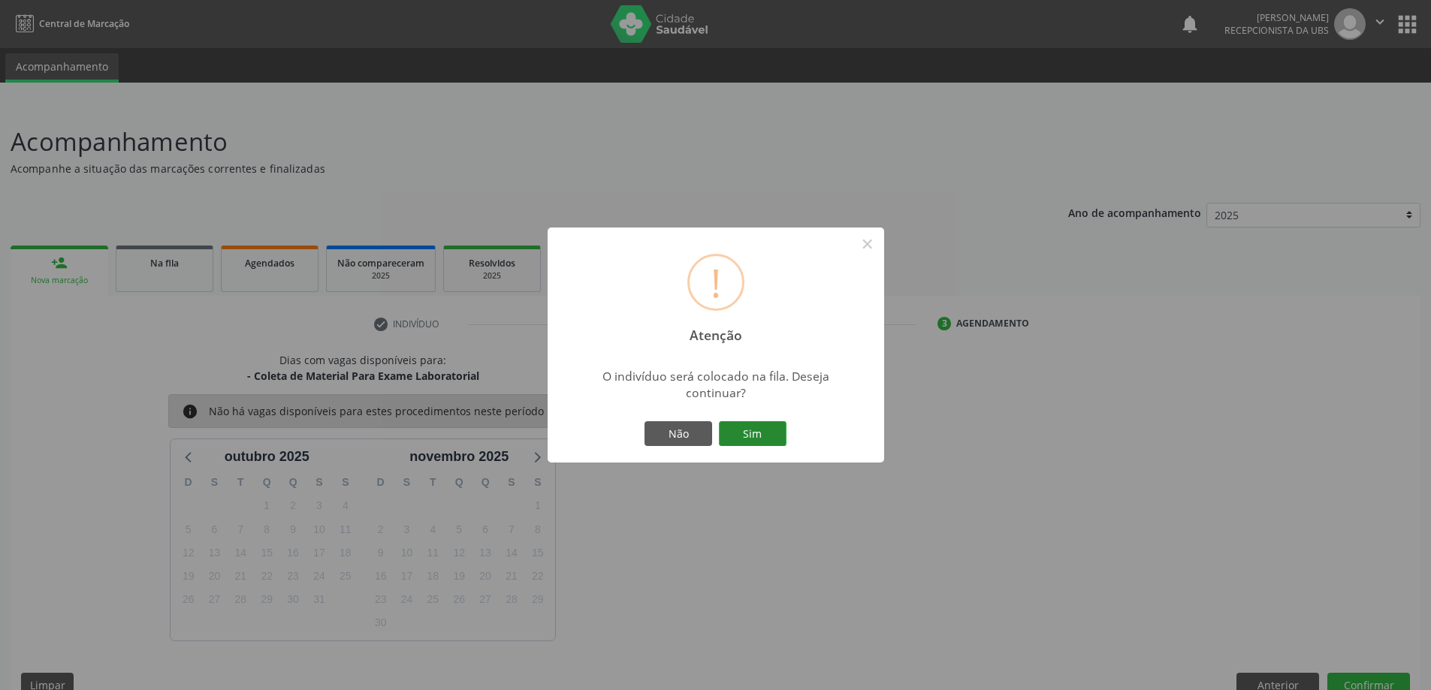
click at [742, 433] on button "Sim" at bounding box center [753, 435] width 68 height 26
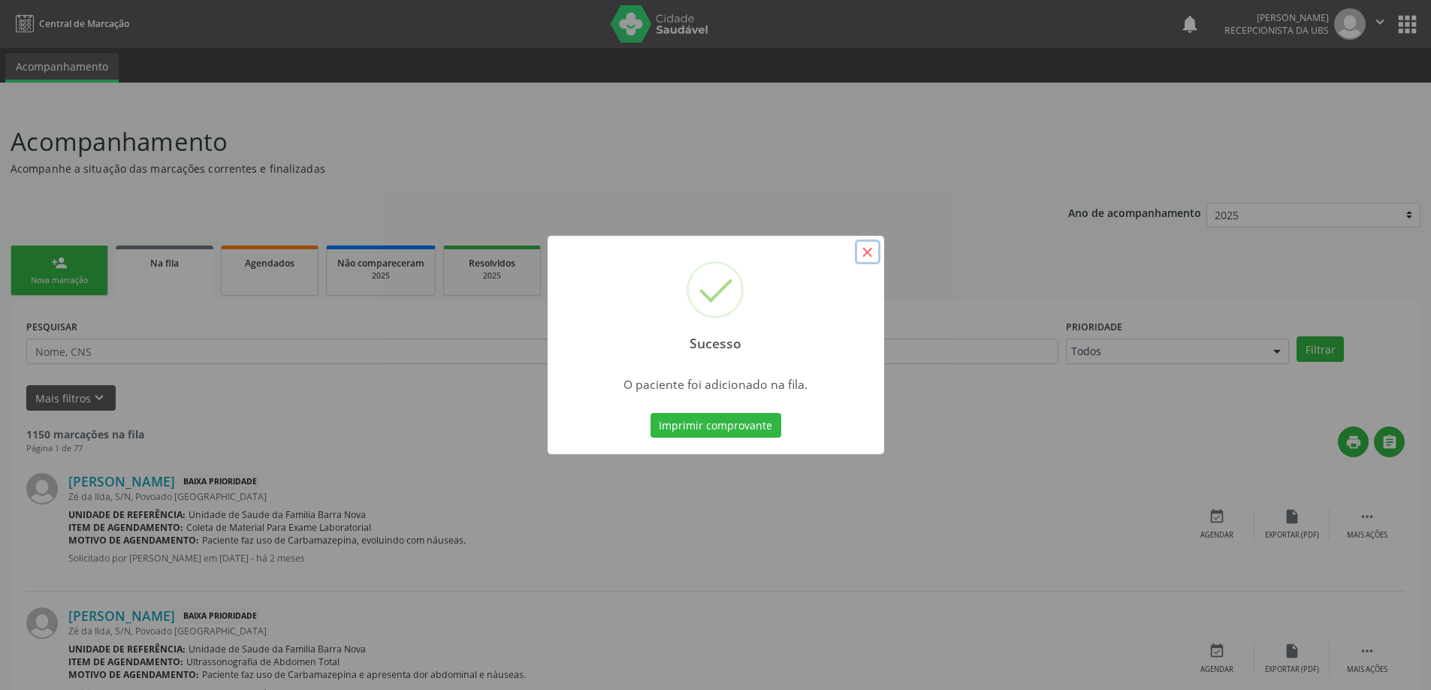
click at [869, 252] on button "×" at bounding box center [868, 253] width 26 height 26
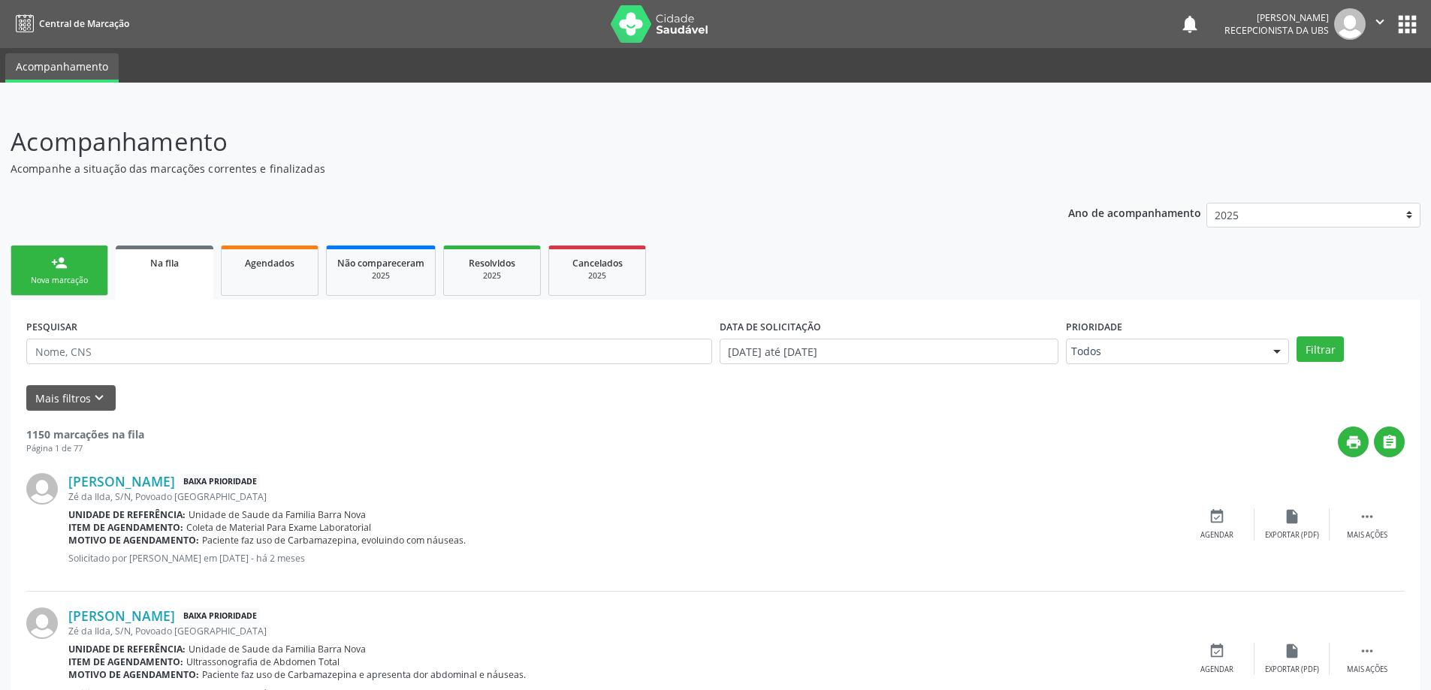
click at [56, 272] on link "person_add Nova marcação" at bounding box center [60, 271] width 98 height 50
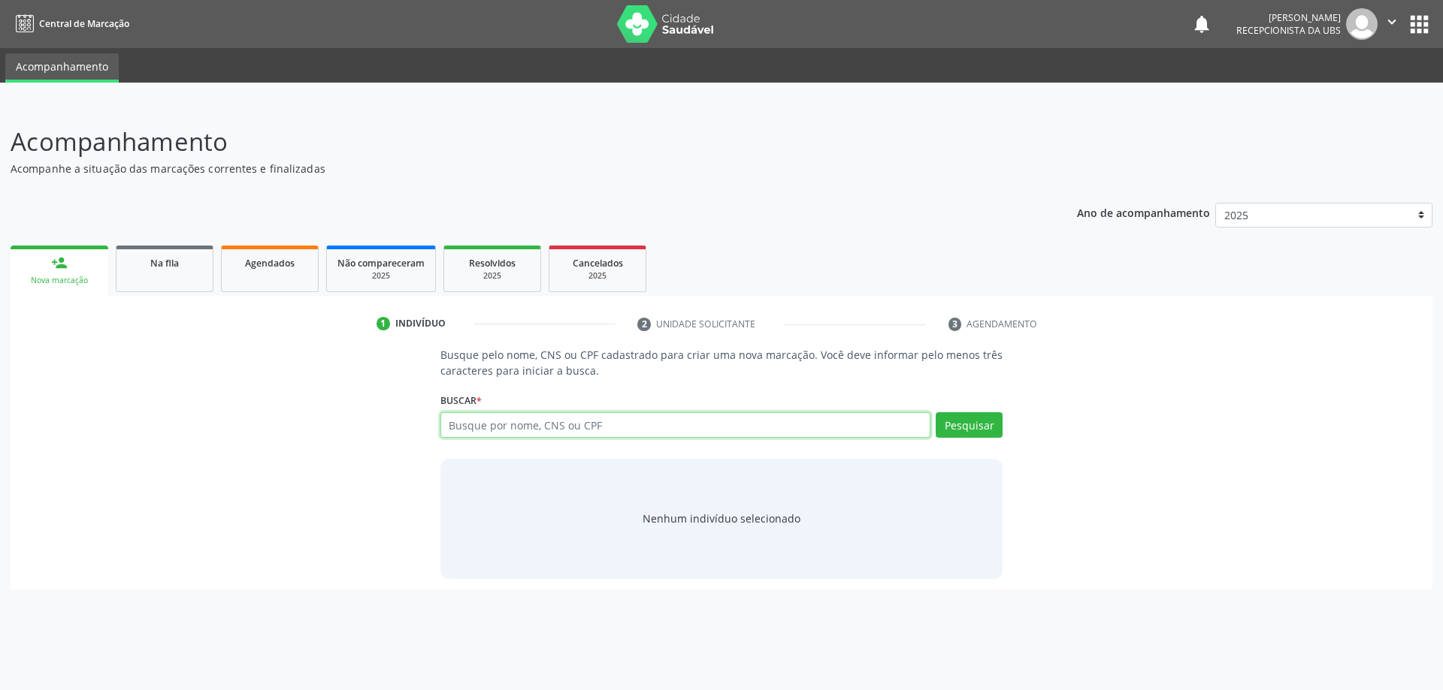
click at [527, 423] on input "text" at bounding box center [685, 425] width 491 height 26
type input "05539276477"
click at [978, 434] on button "Pesquisar" at bounding box center [968, 425] width 67 height 26
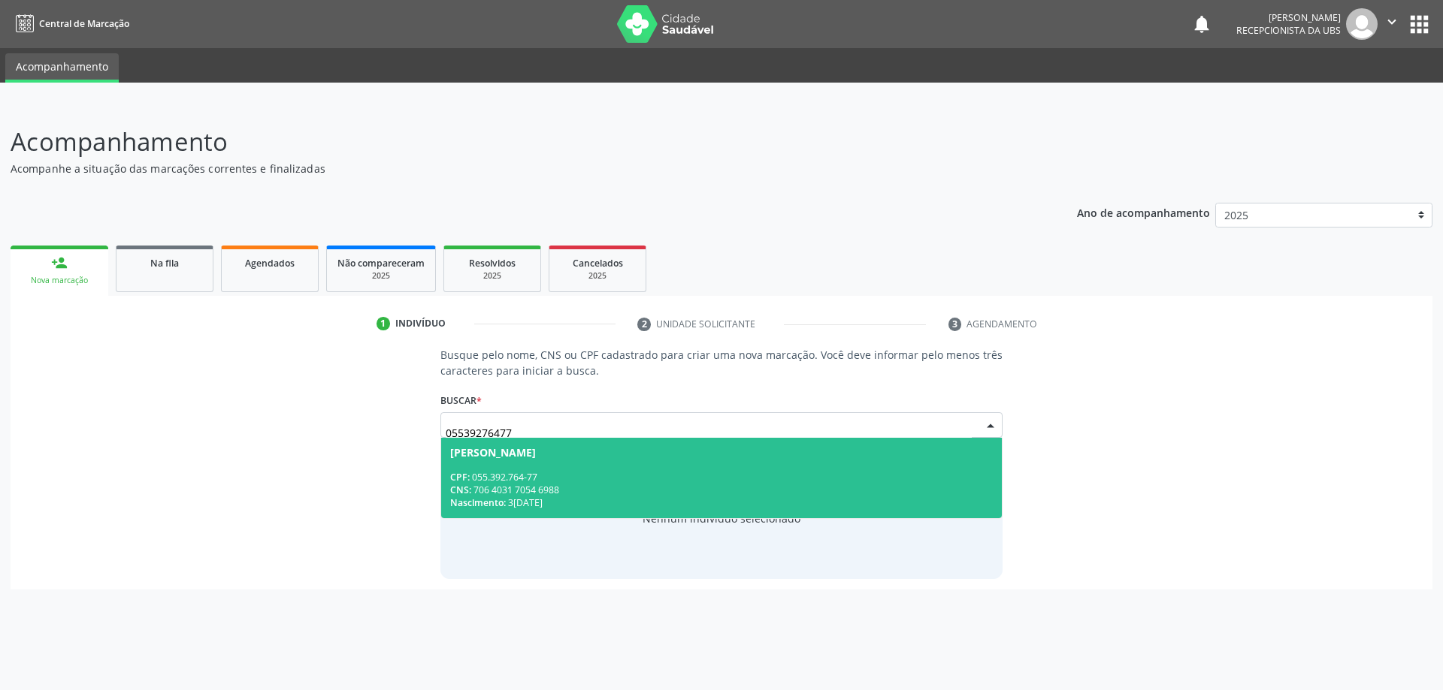
click at [569, 475] on div "CPF: 055.392.764-77" at bounding box center [721, 477] width 543 height 13
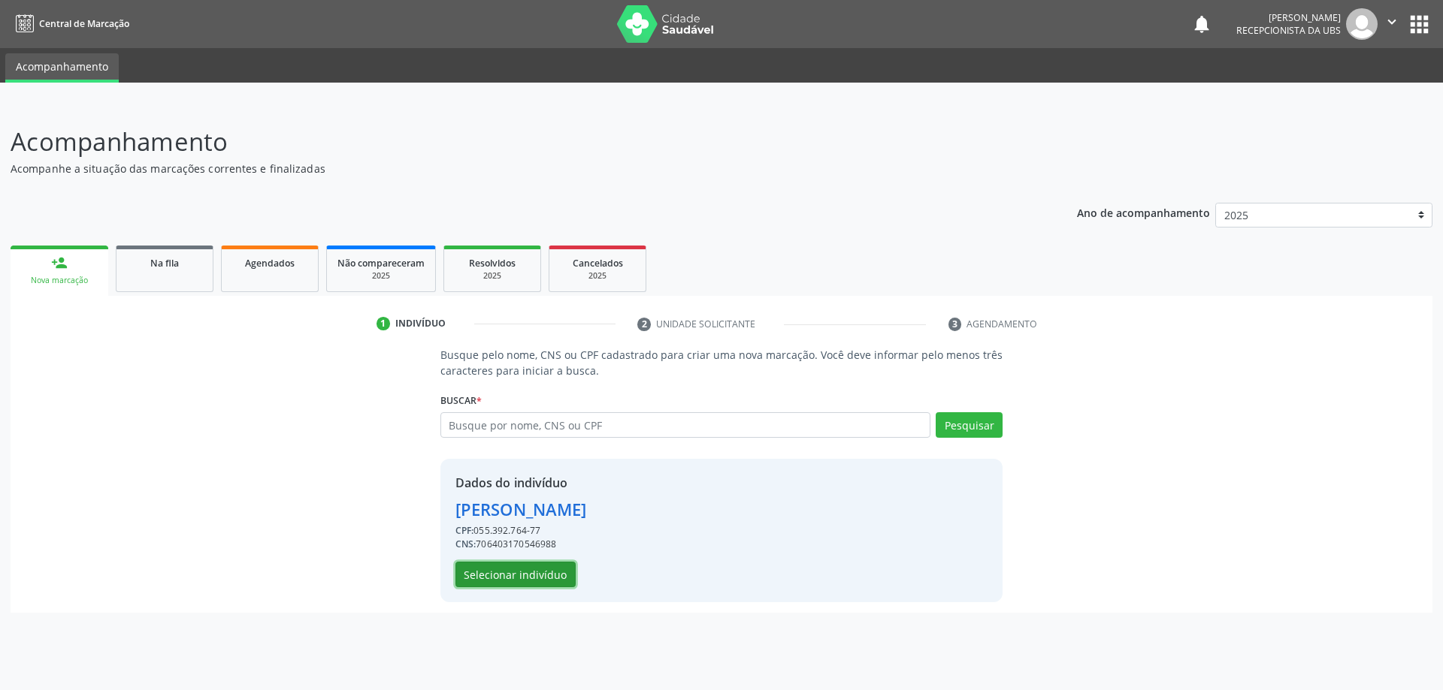
click at [520, 574] on button "Selecionar indivíduo" at bounding box center [515, 575] width 120 height 26
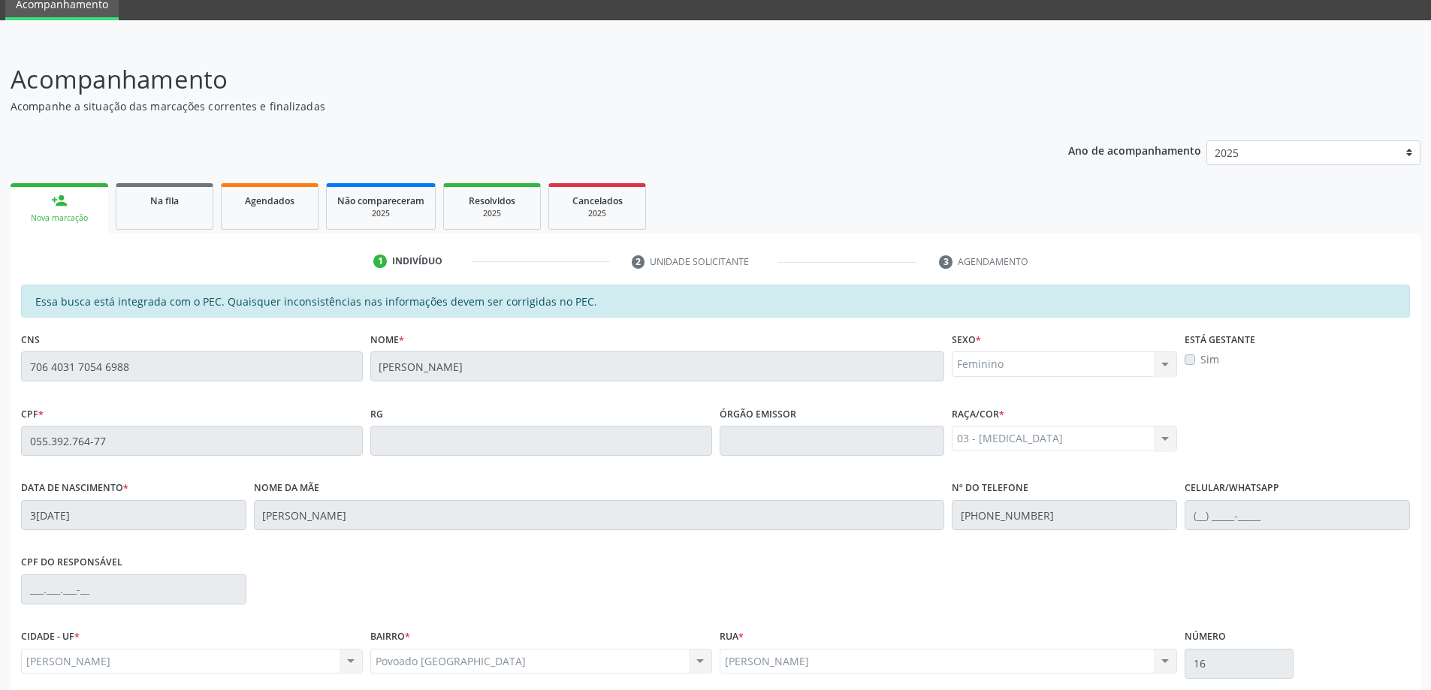
scroll to position [189, 0]
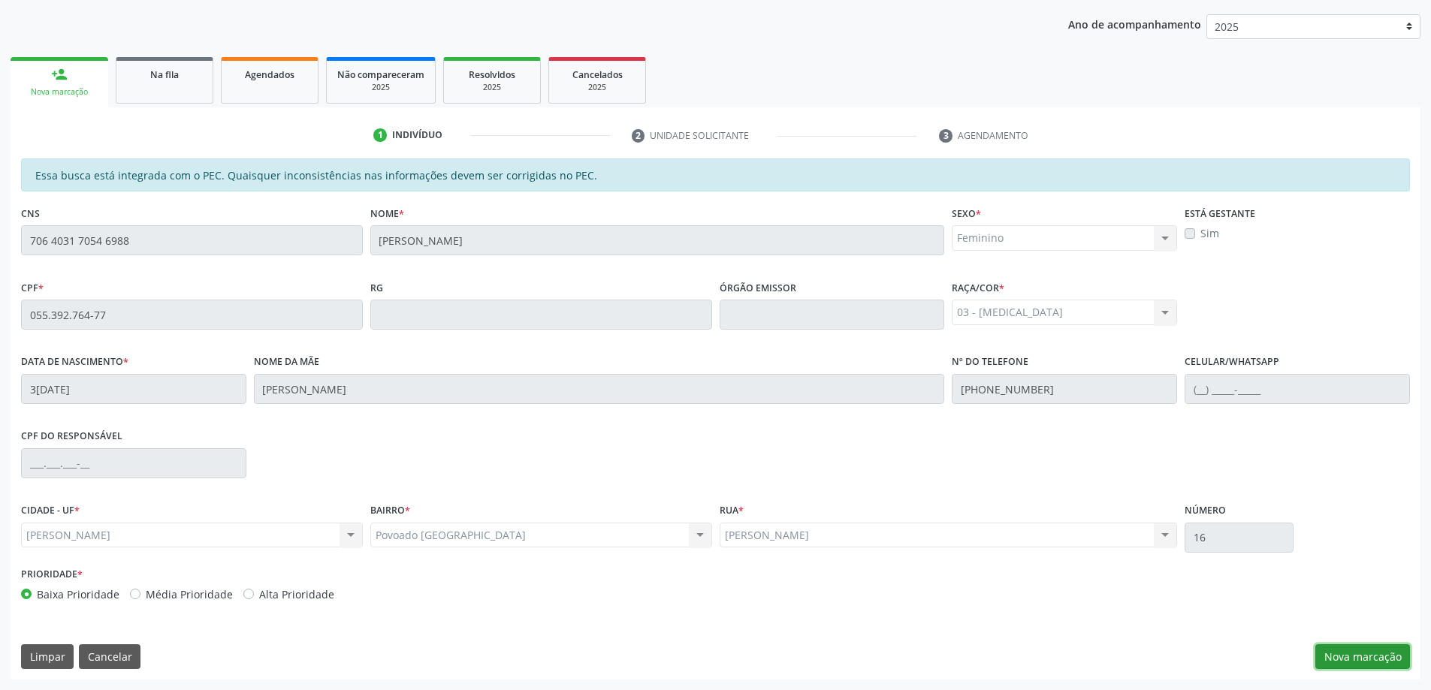
click at [1345, 658] on button "Nova marcação" at bounding box center [1363, 658] width 95 height 26
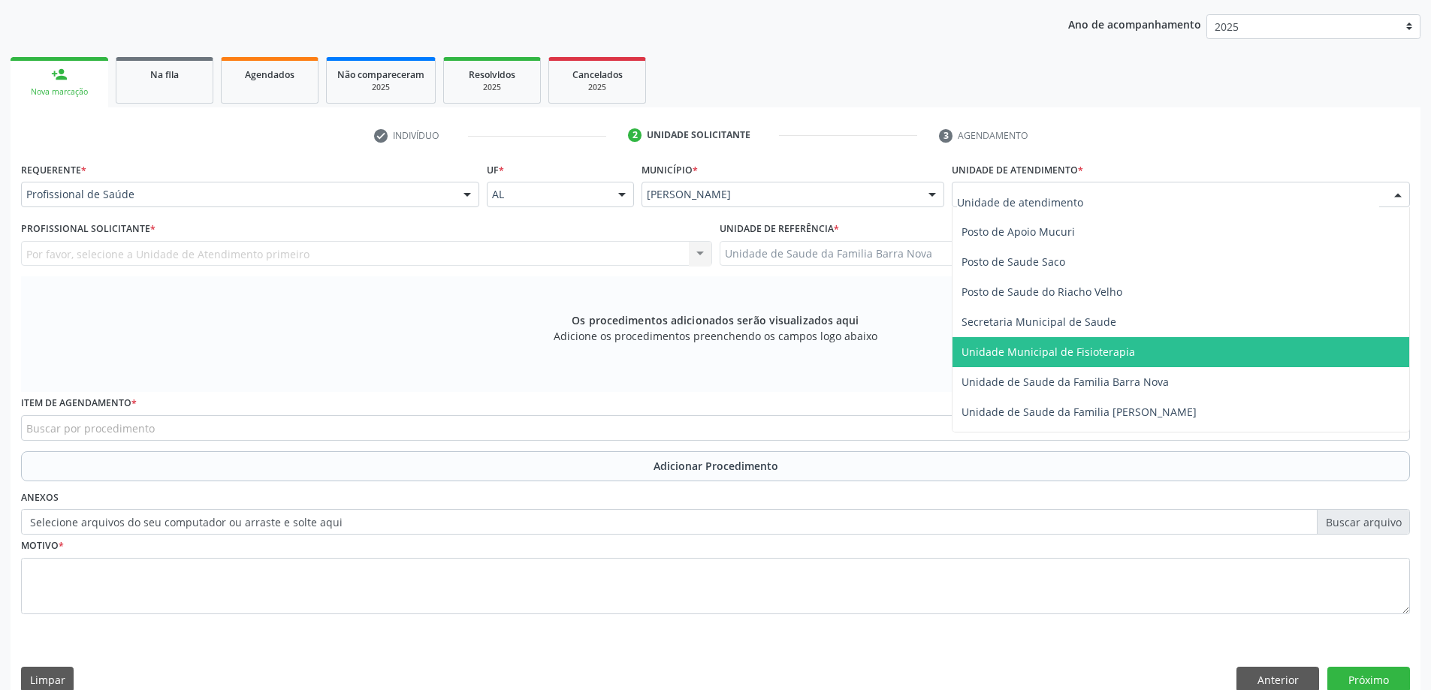
scroll to position [676, 0]
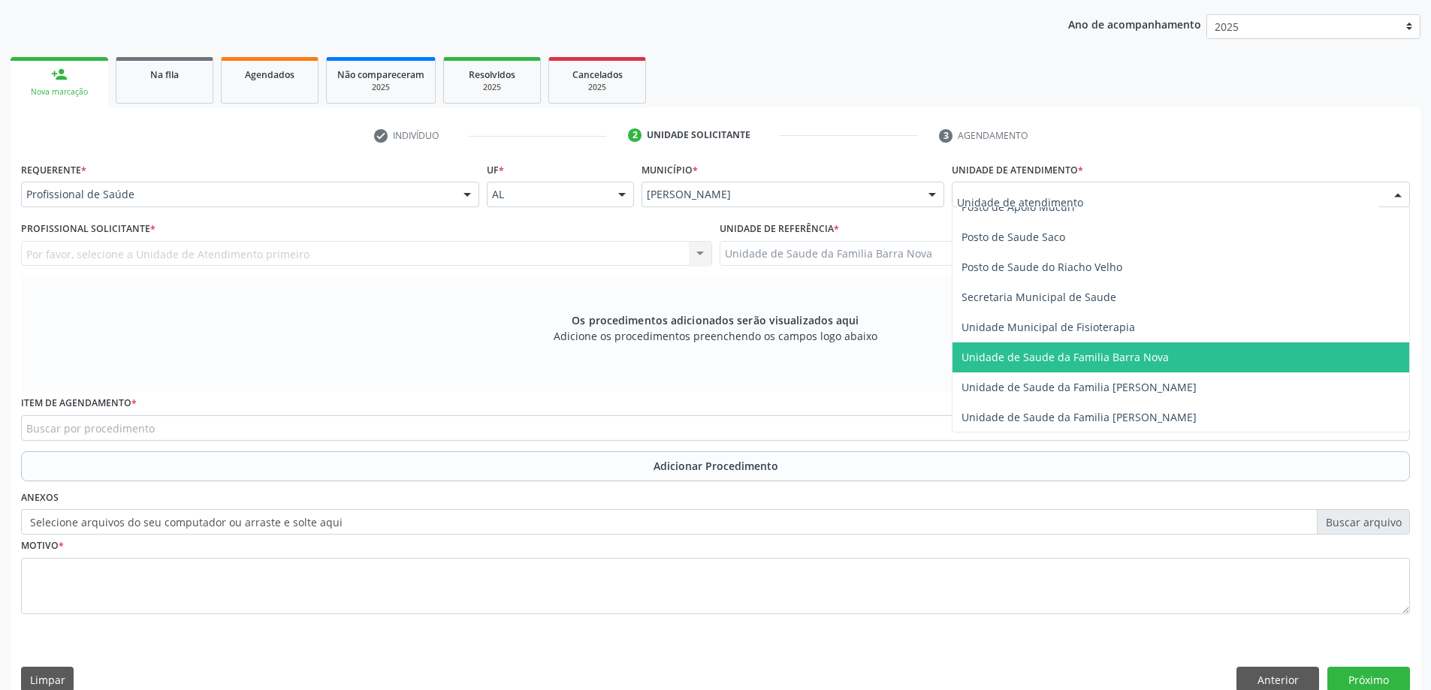
click at [1127, 352] on span "Unidade de Saude da Familia Barra Nova" at bounding box center [1065, 357] width 207 height 14
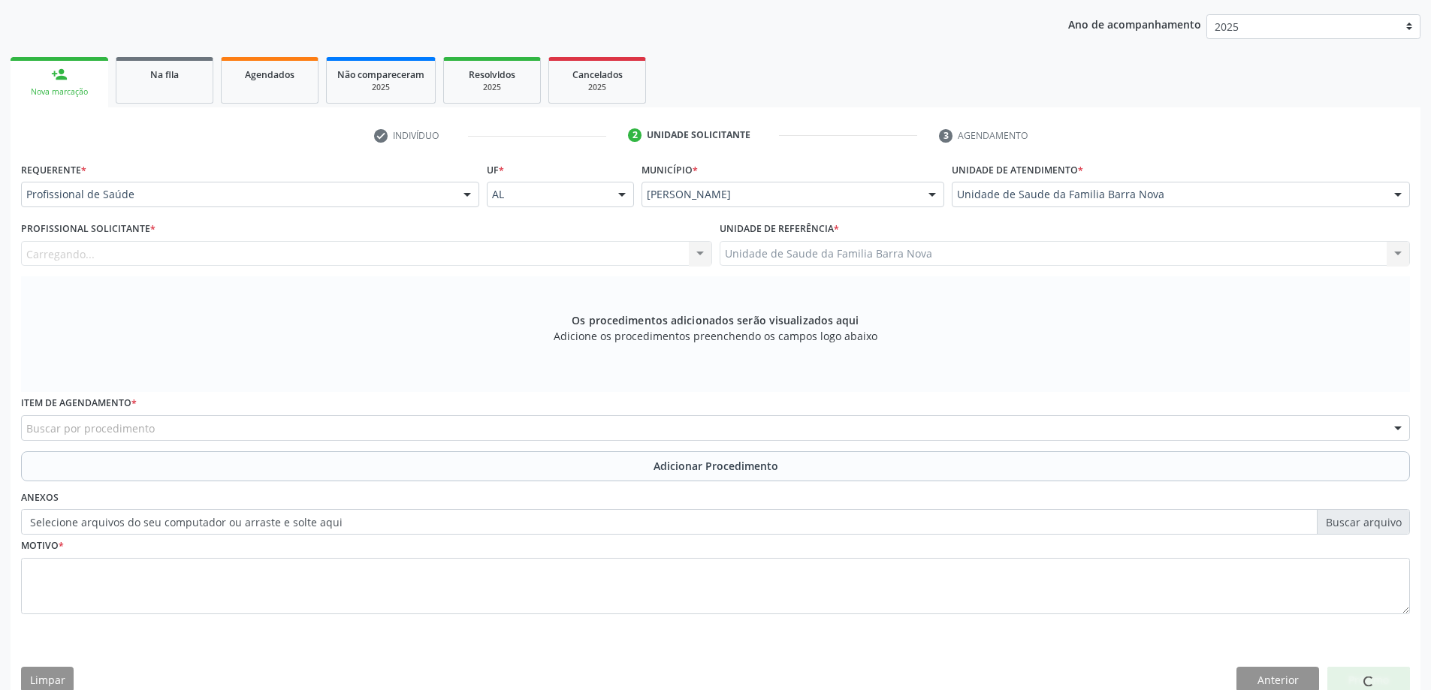
click at [398, 254] on div "Carregando..." at bounding box center [366, 254] width 691 height 26
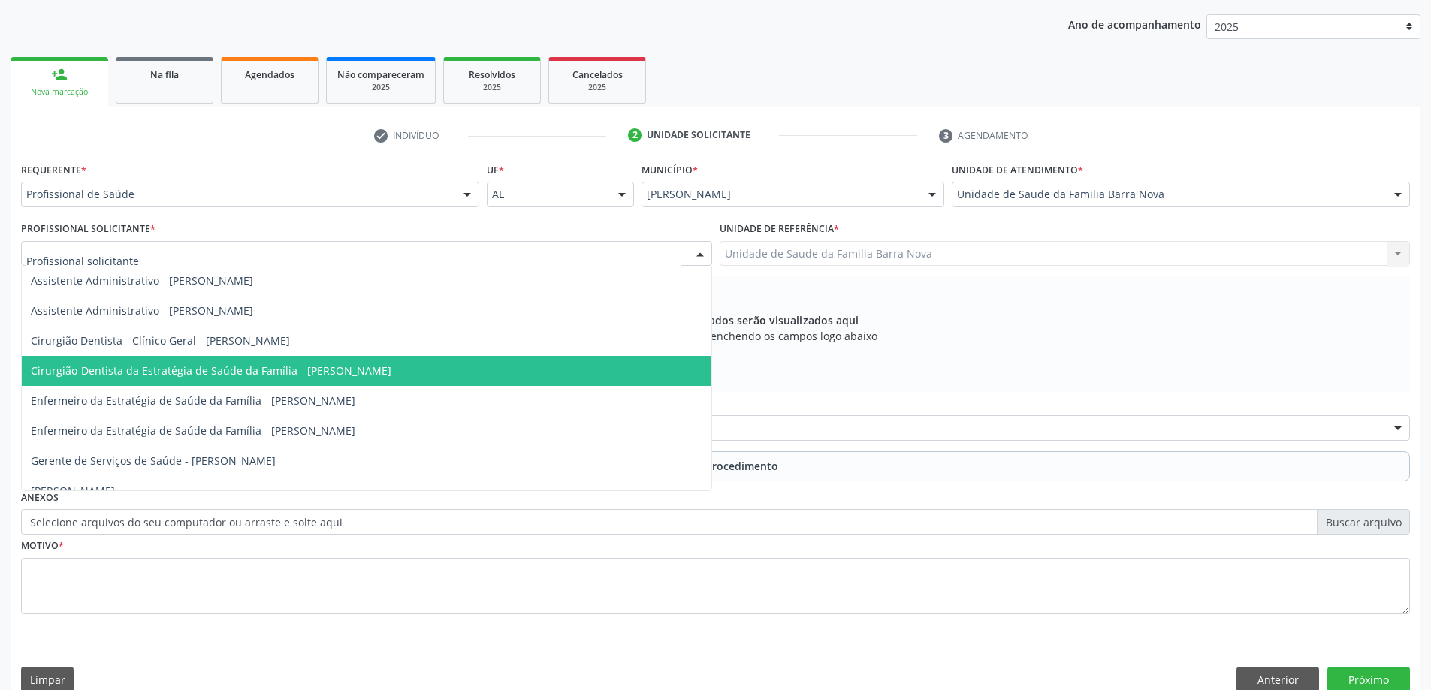
click at [376, 375] on span "Cirurgião-Dentista da Estratégia de Saúde da Família - [PERSON_NAME]" at bounding box center [211, 371] width 361 height 14
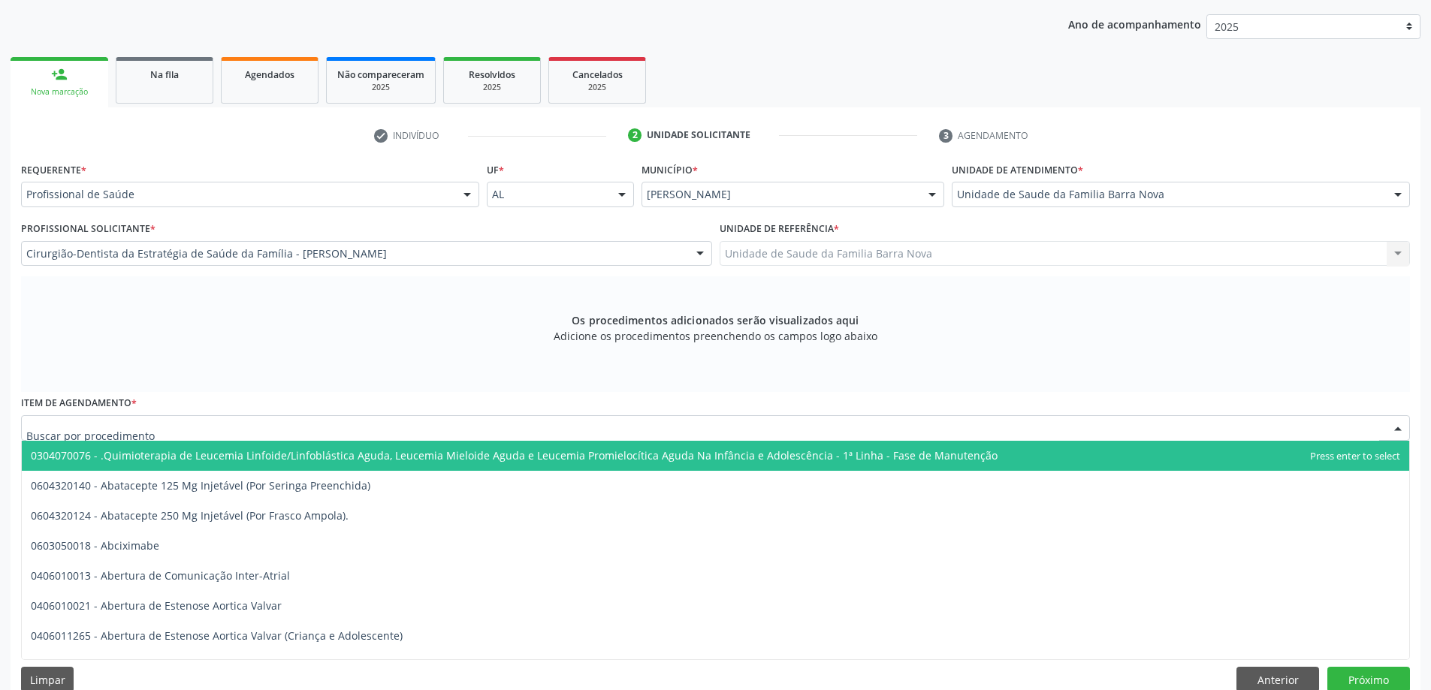
click at [554, 434] on div at bounding box center [715, 428] width 1389 height 26
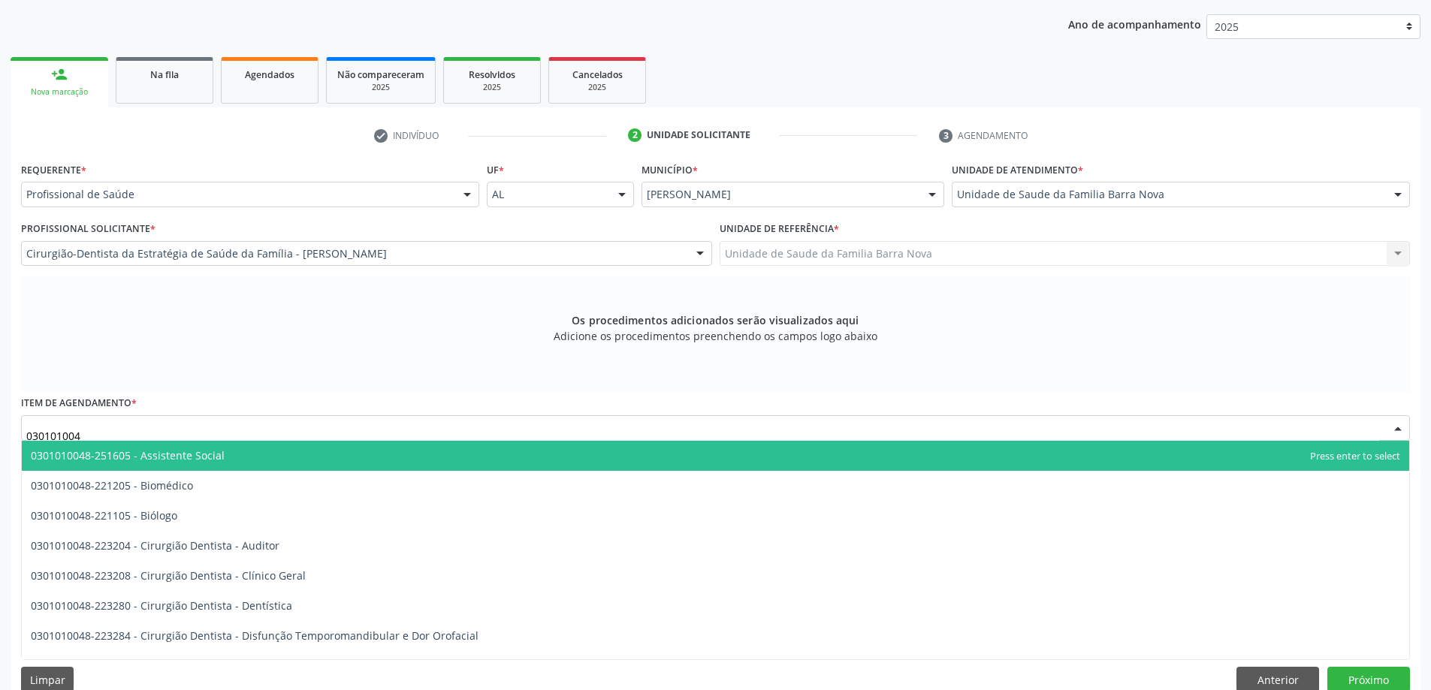
type input "0301010048"
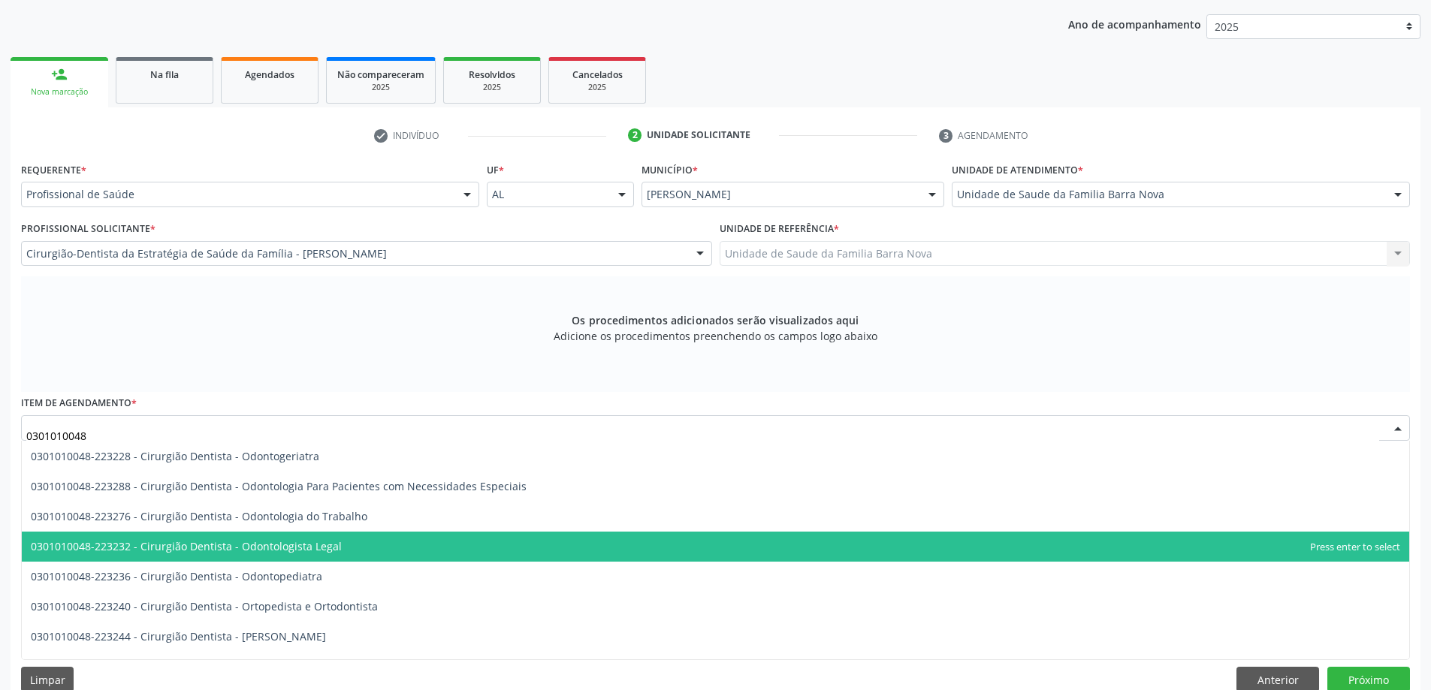
scroll to position [376, 0]
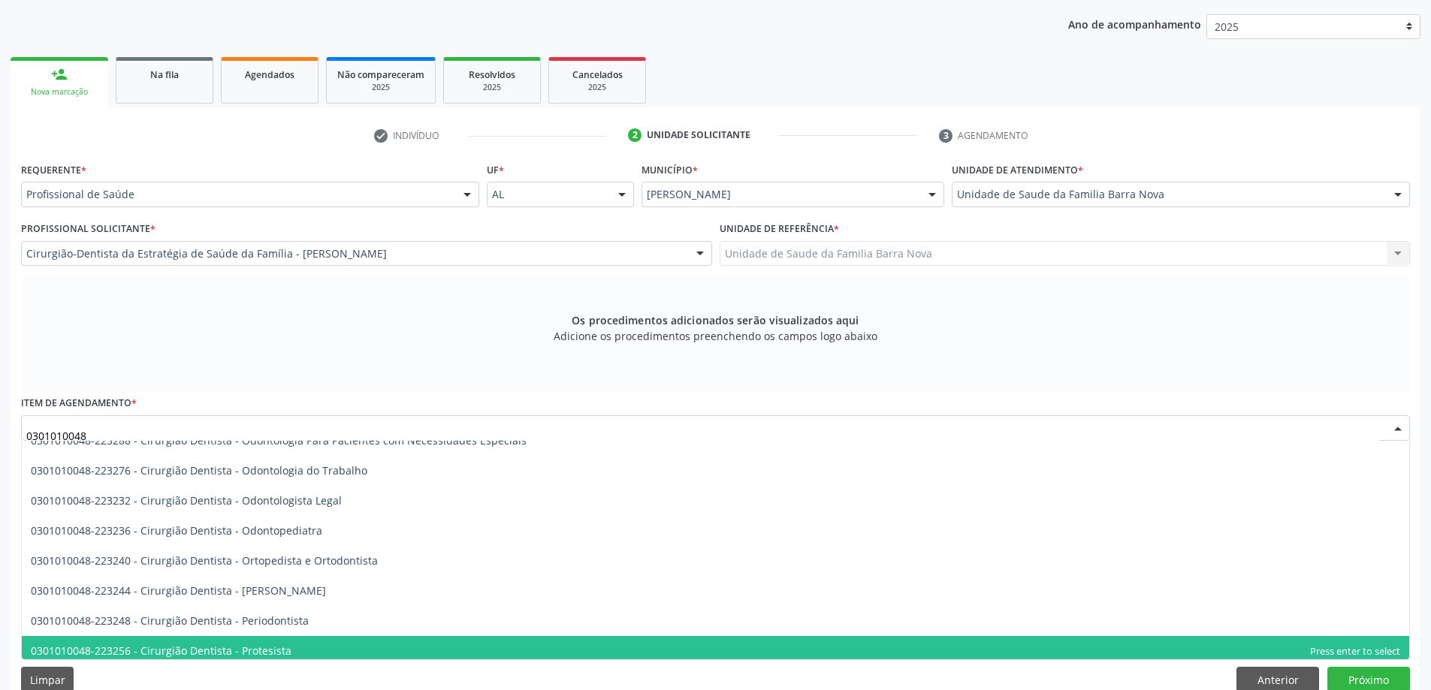
click at [448, 652] on span "0301010048-223256 - Cirurgião Dentista - Protesista" at bounding box center [716, 651] width 1388 height 30
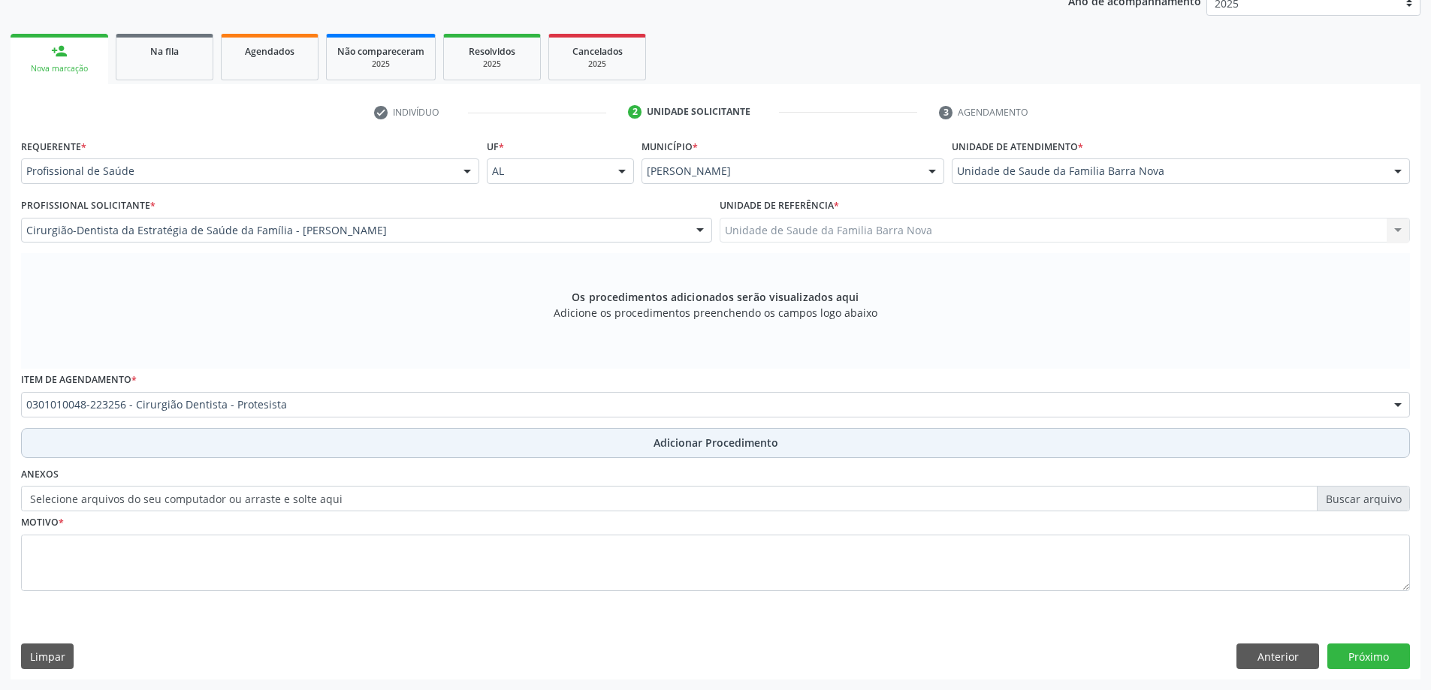
click at [692, 446] on span "Adicionar Procedimento" at bounding box center [716, 443] width 125 height 16
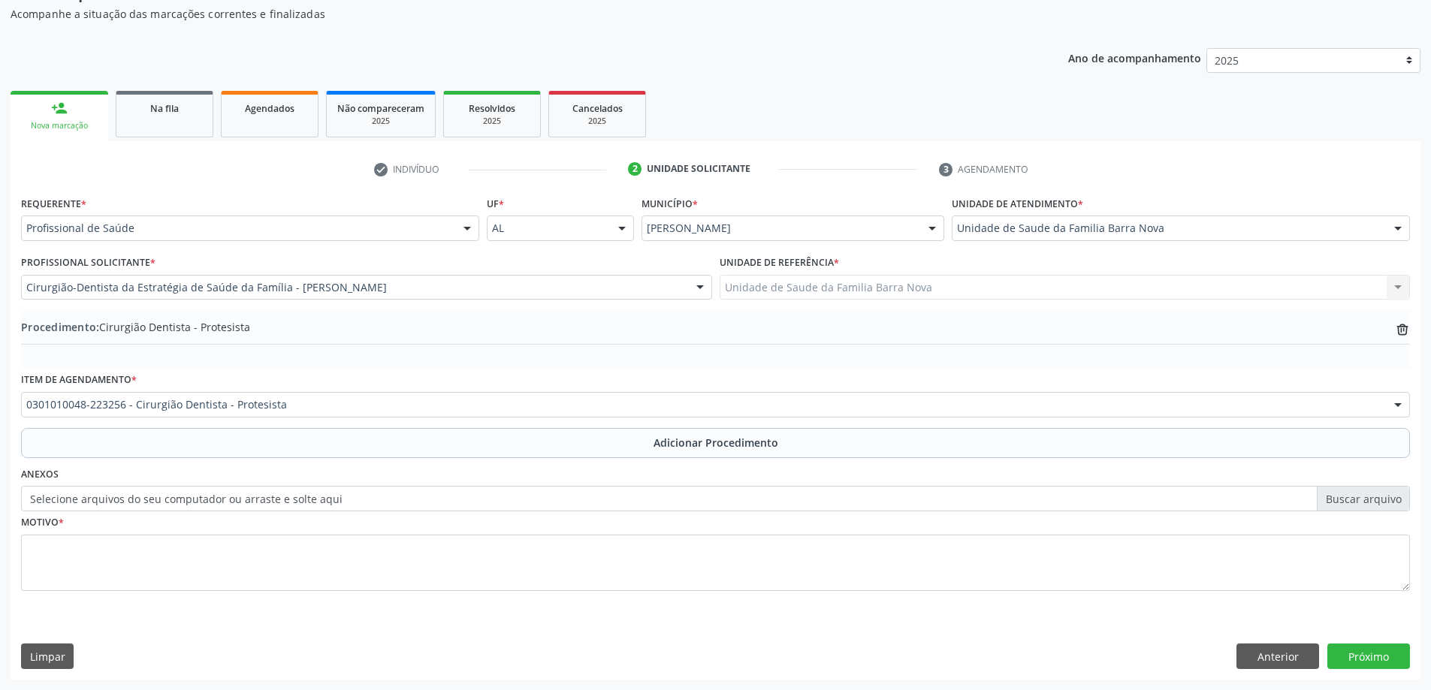
click at [1361, 499] on label "Selecione arquivos do seu computador ou arraste e solte aqui" at bounding box center [715, 499] width 1389 height 26
click at [1361, 499] on input "Selecione arquivos do seu computador ou arraste e solte aqui" at bounding box center [715, 499] width 1389 height 26
type input "C:\fakepath\WhatsApp Image 2[DATE]9.53.50.jpeg"
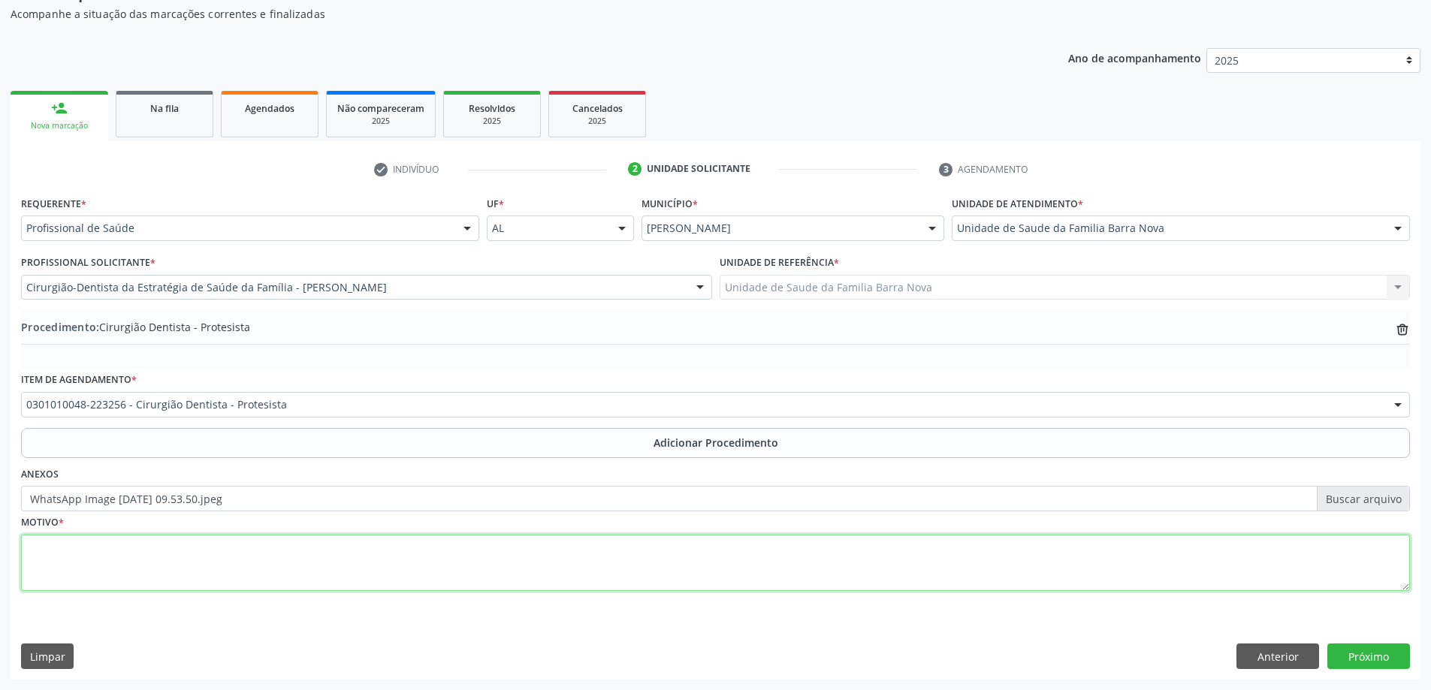
click at [584, 567] on textarea at bounding box center [715, 563] width 1389 height 57
type textarea "Protese parcial superior e inferior."
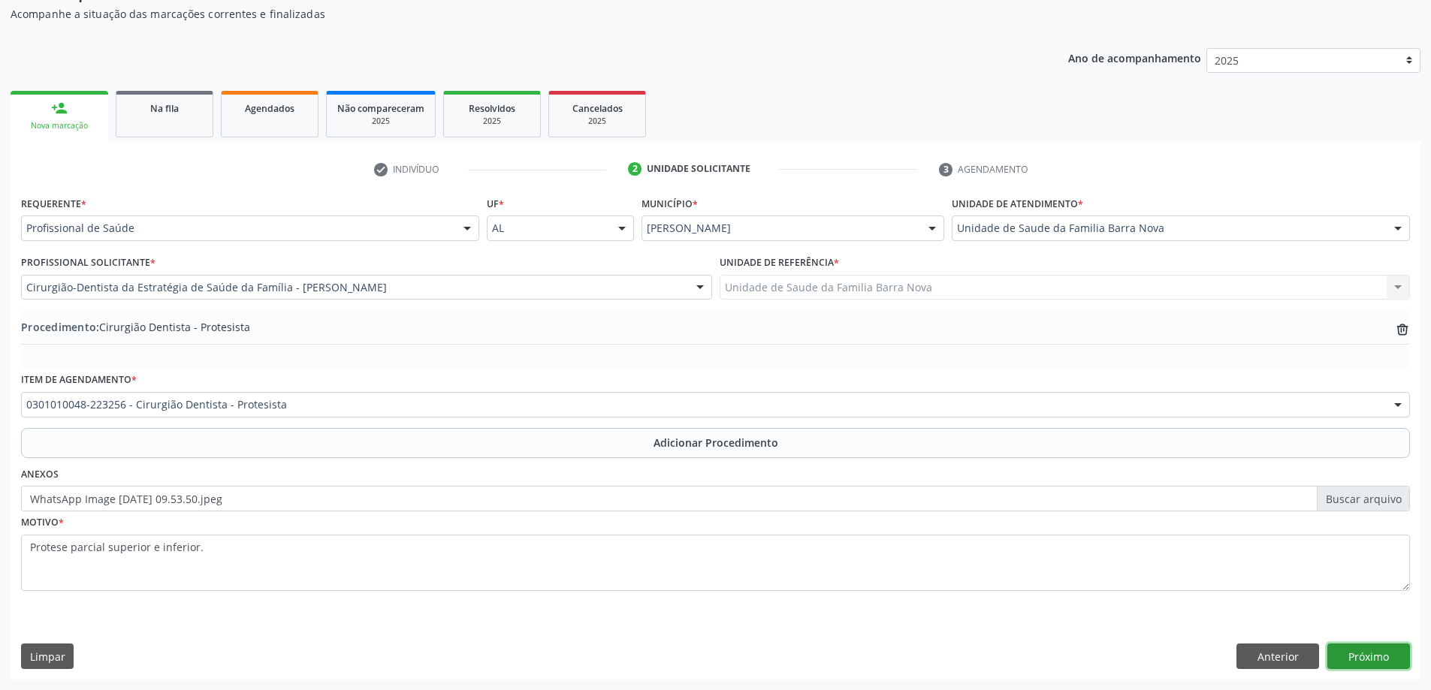
click at [1385, 654] on button "Próximo" at bounding box center [1369, 657] width 83 height 26
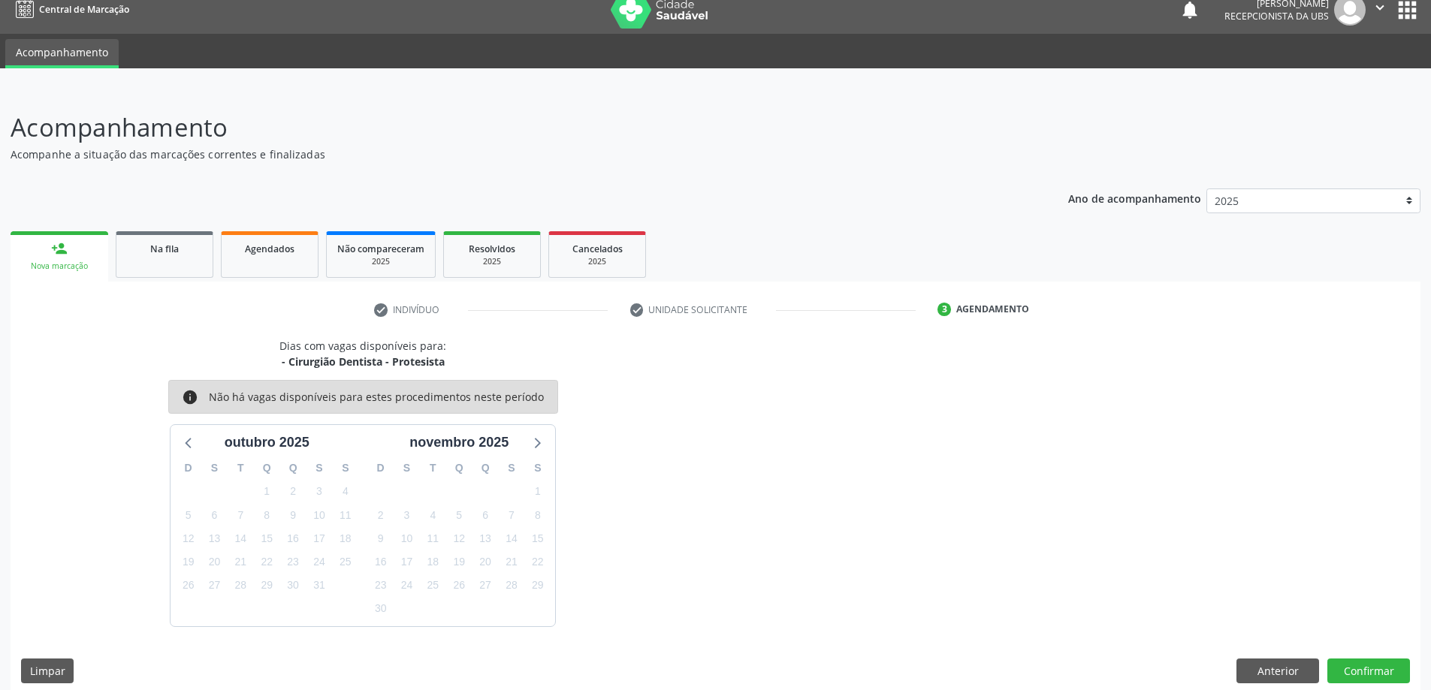
scroll to position [29, 0]
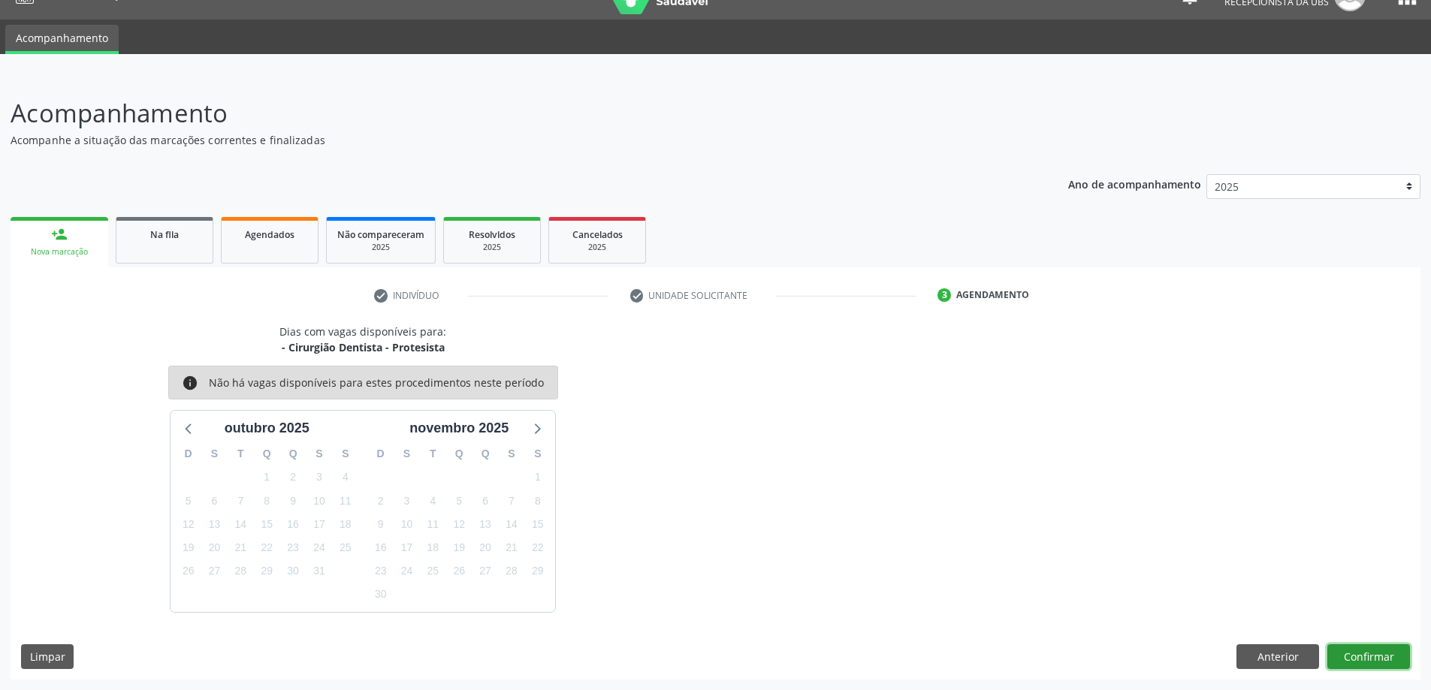
click at [1361, 663] on button "Confirmar" at bounding box center [1369, 658] width 83 height 26
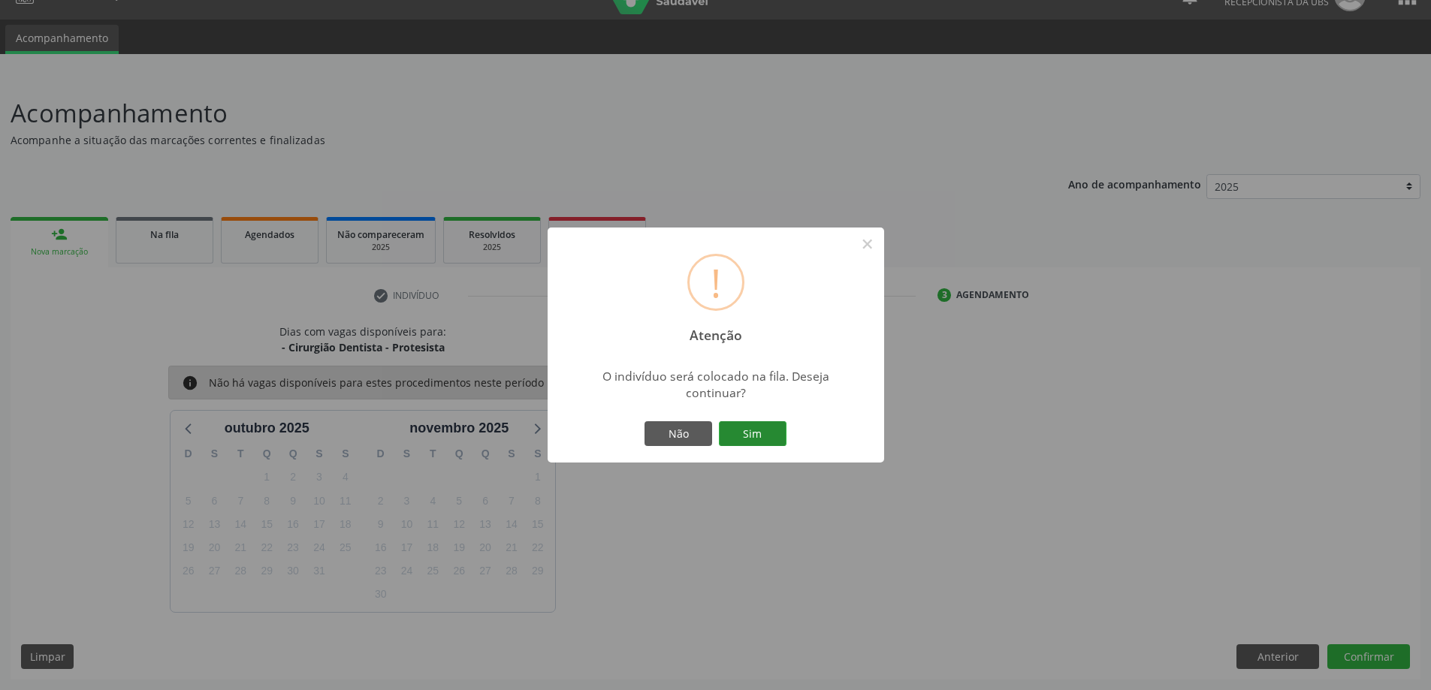
click at [754, 441] on button "Sim" at bounding box center [753, 435] width 68 height 26
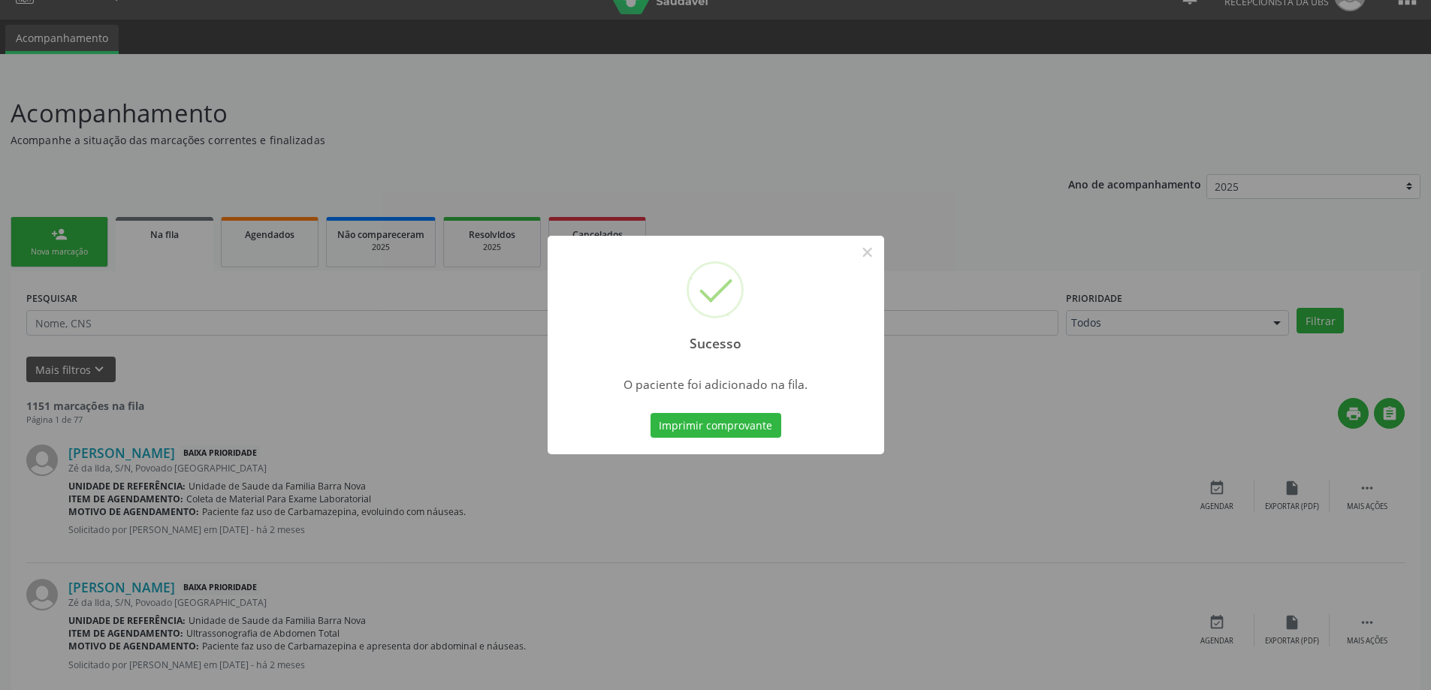
scroll to position [0, 0]
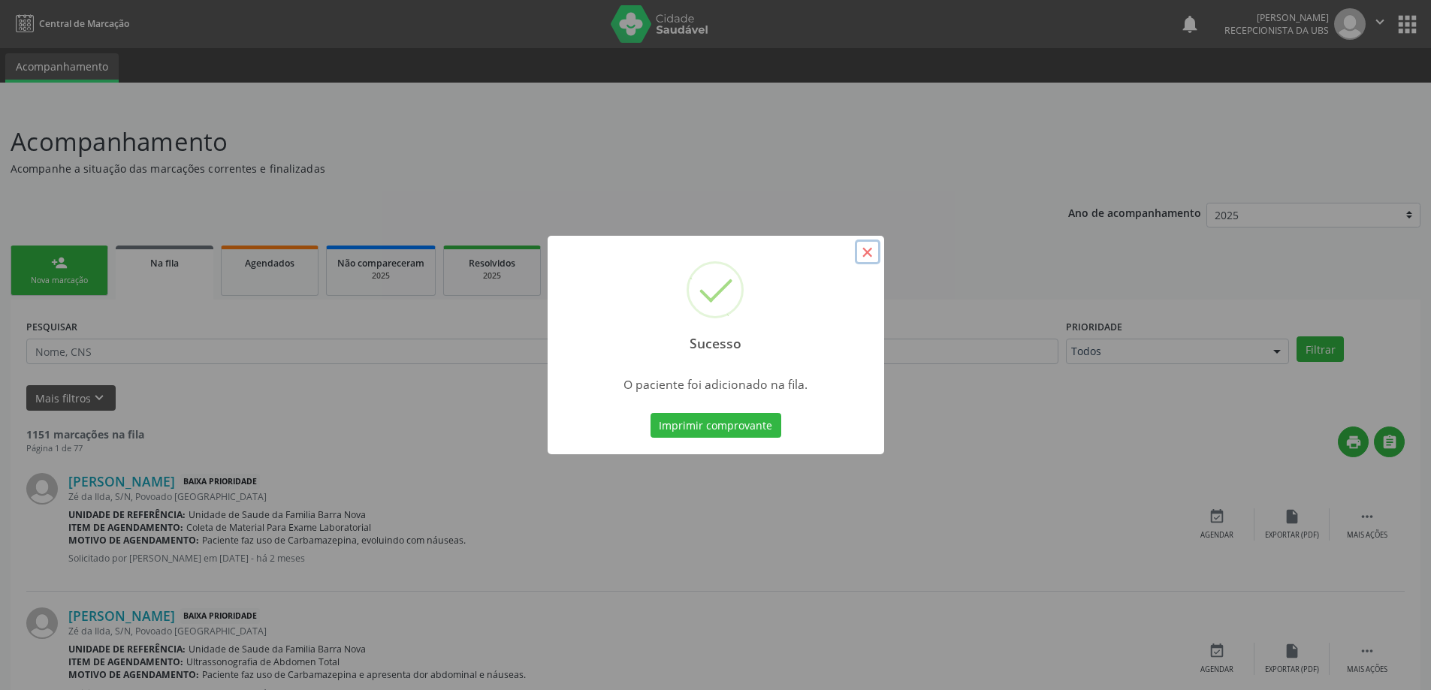
click at [867, 252] on button "×" at bounding box center [868, 253] width 26 height 26
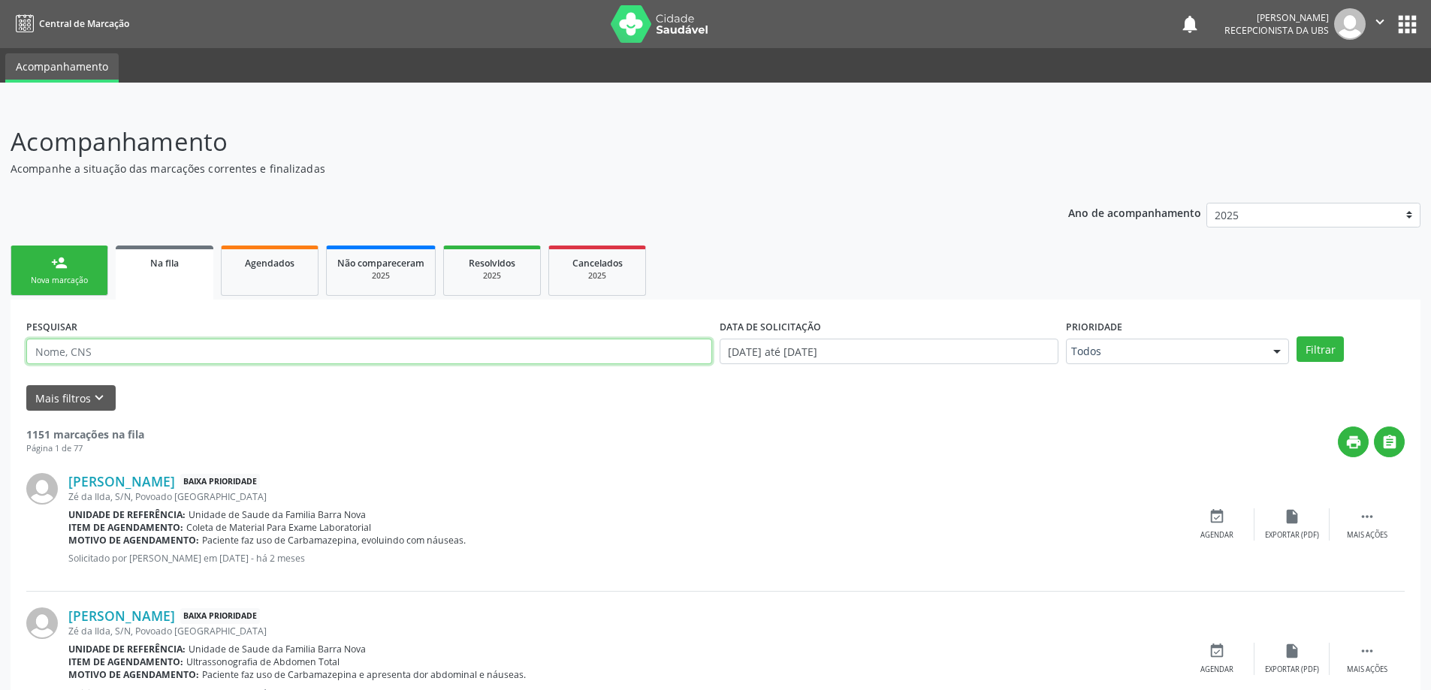
click at [226, 352] on input "text" at bounding box center [369, 352] width 686 height 26
type input "706103844390130"
click at [1320, 346] on button "Filtrar" at bounding box center [1320, 350] width 47 height 26
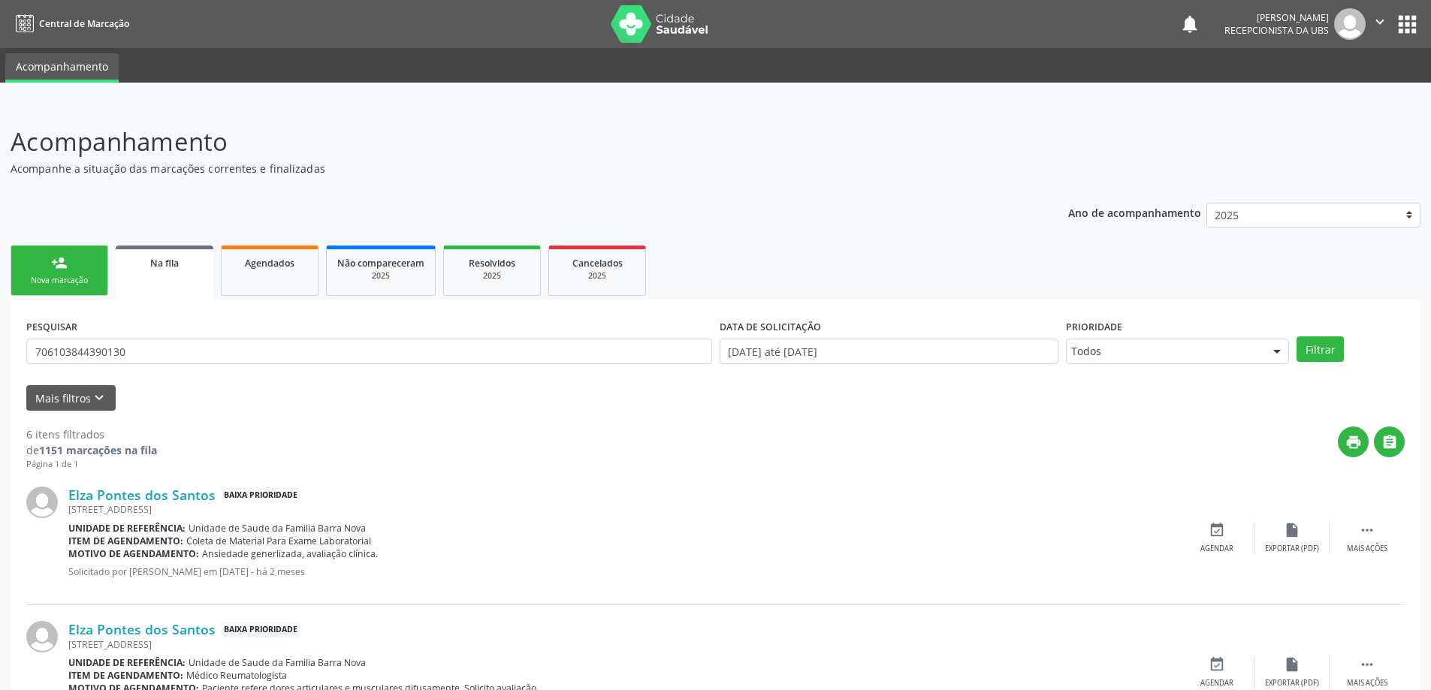
click at [59, 276] on div "Nova marcação" at bounding box center [59, 280] width 75 height 11
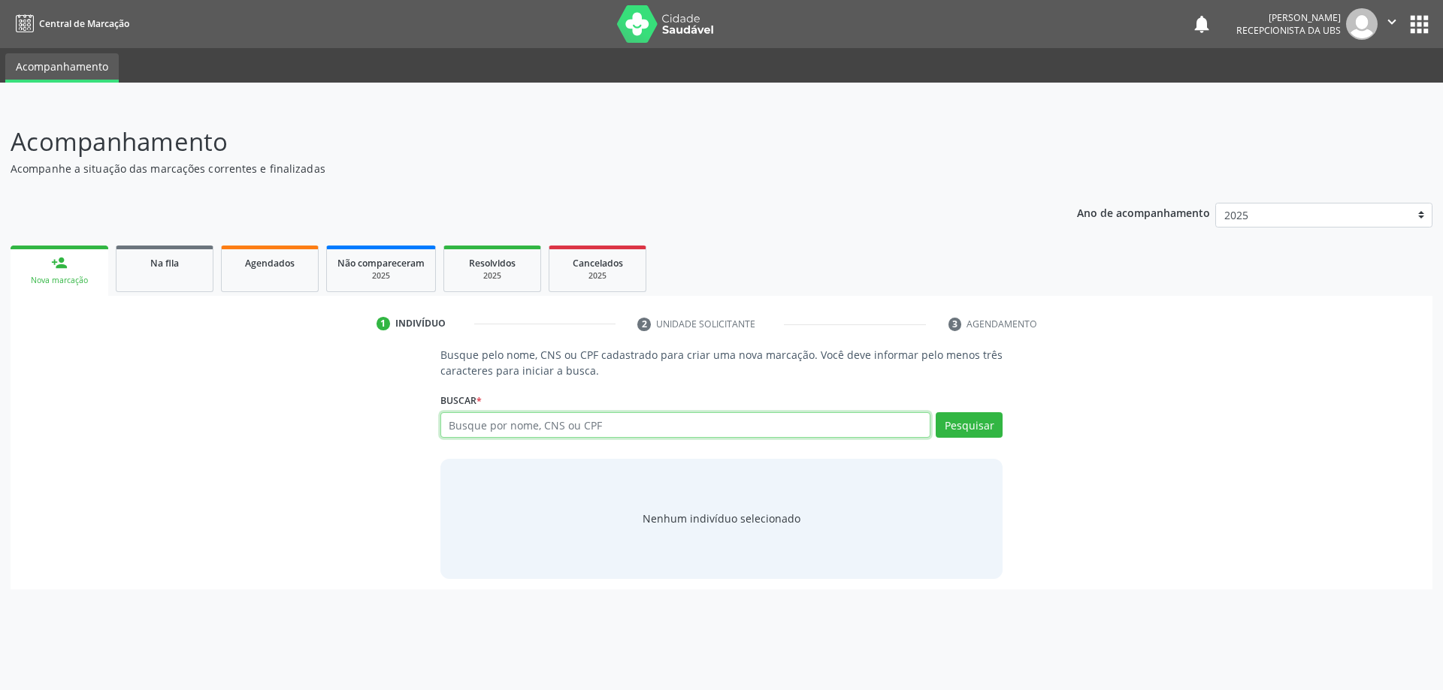
click at [621, 431] on input "text" at bounding box center [685, 425] width 491 height 26
type input "07814957419"
click at [968, 431] on button "Pesquisar" at bounding box center [968, 425] width 67 height 26
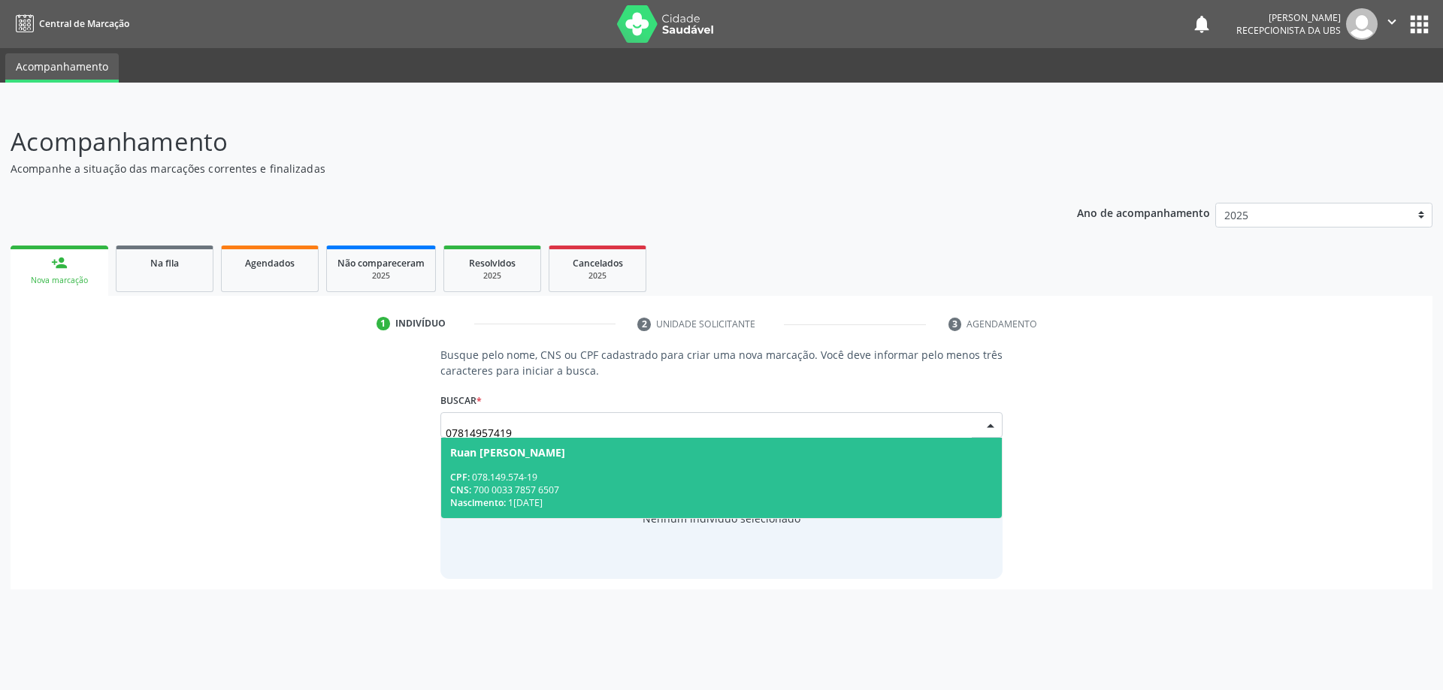
click at [642, 485] on div "CNS: 700 0033 7857 6507" at bounding box center [721, 490] width 543 height 13
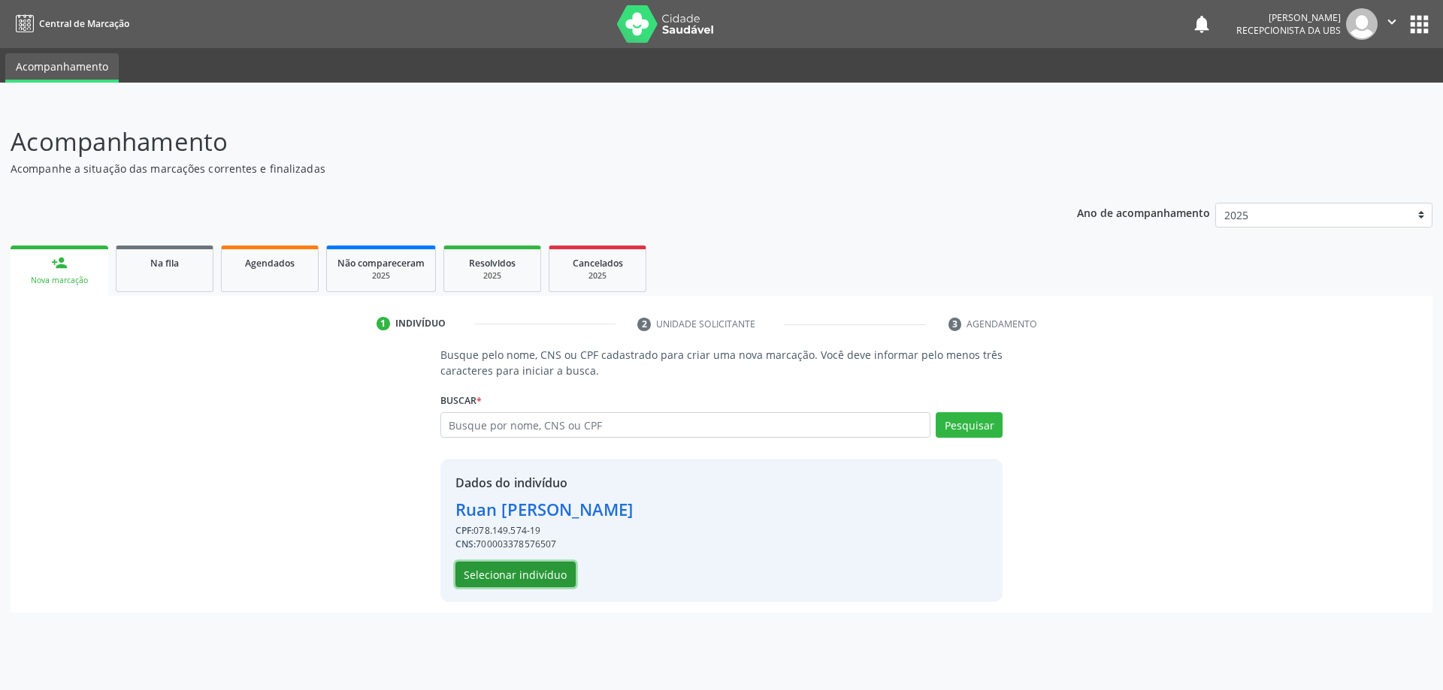
click at [530, 577] on button "Selecionar indivíduo" at bounding box center [515, 575] width 120 height 26
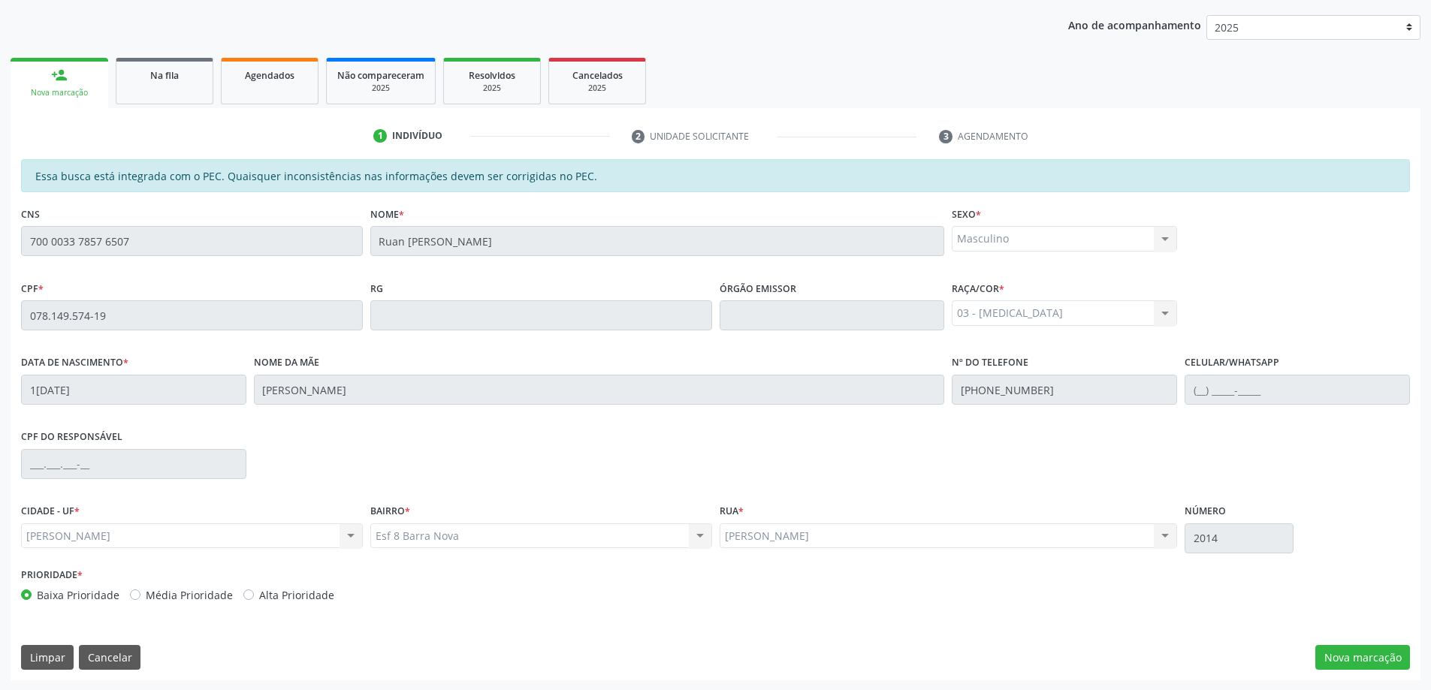
scroll to position [189, 0]
click at [1353, 659] on button "Nova marcação" at bounding box center [1363, 658] width 95 height 26
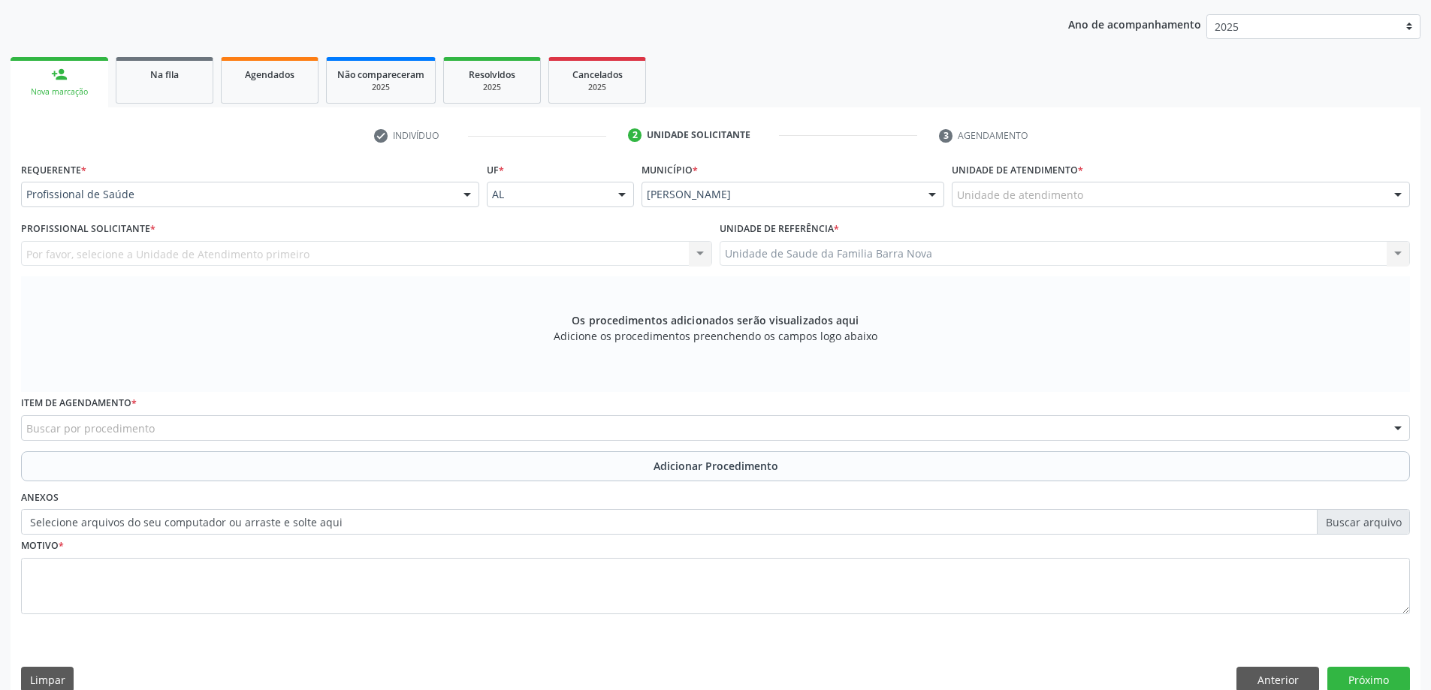
click at [416, 434] on div "Buscar por procedimento" at bounding box center [715, 428] width 1389 height 26
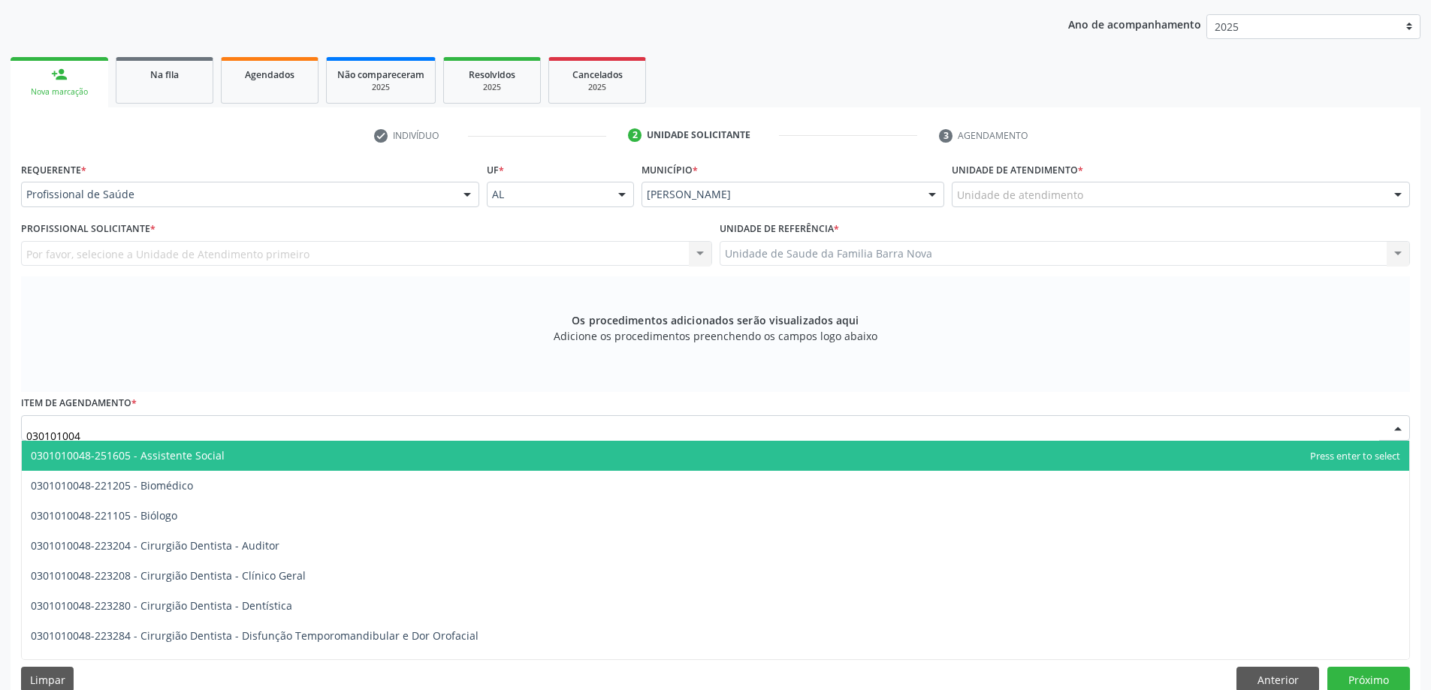
type input "0301010048"
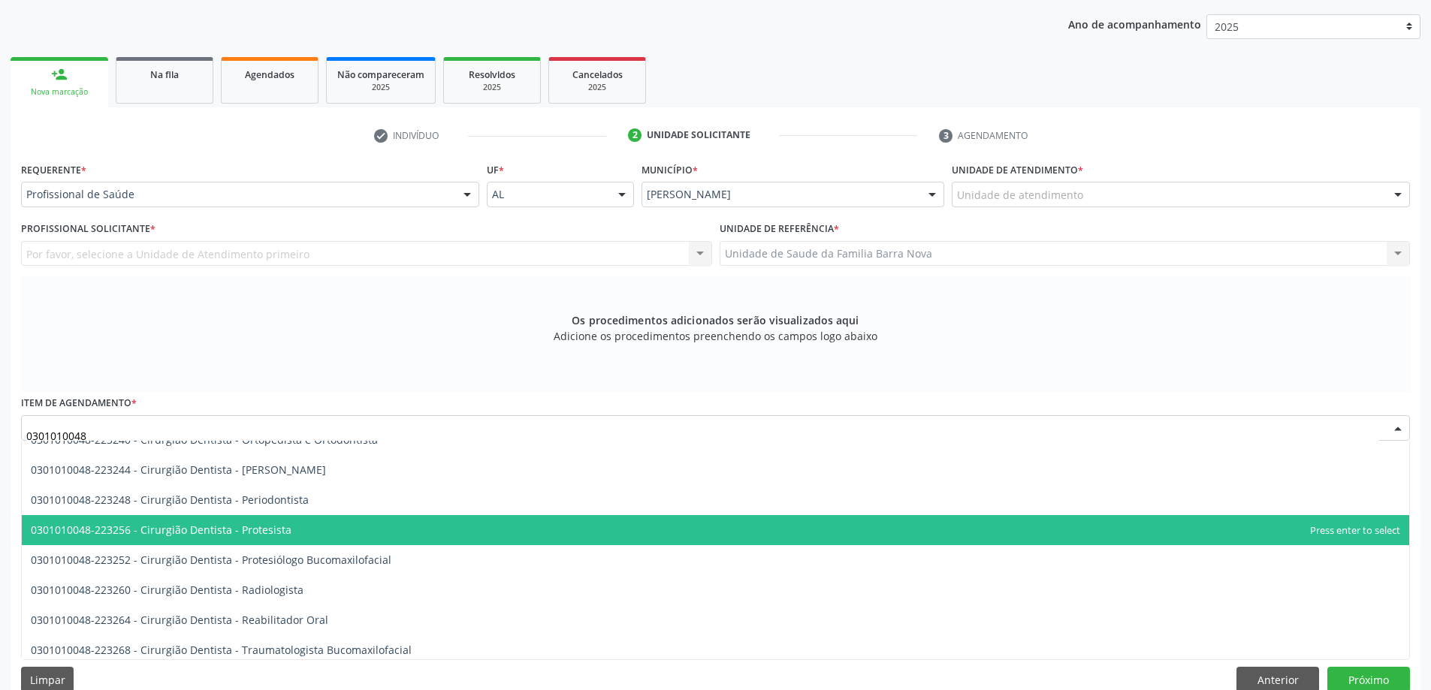
scroll to position [526, 0]
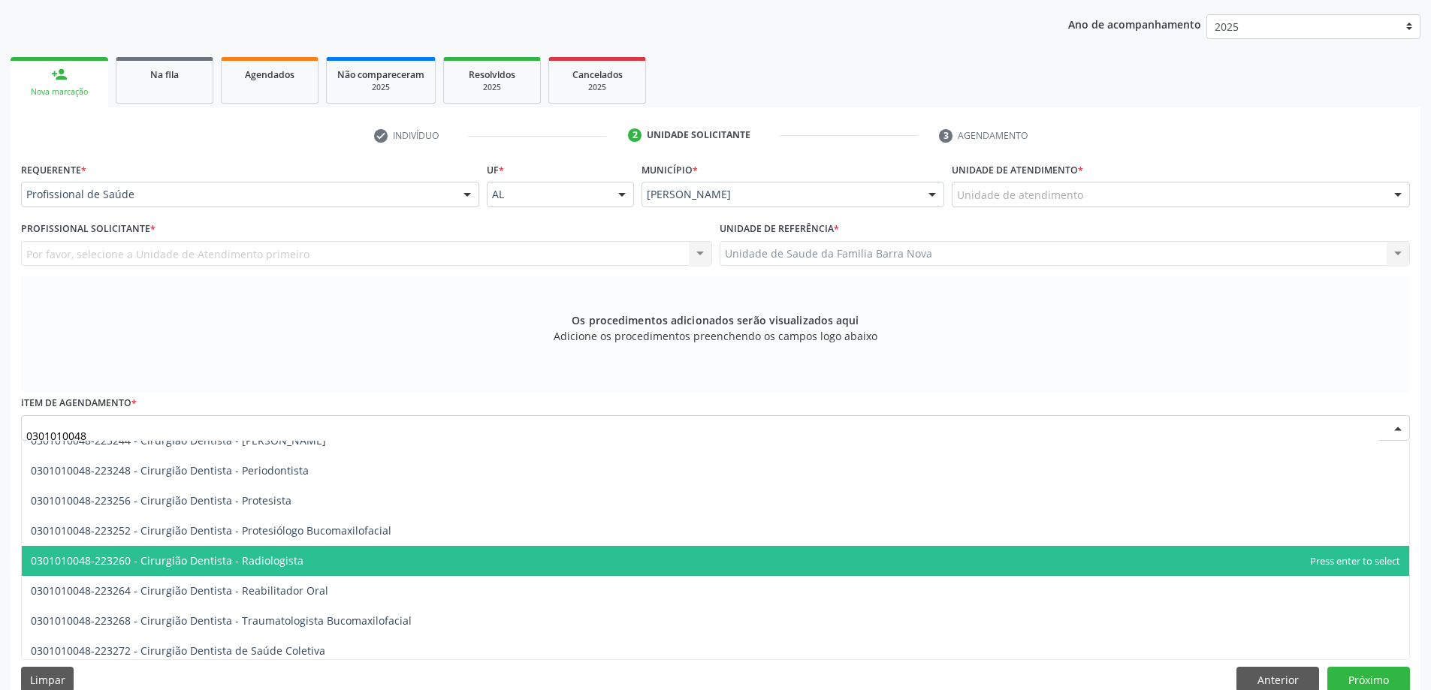
click at [354, 570] on span "0301010048-223260 - Cirurgião Dentista - Radiologista" at bounding box center [716, 561] width 1388 height 30
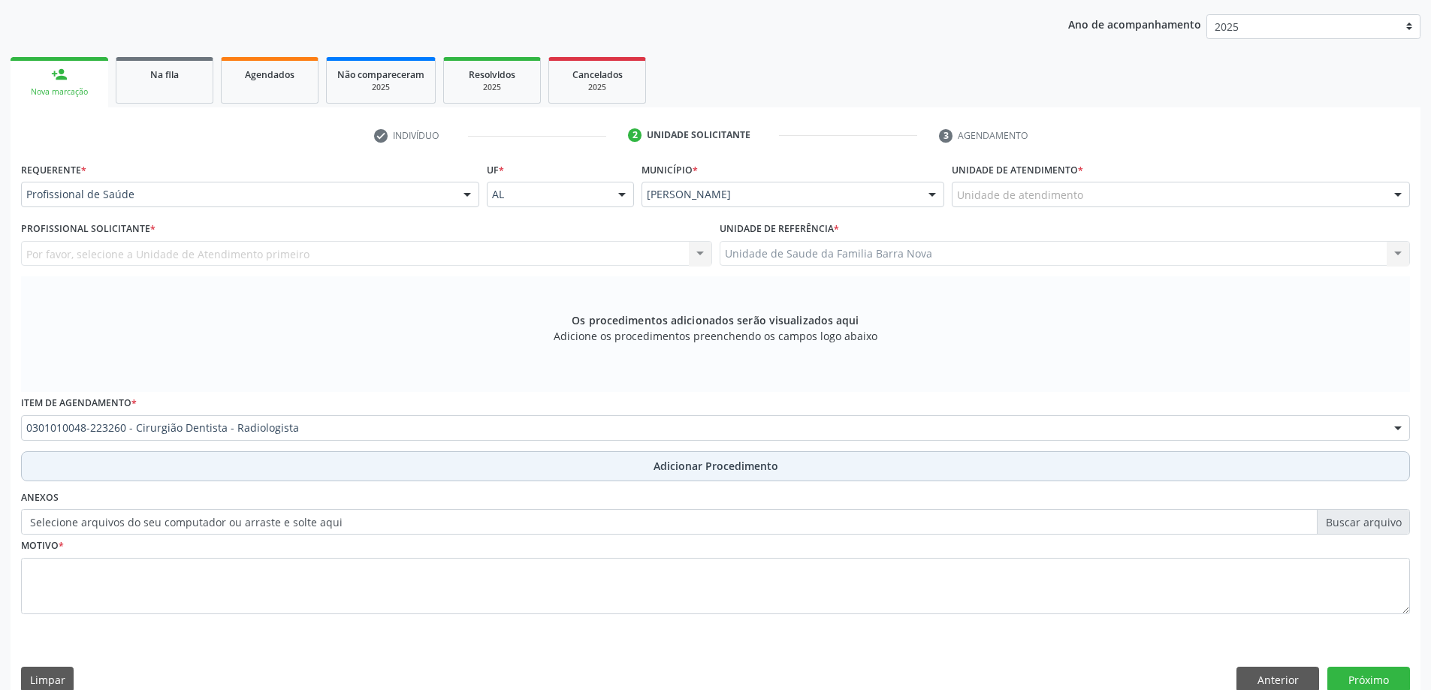
click at [675, 462] on span "Adicionar Procedimento" at bounding box center [716, 466] width 125 height 16
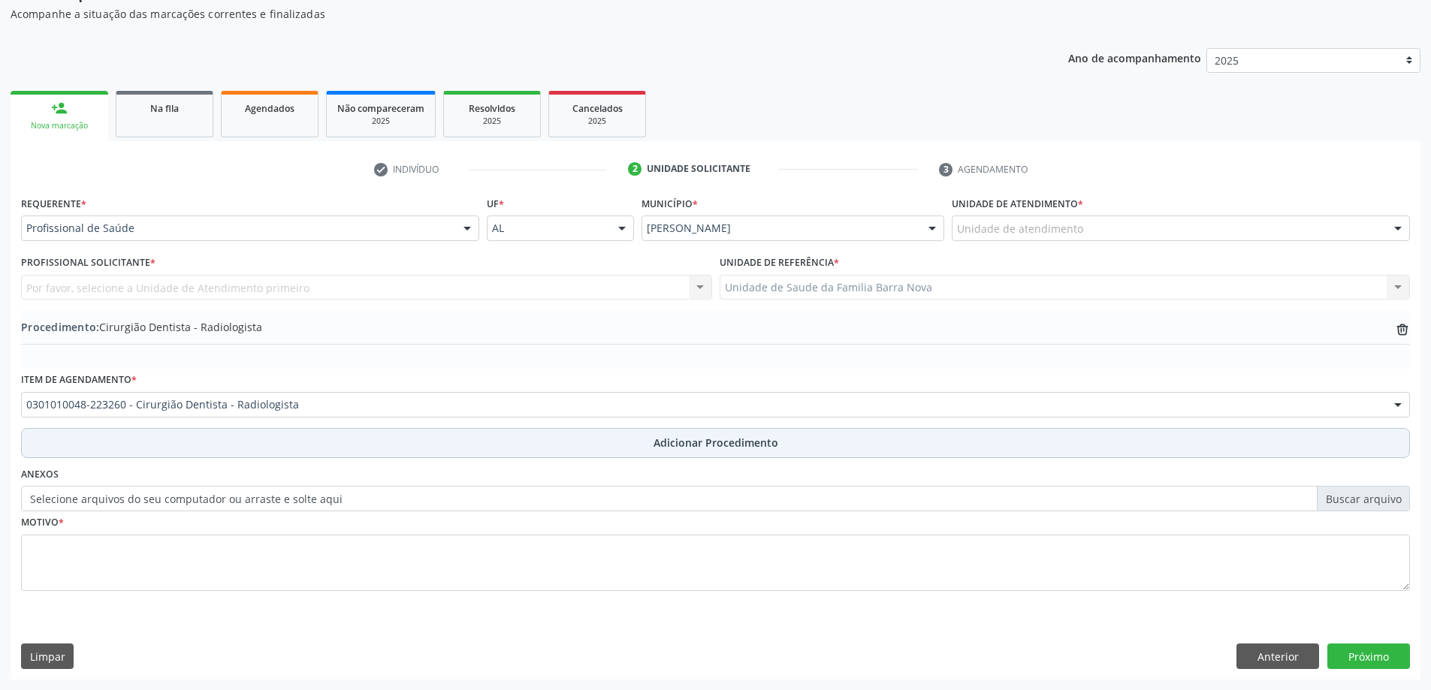
scroll to position [155, 0]
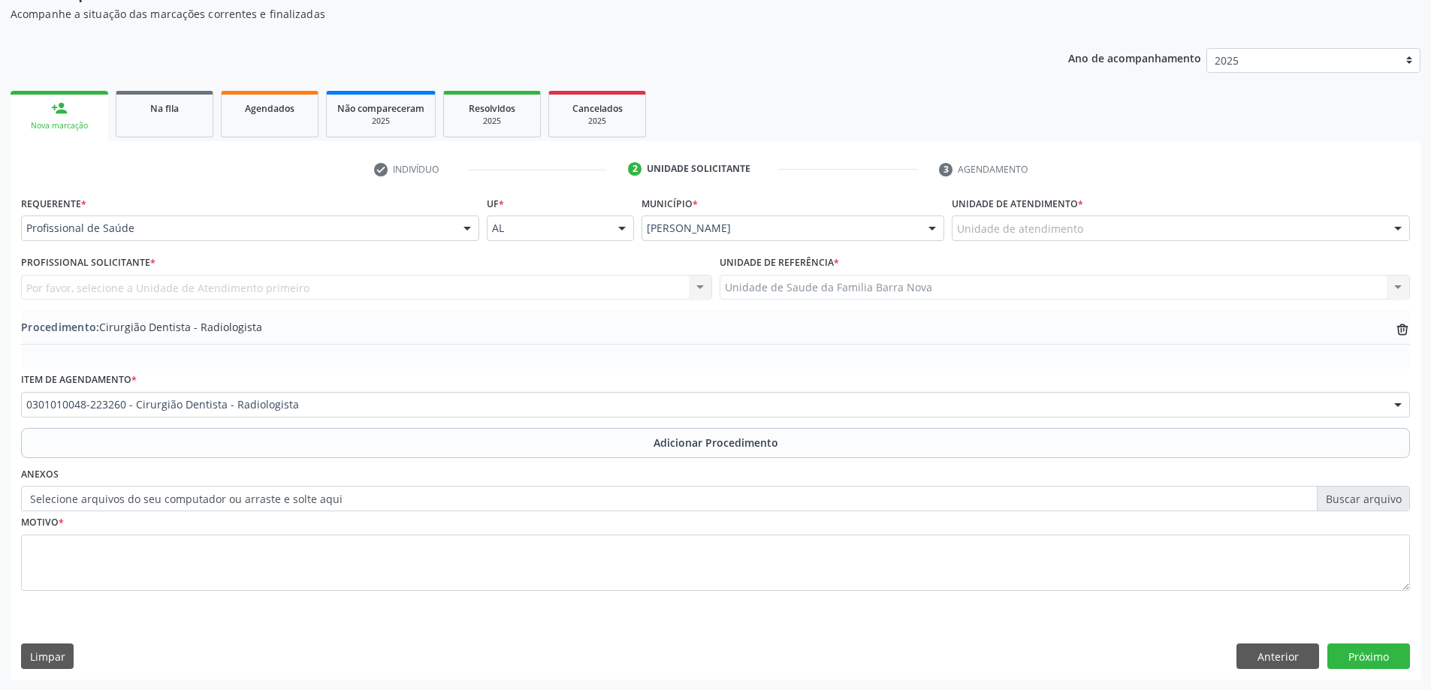
click at [1347, 505] on label "Selecione arquivos do seu computador ou arraste e solte aqui" at bounding box center [715, 499] width 1389 height 26
click at [1347, 505] on input "Selecione arquivos do seu computador ou arraste e solte aqui" at bounding box center [715, 499] width 1389 height 26
click at [1362, 500] on label "Selecione arquivos do seu computador ou arraste e solte aqui" at bounding box center [715, 499] width 1389 height 26
click at [1362, 500] on input "Selecione arquivos do seu computador ou arraste e solte aqui" at bounding box center [715, 499] width 1389 height 26
type input "C:\fakepath\WhatsApp Image [DATE] 09.54.16.jpeg"
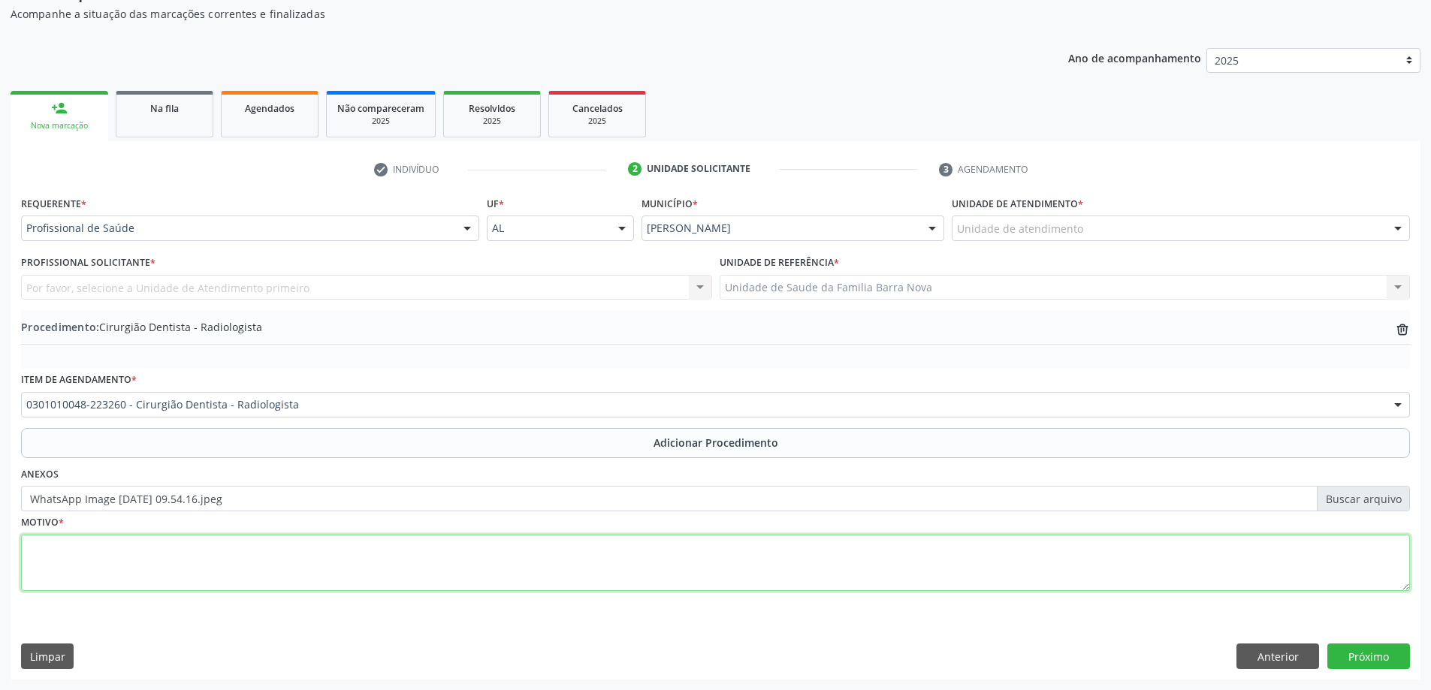
click at [246, 561] on textarea at bounding box center [715, 563] width 1389 height 57
click at [146, 546] on textarea "Raio X periapical dos elentos" at bounding box center [715, 563] width 1389 height 57
click at [200, 556] on textarea "Raio X periapical dos elementos" at bounding box center [715, 563] width 1389 height 57
type textarea "Raio X periapical dos elementos 26 e 46."
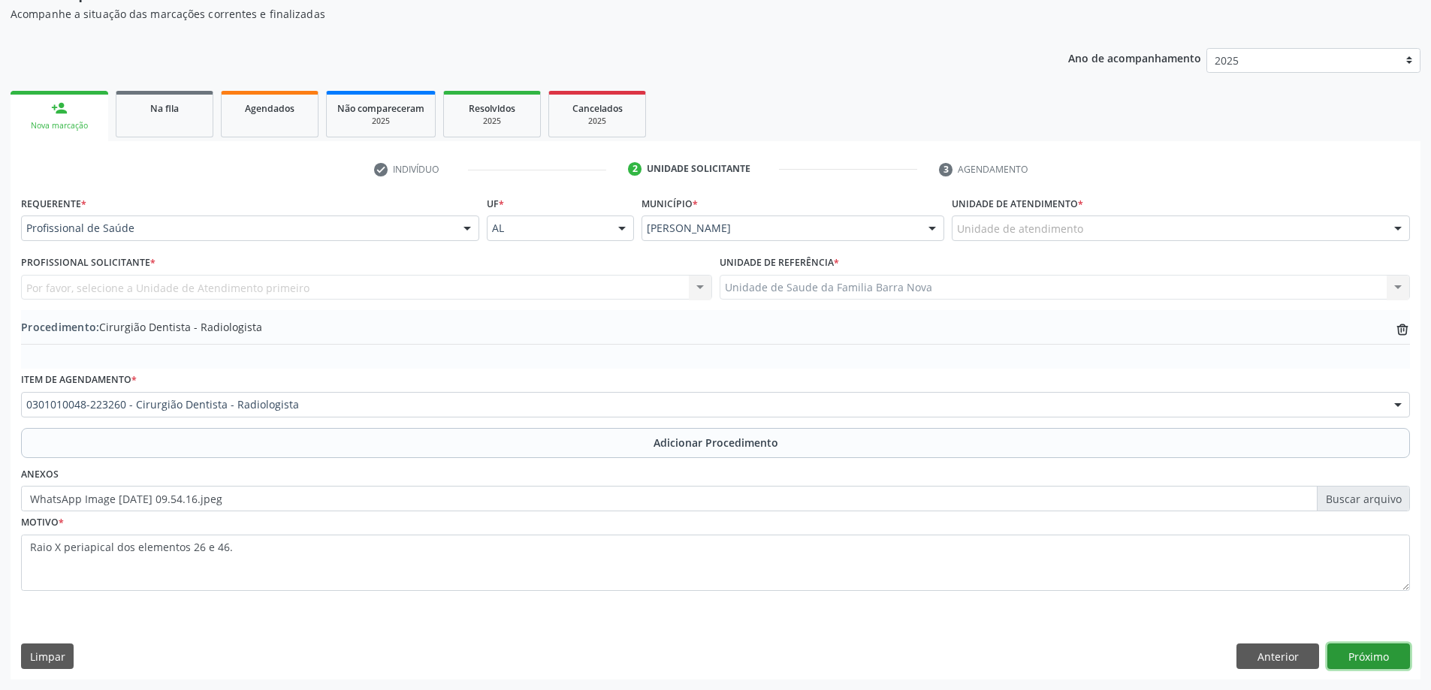
click at [1367, 656] on button "Próximo" at bounding box center [1369, 657] width 83 height 26
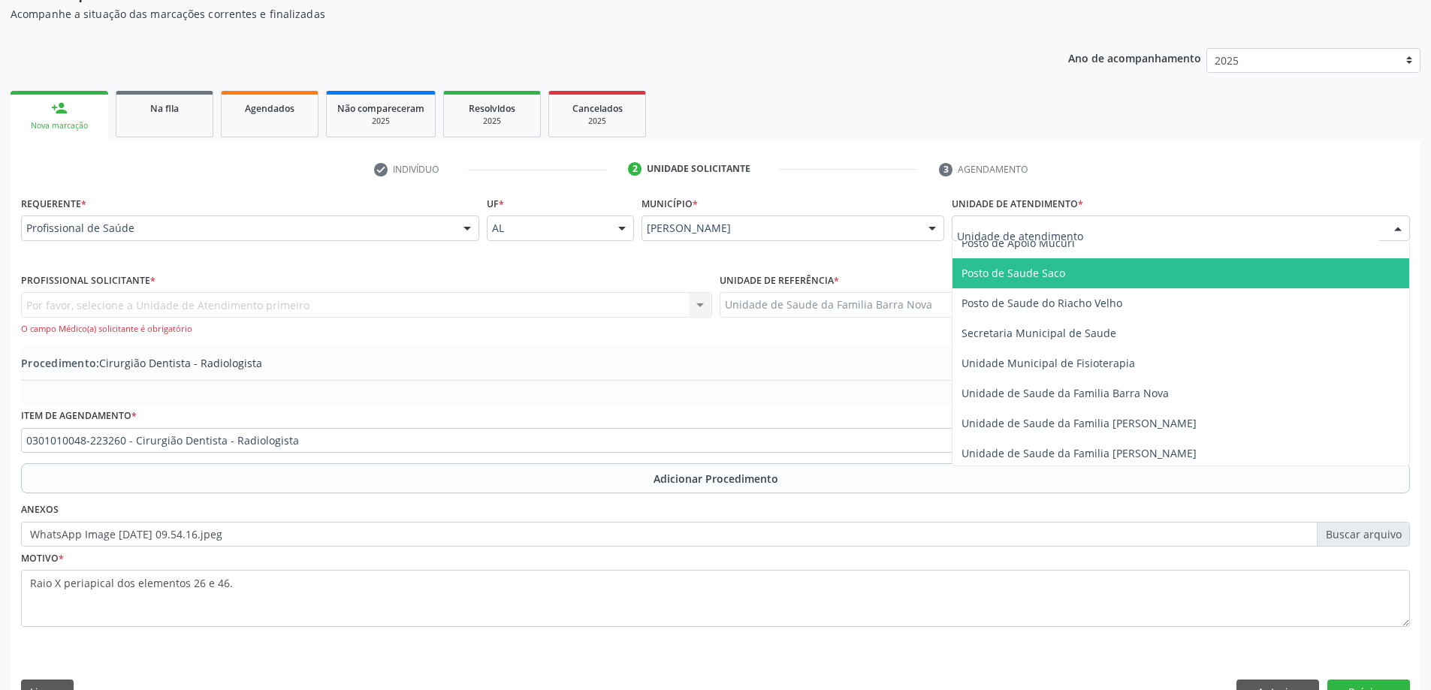
scroll to position [676, 0]
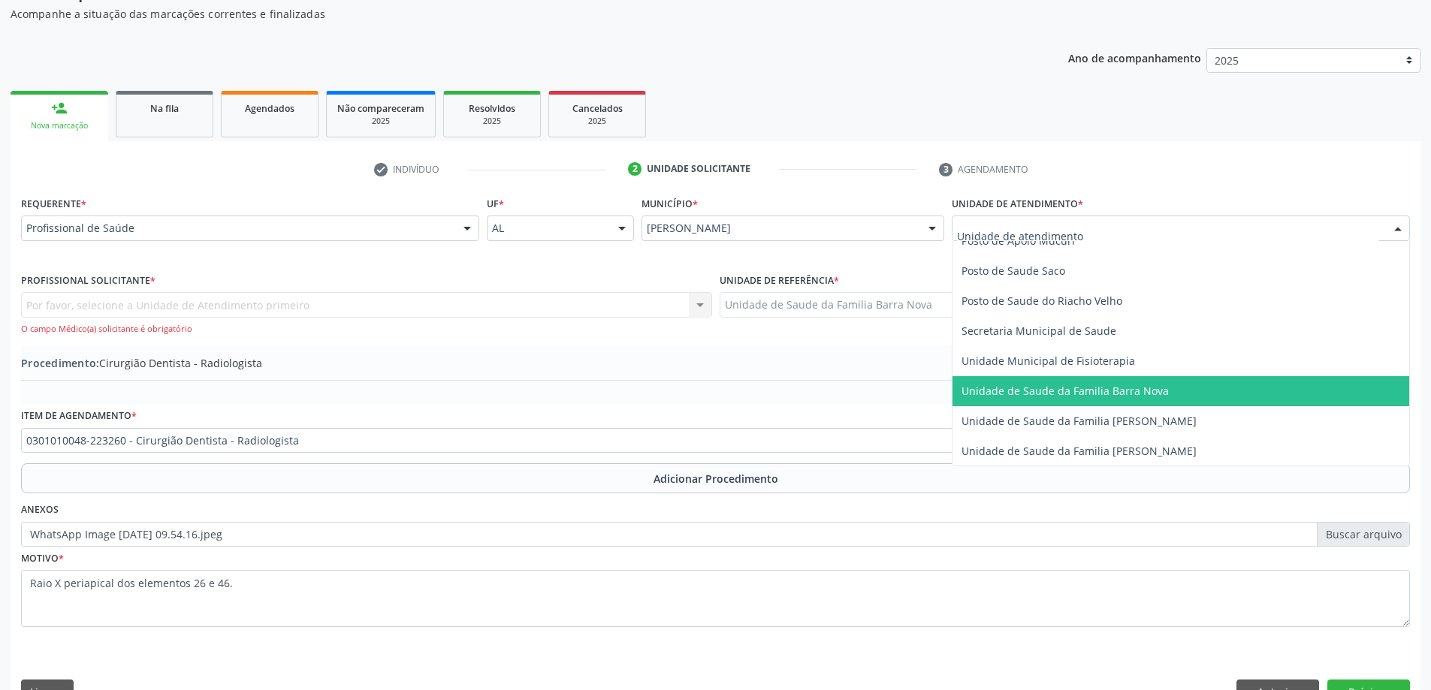
click at [1122, 397] on span "Unidade de Saude da Familia Barra Nova" at bounding box center [1065, 391] width 207 height 14
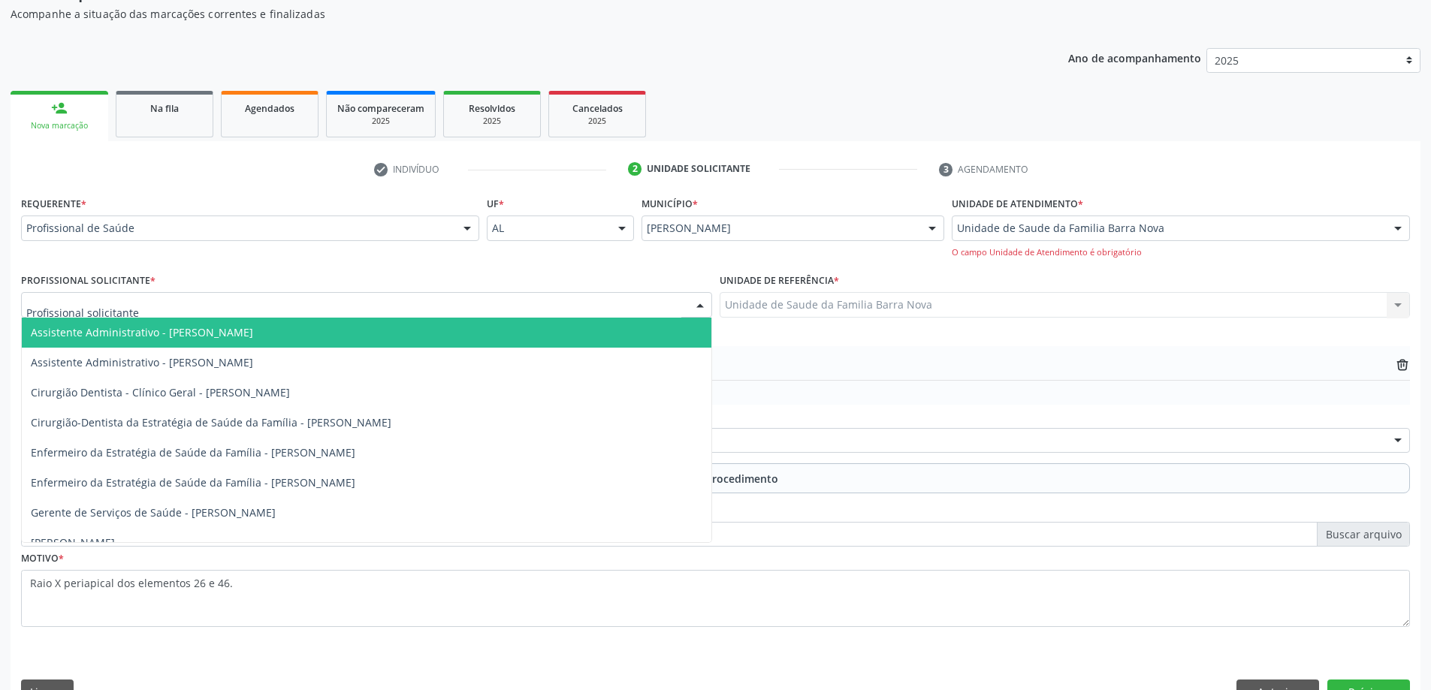
click at [337, 304] on div at bounding box center [366, 305] width 691 height 26
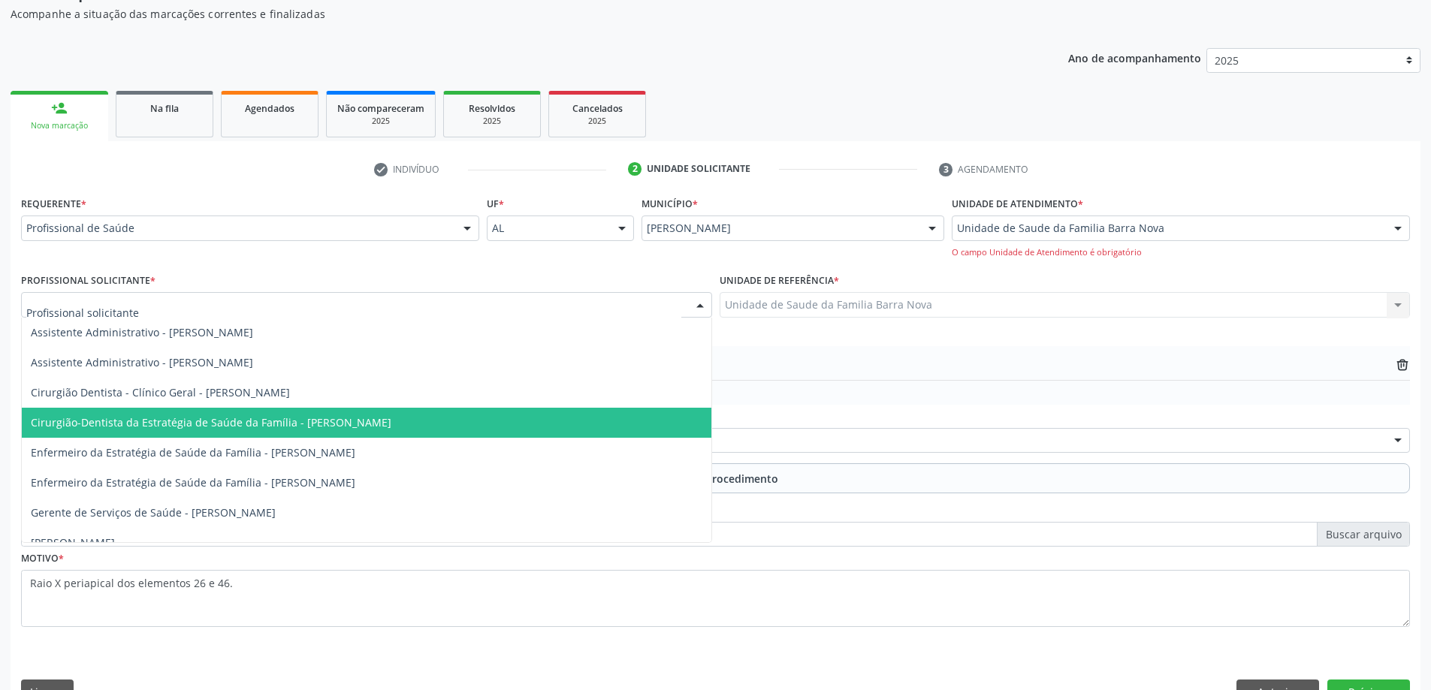
click at [357, 425] on span "Cirurgião-Dentista da Estratégia de Saúde da Família - [PERSON_NAME]" at bounding box center [211, 422] width 361 height 14
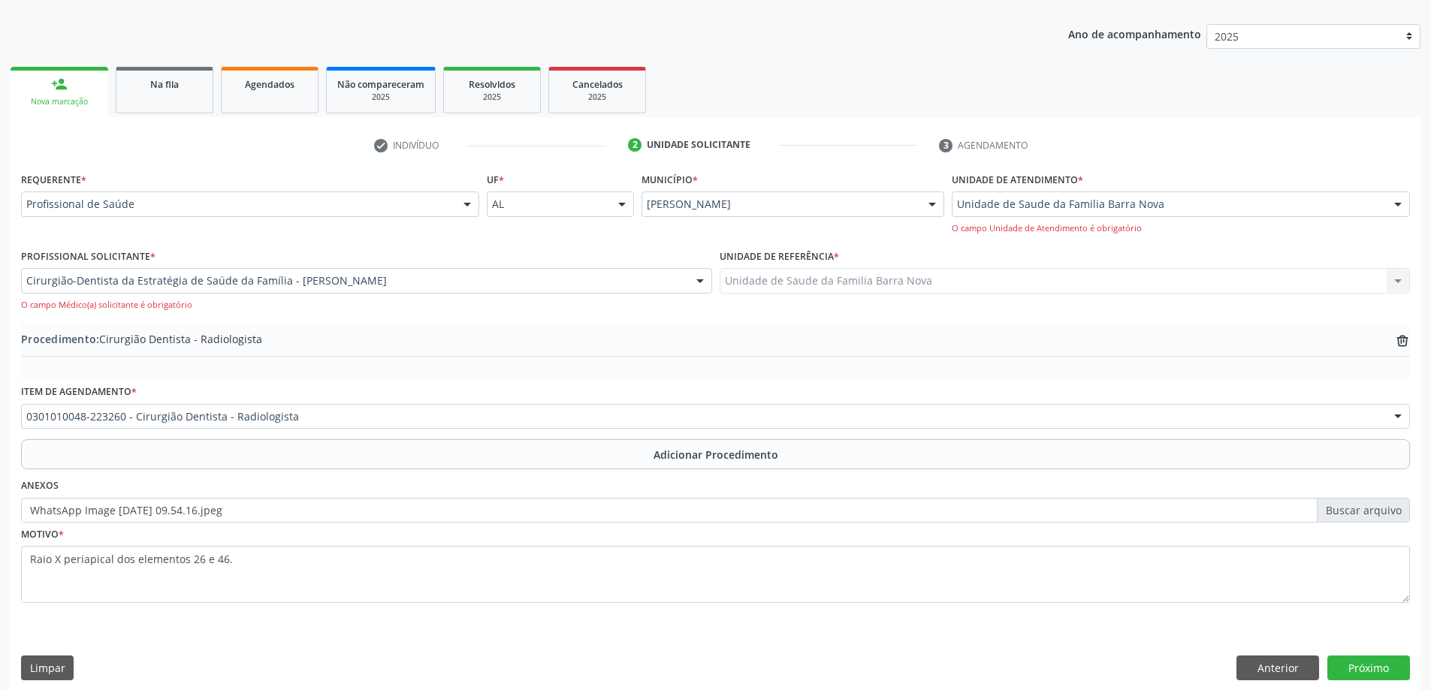
scroll to position [190, 0]
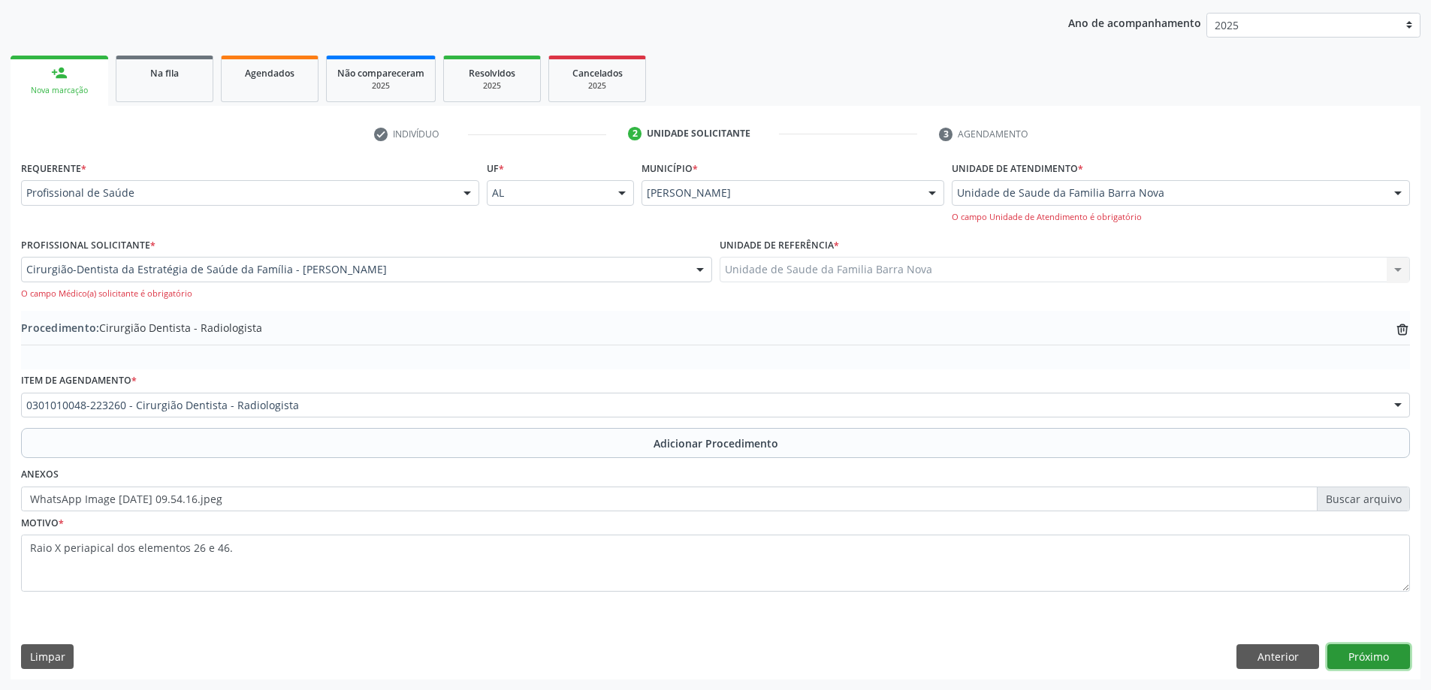
click at [1361, 657] on button "Próximo" at bounding box center [1369, 658] width 83 height 26
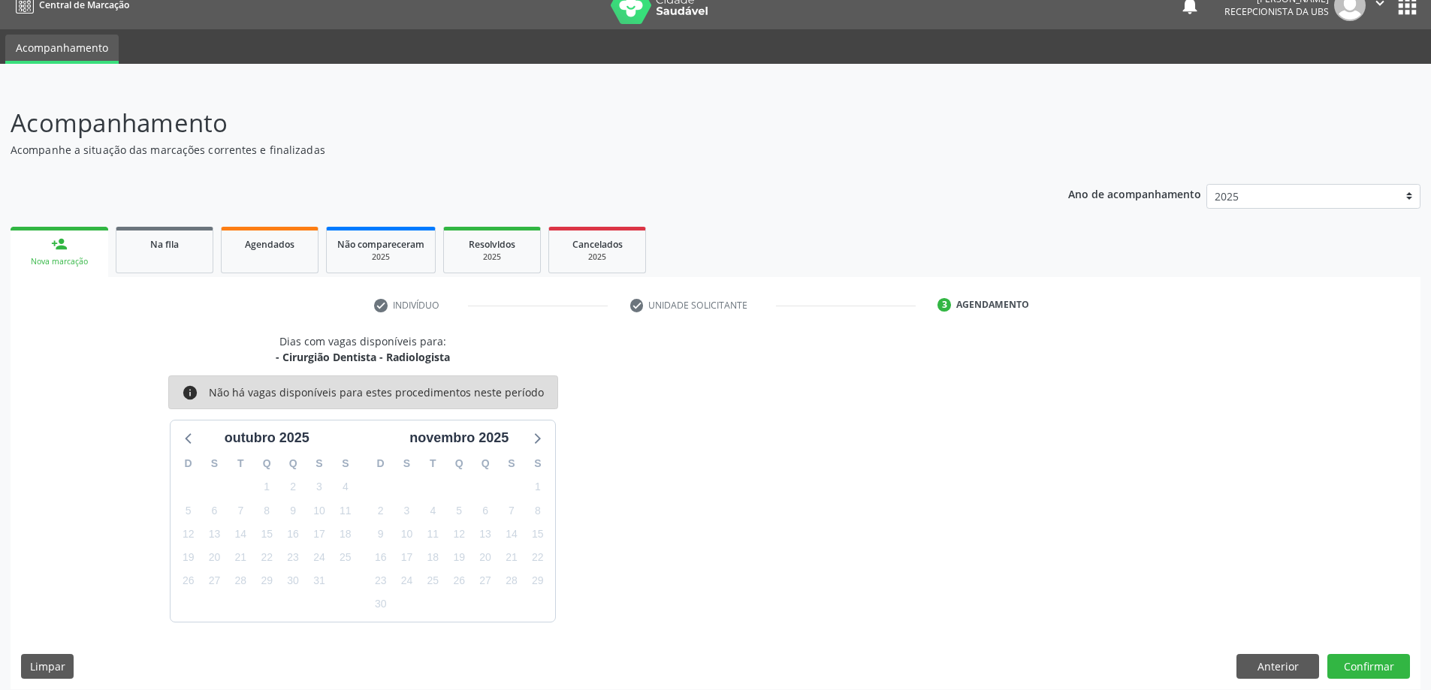
scroll to position [29, 0]
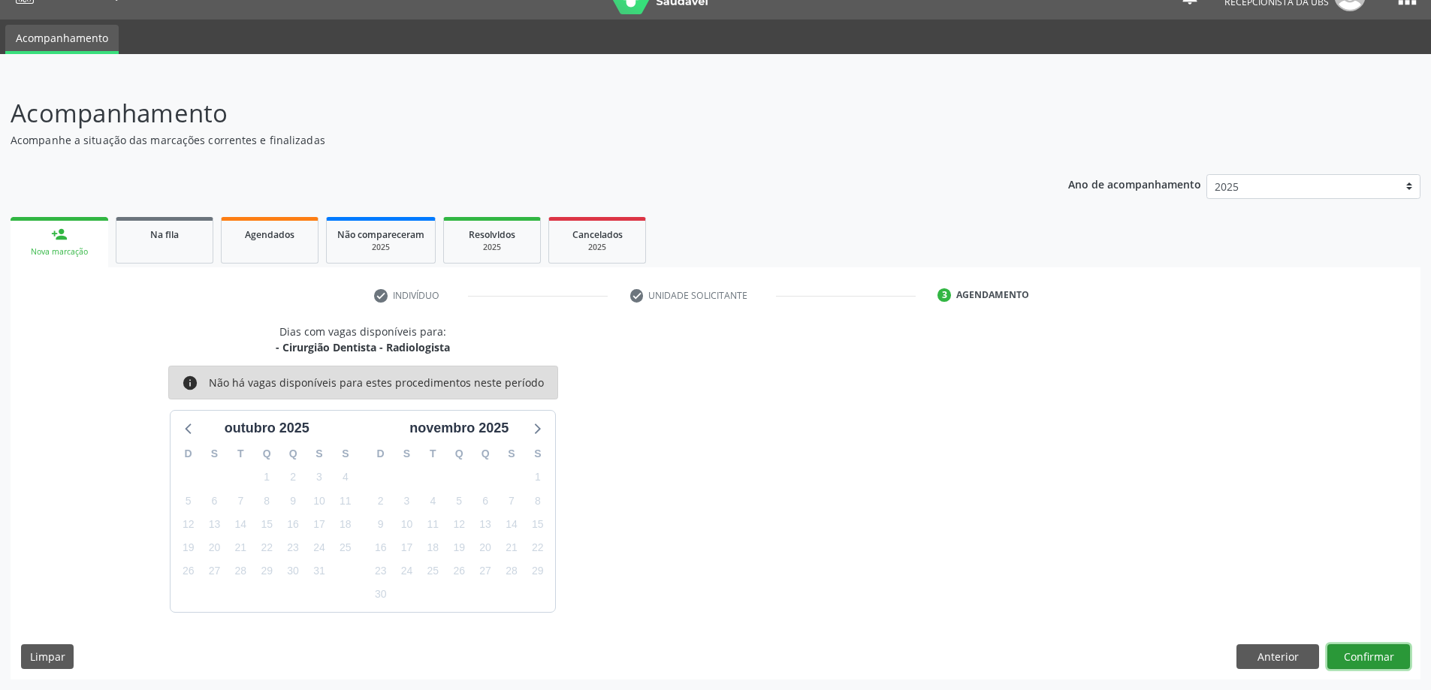
click at [1367, 659] on button "Confirmar" at bounding box center [1369, 658] width 83 height 26
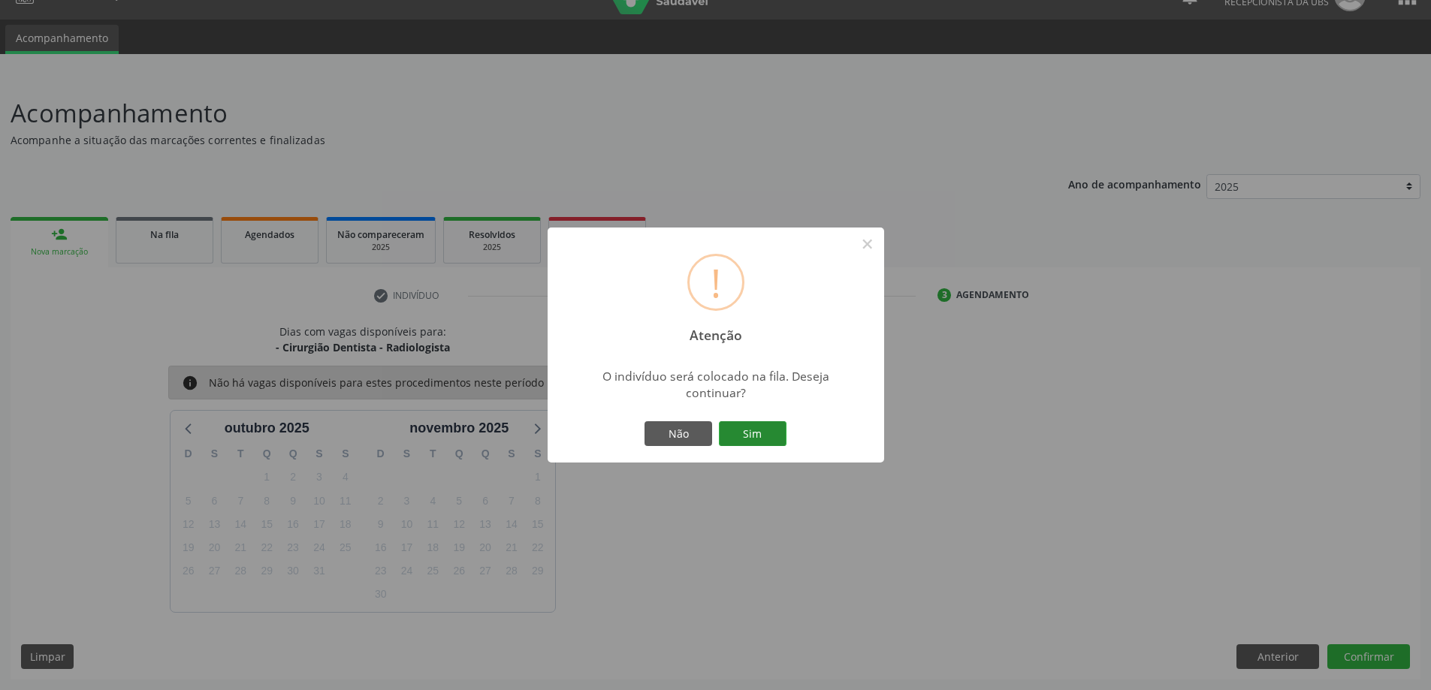
click at [762, 434] on button "Sim" at bounding box center [753, 435] width 68 height 26
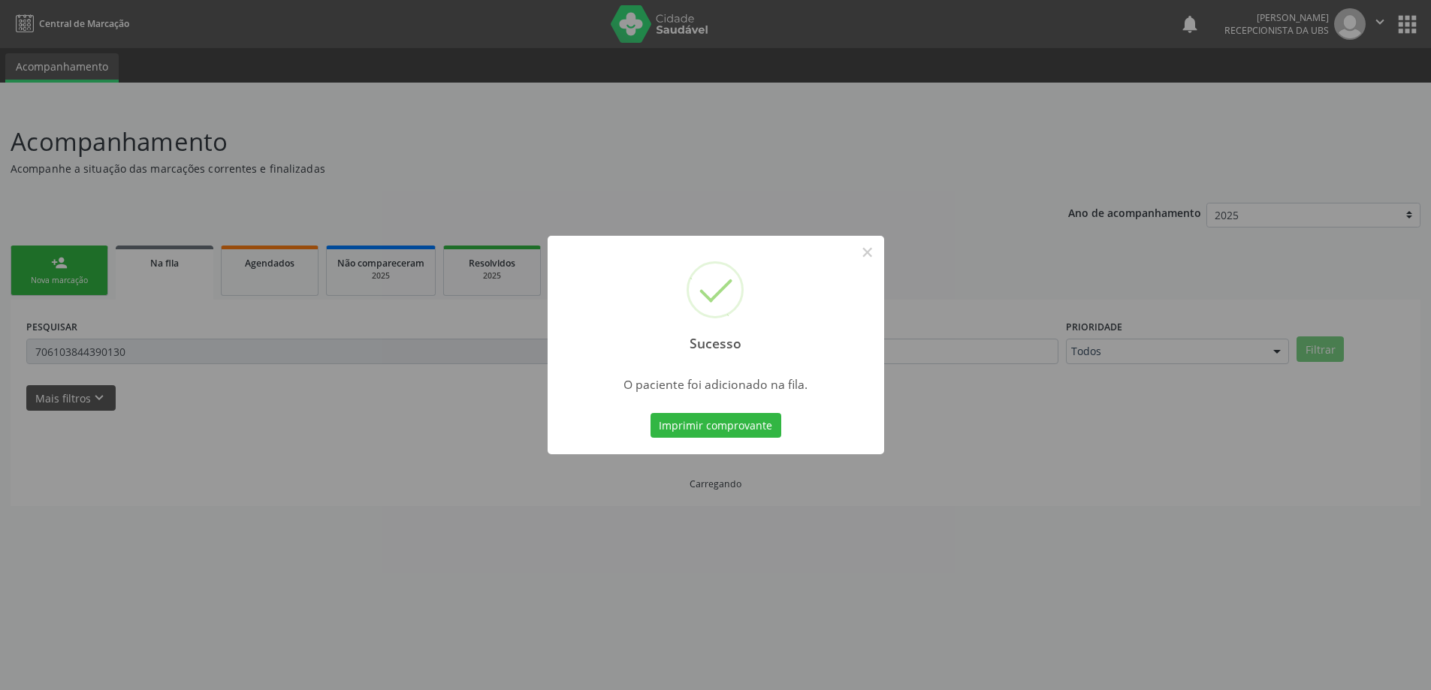
scroll to position [0, 0]
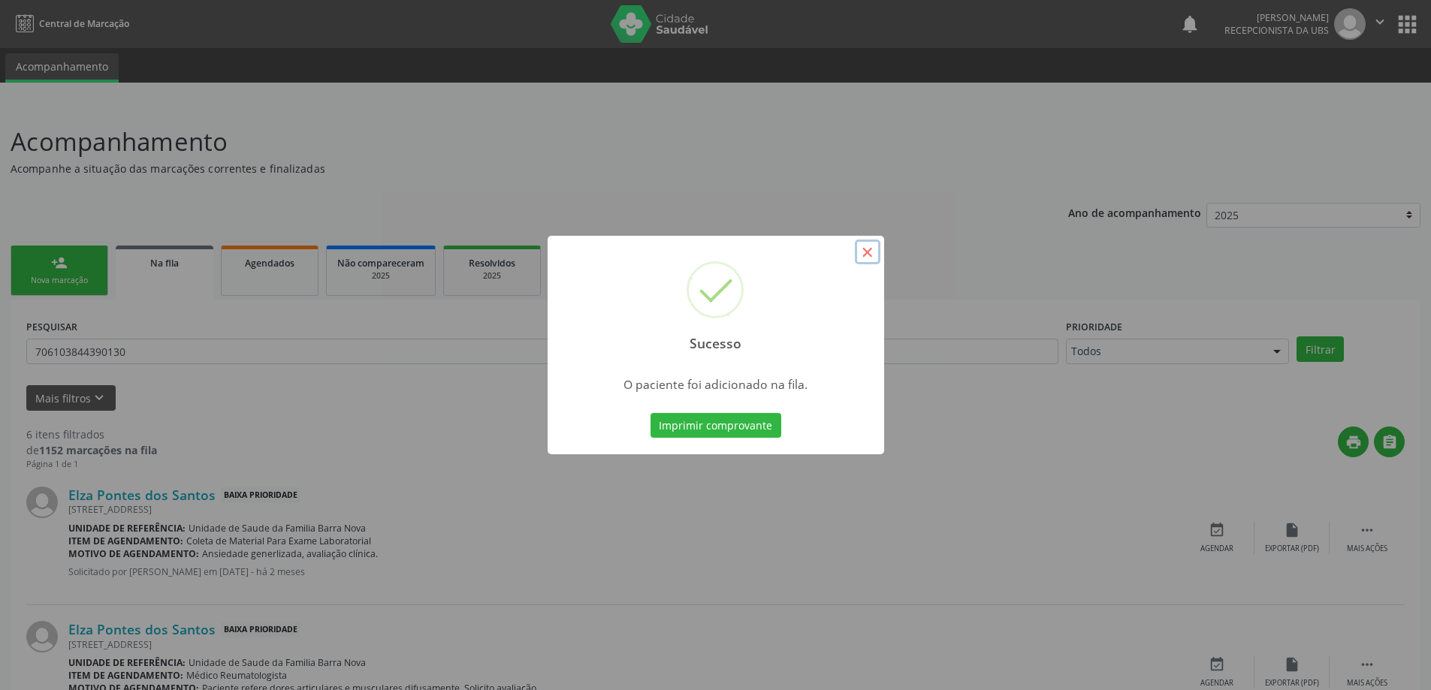
click at [868, 249] on button "×" at bounding box center [868, 253] width 26 height 26
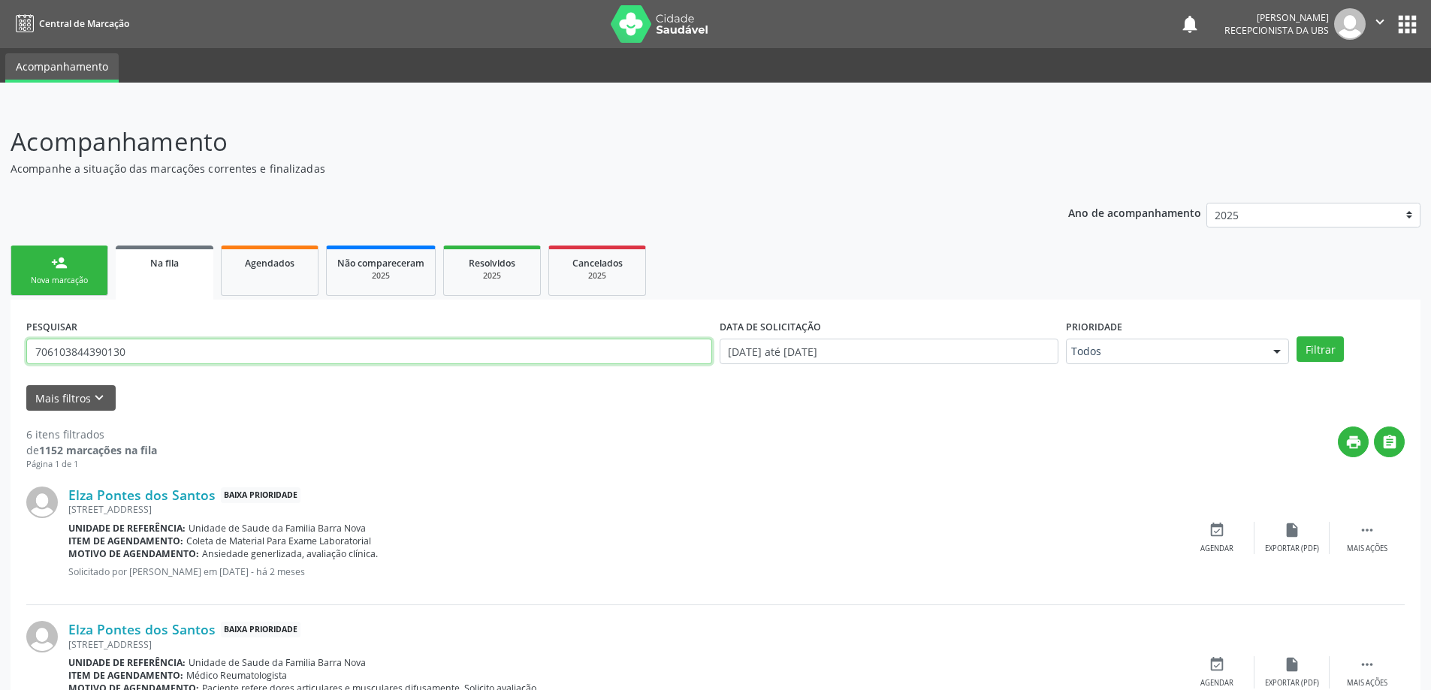
drag, startPoint x: 163, startPoint y: 355, endPoint x: 15, endPoint y: 351, distance: 148.1
click at [83, 261] on link "person_add Nova marcação" at bounding box center [60, 271] width 98 height 50
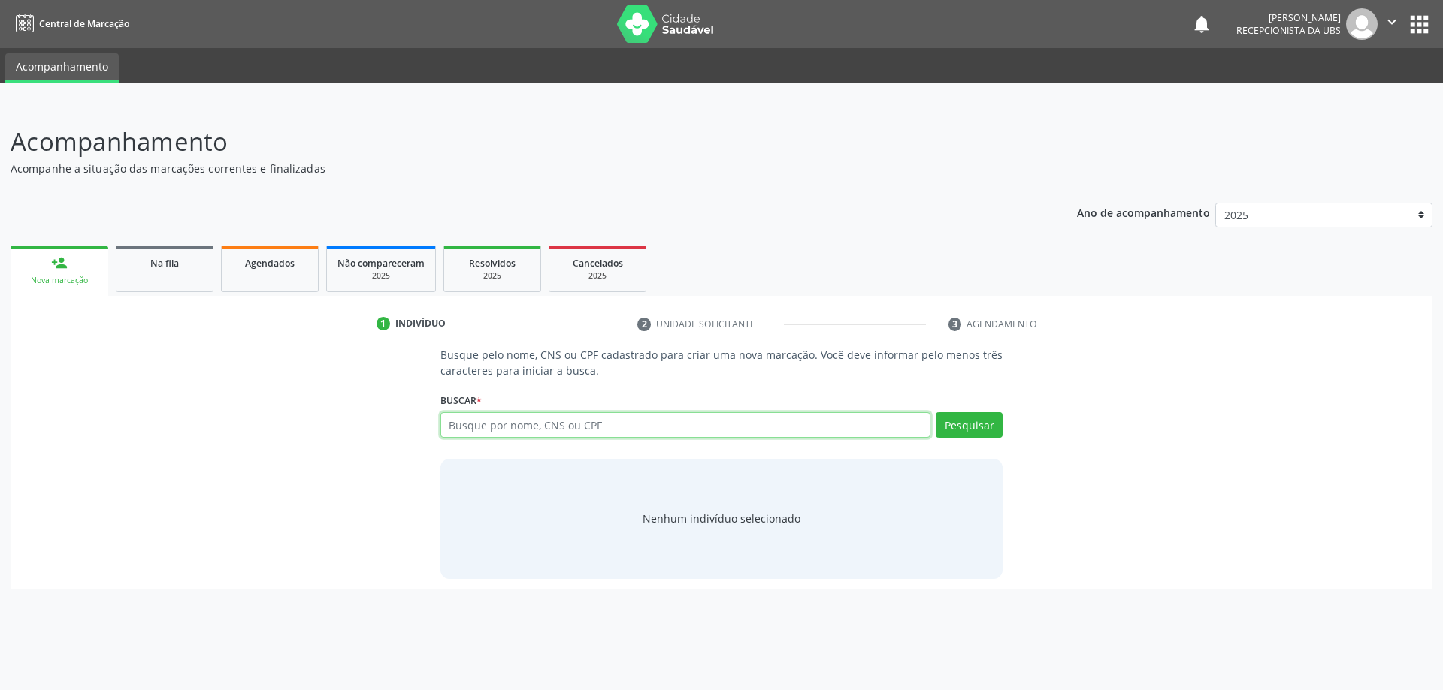
click at [479, 425] on input "text" at bounding box center [685, 425] width 491 height 26
type input "04818758400"
click at [965, 423] on button "Pesquisar" at bounding box center [968, 425] width 67 height 26
type input "04818758400"
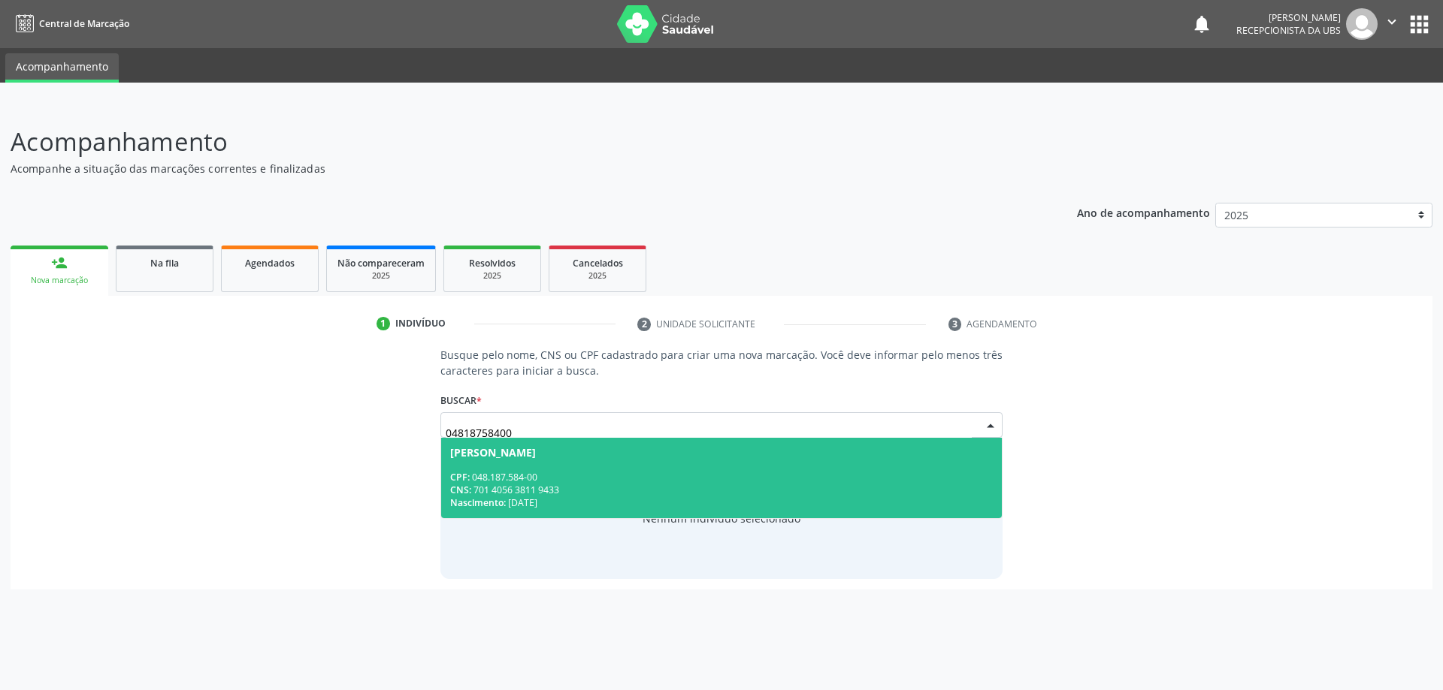
click at [558, 476] on div "CPF: 048.187.584-00" at bounding box center [721, 477] width 543 height 13
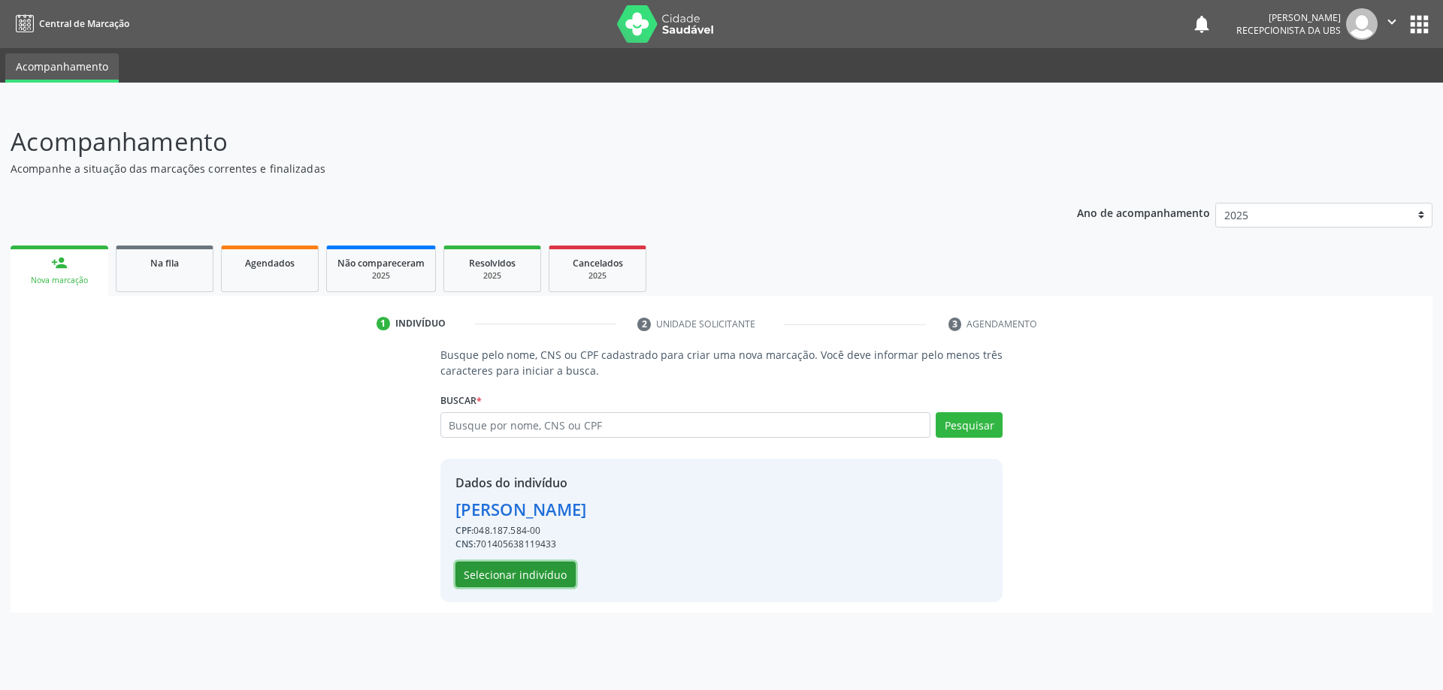
click at [533, 570] on button "Selecionar indivíduo" at bounding box center [515, 575] width 120 height 26
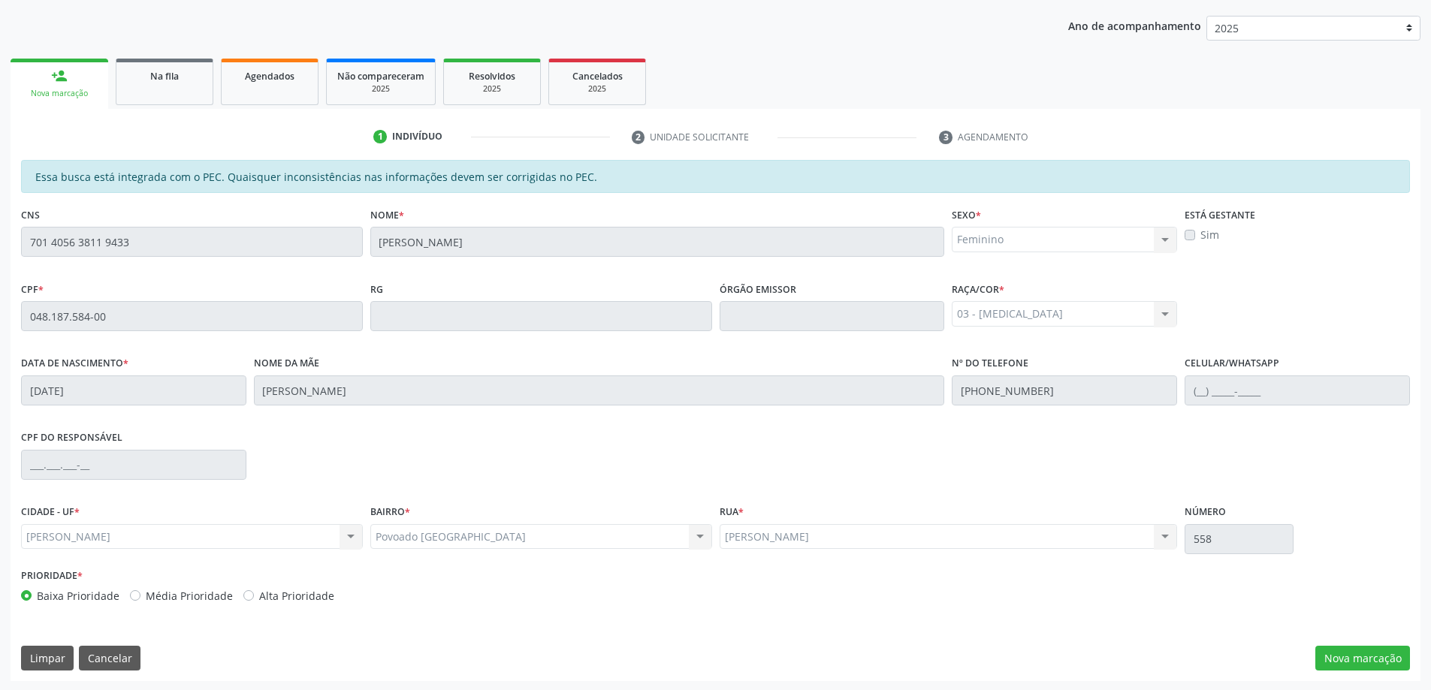
scroll to position [189, 0]
click at [1355, 658] on button "Nova marcação" at bounding box center [1363, 658] width 95 height 26
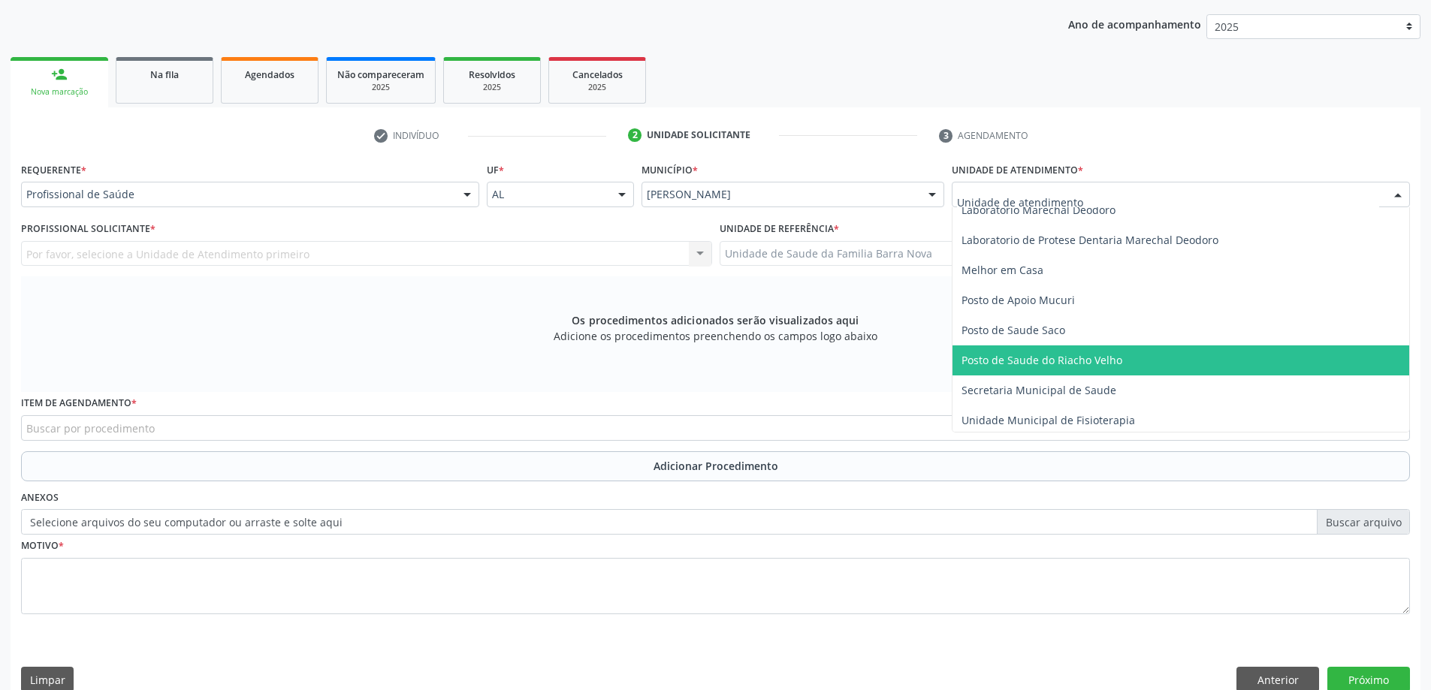
scroll to position [676, 0]
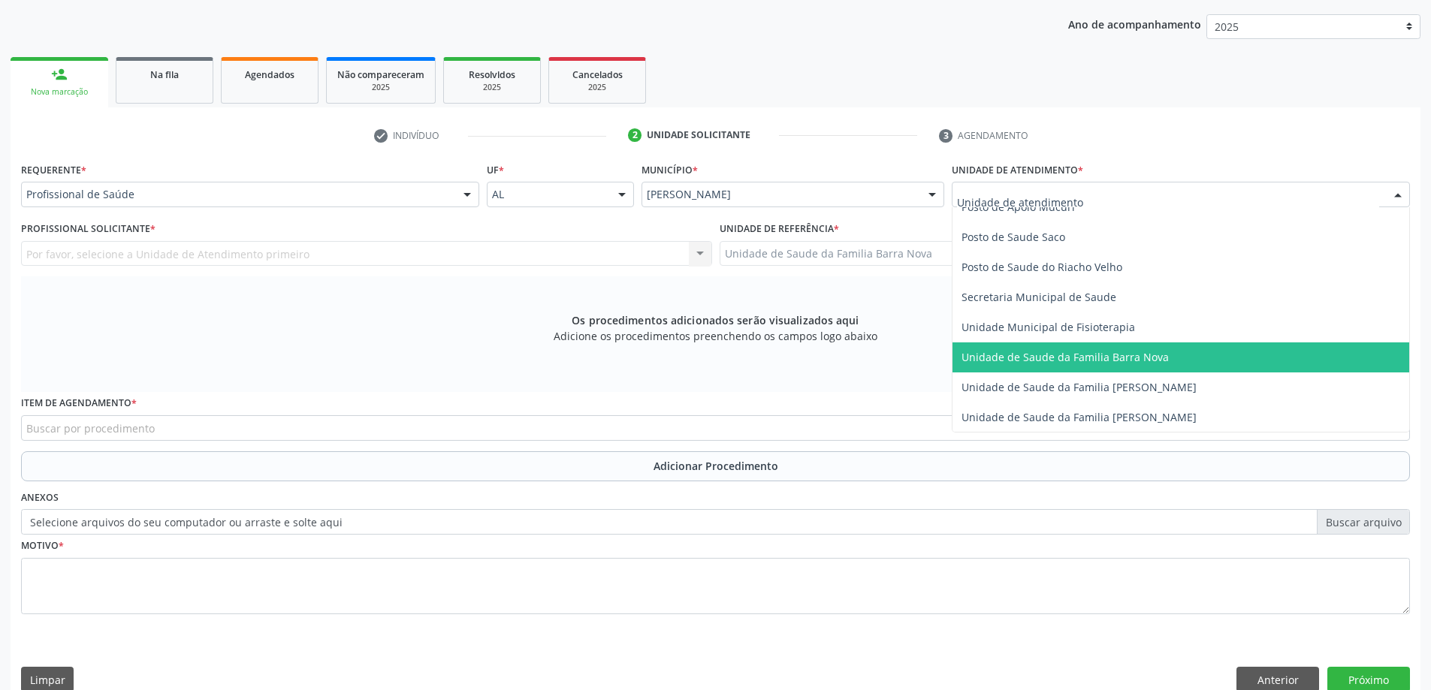
click at [1123, 361] on span "Unidade de Saude da Familia Barra Nova" at bounding box center [1065, 357] width 207 height 14
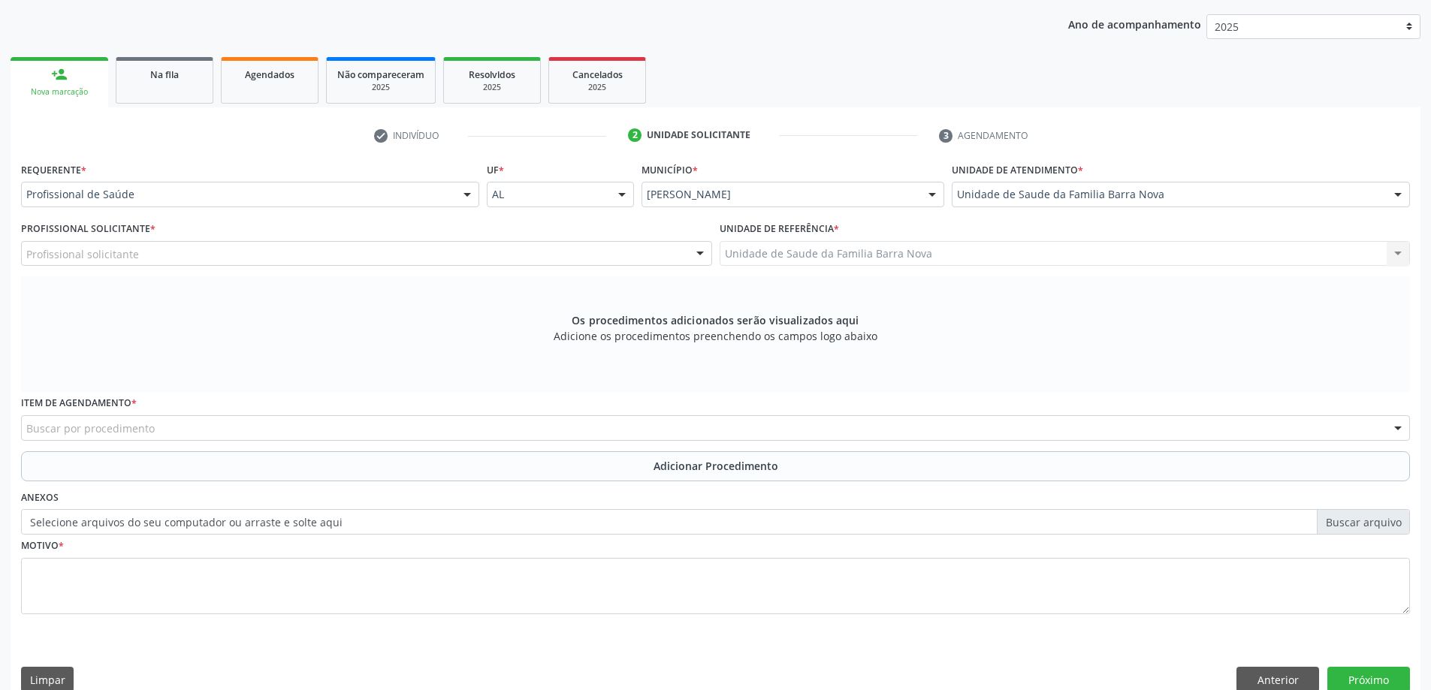
click at [337, 258] on div "Profissional solicitante" at bounding box center [366, 254] width 691 height 26
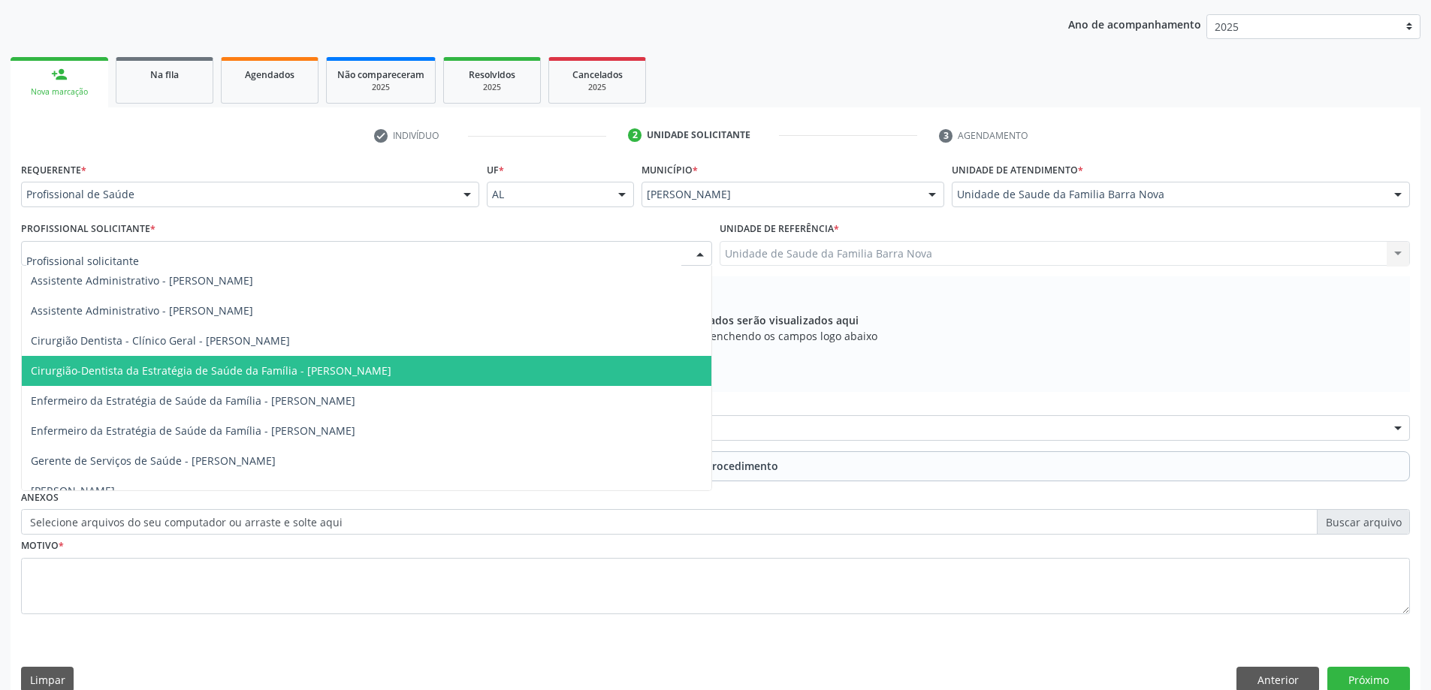
click at [368, 376] on span "Cirurgião-Dentista da Estratégia de Saúde da Família - [PERSON_NAME]" at bounding box center [211, 371] width 361 height 14
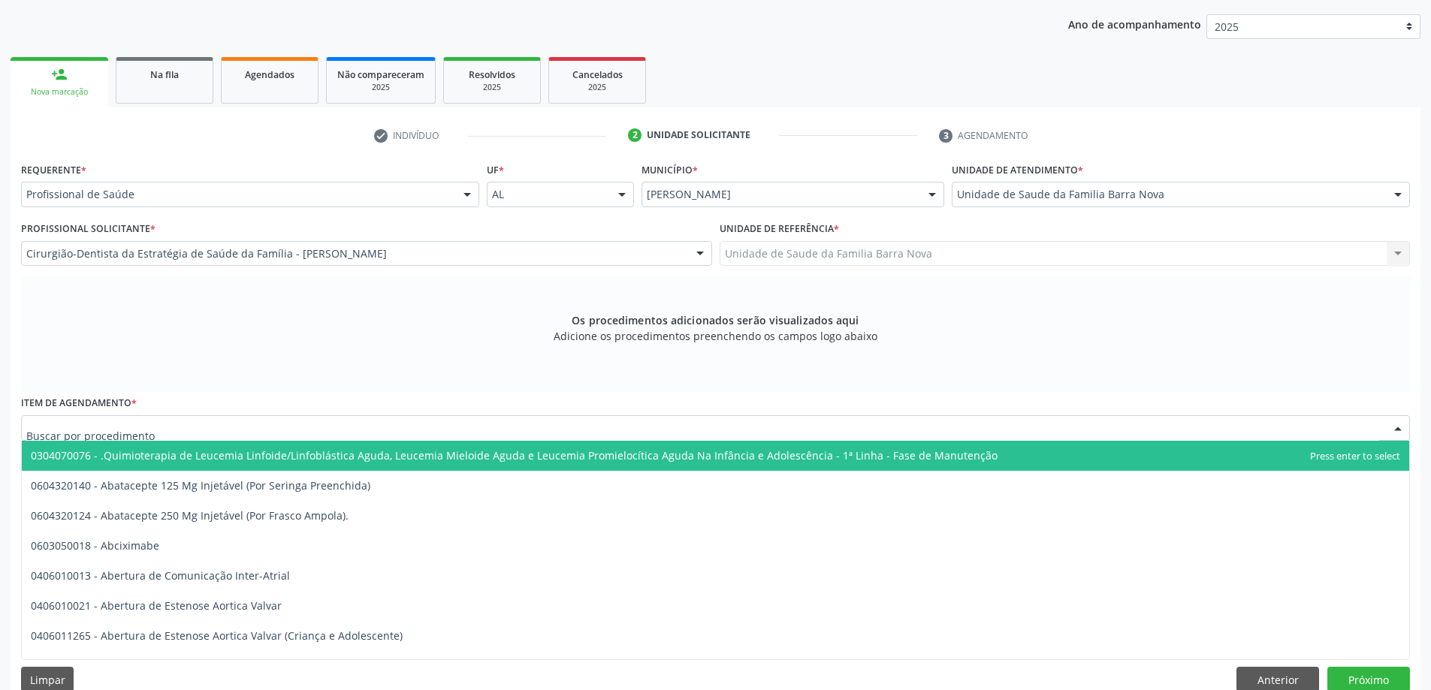
click at [515, 429] on div at bounding box center [715, 428] width 1389 height 26
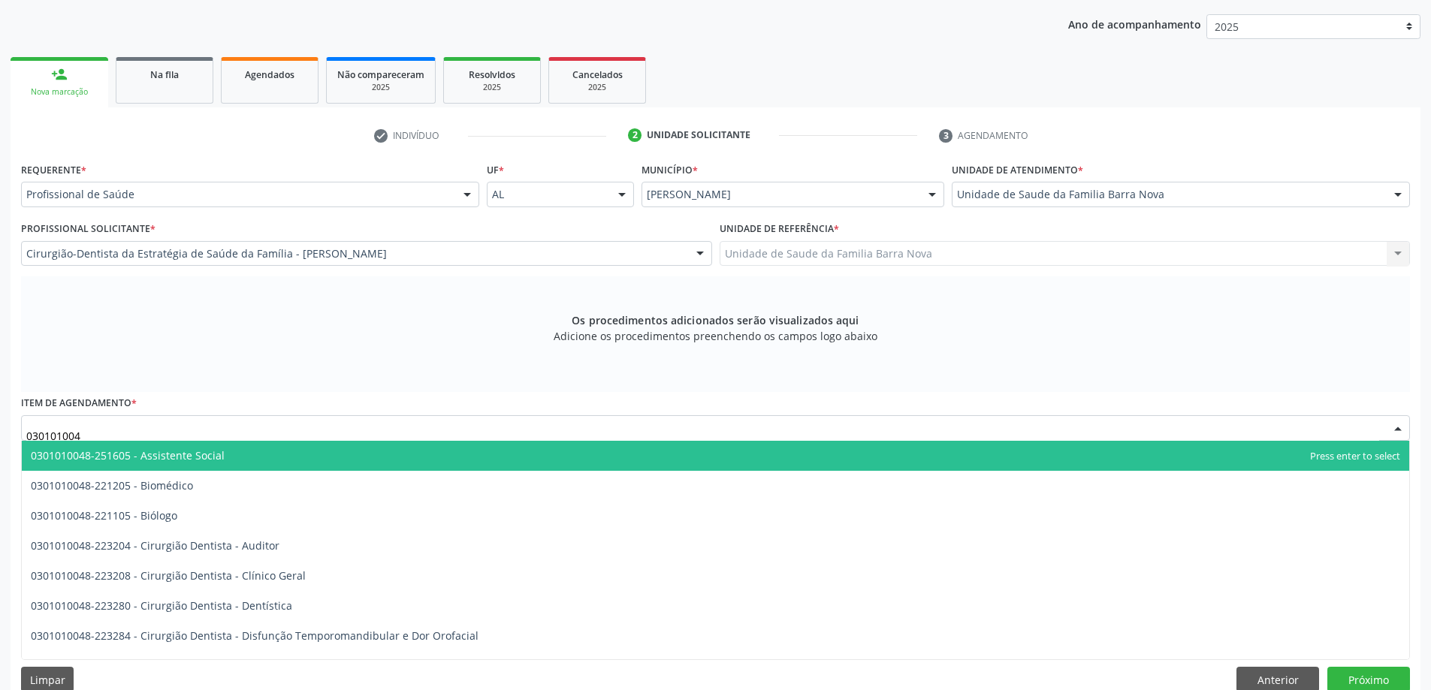
type input "0301010048"
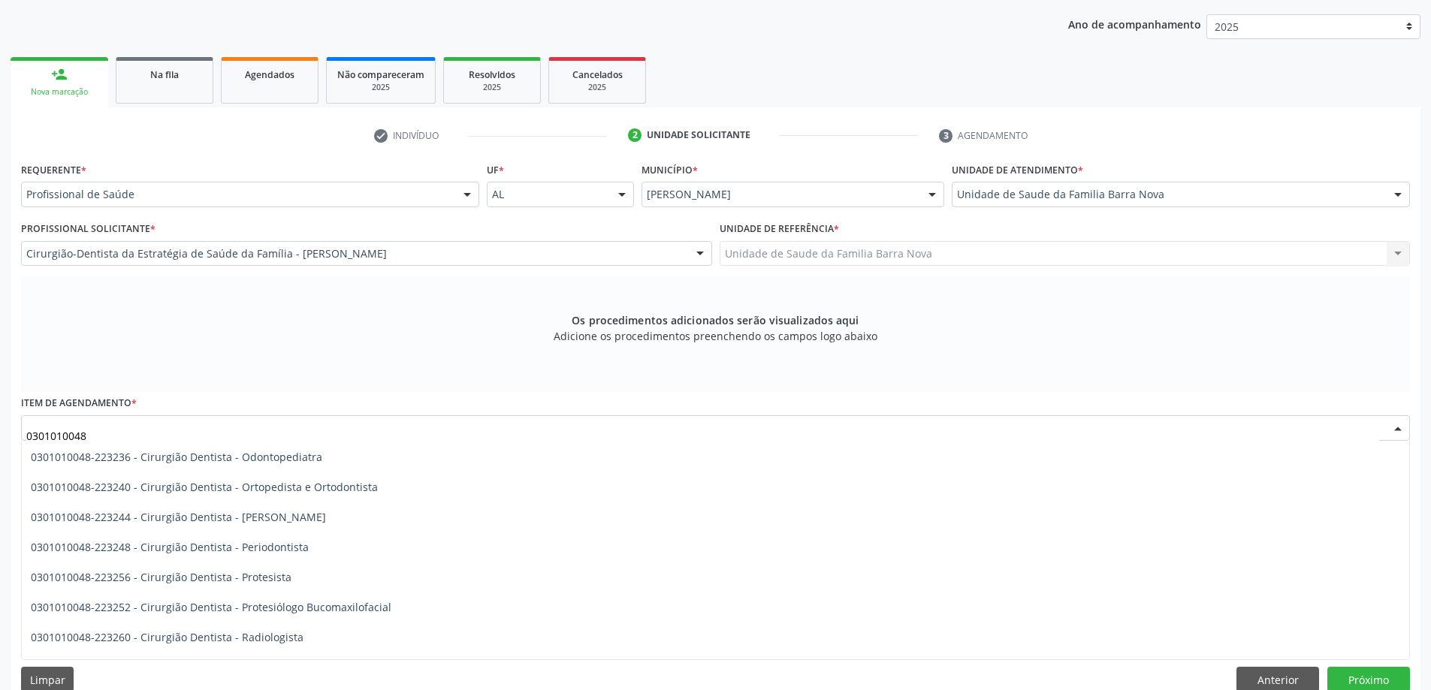
scroll to position [451, 0]
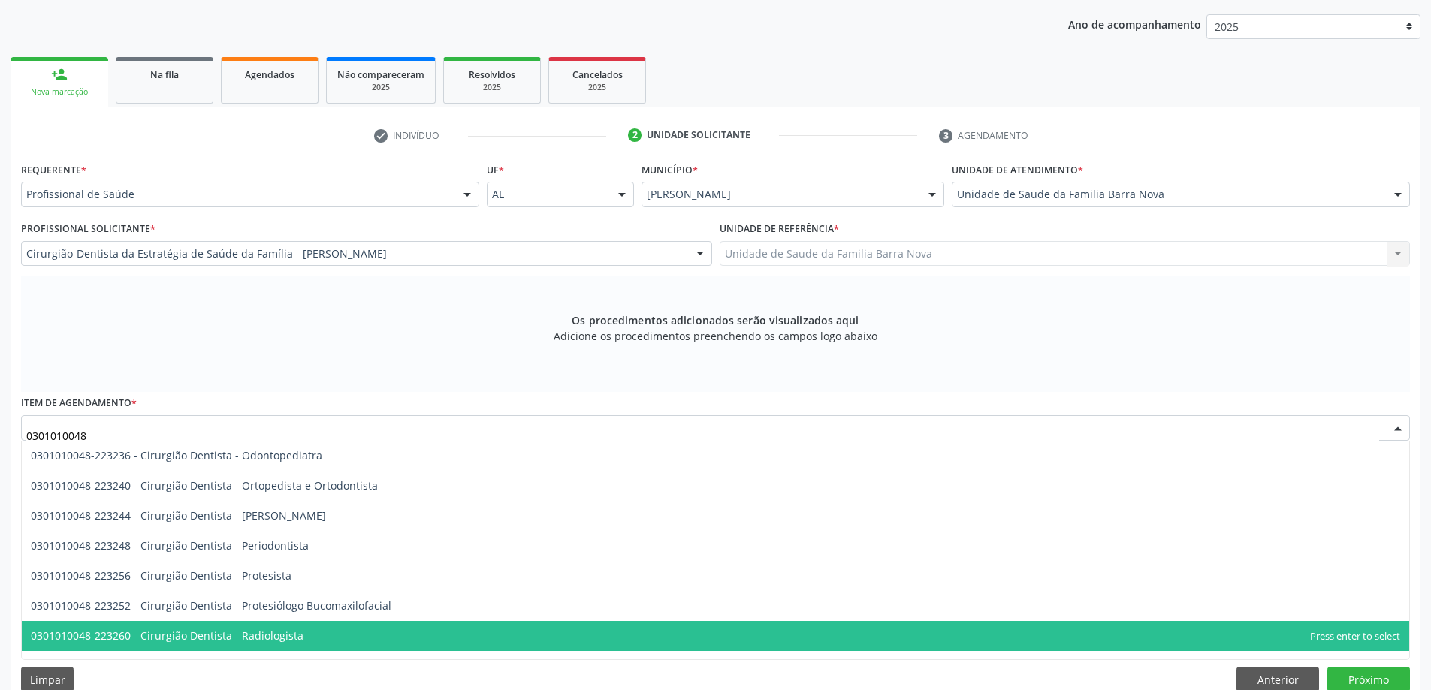
click at [349, 631] on span "0301010048-223260 - Cirurgião Dentista - Radiologista" at bounding box center [716, 636] width 1388 height 30
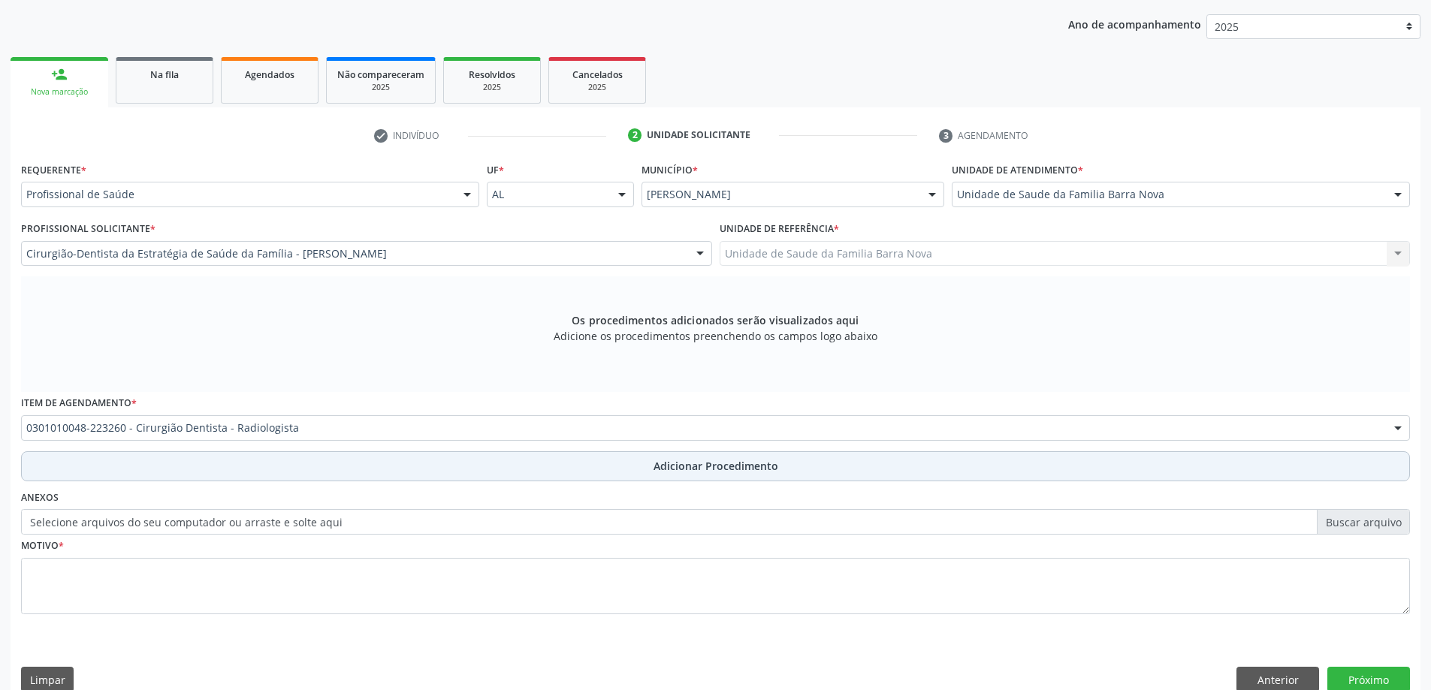
click at [690, 461] on span "Adicionar Procedimento" at bounding box center [716, 466] width 125 height 16
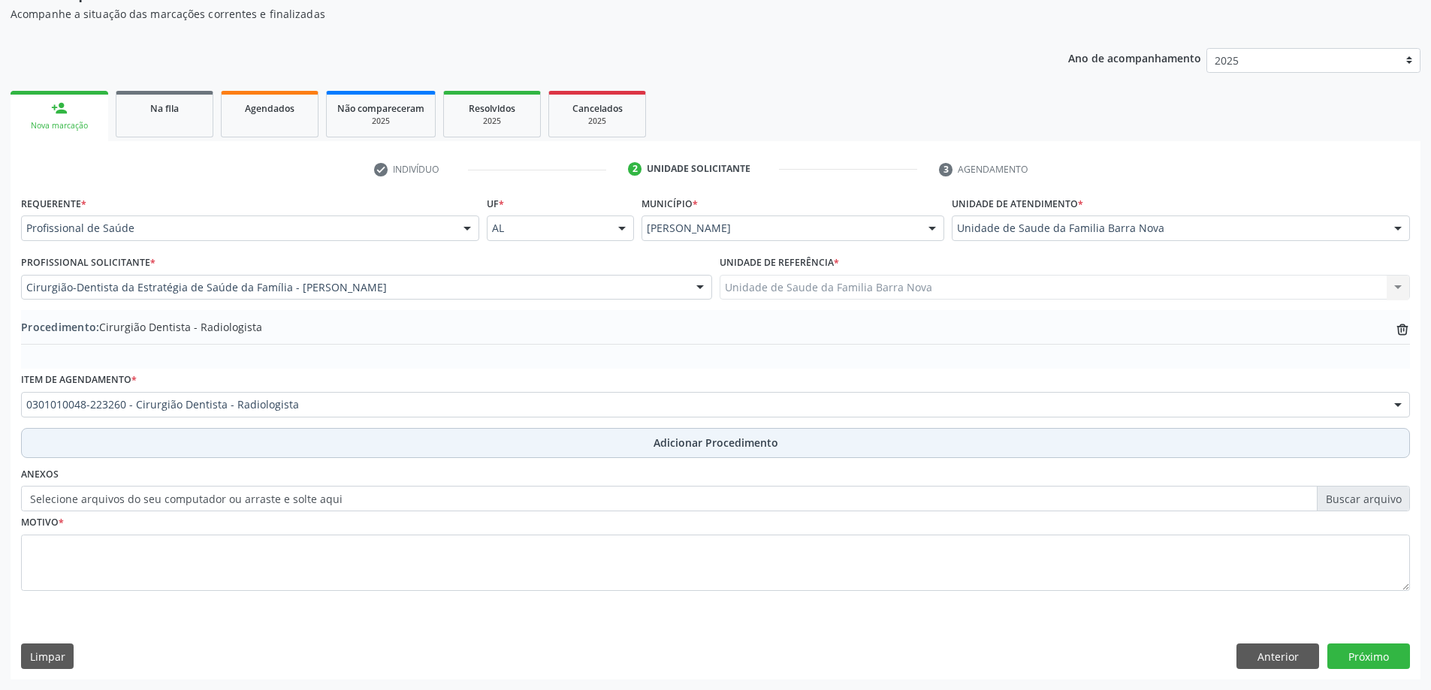
scroll to position [155, 0]
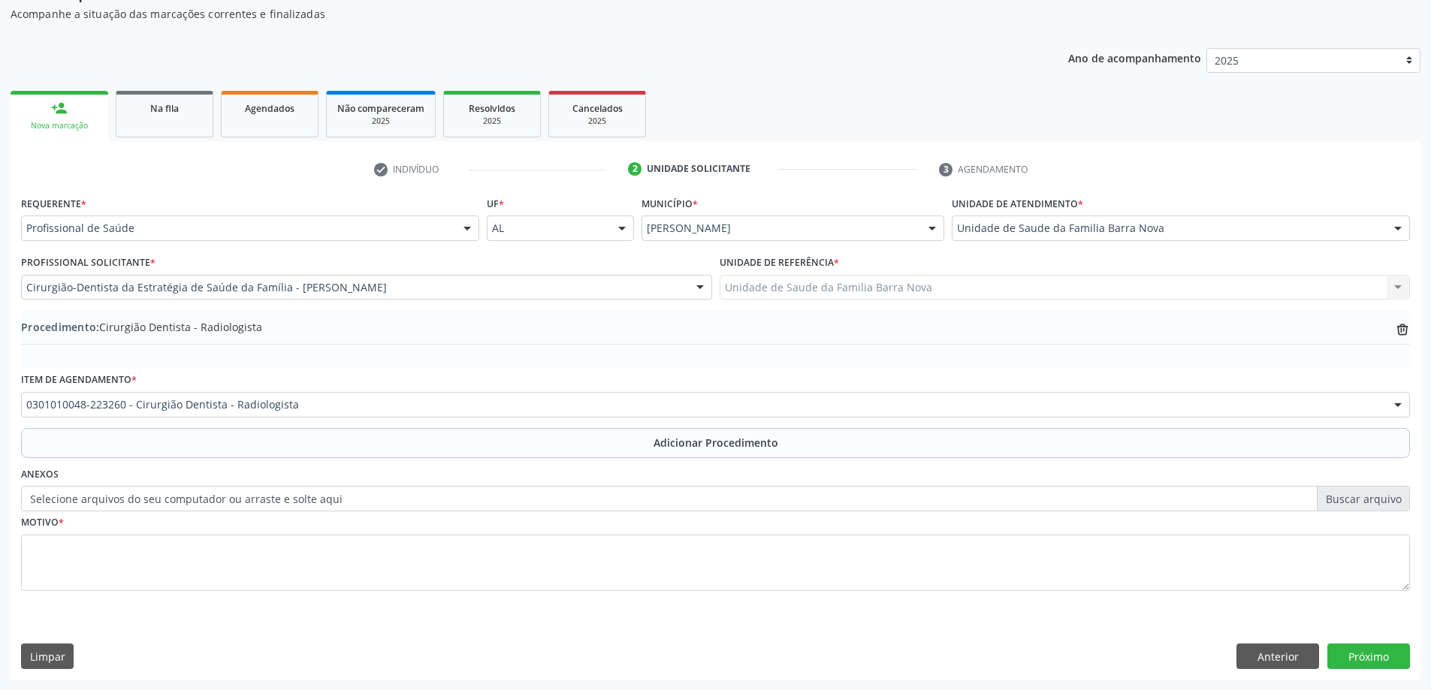
click at [1359, 496] on label "Selecione arquivos do seu computador ou arraste e solte aqui" at bounding box center [715, 499] width 1389 height 26
click at [1359, 496] on input "Selecione arquivos do seu computador ou arraste e solte aqui" at bounding box center [715, 499] width 1389 height 26
type input "C:\fakepath\WhatsApp Image [DATE] 09.54.26.jpeg"
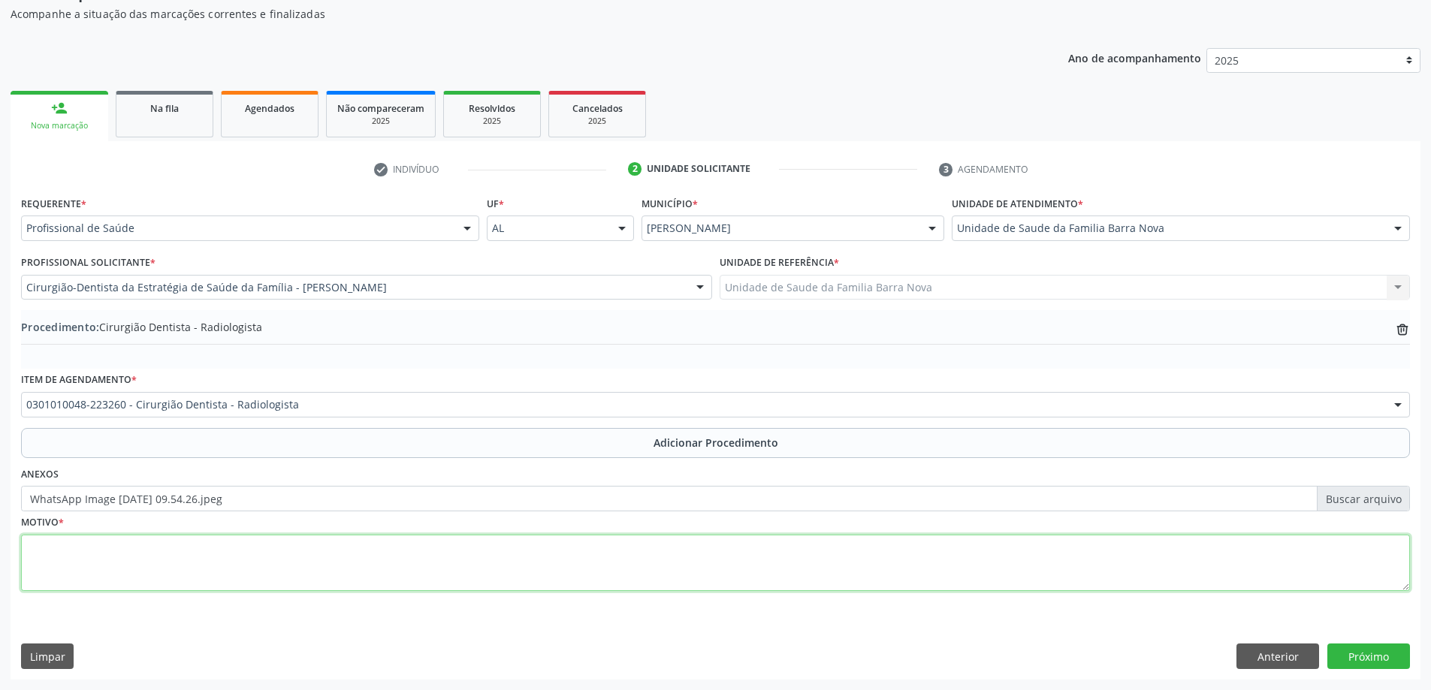
click at [284, 550] on textarea at bounding box center [715, 563] width 1389 height 57
type textarea "Raio X periapical do elemento 13."
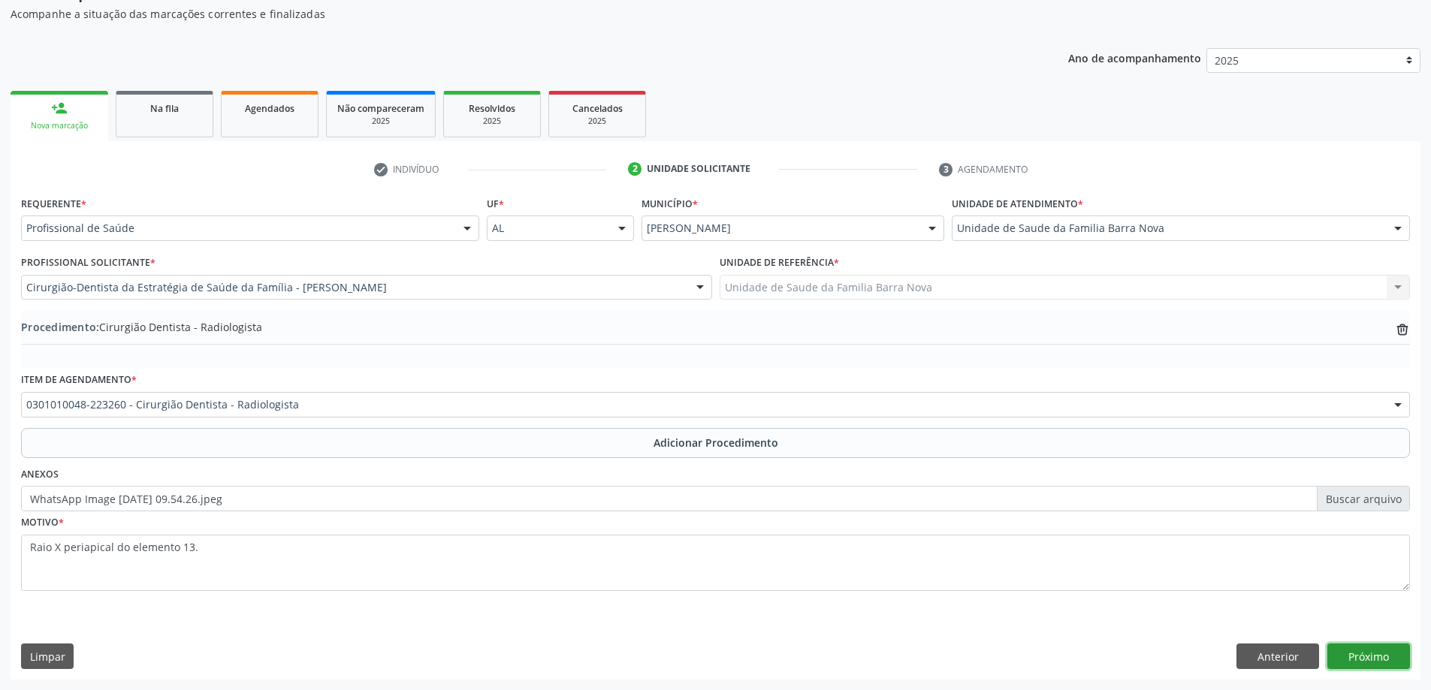
click at [1373, 660] on button "Próximo" at bounding box center [1369, 657] width 83 height 26
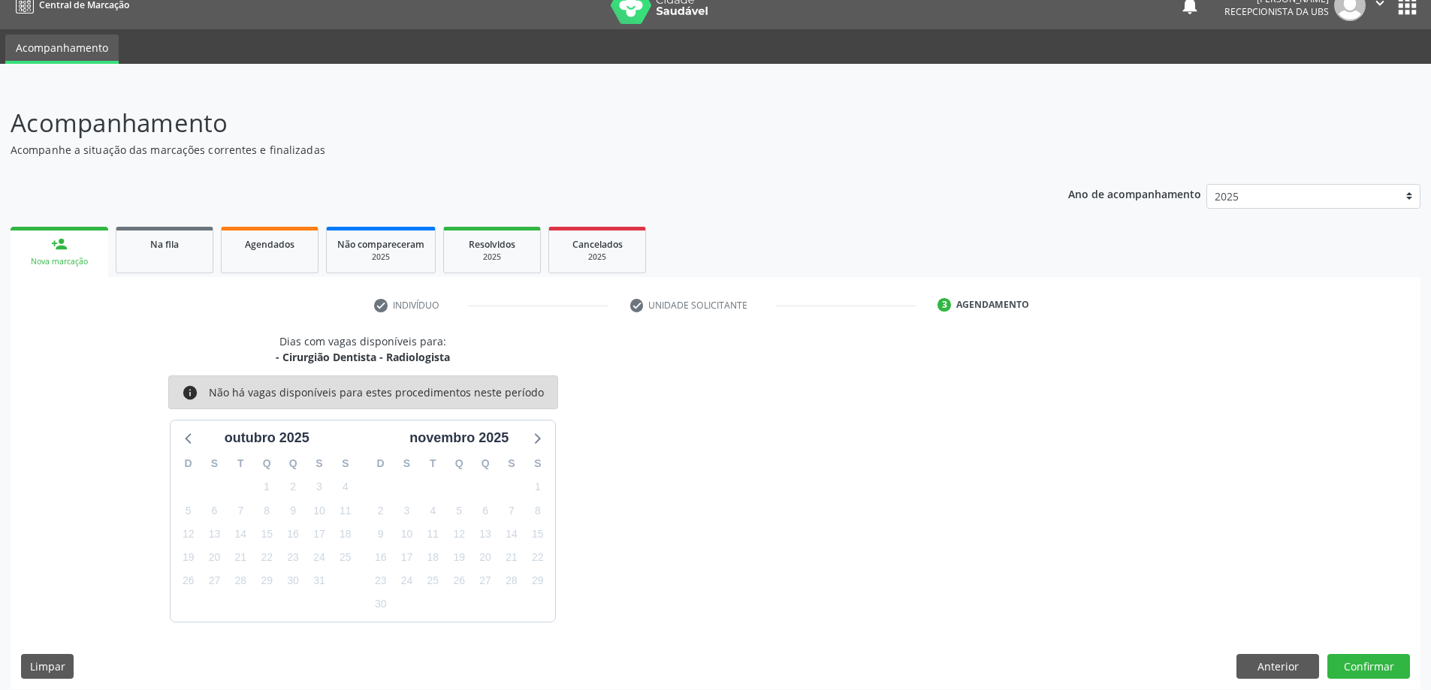
scroll to position [29, 0]
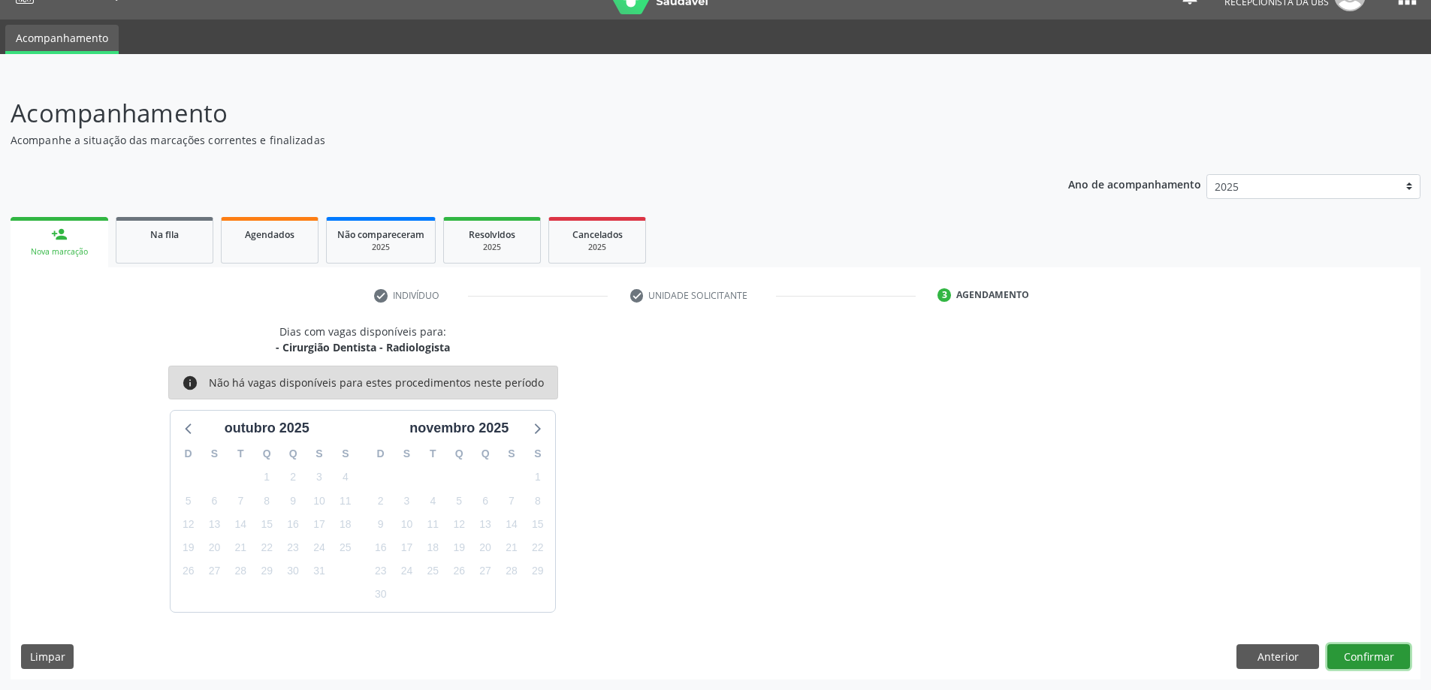
click at [1361, 657] on button "Confirmar" at bounding box center [1369, 658] width 83 height 26
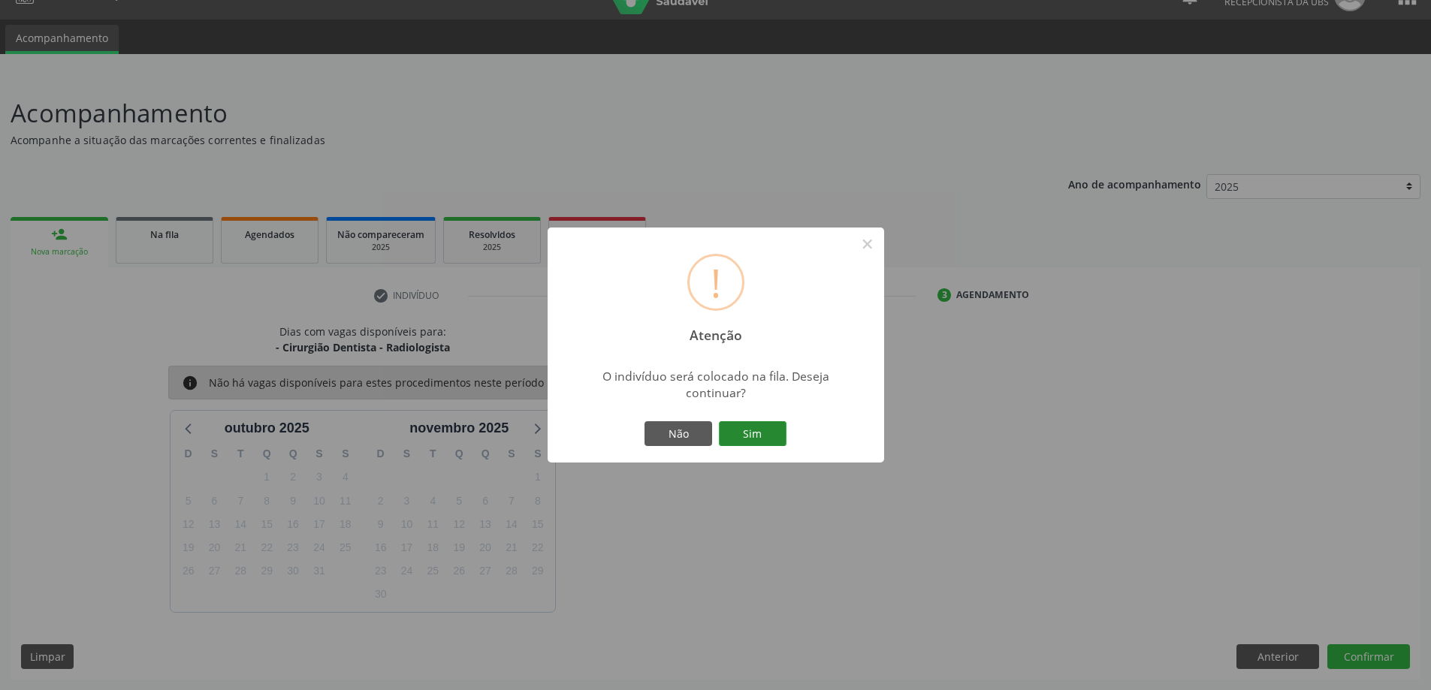
click at [761, 431] on button "Sim" at bounding box center [753, 435] width 68 height 26
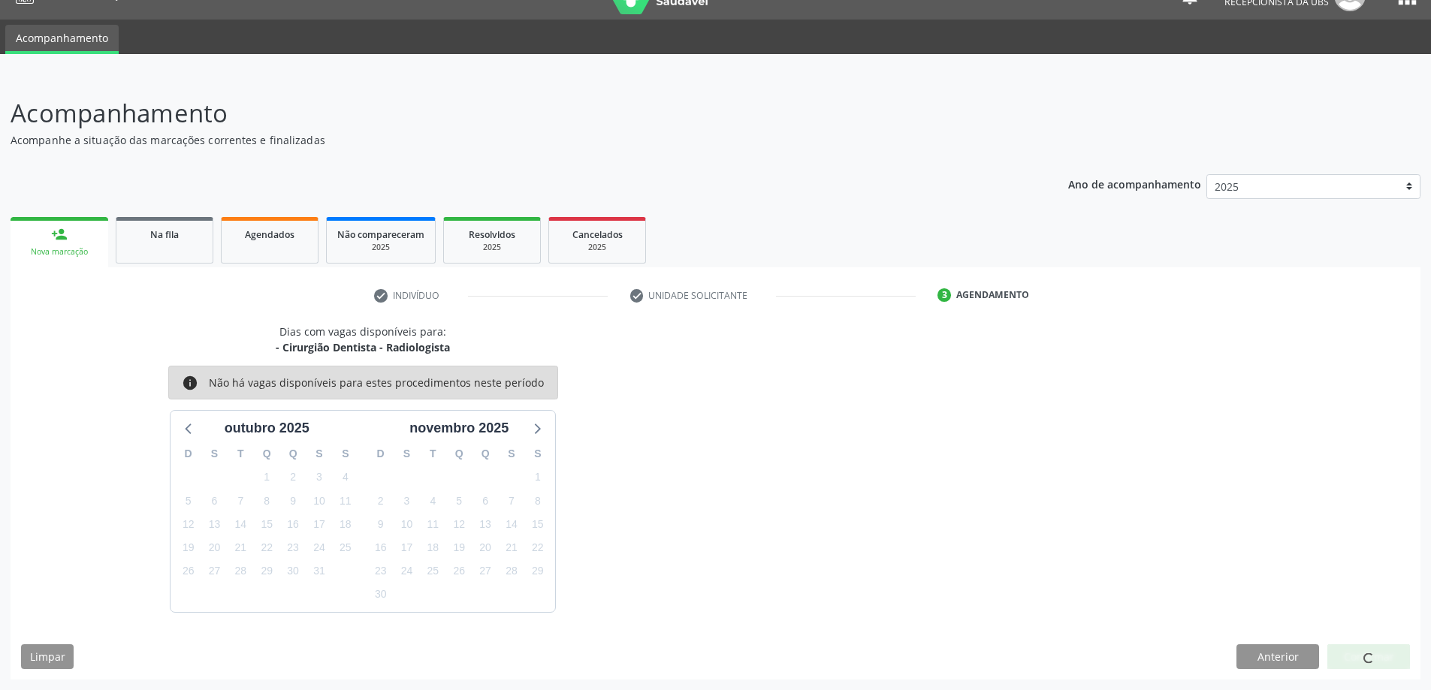
scroll to position [0, 0]
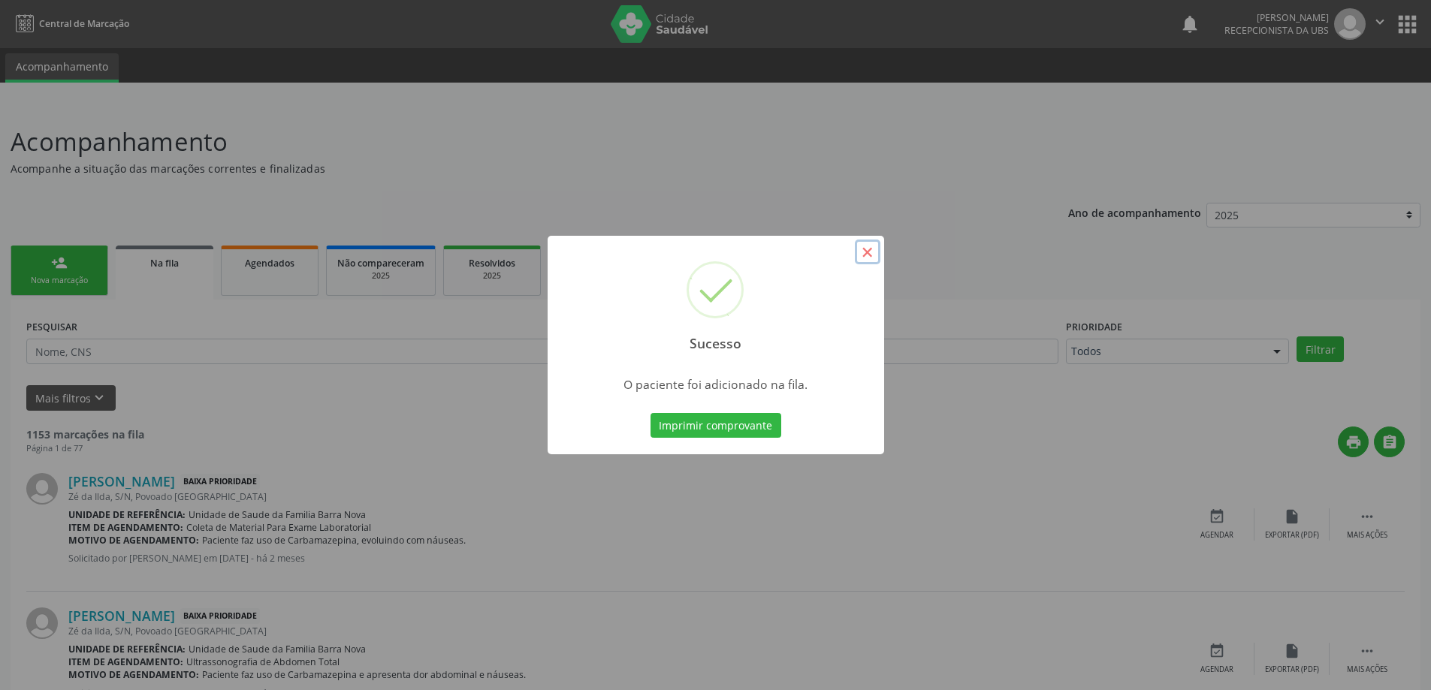
click at [868, 254] on button "×" at bounding box center [868, 253] width 26 height 26
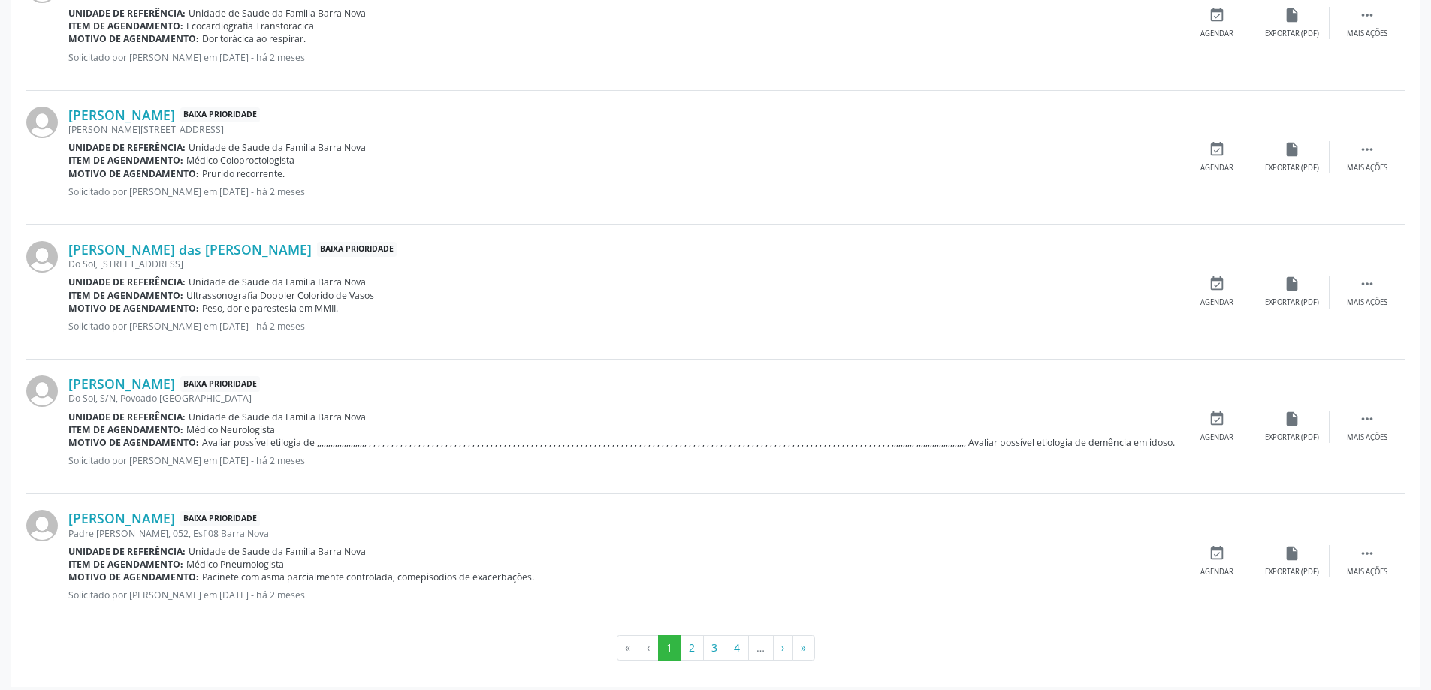
scroll to position [1881, 0]
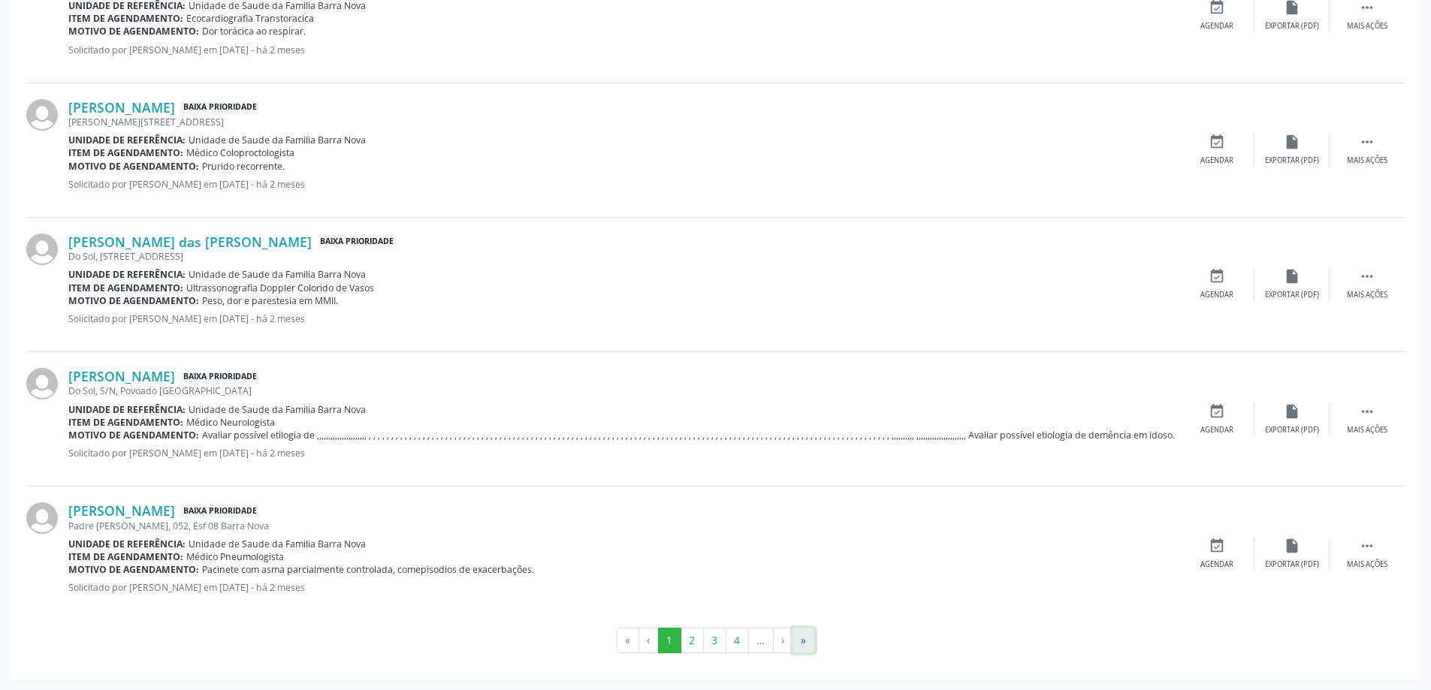
click at [799, 642] on button "»" at bounding box center [804, 641] width 23 height 26
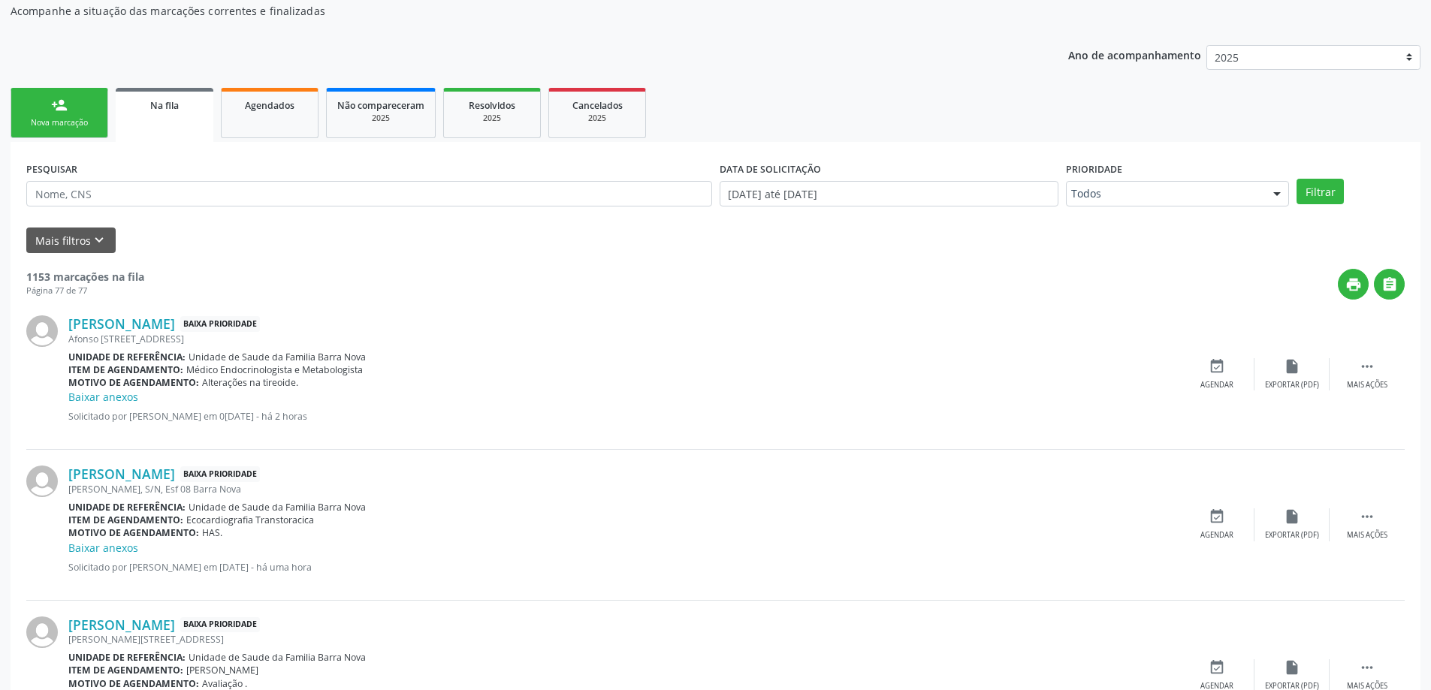
scroll to position [0, 0]
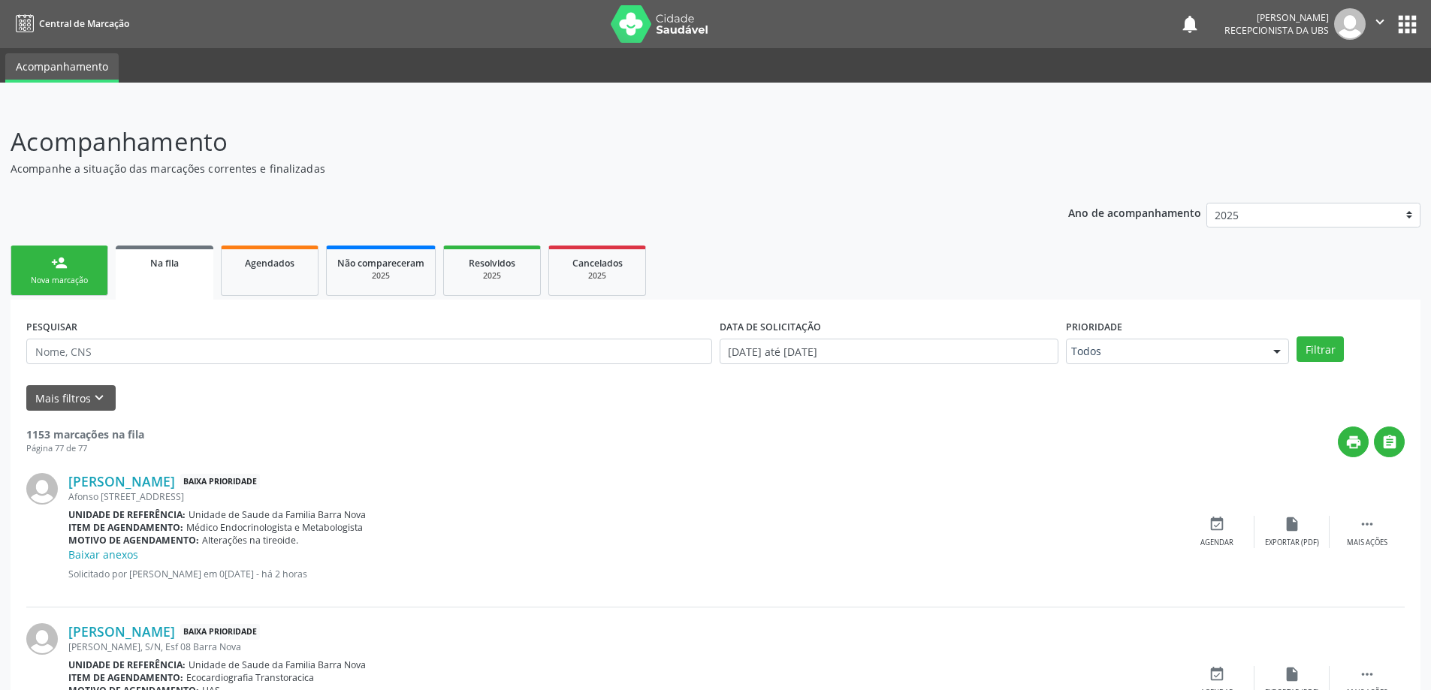
click at [52, 262] on div "person_add" at bounding box center [59, 263] width 17 height 17
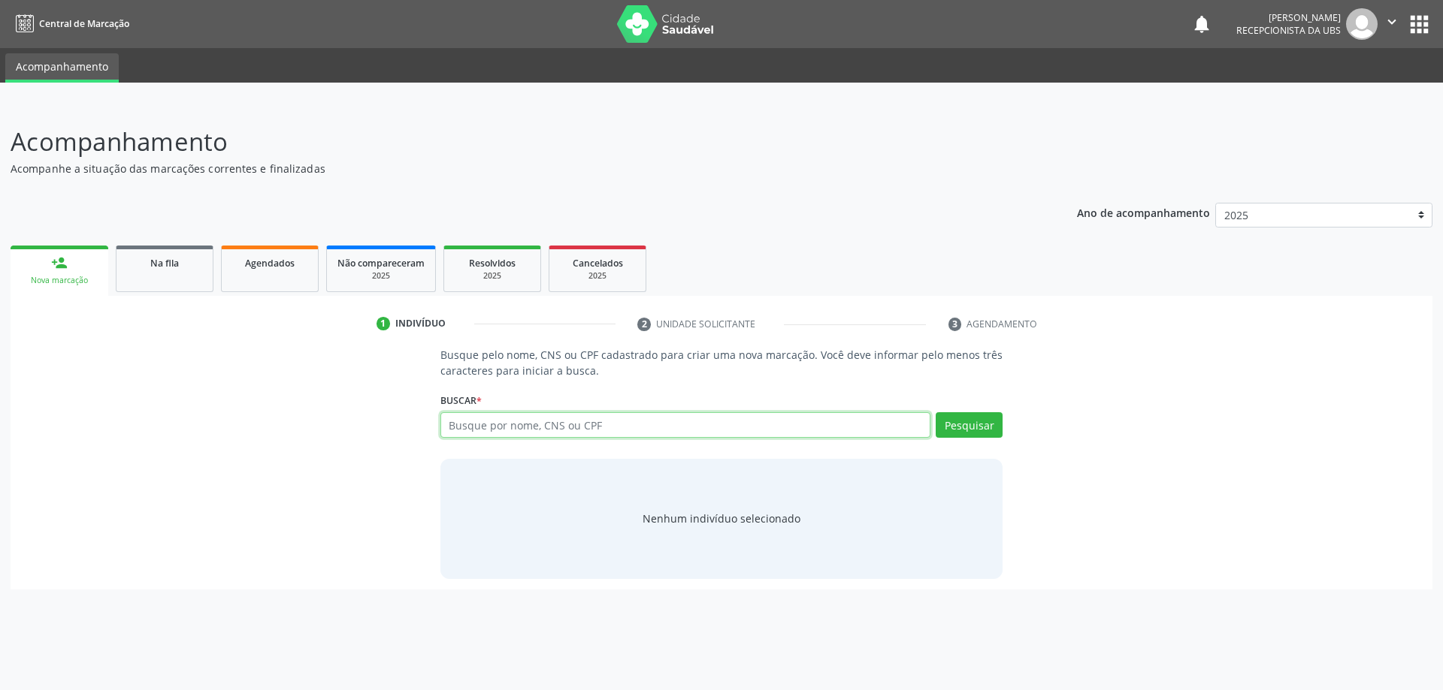
click at [494, 432] on input "text" at bounding box center [685, 425] width 491 height 26
type input "11464971480"
click at [986, 428] on button "Pesquisar" at bounding box center [968, 425] width 67 height 26
type input "11464971480"
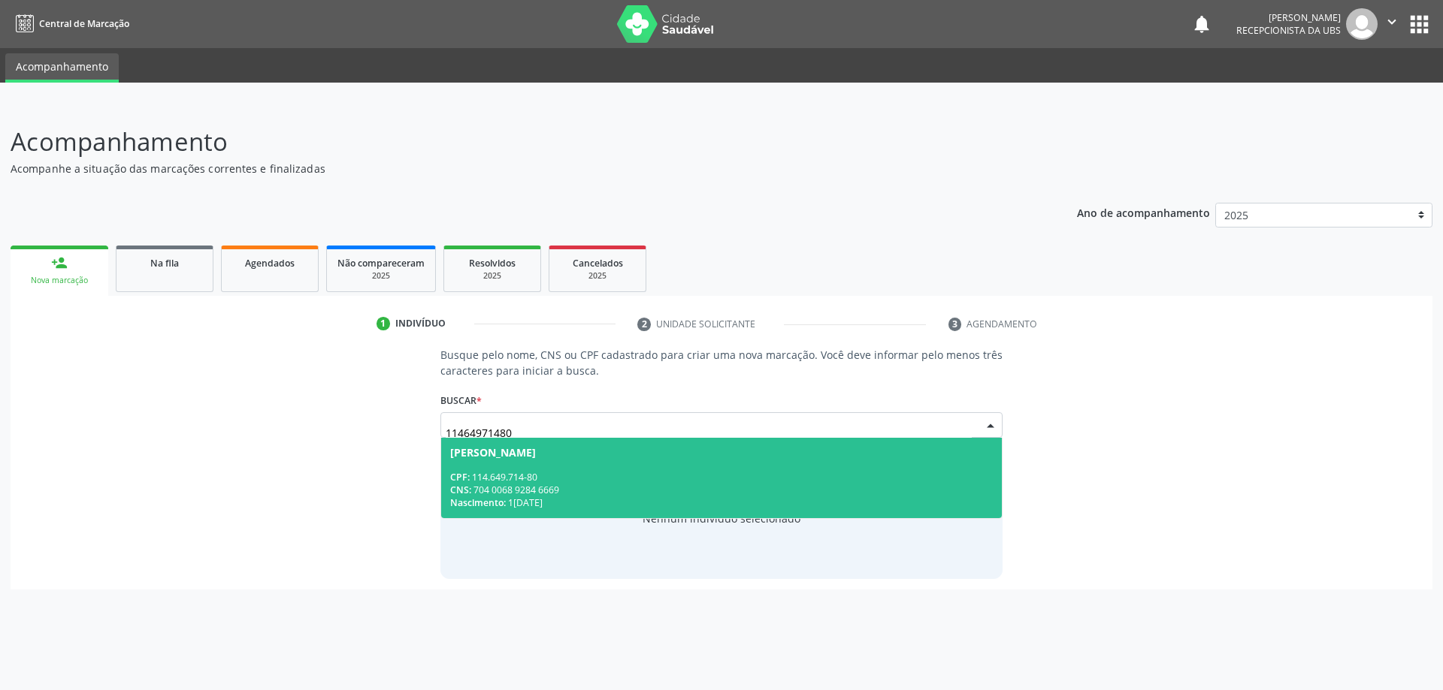
click at [627, 484] on div "CNS: 704 0068 9284 6669" at bounding box center [721, 490] width 543 height 13
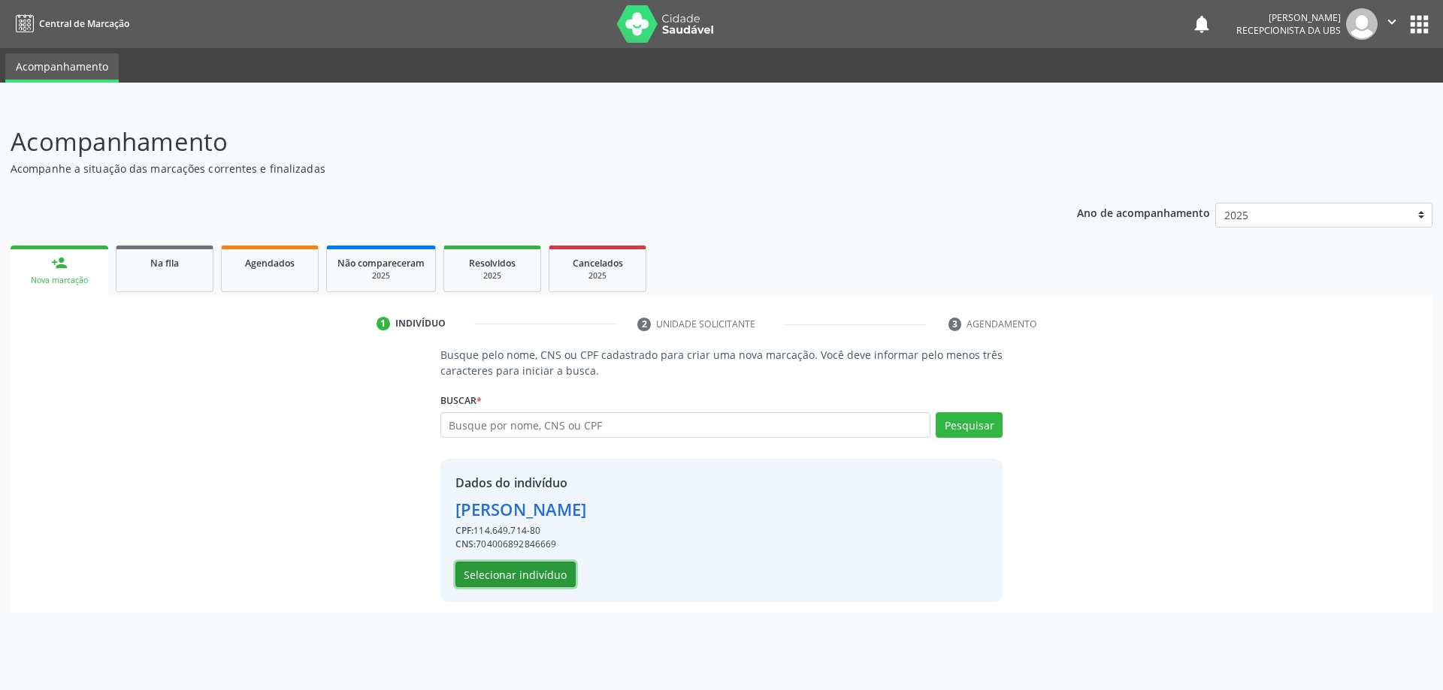
click at [528, 576] on button "Selecionar indivíduo" at bounding box center [515, 575] width 120 height 26
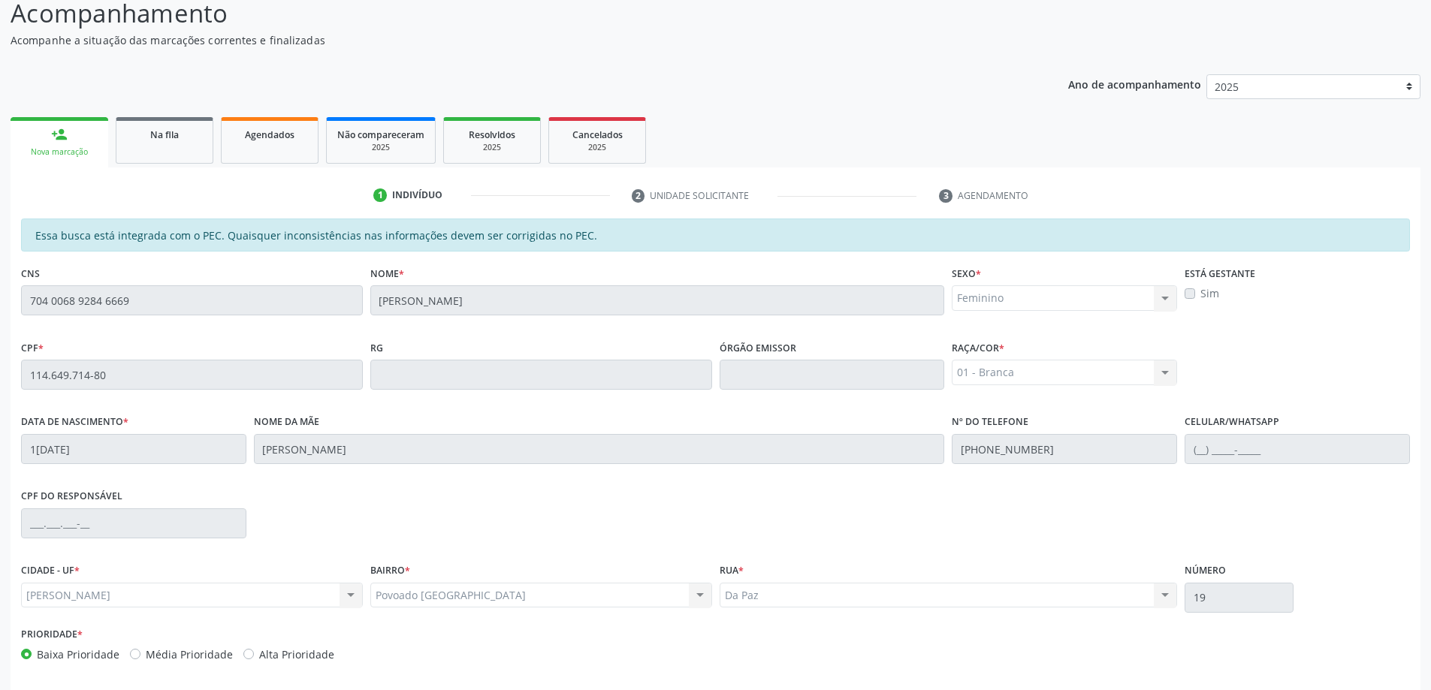
scroll to position [189, 0]
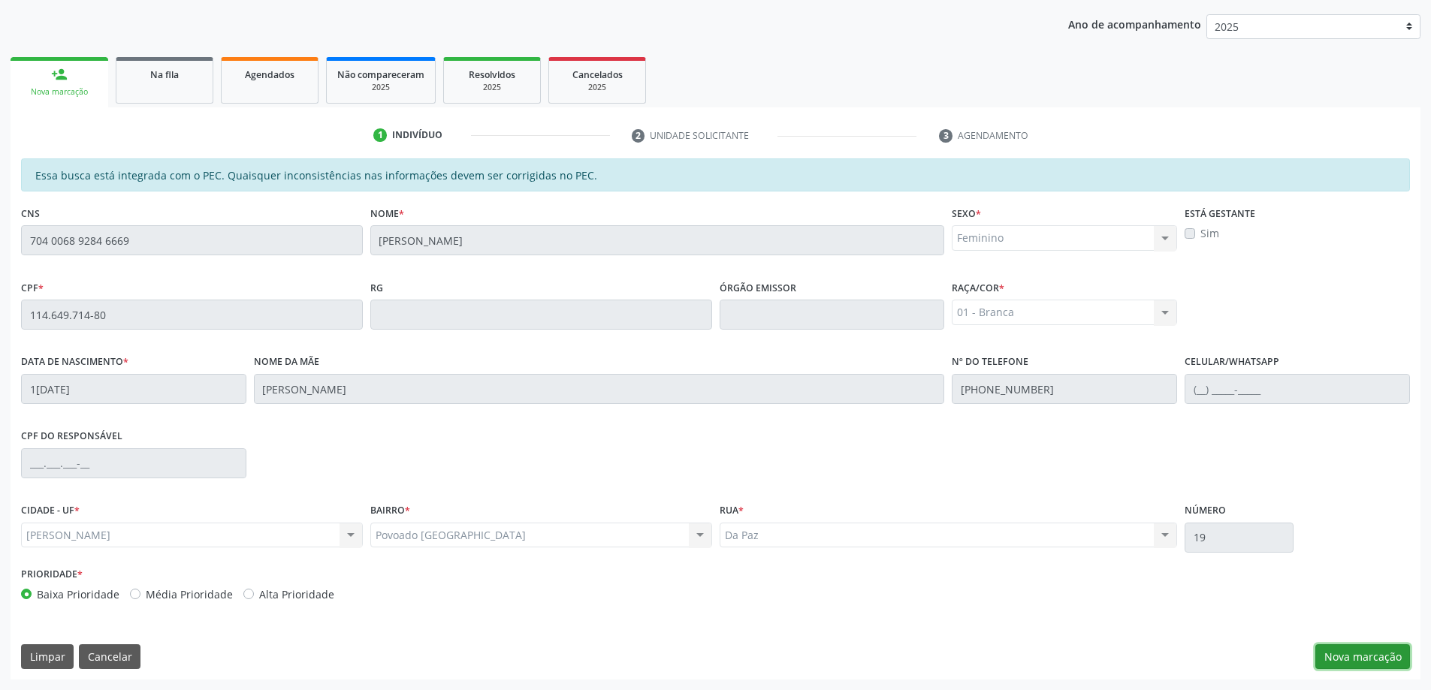
click at [1355, 660] on button "Nova marcação" at bounding box center [1363, 658] width 95 height 26
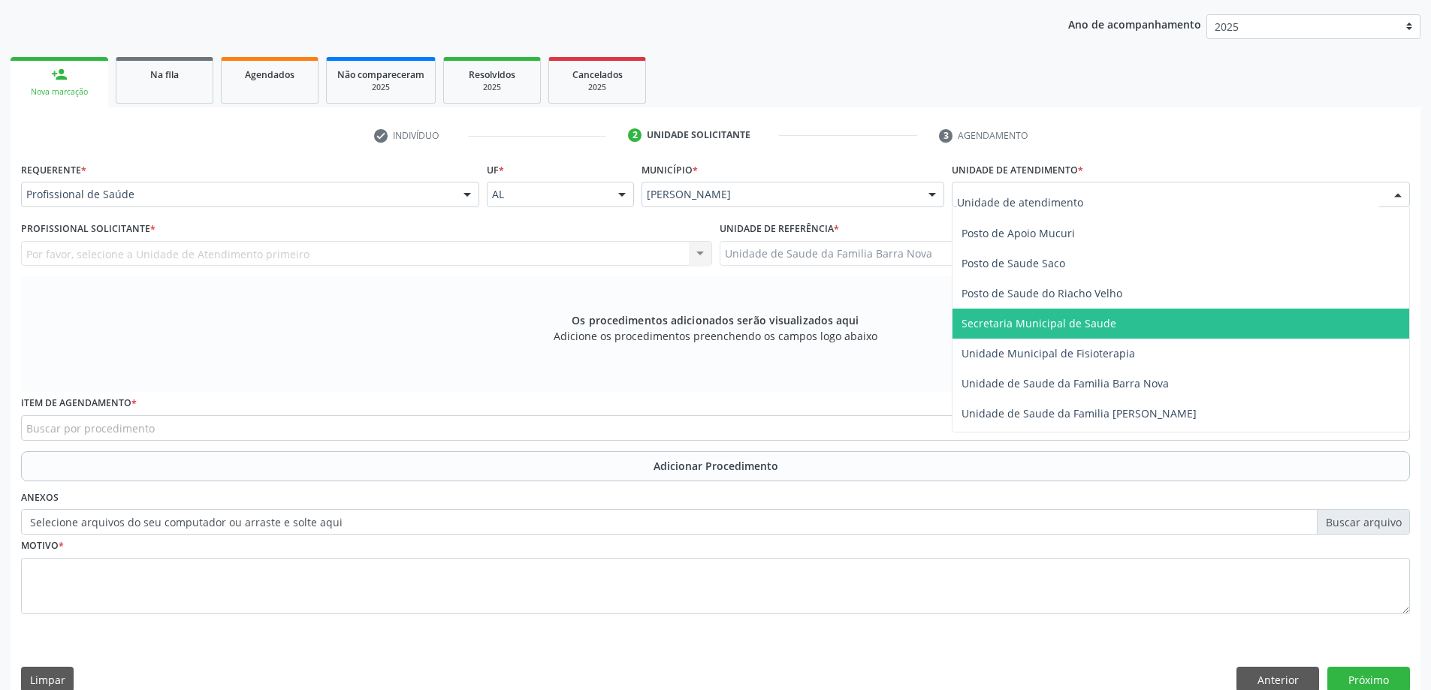
scroll to position [676, 0]
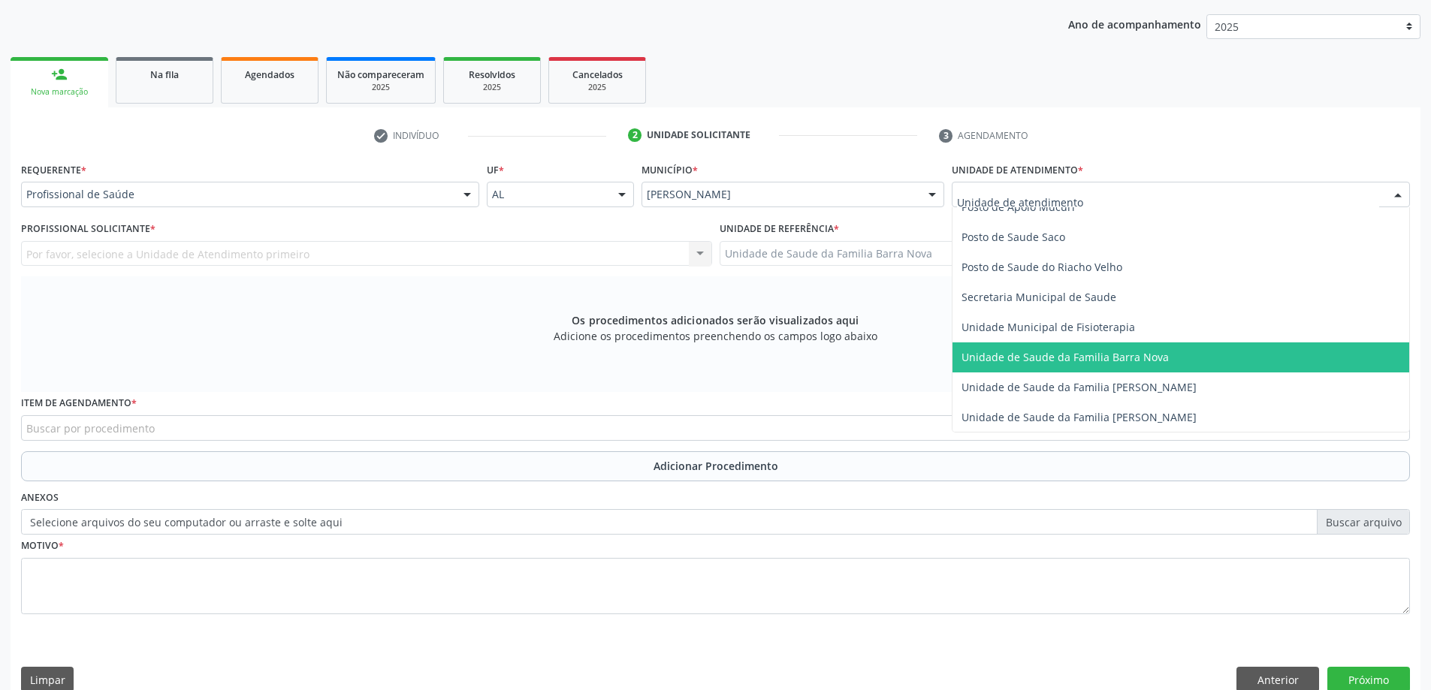
click at [1117, 361] on span "Unidade de Saude da Familia Barra Nova" at bounding box center [1065, 357] width 207 height 14
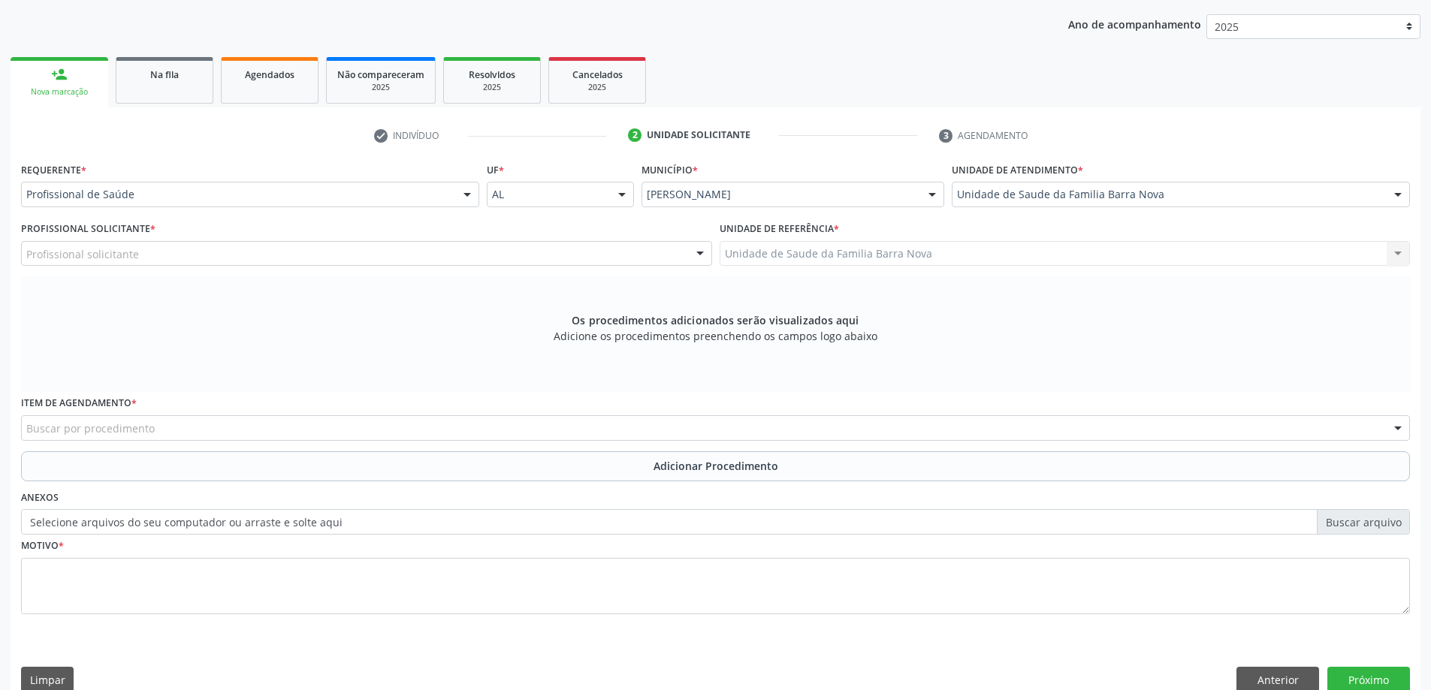
click at [509, 259] on div "Profissional solicitante" at bounding box center [366, 254] width 691 height 26
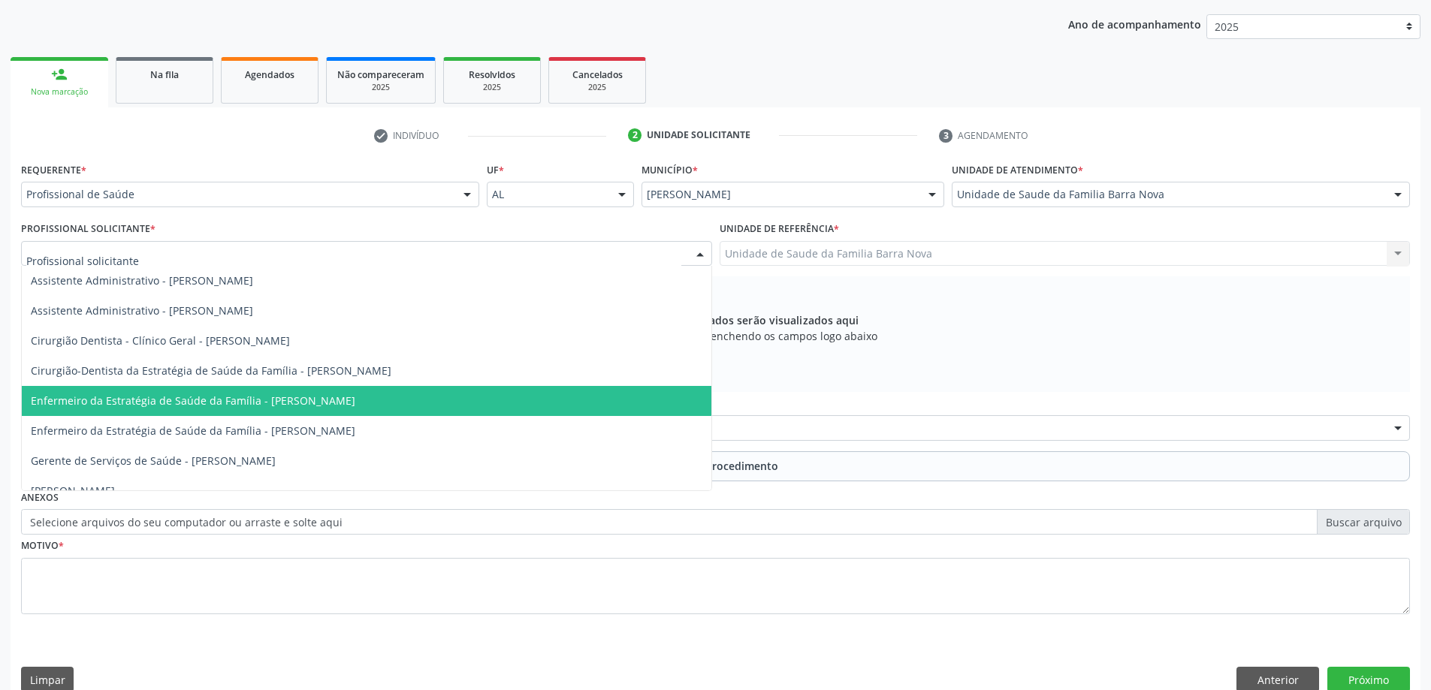
click at [472, 397] on span "Enfermeiro da Estratégia de Saúde da Família - [PERSON_NAME]" at bounding box center [367, 401] width 690 height 30
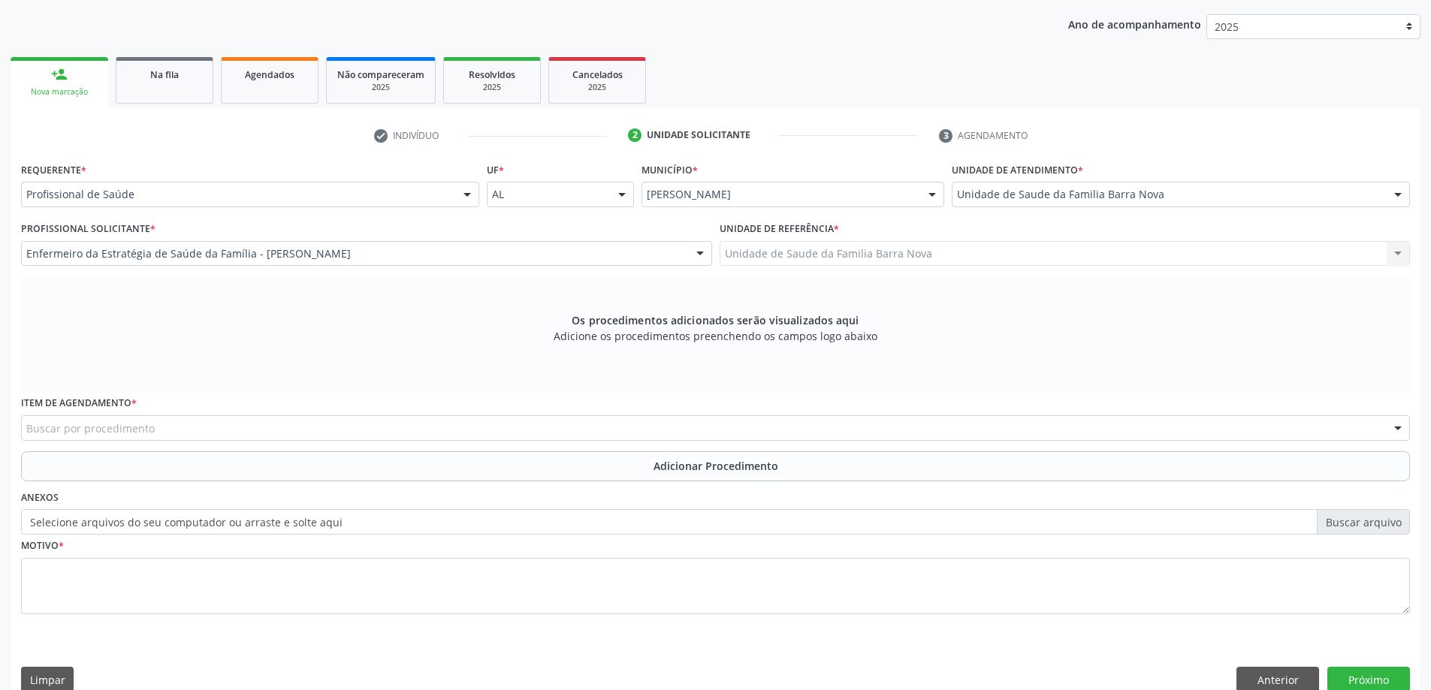
click at [616, 433] on div "Buscar por procedimento" at bounding box center [715, 428] width 1389 height 26
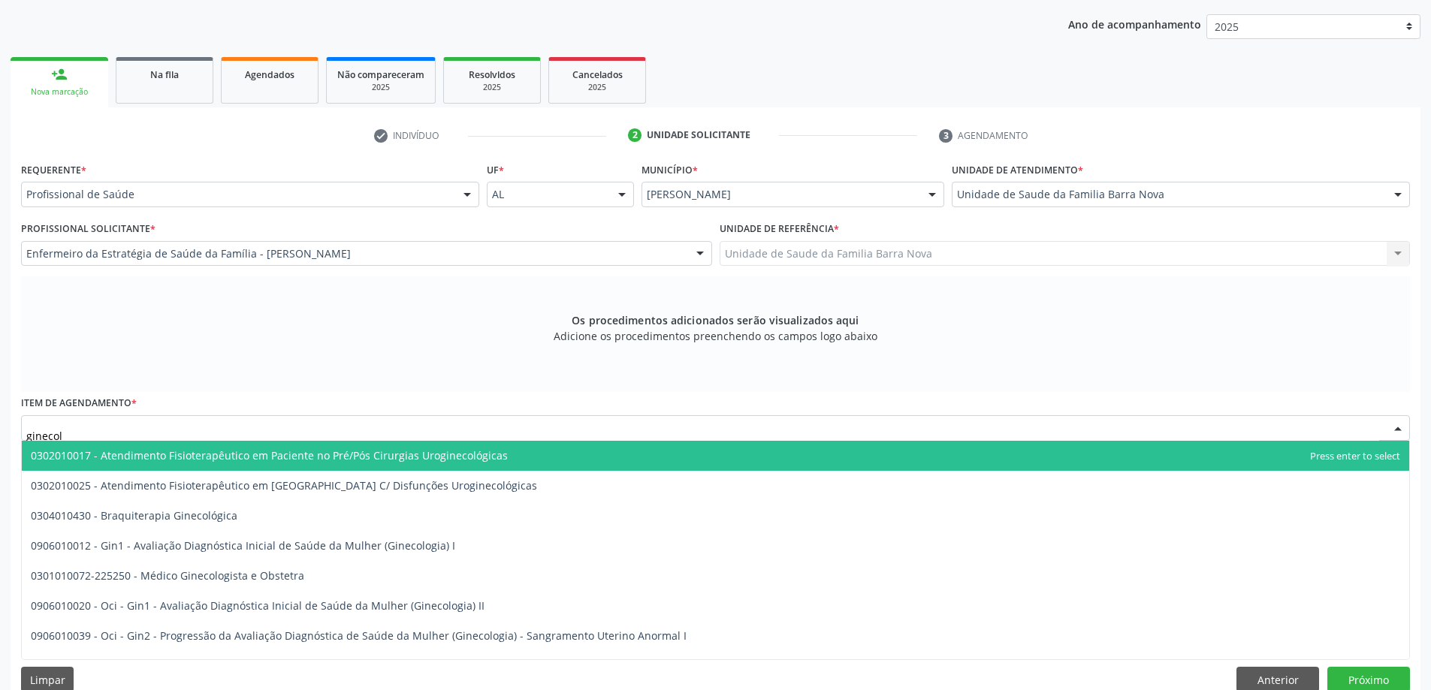
type input "ginecolo"
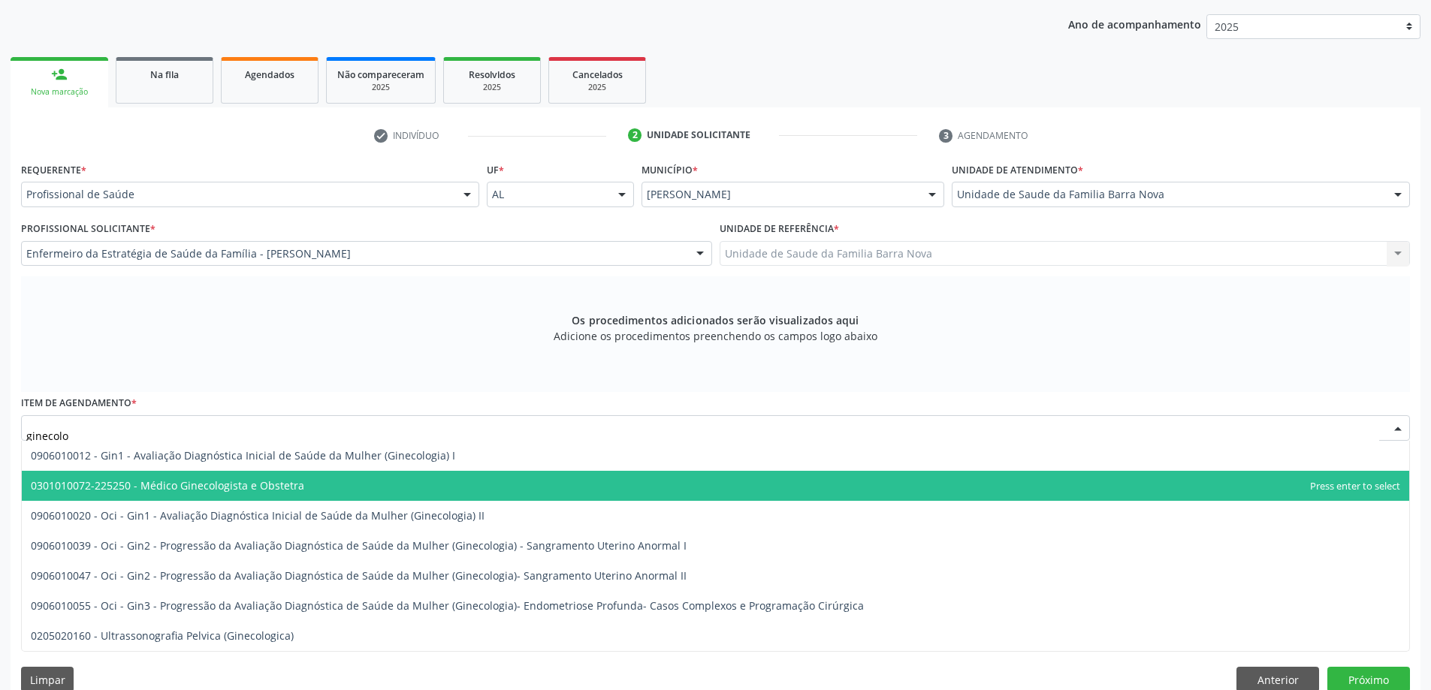
click at [346, 477] on span "0301010072-225250 - Médico Ginecologista e Obstetra" at bounding box center [716, 486] width 1388 height 30
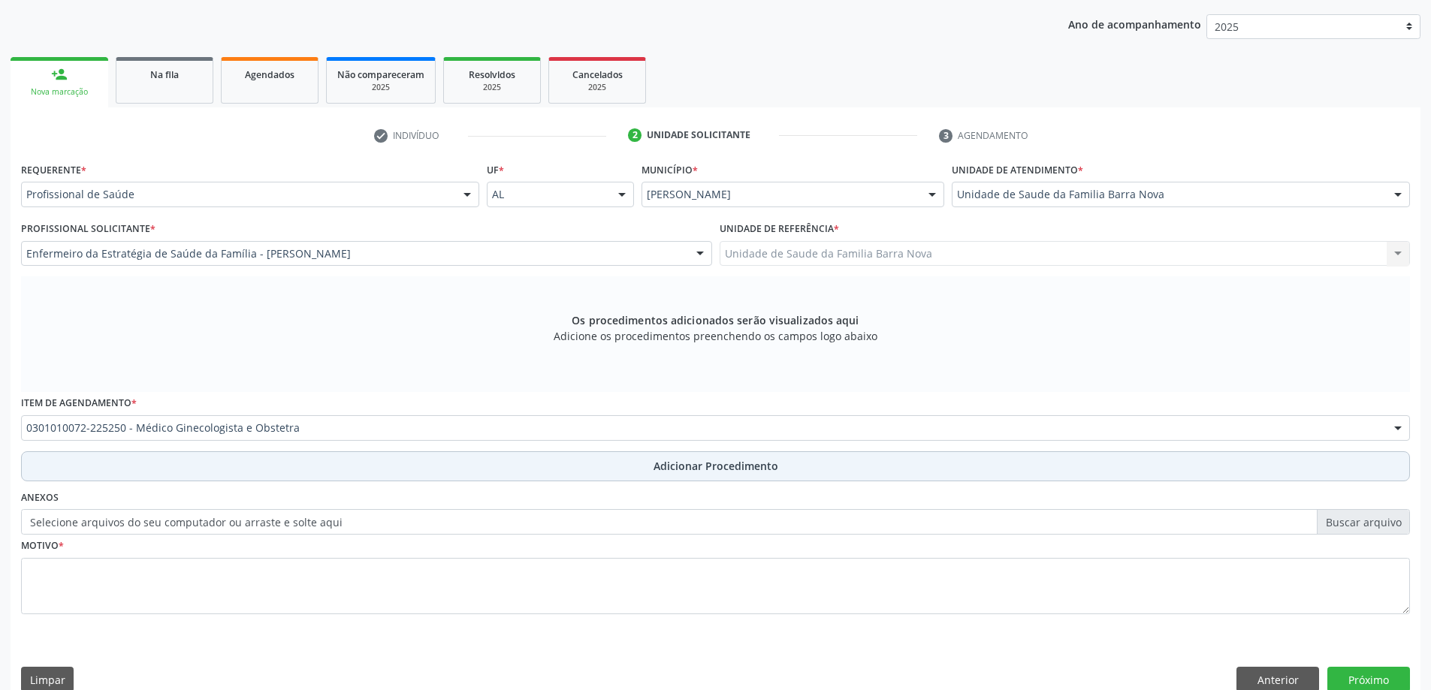
click at [736, 471] on span "Adicionar Procedimento" at bounding box center [716, 466] width 125 height 16
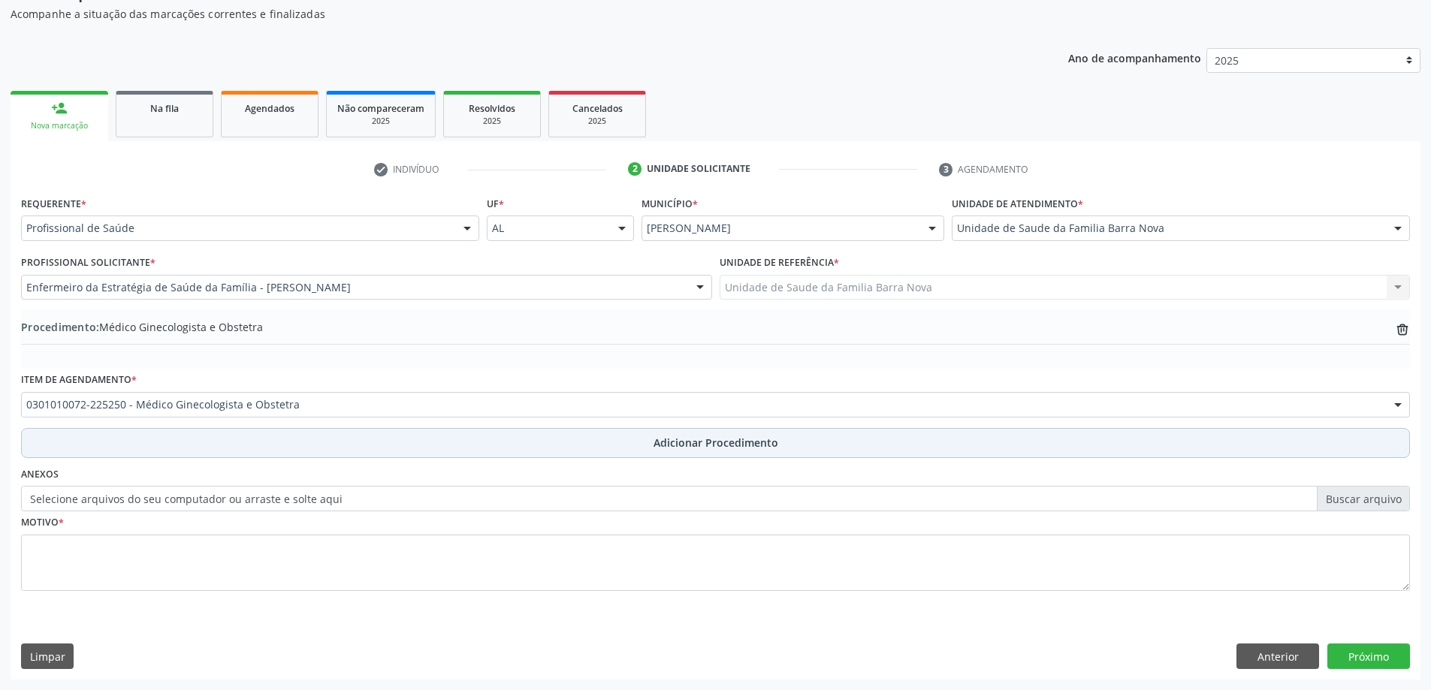
scroll to position [155, 0]
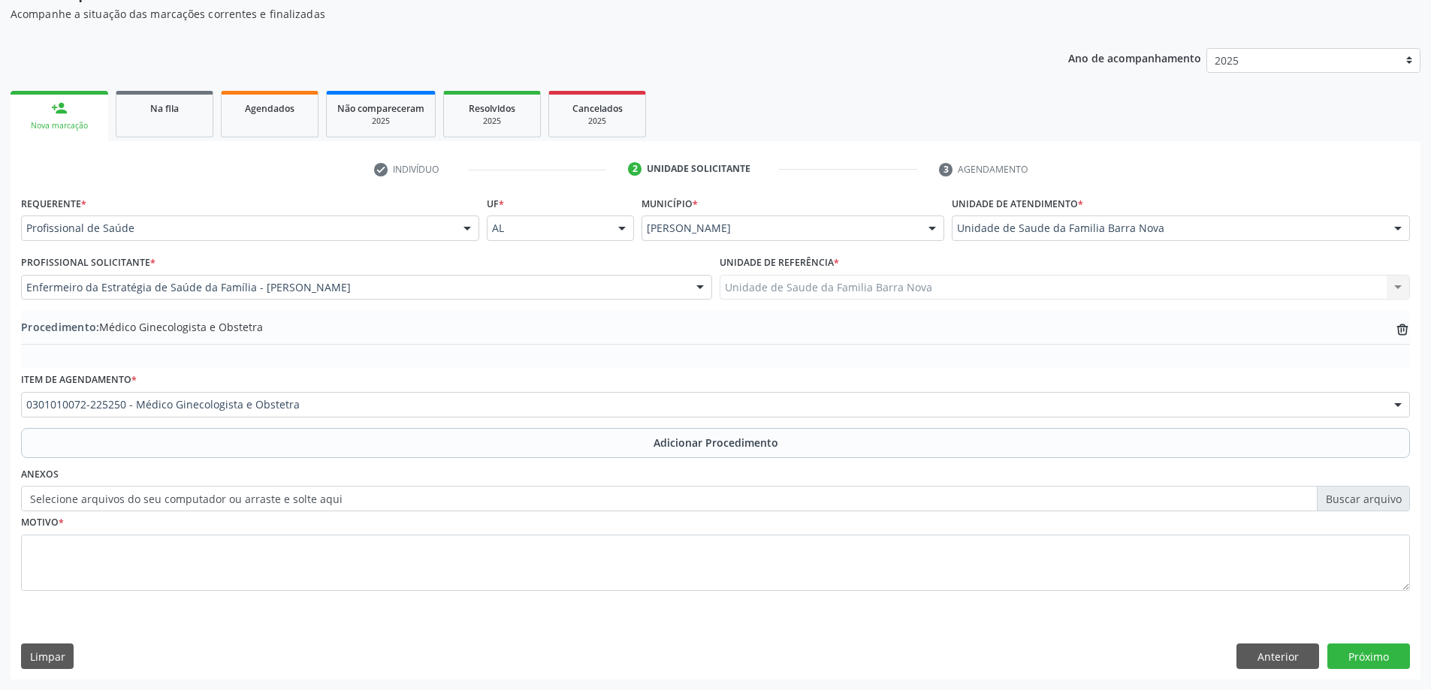
click at [1368, 503] on label "Selecione arquivos do seu computador ou arraste e solte aqui" at bounding box center [715, 499] width 1389 height 26
click at [1368, 503] on input "Selecione arquivos do seu computador ou arraste e solte aqui" at bounding box center [715, 499] width 1389 height 26
type input "C:\fakepath\WhatsApp Image 2[DATE]9.54.37 (1).jpeg"
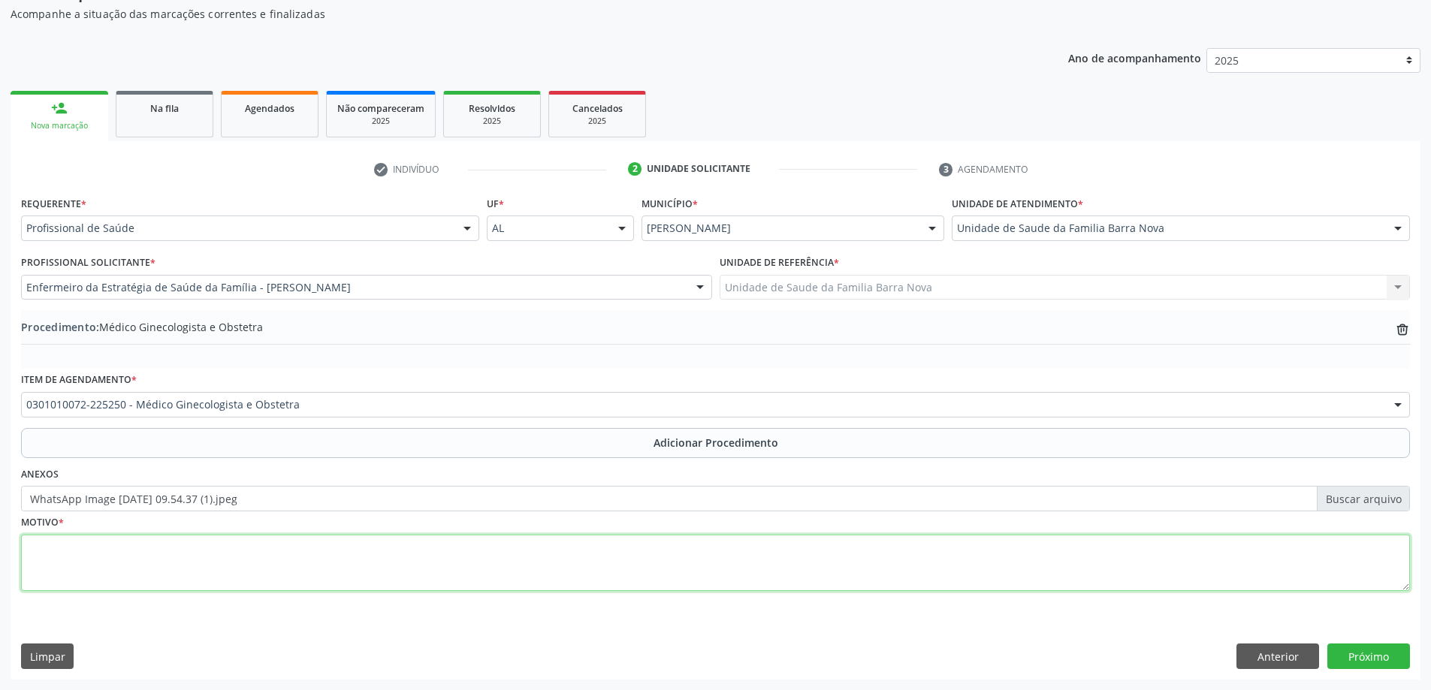
click at [385, 553] on textarea at bounding box center [715, 563] width 1389 height 57
type textarea "Saúde reprodutiva."
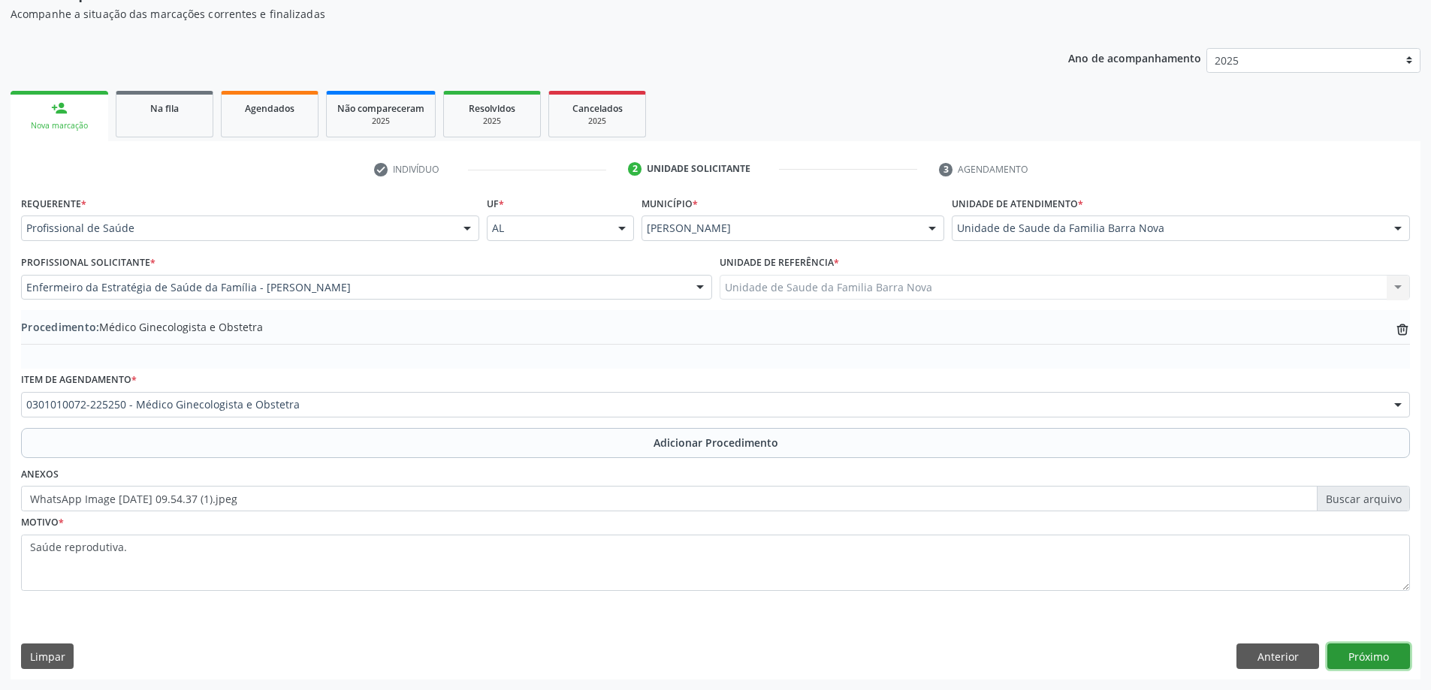
click at [1372, 656] on button "Próximo" at bounding box center [1369, 657] width 83 height 26
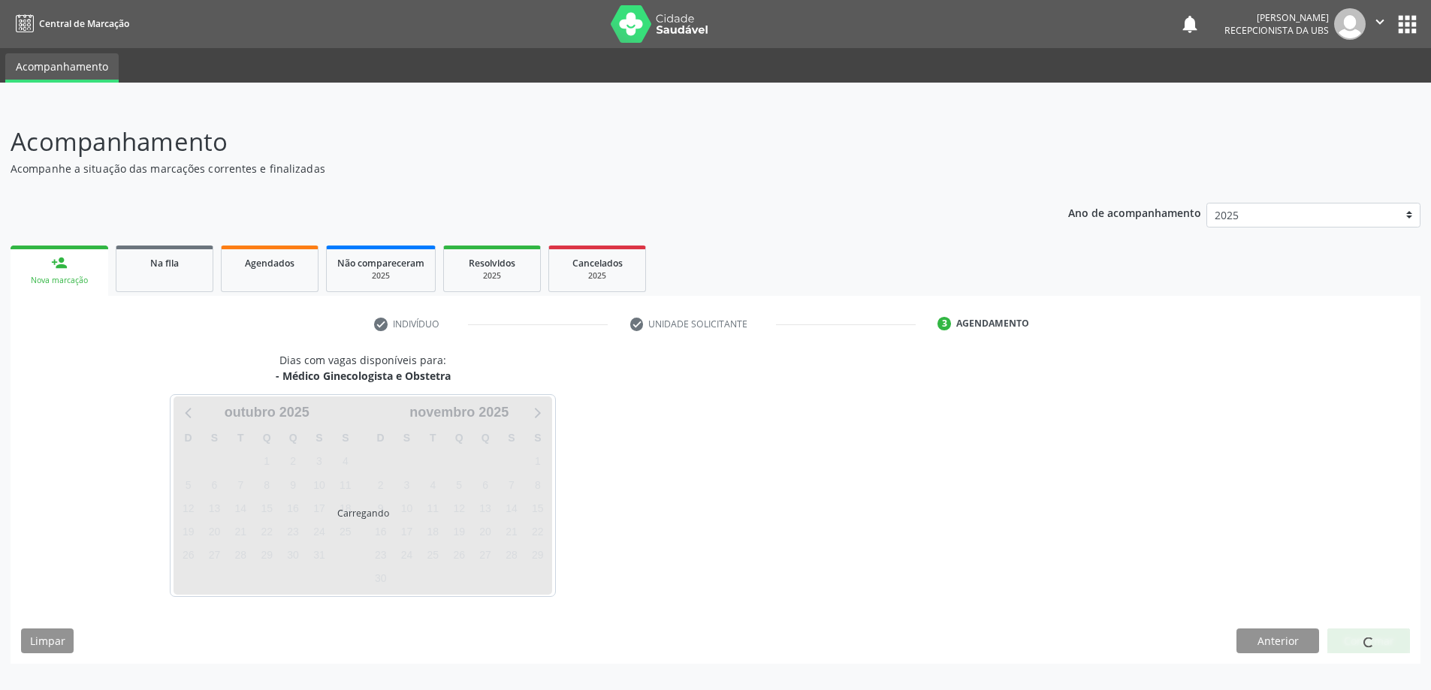
scroll to position [0, 0]
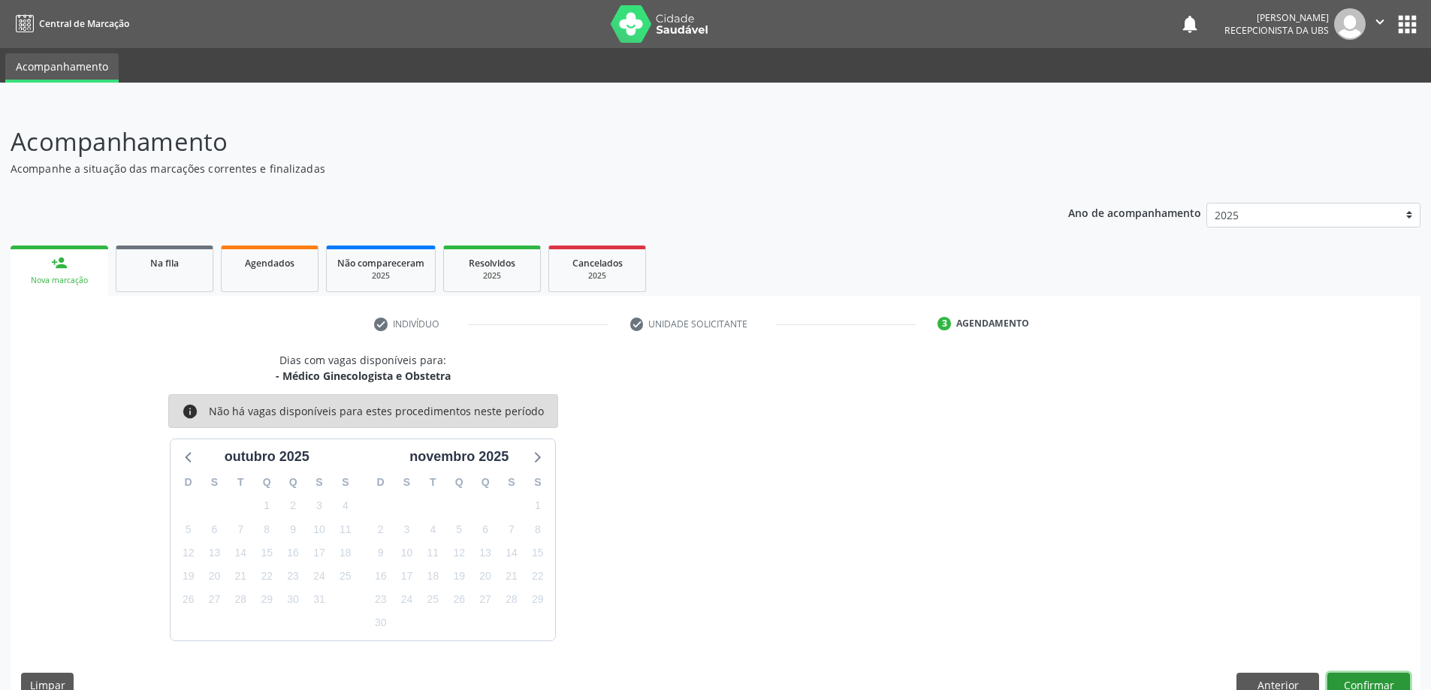
click at [1366, 681] on button "Confirmar" at bounding box center [1369, 686] width 83 height 26
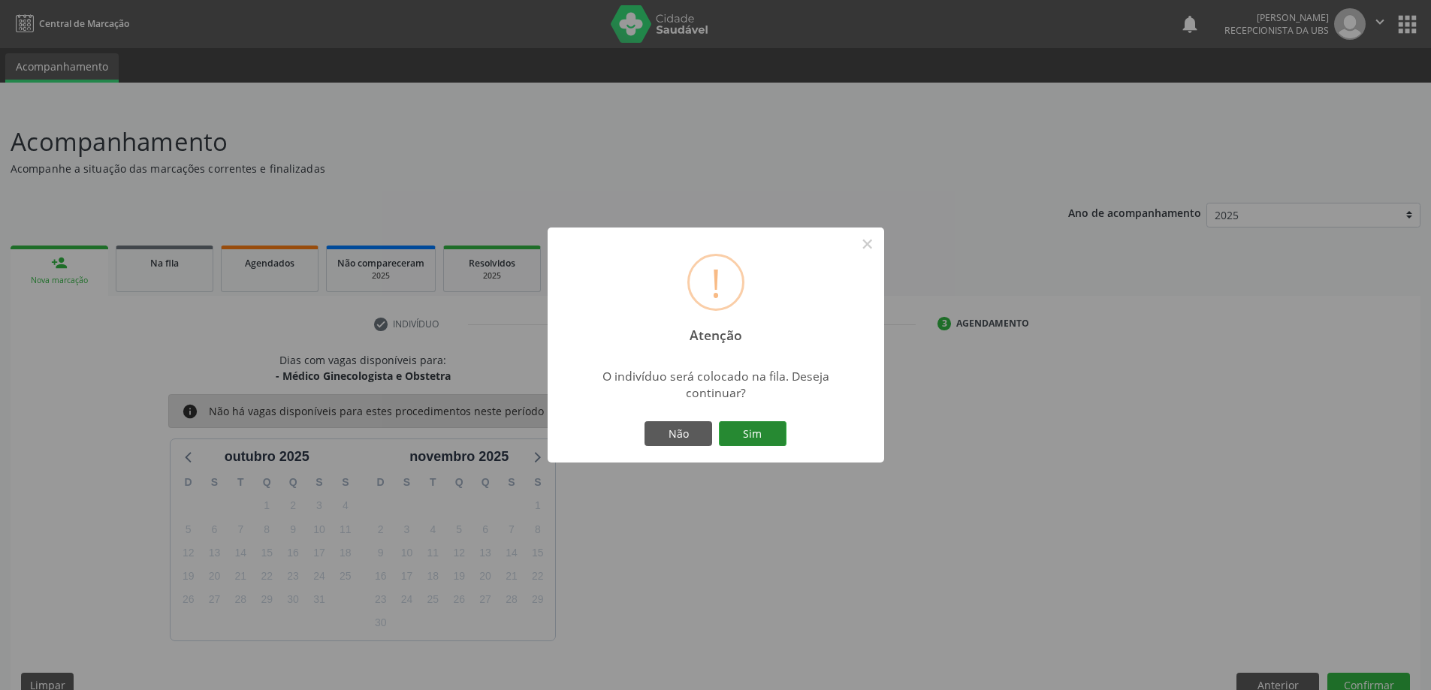
click at [738, 429] on button "Sim" at bounding box center [753, 435] width 68 height 26
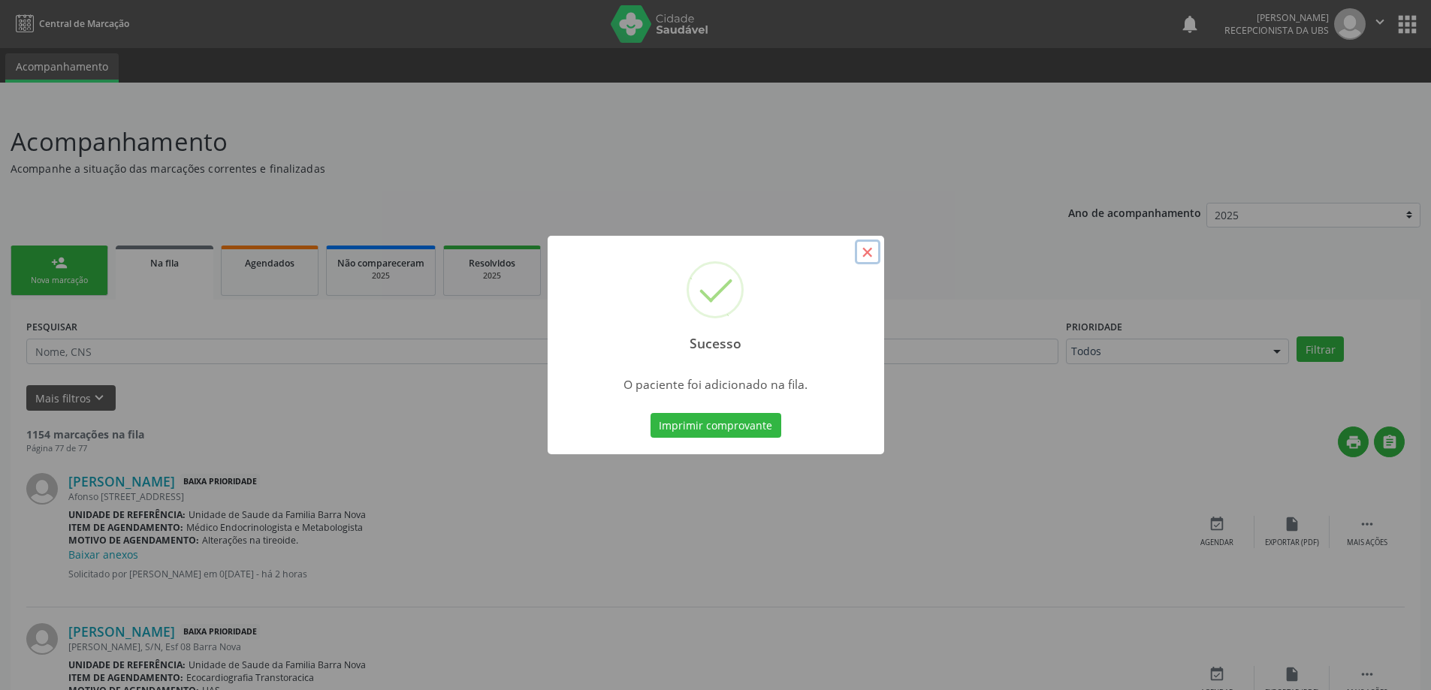
click at [873, 248] on button "×" at bounding box center [868, 253] width 26 height 26
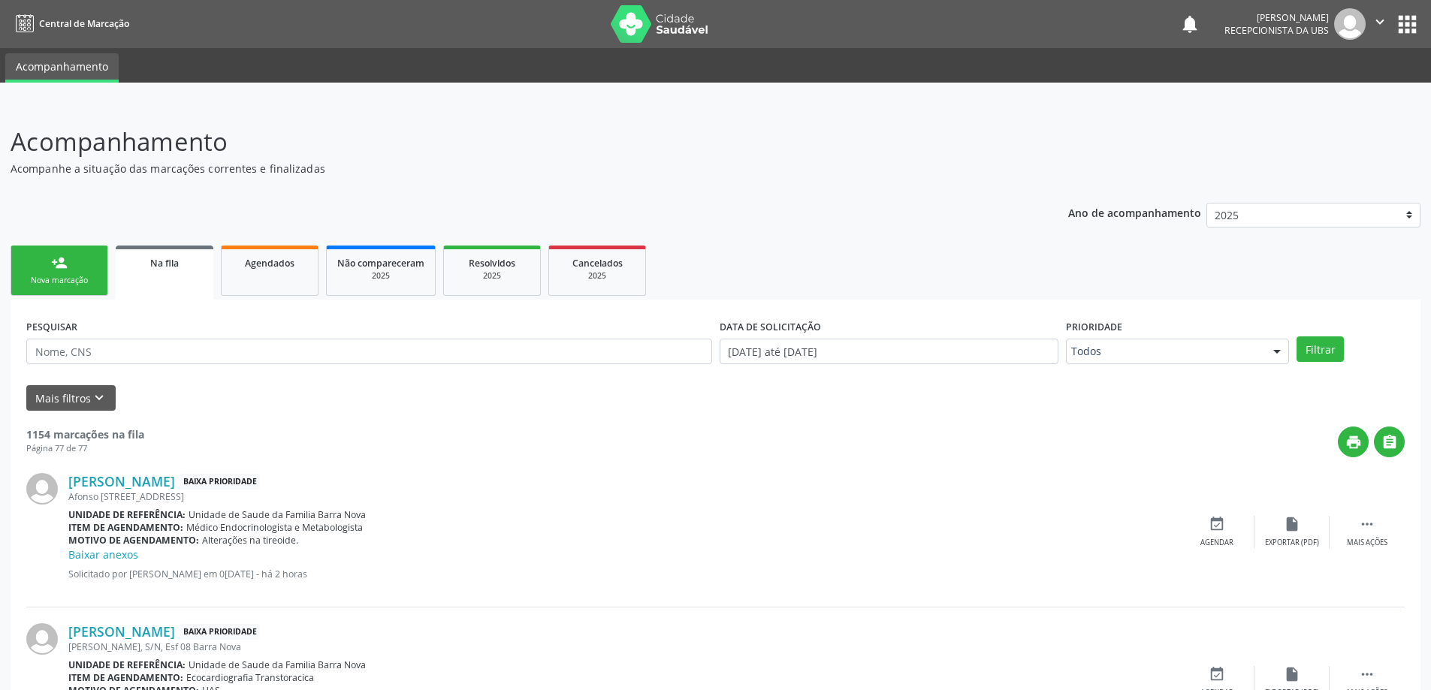
click at [64, 256] on div "person_add" at bounding box center [59, 263] width 17 height 17
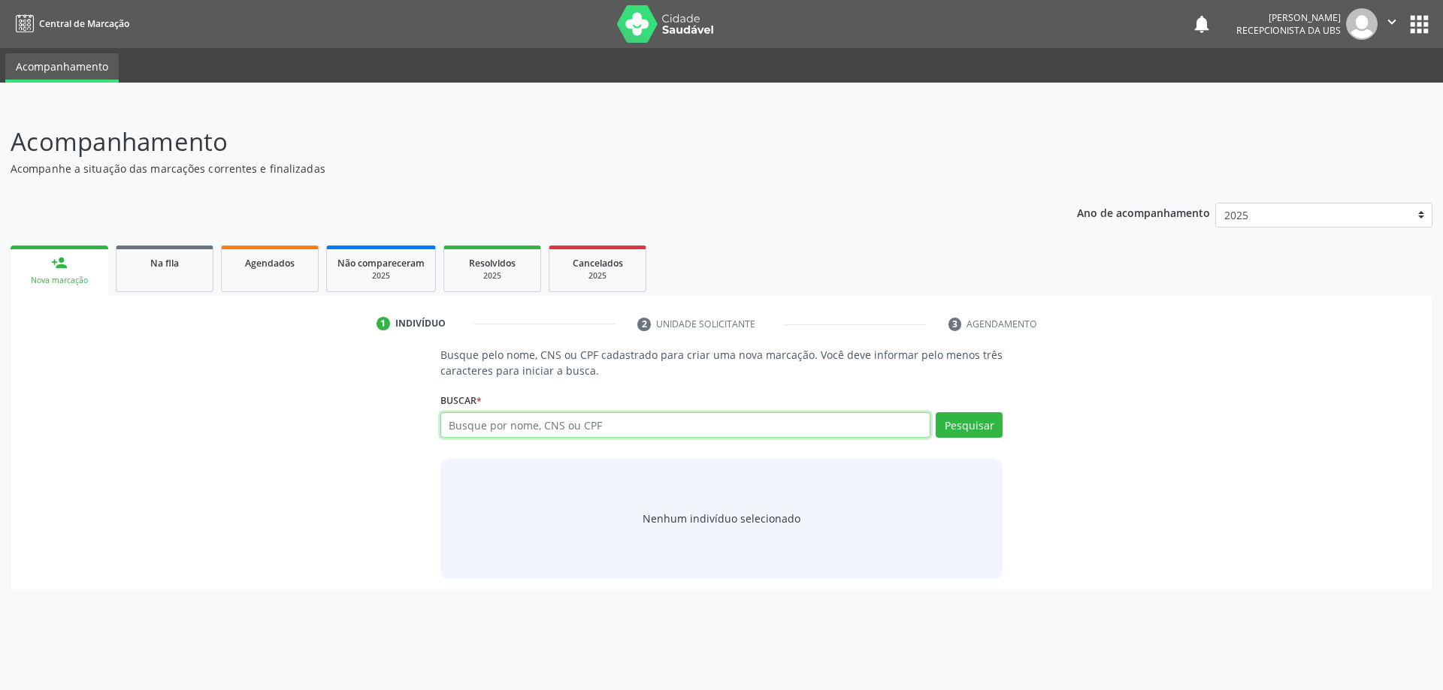
click at [542, 425] on input "text" at bounding box center [685, 425] width 491 height 26
type input "75740923468"
click at [954, 437] on button "Pesquisar" at bounding box center [968, 425] width 67 height 26
type input "75740923468"
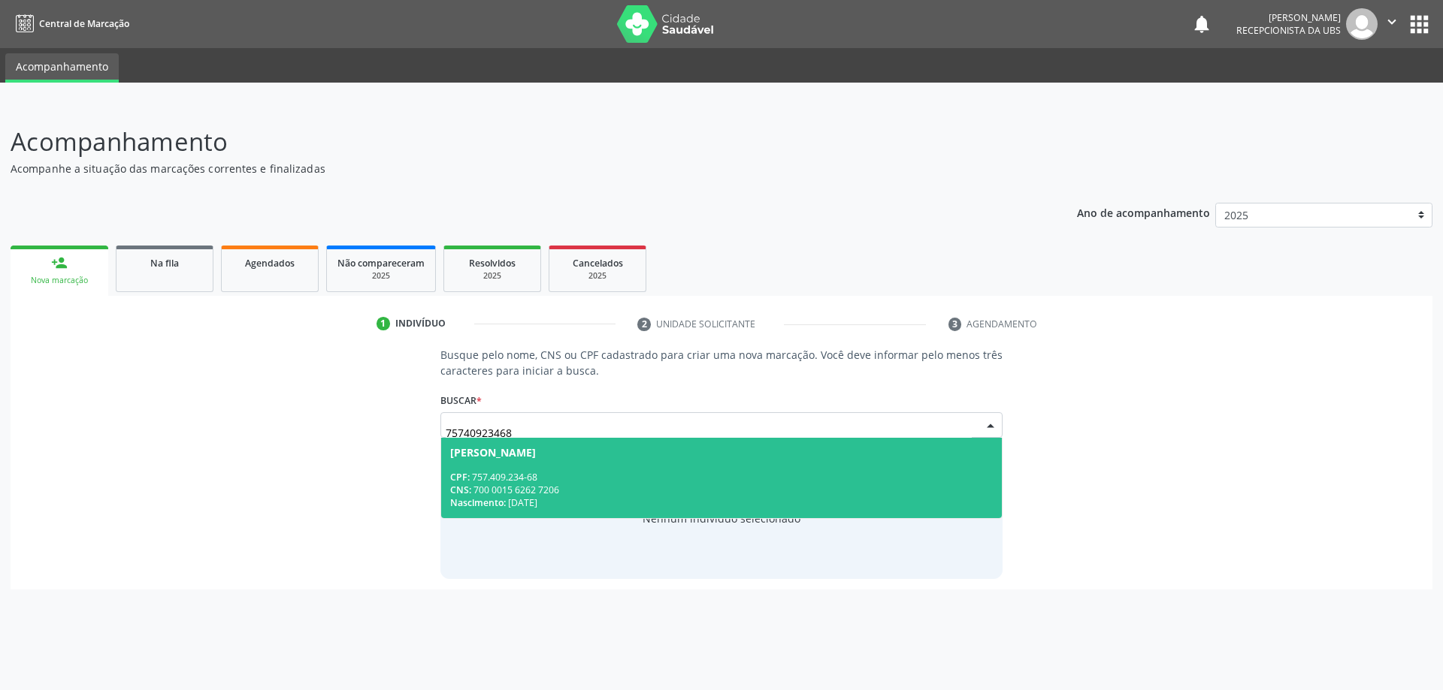
click at [681, 473] on div "CPF: 757.409.234-68" at bounding box center [721, 477] width 543 height 13
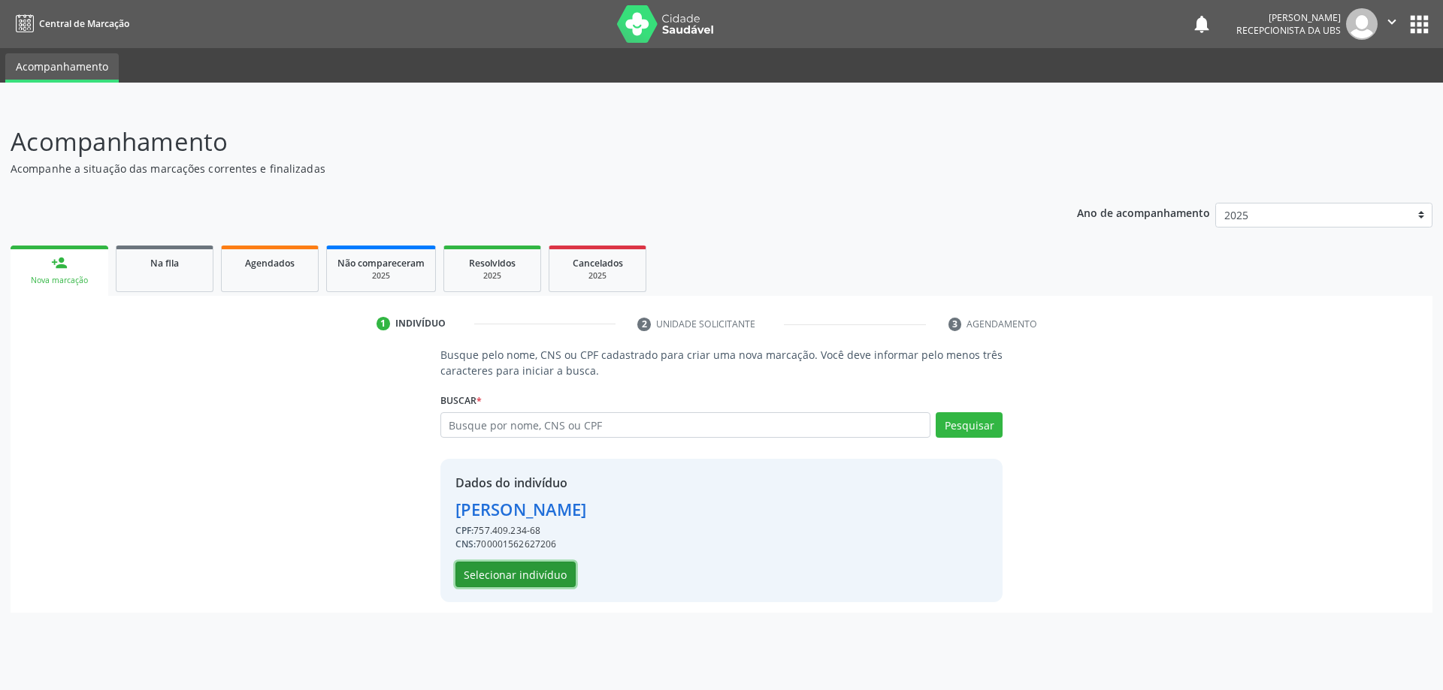
click at [531, 576] on button "Selecionar indivíduo" at bounding box center [515, 575] width 120 height 26
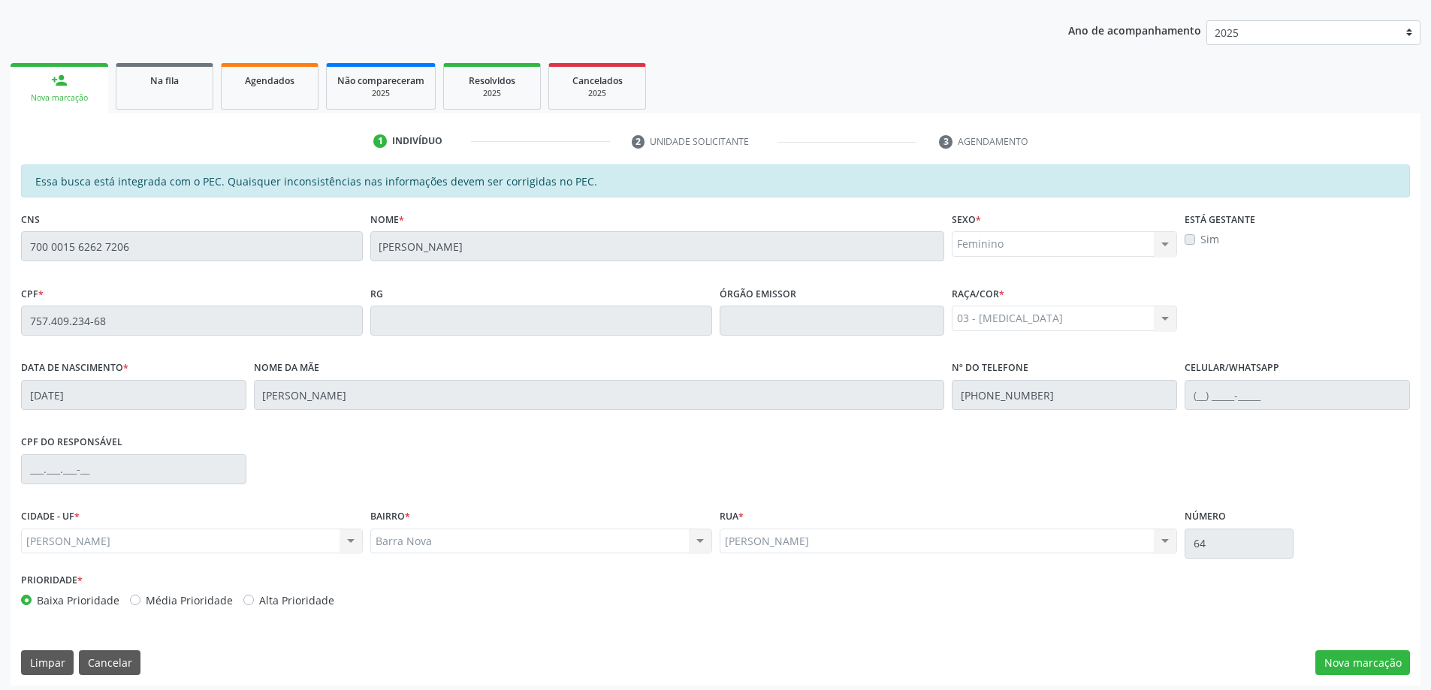
scroll to position [189, 0]
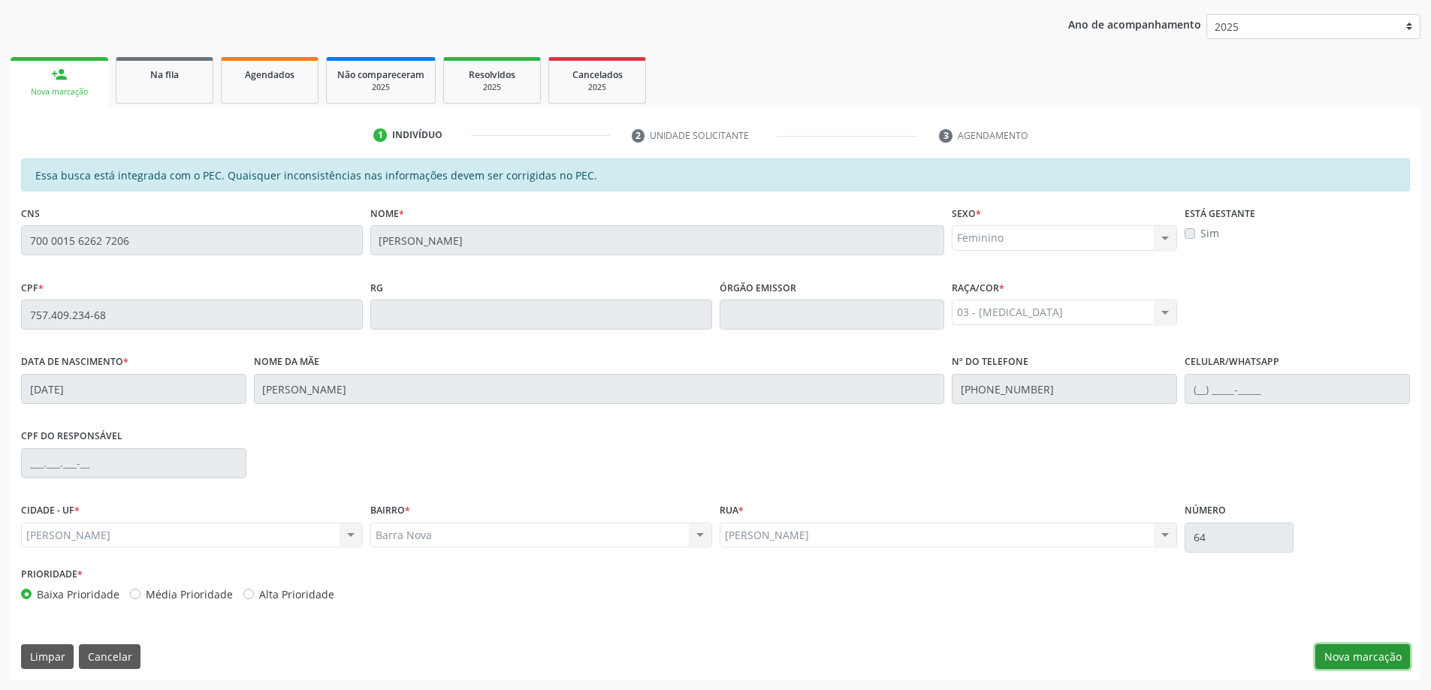
click at [1350, 659] on button "Nova marcação" at bounding box center [1363, 658] width 95 height 26
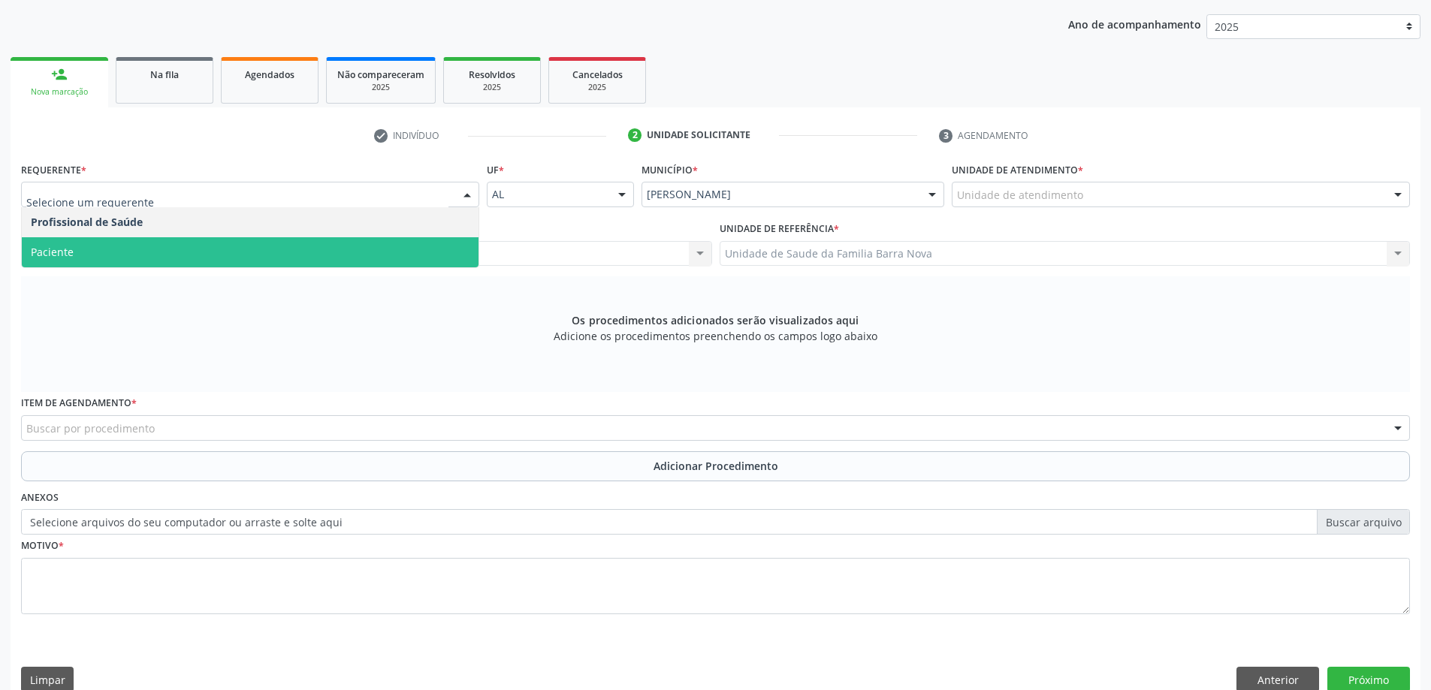
click at [383, 255] on span "Paciente" at bounding box center [250, 252] width 457 height 30
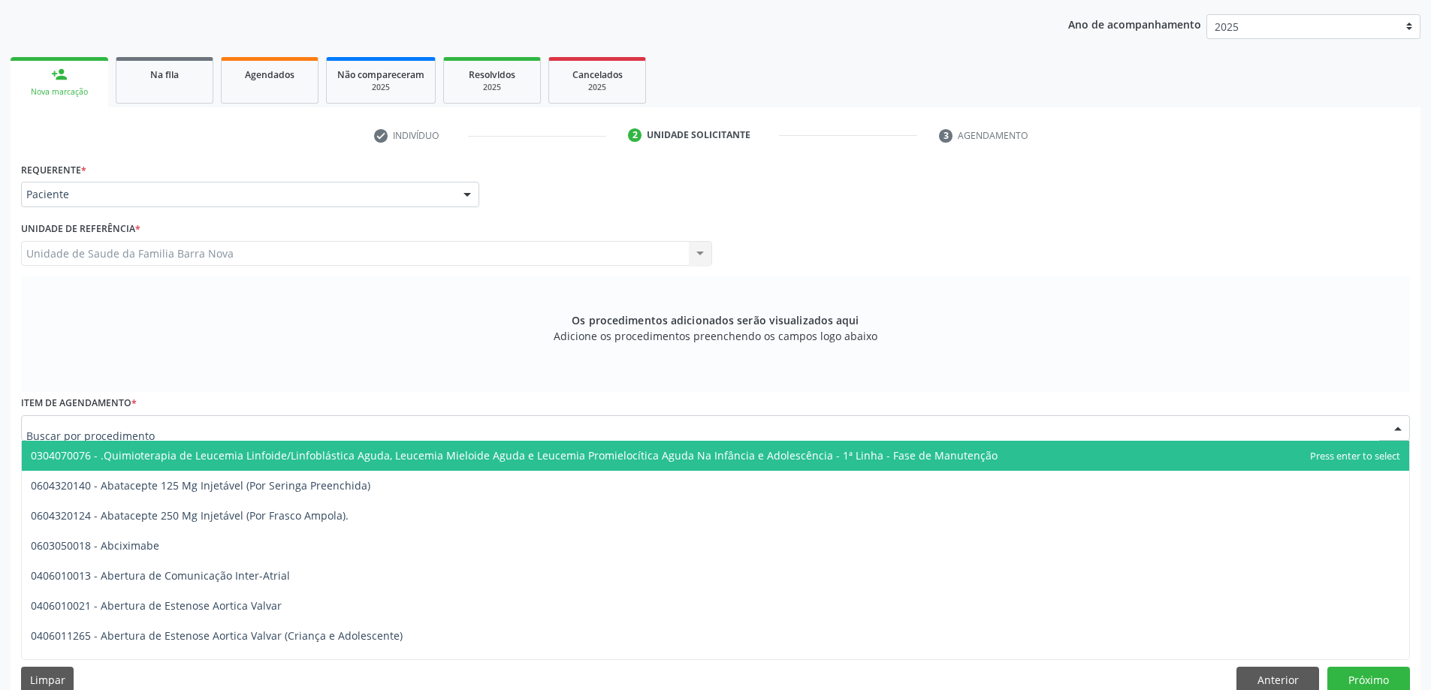
click at [409, 425] on div at bounding box center [715, 428] width 1389 height 26
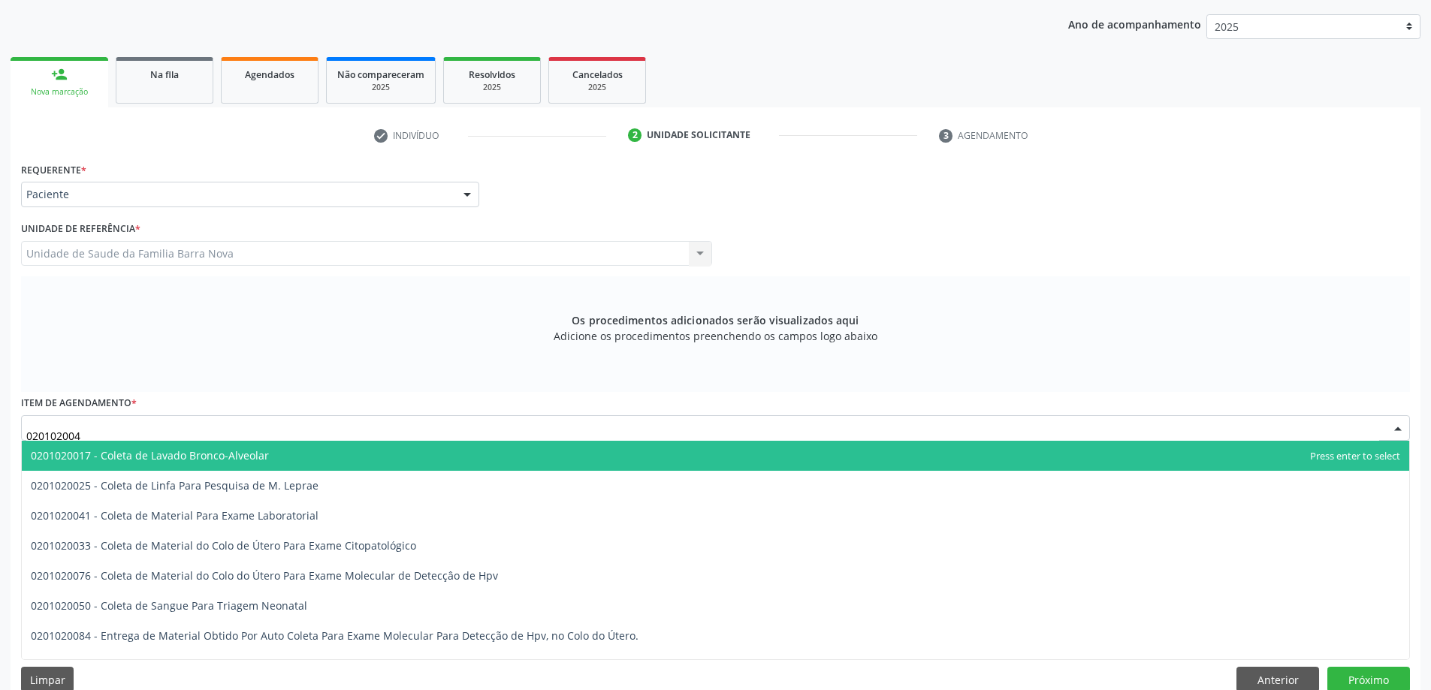
type input "0201020041"
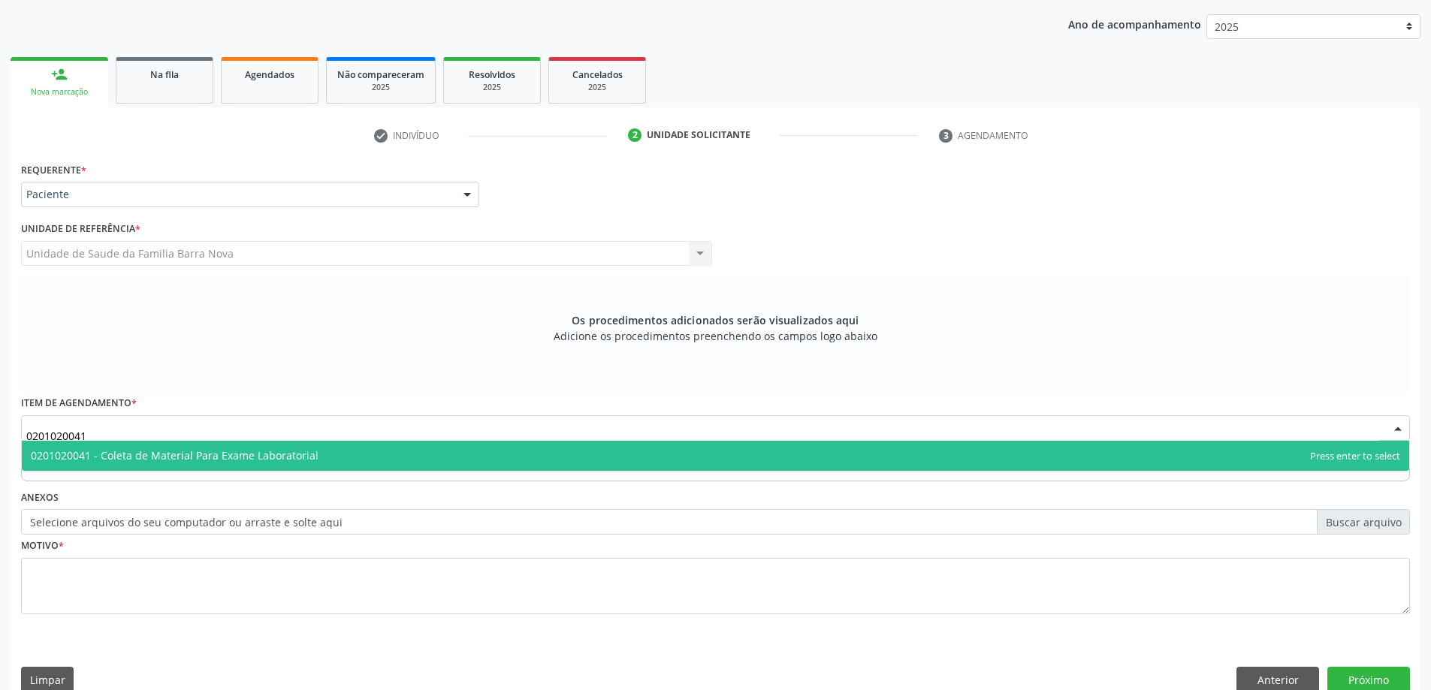
click at [467, 449] on span "0201020041 - Coleta de Material Para Exame Laboratorial" at bounding box center [716, 456] width 1388 height 30
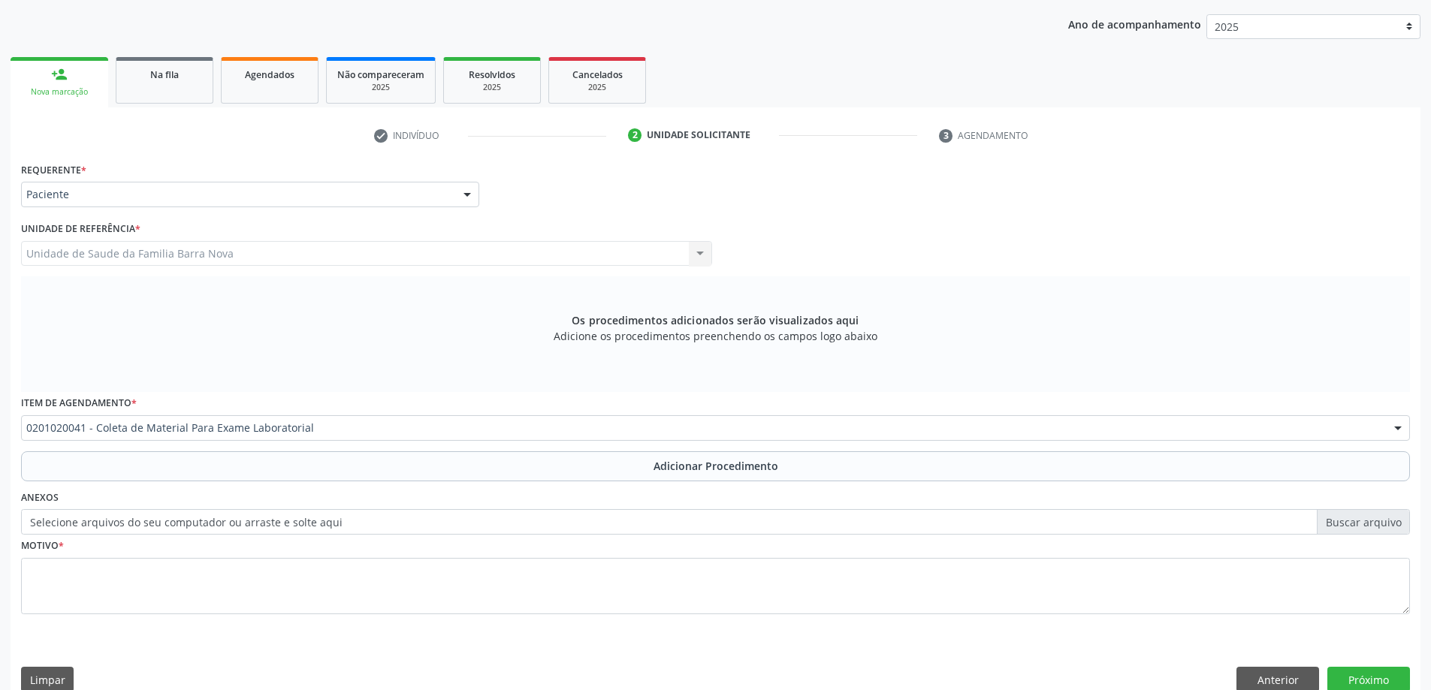
click at [1371, 522] on label "Selecione arquivos do seu computador ou arraste e solte aqui" at bounding box center [715, 522] width 1389 height 26
click at [1371, 522] on input "Selecione arquivos do seu computador ou arraste e solte aqui" at bounding box center [715, 522] width 1389 height 26
type input "C:\fakepath\WhatsApp Image [DATE] 09.55.01.jpeg"
click at [611, 598] on textarea at bounding box center [715, 586] width 1389 height 57
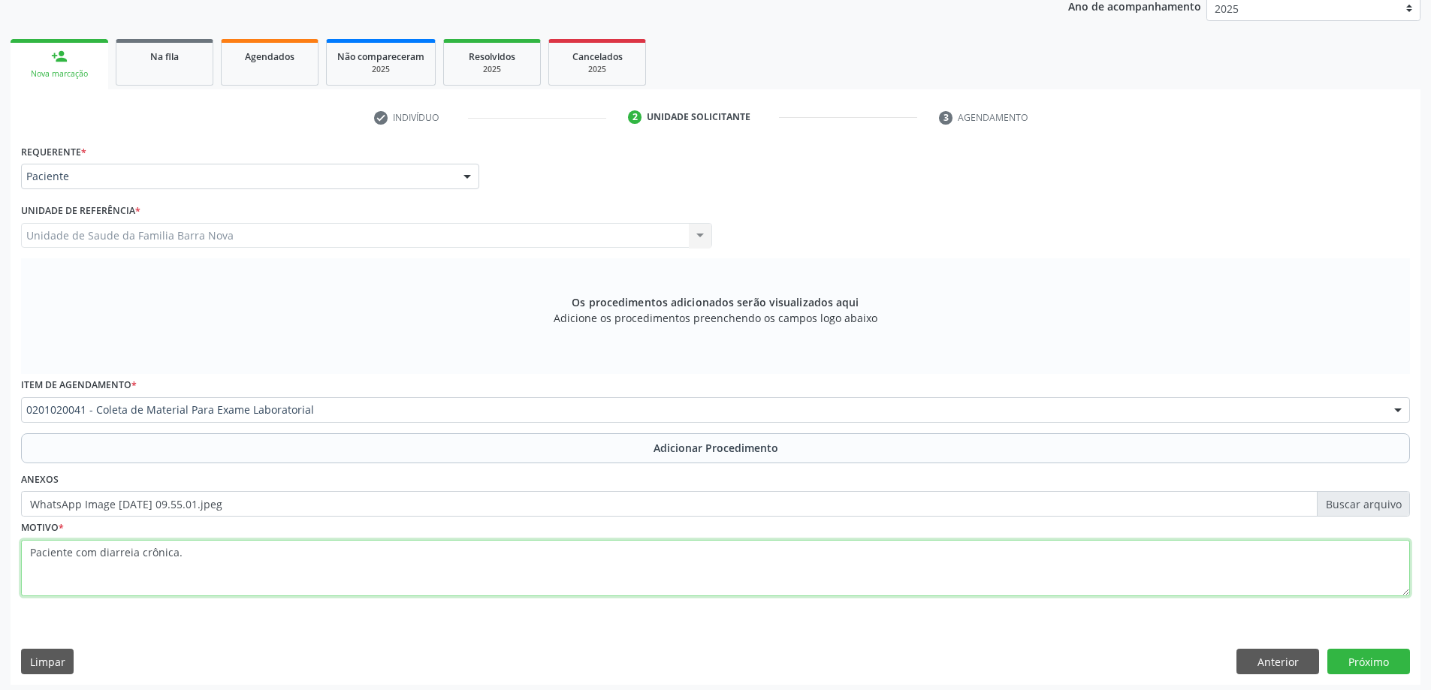
scroll to position [212, 0]
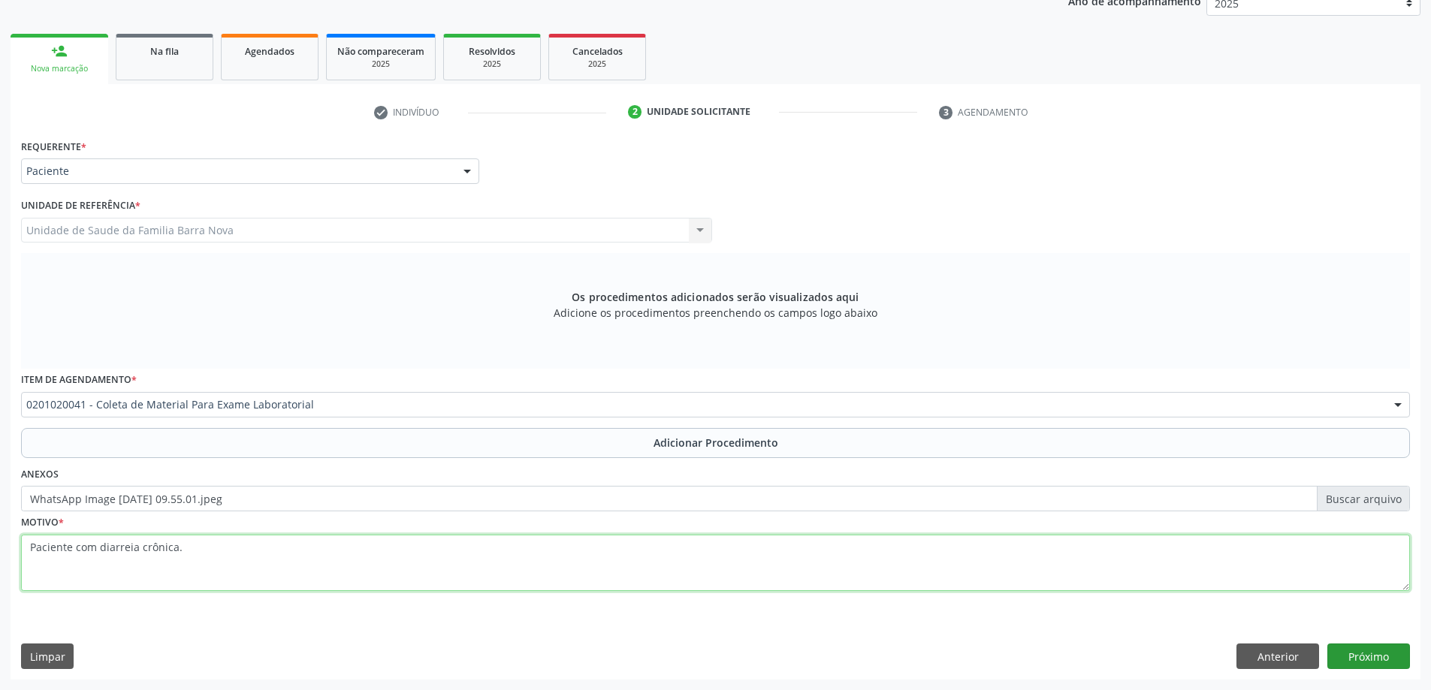
type textarea "Paciente com diarreia crônica."
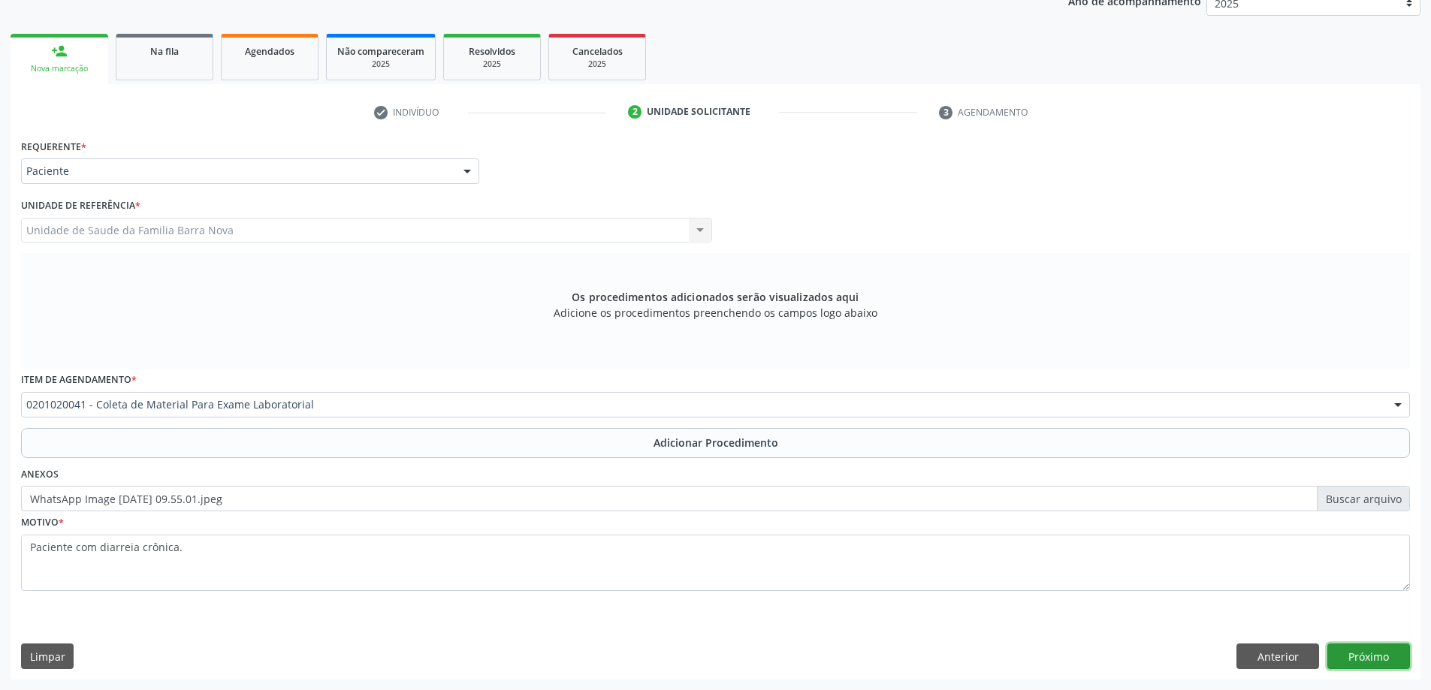
click at [1370, 647] on button "Próximo" at bounding box center [1369, 657] width 83 height 26
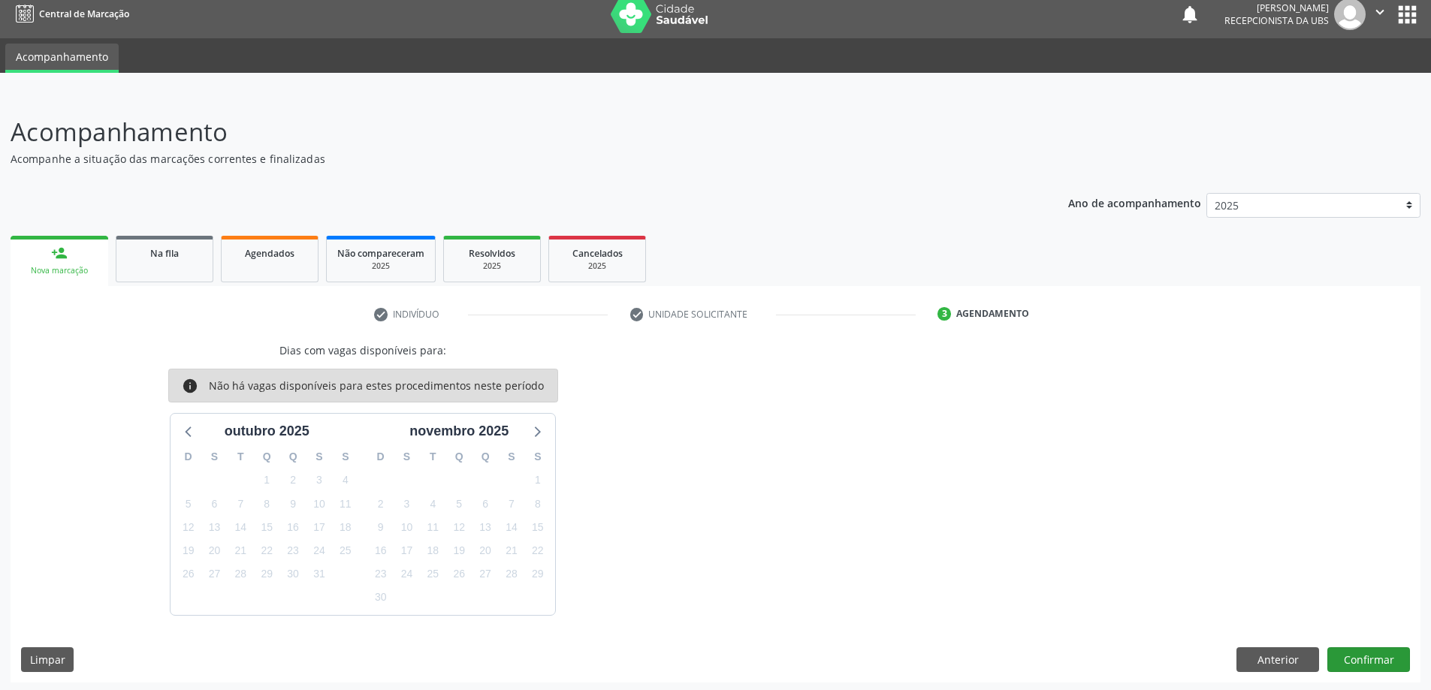
scroll to position [13, 0]
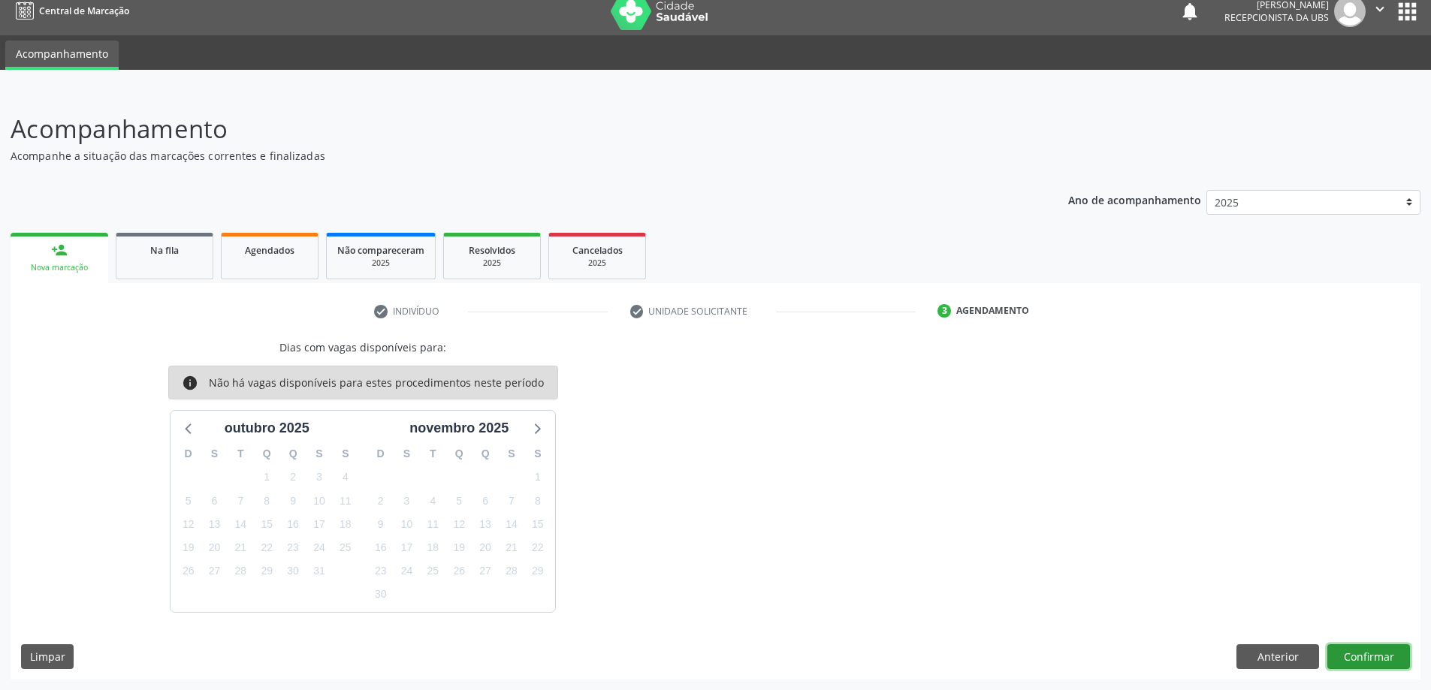
click at [1375, 655] on button "Confirmar" at bounding box center [1369, 658] width 83 height 26
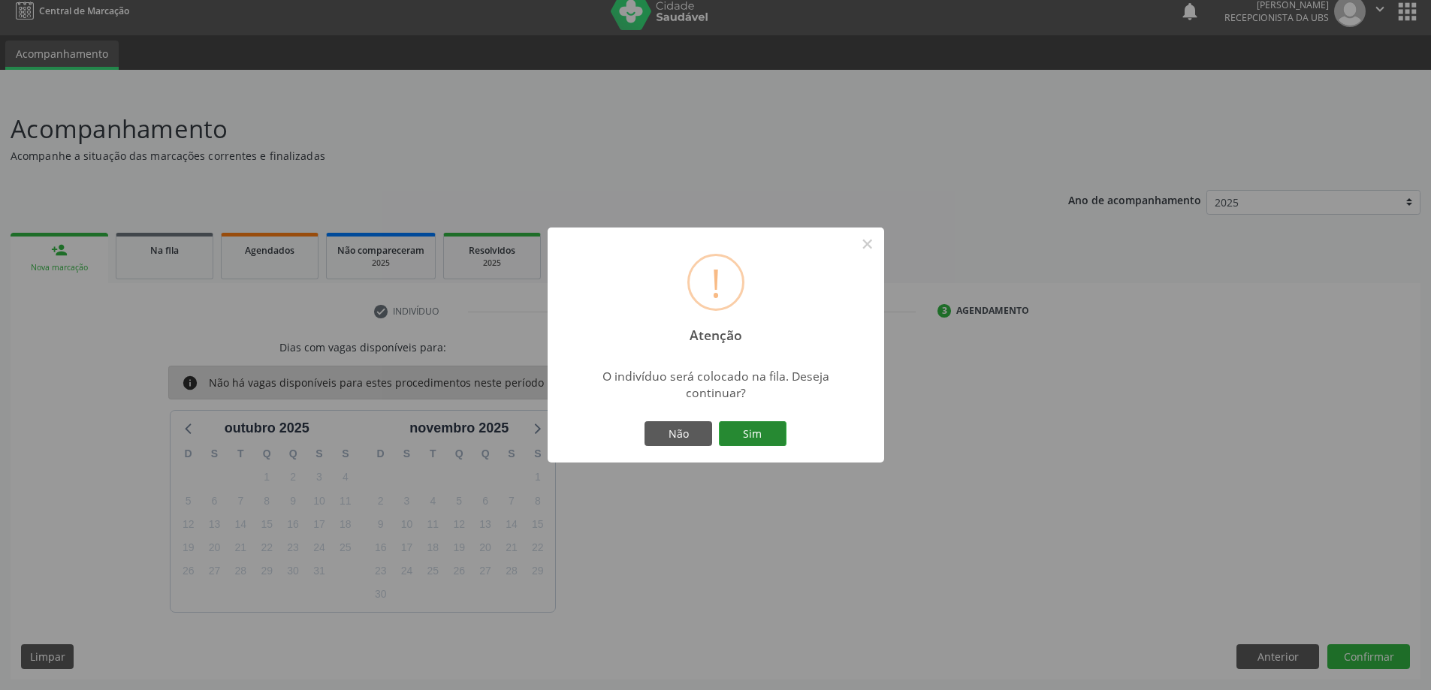
click at [751, 434] on button "Sim" at bounding box center [753, 435] width 68 height 26
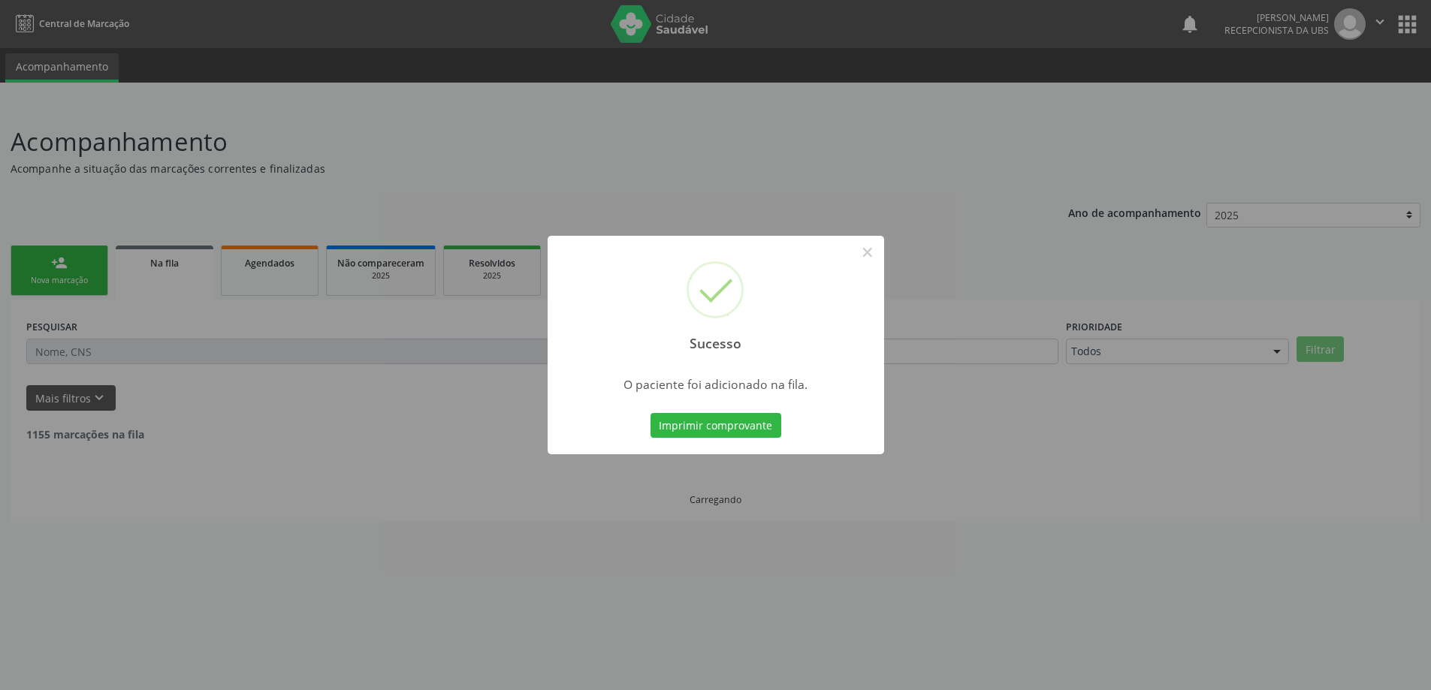
scroll to position [0, 0]
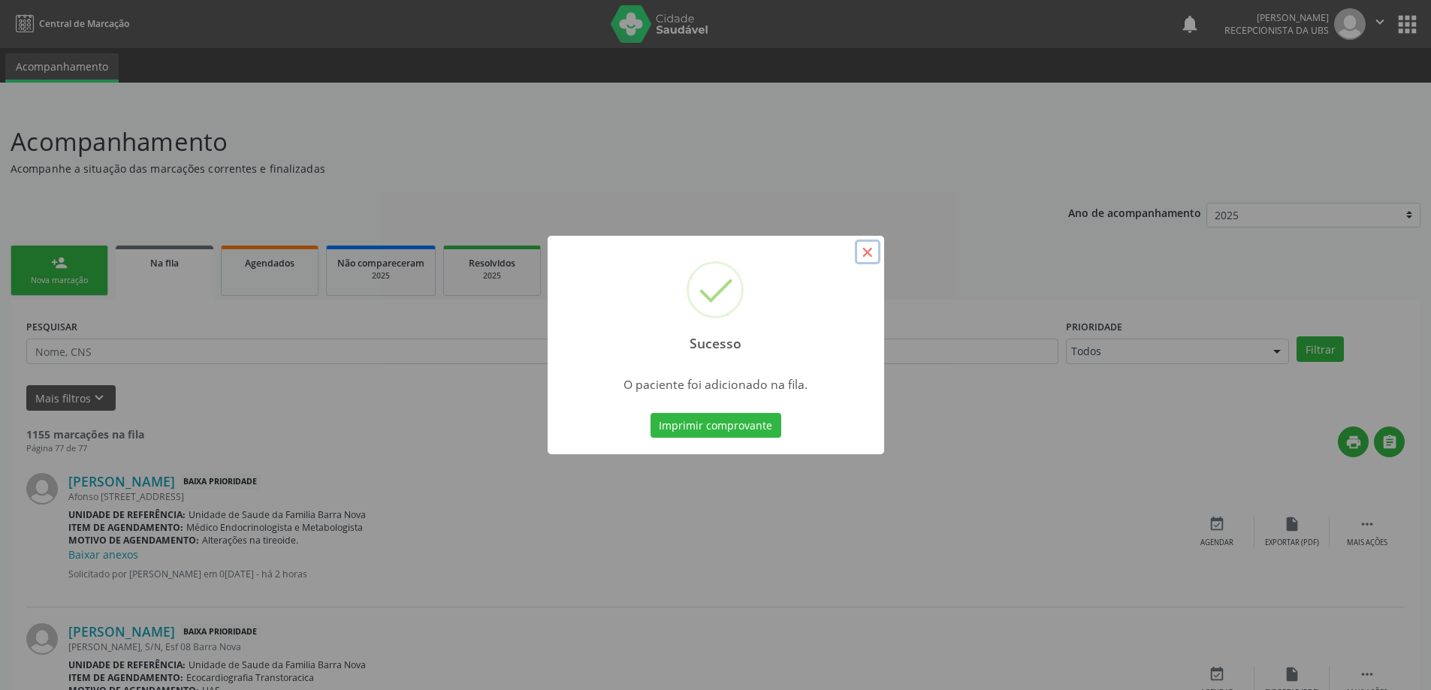
click at [866, 252] on button "×" at bounding box center [868, 253] width 26 height 26
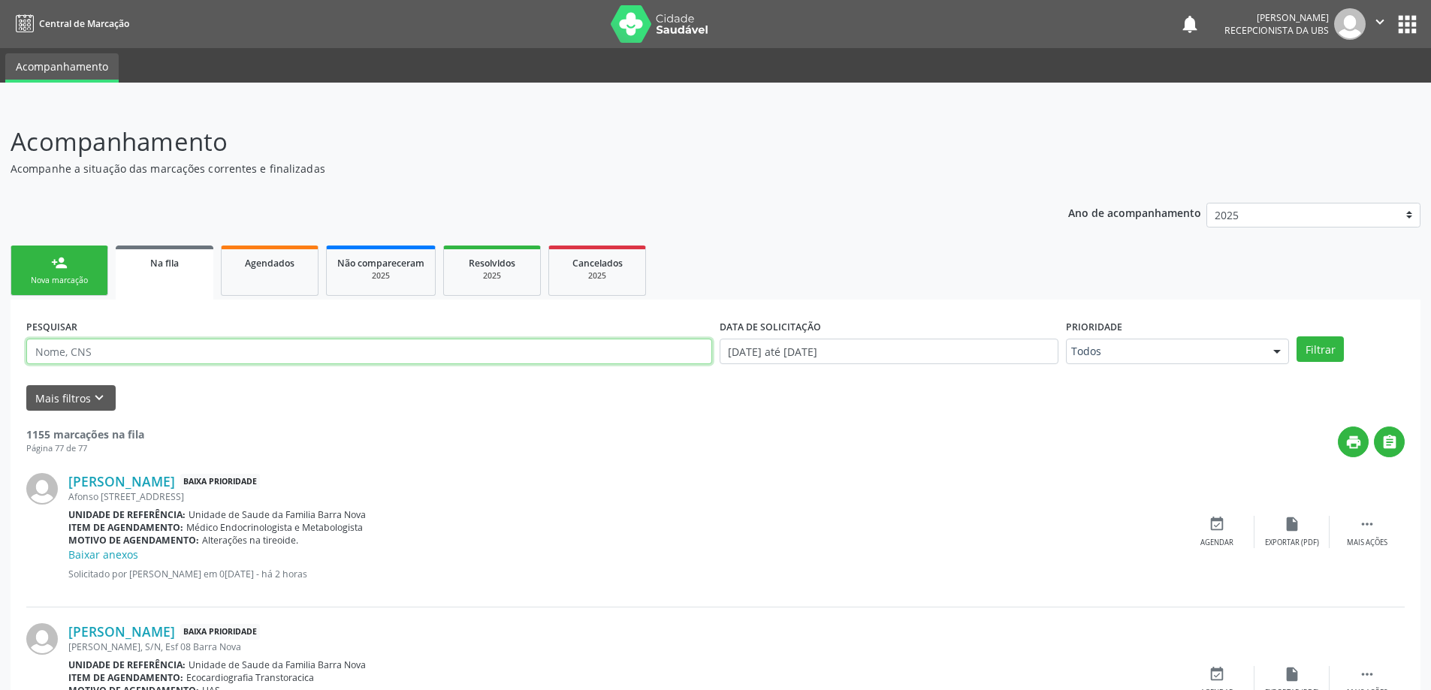
click at [192, 346] on input "text" at bounding box center [369, 352] width 686 height 26
type input "700309911236031"
click at [1320, 349] on button "Filtrar" at bounding box center [1320, 350] width 47 height 26
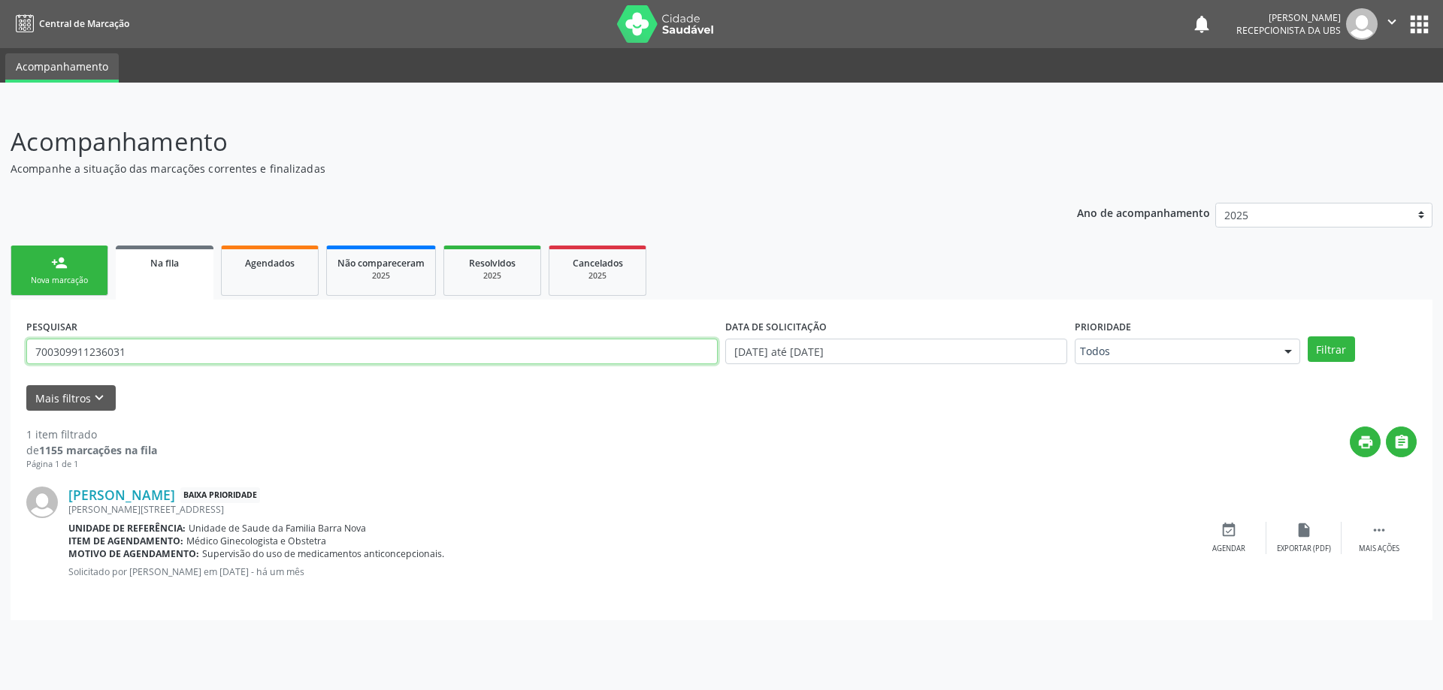
drag, startPoint x: 249, startPoint y: 342, endPoint x: 0, endPoint y: 358, distance: 249.2
click at [0, 358] on div "Acompanhamento Acompanhe a situação das marcações correntes e finalizadas Relat…" at bounding box center [721, 397] width 1443 height 587
click at [215, 359] on input "text" at bounding box center [371, 352] width 691 height 26
type input "705802432021434"
click at [1307, 337] on button "Filtrar" at bounding box center [1330, 350] width 47 height 26
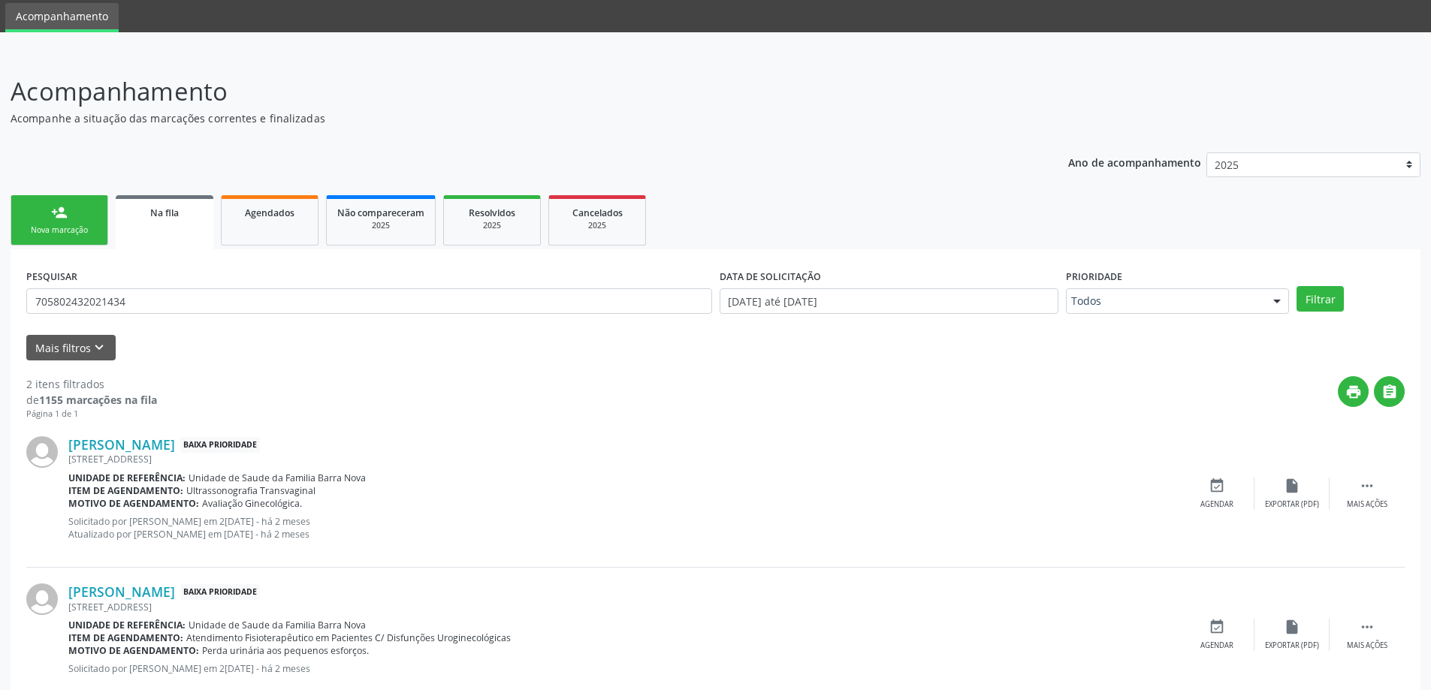
scroll to position [89, 0]
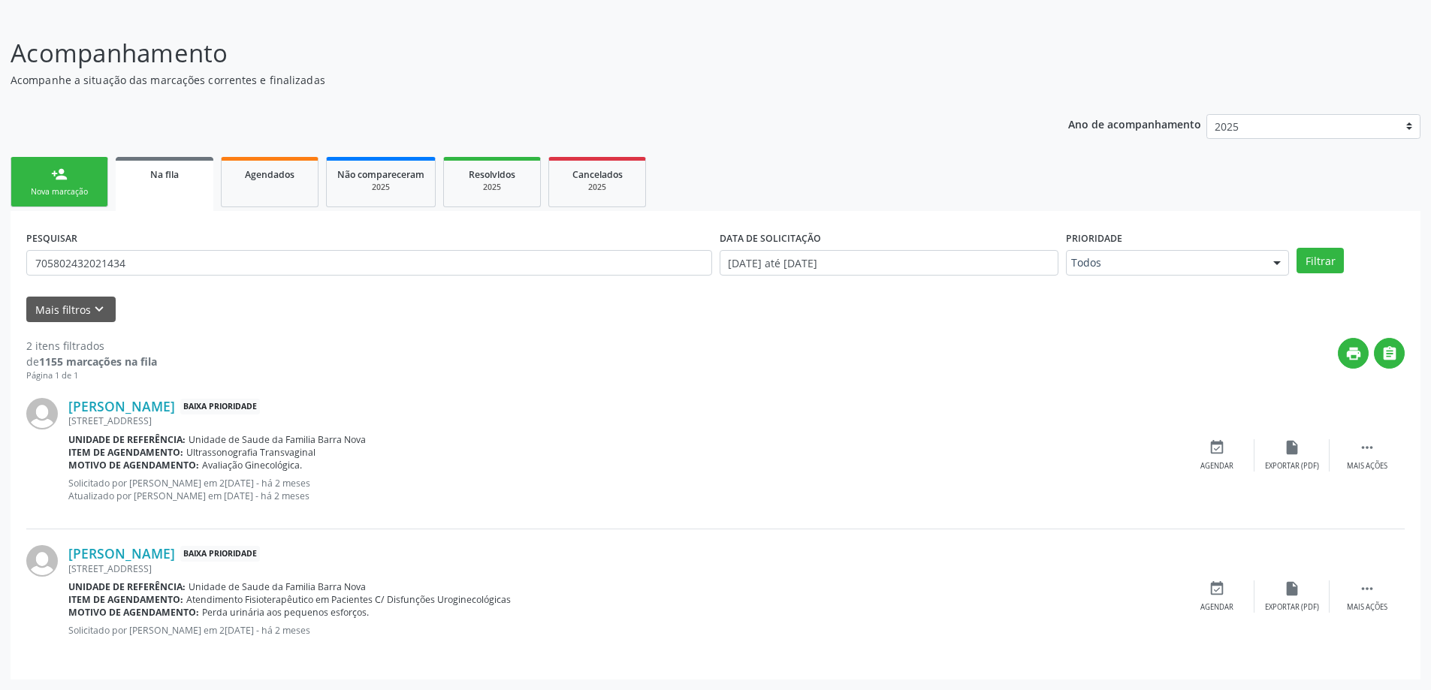
click at [301, 611] on span "Perda urinária aos pequenos esforços." at bounding box center [285, 612] width 167 height 13
click at [161, 548] on link "[PERSON_NAME]" at bounding box center [121, 553] width 107 height 17
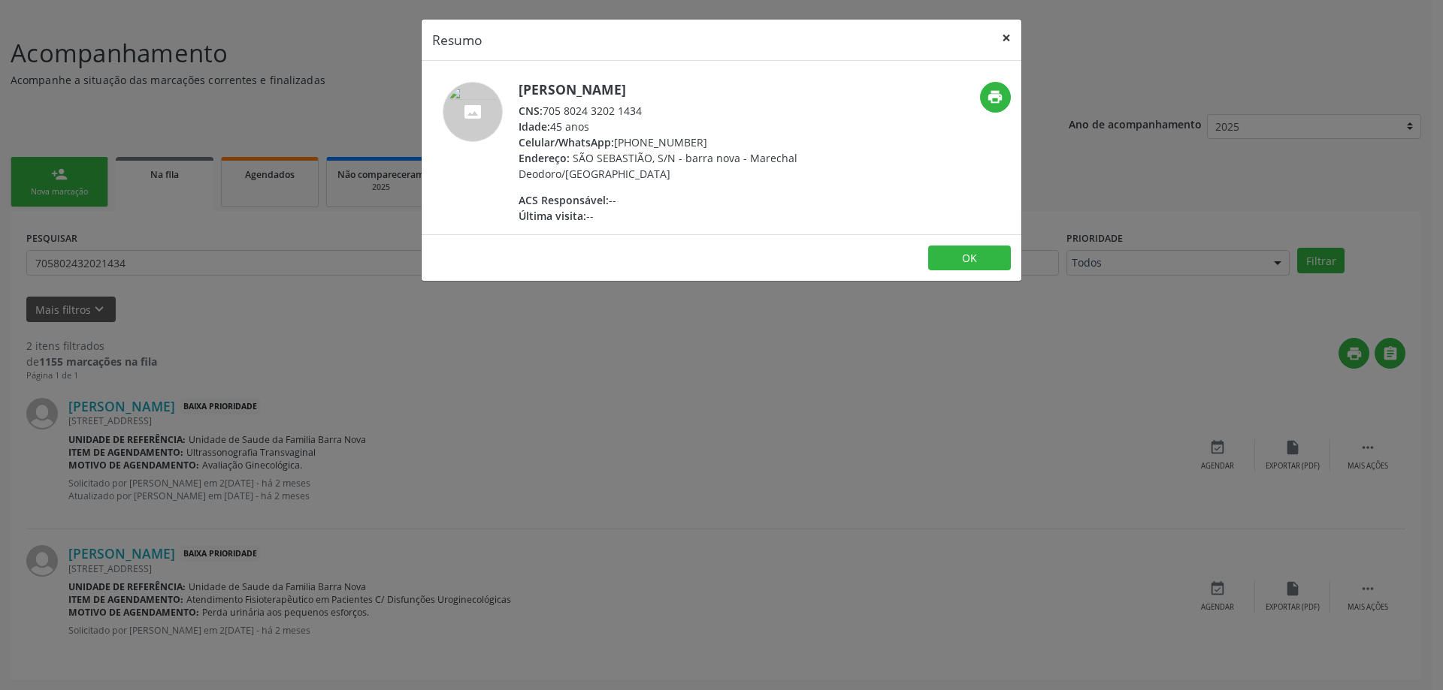
click at [1005, 35] on button "×" at bounding box center [1006, 38] width 30 height 37
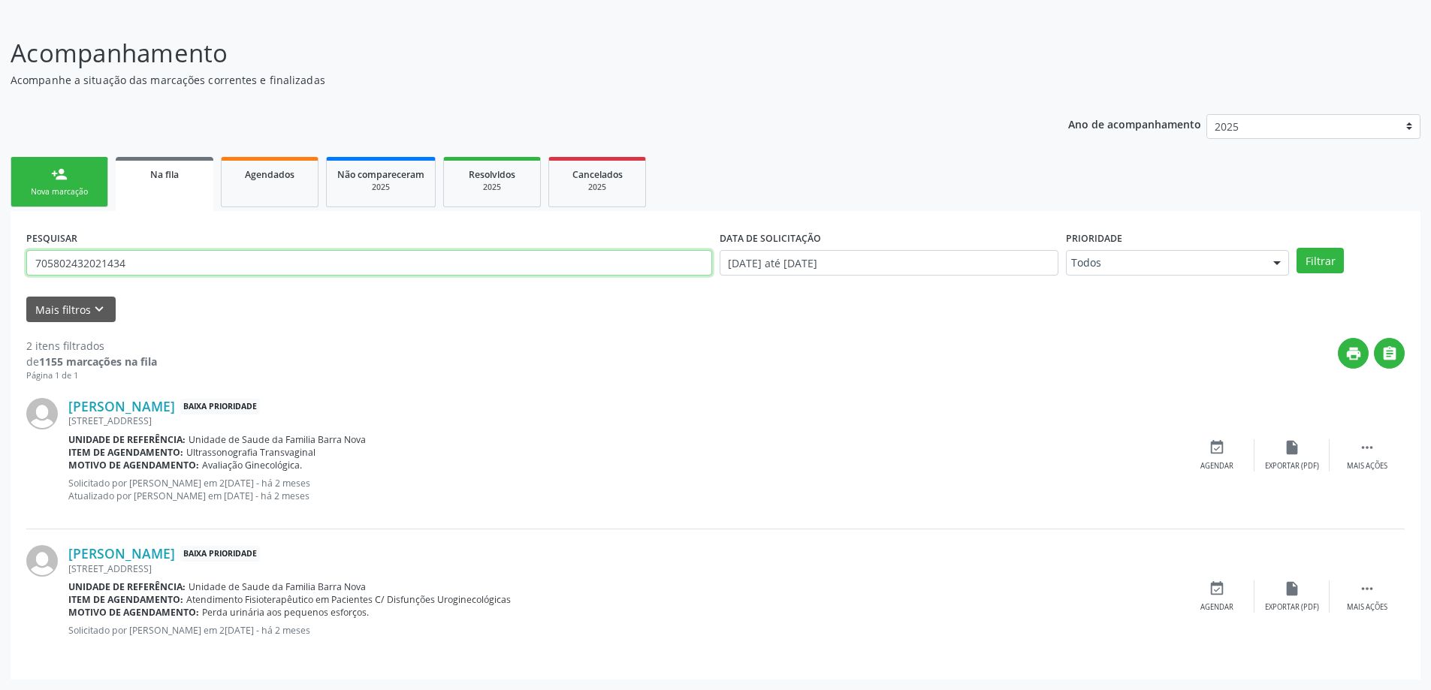
drag, startPoint x: 146, startPoint y: 269, endPoint x: 0, endPoint y: 283, distance: 146.4
click at [0, 283] on div "Acompanhamento Acompanhe a situação das marcações correntes e finalizadas Relat…" at bounding box center [715, 352] width 1431 height 675
click at [80, 178] on link "person_add Nova marcação" at bounding box center [60, 182] width 98 height 50
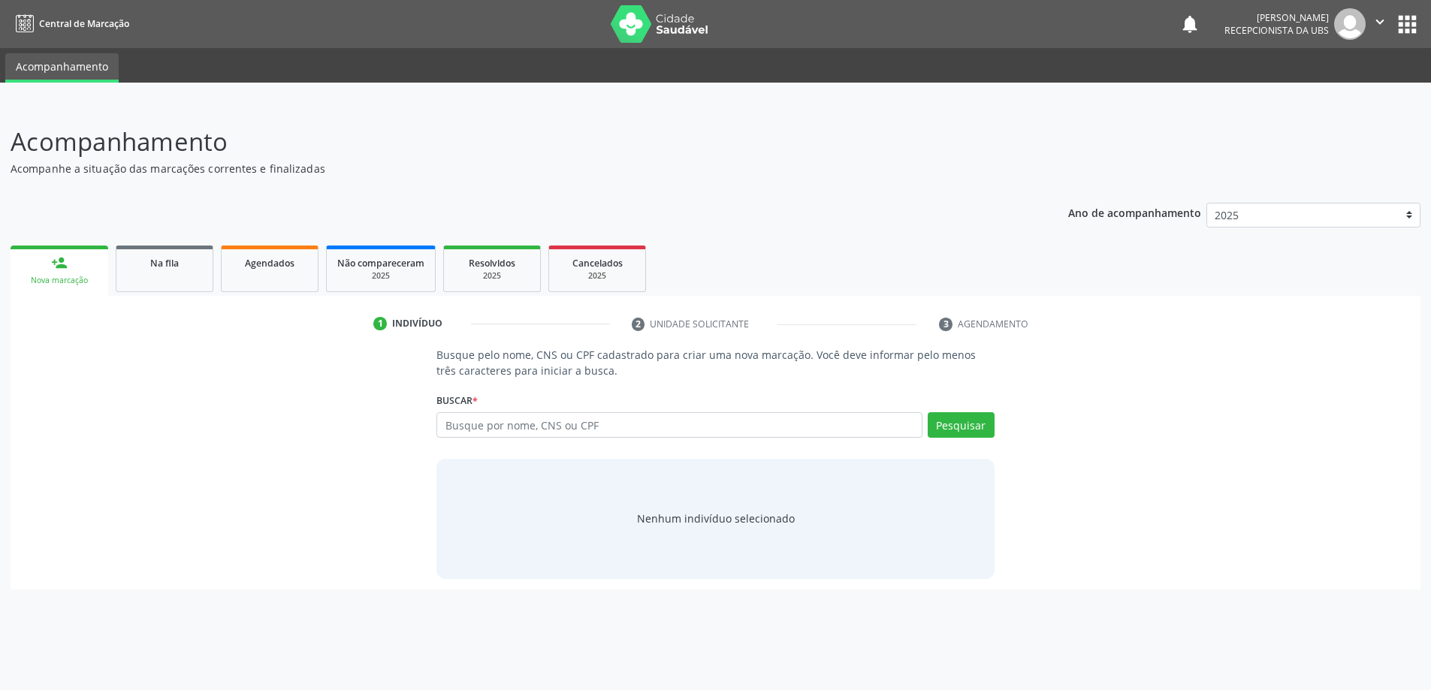
scroll to position [0, 0]
click at [506, 425] on input "text" at bounding box center [685, 425] width 491 height 26
type input "75740923468"
click at [959, 425] on button "Pesquisar" at bounding box center [968, 425] width 67 height 26
type input "75740923468"
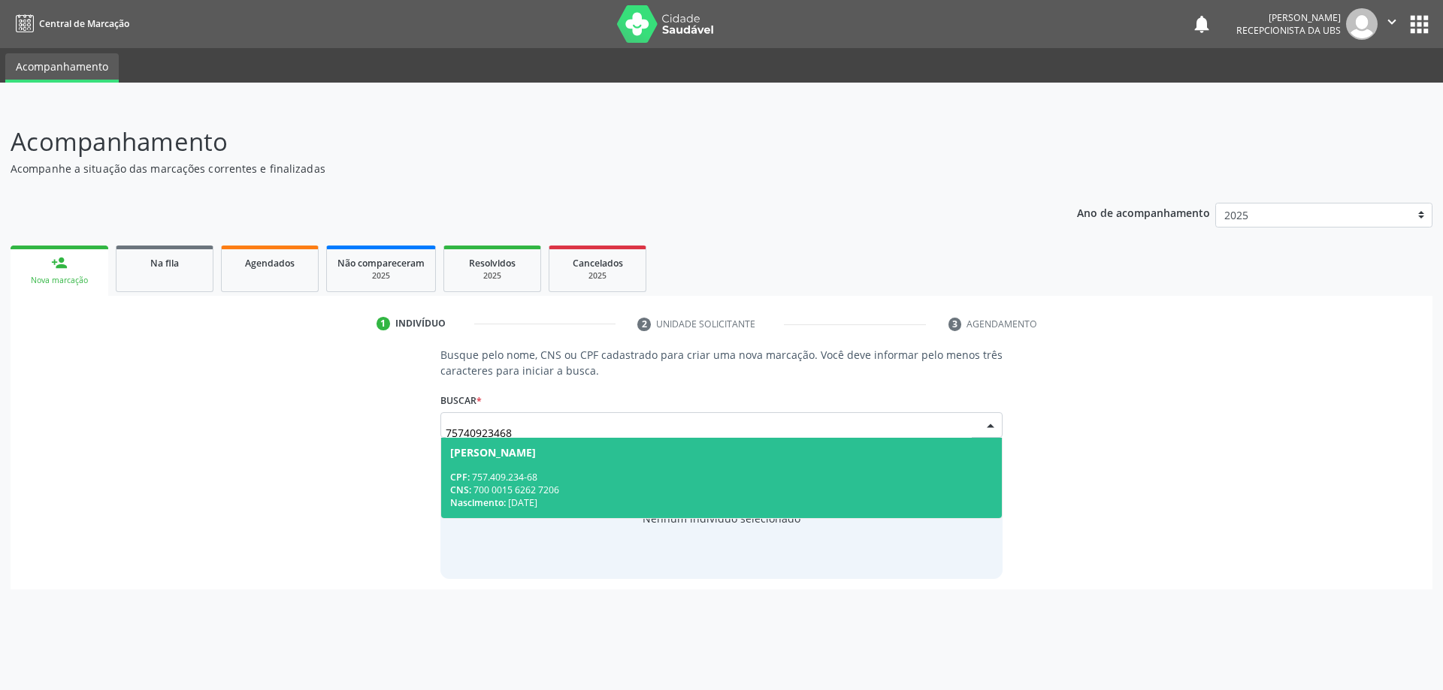
click at [677, 473] on div "CPF: 757.409.234-68" at bounding box center [721, 477] width 543 height 13
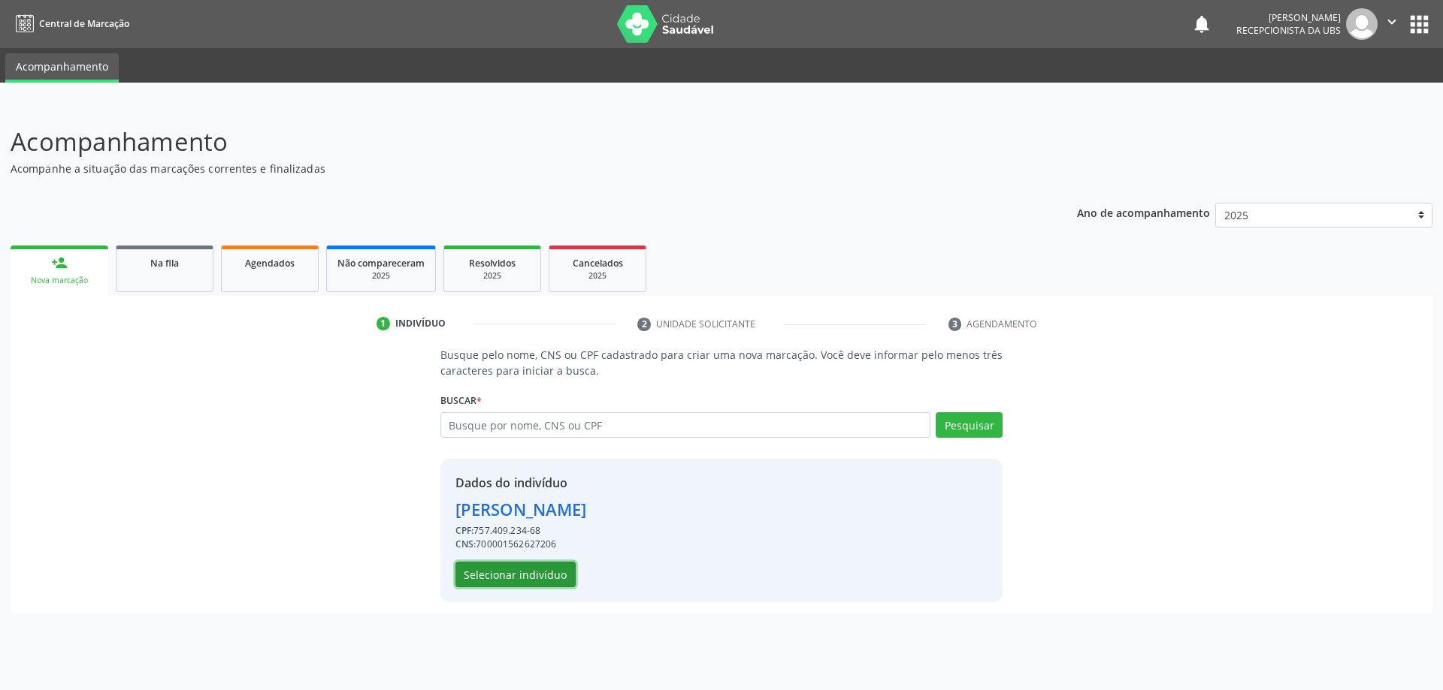
click at [530, 573] on button "Selecionar indivíduo" at bounding box center [515, 575] width 120 height 26
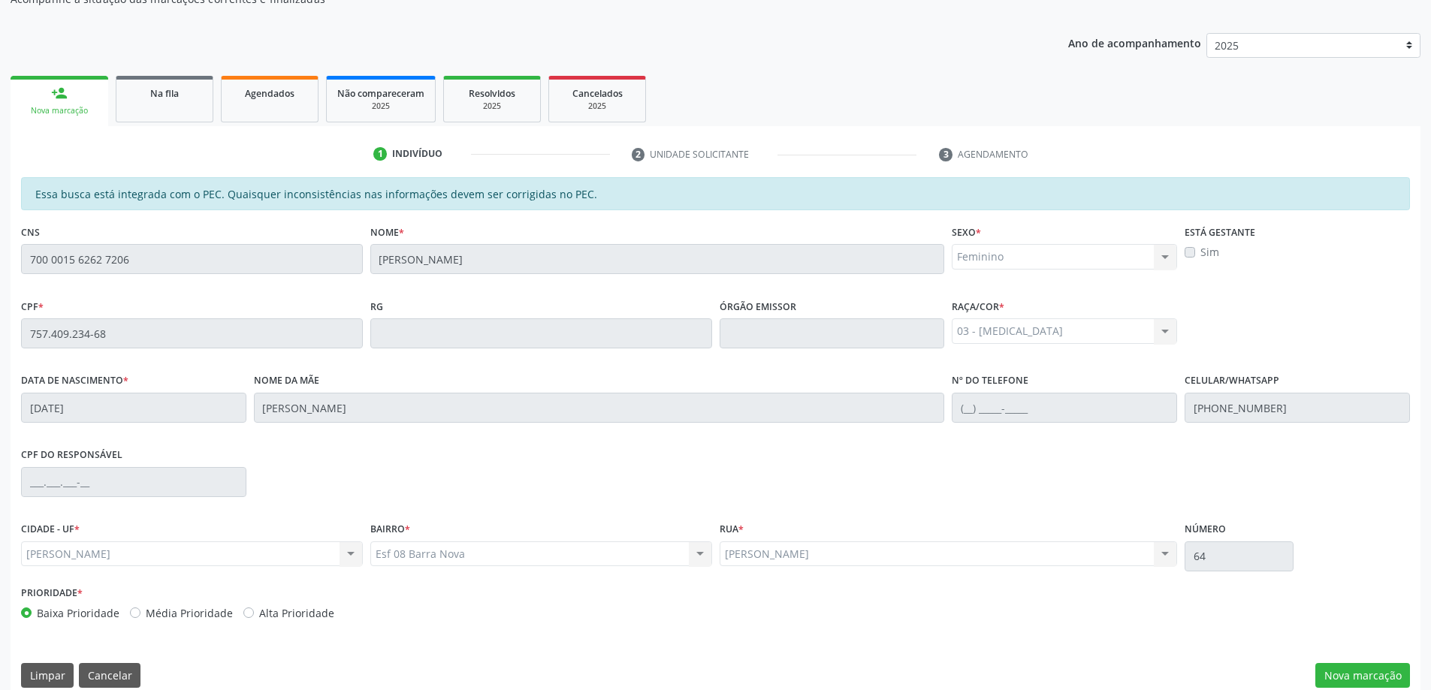
scroll to position [189, 0]
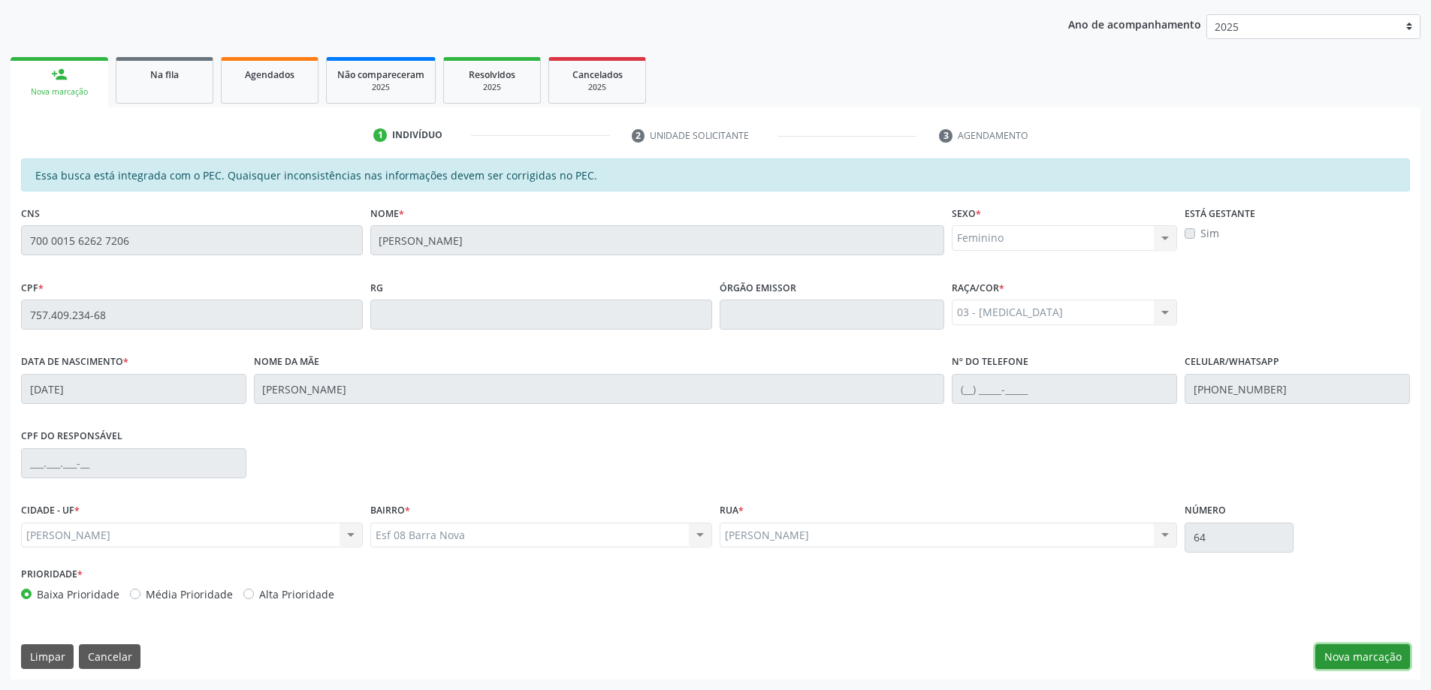
click at [1358, 651] on button "Nova marcação" at bounding box center [1363, 658] width 95 height 26
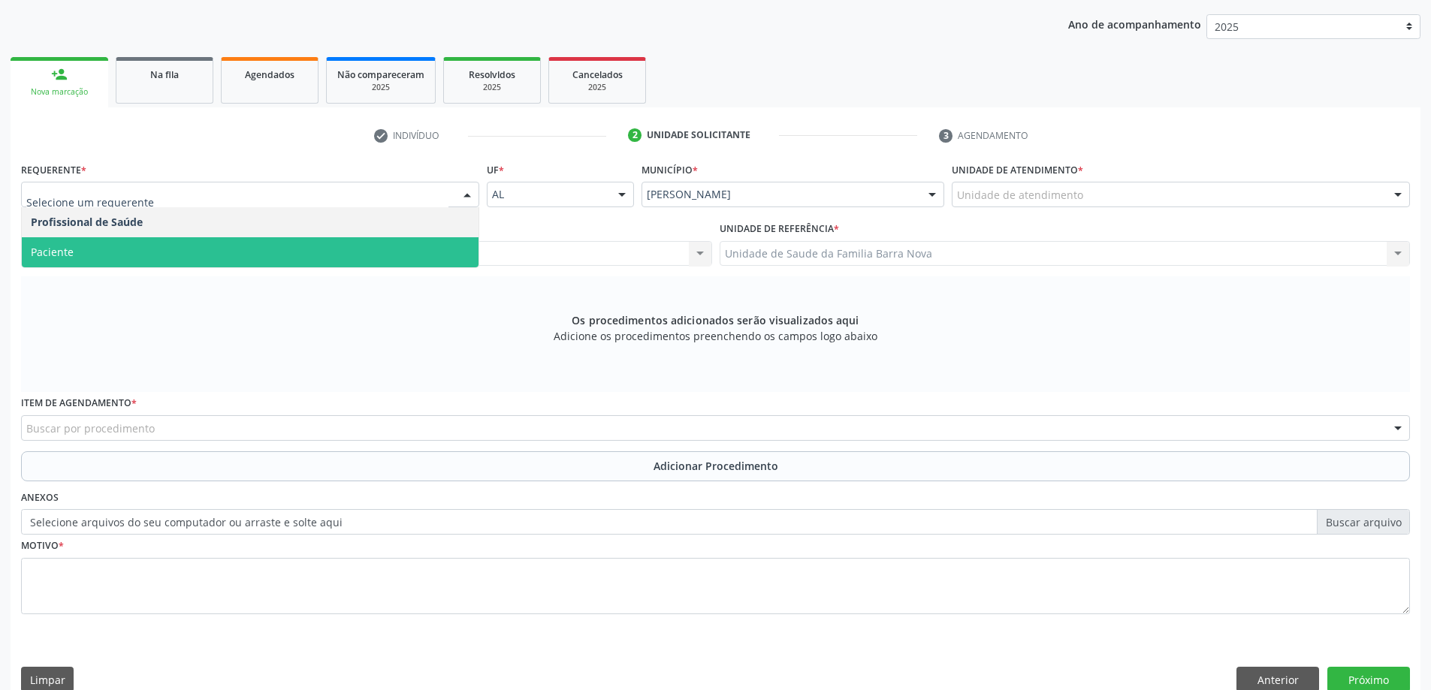
click at [241, 256] on span "Paciente" at bounding box center [250, 252] width 457 height 30
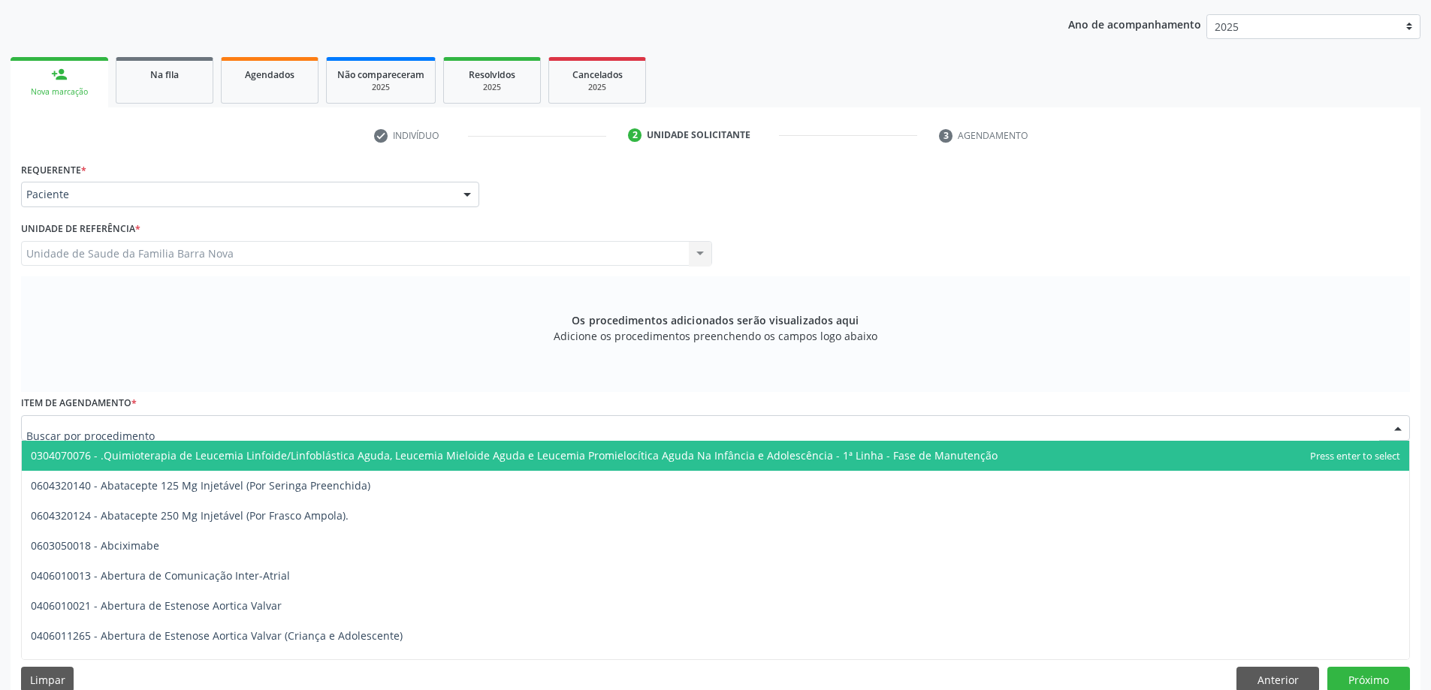
click at [319, 431] on div at bounding box center [715, 428] width 1389 height 26
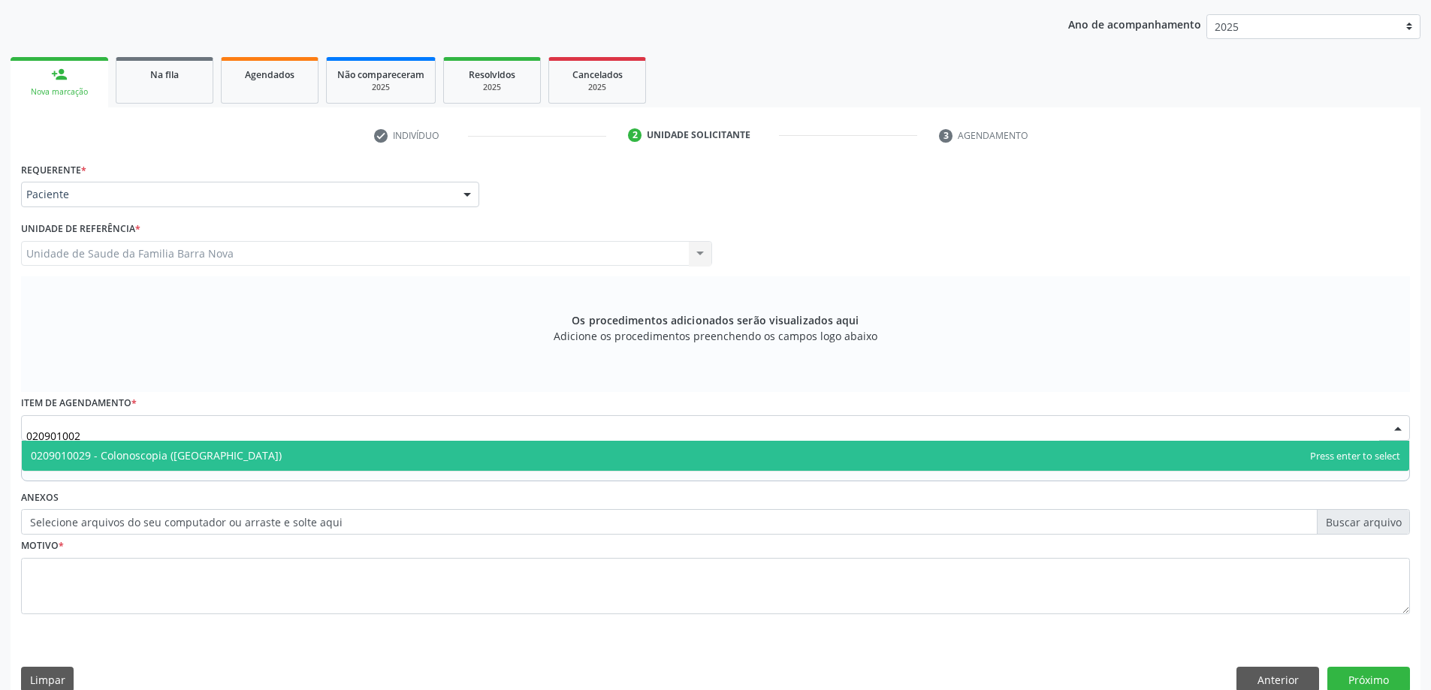
type input "0209010029"
click at [313, 457] on span "0209010029 - Colonoscopia ([GEOGRAPHIC_DATA])" at bounding box center [716, 456] width 1388 height 30
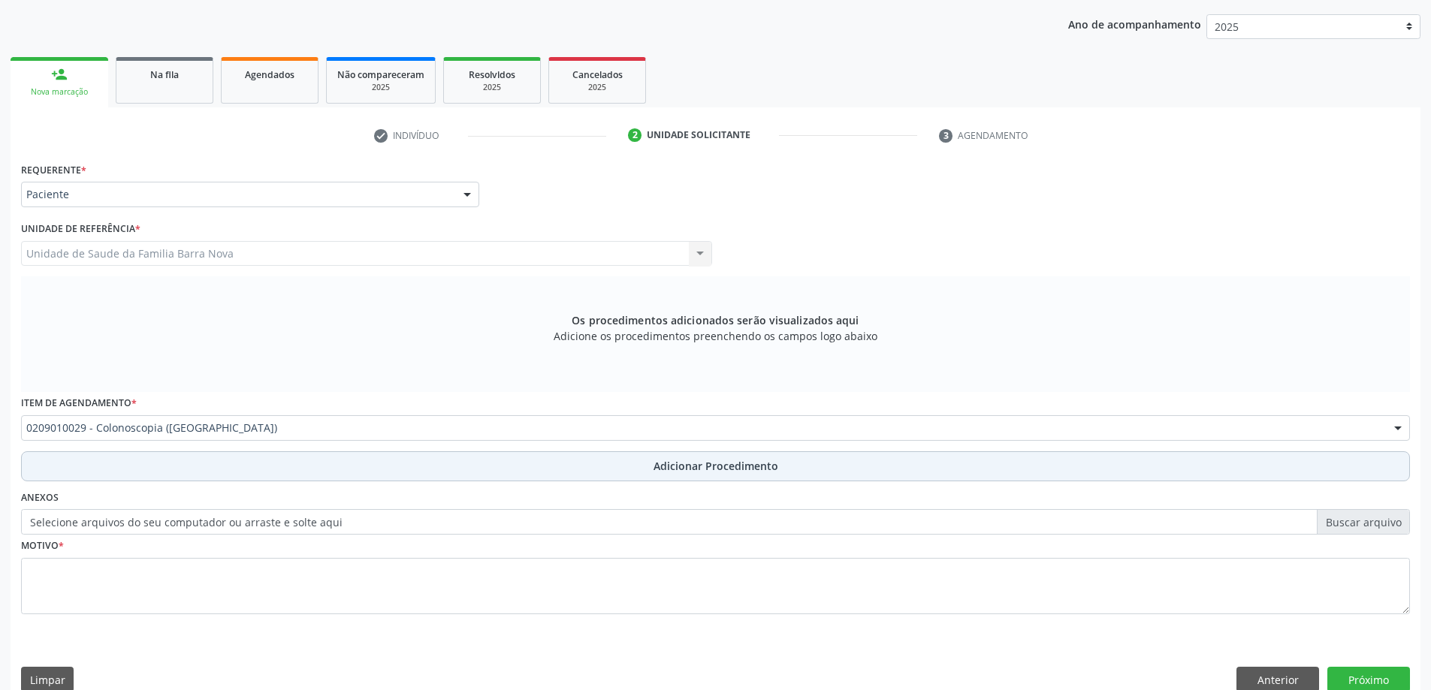
click at [722, 466] on span "Adicionar Procedimento" at bounding box center [716, 466] width 125 height 16
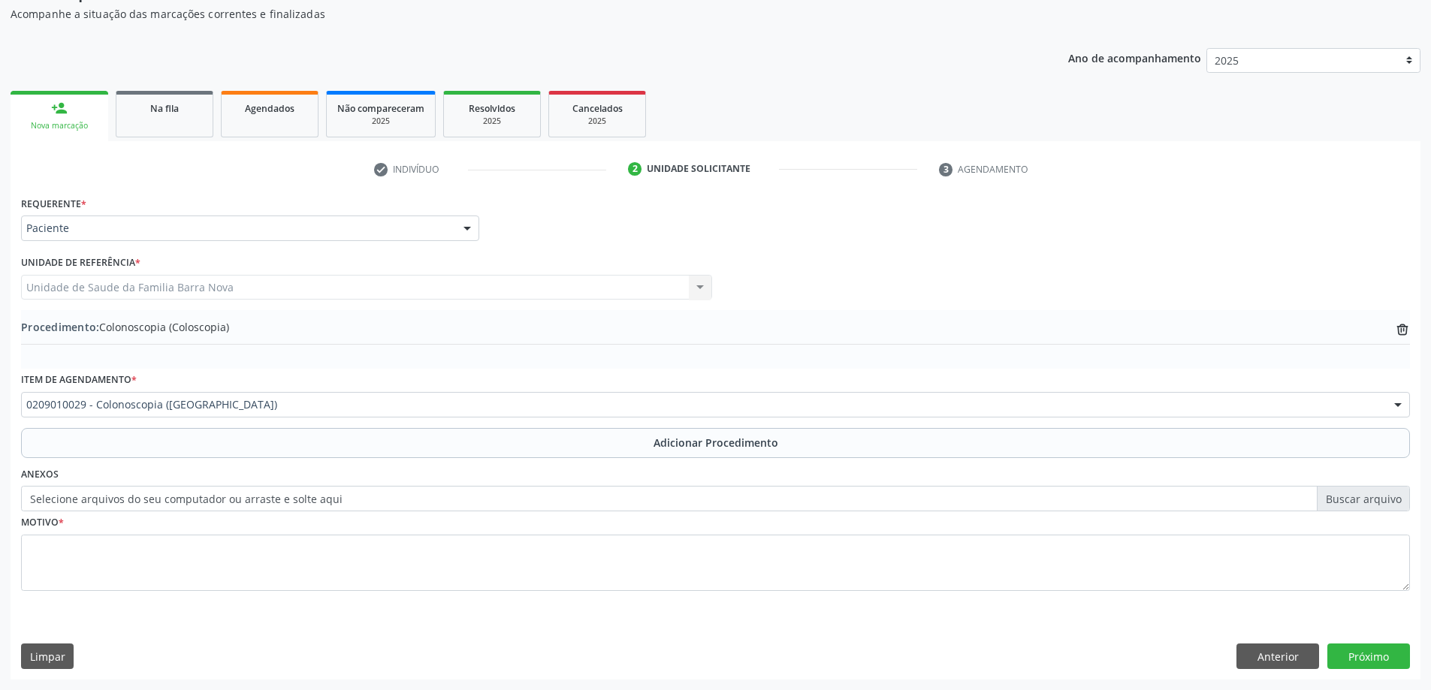
scroll to position [155, 0]
click at [1389, 497] on label "Selecione arquivos do seu computador ou arraste e solte aqui" at bounding box center [715, 499] width 1389 height 26
click at [1389, 497] on input "Selecione arquivos do seu computador ou arraste e solte aqui" at bounding box center [715, 499] width 1389 height 26
type input "C:\fakepath\WhatsApp Image 2[DATE]9.55.12.jpeg"
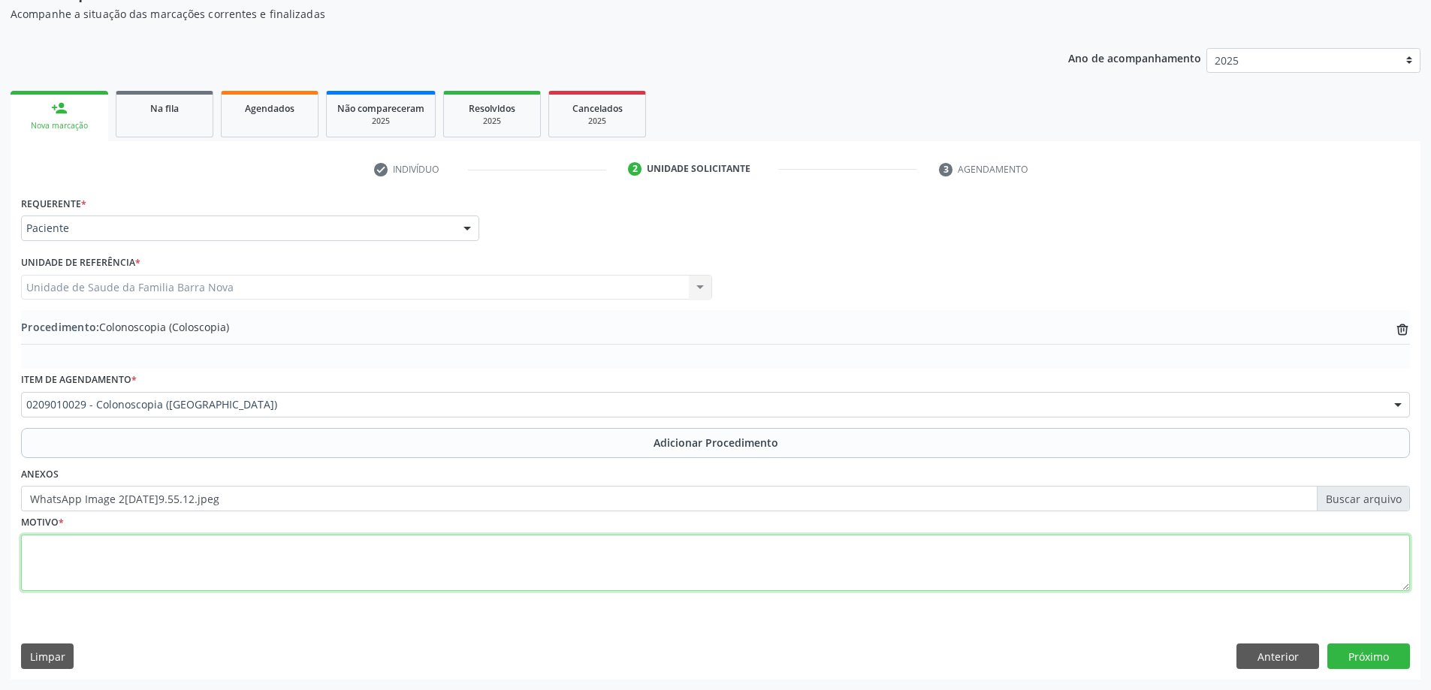
click at [259, 541] on textarea at bounding box center [715, 563] width 1389 height 57
click at [36, 551] on textarea "paciente" at bounding box center [715, 563] width 1389 height 57
click at [77, 547] on textarea "Paciente" at bounding box center [715, 563] width 1389 height 57
type textarea "Paciente portadora de artrite reumatoide em uso de imunobiológicos, apresenta q…"
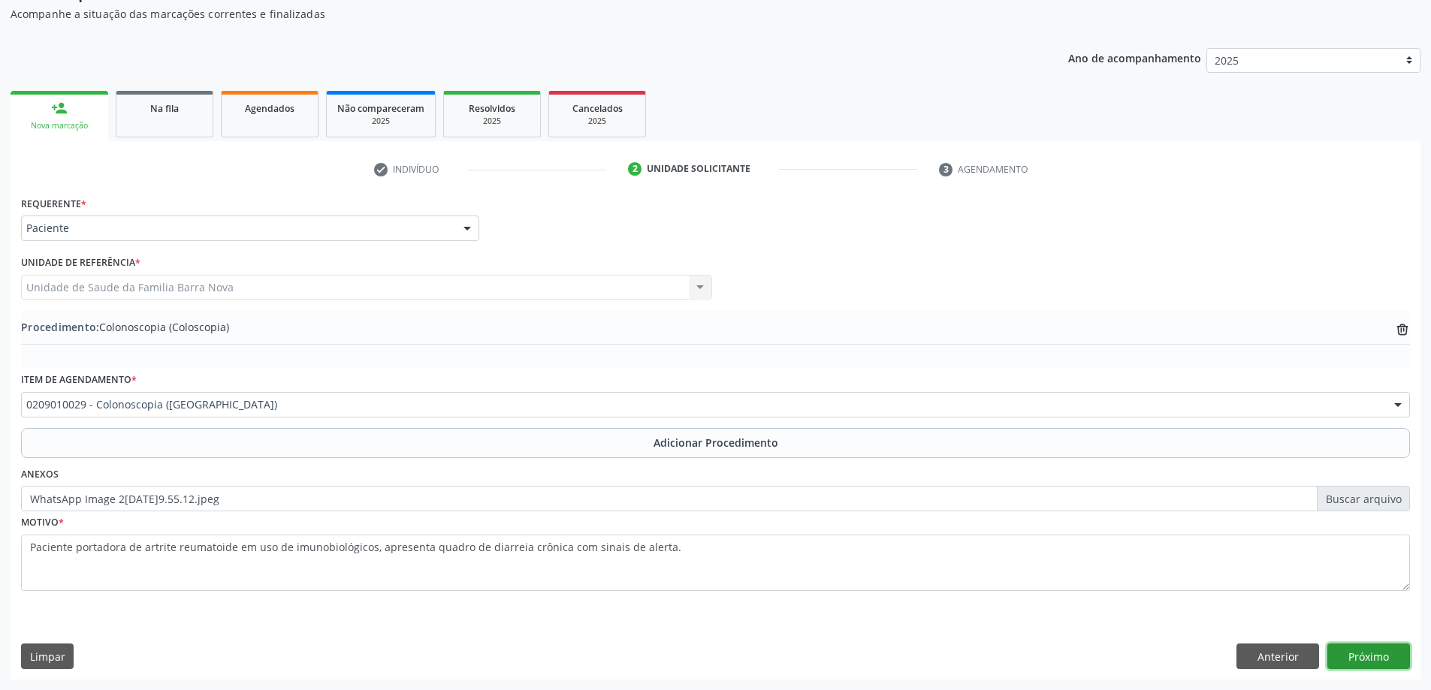
click at [1358, 653] on button "Próximo" at bounding box center [1369, 657] width 83 height 26
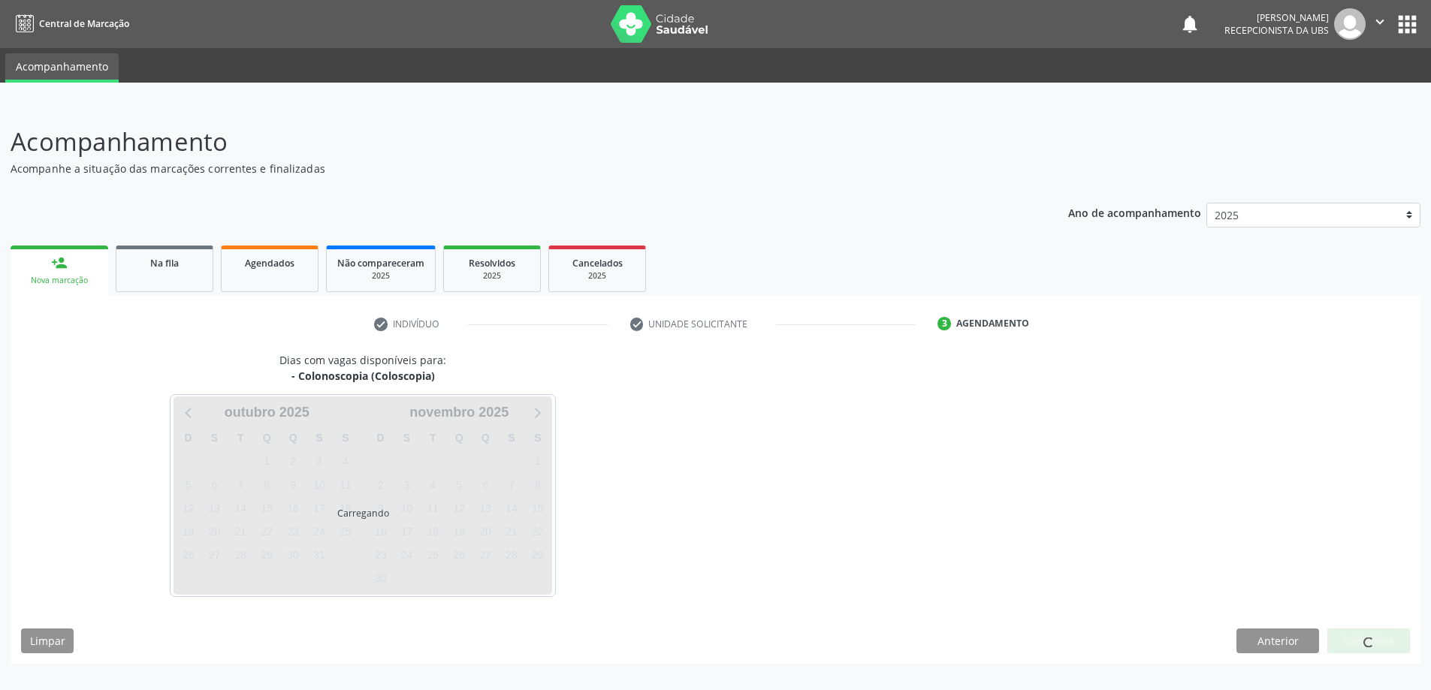
scroll to position [0, 0]
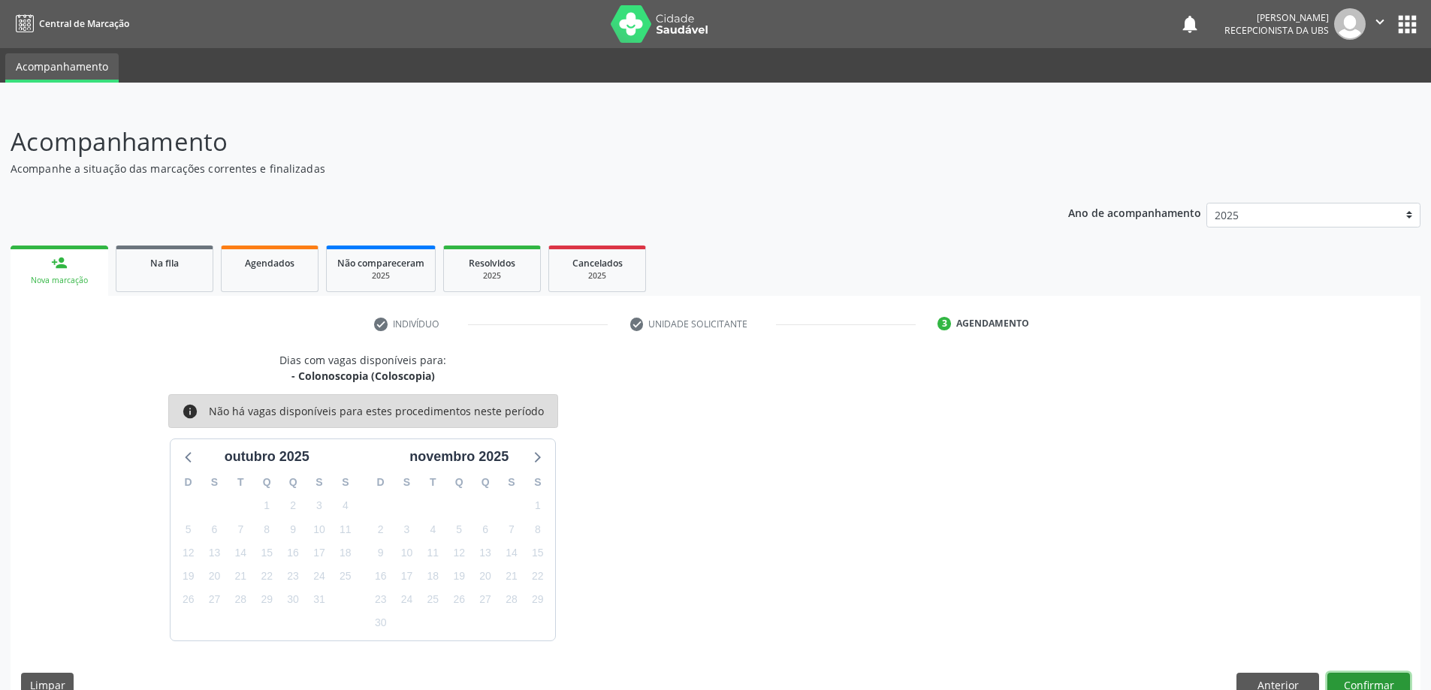
click at [1383, 683] on button "Confirmar" at bounding box center [1369, 686] width 83 height 26
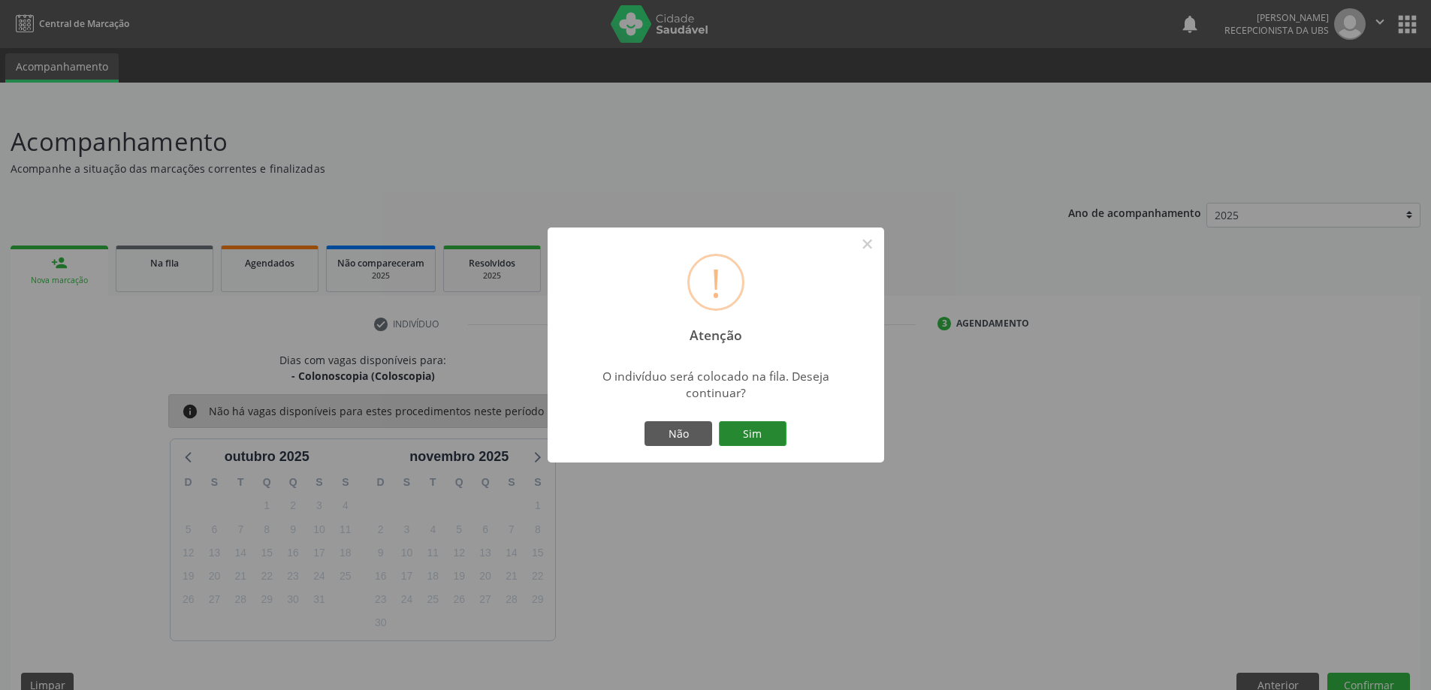
click at [755, 431] on button "Sim" at bounding box center [753, 435] width 68 height 26
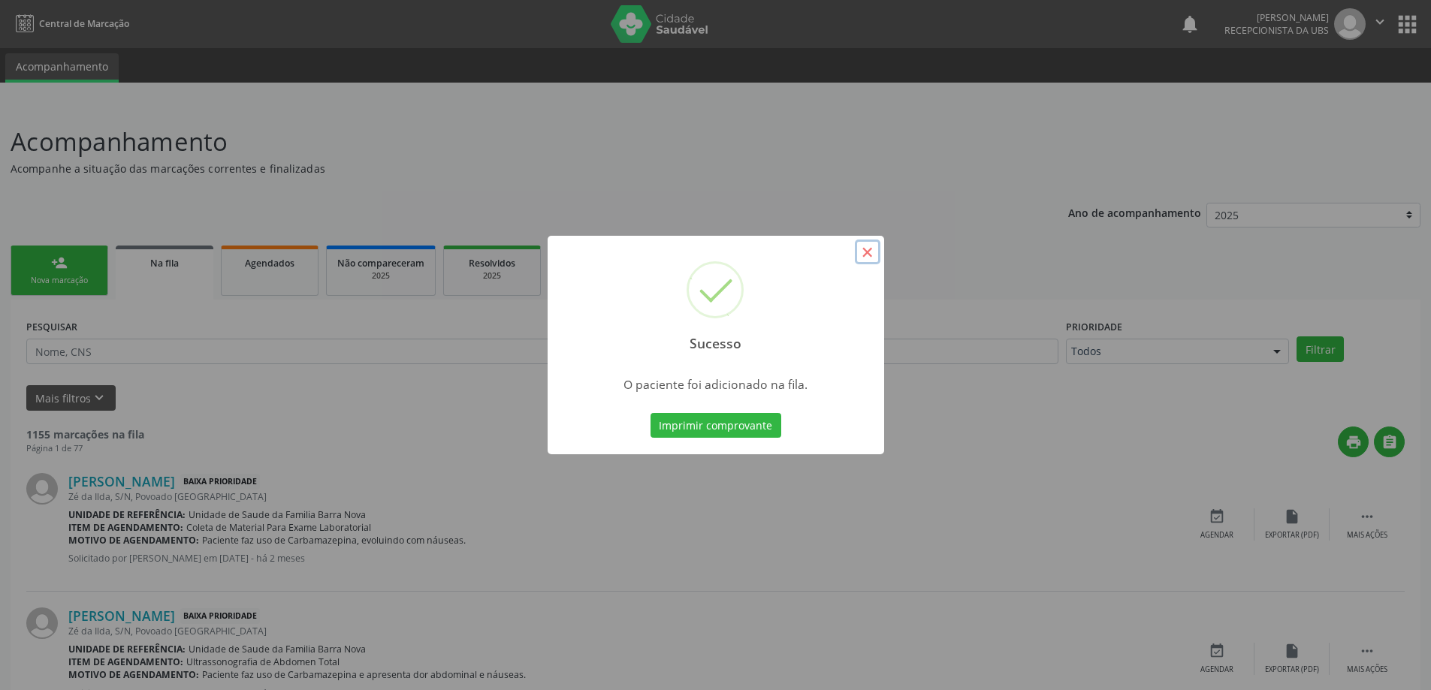
click at [869, 250] on button "×" at bounding box center [868, 253] width 26 height 26
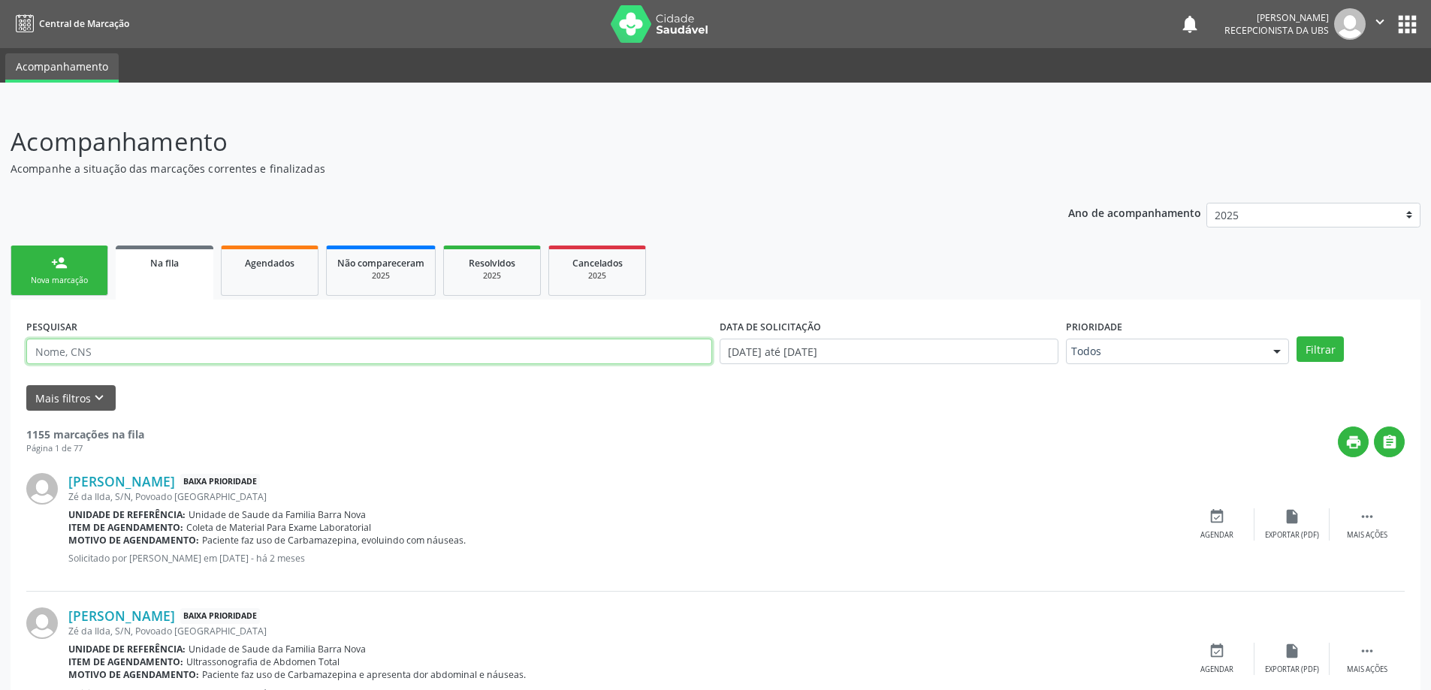
click at [159, 358] on input "text" at bounding box center [369, 352] width 686 height 26
type input "706103844390130"
click at [1307, 340] on button "Filtrar" at bounding box center [1320, 350] width 47 height 26
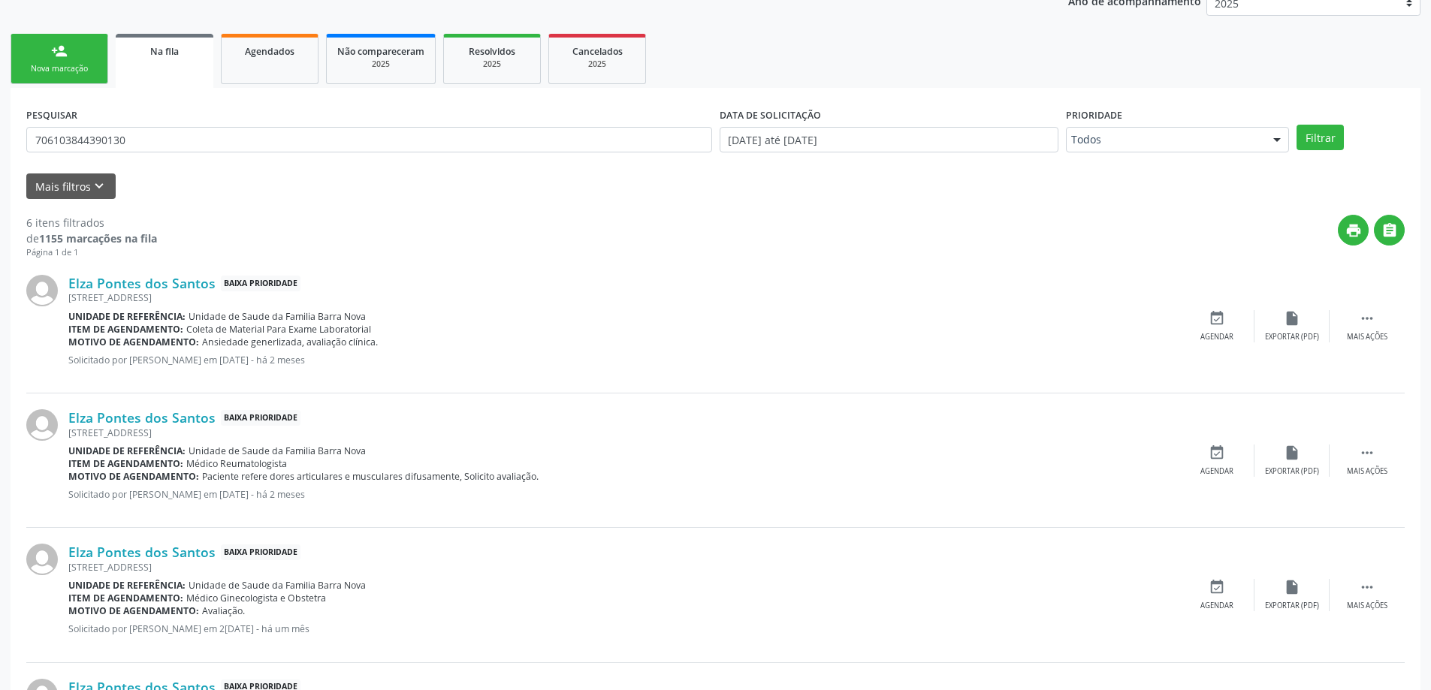
scroll to position [238, 0]
